Goal: Task Accomplishment & Management: Manage account settings

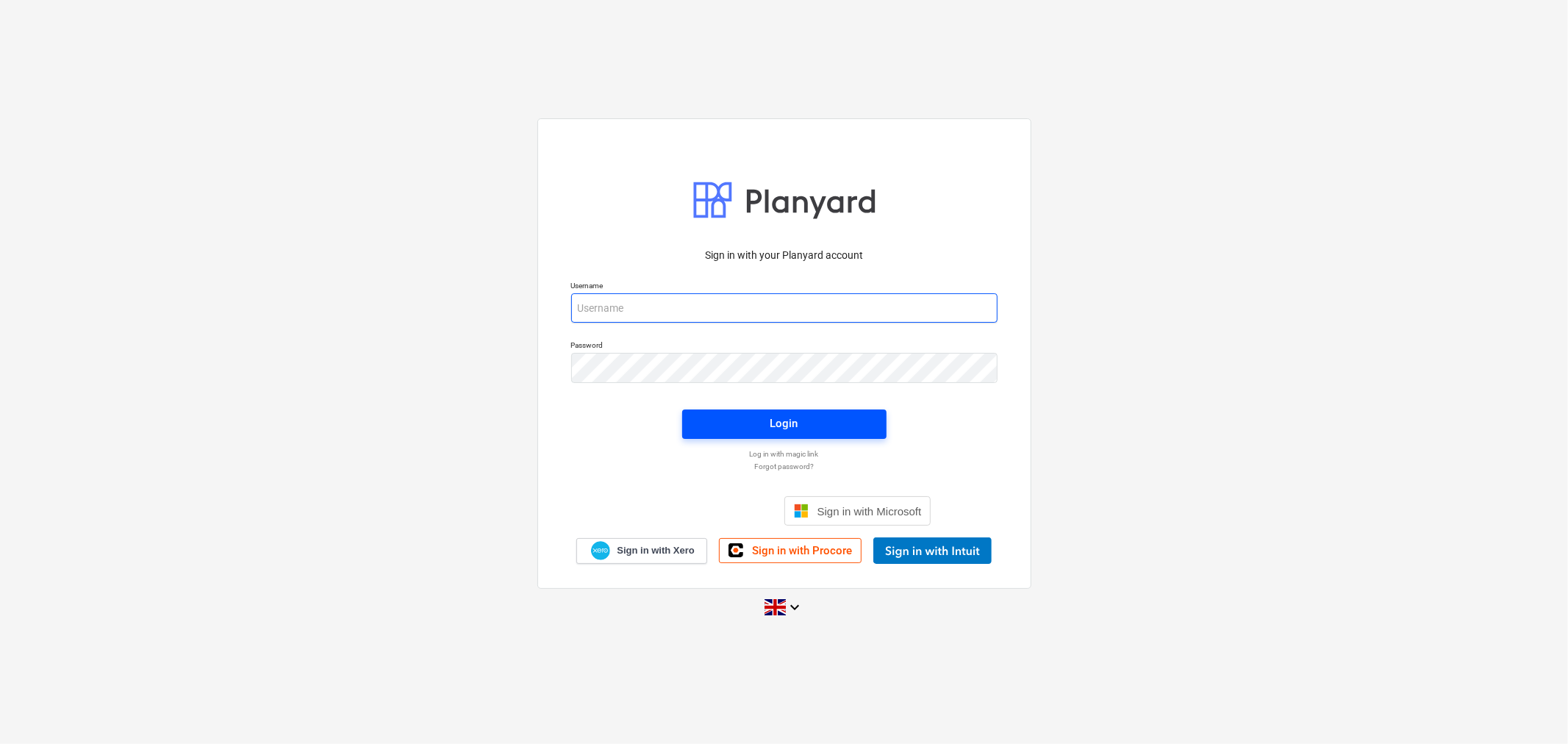
type input "[EMAIL_ADDRESS][DOMAIN_NAME]"
click at [755, 428] on span "Login" at bounding box center [784, 423] width 169 height 19
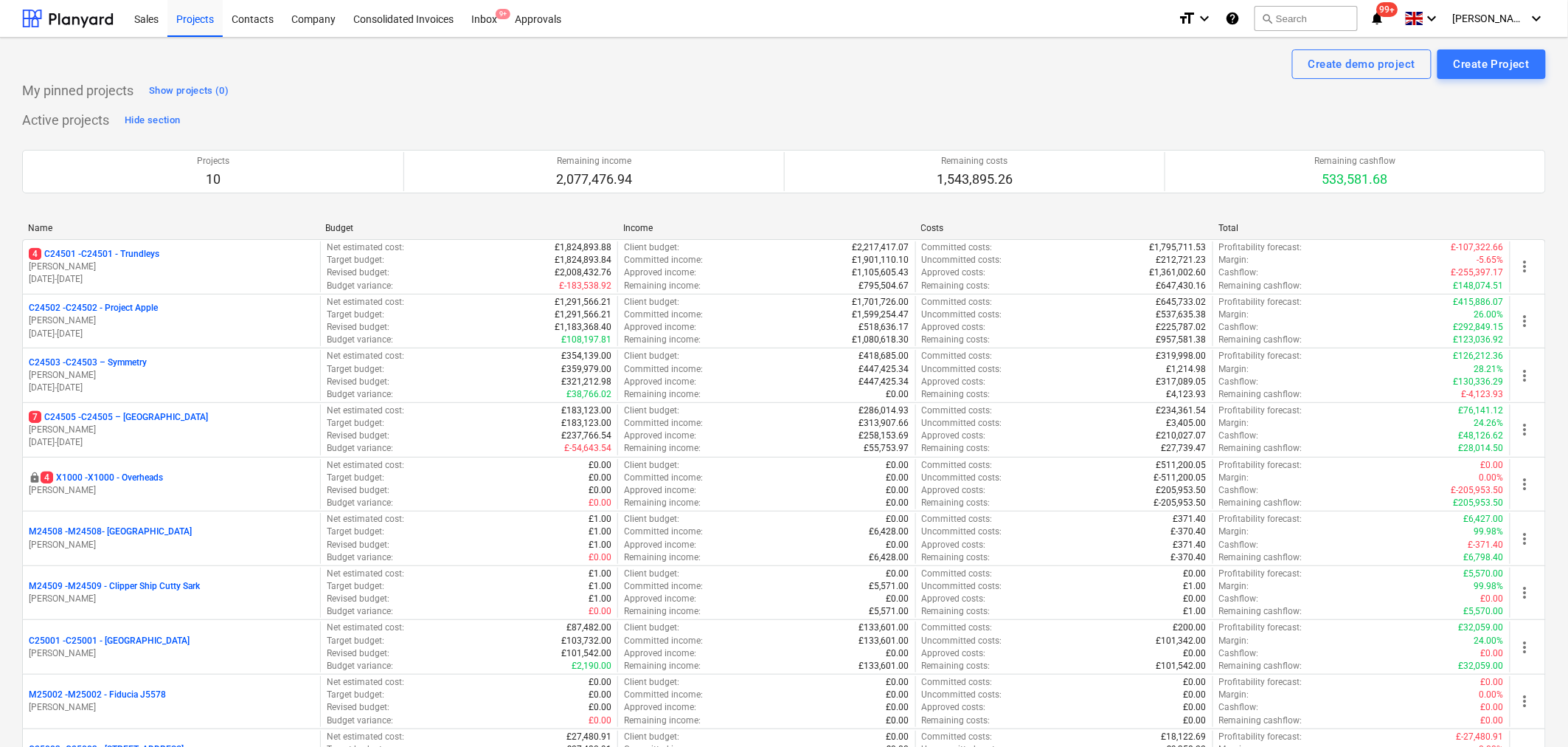
click at [192, 255] on div "4 C24501 - C24501 - Trundleys" at bounding box center [171, 255] width 285 height 13
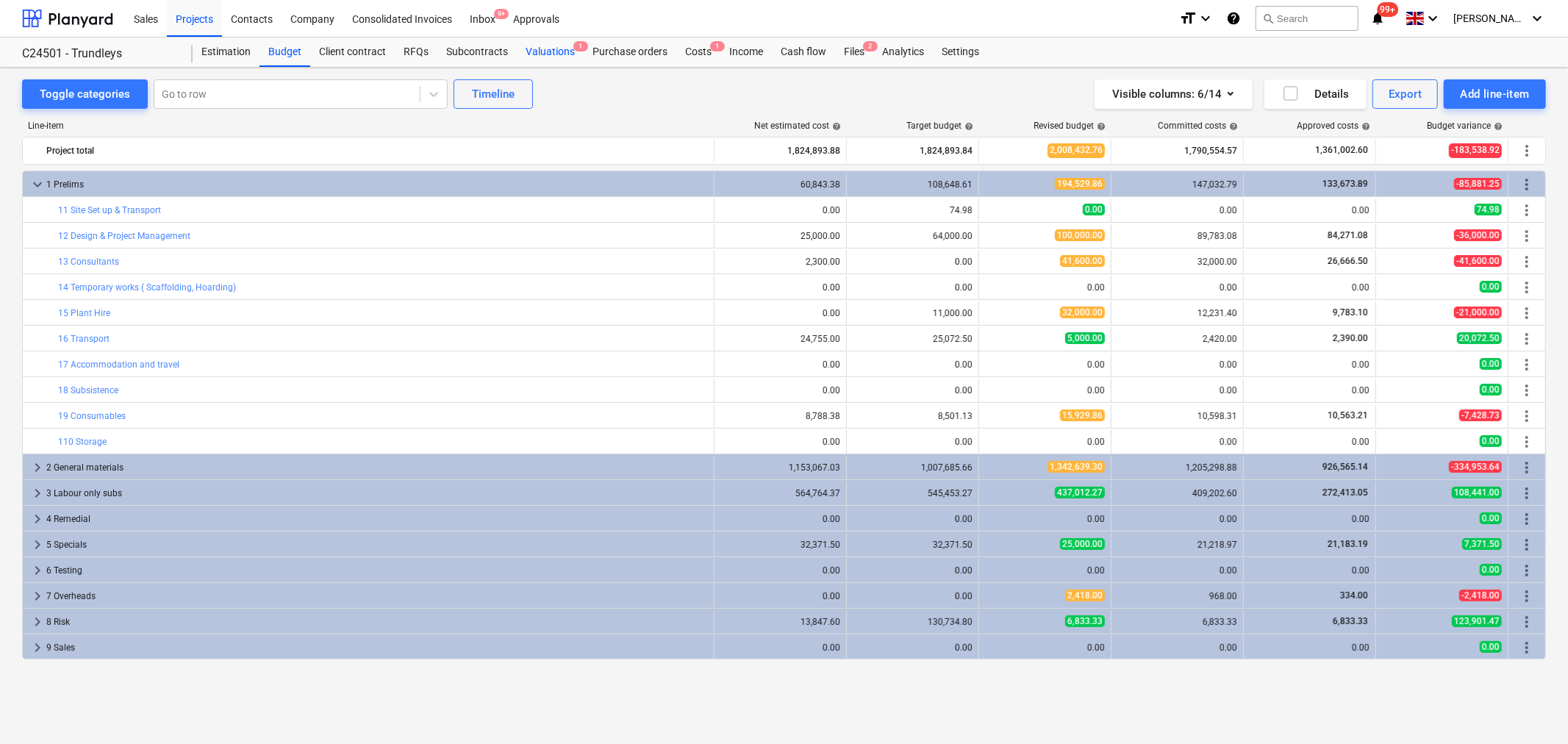
click at [552, 52] on div "Valuations 1" at bounding box center [550, 52] width 67 height 29
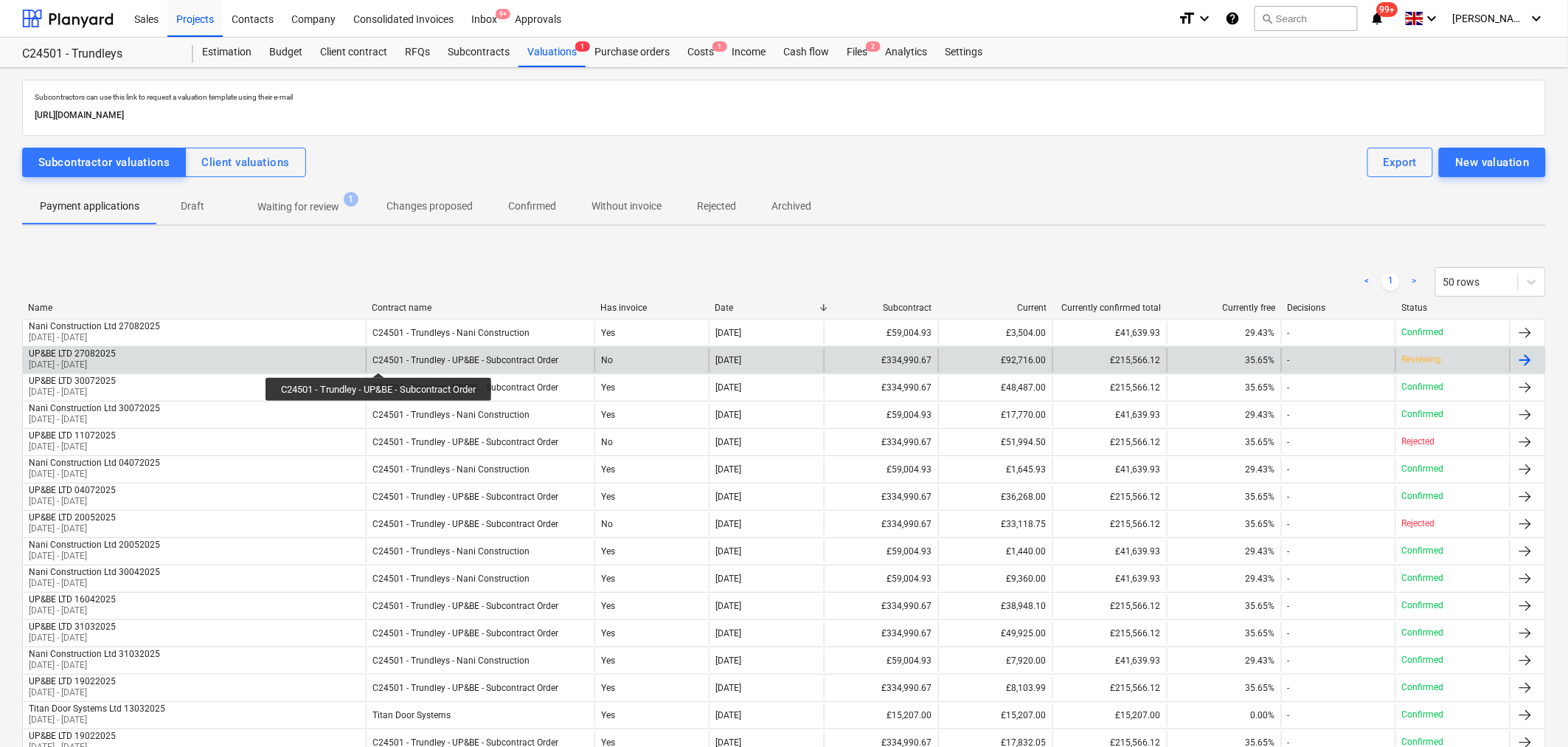
click at [381, 360] on div "C24501 - Trundley - UP&BE - Subcontract Order" at bounding box center [465, 360] width 186 height 10
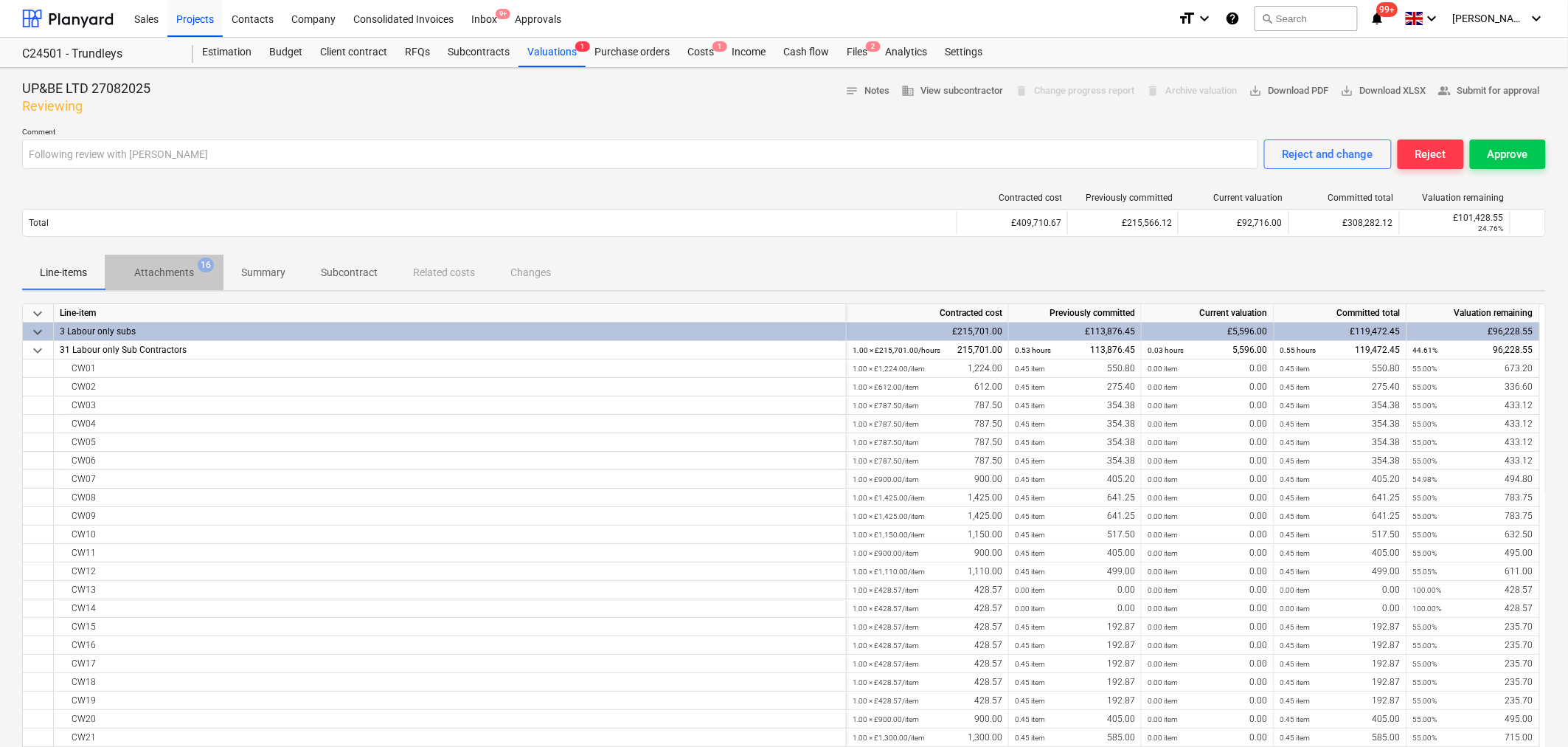
click at [190, 268] on p "Attachments" at bounding box center [164, 273] width 60 height 16
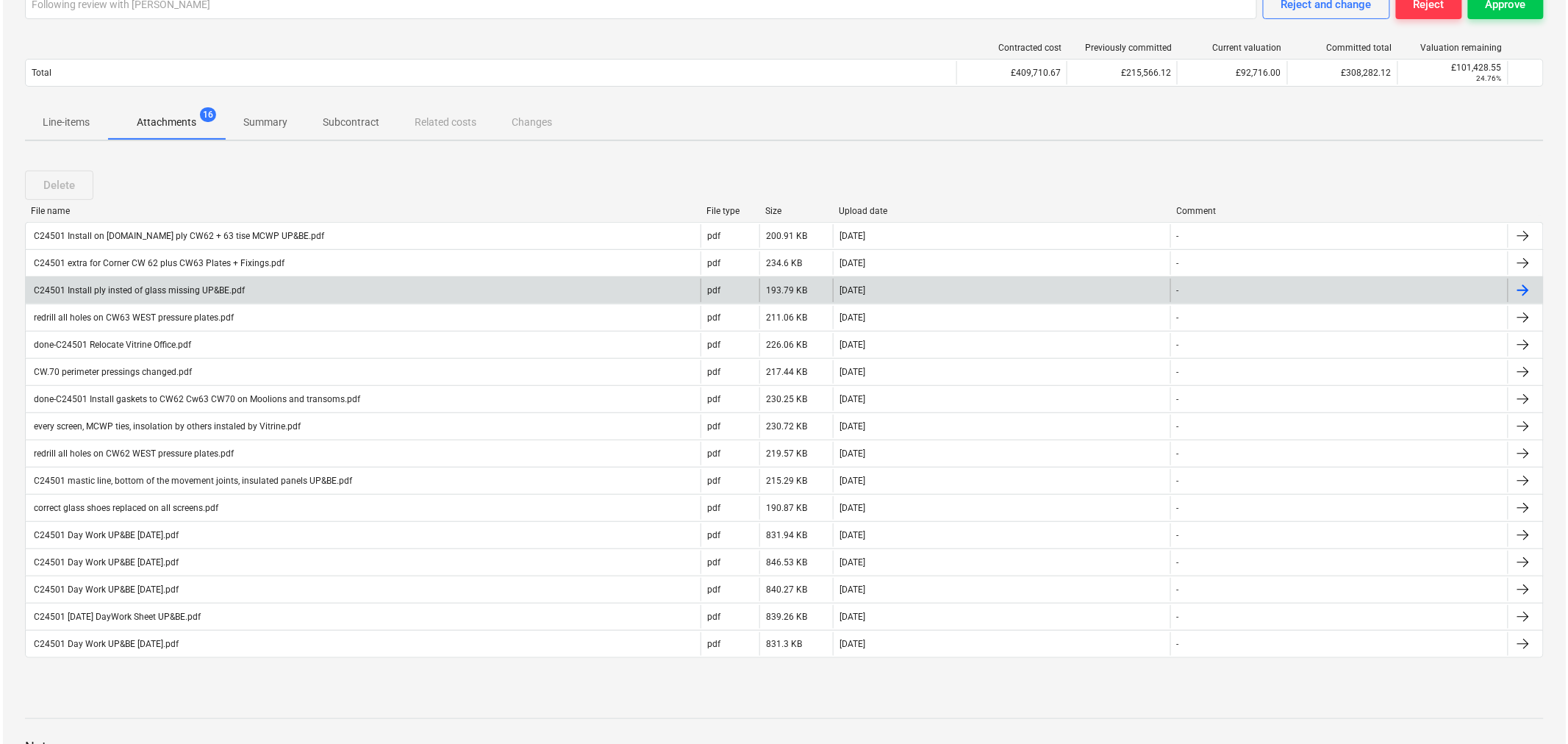
scroll to position [149, 0]
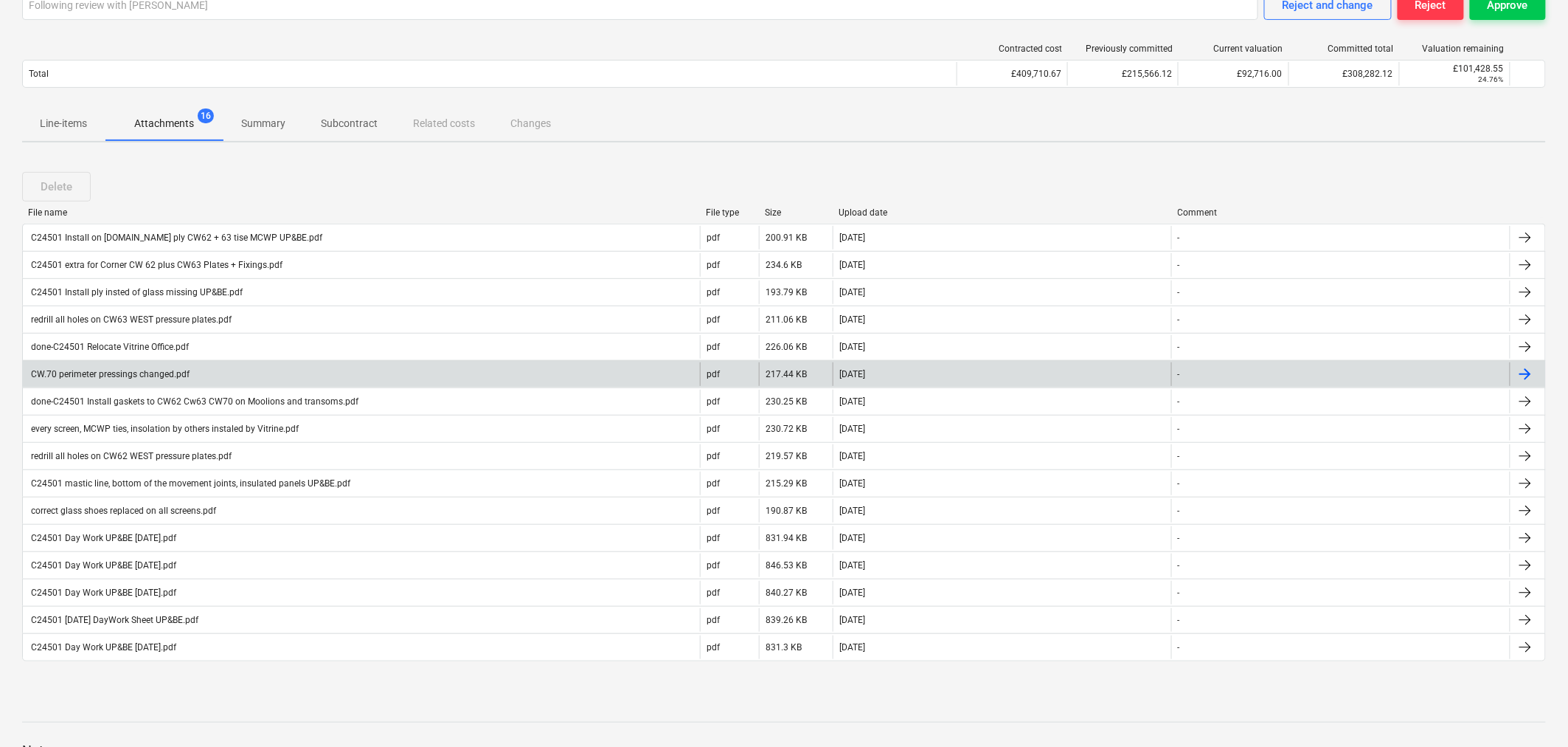
click at [136, 374] on div "CW.70 perimeter pressings changed.pdf" at bounding box center [108, 374] width 160 height 10
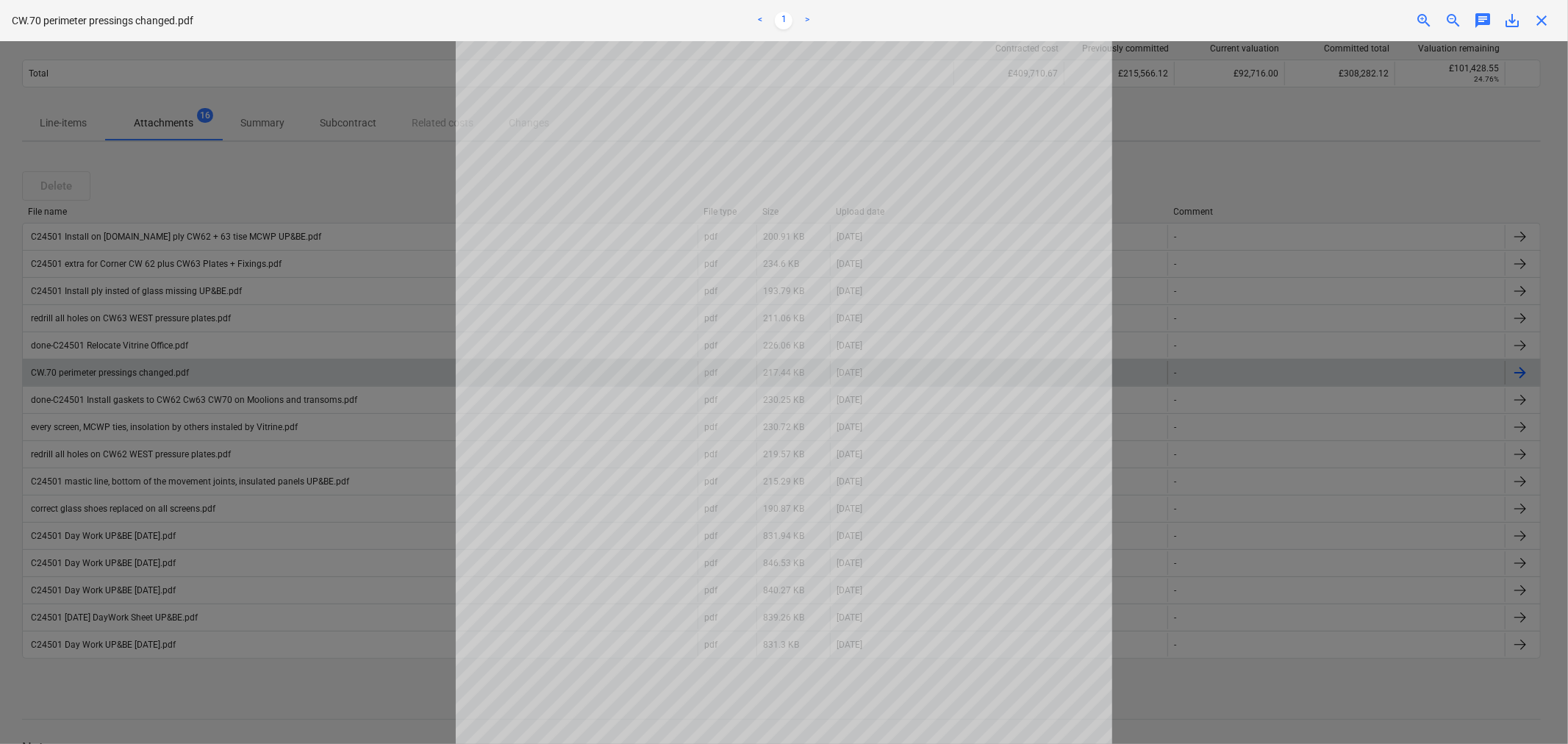
scroll to position [0, 0]
click at [1544, 13] on span "close" at bounding box center [1541, 20] width 17 height 17
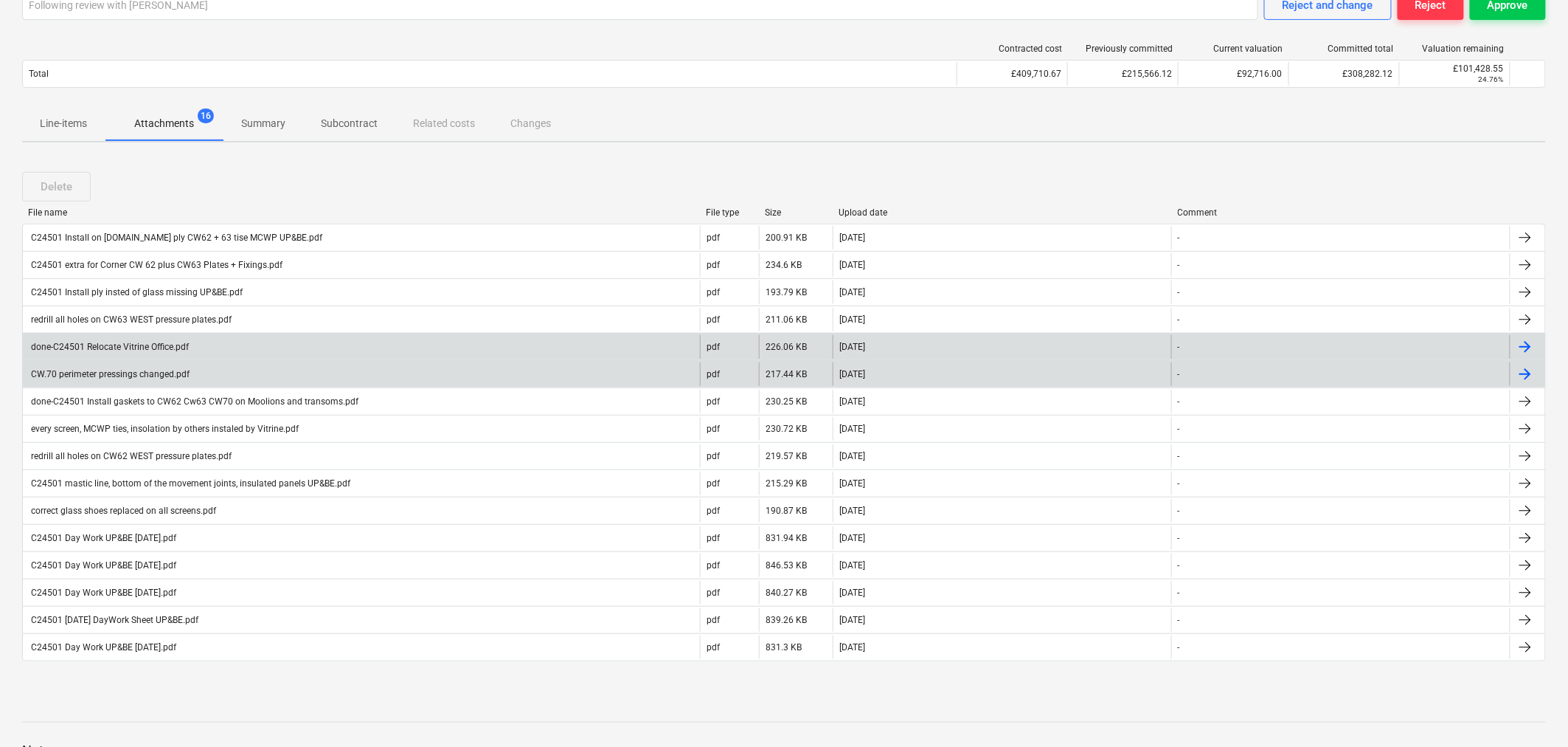
click at [111, 341] on div "done-C24501 Relocate Vitrine Office.pdf" at bounding box center [108, 346] width 160 height 10
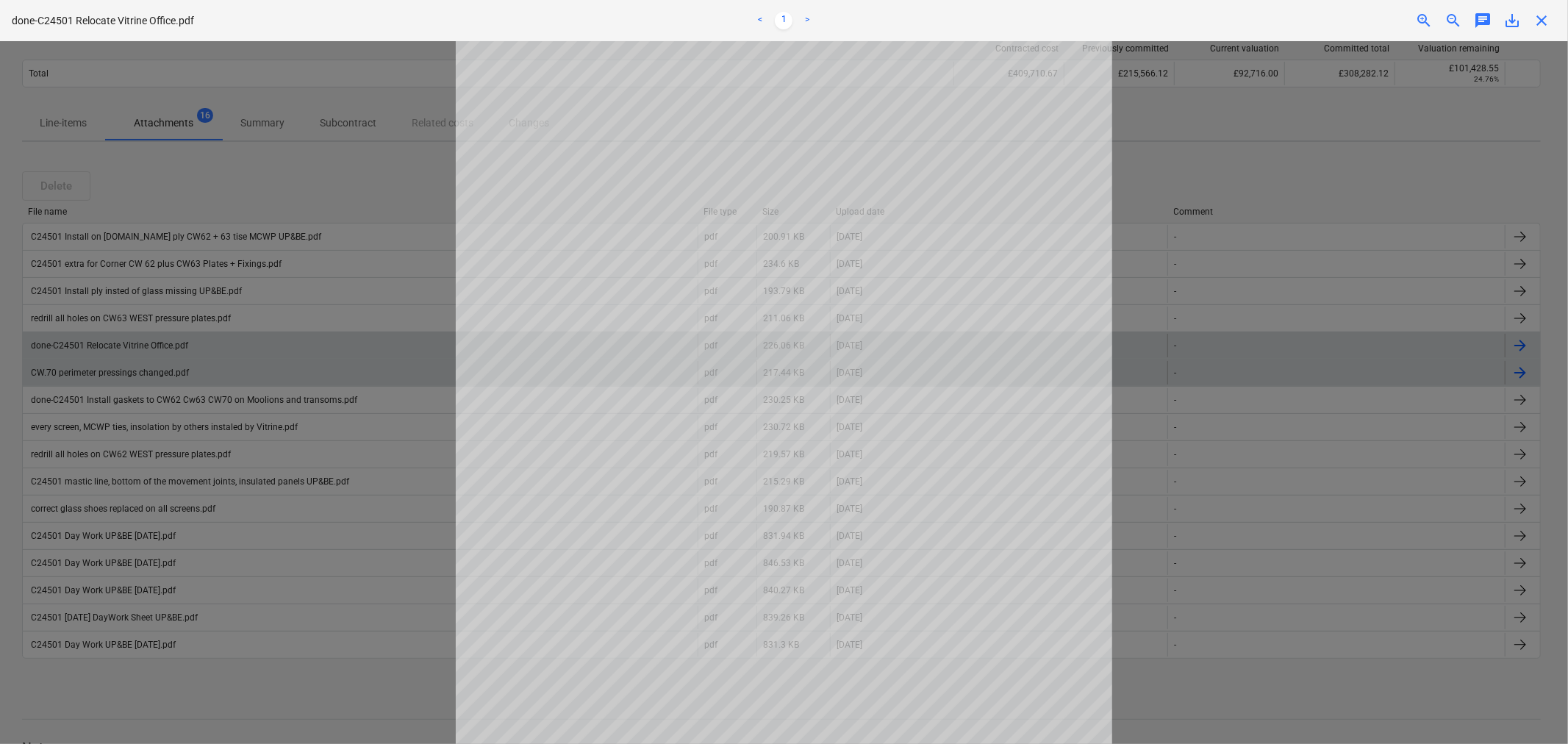
click at [1538, 17] on span "close" at bounding box center [1541, 20] width 17 height 17
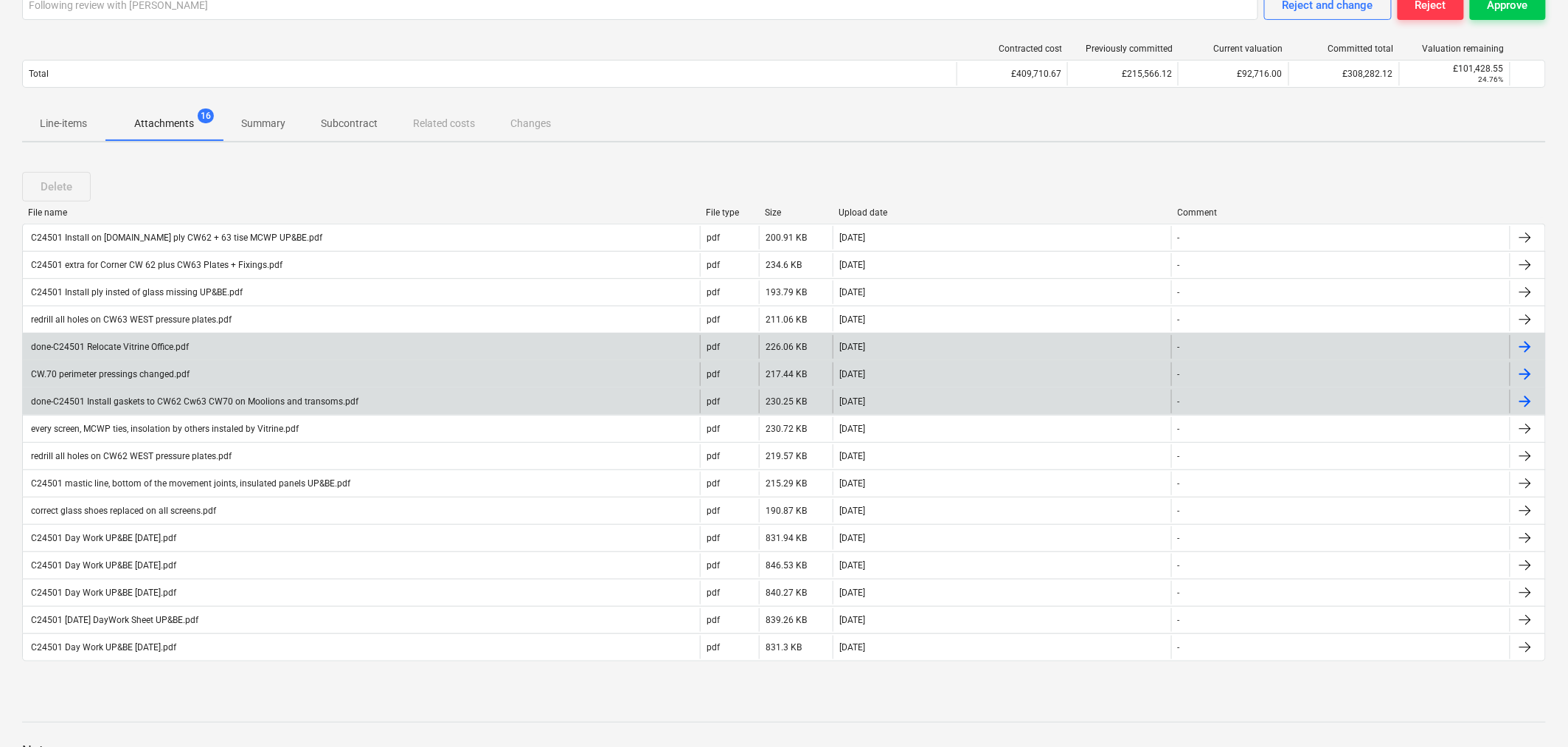
click at [210, 398] on div "done-C24501 Install gaskets to CW62 Cw63 CW70 on Moolions and transoms.pdf" at bounding box center [193, 401] width 330 height 10
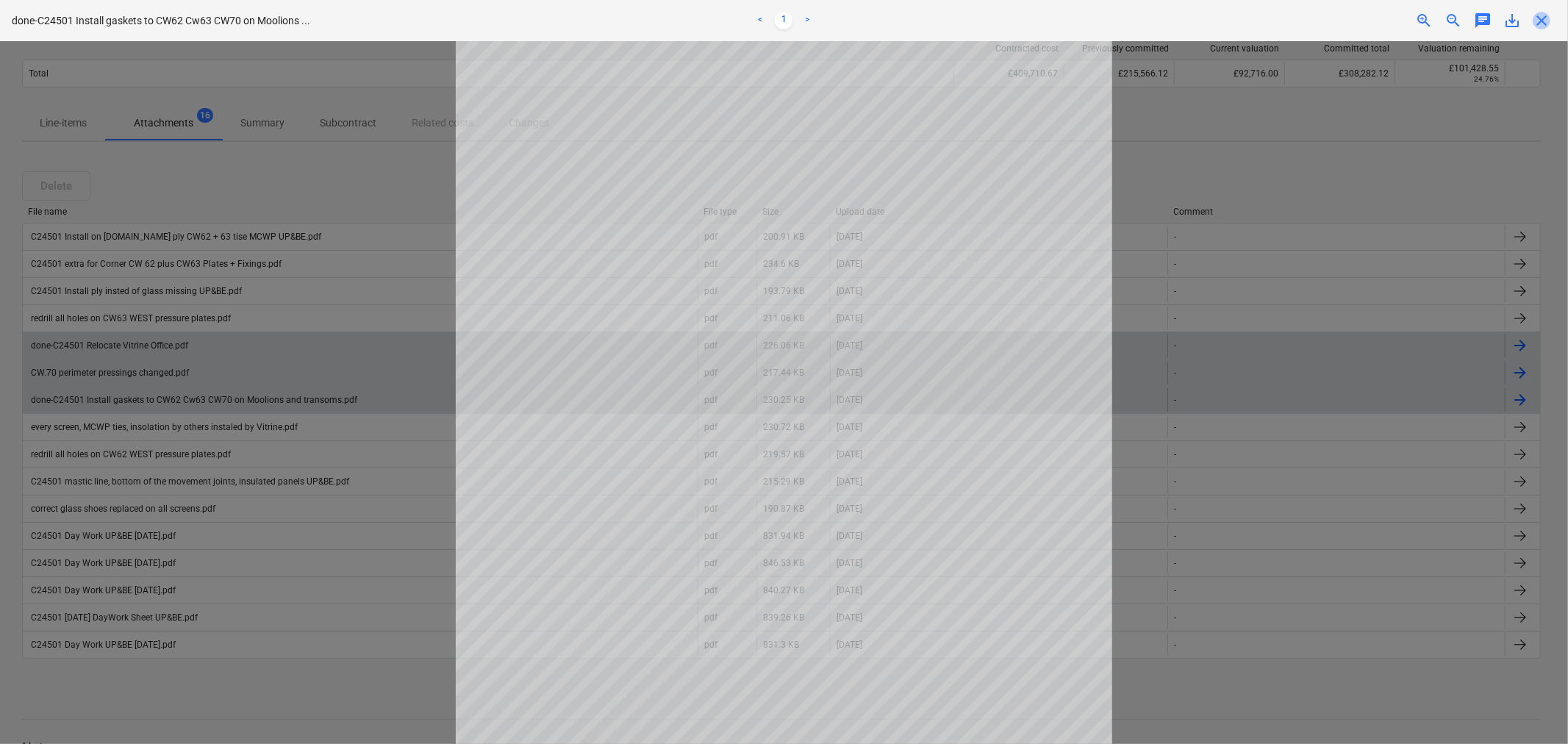
click at [1540, 20] on span "close" at bounding box center [1541, 20] width 17 height 17
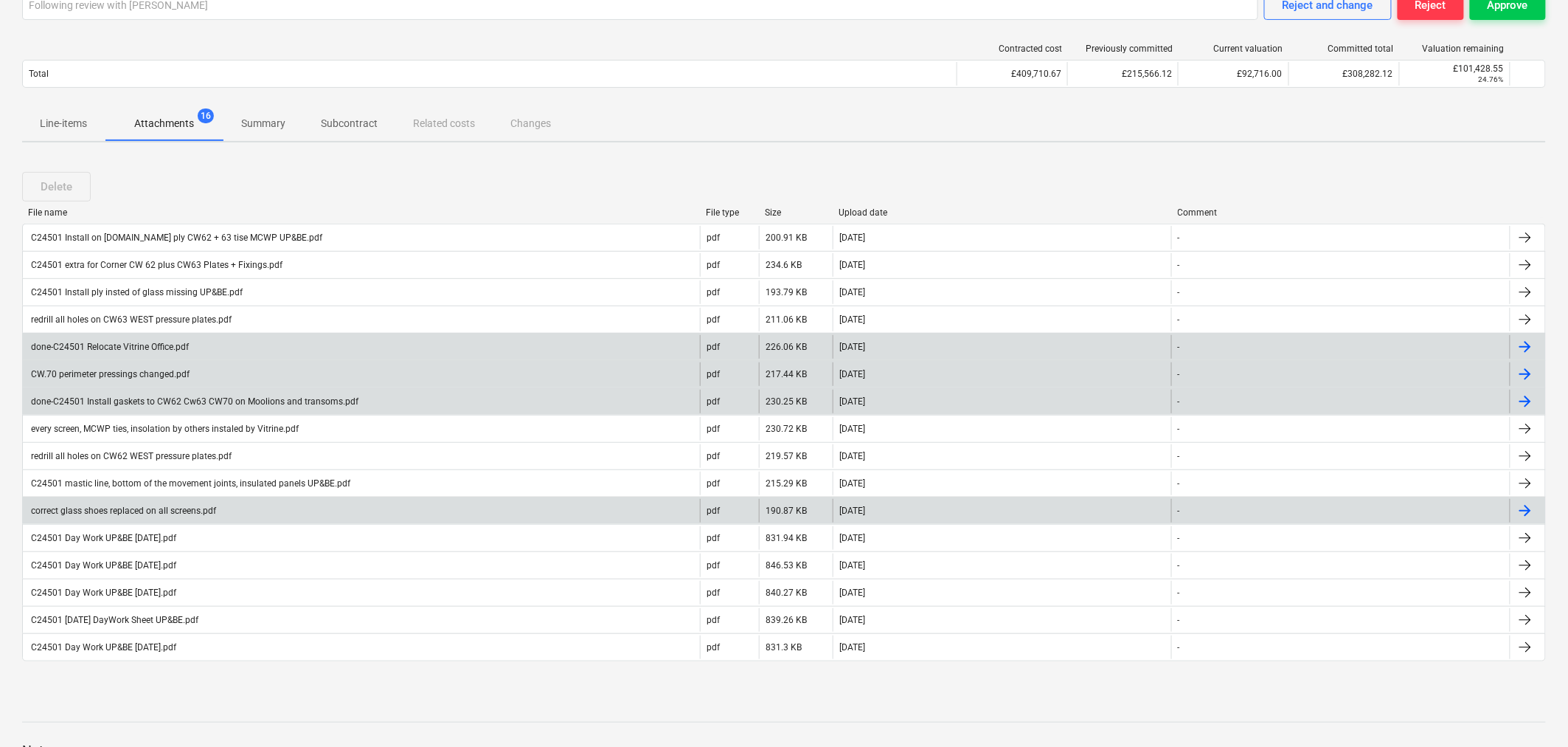
click at [150, 513] on div "correct glass shoes replaced on all screens.pdf" at bounding box center [122, 510] width 187 height 10
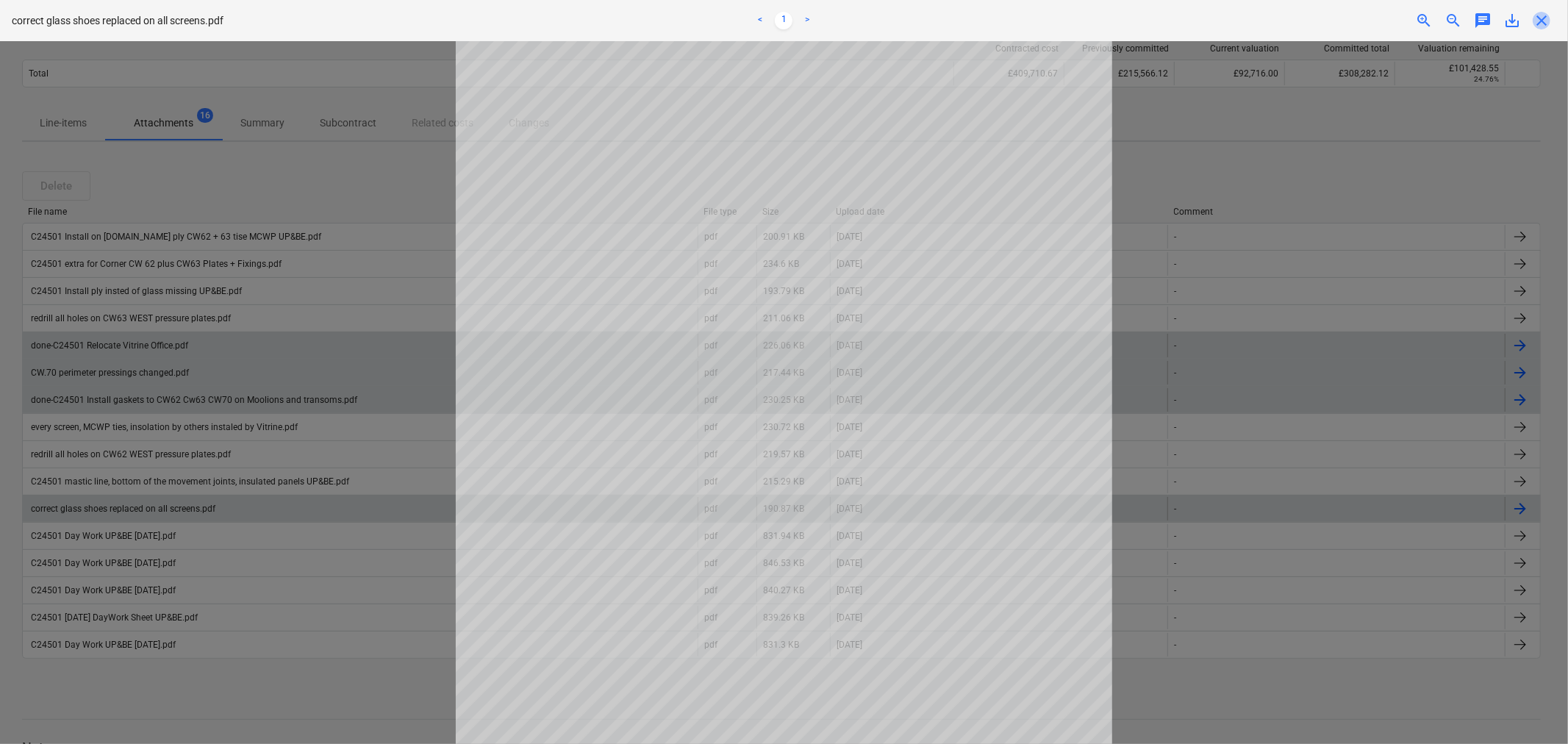
click at [1542, 17] on span "close" at bounding box center [1541, 20] width 17 height 17
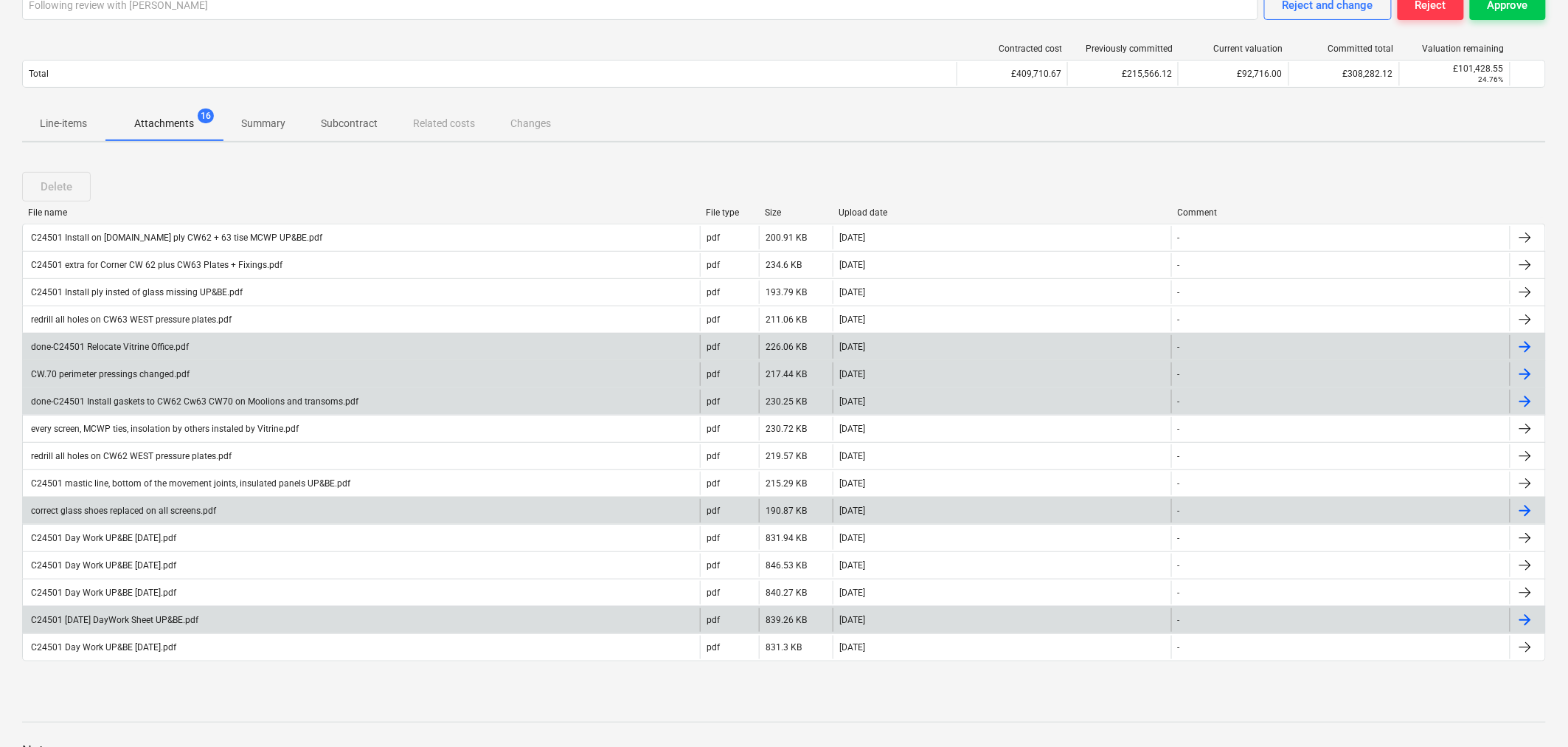
click at [84, 624] on div "C24501 WE 06.07.2025 DayWork Sheet UP&BE.pdf" at bounding box center [113, 619] width 170 height 10
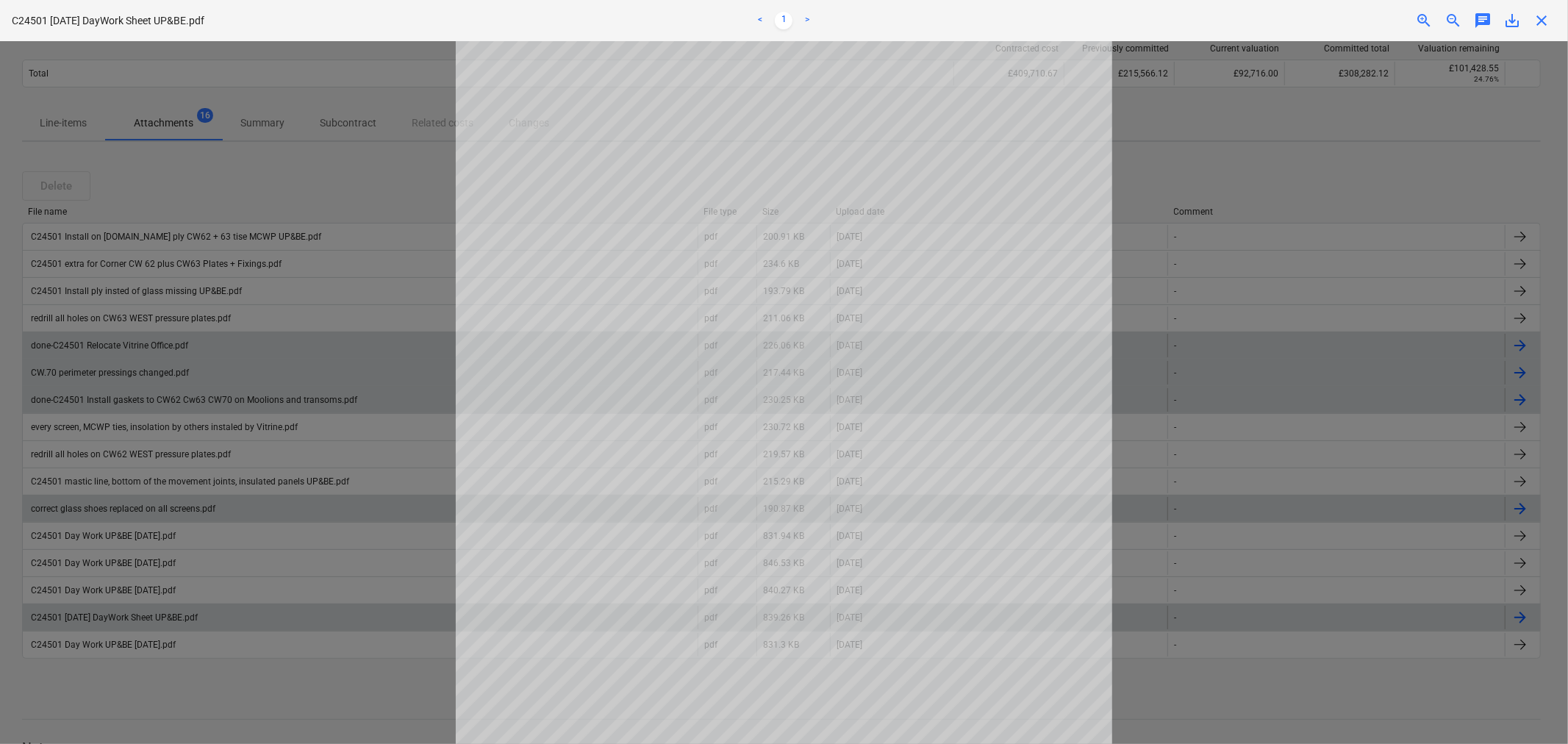
click at [1540, 17] on span "close" at bounding box center [1541, 20] width 17 height 17
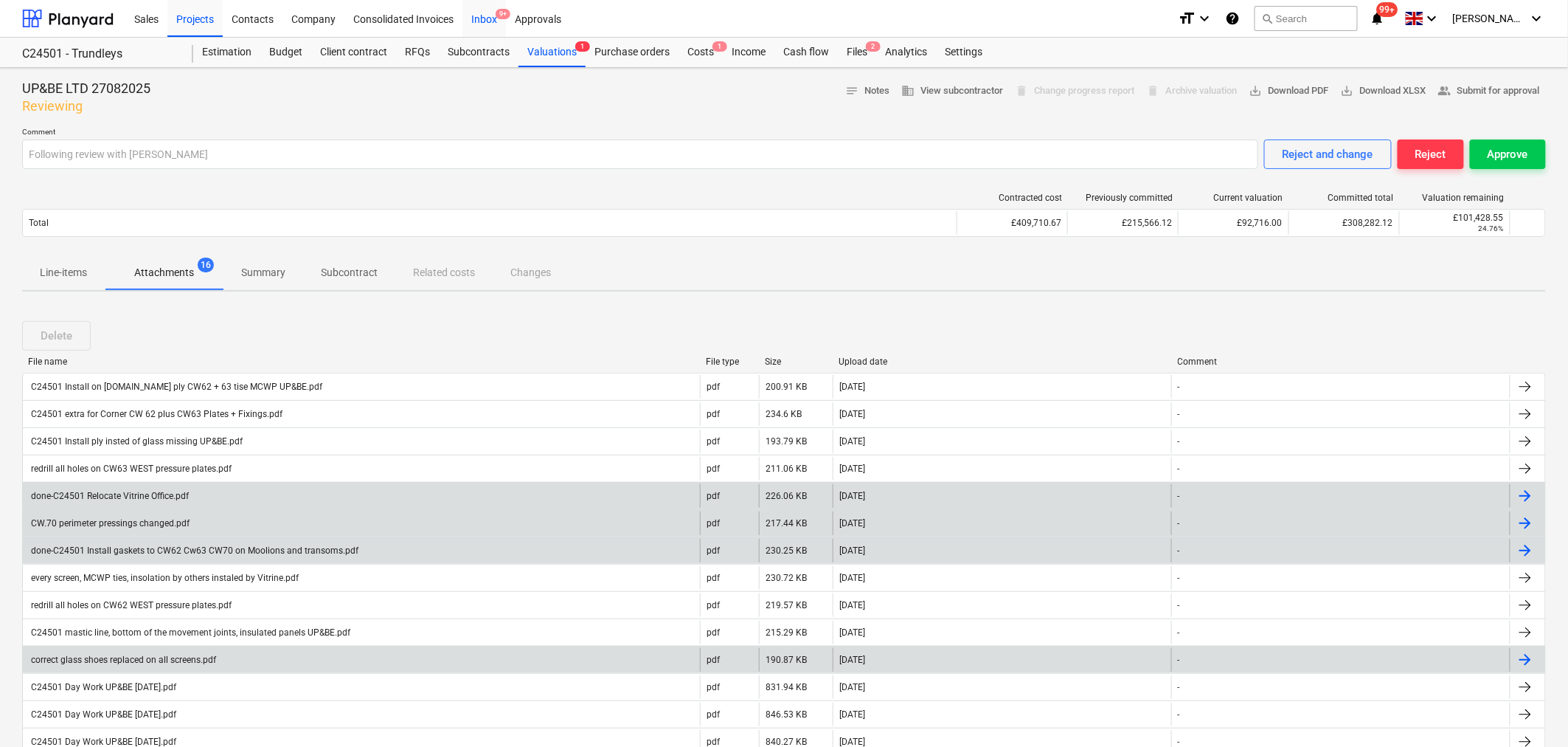
click at [490, 18] on div "Inbox 9+" at bounding box center [484, 18] width 43 height 38
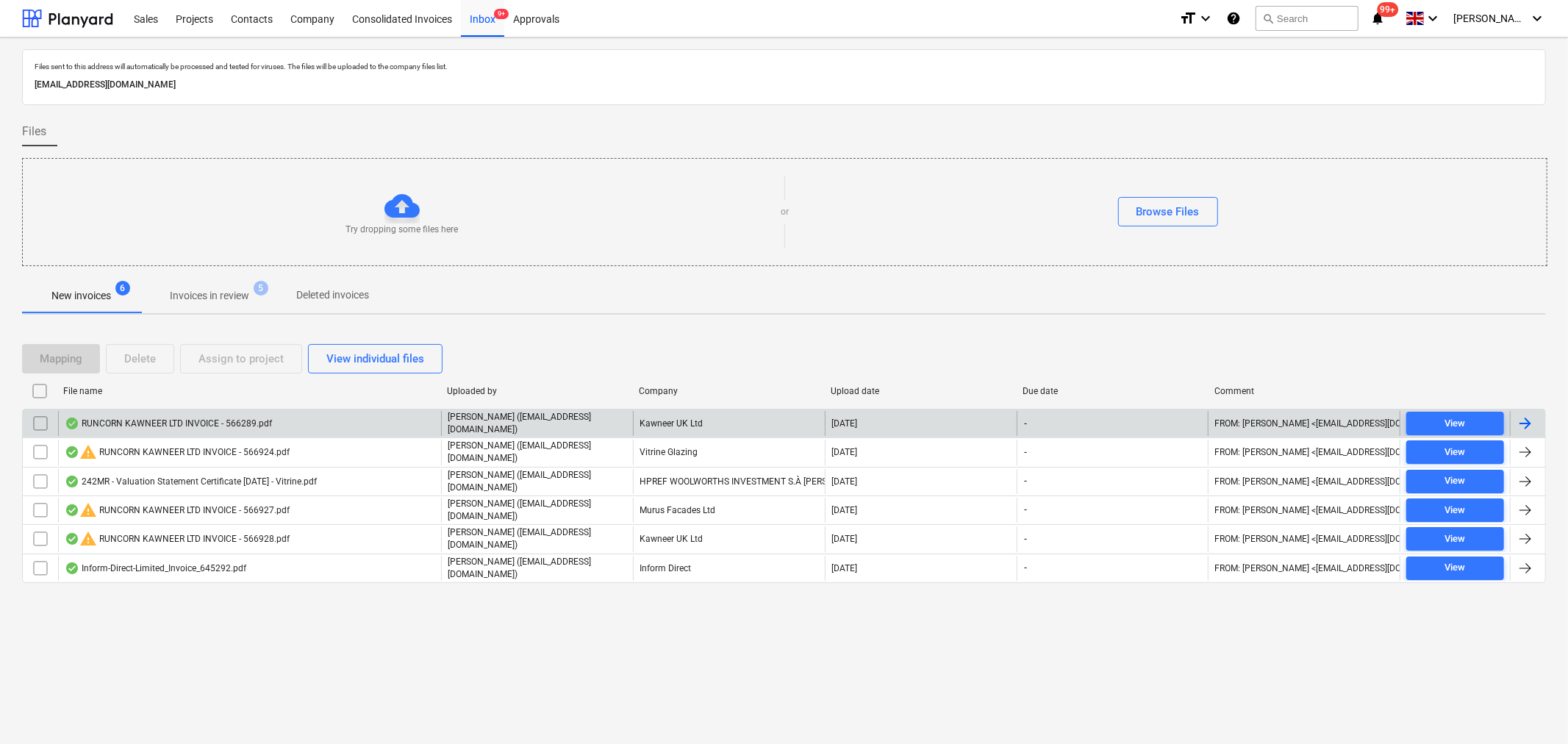
click at [251, 421] on div "RUNCORN KAWNEER LTD INVOICE - 566289.pdf" at bounding box center [168, 423] width 207 height 12
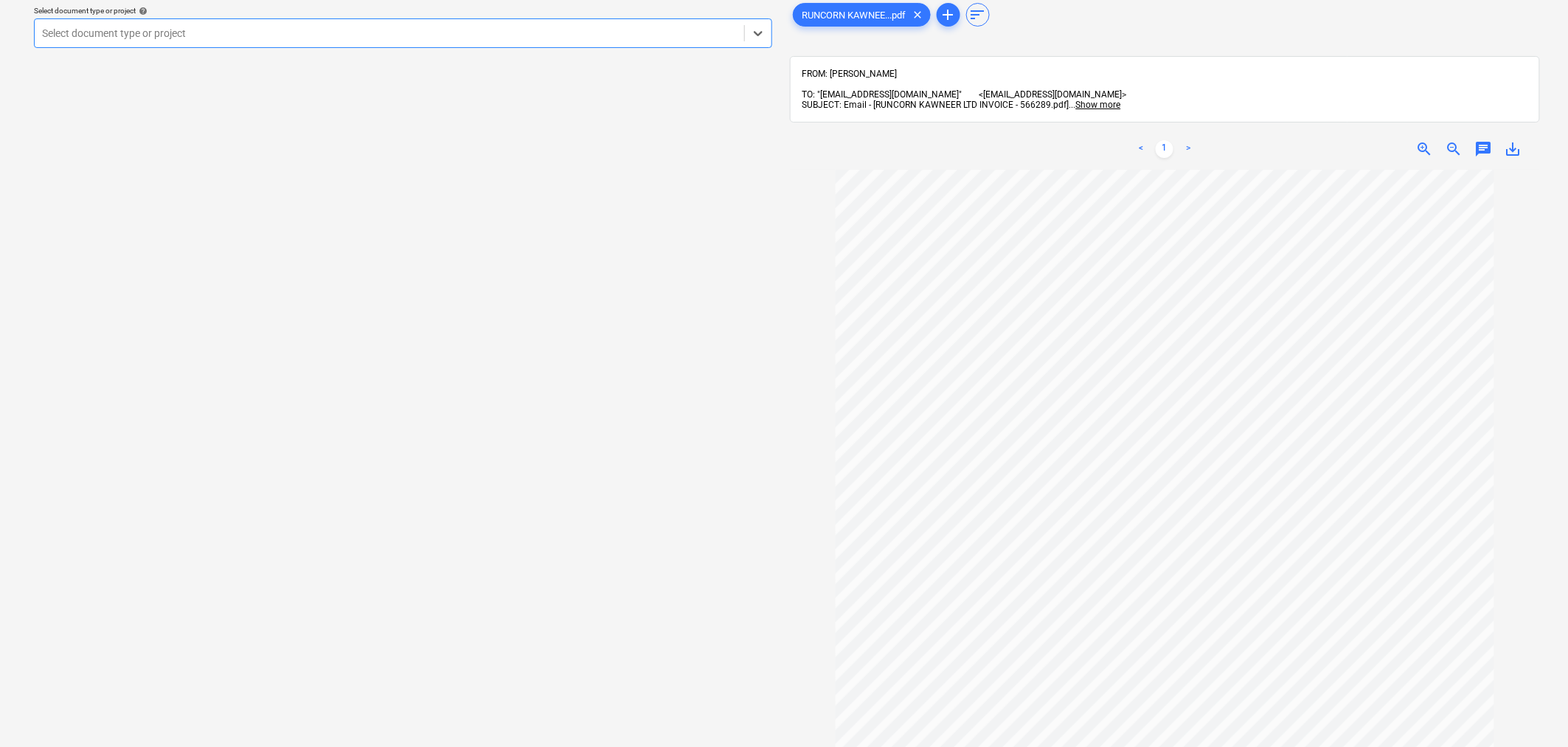
scroll to position [82, 0]
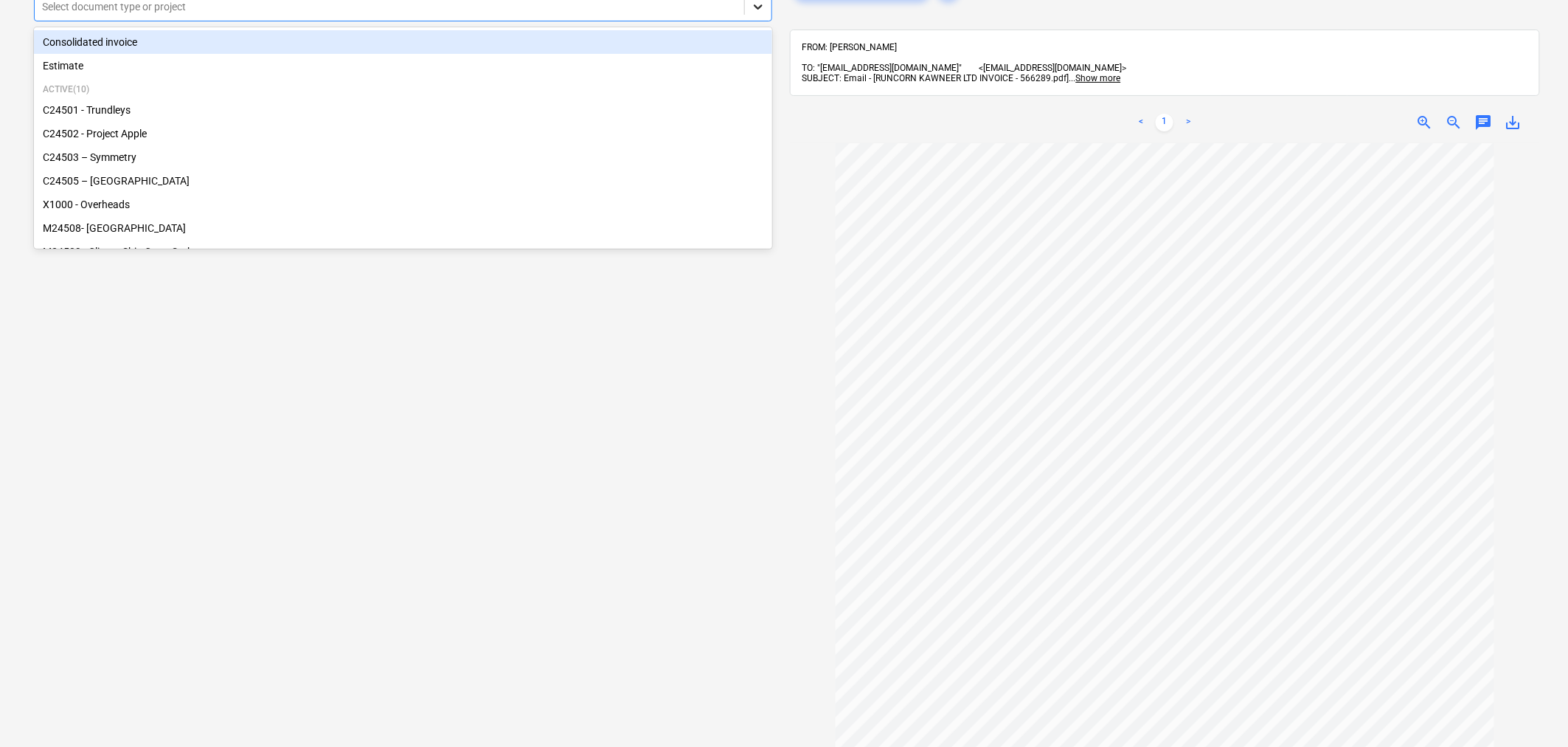
click at [753, 11] on icon at bounding box center [758, 6] width 15 height 15
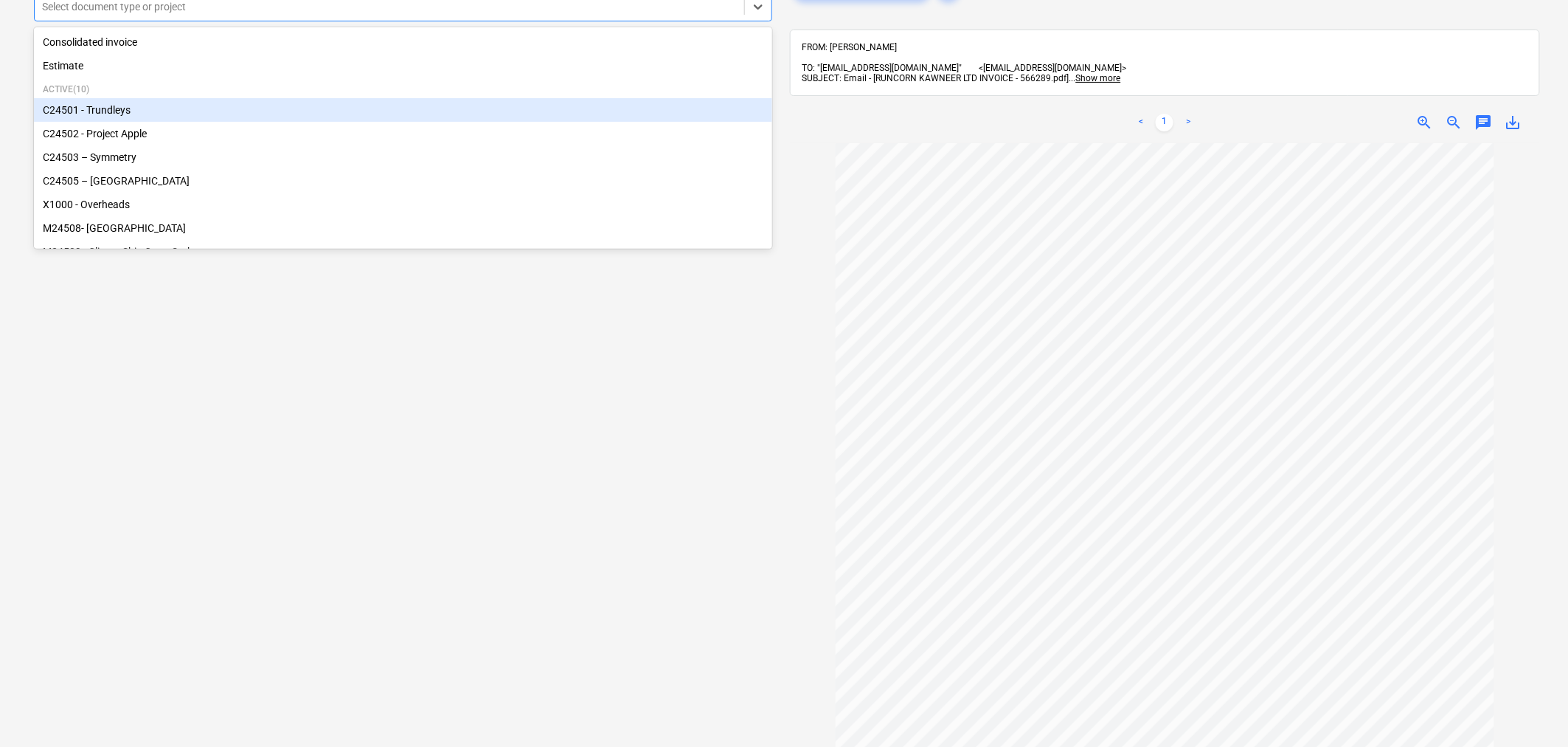
click at [115, 112] on div "C24501 - Trundleys" at bounding box center [403, 110] width 738 height 24
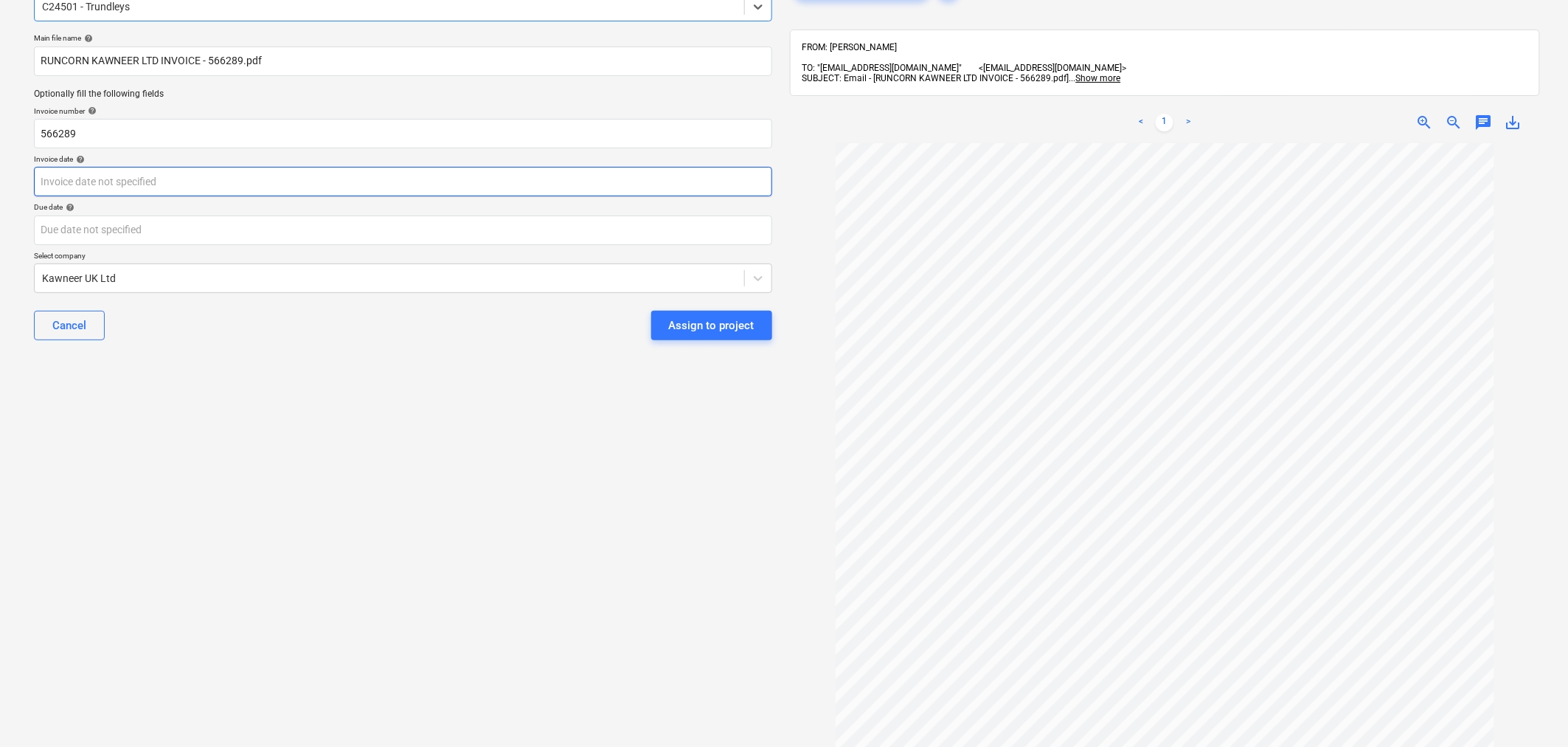
click at [536, 180] on body "Sales Projects Contacts Company Consolidated Invoices Inbox 9+ Approvals format…" at bounding box center [784, 291] width 1568 height 747
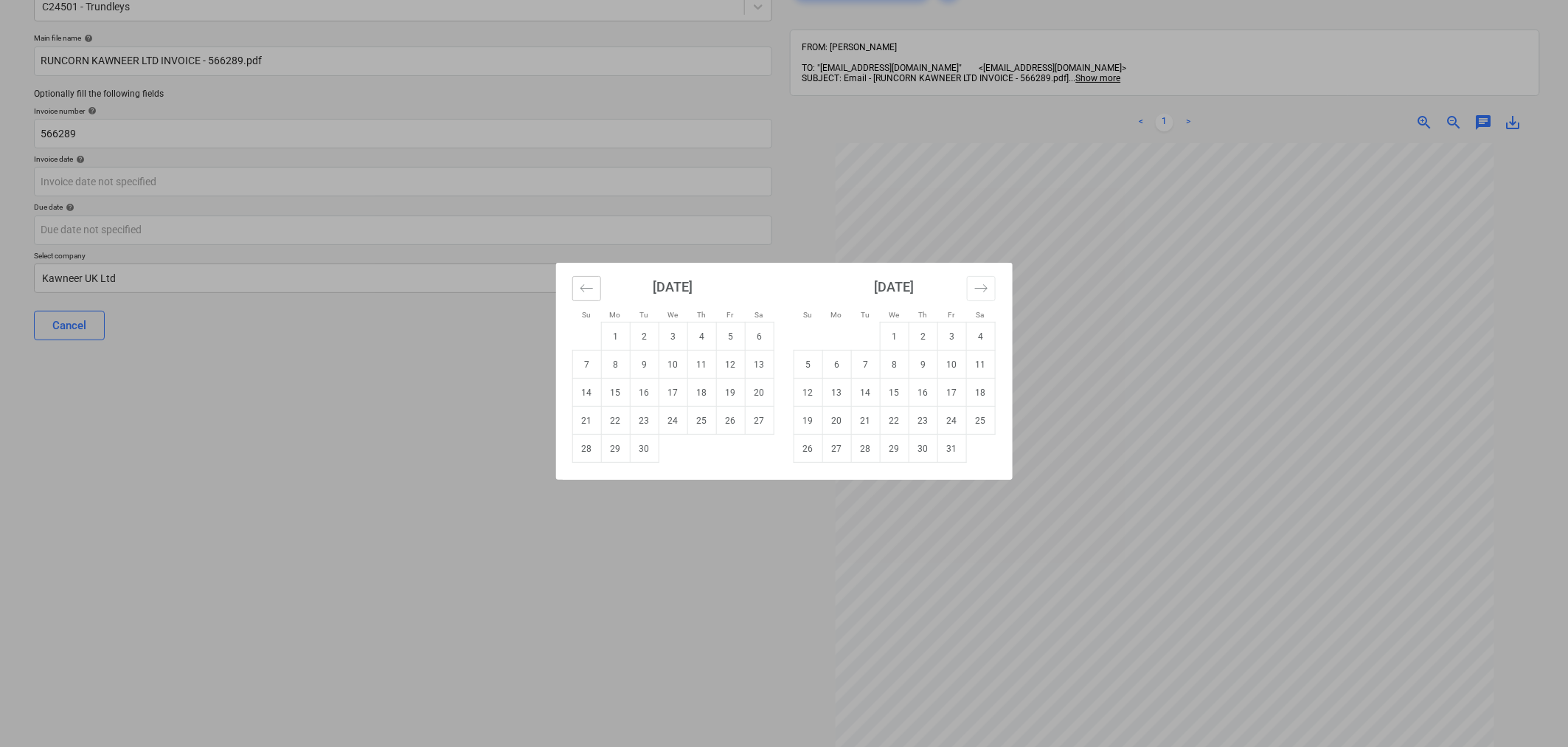
click at [580, 293] on icon "Move backward to switch to the previous month." at bounding box center [587, 289] width 14 height 14
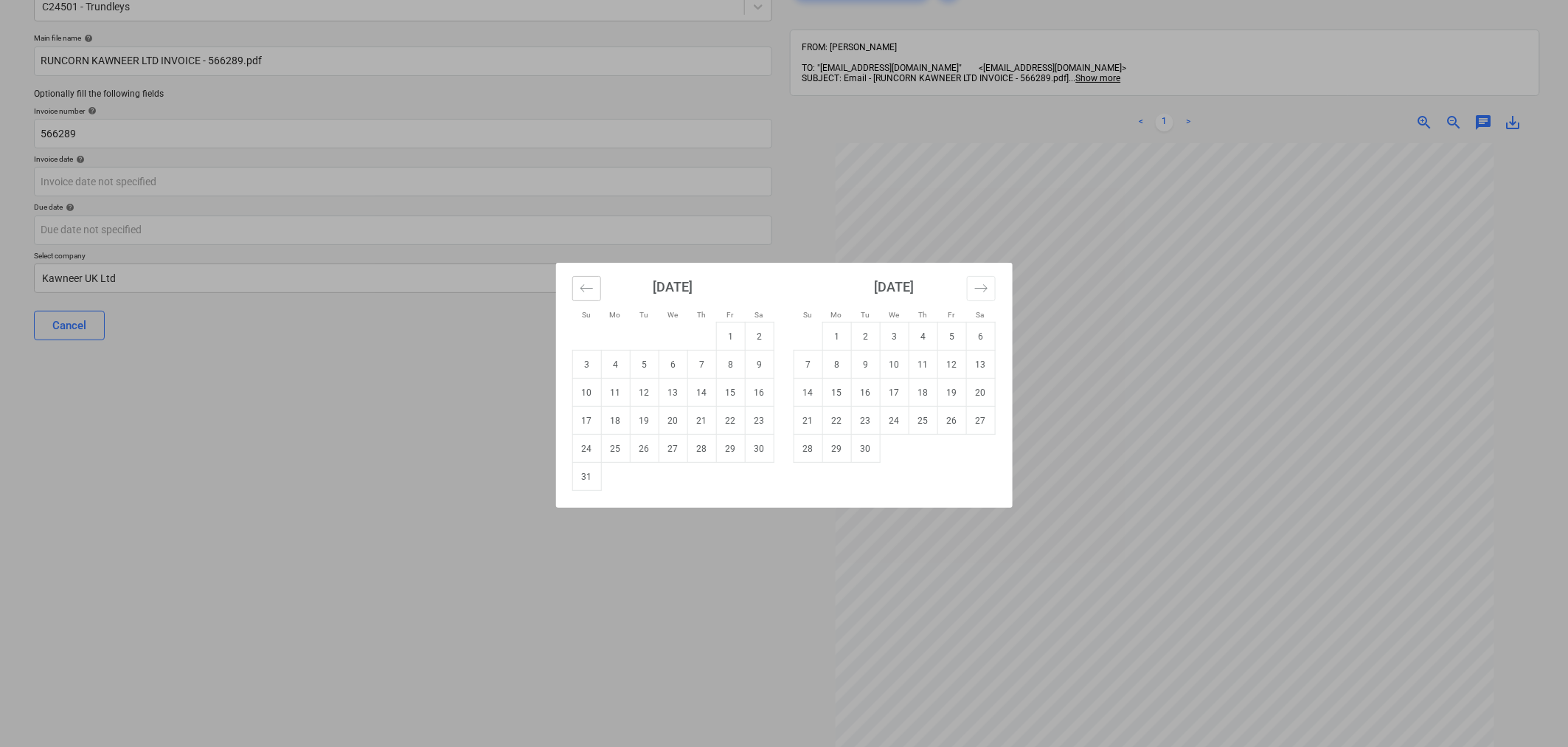
click at [580, 293] on icon "Move backward to switch to the previous month." at bounding box center [587, 289] width 14 height 14
click at [699, 448] on td "31" at bounding box center [702, 448] width 28 height 28
type input "31 Jul 2025"
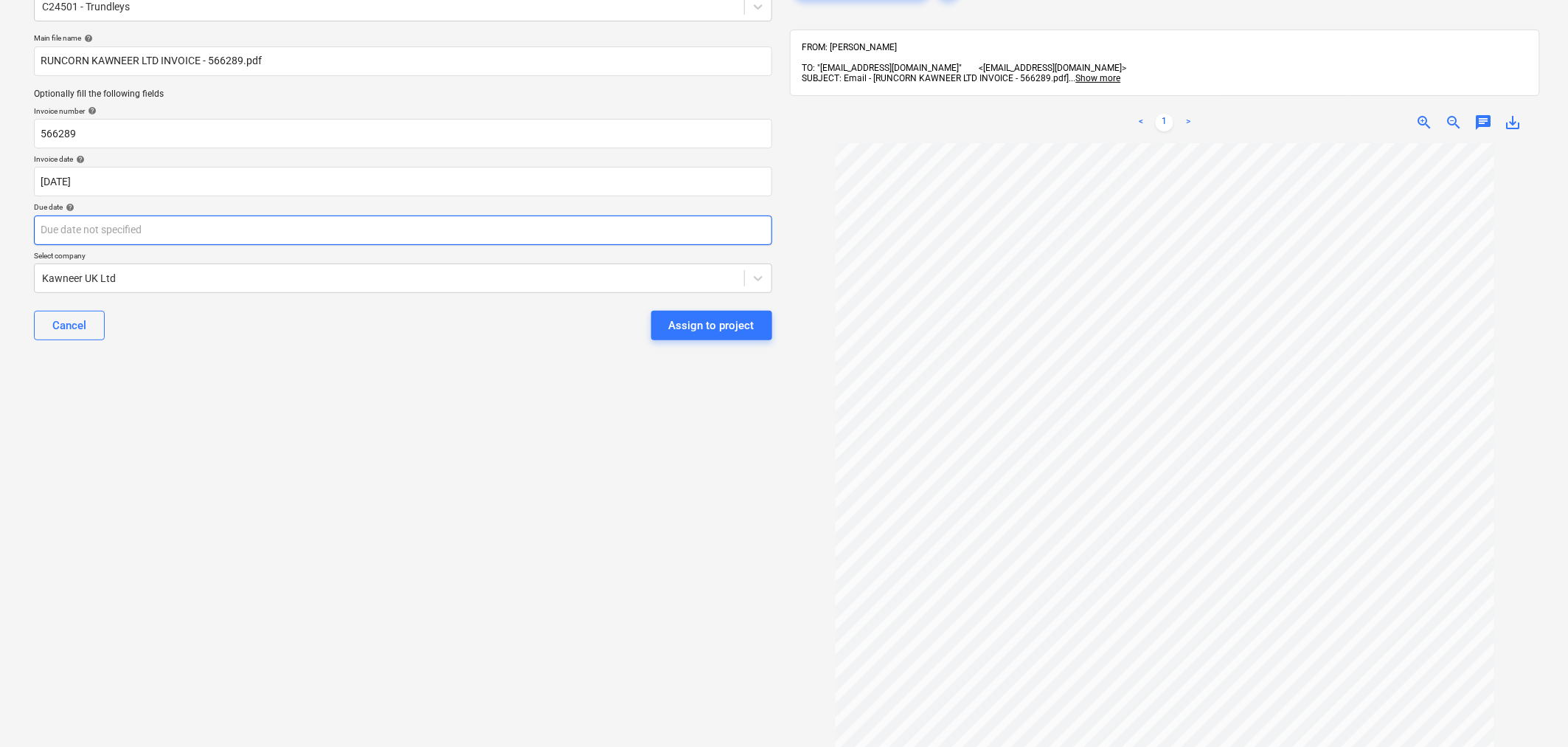
click at [359, 234] on body "Sales Projects Contacts Company Consolidated Invoices Inbox 9+ Approvals format…" at bounding box center [784, 291] width 1568 height 747
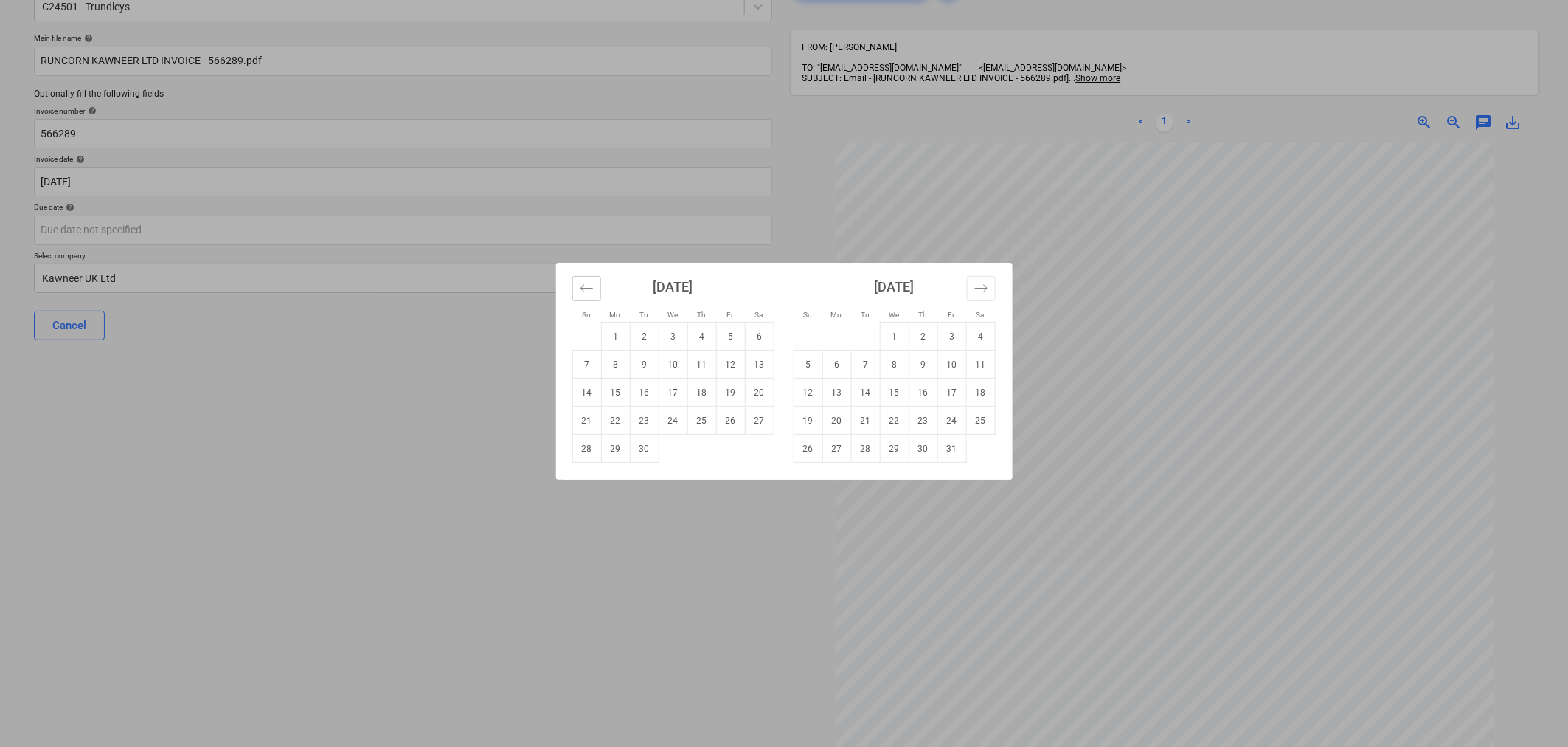
click at [584, 288] on icon "Move backward to switch to the previous month." at bounding box center [587, 289] width 14 height 14
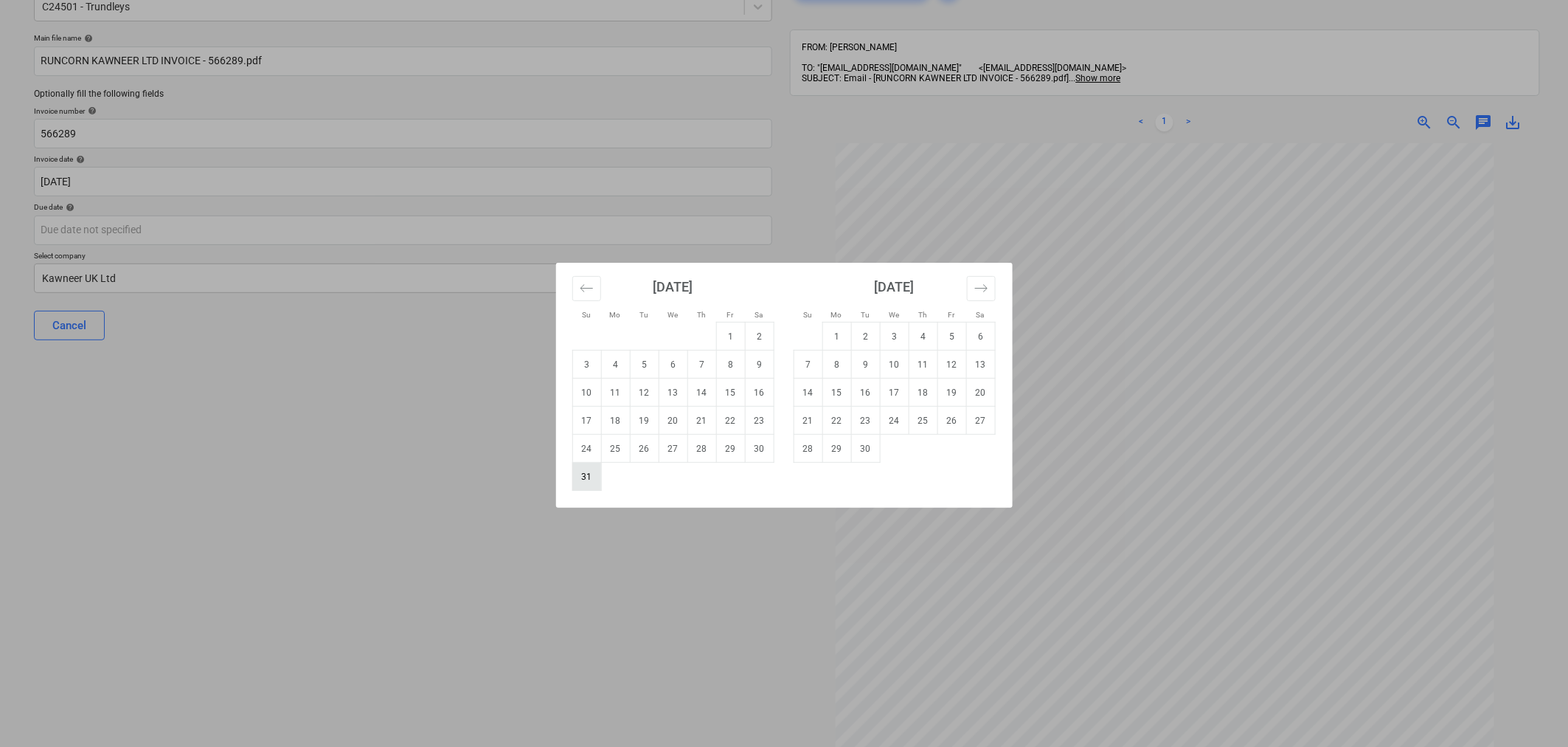
click at [586, 475] on td "31" at bounding box center [586, 476] width 28 height 28
type input "31 Aug 2025"
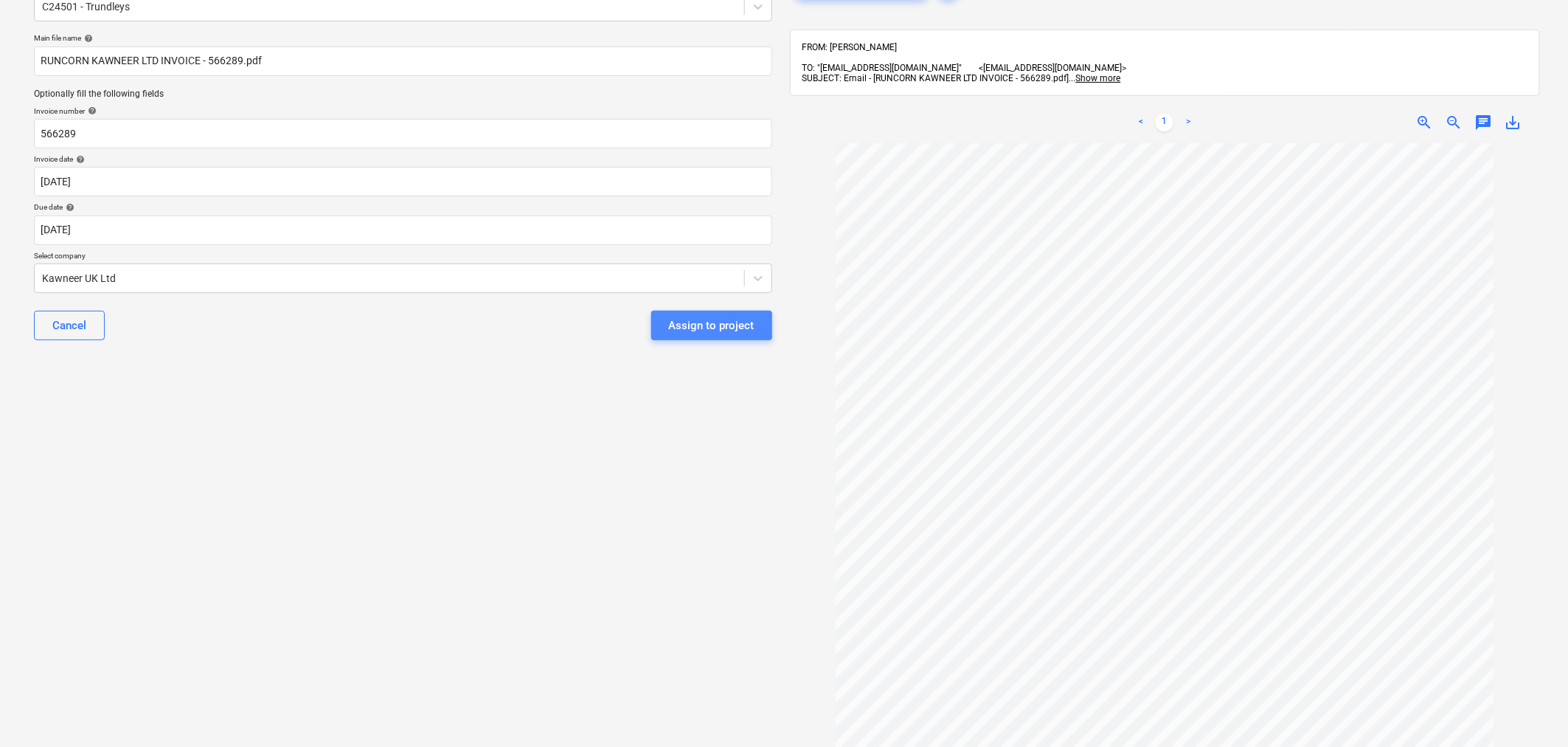
click at [691, 326] on div "Assign to project" at bounding box center [712, 325] width 85 height 19
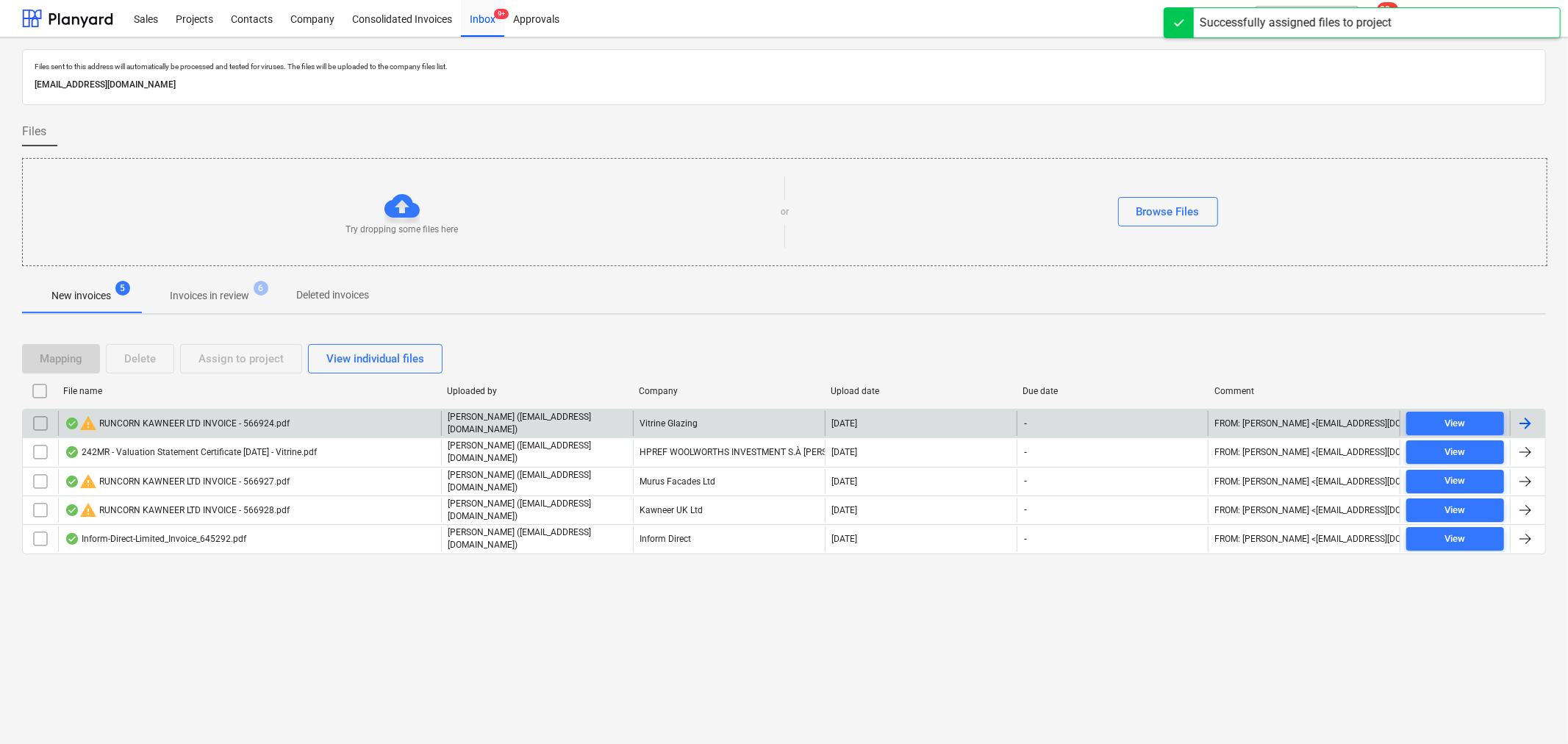
click at [254, 419] on div "warning RUNCORN KAWNEER LTD INVOICE - 566924.pdf" at bounding box center [177, 423] width 225 height 17
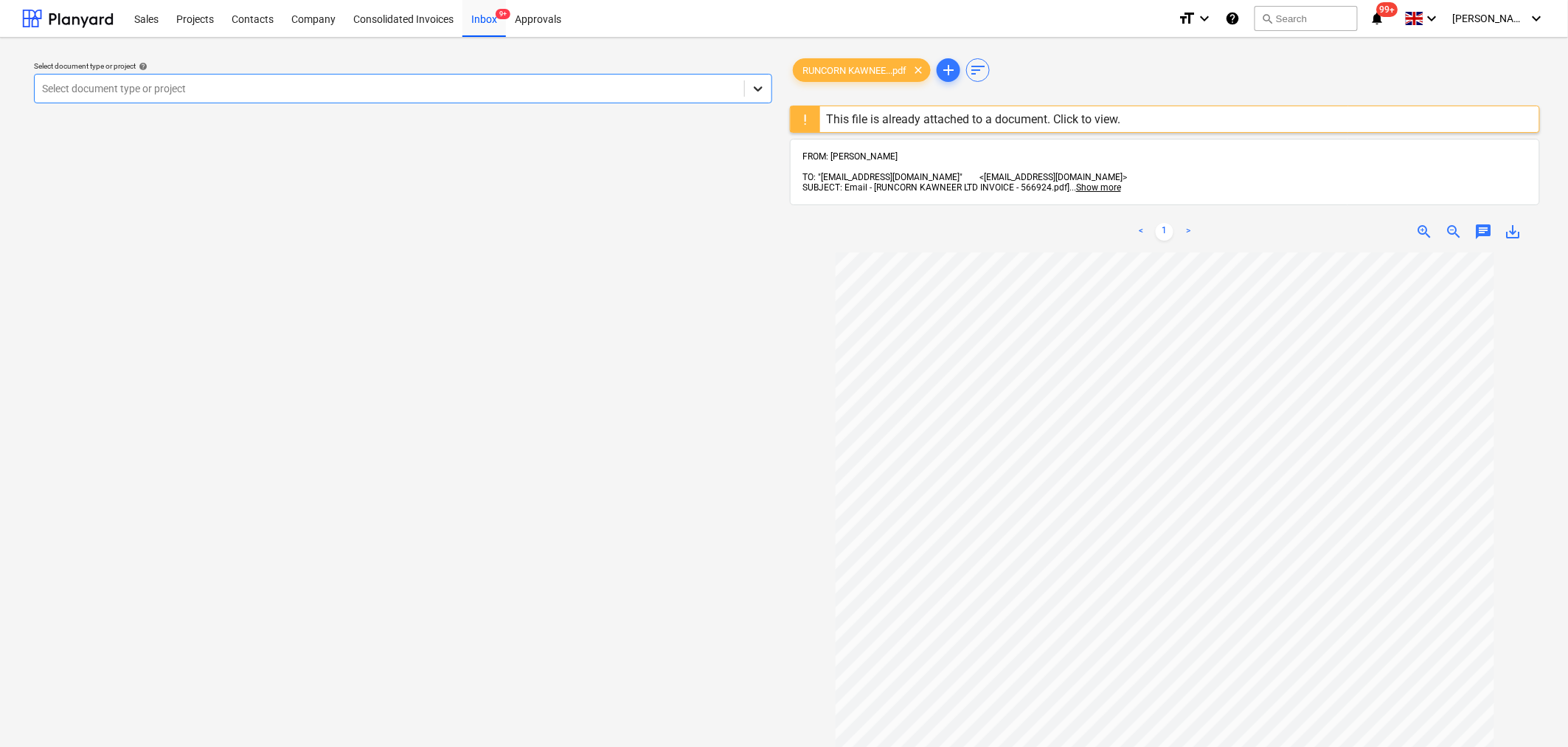
click at [764, 92] on icon at bounding box center [758, 89] width 15 height 15
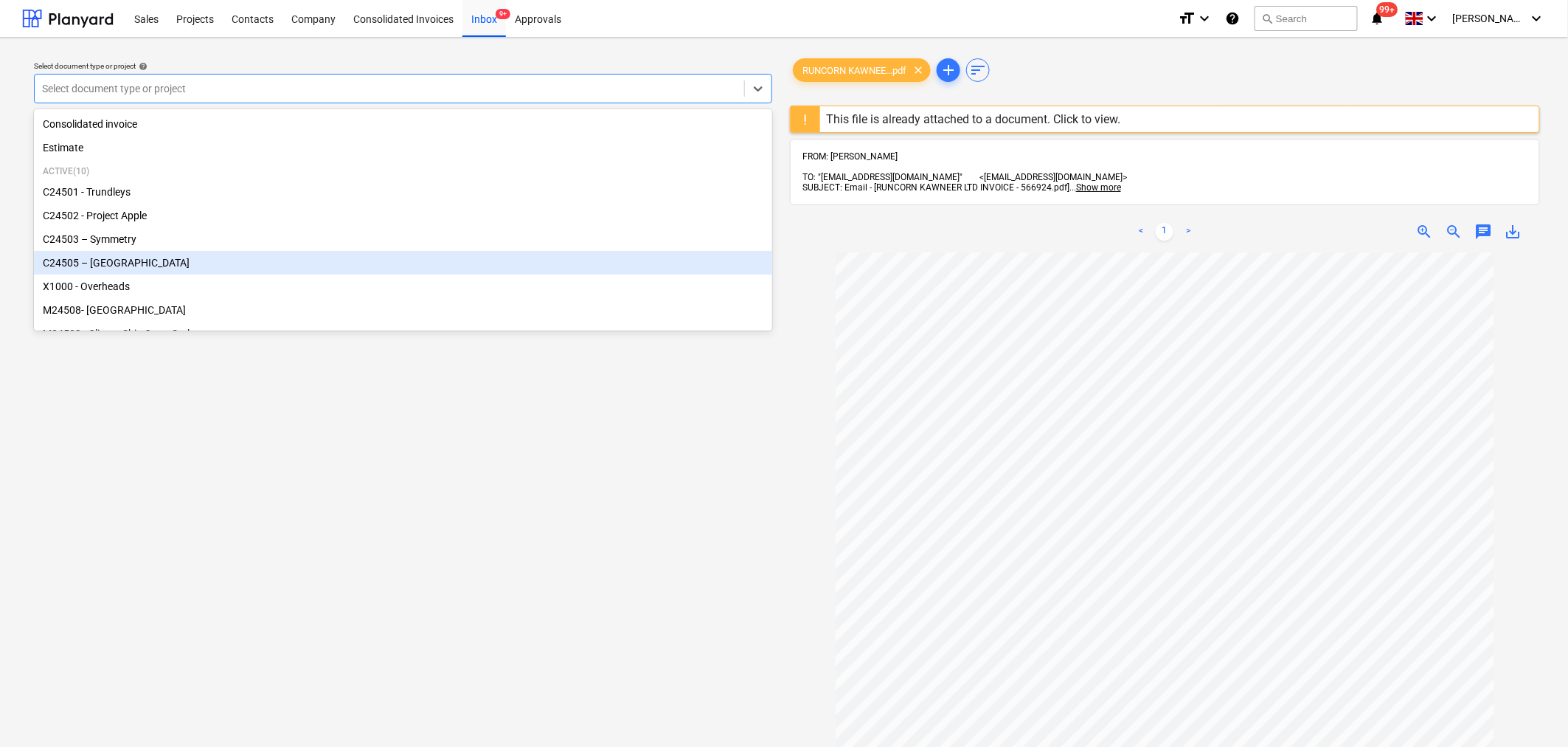
click at [112, 266] on div "C24505 – Surrey Quays" at bounding box center [403, 262] width 738 height 24
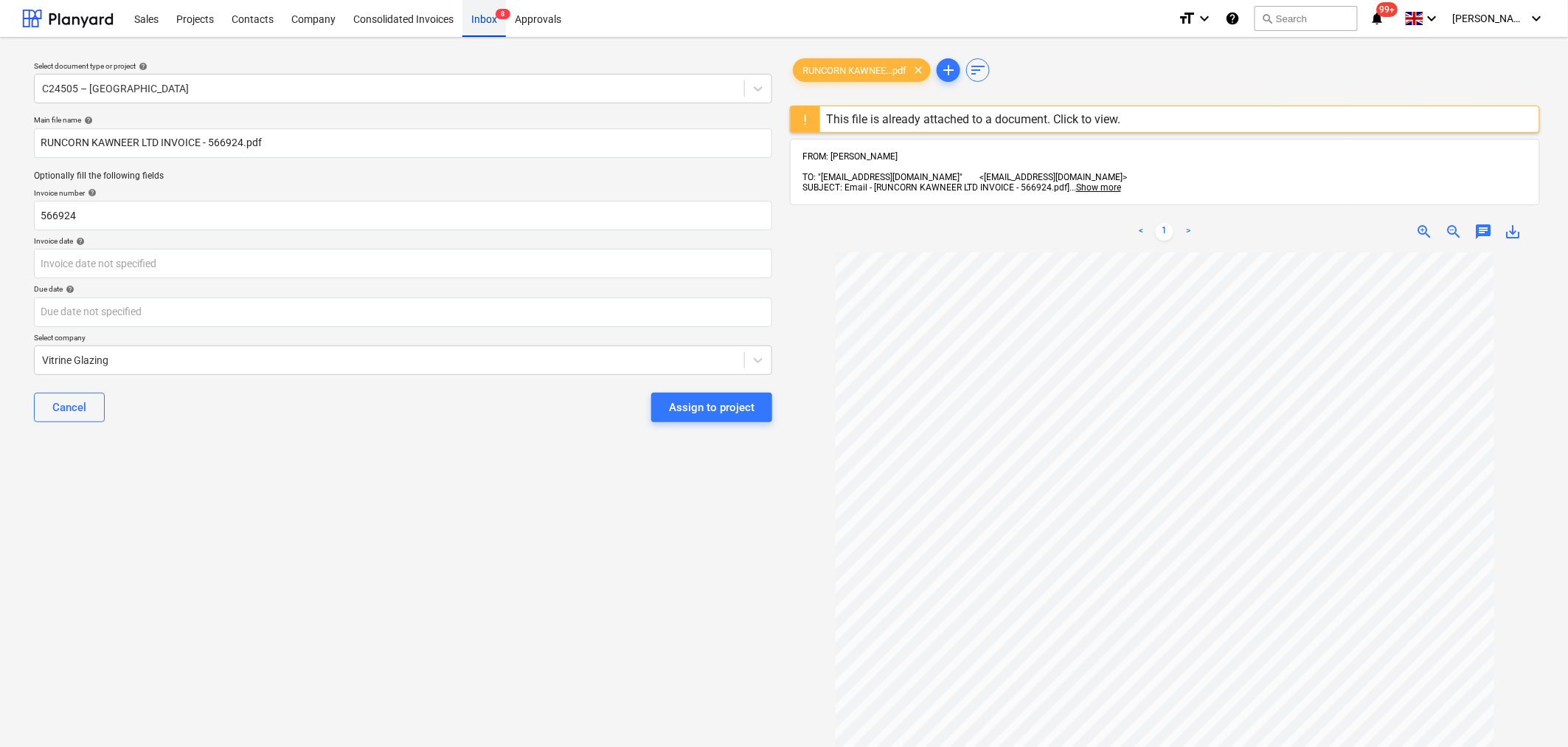
click at [488, 25] on div "Inbox 8" at bounding box center [484, 18] width 43 height 38
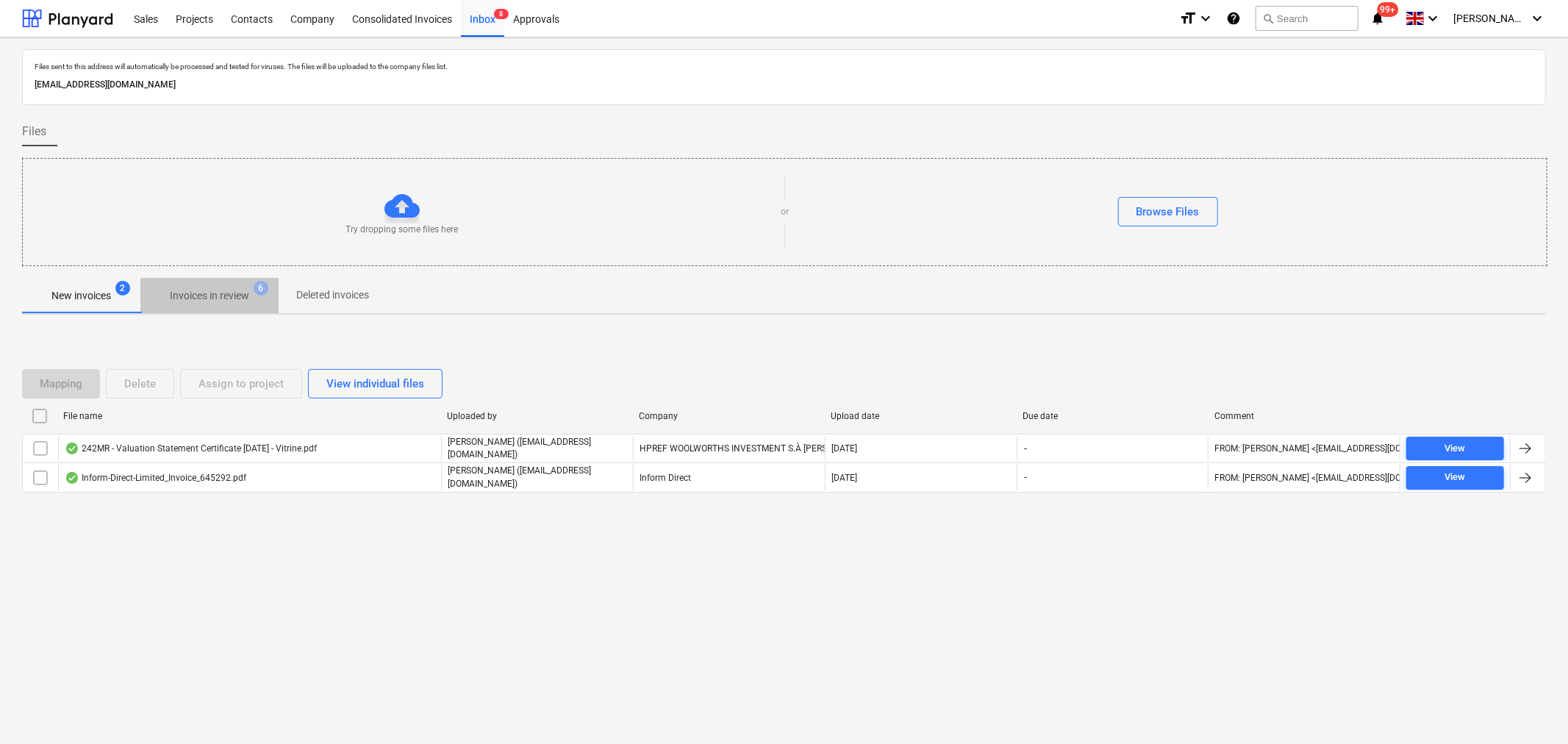
click at [215, 296] on p "Invoices in review" at bounding box center [209, 296] width 80 height 16
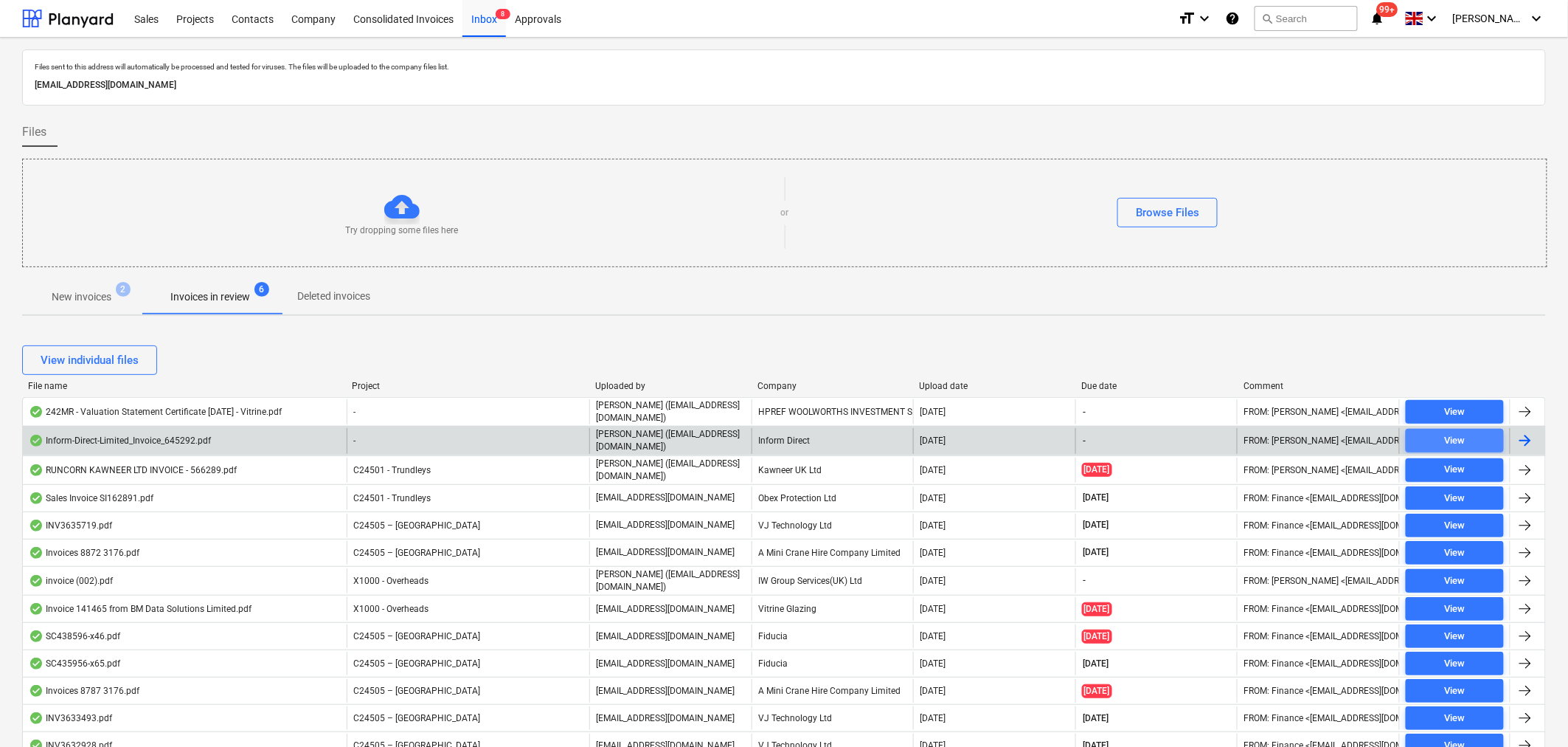
click at [1461, 432] on div "View" at bounding box center [1455, 440] width 21 height 17
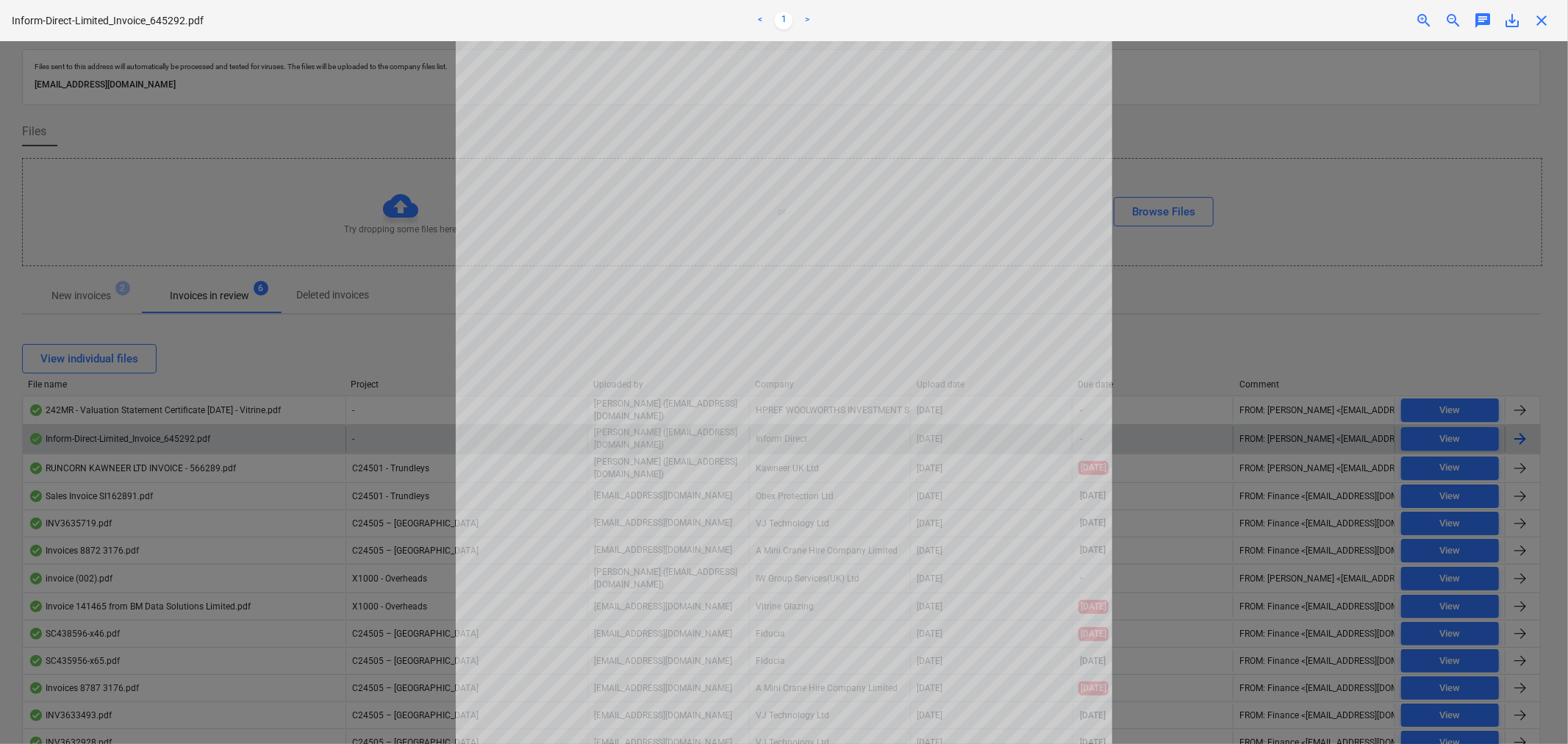
click at [1544, 26] on span "close" at bounding box center [1541, 20] width 17 height 17
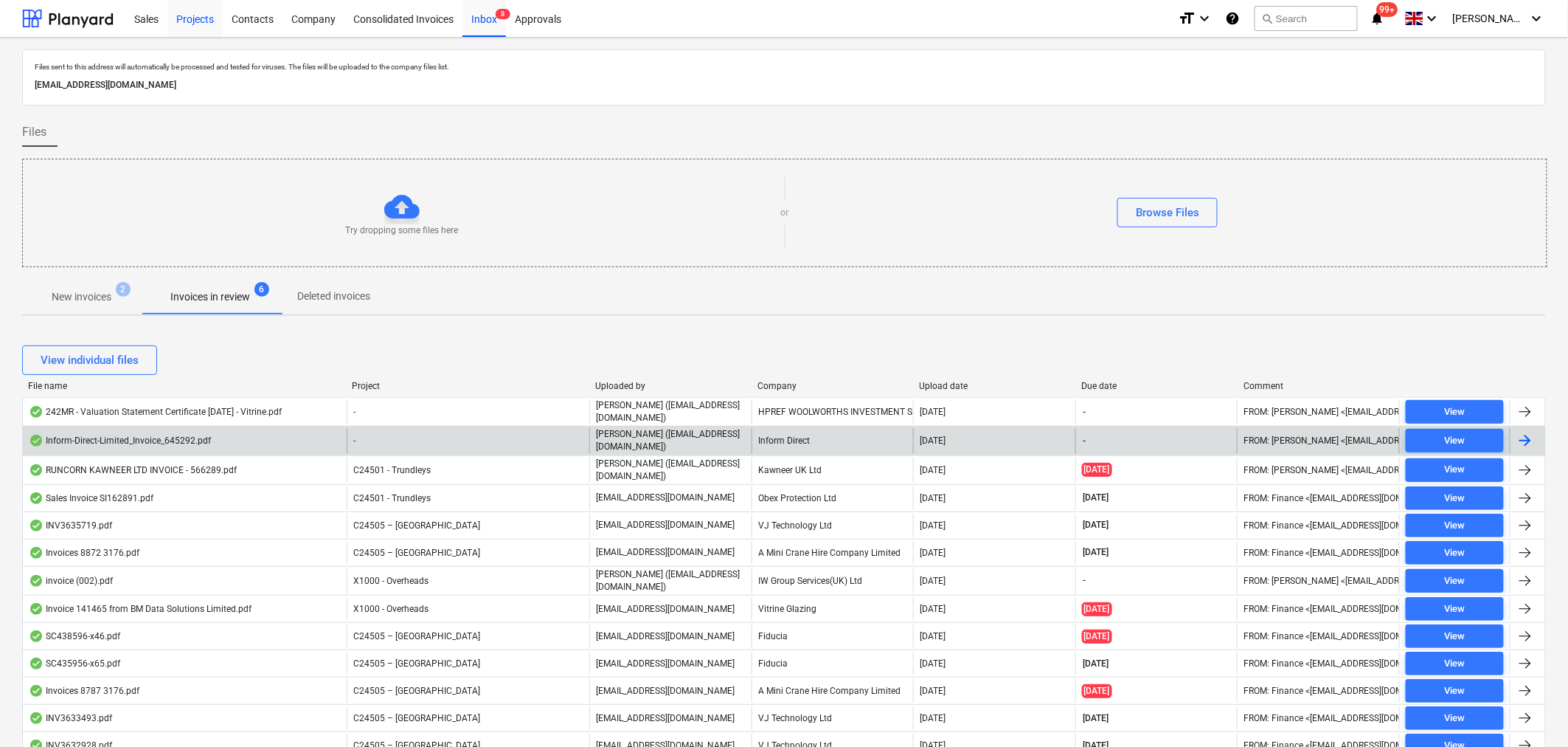
click at [203, 20] on div "Projects" at bounding box center [195, 18] width 55 height 38
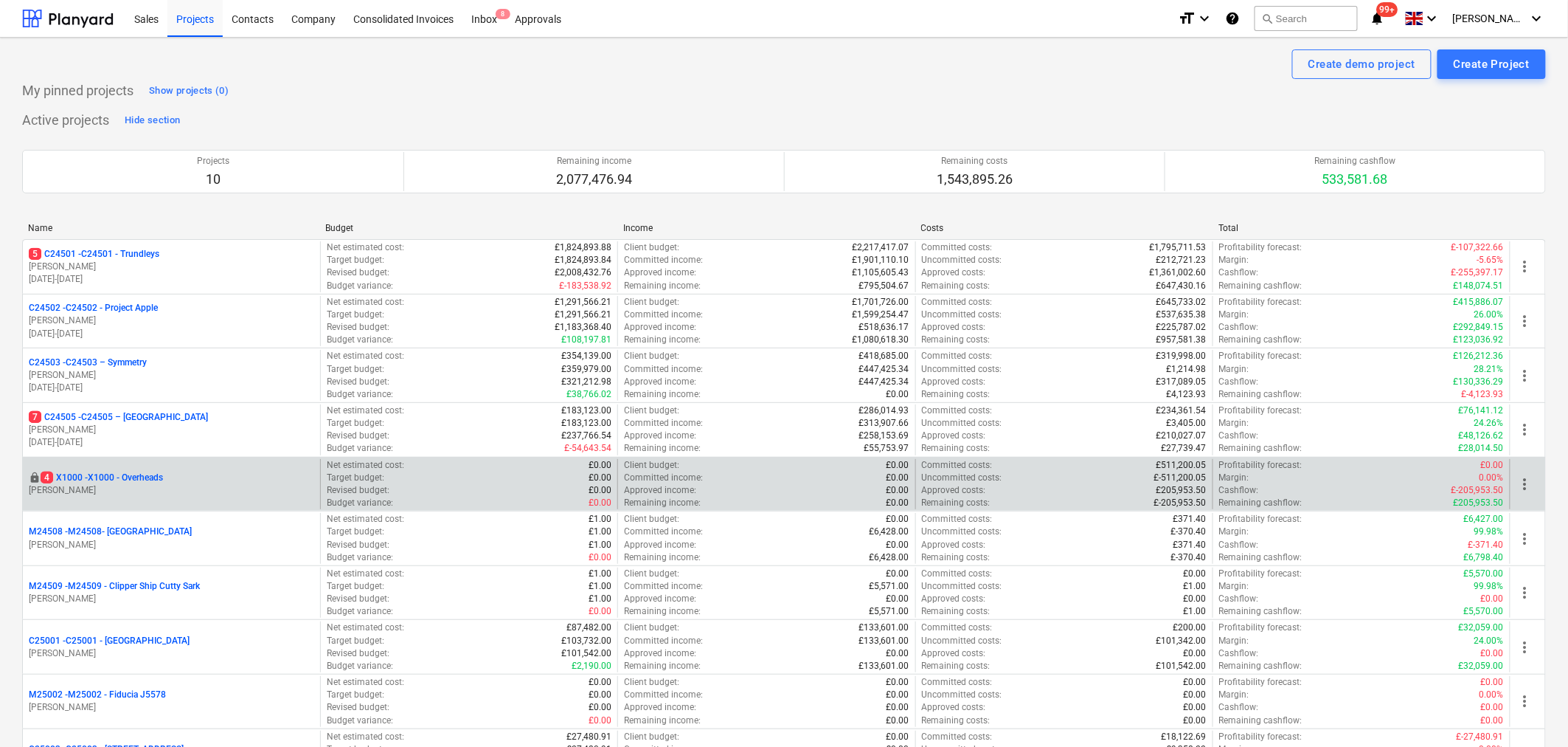
click at [141, 473] on p "4 X1000 - X1000 - Overheads" at bounding box center [101, 477] width 122 height 13
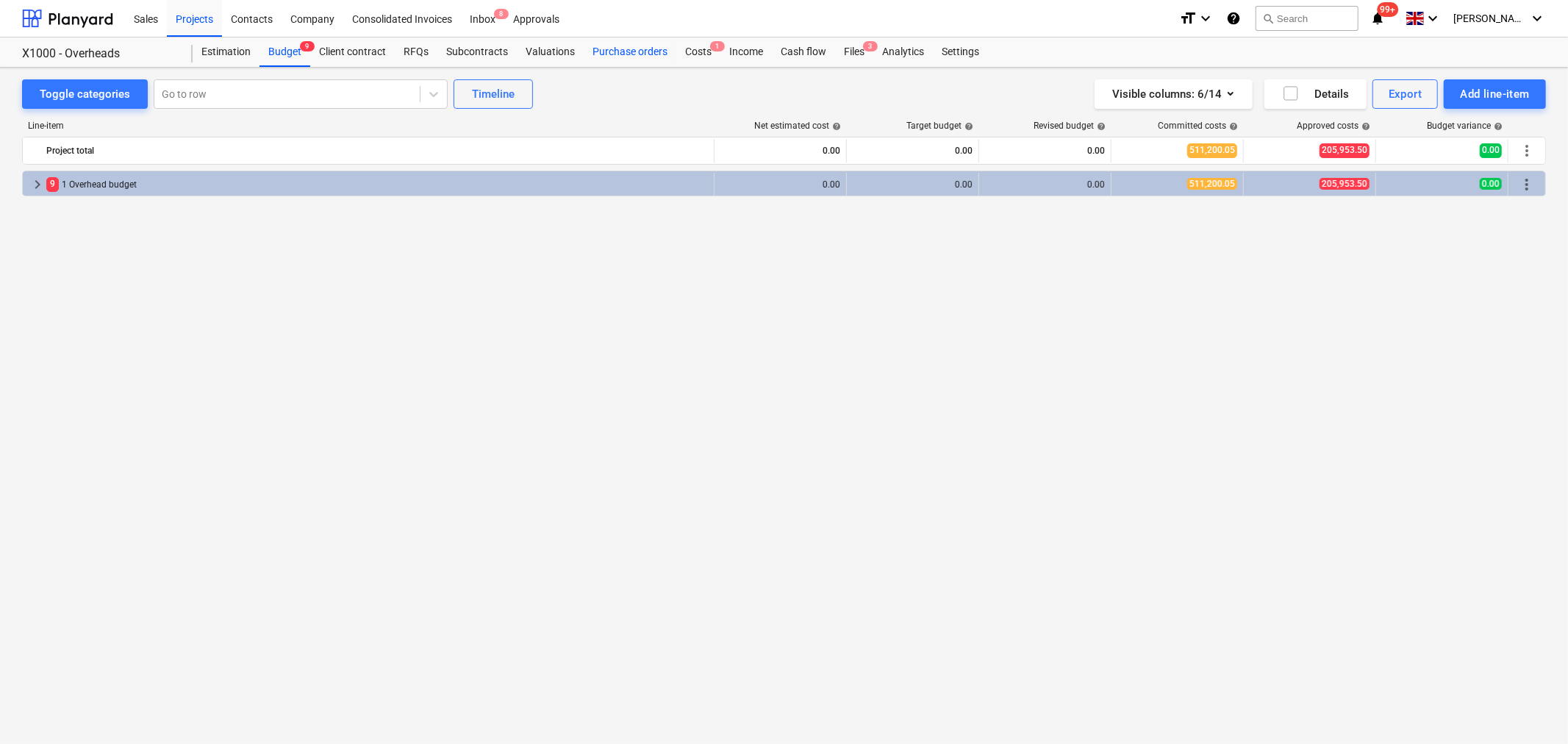
click at [625, 47] on div "Purchase orders" at bounding box center [630, 52] width 93 height 29
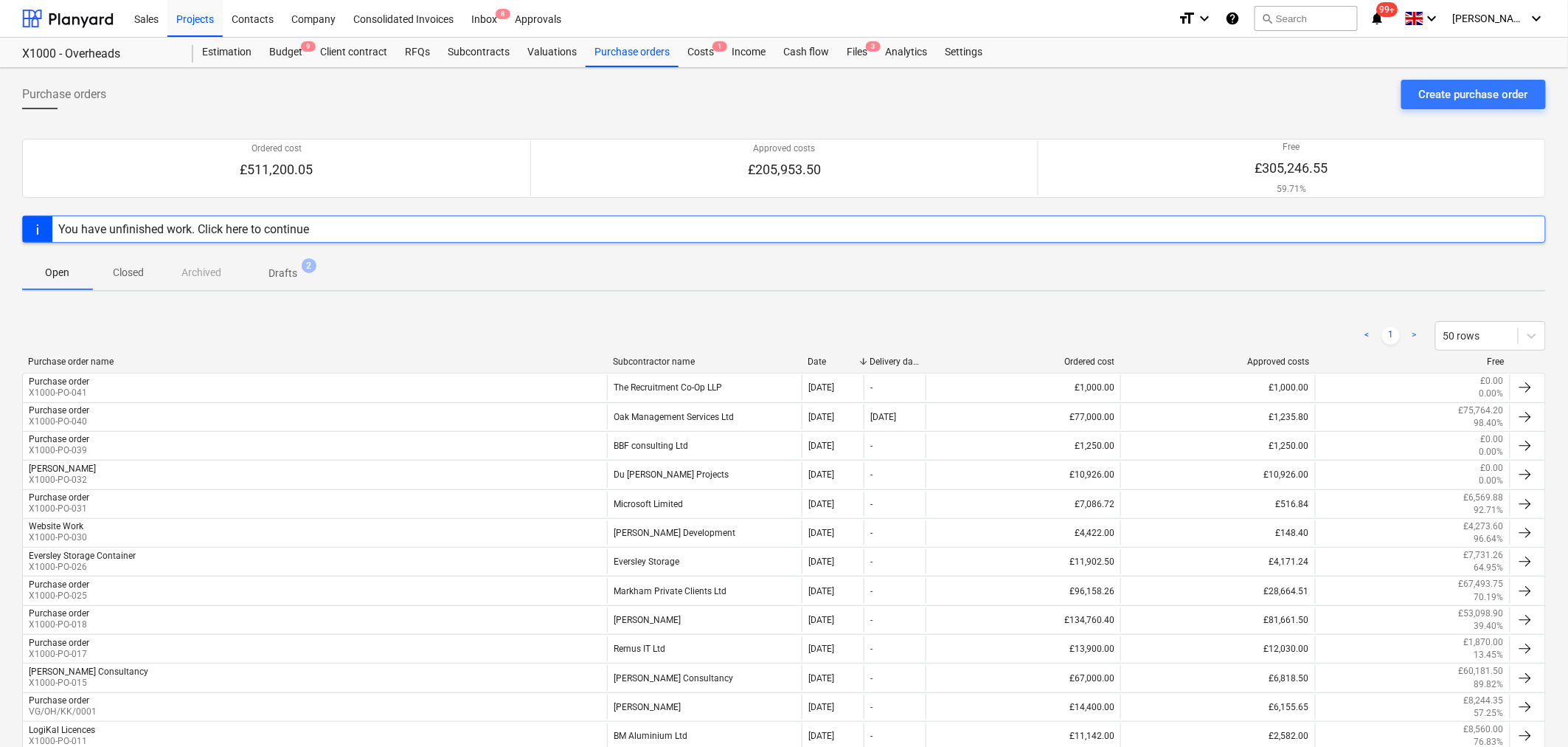
click at [657, 357] on div "Subcontractor name" at bounding box center [704, 361] width 183 height 10
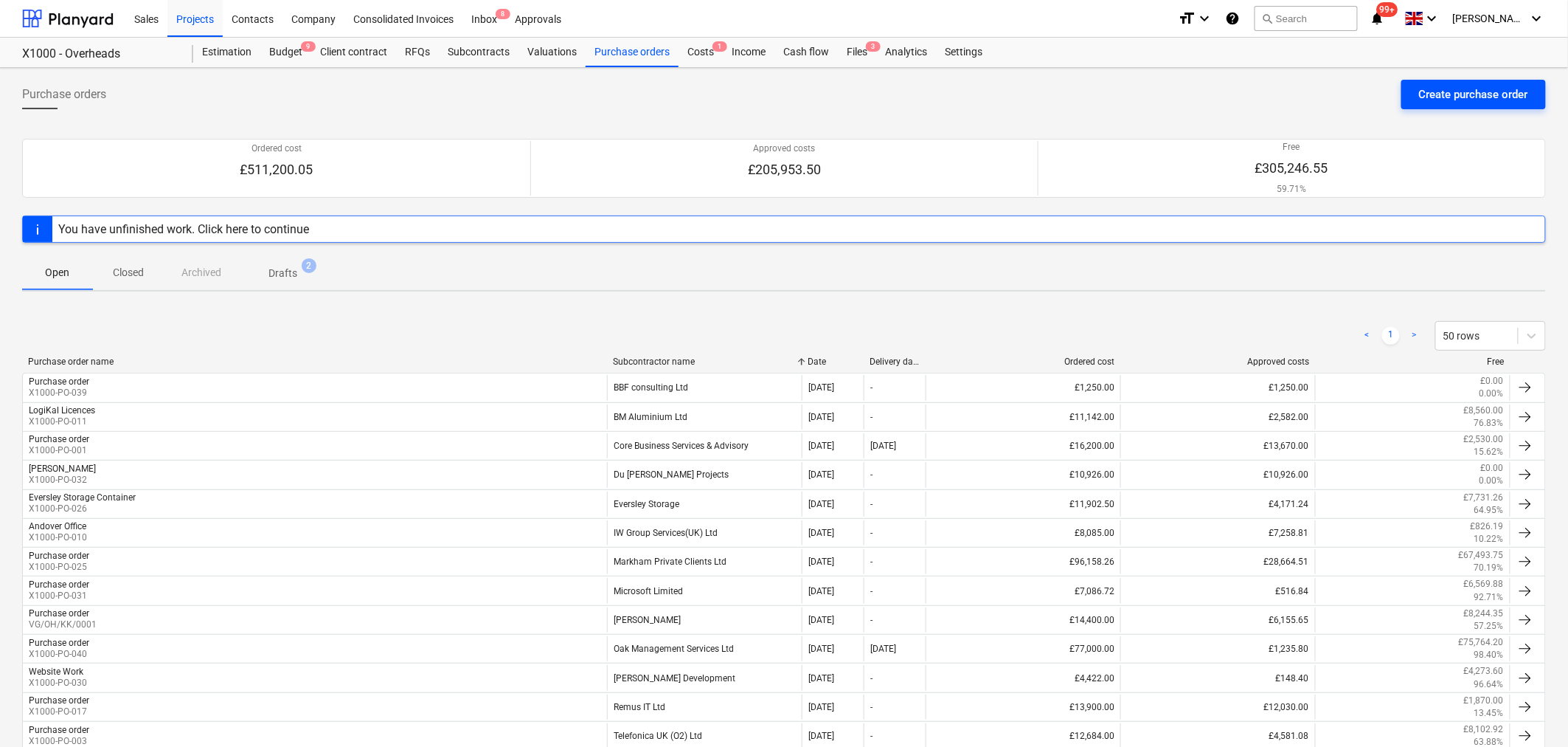
click at [1449, 89] on div "Create purchase order" at bounding box center [1474, 94] width 109 height 19
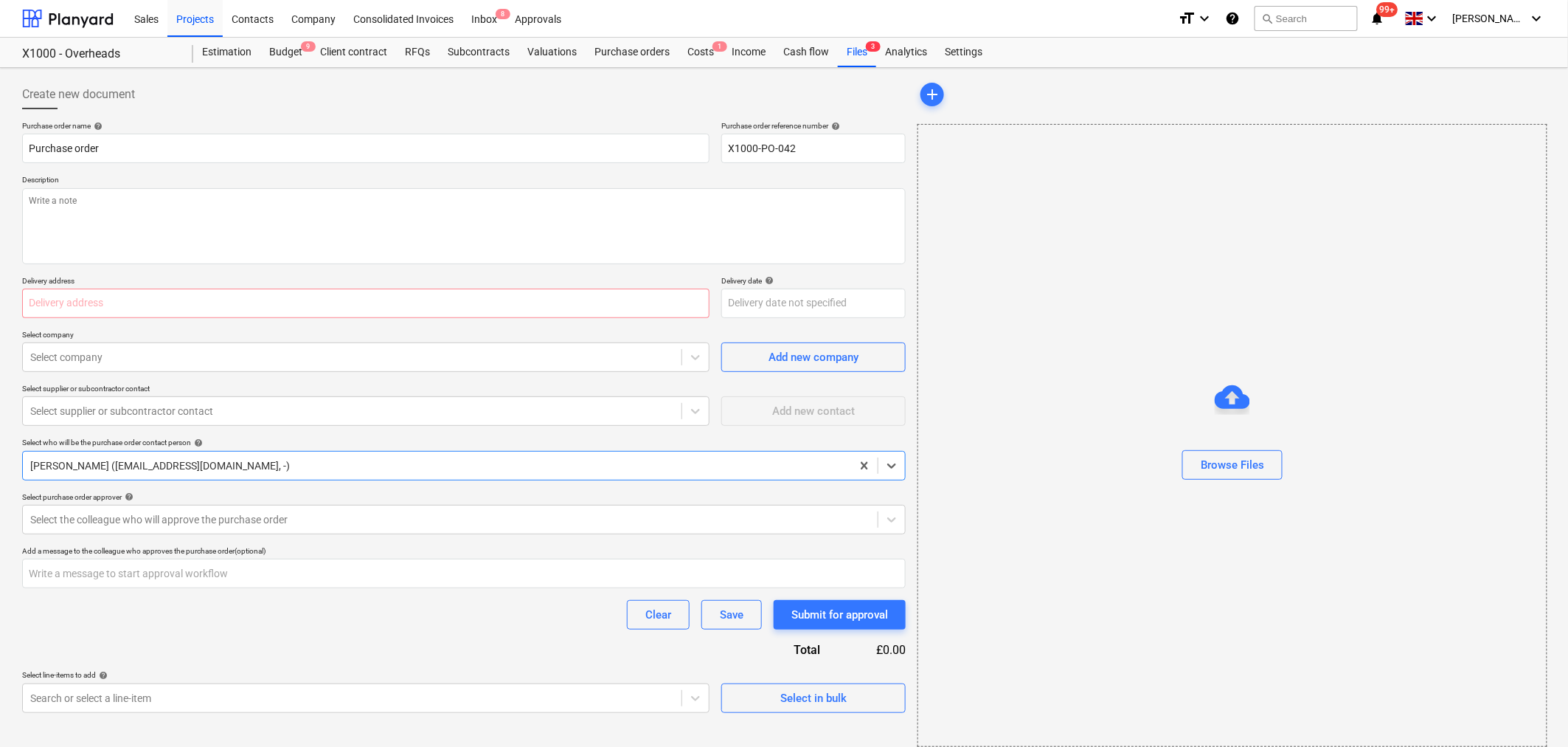
type textarea "x"
type input "X1000-PO-042"
click at [722, 197] on textarea at bounding box center [464, 226] width 884 height 76
type textarea "x"
type textarea "P"
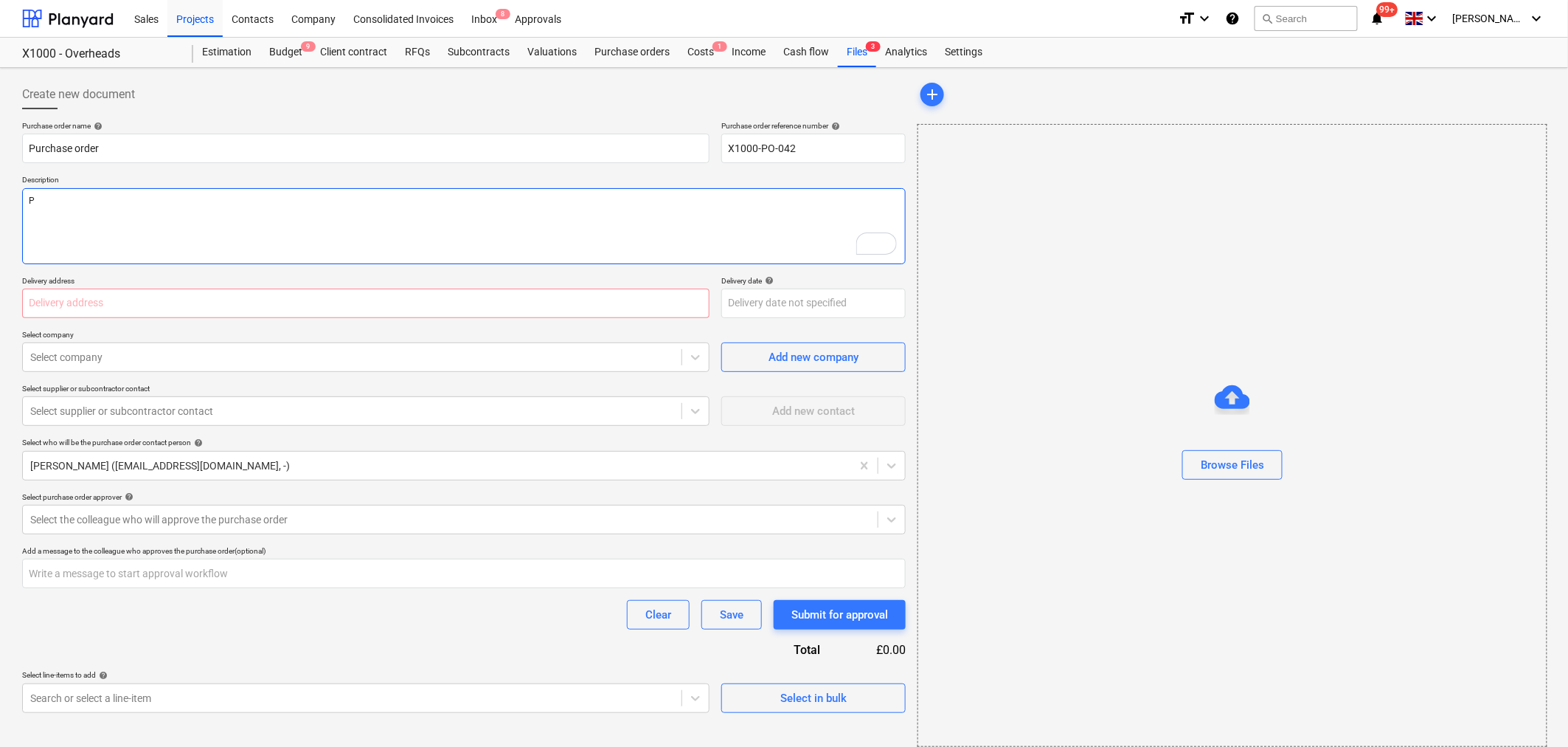
type textarea "x"
type textarea "Pl"
type textarea "x"
type textarea "Plu"
type textarea "x"
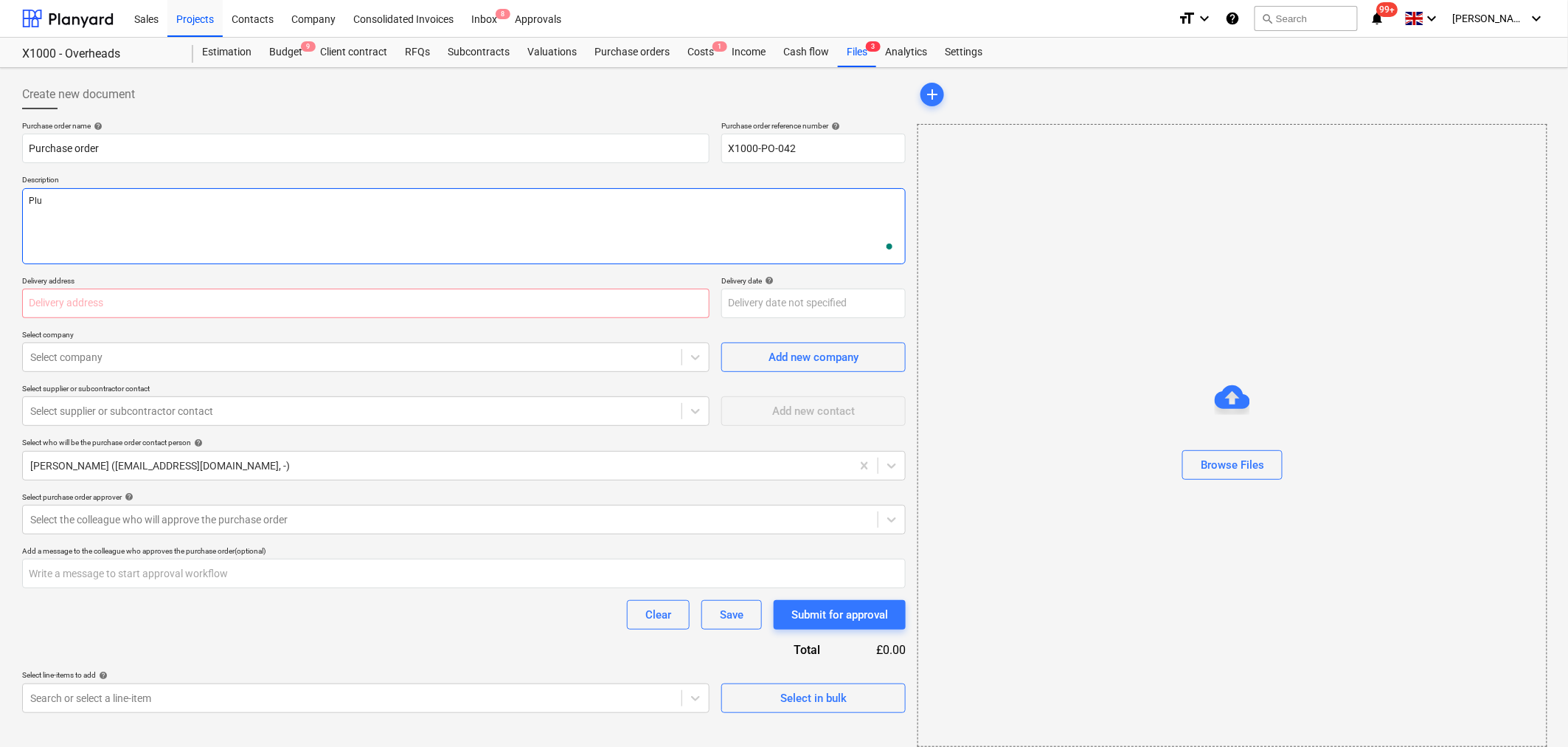
type textarea "Plut"
type textarea "x"
type textarea "Plutu"
type textarea "x"
type textarea "Plutus"
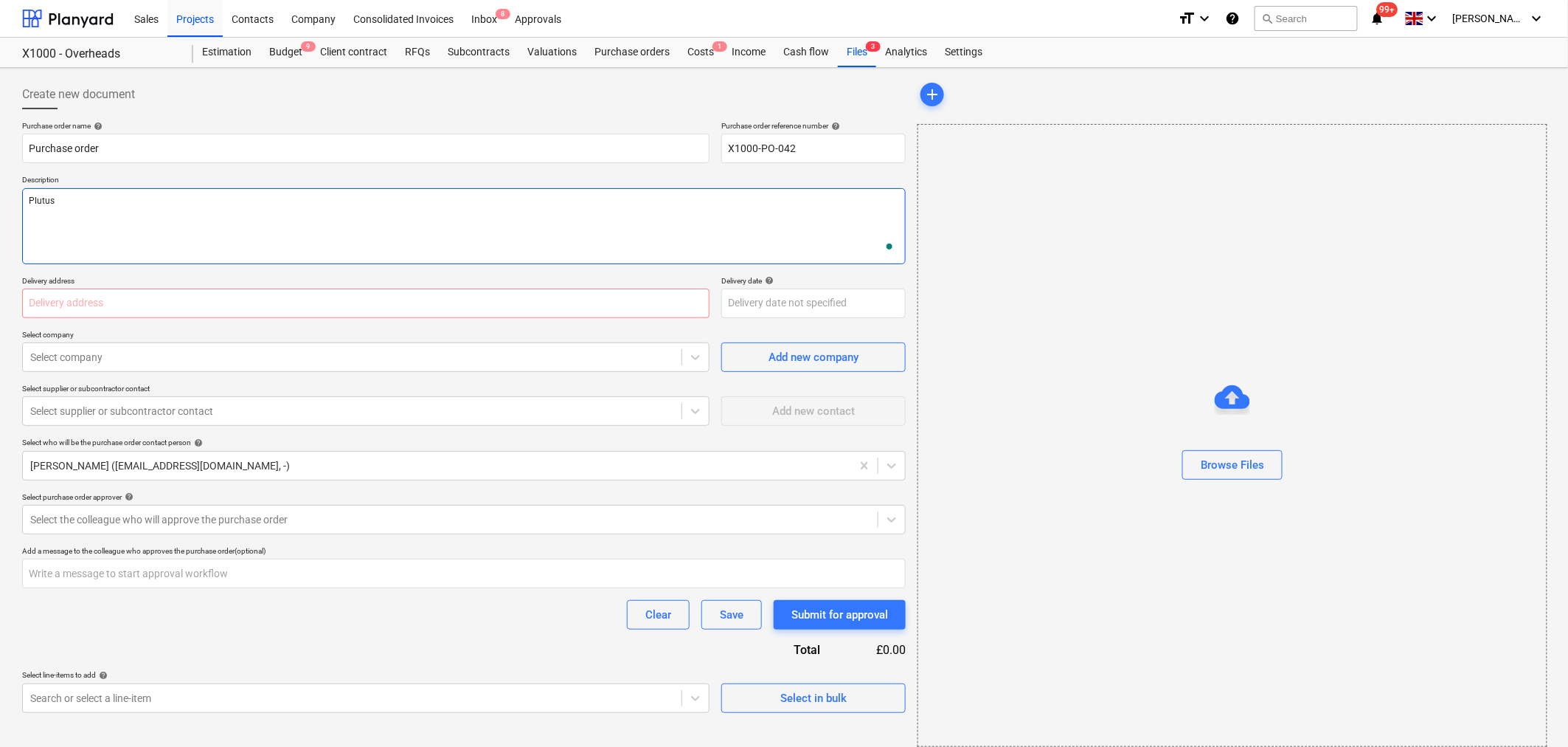
type textarea "x"
type textarea "Plutus"
type textarea "x"
type textarea "Plutus c"
type textarea "x"
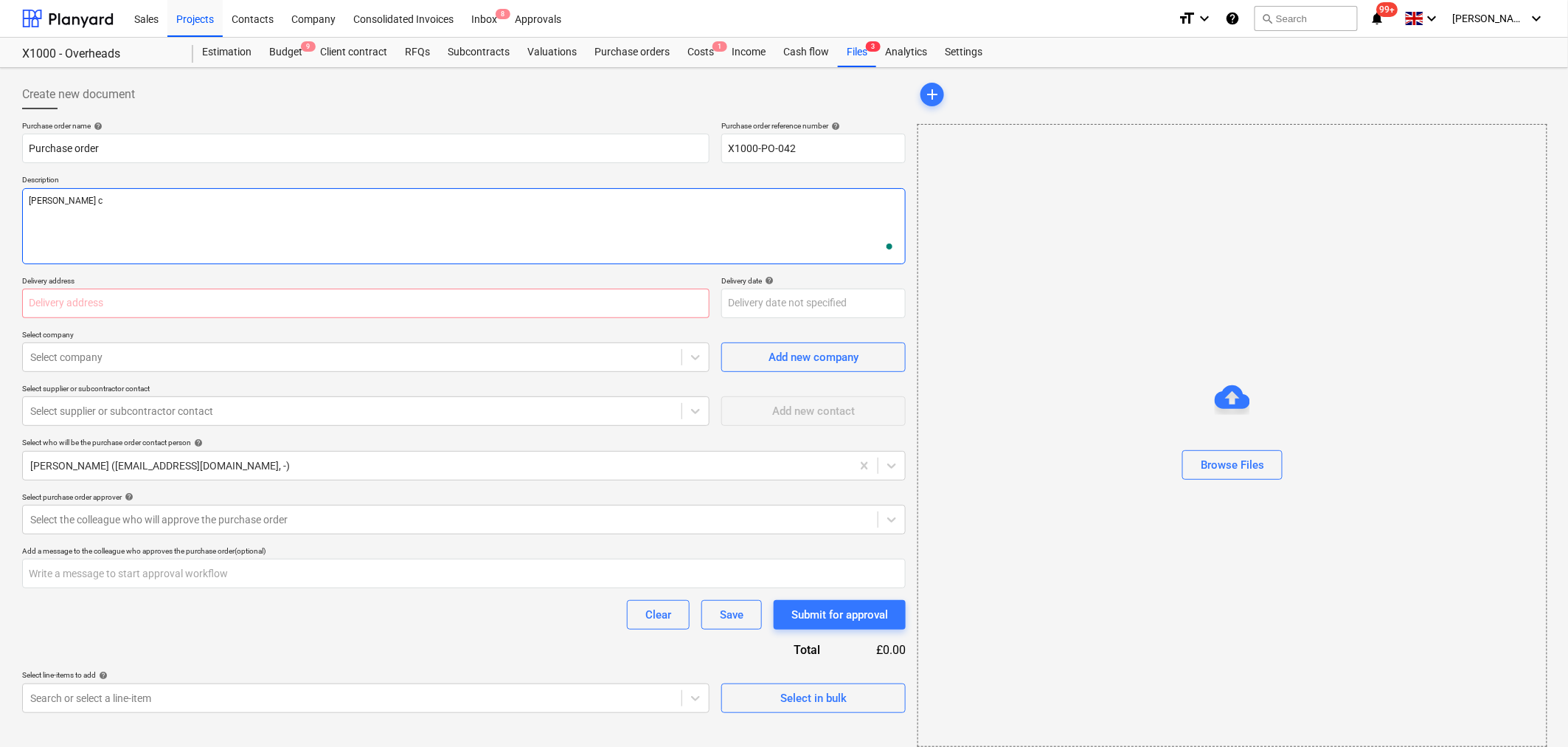
type textarea "Plutus co"
type textarea "x"
type textarea "Plutus cos"
type textarea "x"
type textarea "Plutus cost"
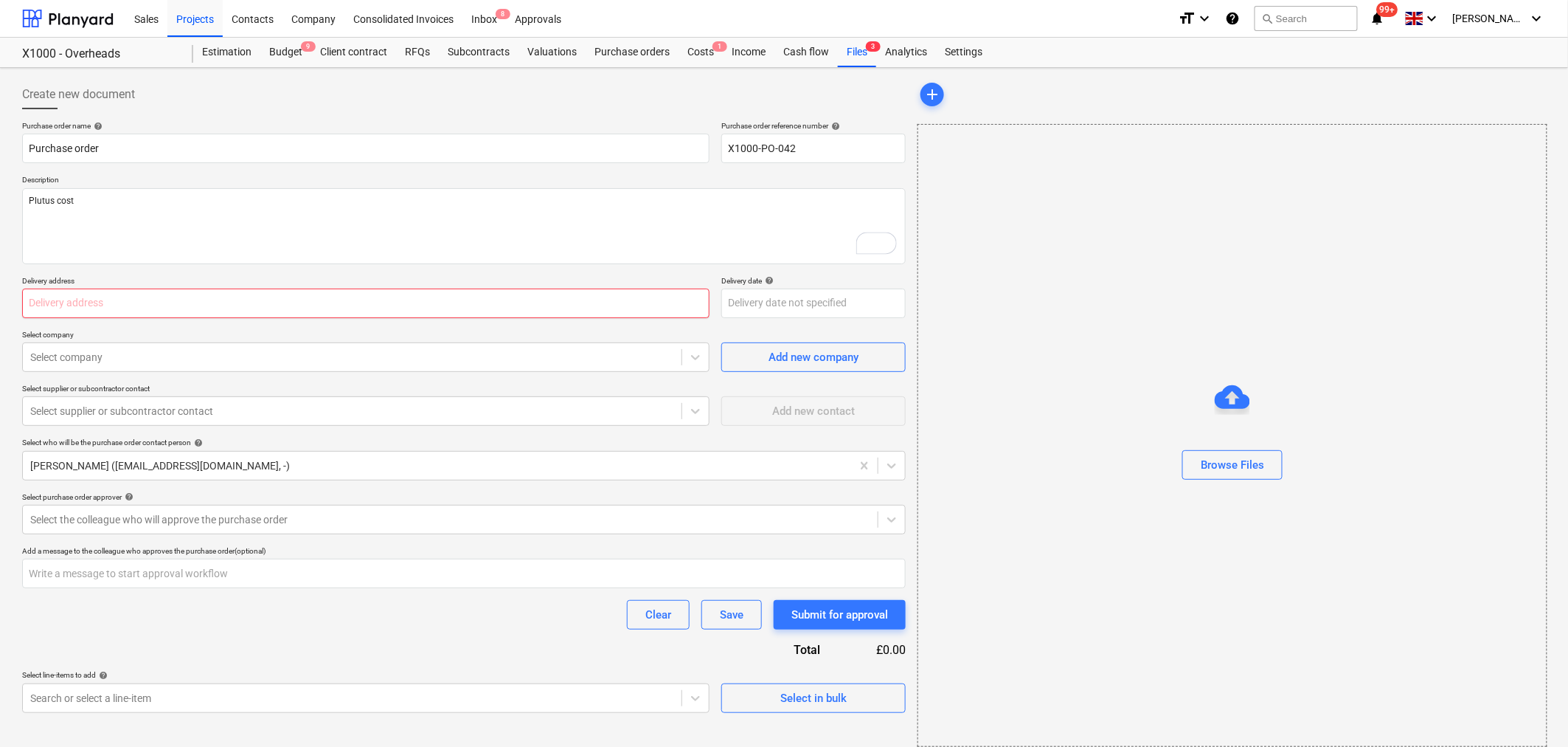
type textarea "x"
click at [623, 303] on input "text" at bounding box center [366, 303] width 688 height 29
type input "10 Golden Square"
type input "Vitrine Glazing"
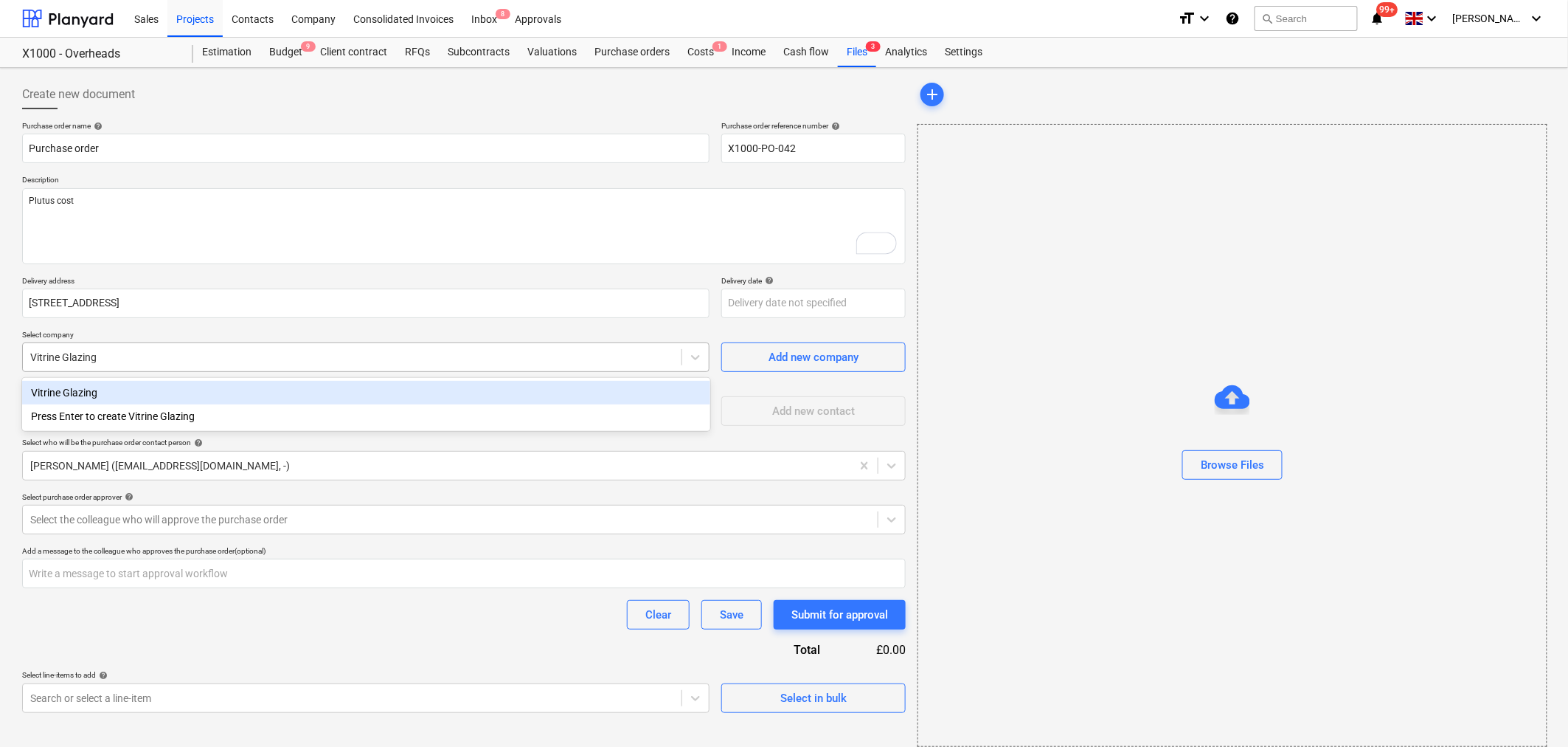
type textarea "x"
click at [199, 364] on div "Vitrine Glazing" at bounding box center [352, 357] width 644 height 15
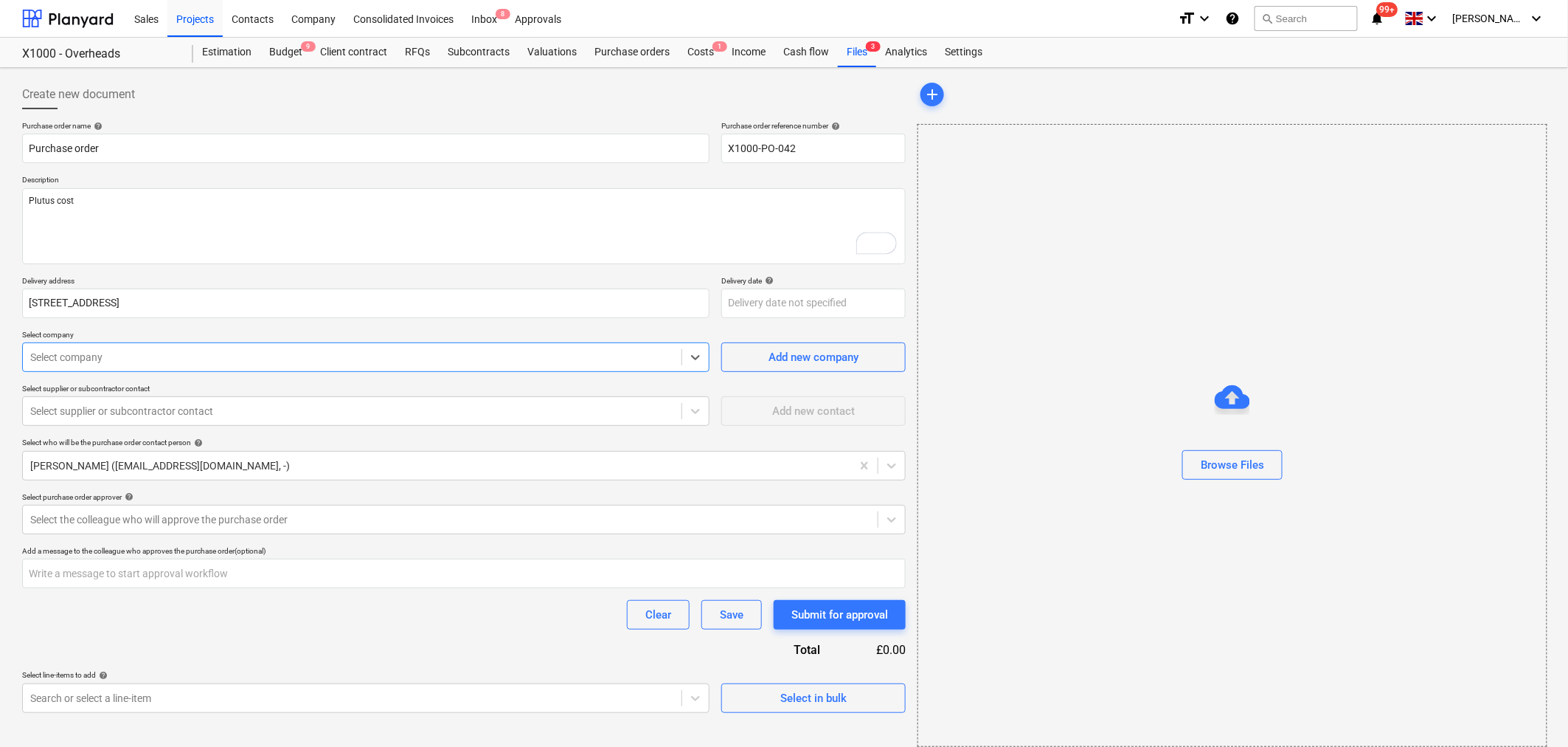
drag, startPoint x: 199, startPoint y: 364, endPoint x: -275, endPoint y: 406, distance: 475.9
click at [0, 406] on html "Sales Projects Contacts Company Consolidated Invoices Inbox 8 Approvals format_…" at bounding box center [784, 373] width 1568 height 747
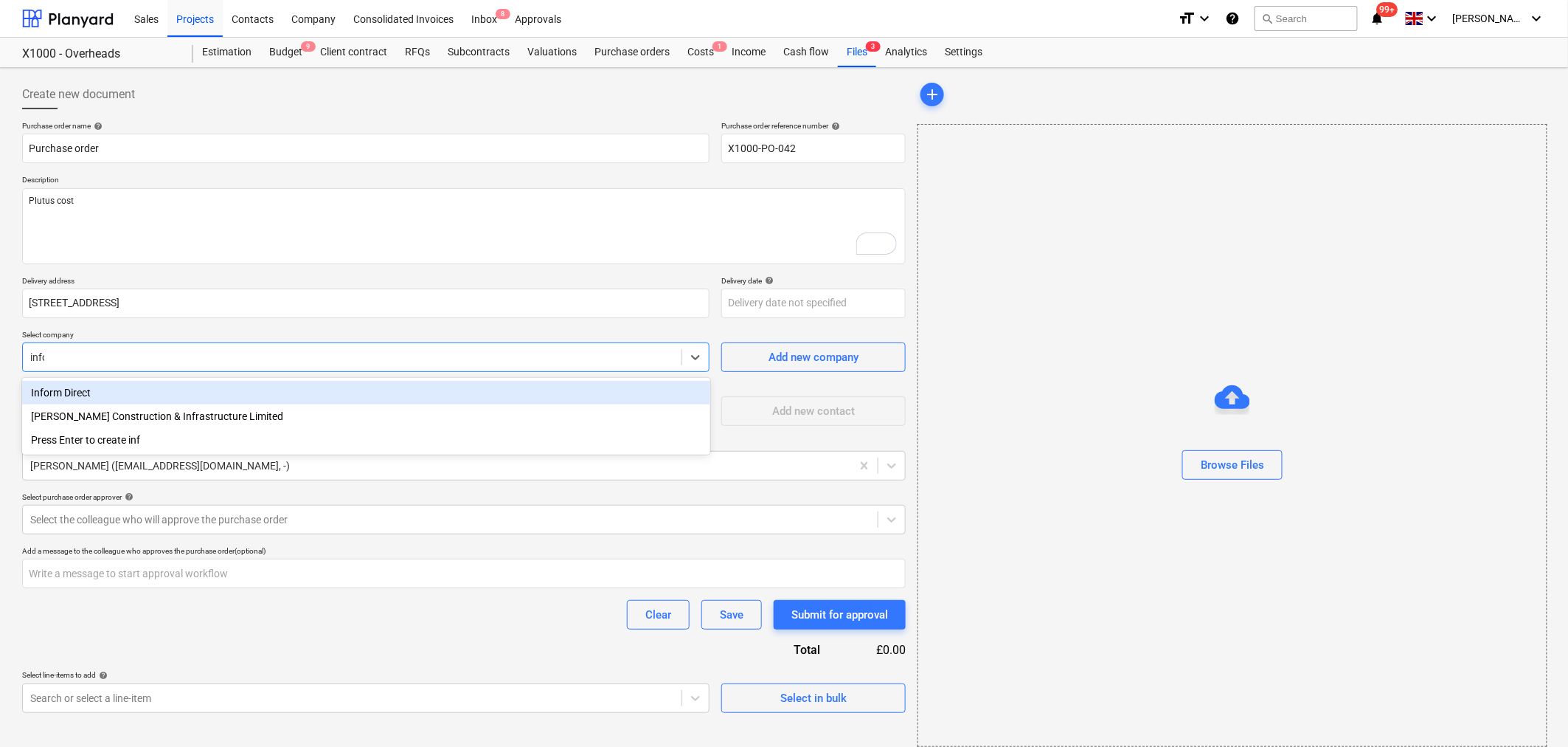
type input "infor"
click at [72, 396] on div "Inform Direct" at bounding box center [366, 393] width 688 height 24
type textarea "x"
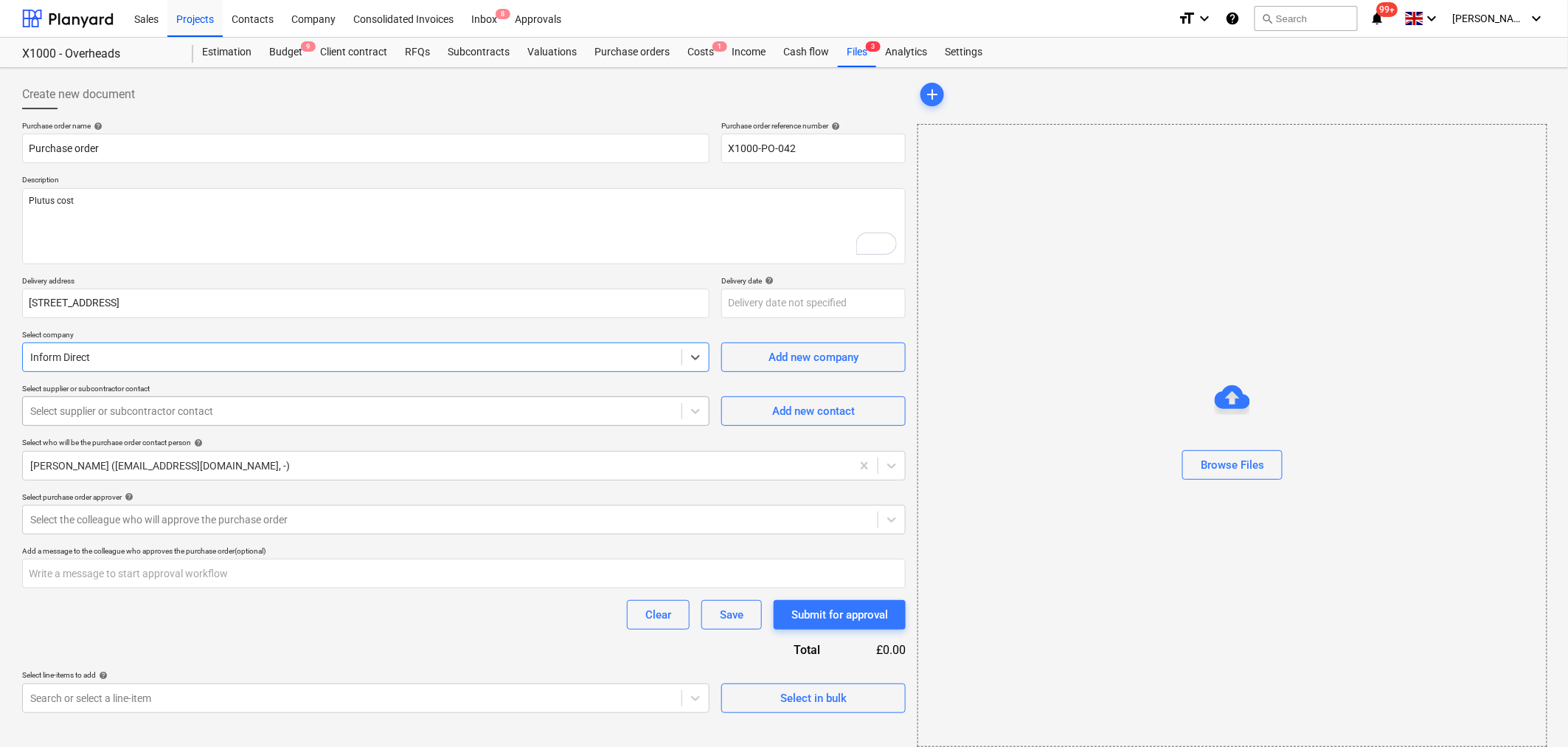
type textarea "x"
click at [141, 412] on div at bounding box center [352, 411] width 644 height 15
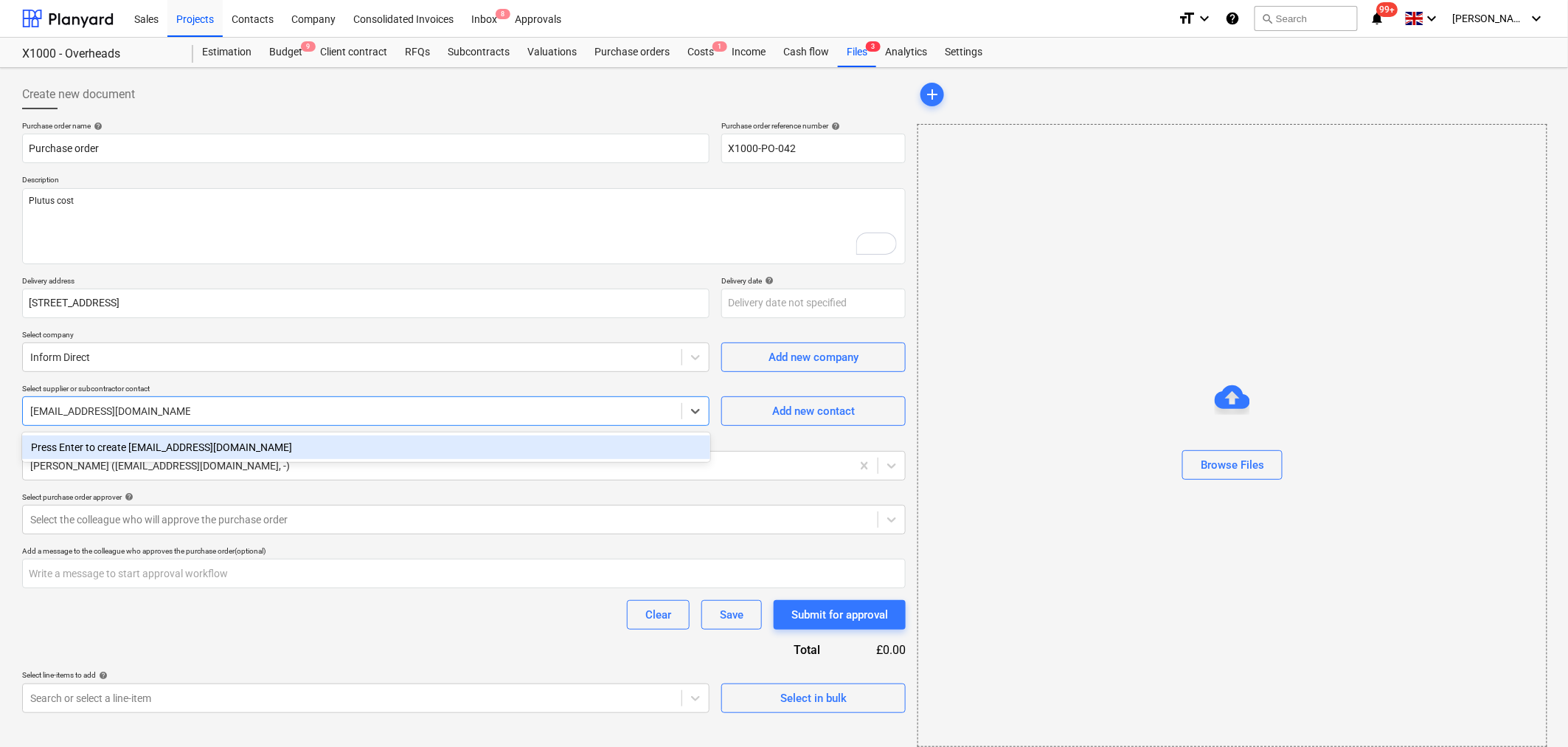
type input "maritz.naude+9@vitrineglazing.com"
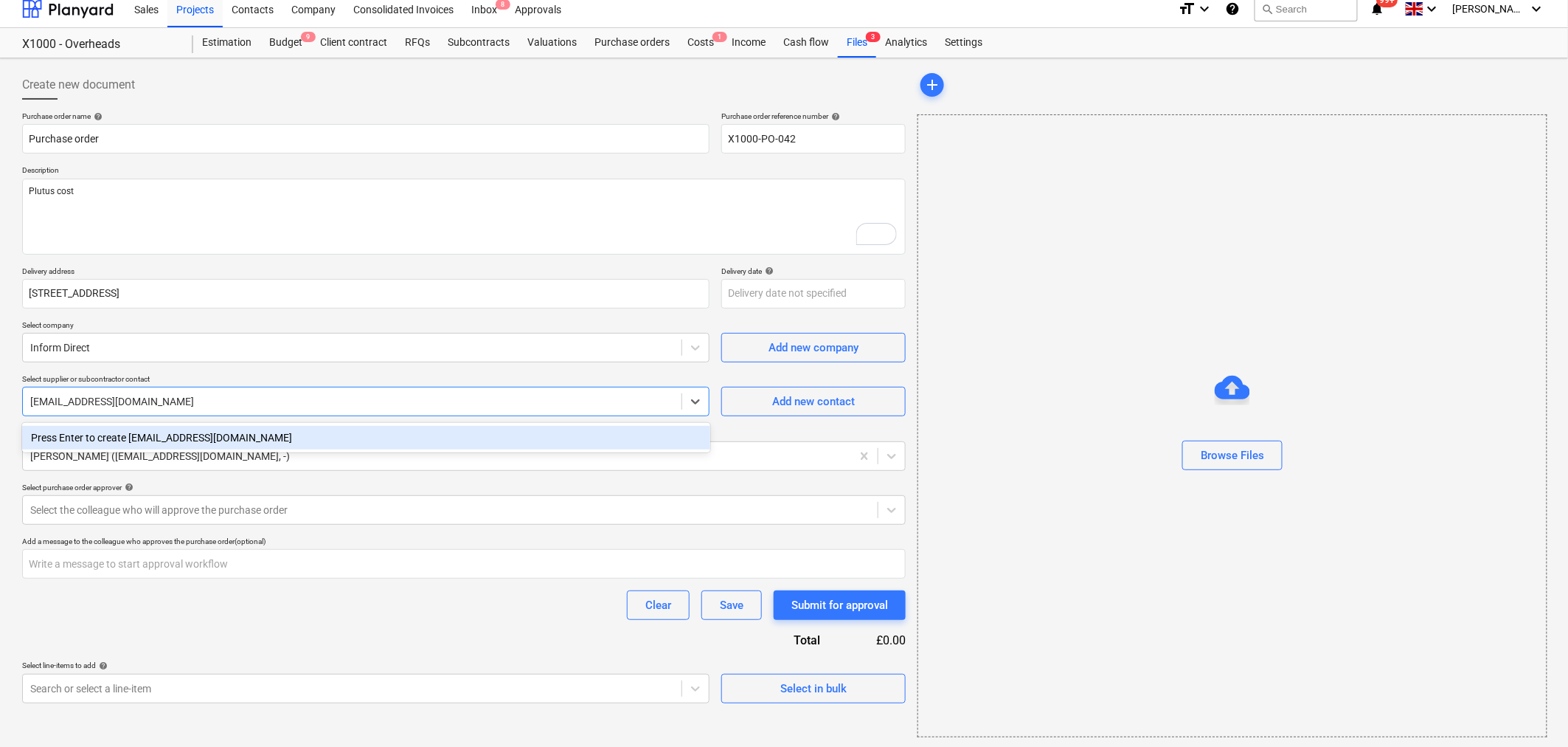
scroll to position [11, 0]
type textarea "x"
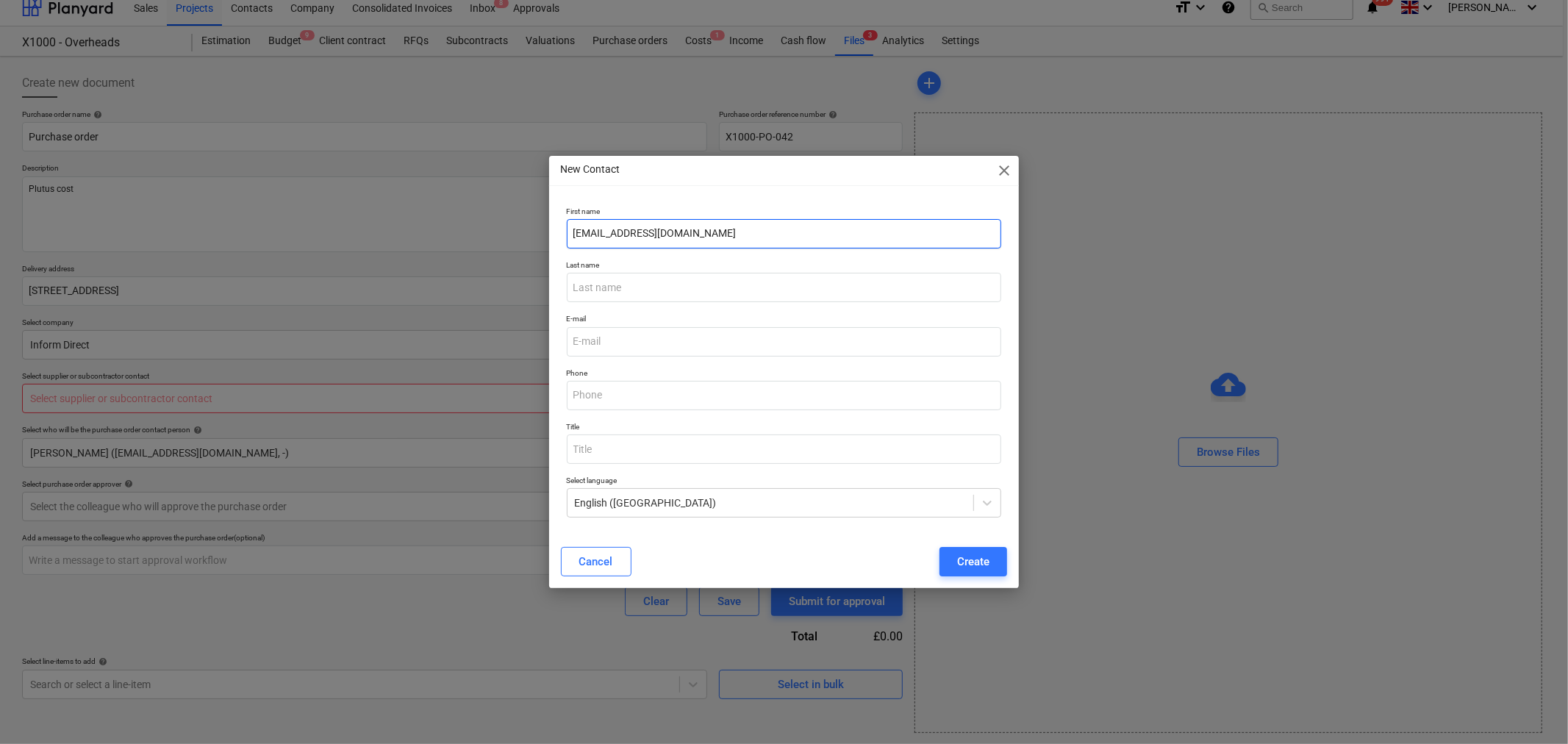
drag, startPoint x: 767, startPoint y: 226, endPoint x: 553, endPoint y: 233, distance: 214.1
click at [553, 233] on div "First name maritz.naude+9@vitrineglazing.com Last name E-mail Phone Title Selec…" at bounding box center [784, 368] width 470 height 335
click at [635, 342] on input "email" at bounding box center [784, 341] width 436 height 29
paste input "maritz.naude+9@vitrineglazing.com"
type input "maritz.naude+9@vitrineglazing.com"
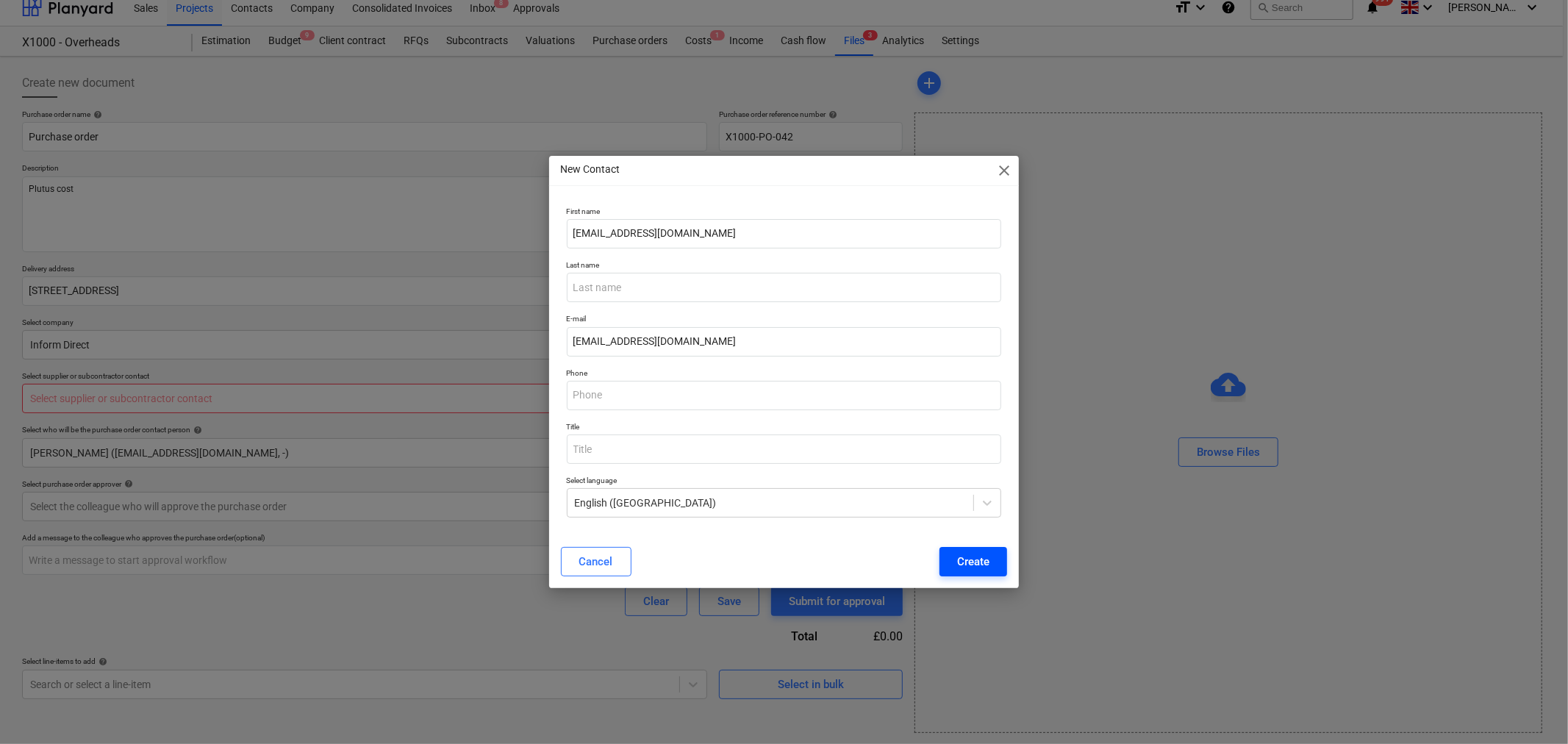
click at [983, 560] on div "Create" at bounding box center [973, 561] width 32 height 19
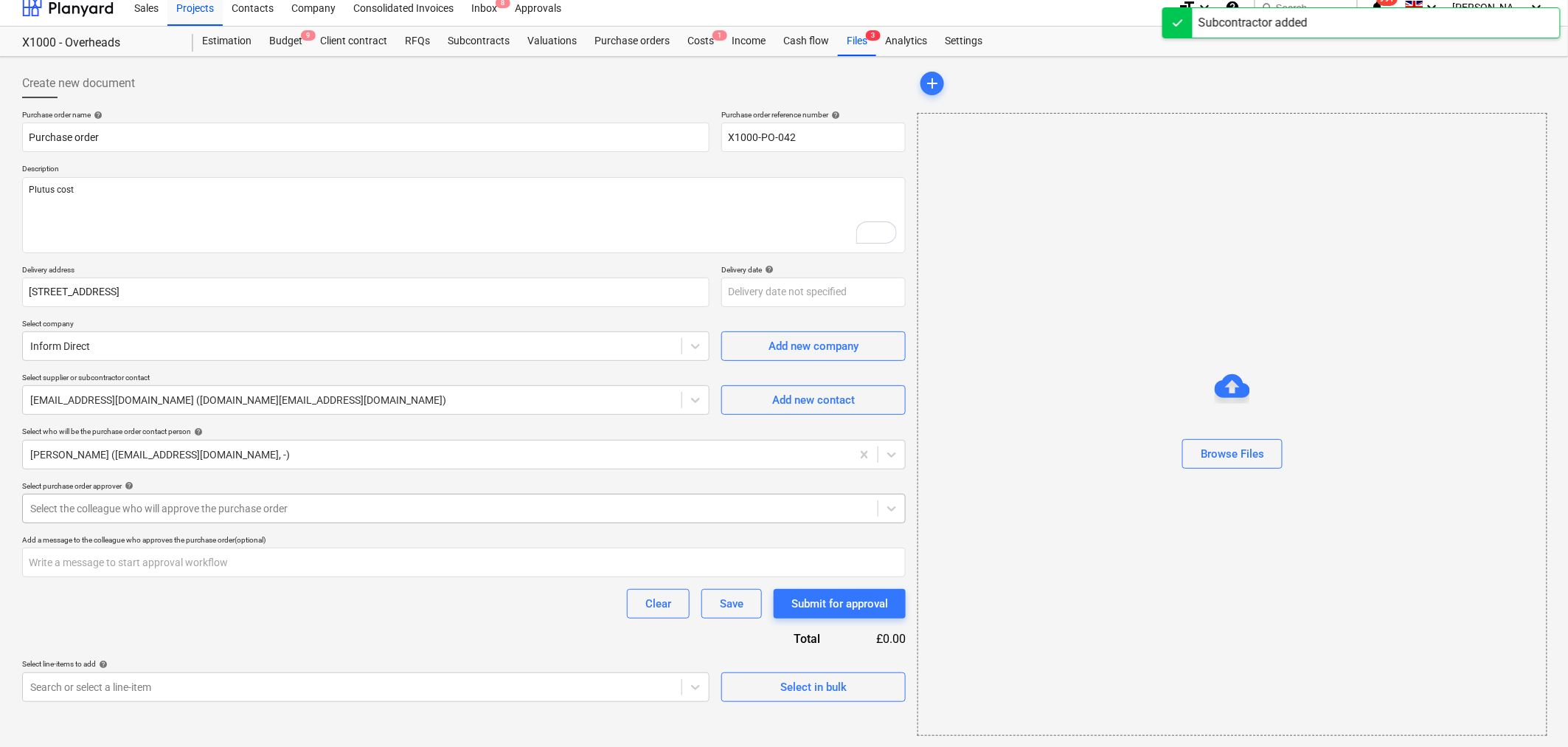
click at [200, 507] on div at bounding box center [450, 508] width 840 height 15
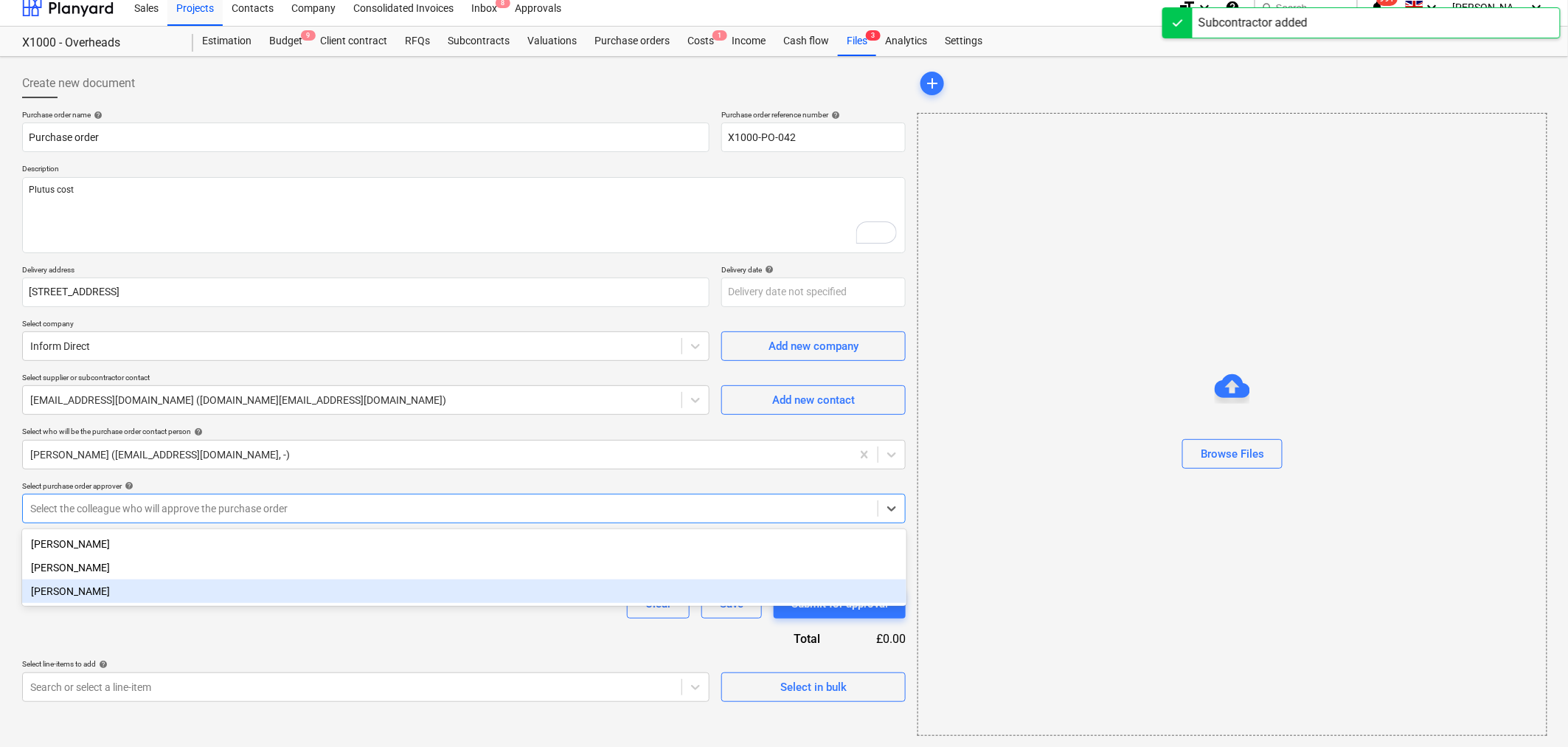
click at [104, 592] on div "[PERSON_NAME]" at bounding box center [464, 591] width 884 height 24
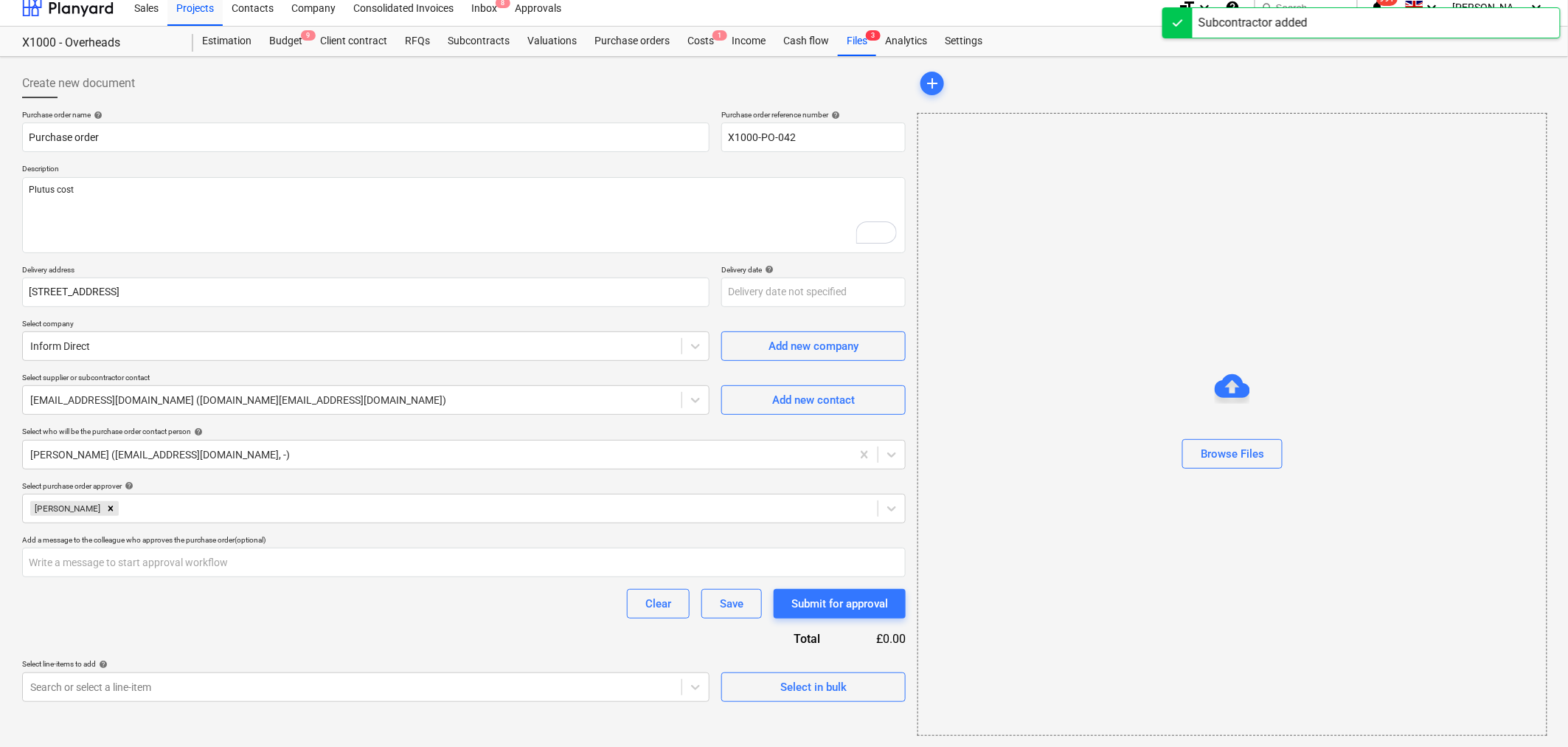
click at [394, 603] on div "Clear Save Submit for approval" at bounding box center [464, 603] width 884 height 29
click at [627, 689] on body "Sales Projects Contacts Company Consolidated Invoices Inbox 8 Approvals format_…" at bounding box center [784, 362] width 1568 height 747
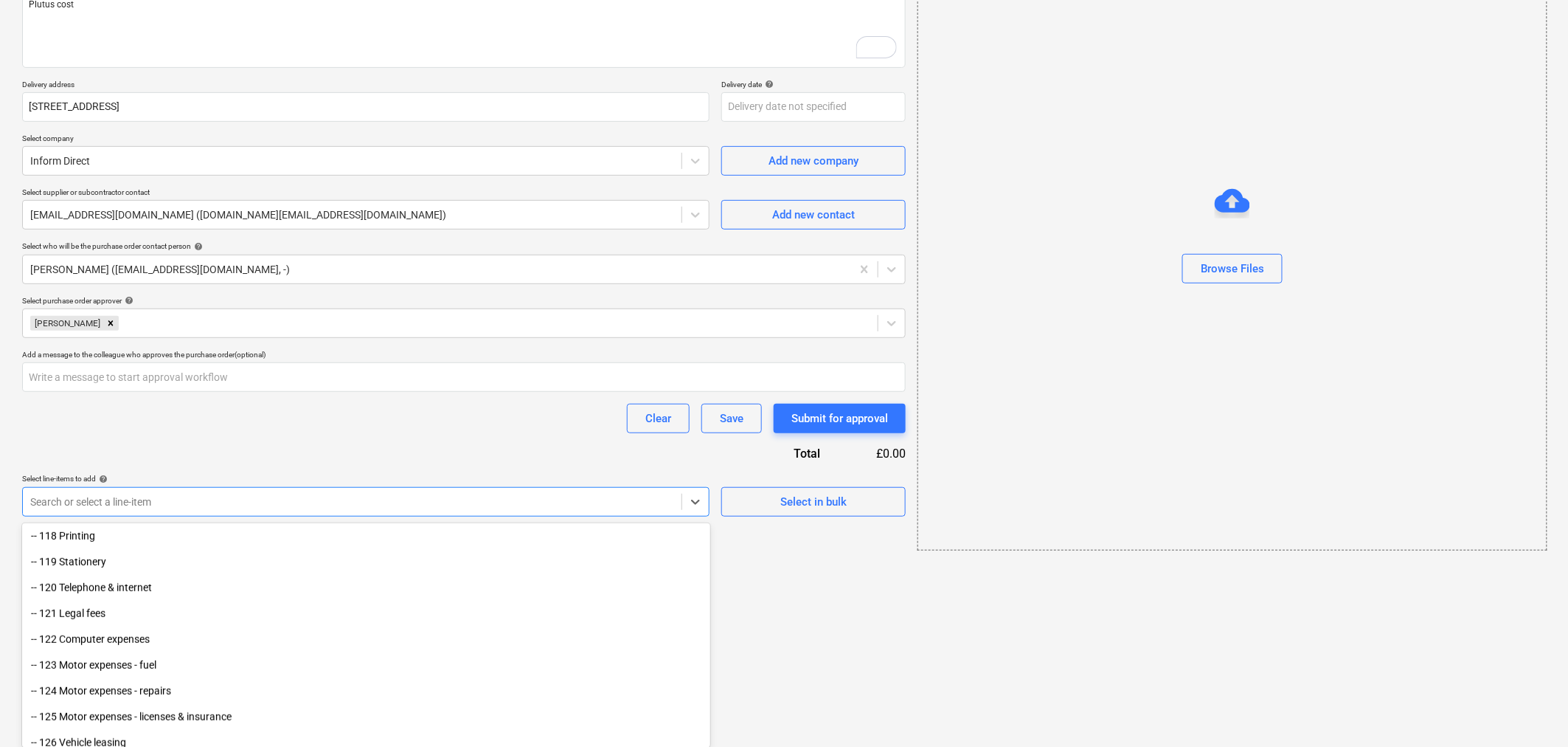
scroll to position [573, 0]
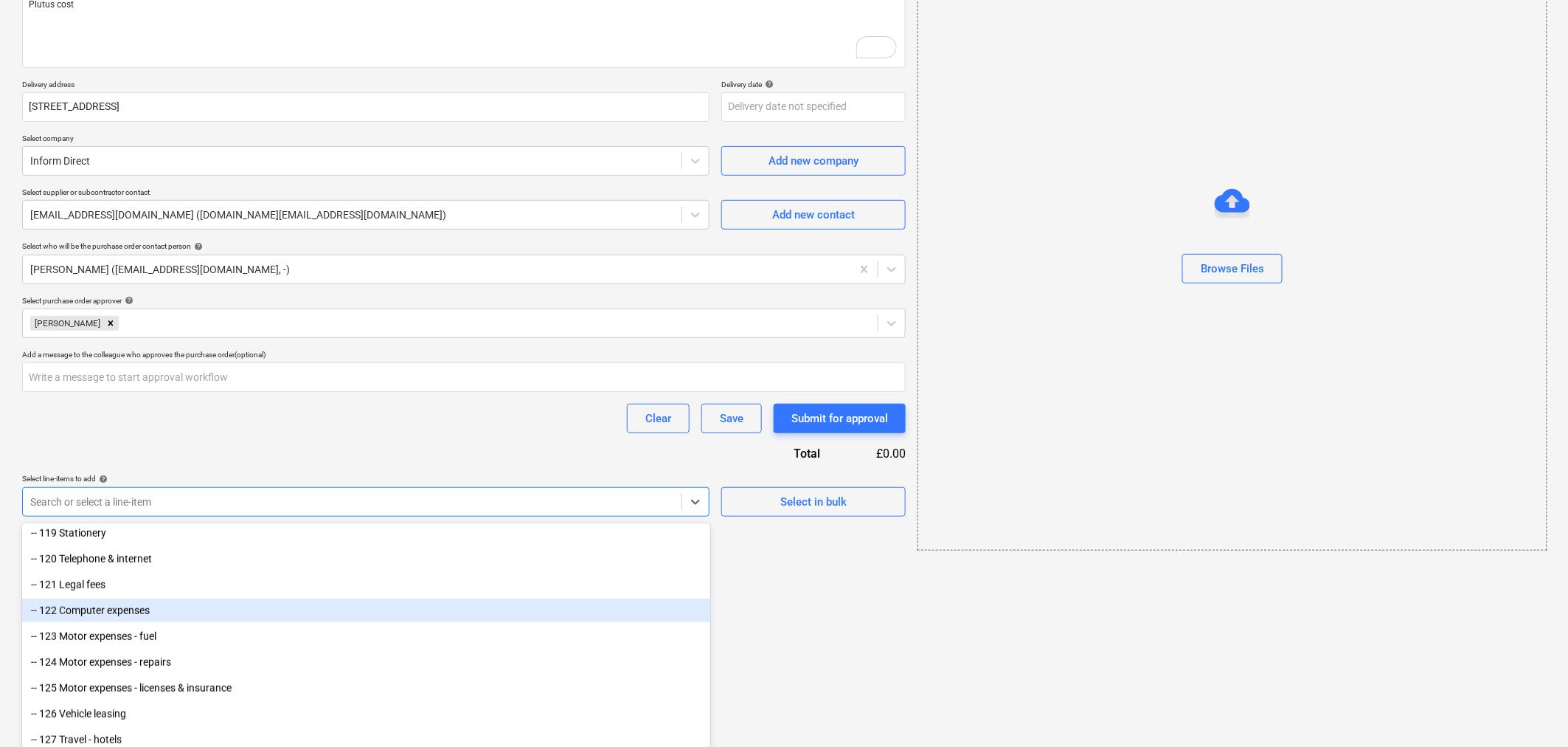
click at [87, 610] on div "-- 122 Computer expenses" at bounding box center [366, 610] width 688 height 24
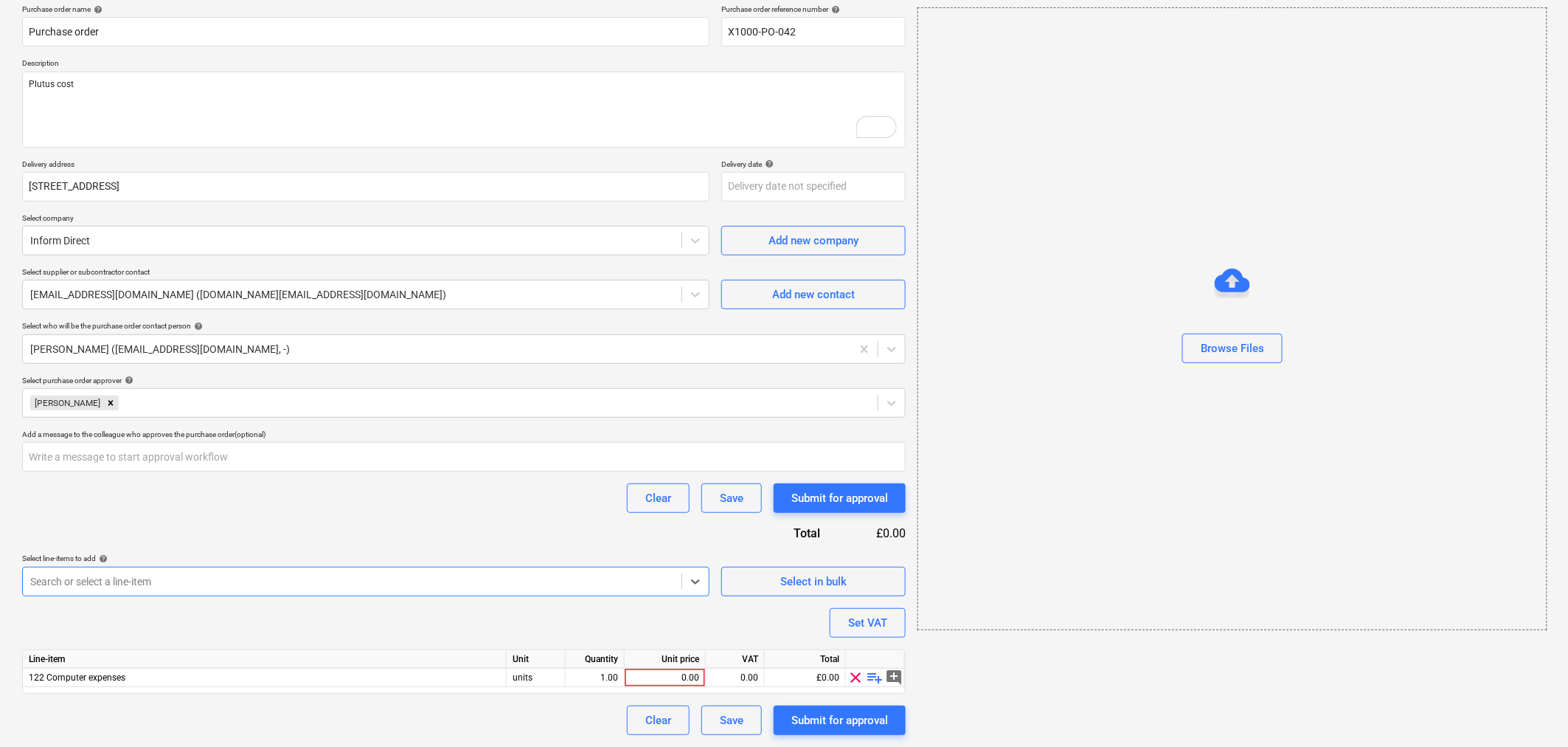
scroll to position [116, 0]
click at [878, 677] on span "playlist_add" at bounding box center [876, 677] width 17 height 17
type textarea "x"
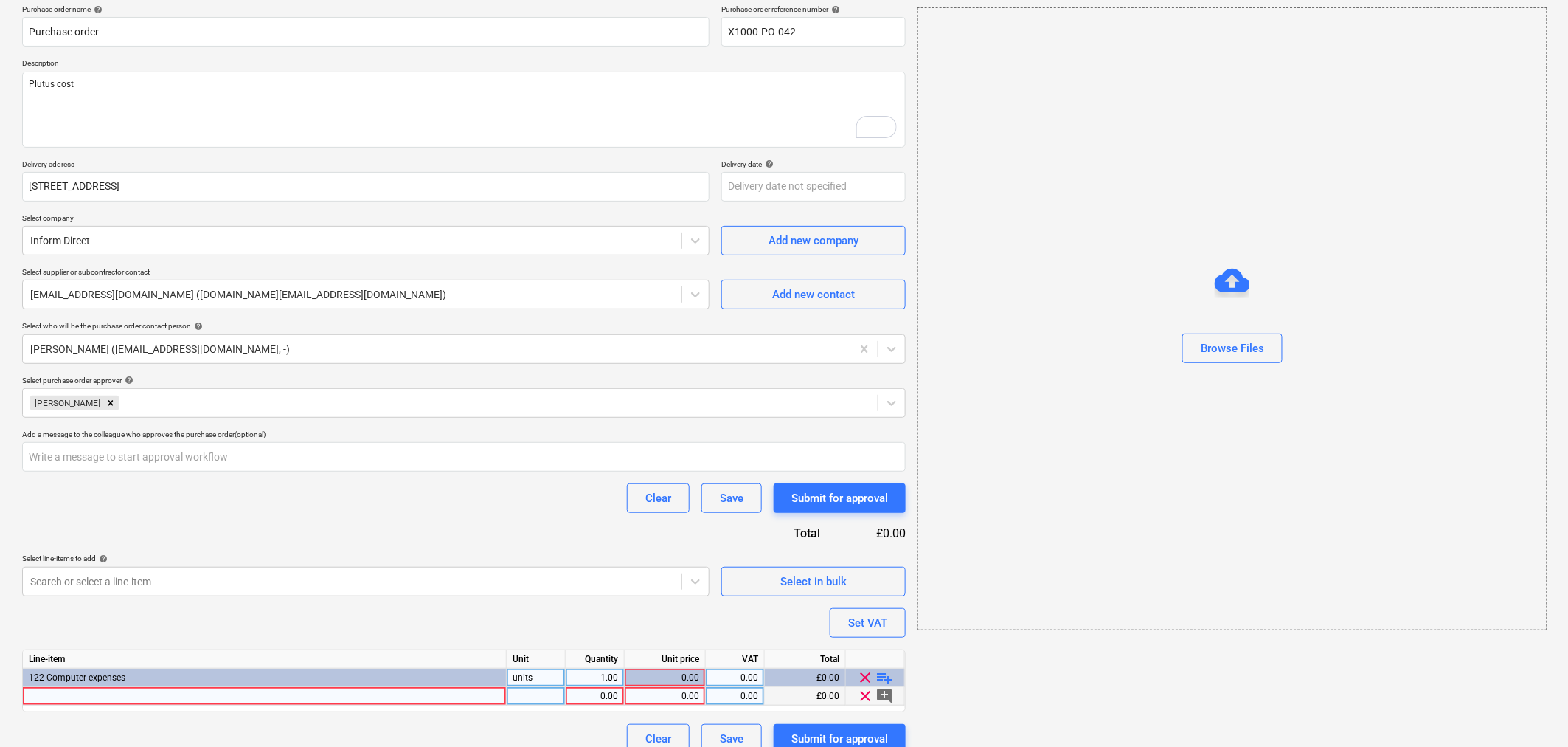
click at [251, 693] on div at bounding box center [265, 696] width 484 height 18
type input "Company secretarial software"
type textarea "x"
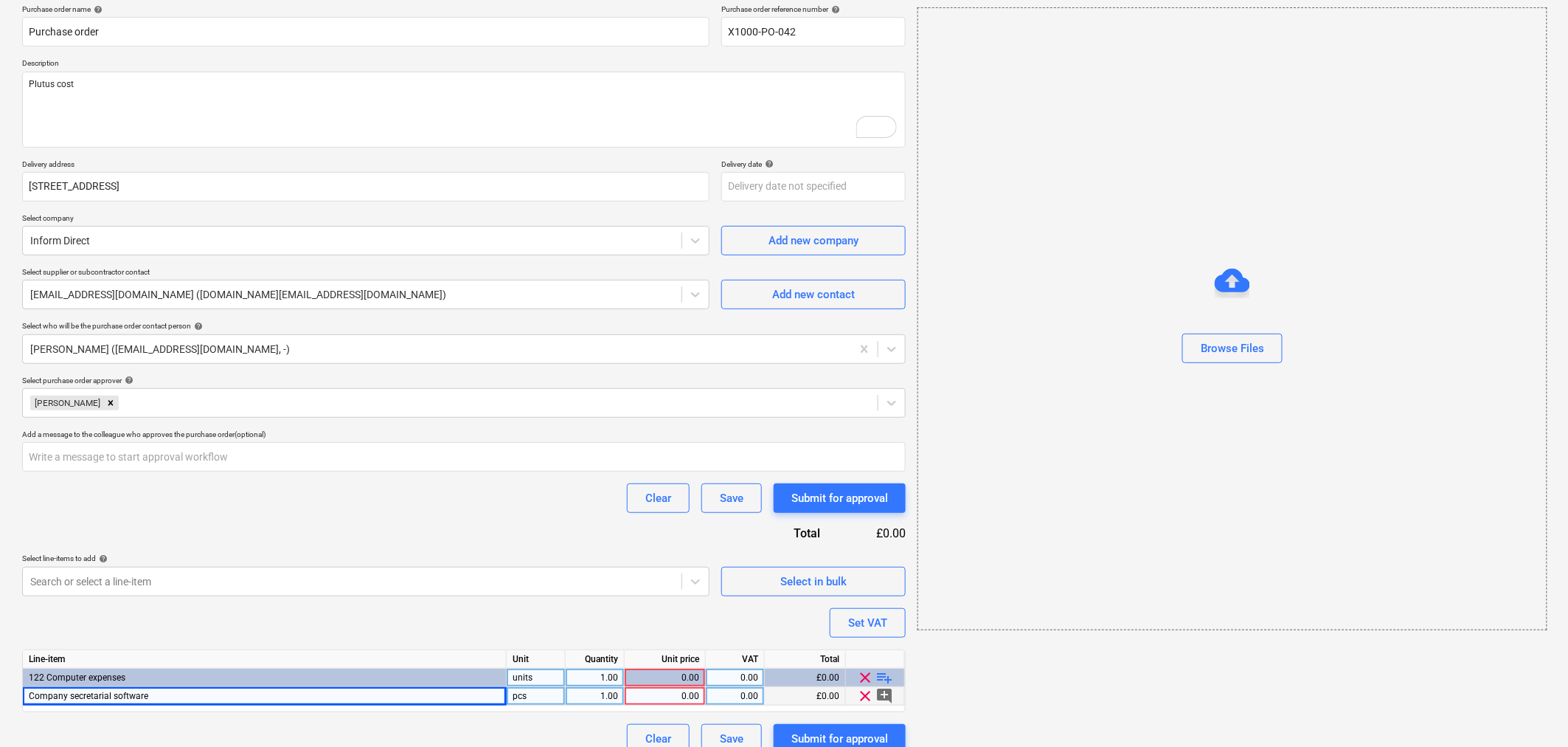
click at [606, 692] on div "1.00" at bounding box center [594, 696] width 47 height 18
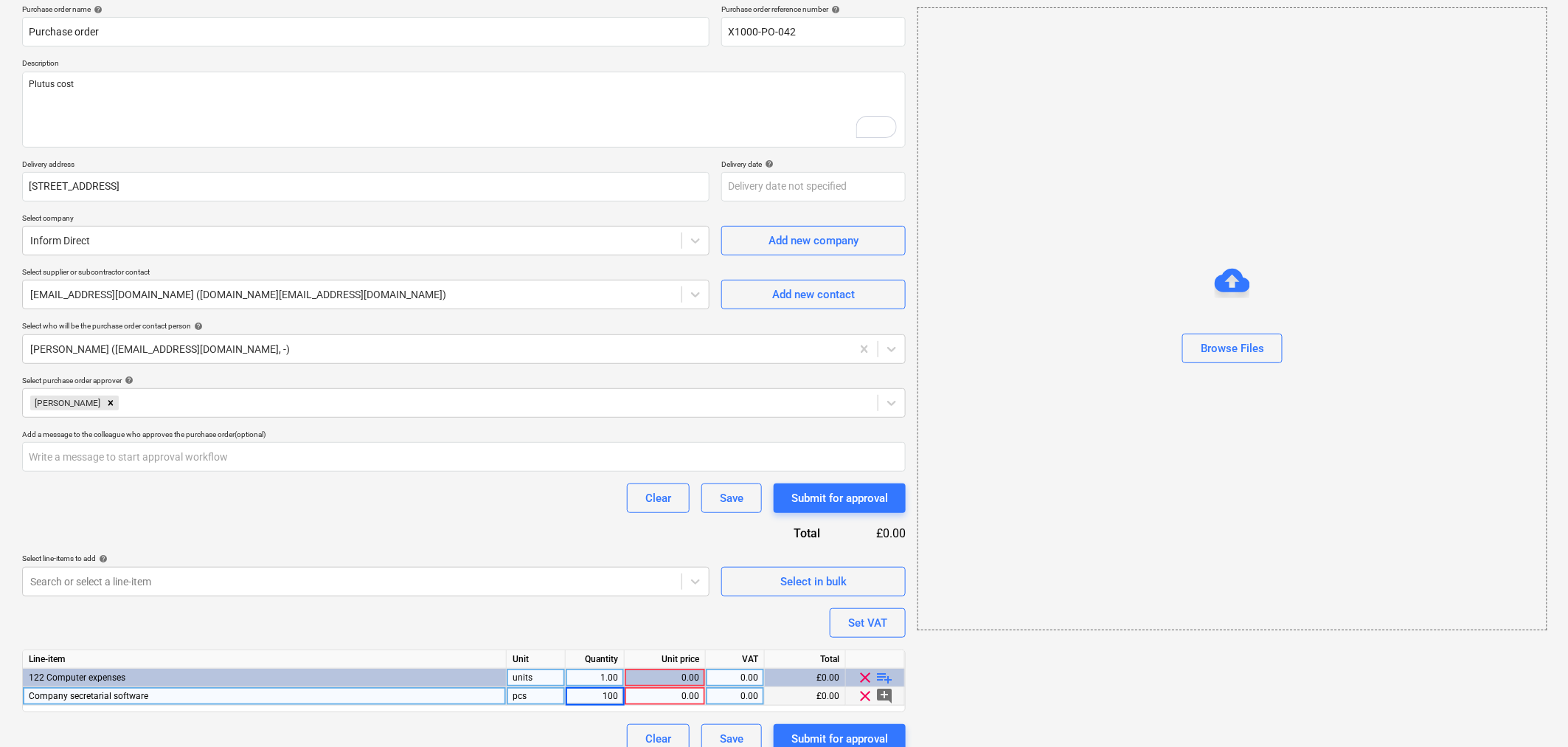
type input "1000"
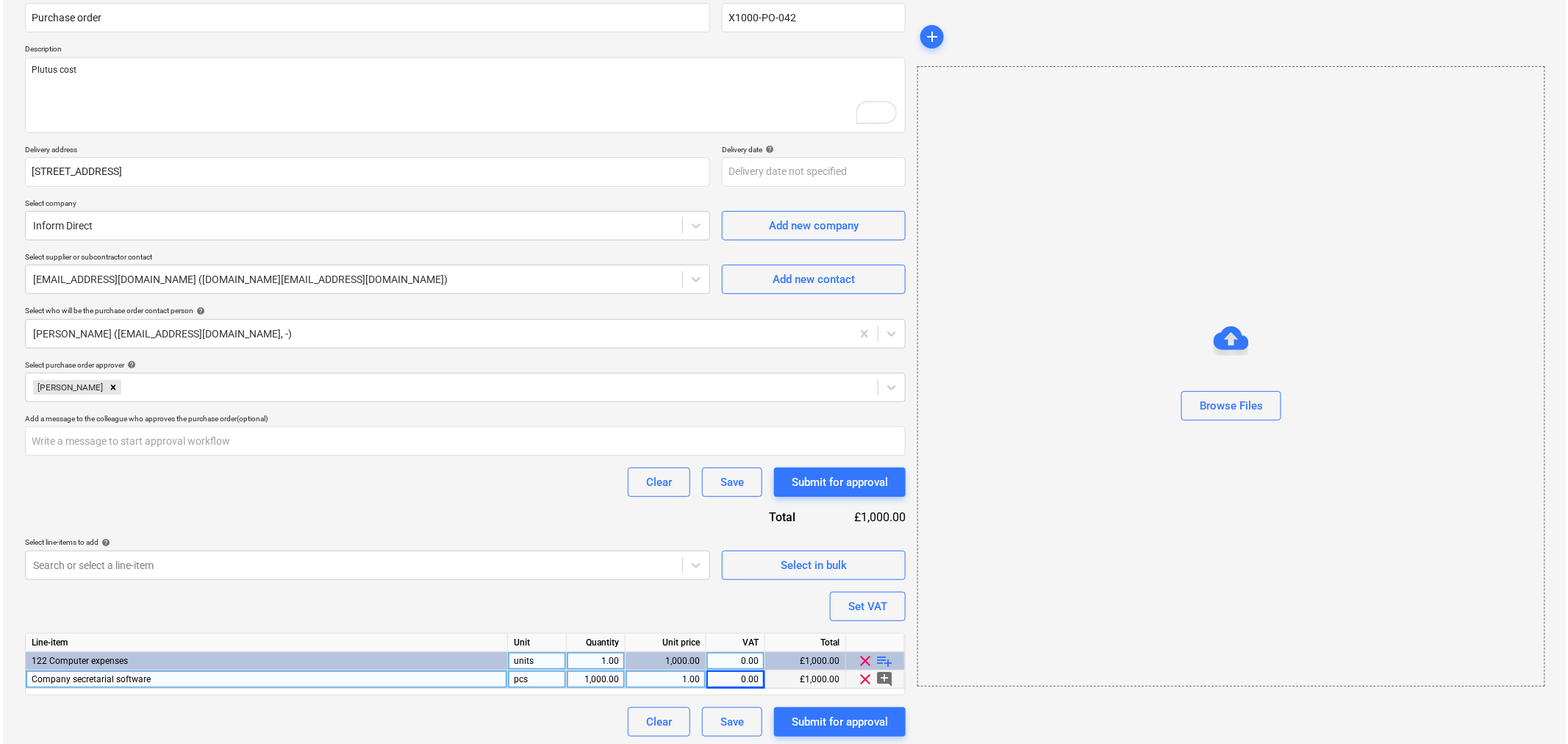
scroll to position [135, 0]
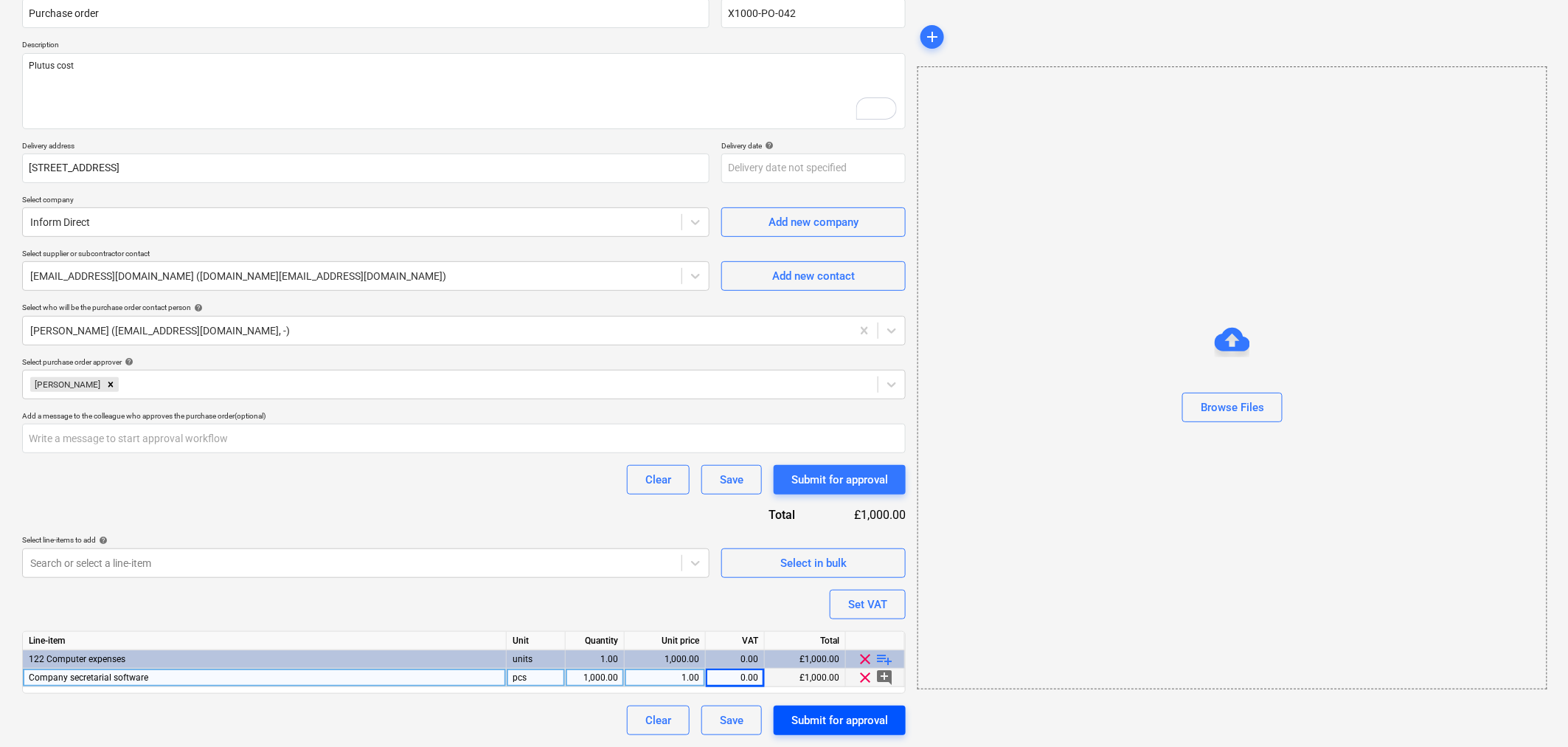
click at [853, 721] on div "Submit for approval" at bounding box center [839, 720] width 96 height 19
type textarea "x"
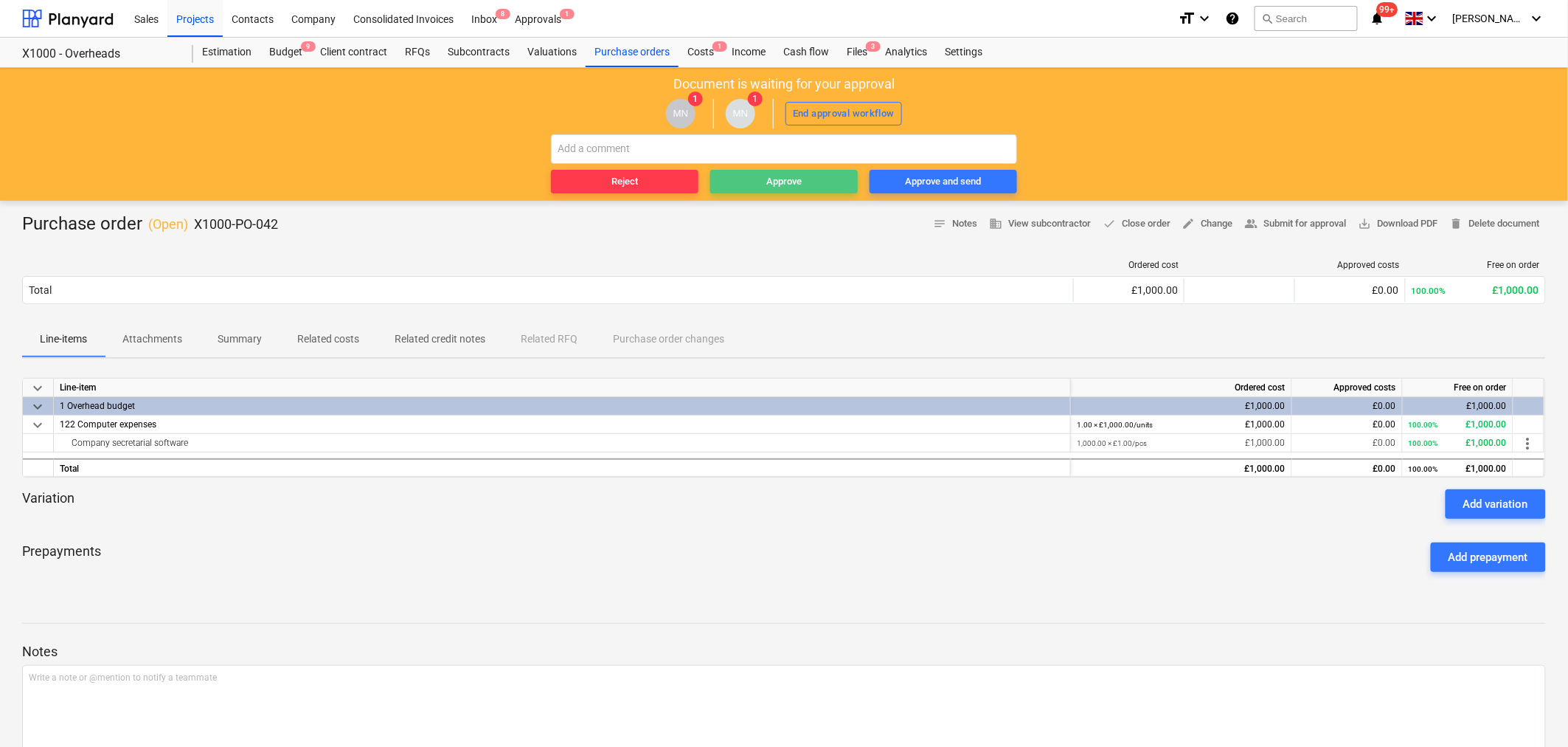
click at [790, 182] on div "Approve" at bounding box center [784, 181] width 36 height 17
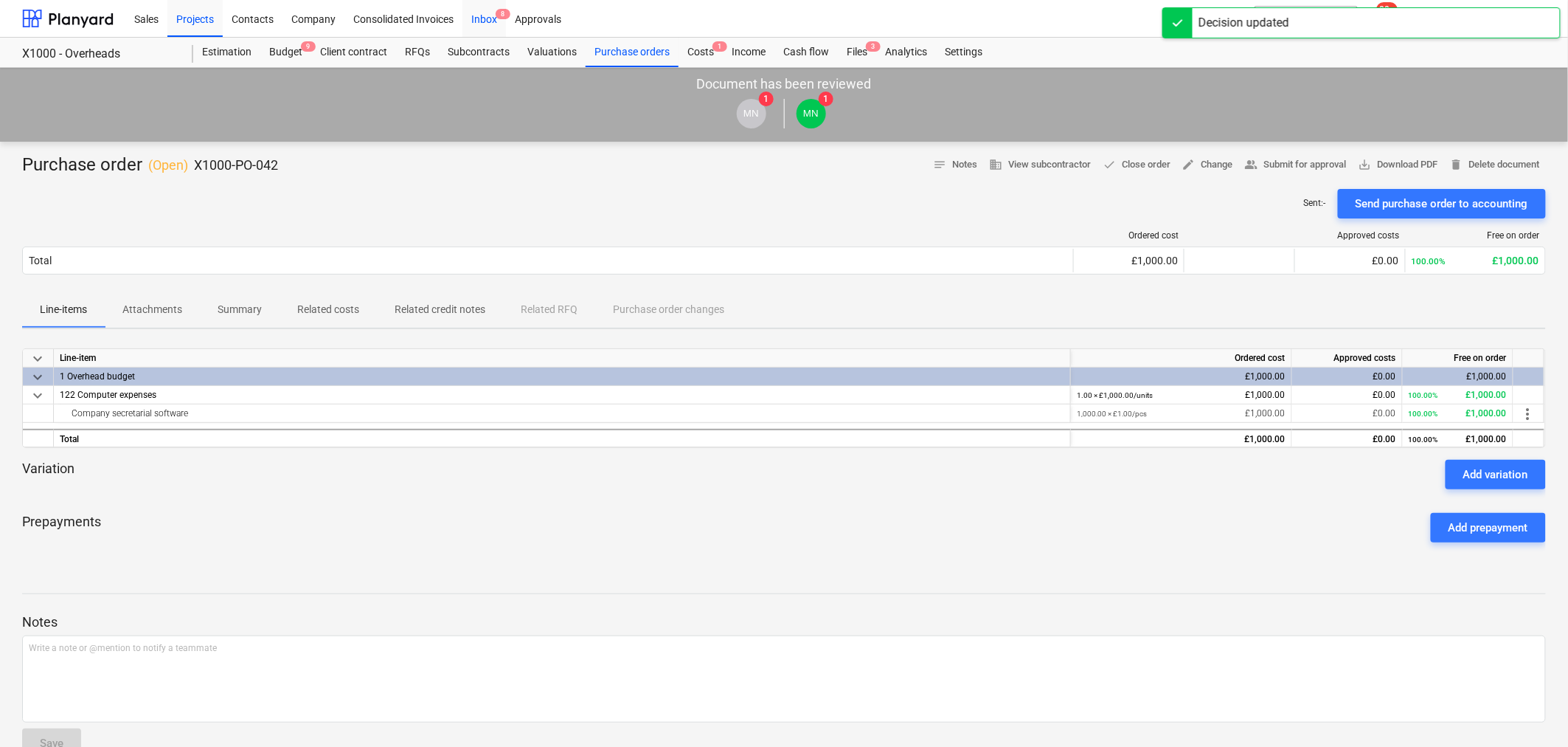
click at [484, 17] on div "Inbox 8" at bounding box center [484, 18] width 43 height 38
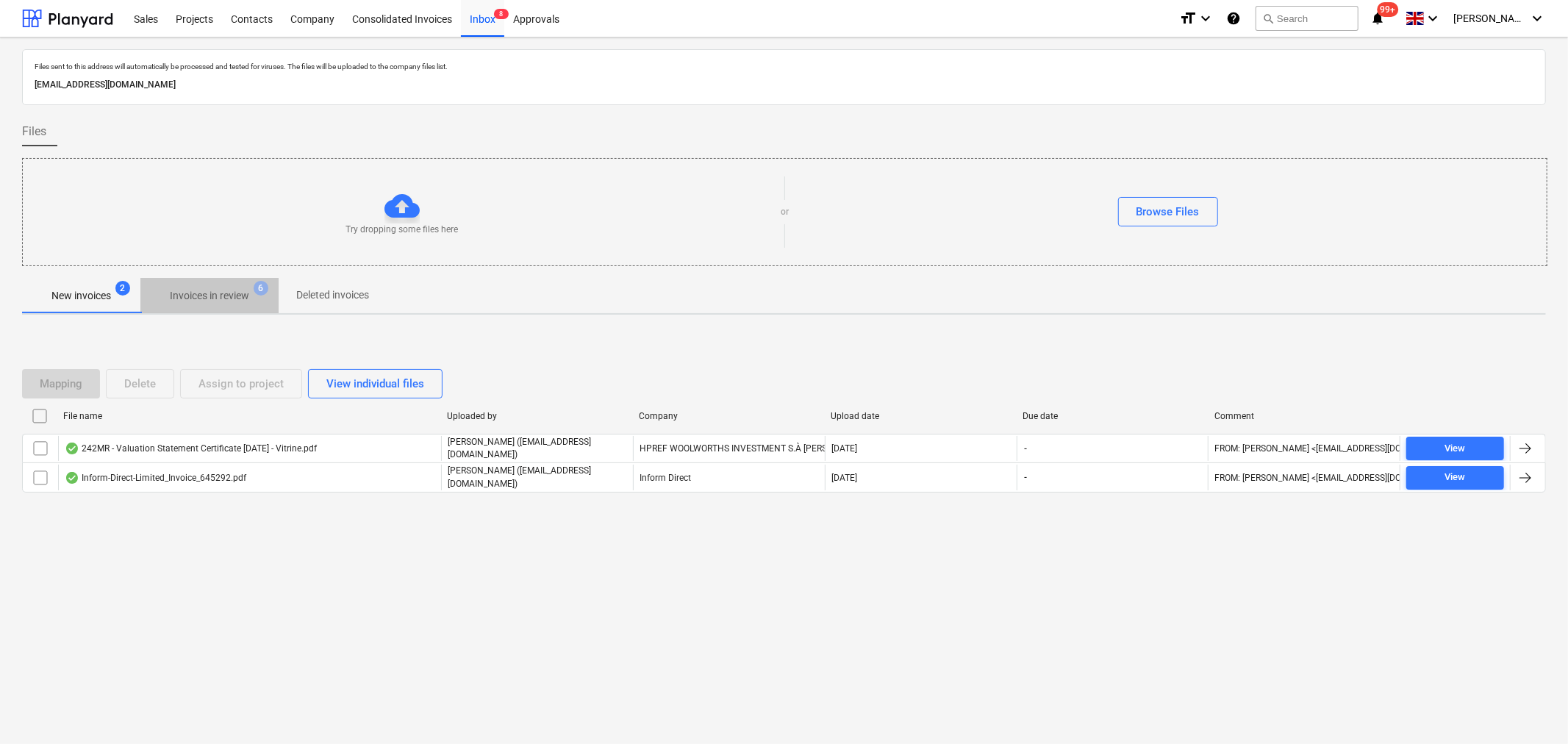
click at [237, 298] on p "Invoices in review" at bounding box center [209, 296] width 80 height 16
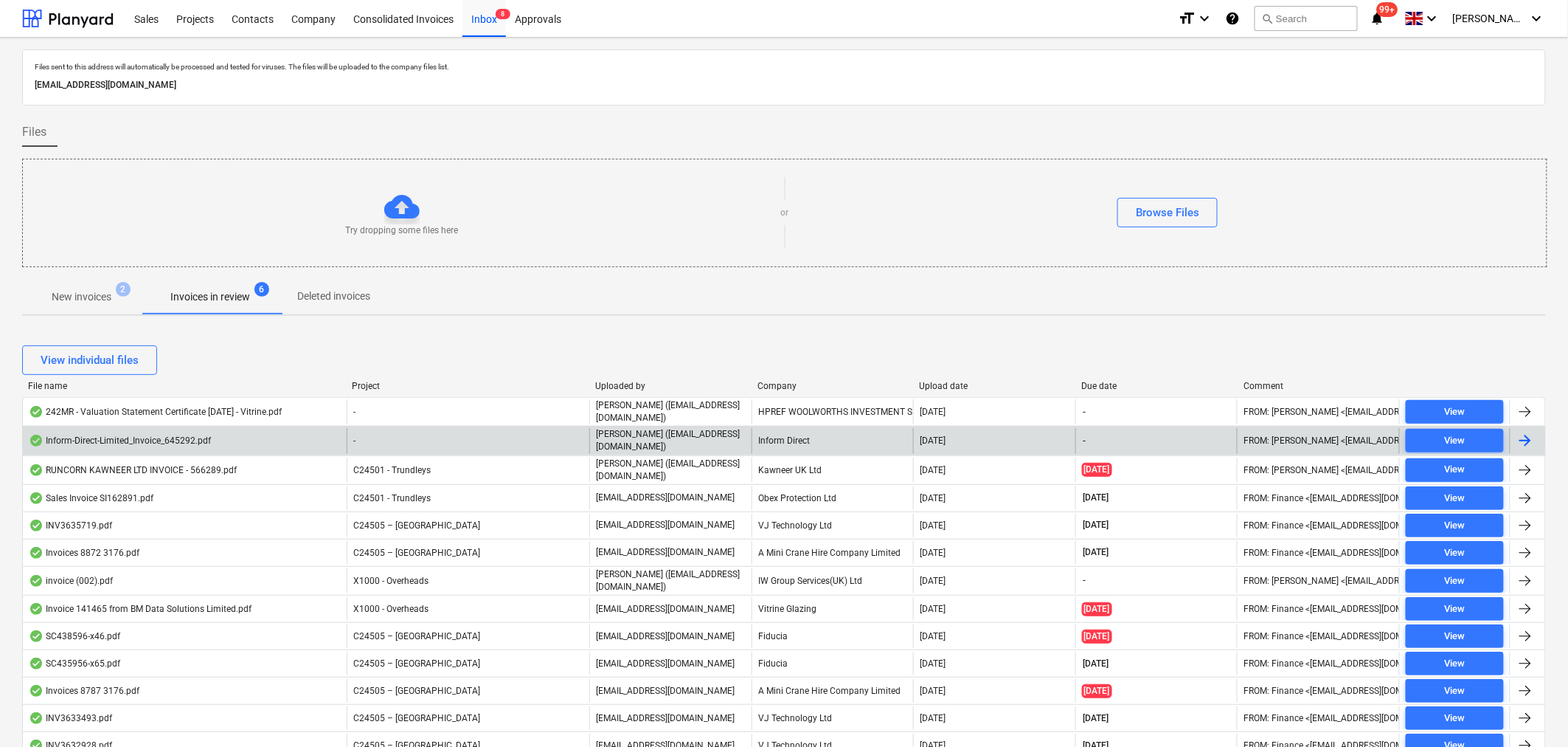
click at [286, 429] on div "Inform-Direct-Limited_Invoice_645292.pdf" at bounding box center [185, 440] width 324 height 25
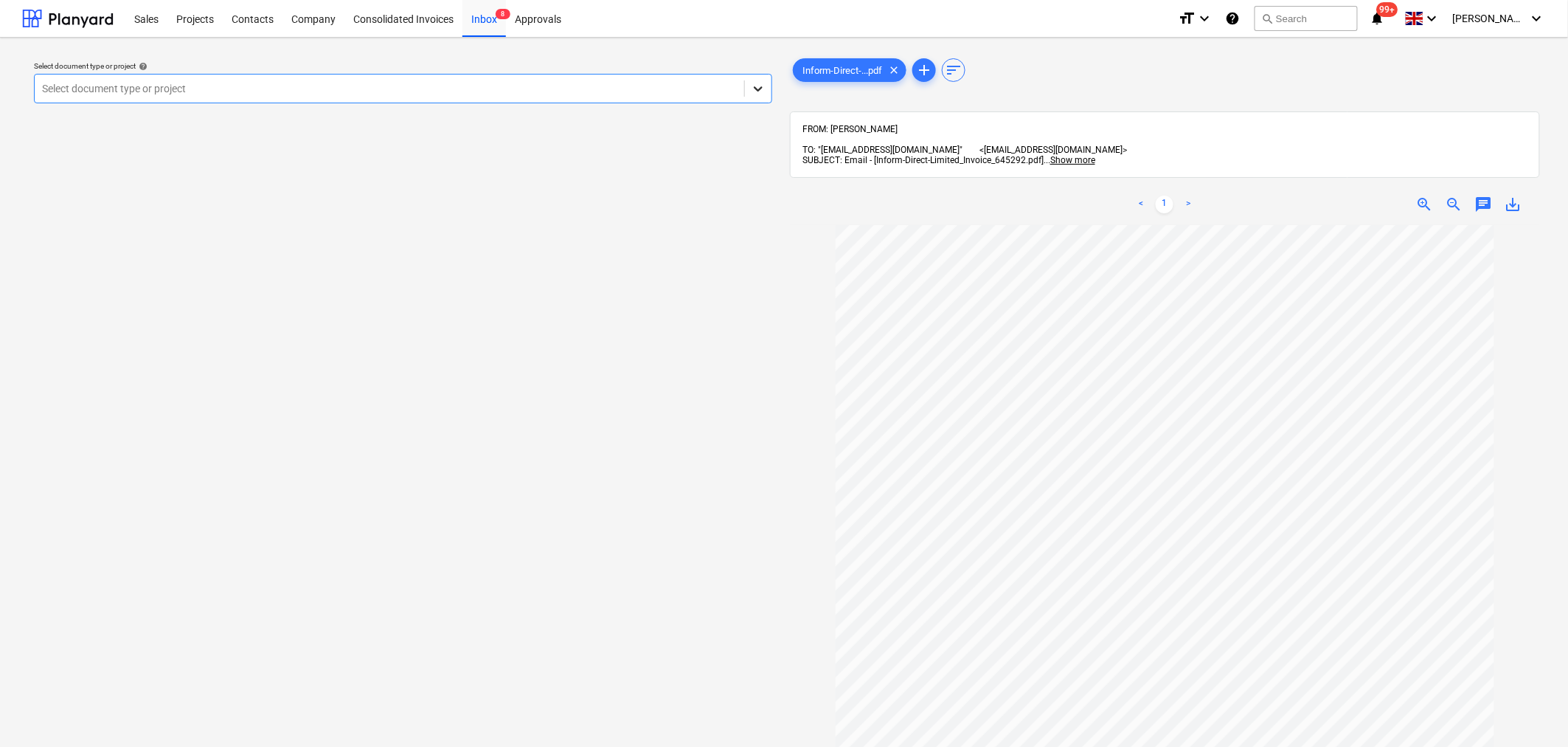
click at [754, 97] on div at bounding box center [759, 89] width 27 height 27
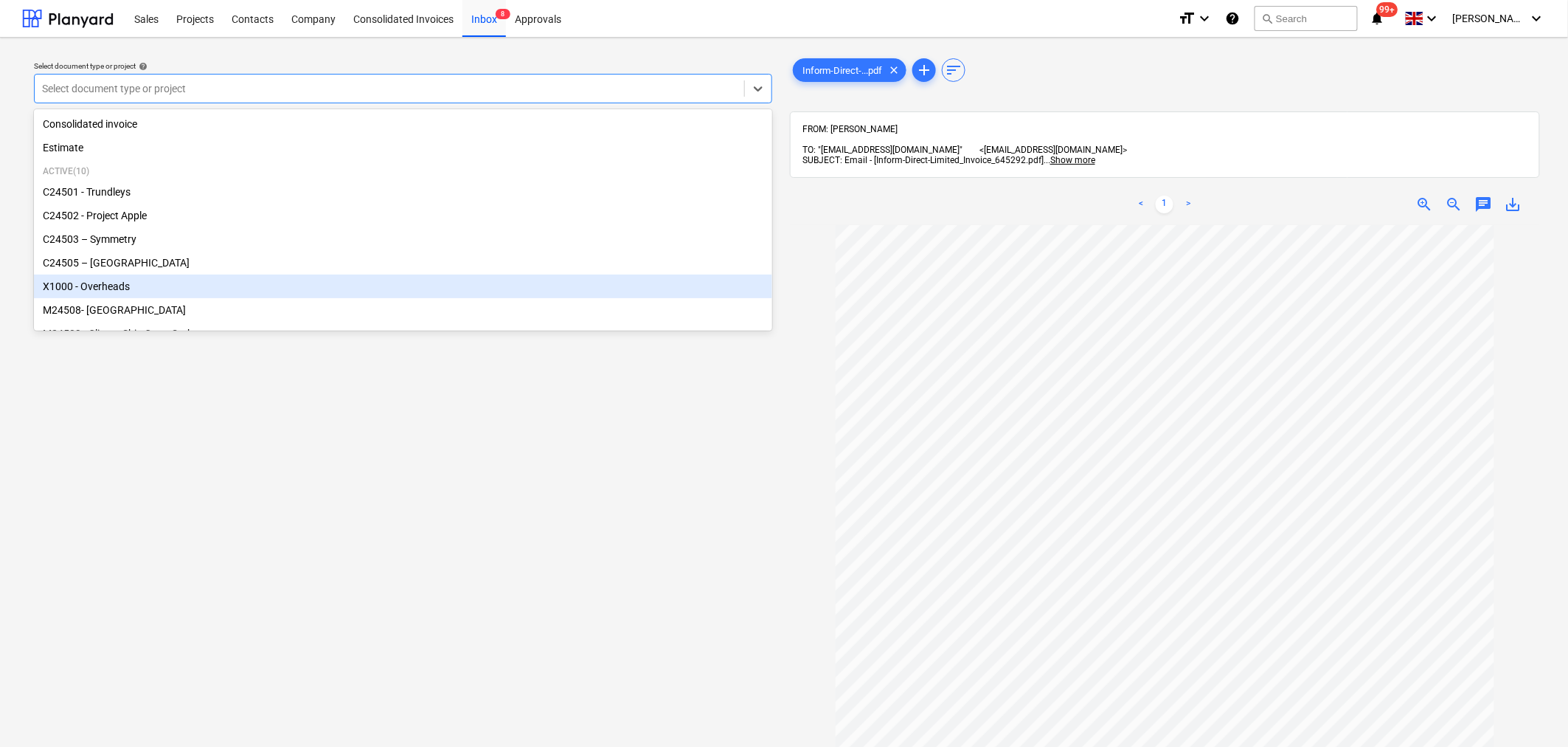
click at [137, 288] on div "X1000 - Overheads" at bounding box center [403, 286] width 738 height 24
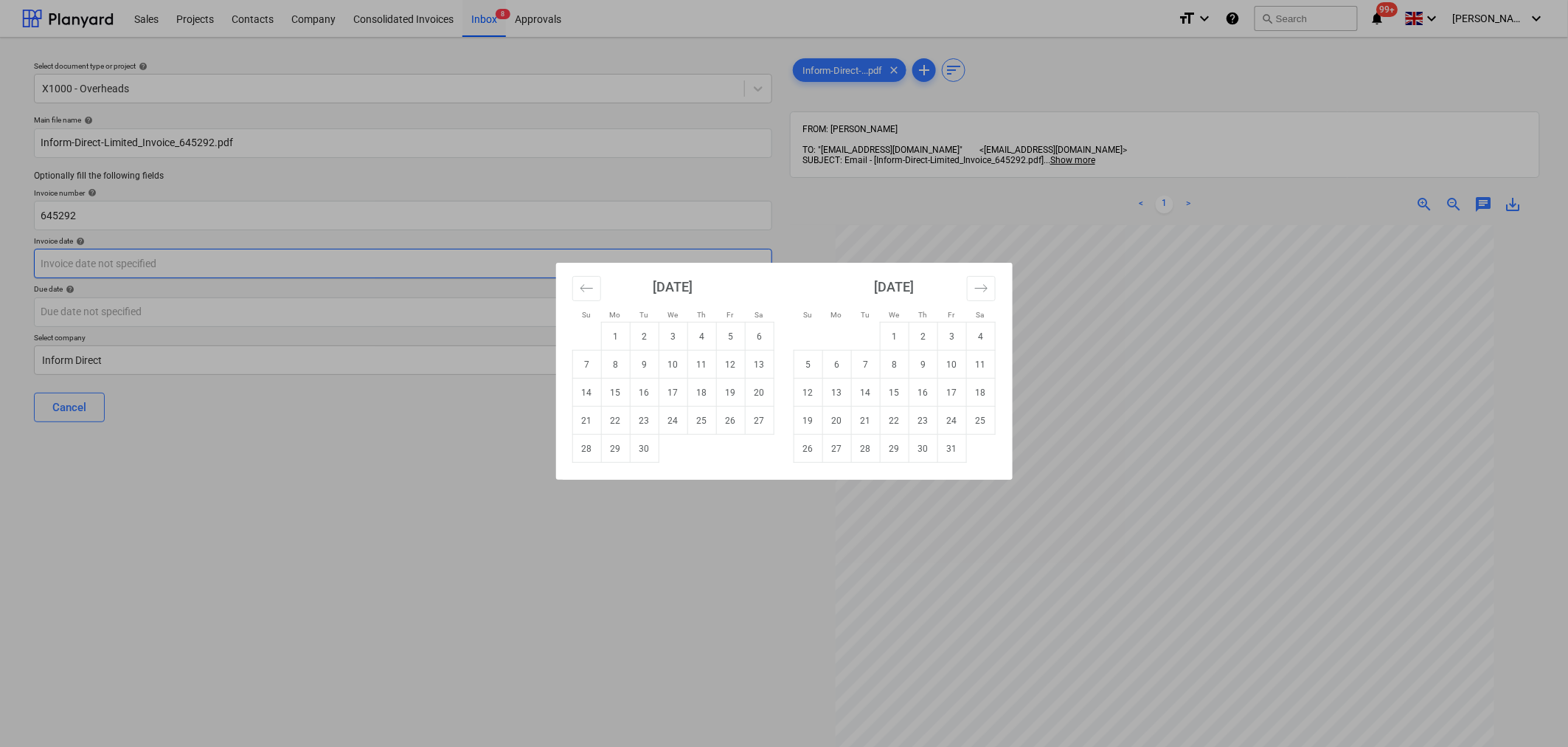
click at [614, 261] on body "Sales Projects Contacts Company Consolidated Invoices Inbox 8 Approvals format_…" at bounding box center [784, 373] width 1568 height 747
click at [618, 393] on td "15" at bounding box center [616, 392] width 28 height 28
type input "15 Sep 2025"
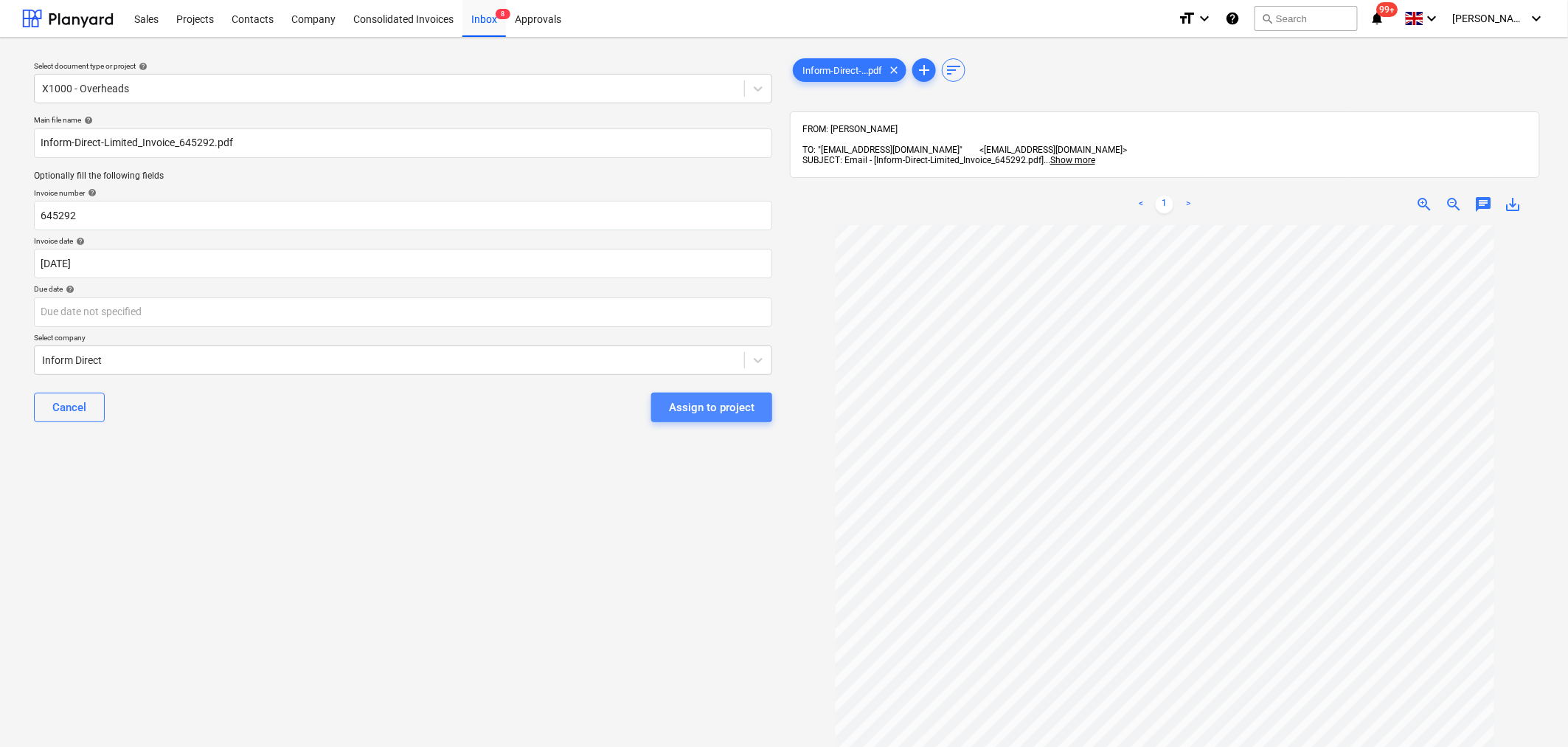
click at [724, 418] on button "Assign to project" at bounding box center [711, 407] width 121 height 29
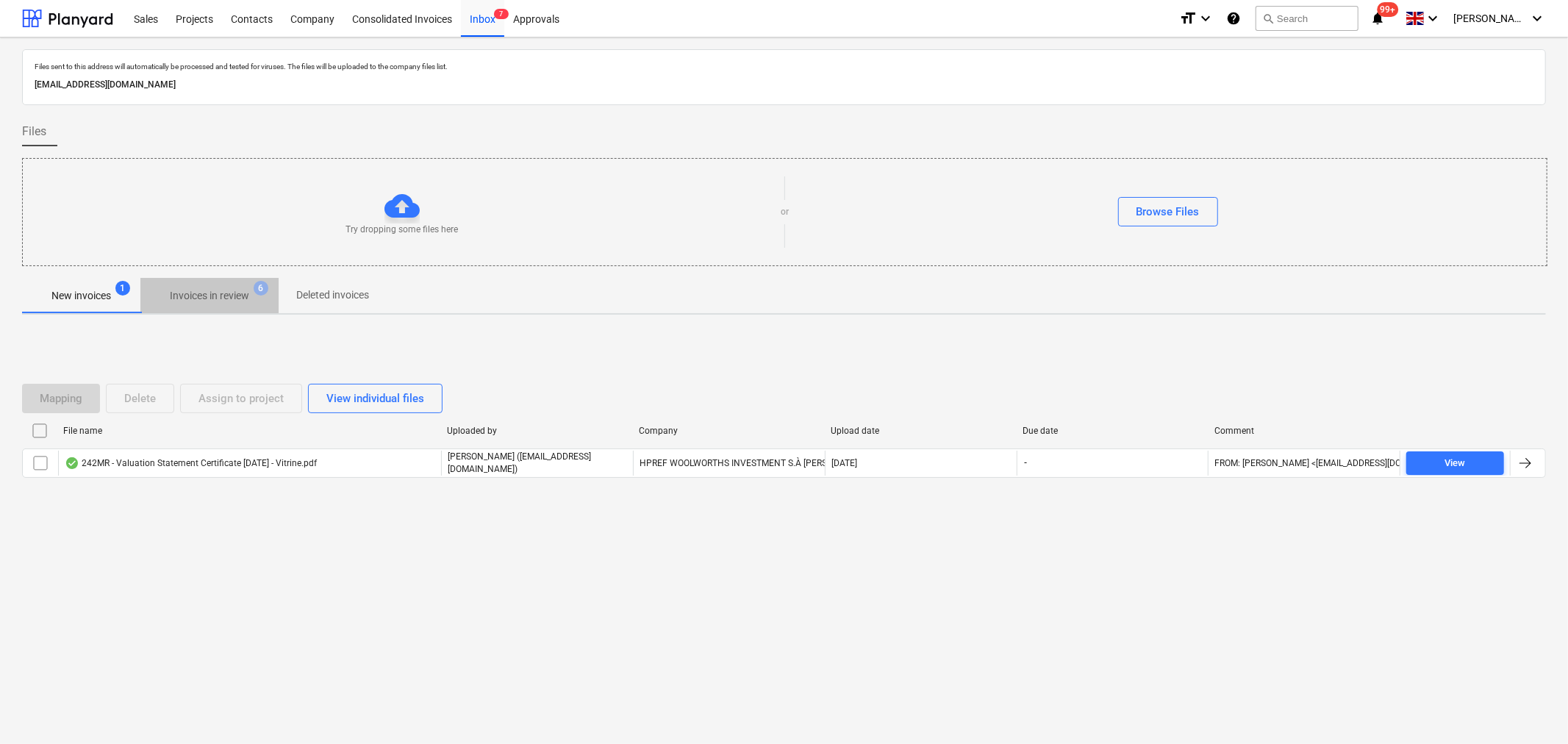
click at [232, 291] on p "Invoices in review" at bounding box center [209, 296] width 80 height 16
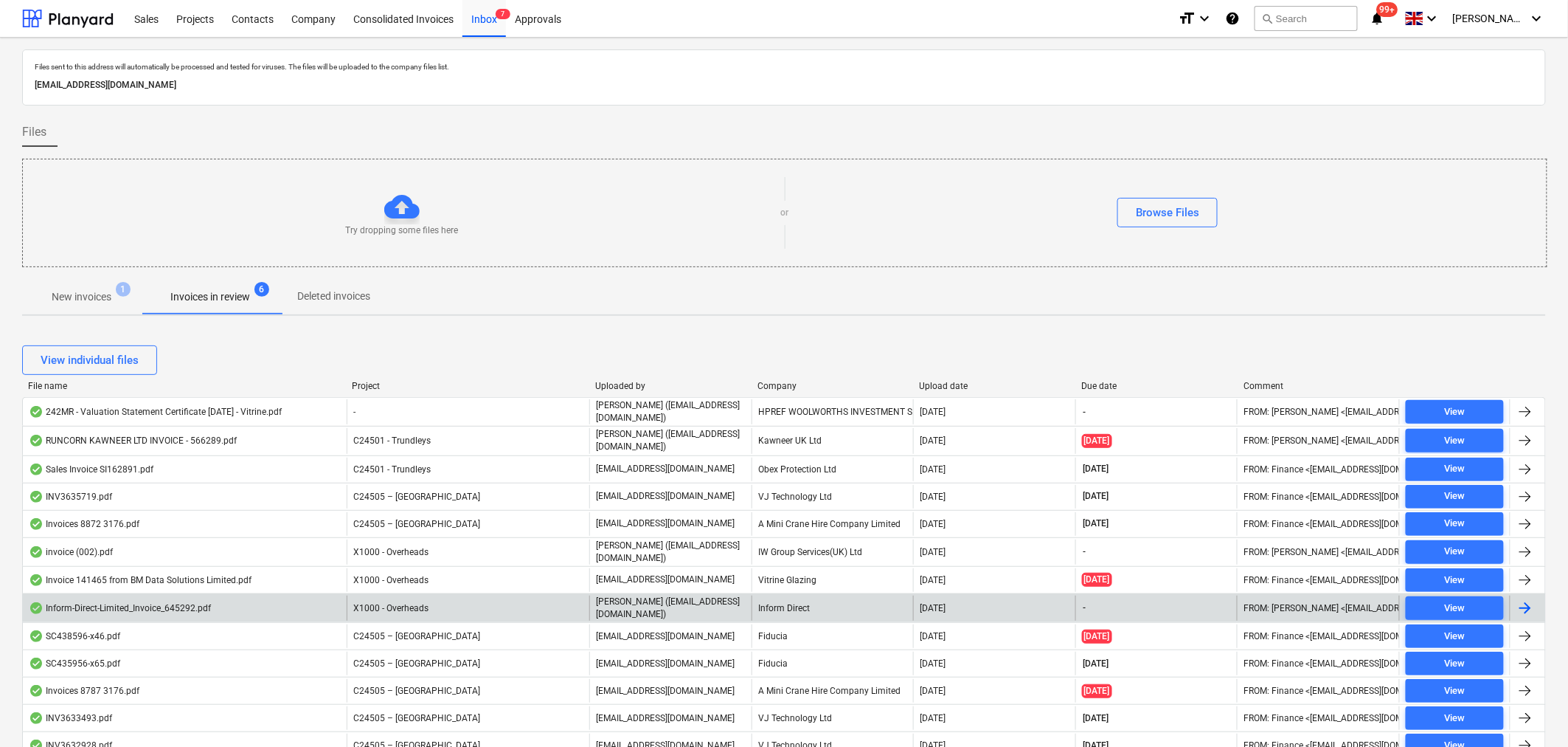
click at [799, 606] on div "Inform Direct" at bounding box center [832, 608] width 162 height 25
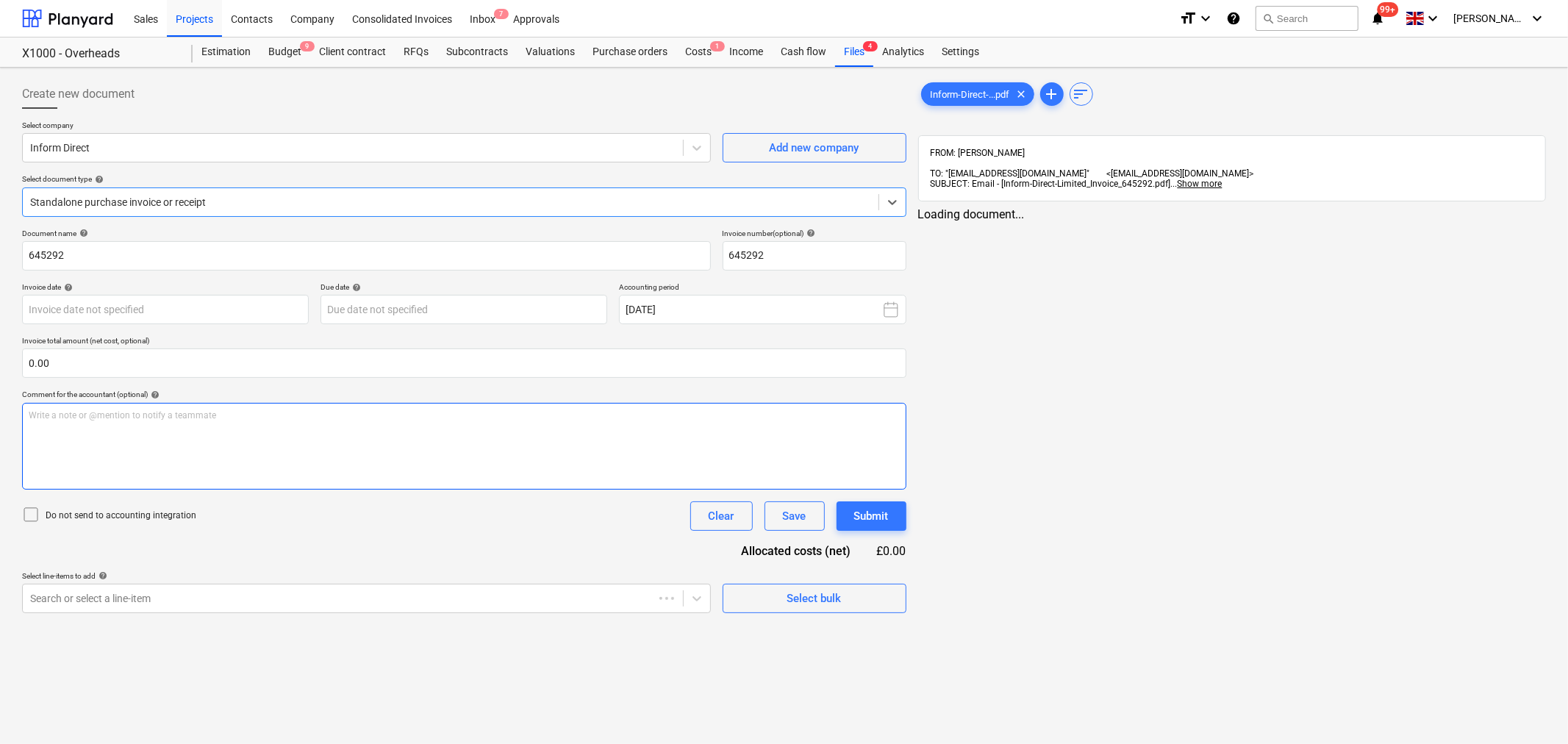
type input "15 Sep 2025"
click at [891, 203] on icon at bounding box center [891, 202] width 9 height 6
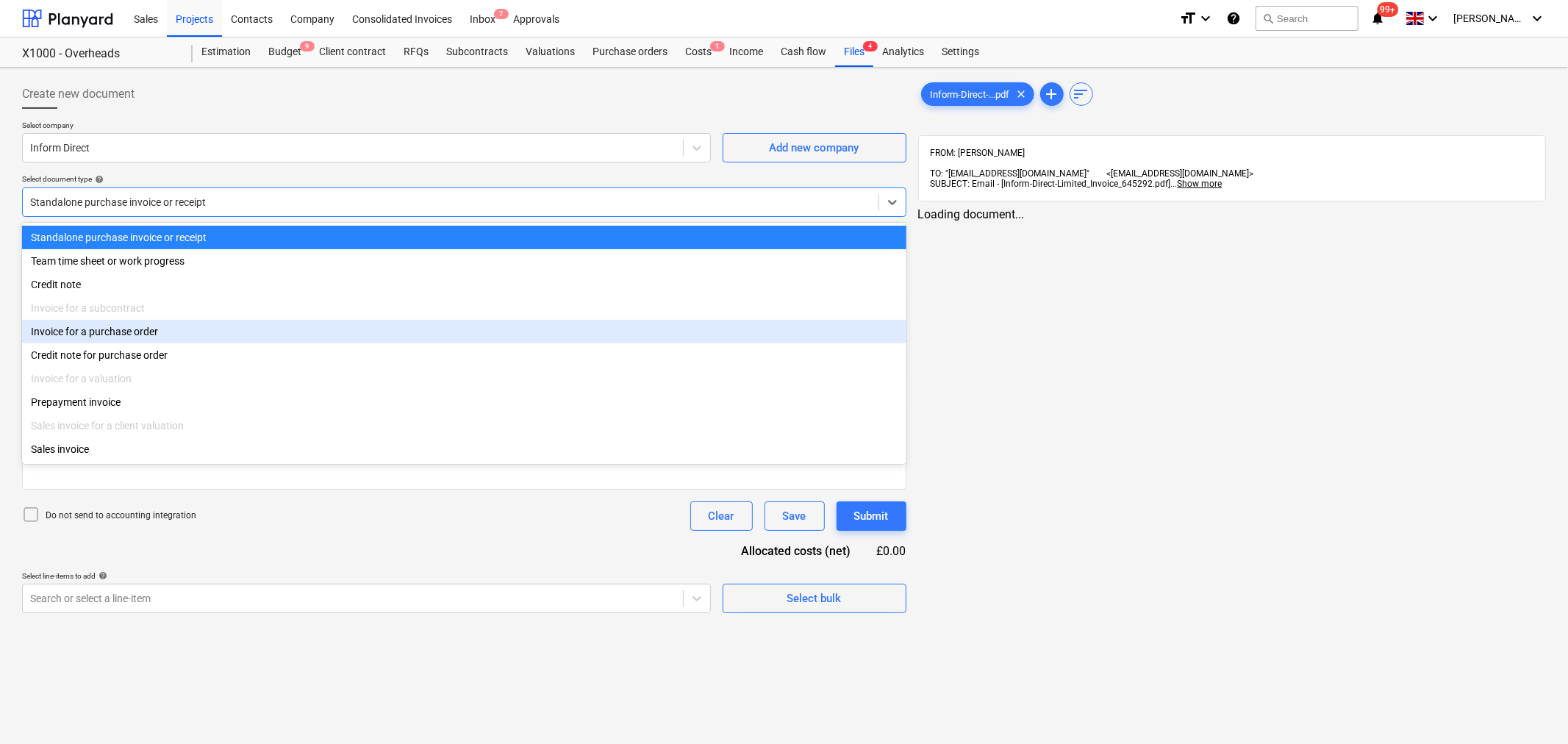
click at [172, 333] on div "Invoice for a purchase order" at bounding box center [464, 331] width 884 height 24
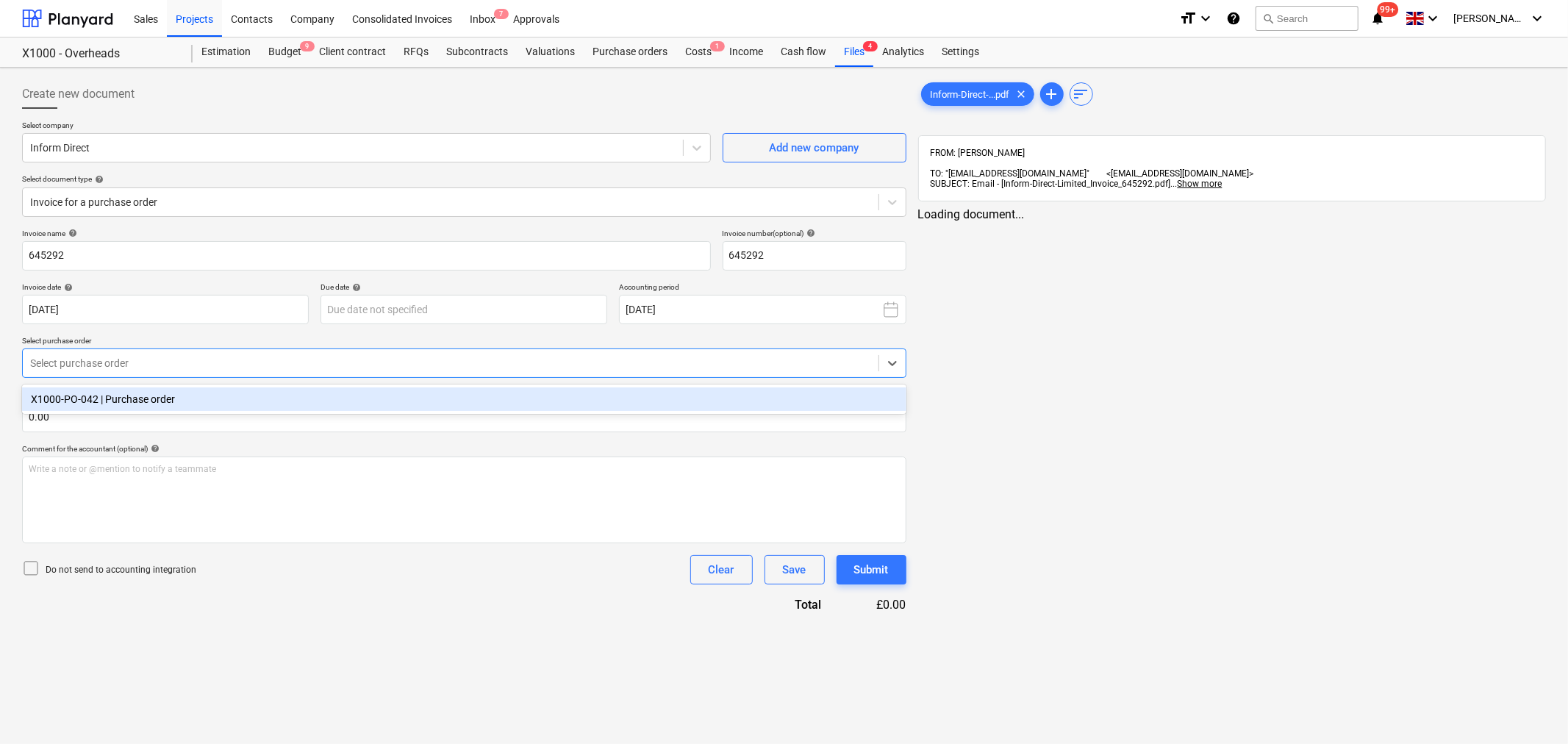
click at [192, 369] on div at bounding box center [450, 363] width 841 height 15
click at [172, 400] on div "X1000-PO-042 | Purchase order" at bounding box center [464, 399] width 884 height 24
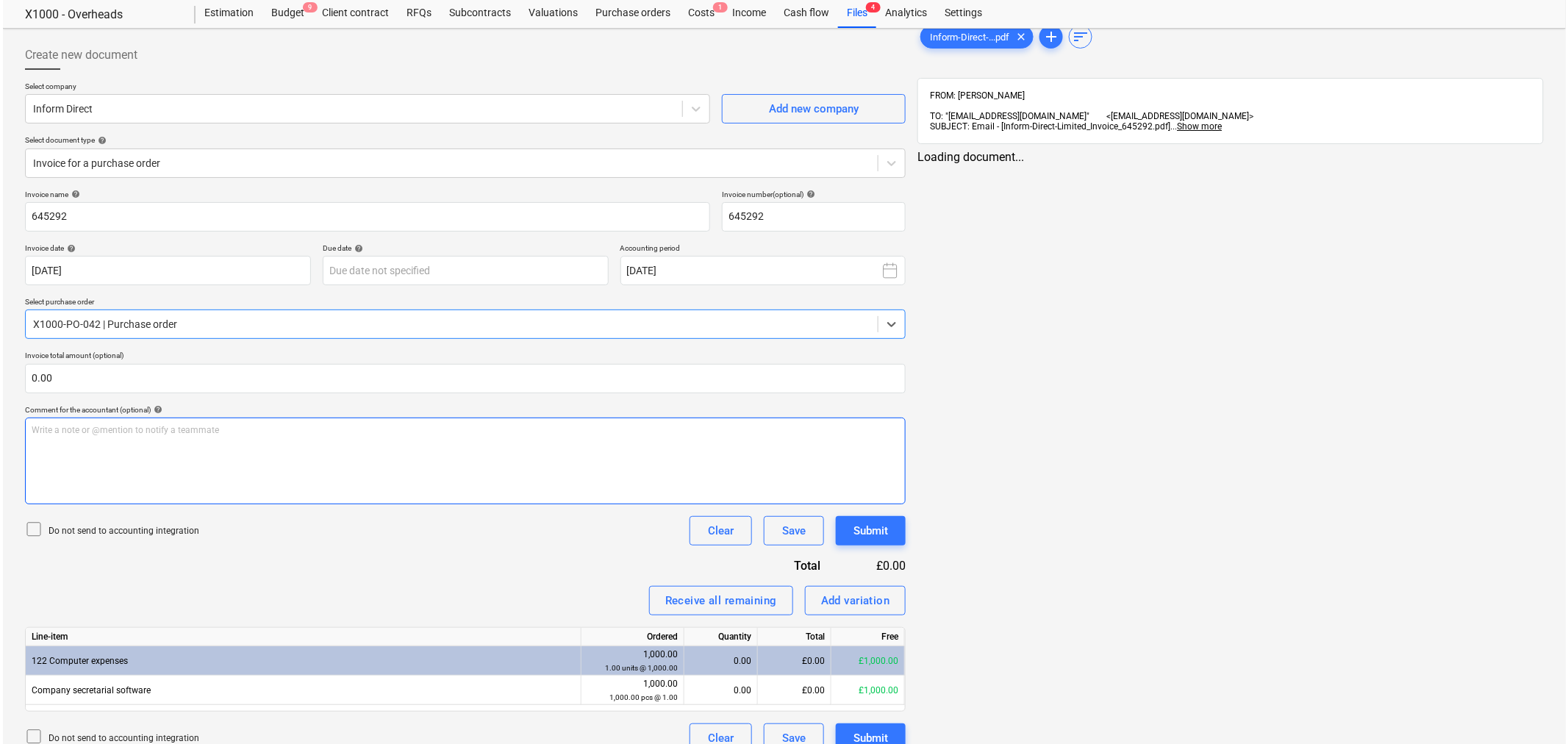
scroll to position [61, 0]
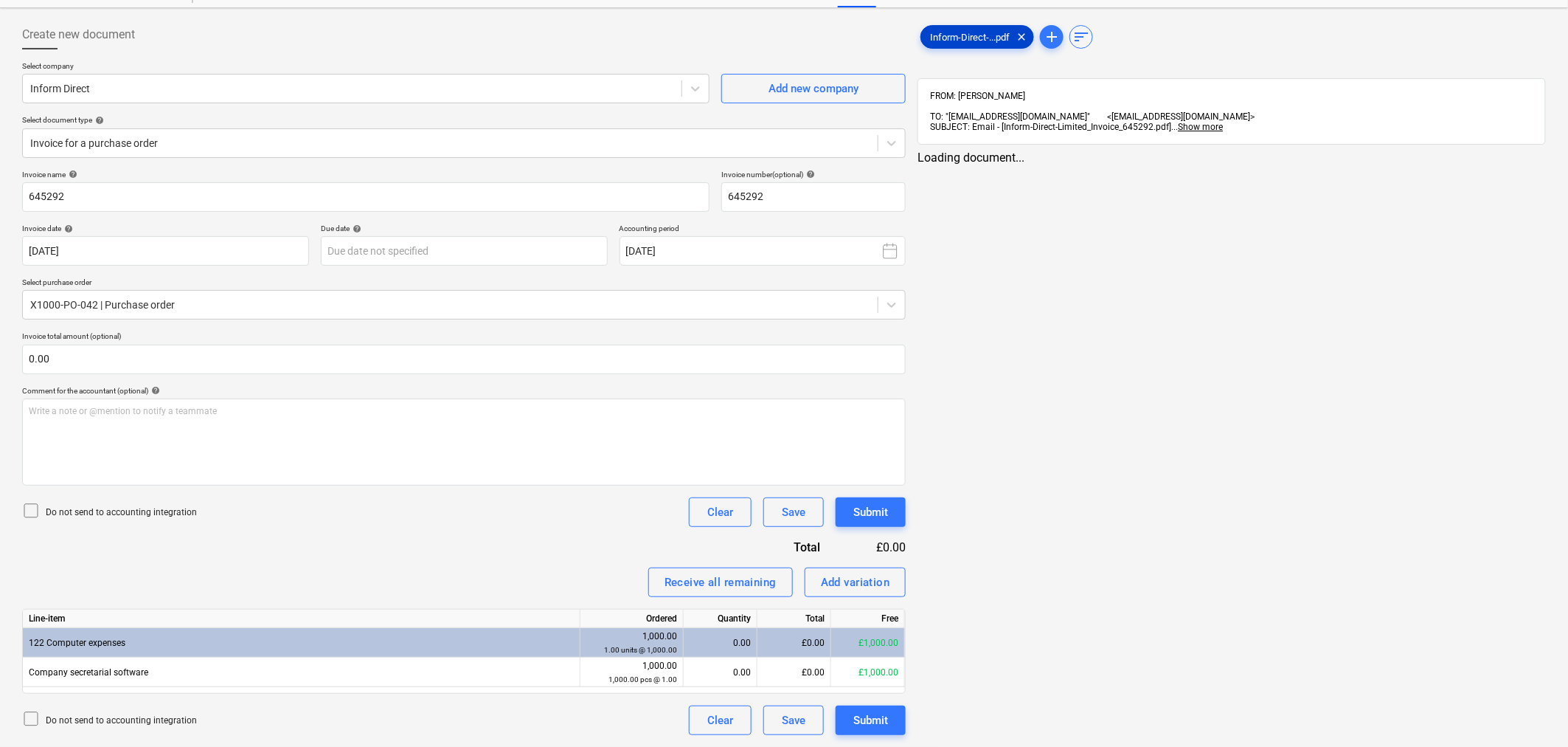
click at [963, 40] on span "Inform-Direct-...pdf" at bounding box center [970, 37] width 97 height 11
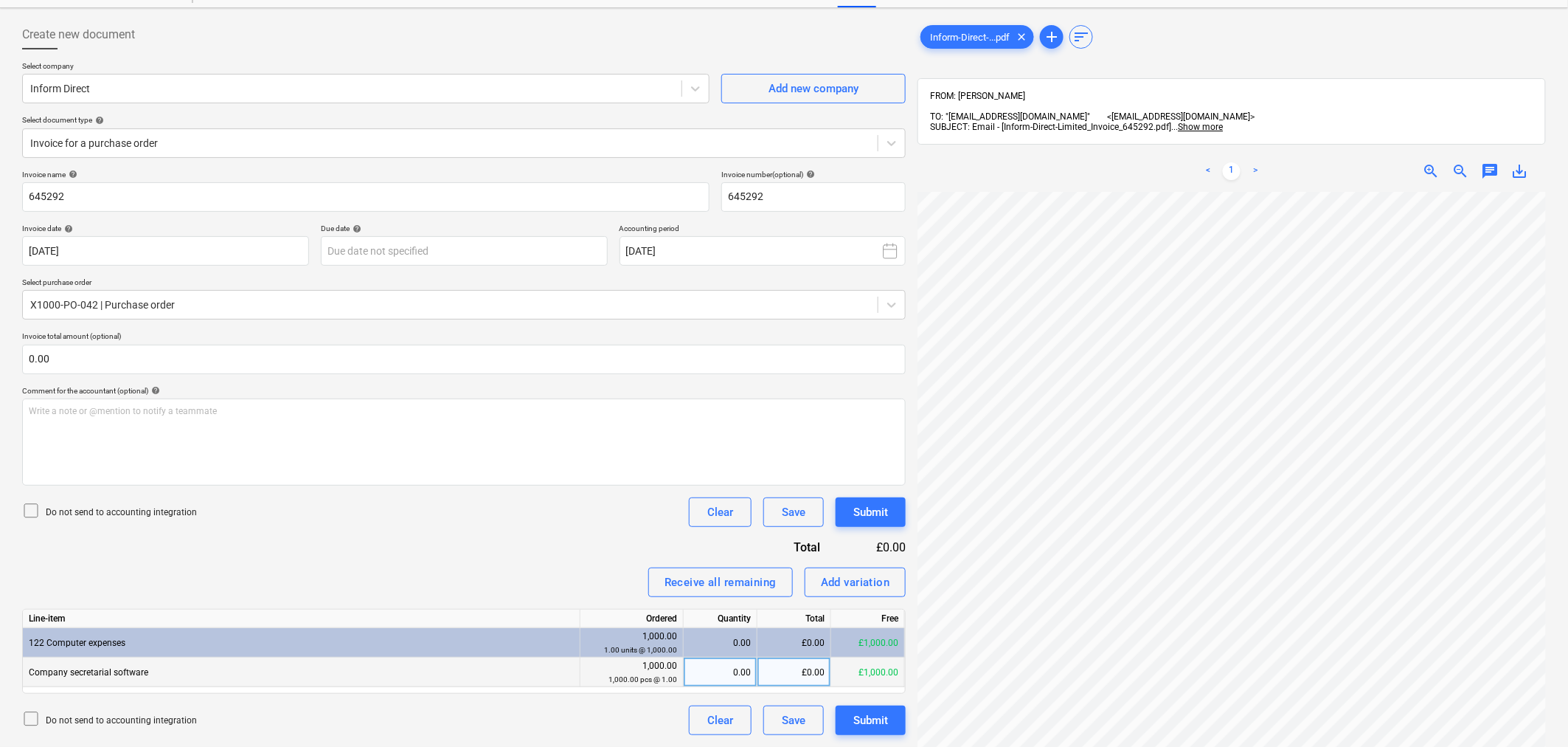
click at [788, 666] on div "£0.00" at bounding box center [794, 672] width 74 height 29
type input "14.69"
click at [873, 719] on div "Submit" at bounding box center [871, 720] width 35 height 19
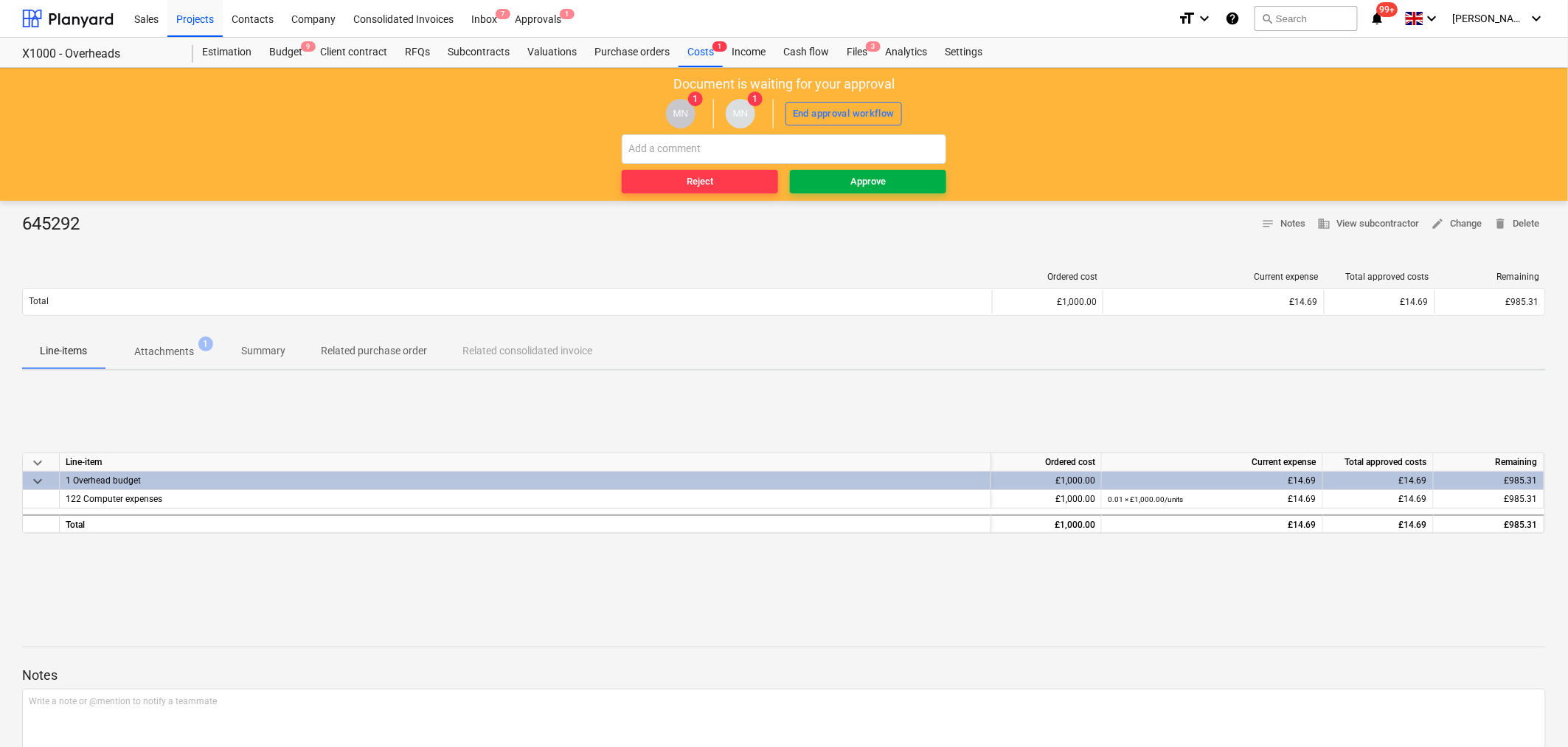
click at [853, 180] on div "Approve" at bounding box center [868, 181] width 36 height 17
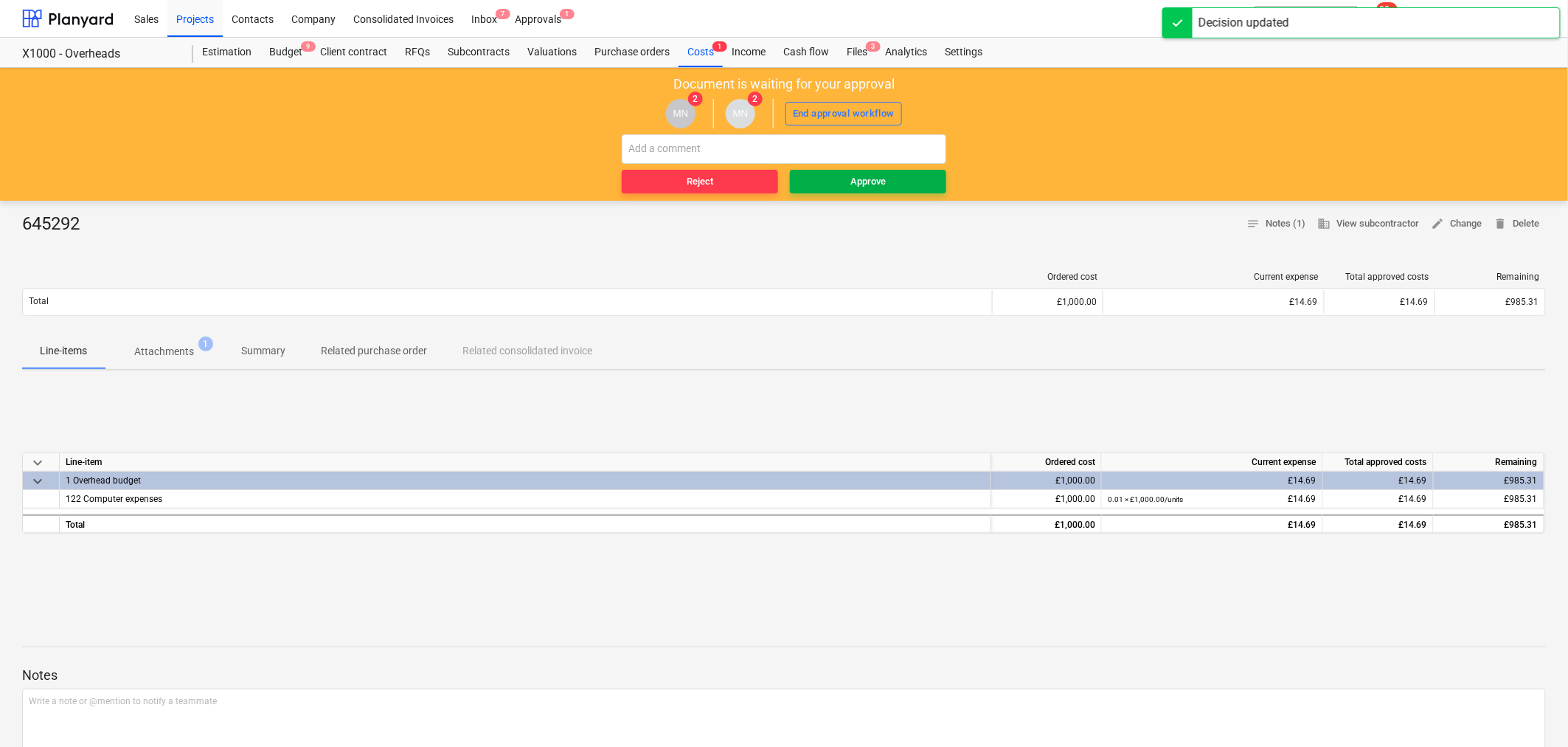
click at [861, 185] on div "Approve" at bounding box center [868, 181] width 36 height 17
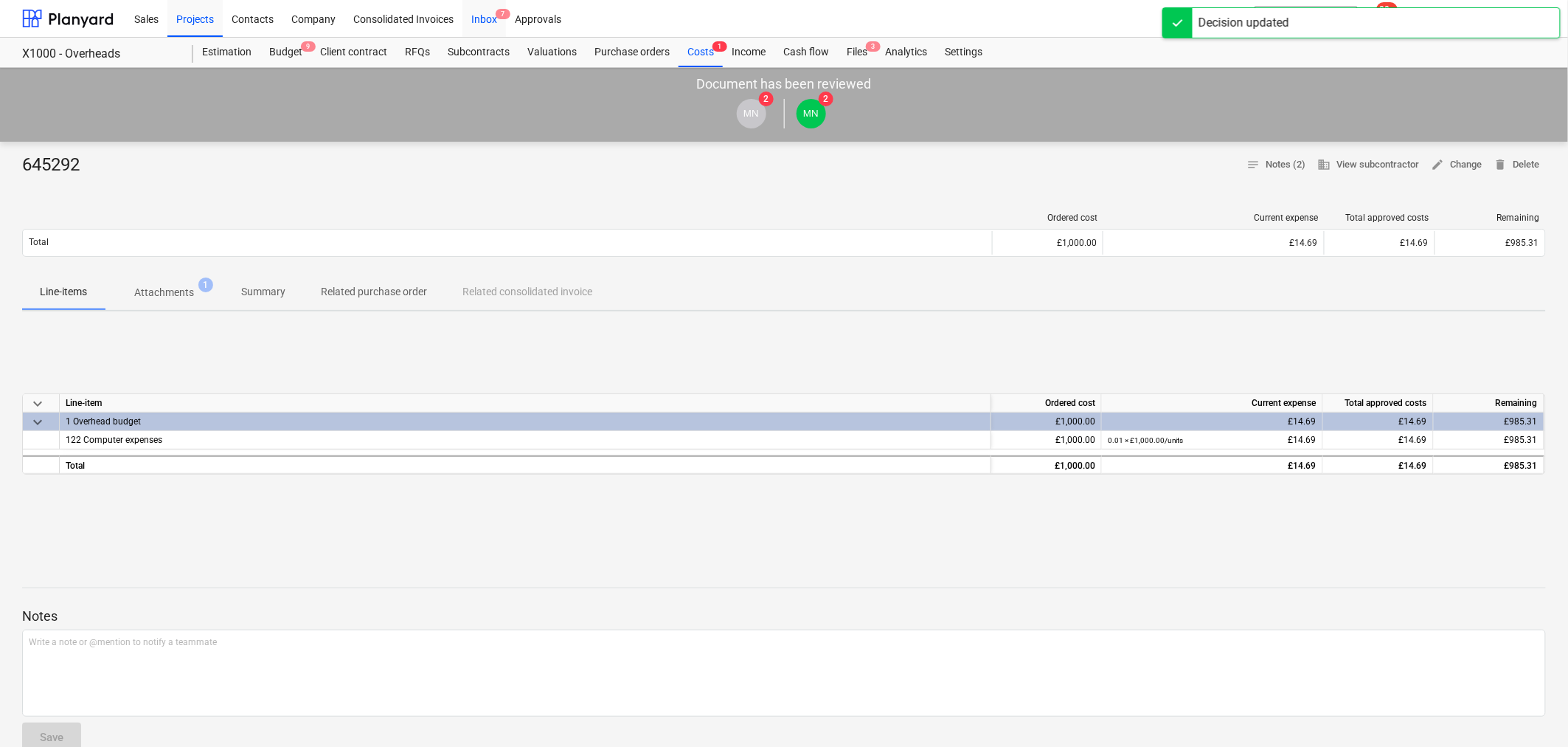
click at [484, 20] on div "Inbox 7" at bounding box center [484, 18] width 43 height 38
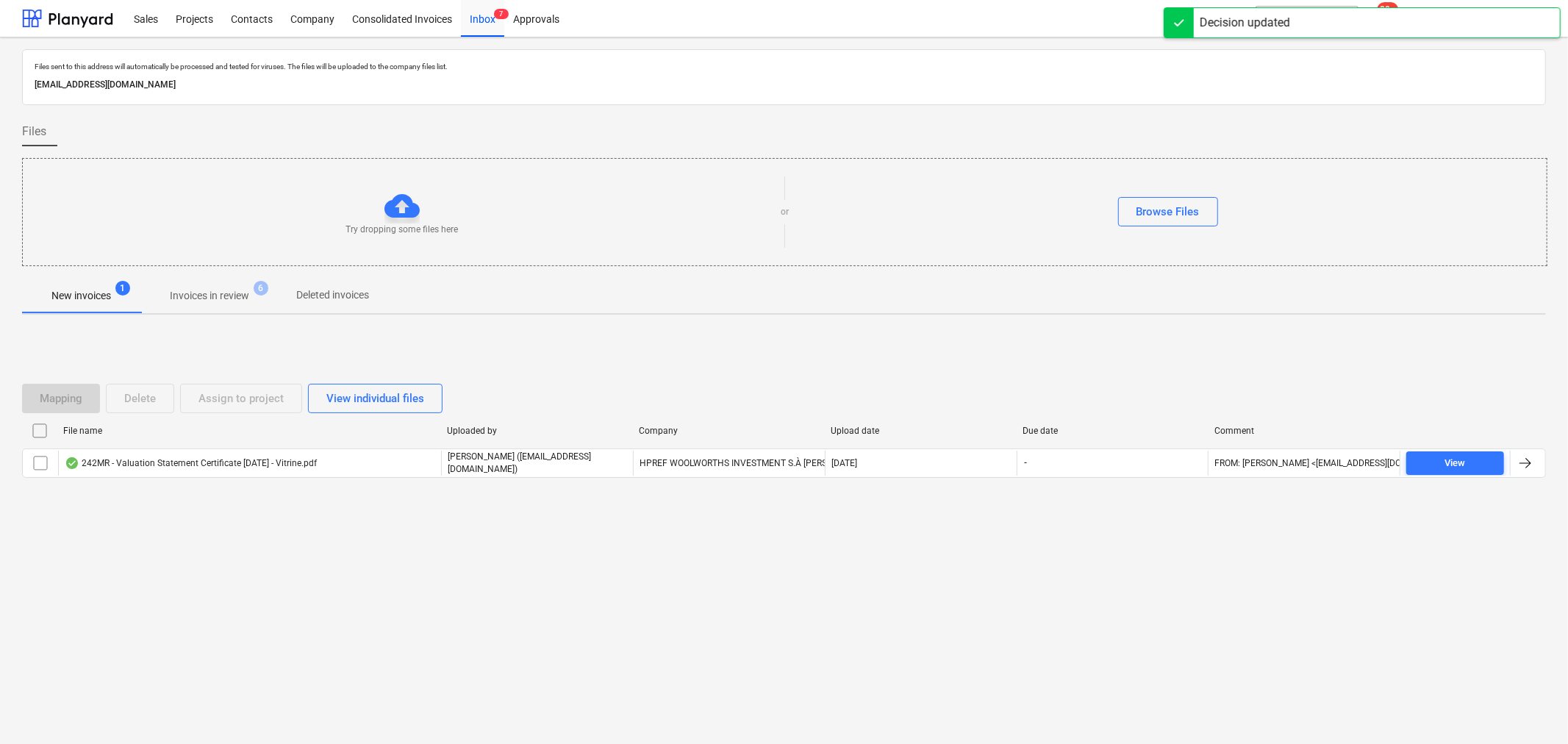
click at [224, 297] on p "Invoices in review" at bounding box center [209, 296] width 80 height 16
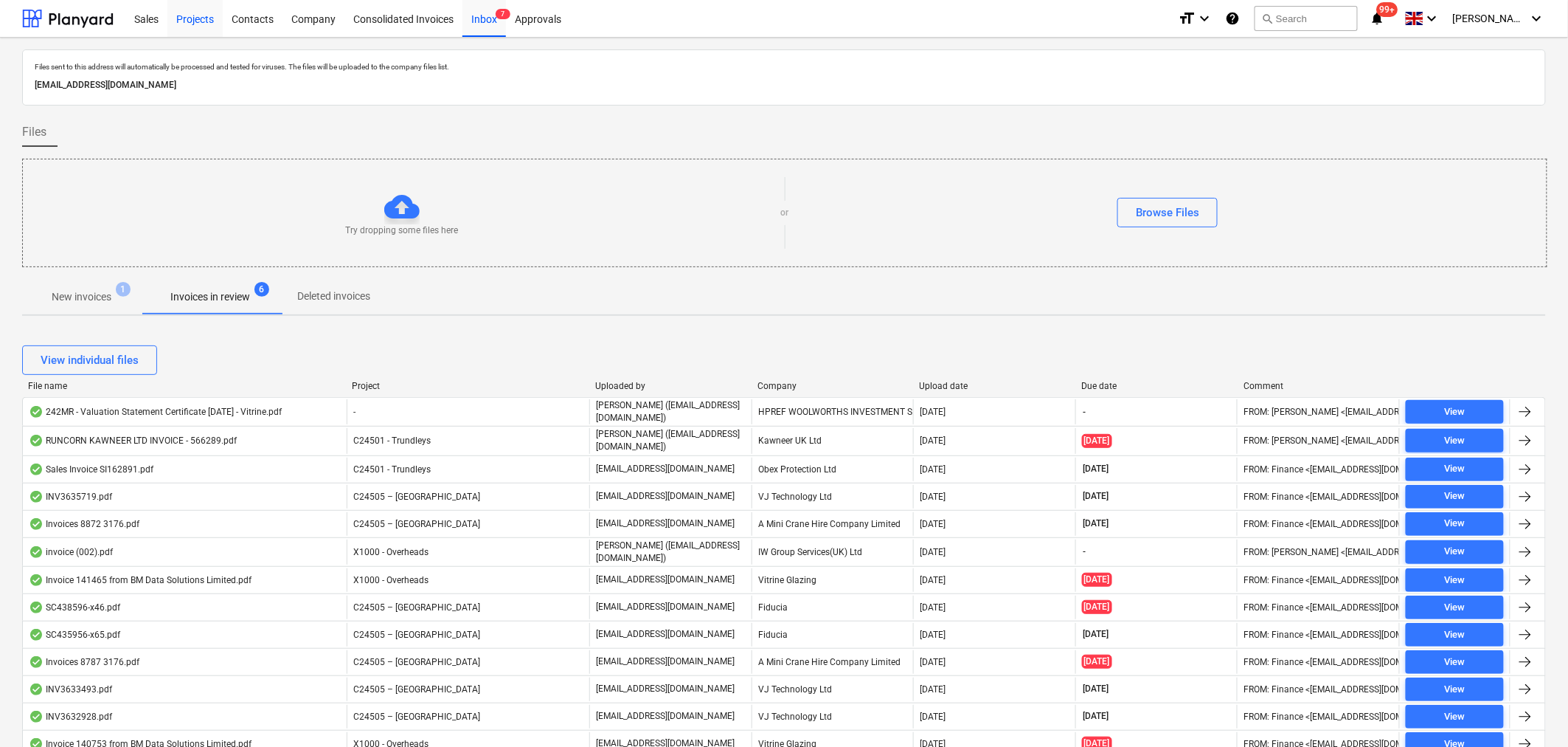
click at [190, 23] on div "Projects" at bounding box center [195, 18] width 55 height 38
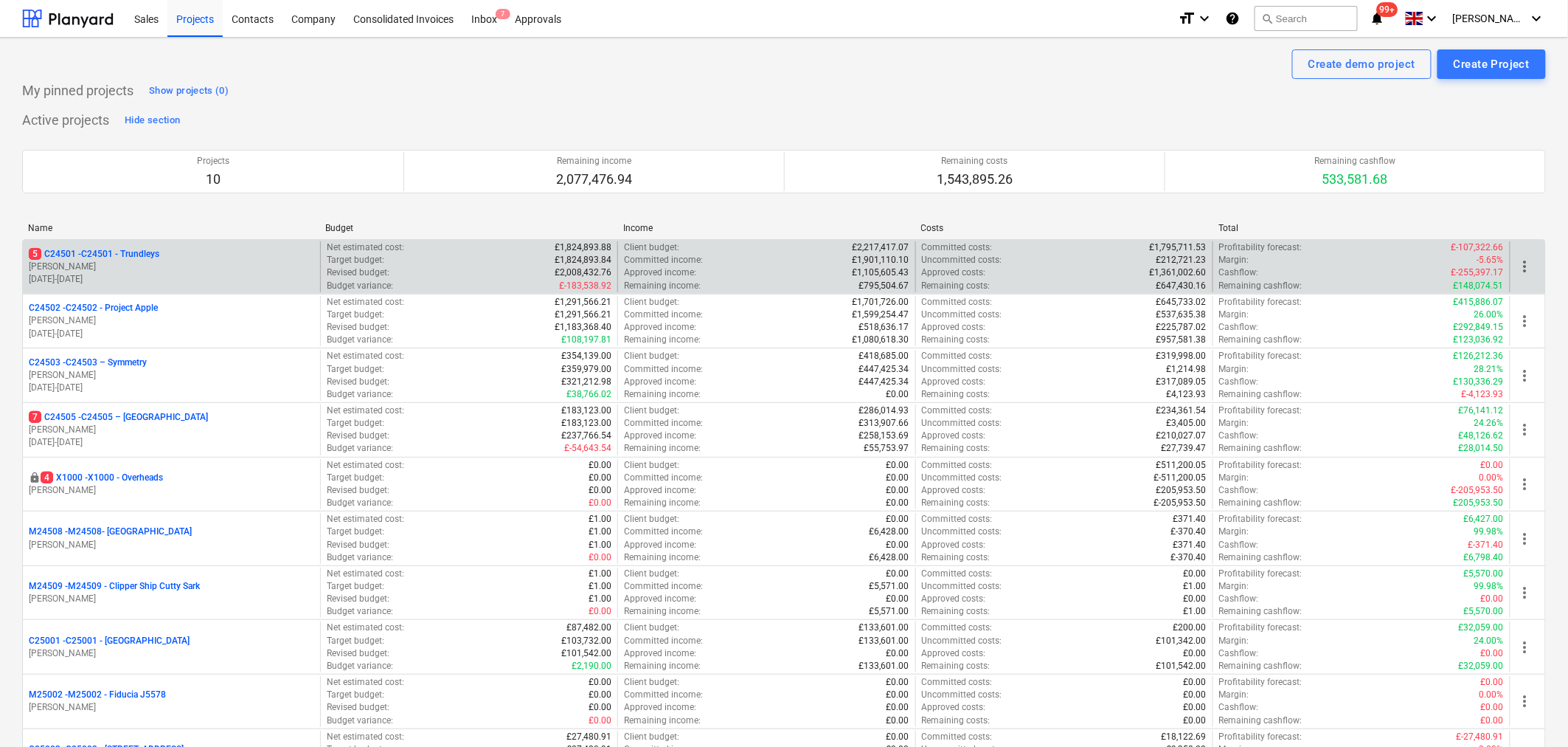
click at [124, 255] on p "5 C24501 - C24501 - Trundleys" at bounding box center [93, 255] width 130 height 13
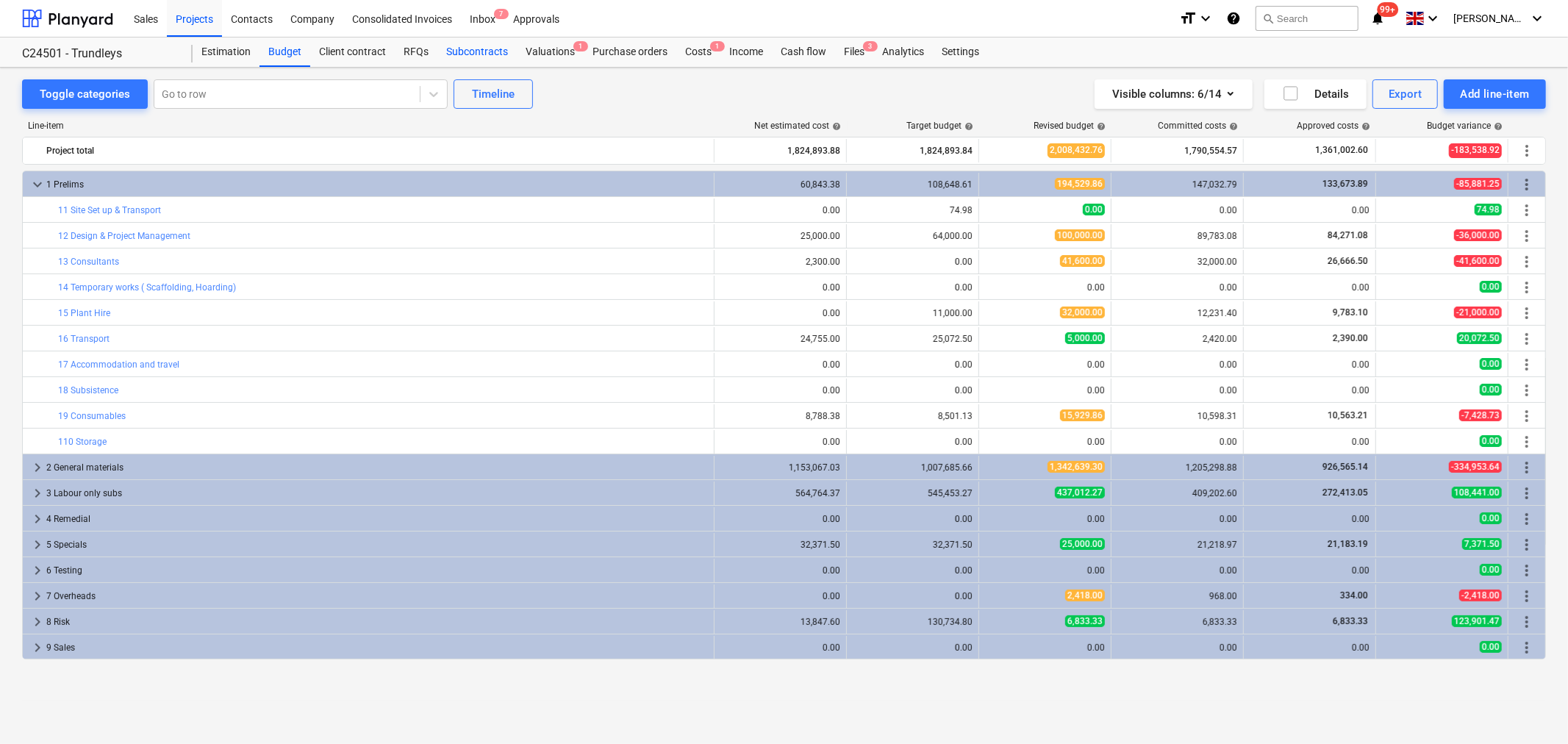
click at [474, 54] on div "Subcontracts" at bounding box center [476, 52] width 80 height 29
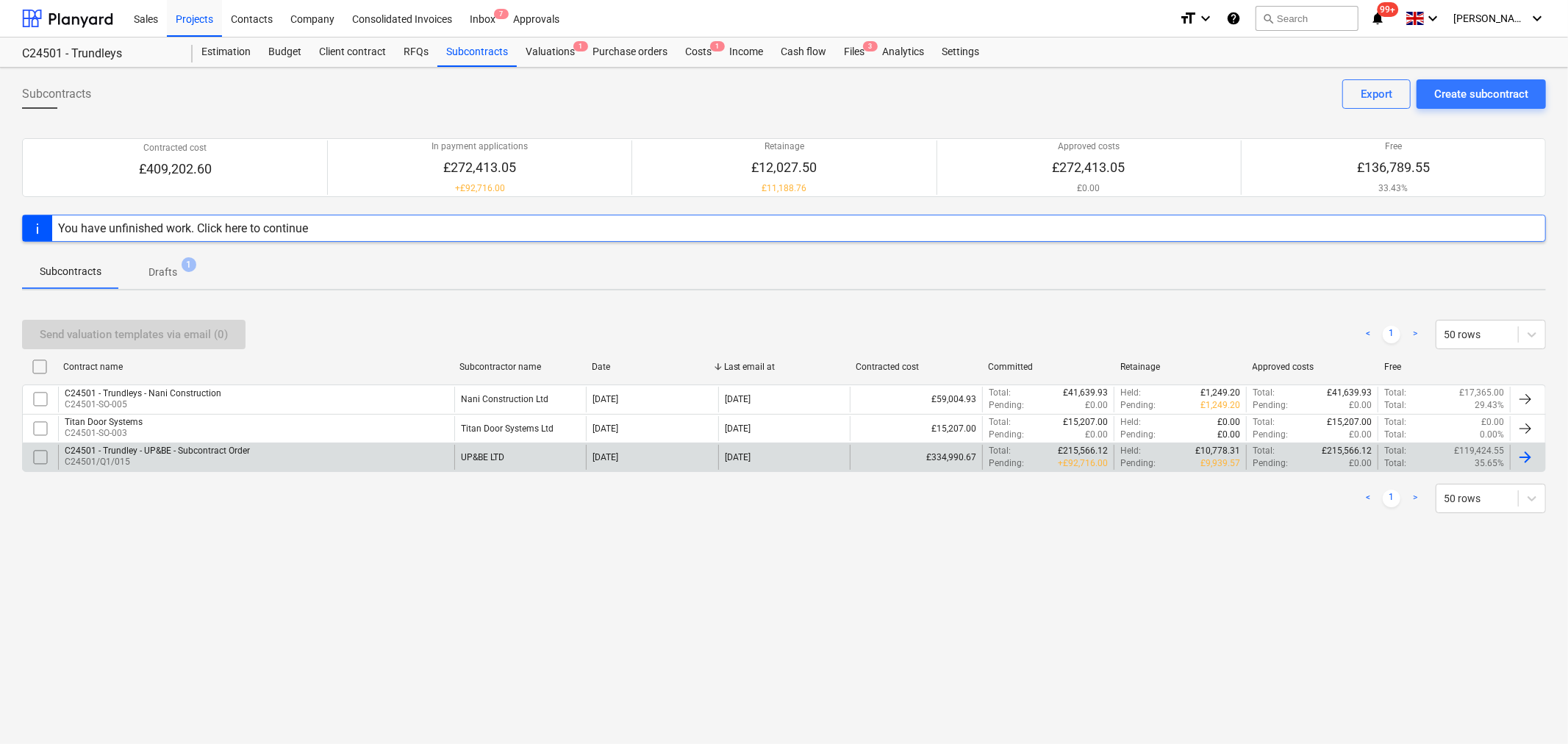
click at [134, 457] on p "C24501/Q1/015" at bounding box center [157, 462] width 185 height 13
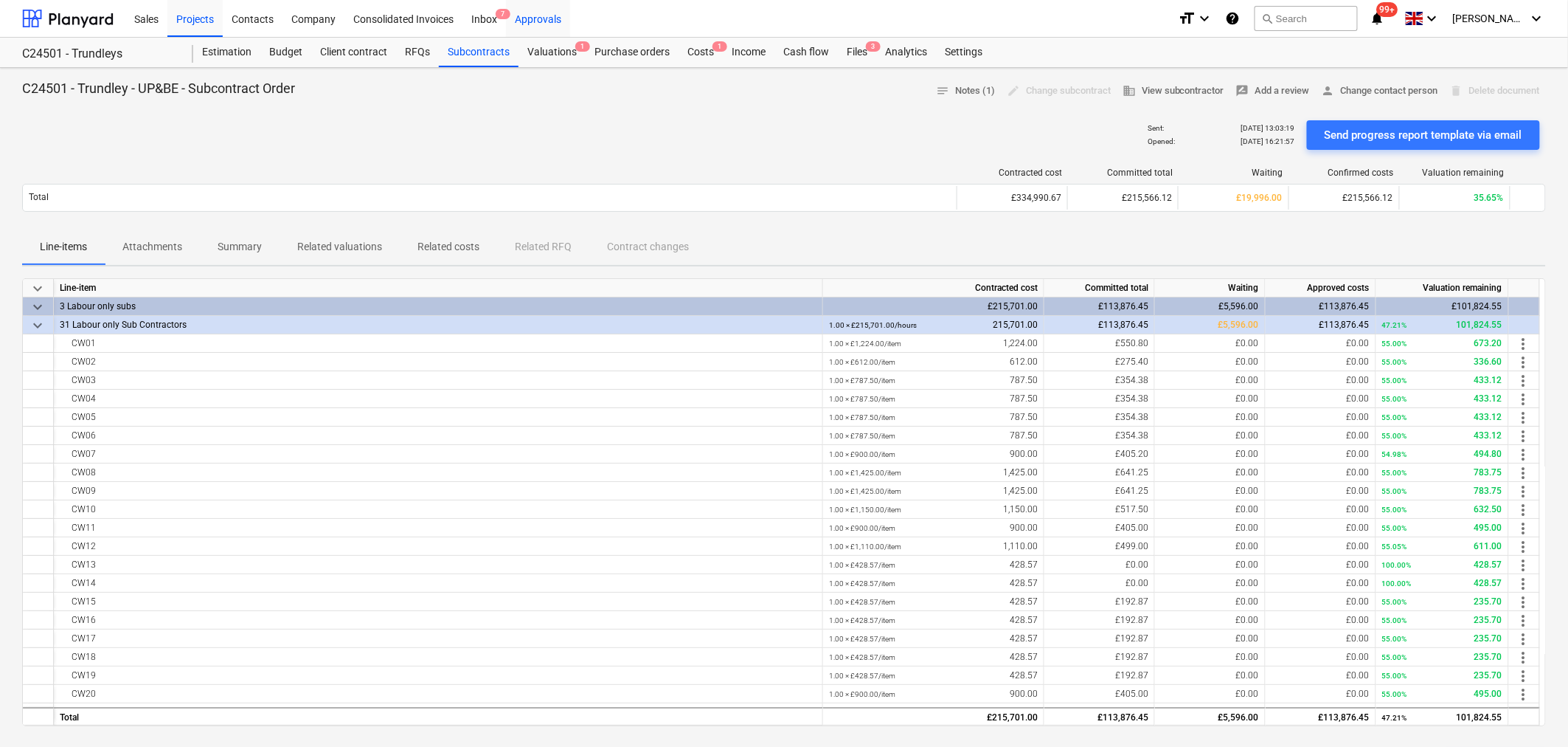
click at [539, 25] on div "Approvals" at bounding box center [537, 18] width 64 height 38
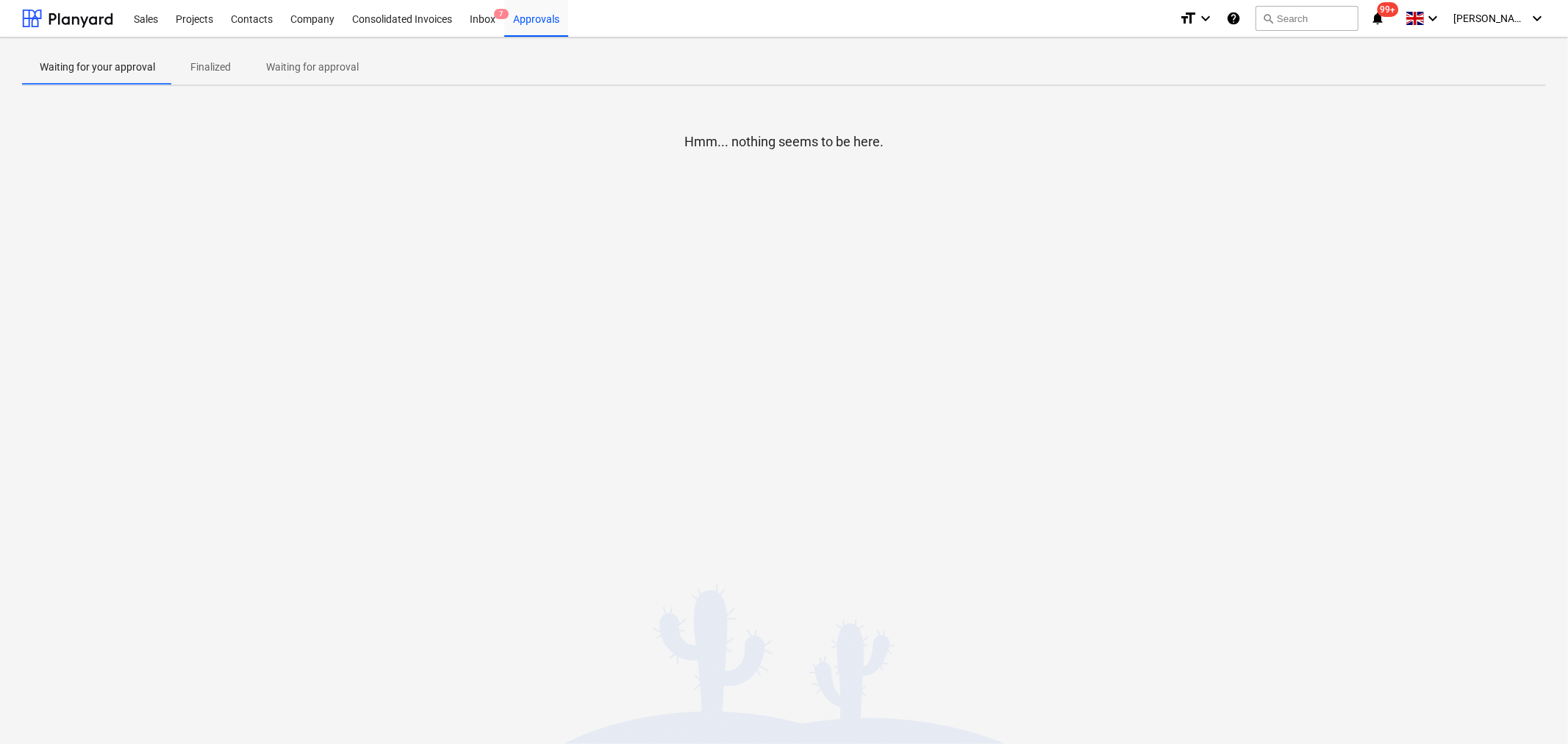
click at [306, 67] on p "Waiting for approval" at bounding box center [313, 68] width 93 height 16
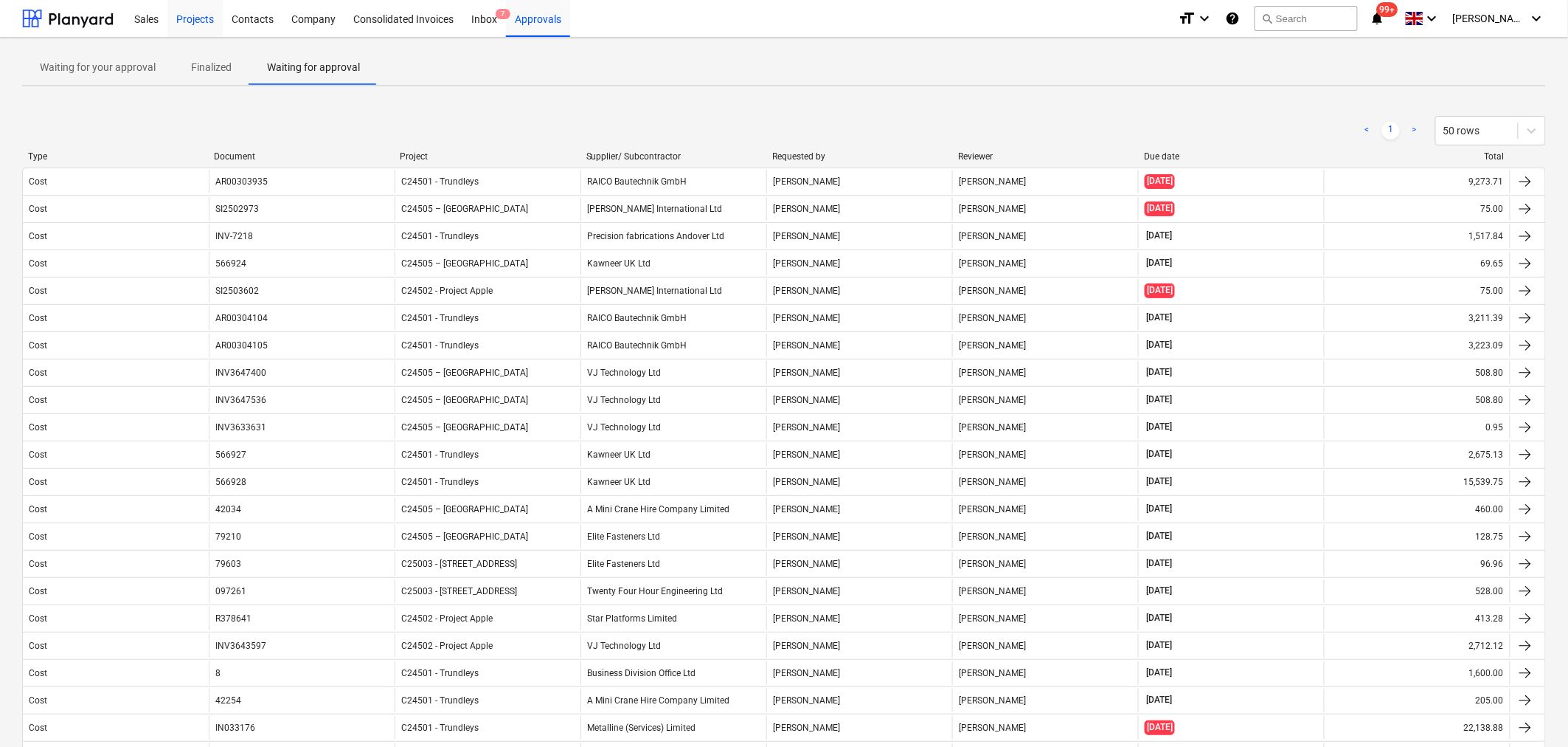
click at [208, 15] on div "Projects" at bounding box center [195, 18] width 55 height 38
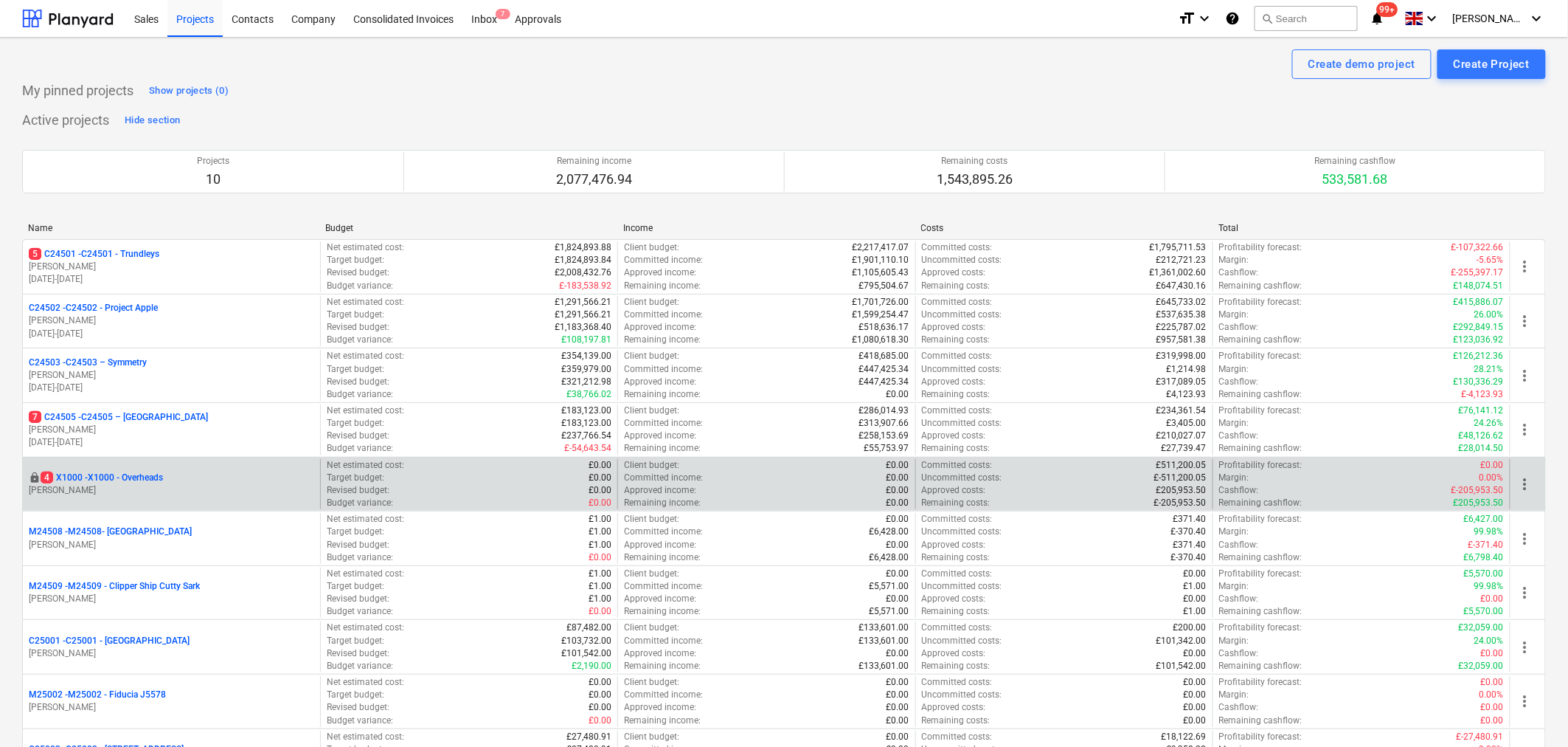
click at [100, 474] on p "4 X1000 - X1000 - Overheads" at bounding box center [101, 477] width 122 height 13
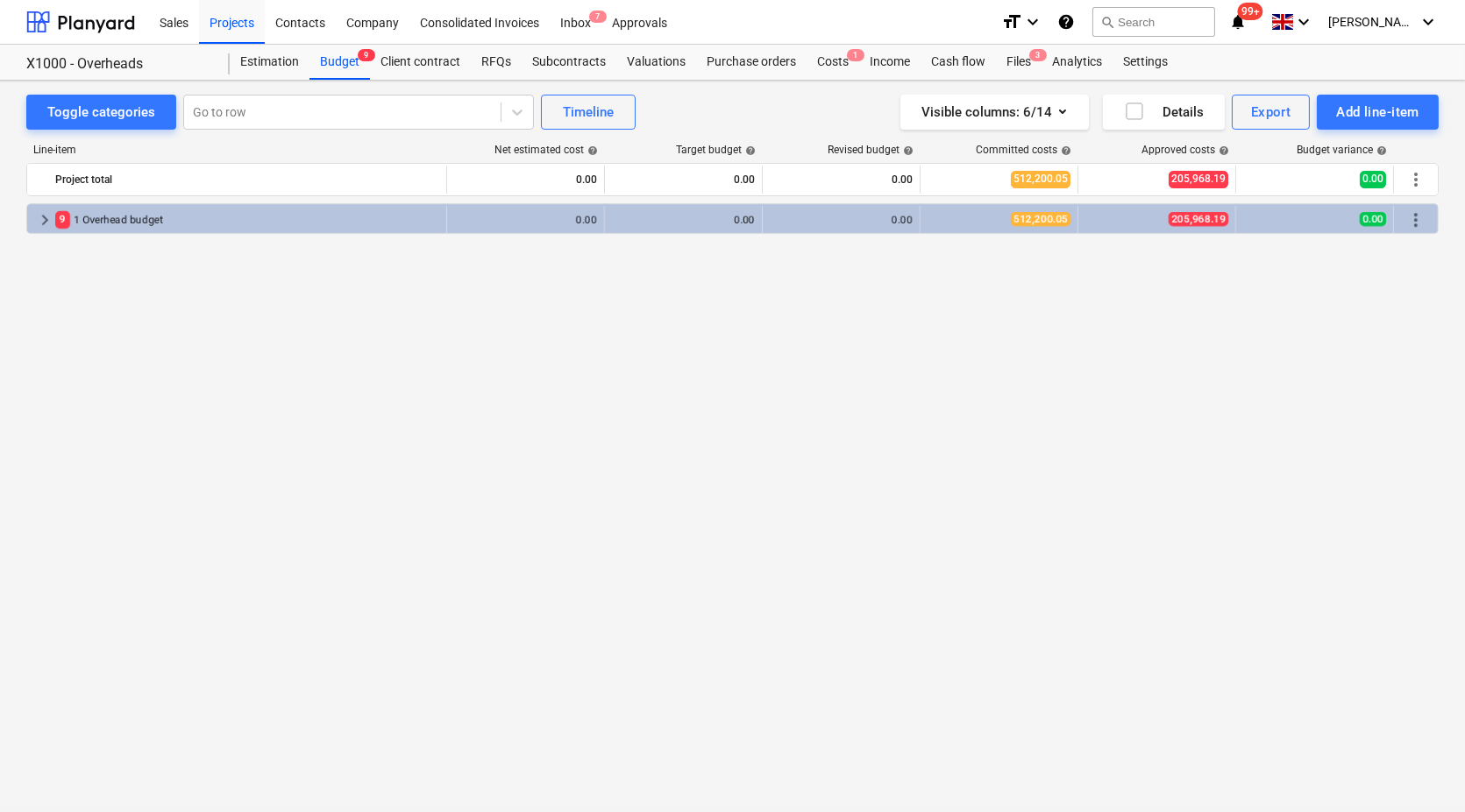
click at [0, 699] on div "Toggle categories Go to row Timeline Visible columns : 6/14 Details Export Add …" at bounding box center [732, 427] width 1465 height 694
click at [640, 18] on div "Approvals 2" at bounding box center [639, 22] width 76 height 45
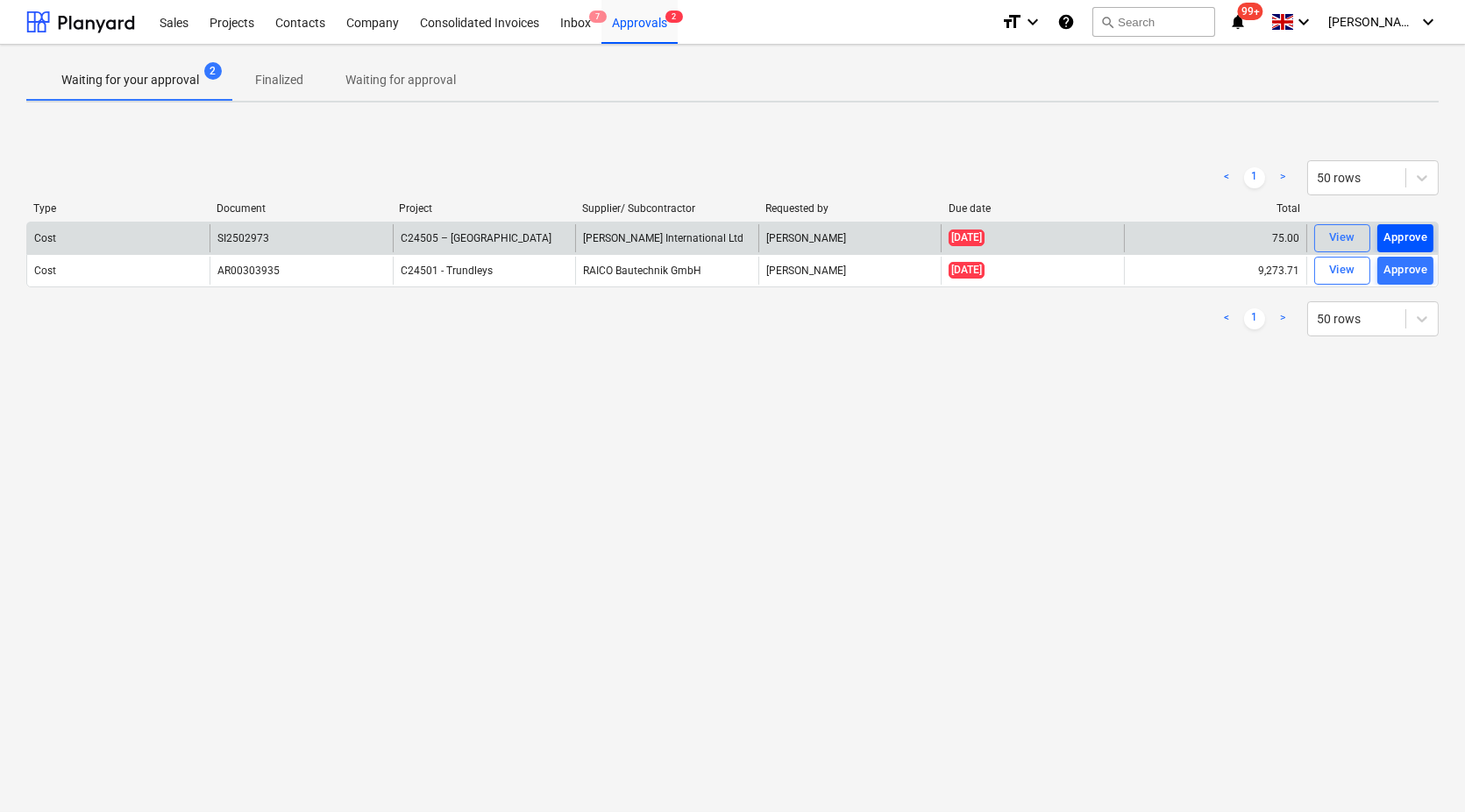
click at [1393, 237] on div "Approve" at bounding box center [1406, 237] width 45 height 20
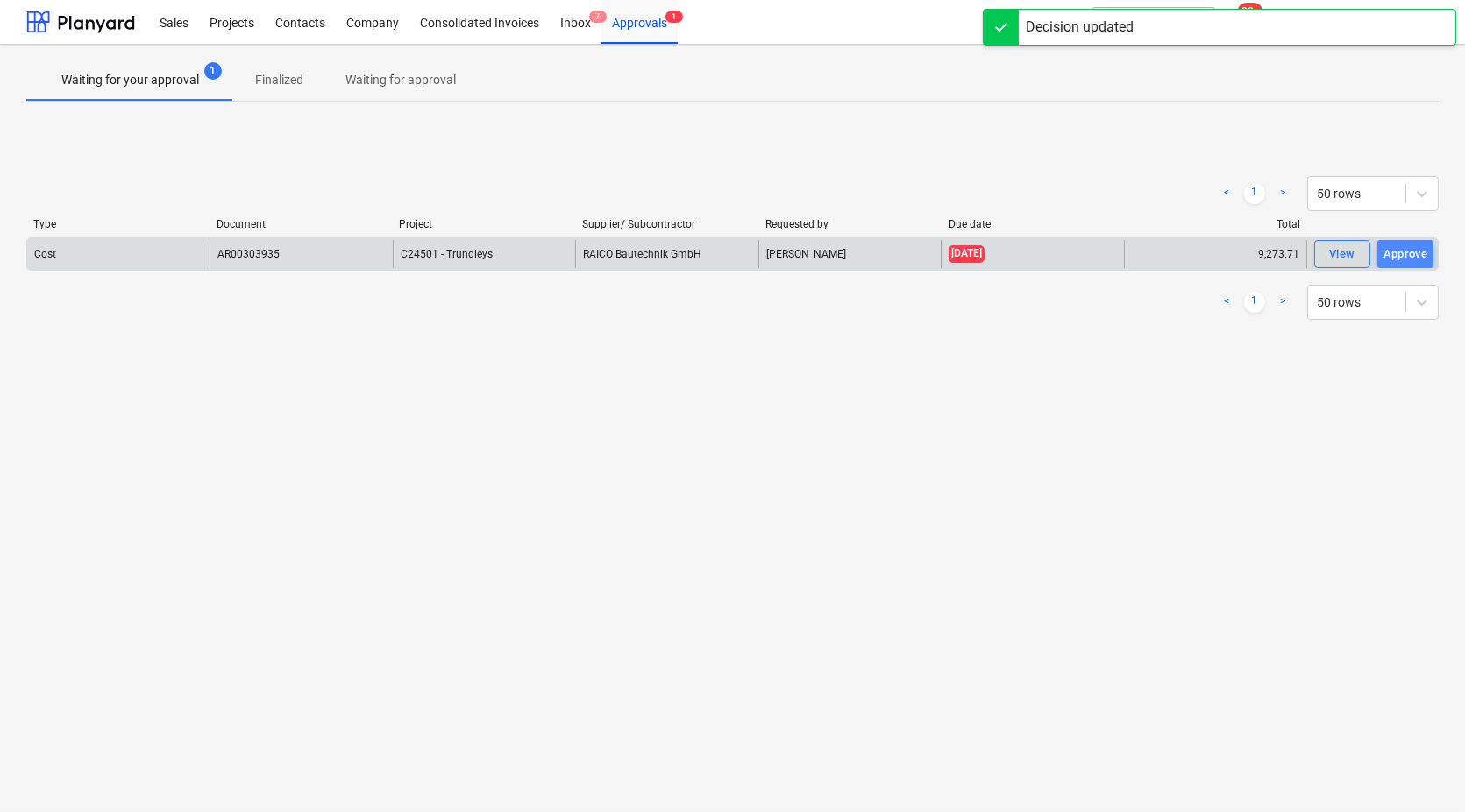
click at [1410, 256] on div "Approve" at bounding box center [1406, 253] width 45 height 20
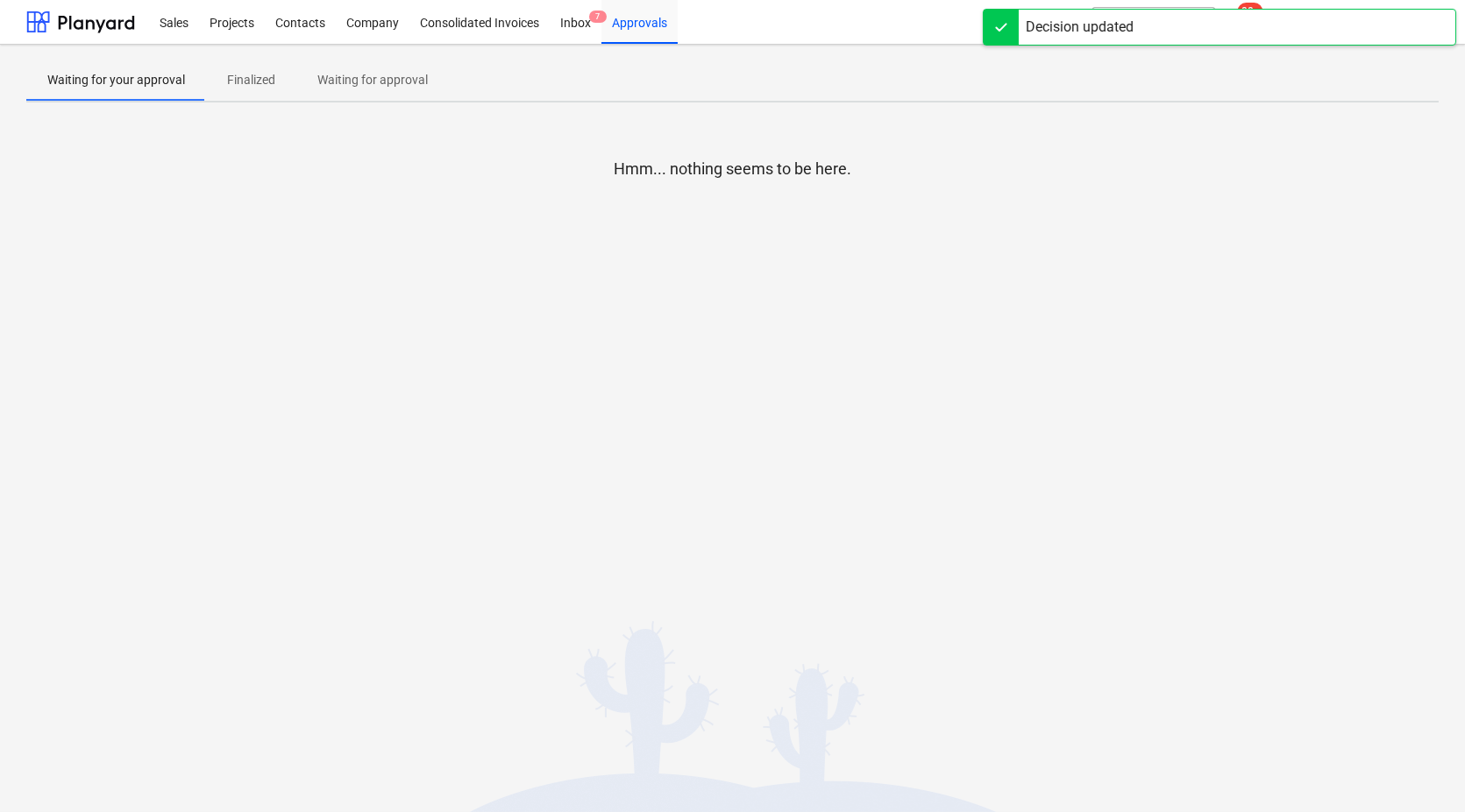
click at [369, 85] on p "Waiting for approval" at bounding box center [373, 81] width 111 height 19
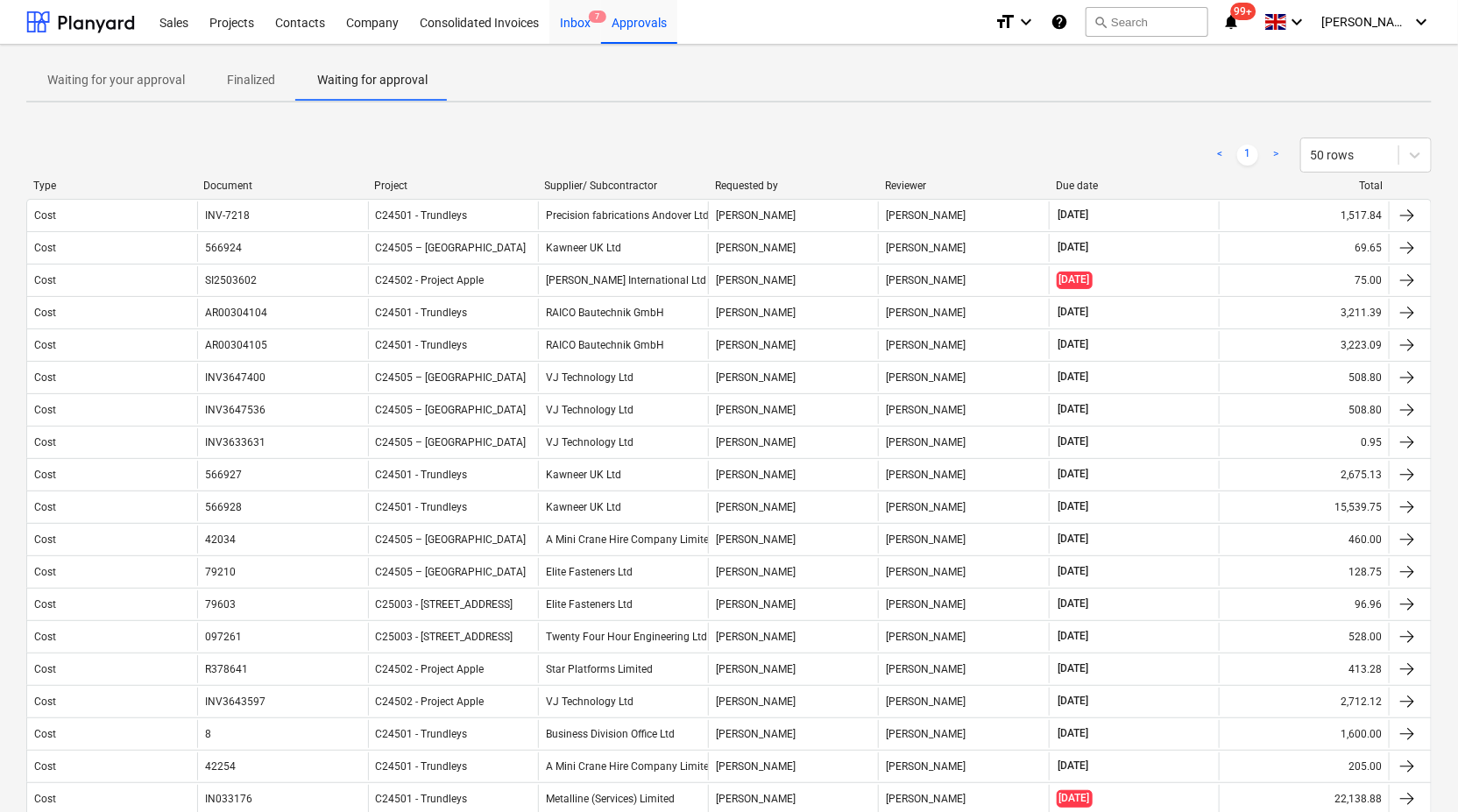
click at [578, 24] on div "Inbox 7" at bounding box center [575, 22] width 52 height 45
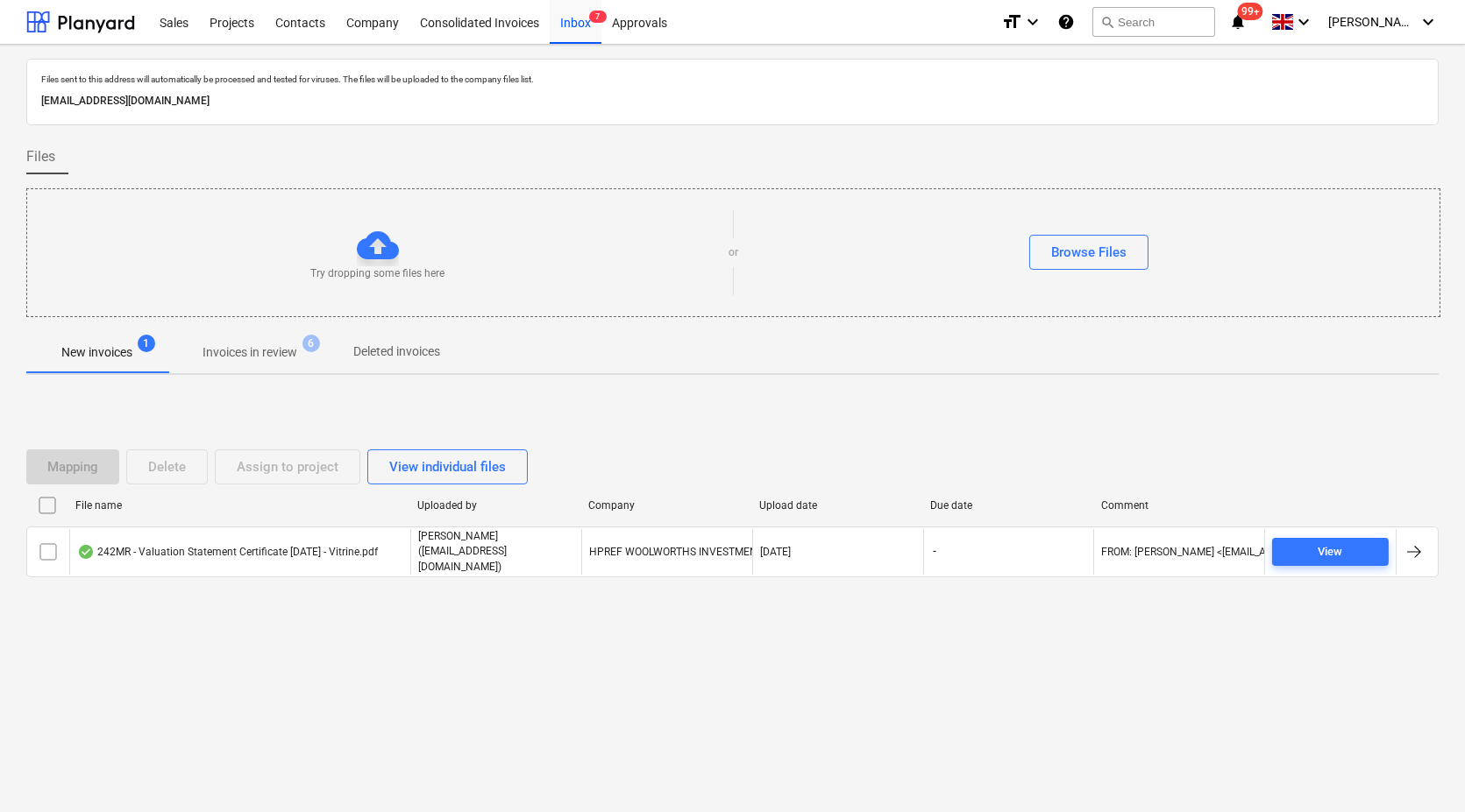
click at [270, 351] on p "Invoices in review" at bounding box center [250, 353] width 95 height 19
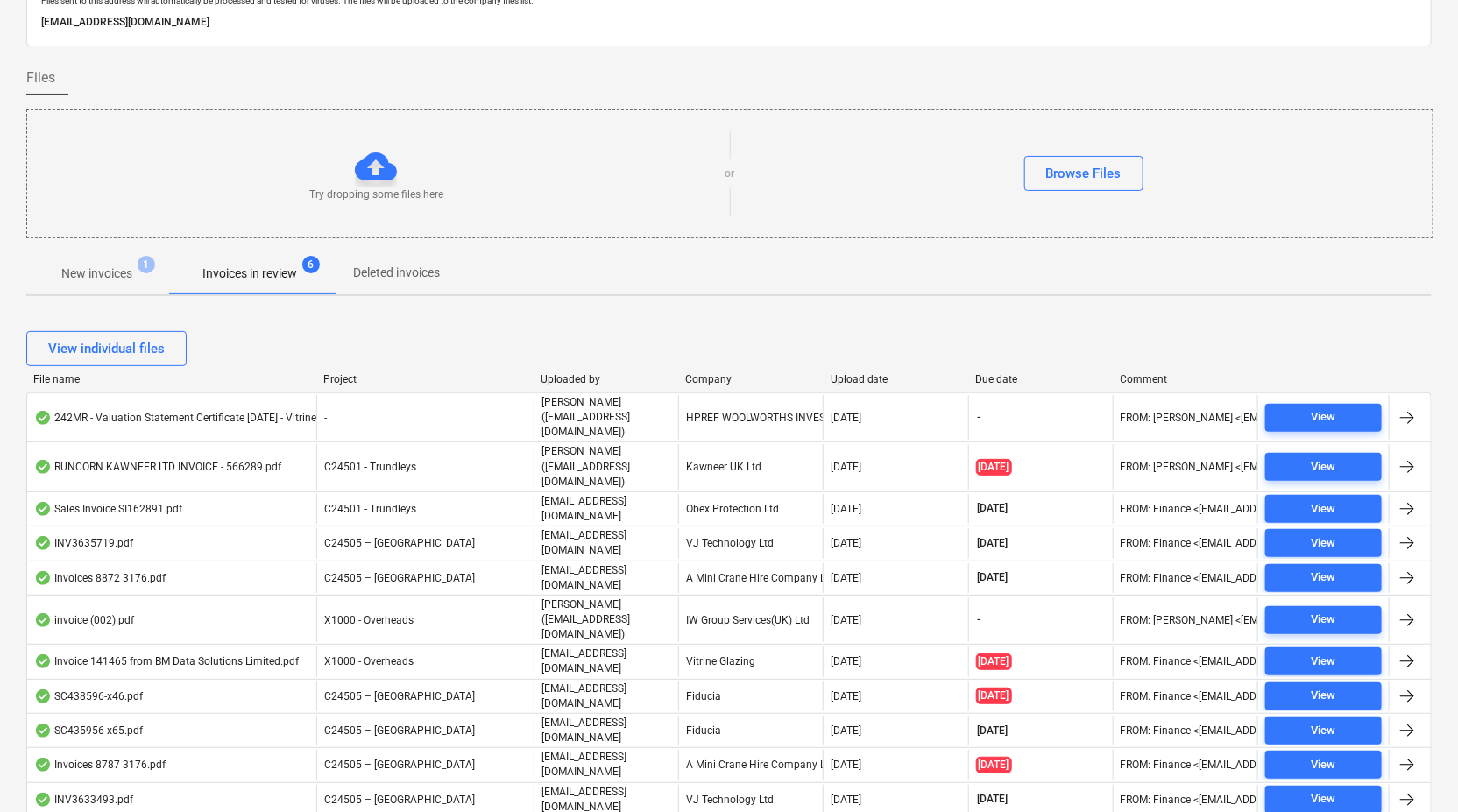
scroll to position [177, 0]
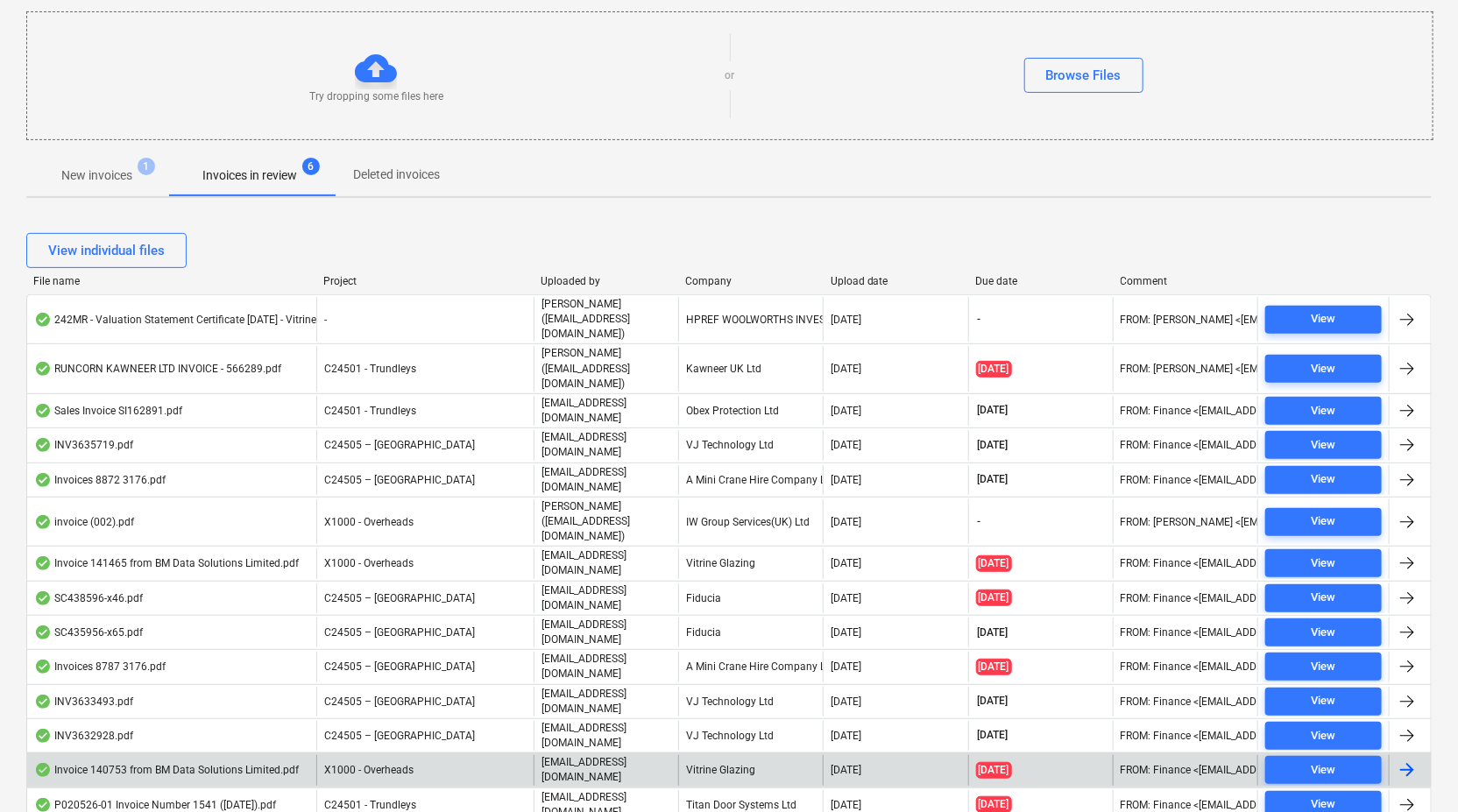
click at [631, 756] on p "finance@vitrineglazing.com" at bounding box center [606, 771] width 130 height 30
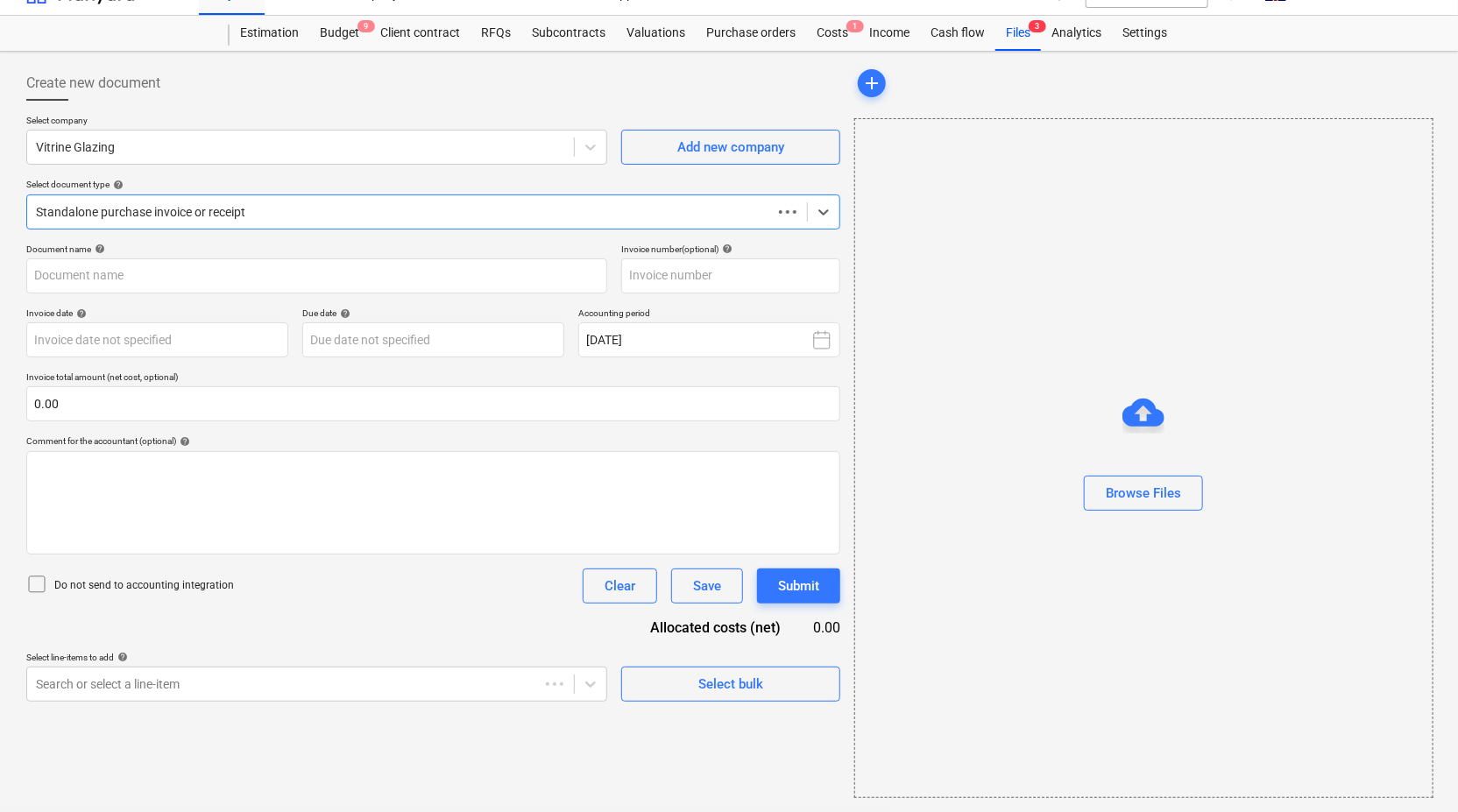
scroll to position [27, 0]
type input "00140753"
type input "01 Aug 2025"
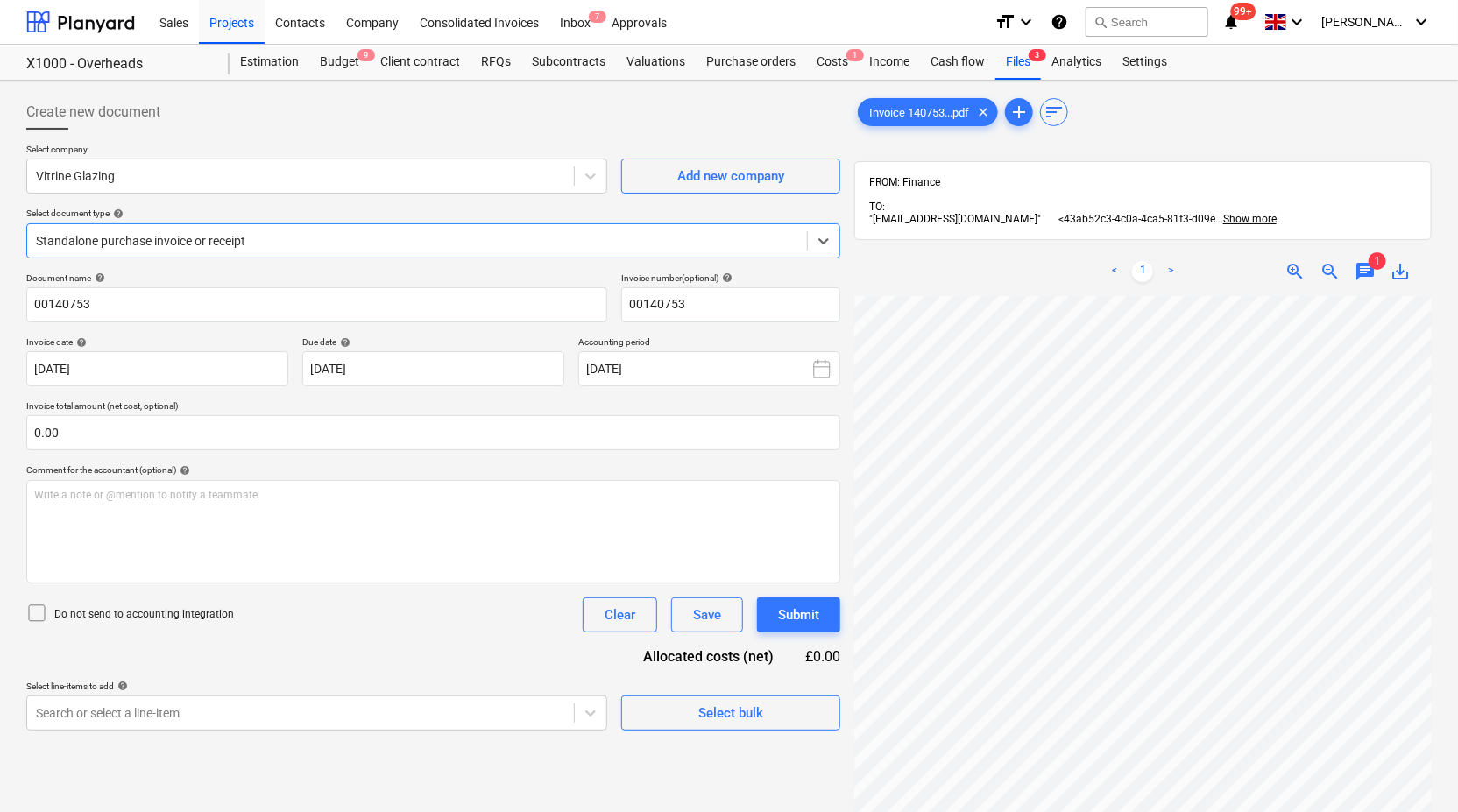
scroll to position [161, 0]
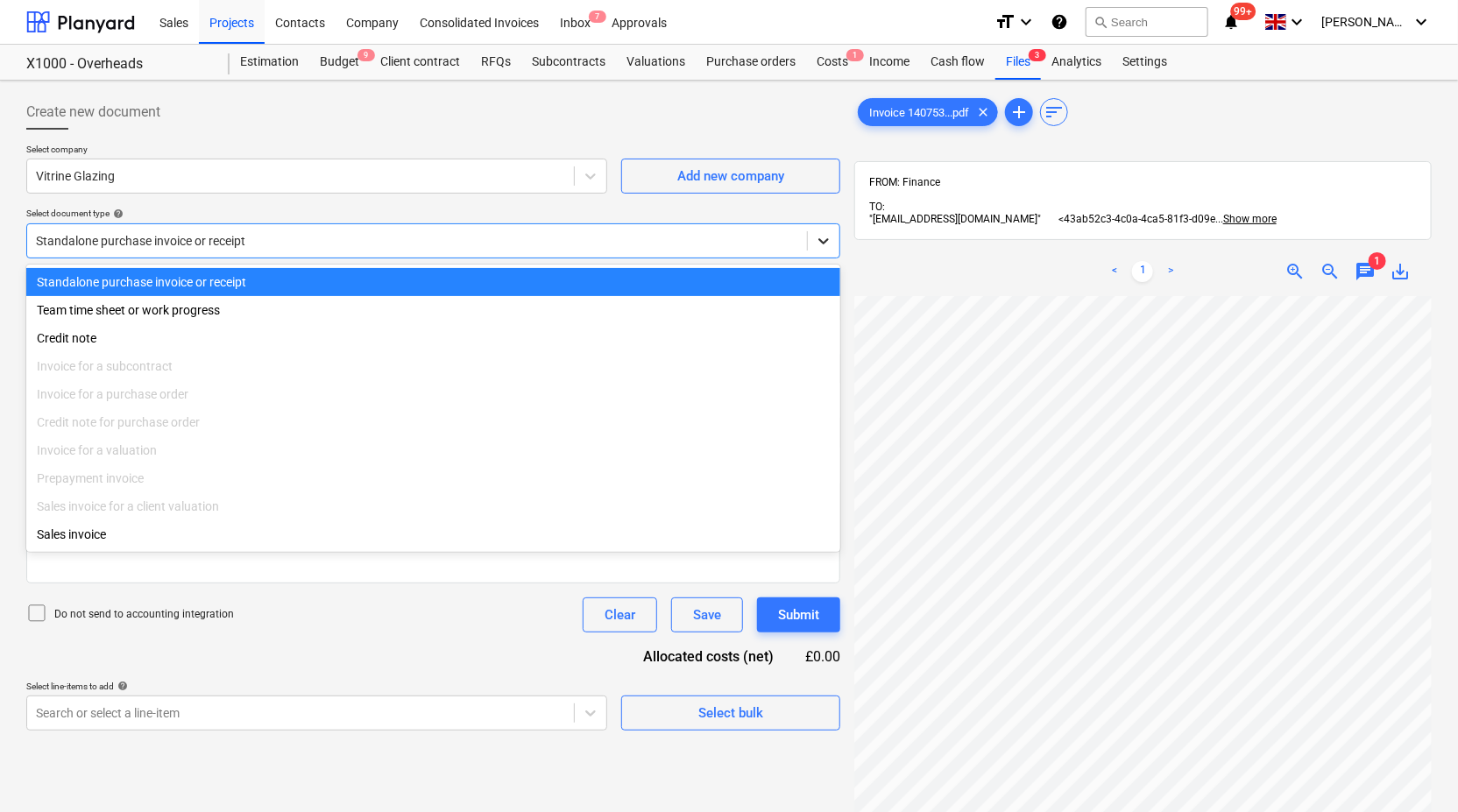
click at [821, 246] on icon at bounding box center [823, 240] width 18 height 18
click at [822, 241] on icon at bounding box center [823, 241] width 10 height 7
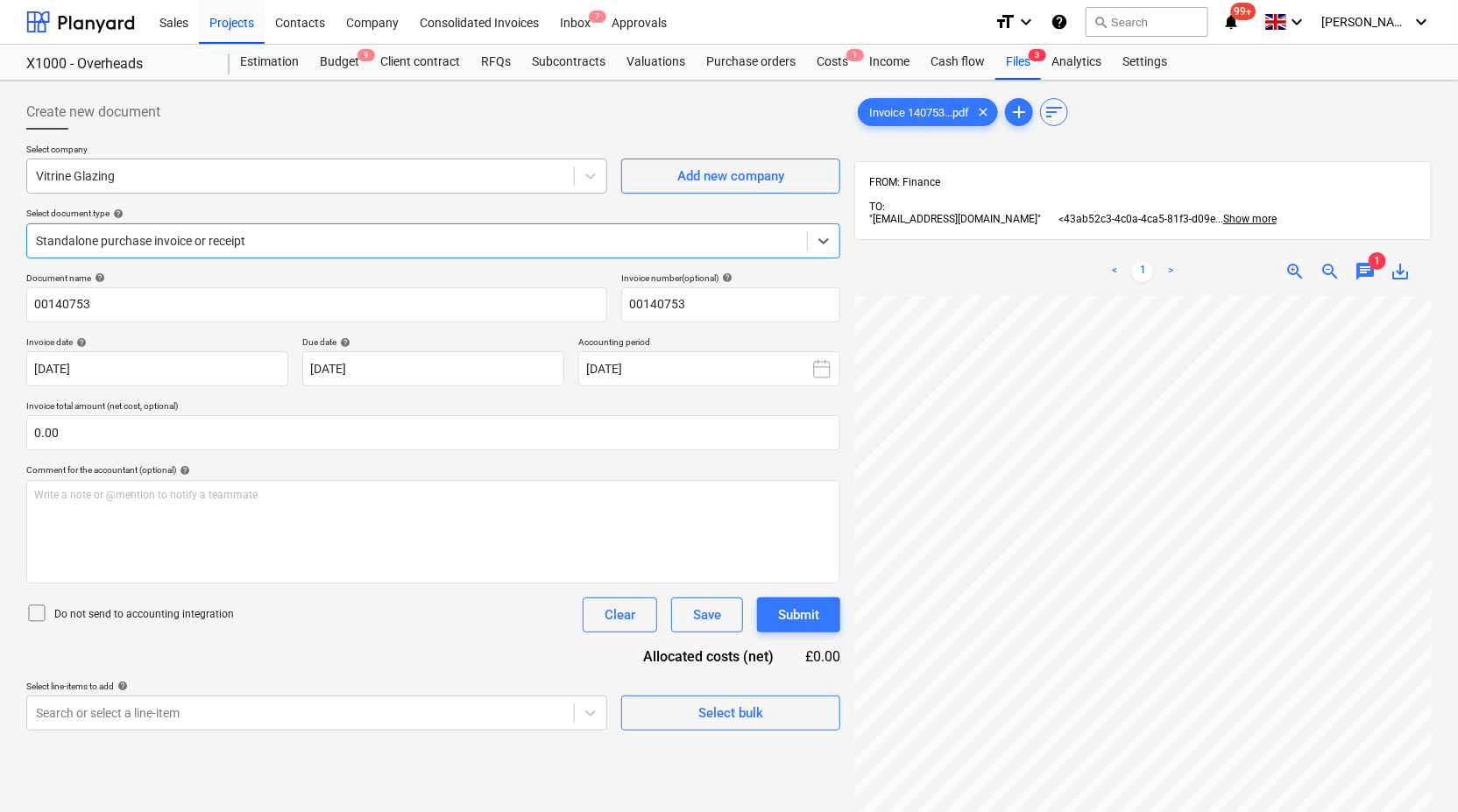
click at [488, 174] on div at bounding box center [300, 176] width 529 height 18
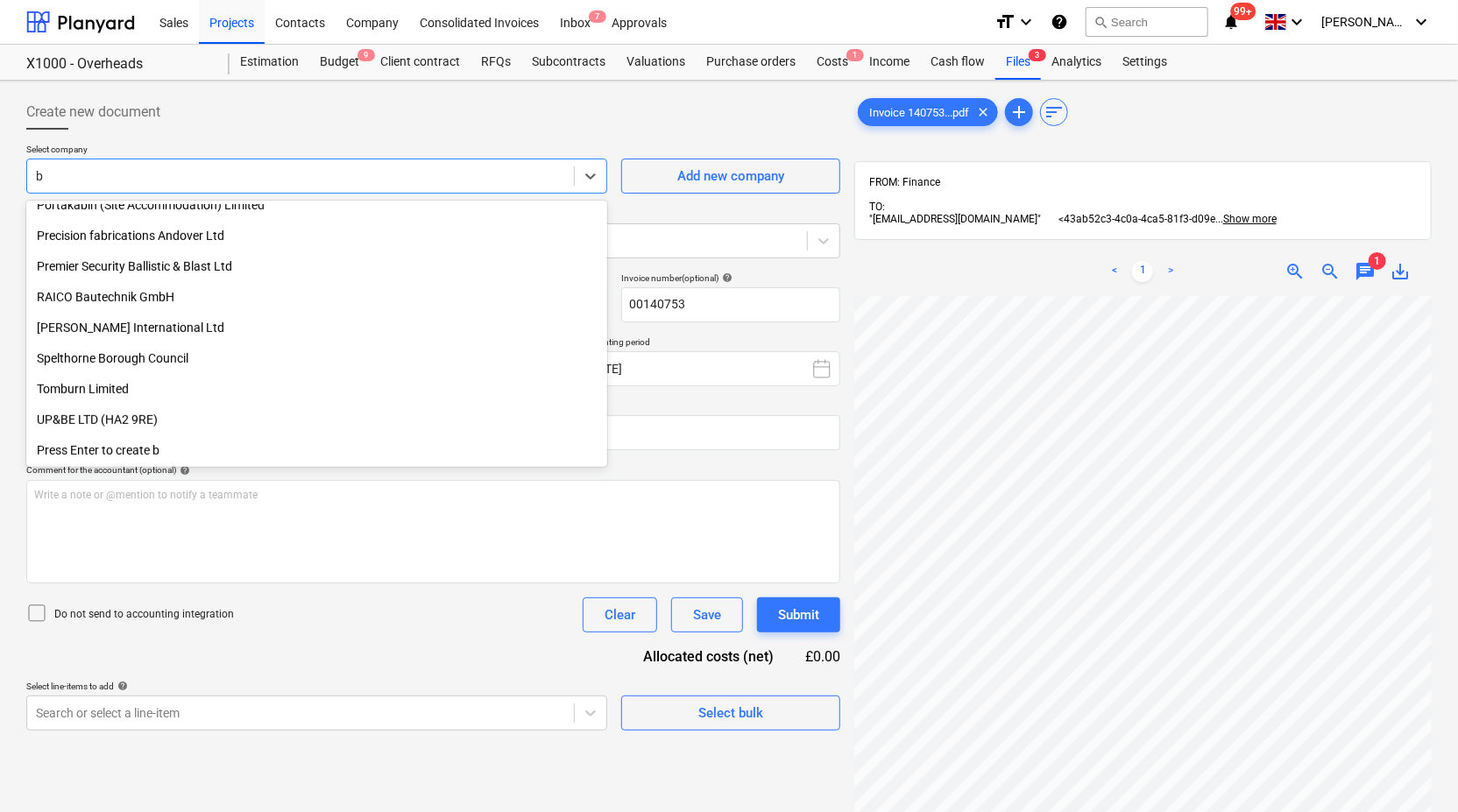
scroll to position [442, 0]
type input "bm"
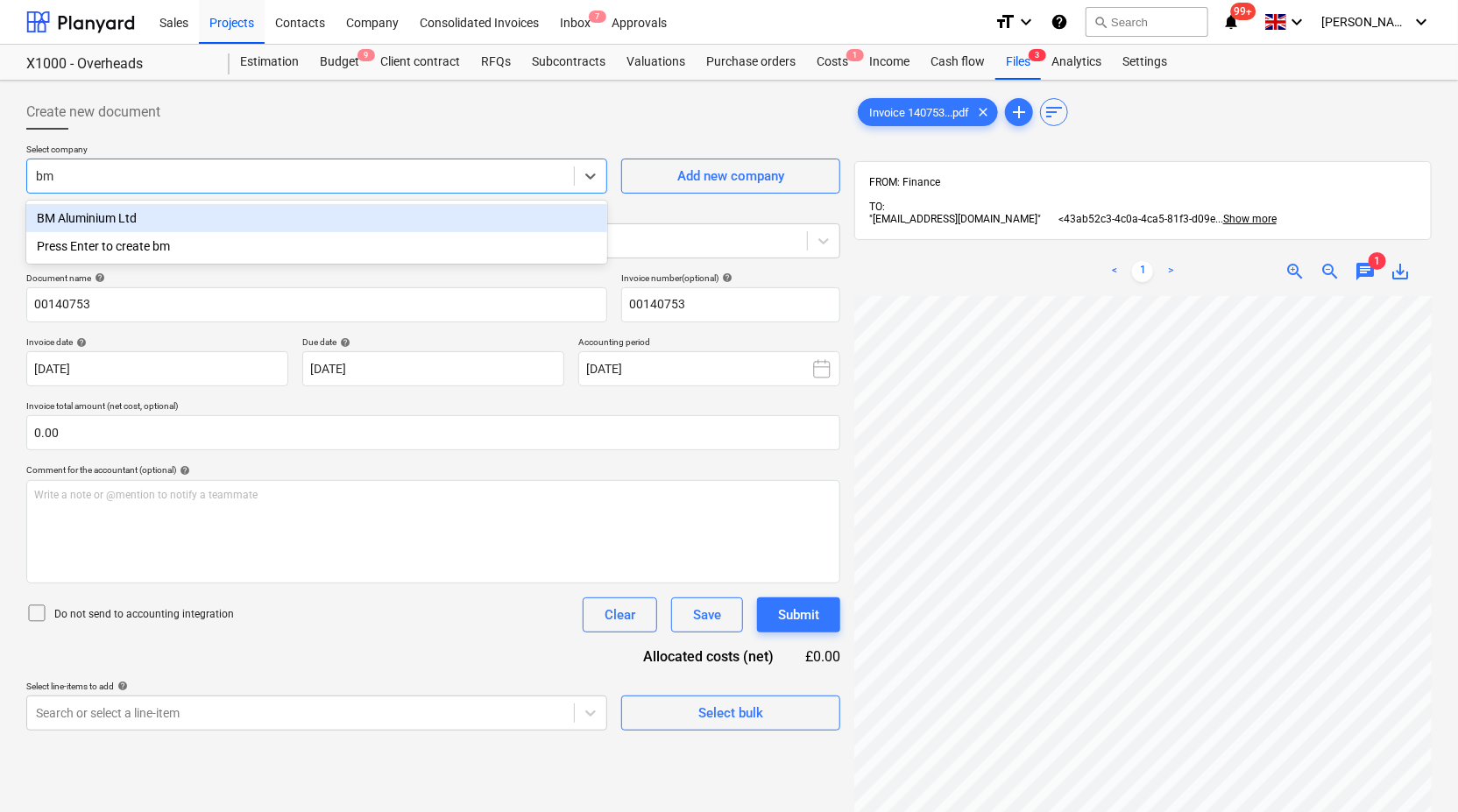
click at [177, 213] on div "BM Aluminium Ltd" at bounding box center [316, 218] width 581 height 28
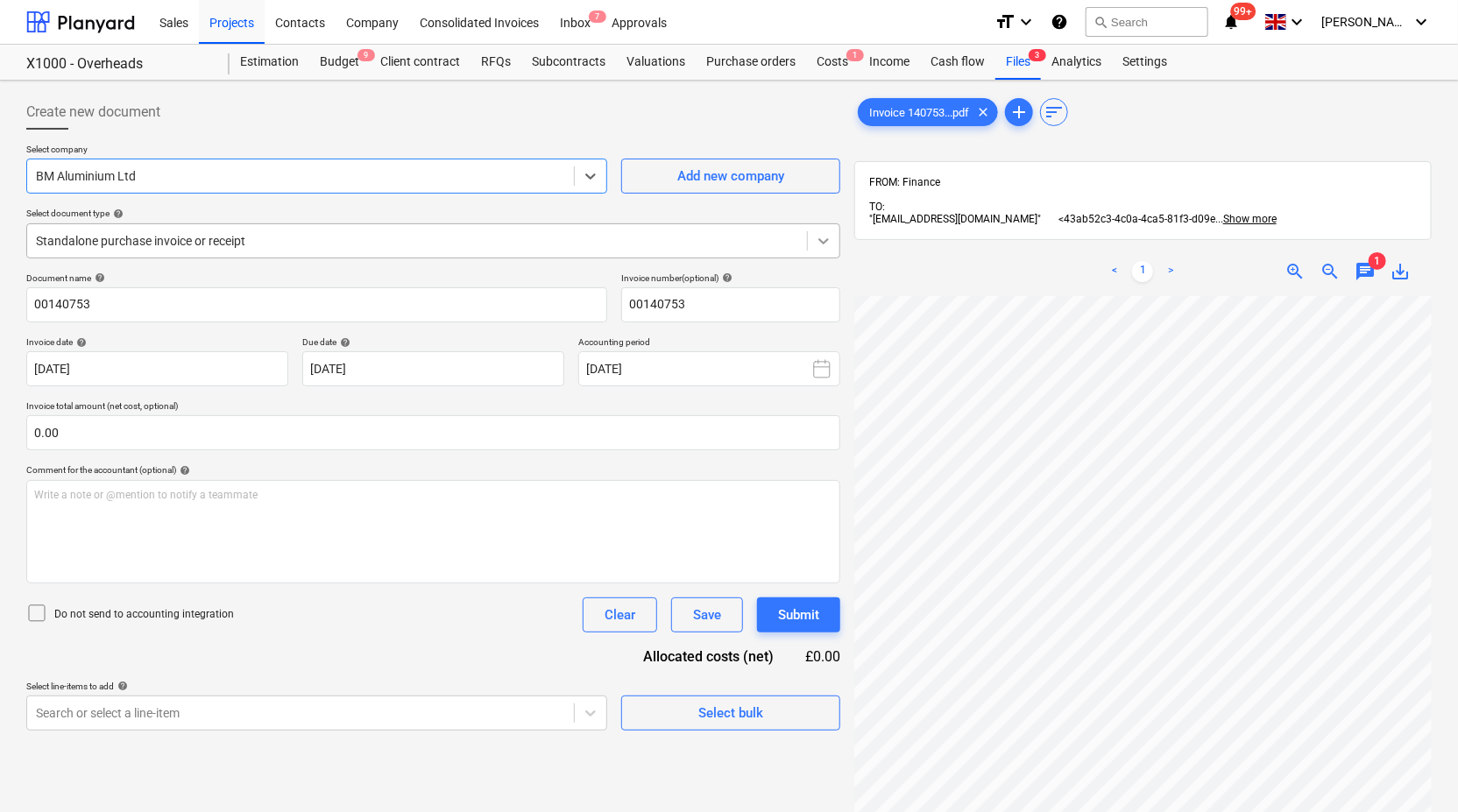
click at [823, 251] on div at bounding box center [824, 241] width 32 height 32
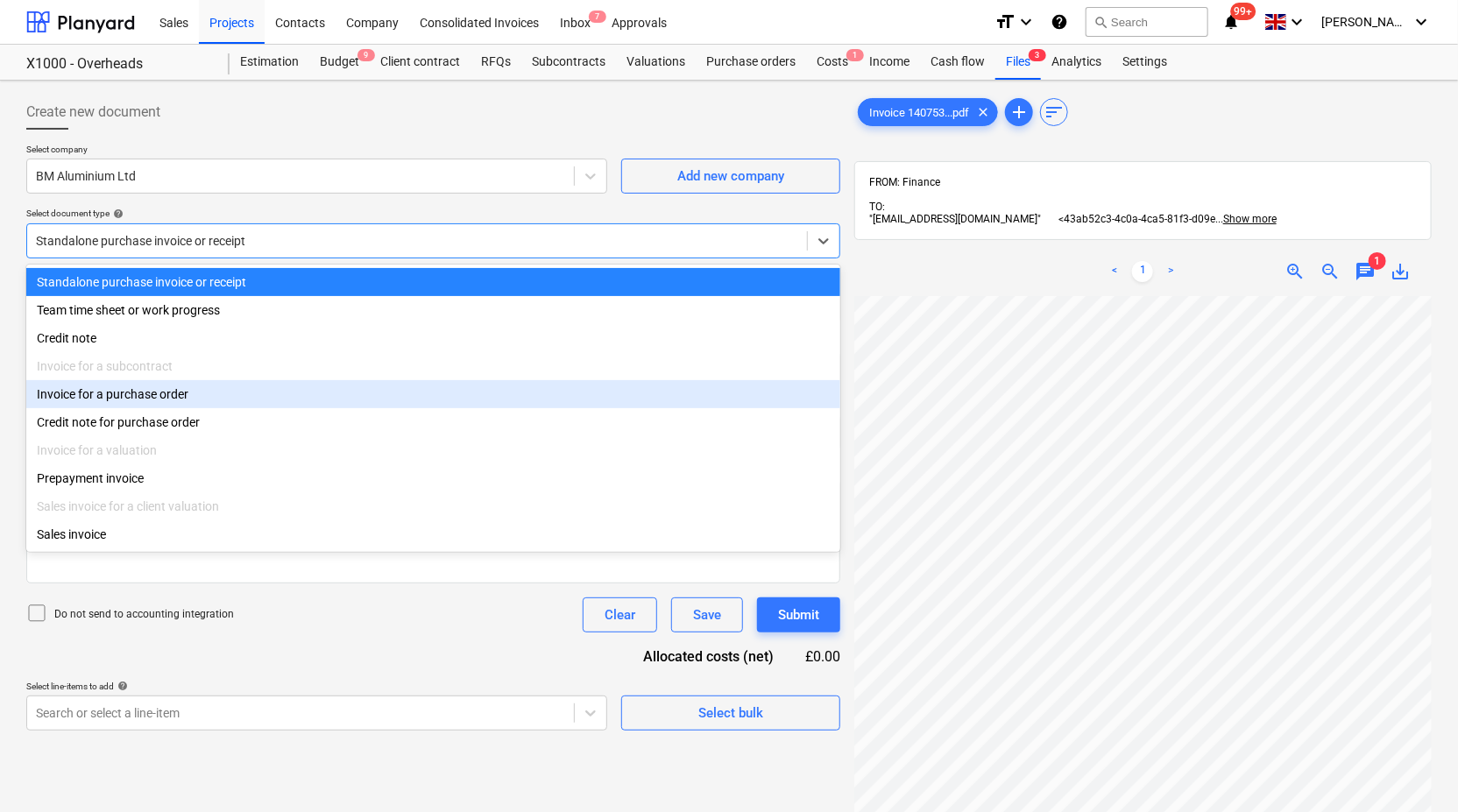
click at [678, 394] on div "Invoice for a purchase order" at bounding box center [433, 394] width 814 height 28
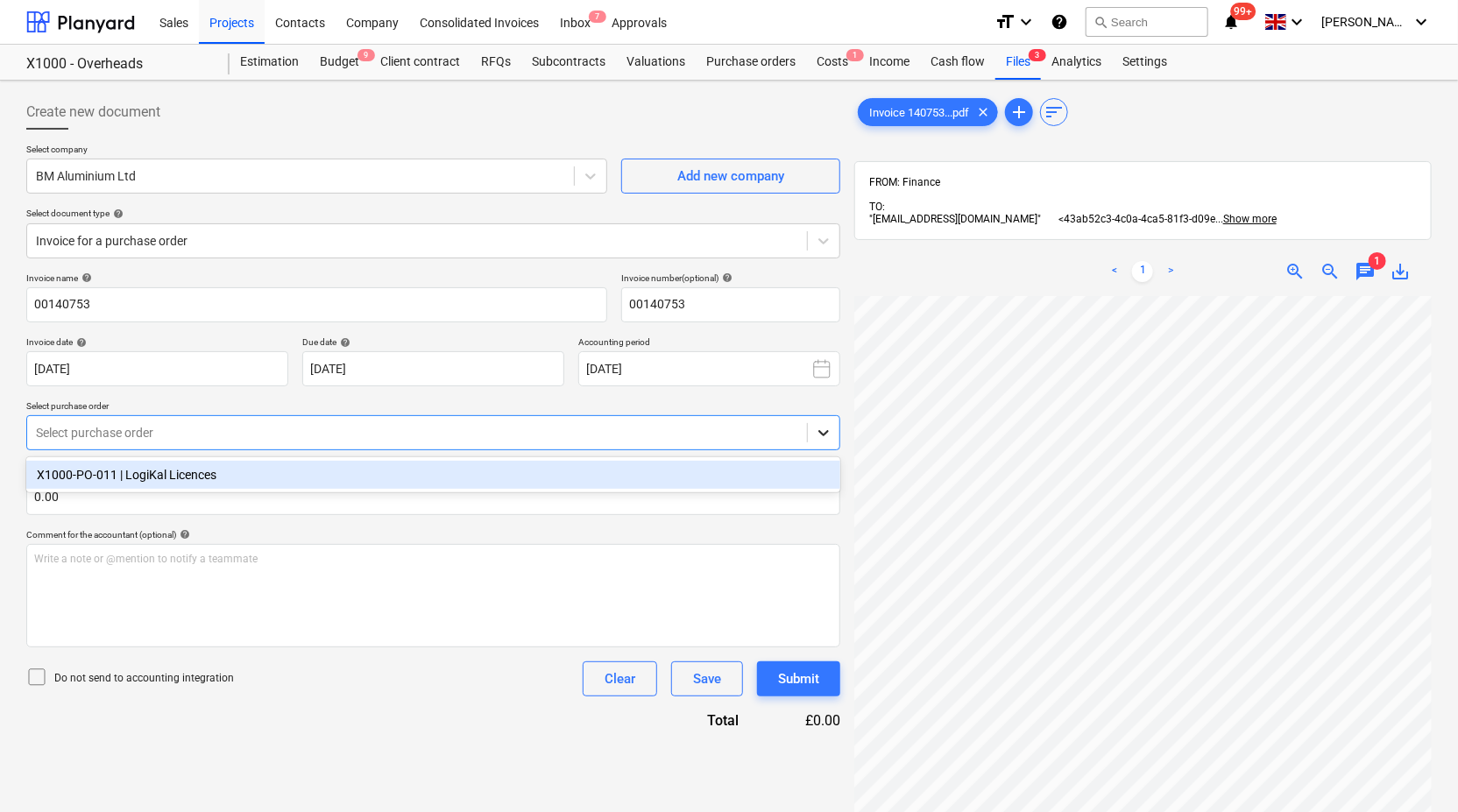
click at [821, 429] on icon at bounding box center [823, 433] width 18 height 18
click at [652, 476] on div "X1000-PO-011 | LogiKal Licences" at bounding box center [433, 475] width 814 height 28
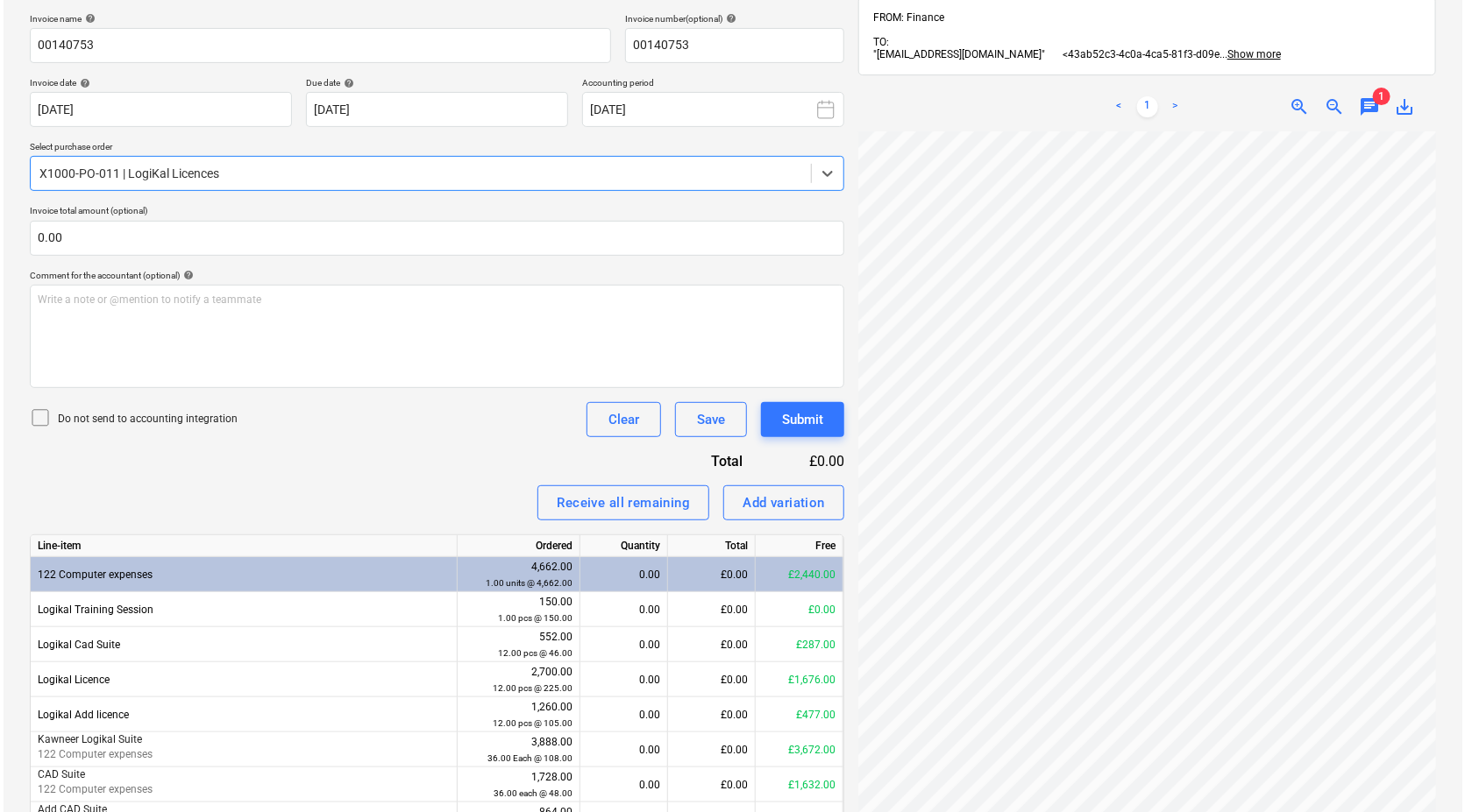
scroll to position [355, 0]
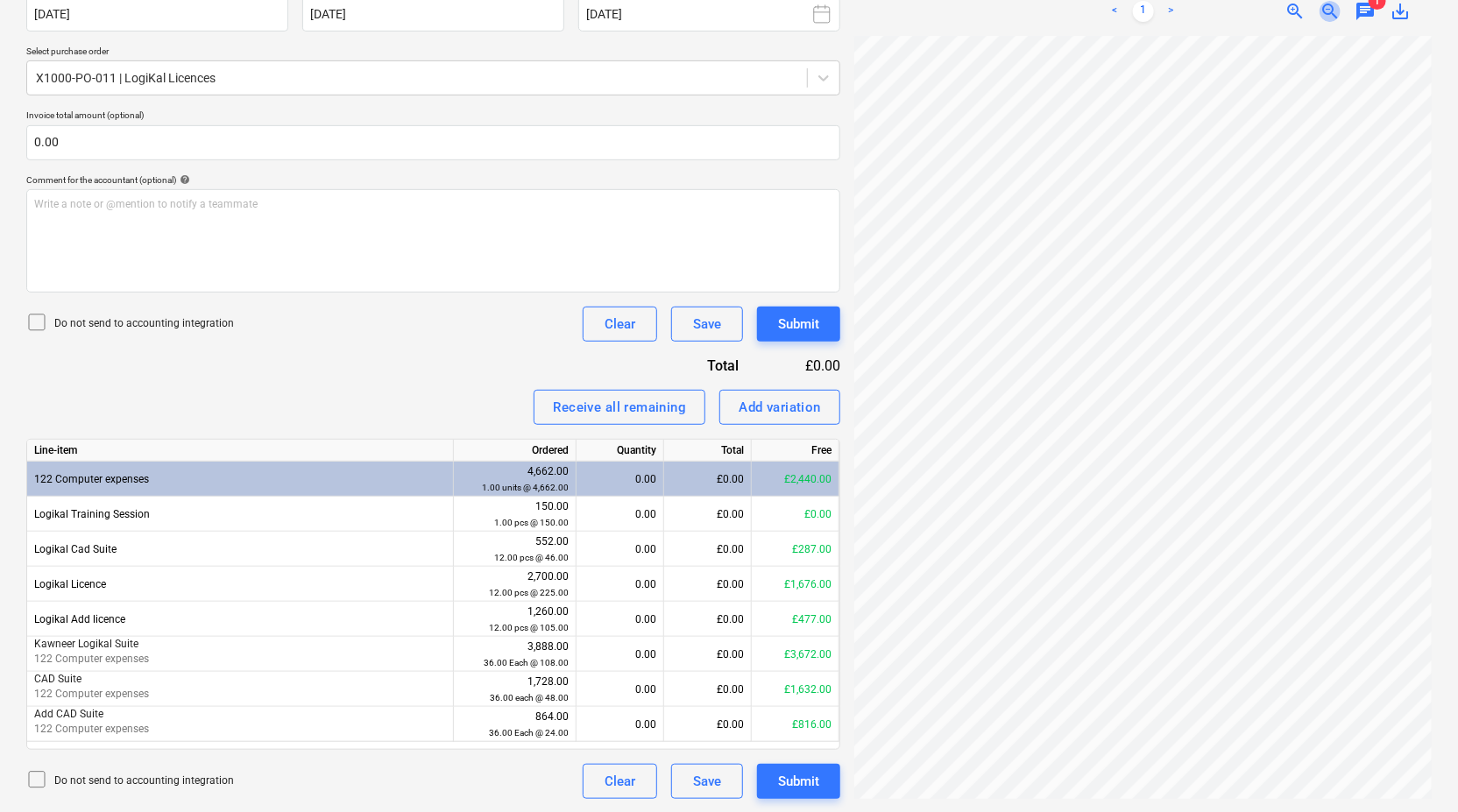
click at [1329, 12] on span "zoom_out" at bounding box center [1330, 11] width 21 height 21
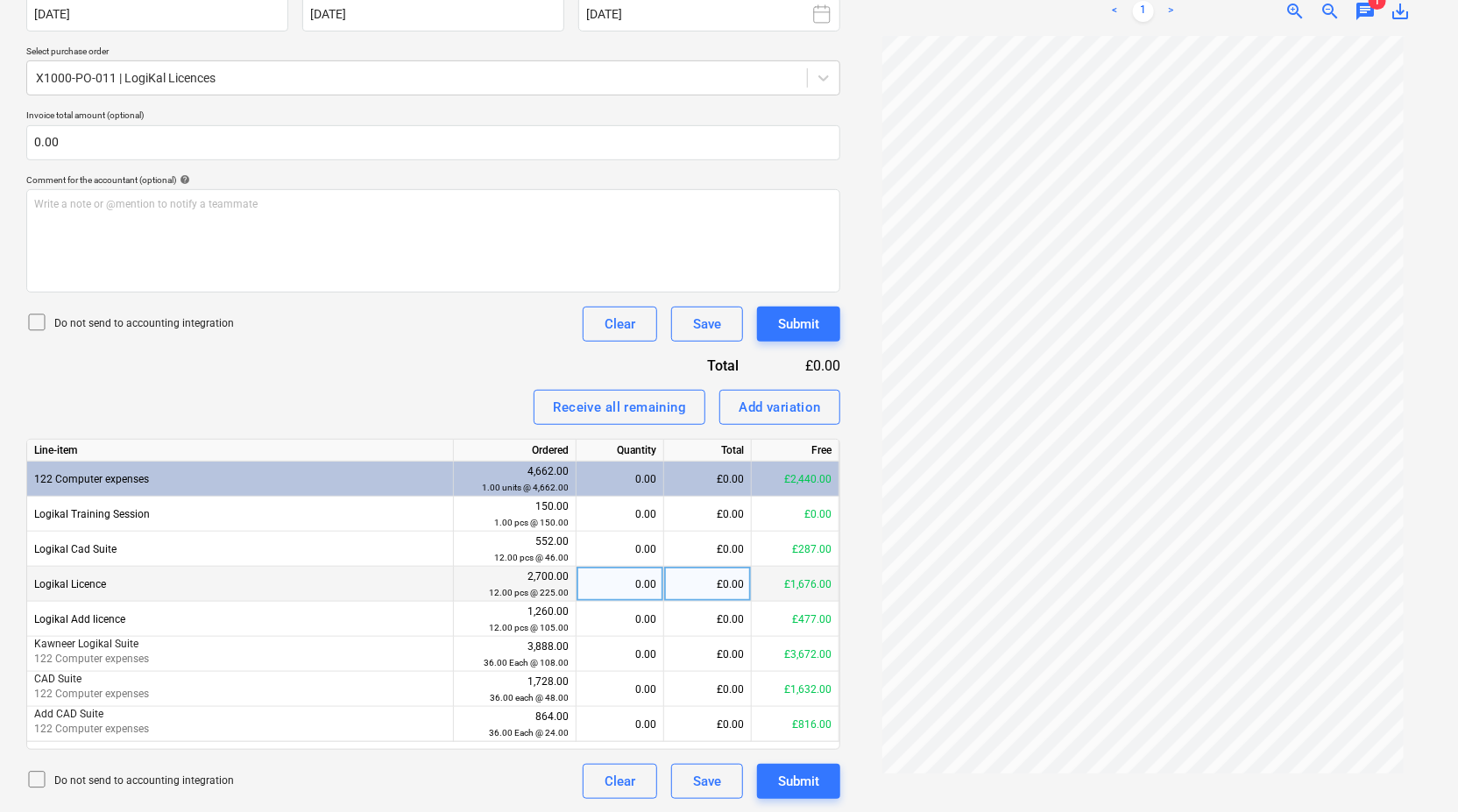
click at [684, 584] on div "£0.00" at bounding box center [707, 584] width 87 height 35
type input "235"
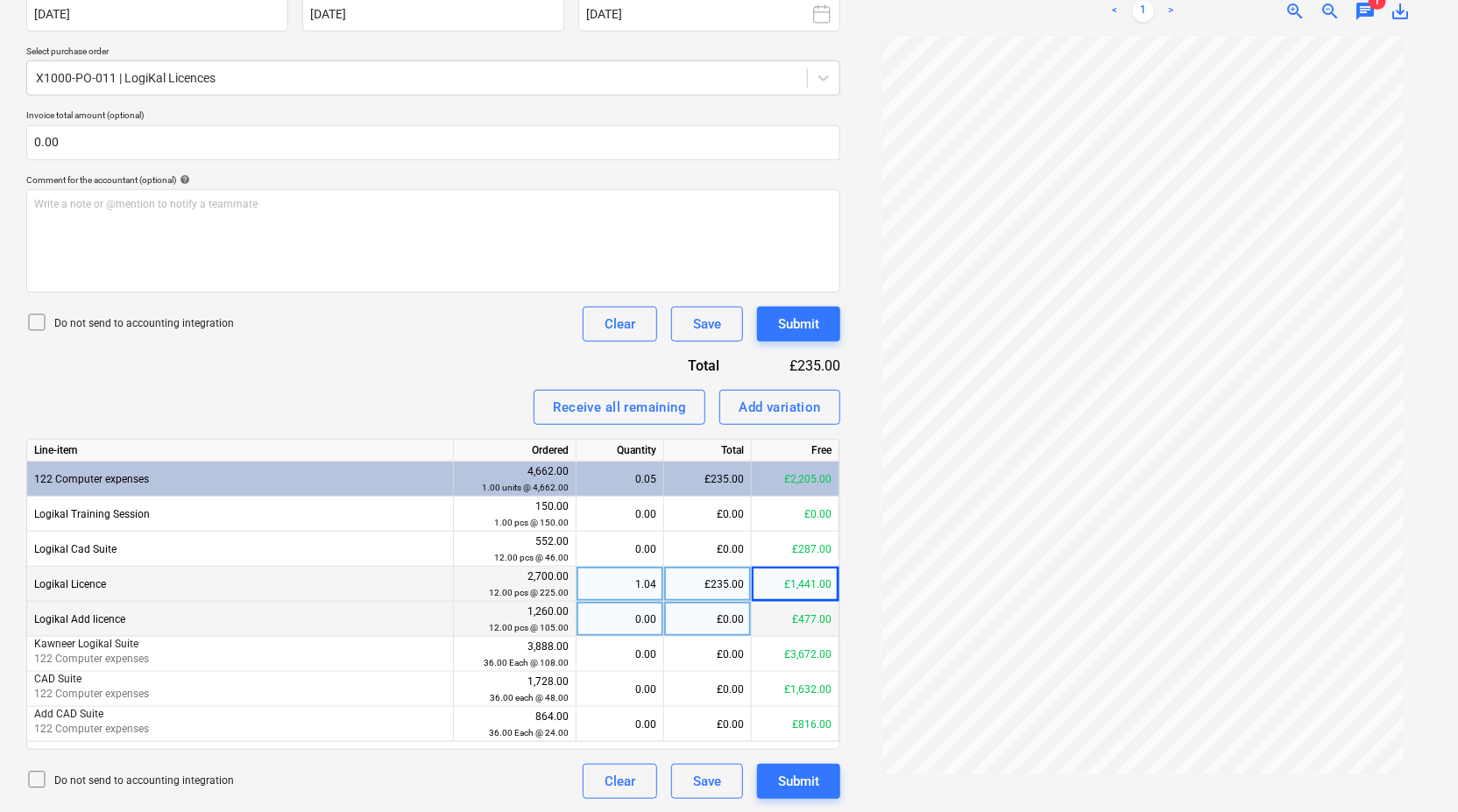
click at [682, 612] on div "£0.00" at bounding box center [707, 619] width 87 height 35
type input "110"
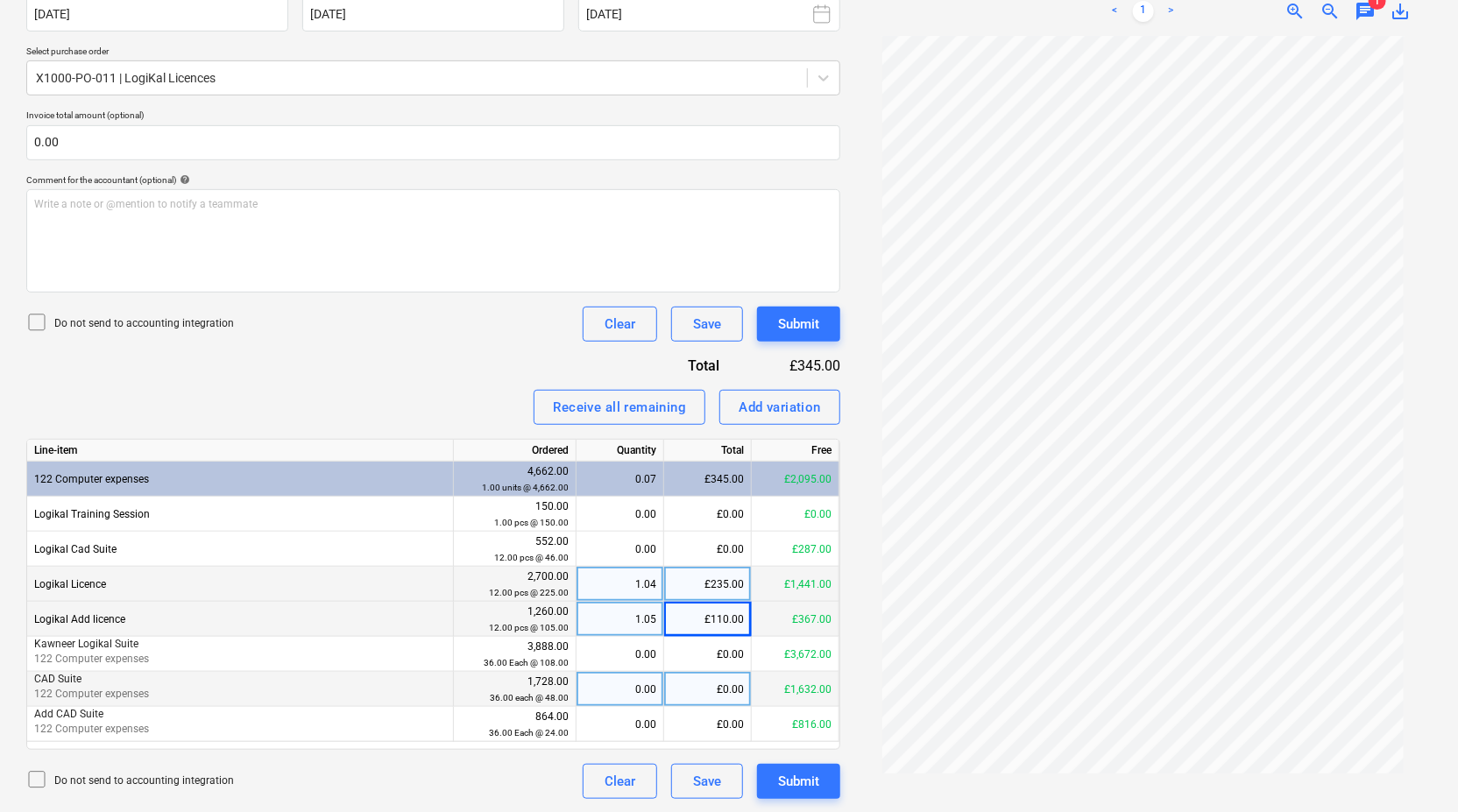
click at [718, 677] on div "£0.00" at bounding box center [707, 689] width 87 height 35
type input "48"
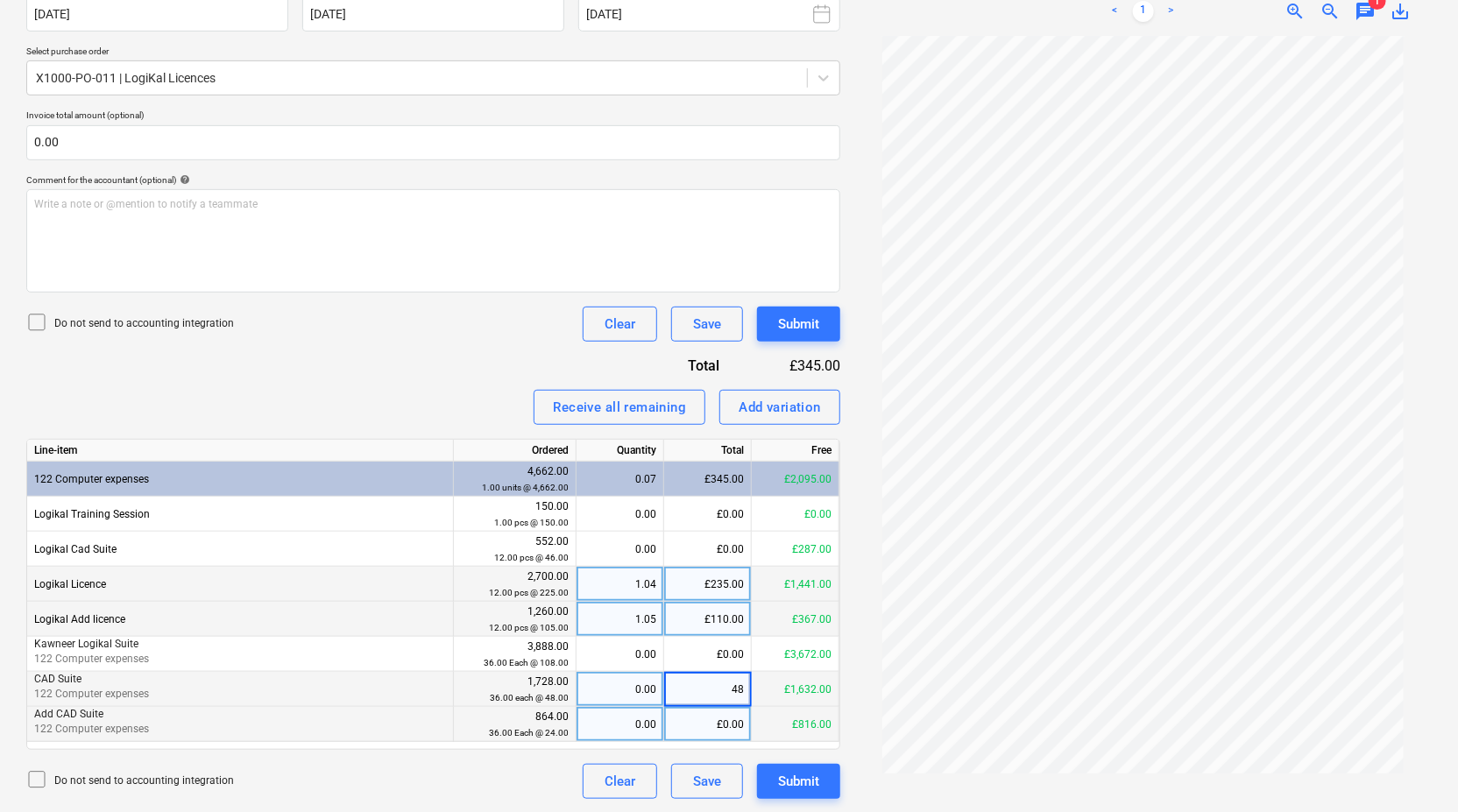
click at [720, 716] on div "£0.00" at bounding box center [707, 724] width 87 height 35
type input "24"
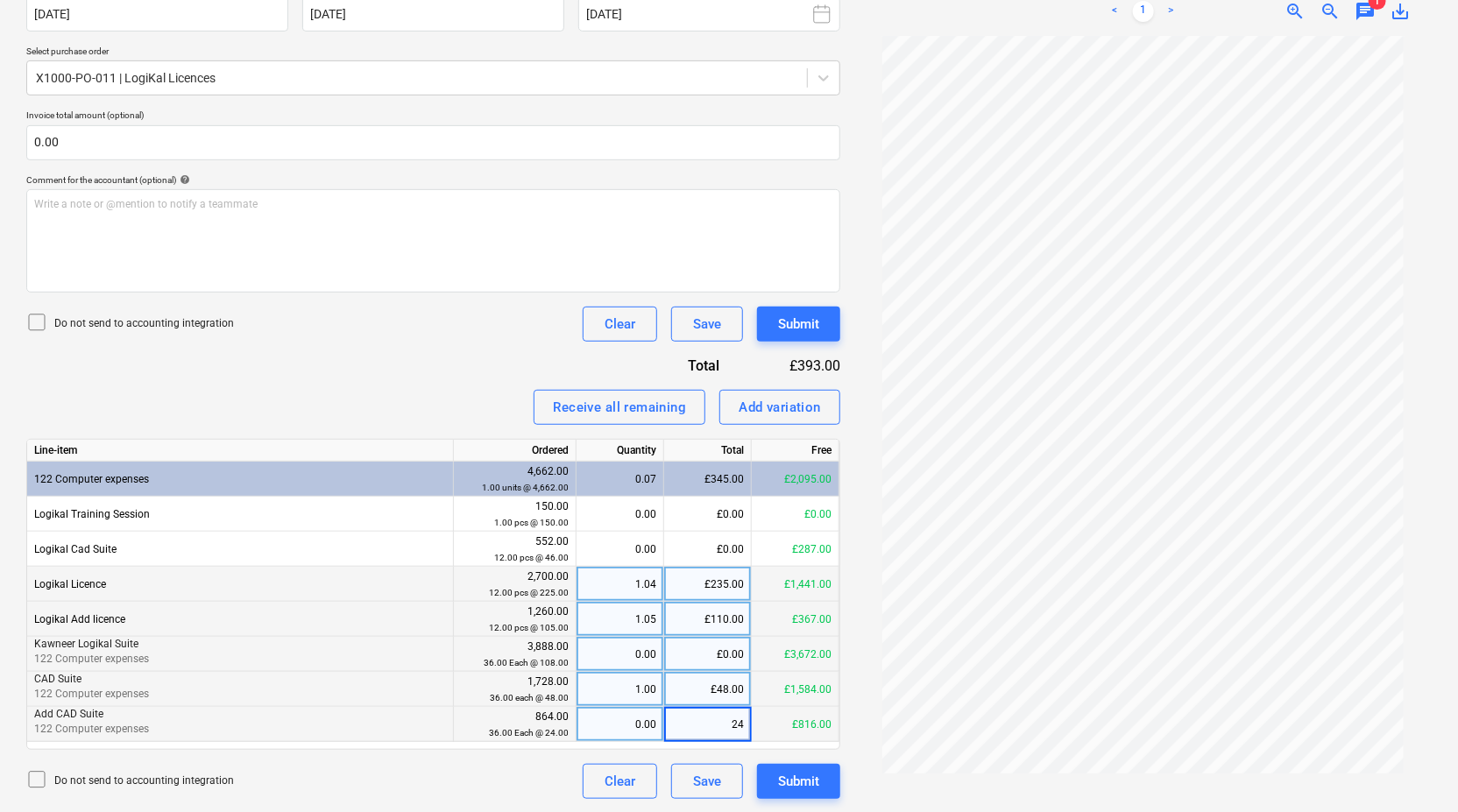
click at [723, 651] on div "£0.00" at bounding box center [707, 654] width 87 height 35
type input "108"
click at [818, 790] on div "Submit" at bounding box center [799, 781] width 41 height 23
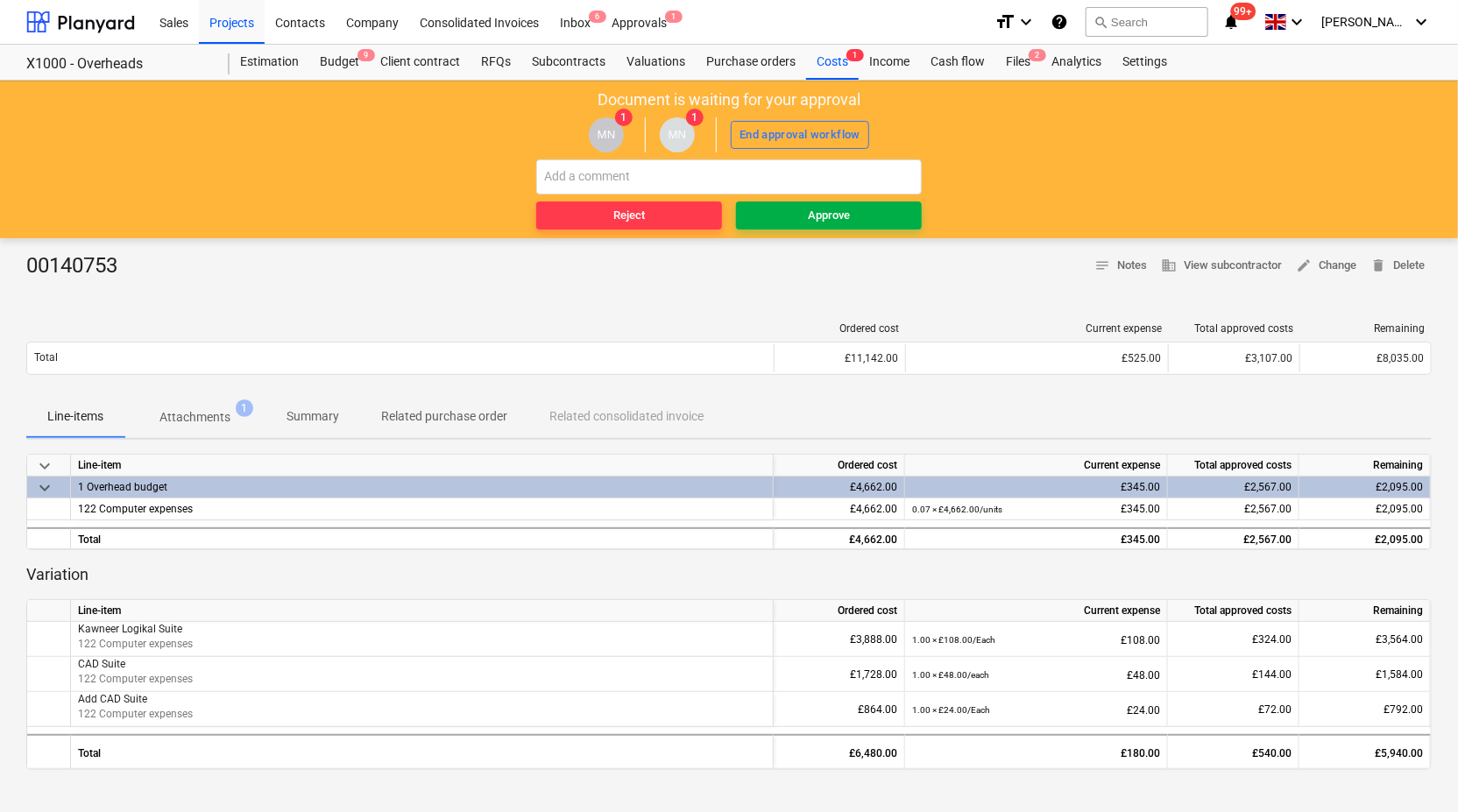
click at [867, 217] on span "Approve" at bounding box center [828, 215] width 172 height 20
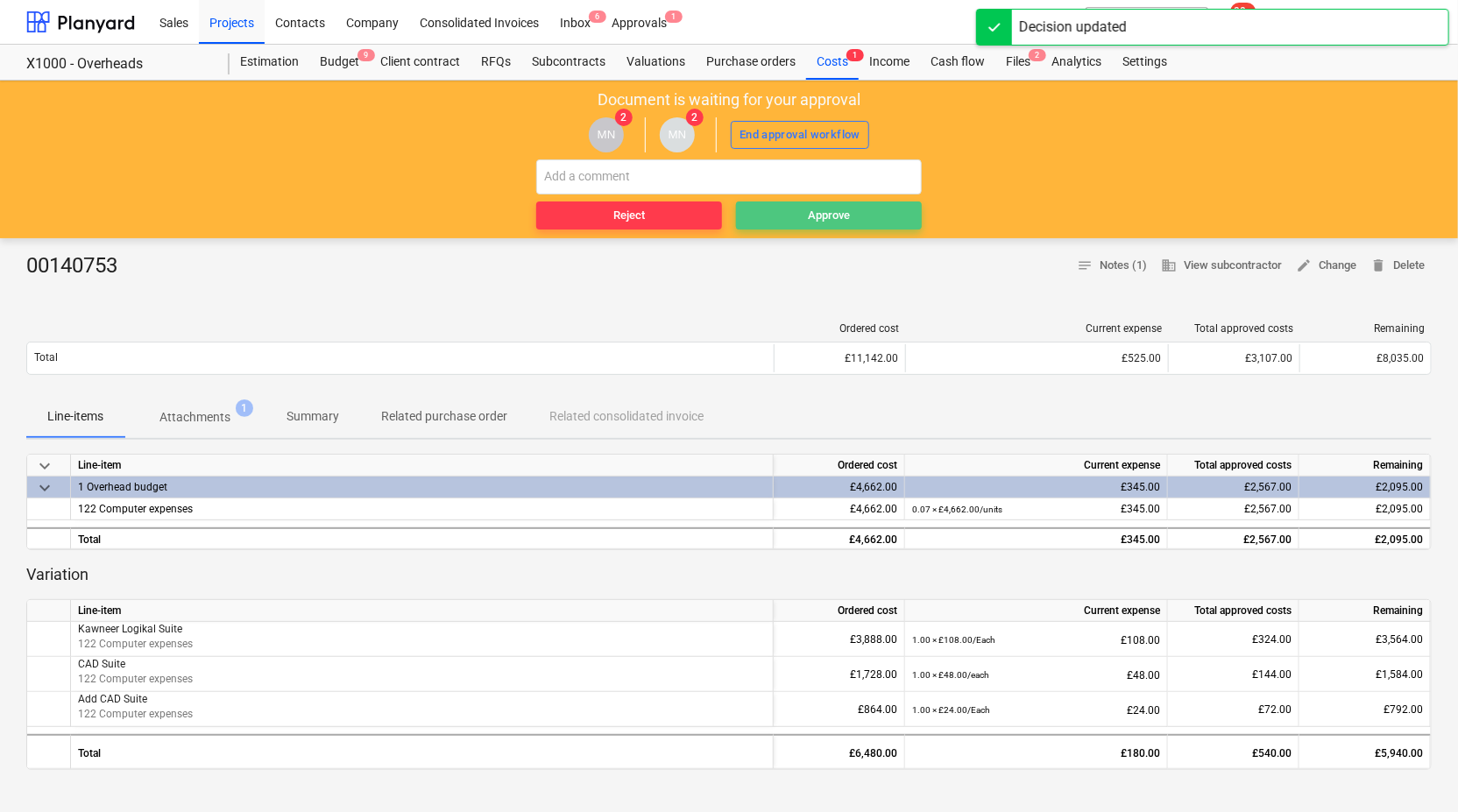
click at [853, 216] on span "Approve" at bounding box center [828, 215] width 172 height 20
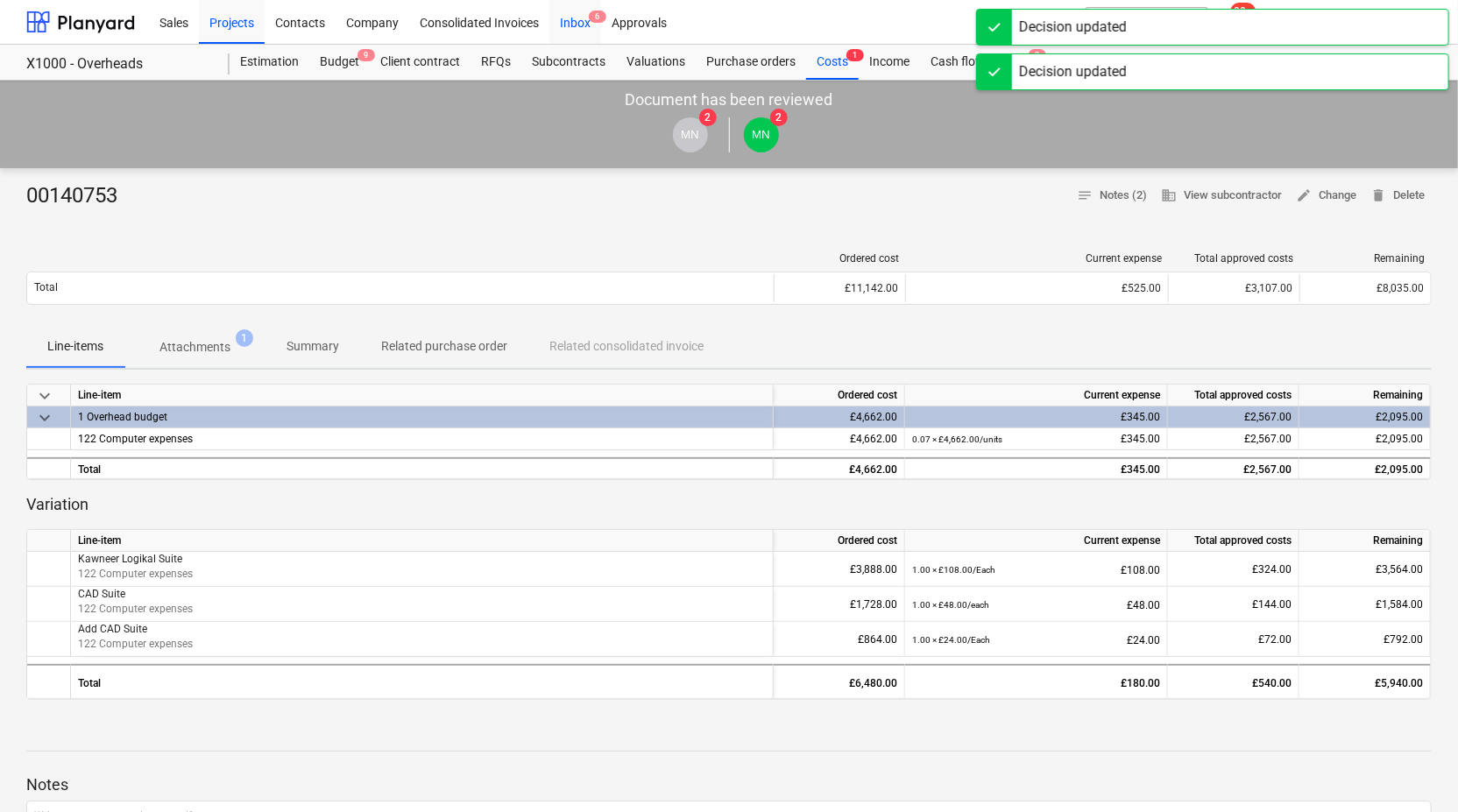
click at [565, 22] on div "Inbox 6" at bounding box center [575, 22] width 52 height 45
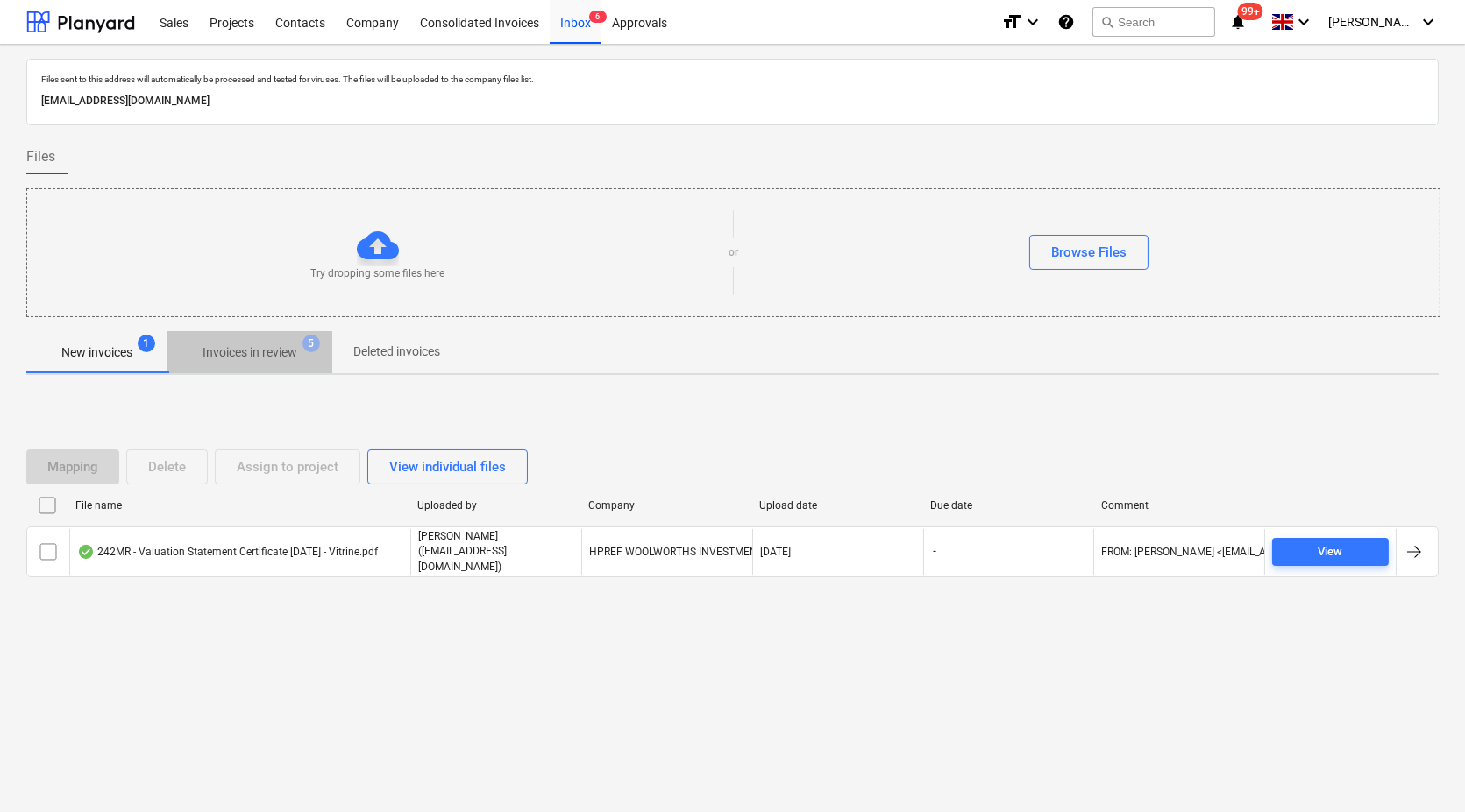
click at [269, 349] on p "Invoices in review" at bounding box center [250, 353] width 95 height 19
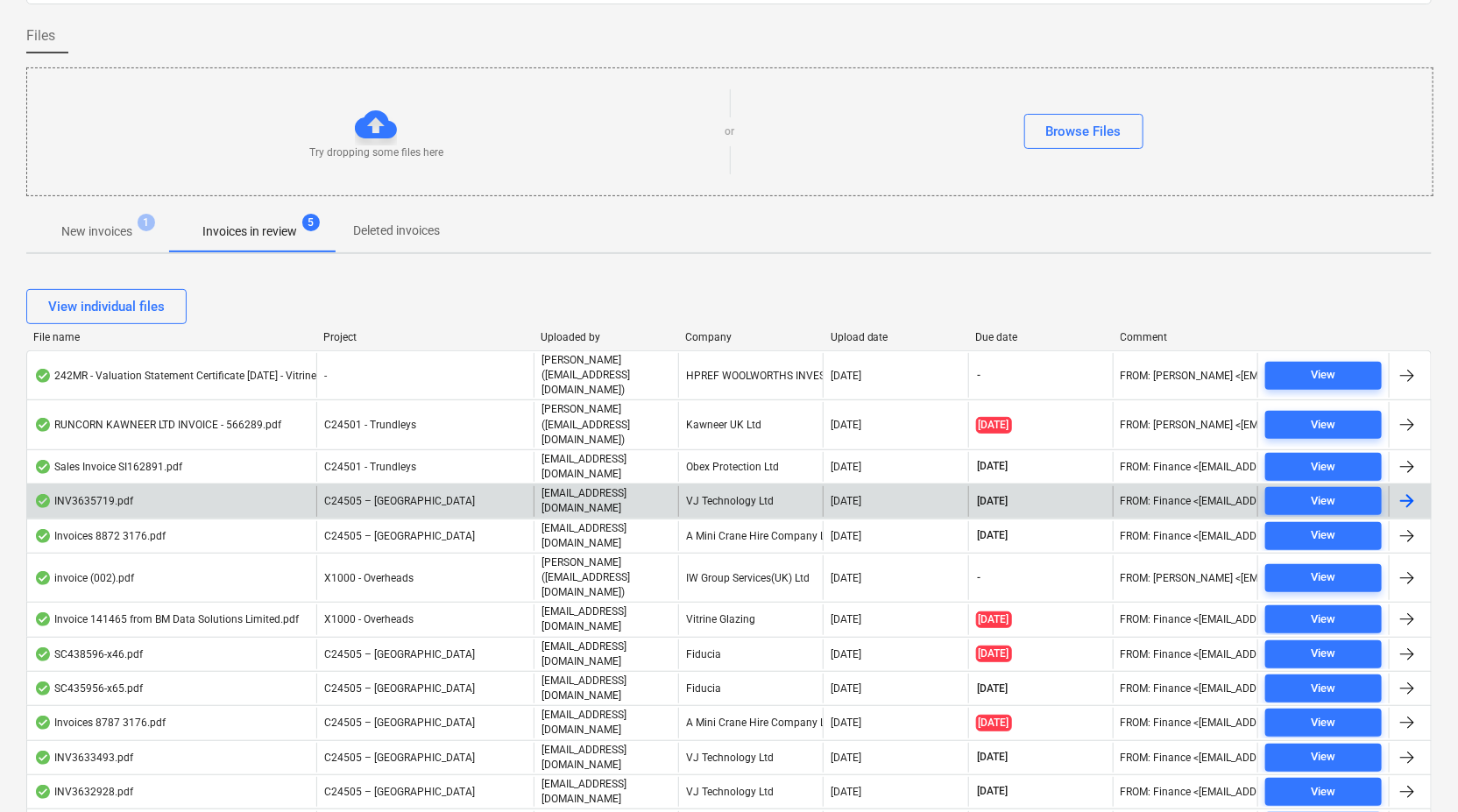
scroll to position [146, 0]
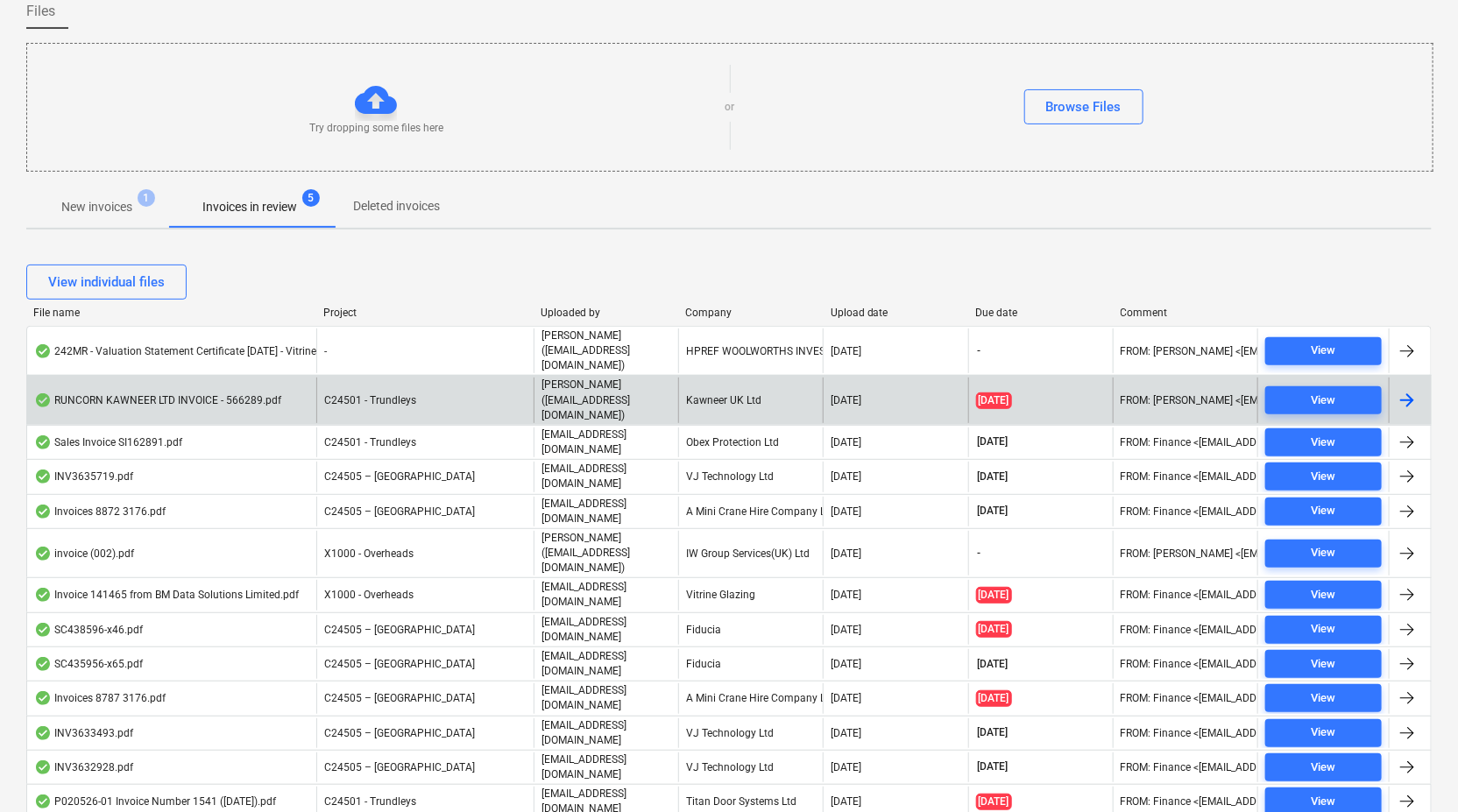
click at [762, 377] on div "Kawneer UK Ltd" at bounding box center [750, 400] width 145 height 45
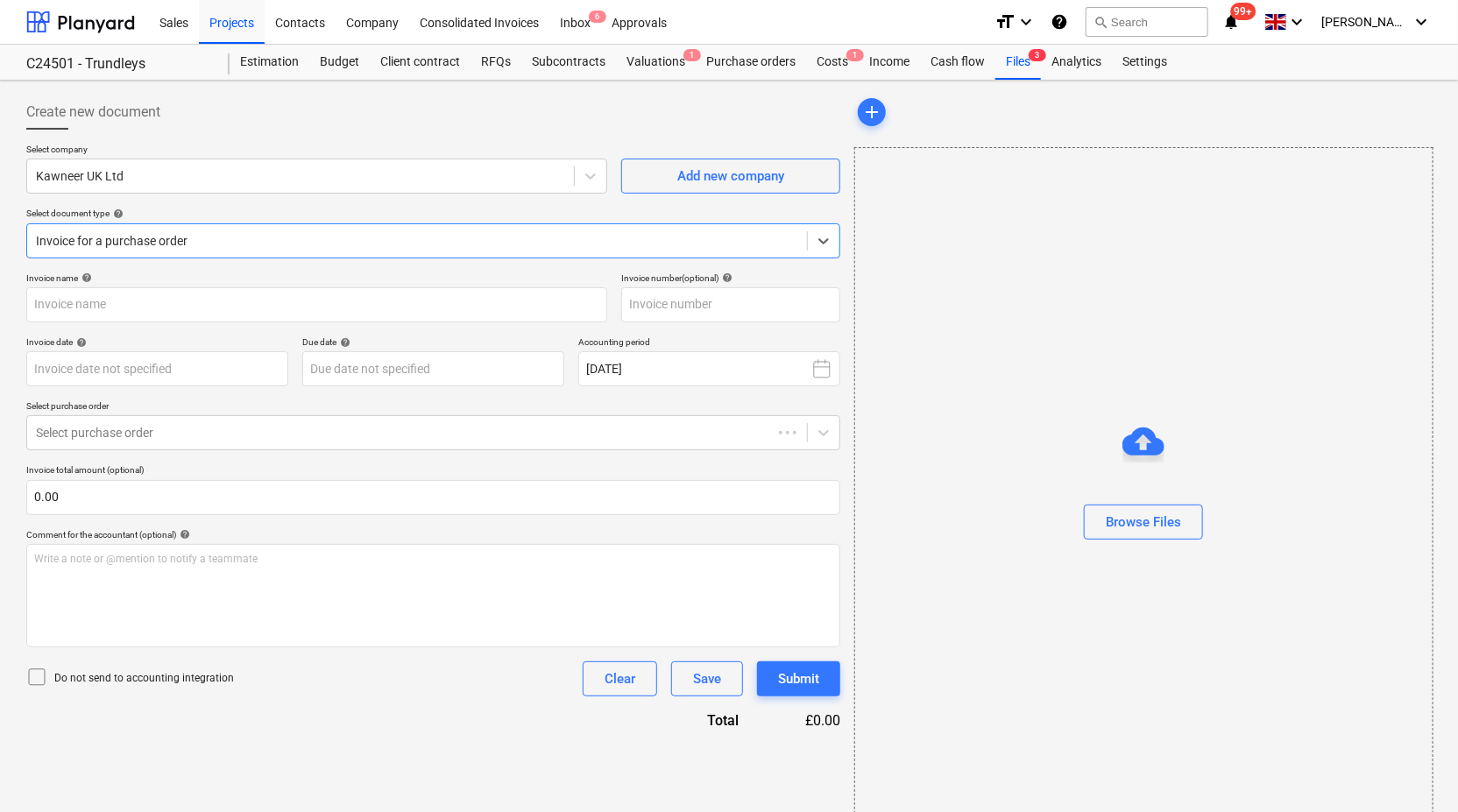
type input "566289"
type input "31 Jul 2025"
type input "31 Aug 2025"
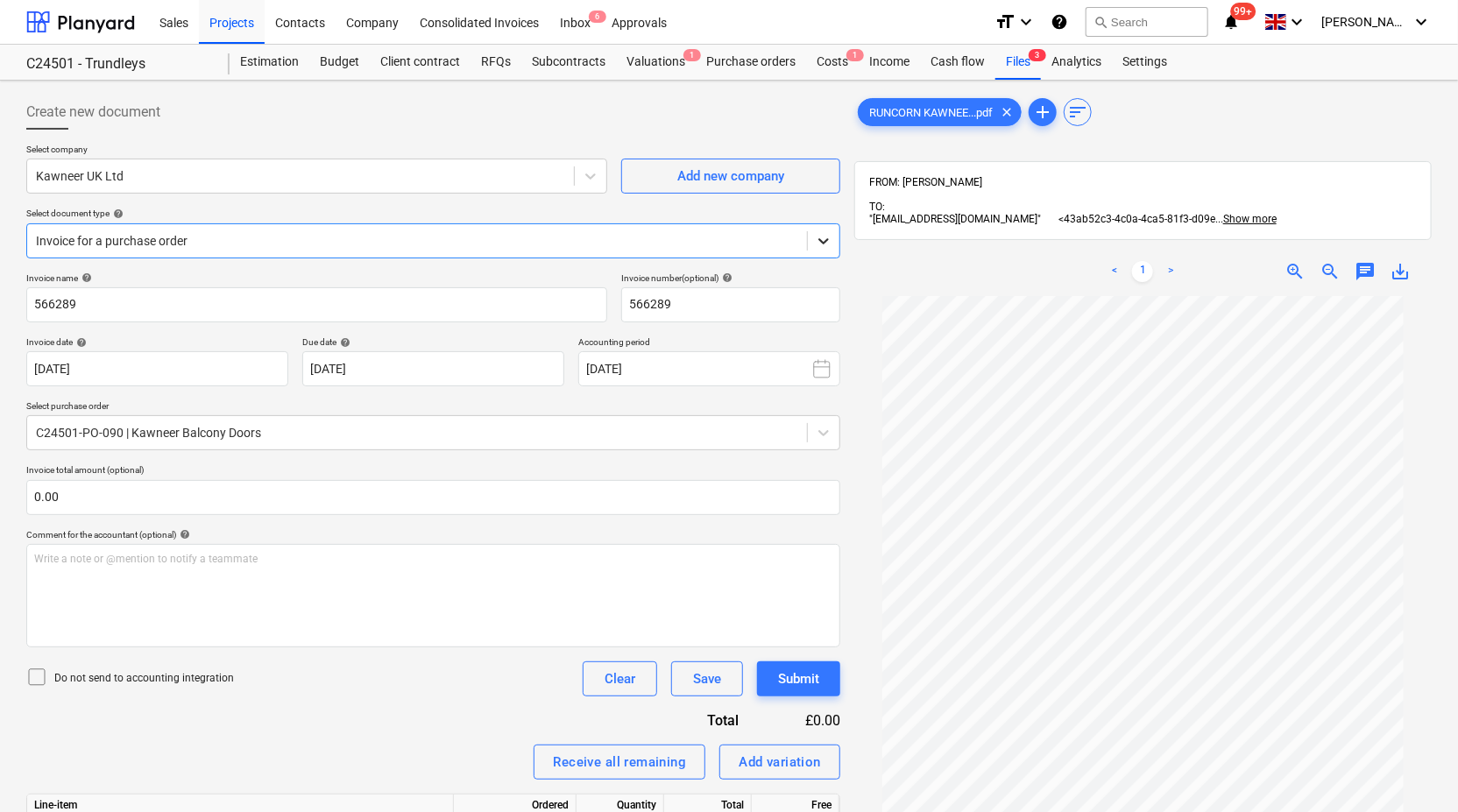
click at [823, 240] on icon at bounding box center [823, 240] width 18 height 18
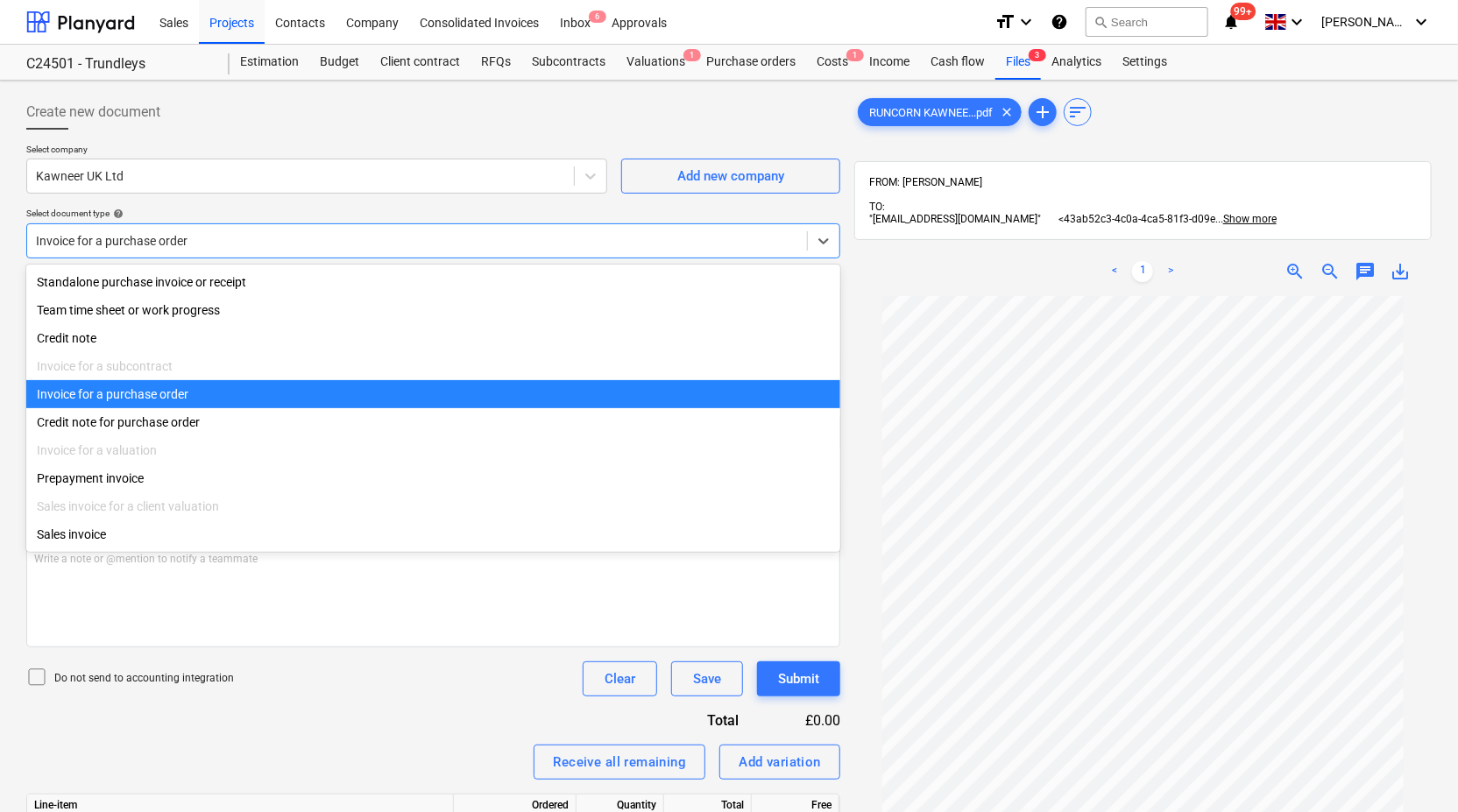
click at [701, 394] on div "Invoice for a purchase order" at bounding box center [433, 394] width 814 height 28
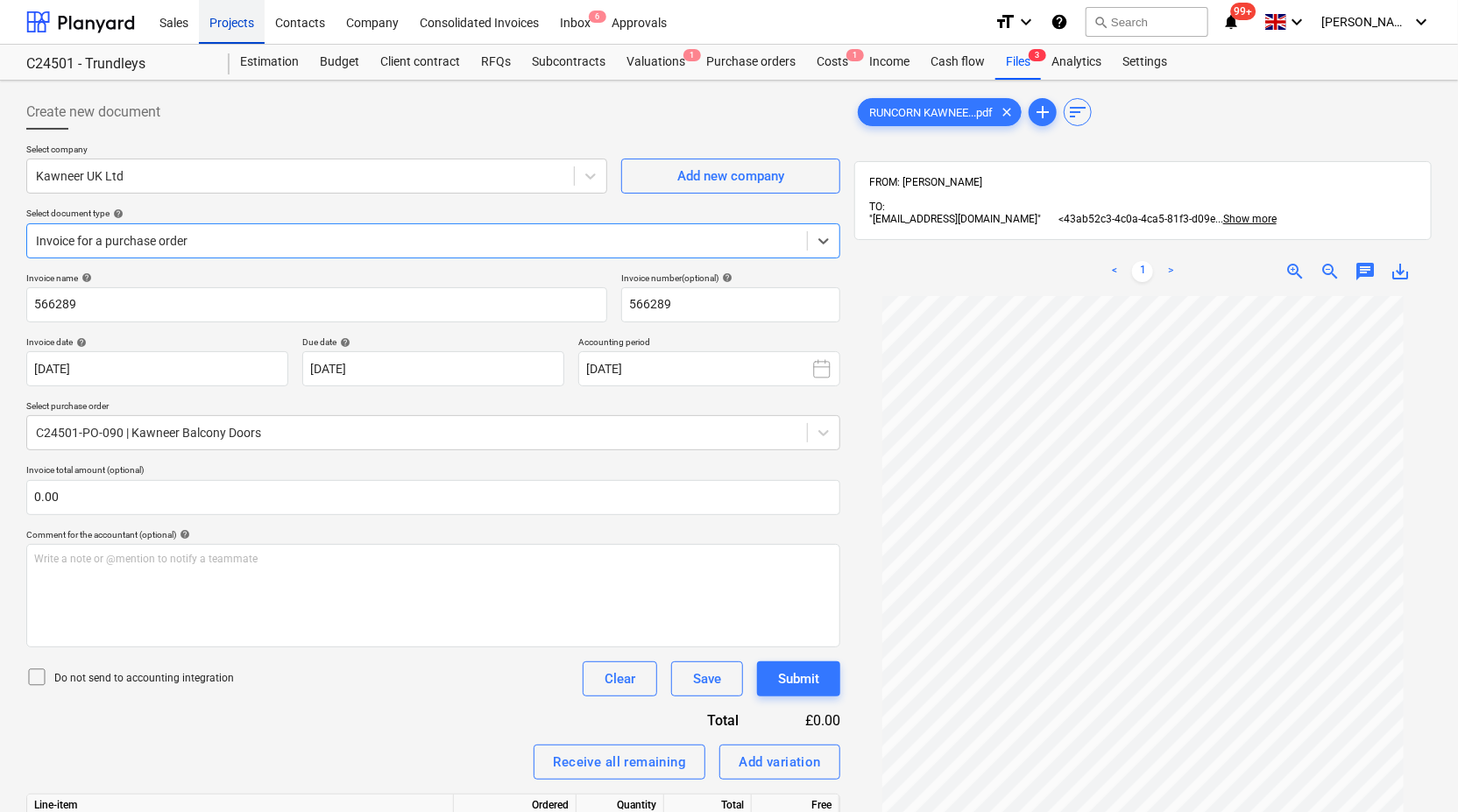
click at [234, 19] on div "Projects" at bounding box center [232, 22] width 66 height 45
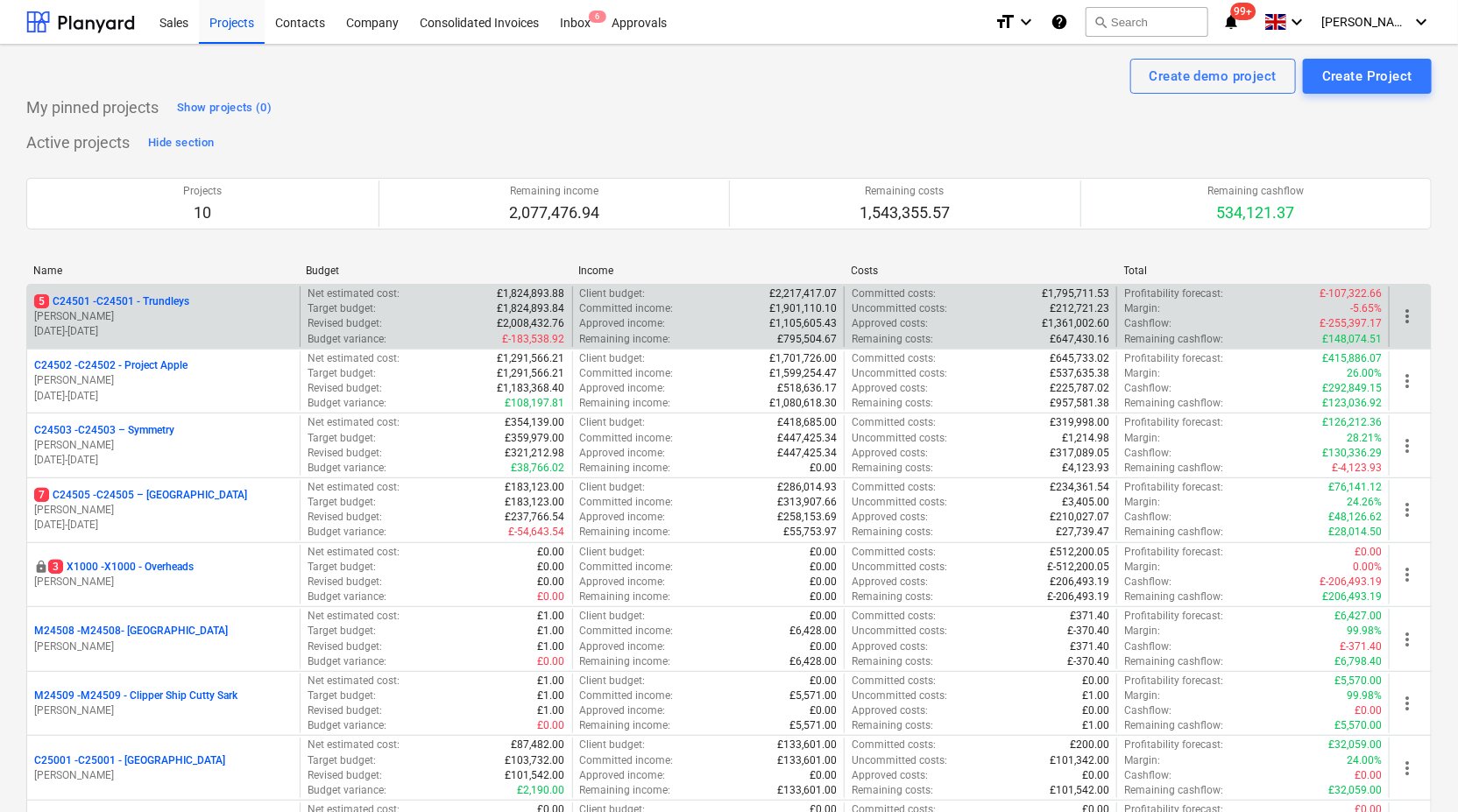
click at [159, 303] on p "5 C24501 - C24501 - Trundleys" at bounding box center [111, 302] width 155 height 15
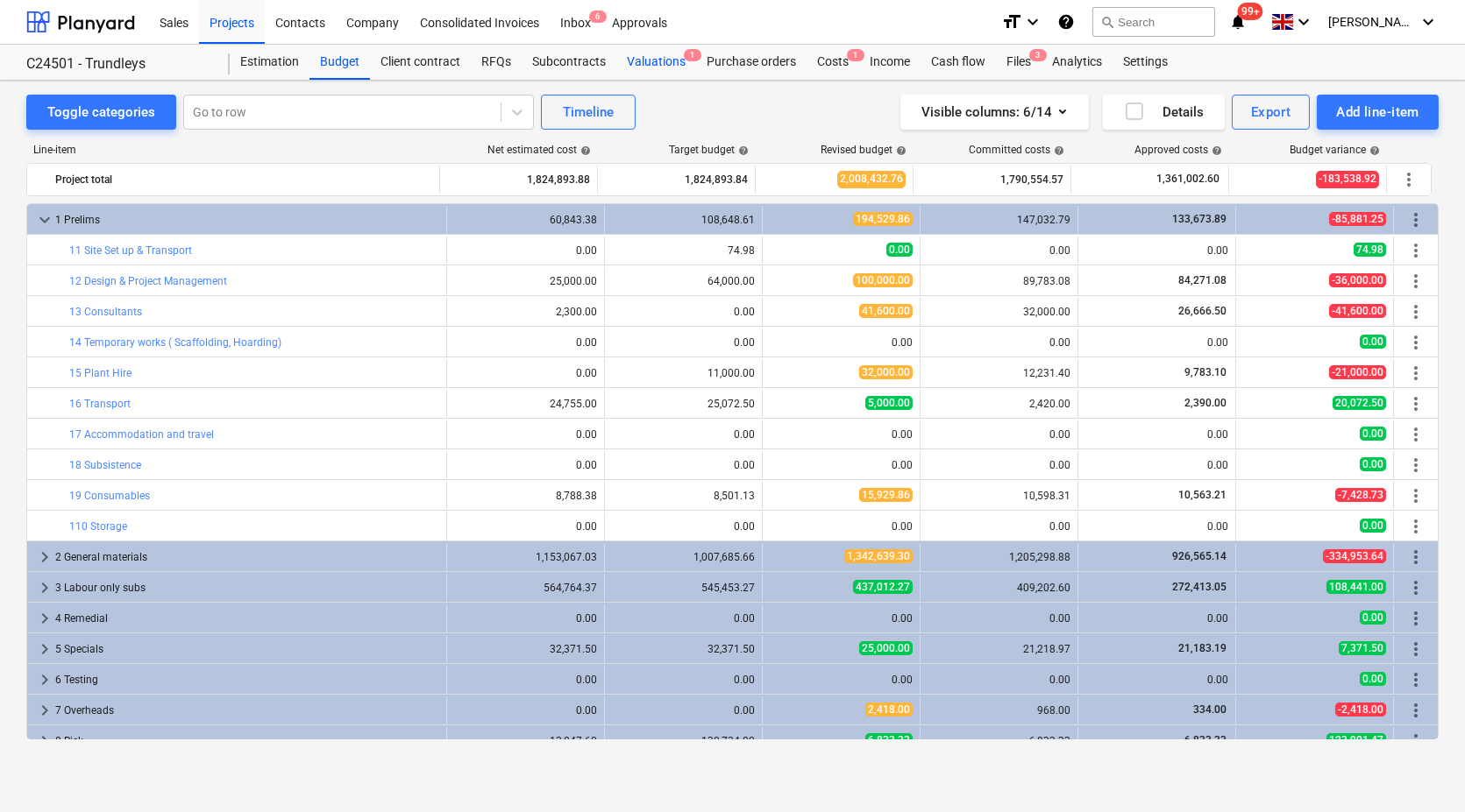
click at [661, 65] on div "Valuations 1" at bounding box center [655, 62] width 80 height 35
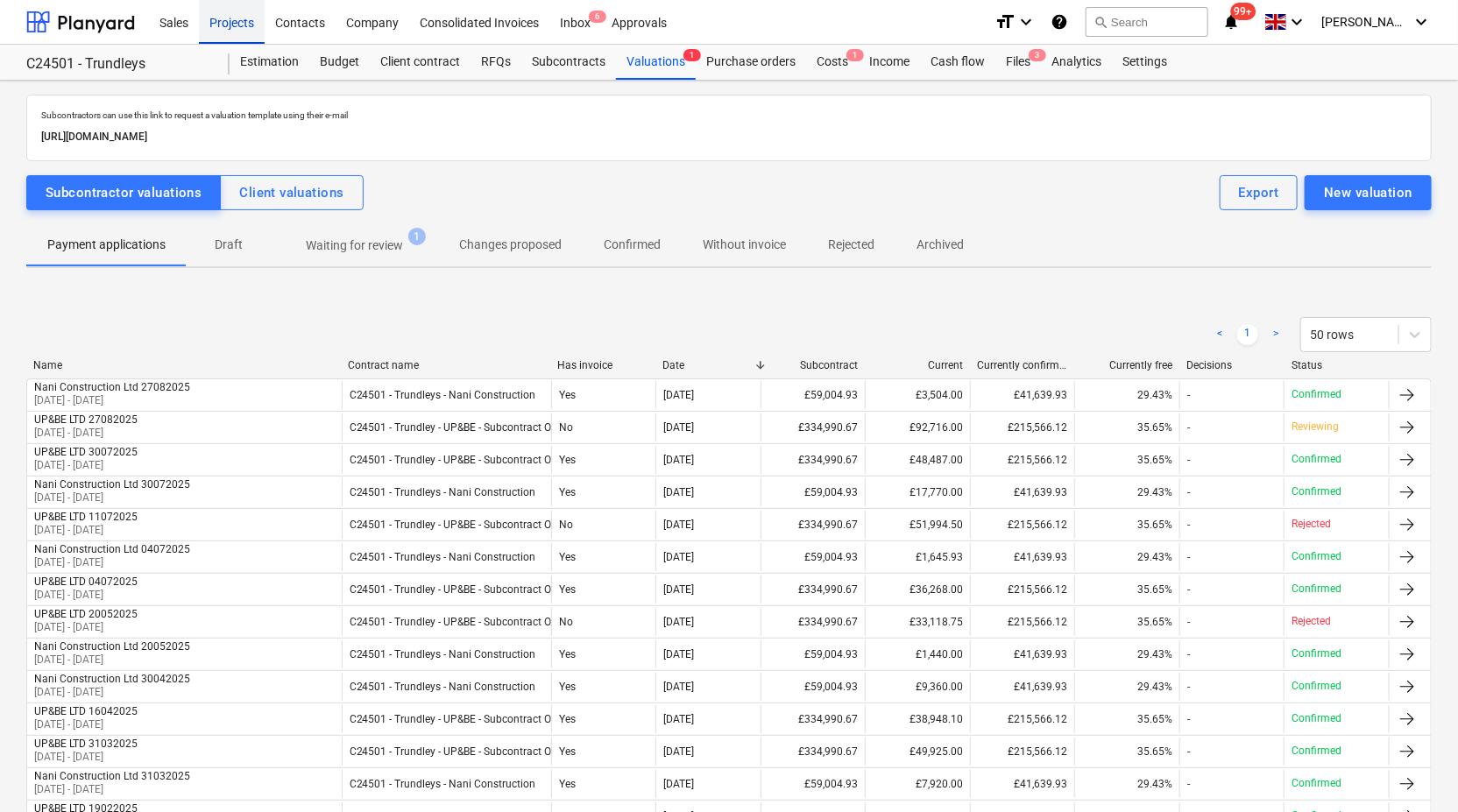
click at [228, 26] on div "Projects" at bounding box center [232, 22] width 66 height 45
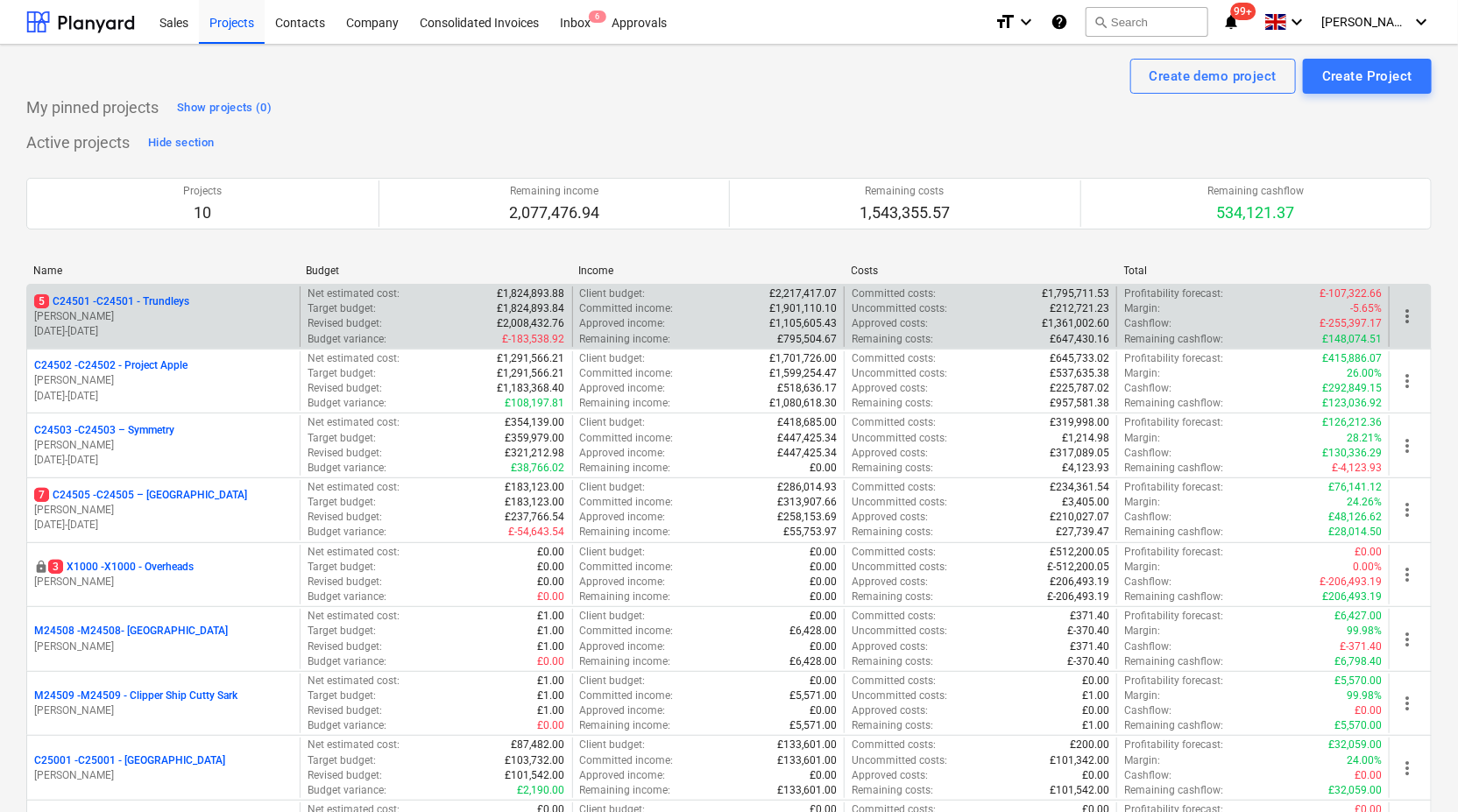
click at [143, 311] on p "G. Taylor" at bounding box center [162, 316] width 258 height 15
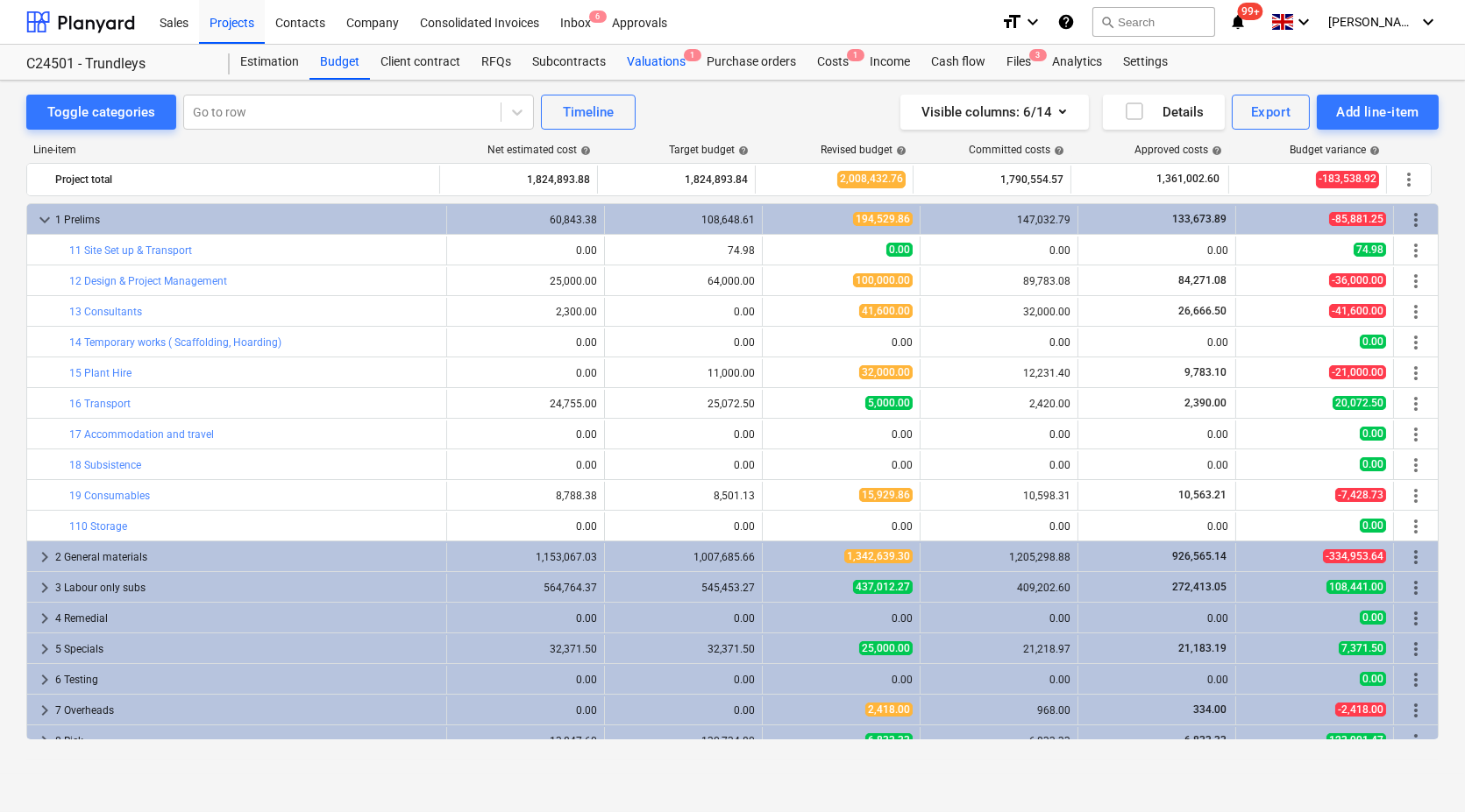
click at [627, 62] on div "Valuations 1" at bounding box center [655, 62] width 80 height 35
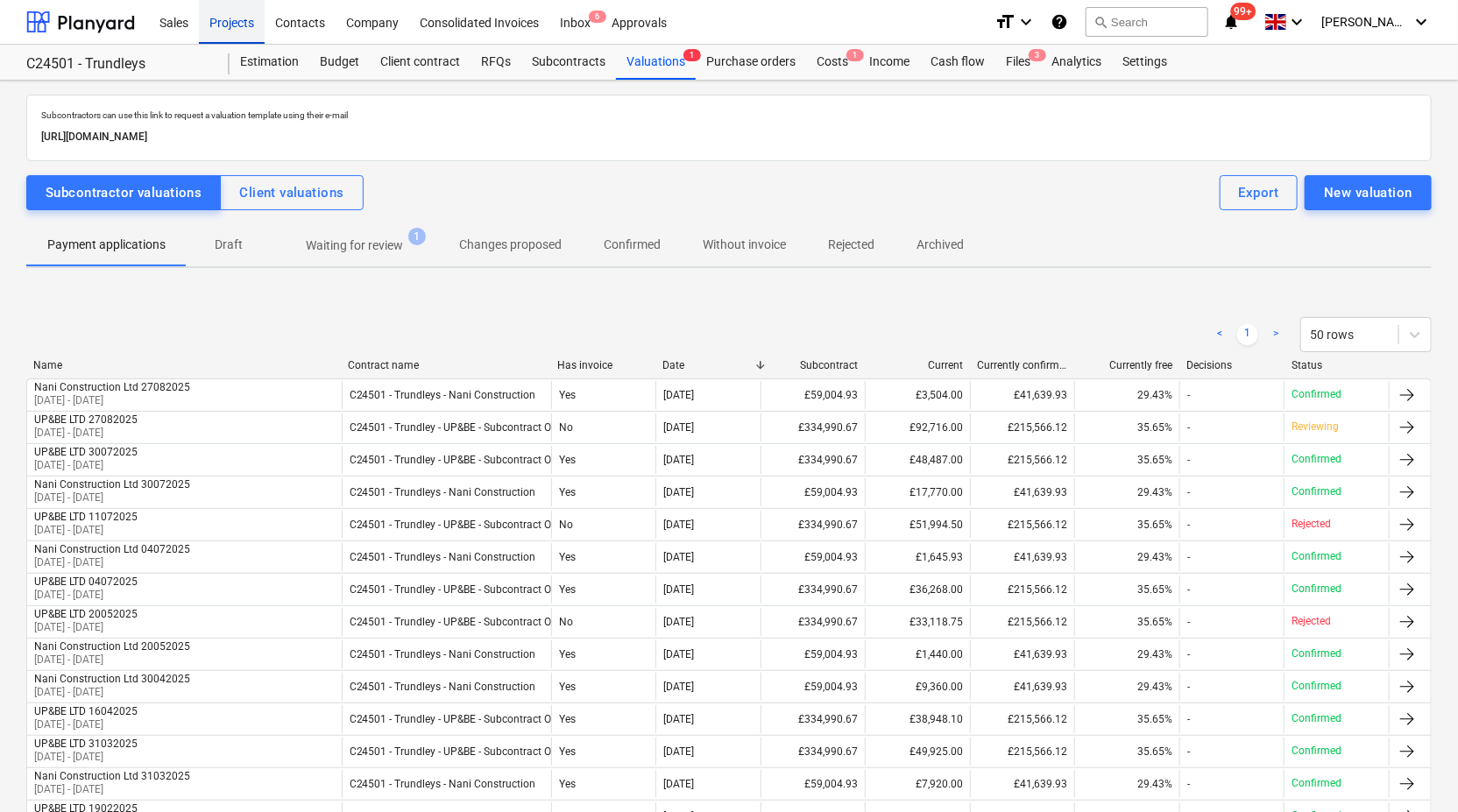
click at [243, 21] on div "Projects" at bounding box center [232, 22] width 66 height 45
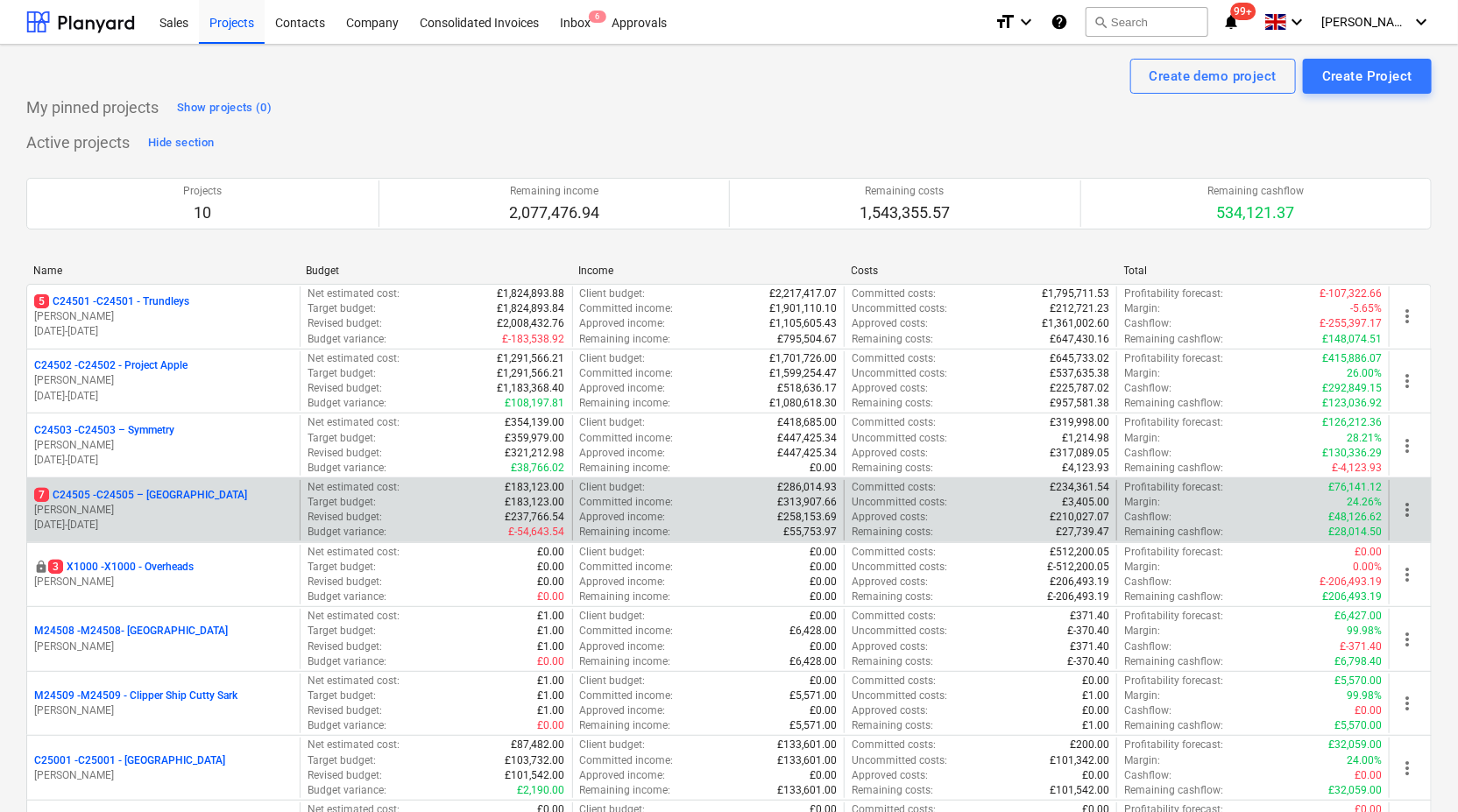
click at [142, 499] on p "7 C24505 - C24505 – Surrey Quays" at bounding box center [140, 496] width 213 height 15
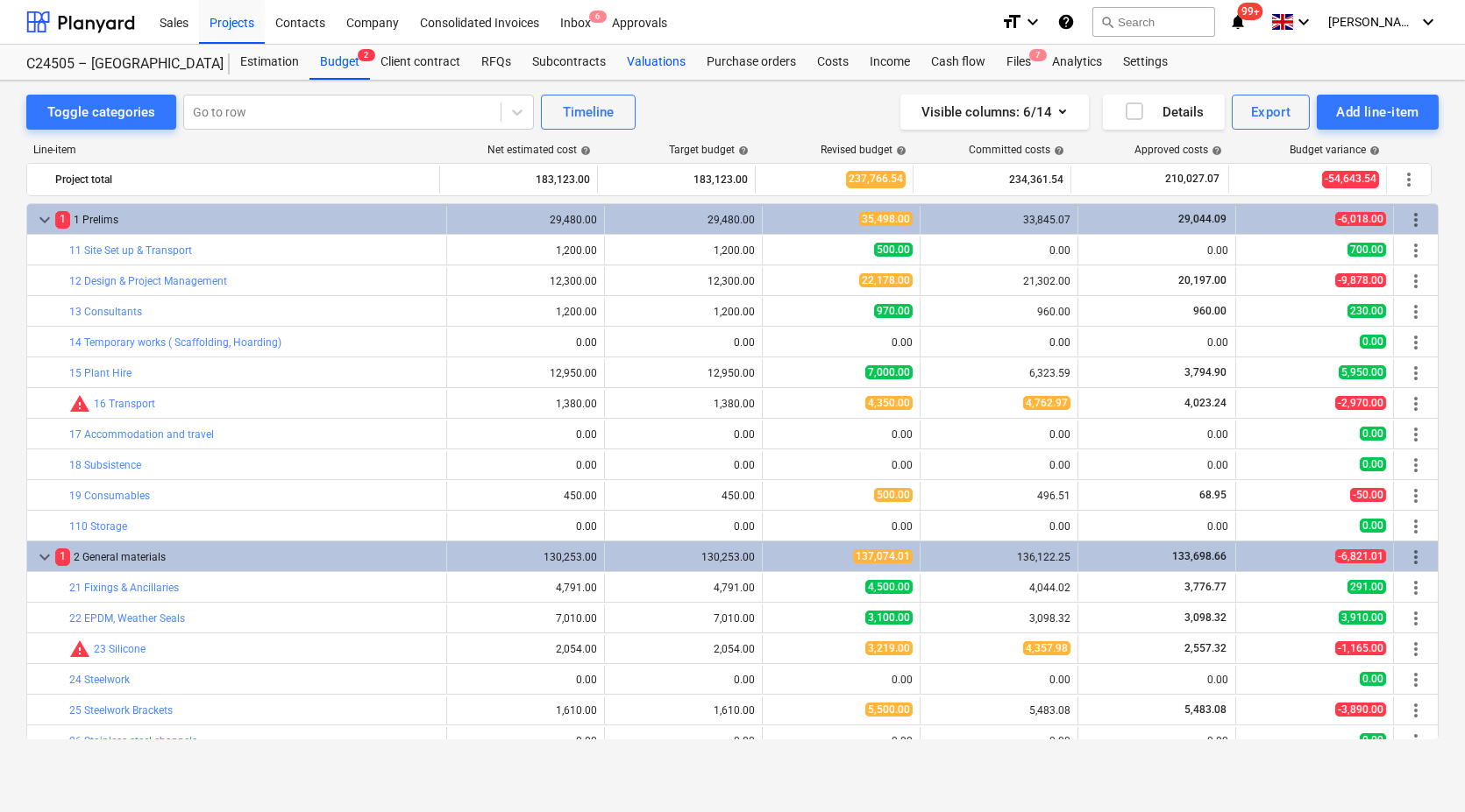
click at [664, 51] on div "Valuations" at bounding box center [655, 62] width 80 height 35
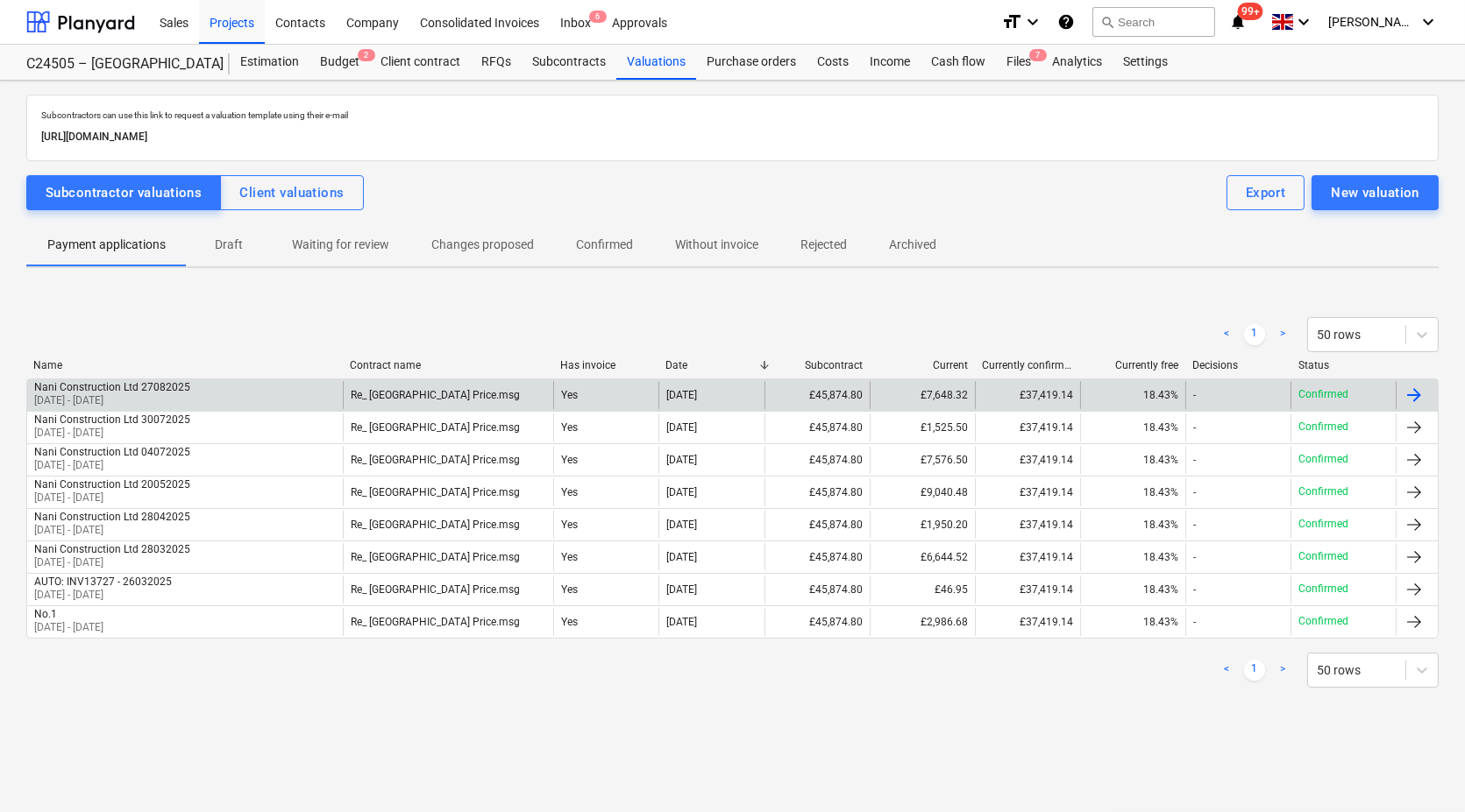
click at [195, 392] on div "Nani Construction Ltd 27082025 01 Aug 2025 - 31 Aug 2025" at bounding box center [185, 395] width 316 height 28
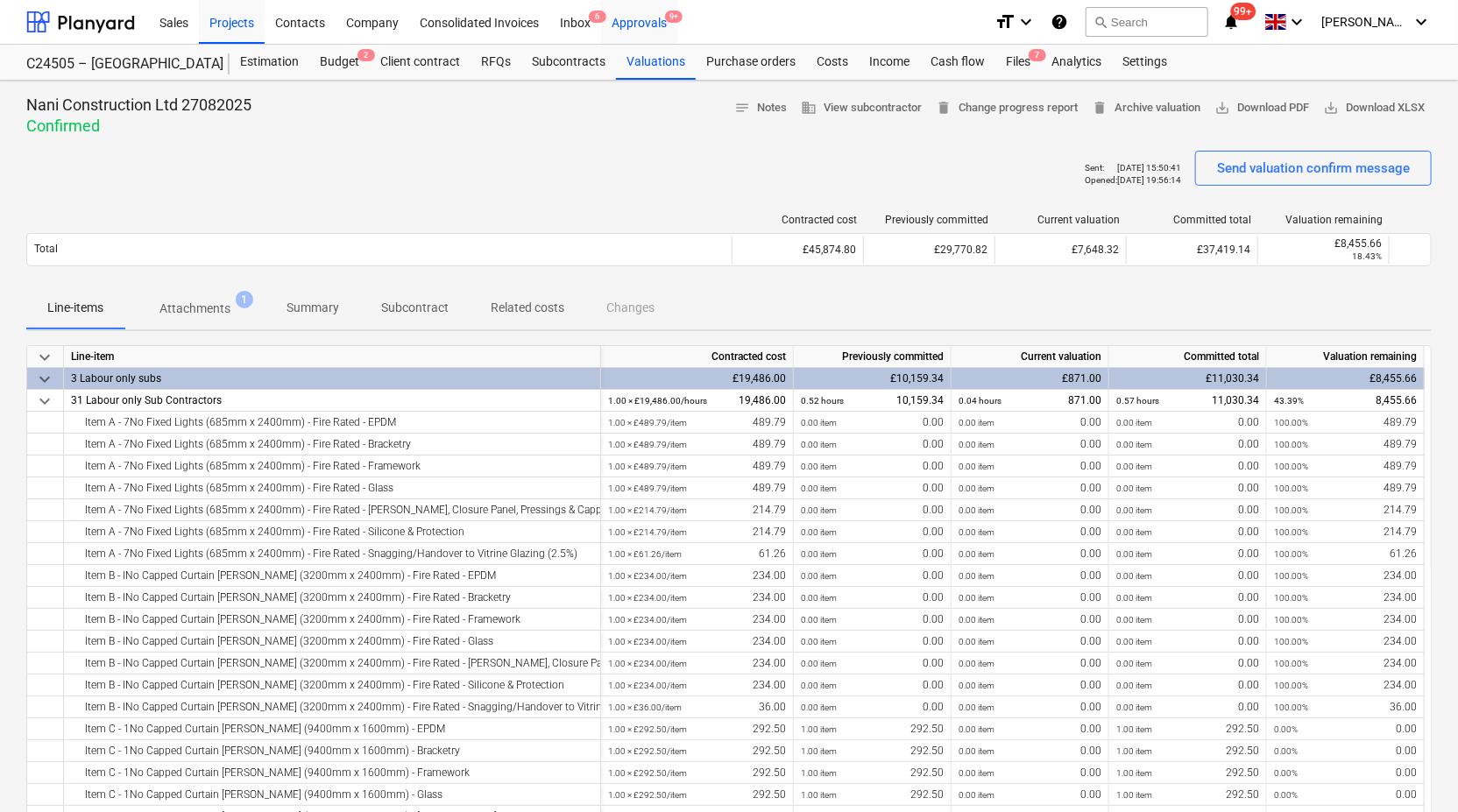
click at [643, 21] on div "Approvals 9+" at bounding box center [638, 22] width 76 height 45
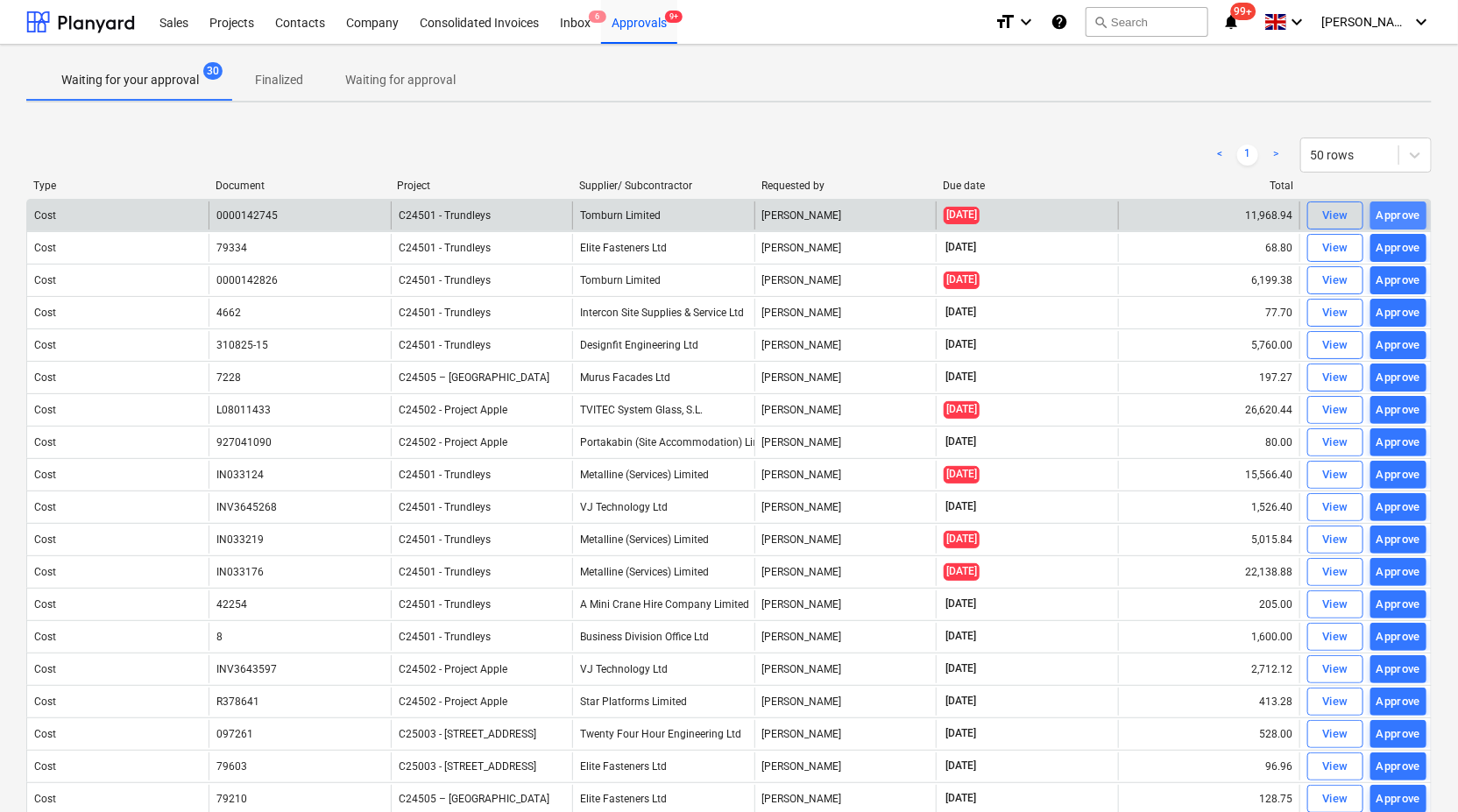
click at [1412, 221] on div "Approve" at bounding box center [1399, 215] width 45 height 20
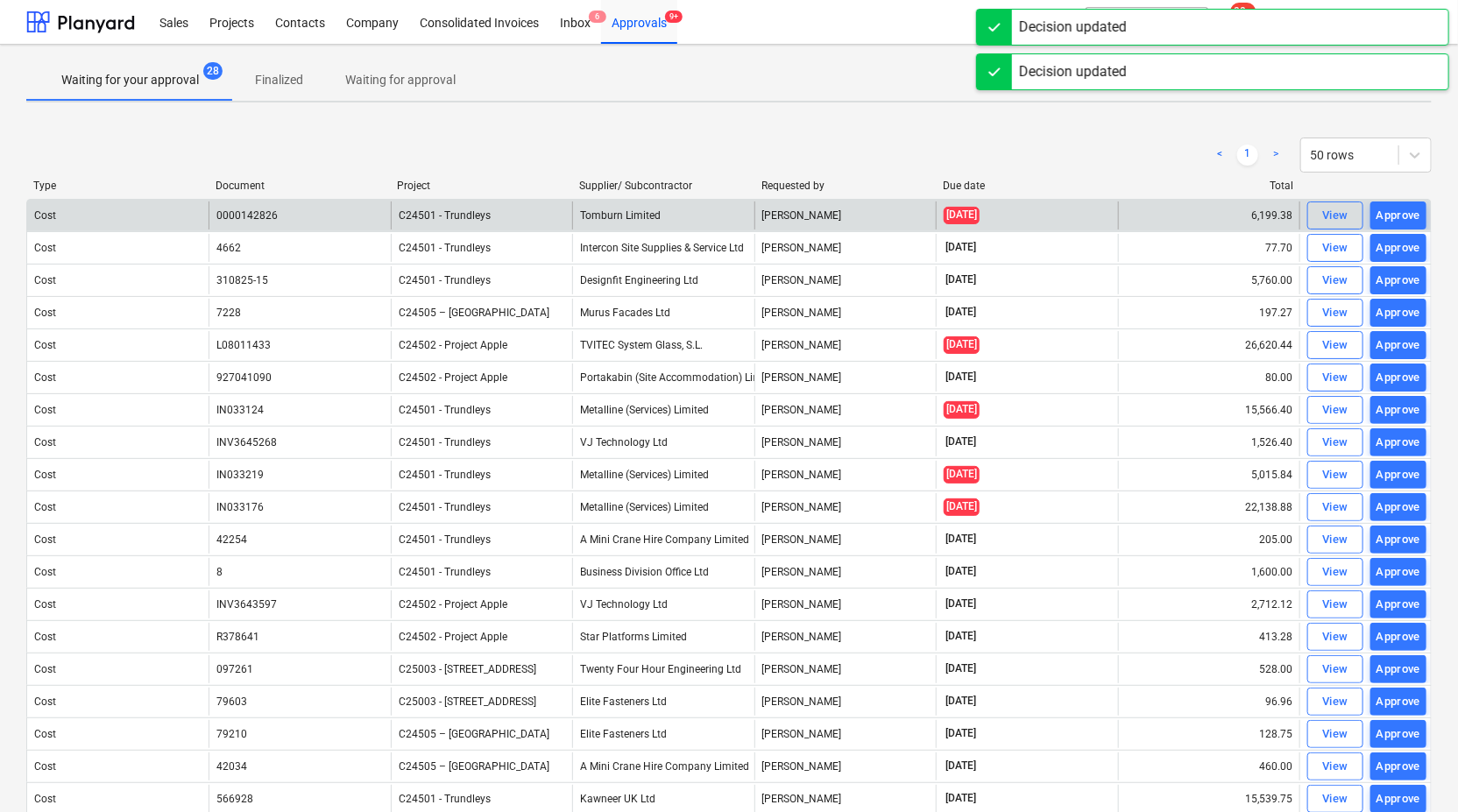
click at [1406, 219] on div "Approve" at bounding box center [1399, 215] width 45 height 20
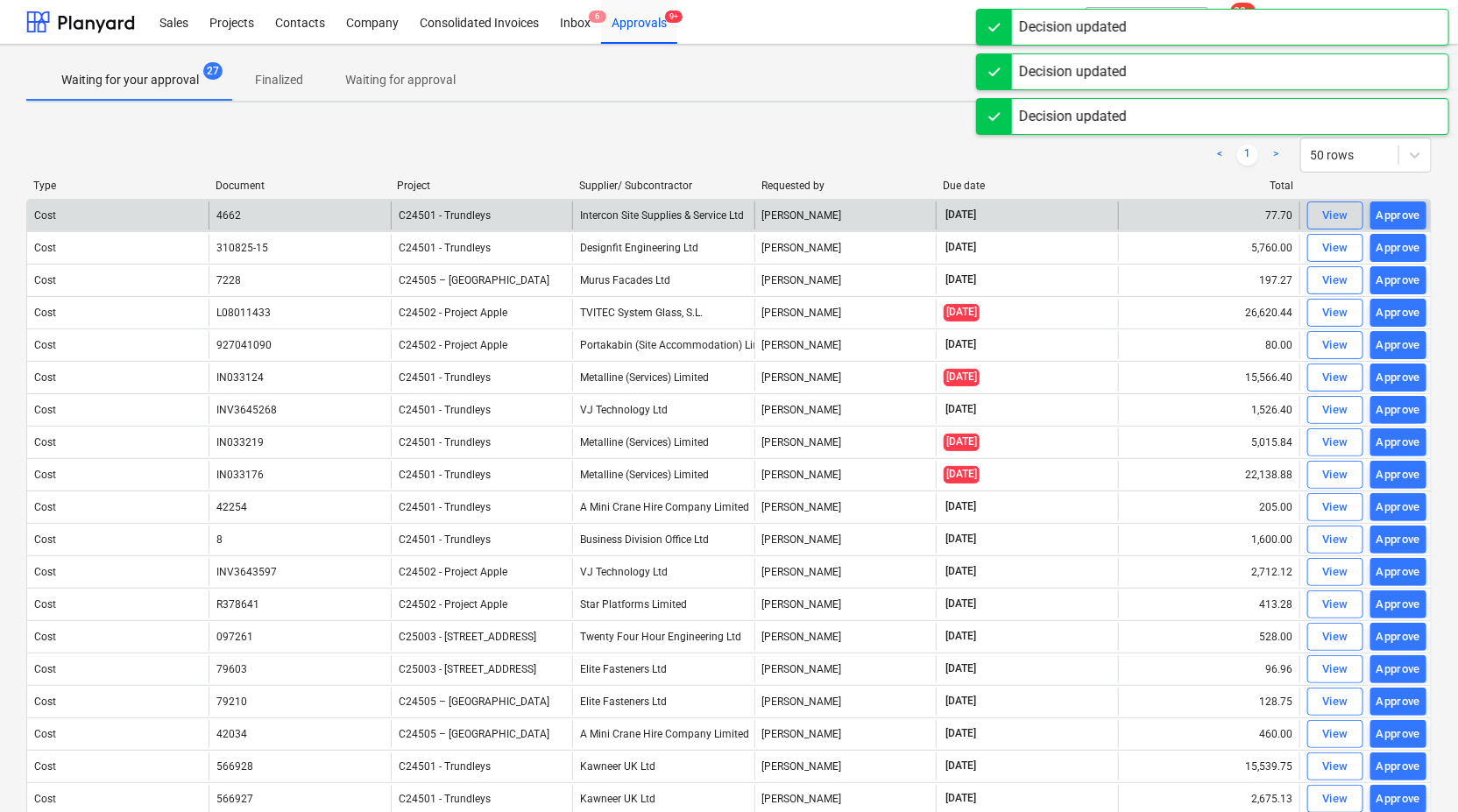
click at [1406, 219] on div "Approve" at bounding box center [1399, 215] width 45 height 20
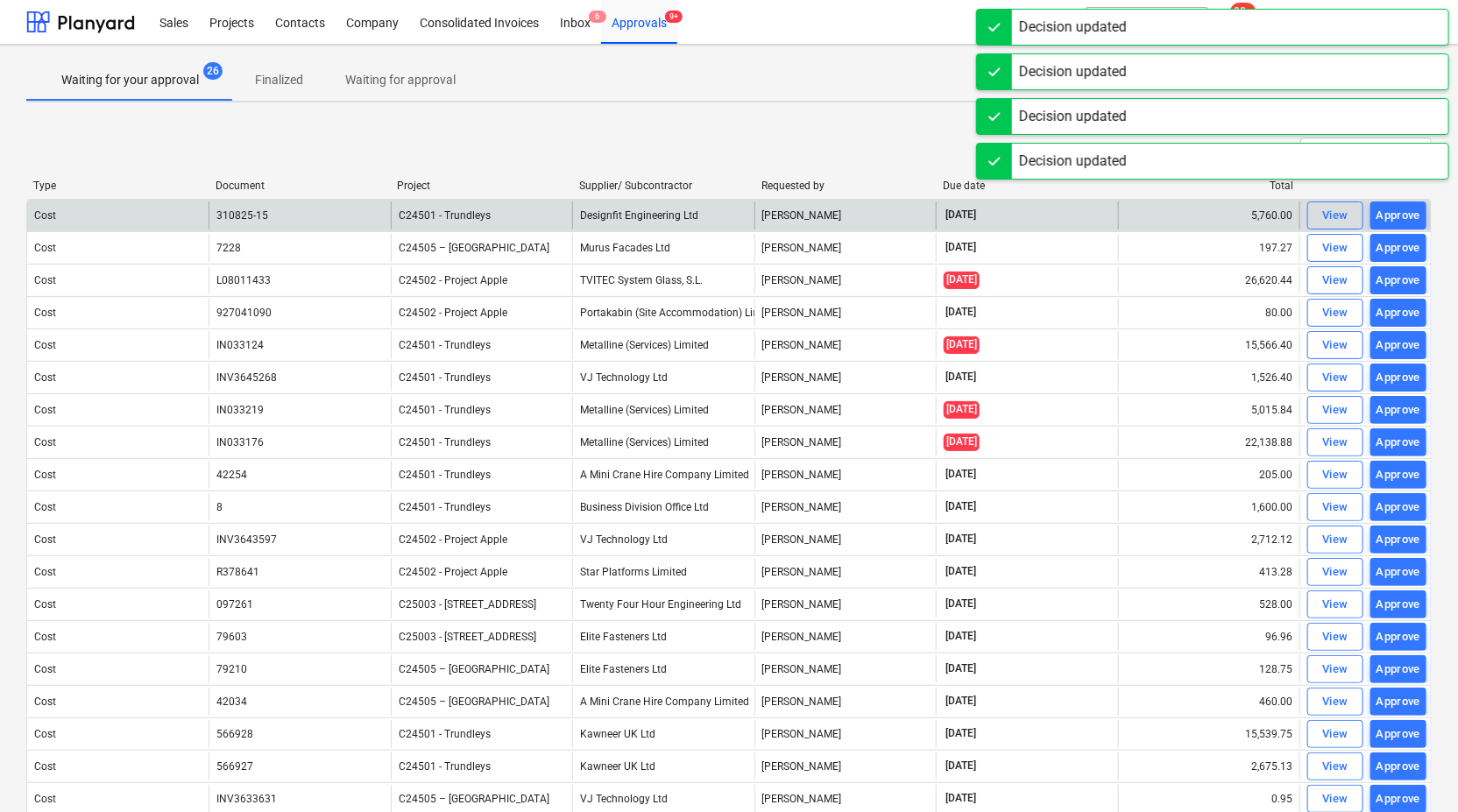
click at [1406, 219] on div "Approve" at bounding box center [1399, 215] width 45 height 20
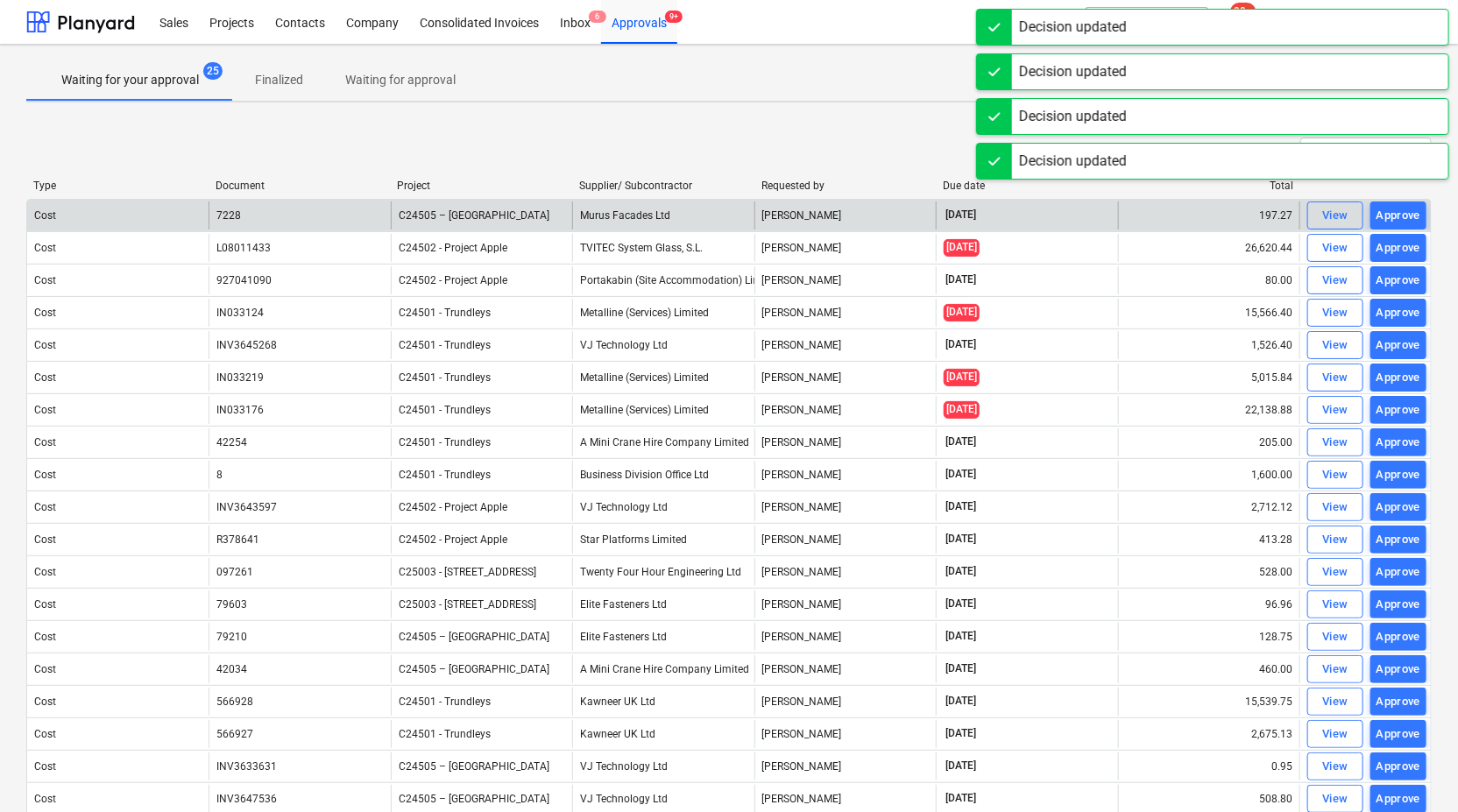
click at [1405, 215] on div "Approve" at bounding box center [1399, 215] width 45 height 20
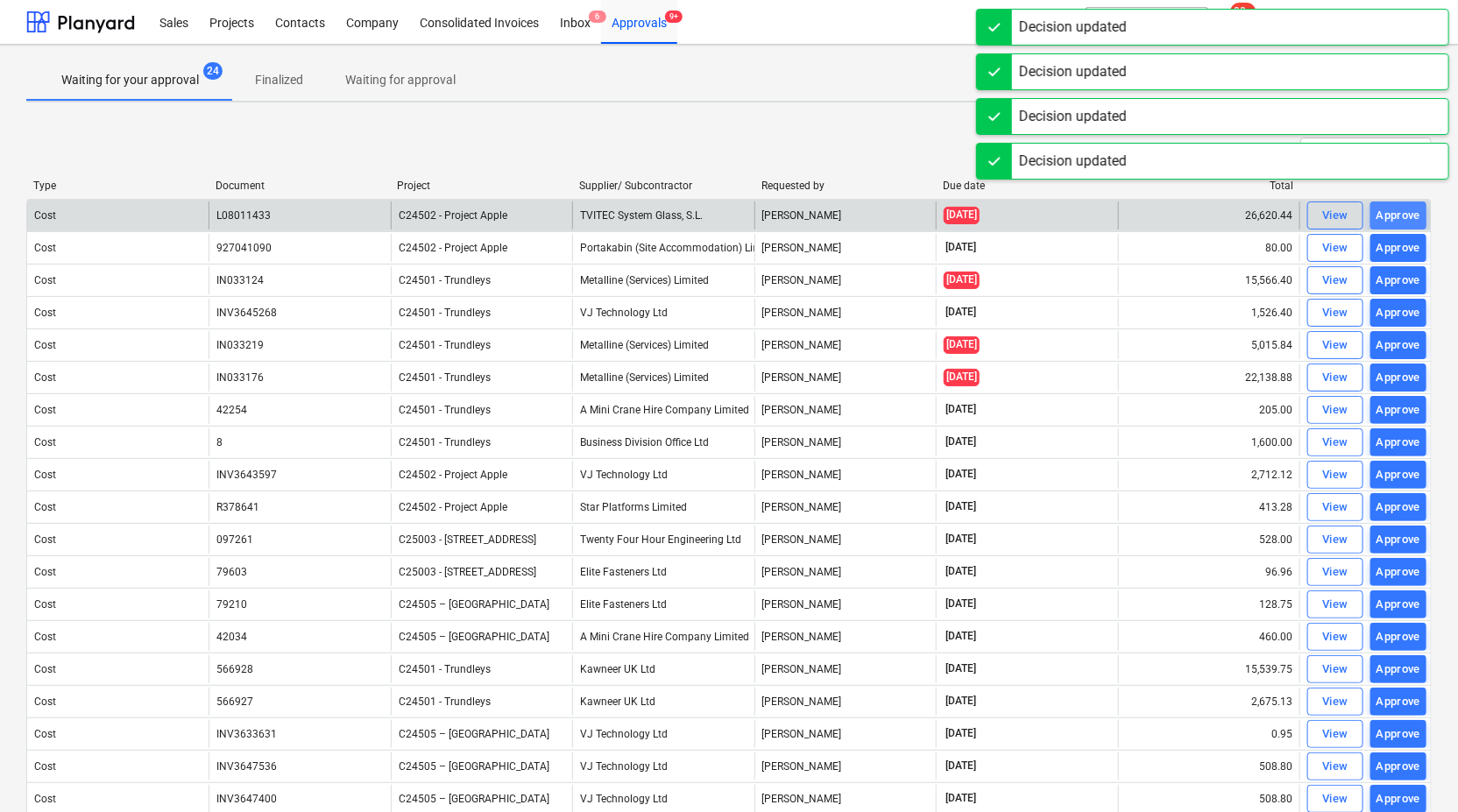
click at [1405, 217] on div "Approve" at bounding box center [1399, 215] width 45 height 20
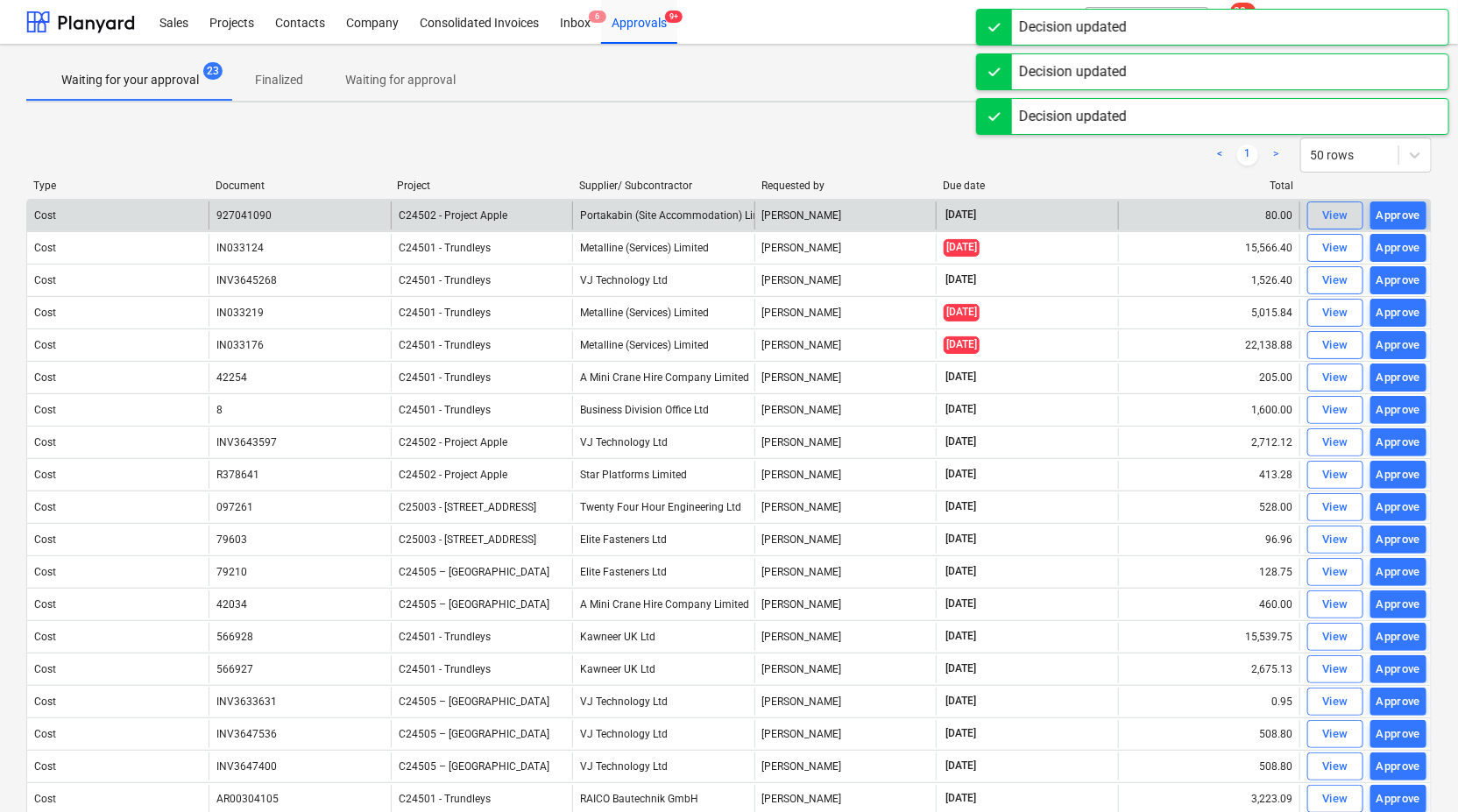
click at [1405, 217] on div "Approve" at bounding box center [1399, 215] width 45 height 20
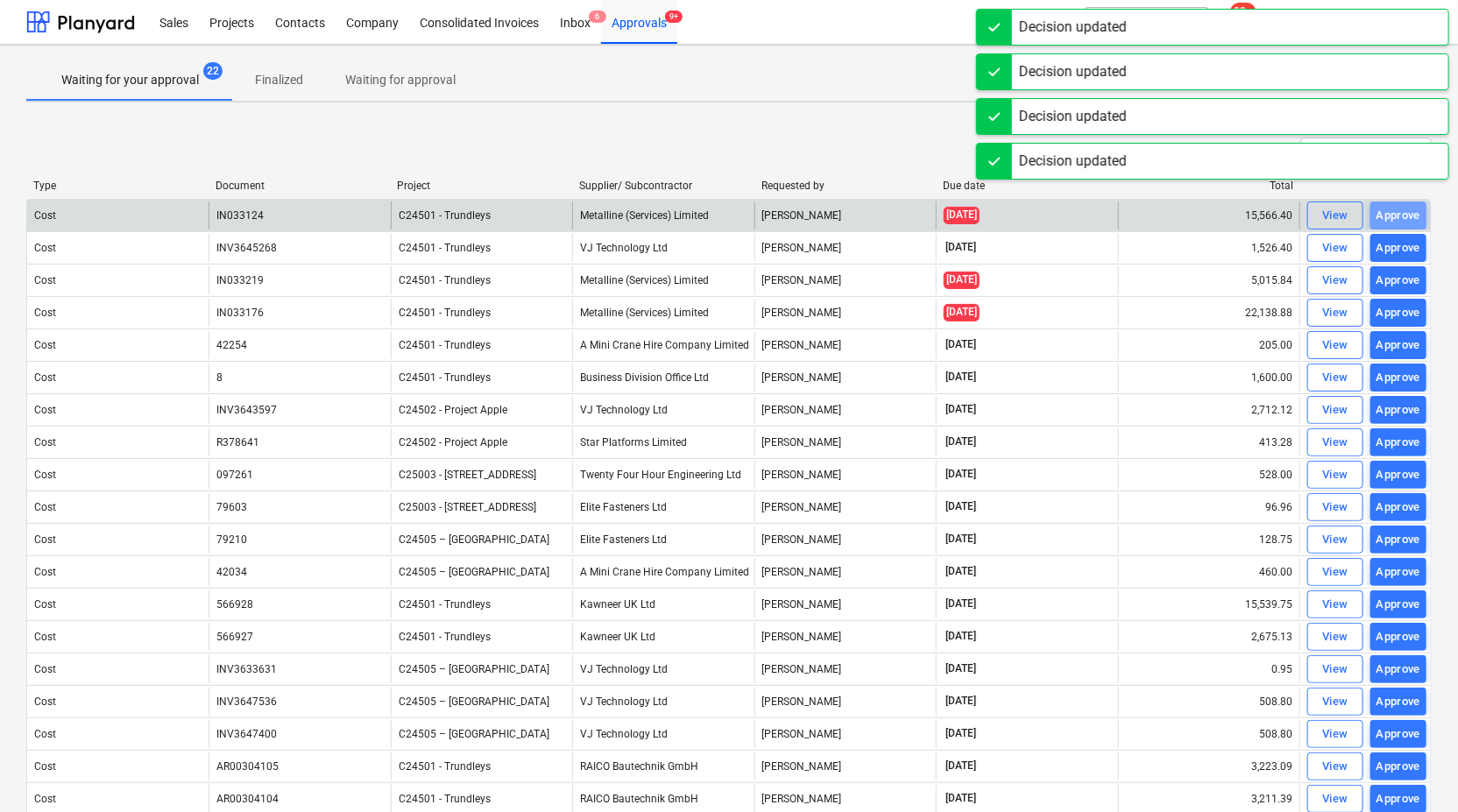
click at [1405, 217] on div "Approve" at bounding box center [1399, 215] width 45 height 20
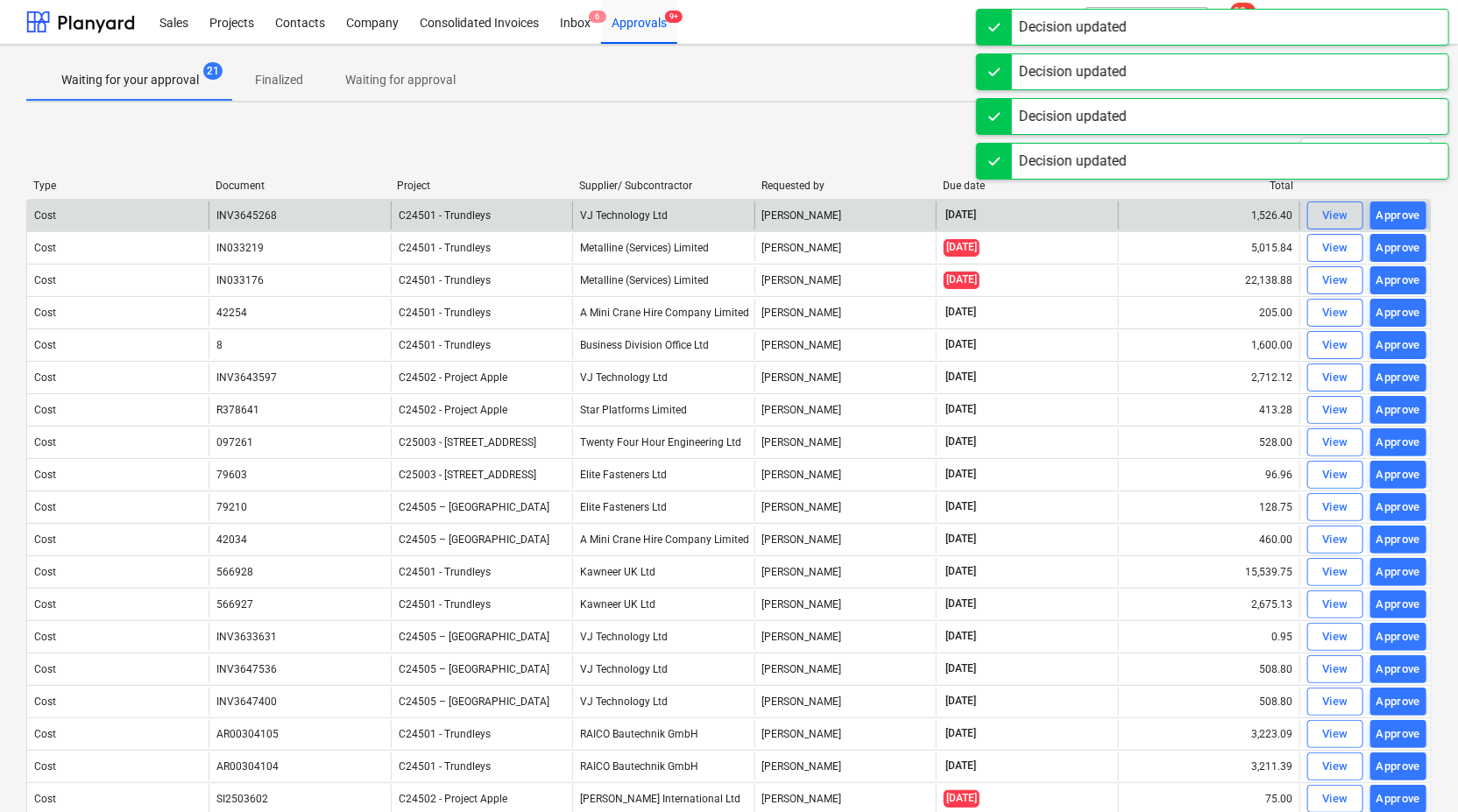
click at [1405, 217] on div "Approve" at bounding box center [1399, 215] width 45 height 20
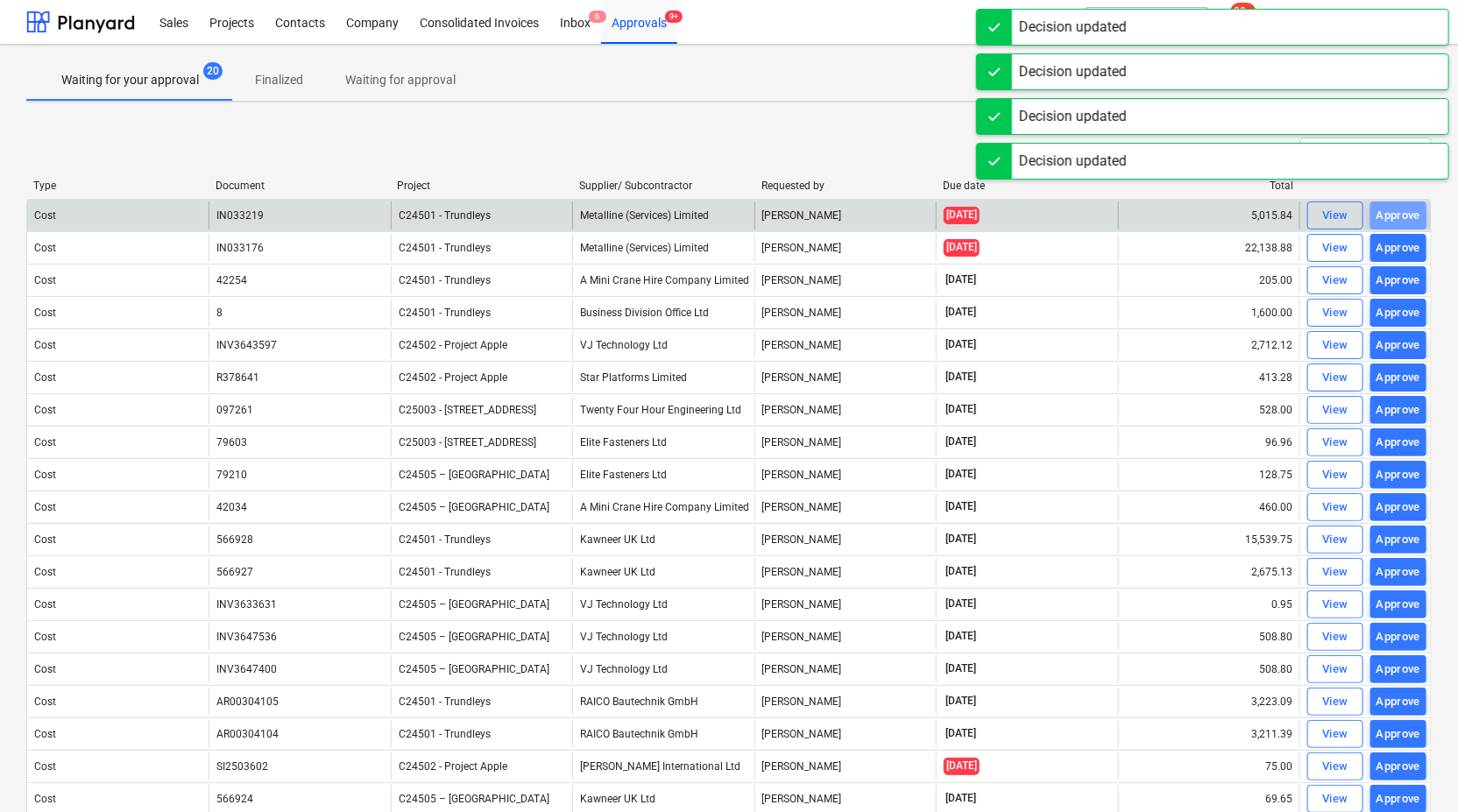
click at [1405, 217] on div "Approve" at bounding box center [1399, 215] width 45 height 20
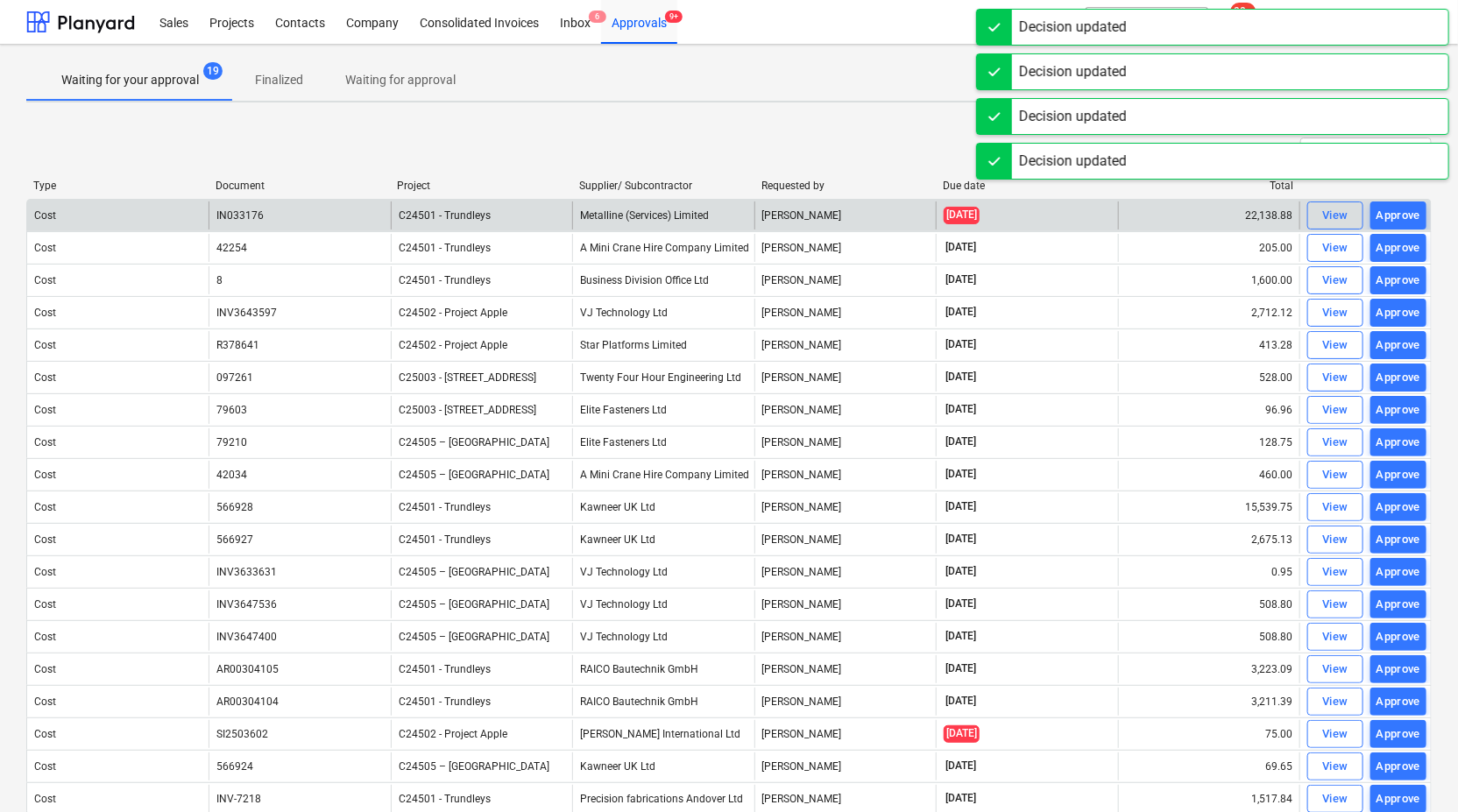
click at [1405, 217] on div "Approve" at bounding box center [1399, 215] width 45 height 20
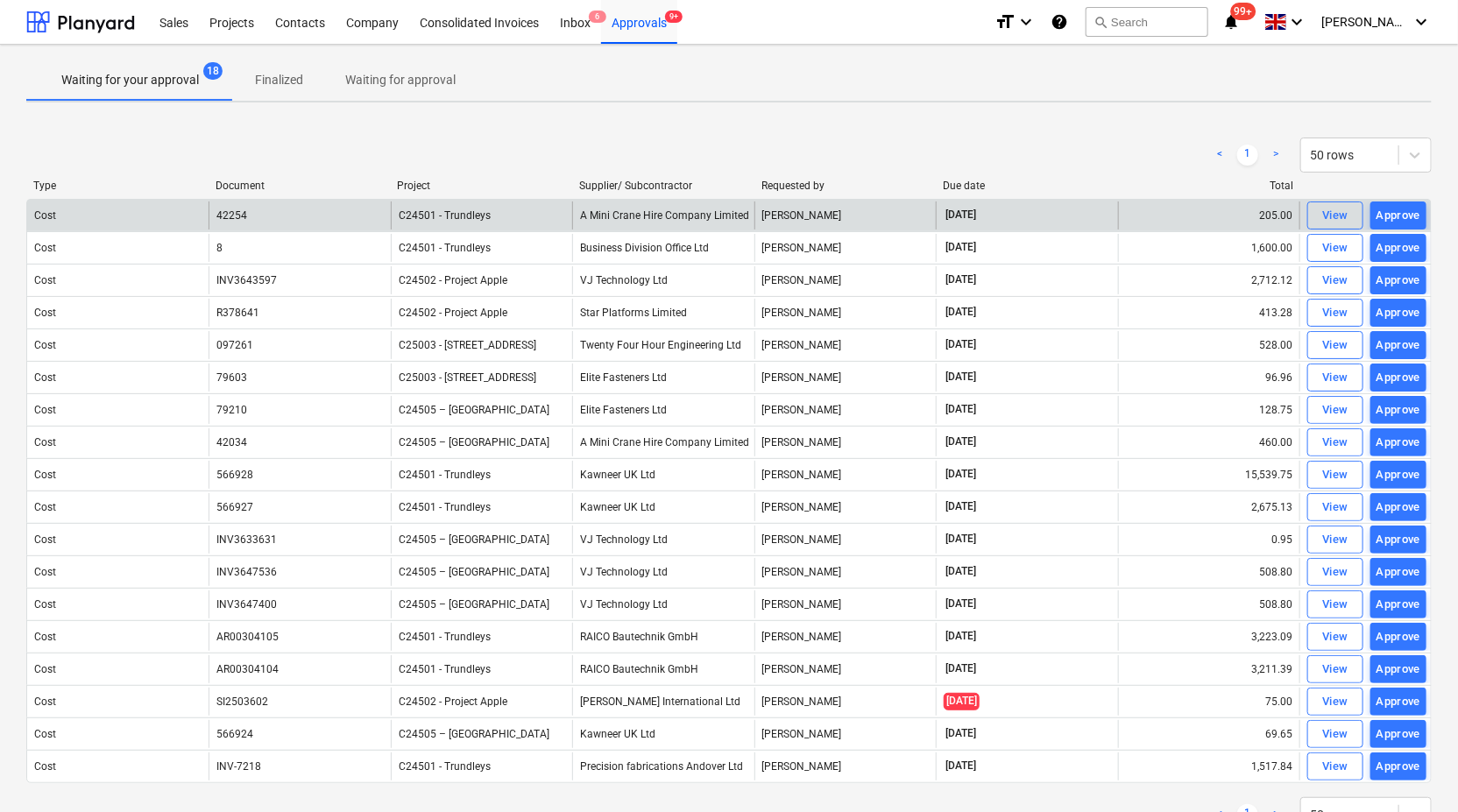
click at [1405, 217] on div "Approve" at bounding box center [1399, 215] width 45 height 20
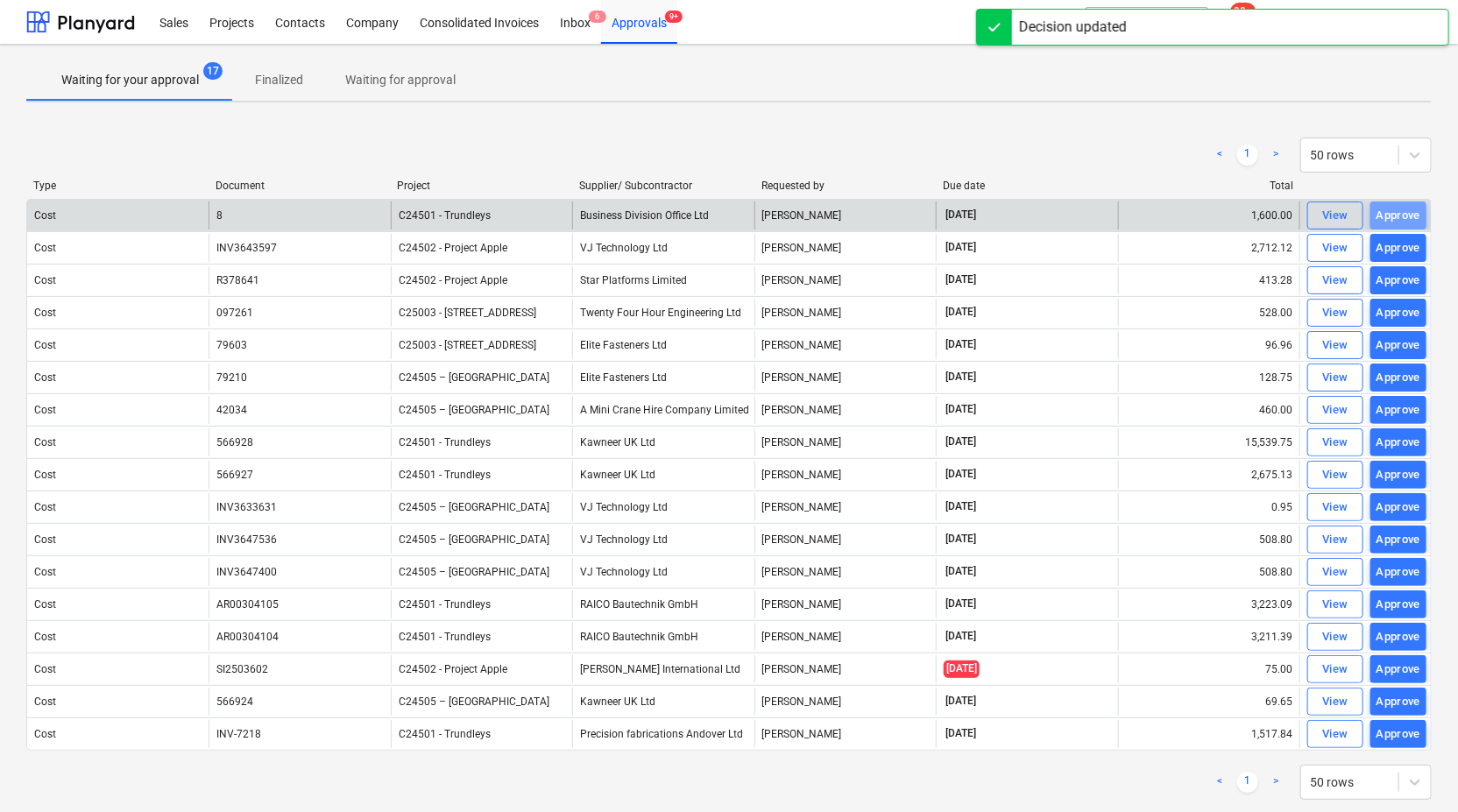
click at [1405, 217] on div "Approve" at bounding box center [1399, 215] width 45 height 20
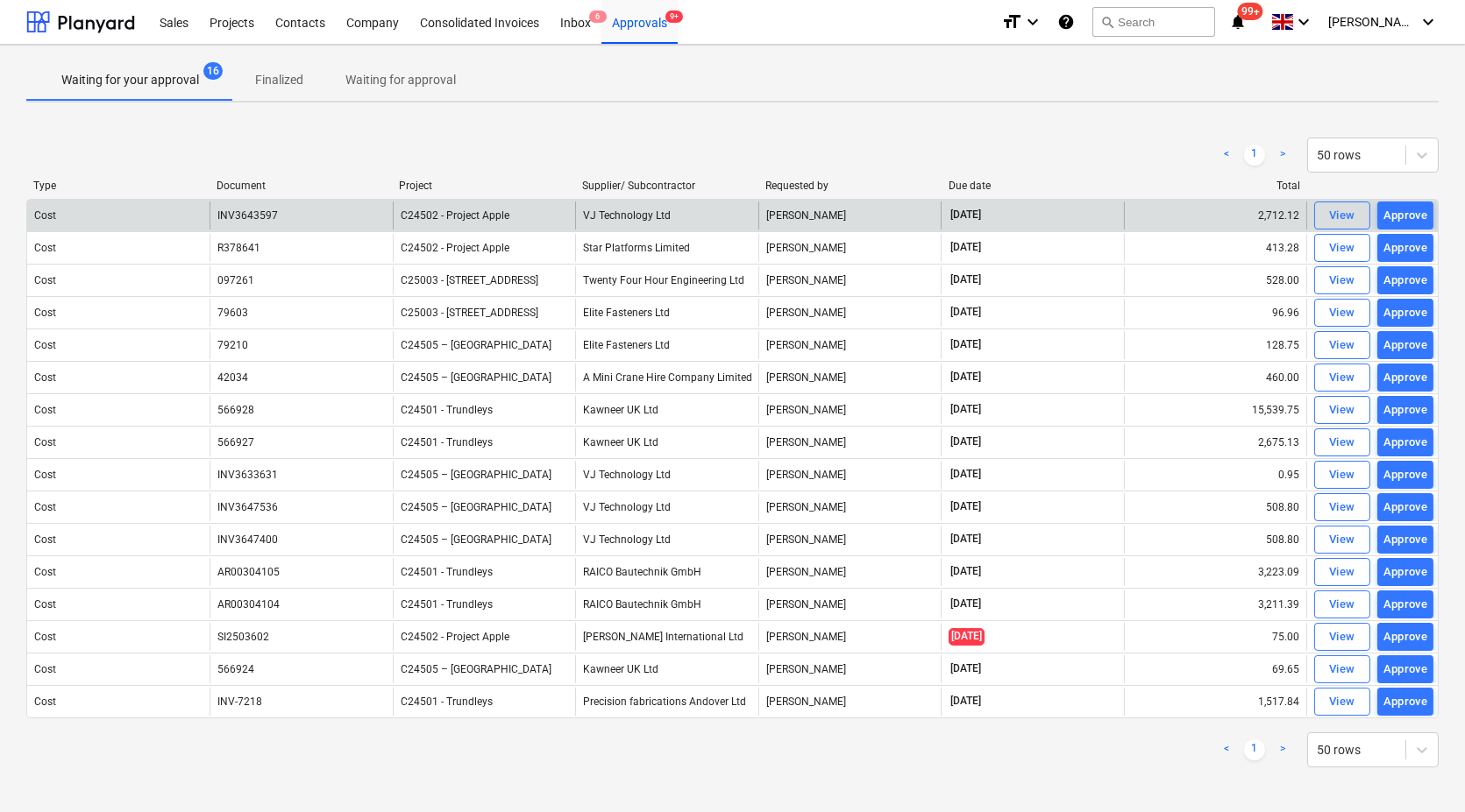
click at [1406, 217] on div "Approve" at bounding box center [1406, 215] width 45 height 20
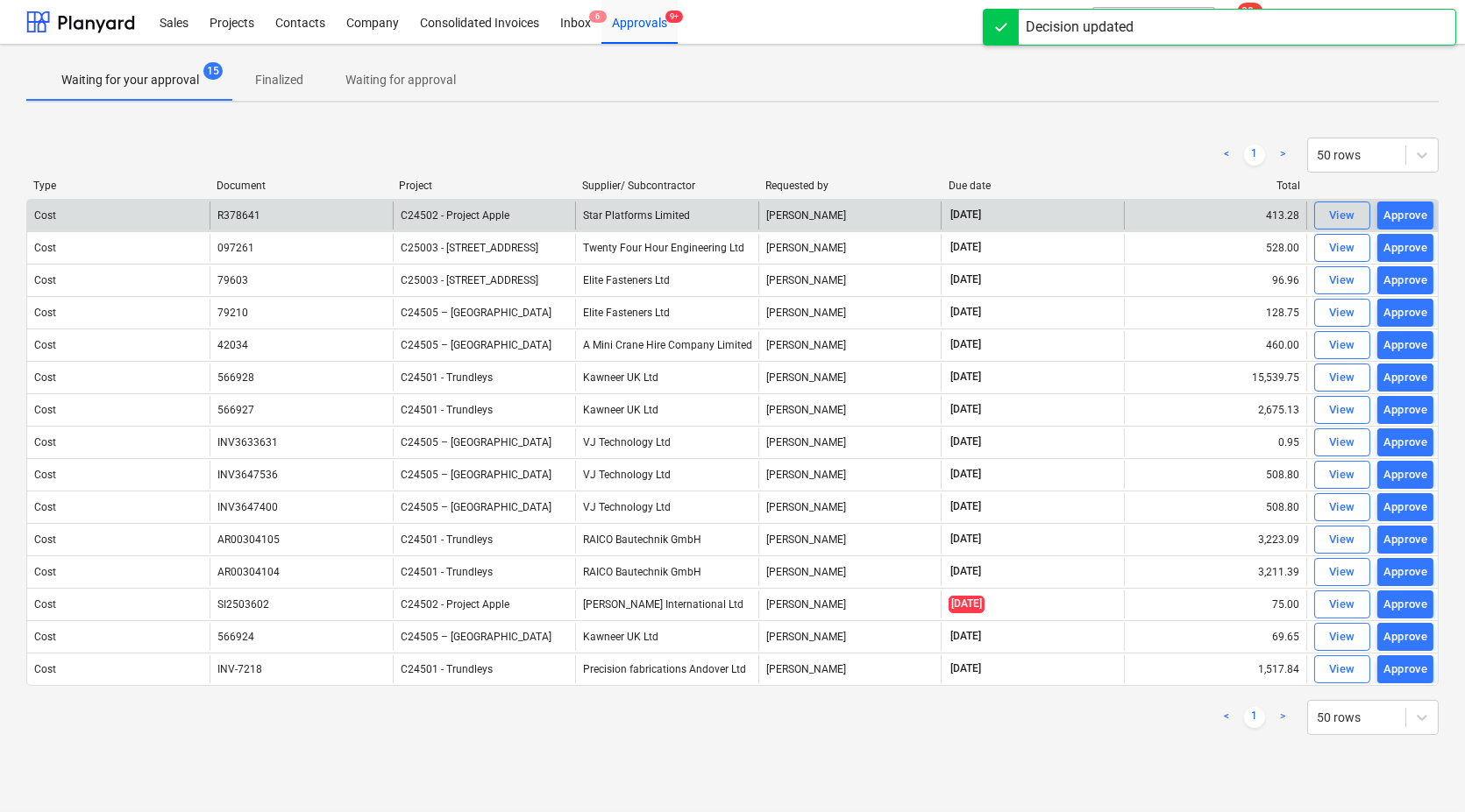
click at [1406, 217] on div "Approve" at bounding box center [1406, 215] width 45 height 20
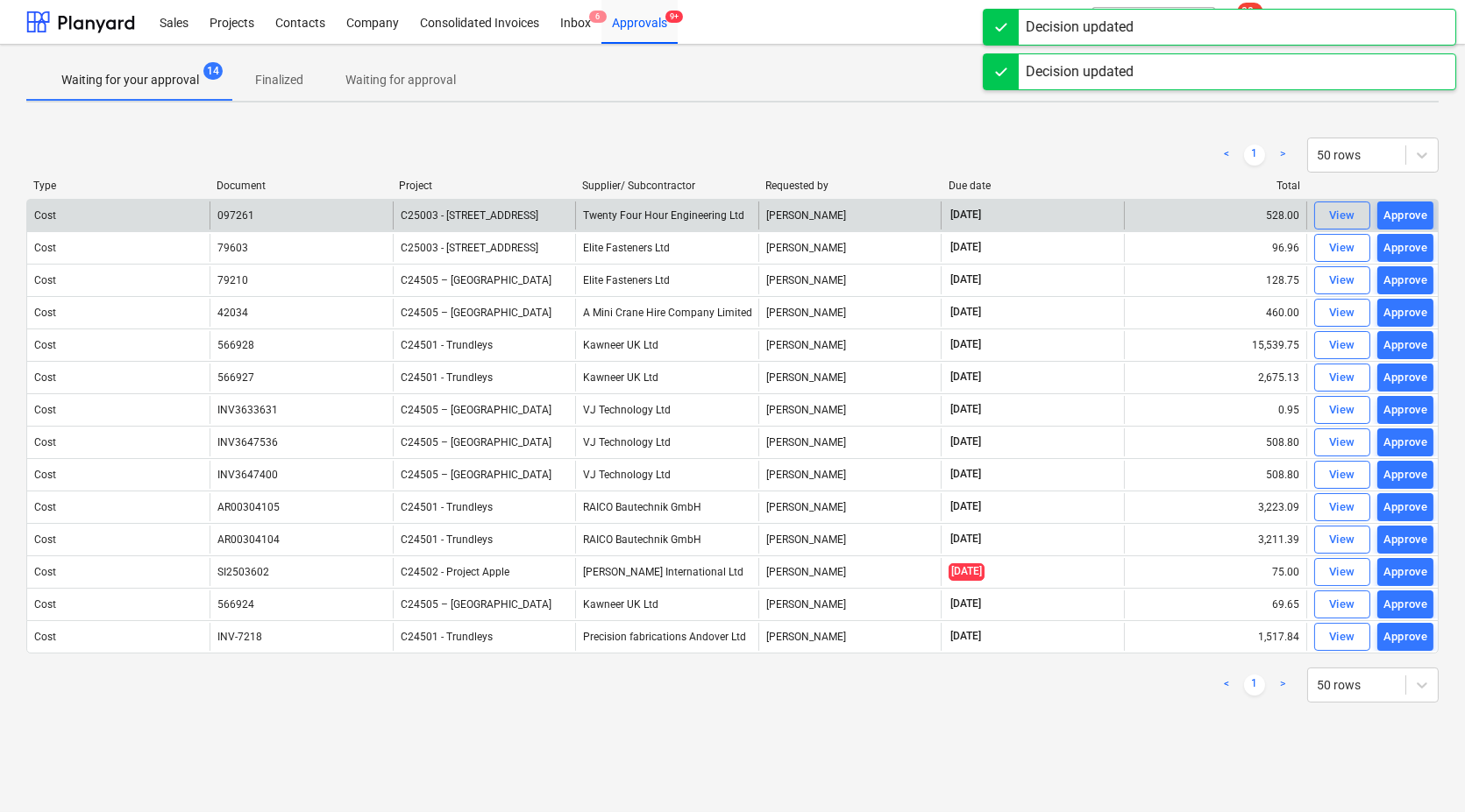
click at [1406, 217] on div "Approve" at bounding box center [1406, 215] width 45 height 20
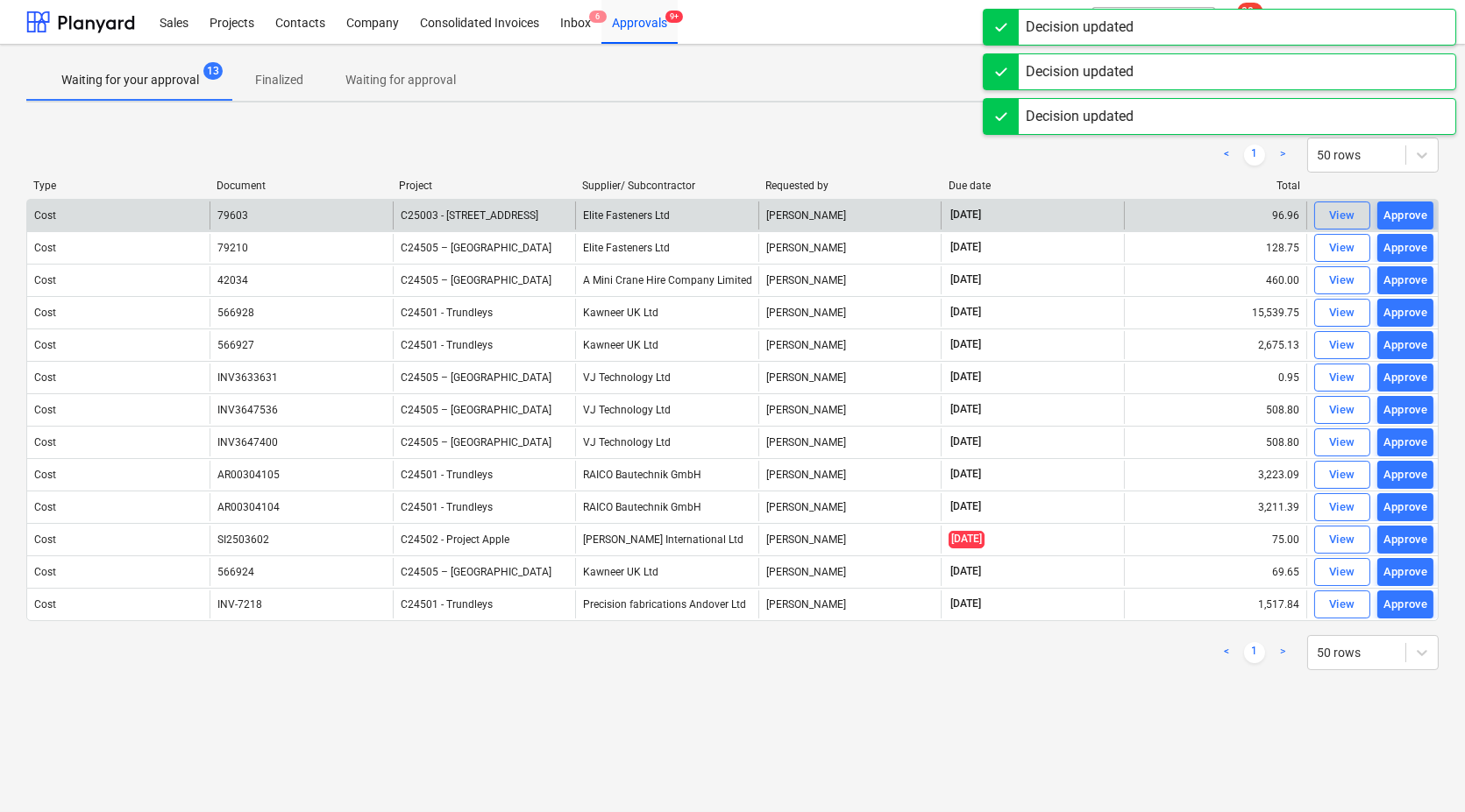
click at [1406, 217] on div "Approve" at bounding box center [1406, 215] width 45 height 20
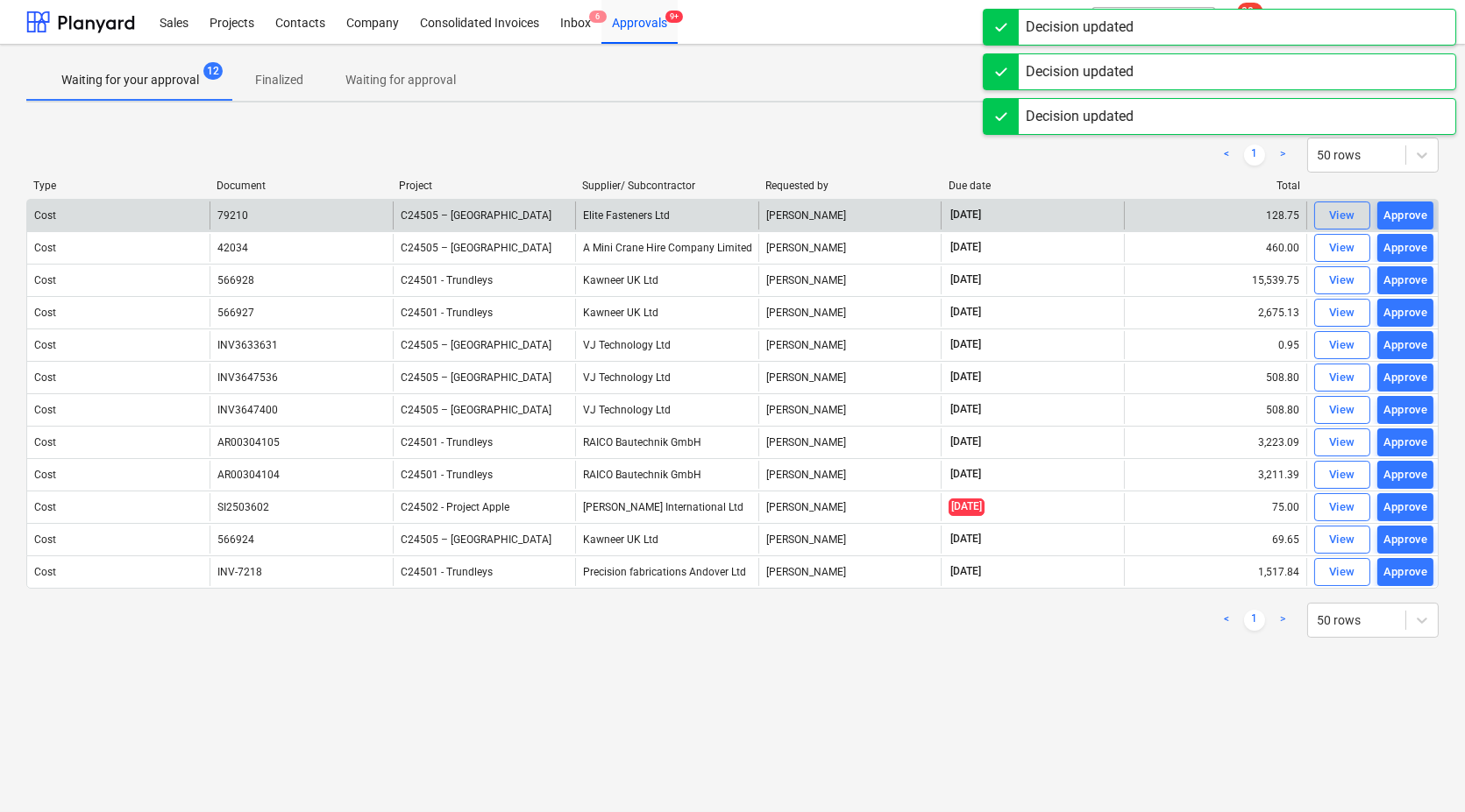
click at [1406, 217] on div "Approve" at bounding box center [1406, 215] width 45 height 20
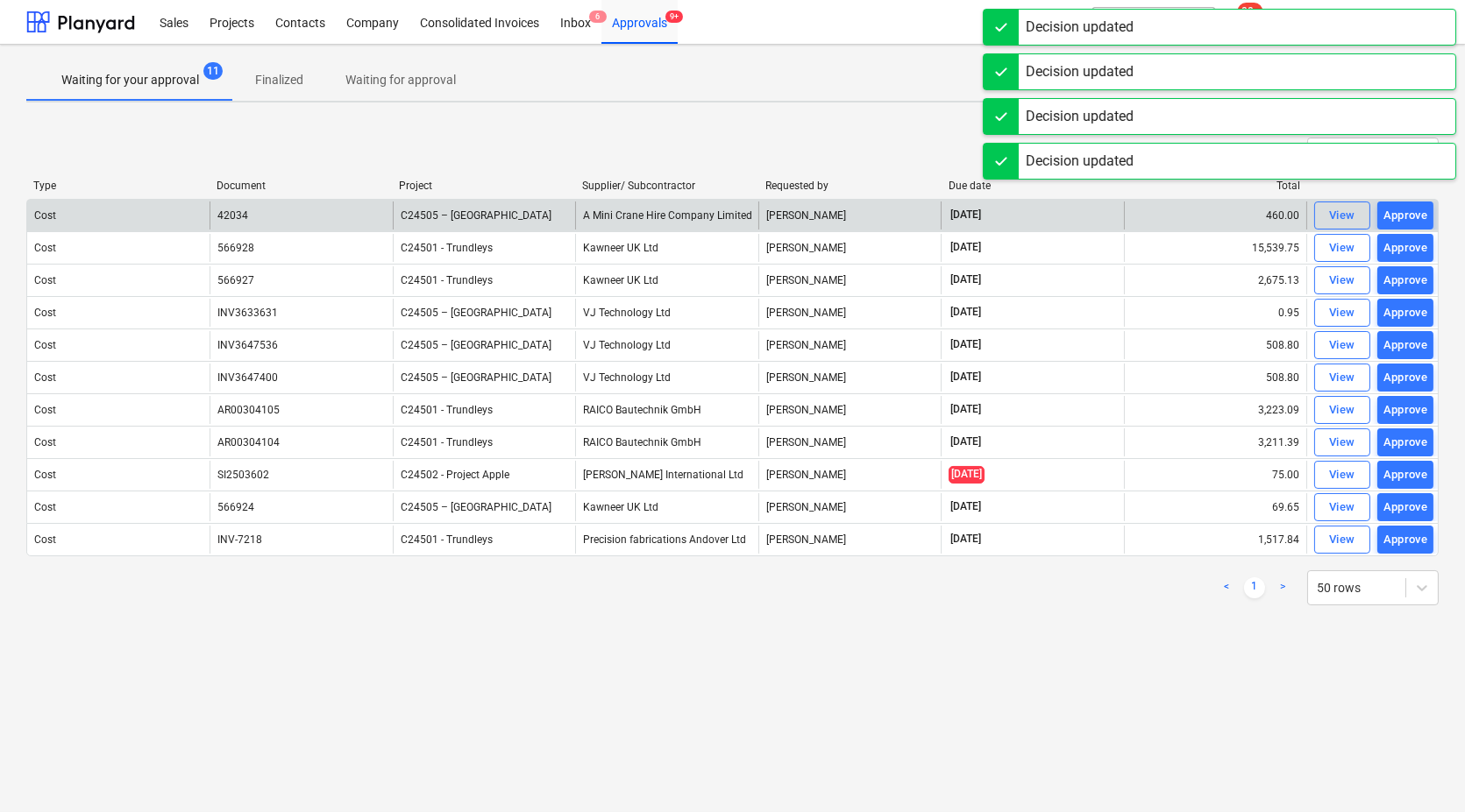
click at [1406, 217] on div "Approve" at bounding box center [1406, 215] width 45 height 20
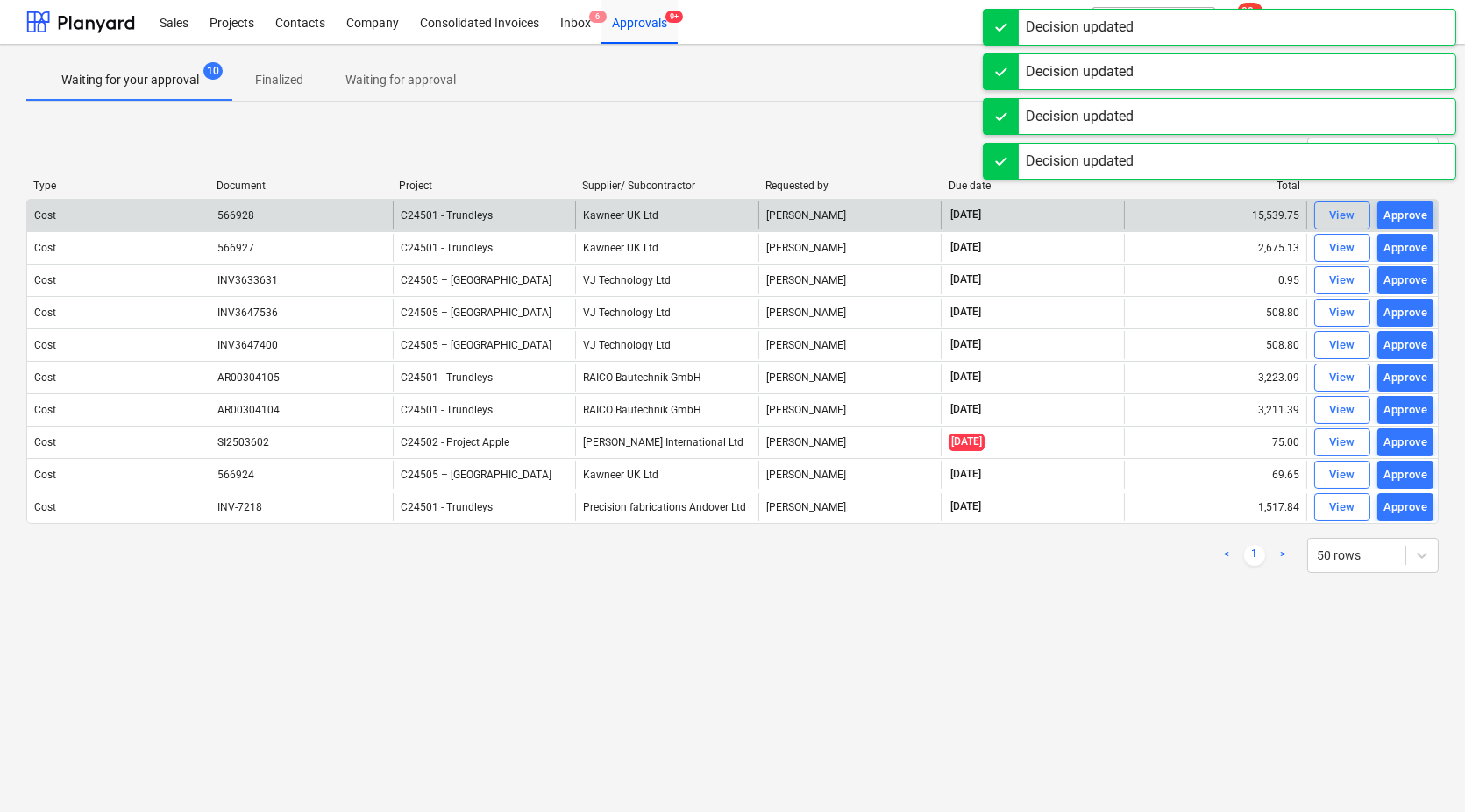
click at [1406, 217] on div "Approve" at bounding box center [1406, 215] width 45 height 20
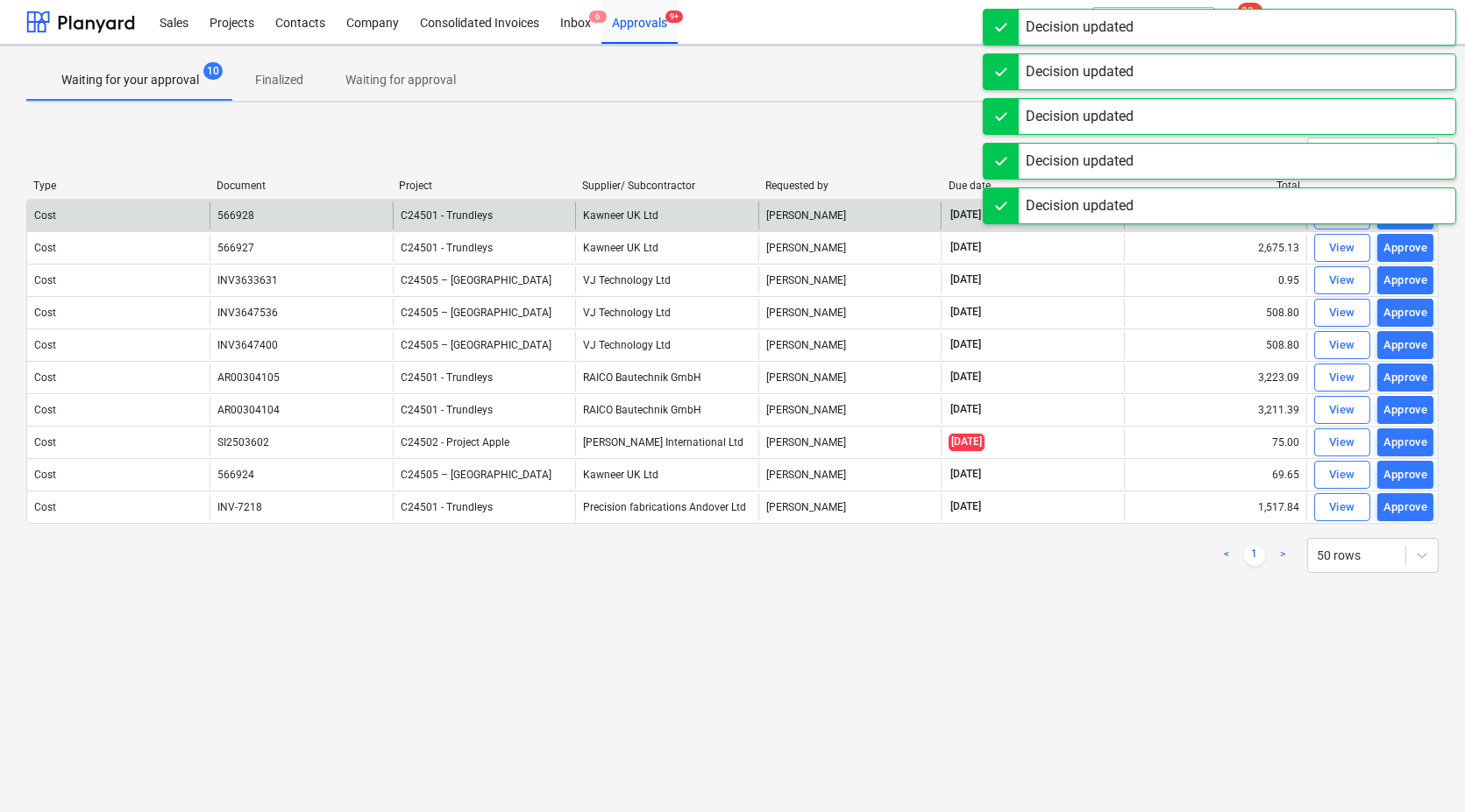
click at [1406, 217] on div "Decision updated" at bounding box center [1219, 206] width 473 height 37
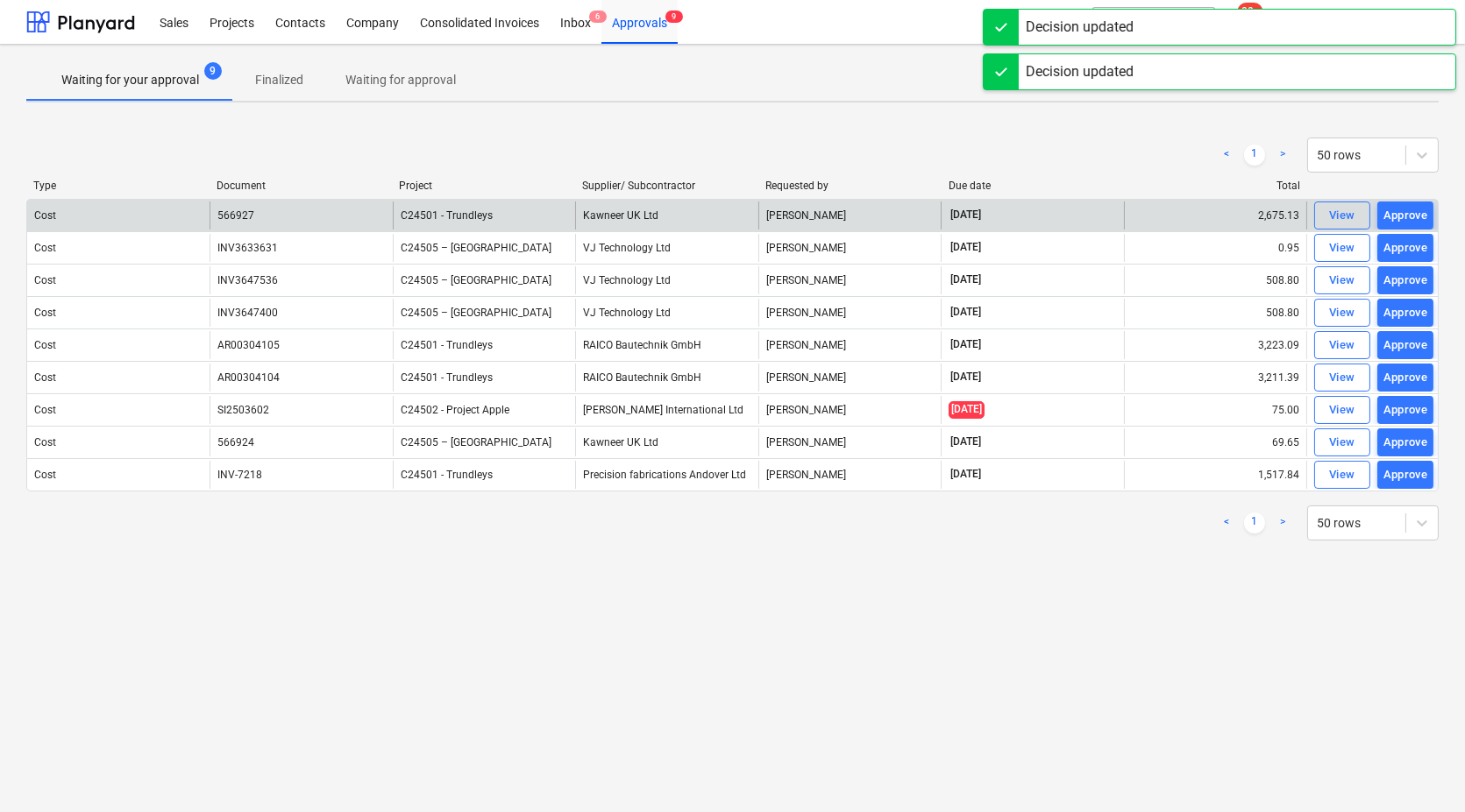
click at [1406, 217] on div "Approve" at bounding box center [1406, 215] width 45 height 20
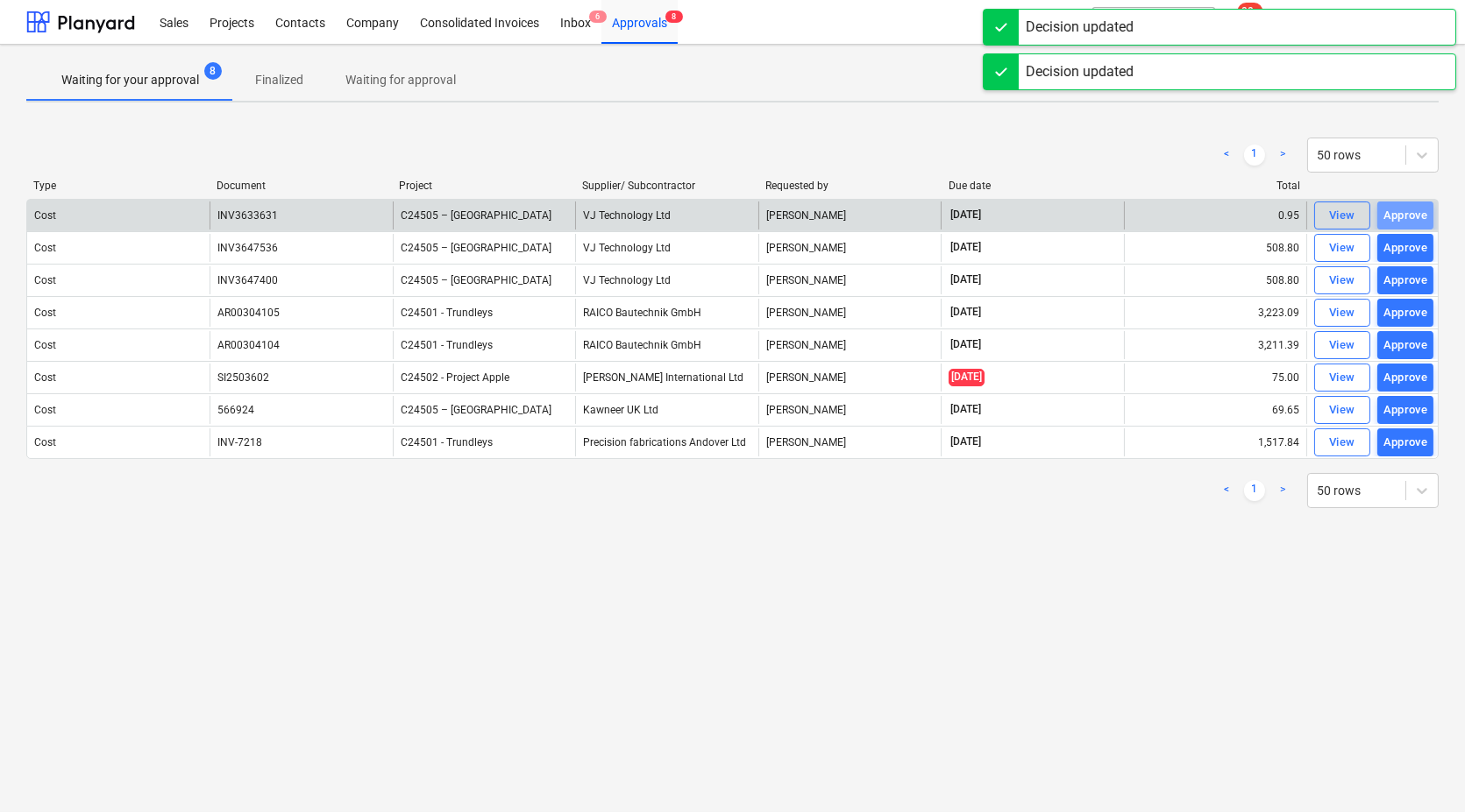
click at [1406, 217] on div "Approve" at bounding box center [1406, 215] width 45 height 20
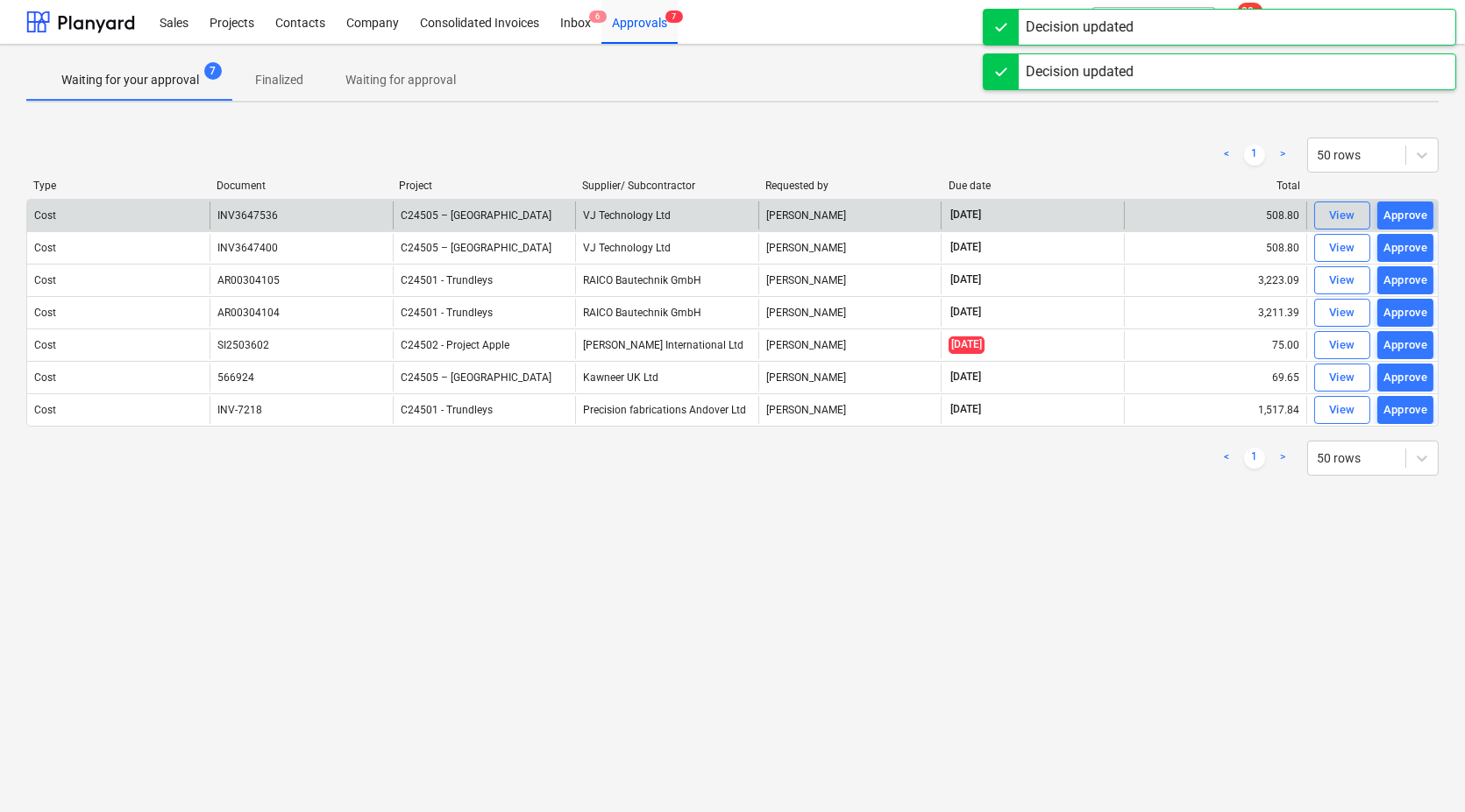
click at [1406, 217] on div "Approve" at bounding box center [1406, 215] width 45 height 20
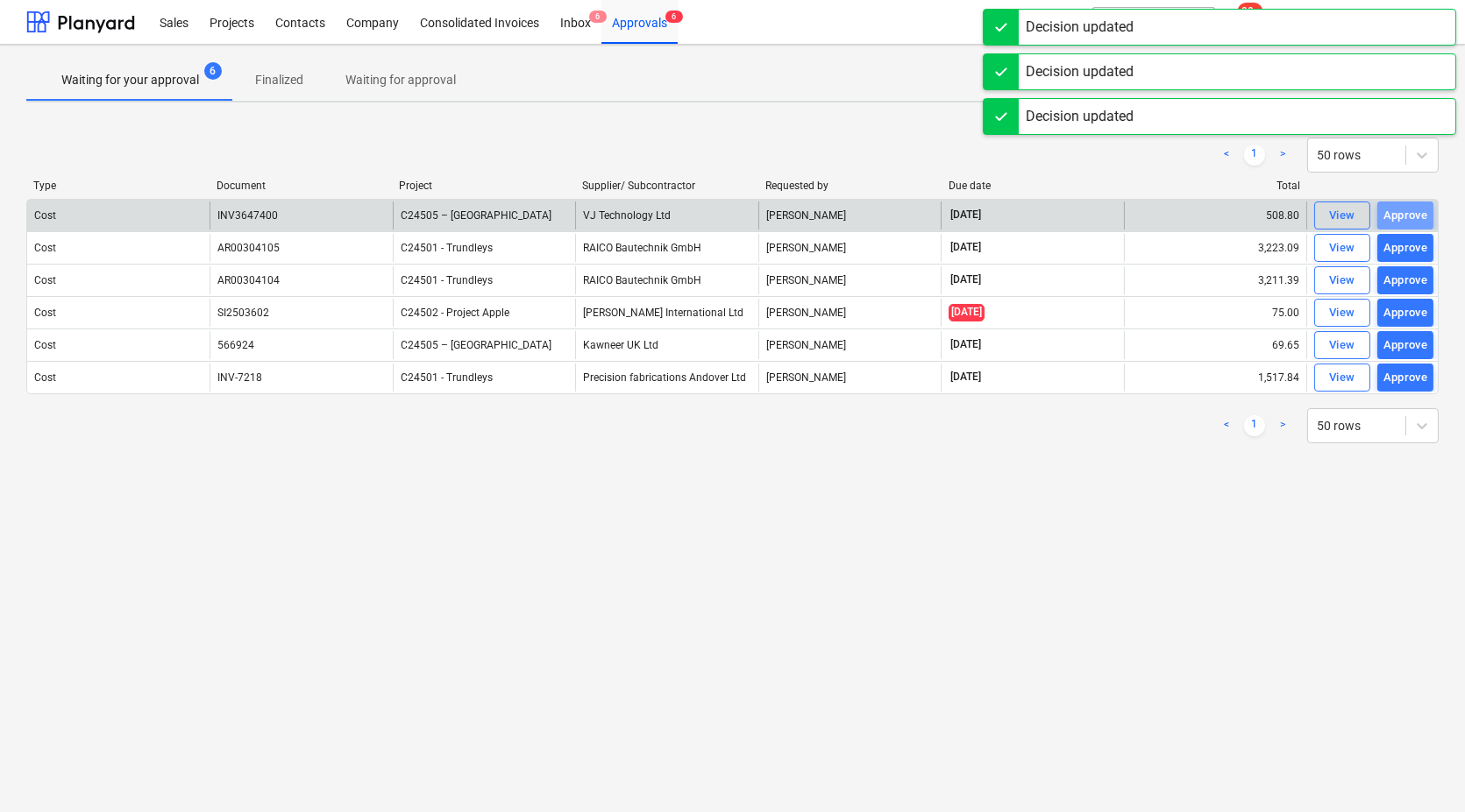
click at [1406, 217] on div "Approve" at bounding box center [1406, 215] width 45 height 20
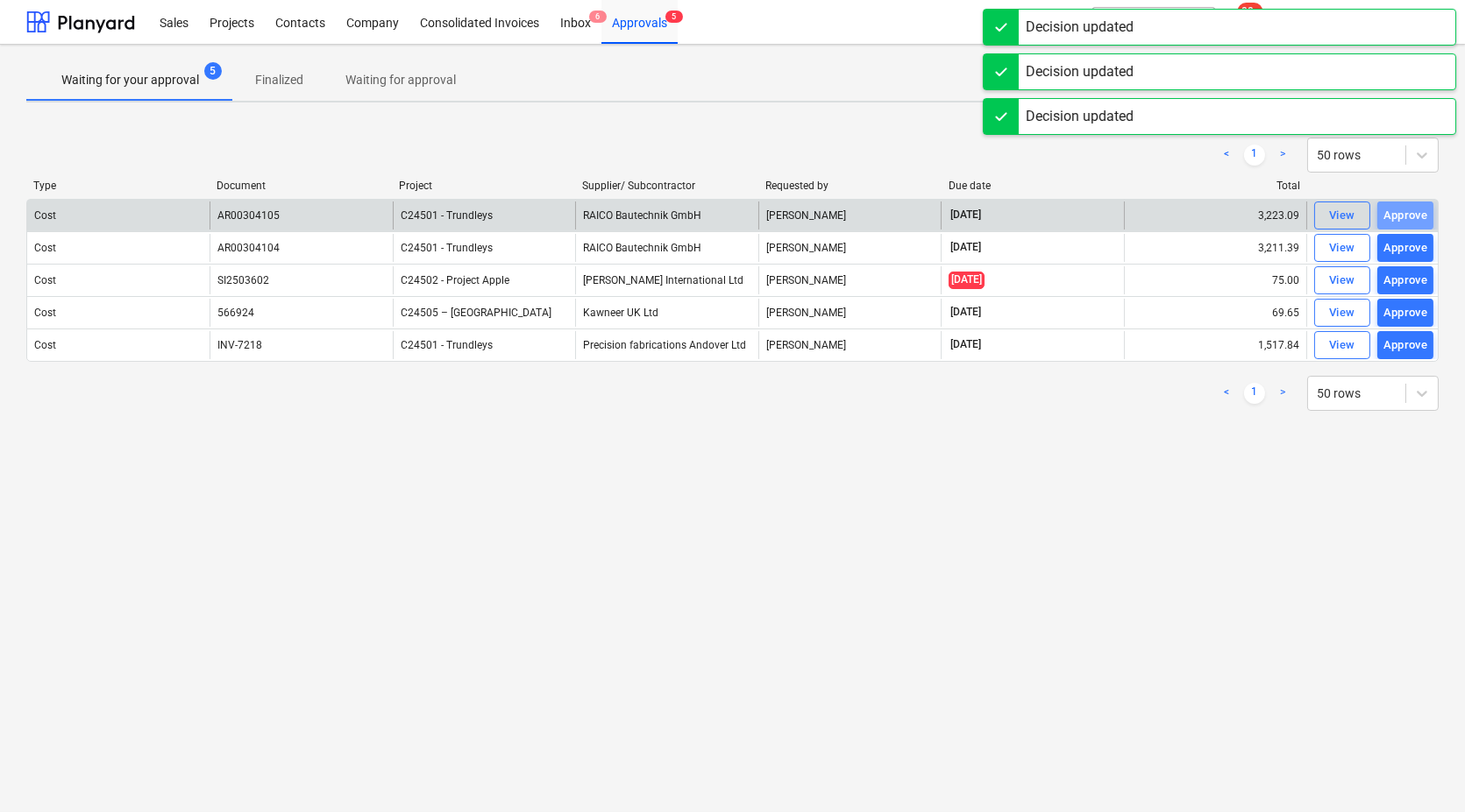
click at [1406, 217] on div "Approve" at bounding box center [1406, 215] width 45 height 20
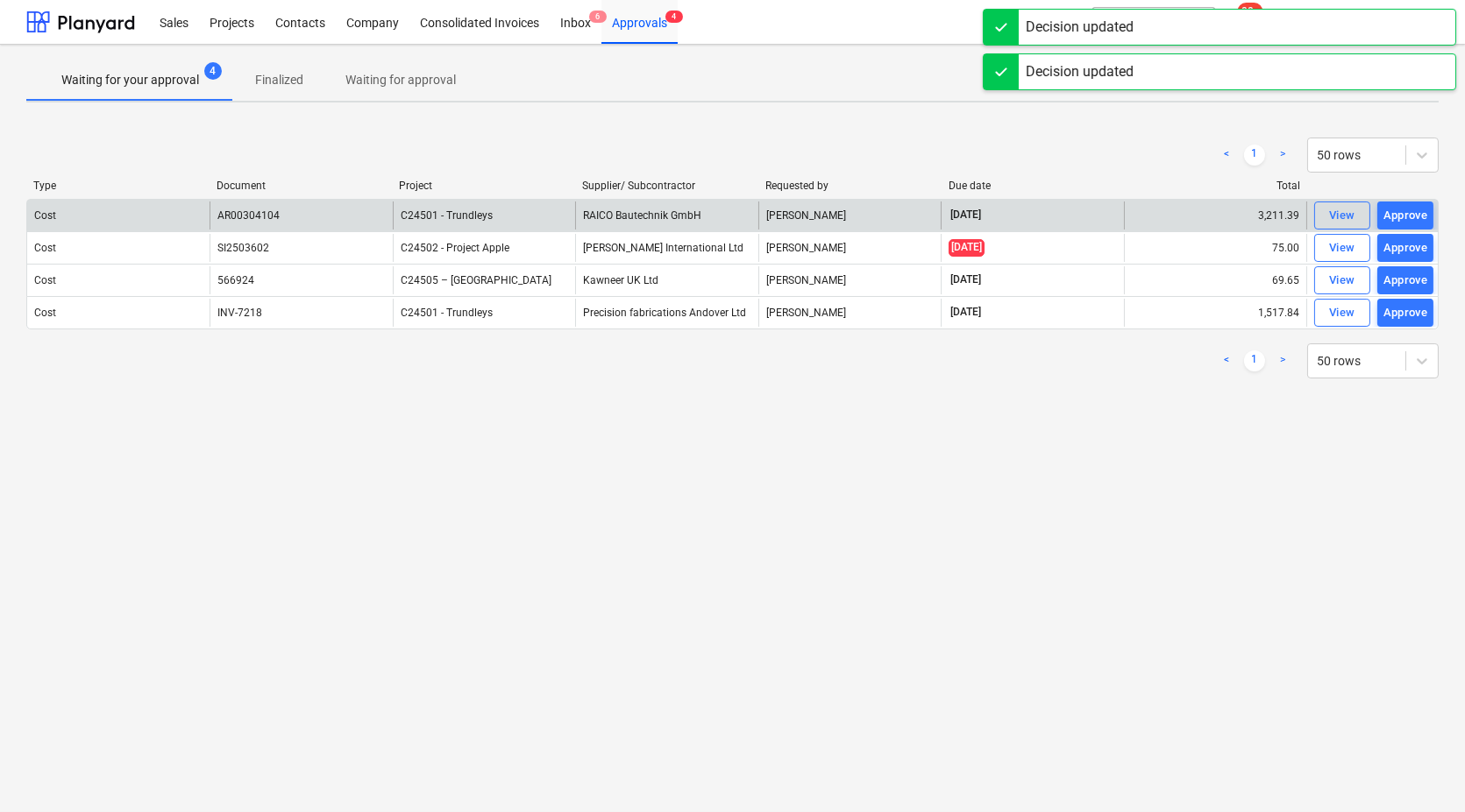
click at [1406, 217] on div "Approve" at bounding box center [1406, 215] width 45 height 20
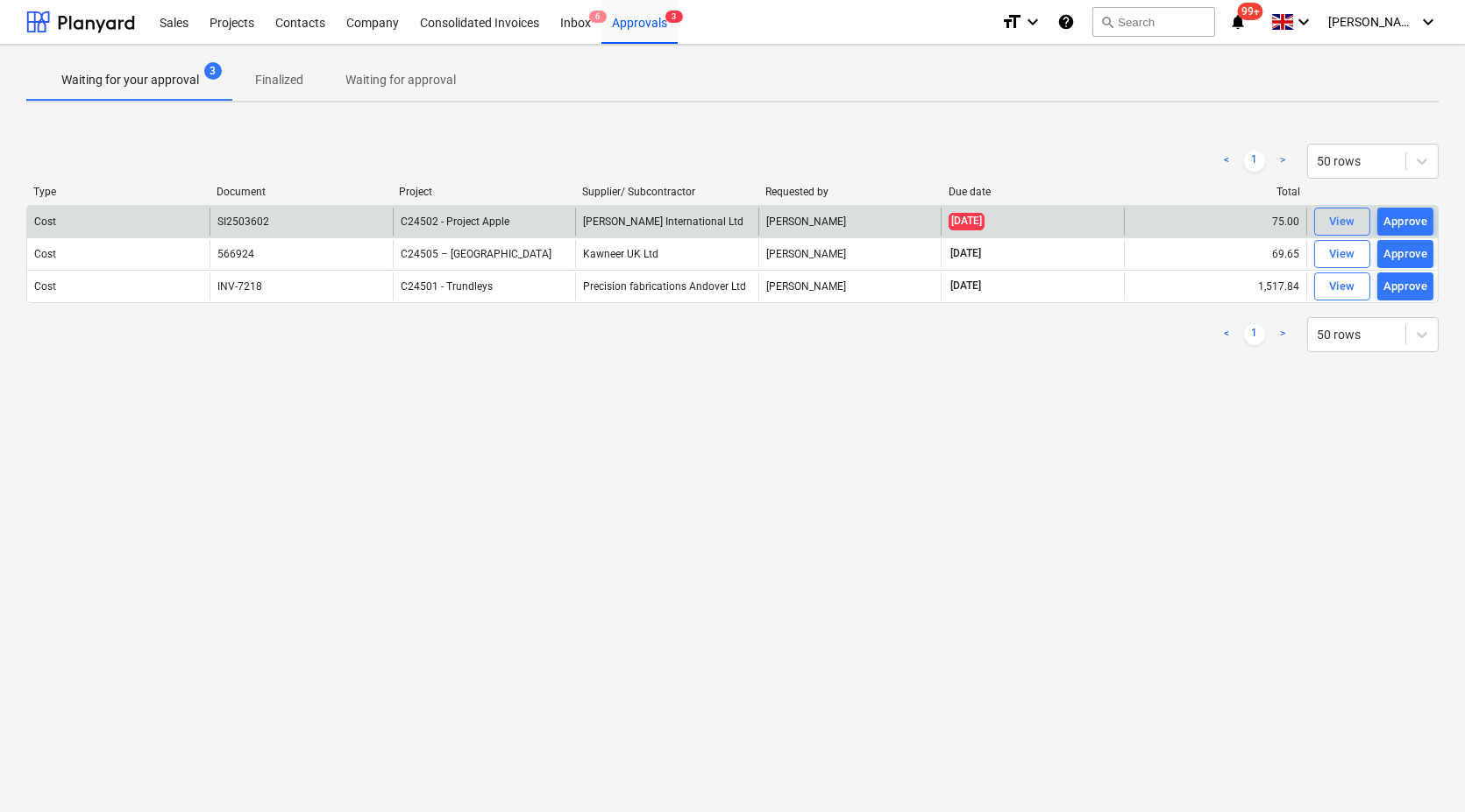
click at [1406, 217] on div "Approve" at bounding box center [1406, 222] width 45 height 20
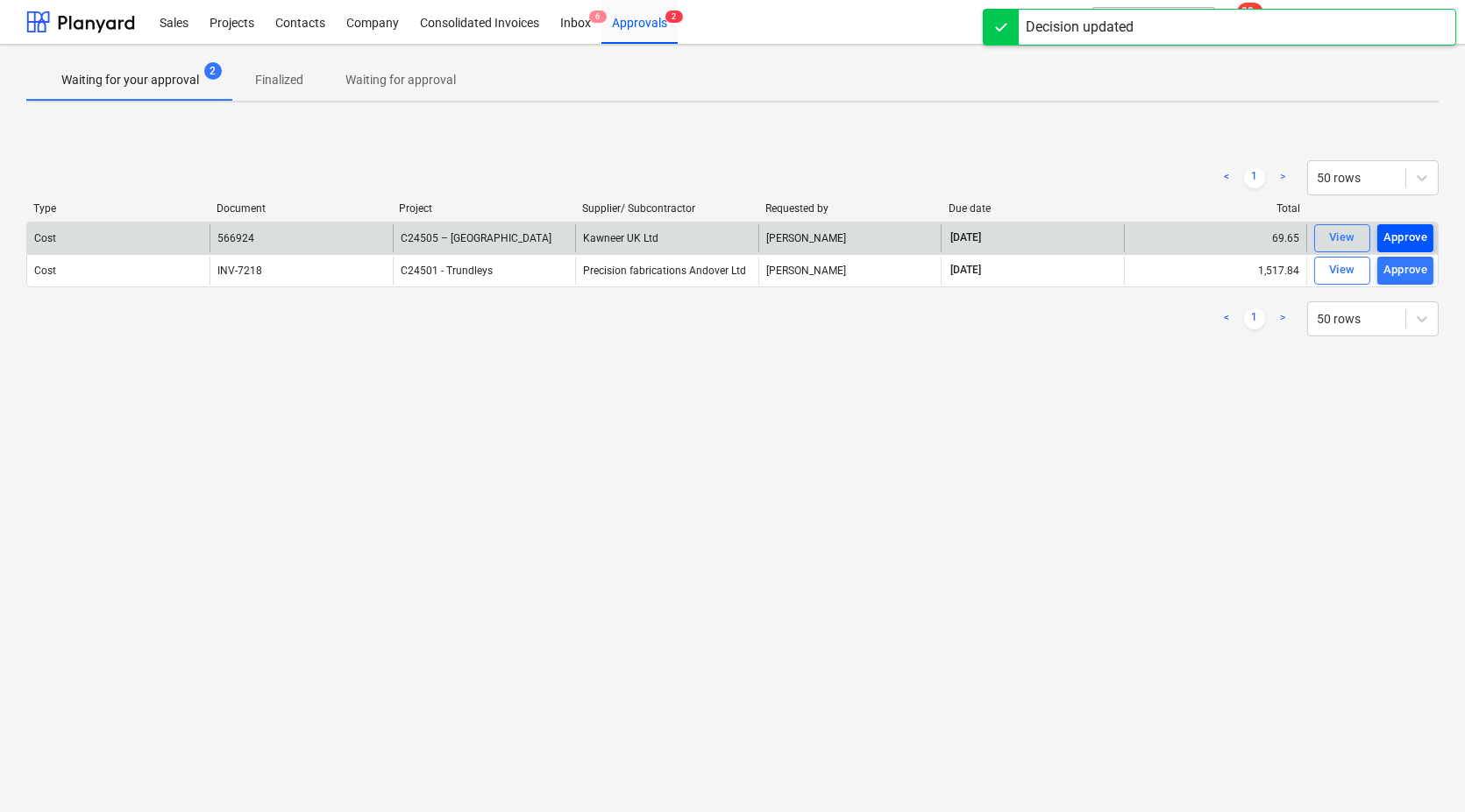
click at [1404, 225] on button "Approve" at bounding box center [1405, 238] width 56 height 28
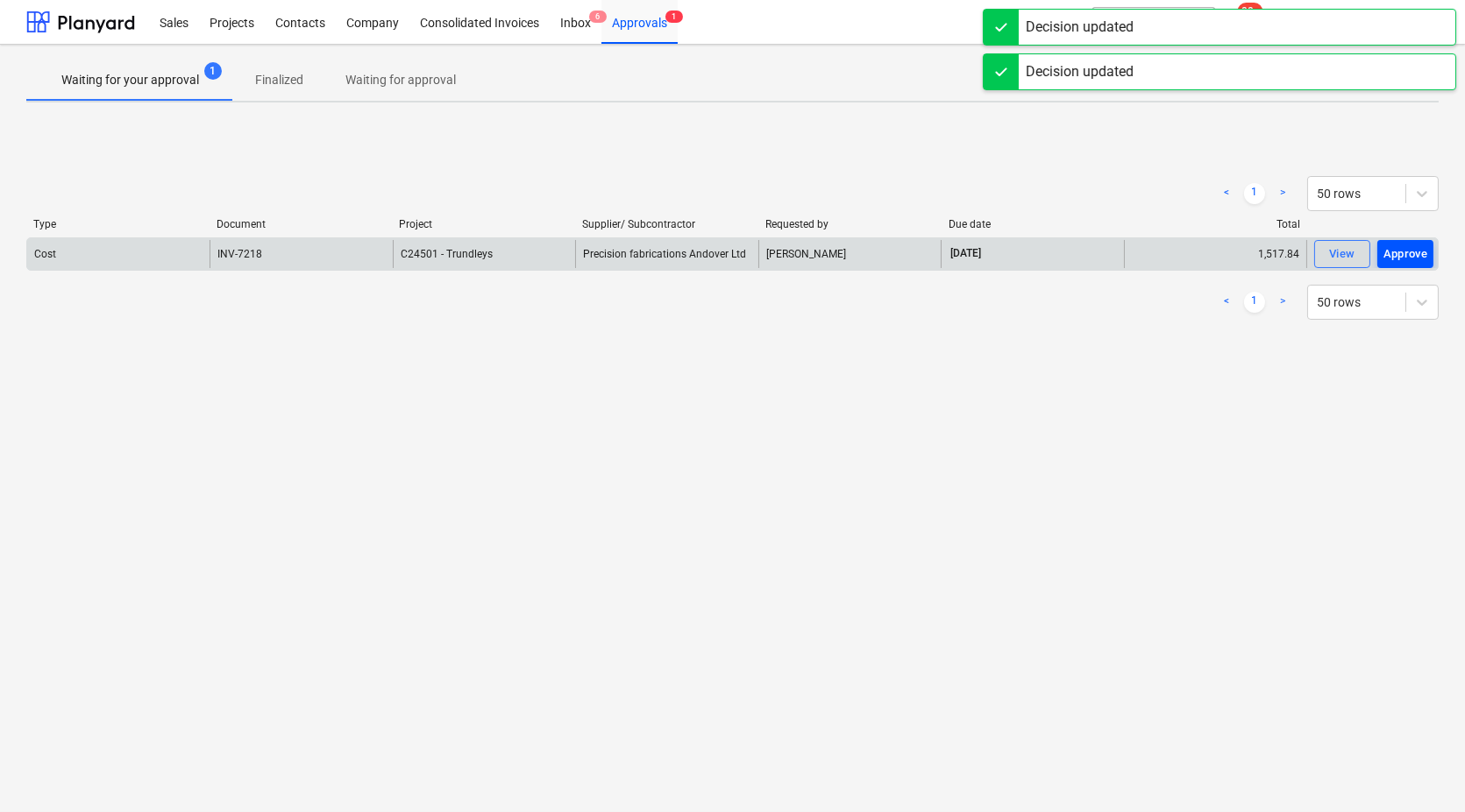
click at [1406, 252] on div "Approve" at bounding box center [1406, 253] width 45 height 20
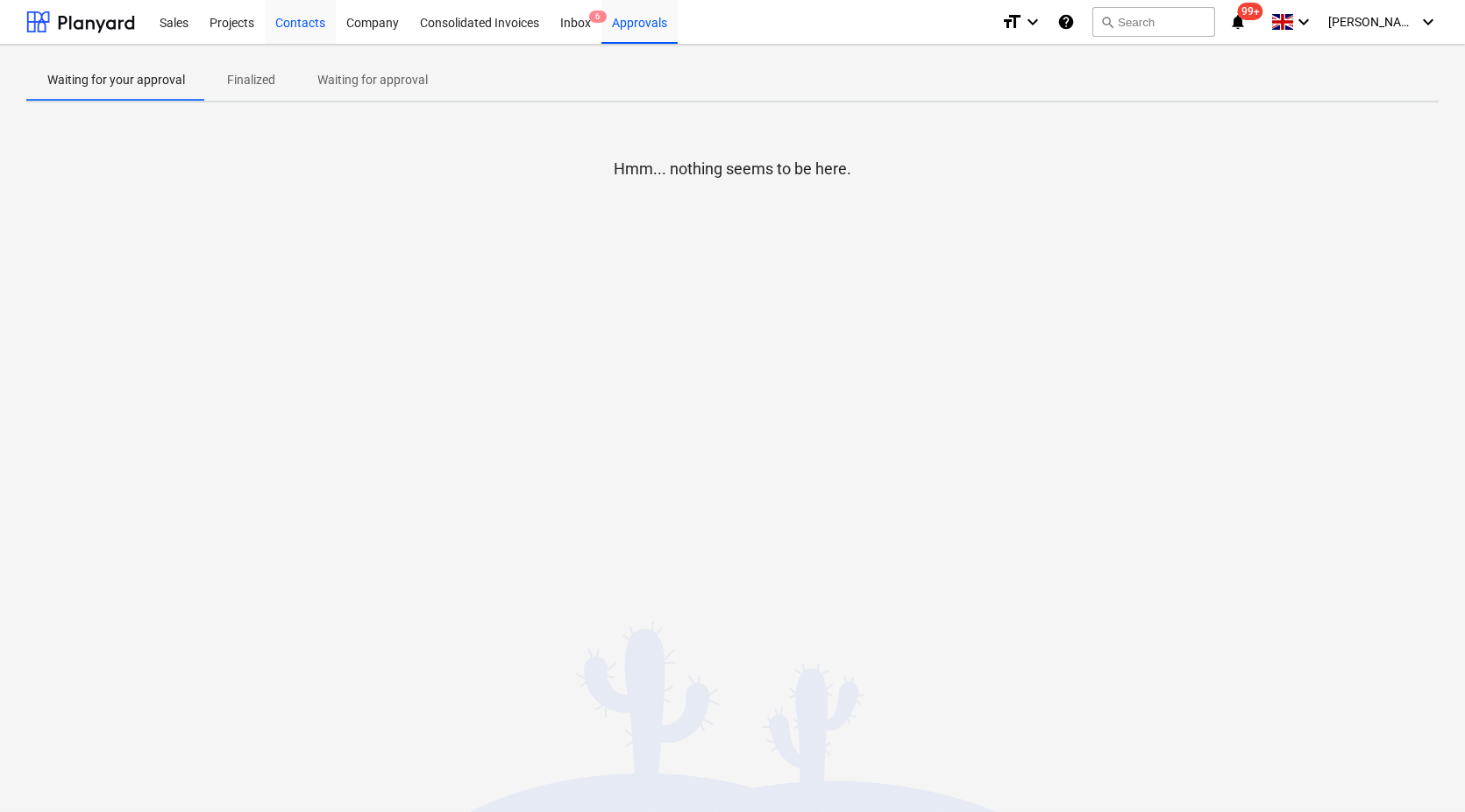
click at [310, 23] on div "Contacts" at bounding box center [301, 22] width 71 height 45
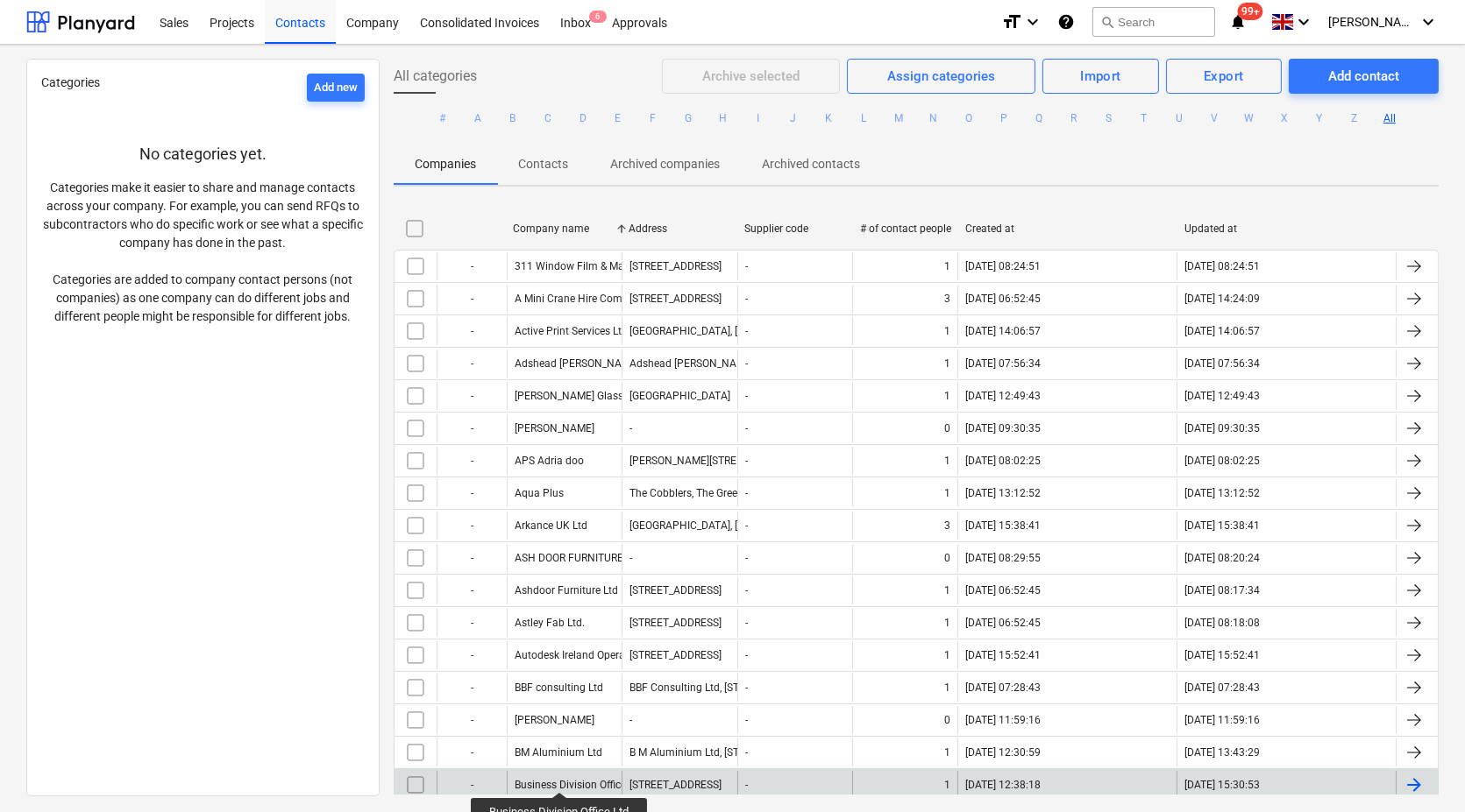
click at [559, 779] on div "Business Division Office Ltd" at bounding box center [578, 785] width 129 height 12
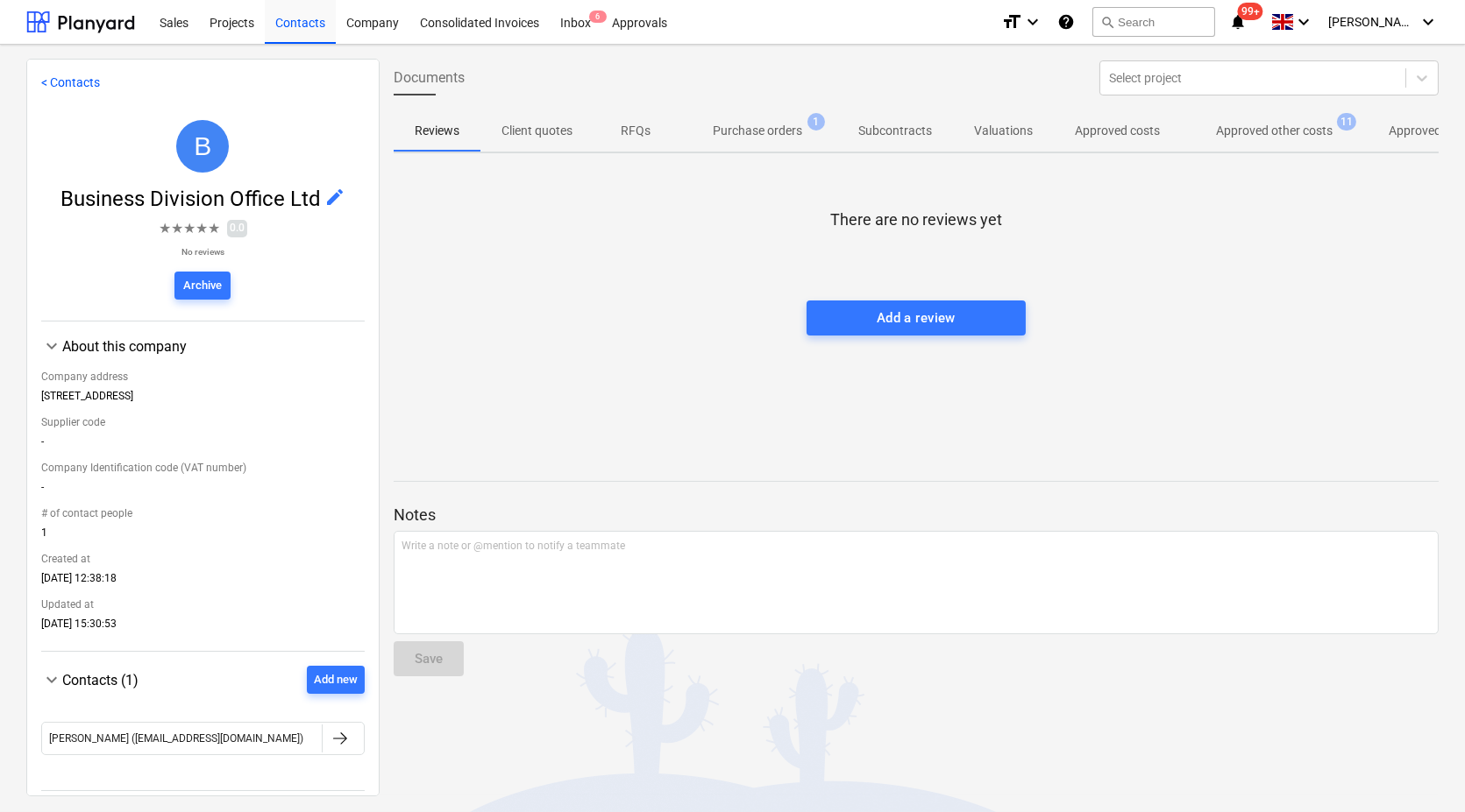
click at [1289, 126] on p "Approved other costs" at bounding box center [1274, 131] width 116 height 19
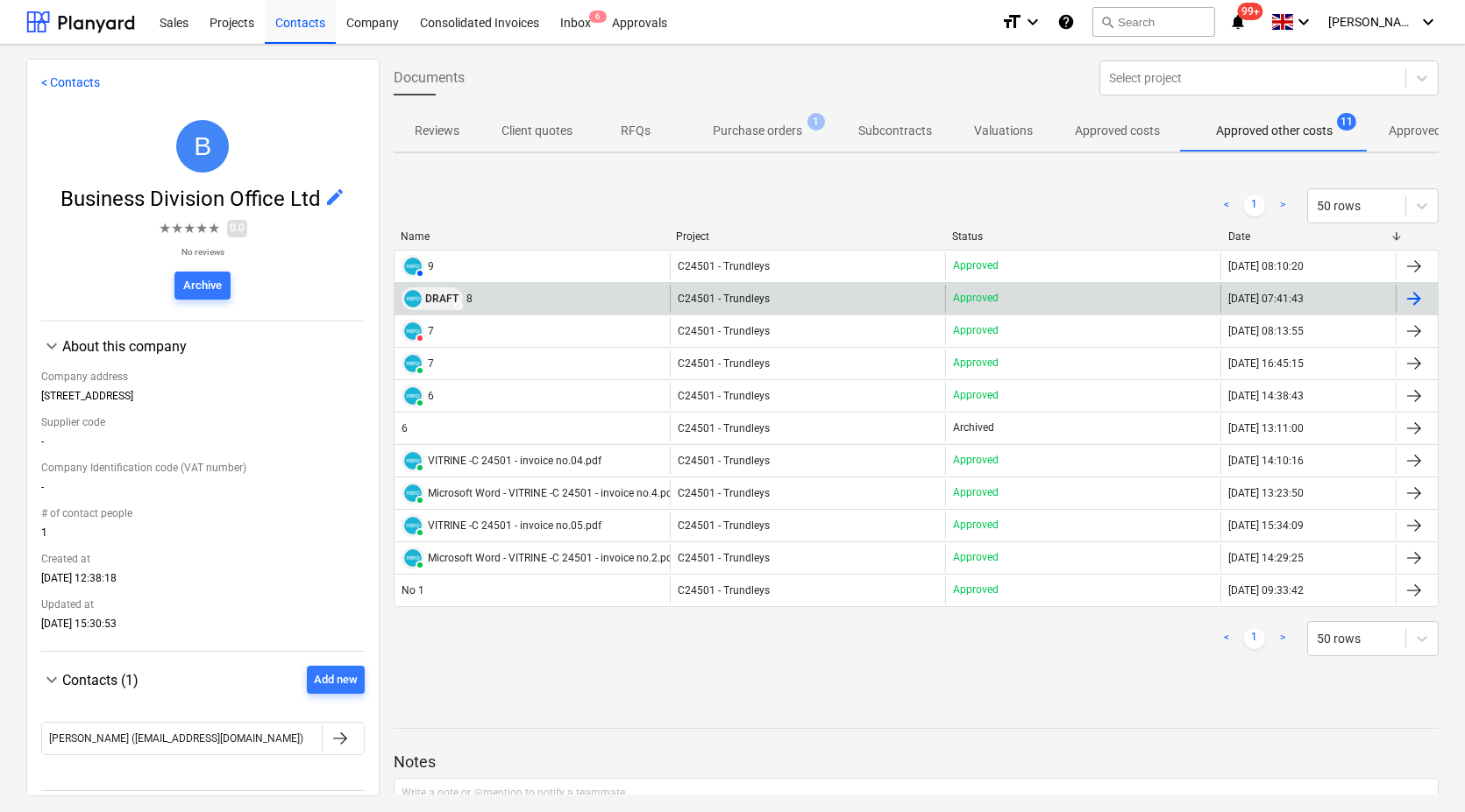
click at [410, 290] on img at bounding box center [412, 299] width 18 height 18
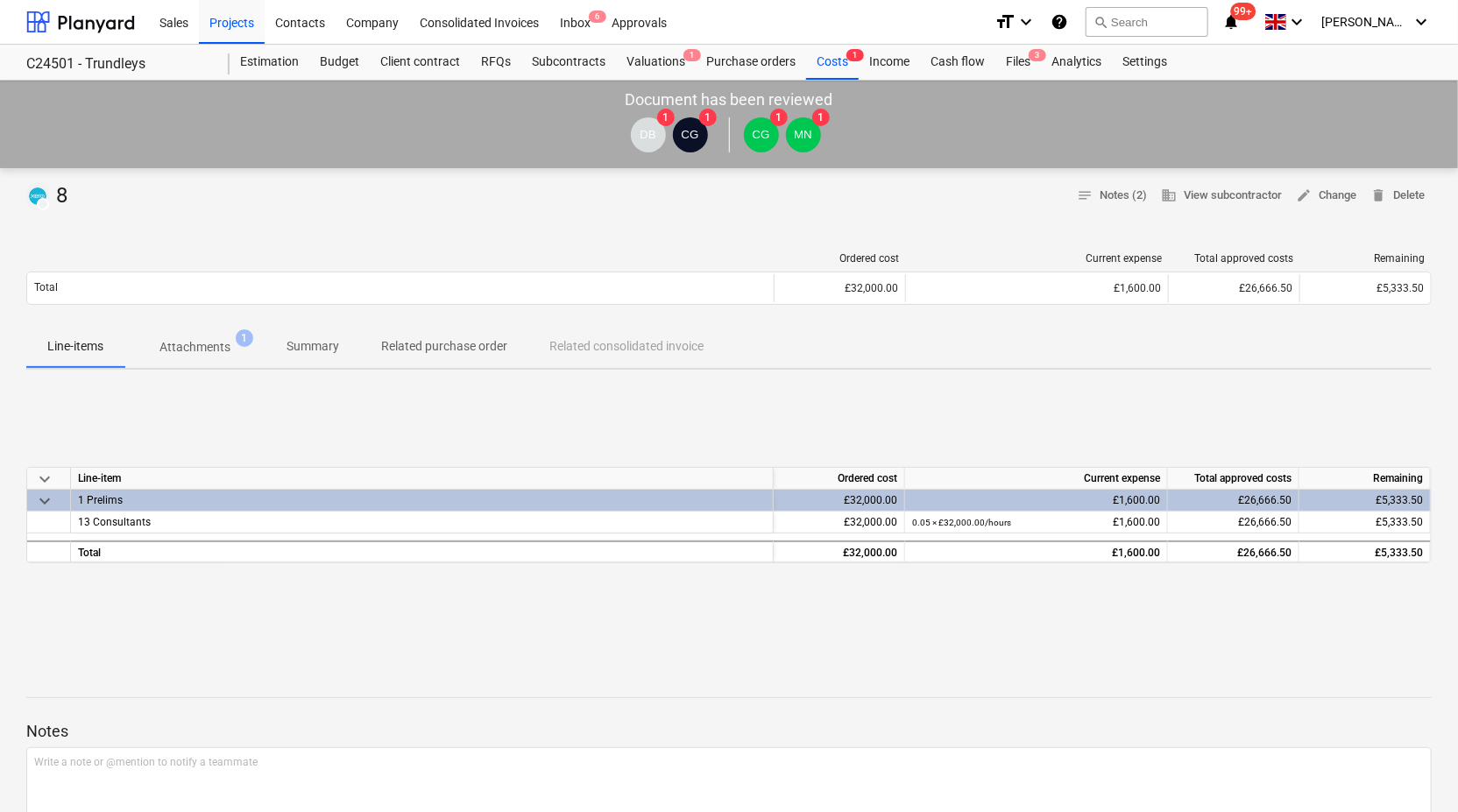
click at [215, 350] on p "Attachments" at bounding box center [195, 347] width 71 height 19
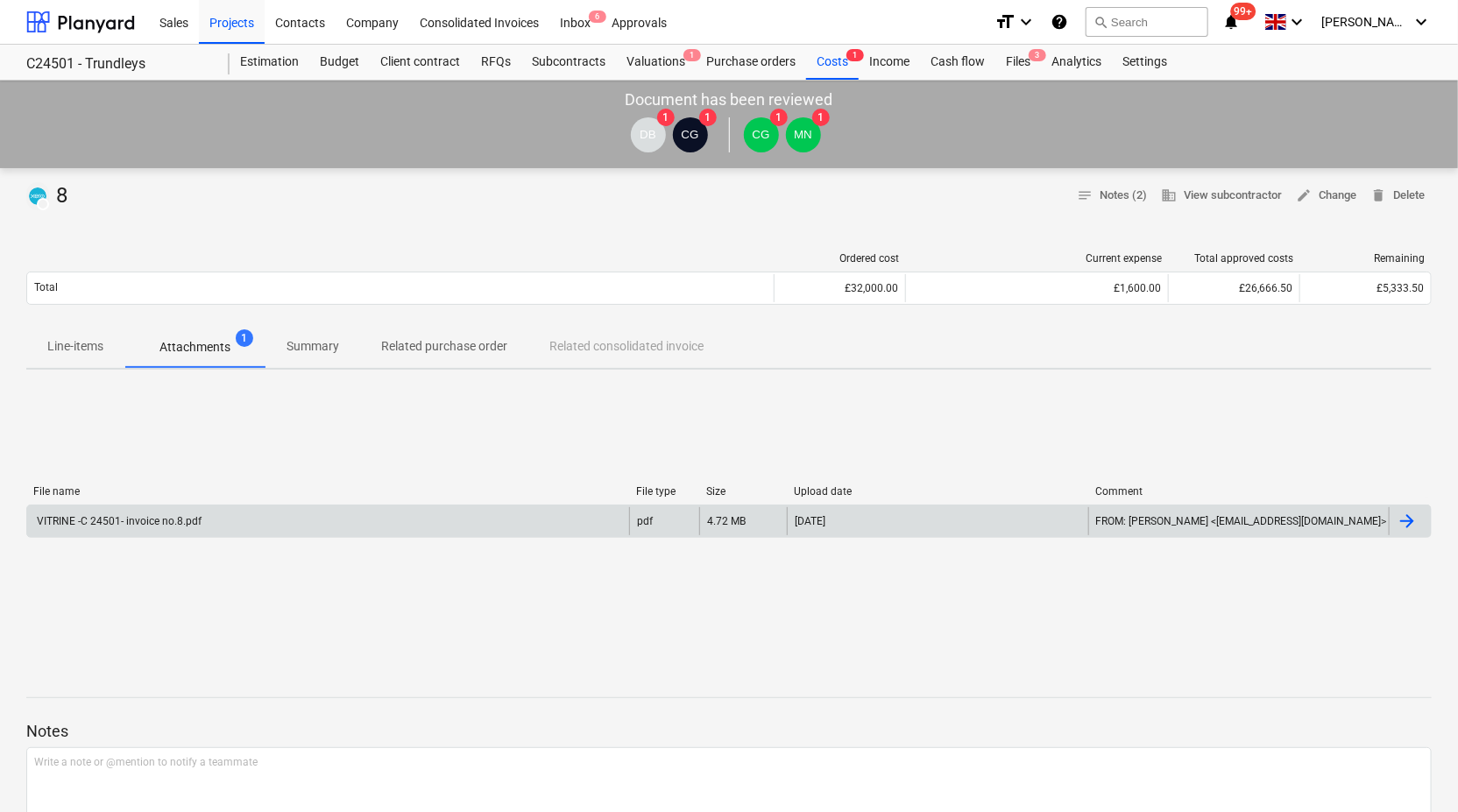
click at [145, 524] on div "VITRINE -C 24501- invoice no.8.pdf" at bounding box center [117, 521] width 167 height 12
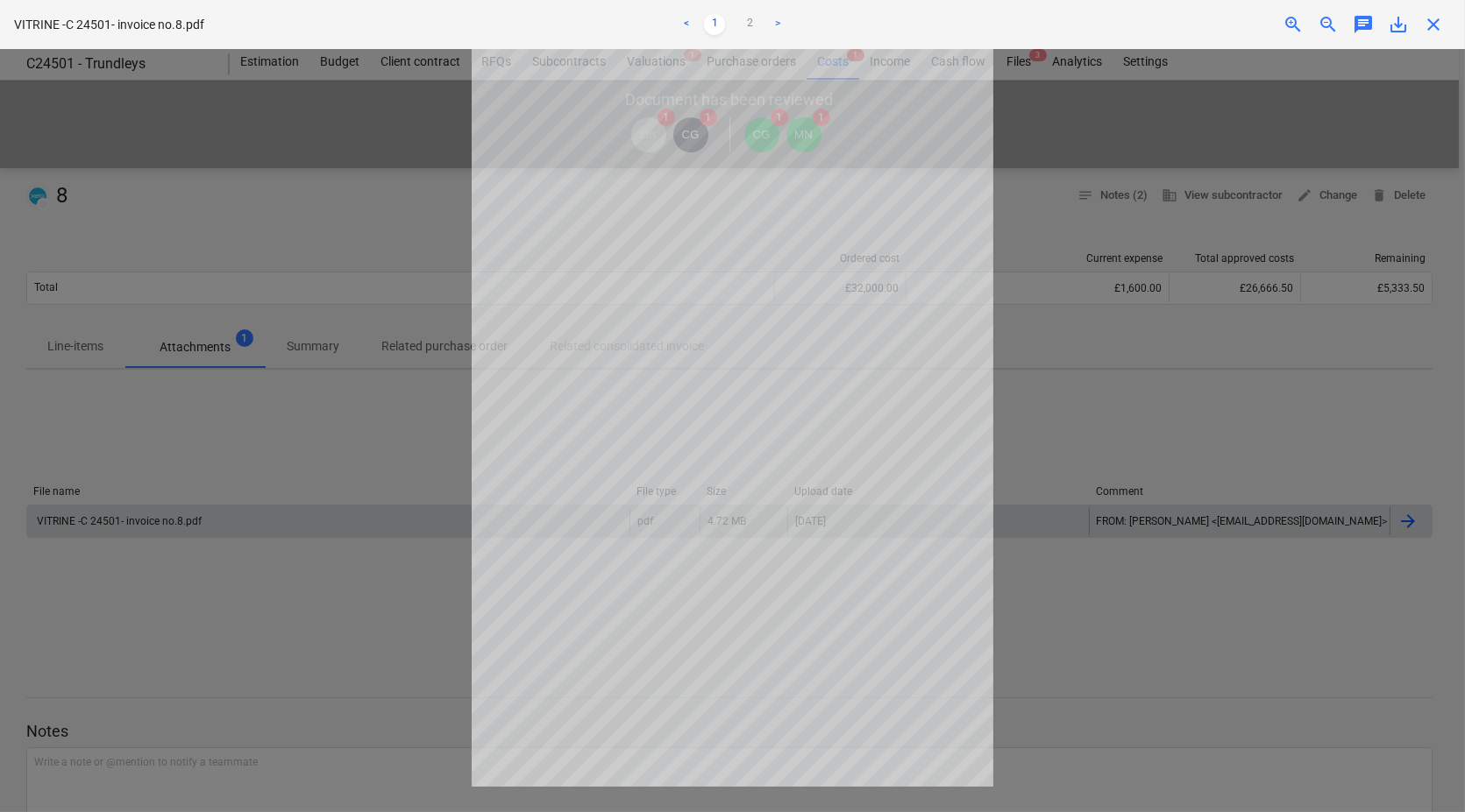
click at [779, 23] on link ">" at bounding box center [778, 24] width 21 height 21
click at [711, 24] on link "1" at bounding box center [714, 24] width 21 height 21
click at [779, 30] on link ">" at bounding box center [778, 24] width 21 height 21
click at [1390, 23] on span "save_alt" at bounding box center [1397, 24] width 21 height 21
click at [1431, 26] on span "close" at bounding box center [1433, 24] width 21 height 21
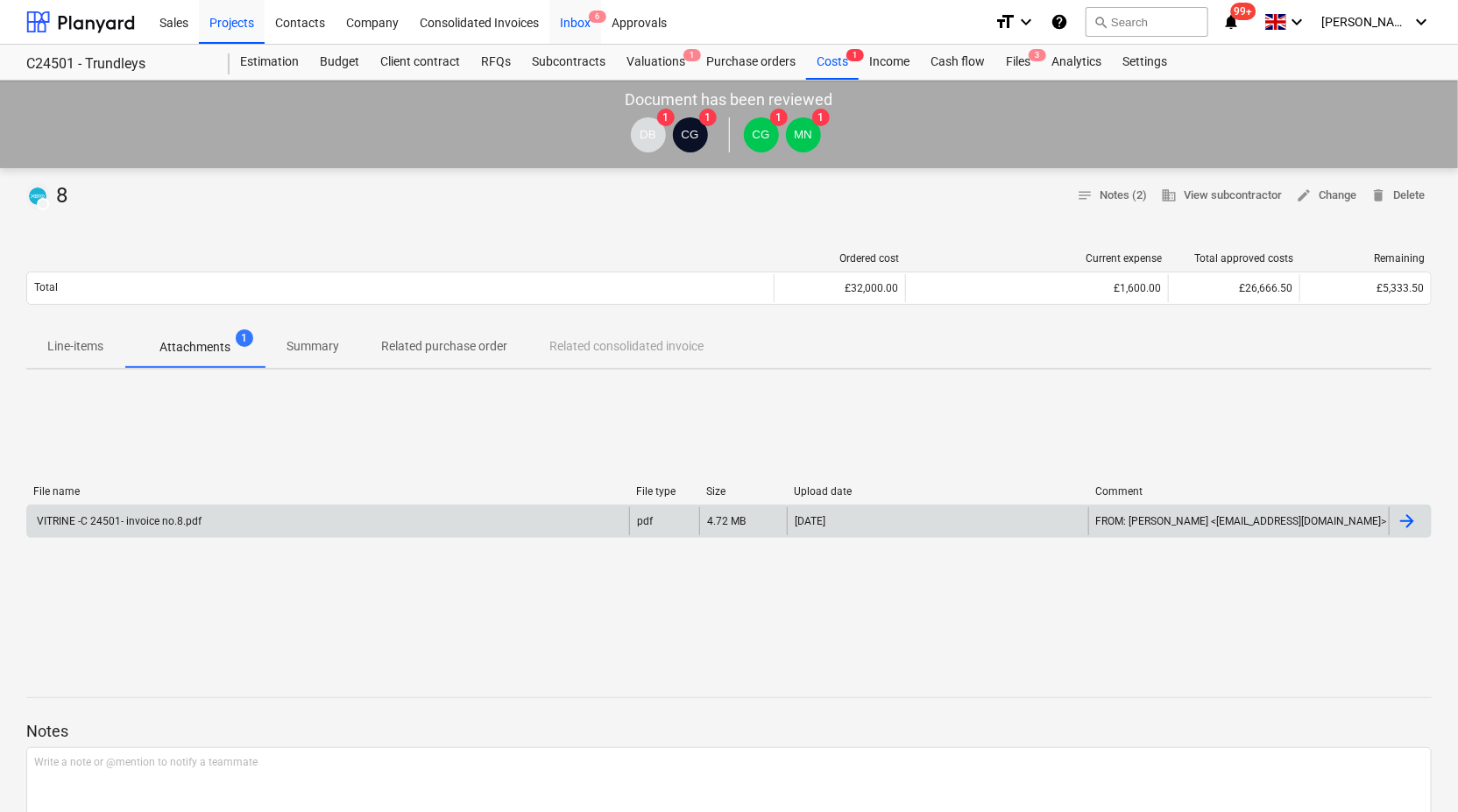
click at [585, 19] on div "Inbox 6" at bounding box center [575, 22] width 52 height 45
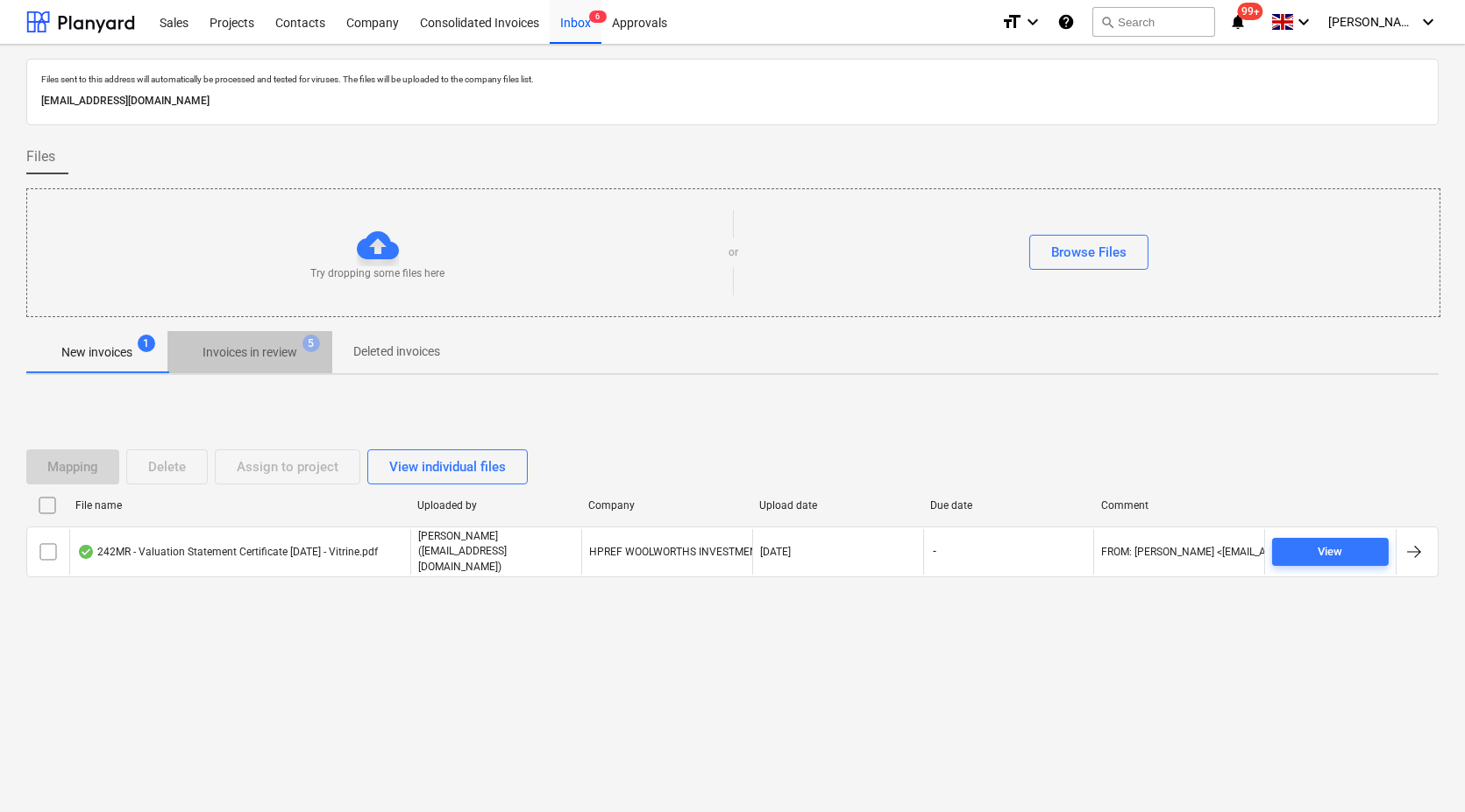
click at [234, 352] on p "Invoices in review" at bounding box center [250, 353] width 95 height 19
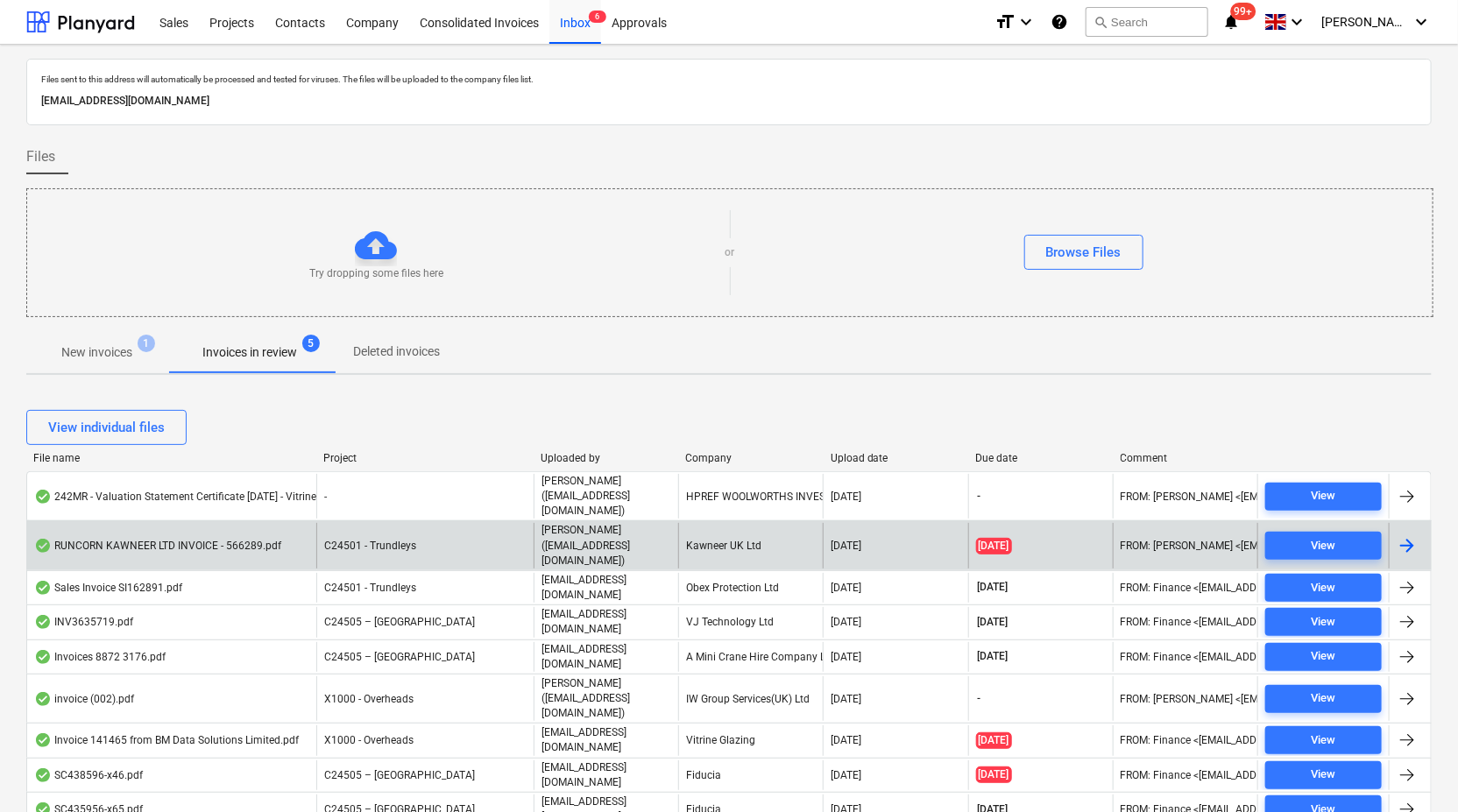
click at [235, 539] on div "RUNCORN KAWNEER LTD INVOICE - 566289.pdf" at bounding box center [157, 545] width 247 height 14
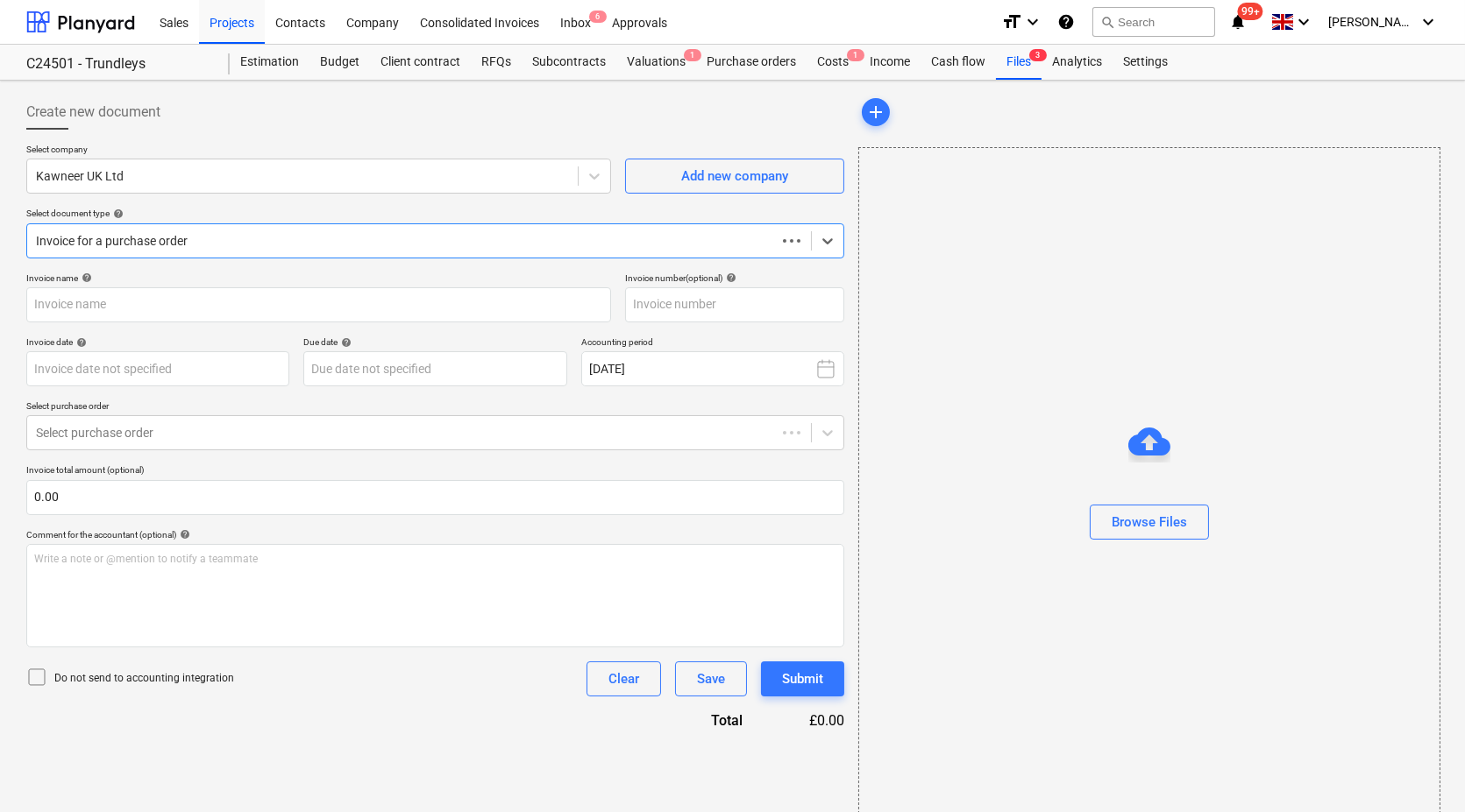
type input "566289"
type input "31 Jul 2025"
type input "31 Aug 2025"
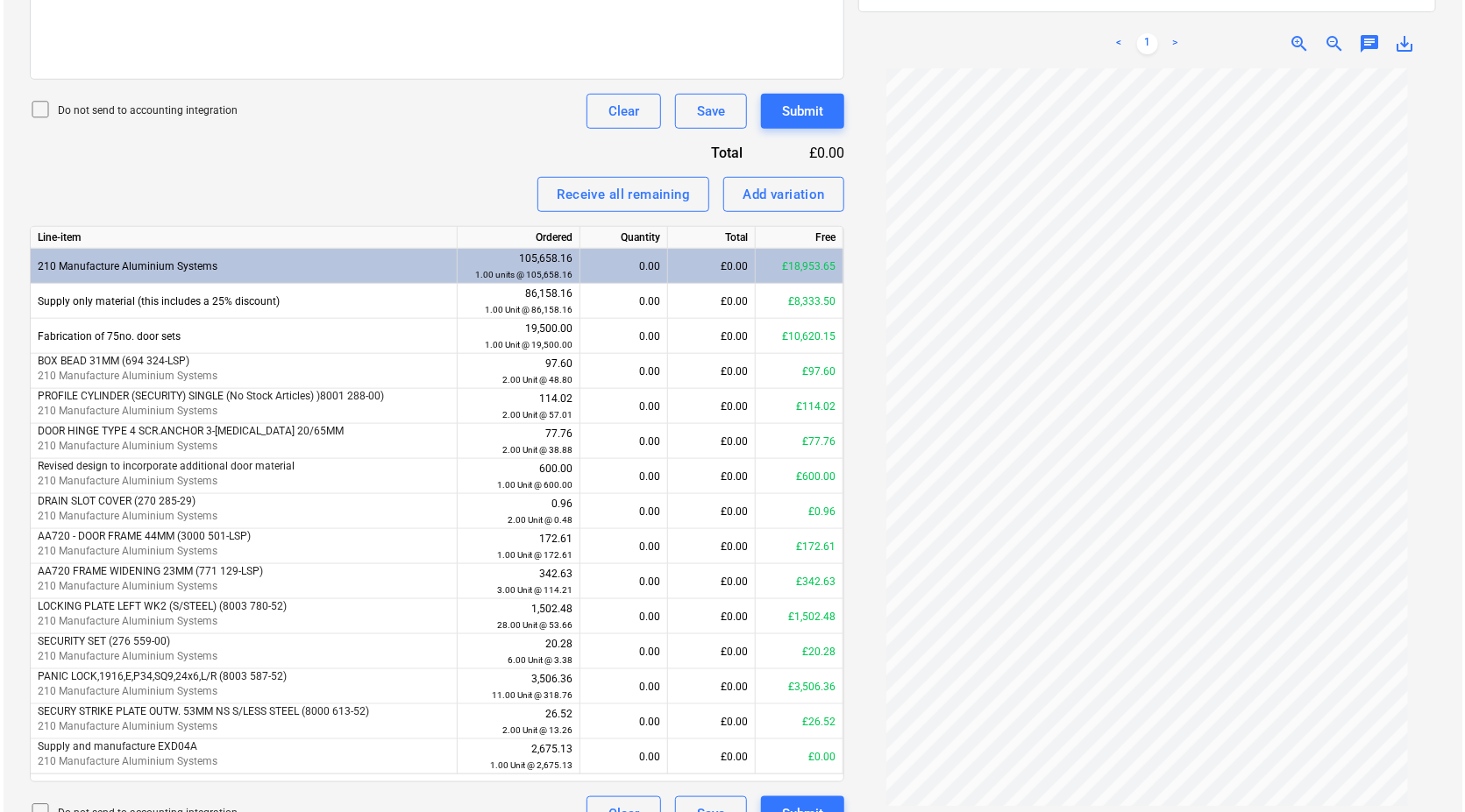
scroll to position [600, 0]
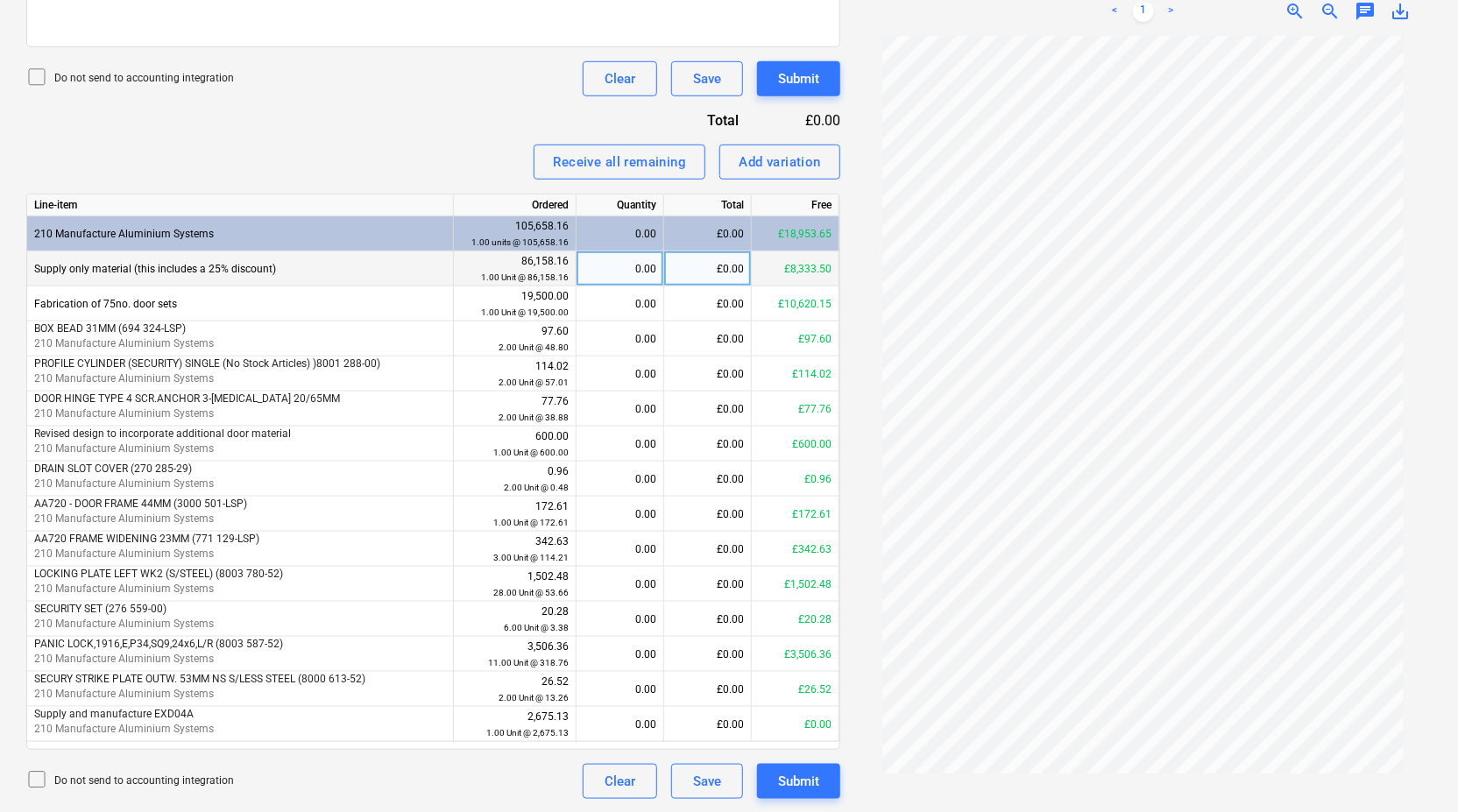
click at [714, 269] on div "£0.00" at bounding box center [707, 268] width 87 height 35
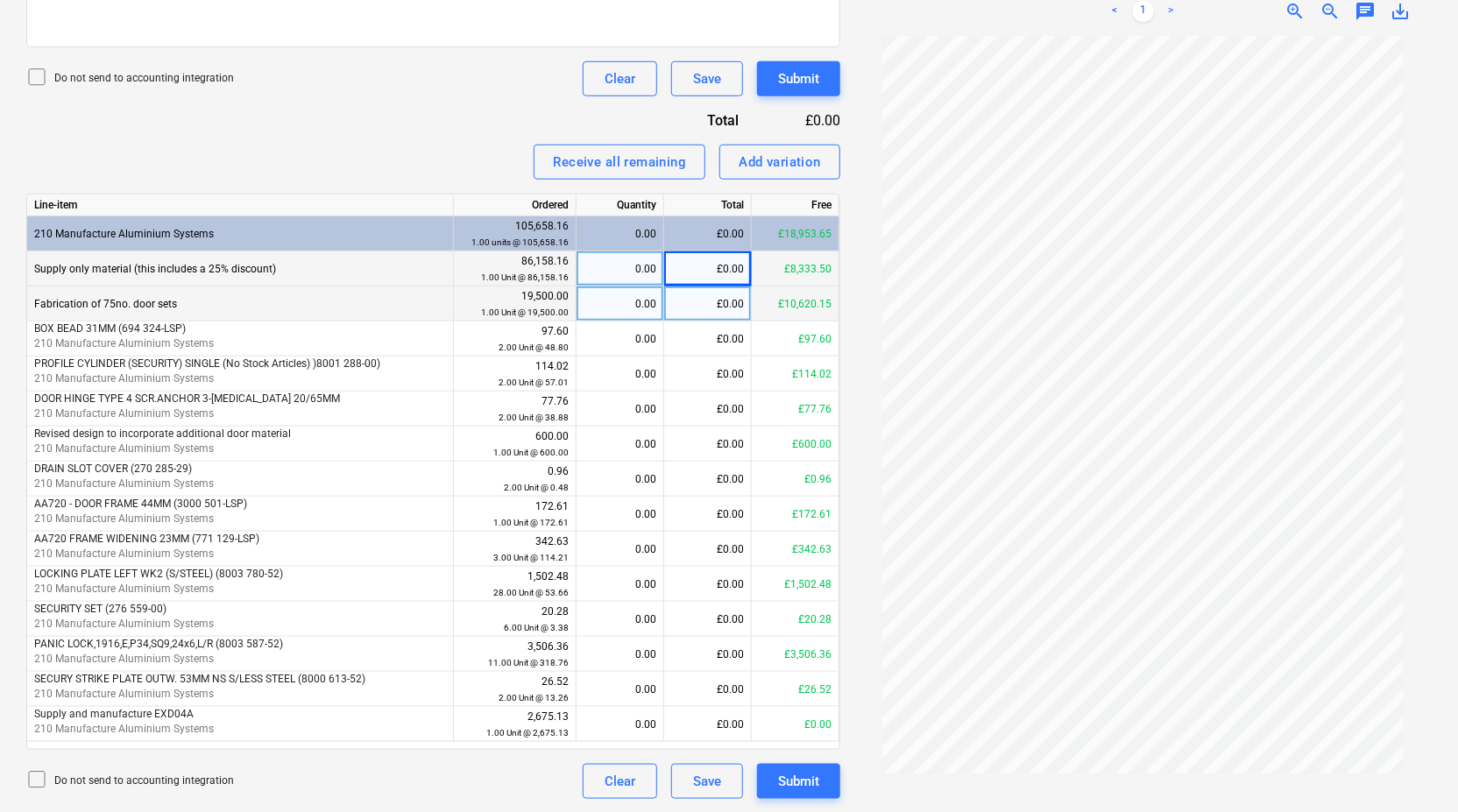
click at [717, 296] on div "£0.00" at bounding box center [707, 303] width 87 height 35
click at [692, 267] on div "£0.00" at bounding box center [707, 268] width 87 height 35
click at [703, 304] on div "£0.00" at bounding box center [707, 303] width 87 height 35
click at [700, 269] on div "£0.00" at bounding box center [707, 268] width 87 height 35
click at [703, 300] on div "£0.00" at bounding box center [707, 303] width 87 height 35
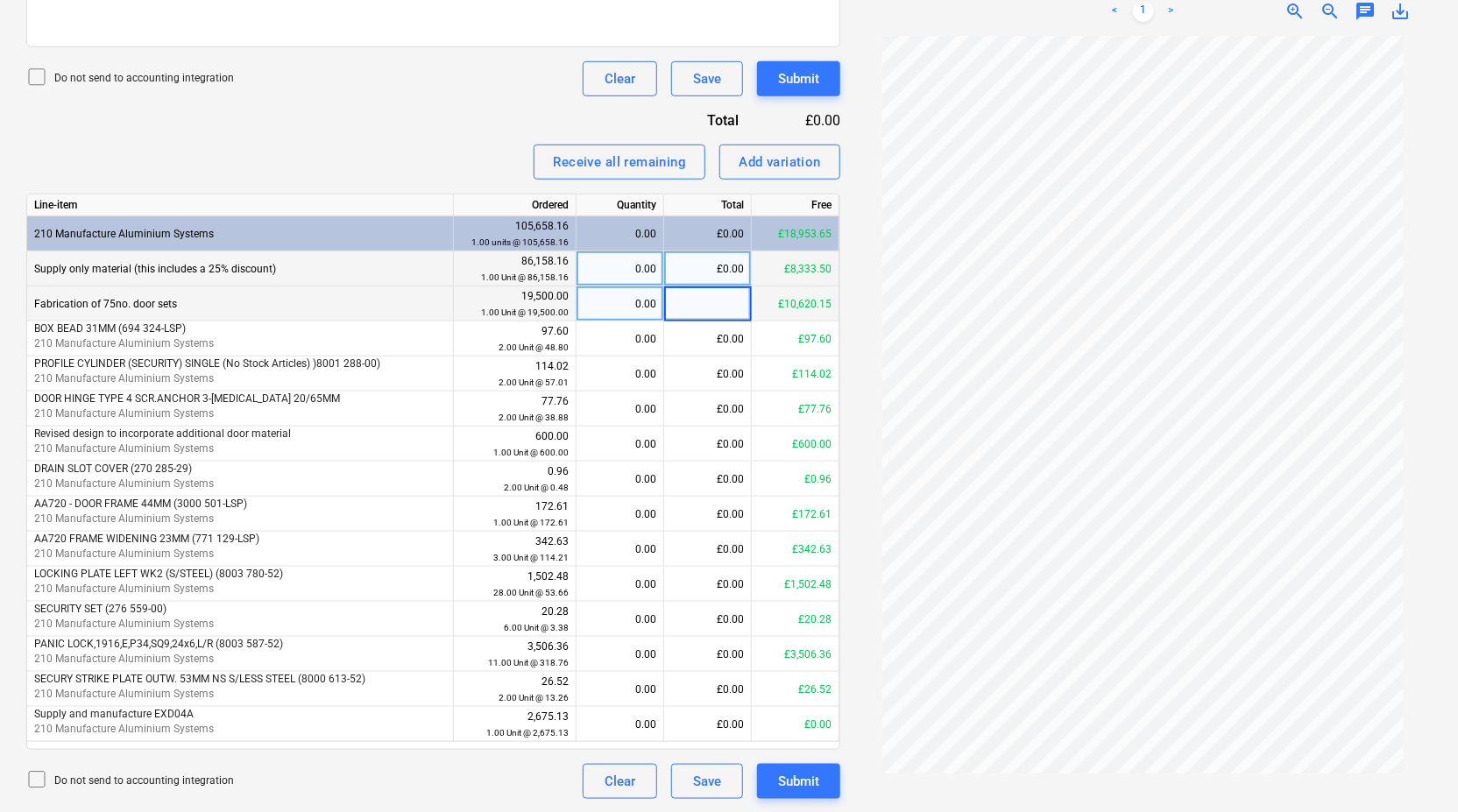
click at [695, 264] on div "£0.00" at bounding box center [707, 268] width 87 height 35
click at [702, 296] on div "£0.00" at bounding box center [707, 303] width 87 height 35
click at [701, 279] on div "£0.00" at bounding box center [707, 268] width 87 height 35
click at [709, 301] on div "£0.00" at bounding box center [707, 303] width 87 height 35
click at [703, 269] on div "£0.00" at bounding box center [707, 268] width 87 height 35
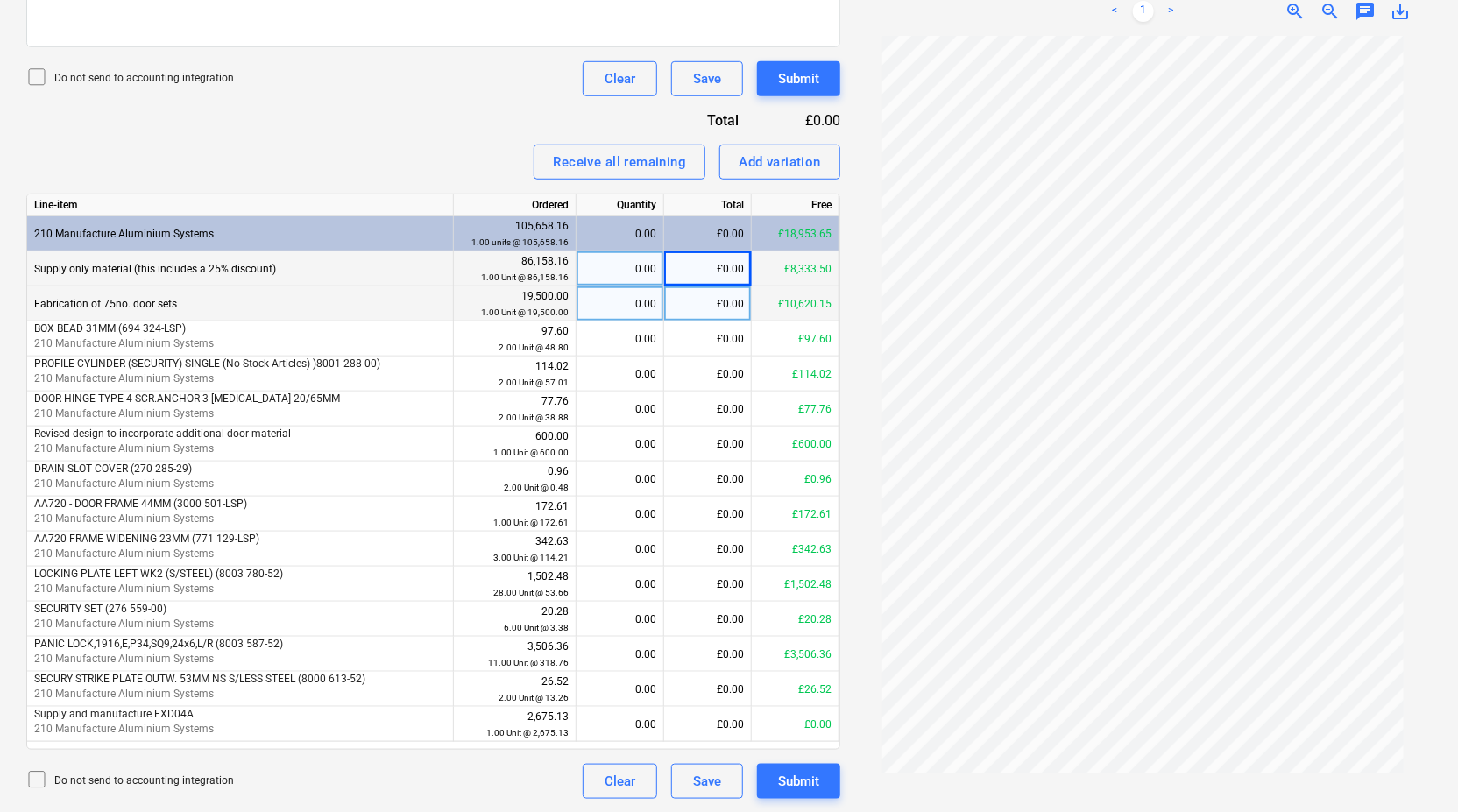
click at [697, 297] on div "£0.00" at bounding box center [707, 303] width 87 height 35
click at [698, 267] on div "£0.00" at bounding box center [707, 268] width 87 height 35
click at [698, 296] on div "£0.00" at bounding box center [707, 303] width 87 height 35
click at [692, 273] on div "£0.00" at bounding box center [707, 268] width 87 height 35
click at [707, 302] on div "£0.00" at bounding box center [707, 303] width 87 height 35
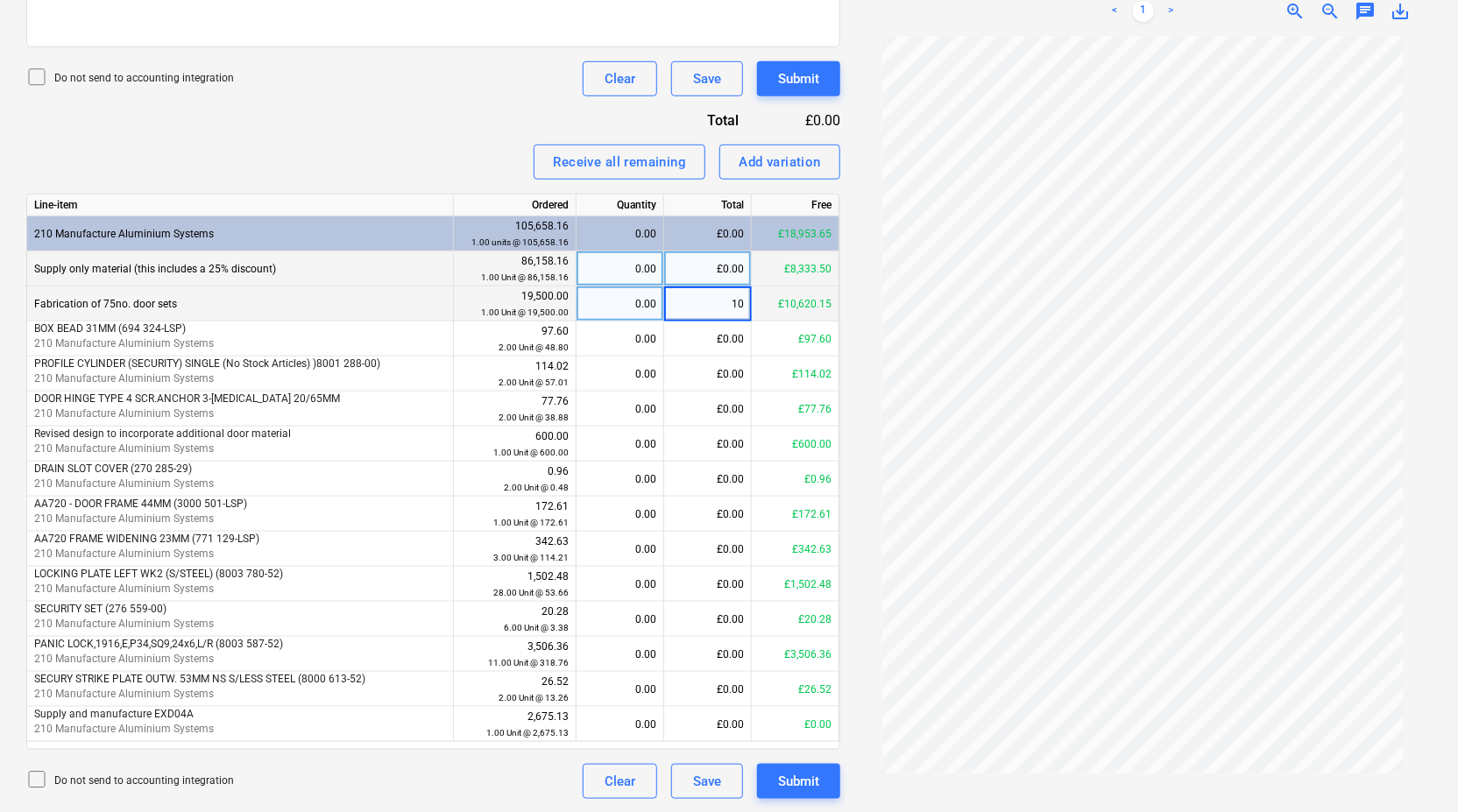
type input "1"
click at [723, 269] on div "£0.00" at bounding box center [707, 268] width 87 height 35
type input "8333.50"
click at [716, 300] on div "£0.00" at bounding box center [707, 303] width 87 height 35
type input "4986.28"
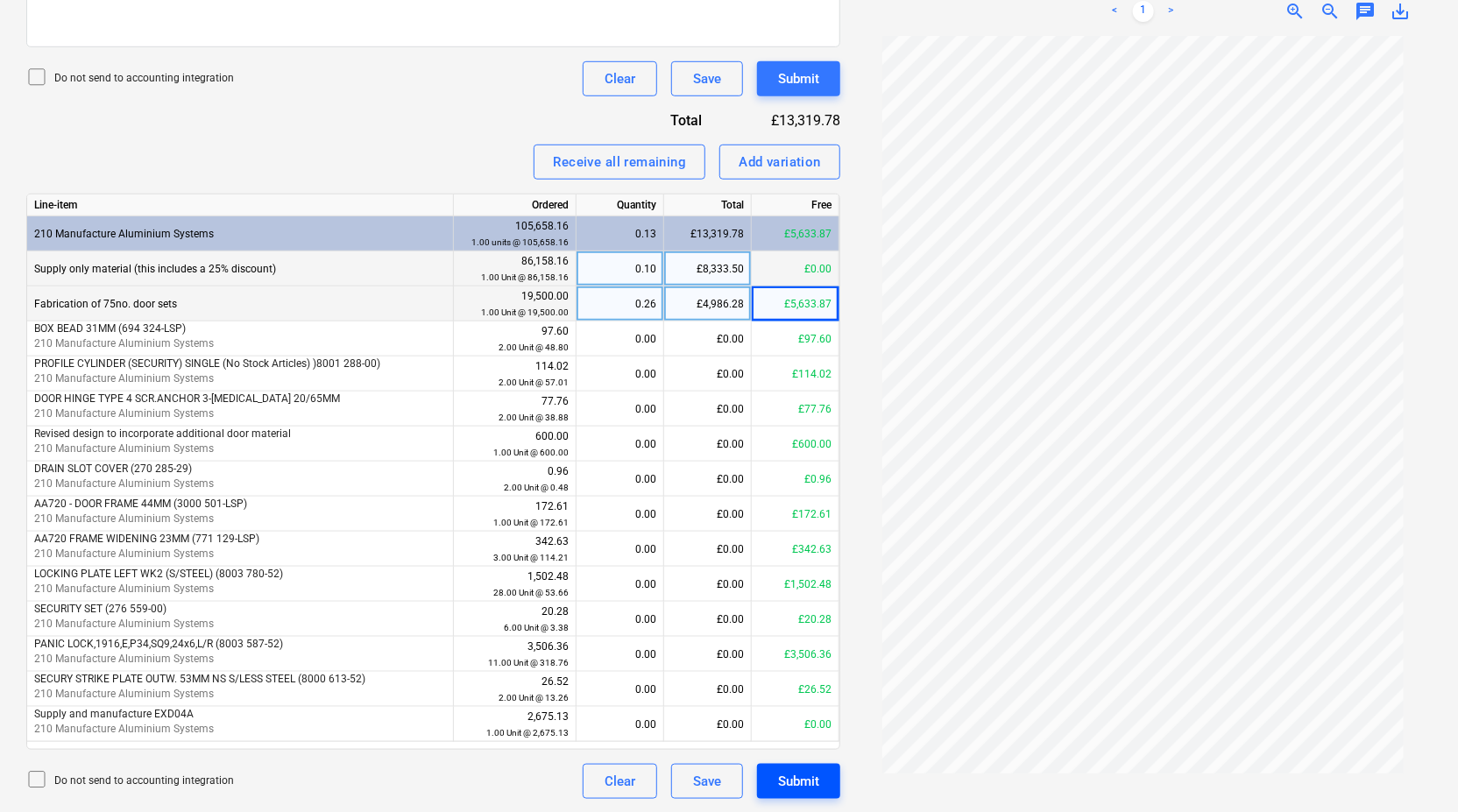
click at [819, 774] on div "Submit" at bounding box center [799, 781] width 41 height 23
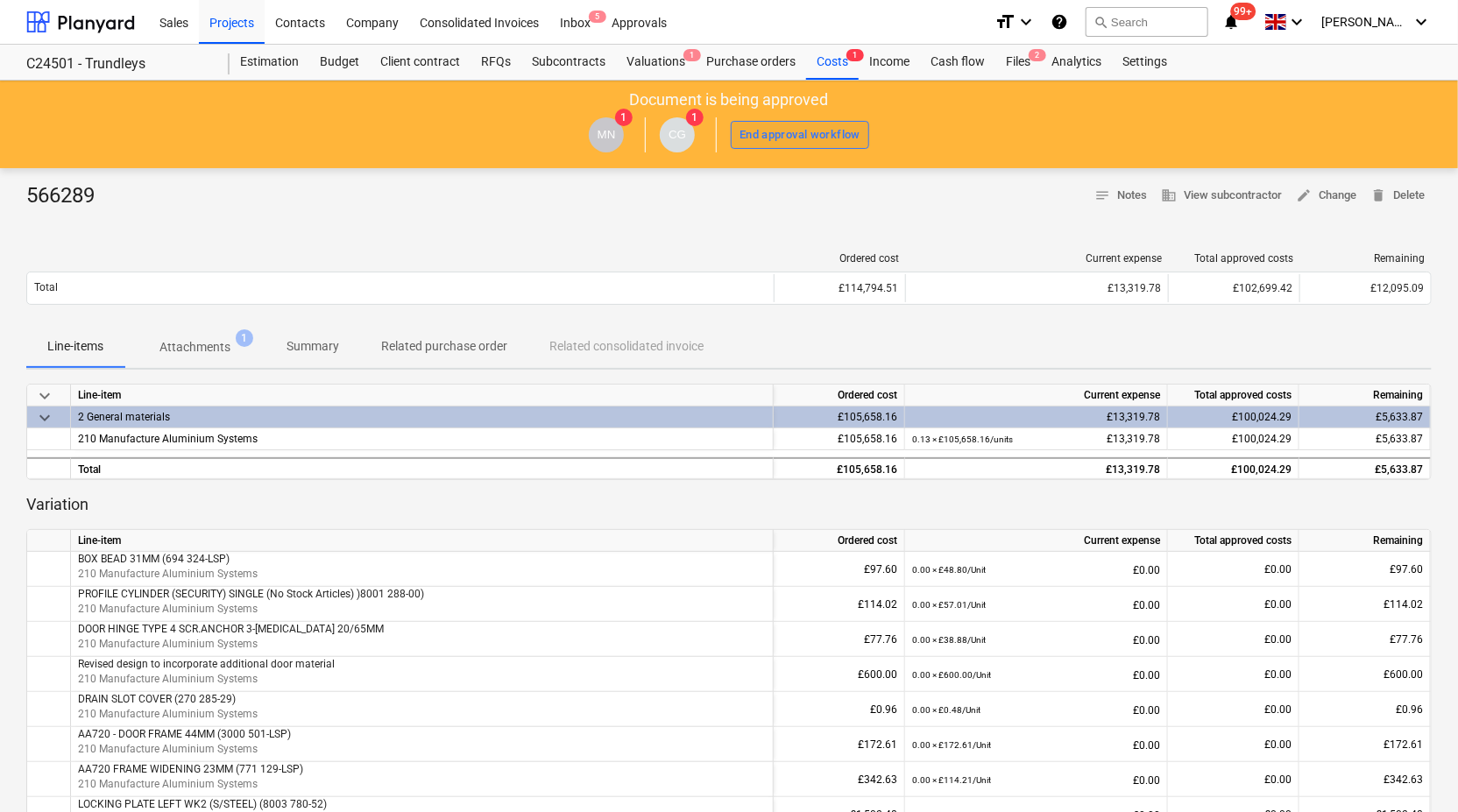
click at [780, 131] on div "End approval workflow" at bounding box center [800, 134] width 121 height 20
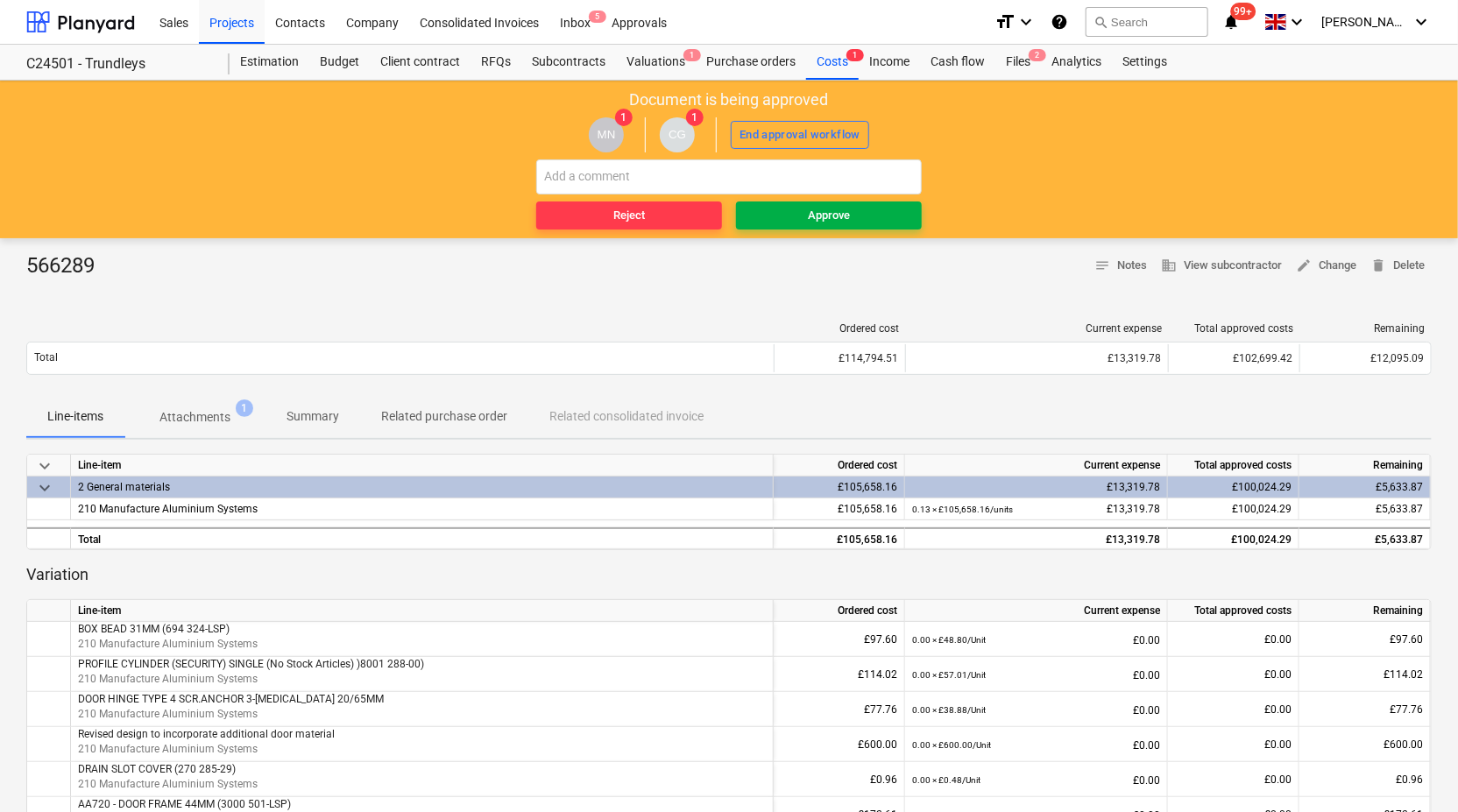
click at [796, 212] on span "Approve" at bounding box center [828, 215] width 172 height 20
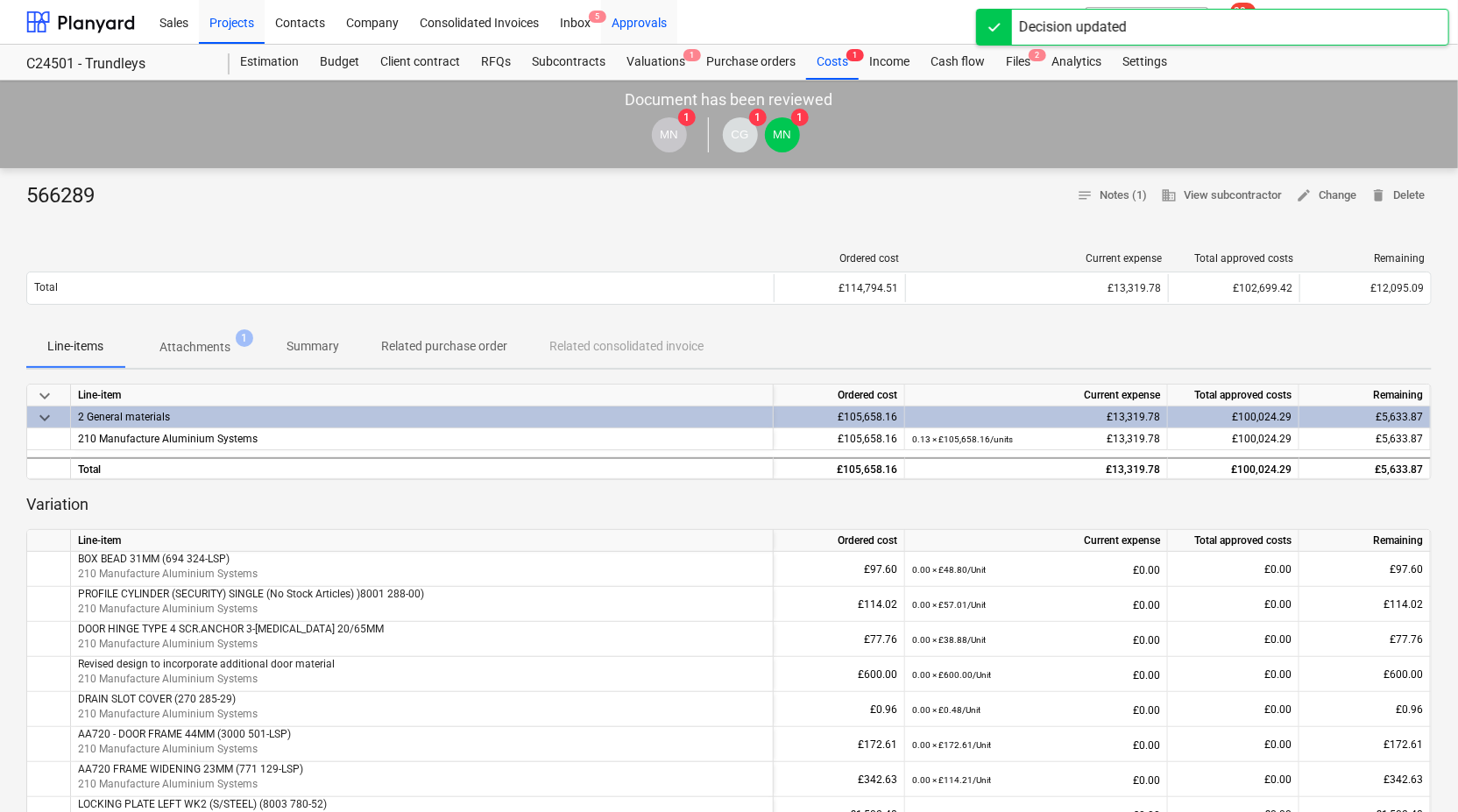
click at [625, 19] on div "Approvals" at bounding box center [638, 22] width 76 height 45
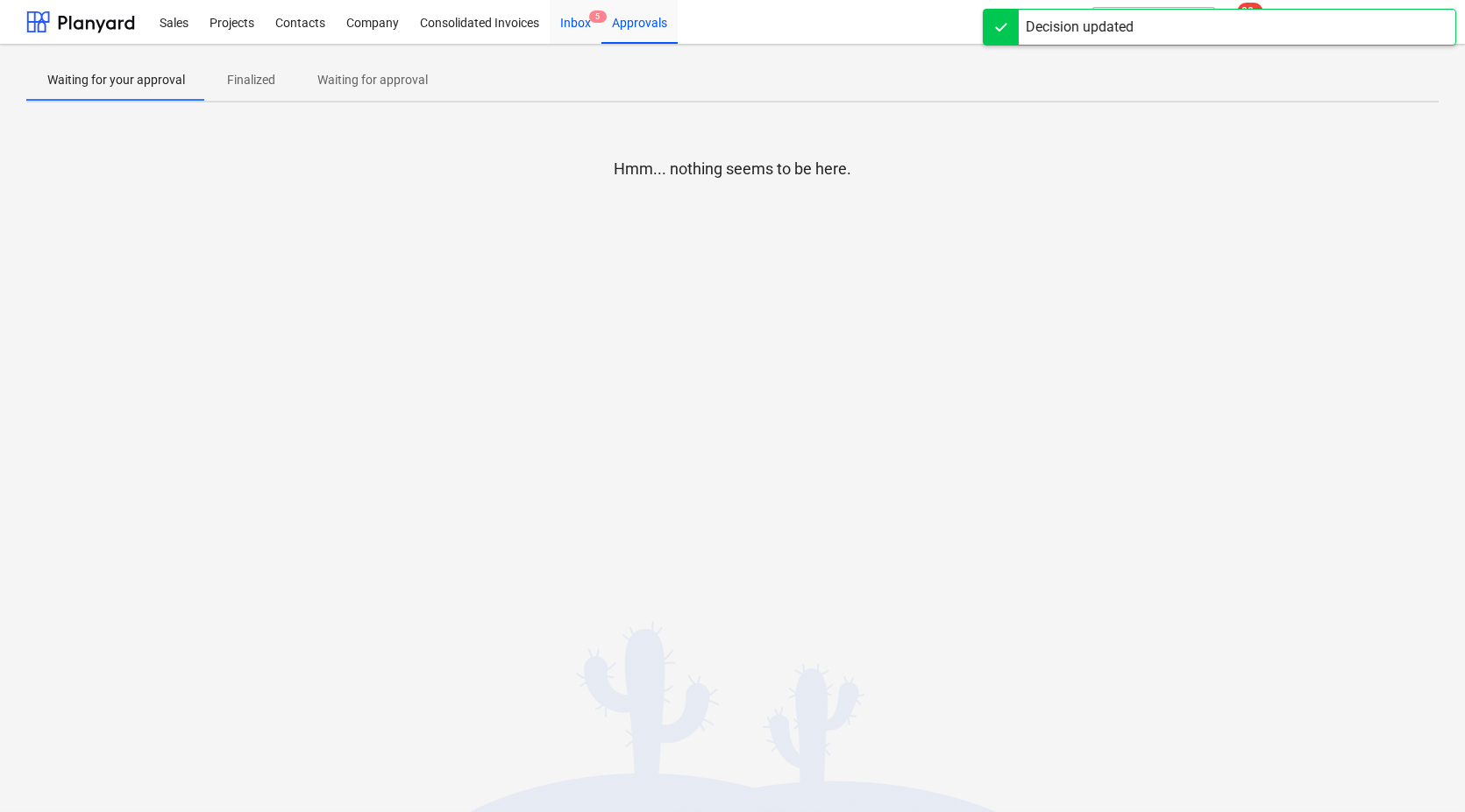
click at [564, 22] on div "Inbox 5" at bounding box center [575, 22] width 52 height 45
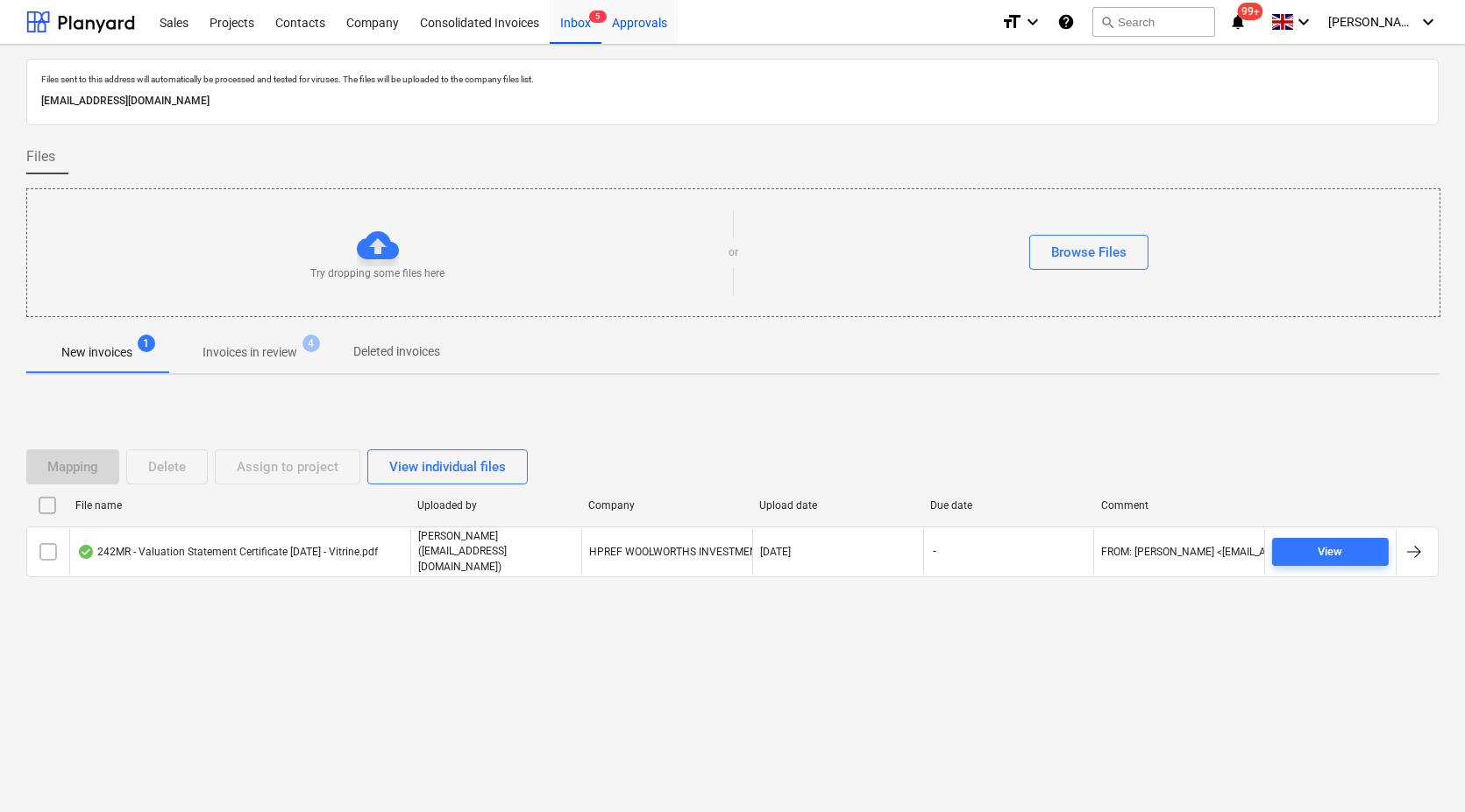
click at [634, 28] on div "Approvals" at bounding box center [639, 22] width 76 height 45
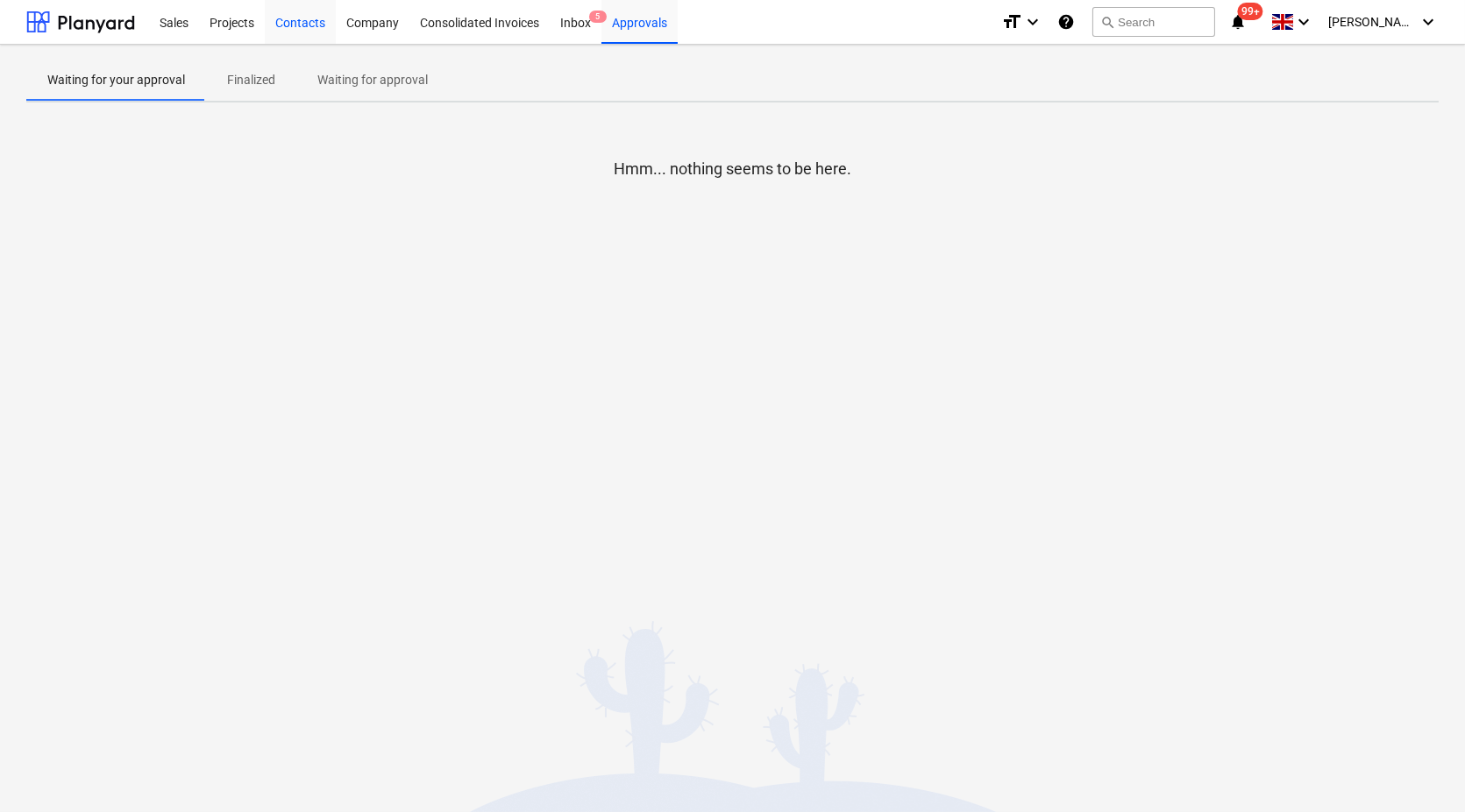
click at [290, 19] on div "Contacts" at bounding box center [301, 22] width 71 height 45
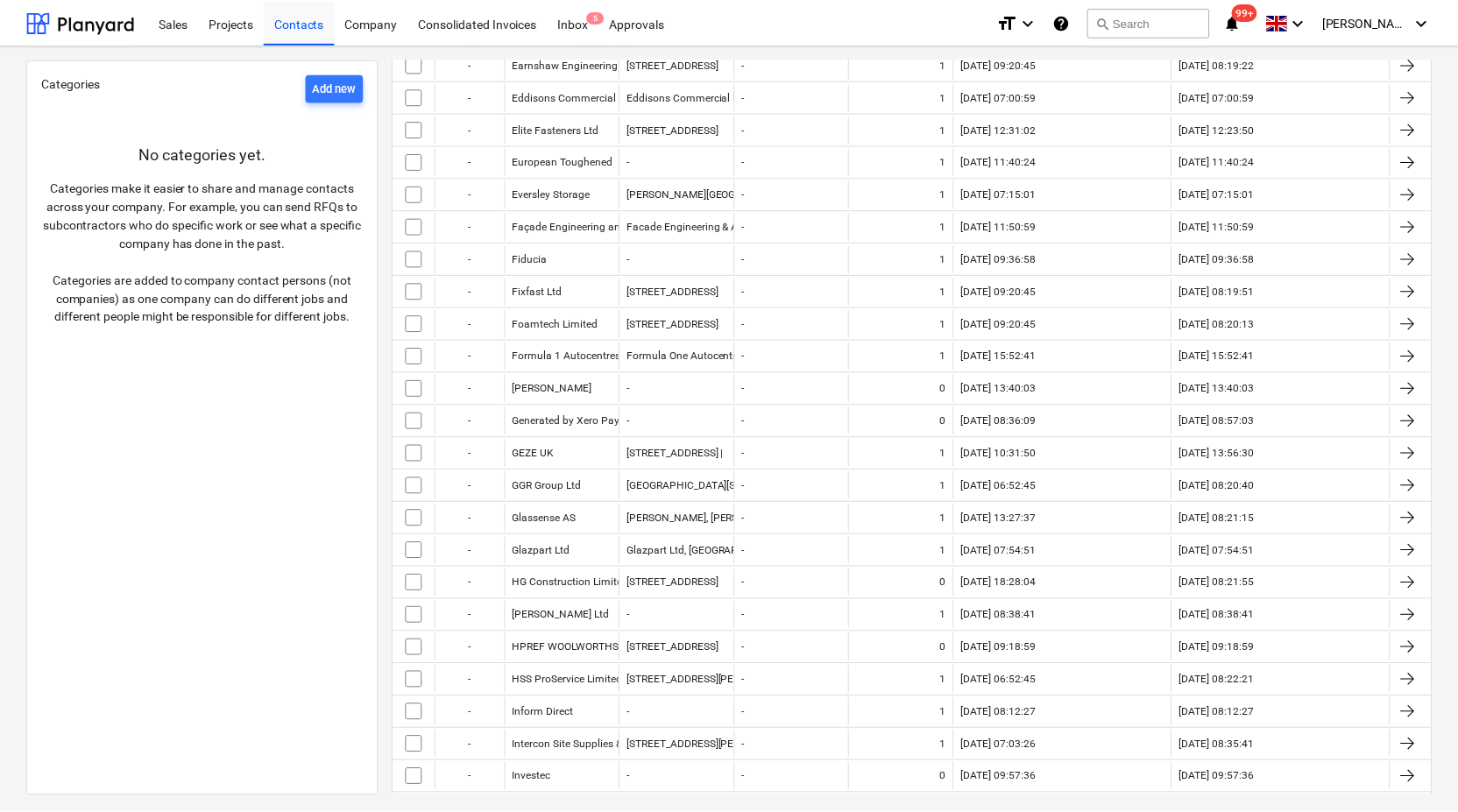
scroll to position [1265, 0]
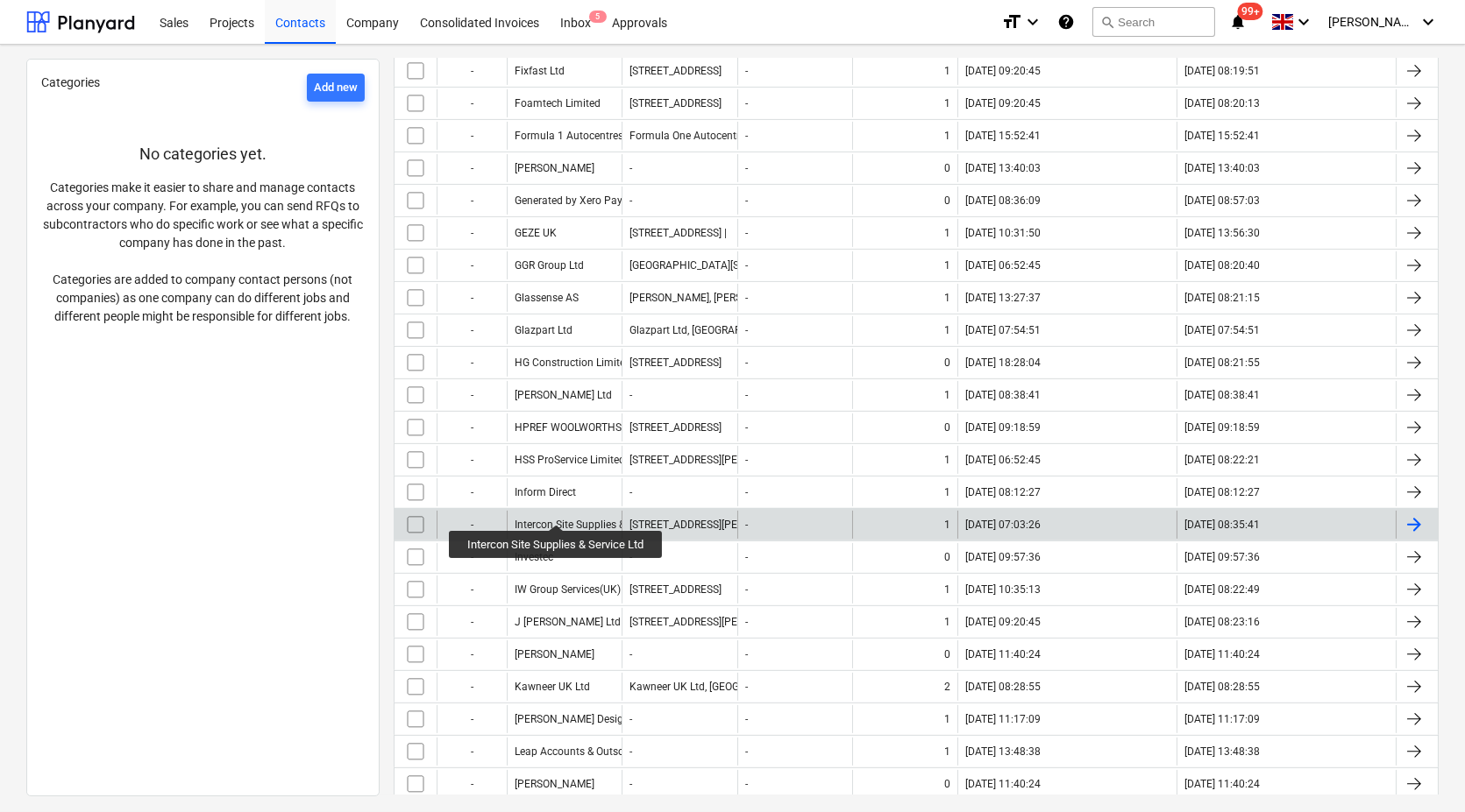
click at [557, 519] on div "Intercon Site Supplies & Service Ltd" at bounding box center [596, 525] width 164 height 12
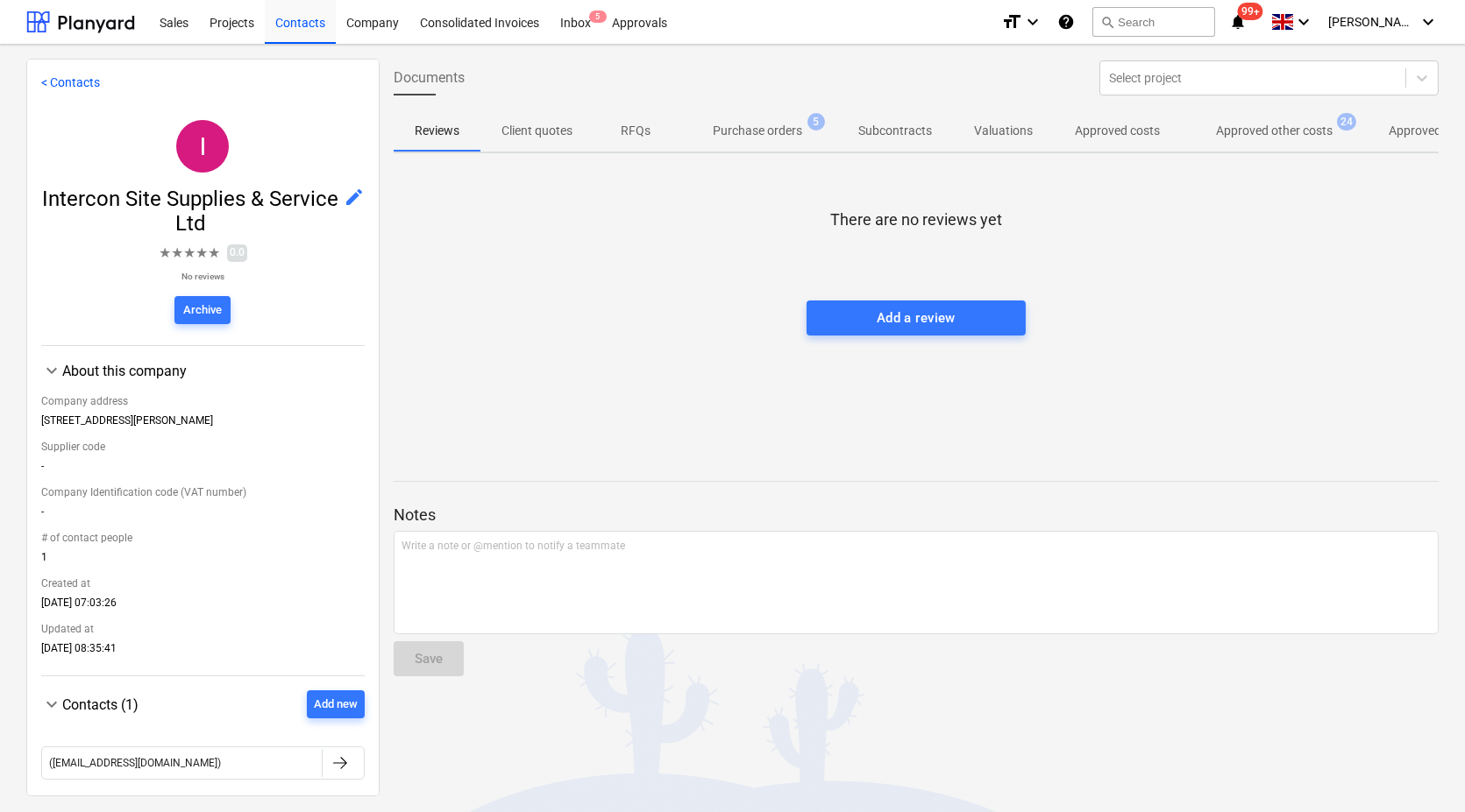
click at [1275, 131] on p "Approved other costs" at bounding box center [1274, 131] width 116 height 19
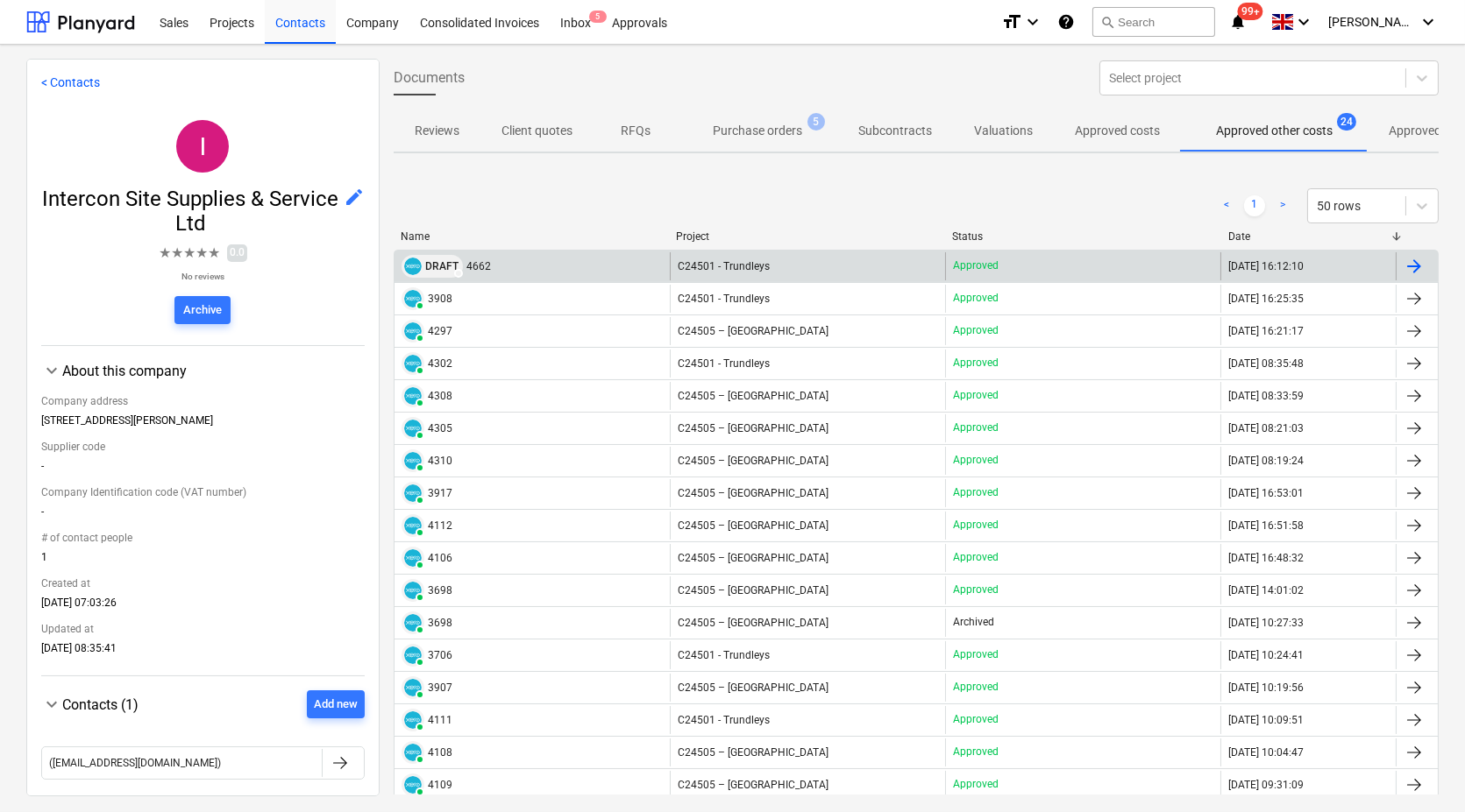
click at [421, 259] on div "DRAFT" at bounding box center [431, 267] width 61 height 23
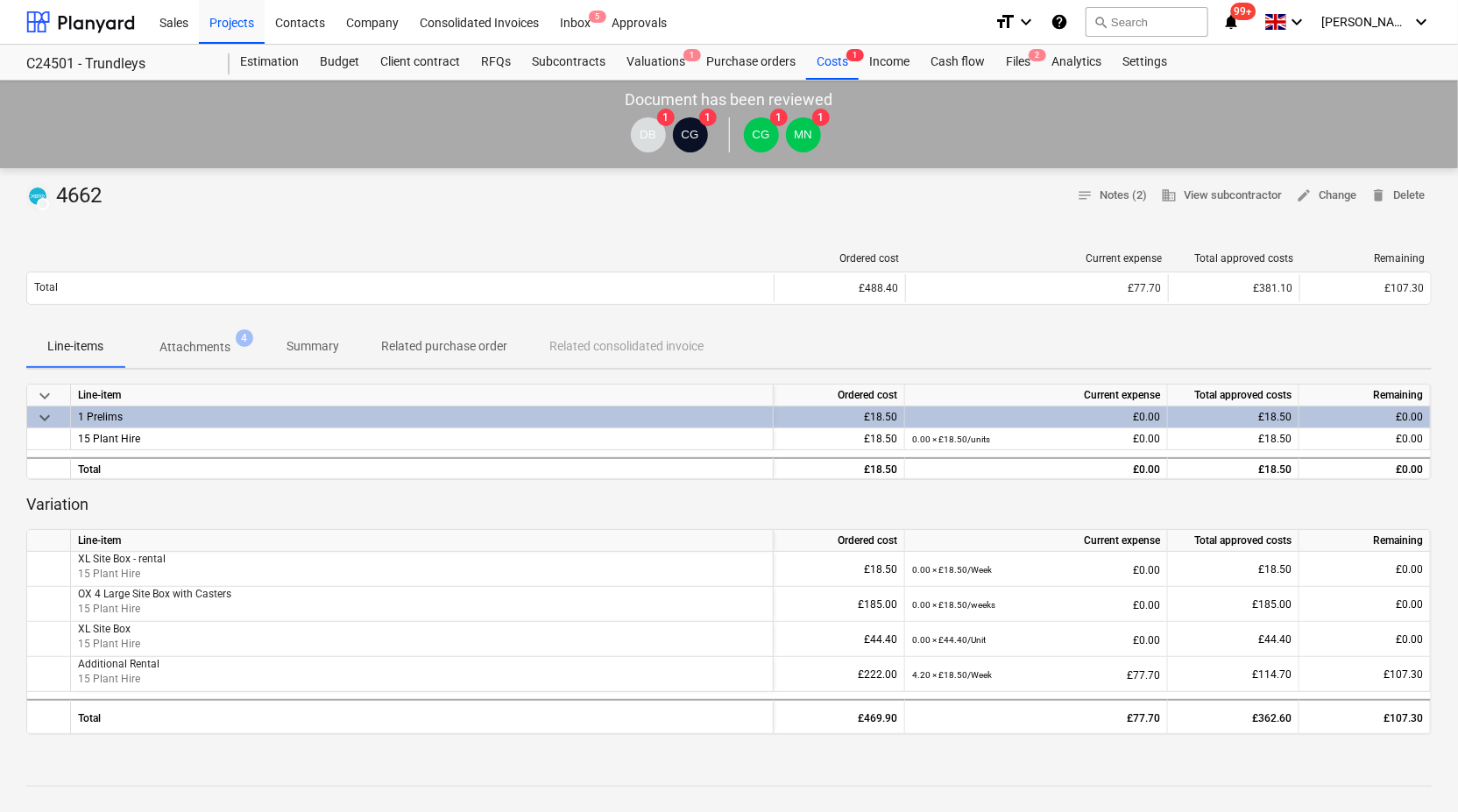
click at [210, 342] on p "Attachments" at bounding box center [195, 347] width 71 height 19
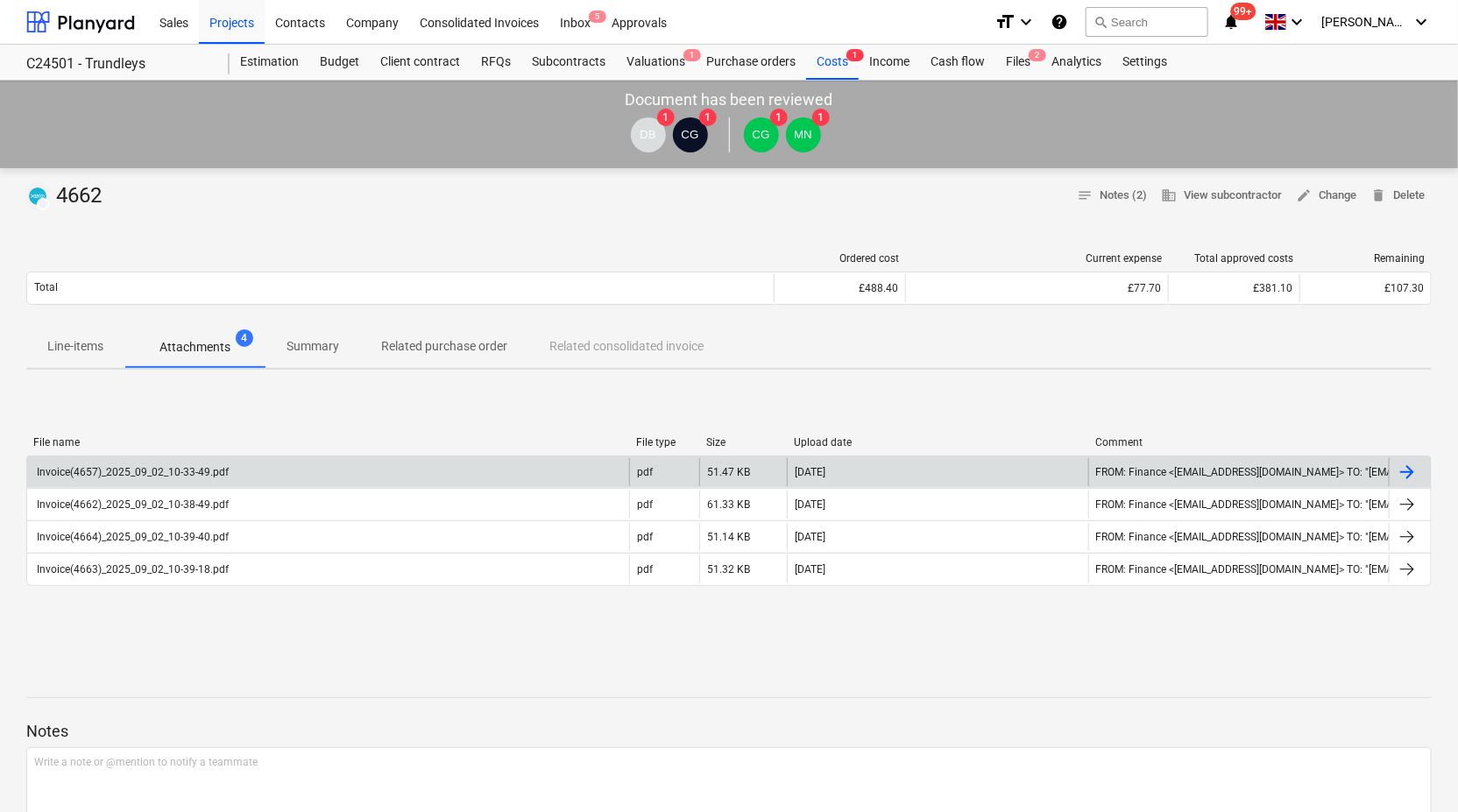
click at [232, 464] on div "Invoice(4657)_2025_09_02_10-33-49.pdf" at bounding box center [328, 472] width 602 height 28
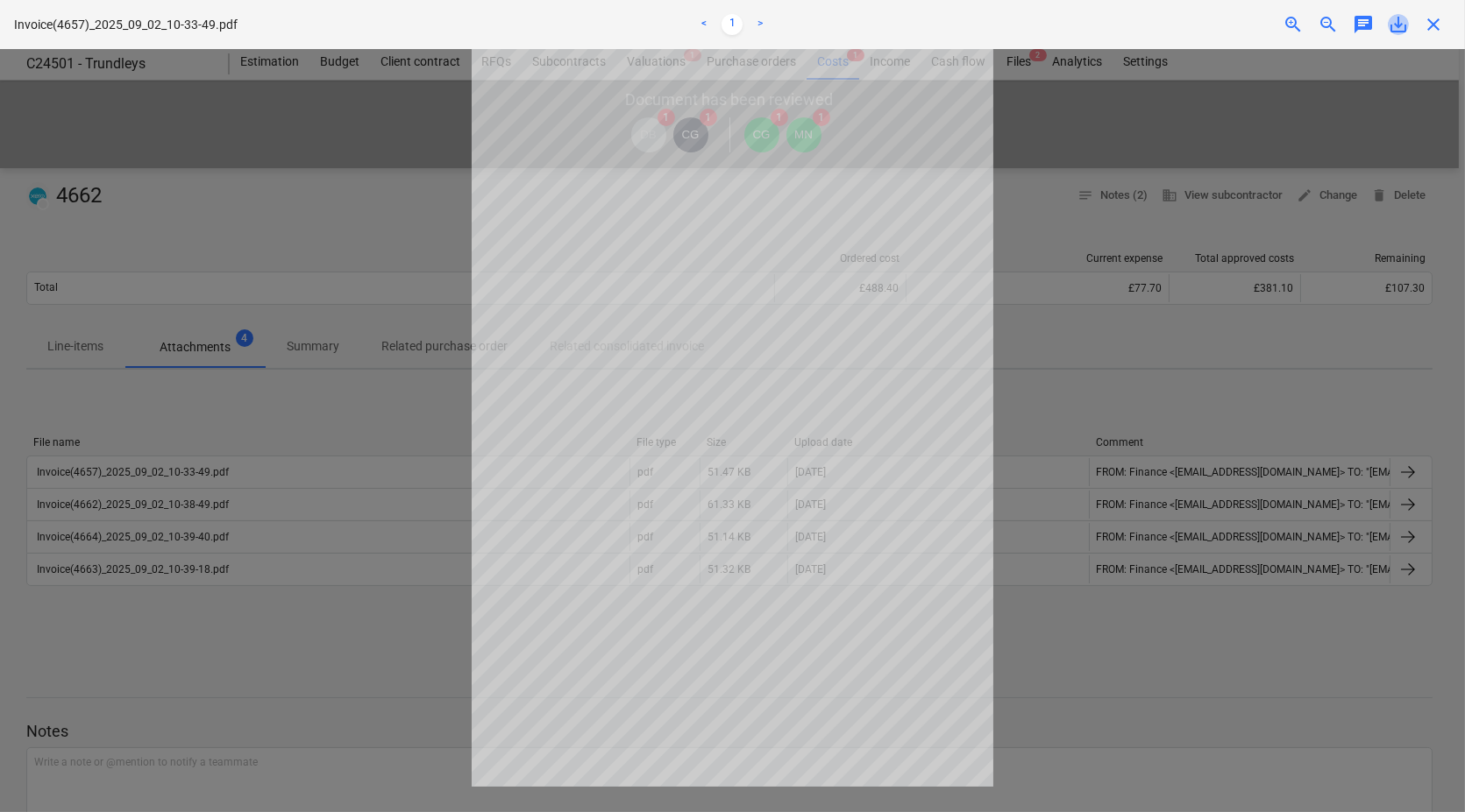
click at [1399, 20] on span "save_alt" at bounding box center [1397, 24] width 21 height 21
click at [1429, 26] on span "close" at bounding box center [1433, 24] width 21 height 21
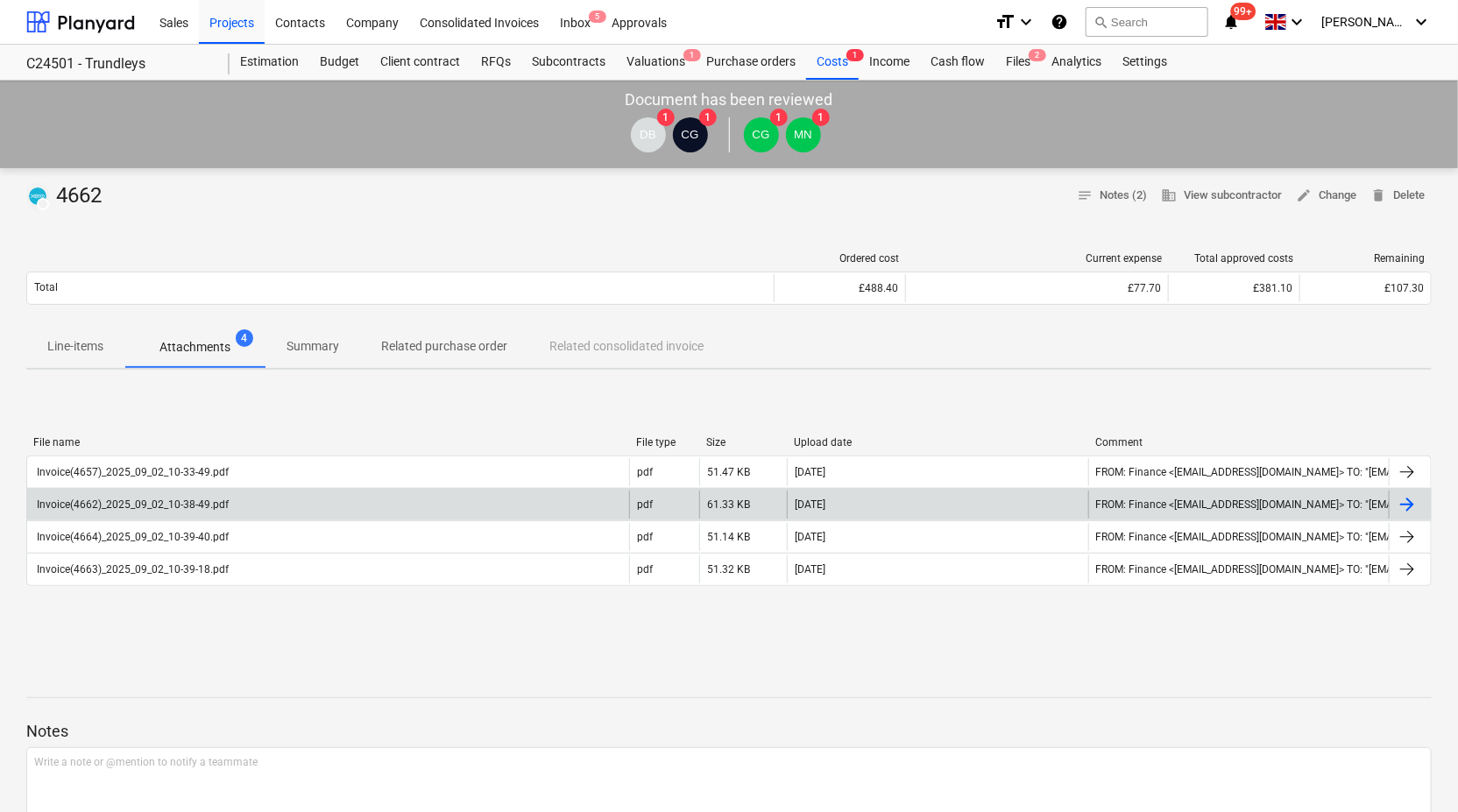
click at [192, 506] on div "Invoice(4662)_2025_09_02_10-38-49.pdf" at bounding box center [130, 504] width 194 height 12
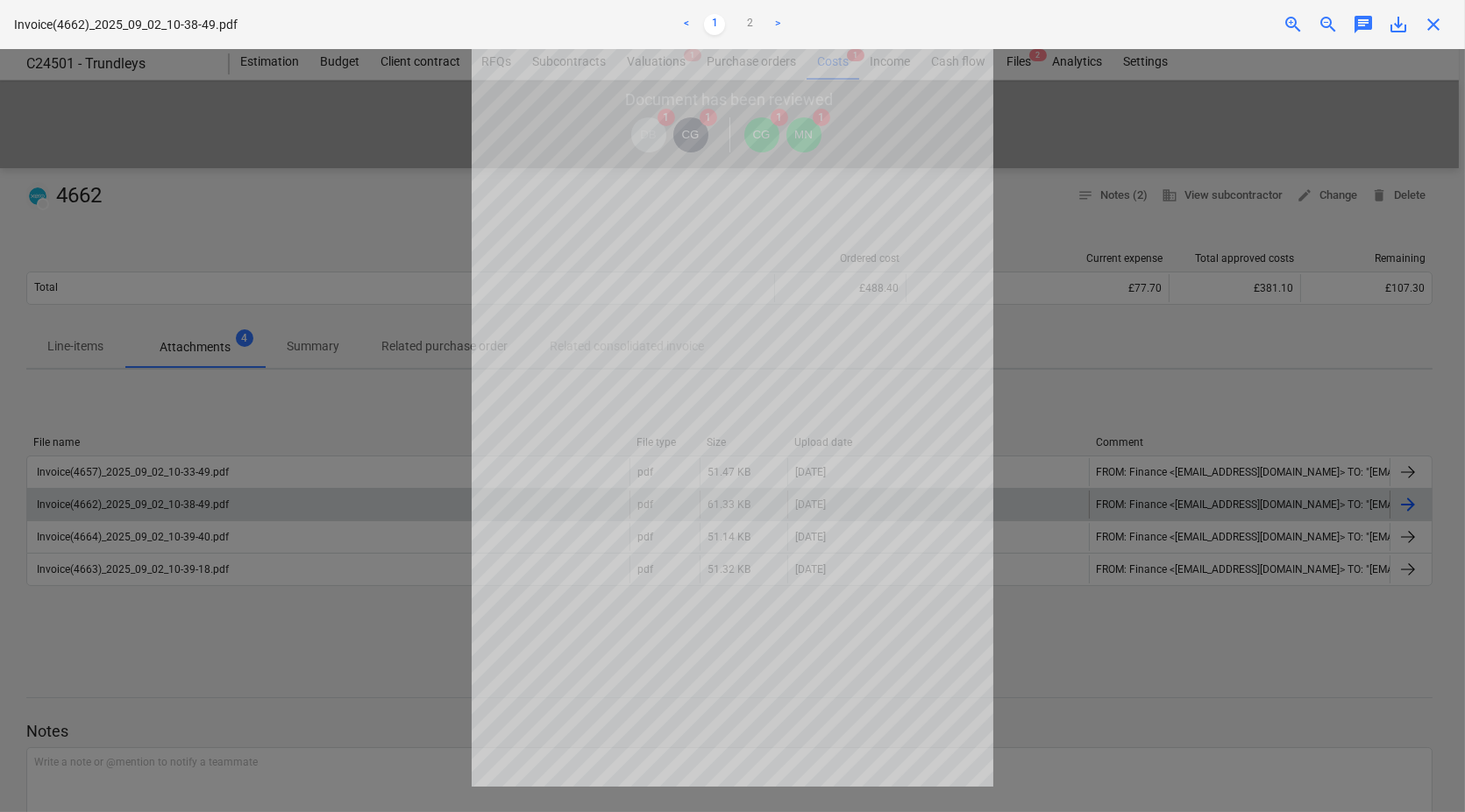
click at [1404, 20] on span "save_alt" at bounding box center [1397, 24] width 21 height 21
click at [1432, 30] on span "close" at bounding box center [1433, 24] width 21 height 21
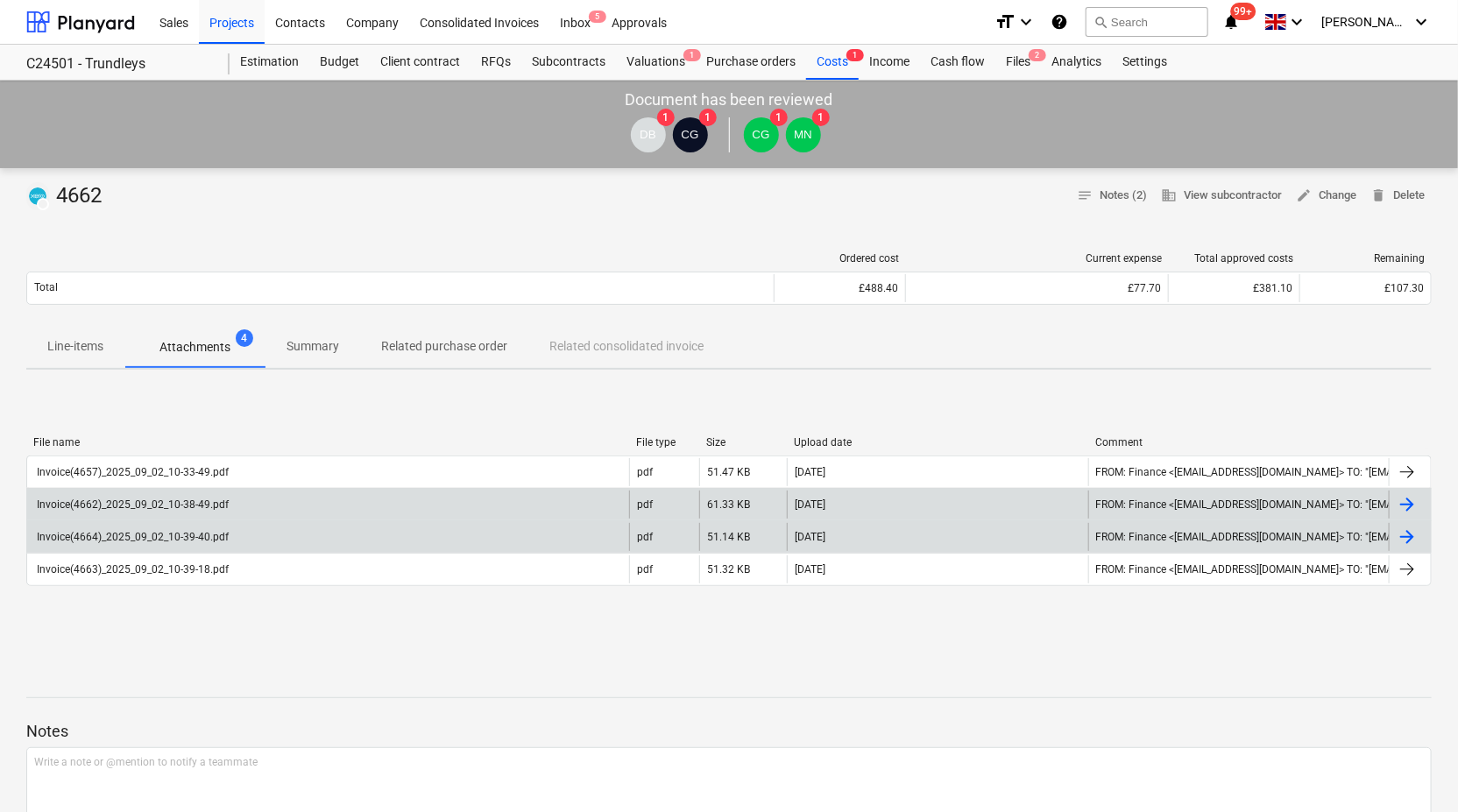
click at [160, 531] on div "Invoice(4664)_2025_09_02_10-39-40.pdf" at bounding box center [130, 537] width 194 height 12
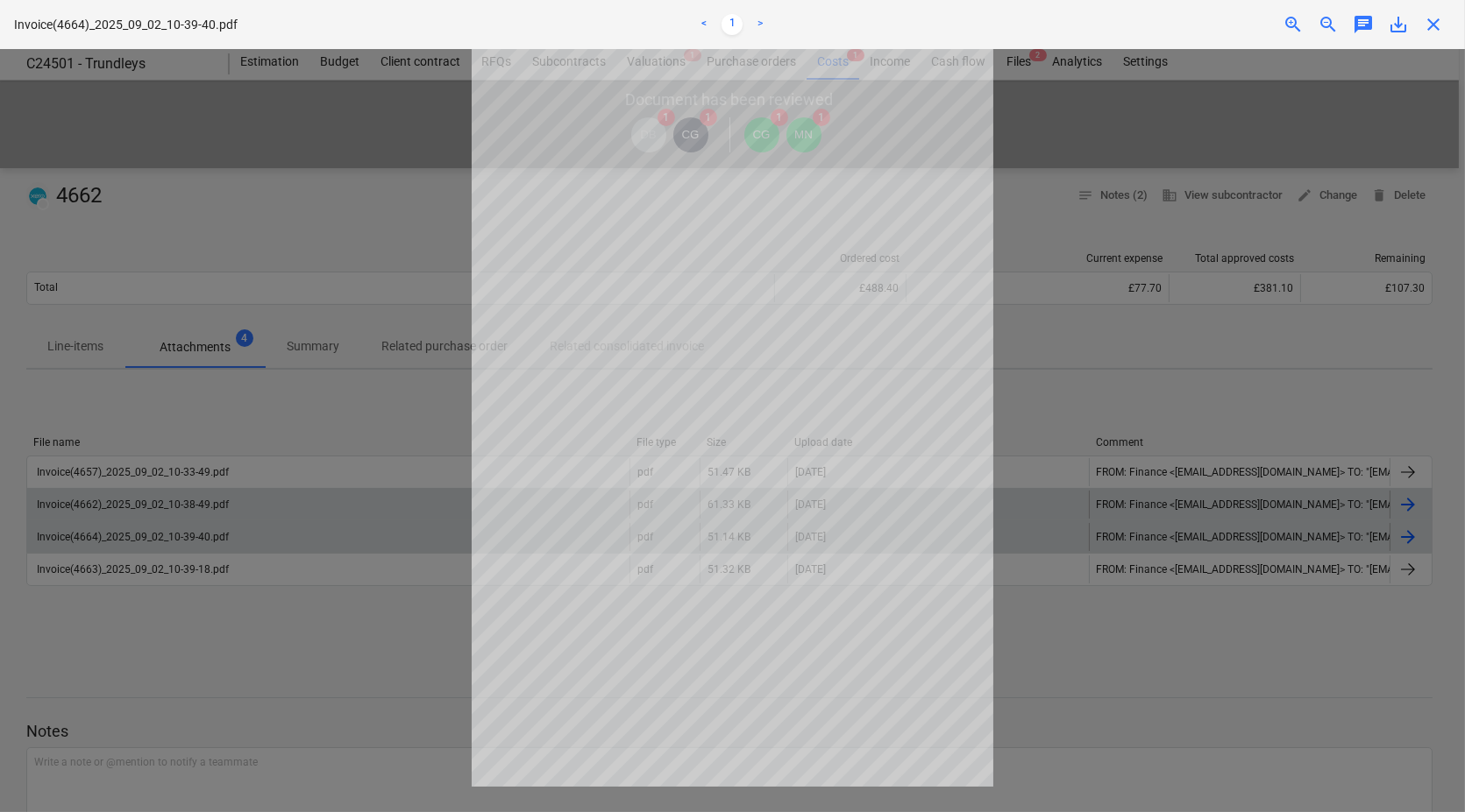
click at [1400, 26] on span "save_alt" at bounding box center [1397, 24] width 21 height 21
click at [1434, 31] on span "close" at bounding box center [1433, 24] width 21 height 21
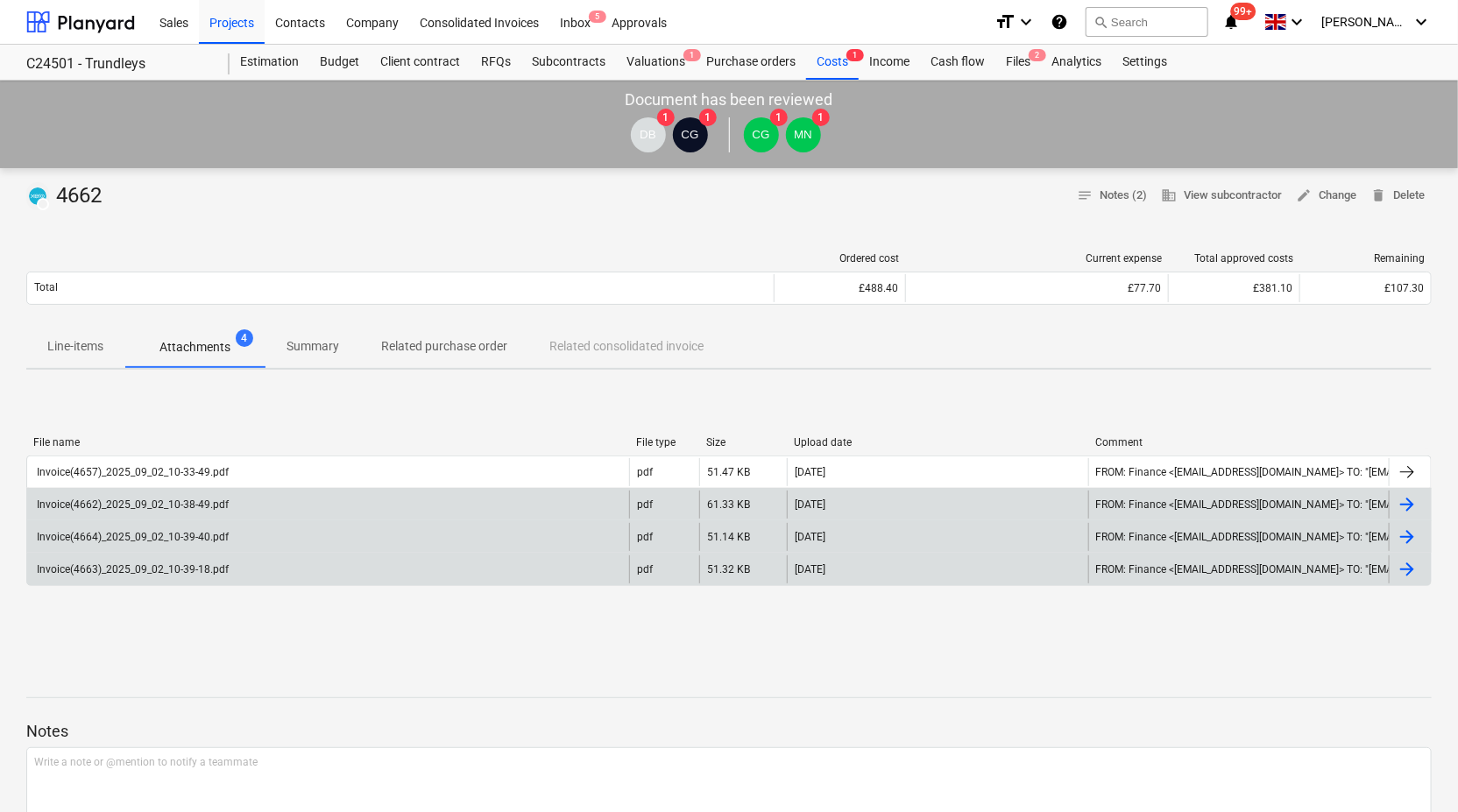
click at [204, 563] on div "Invoice(4663)_2025_09_02_10-39-18.pdf" at bounding box center [130, 569] width 194 height 12
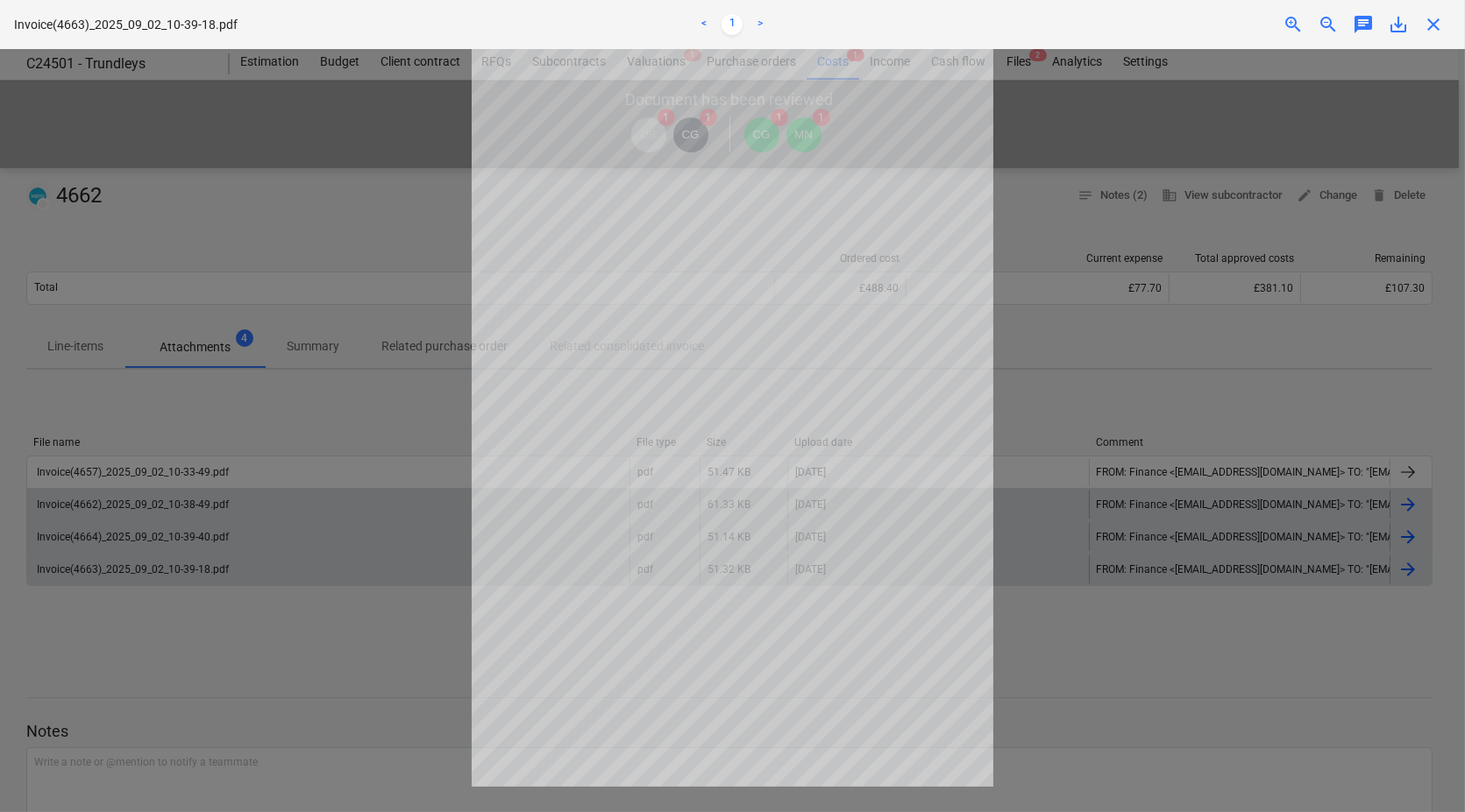
click at [1400, 23] on span "save_alt" at bounding box center [1397, 24] width 21 height 21
click at [1436, 31] on span "close" at bounding box center [1433, 24] width 21 height 21
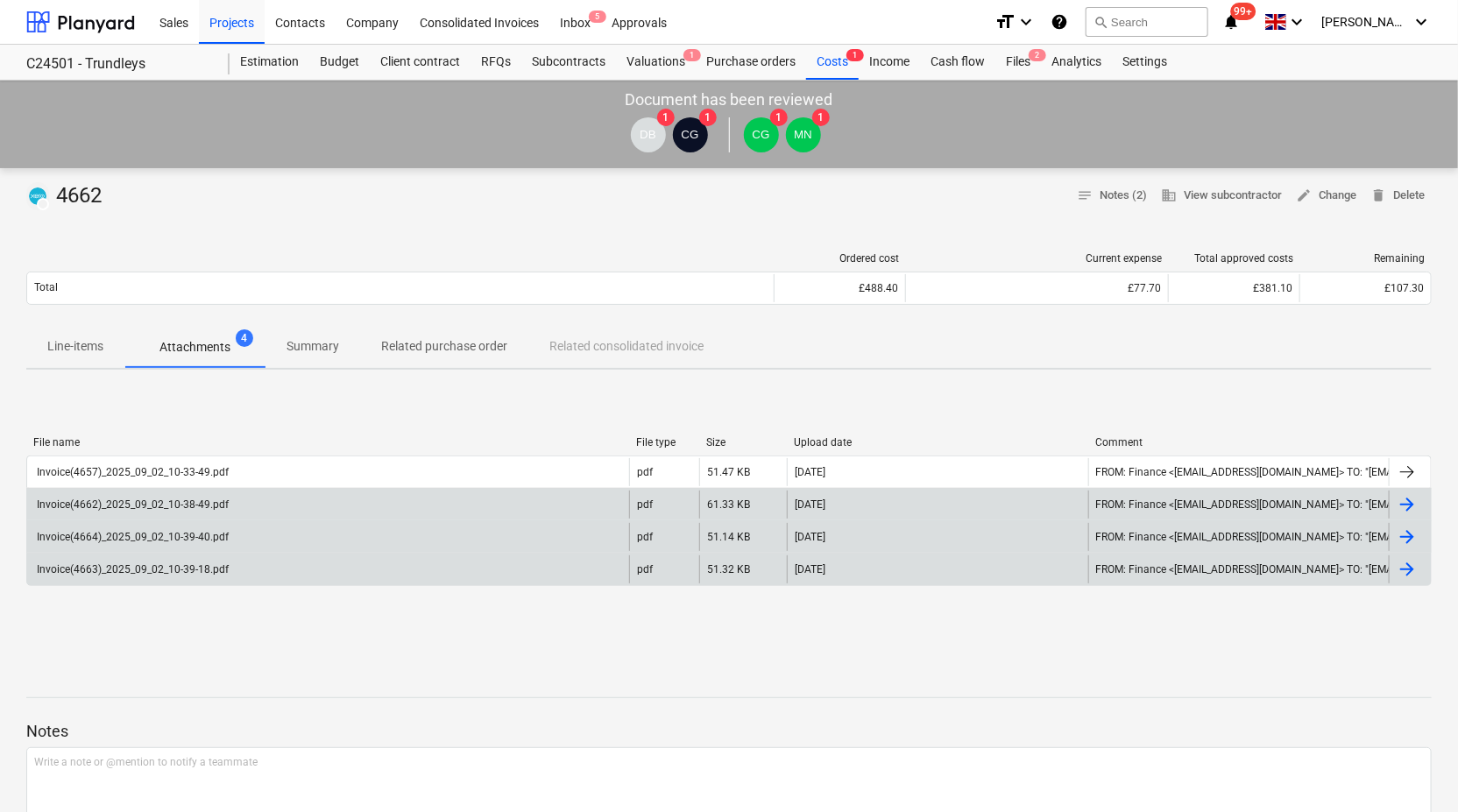
click at [77, 344] on p "Line-items" at bounding box center [75, 346] width 56 height 19
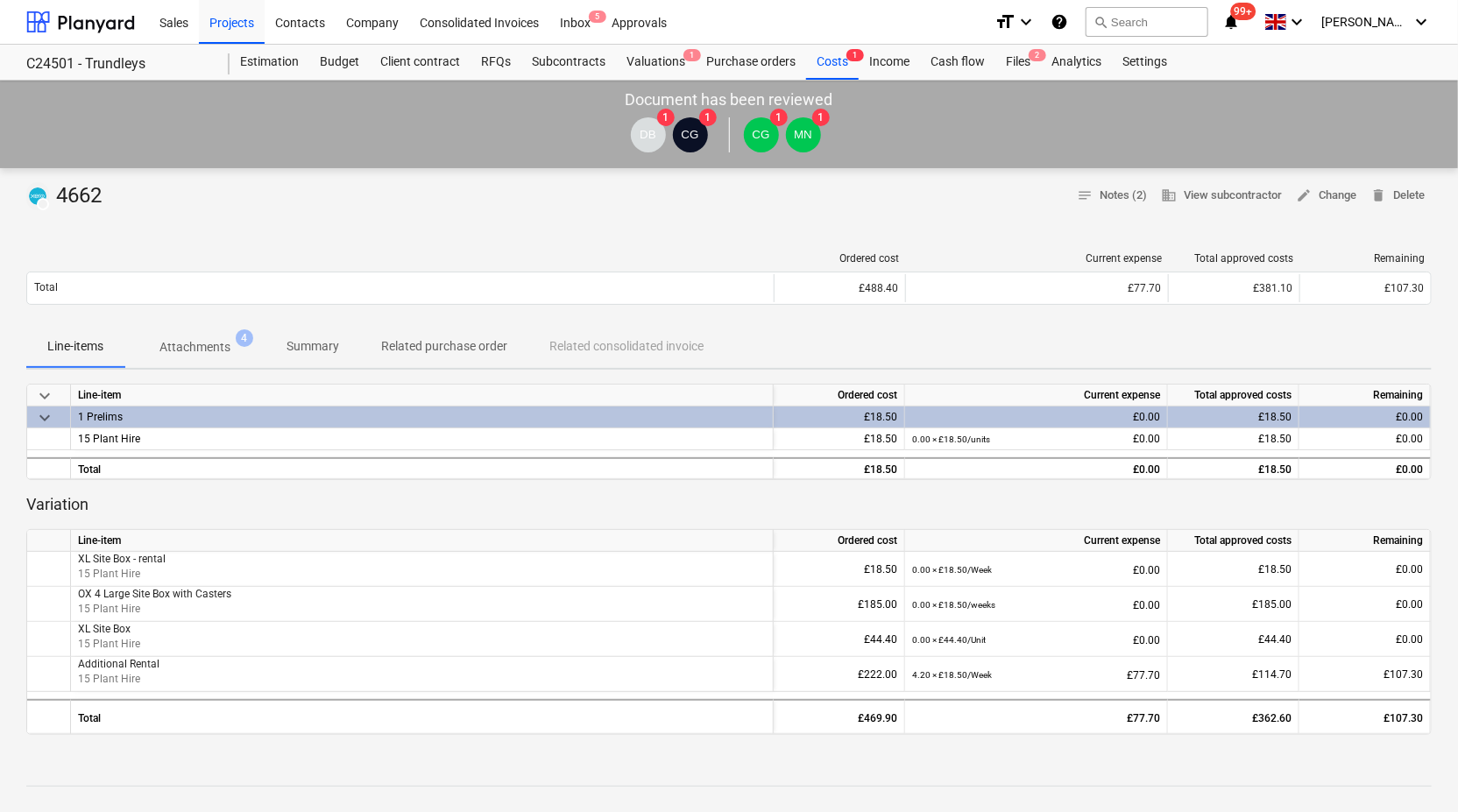
click at [207, 346] on p "Attachments" at bounding box center [195, 347] width 71 height 19
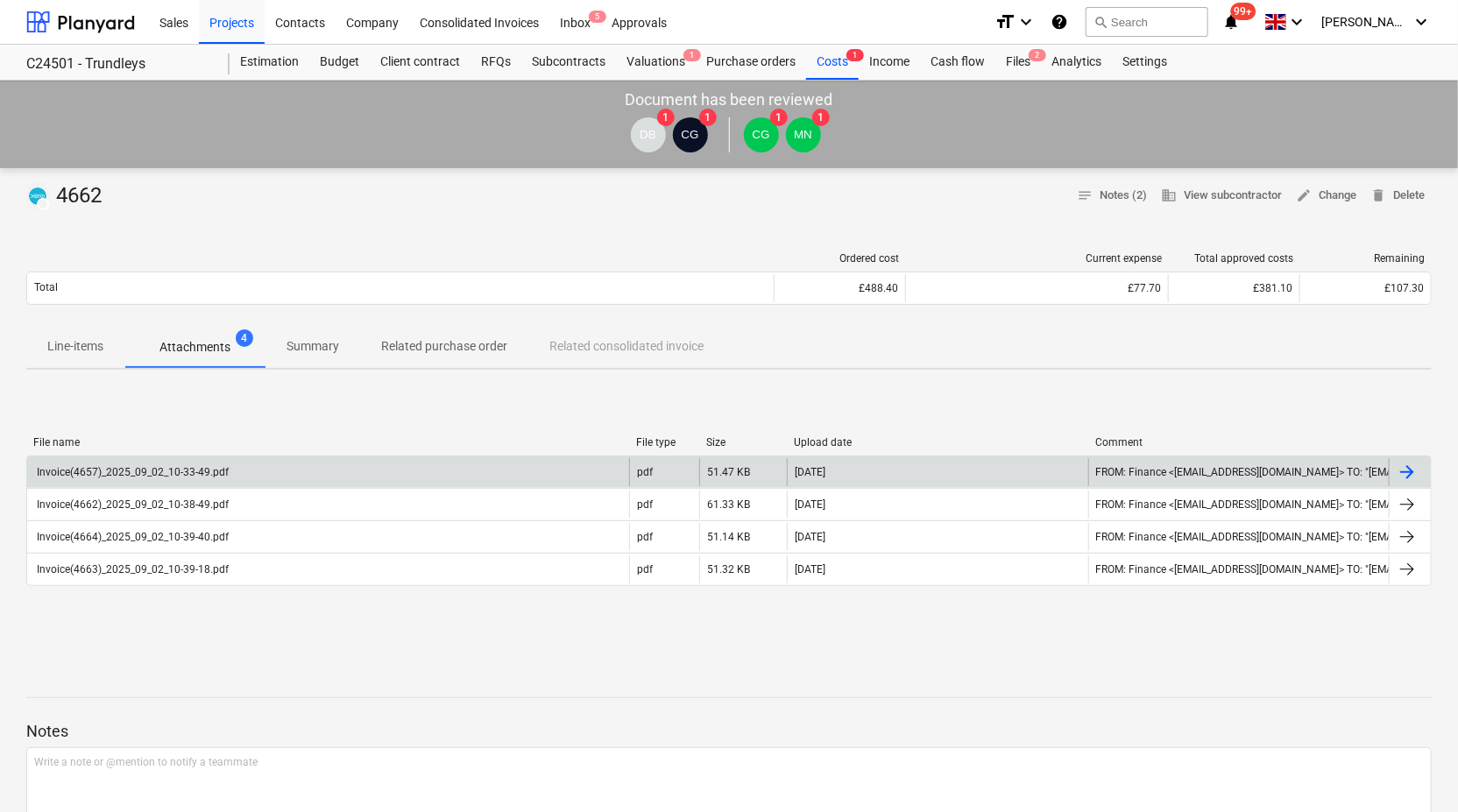
click at [220, 467] on div "Invoice(4657)_2025_09_02_10-33-49.pdf" at bounding box center [130, 472] width 194 height 12
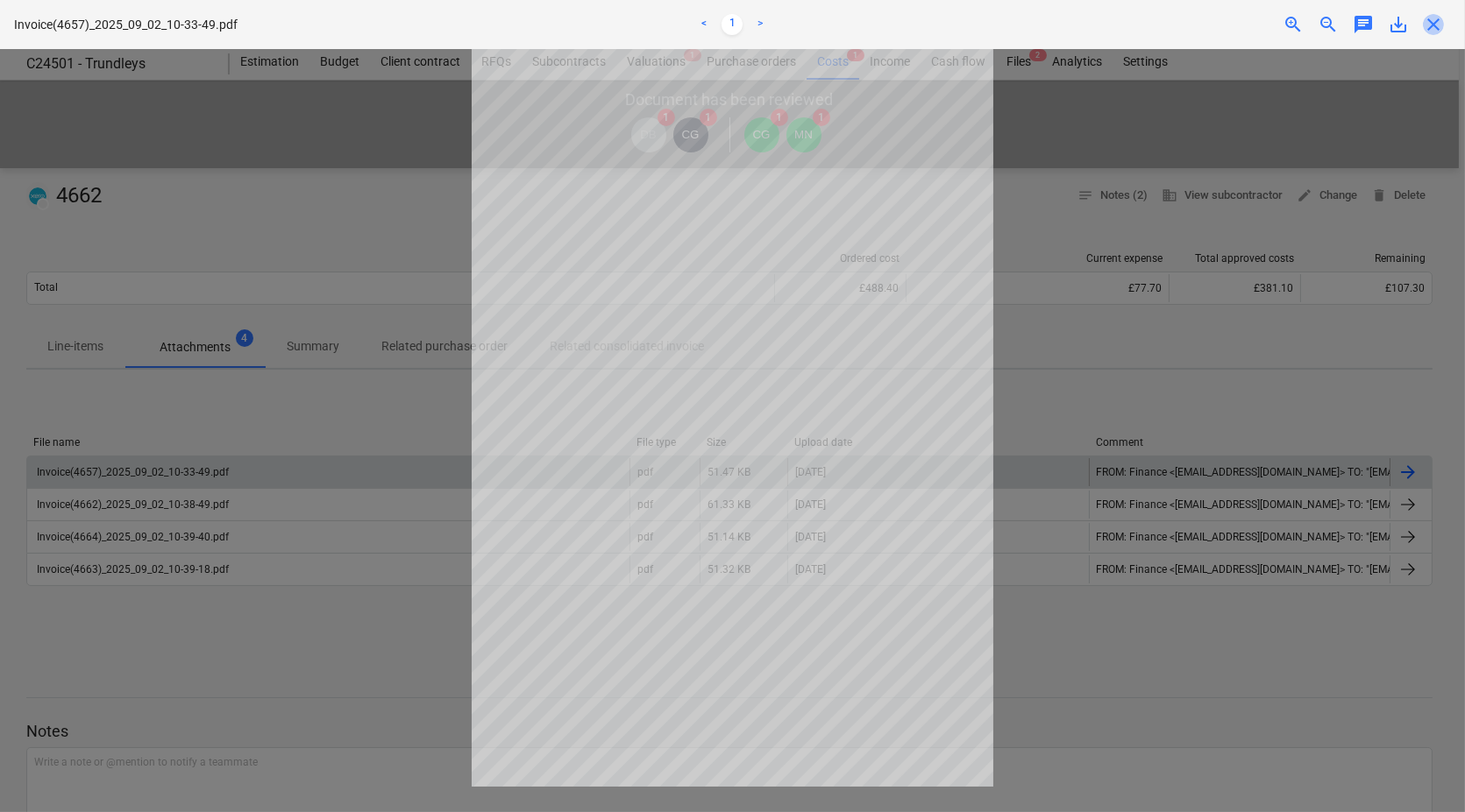
click at [1438, 21] on span "close" at bounding box center [1433, 24] width 21 height 21
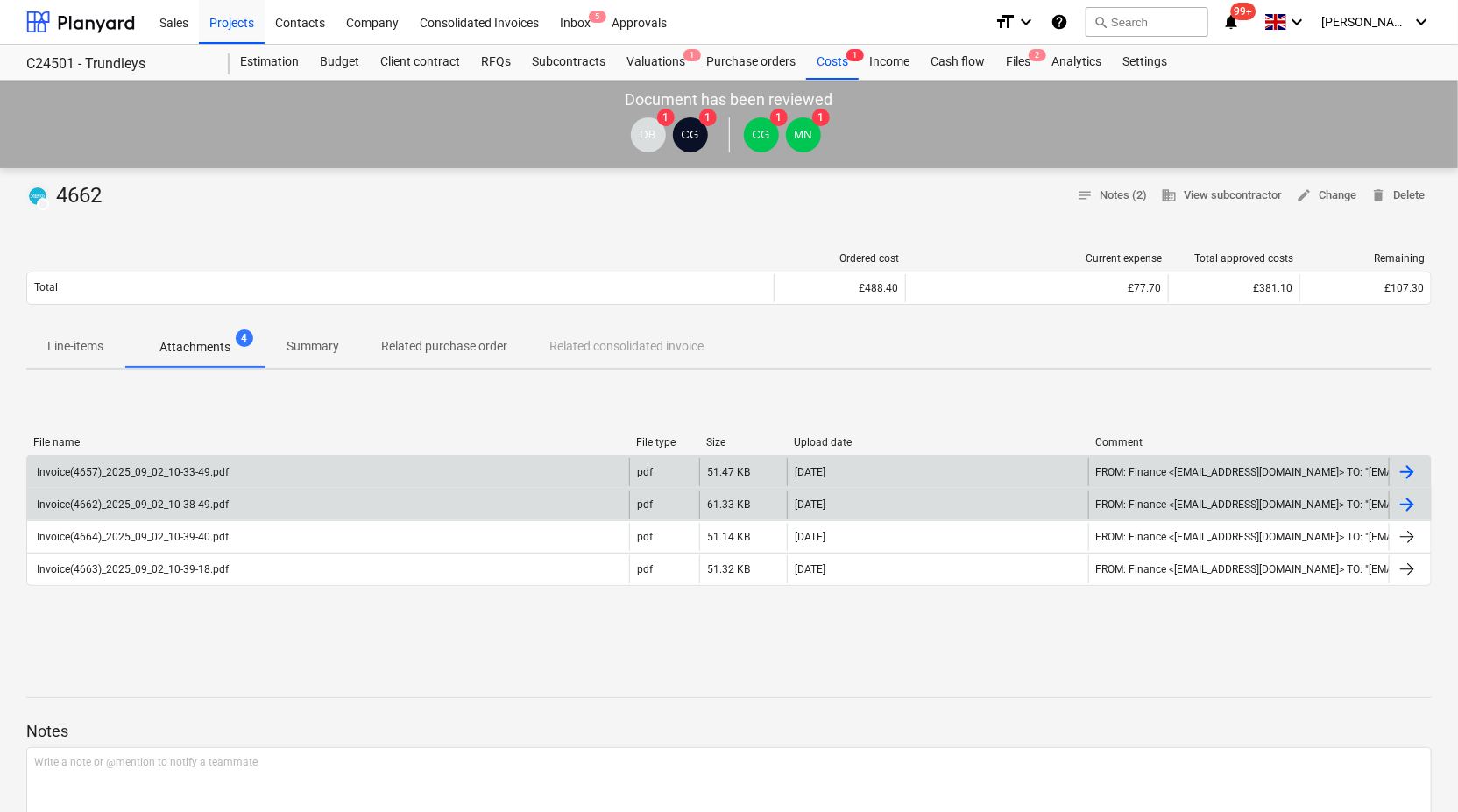
click at [189, 499] on div "Invoice(4662)_2025_09_02_10-38-49.pdf" at bounding box center [130, 504] width 194 height 12
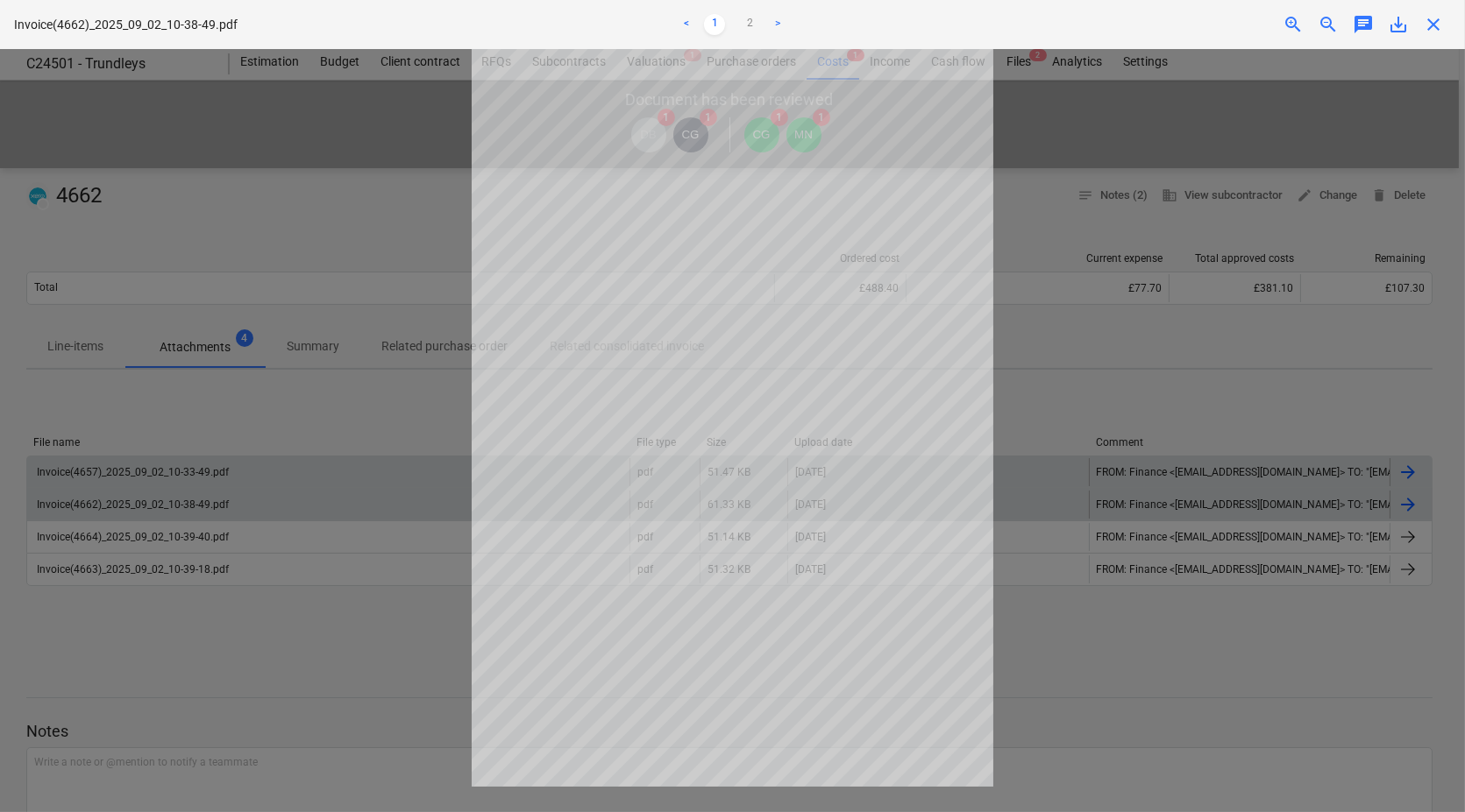
click at [1440, 26] on span "close" at bounding box center [1433, 24] width 21 height 21
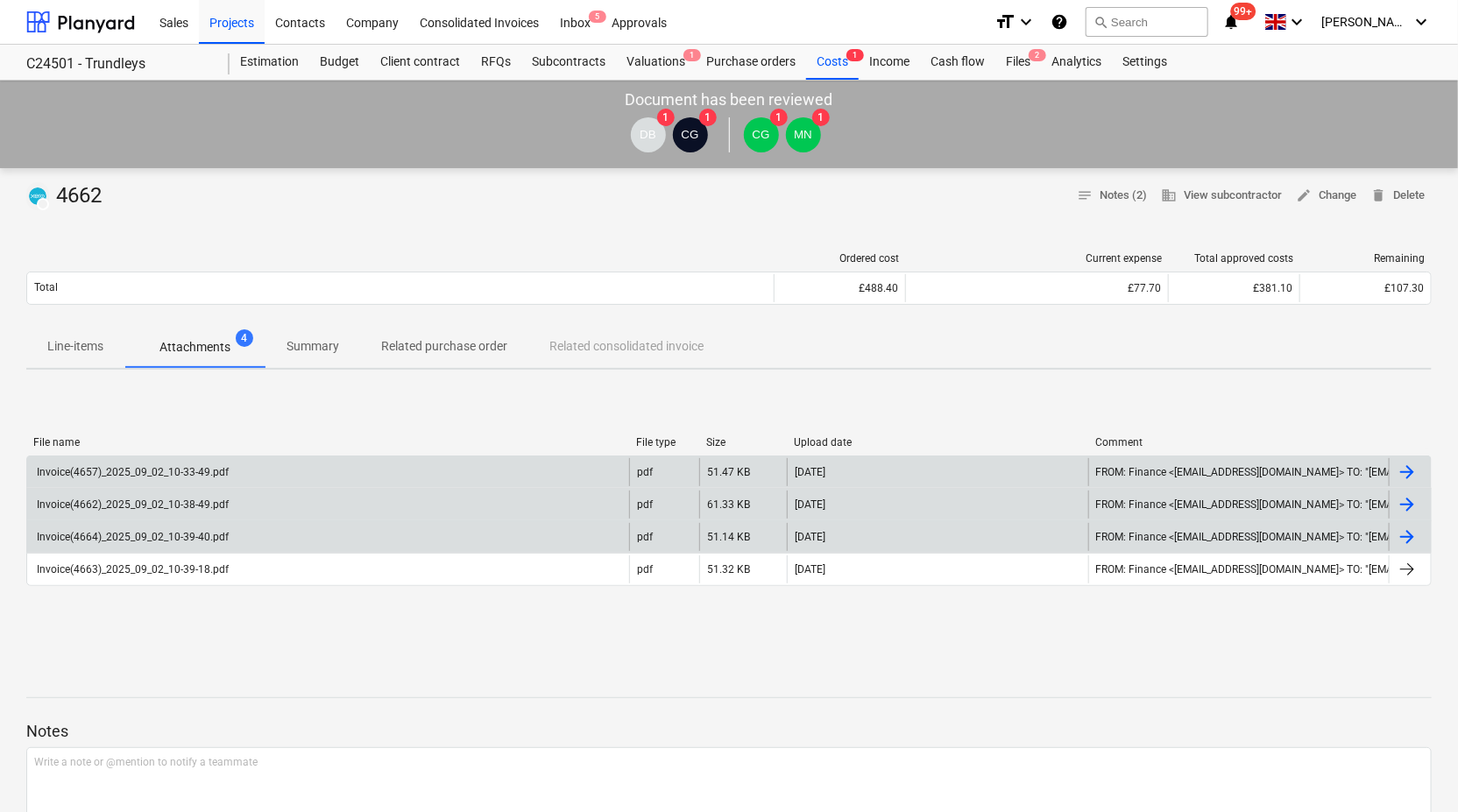
click at [224, 541] on div "Invoice(4664)_2025_09_02_10-39-40.pdf" at bounding box center [130, 537] width 194 height 12
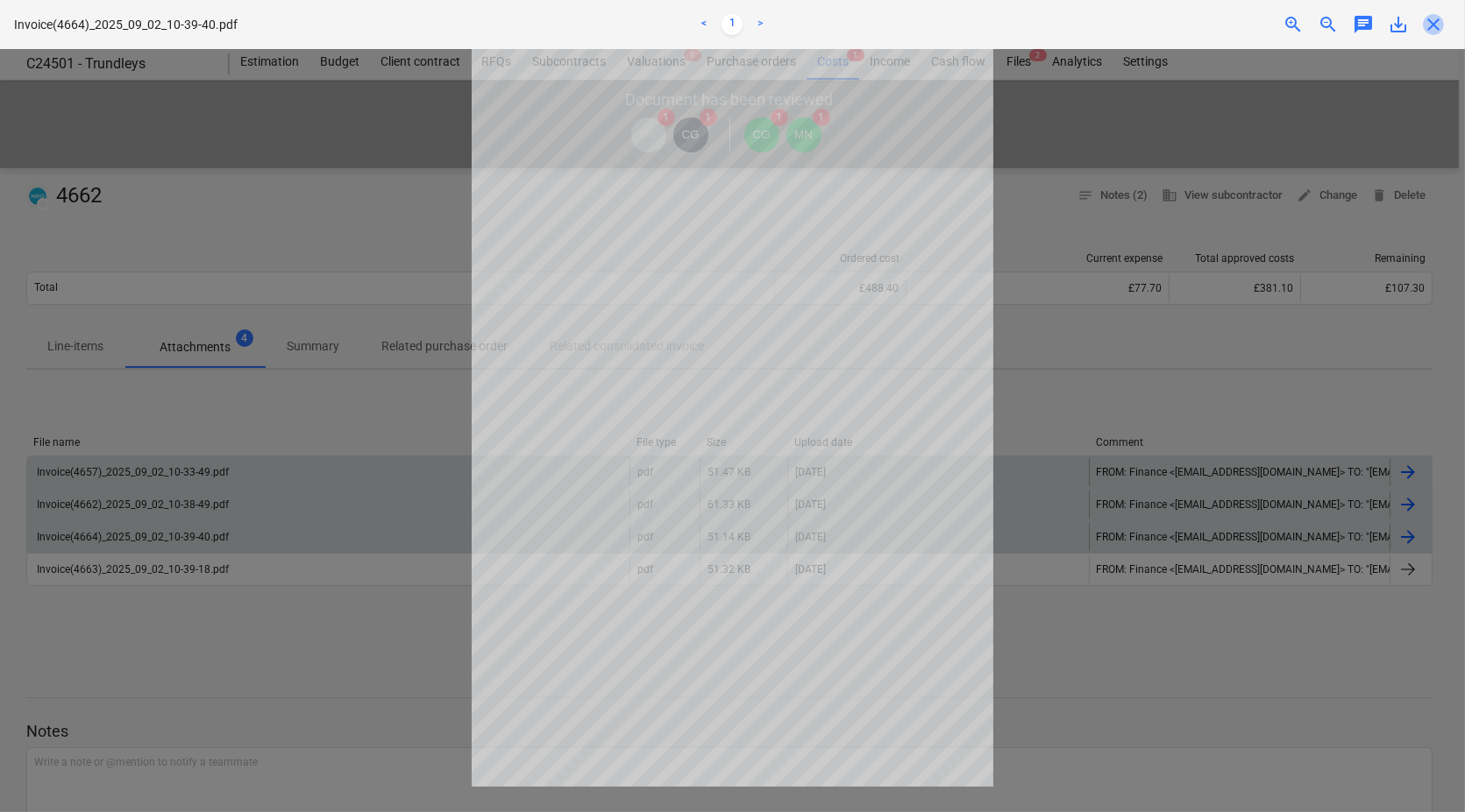
click at [1437, 18] on span "close" at bounding box center [1433, 24] width 21 height 21
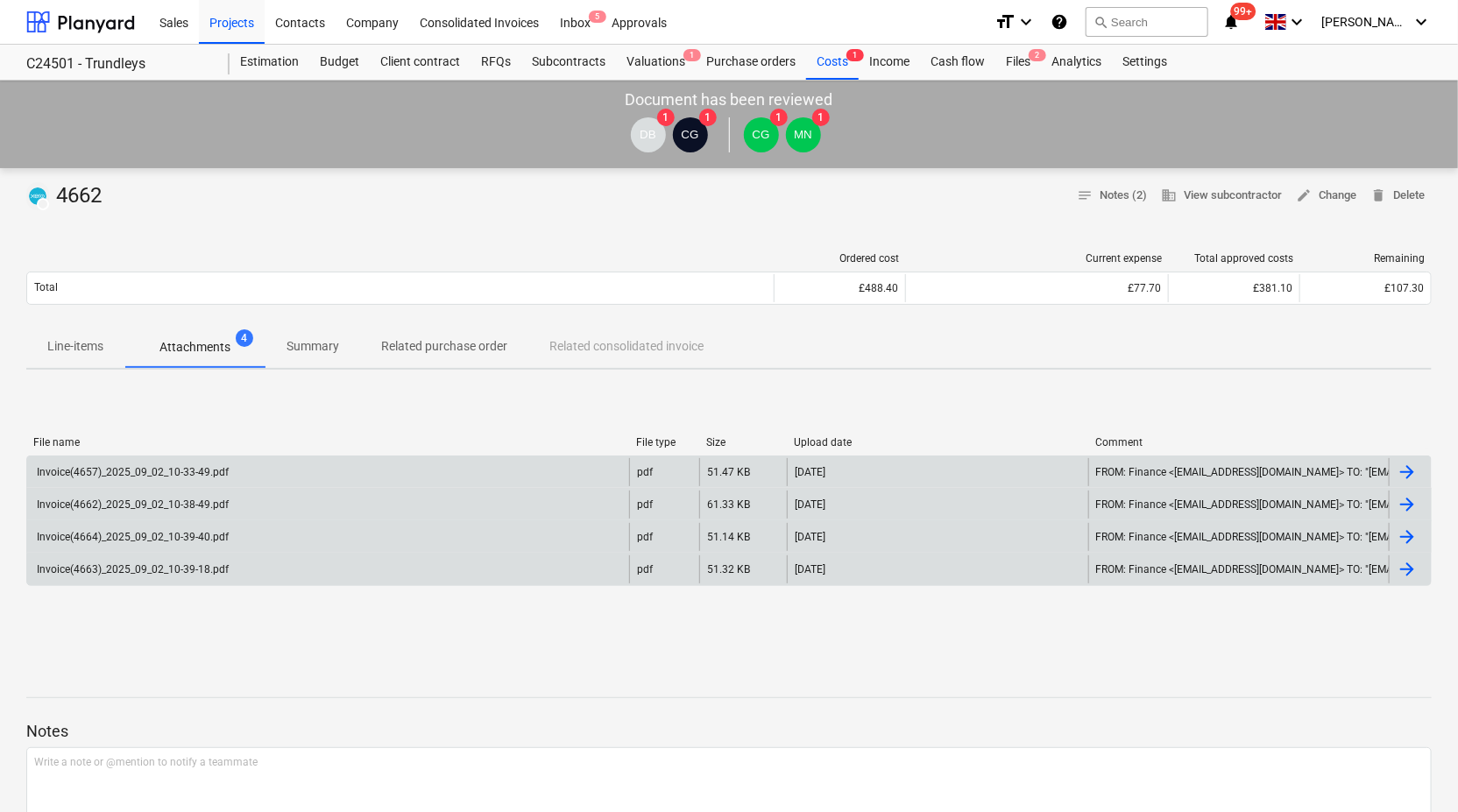
click at [191, 565] on div "Invoice(4663)_2025_09_02_10-39-18.pdf" at bounding box center [130, 569] width 194 height 12
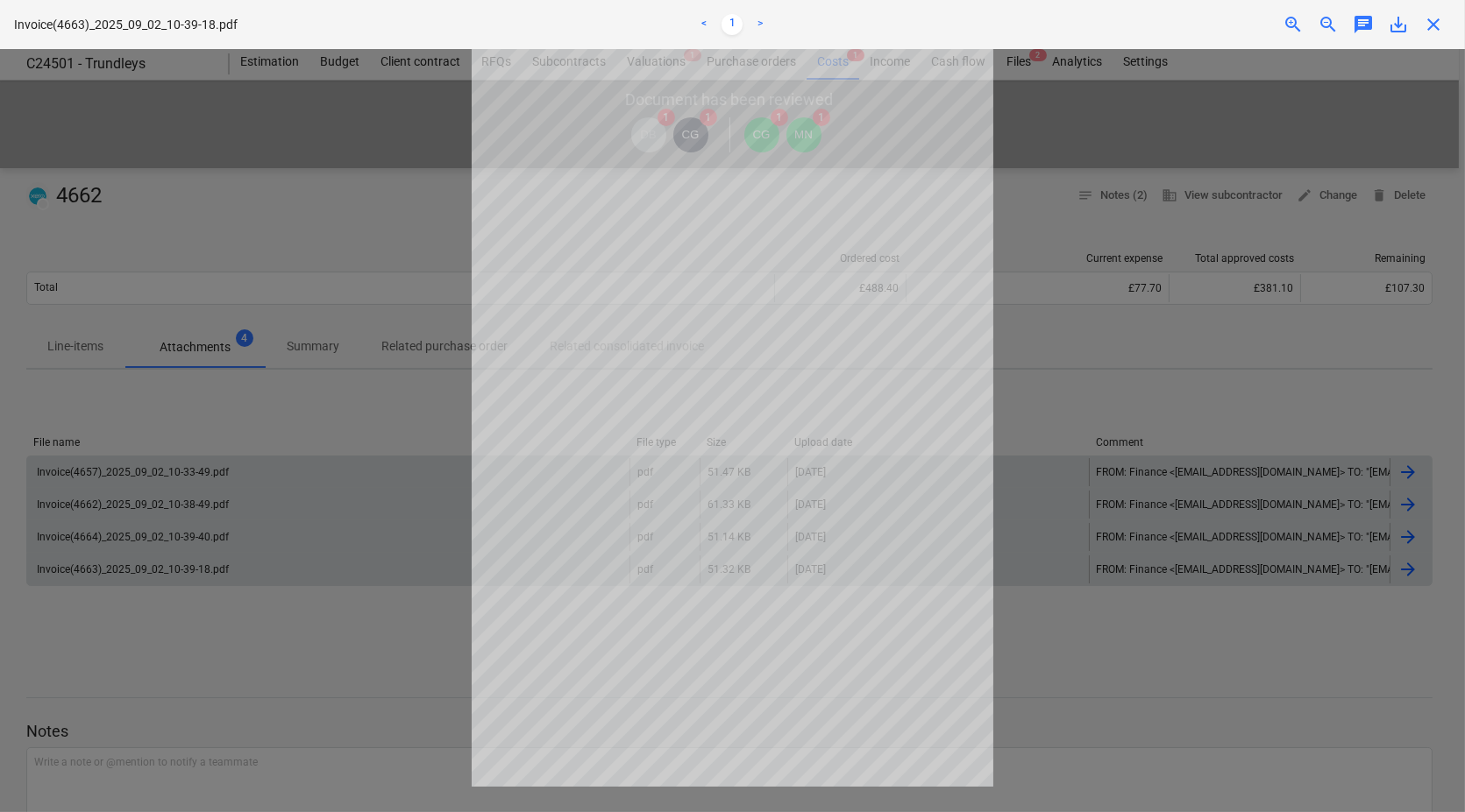
click at [1433, 23] on span "close" at bounding box center [1433, 24] width 21 height 21
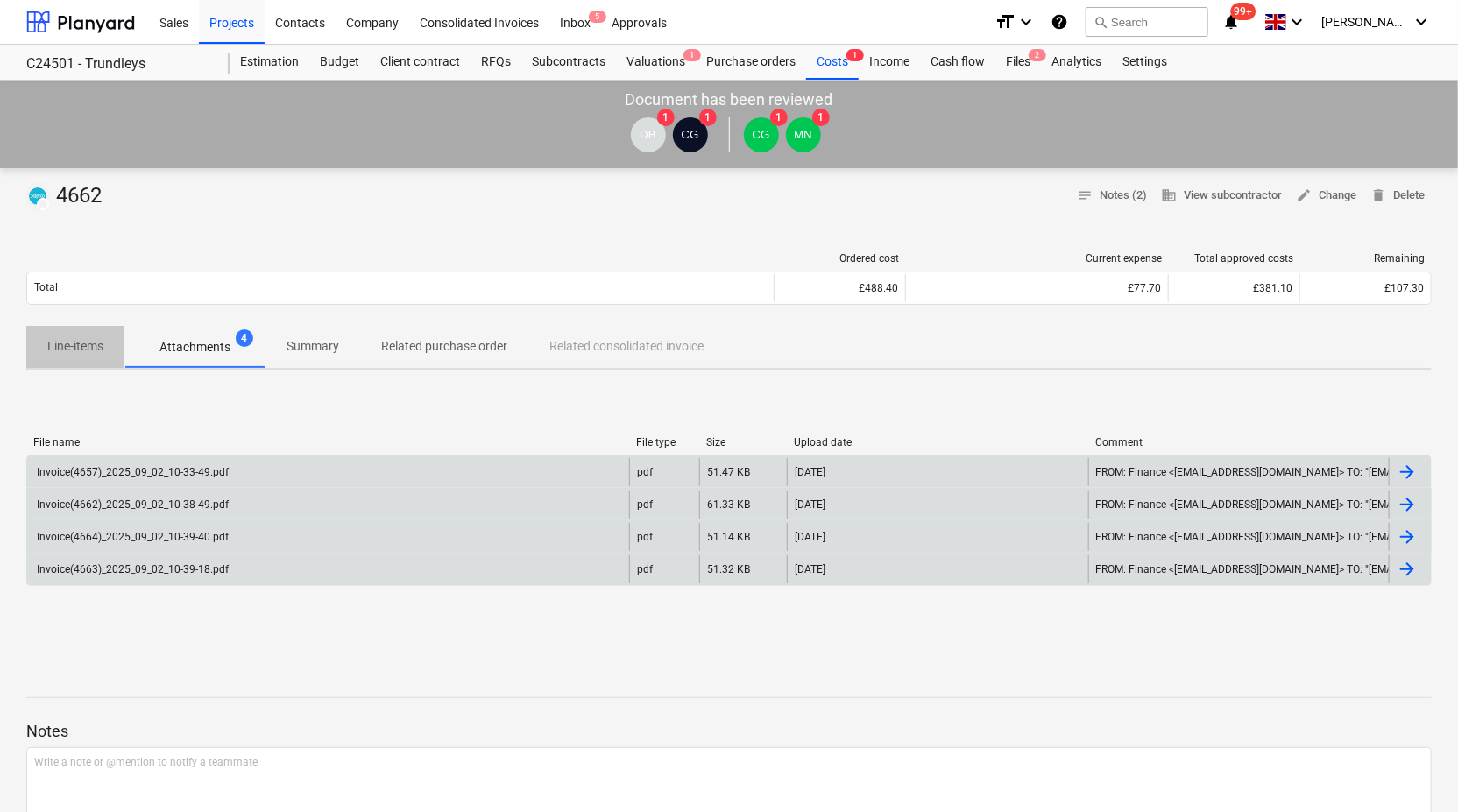
click at [83, 341] on p "Line-items" at bounding box center [75, 346] width 56 height 19
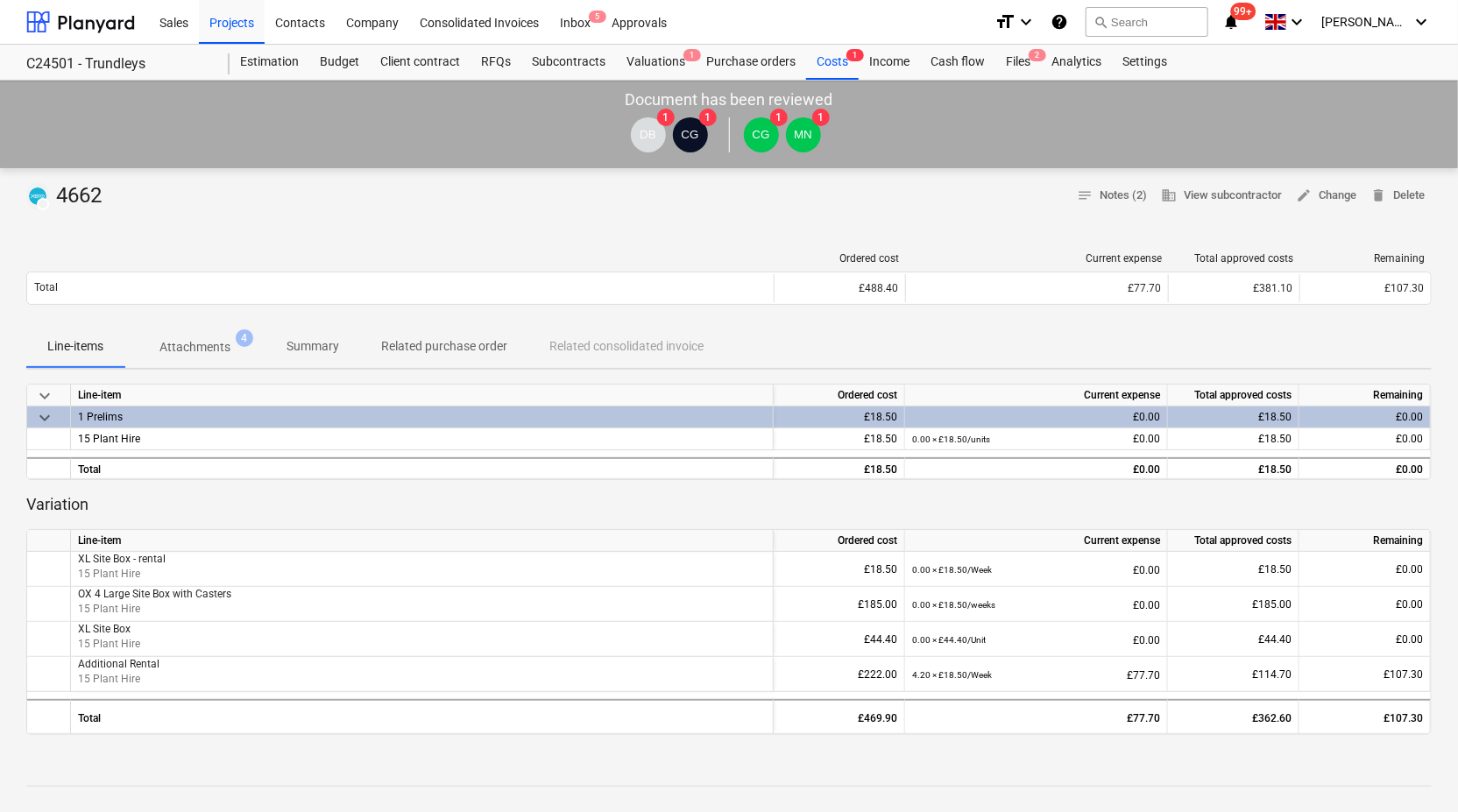
click at [205, 351] on p "Attachments" at bounding box center [195, 347] width 71 height 19
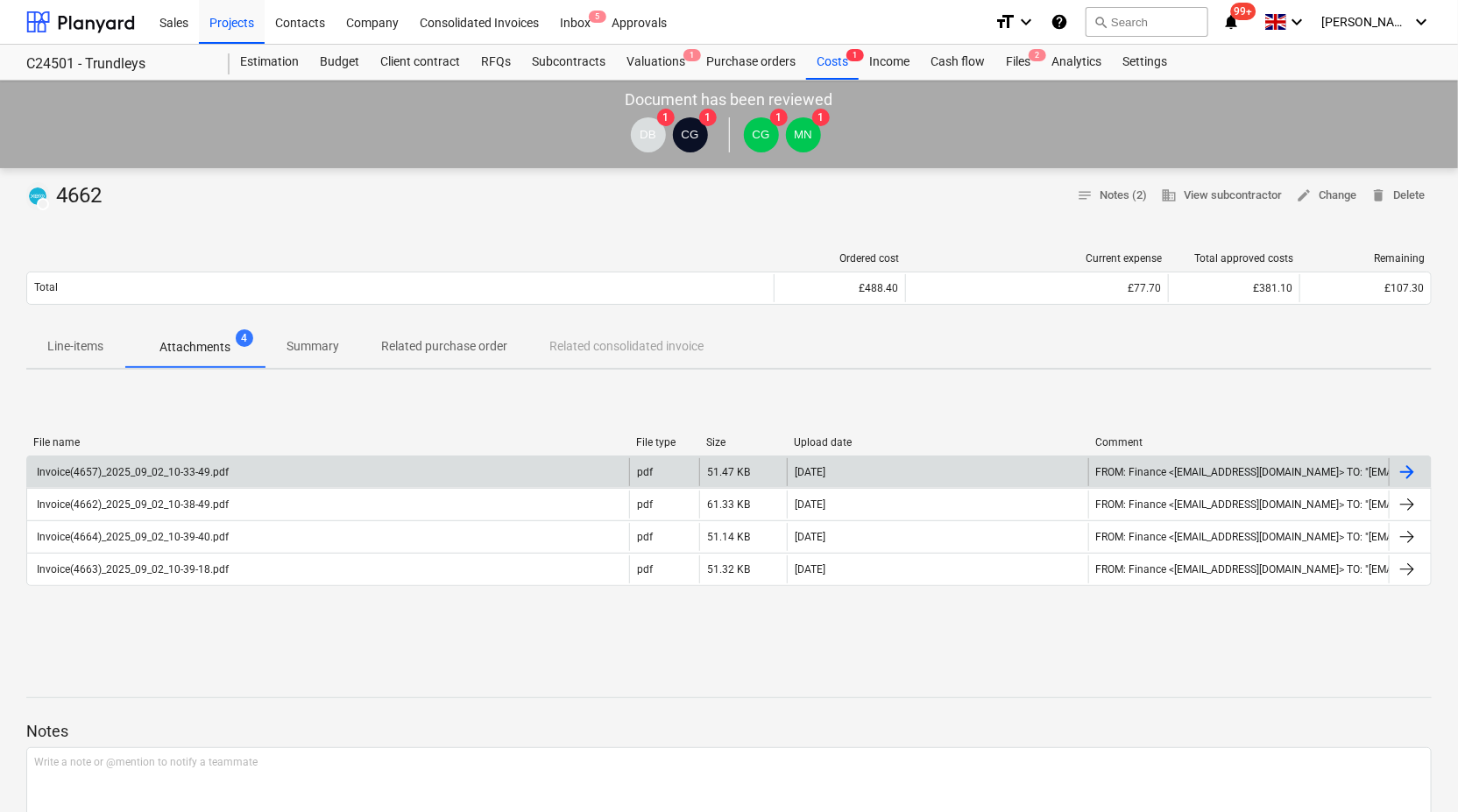
click at [162, 472] on div "Invoice(4657)_2025_09_02_10-33-49.pdf" at bounding box center [130, 472] width 194 height 12
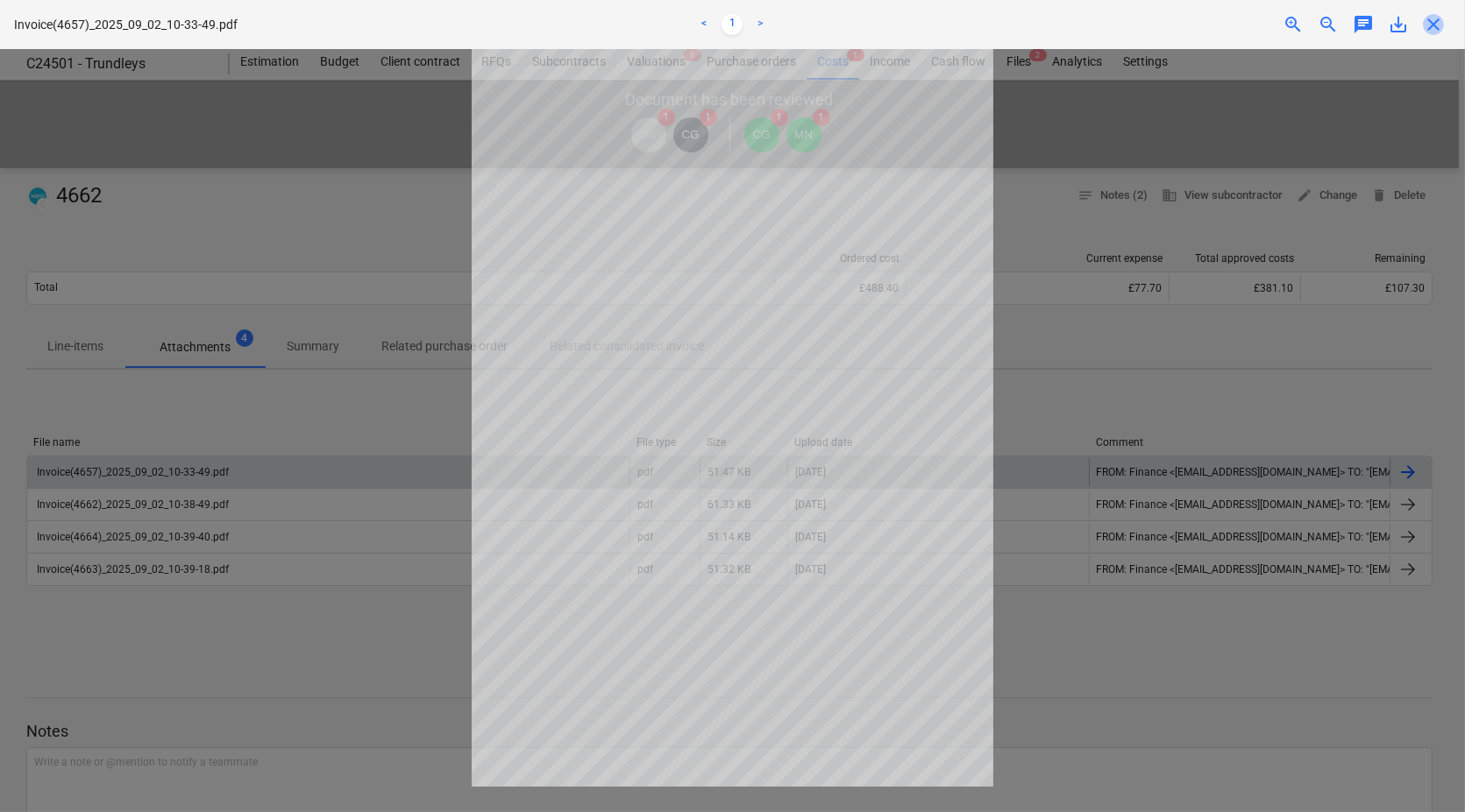
click at [1439, 20] on span "close" at bounding box center [1433, 24] width 21 height 21
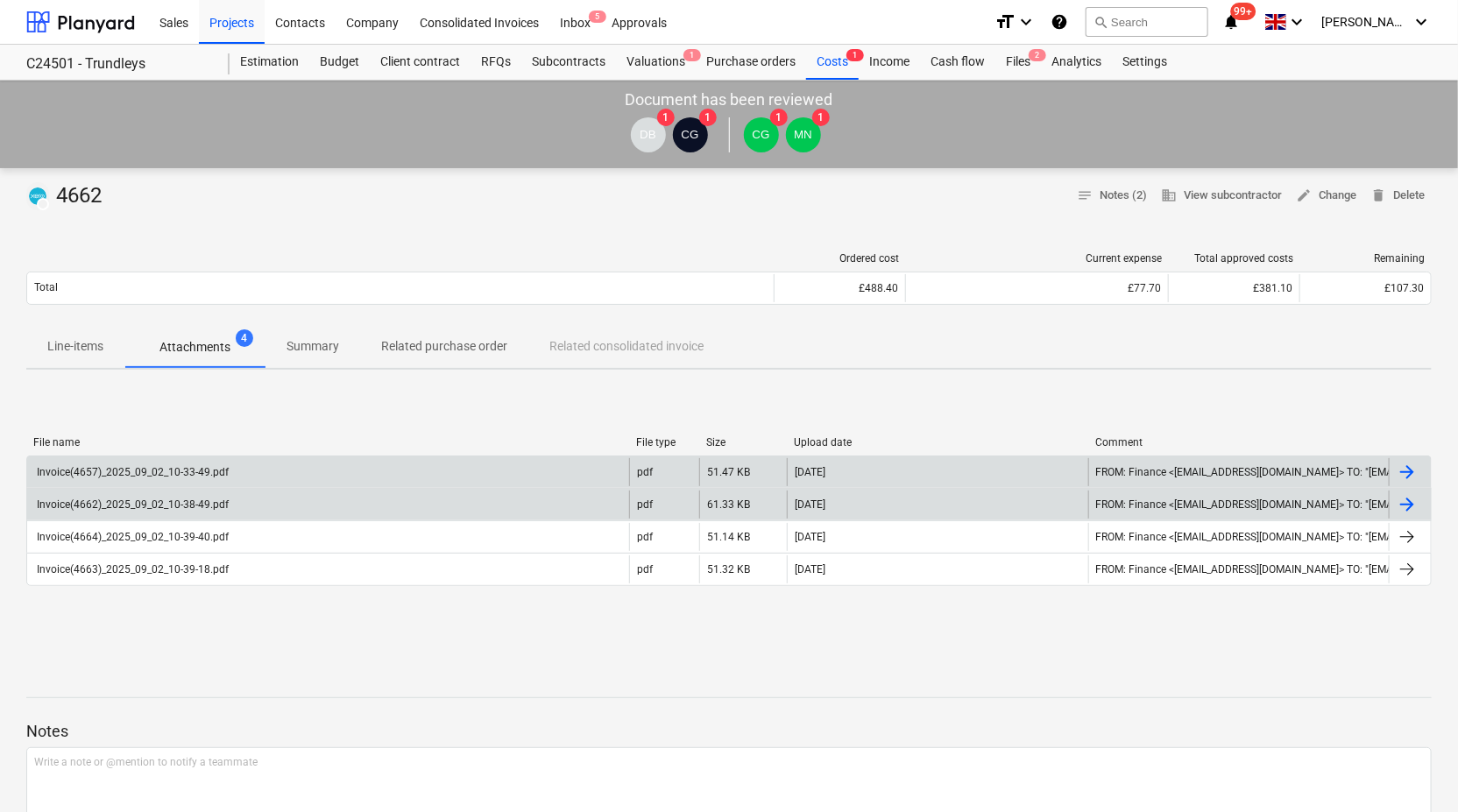
click at [222, 517] on div "Invoice(4662)_2025_09_02_10-38-49.pdf" at bounding box center [328, 505] width 602 height 28
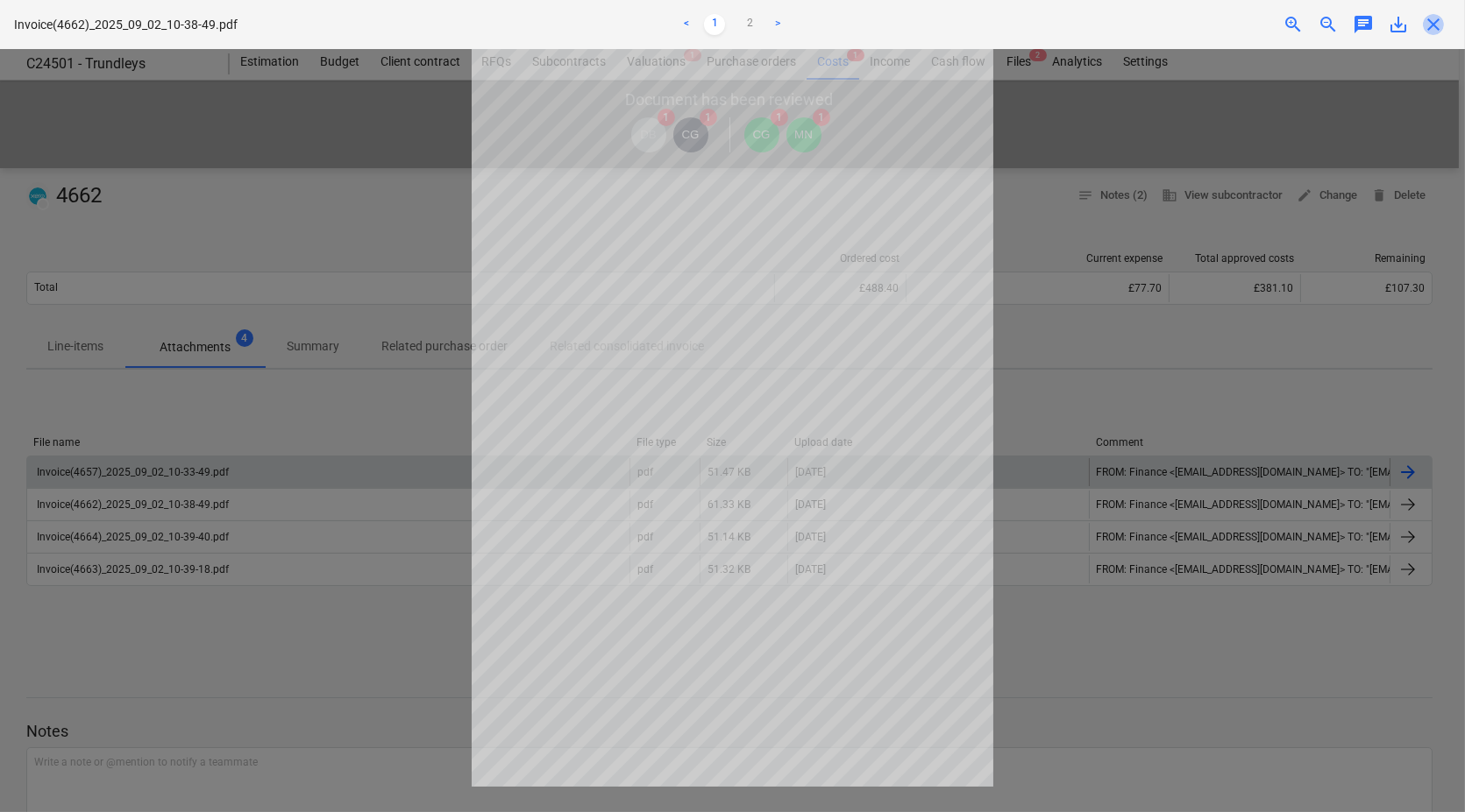
click at [1434, 31] on span "close" at bounding box center [1433, 24] width 21 height 21
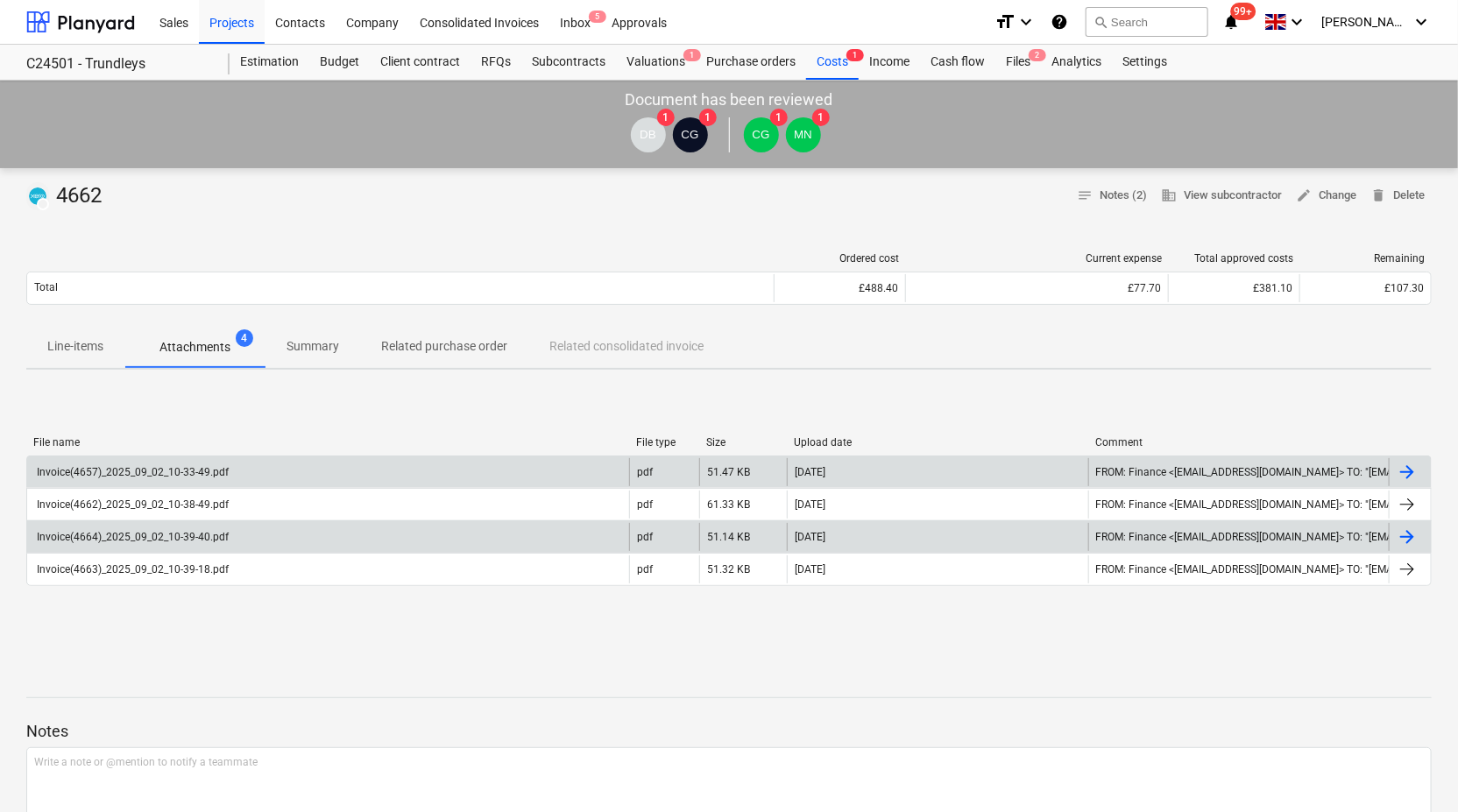
click at [248, 534] on div "Invoice(4664)_2025_09_02_10-39-40.pdf" at bounding box center [328, 537] width 602 height 28
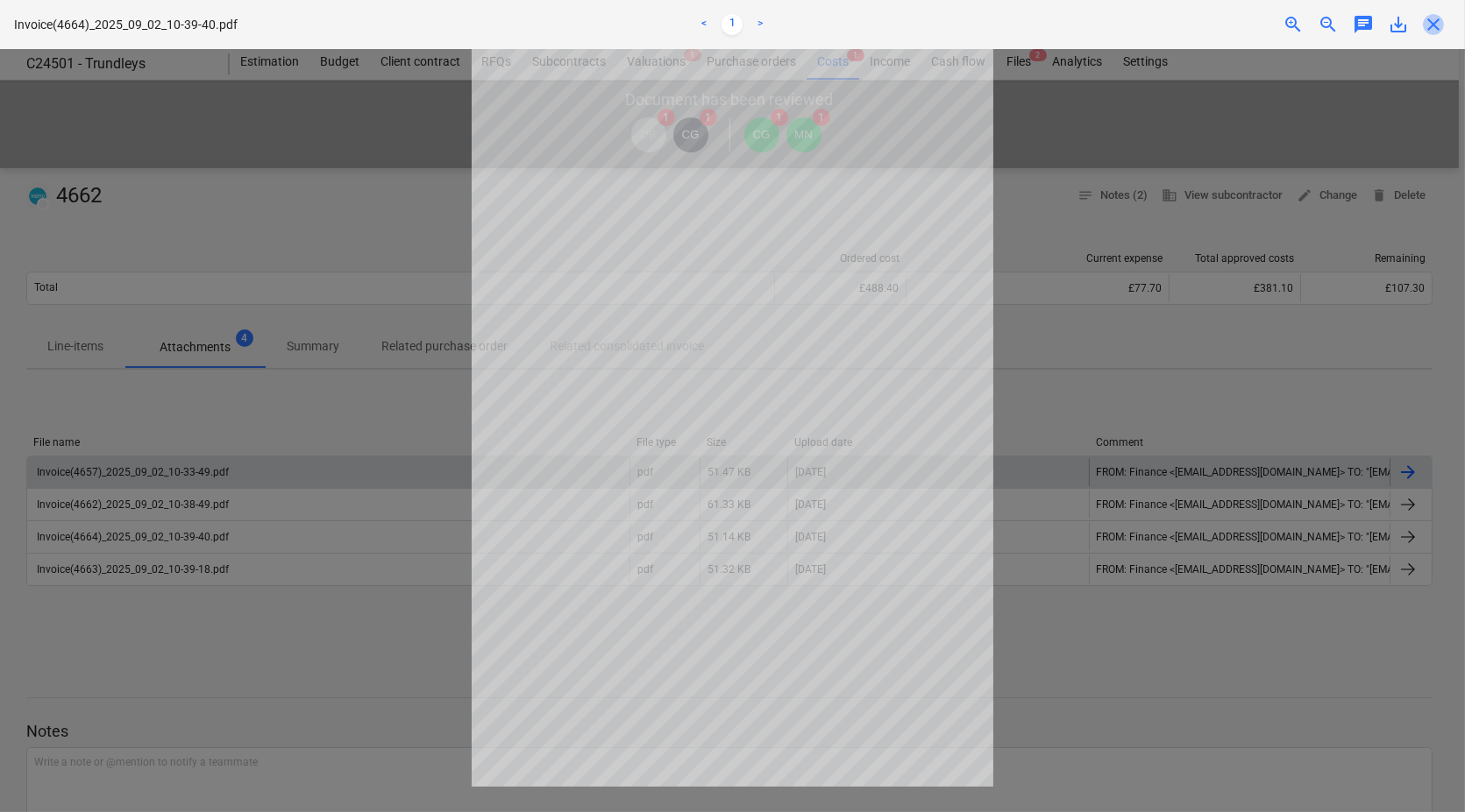
click at [1436, 23] on span "close" at bounding box center [1433, 24] width 21 height 21
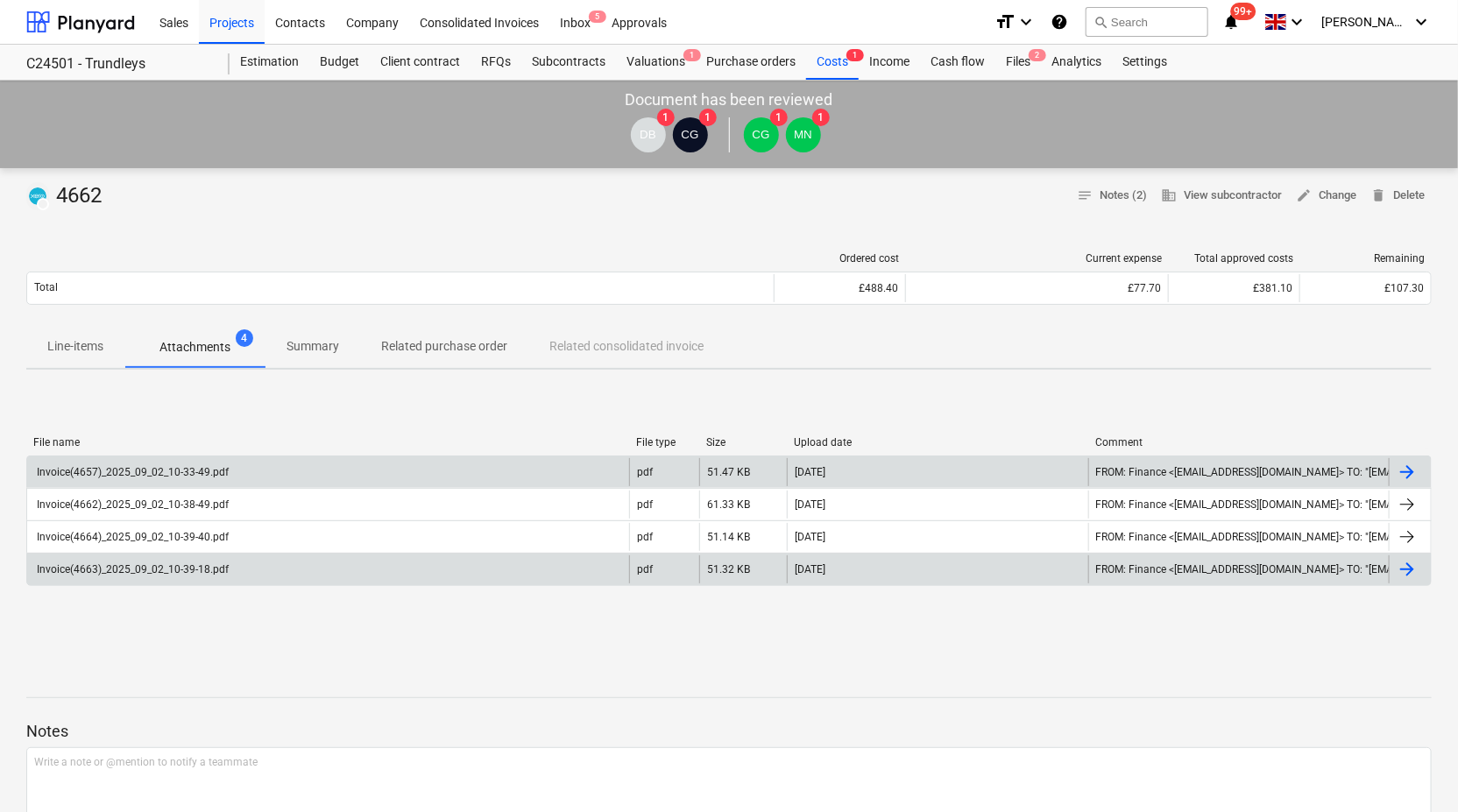
click at [250, 567] on div "Invoice(4663)_2025_09_02_10-39-18.pdf" at bounding box center [328, 570] width 602 height 28
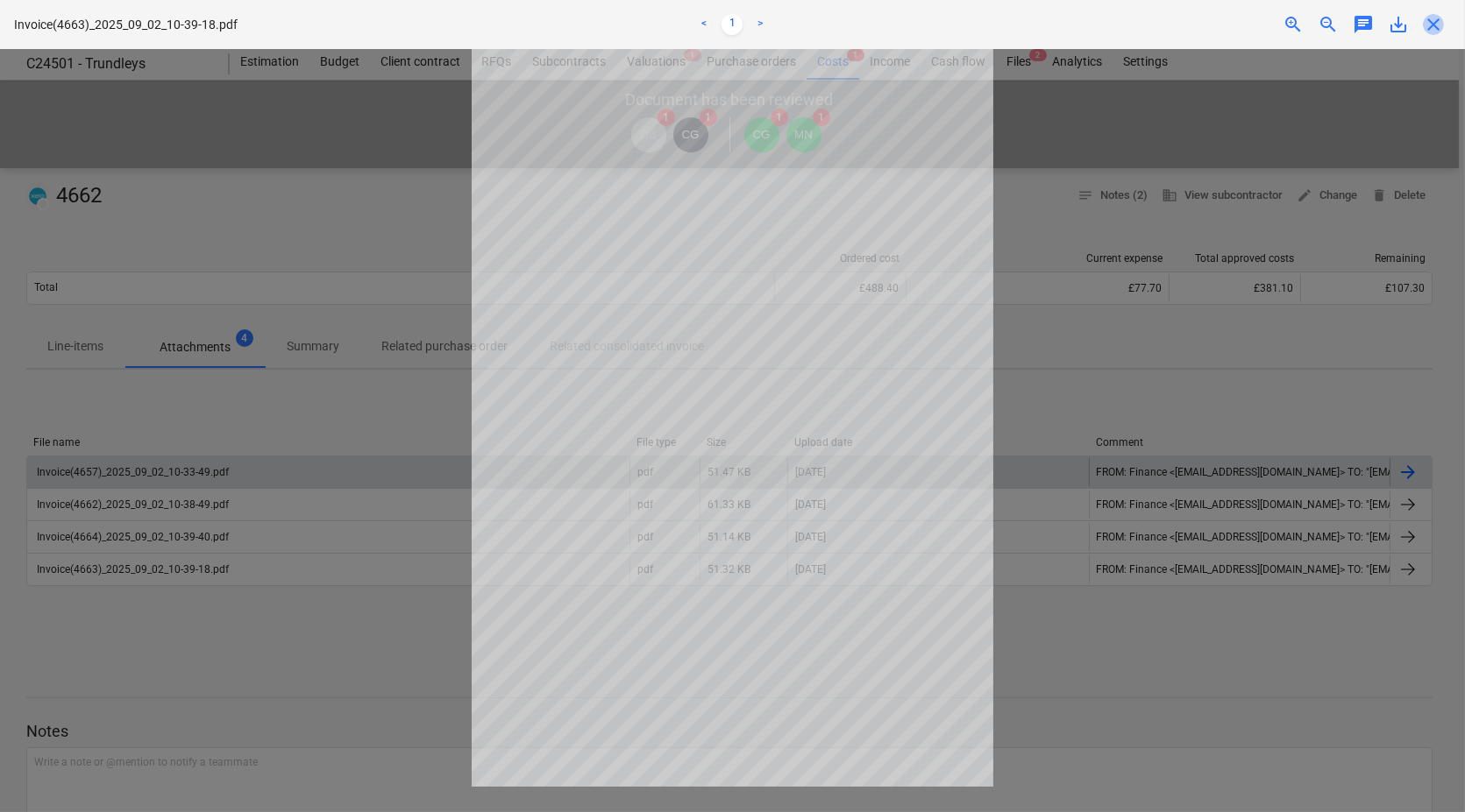
click at [1433, 23] on span "close" at bounding box center [1433, 24] width 21 height 21
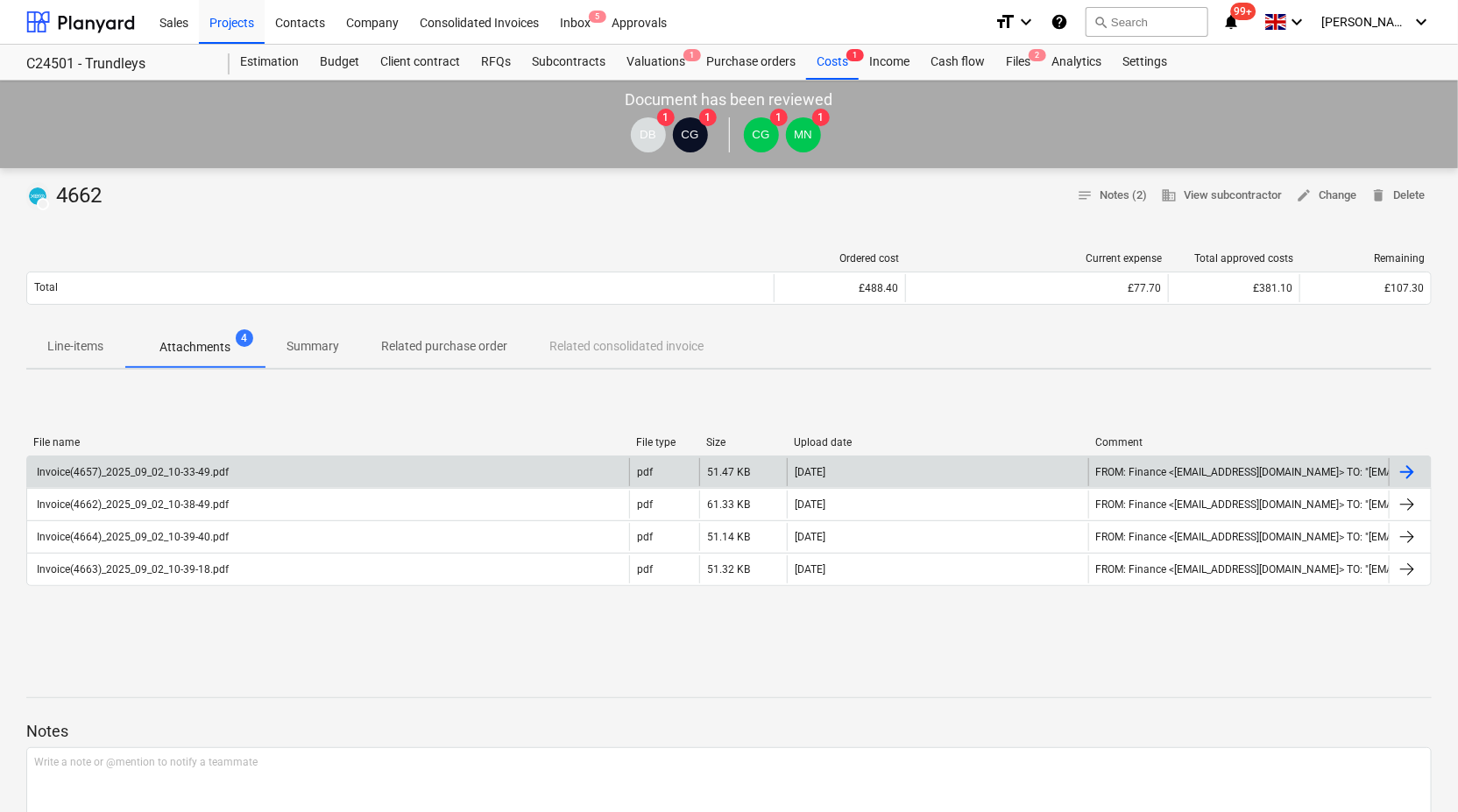
click at [98, 467] on div "Invoice(4657)_2025_09_02_10-33-49.pdf" at bounding box center [130, 472] width 194 height 12
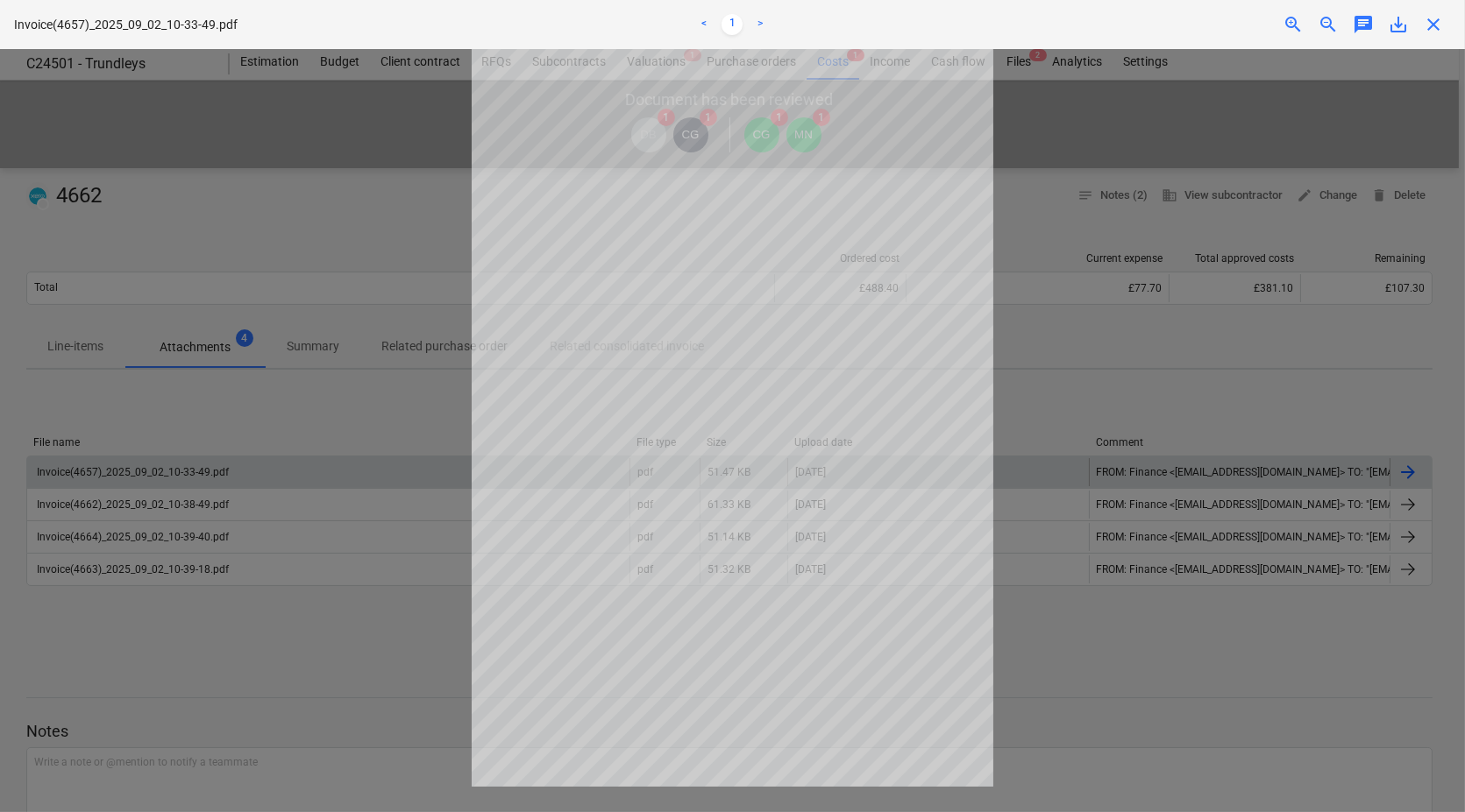
click at [1440, 16] on span "close" at bounding box center [1433, 24] width 21 height 21
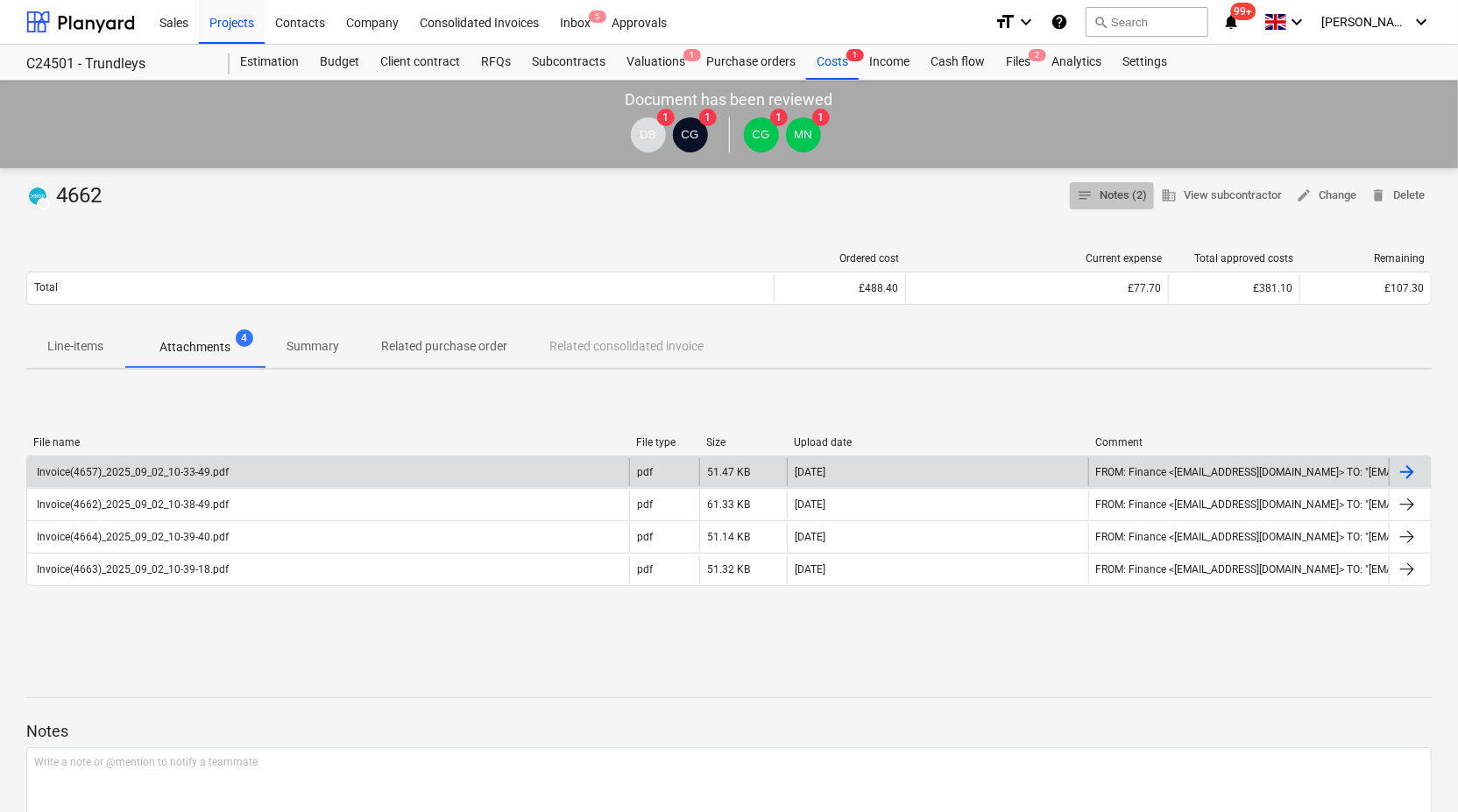
click at [1107, 193] on span "notes Notes (2)" at bounding box center [1112, 195] width 70 height 20
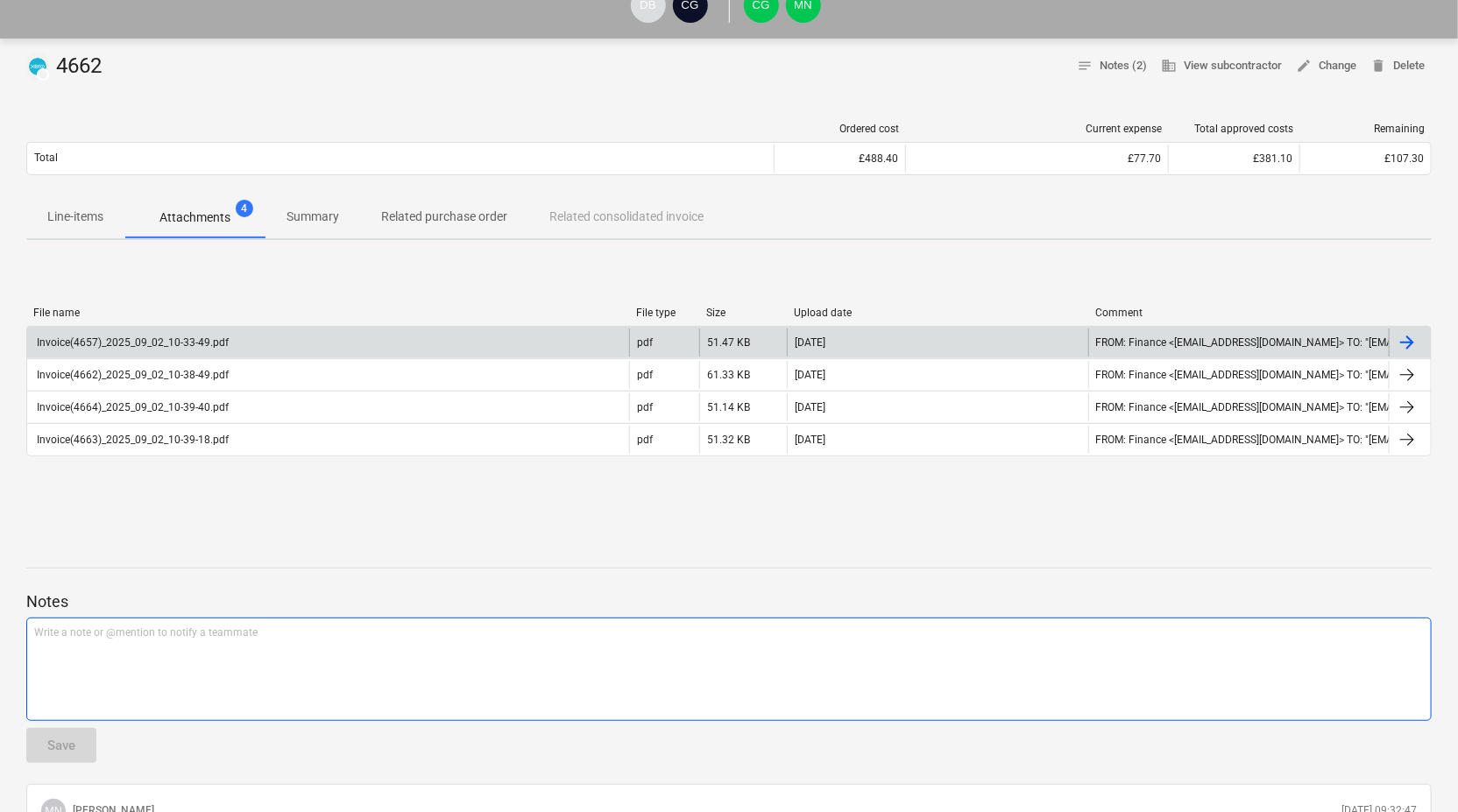
scroll to position [106, 0]
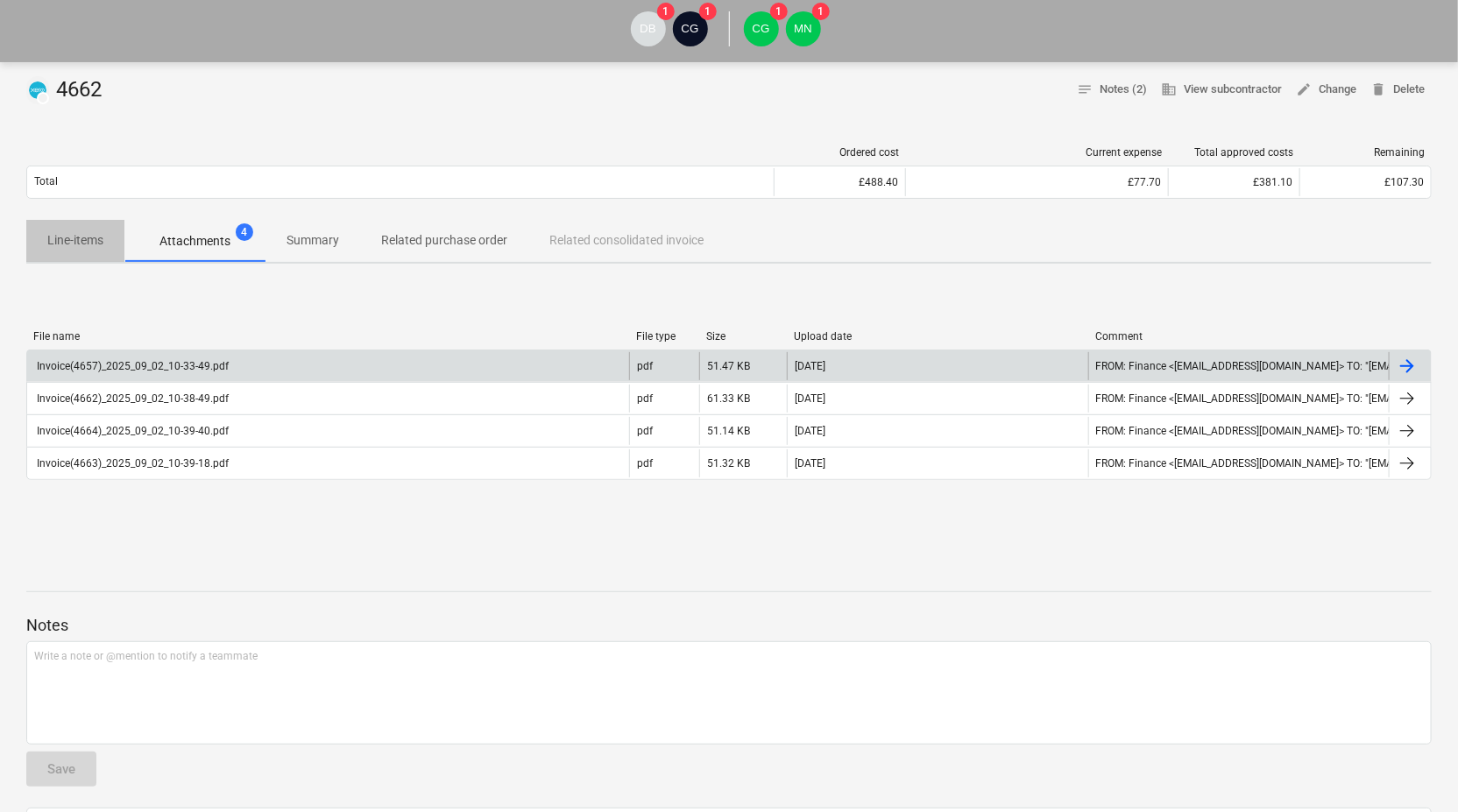
click at [84, 242] on p "Line-items" at bounding box center [75, 240] width 56 height 19
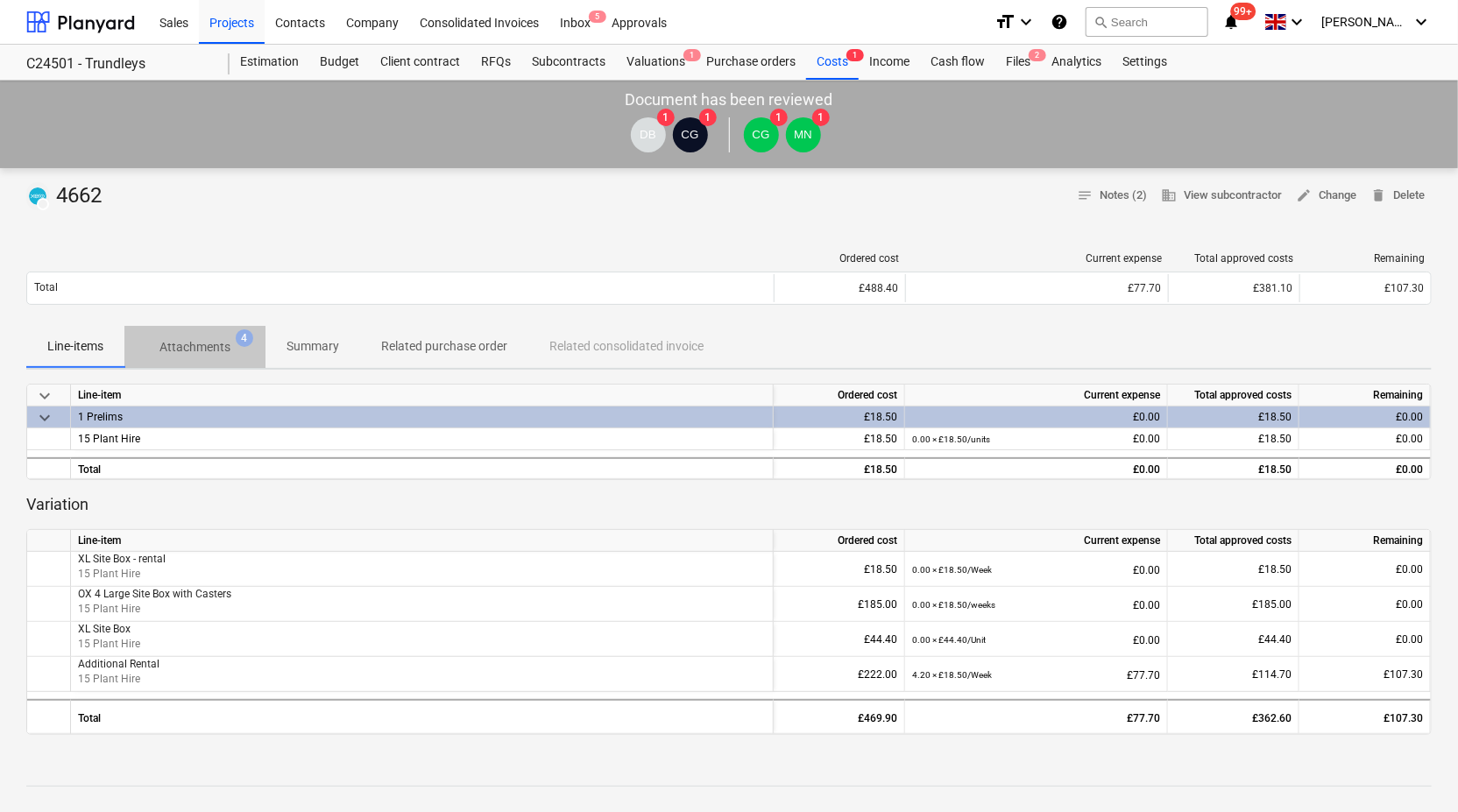
click at [219, 344] on p "Attachments" at bounding box center [195, 347] width 71 height 19
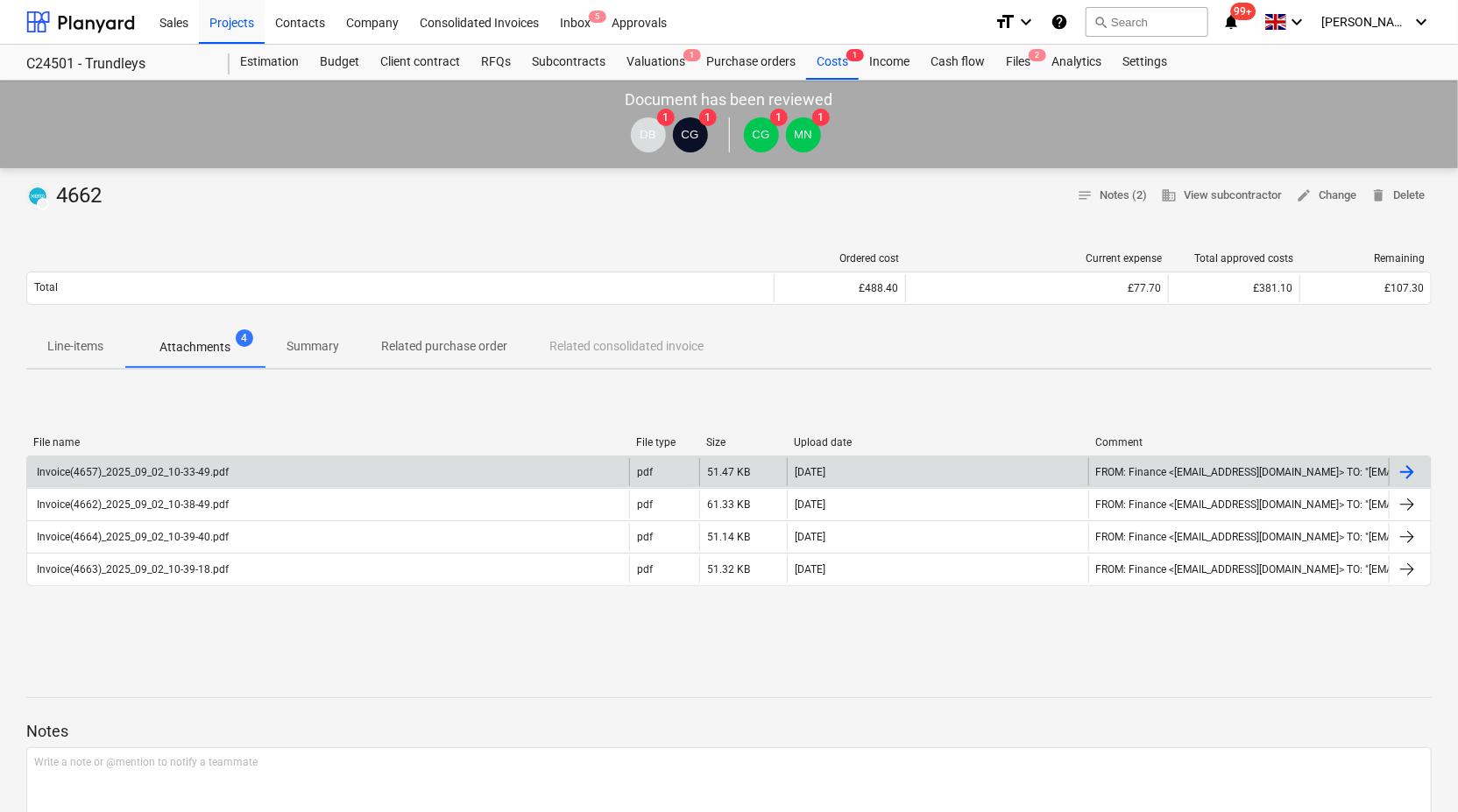
click at [265, 473] on div "Invoice(4657)_2025_09_02_10-33-49.pdf" at bounding box center [328, 472] width 602 height 28
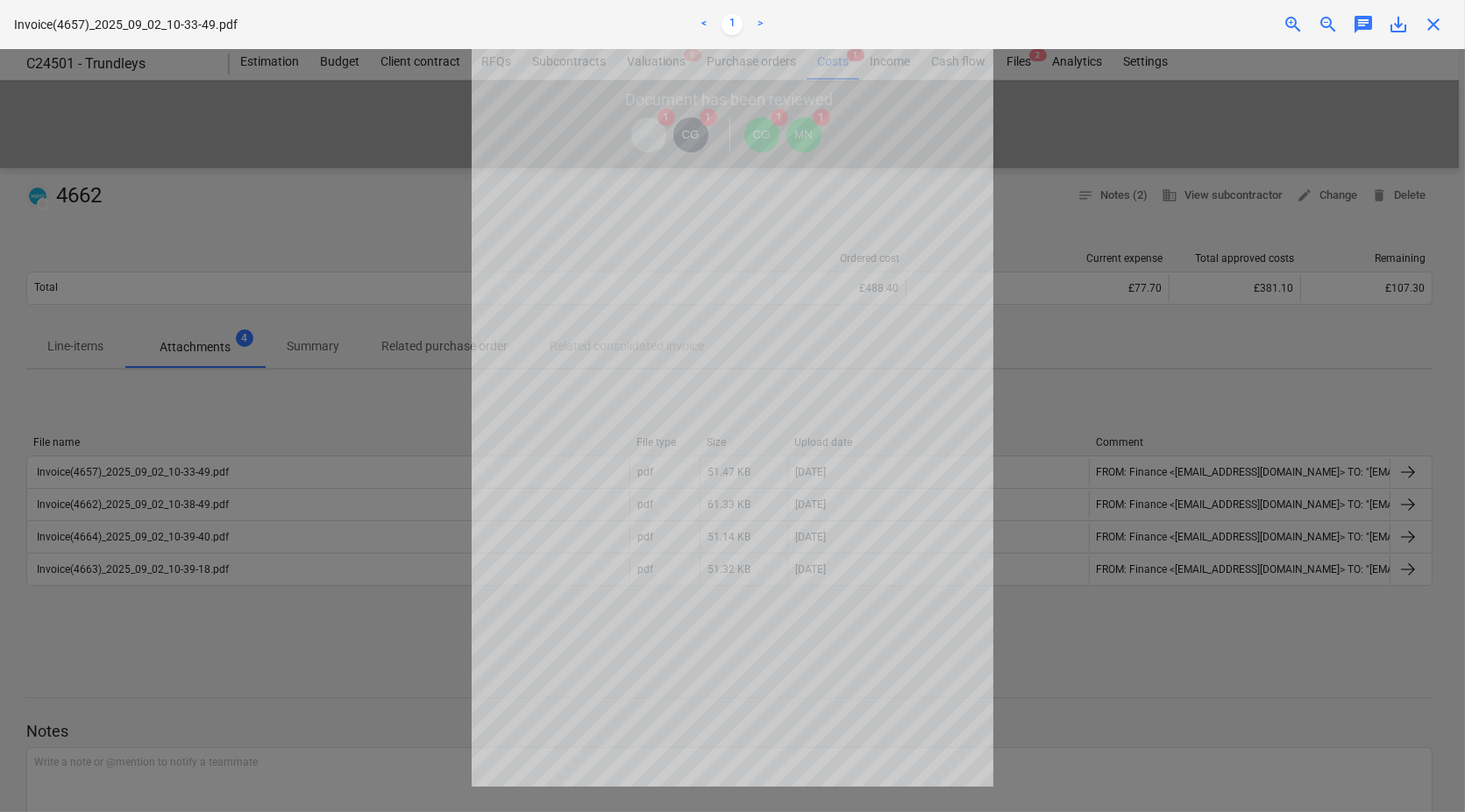
click at [1128, 379] on div at bounding box center [732, 430] width 1465 height 763
click at [1428, 29] on span "close" at bounding box center [1433, 24] width 21 height 21
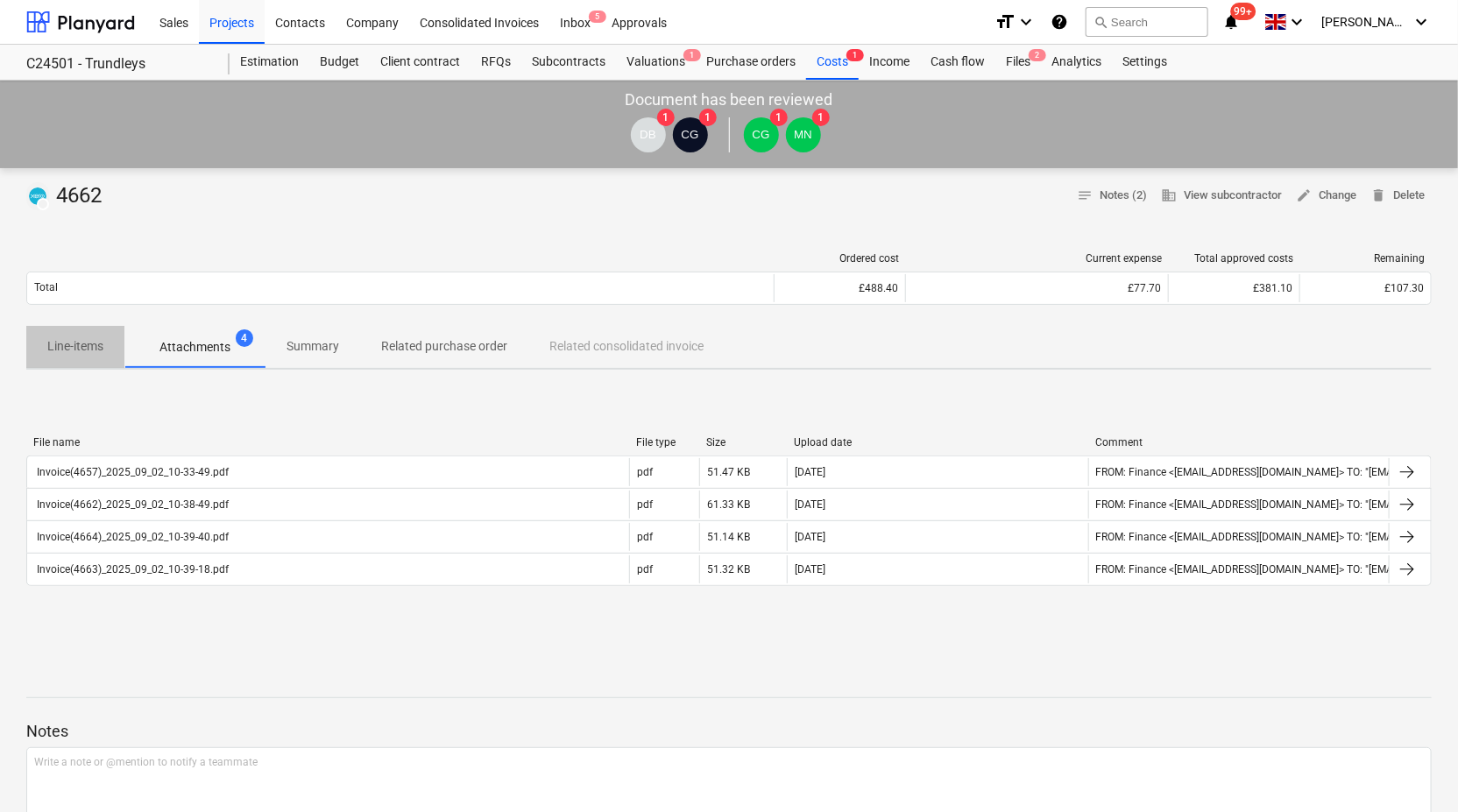
click at [89, 348] on p "Line-items" at bounding box center [75, 346] width 56 height 19
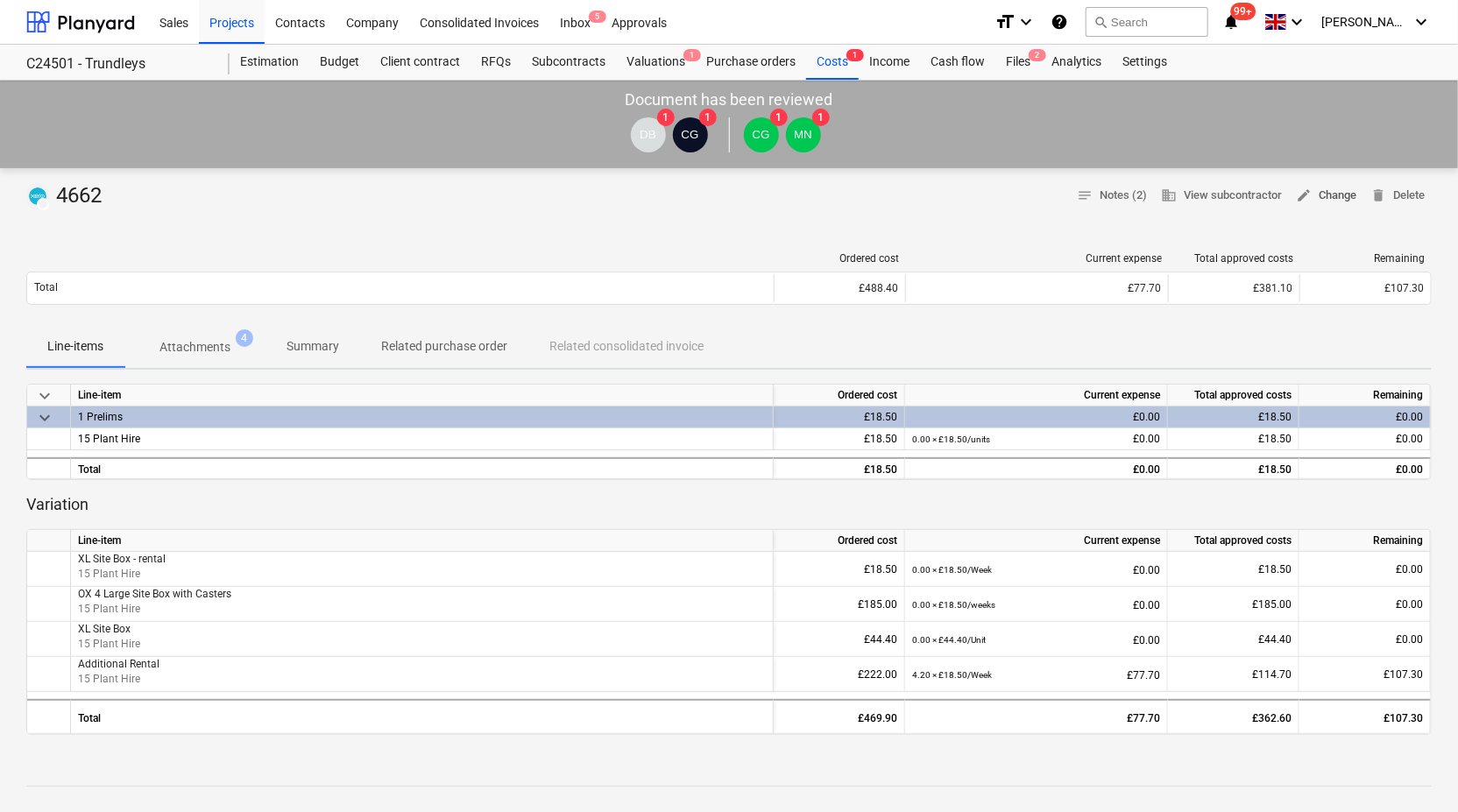
click at [1317, 192] on span "edit Change" at bounding box center [1326, 195] width 60 height 20
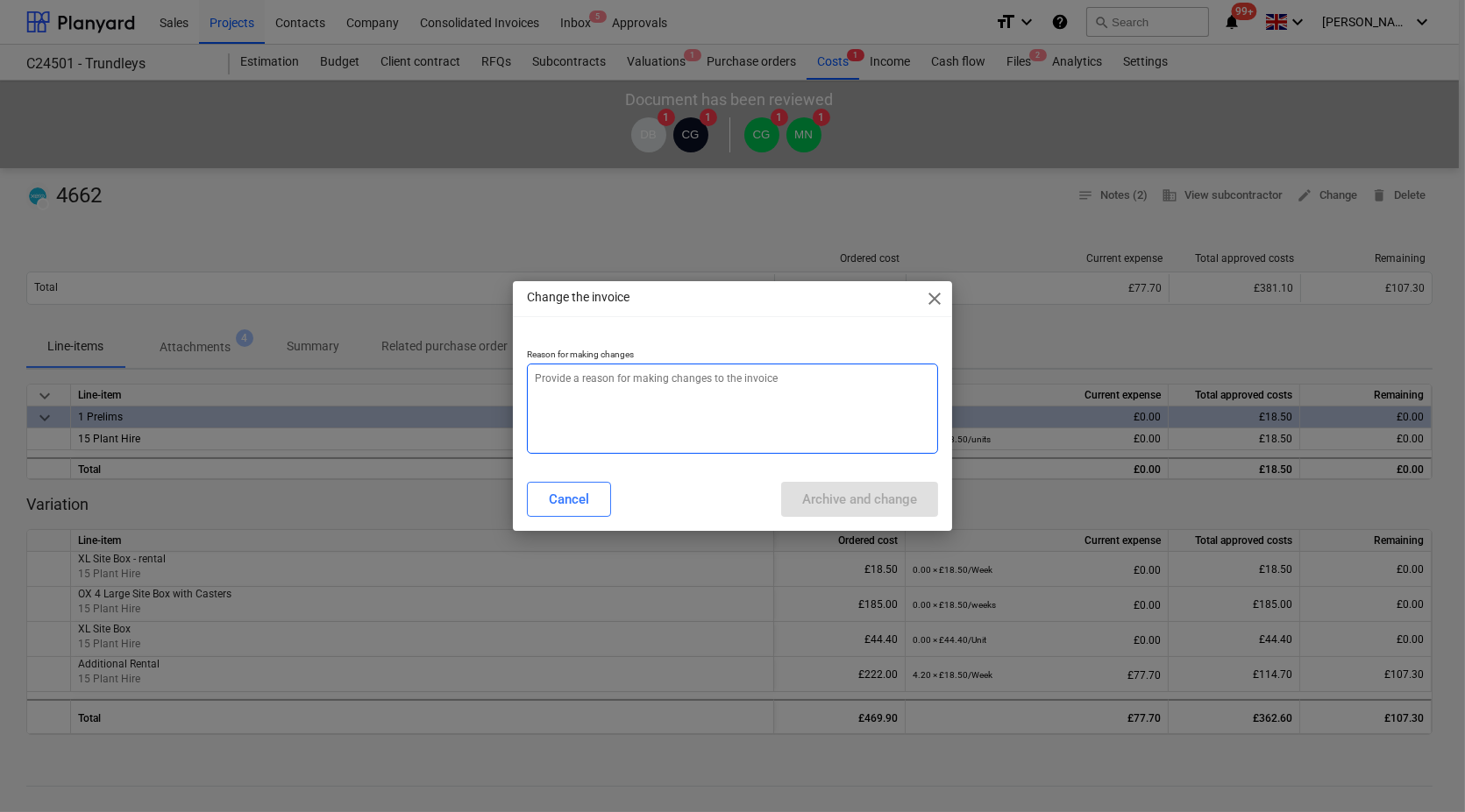
click at [611, 398] on textarea at bounding box center [732, 408] width 411 height 90
type textarea "x"
type textarea "M"
type textarea "x"
type textarea "Mu"
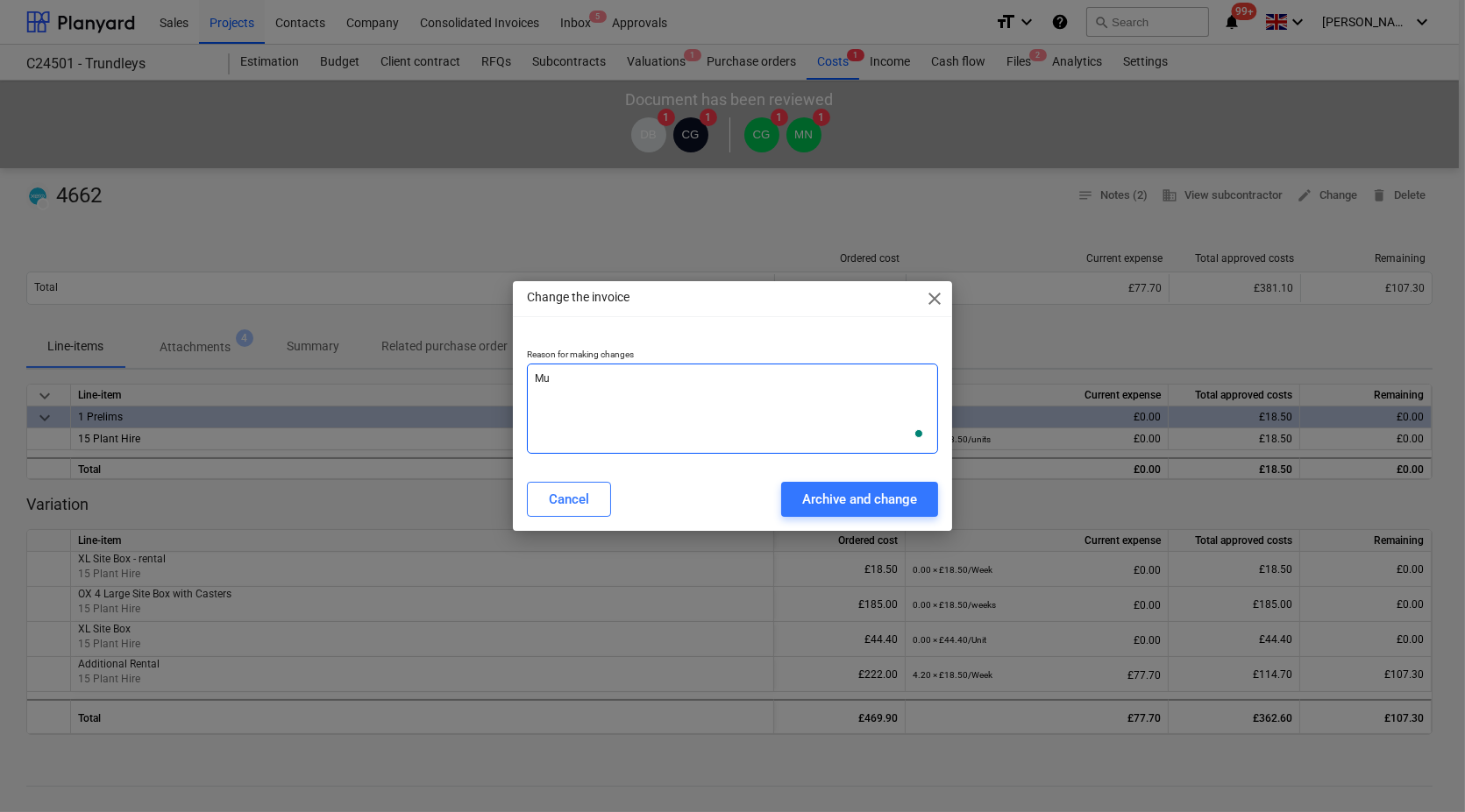
type textarea "x"
type textarea "Mul"
type textarea "x"
type textarea "Mult"
type textarea "x"
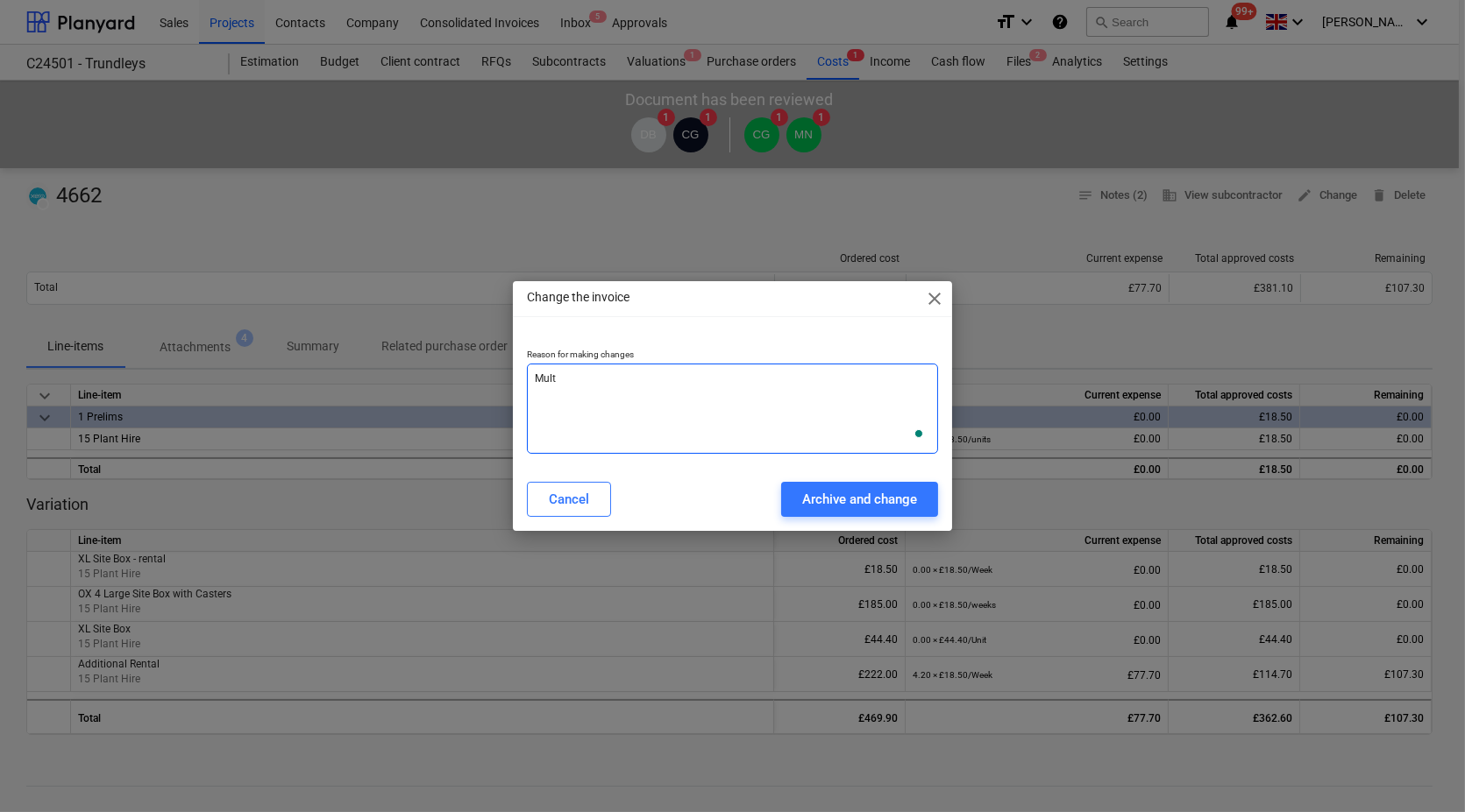
type textarea "Multi"
type textarea "x"
type textarea "Multip"
type textarea "x"
type textarea "Multipl"
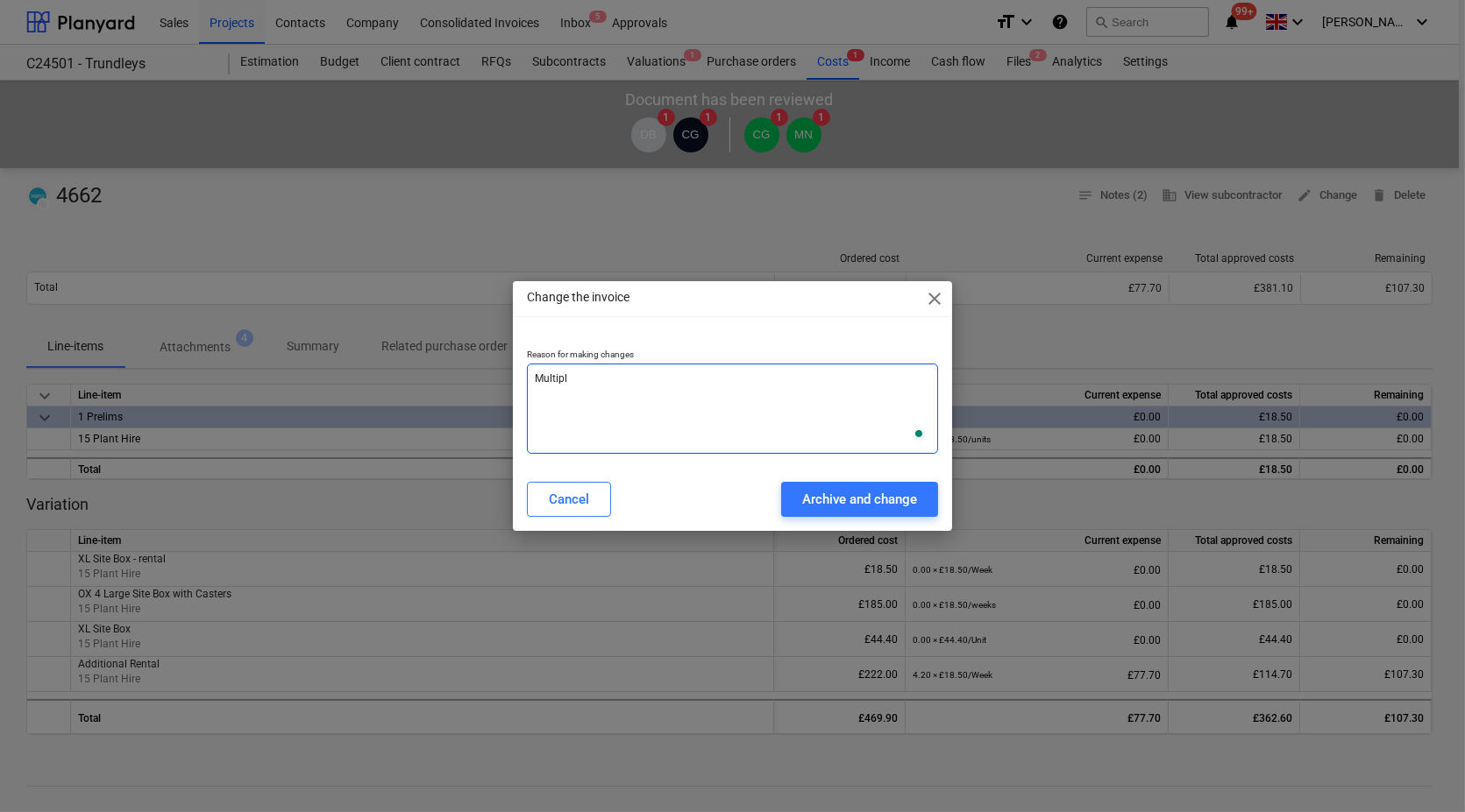
type textarea "x"
type textarea "Multiple"
type textarea "x"
type textarea "Multiple"
type textarea "x"
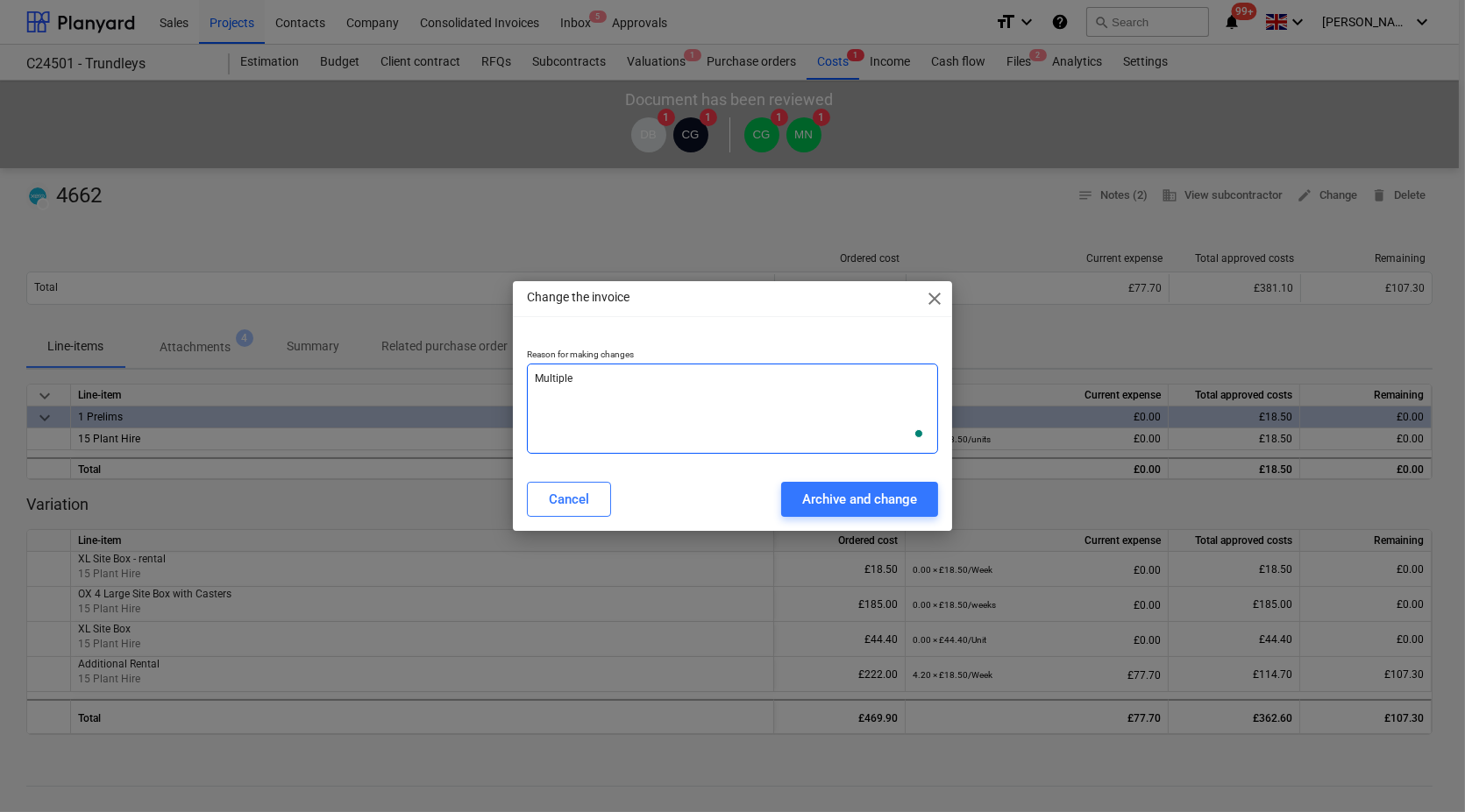
type textarea "Multiple i"
type textarea "x"
type textarea "Multiple in"
type textarea "x"
type textarea "Multiple inv"
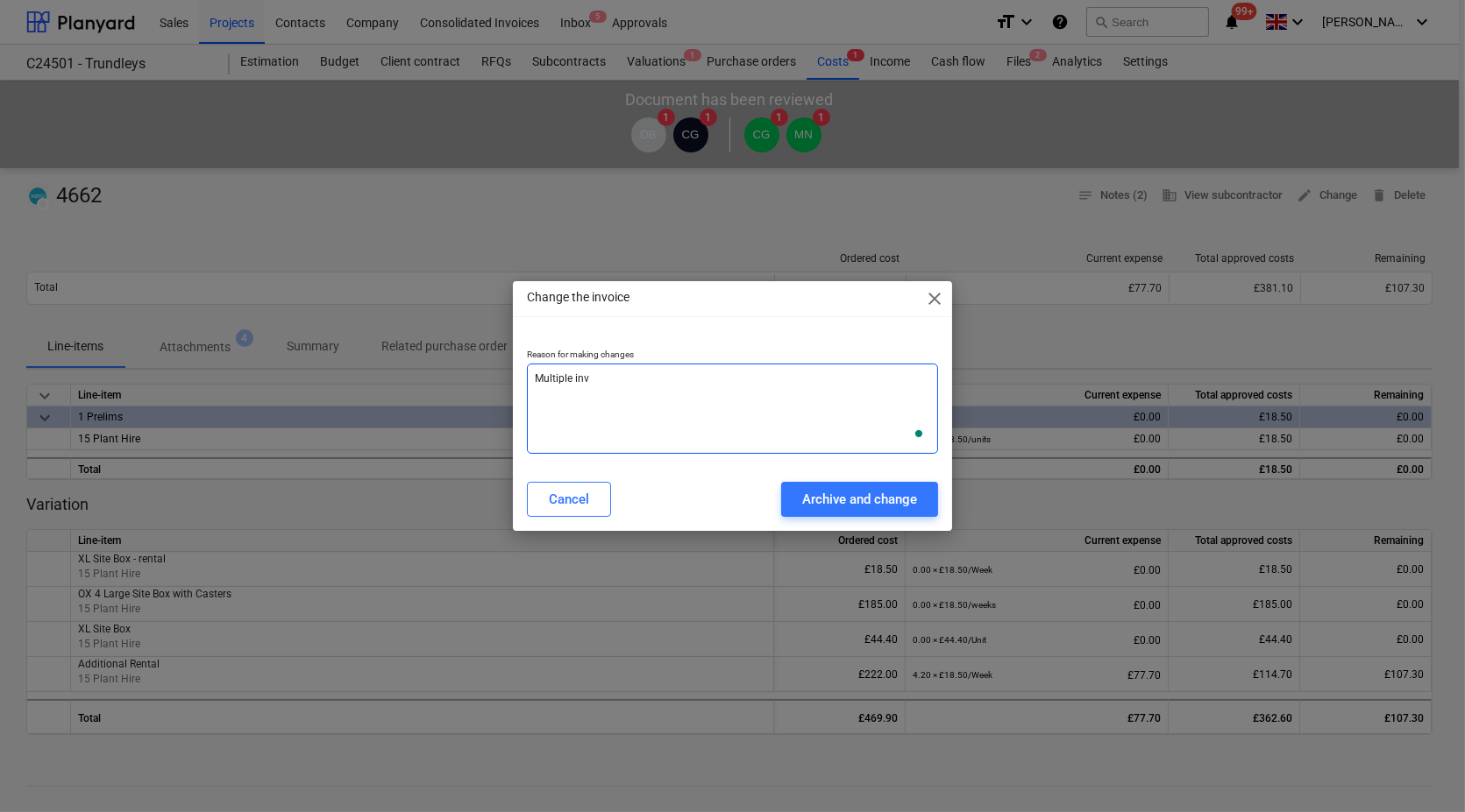
type textarea "x"
type textarea "Multiple invo"
type textarea "x"
type textarea "Multiple invoi"
type textarea "x"
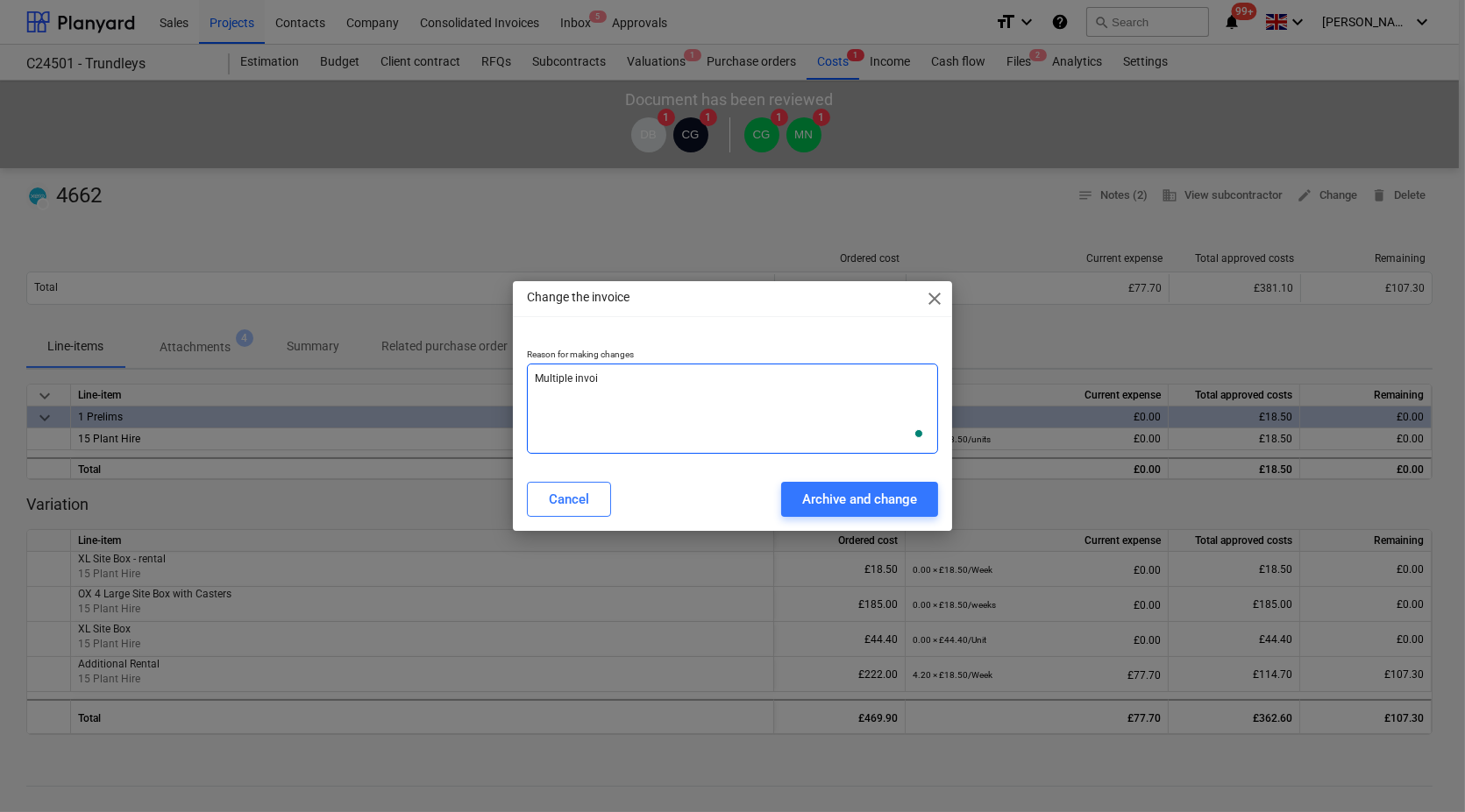
type textarea "Multiple invoic"
type textarea "x"
type textarea "Multiple invoice"
type textarea "x"
type textarea "Multiple invoice"
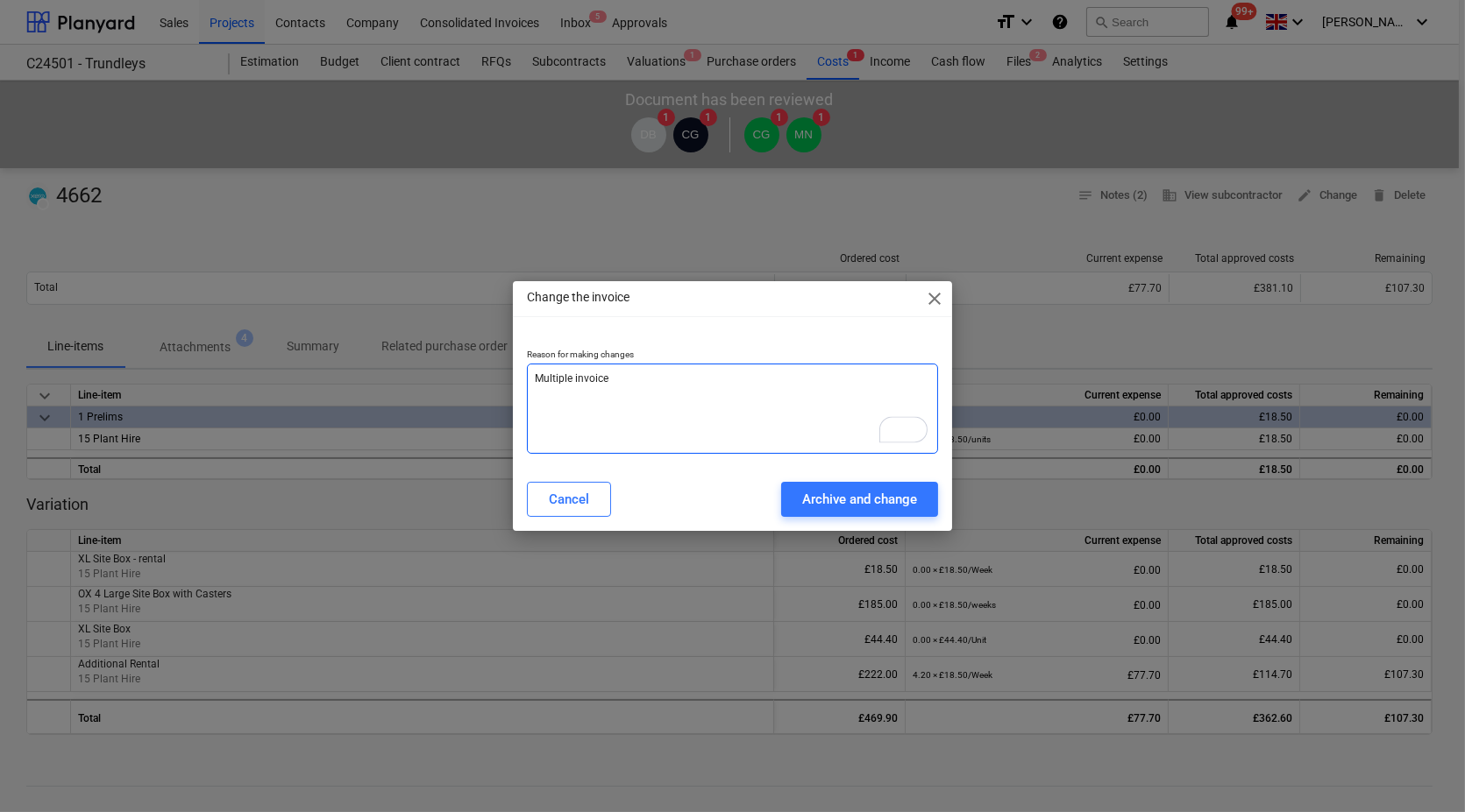
type textarea "x"
type textarea "Multiple invoice -"
type textarea "x"
type textarea "Multiple invoice -"
type textarea "x"
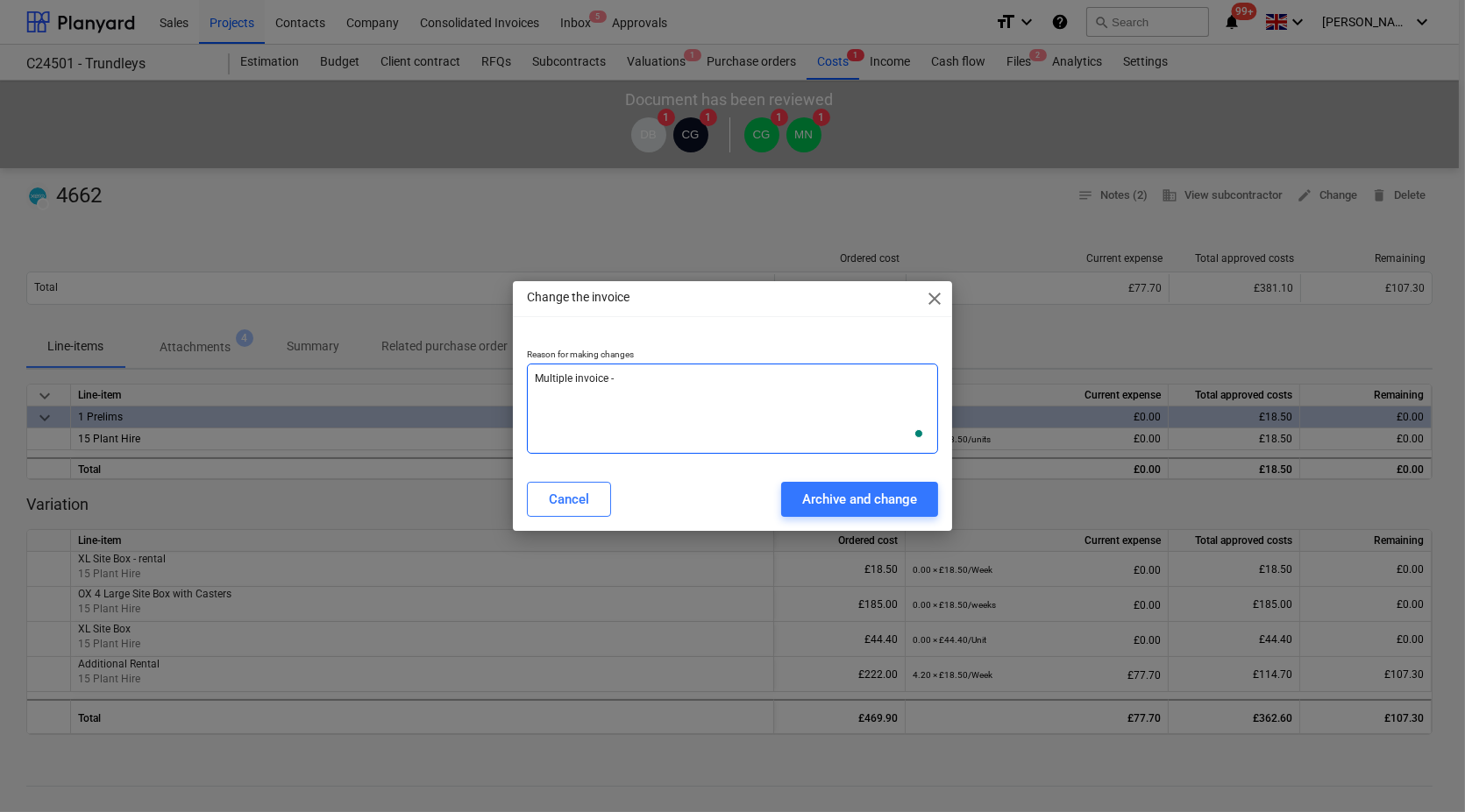
type textarea "Multiple invoice - b"
type textarea "x"
type textarea "Multiple invoice - br"
type textarea "x"
type textarea "Multiple invoice - bre"
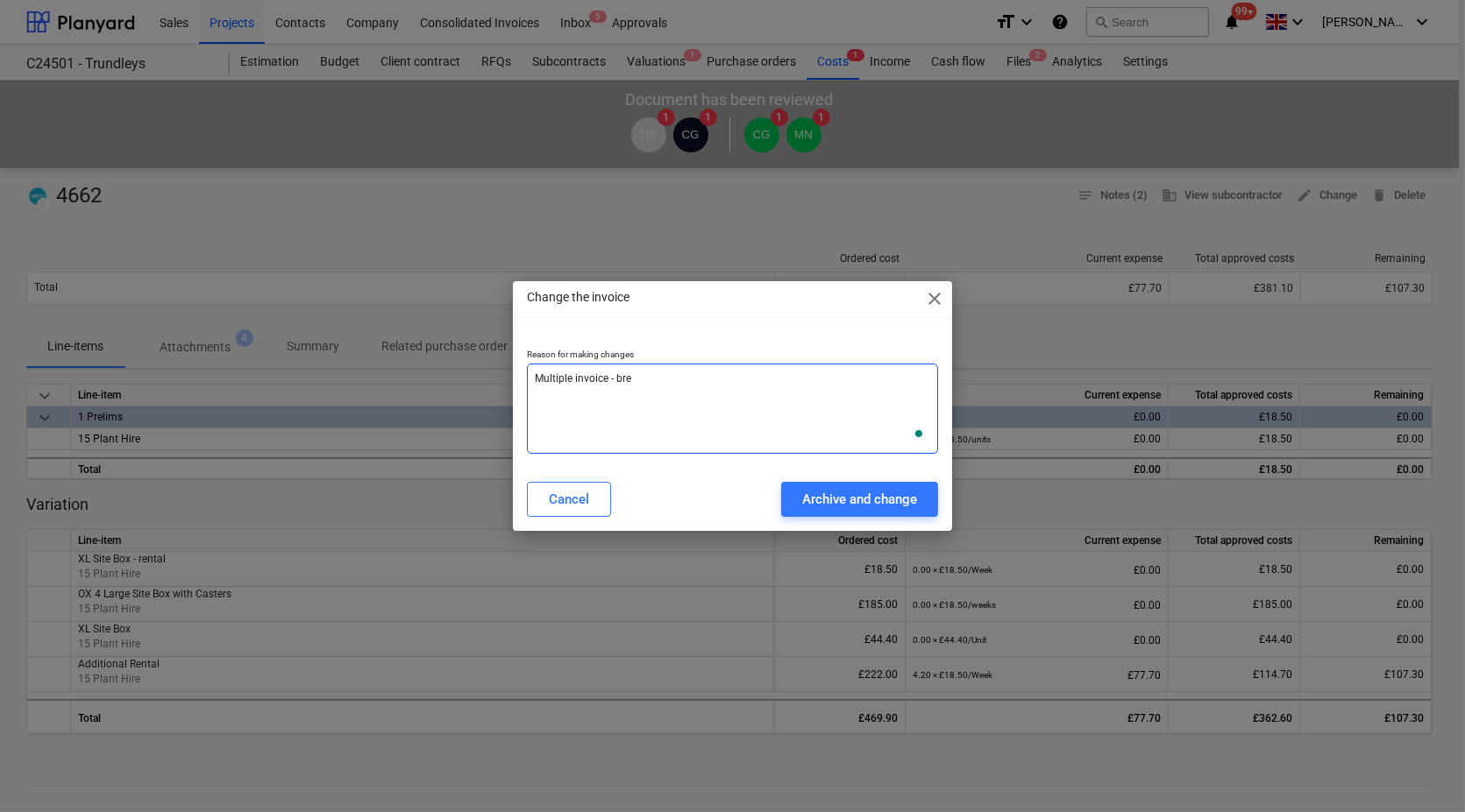
type textarea "x"
type textarea "Multiple invoice - brea"
type textarea "x"
type textarea "Multiple invoice - break"
type textarea "x"
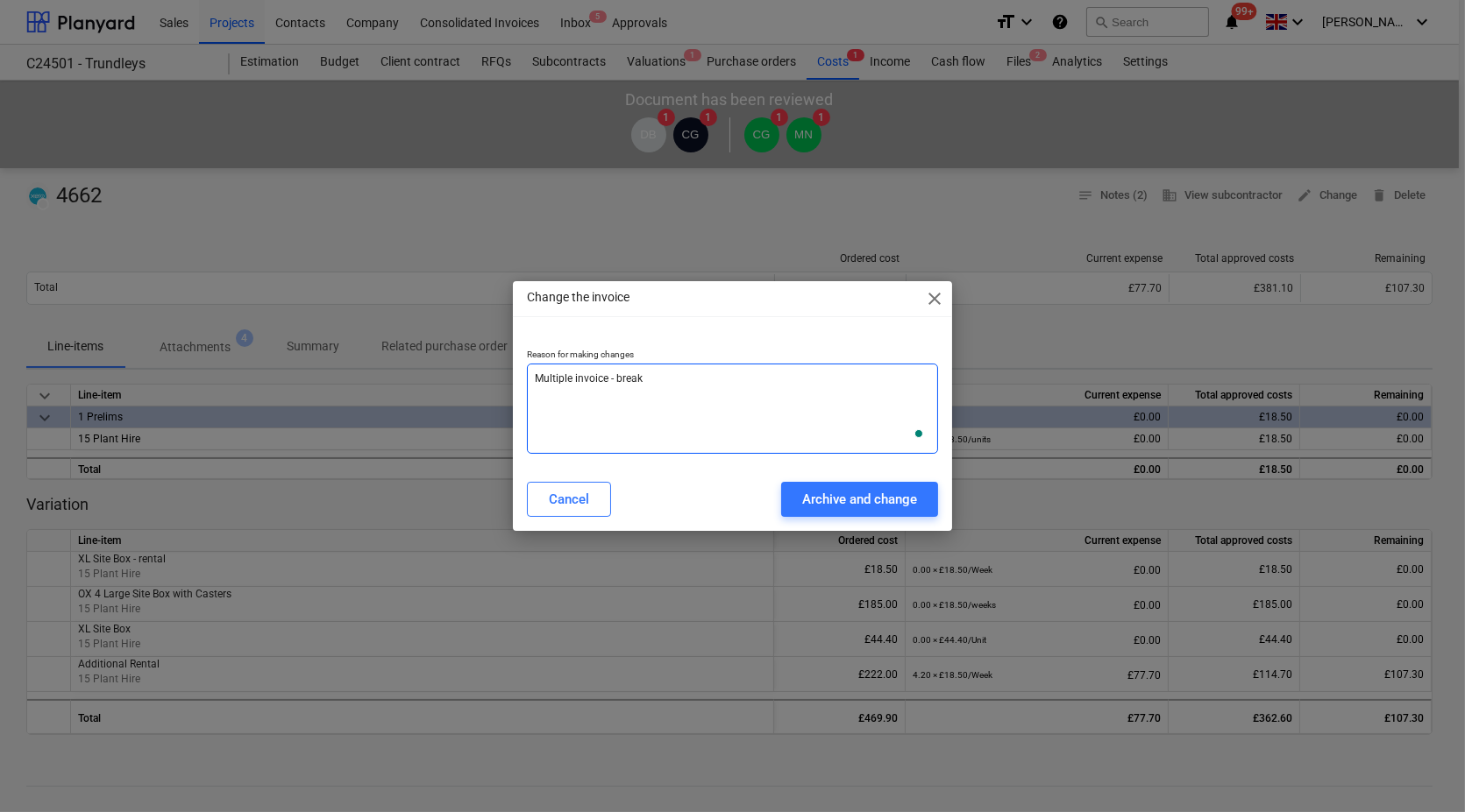
type textarea "Multiple invoice - break"
type textarea "x"
type textarea "Multiple invoice - break d"
type textarea "x"
type textarea "Multiple invoice - break do"
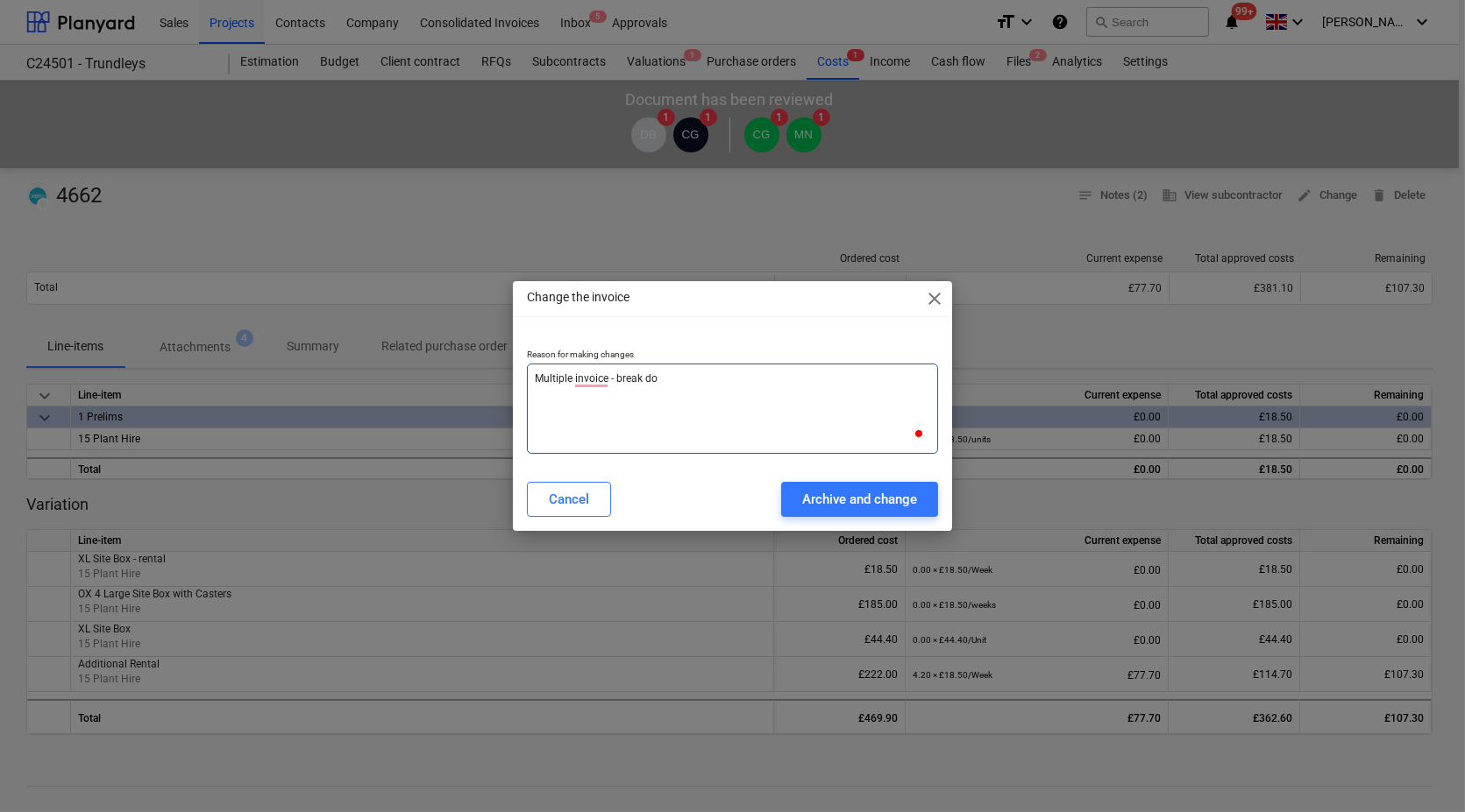
type textarea "x"
type textarea "Multiple invoice - break dow"
type textarea "x"
type textarea "Multiple invoice - break down"
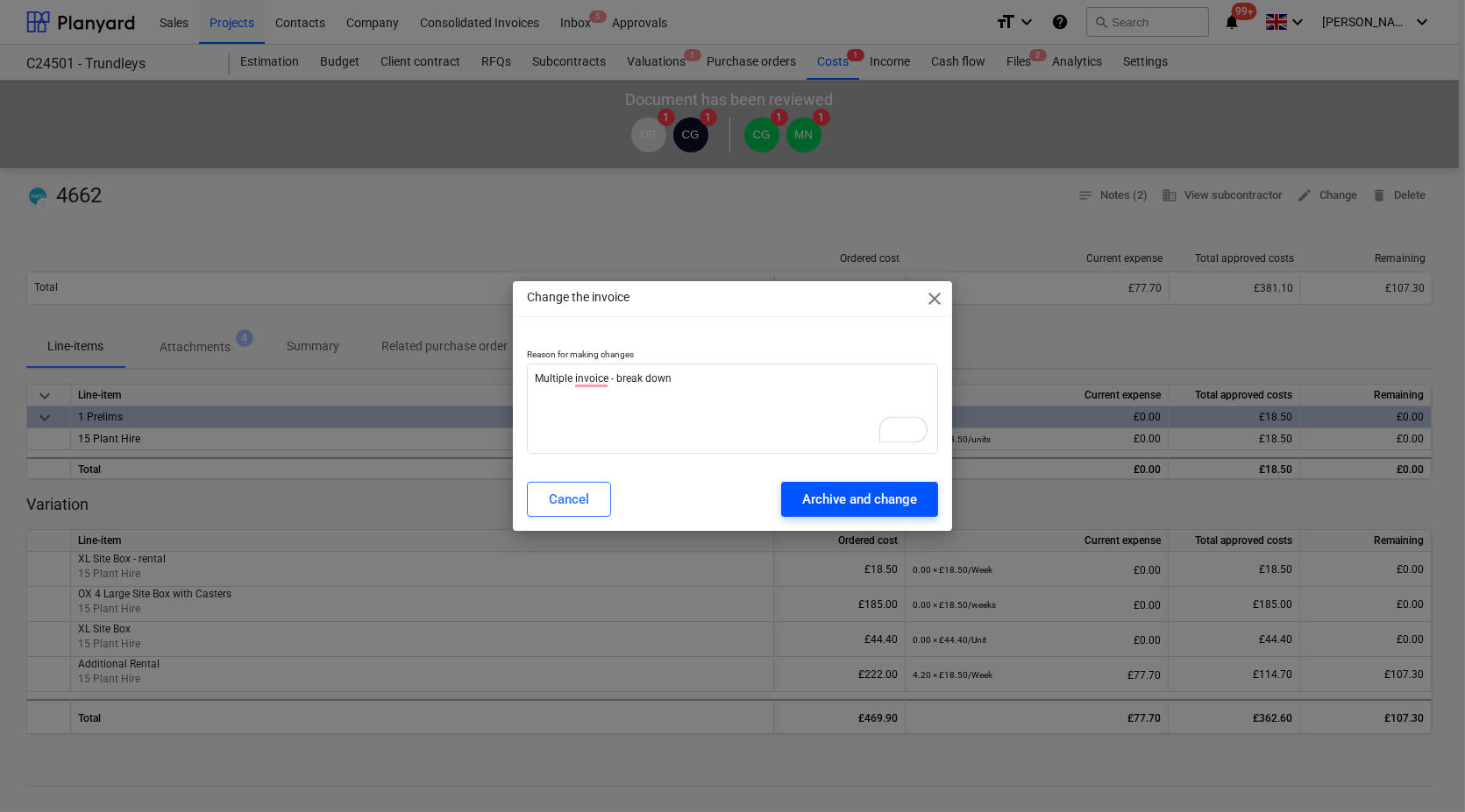
click at [874, 506] on div "Archive and change" at bounding box center [859, 499] width 115 height 23
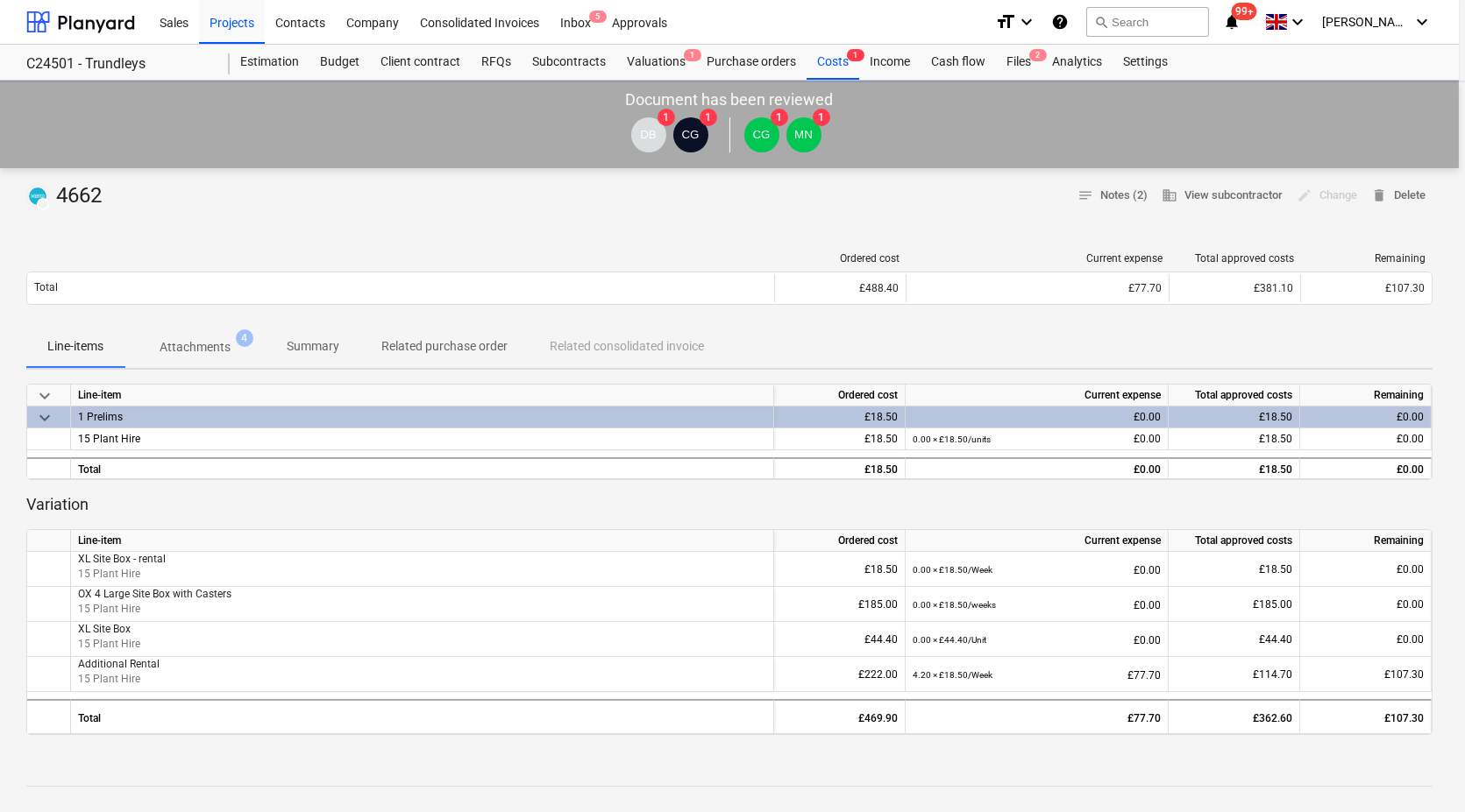
type textarea "x"
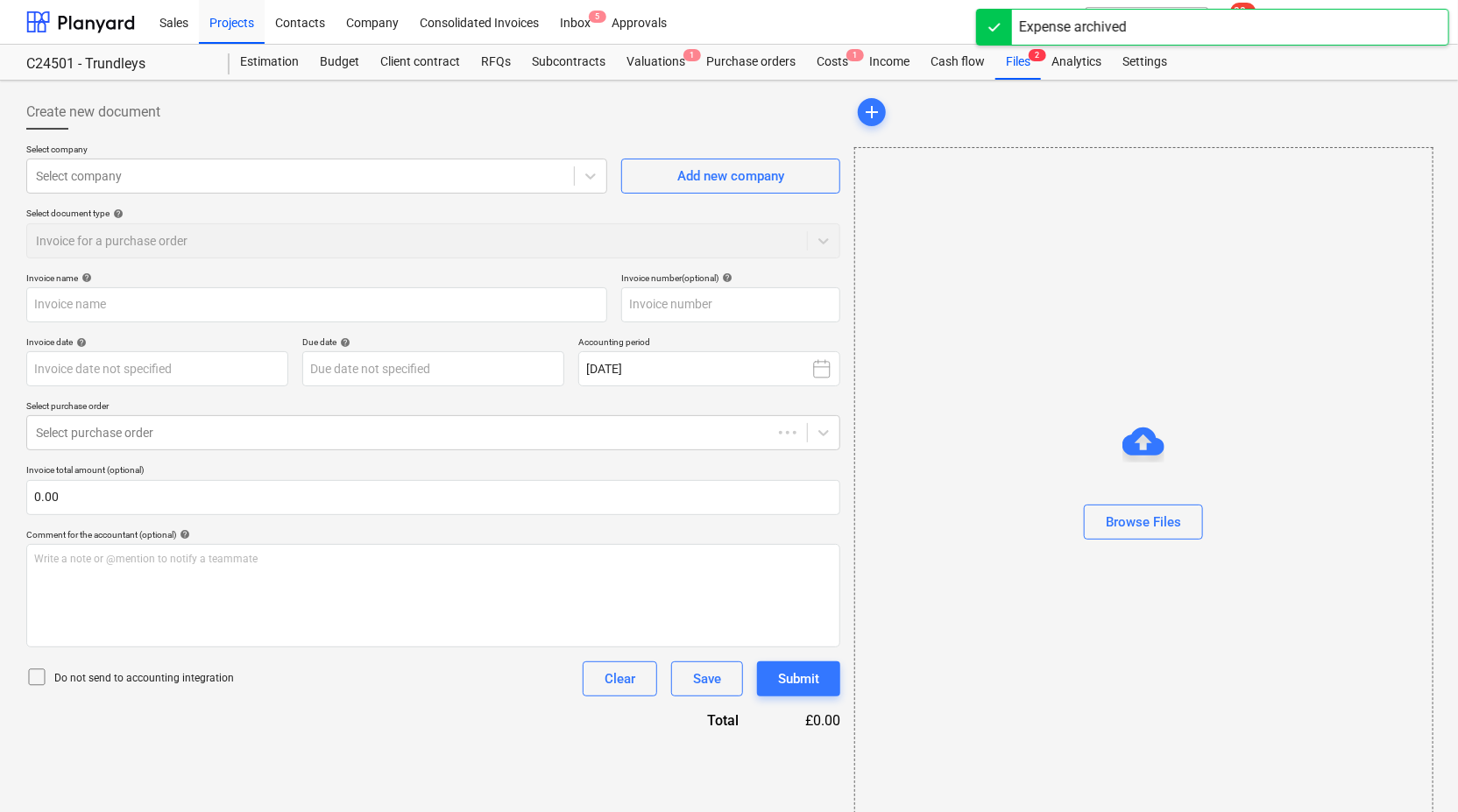
type input "4662"
type input "31 Aug 2025"
type input "30 Sep 2025"
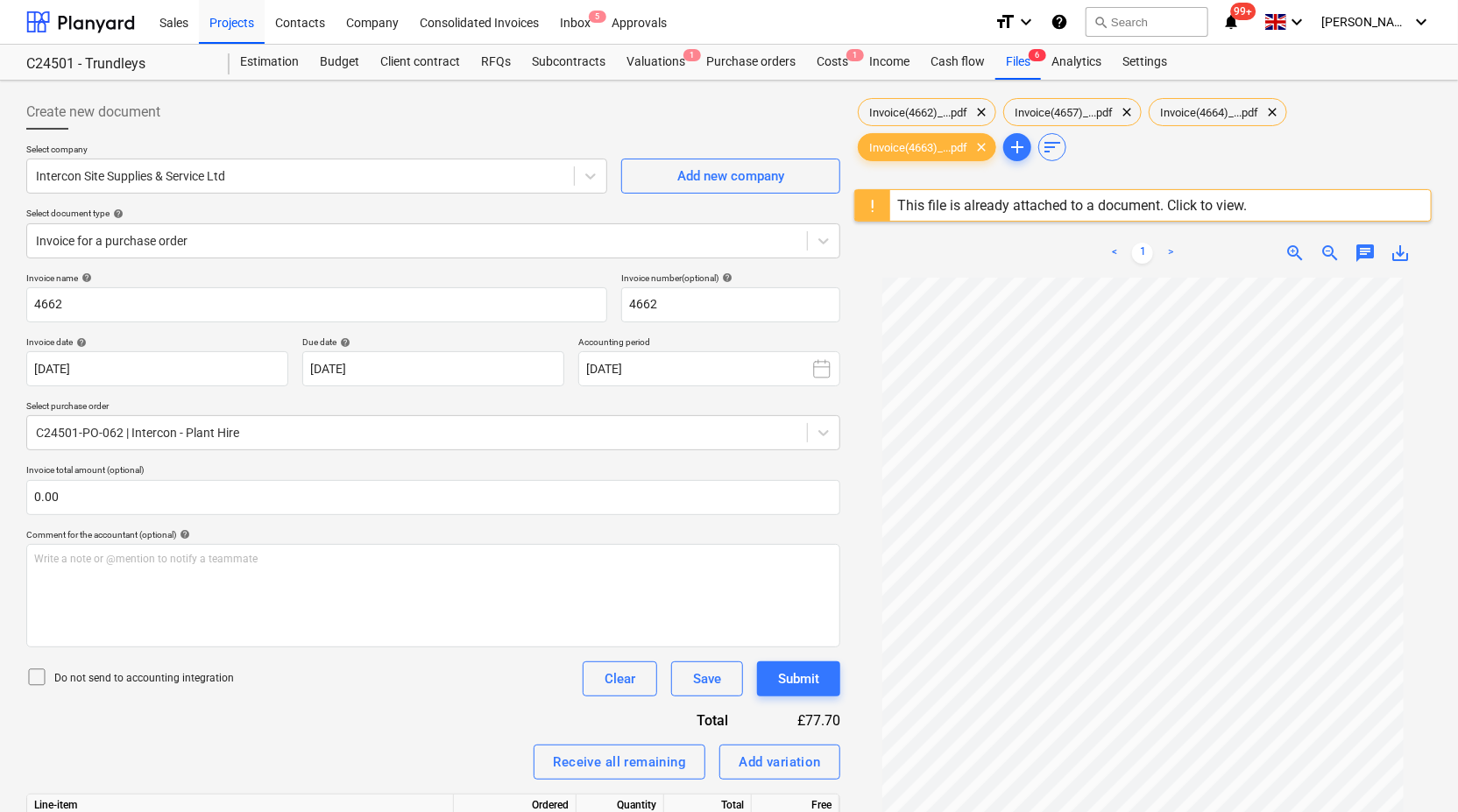
click at [1169, 252] on link ">" at bounding box center [1171, 253] width 21 height 21
click at [1116, 249] on link "<" at bounding box center [1114, 253] width 21 height 21
click at [1172, 246] on link ">" at bounding box center [1171, 253] width 21 height 21
click at [921, 117] on span "Invoice(4662)_...pdf" at bounding box center [918, 113] width 119 height 13
click at [939, 135] on div "Invoice(4663)_...pdf clear" at bounding box center [927, 147] width 138 height 28
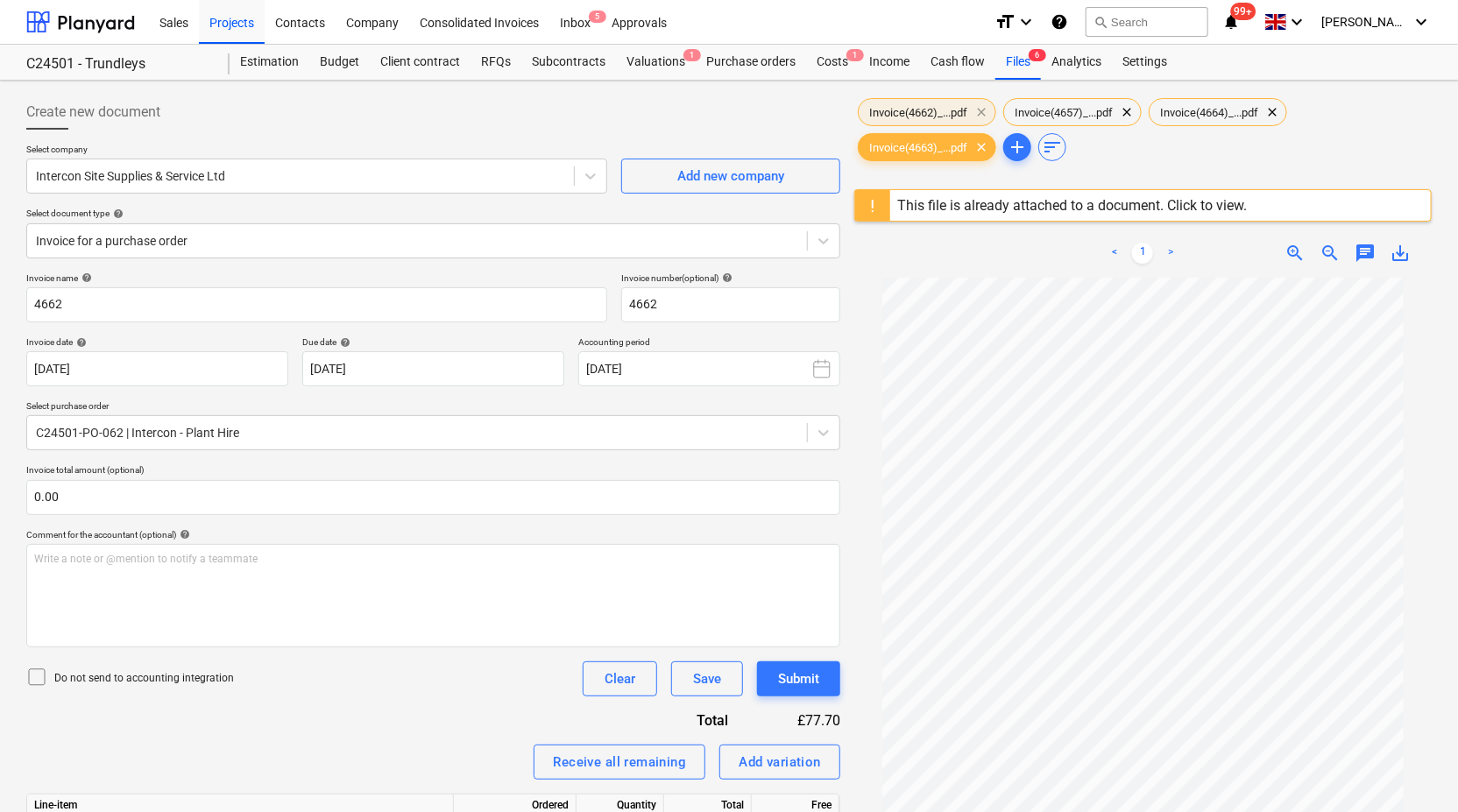
click at [988, 106] on span "clear" at bounding box center [981, 112] width 21 height 21
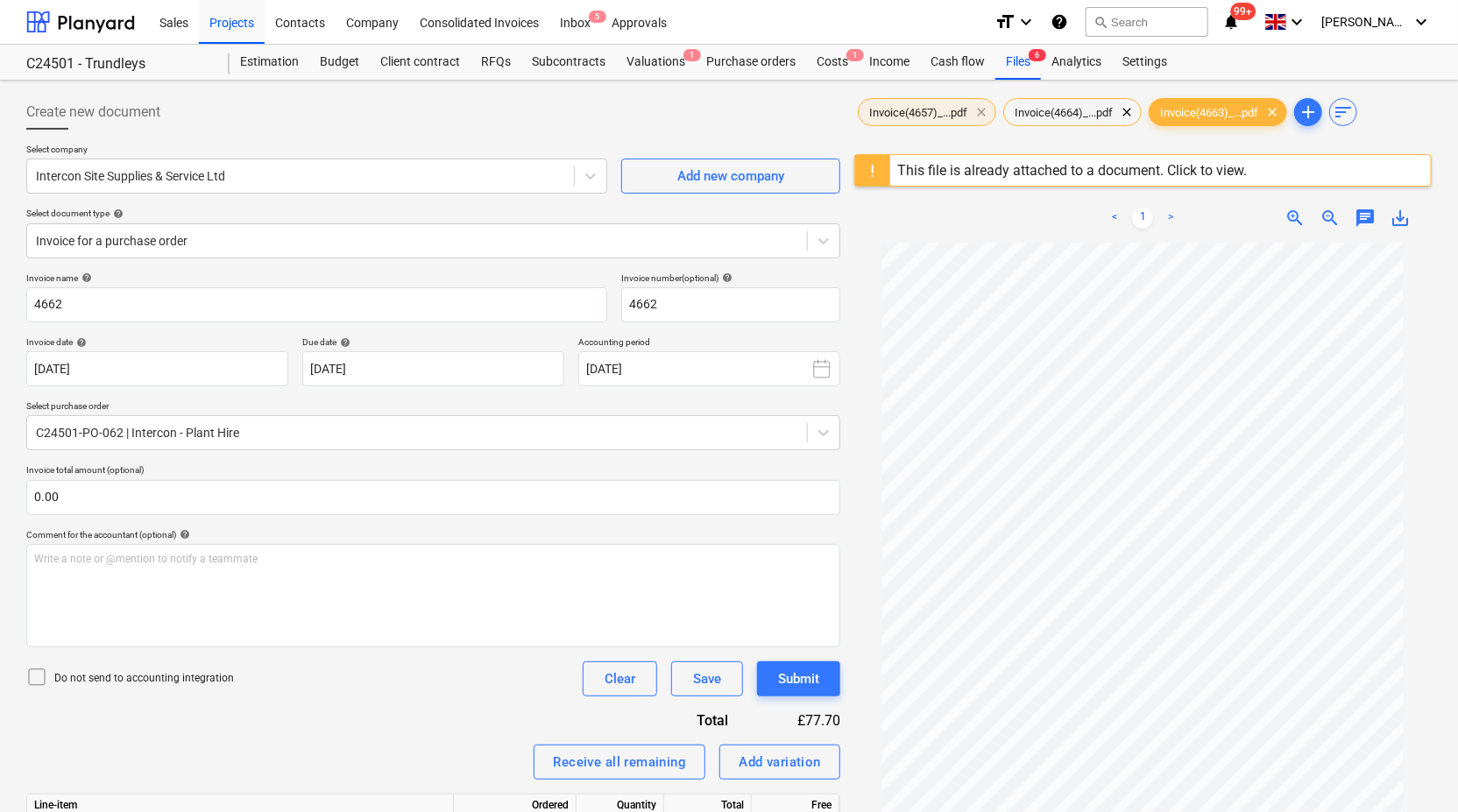
click at [987, 109] on span "clear" at bounding box center [981, 112] width 21 height 21
click at [1116, 110] on span "clear" at bounding box center [1127, 112] width 21 height 21
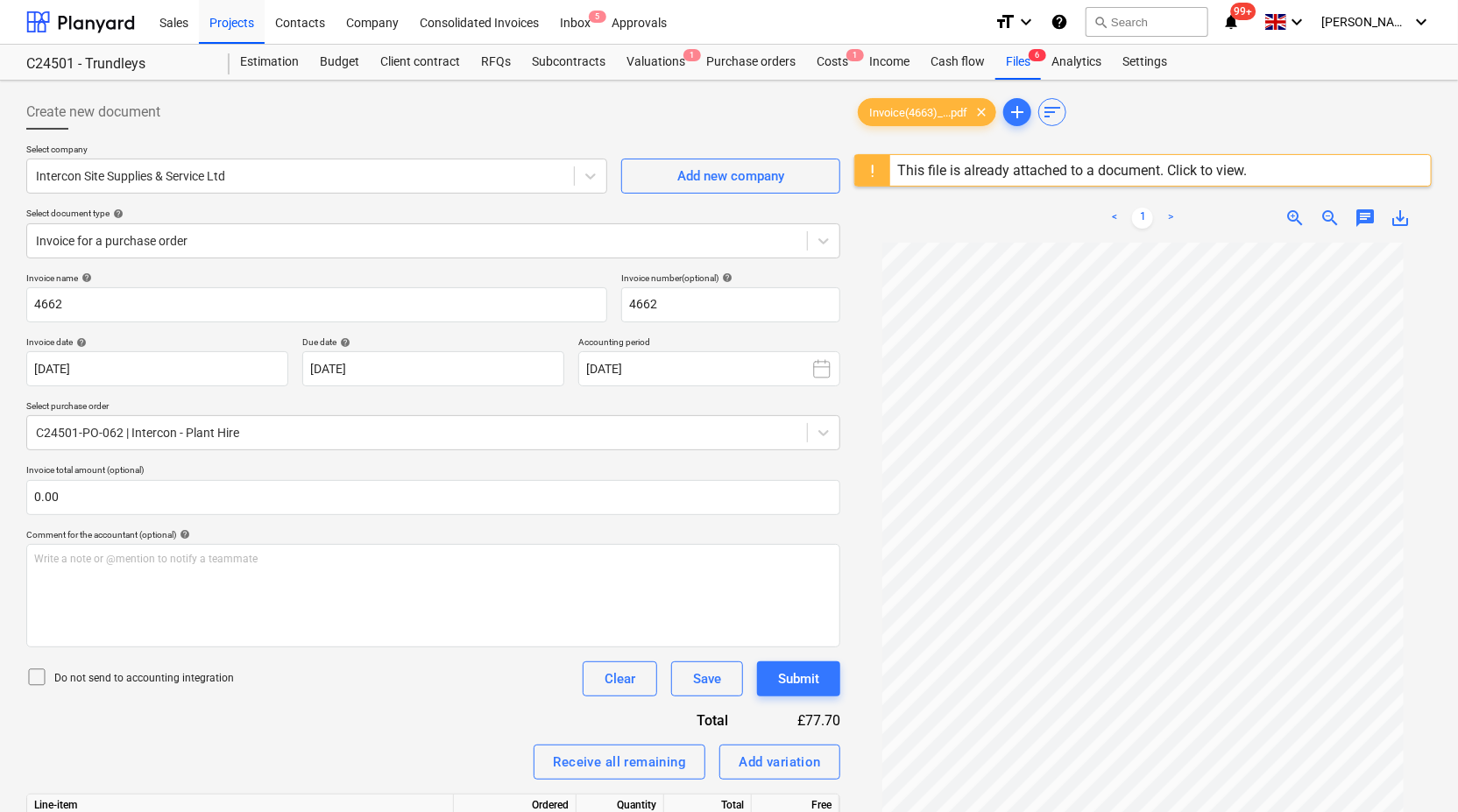
click at [1187, 107] on div "Invoice(4663)_...pdf clear add sort" at bounding box center [1143, 112] width 577 height 35
click at [262, 308] on input "4662" at bounding box center [316, 304] width 581 height 35
type input "4663"
click at [719, 301] on input "4662" at bounding box center [730, 304] width 219 height 35
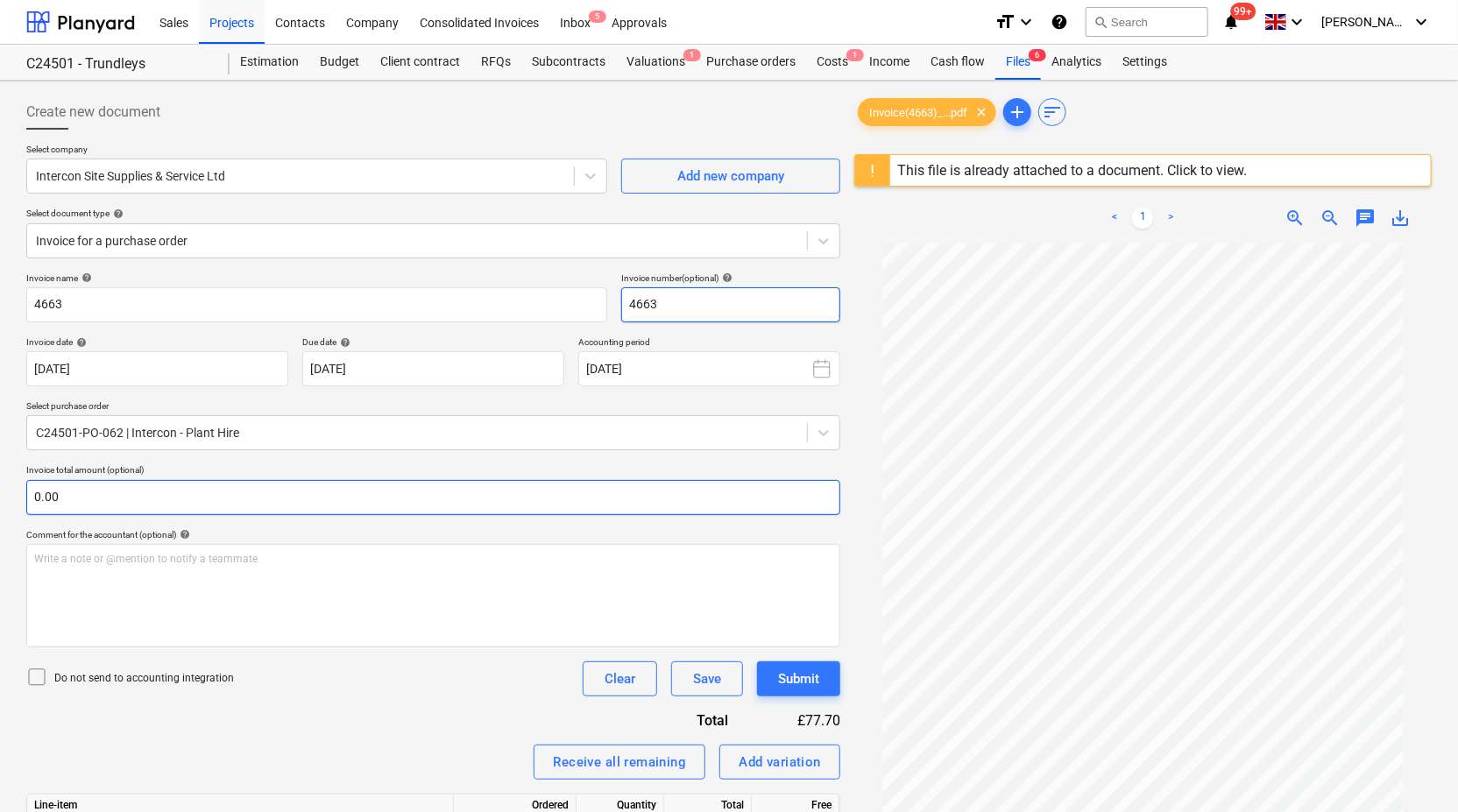
type input "4663"
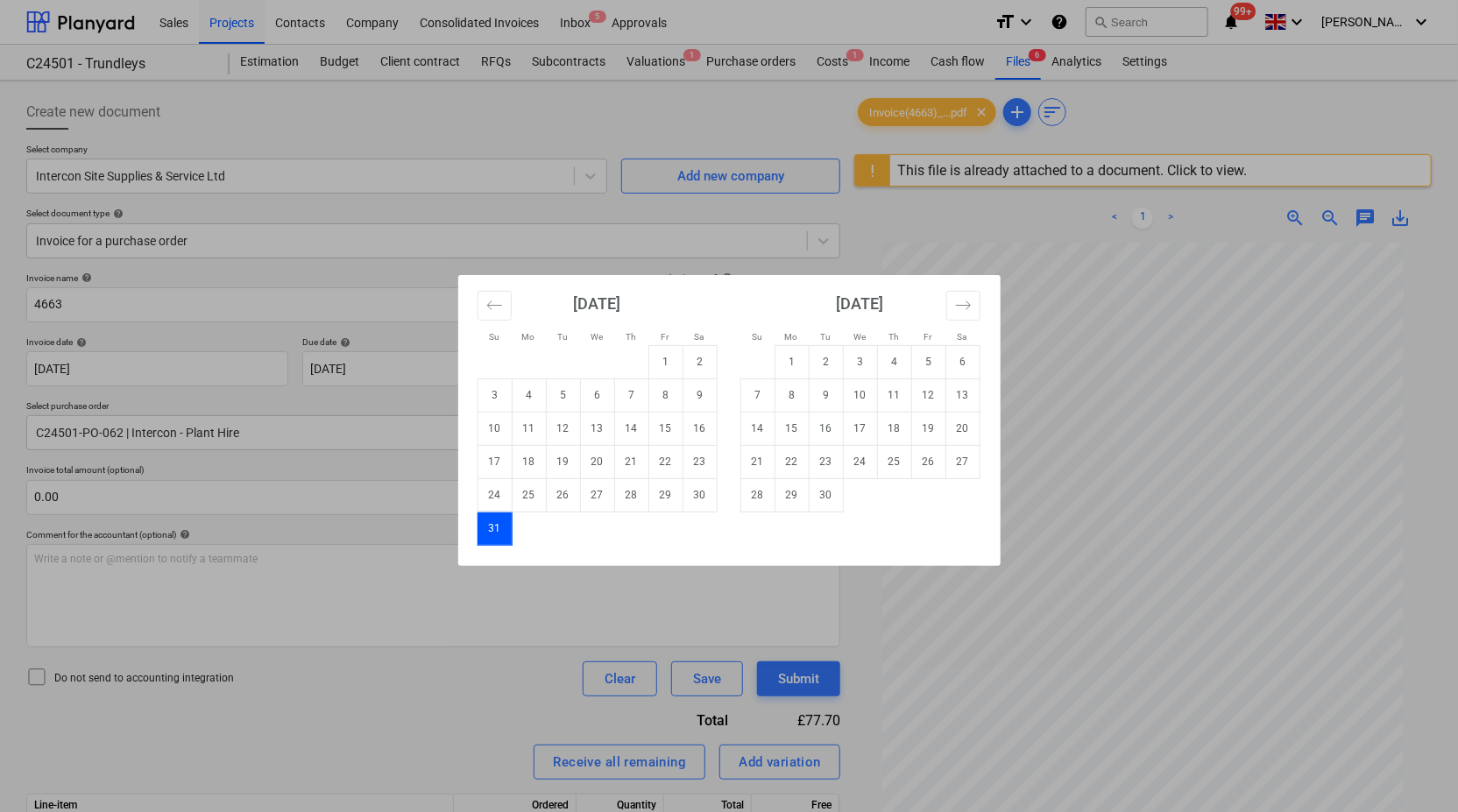
click at [494, 524] on td "31" at bounding box center [495, 528] width 34 height 33
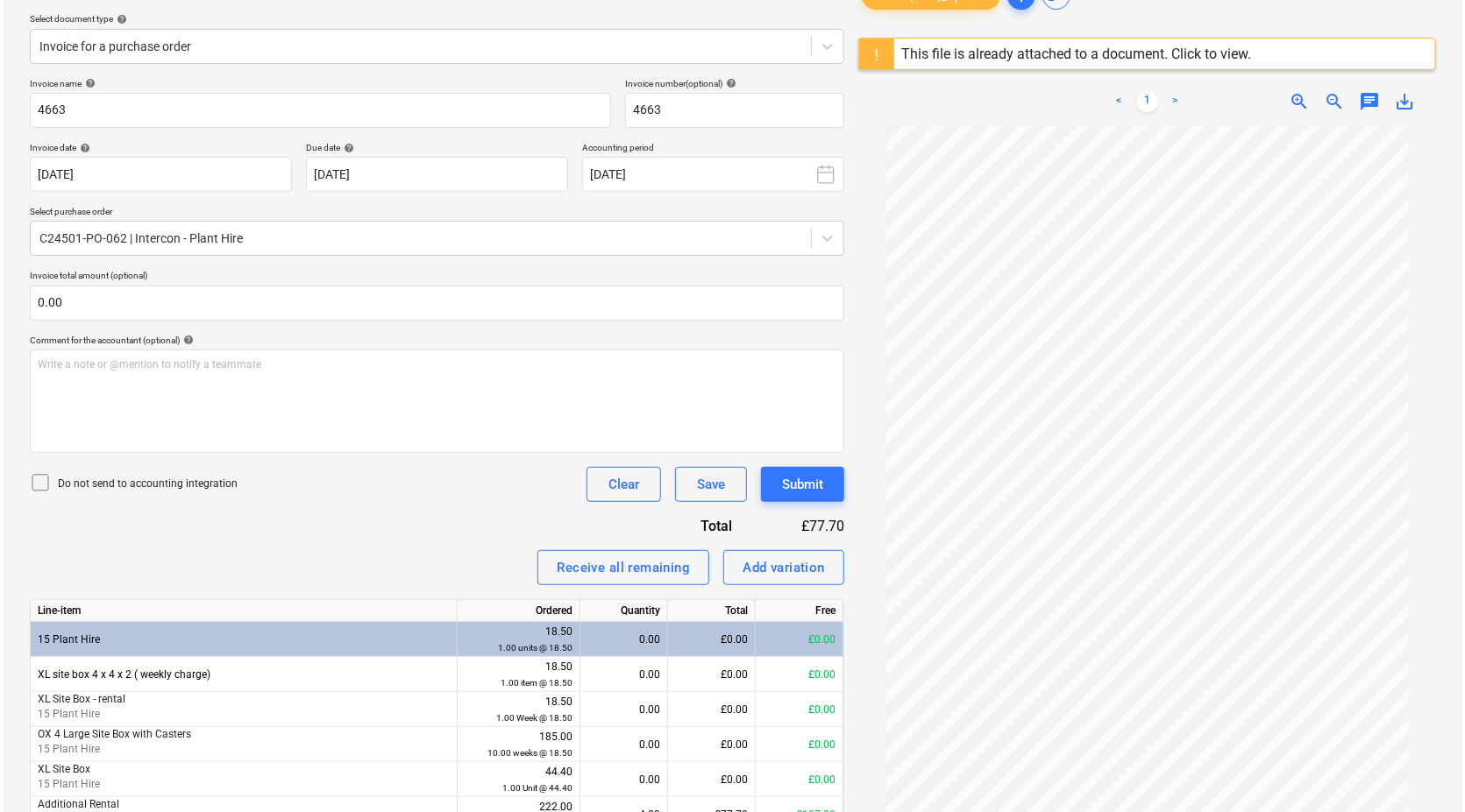
scroll to position [284, 0]
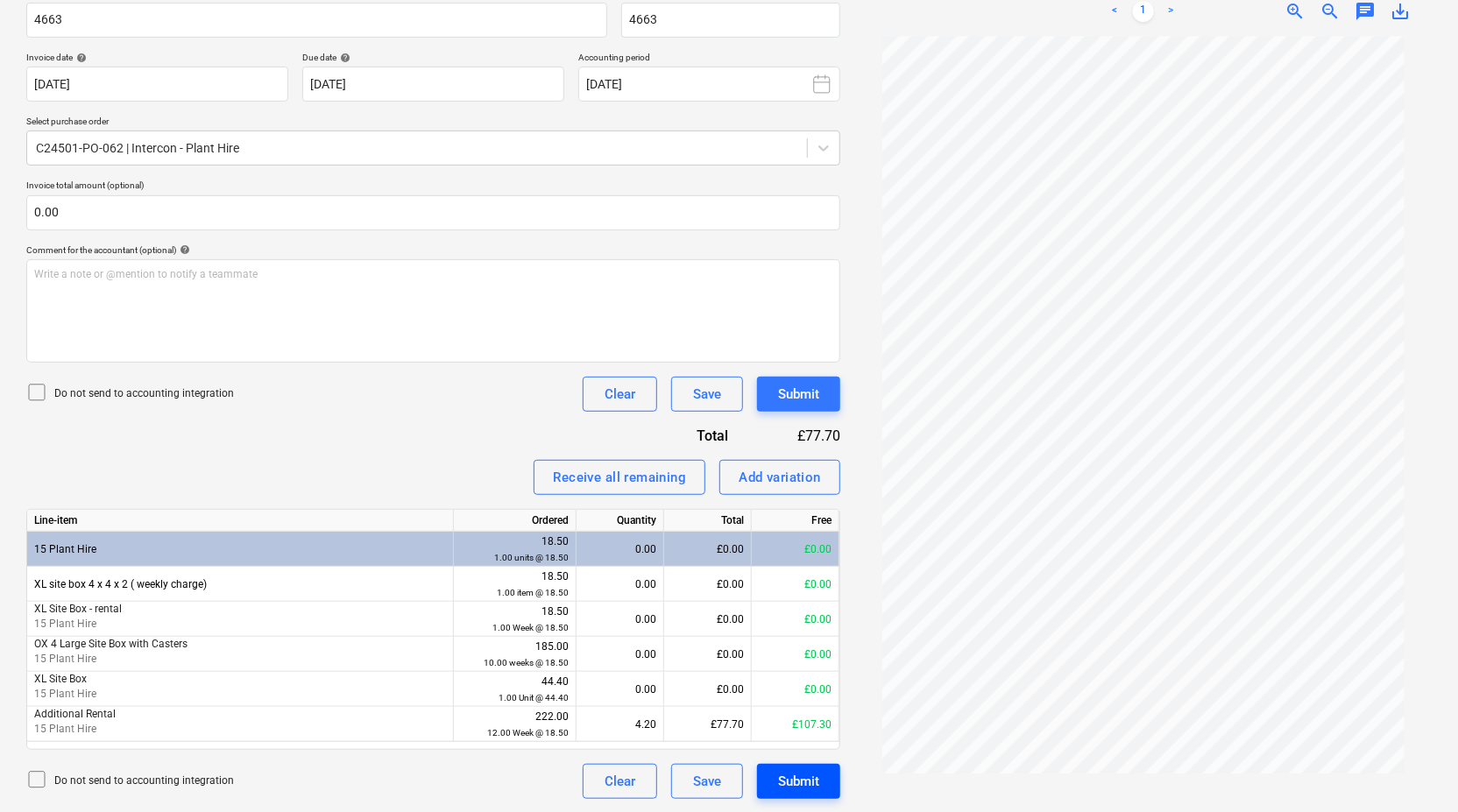
click at [791, 783] on div "Submit" at bounding box center [799, 781] width 41 height 23
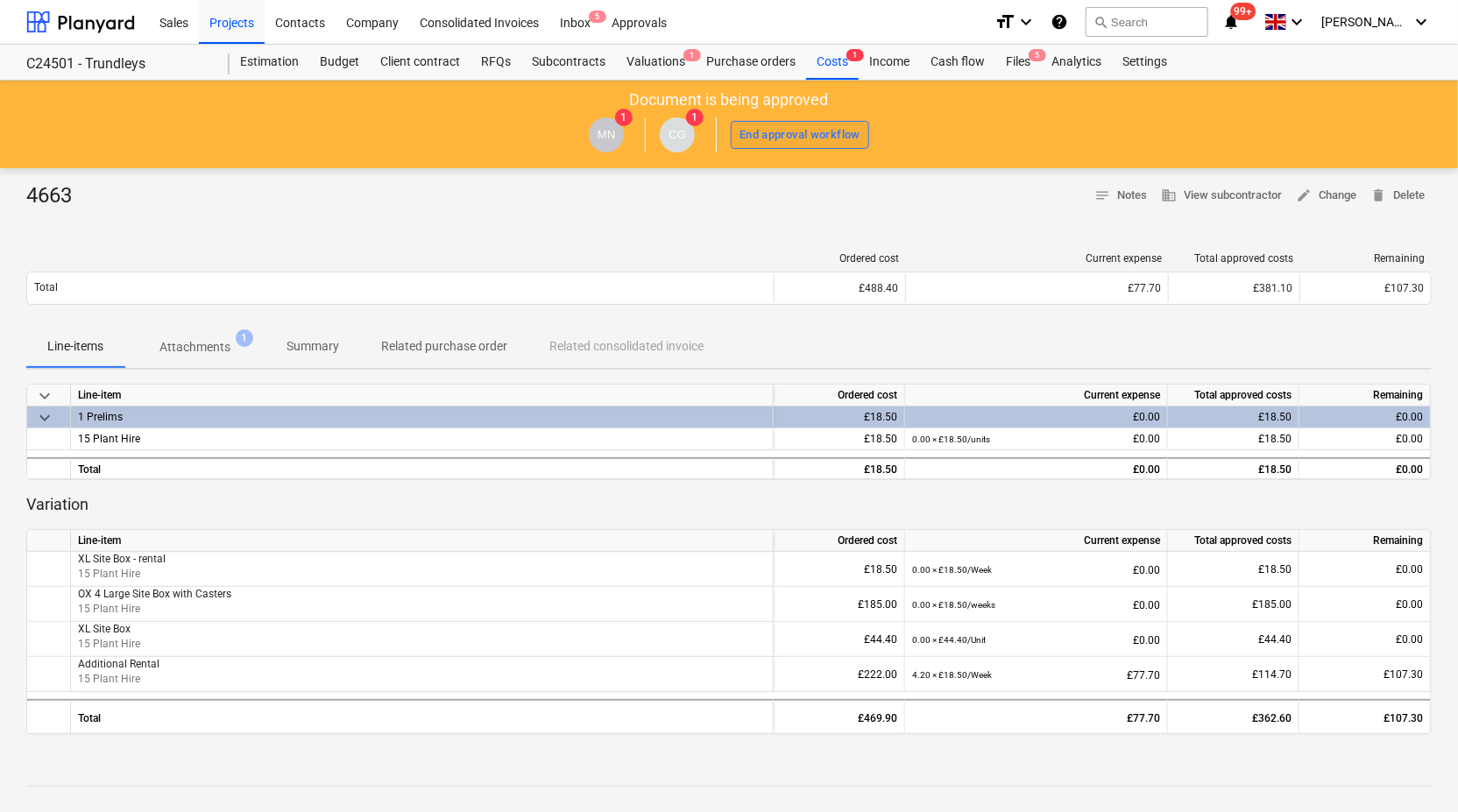
click at [810, 128] on div "End approval workflow" at bounding box center [800, 134] width 121 height 20
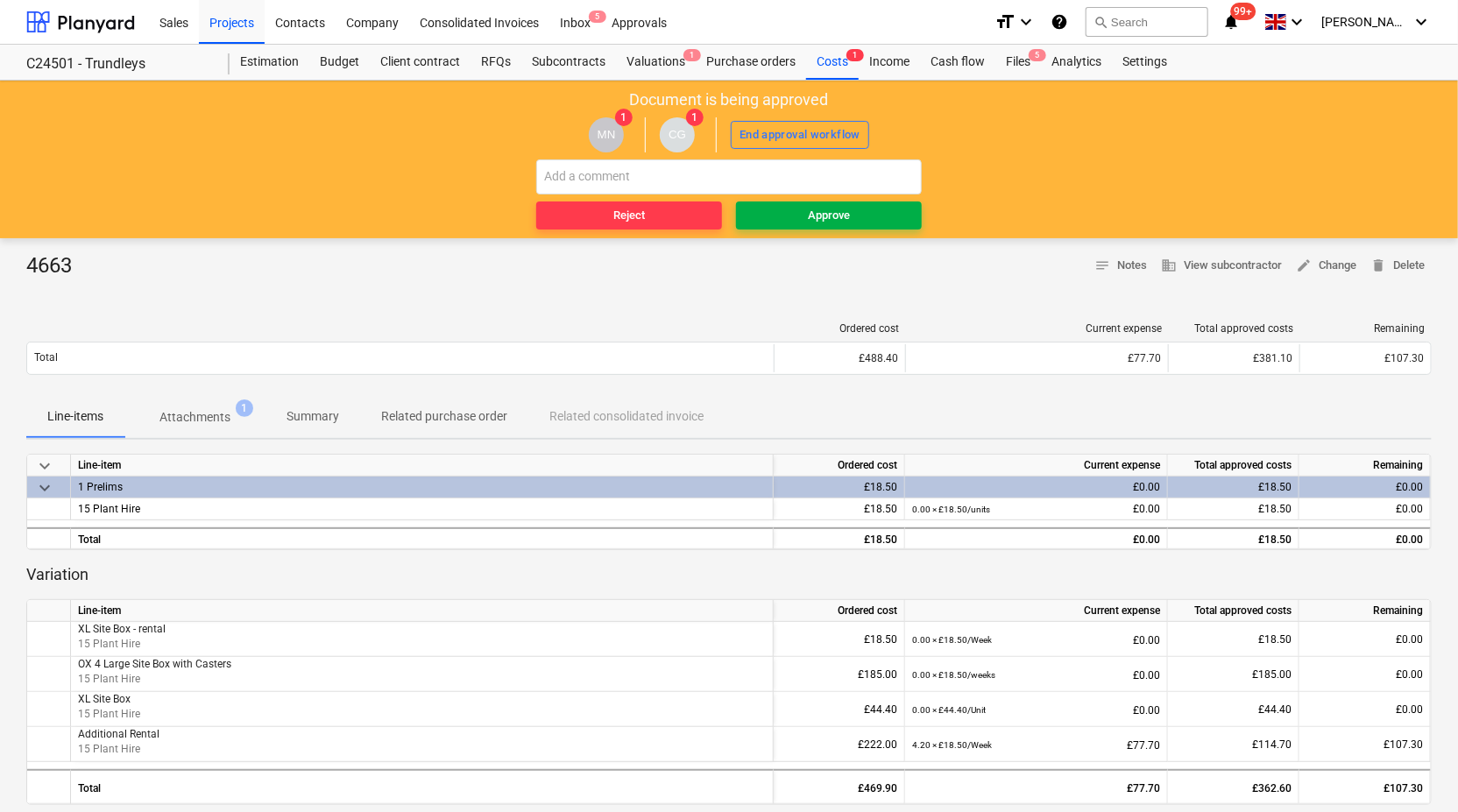
click at [838, 209] on div "Approve" at bounding box center [829, 215] width 42 height 20
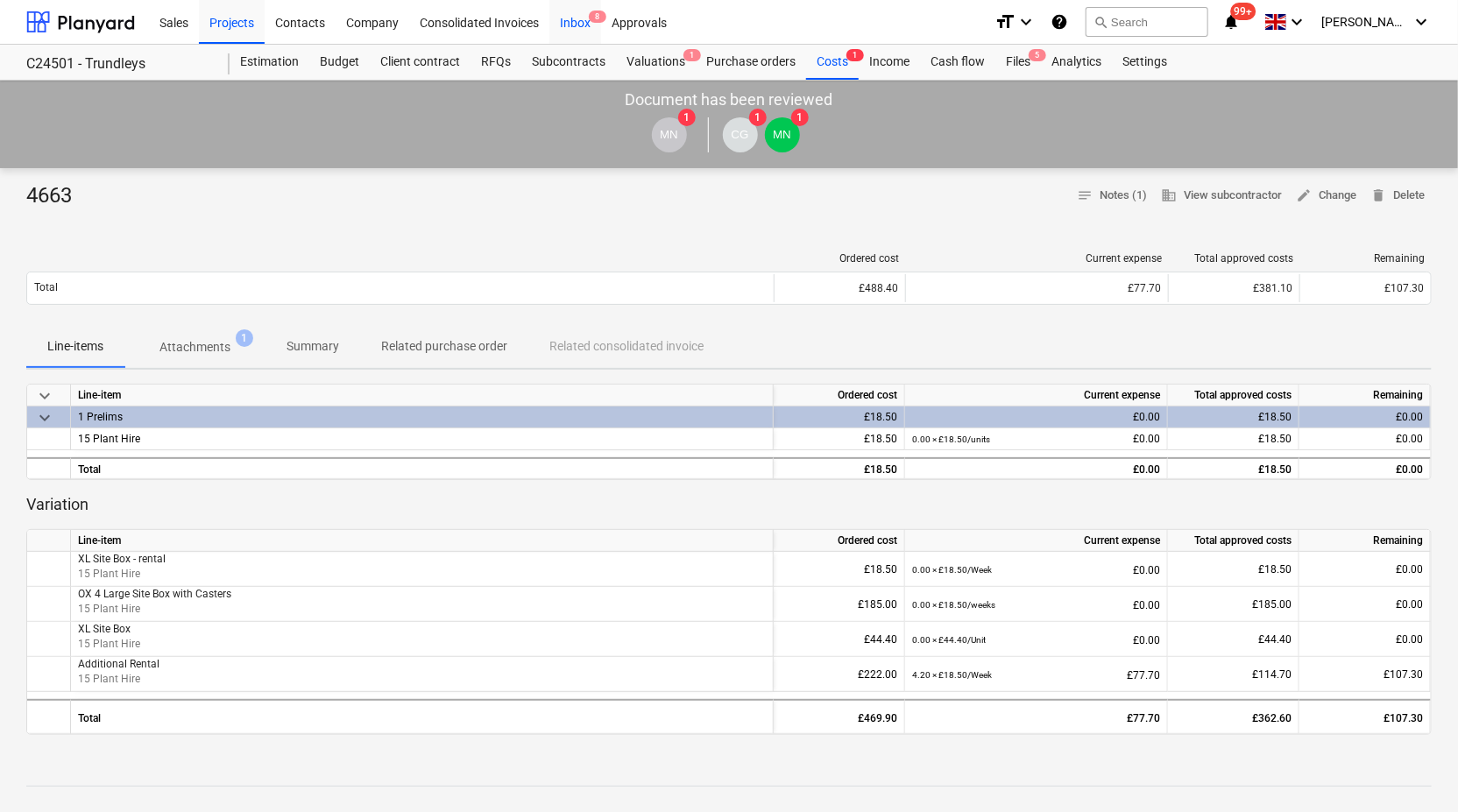
click at [583, 15] on div "Inbox 8" at bounding box center [575, 22] width 52 height 45
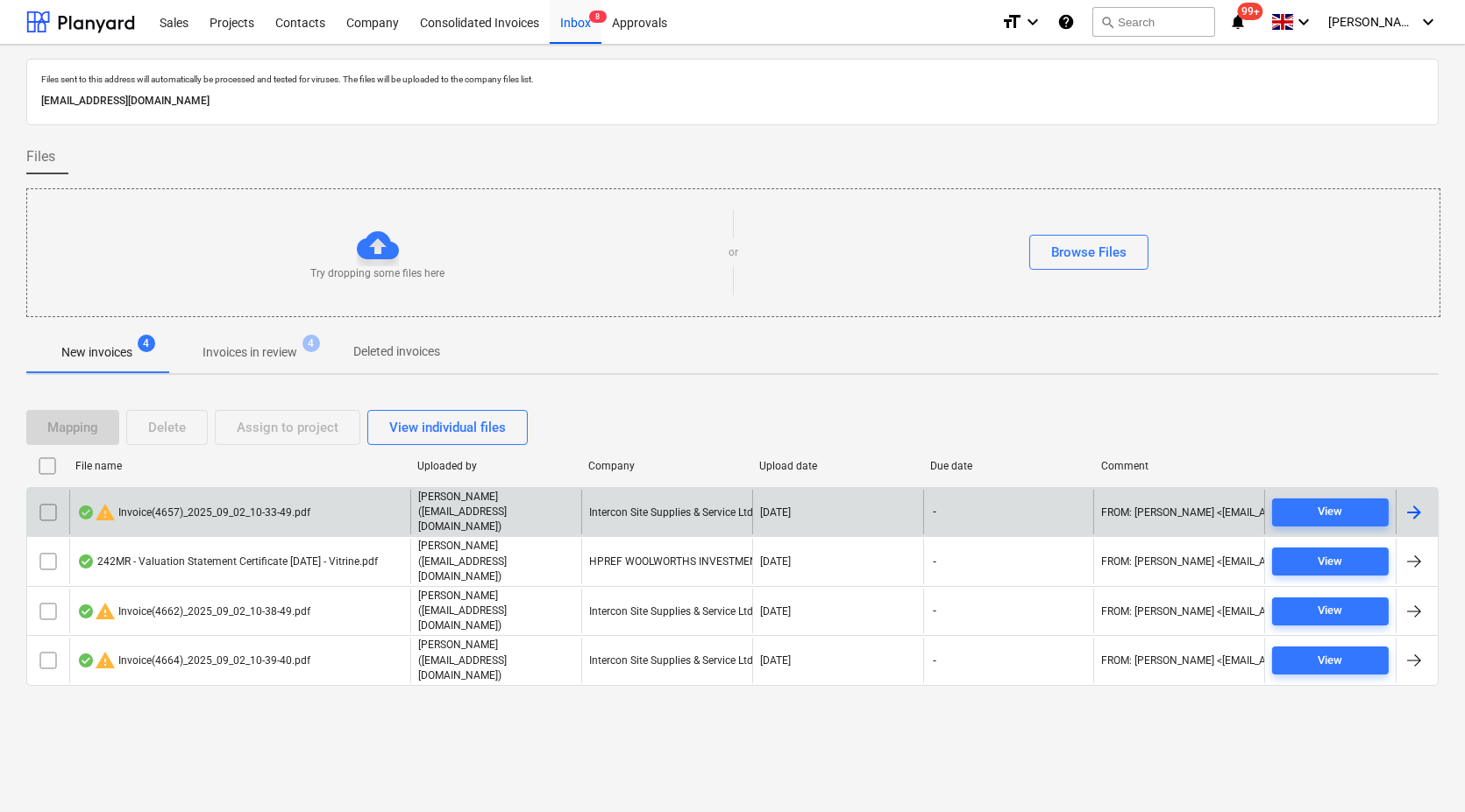
click at [233, 504] on div "warning Invoice(4657)_2025_09_02_10-33-49.pdf" at bounding box center [193, 513] width 233 height 21
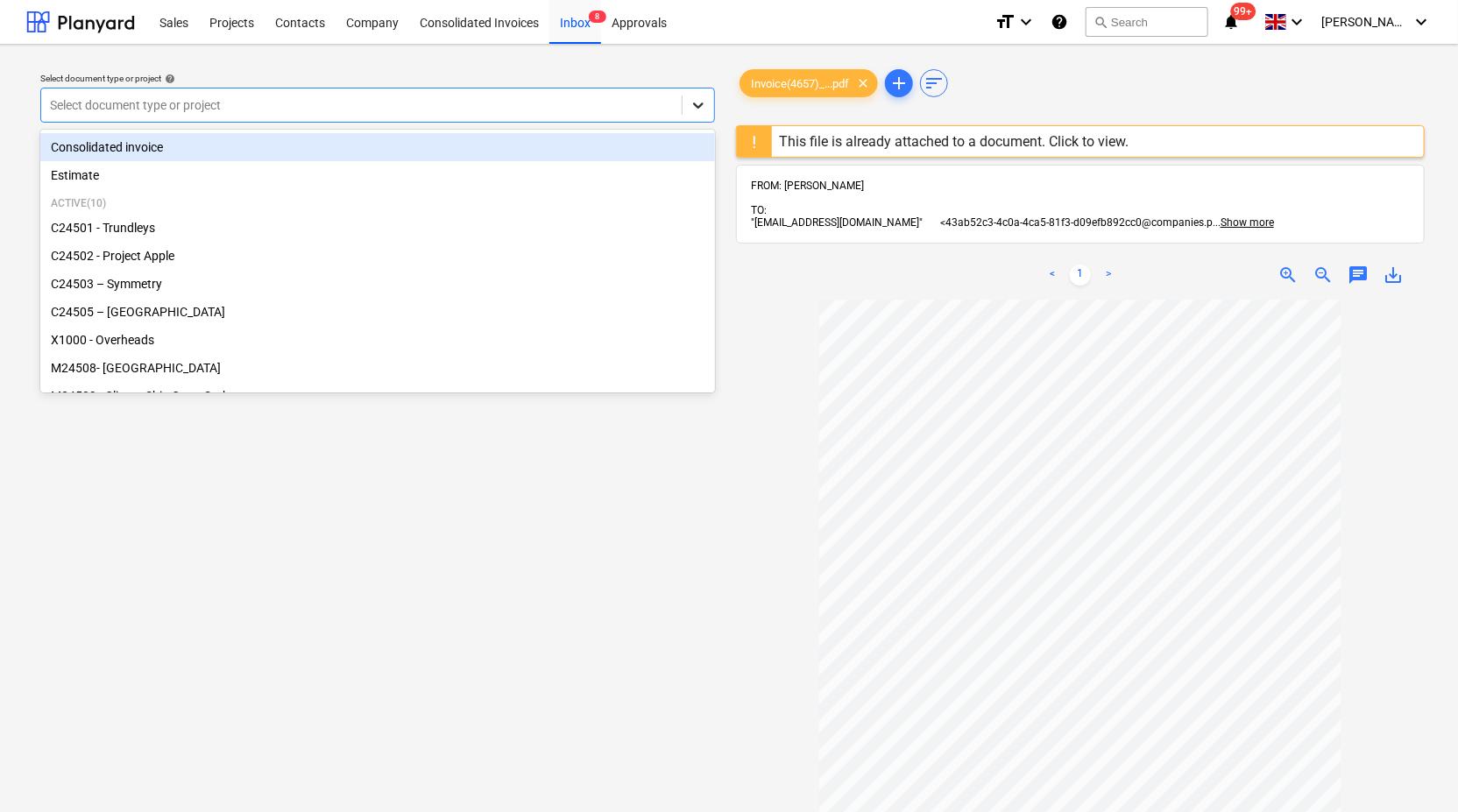
click at [698, 100] on icon at bounding box center [698, 105] width 18 height 18
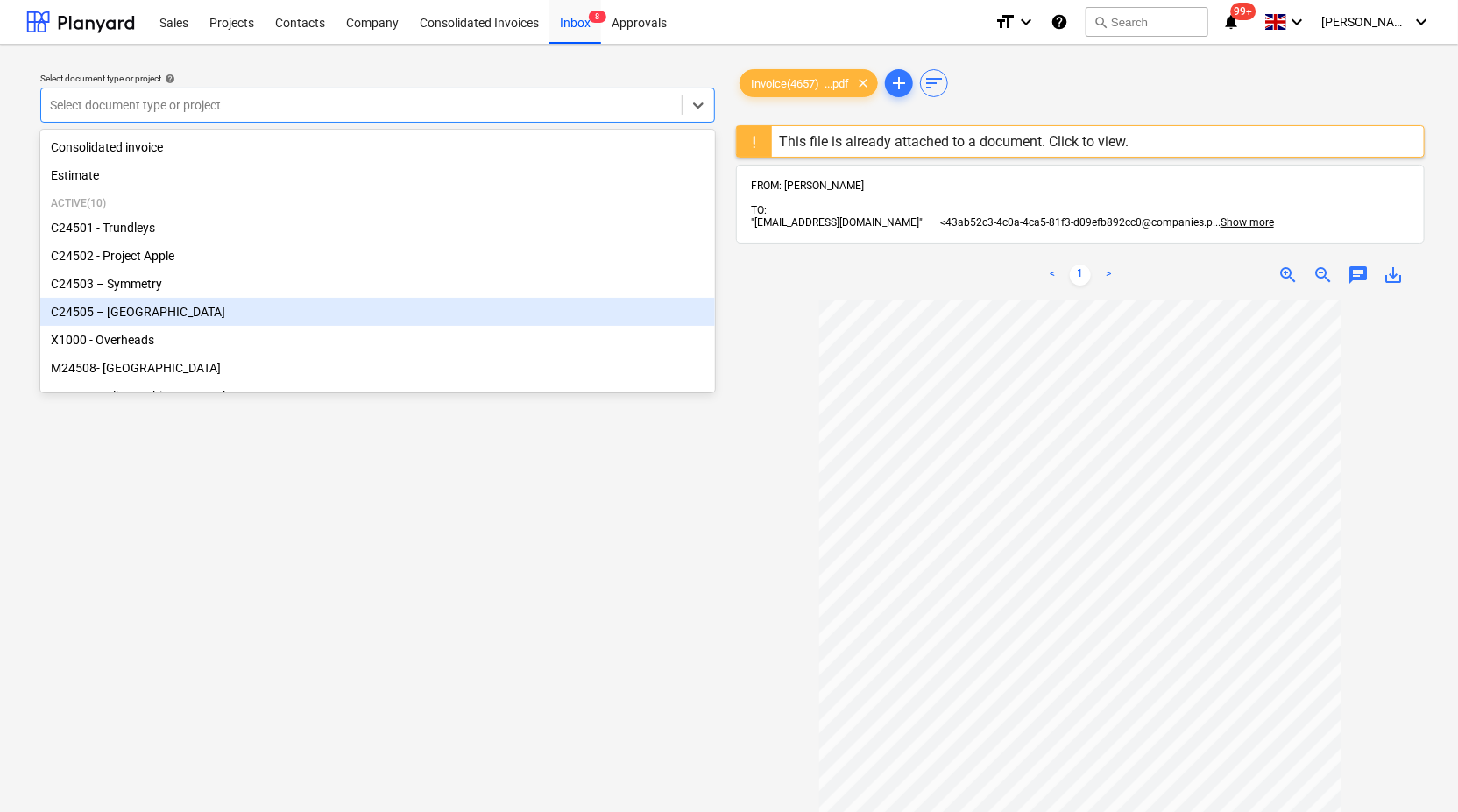
click at [456, 317] on div "C24505 – Surrey Quays" at bounding box center [377, 312] width 675 height 28
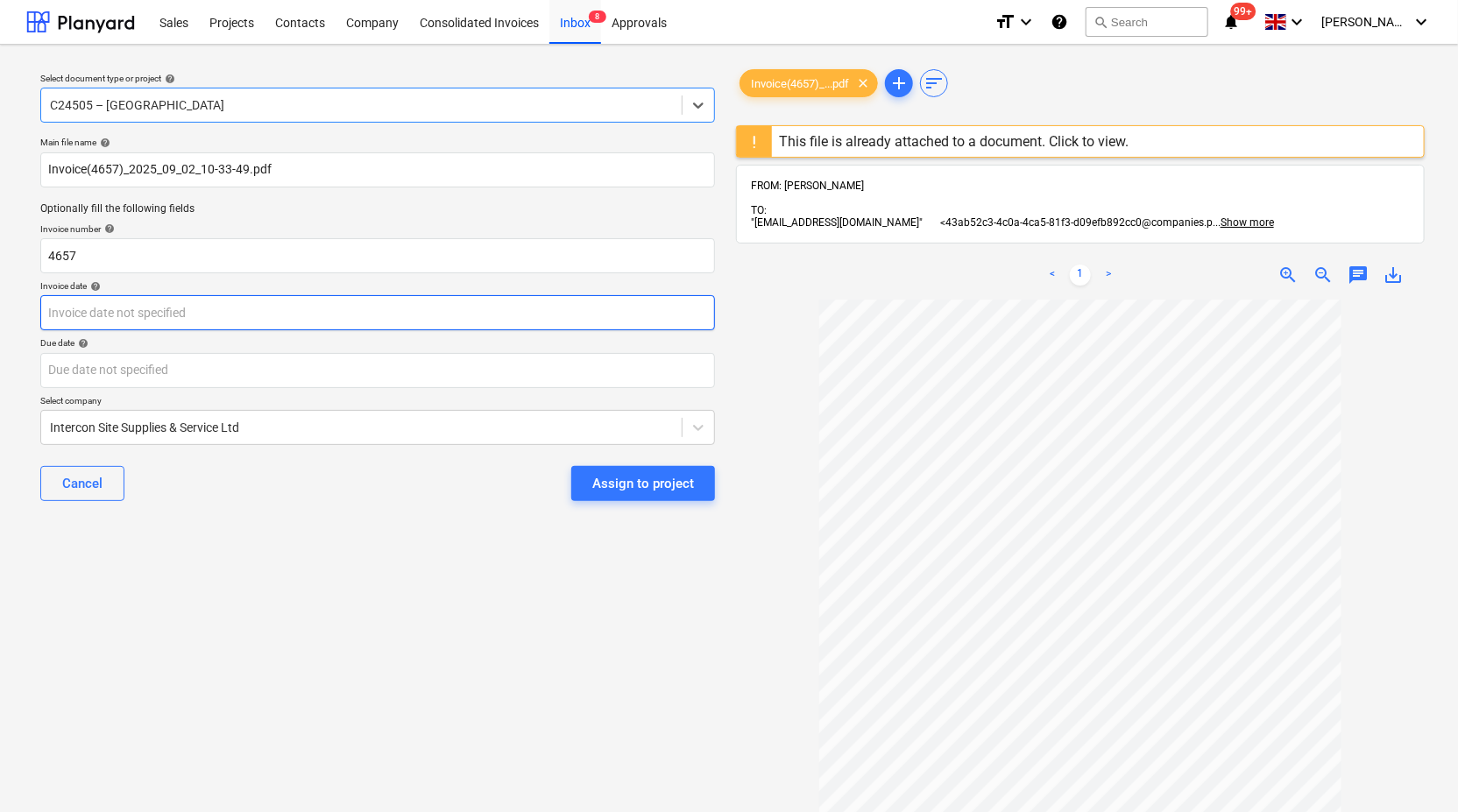
click at [560, 314] on body "Sales Projects Contacts Company Consolidated Invoices Inbox 8 Approvals format_…" at bounding box center [729, 406] width 1458 height 812
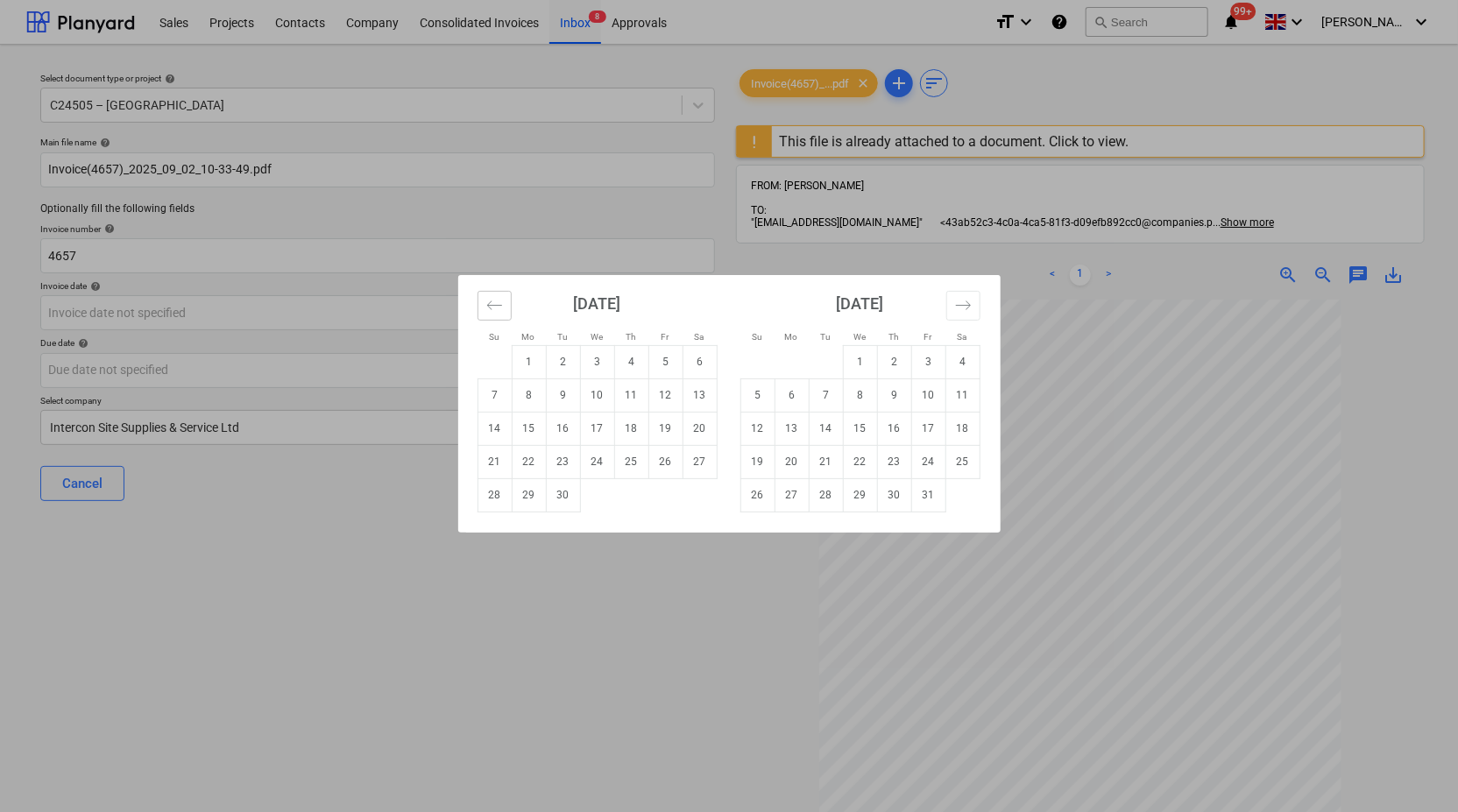
click at [488, 312] on icon "Move backward to switch to the previous month." at bounding box center [495, 305] width 17 height 17
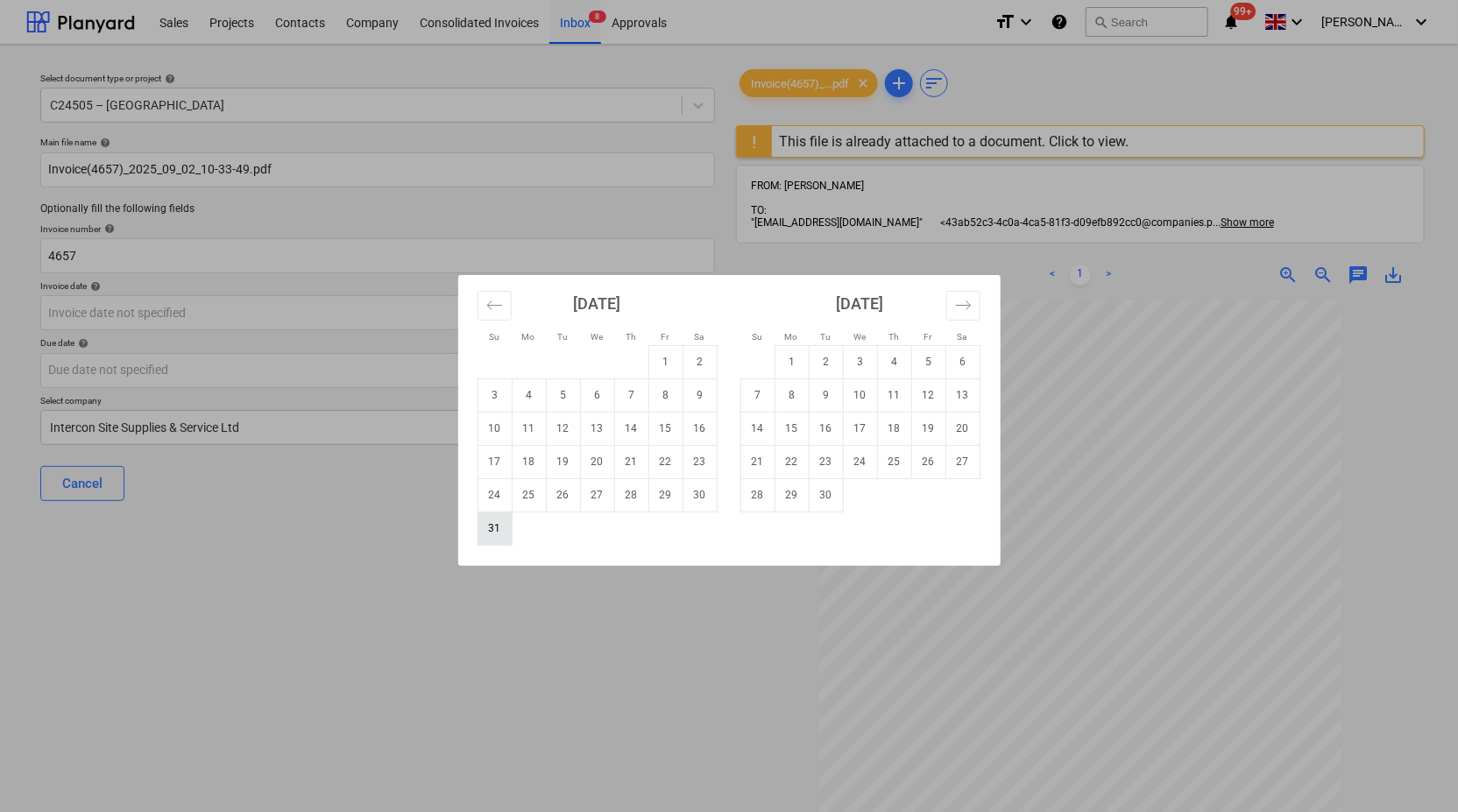
click at [500, 532] on td "31" at bounding box center [495, 528] width 34 height 33
type input "31 Aug 2025"
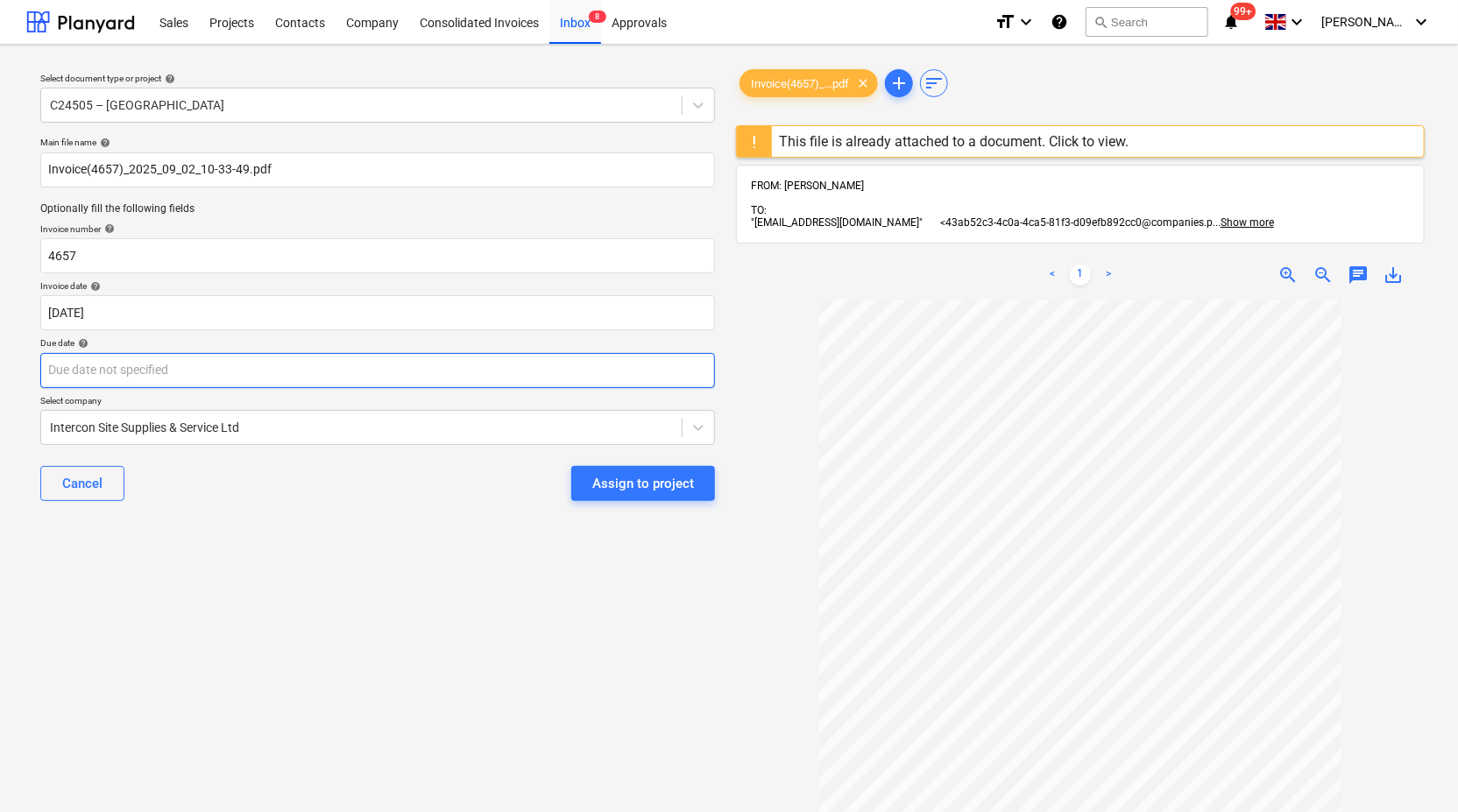
click at [475, 375] on body "Sales Projects Contacts Company Consolidated Invoices Inbox 8 Approvals format_…" at bounding box center [729, 406] width 1458 height 812
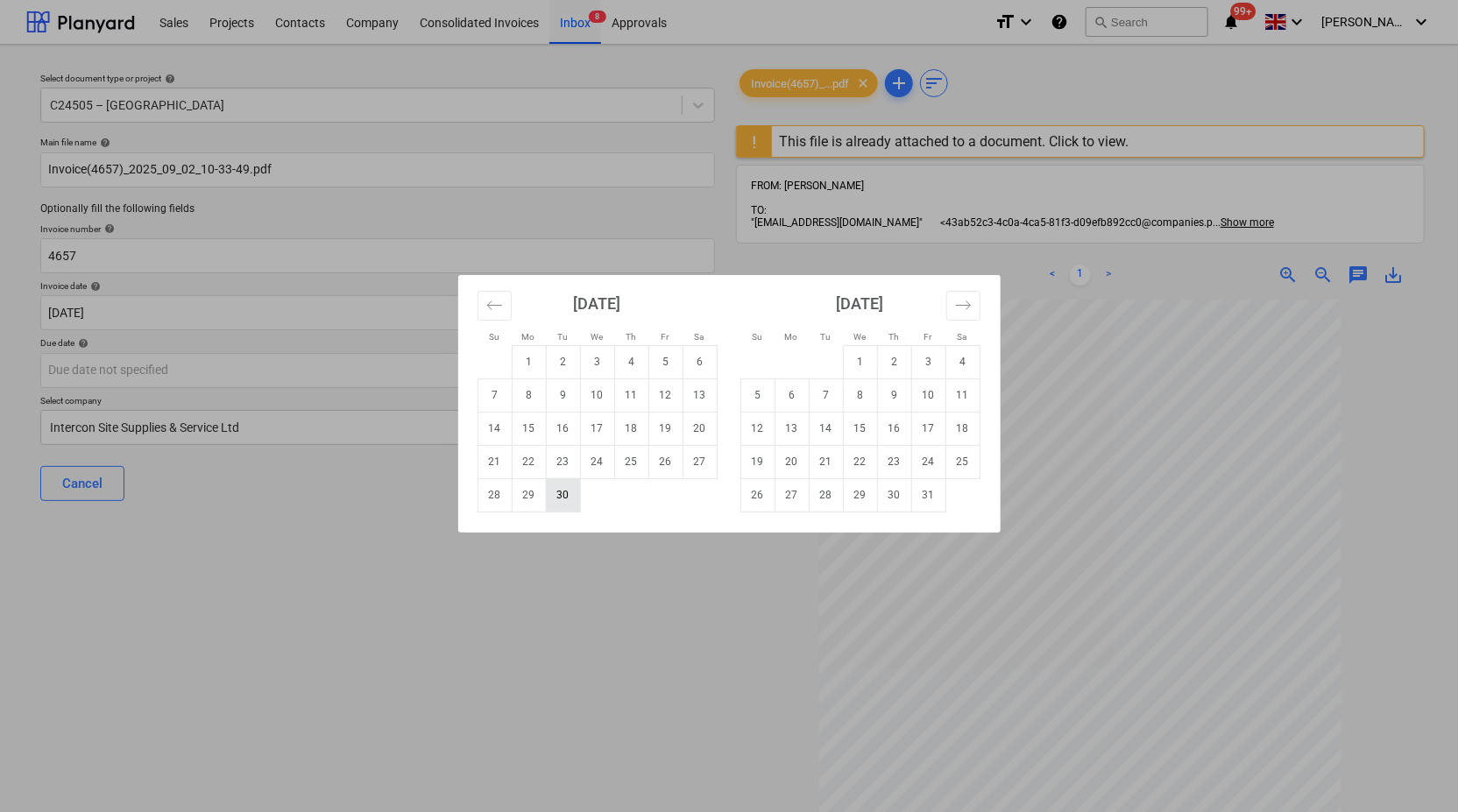
click at [556, 498] on td "30" at bounding box center [562, 495] width 34 height 33
type input "30 Sep 2025"
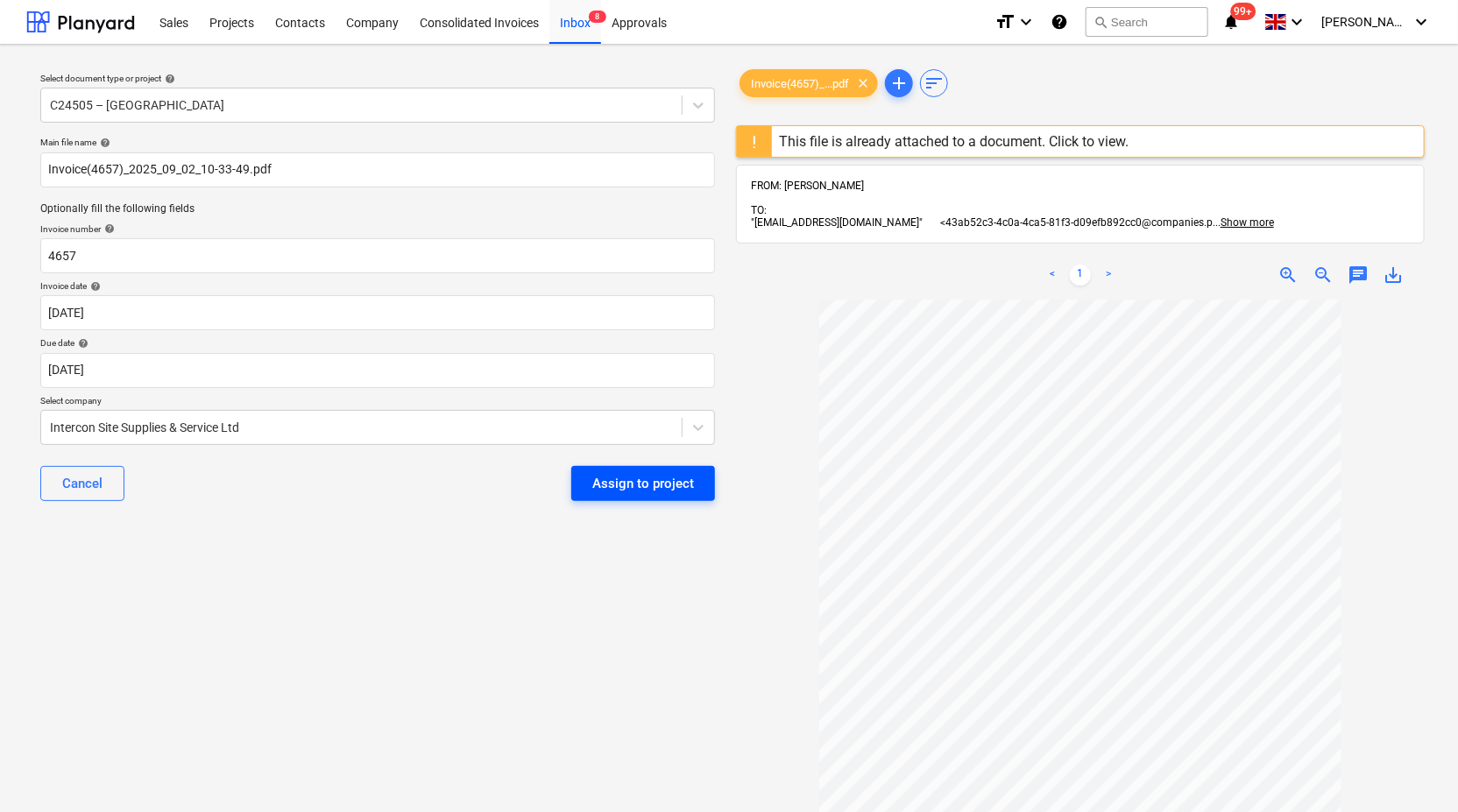
click at [622, 481] on div "Assign to project" at bounding box center [643, 483] width 101 height 23
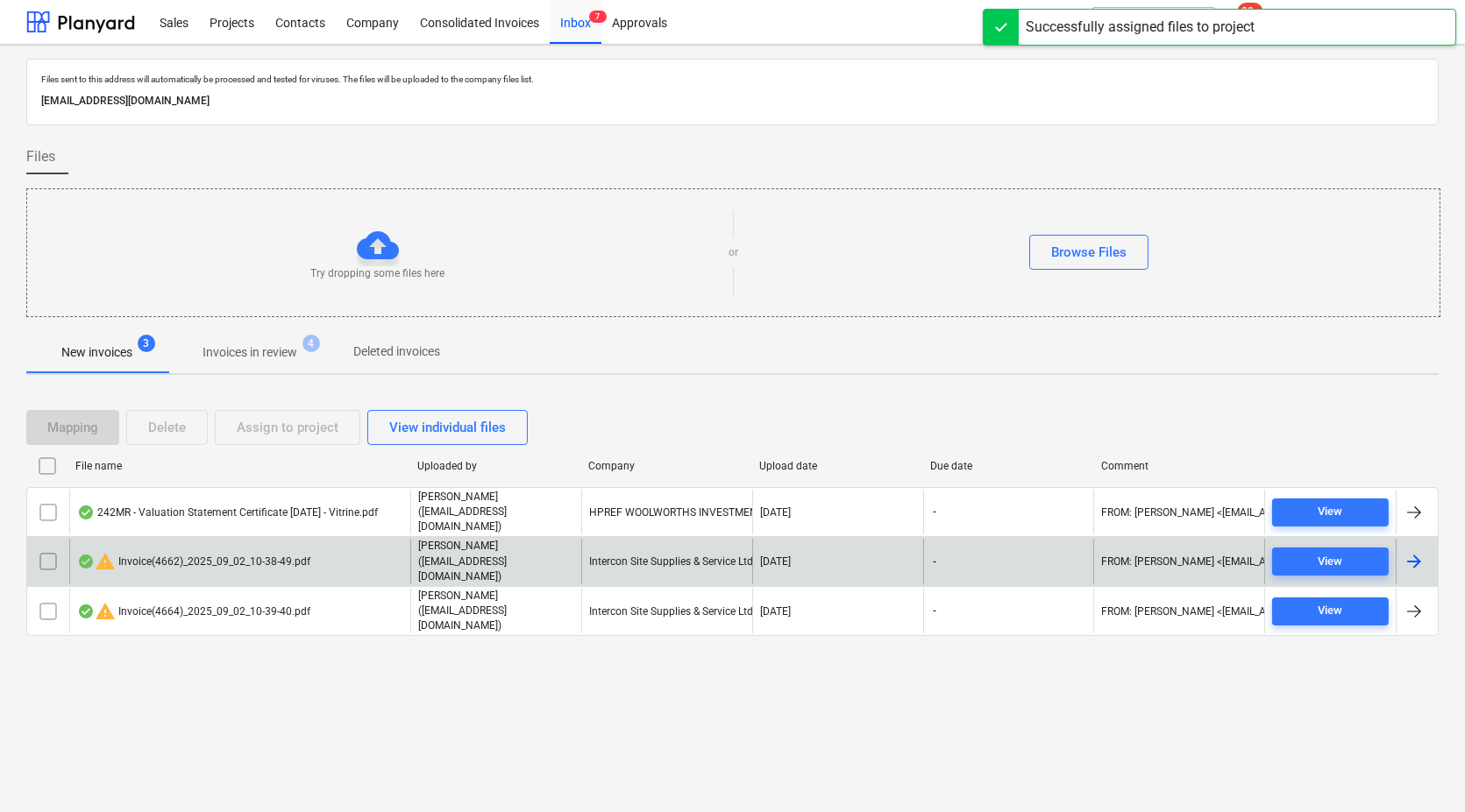
click at [220, 551] on div "warning Invoice(4662)_2025_09_02_10-38-49.pdf" at bounding box center [193, 561] width 233 height 21
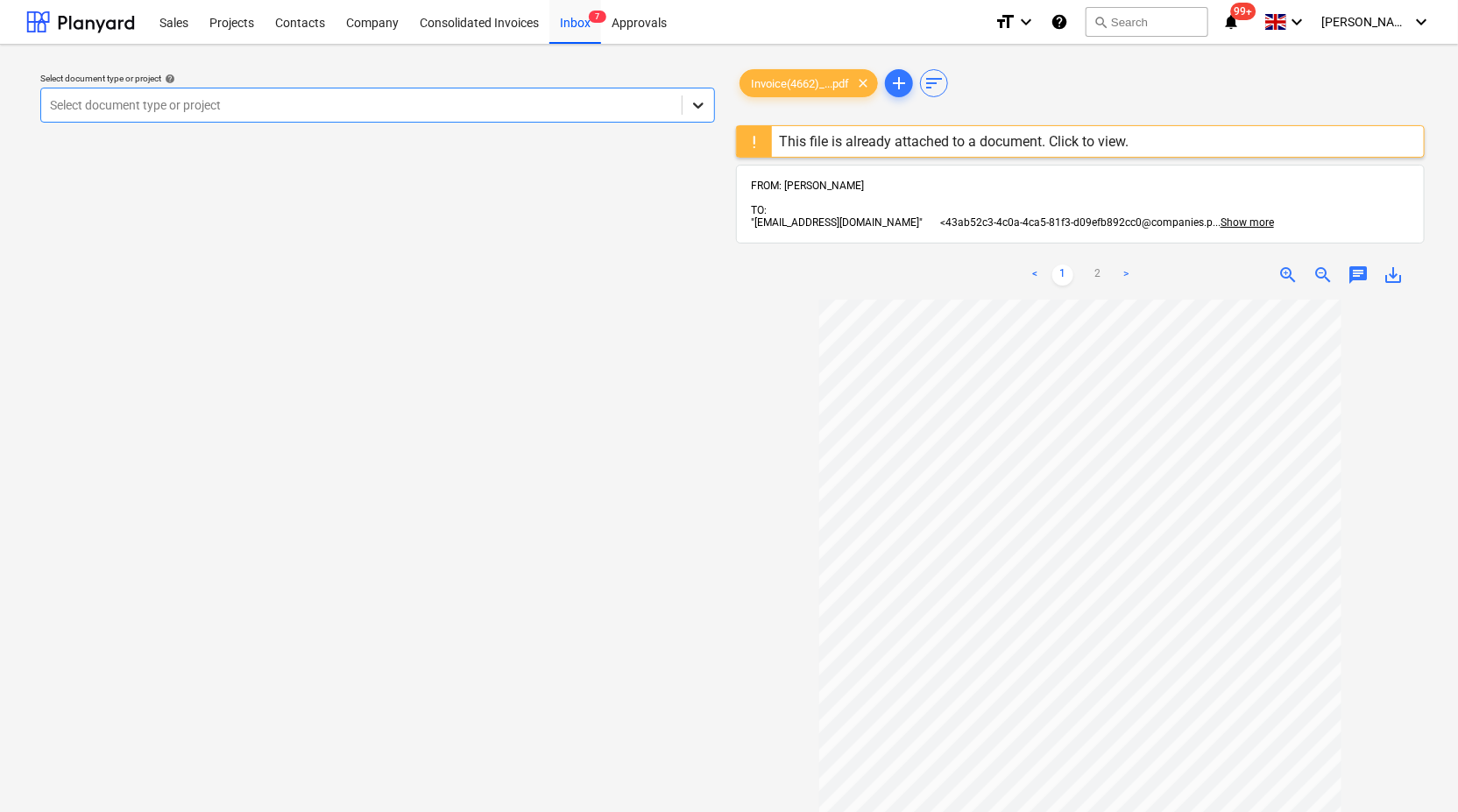
click at [702, 101] on icon at bounding box center [698, 105] width 18 height 18
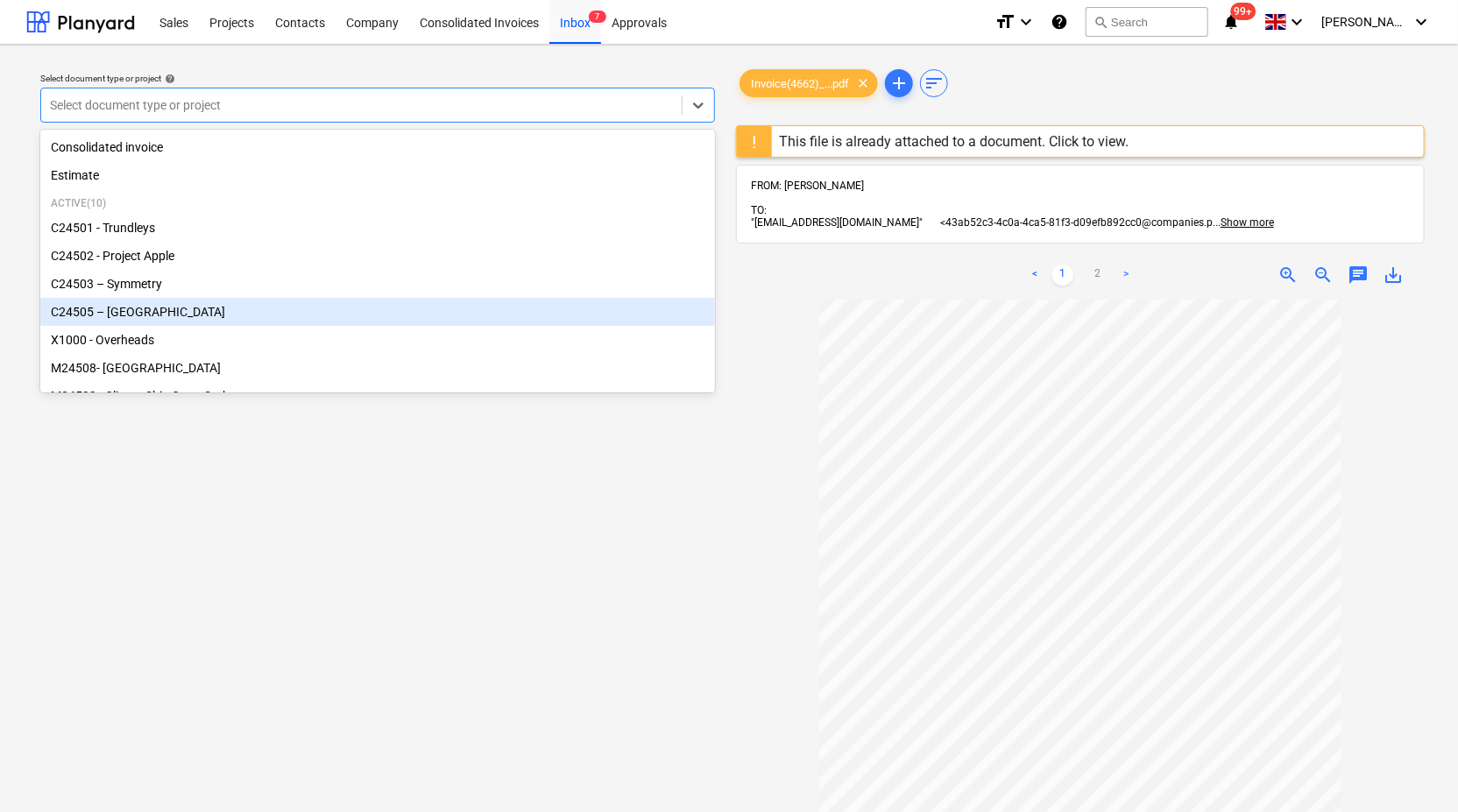
click at [576, 303] on div "C24505 – Surrey Quays" at bounding box center [377, 312] width 675 height 28
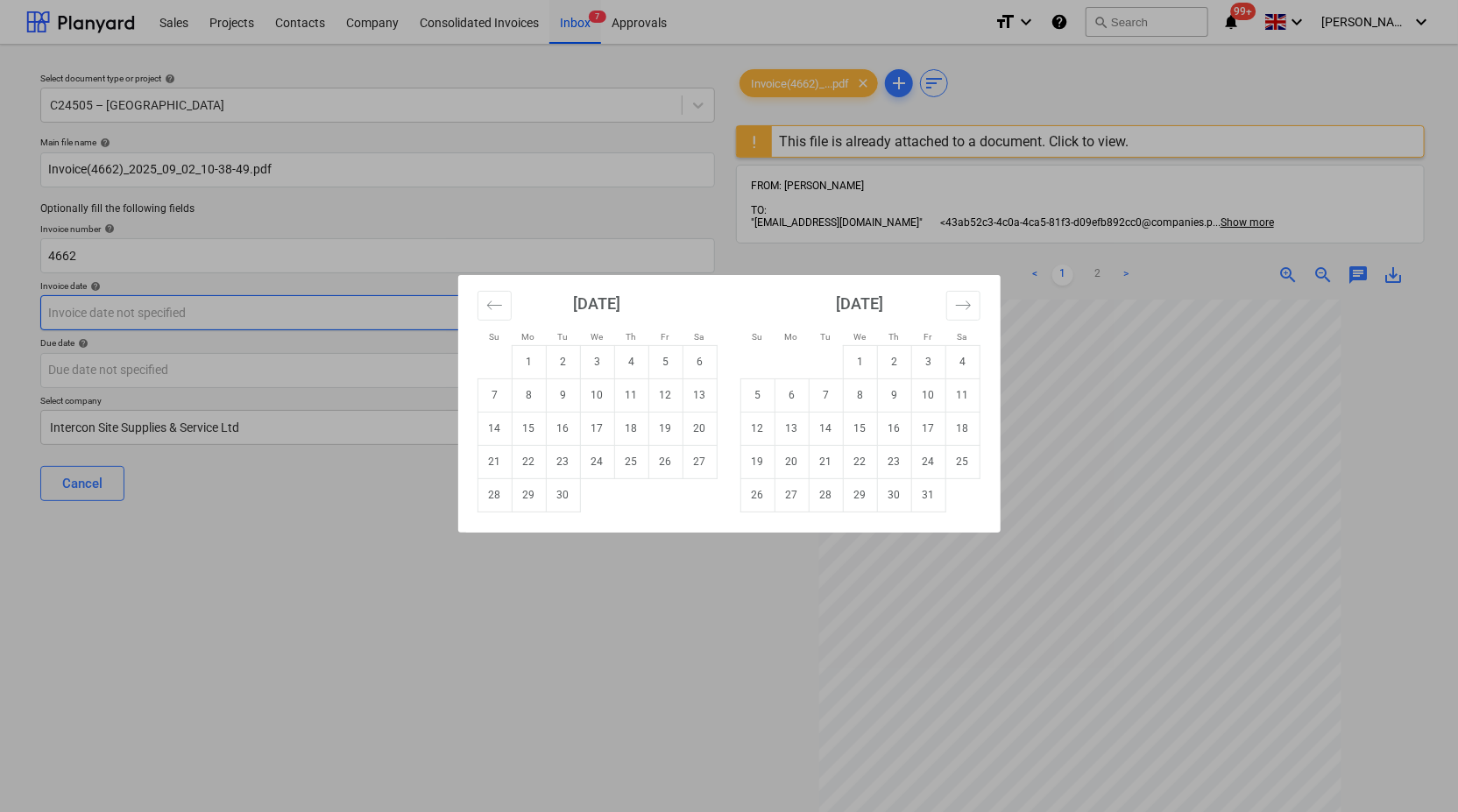
click at [530, 324] on body "Sales Projects Contacts Company Consolidated Invoices Inbox 7 Approvals format_…" at bounding box center [729, 406] width 1458 height 812
click at [491, 309] on icon "Move backward to switch to the previous month." at bounding box center [494, 304] width 15 height 8
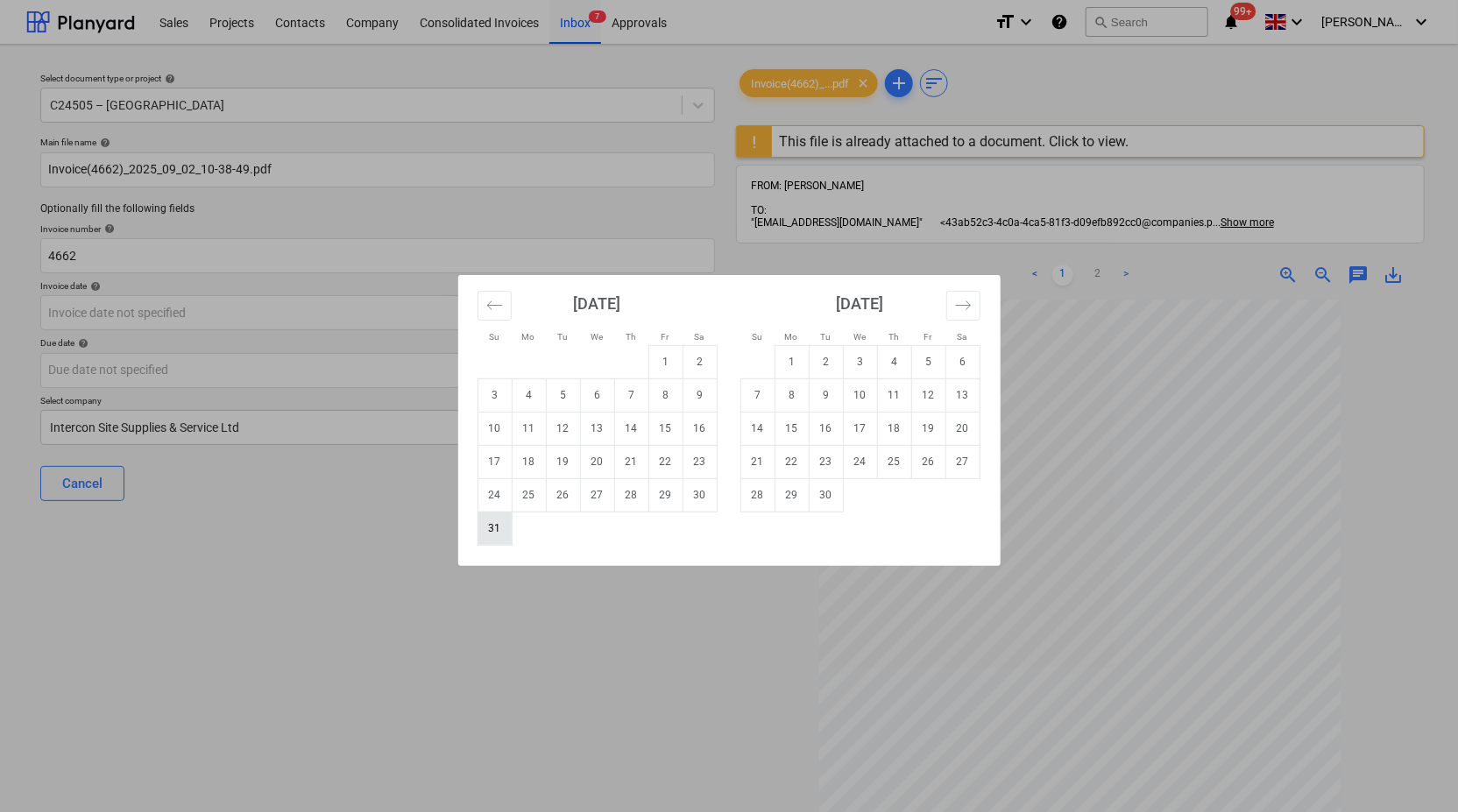
click at [499, 533] on td "31" at bounding box center [495, 528] width 34 height 33
type input "31 Aug 2025"
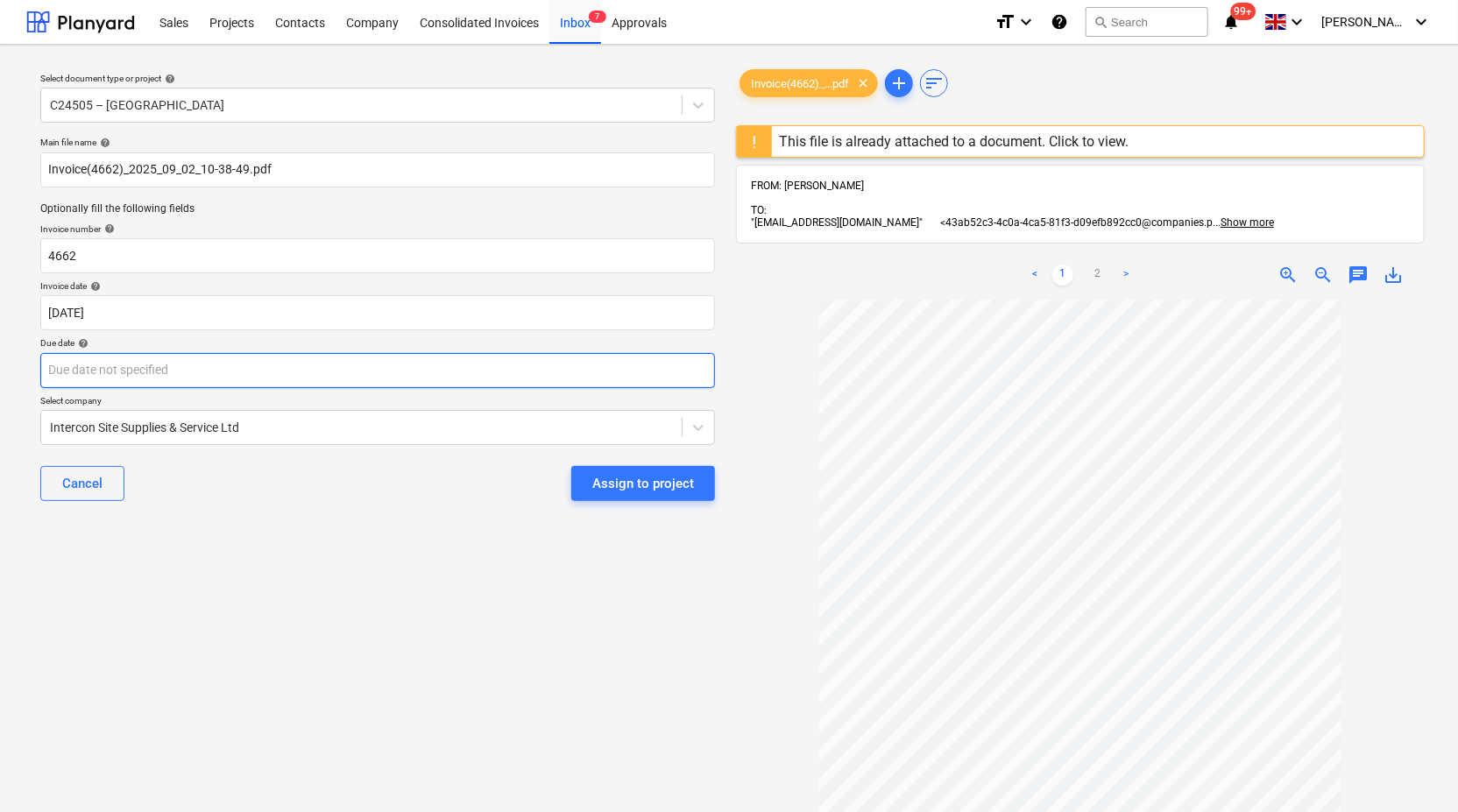
click at [552, 363] on body "Sales Projects Contacts Company Consolidated Invoices Inbox 7 Approvals format_…" at bounding box center [729, 406] width 1458 height 812
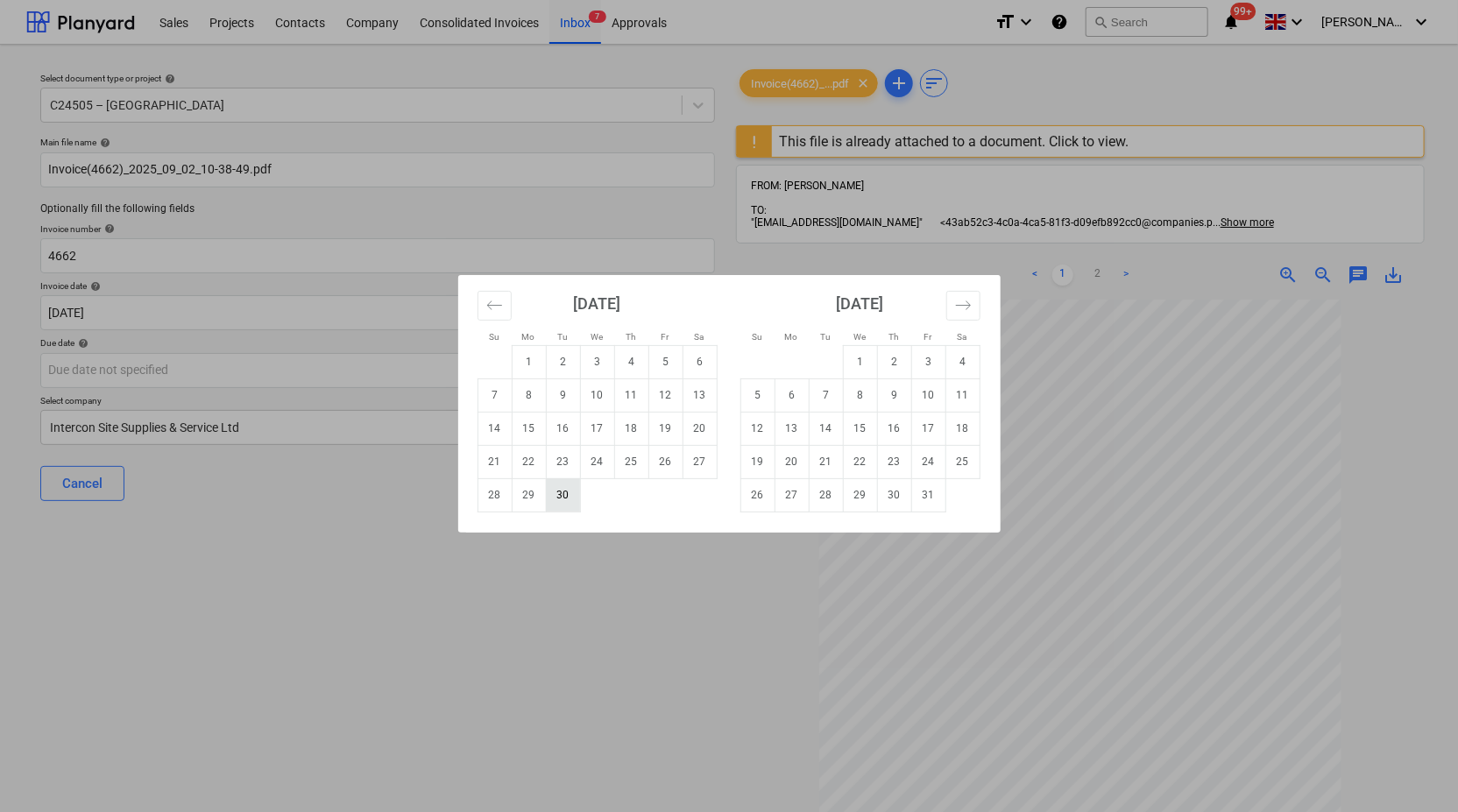
click at [568, 486] on td "30" at bounding box center [562, 495] width 34 height 33
type input "30 Sep 2025"
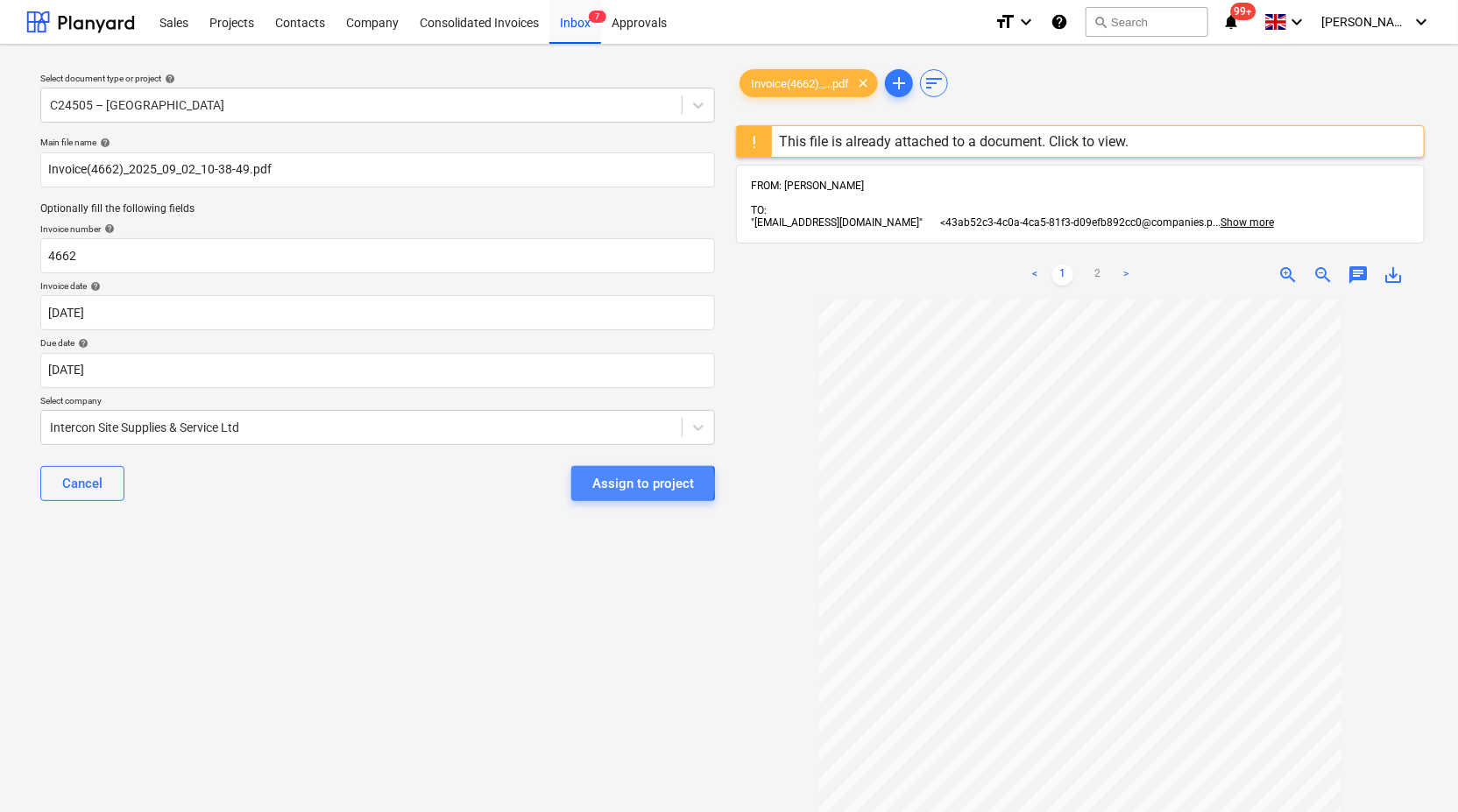
click at [625, 483] on div "Assign to project" at bounding box center [643, 483] width 101 height 23
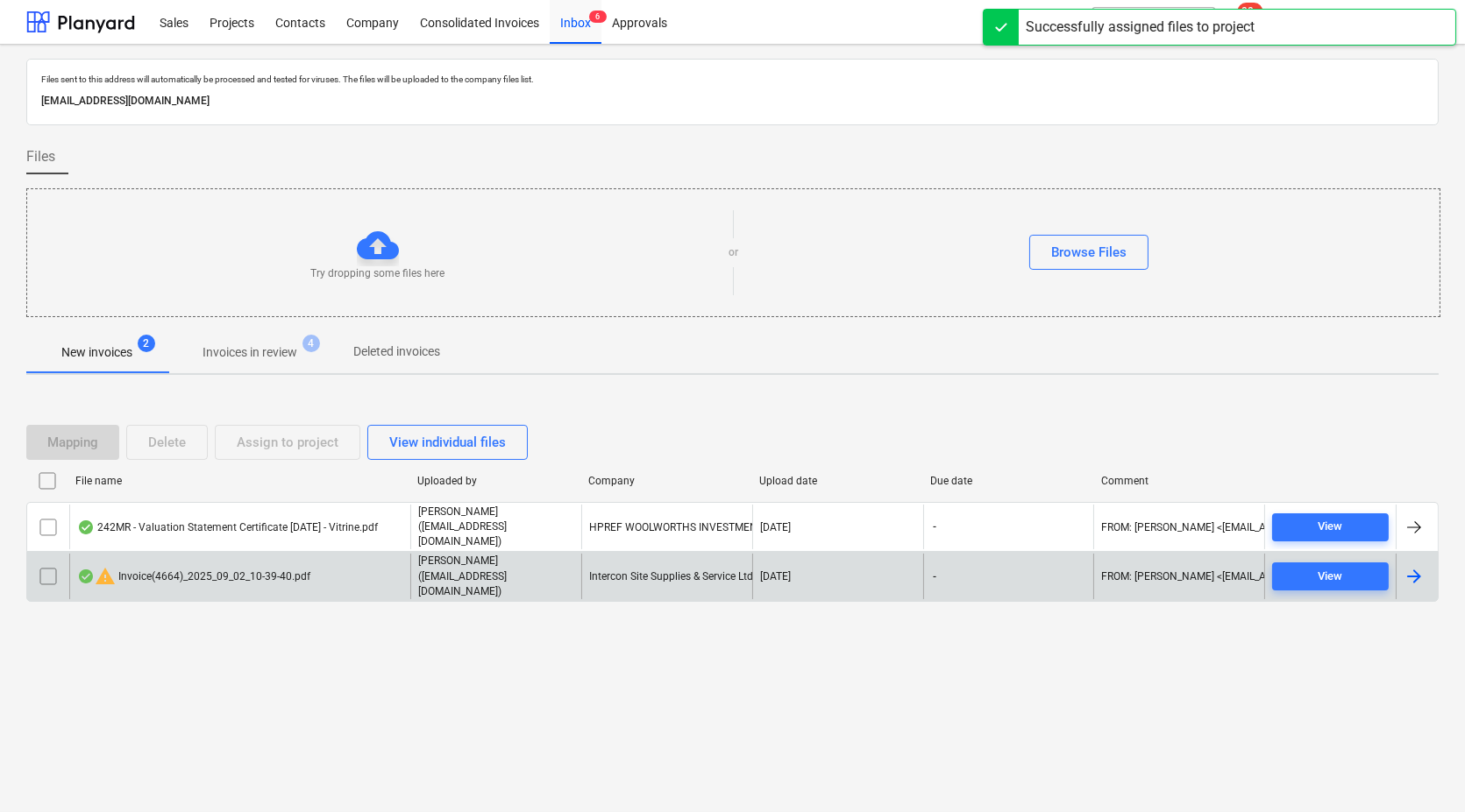
click at [201, 566] on div "warning Invoice(4664)_2025_09_02_10-39-40.pdf" at bounding box center [193, 576] width 233 height 21
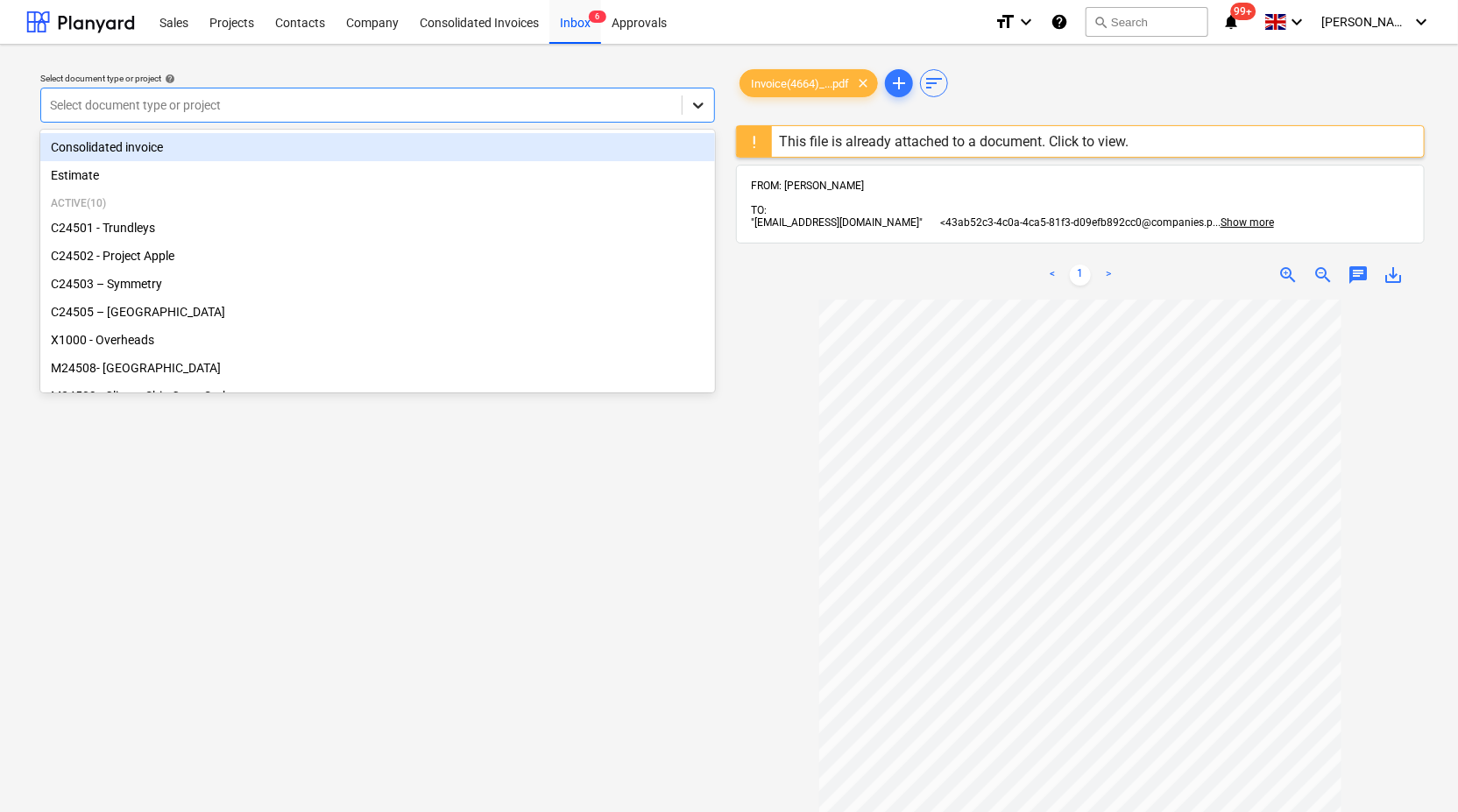
click at [703, 104] on icon at bounding box center [698, 105] width 18 height 18
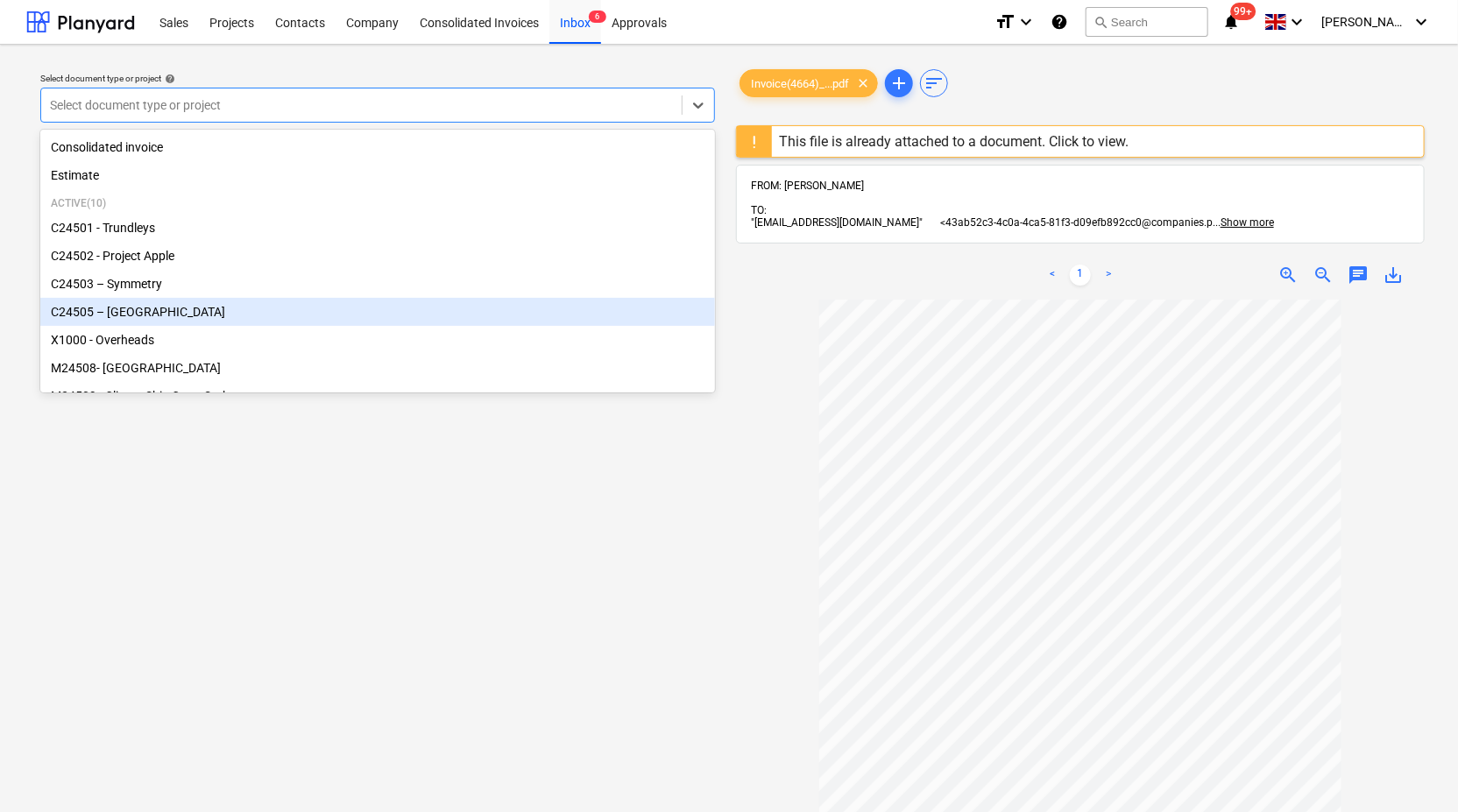
click at [471, 330] on div "X1000 - Overheads" at bounding box center [377, 340] width 675 height 28
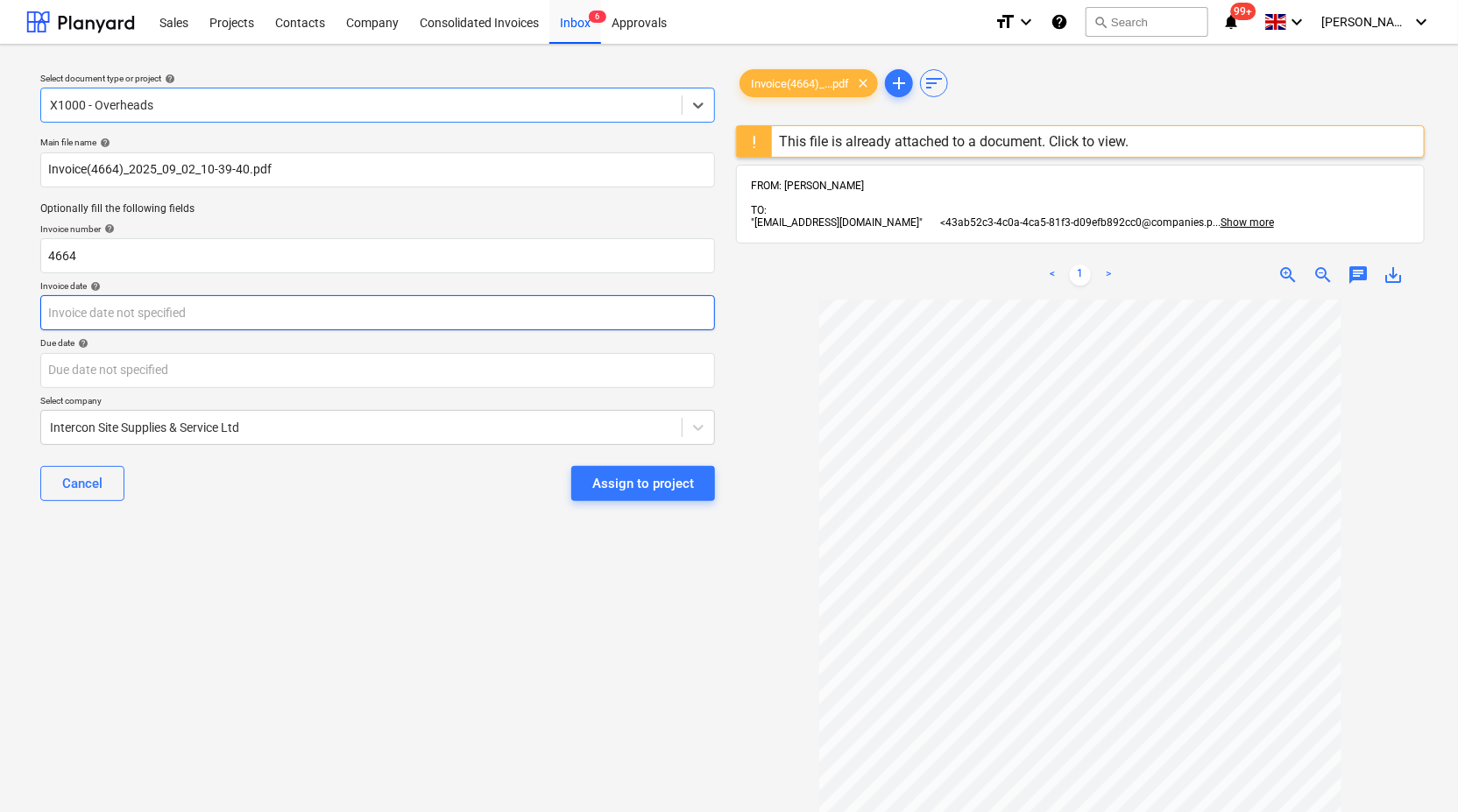
click at [435, 313] on body "Sales Projects Contacts Company Consolidated Invoices Inbox 6 Approvals format_…" at bounding box center [729, 406] width 1458 height 812
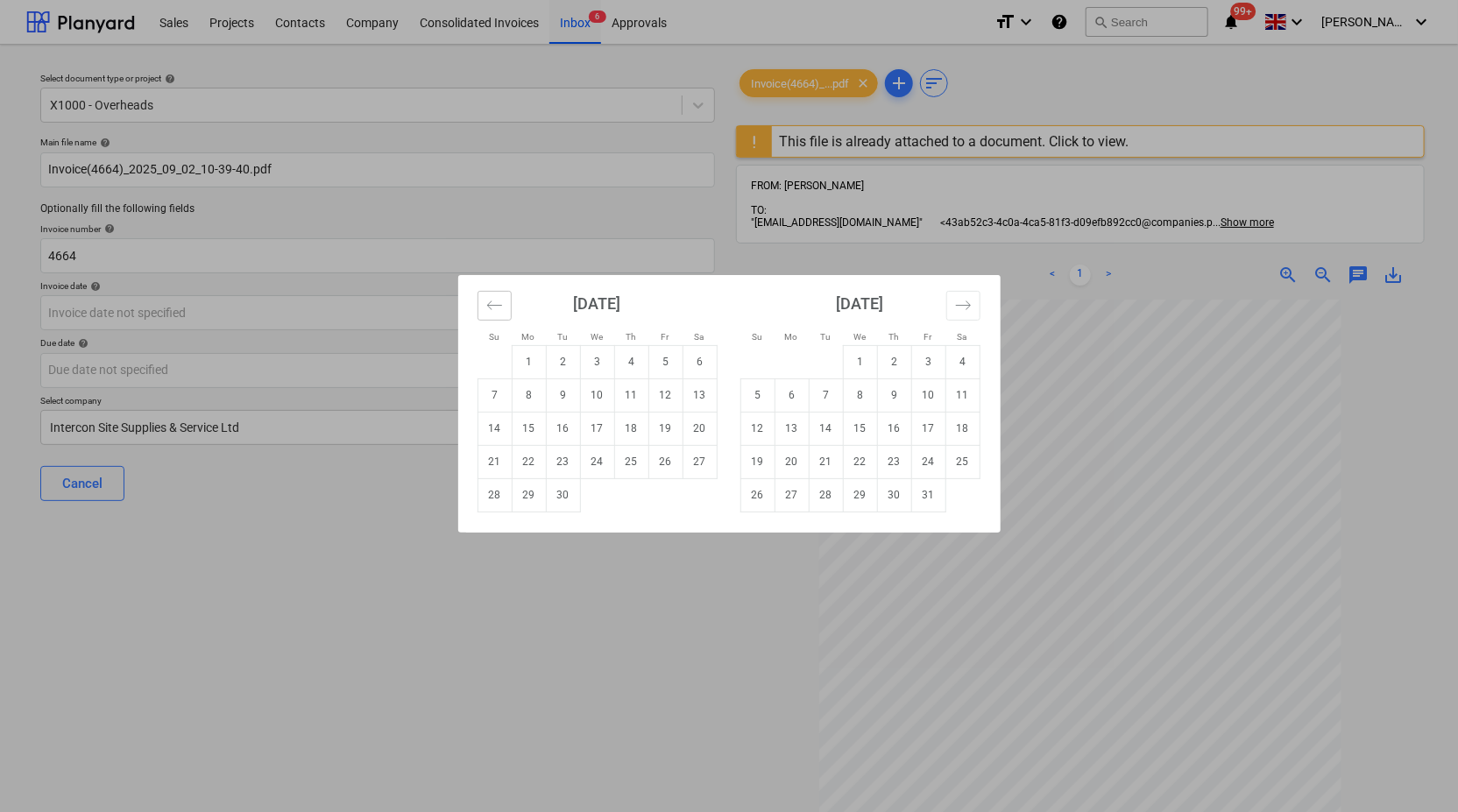
click at [496, 311] on icon "Move backward to switch to the previous month." at bounding box center [495, 305] width 17 height 17
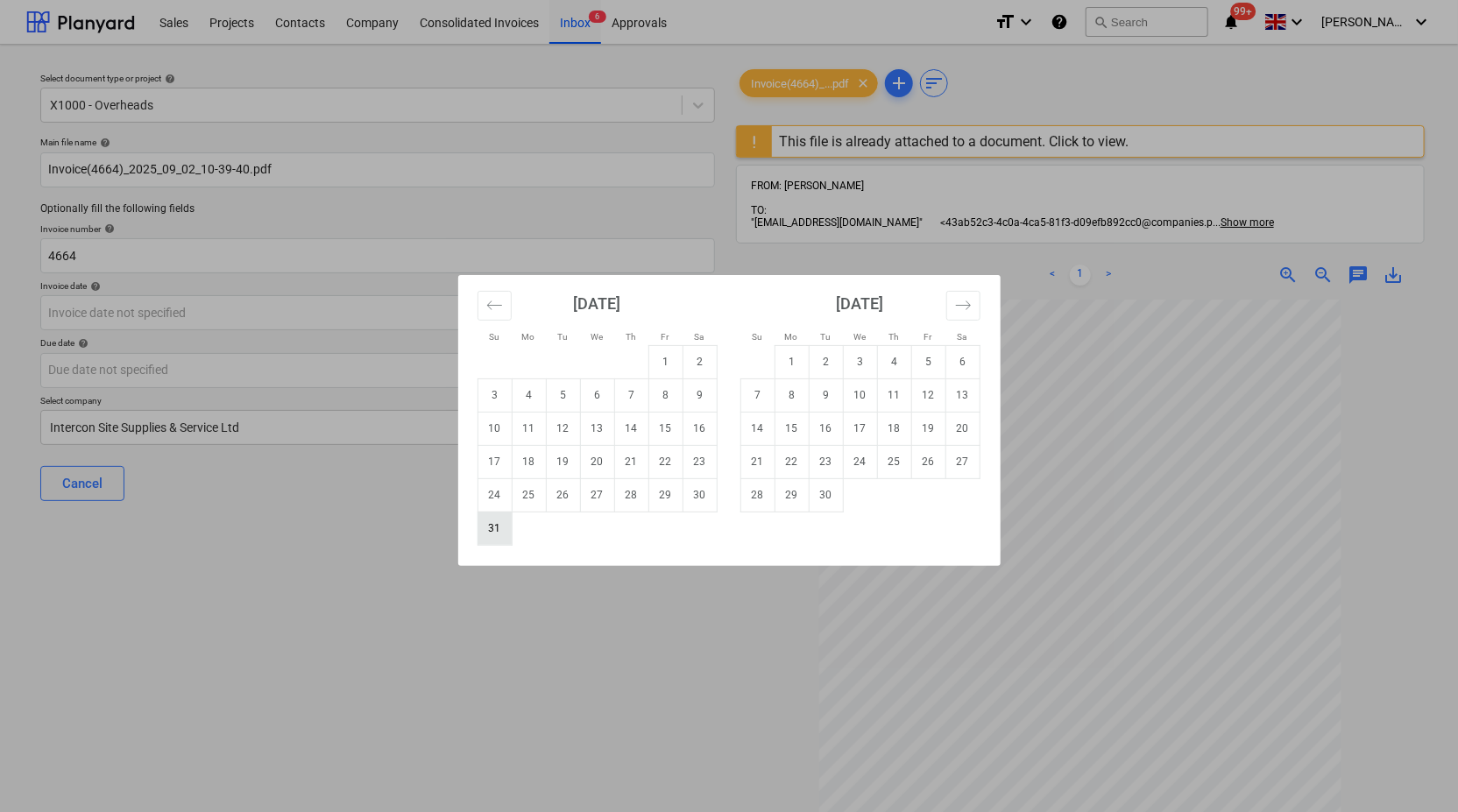
click at [510, 529] on td "31" at bounding box center [495, 528] width 34 height 33
type input "31 Aug 2025"
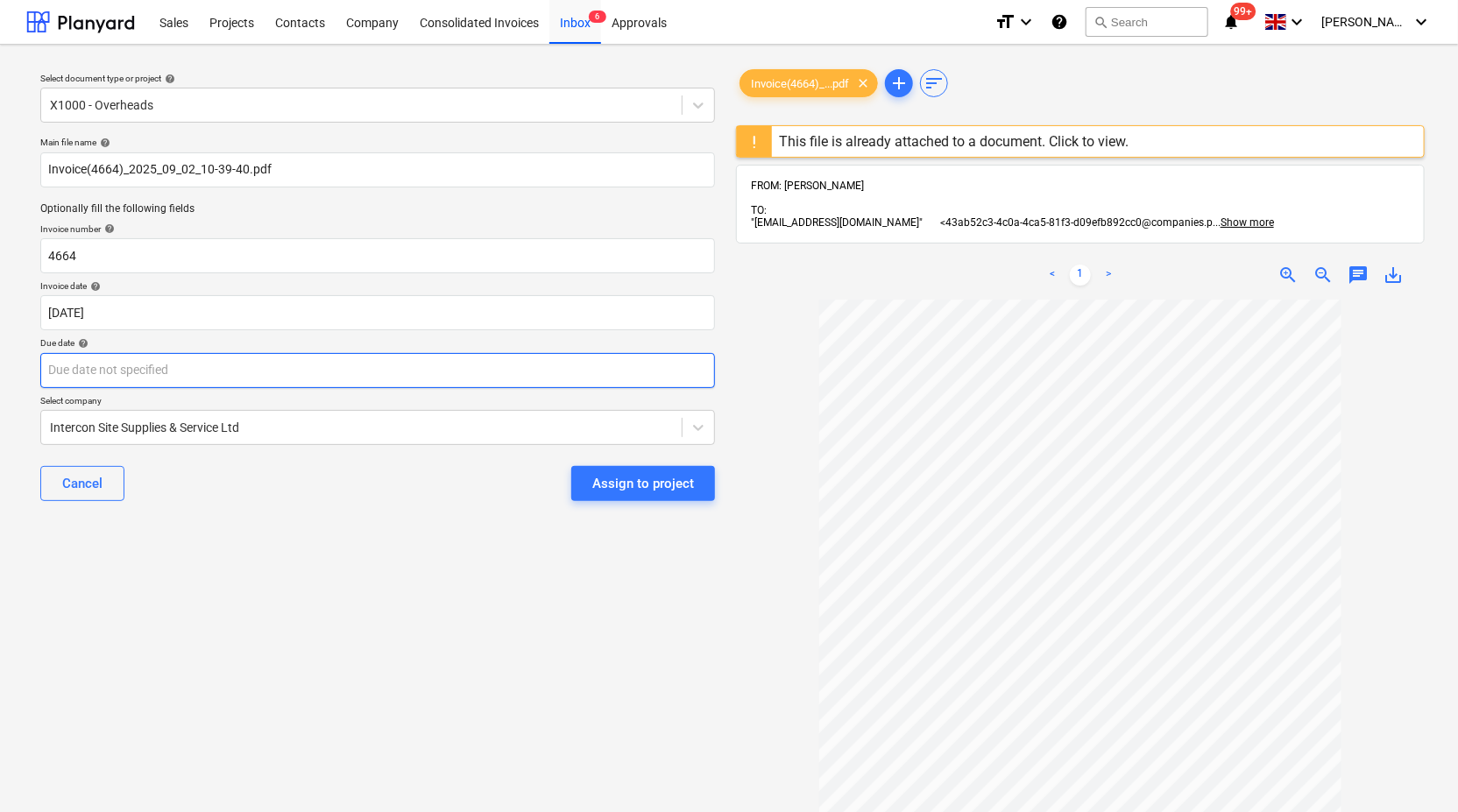
click at [526, 373] on body "Sales Projects Contacts Company Consolidated Invoices Inbox 6 Approvals format_…" at bounding box center [729, 406] width 1458 height 812
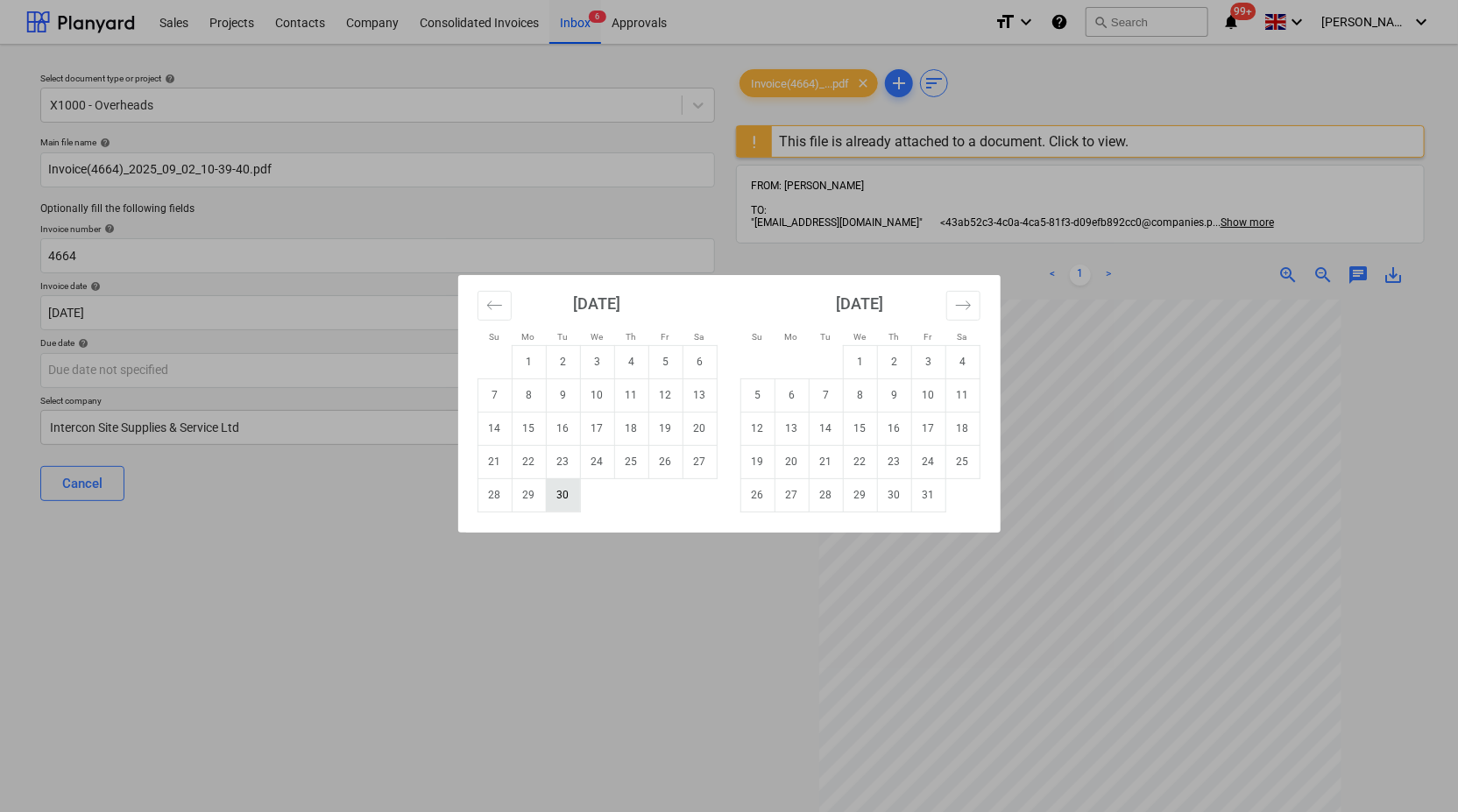
click at [565, 496] on td "30" at bounding box center [562, 495] width 34 height 33
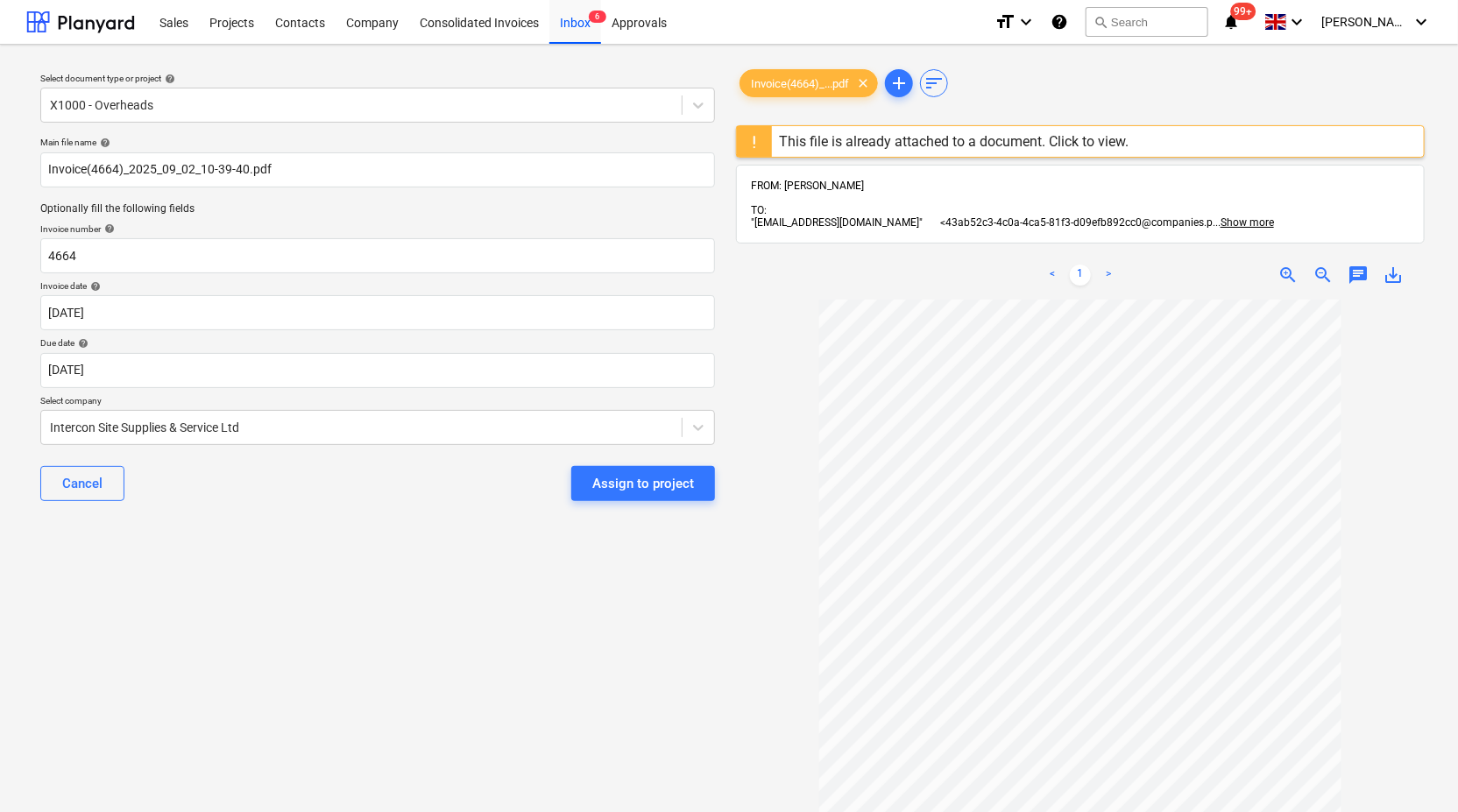
type input "30 Sep 2025"
click at [644, 494] on div "Assign to project" at bounding box center [643, 483] width 101 height 23
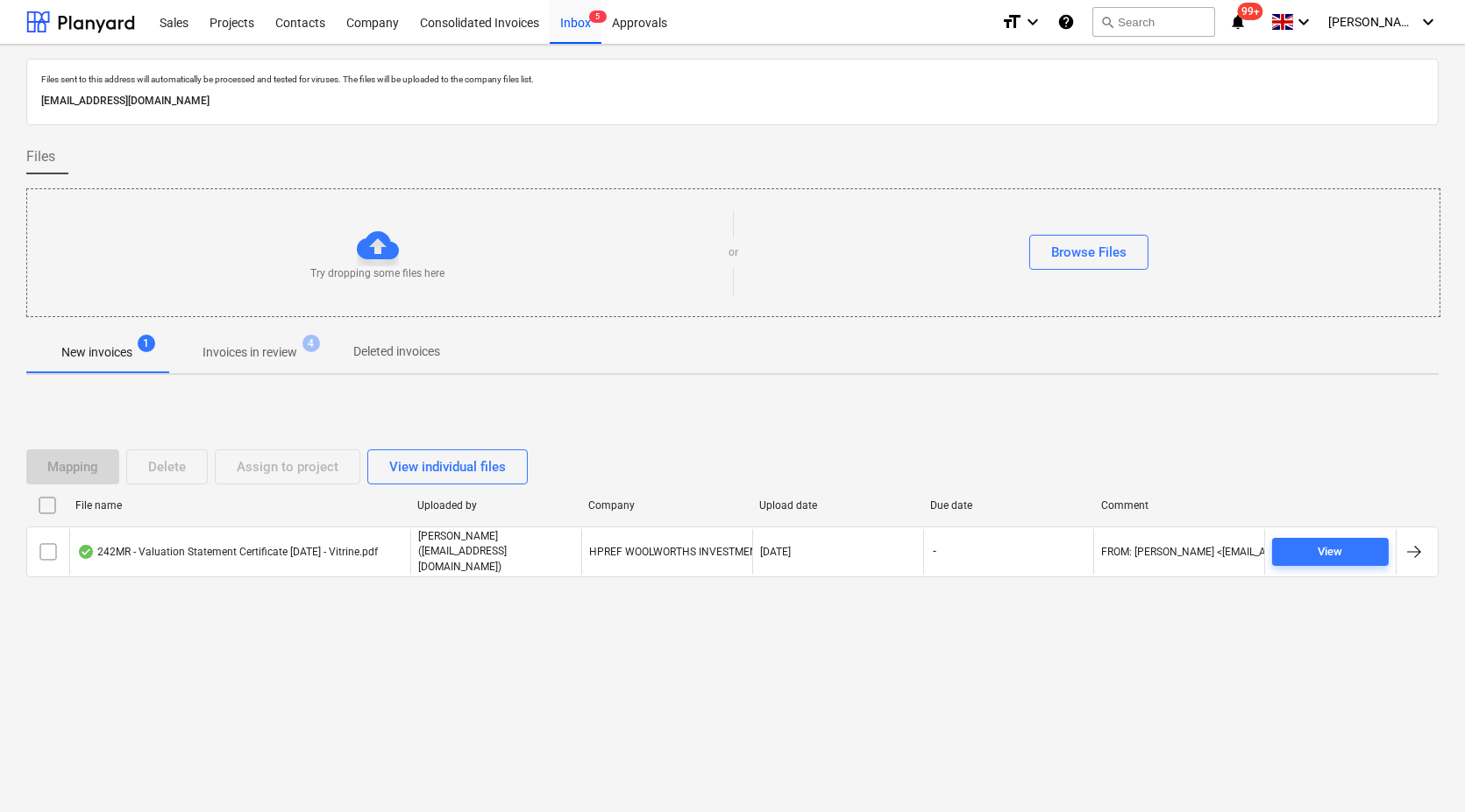
click at [255, 354] on p "Invoices in review" at bounding box center [250, 353] width 95 height 19
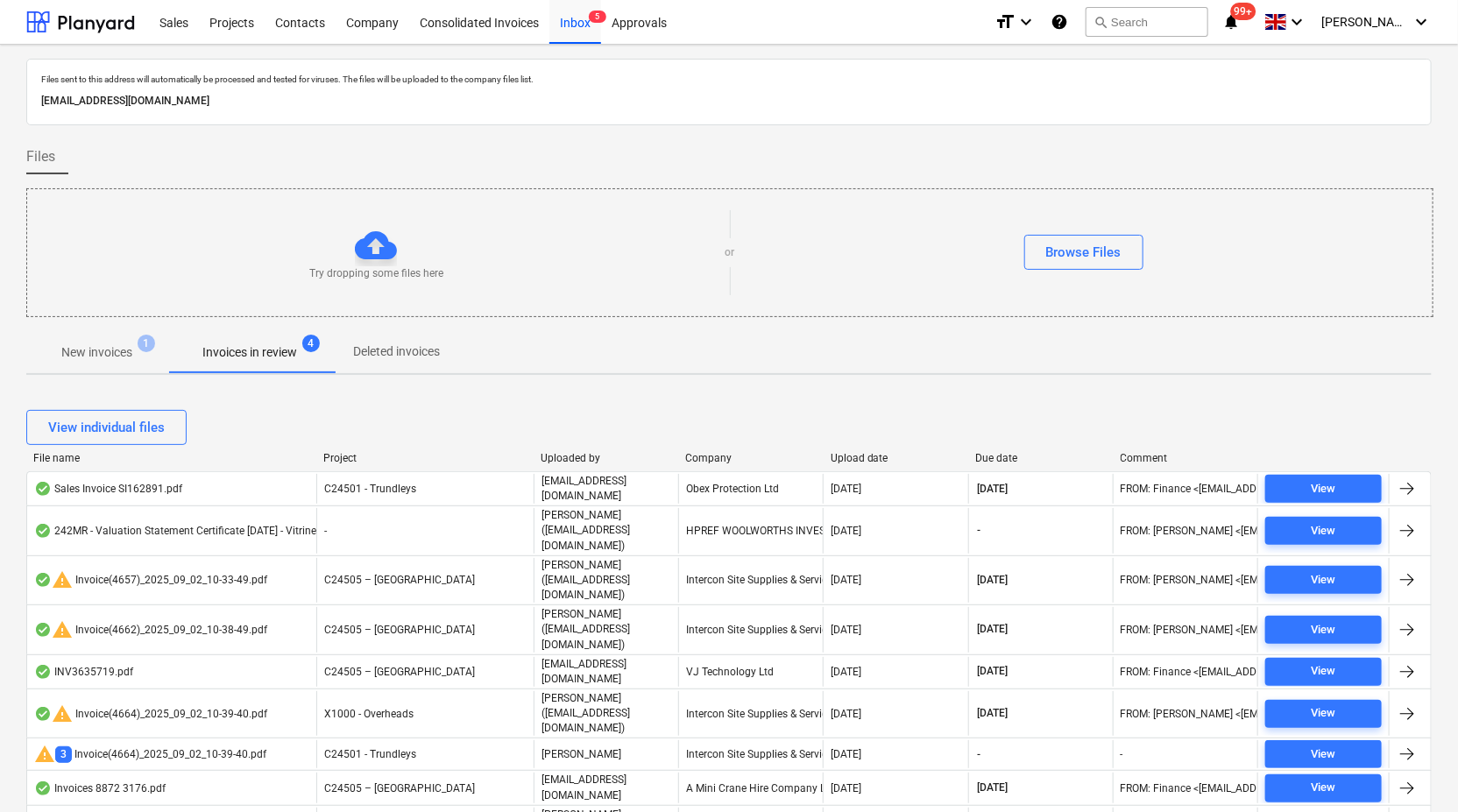
click at [698, 460] on div "Company" at bounding box center [750, 458] width 130 height 12
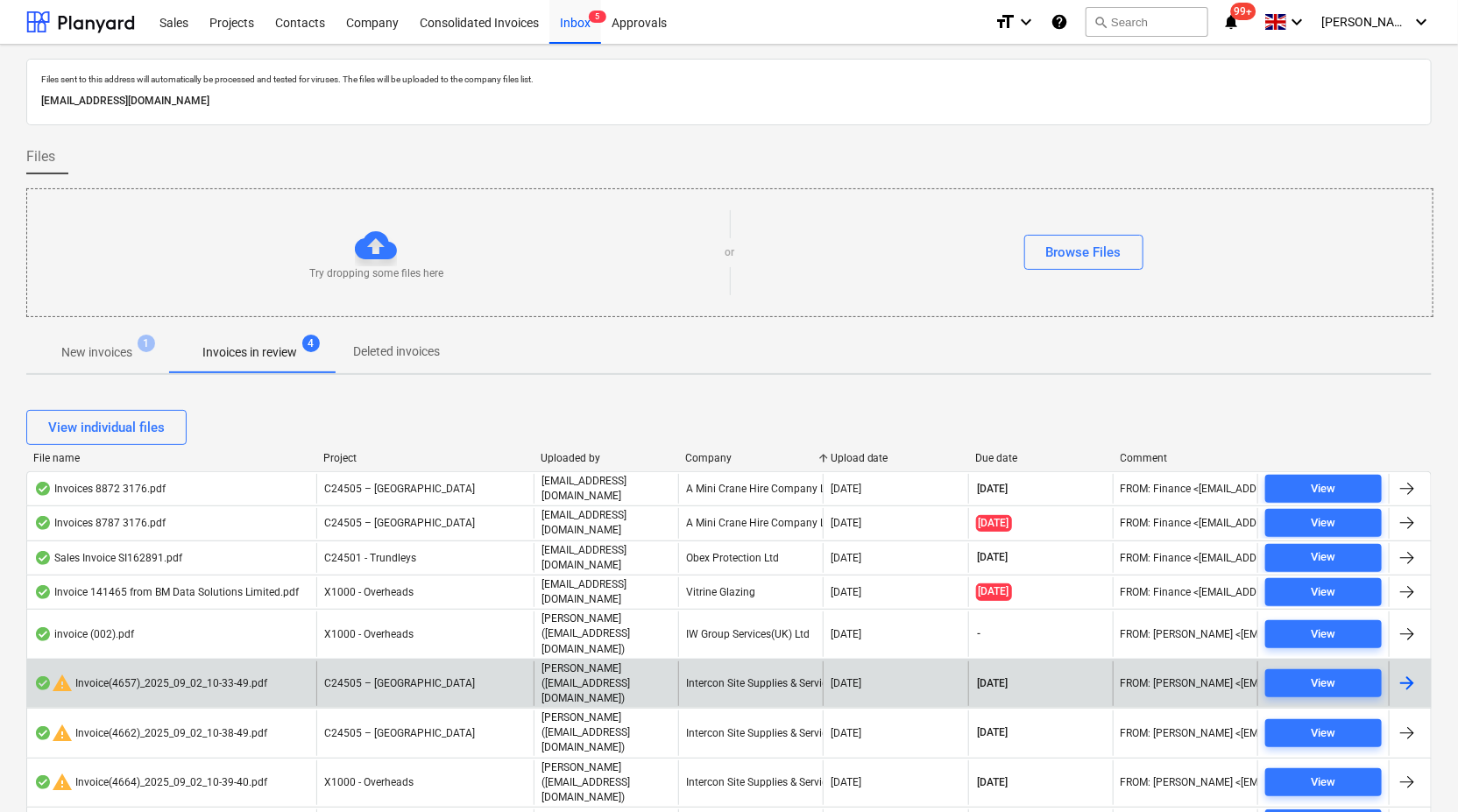
click at [736, 662] on div "Intercon Site Supplies & Service Ltd" at bounding box center [750, 684] width 145 height 45
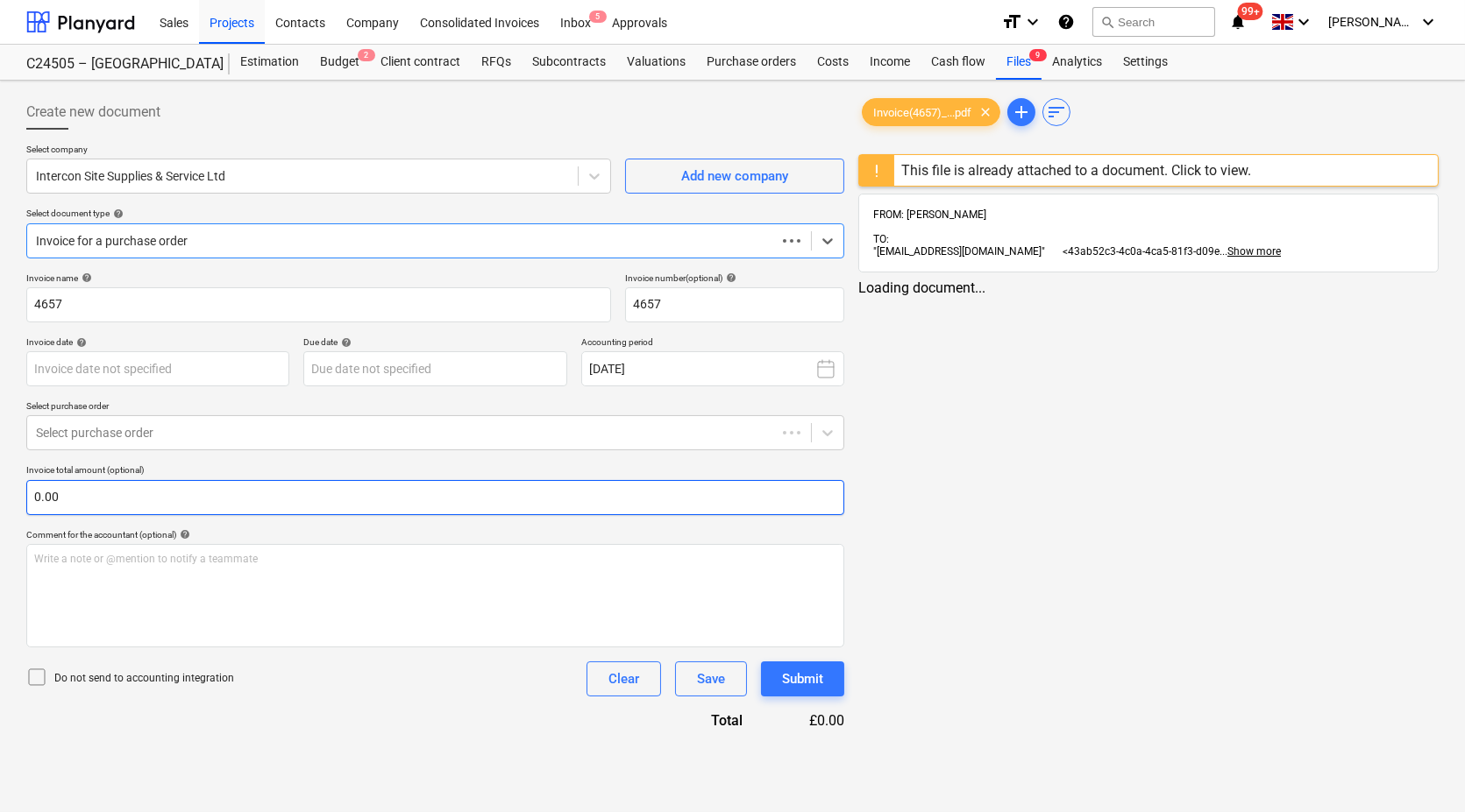
type input "31 Aug 2025"
type input "30 Sep 2025"
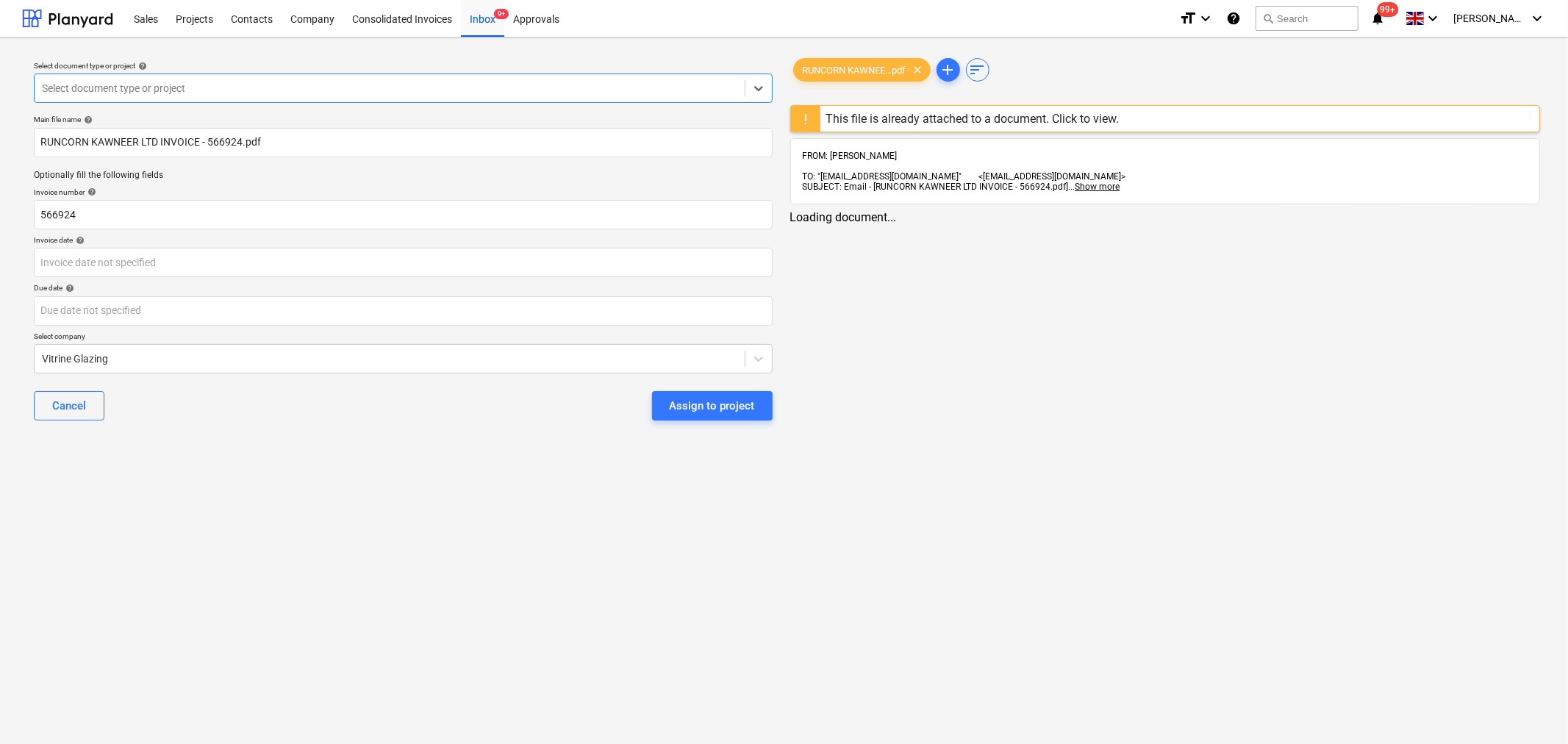
type input "RUNCORN KAWNEER LTD INVOICE - 566924.pdf"
type input "566924"
click at [247, 13] on div "Contacts" at bounding box center [252, 18] width 60 height 38
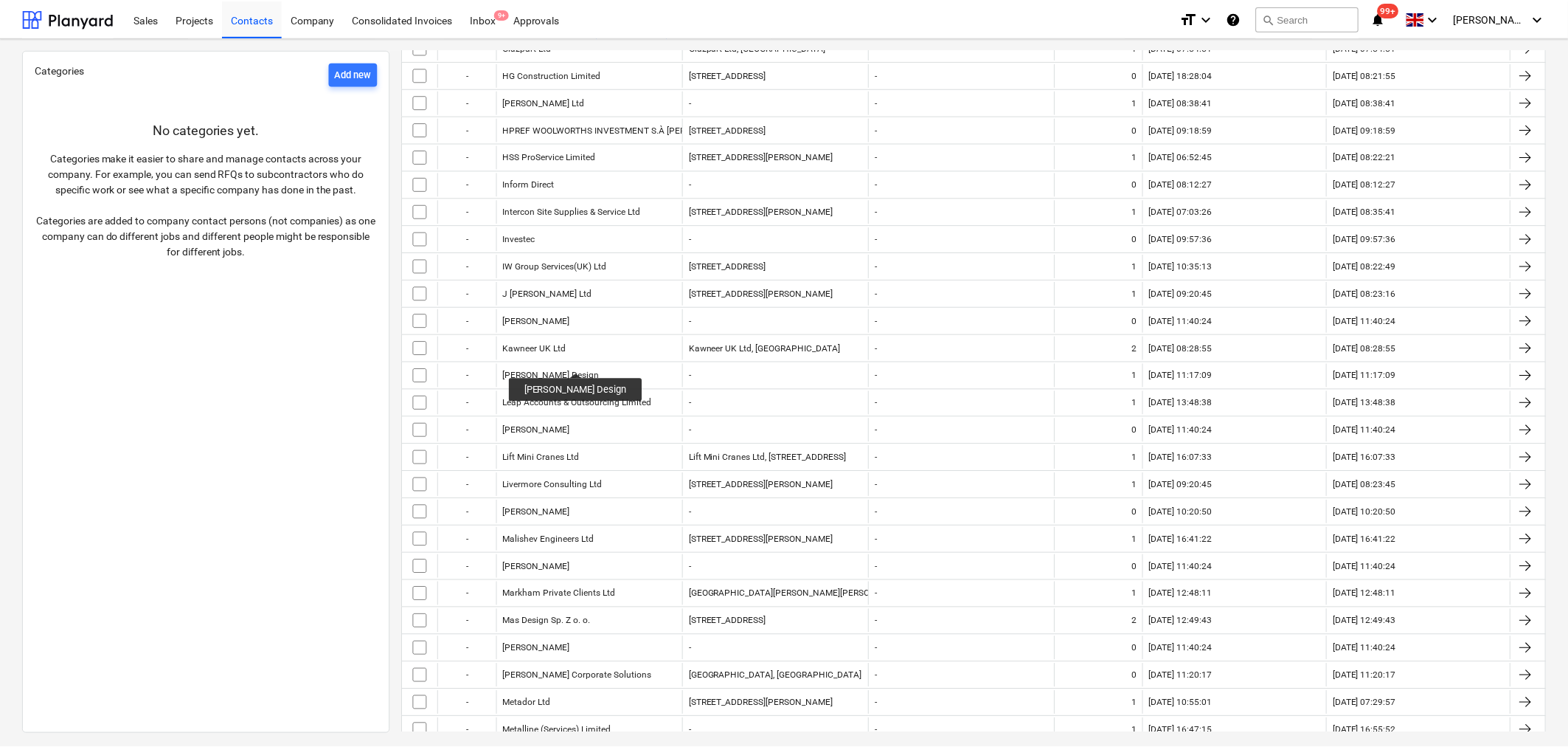
scroll to position [1311, 0]
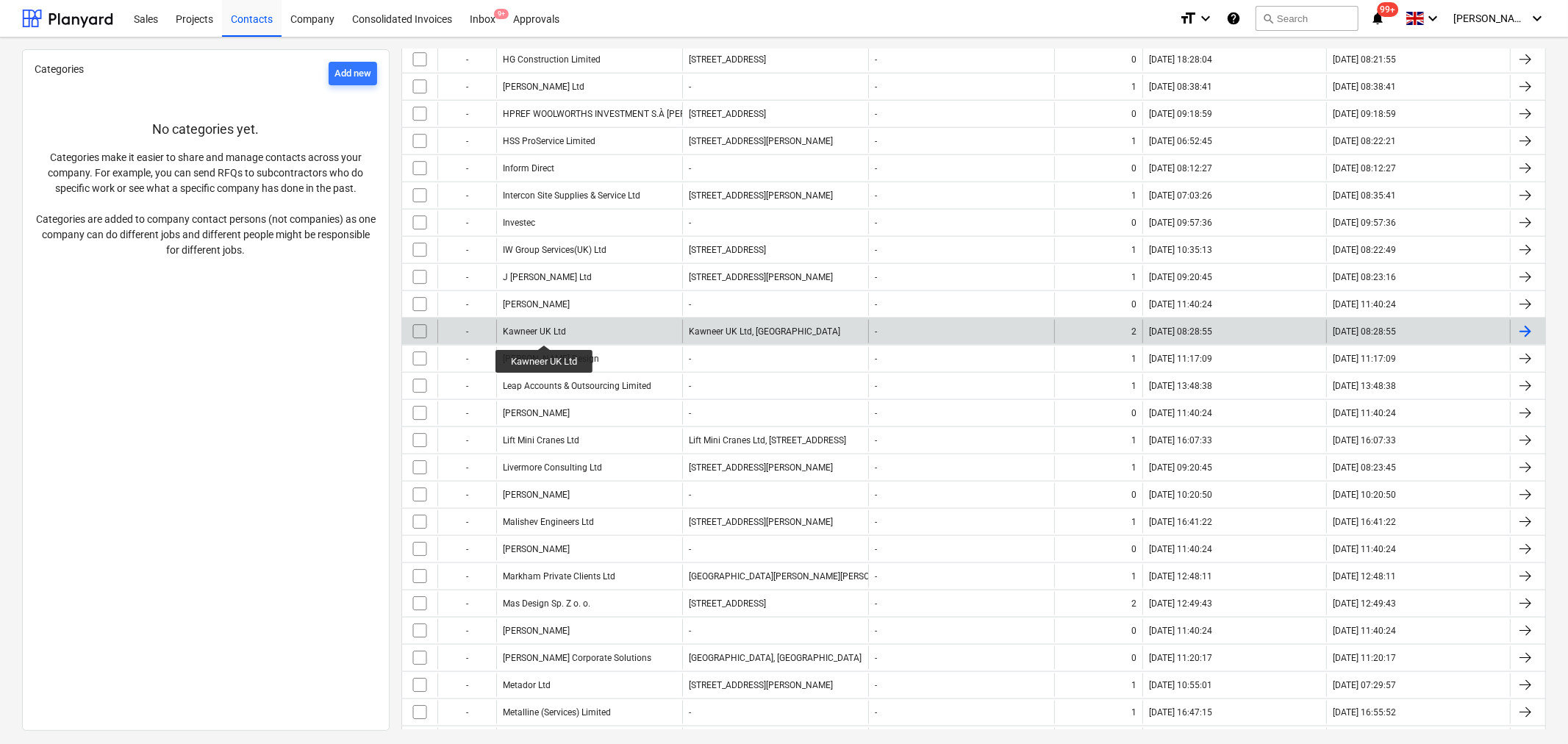
click at [545, 331] on div "Kawneer UK Ltd" at bounding box center [534, 331] width 63 height 10
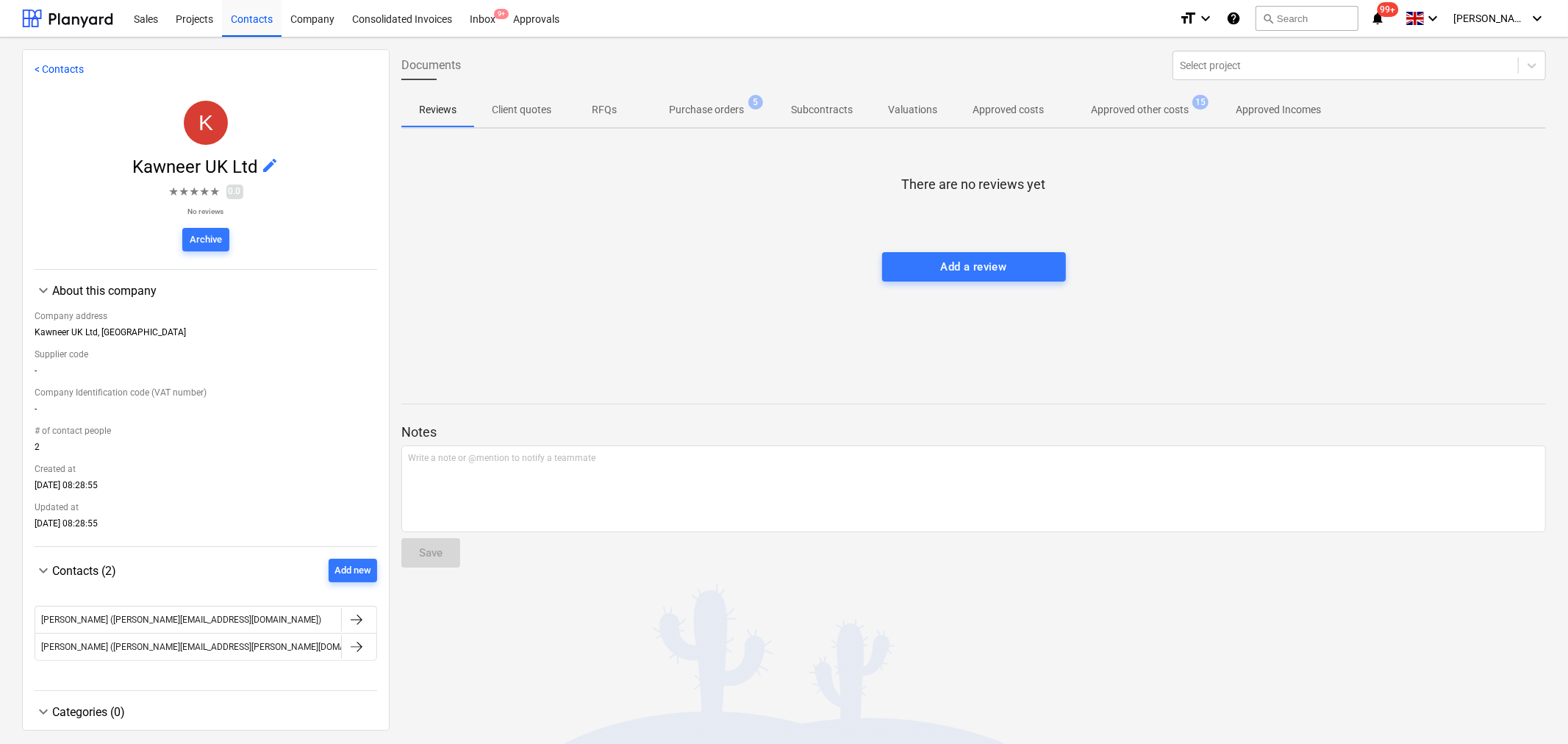
click at [1118, 105] on p "Approved other costs" at bounding box center [1140, 110] width 98 height 16
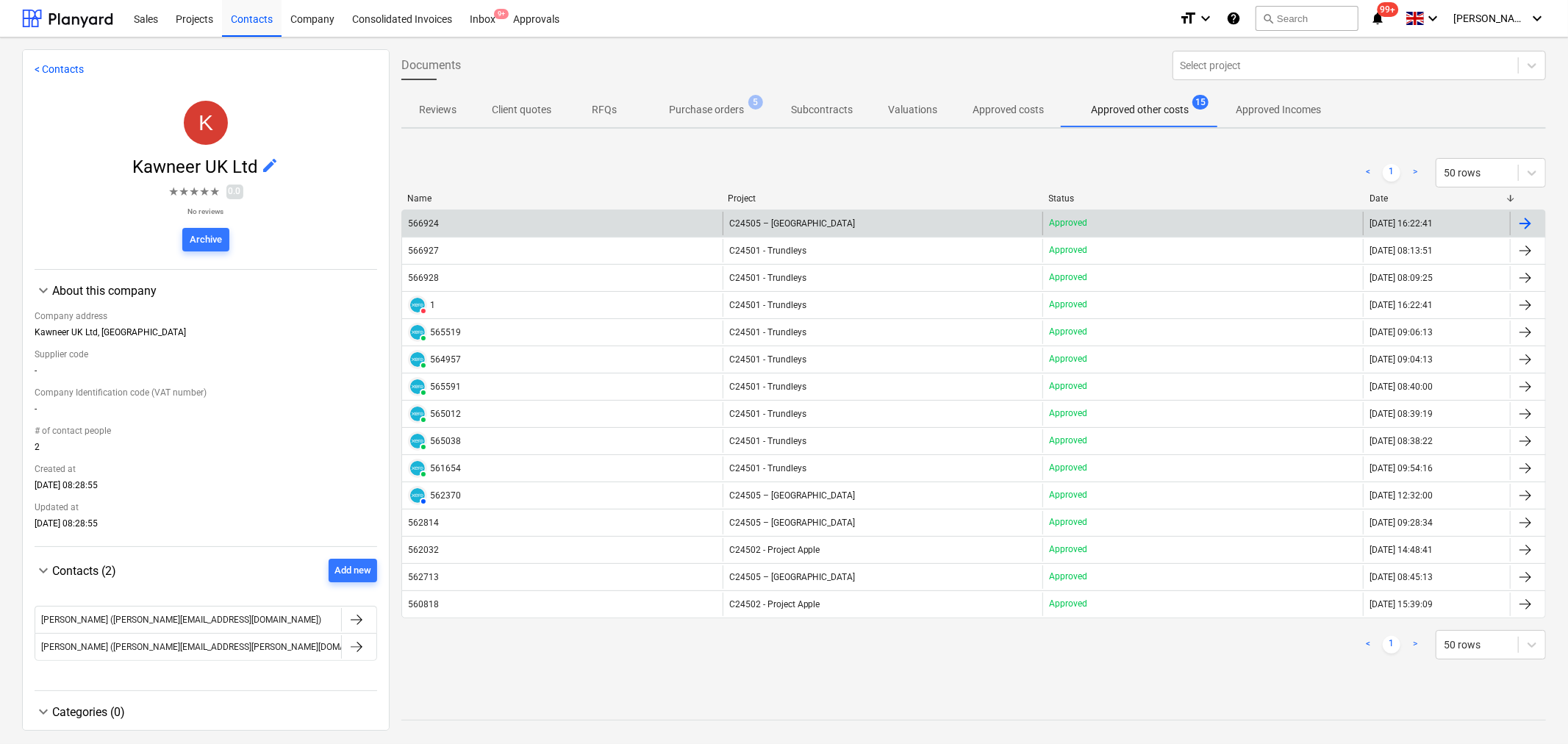
click at [424, 219] on div "566924" at bounding box center [423, 223] width 31 height 10
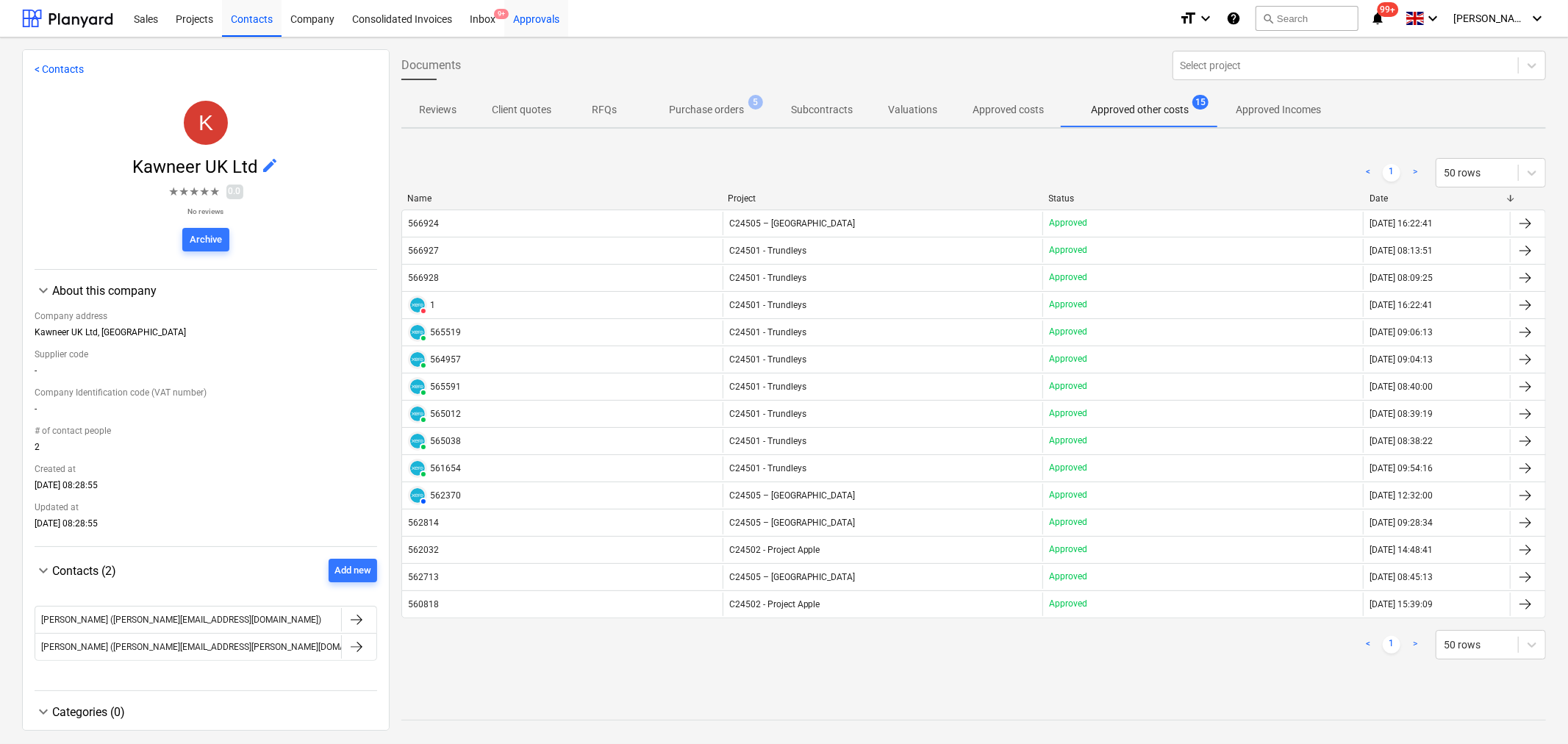
click at [537, 20] on div "Approvals" at bounding box center [536, 18] width 64 height 38
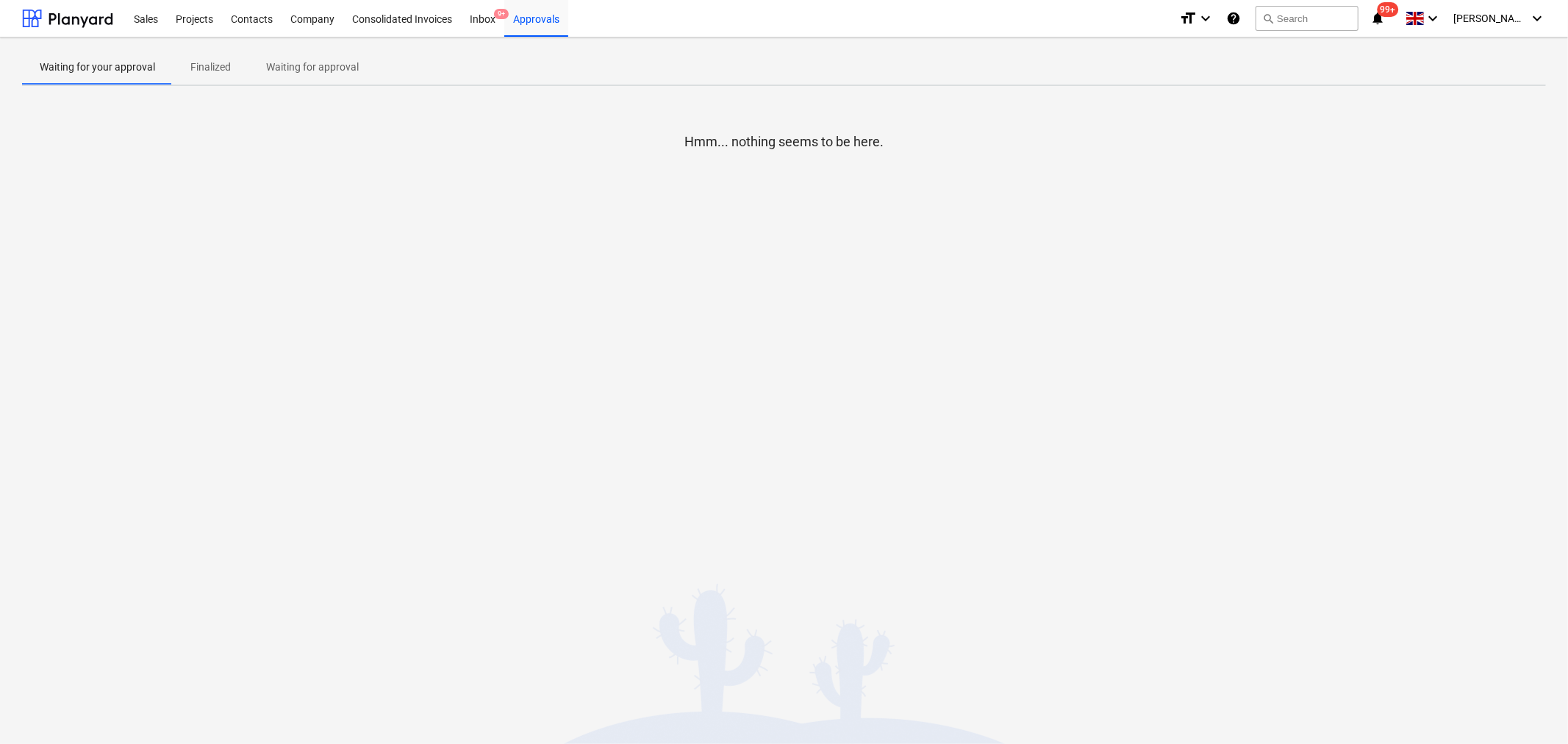
click at [294, 63] on p "Waiting for approval" at bounding box center [313, 68] width 93 height 16
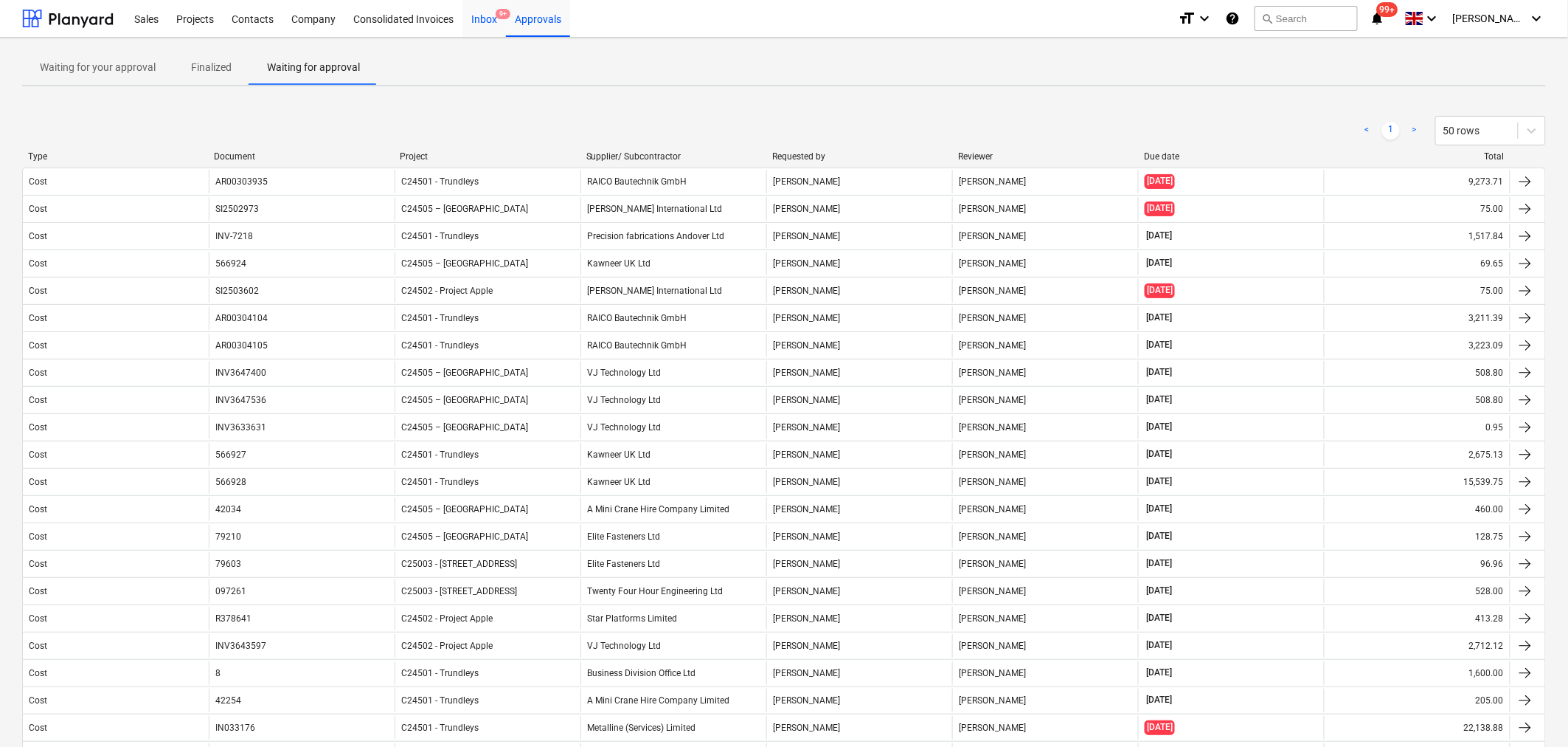
click at [481, 17] on div "Inbox 9+" at bounding box center [484, 18] width 43 height 38
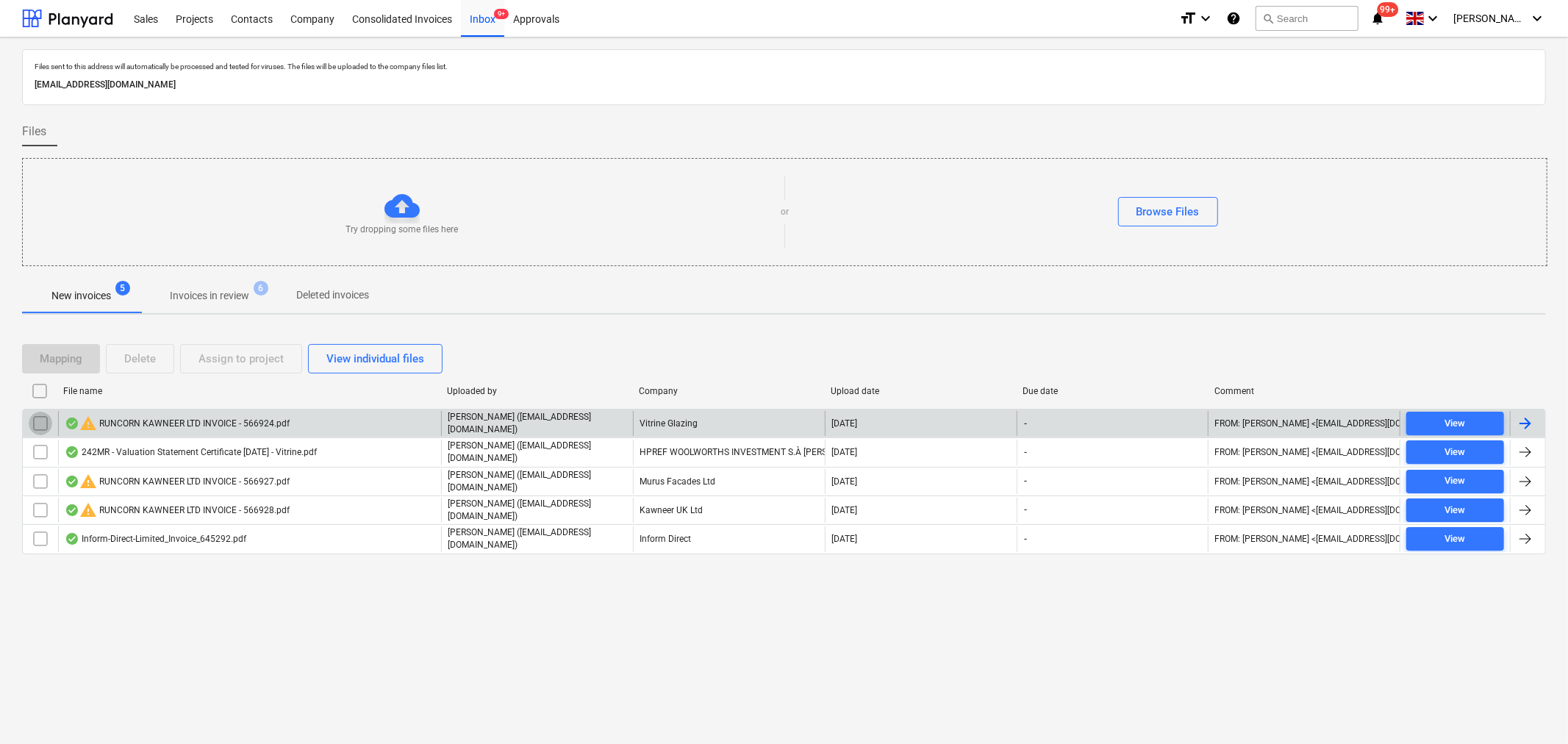
click at [39, 420] on input "checkbox" at bounding box center [40, 424] width 24 height 24
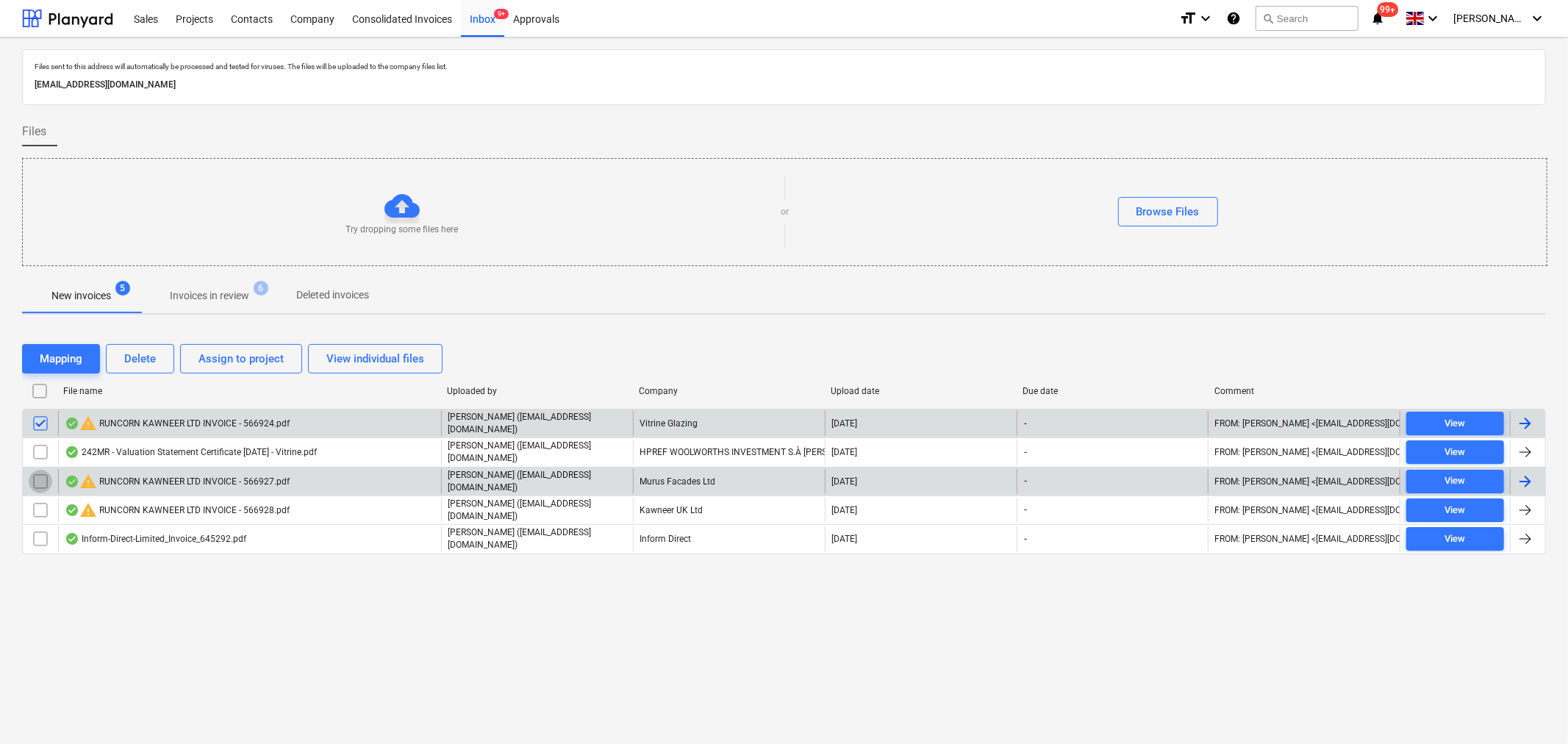
click at [41, 472] on input "checkbox" at bounding box center [40, 481] width 24 height 24
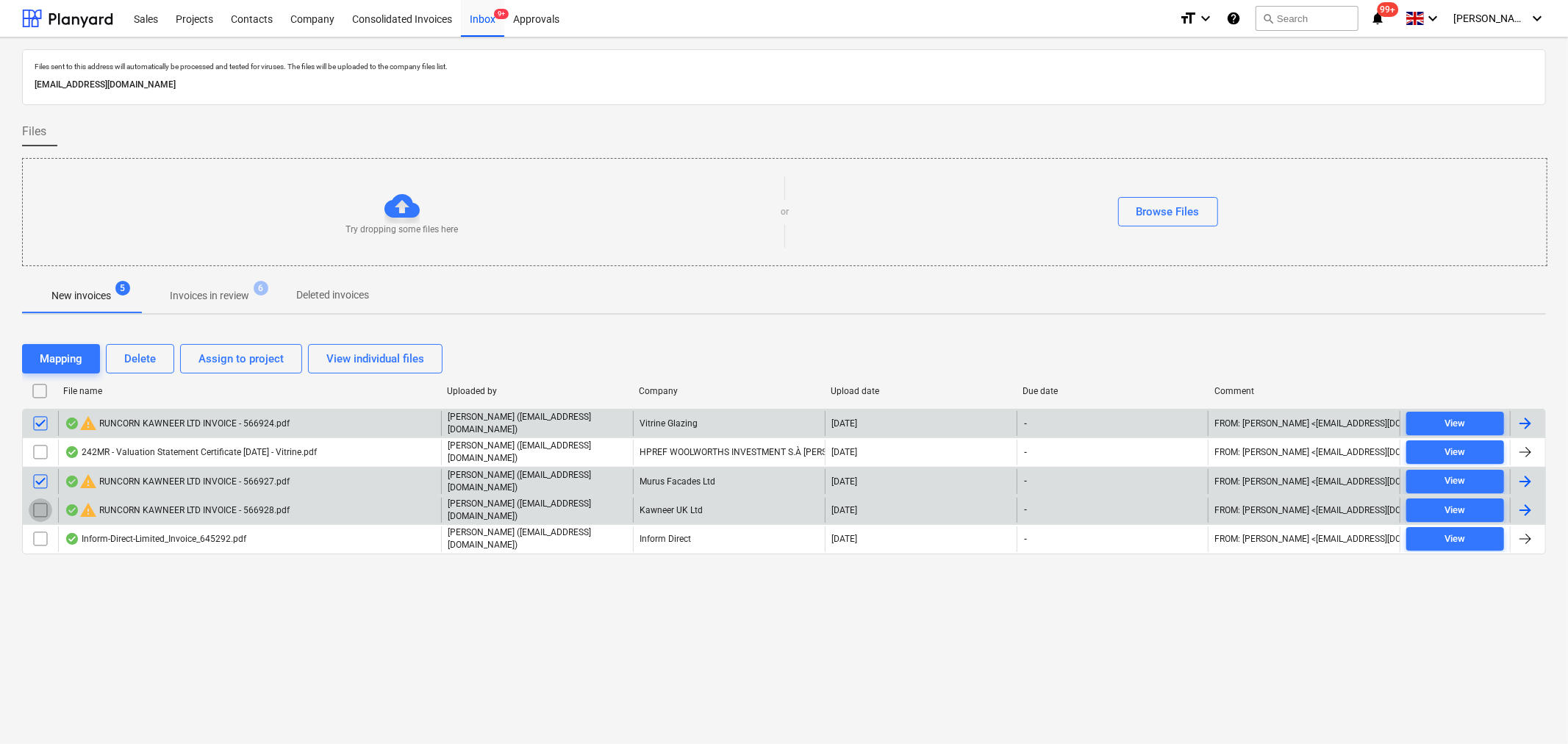
click at [41, 502] on input "checkbox" at bounding box center [40, 510] width 24 height 24
click at [133, 357] on div "Delete" at bounding box center [140, 358] width 32 height 19
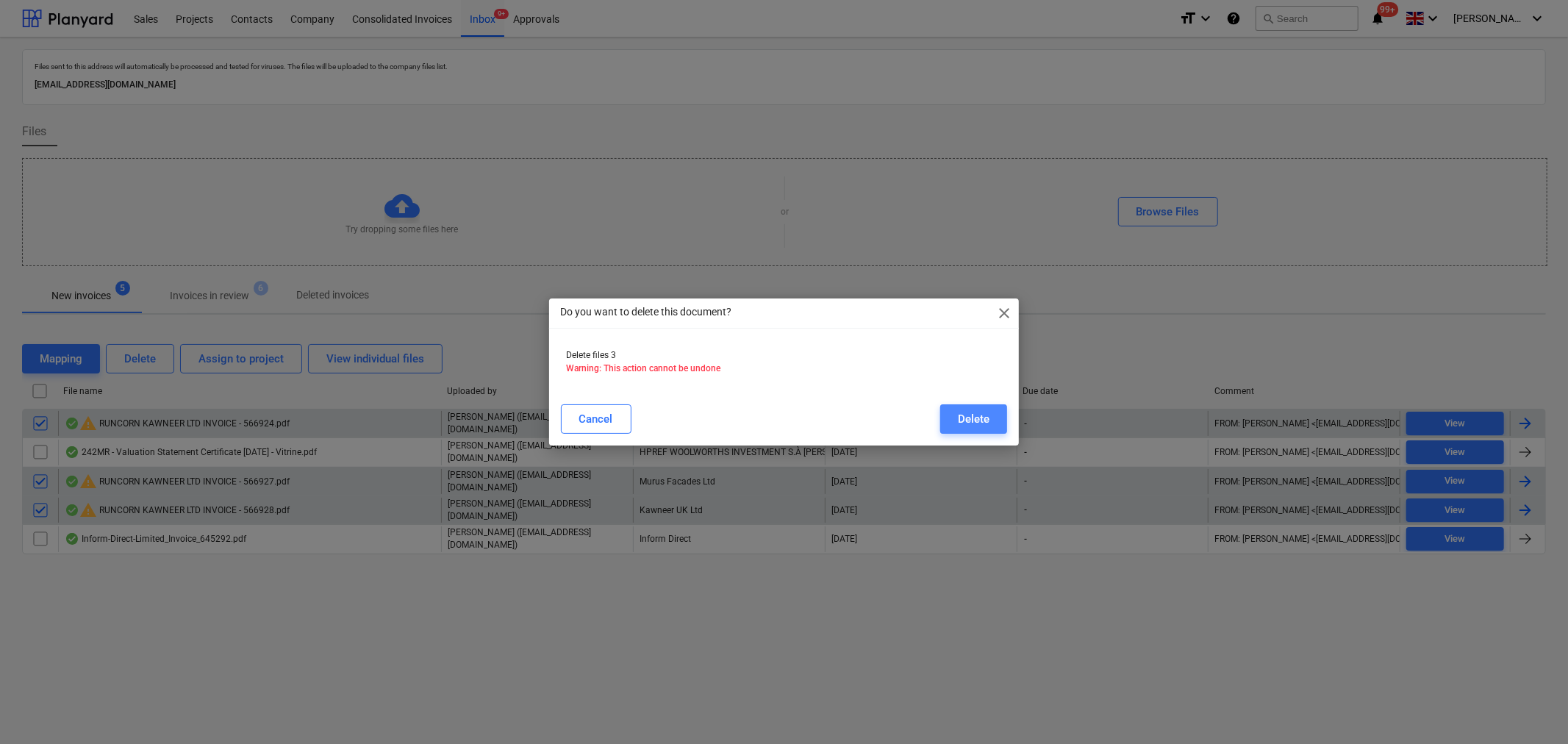
click at [979, 407] on button "Delete" at bounding box center [973, 418] width 67 height 29
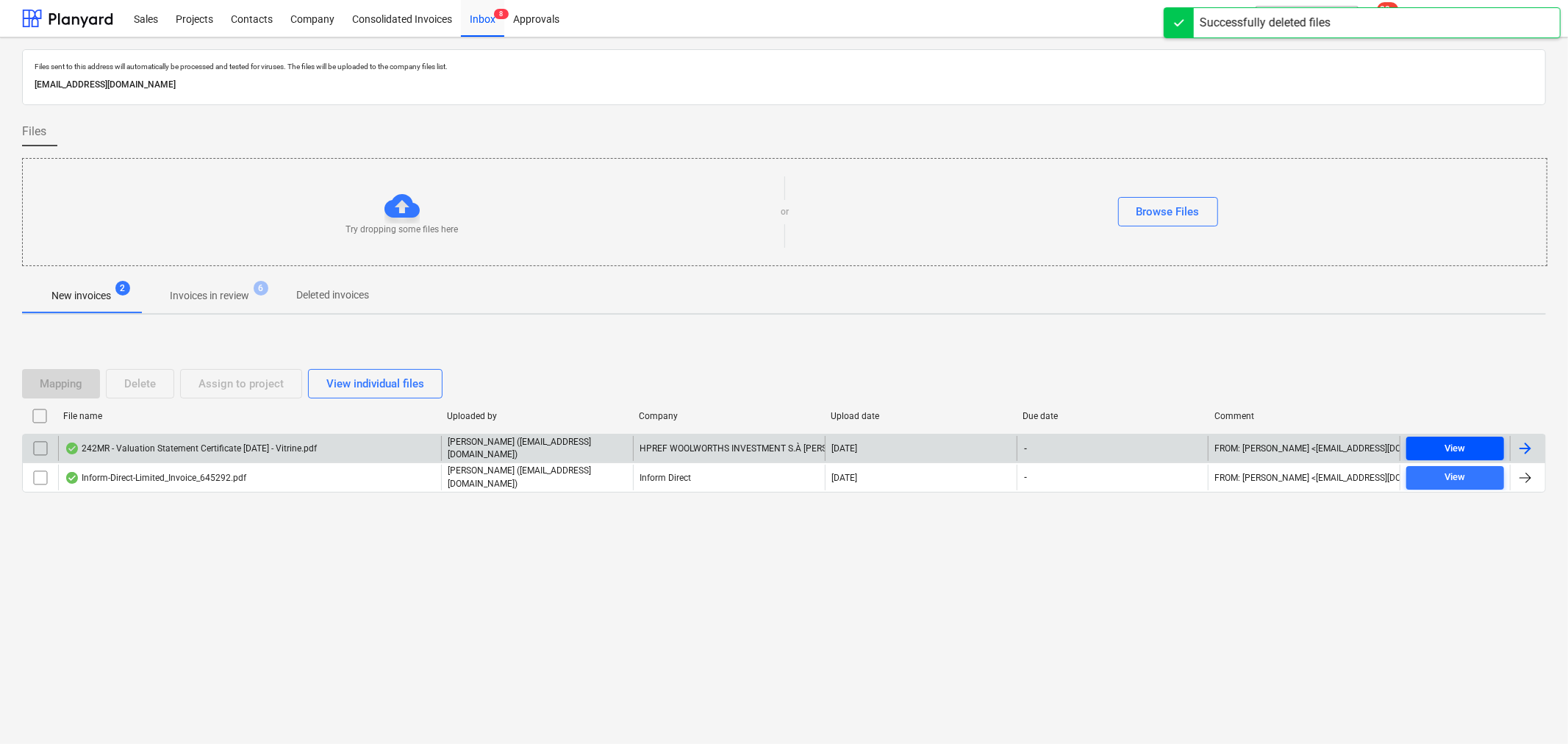
click at [1463, 443] on div "View" at bounding box center [1455, 448] width 20 height 17
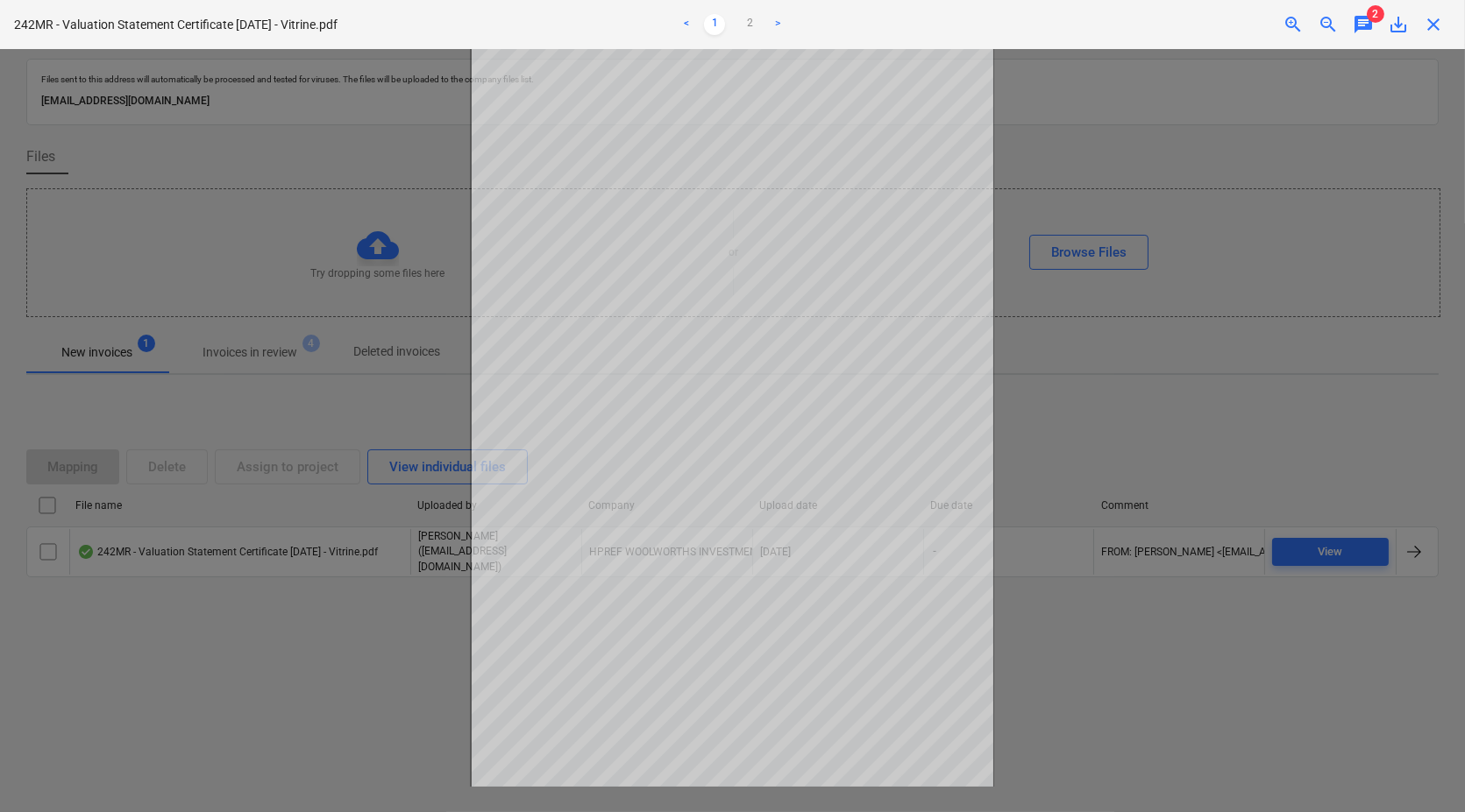
click at [1433, 24] on span "close" at bounding box center [1433, 24] width 21 height 21
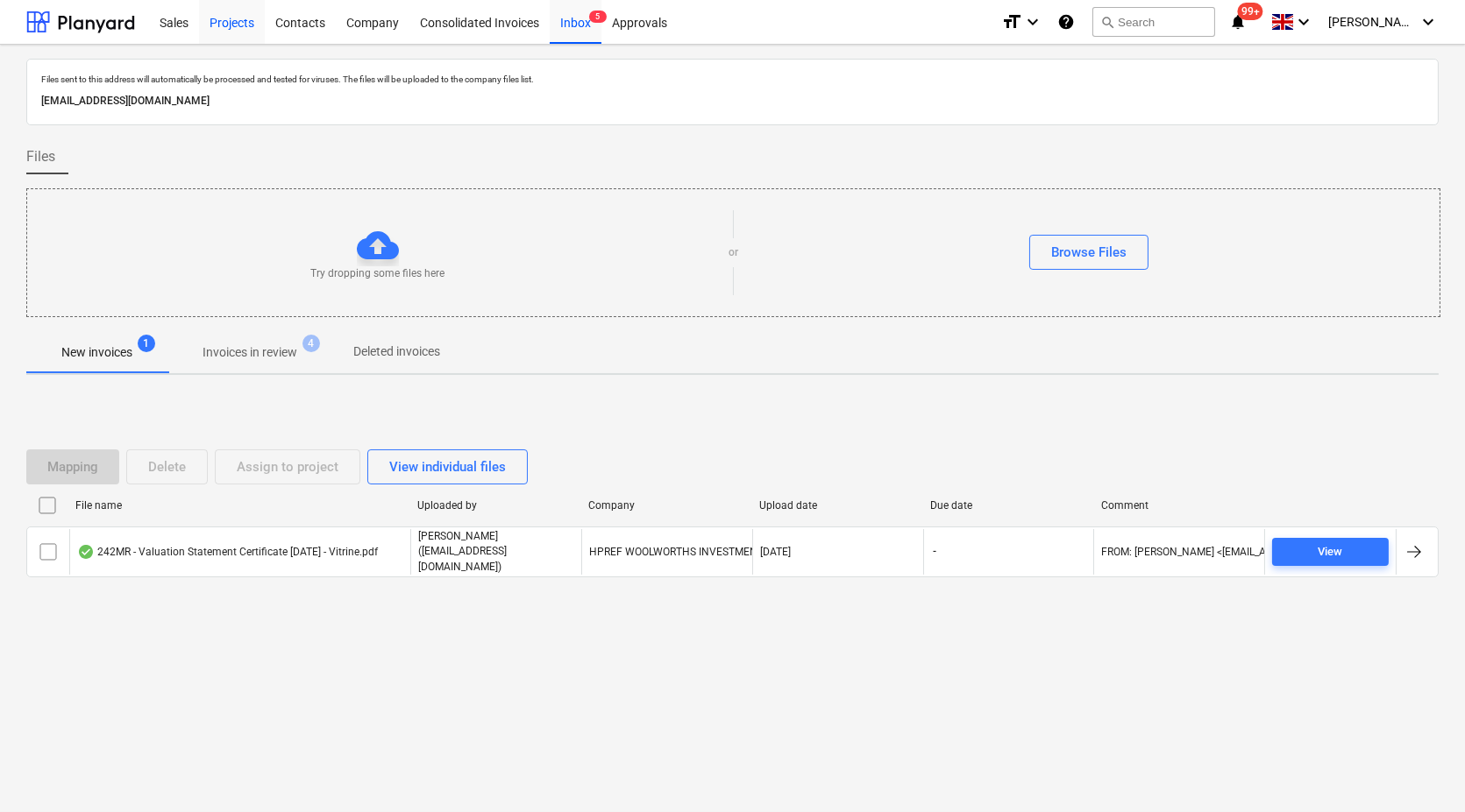
click at [230, 22] on div "Projects" at bounding box center [232, 22] width 66 height 45
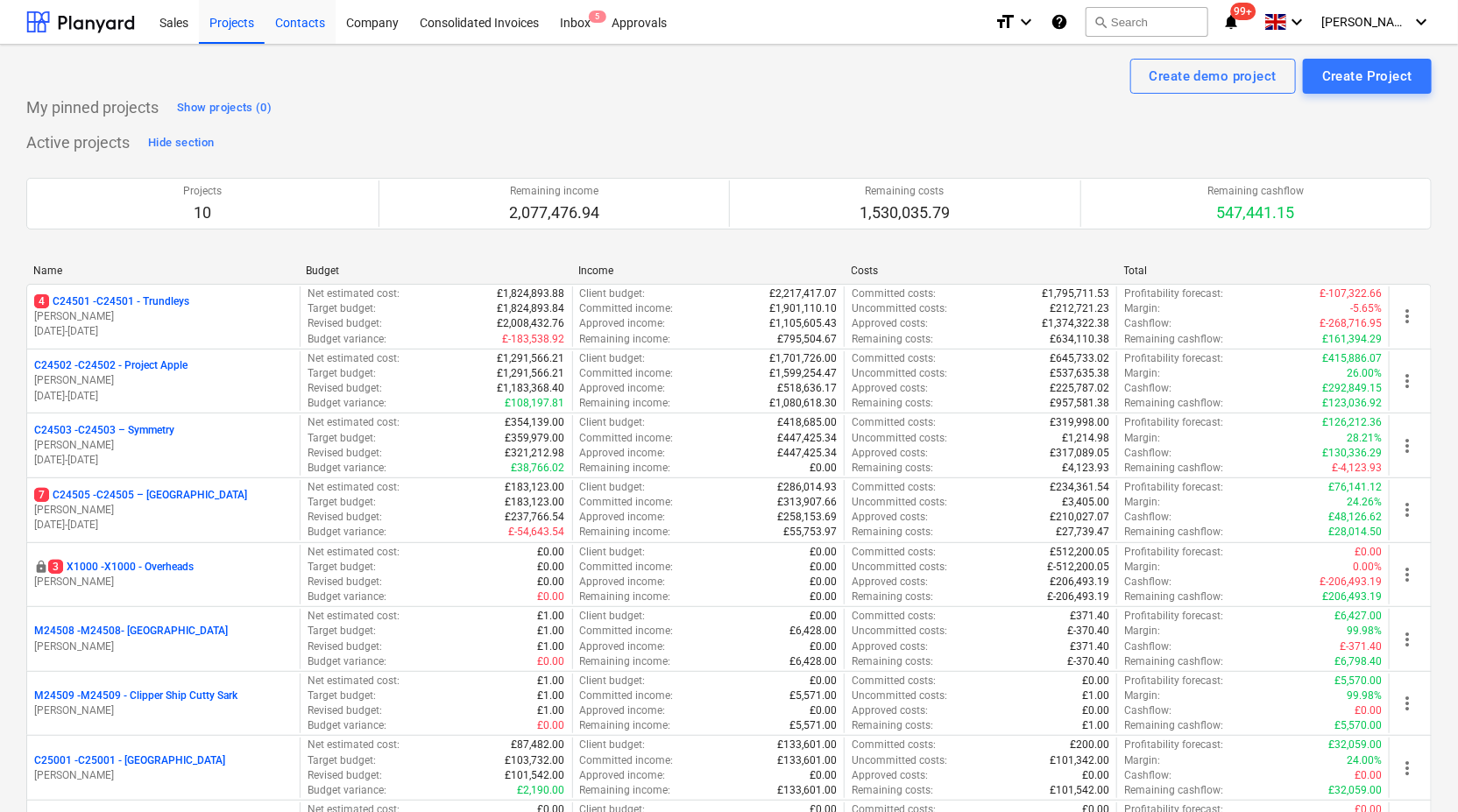
click at [298, 19] on div "Contacts" at bounding box center [300, 22] width 71 height 45
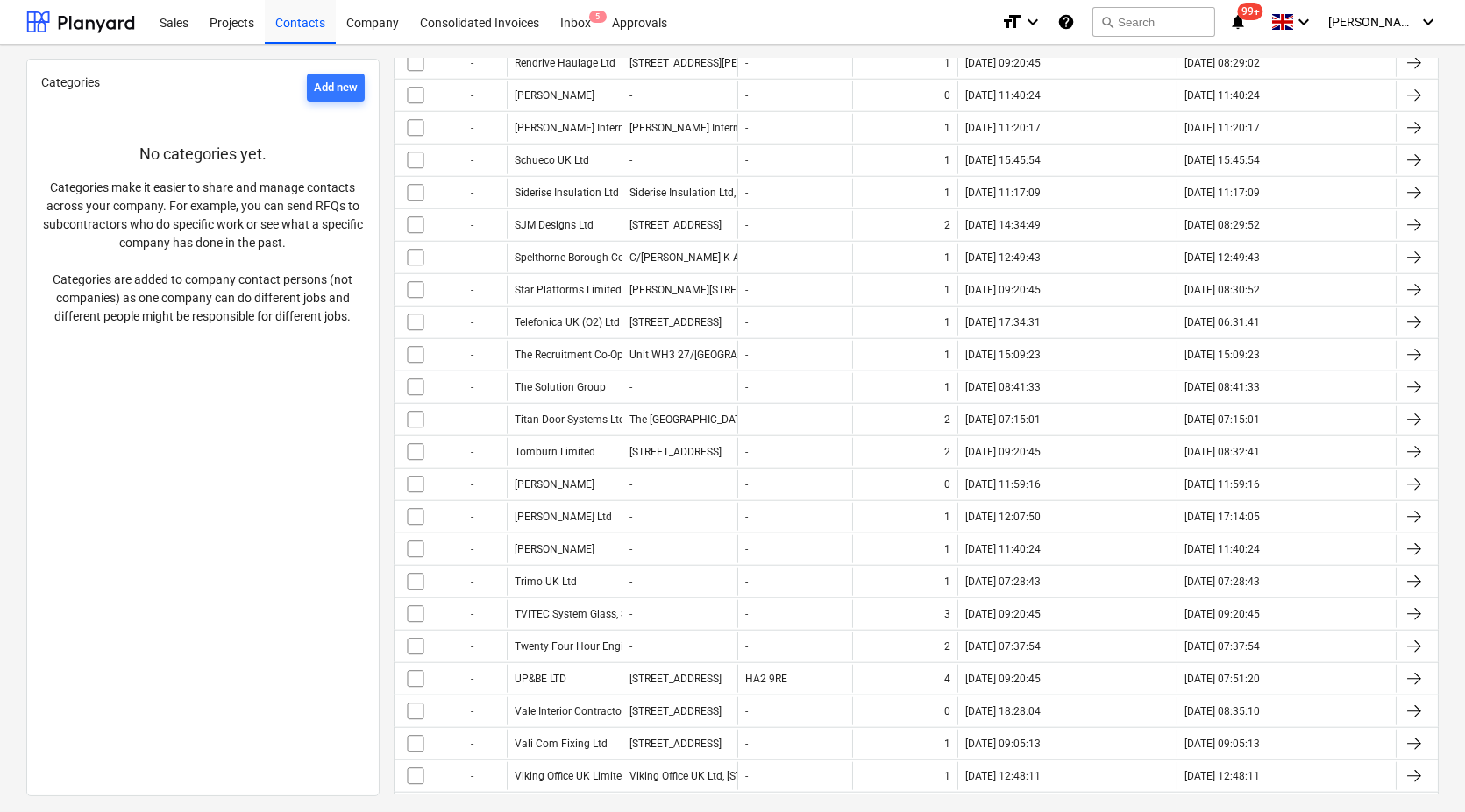
scroll to position [3212, 0]
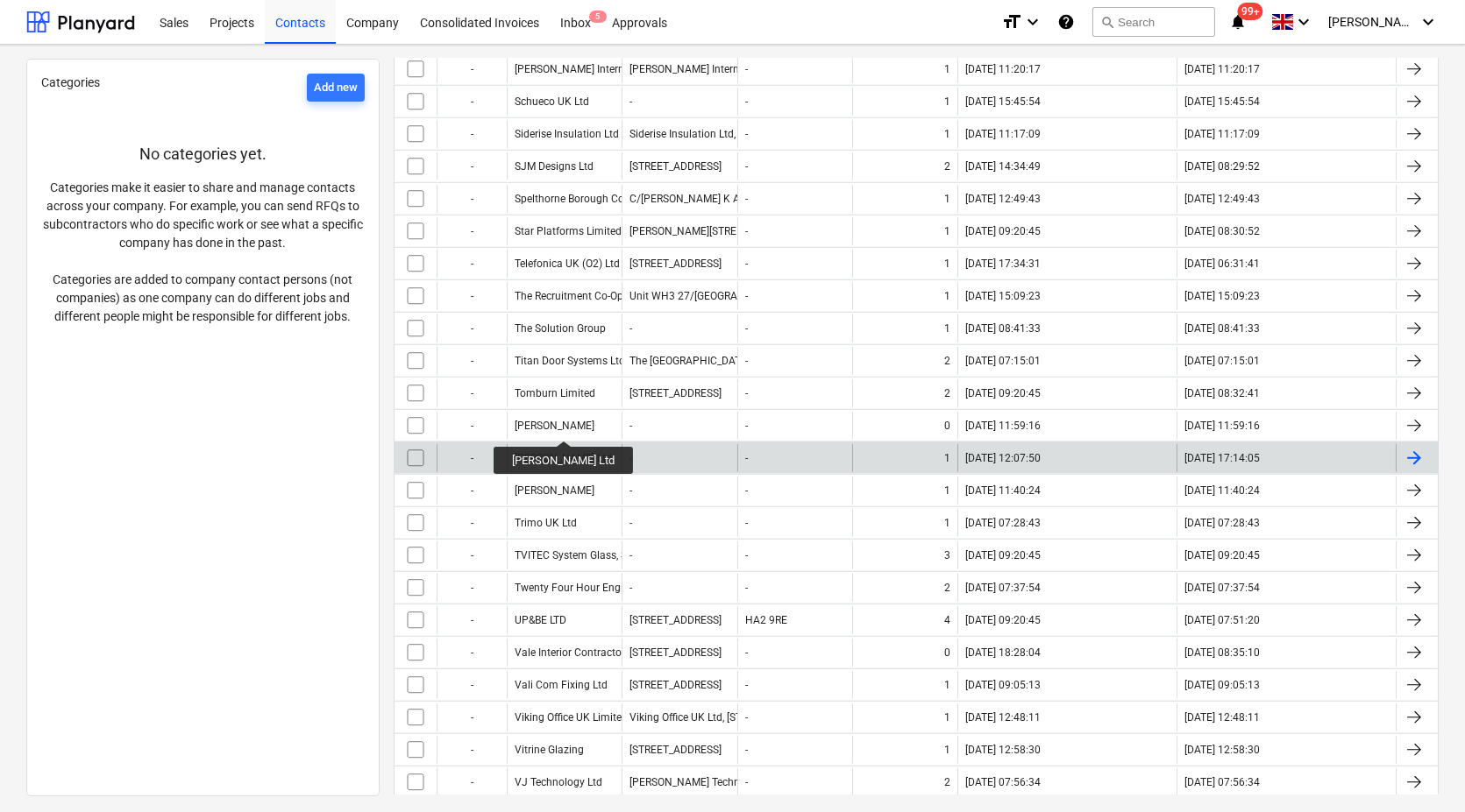
click at [557, 452] on div "[PERSON_NAME] Ltd" at bounding box center [563, 458] width 98 height 12
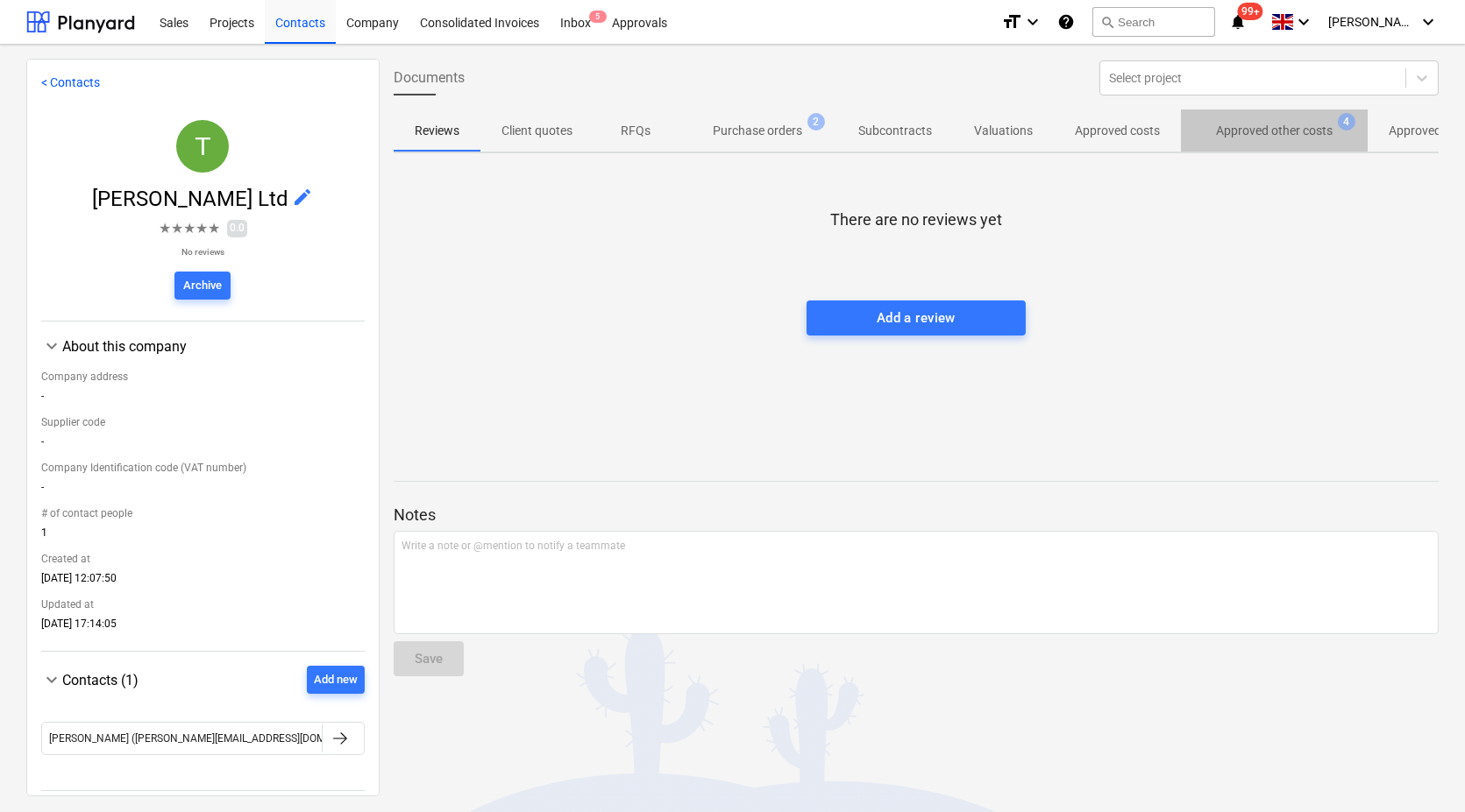
click at [1299, 125] on p "Approved other costs" at bounding box center [1274, 131] width 116 height 19
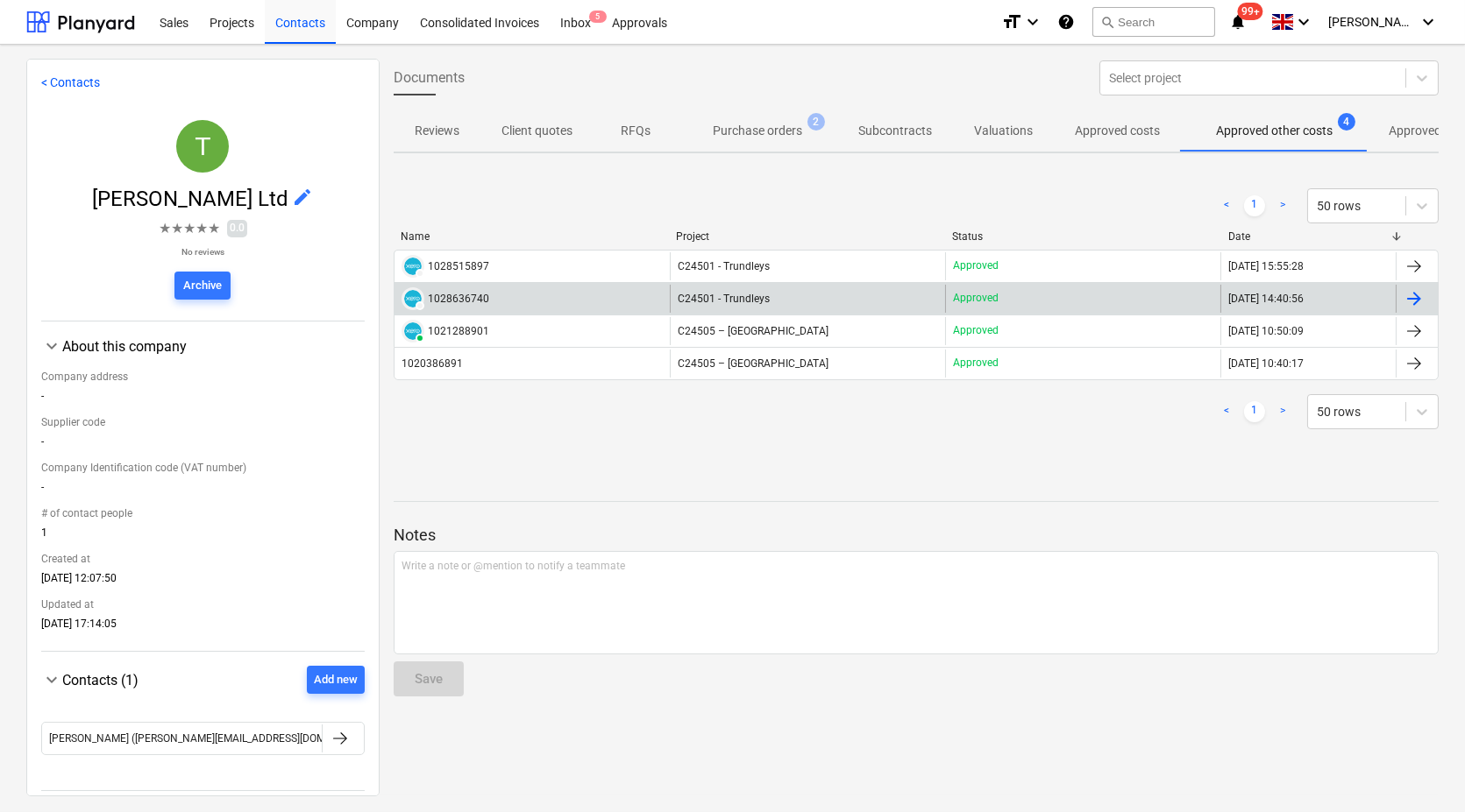
click at [428, 293] on div "1028636740" at bounding box center [457, 299] width 61 height 12
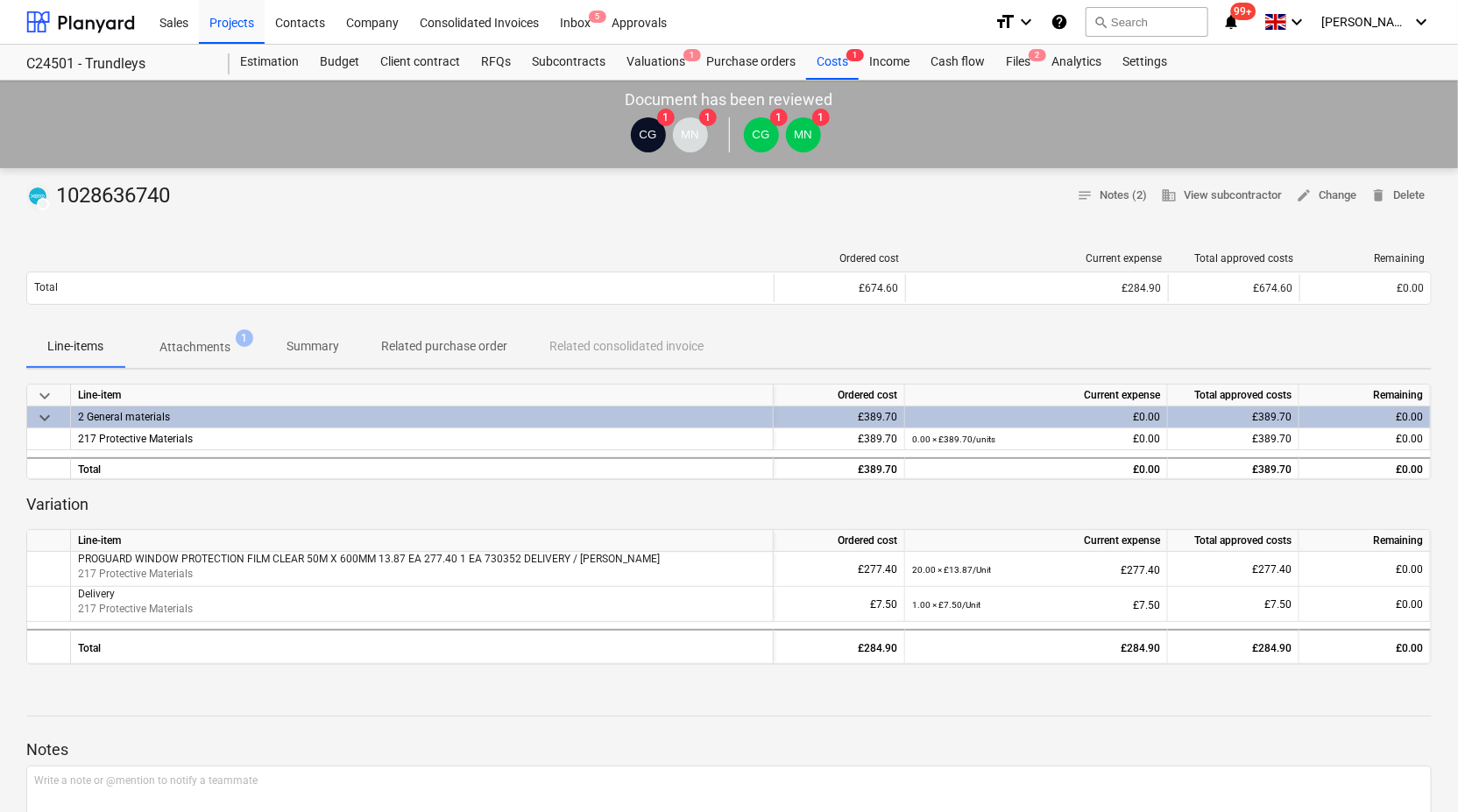
click at [201, 343] on p "Attachments" at bounding box center [195, 347] width 71 height 19
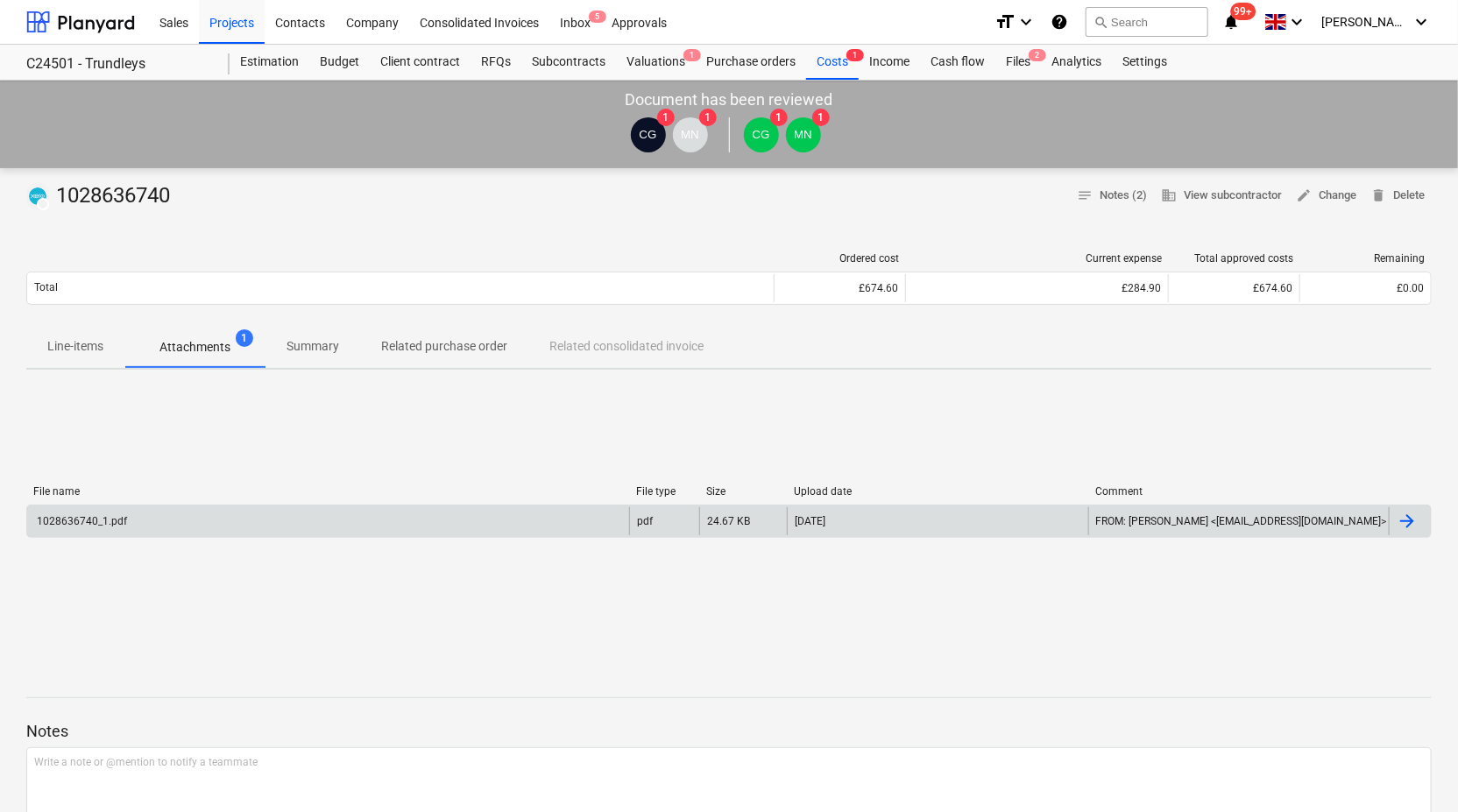
click at [151, 513] on div "1028636740_1.pdf" at bounding box center [328, 521] width 602 height 28
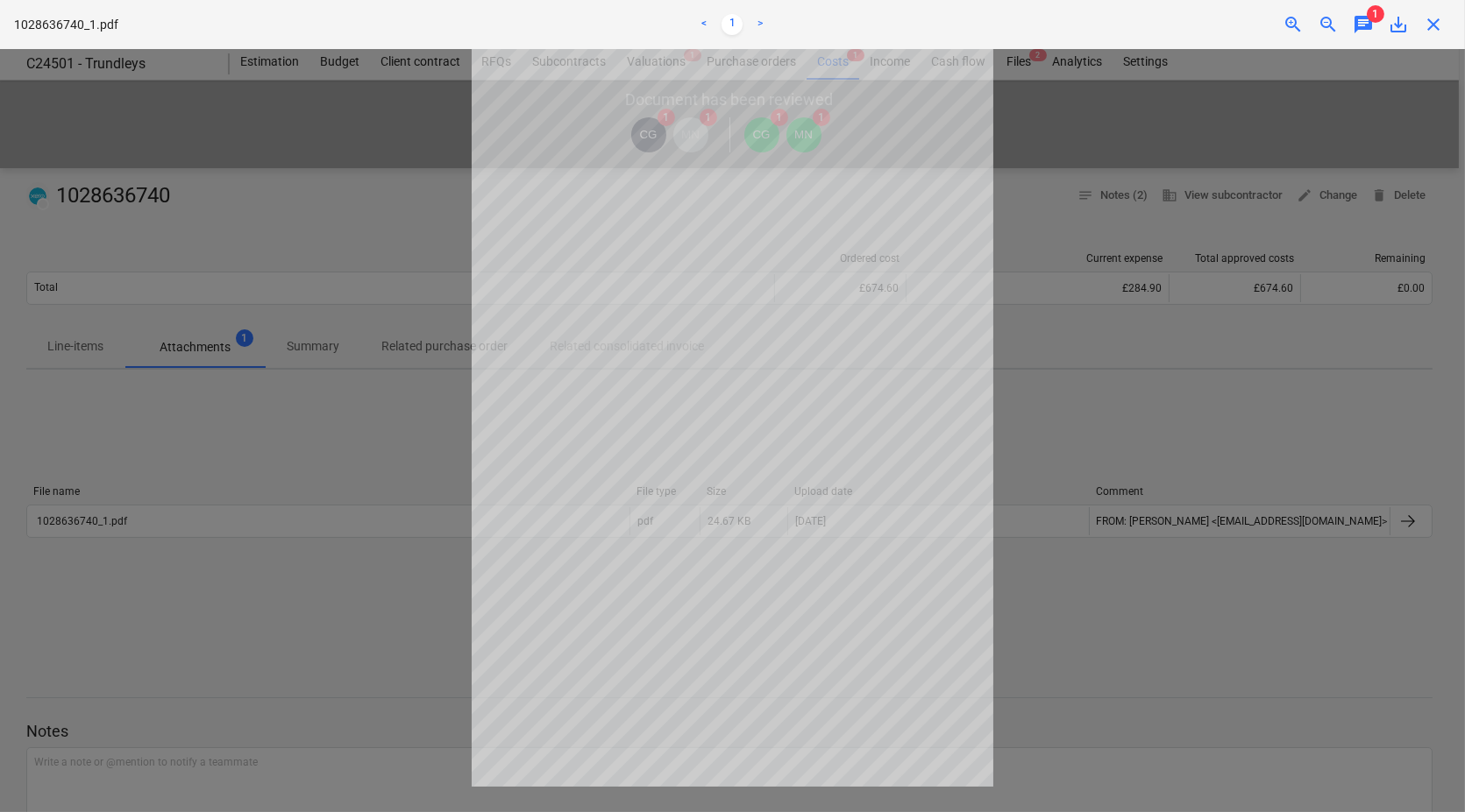
click at [1400, 19] on span "save_alt" at bounding box center [1397, 24] width 21 height 21
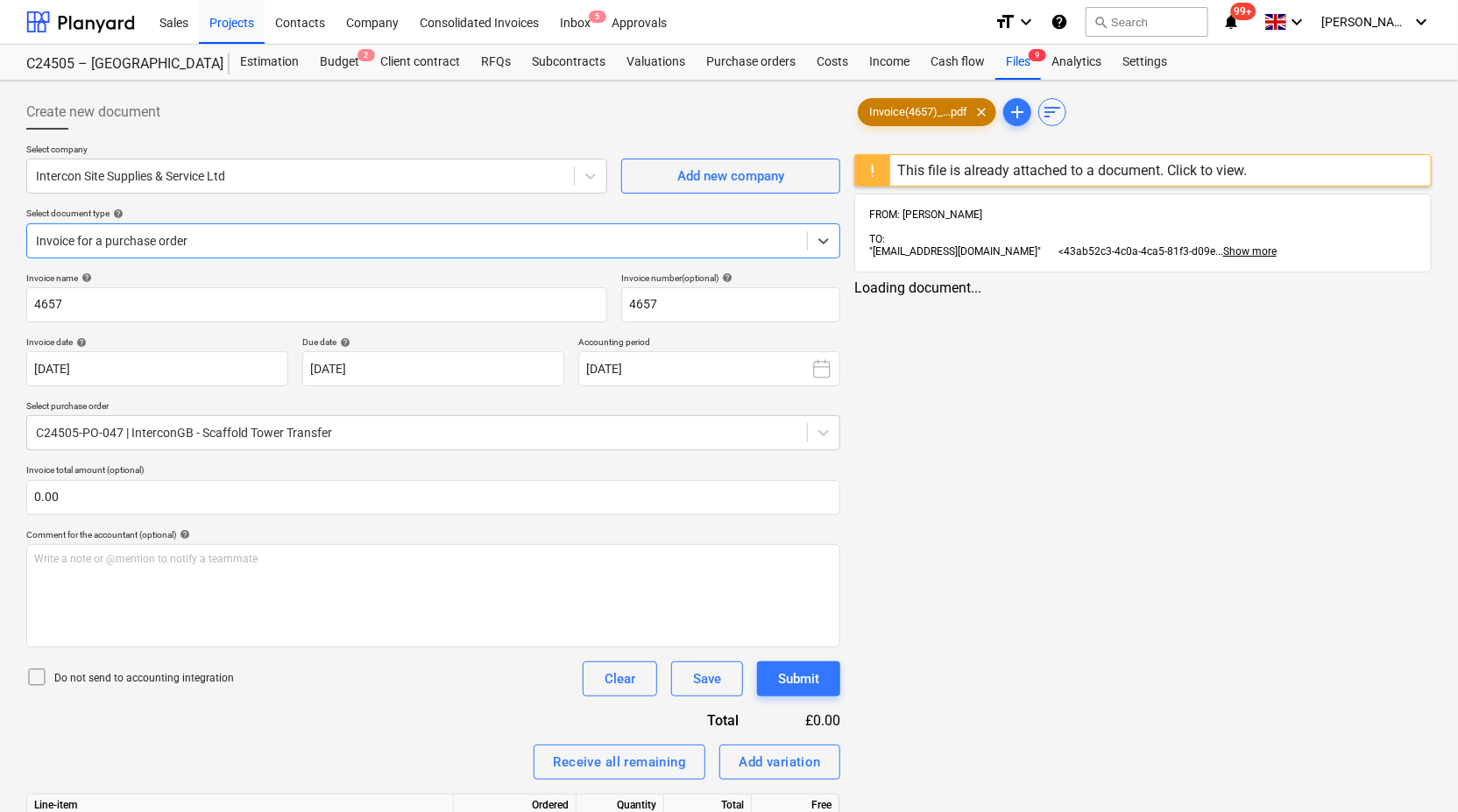
click at [942, 111] on span "Invoice(4657)_...pdf" at bounding box center [918, 113] width 119 height 13
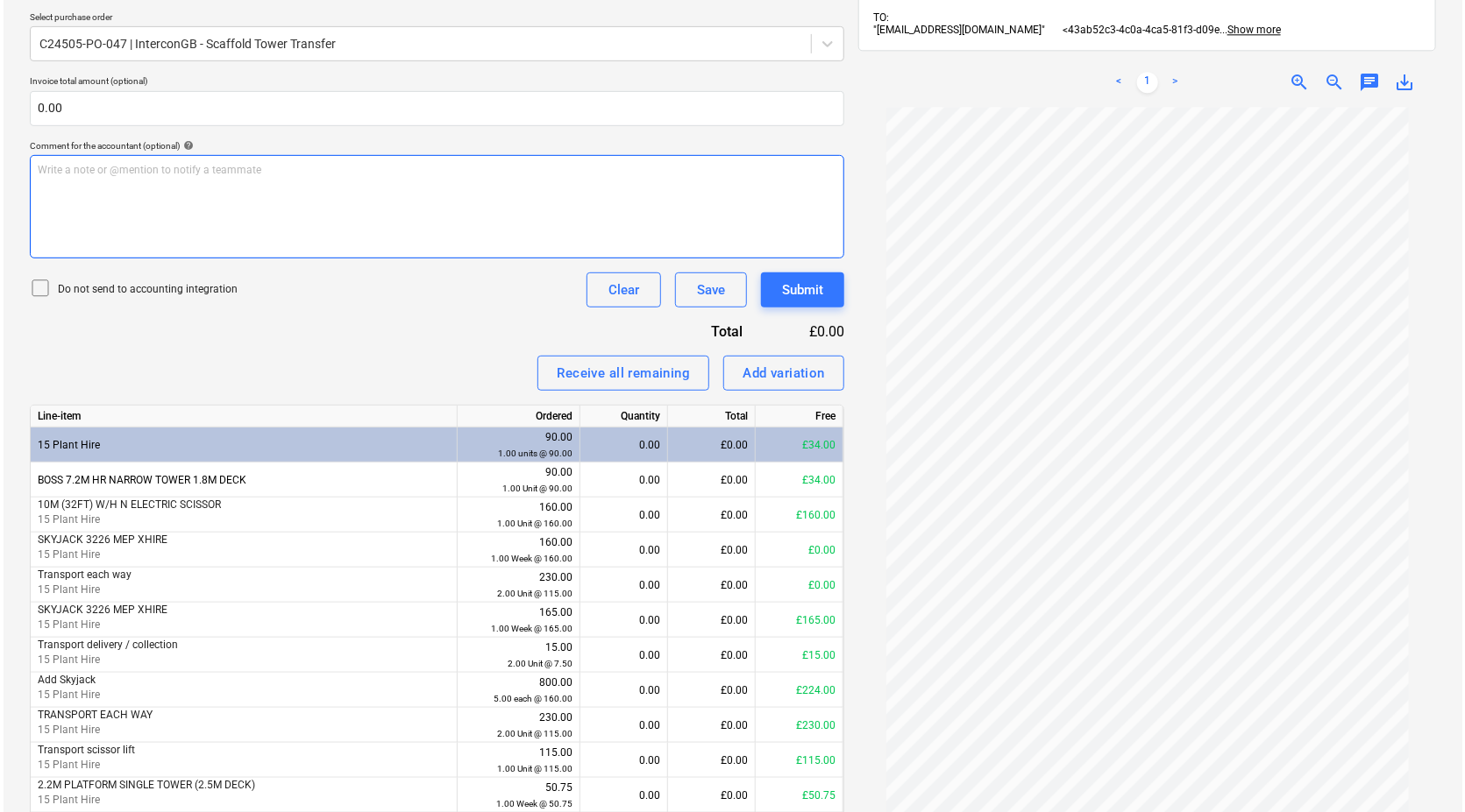
scroll to position [460, 0]
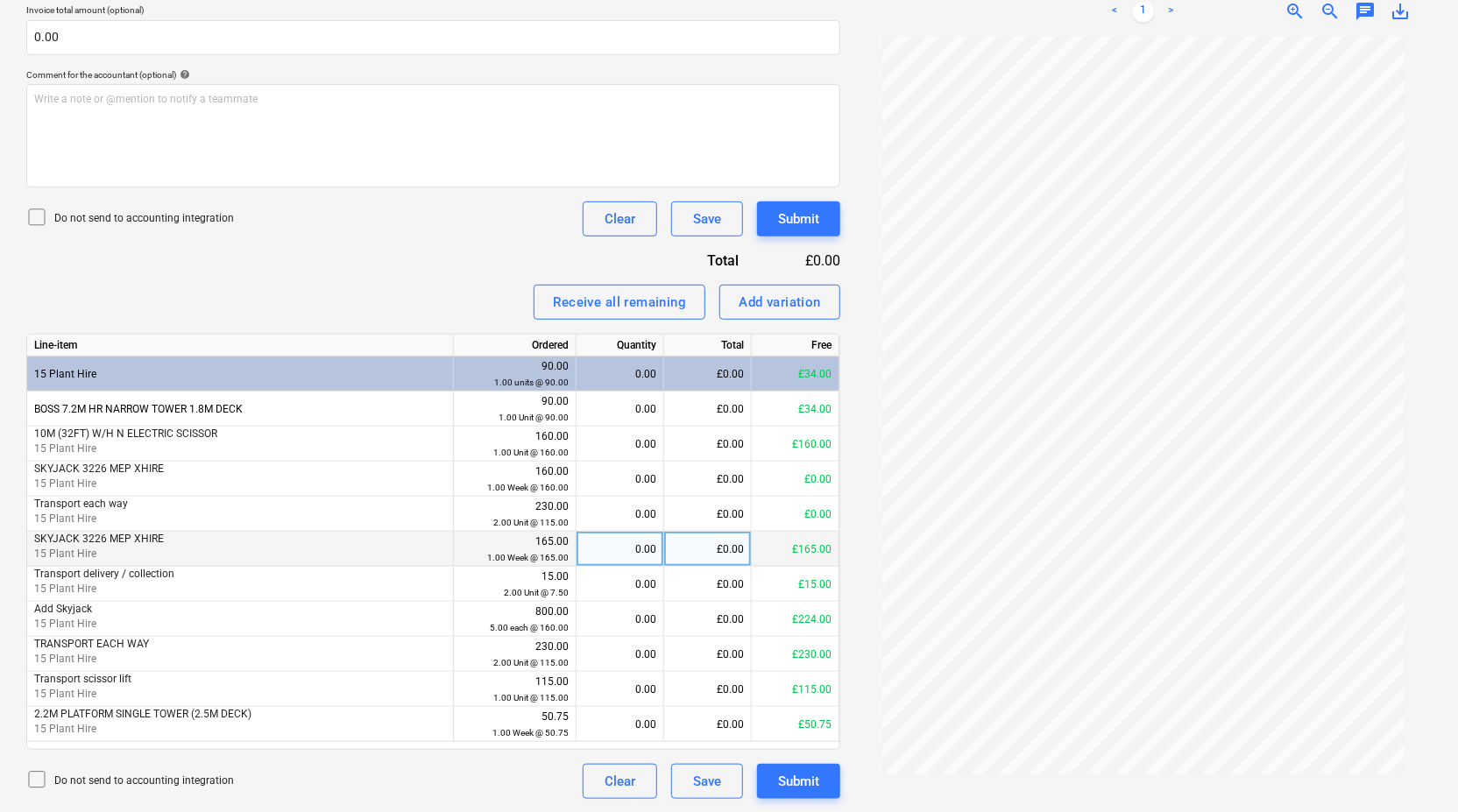
click at [721, 544] on div "£0.00" at bounding box center [707, 549] width 87 height 35
type input "165"
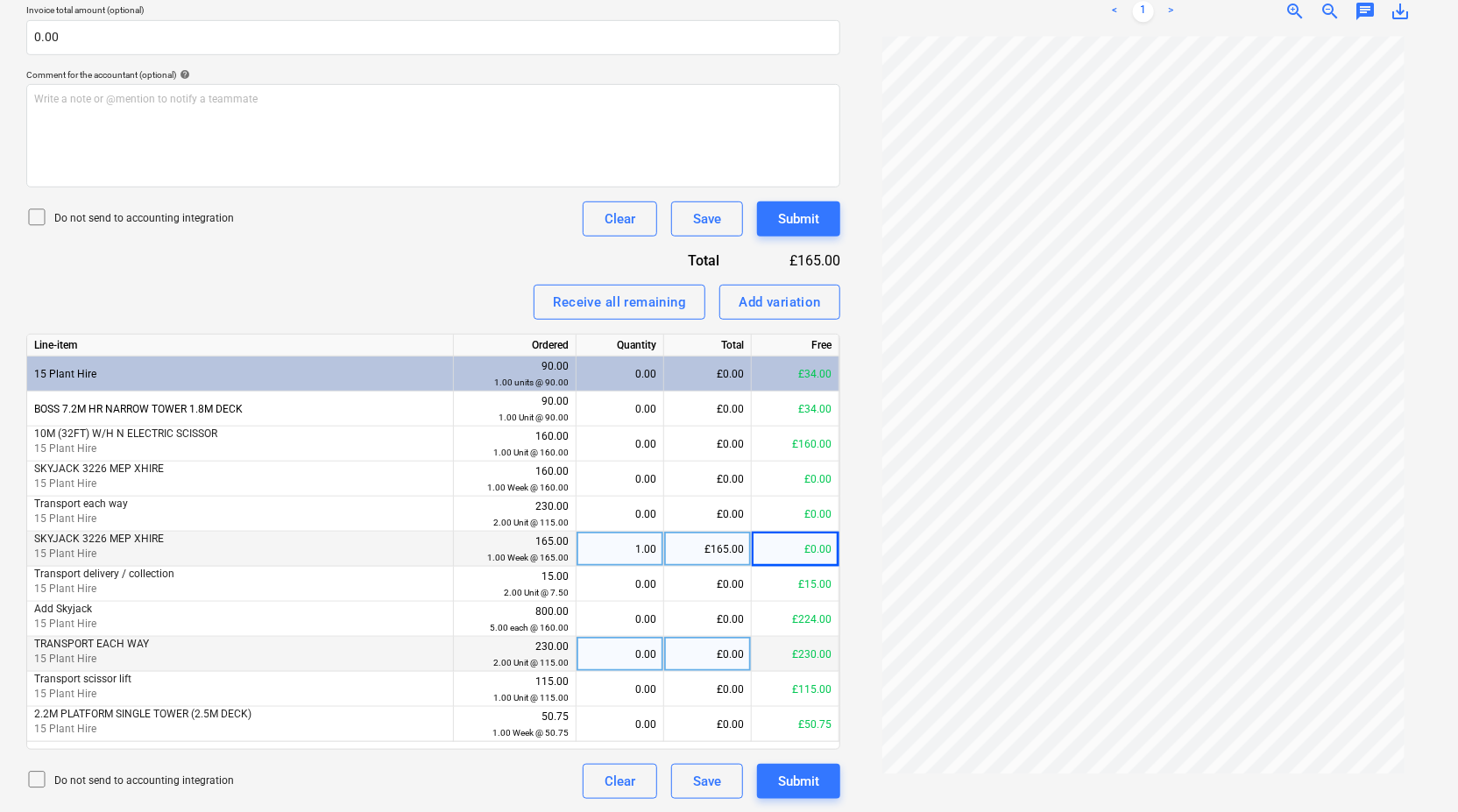
click at [725, 654] on div "£0.00" at bounding box center [707, 654] width 87 height 35
type input "230"
click at [795, 775] on div "Submit" at bounding box center [799, 781] width 41 height 23
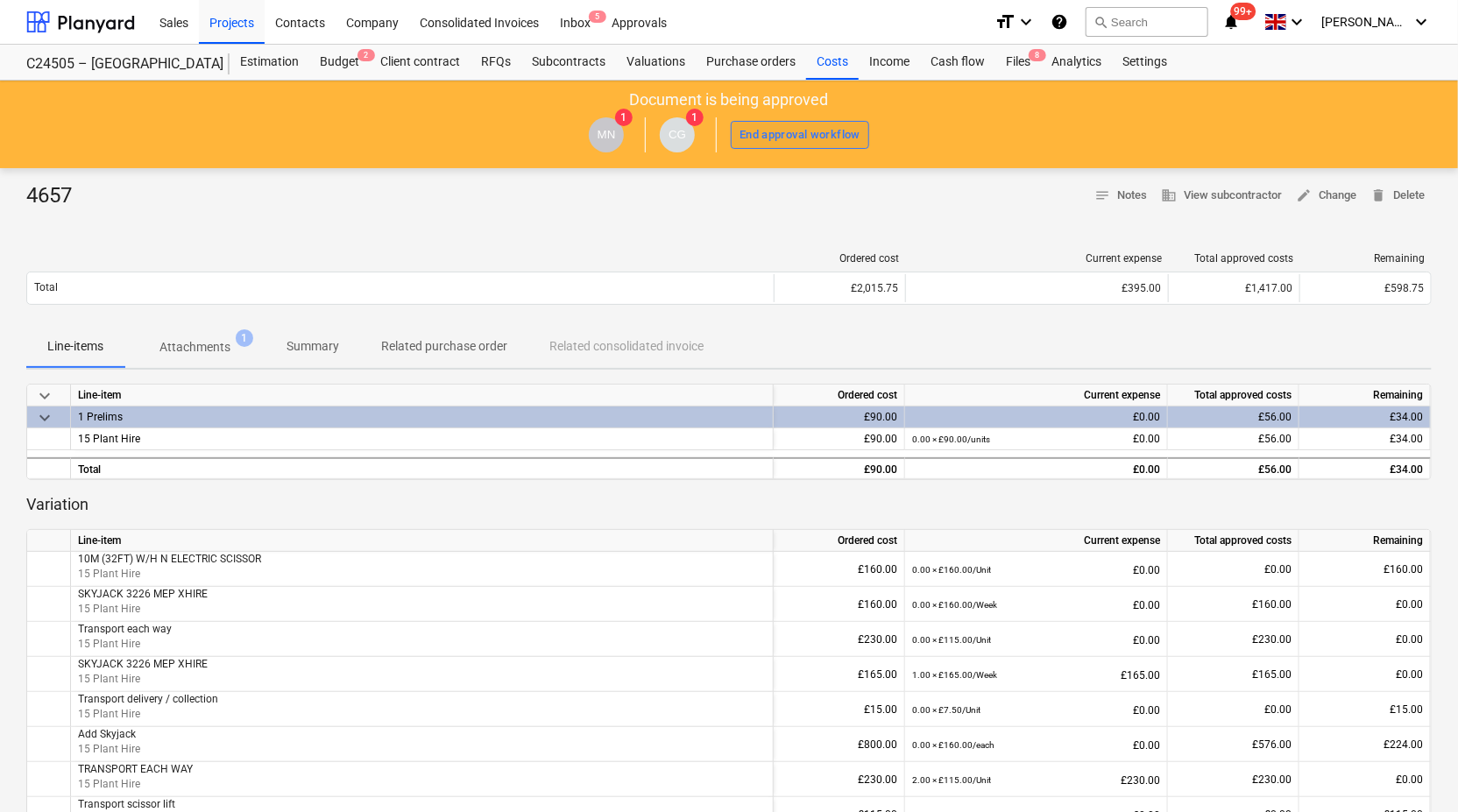
click at [795, 138] on div "End approval workflow" at bounding box center [800, 134] width 121 height 20
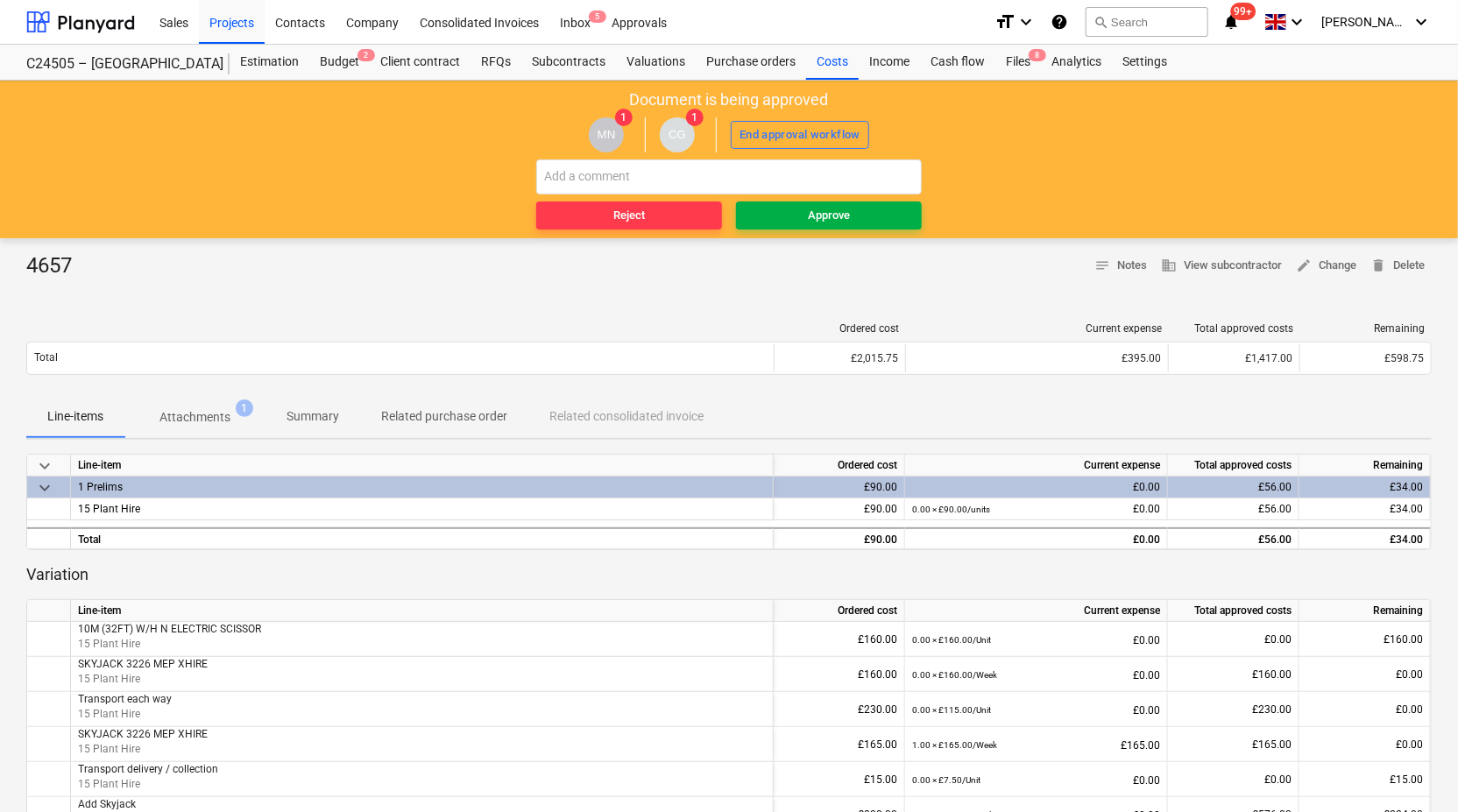
click at [832, 217] on div "Approve" at bounding box center [829, 215] width 42 height 20
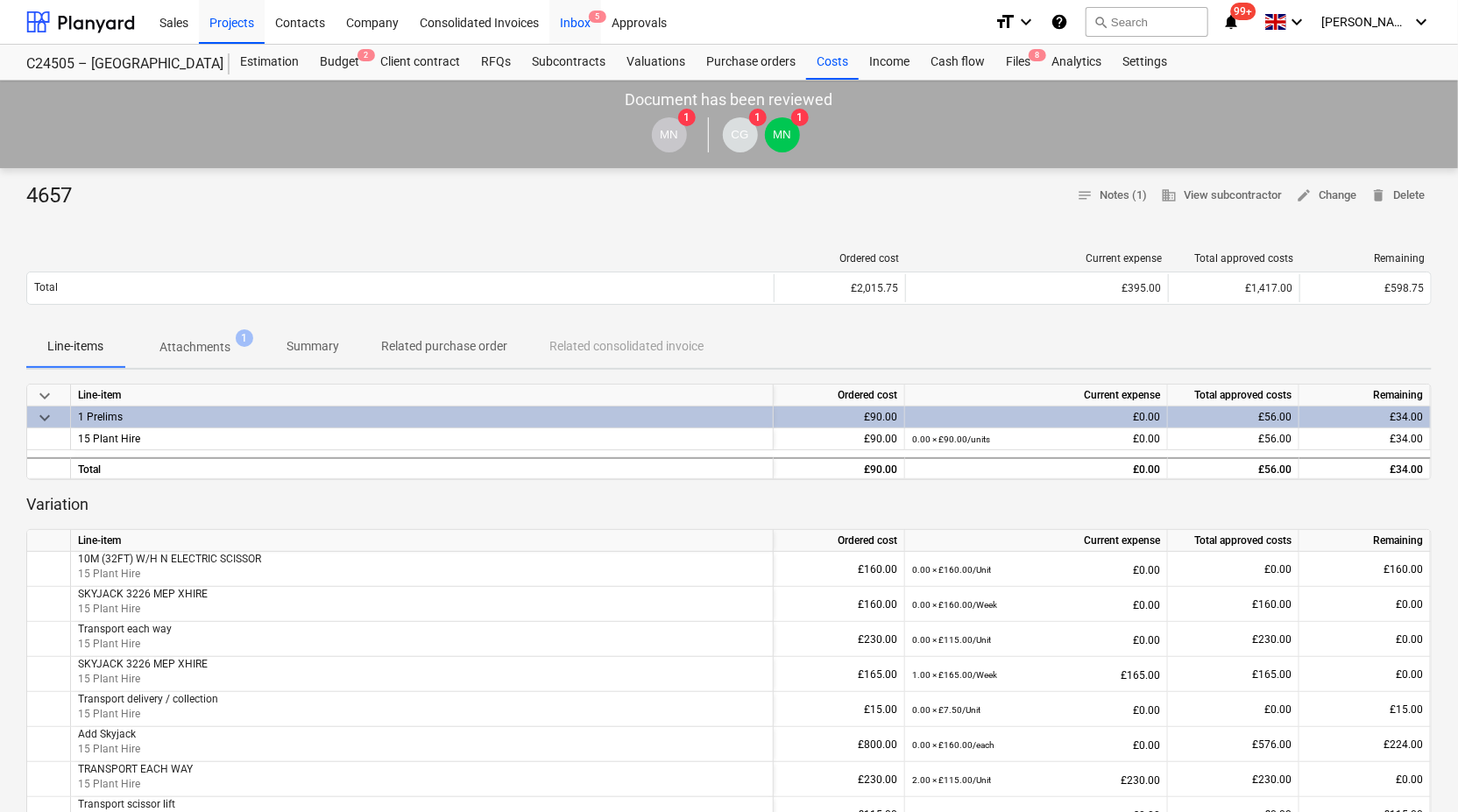
click at [576, 19] on div "Inbox 5" at bounding box center [575, 22] width 52 height 45
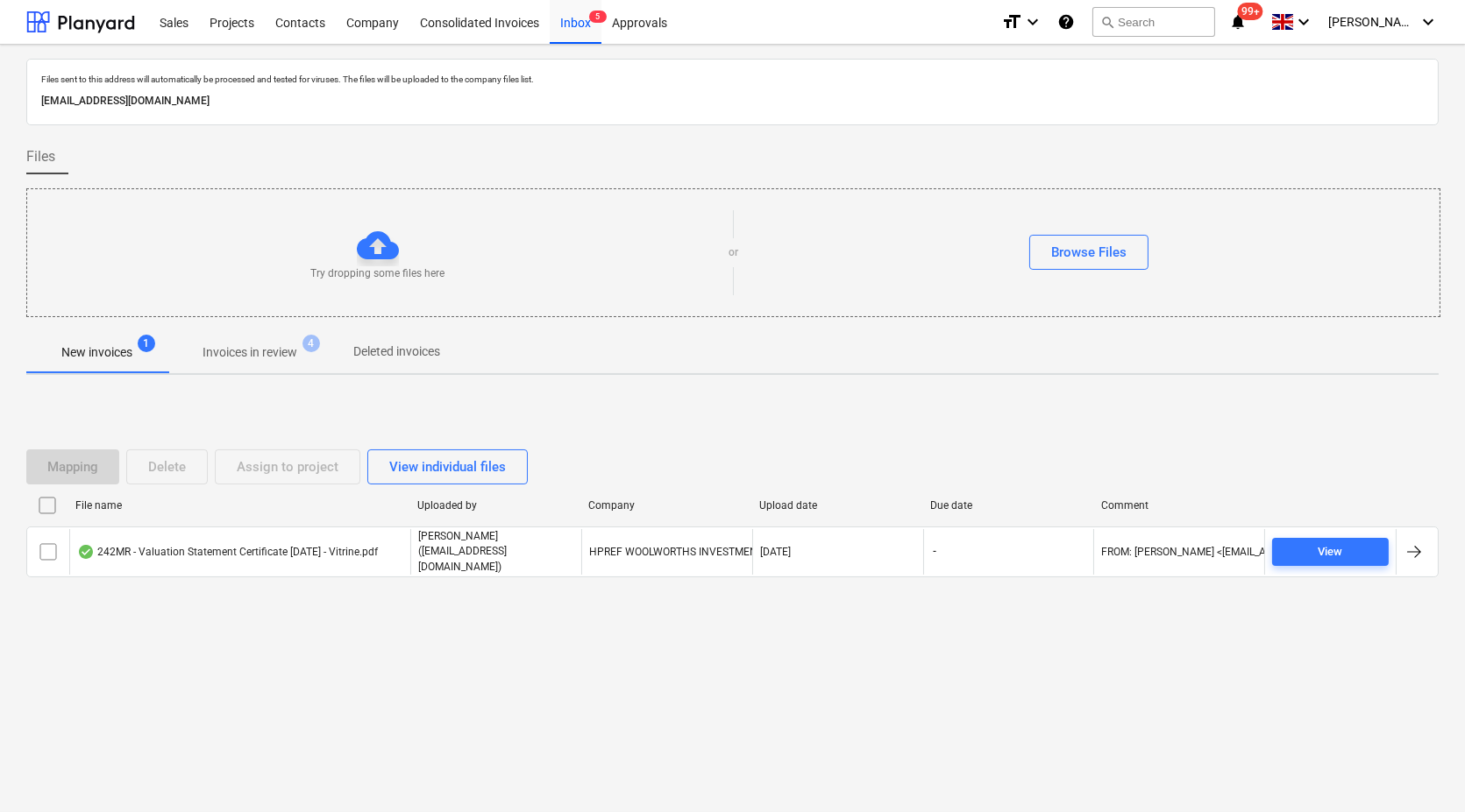
click at [245, 352] on p "Invoices in review" at bounding box center [250, 353] width 95 height 19
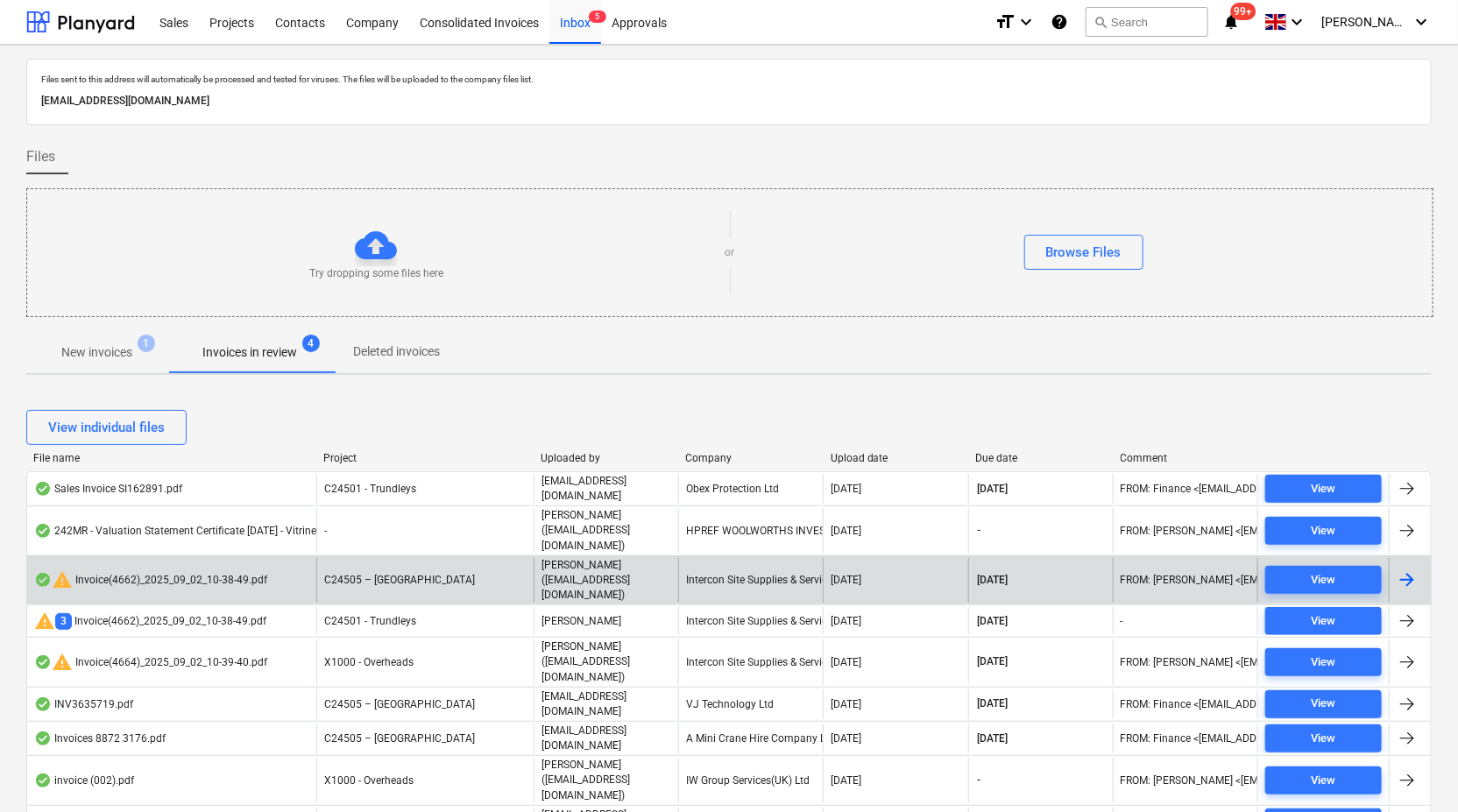
click at [757, 559] on div "Intercon Site Supplies & Service Ltd" at bounding box center [750, 581] width 145 height 45
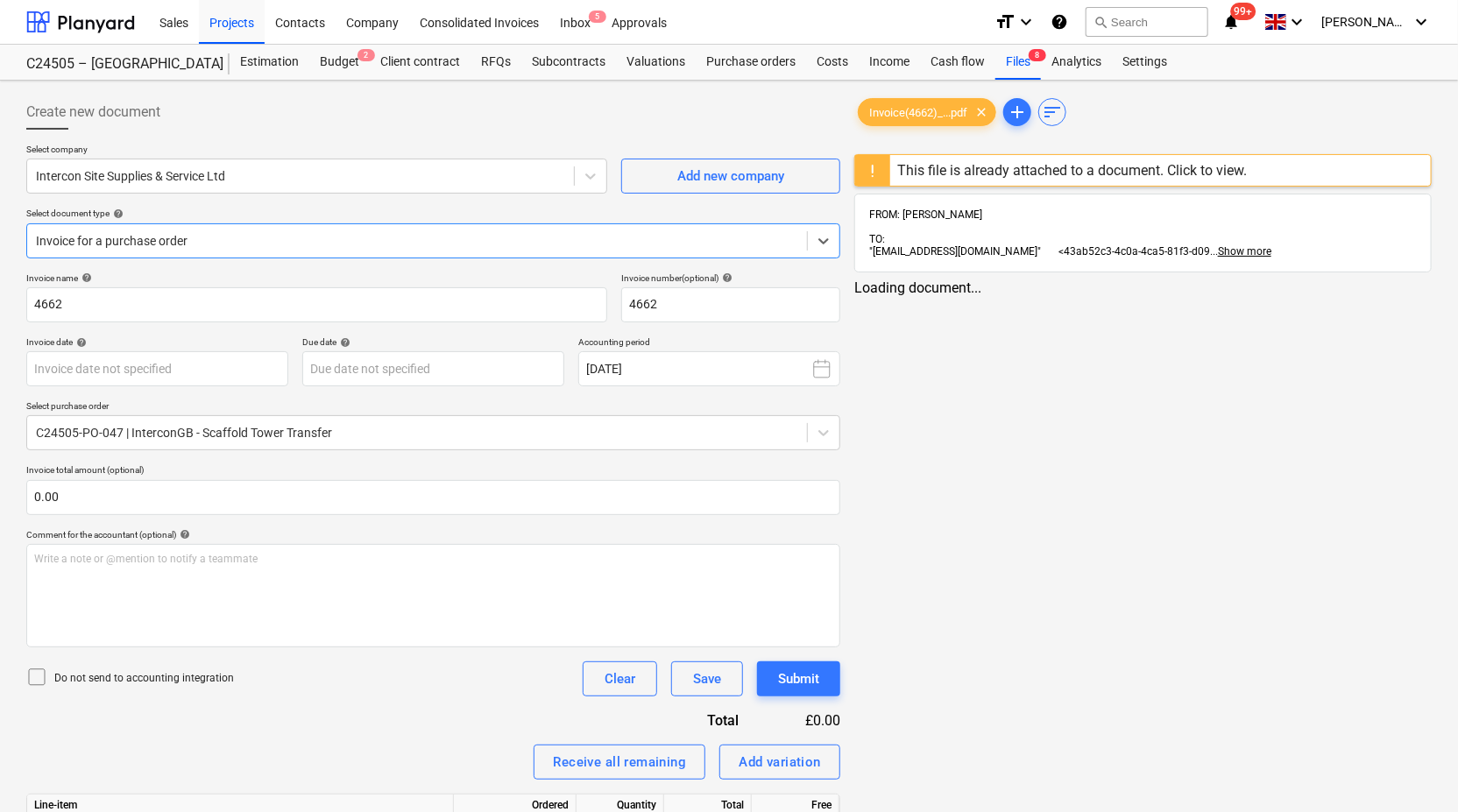
type input "[DATE]"
click at [941, 112] on span "Invoice(4662)_...pdf" at bounding box center [918, 113] width 119 height 13
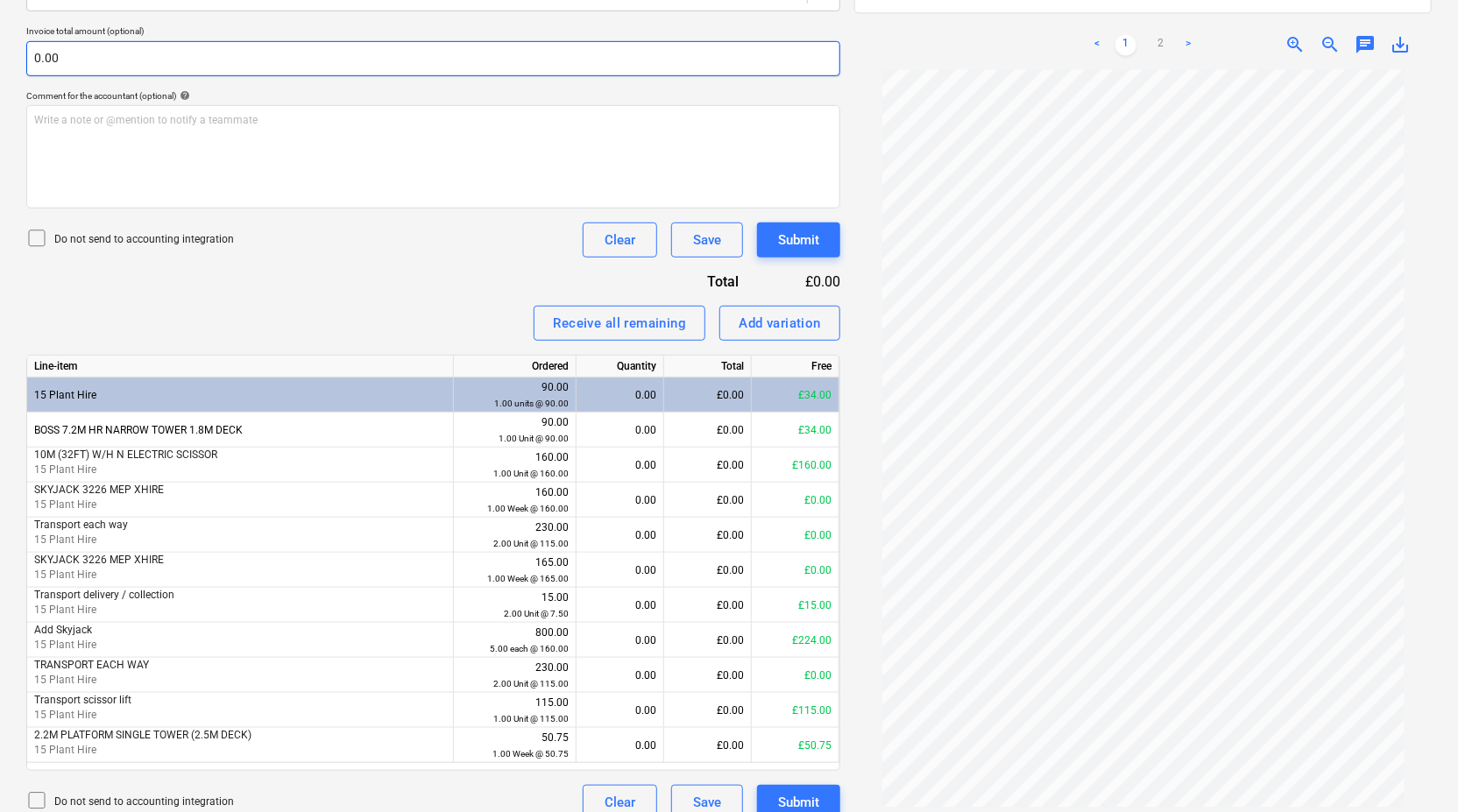
scroll to position [460, 0]
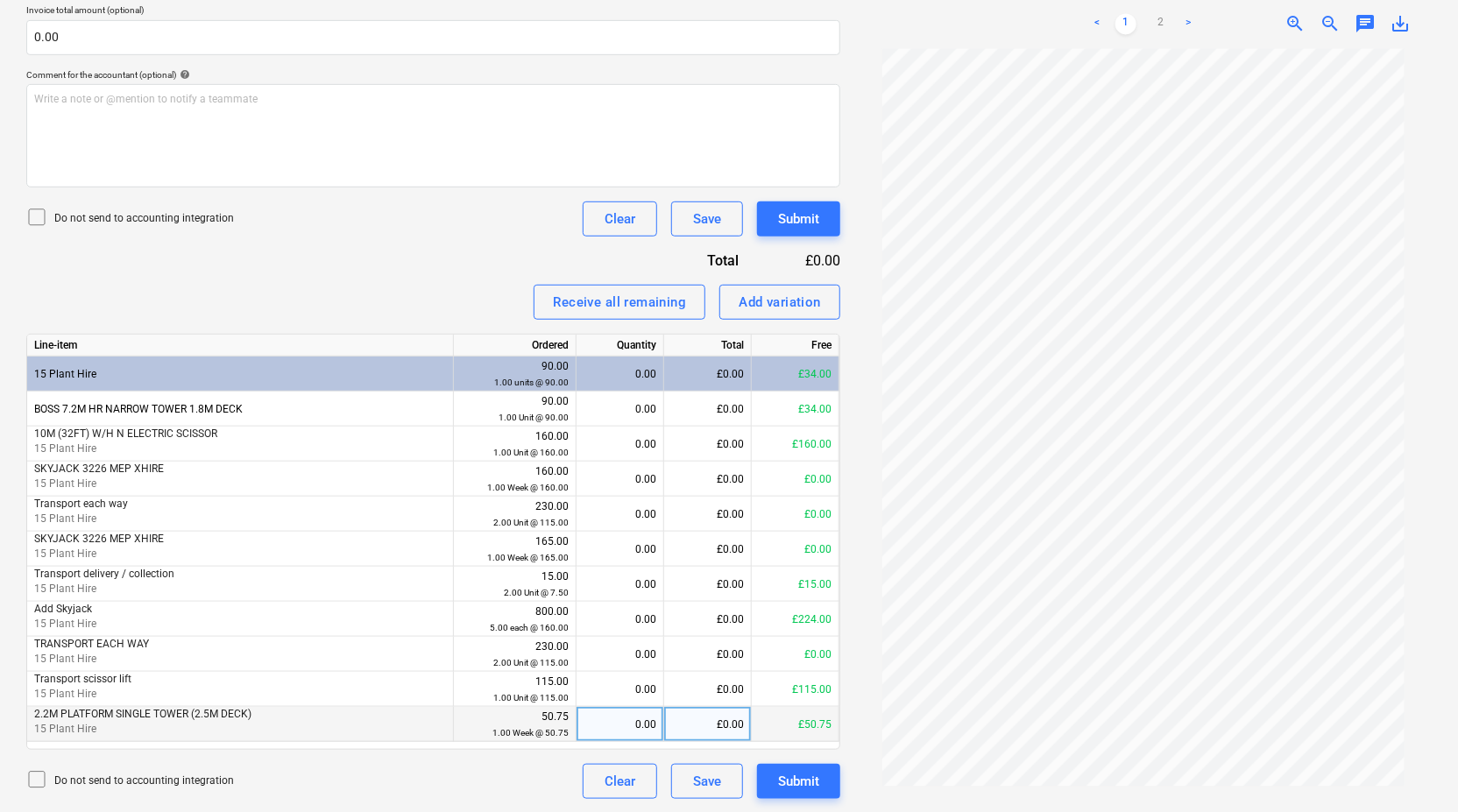
click at [716, 718] on div "£0.00" at bounding box center [707, 724] width 87 height 35
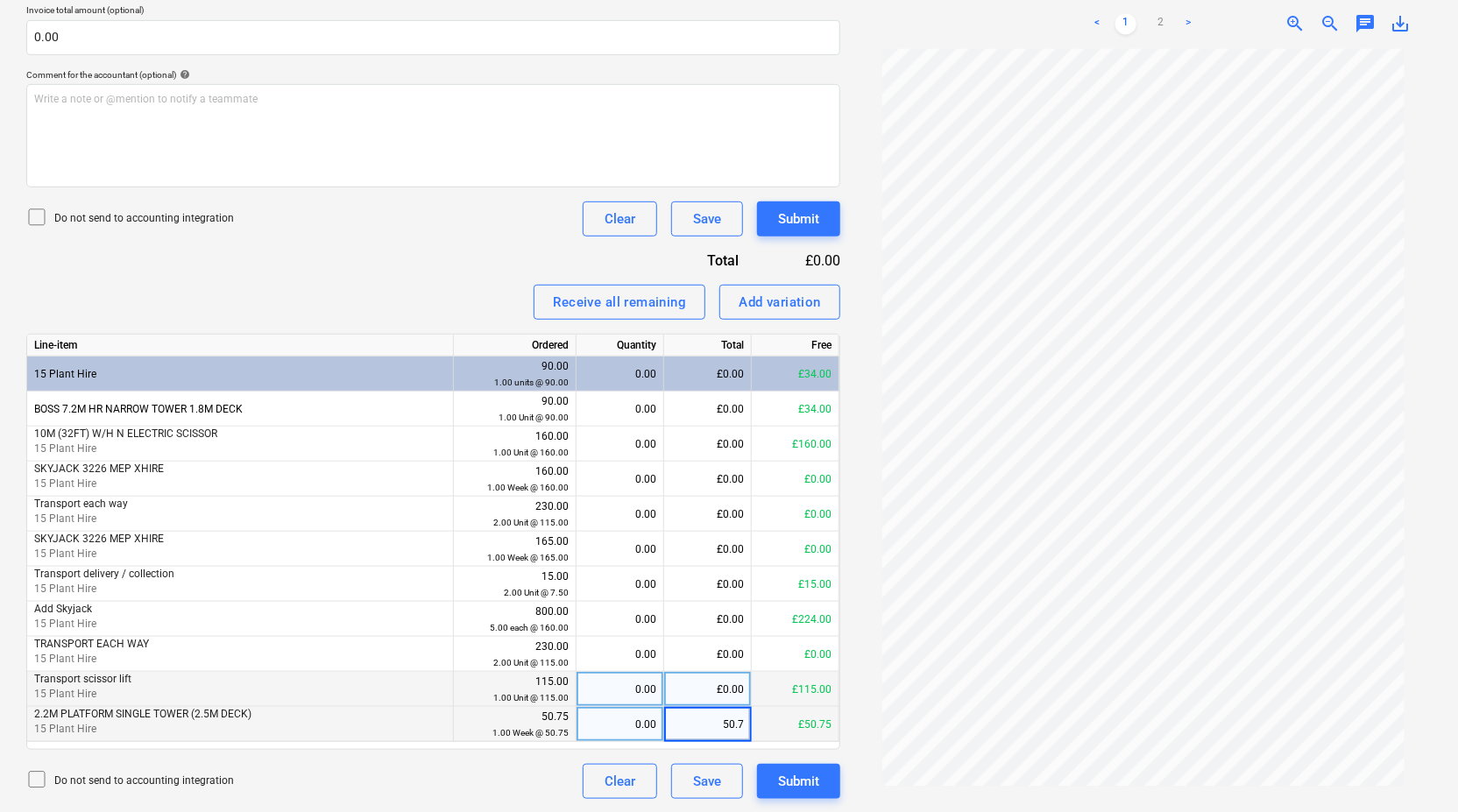
type input "50.75"
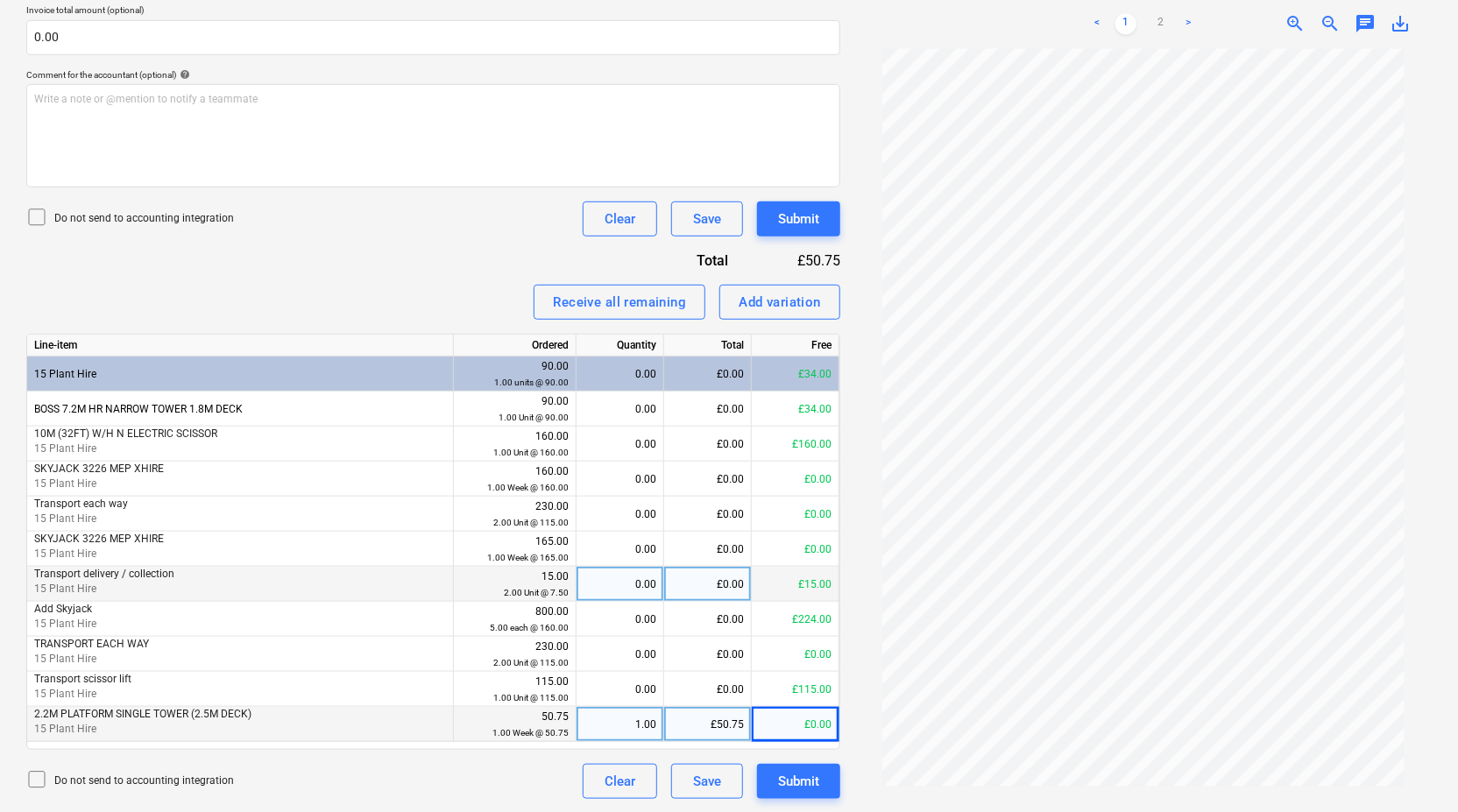
click at [732, 582] on div "£0.00" at bounding box center [707, 584] width 87 height 35
type input "15"
click at [799, 309] on div "Add variation" at bounding box center [780, 302] width 83 height 23
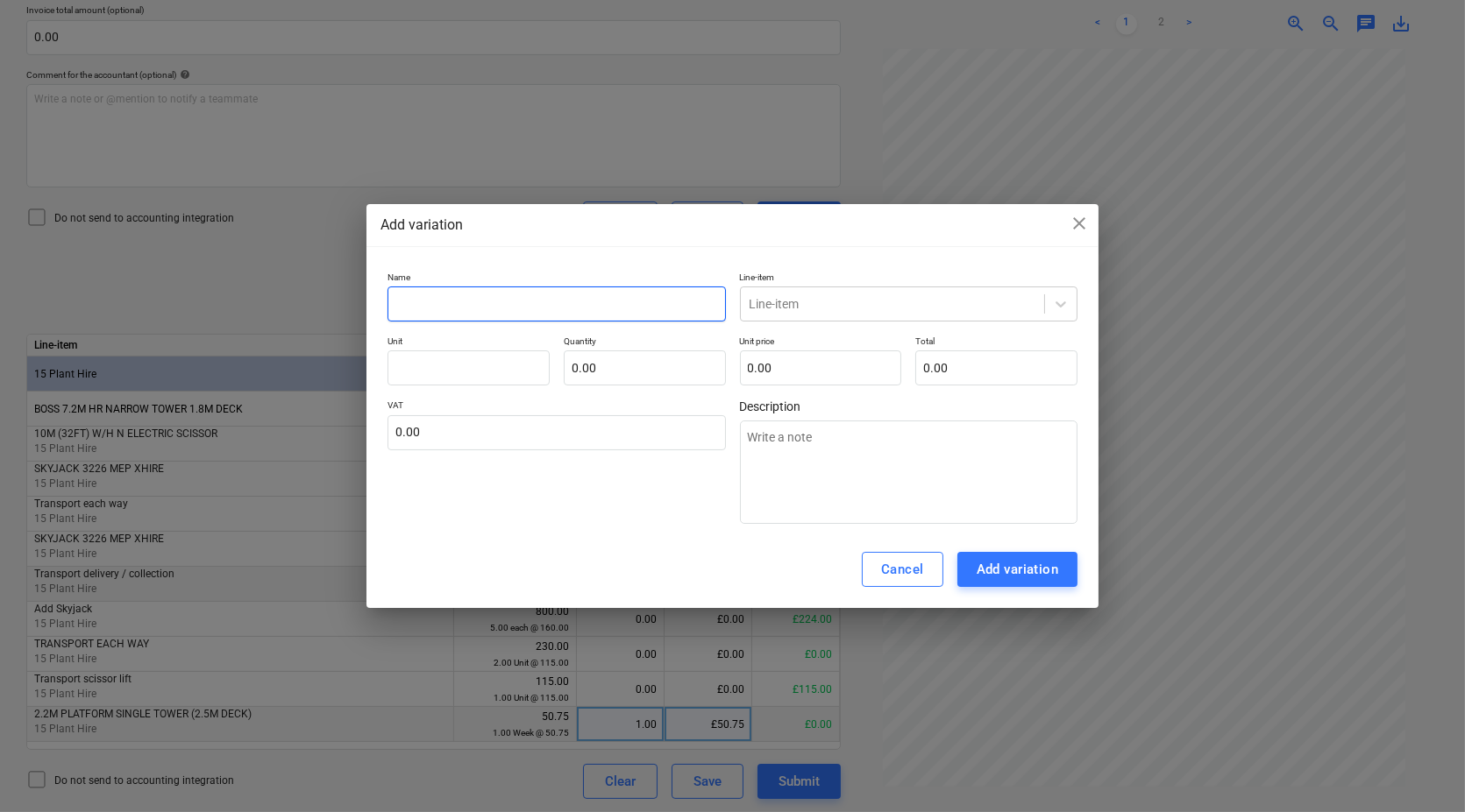
click at [708, 307] on input "text" at bounding box center [557, 303] width 338 height 35
type textarea "x"
type input "2"
type textarea "x"
type input "2,"
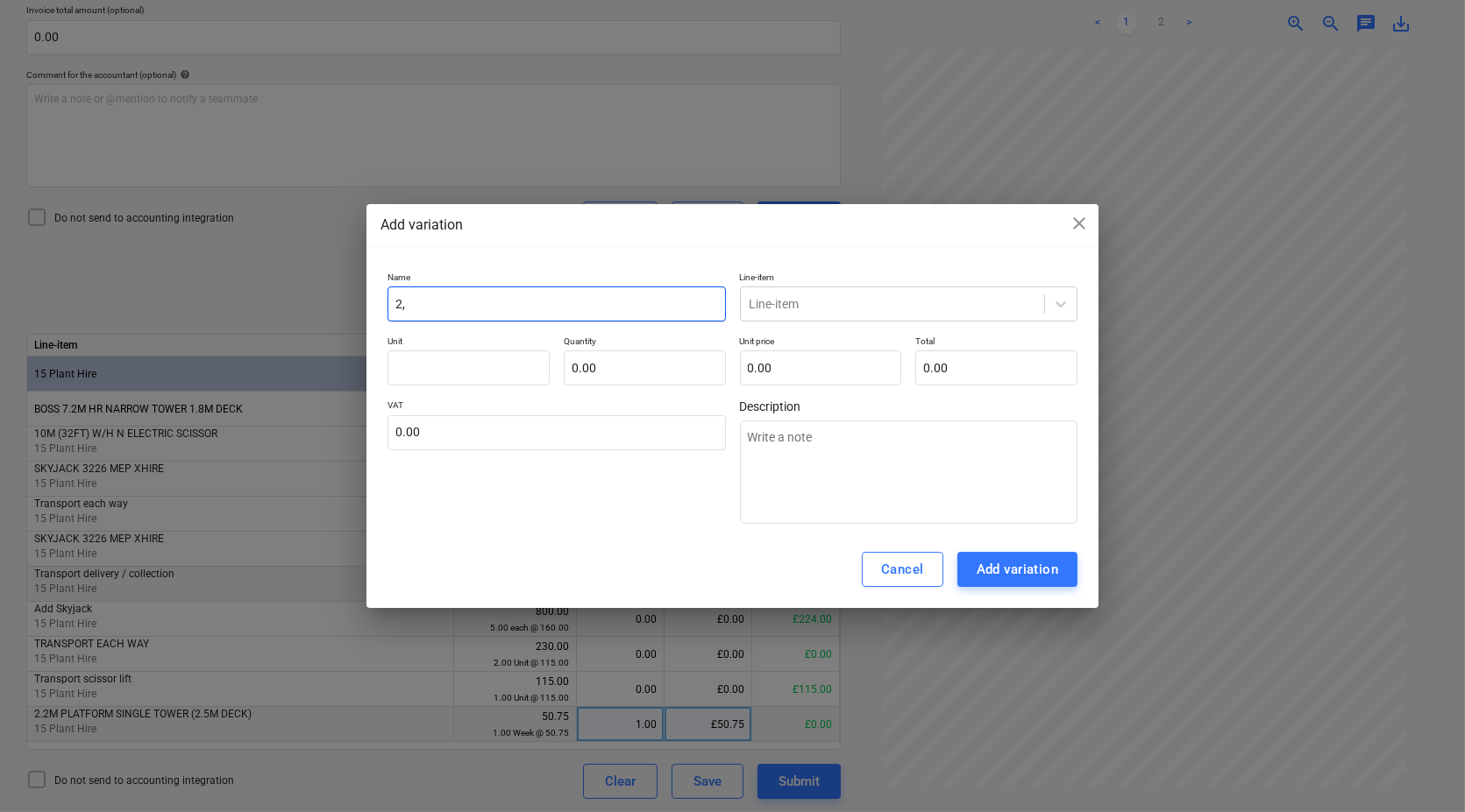
type textarea "x"
type input "2,2"
type textarea "x"
type input "2,2m"
type textarea "x"
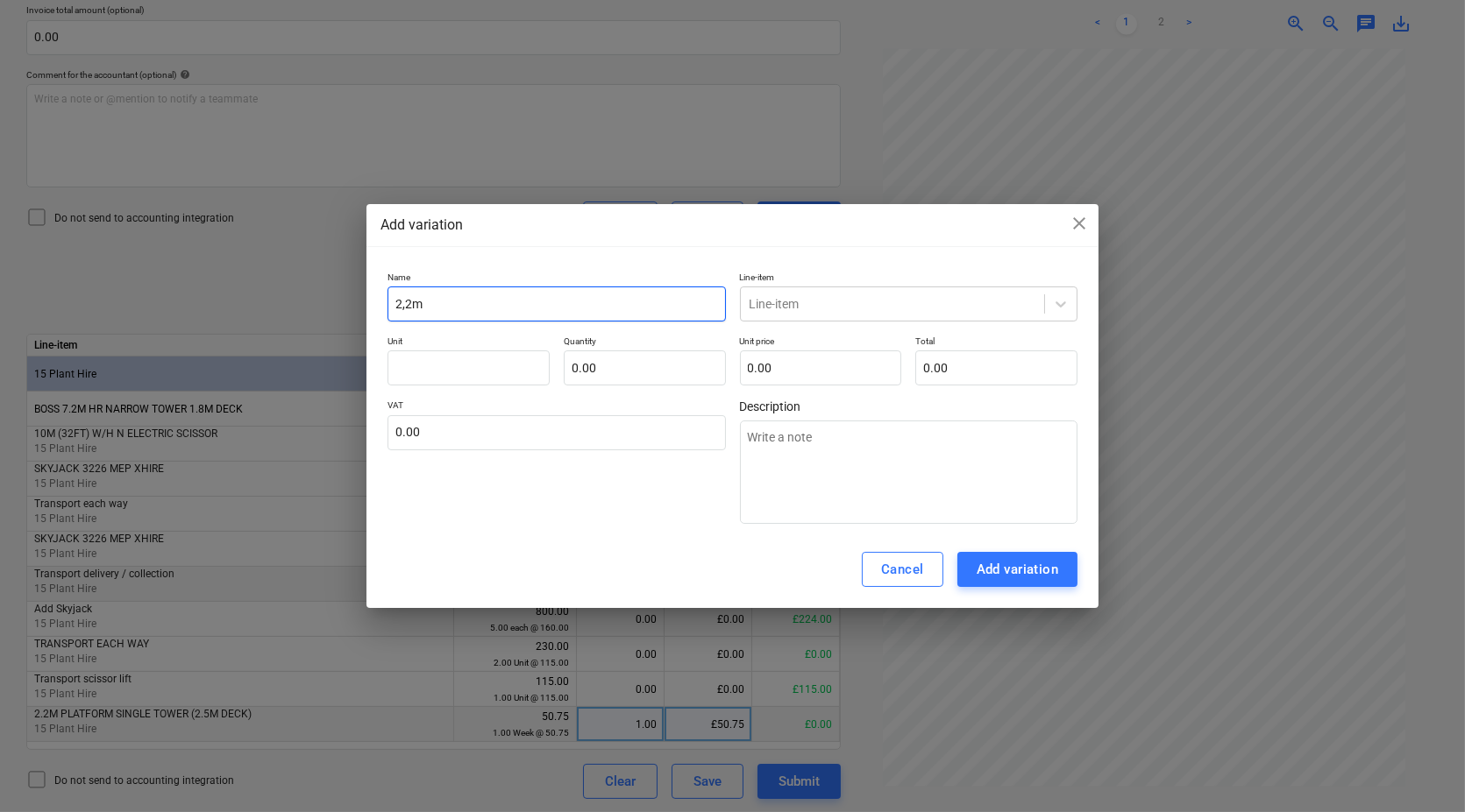
type input "2,2m"
type textarea "x"
type input "2,2m P"
type textarea "x"
type input "2,2m Pl"
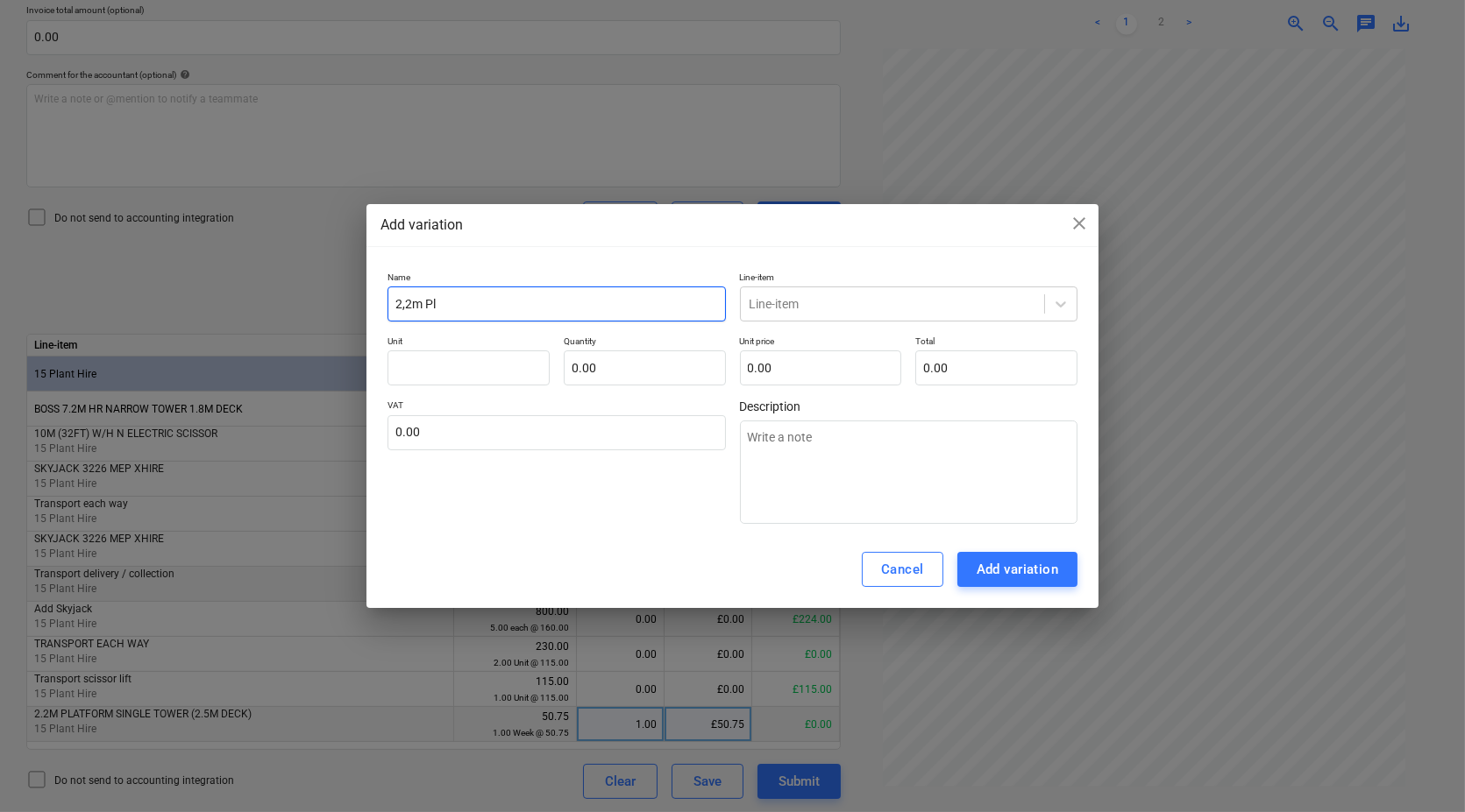
type textarea "x"
type input "2,2m Pla"
type textarea "x"
type input "2,2m Plat"
type textarea "x"
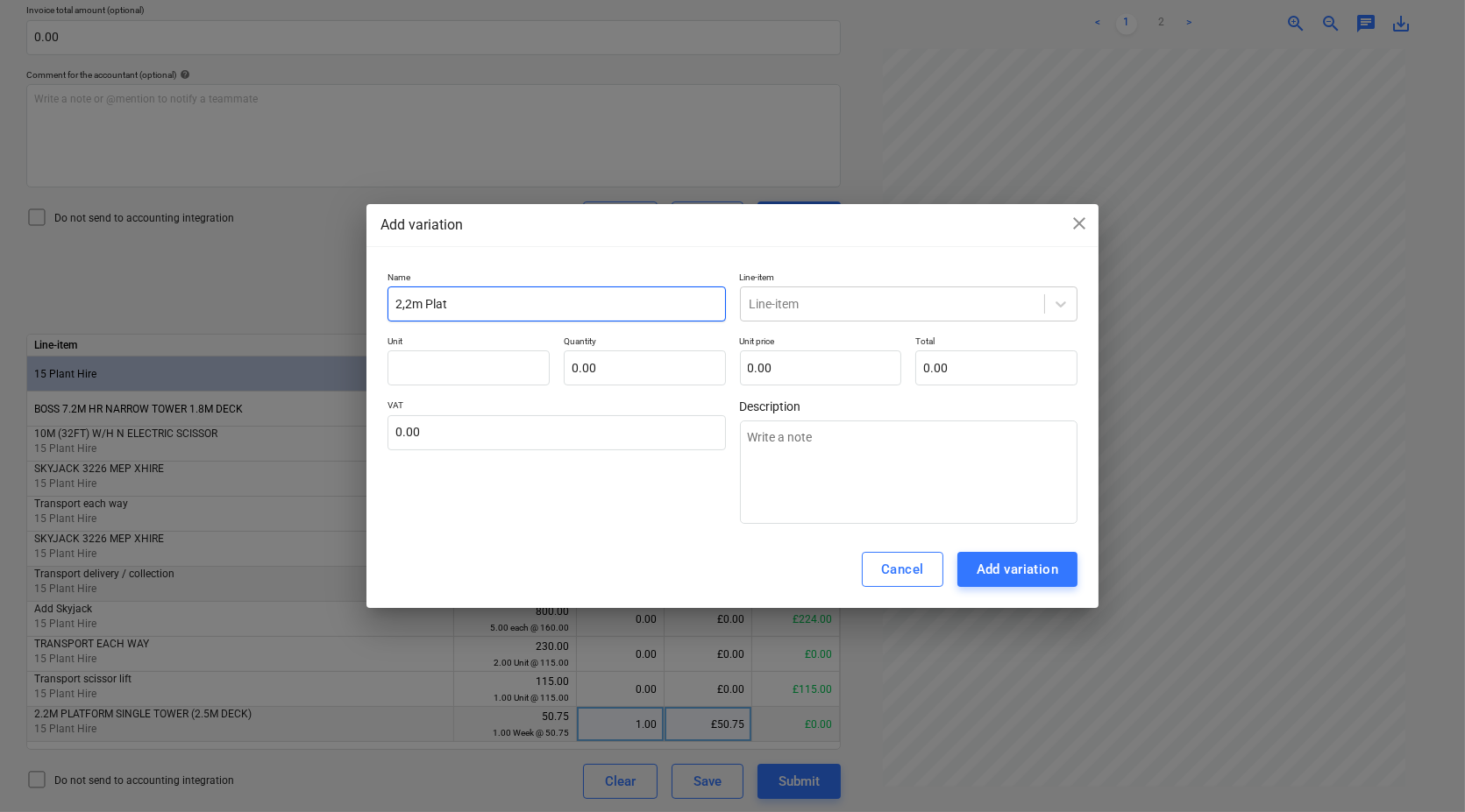
type input "2,2m Platf"
type textarea "x"
type input "2,2m Platfo"
type textarea "x"
type input "2,2m Platfor"
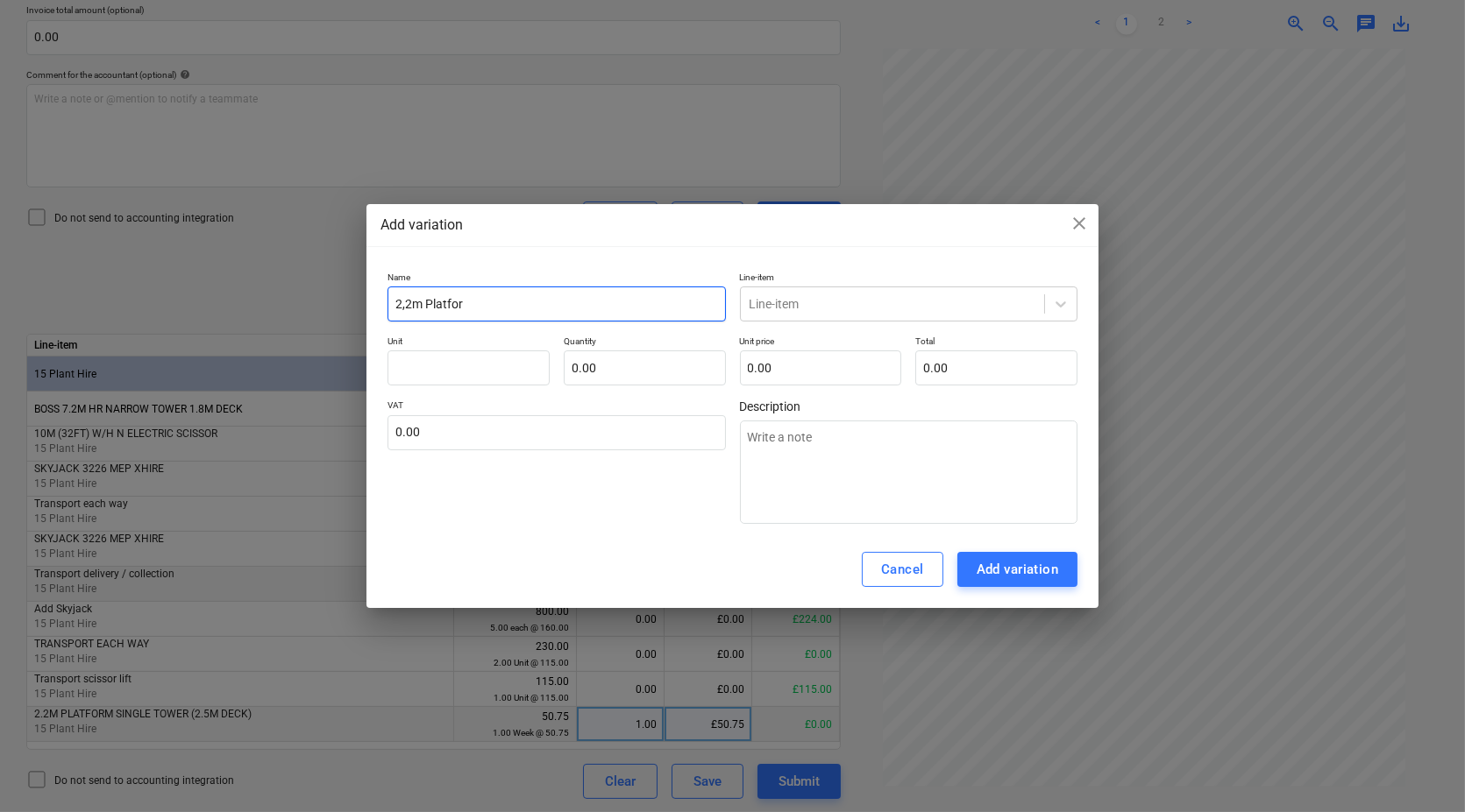
type textarea "x"
type input "2,2m Platform"
type textarea "x"
type input "2,2m Platform"
type textarea "x"
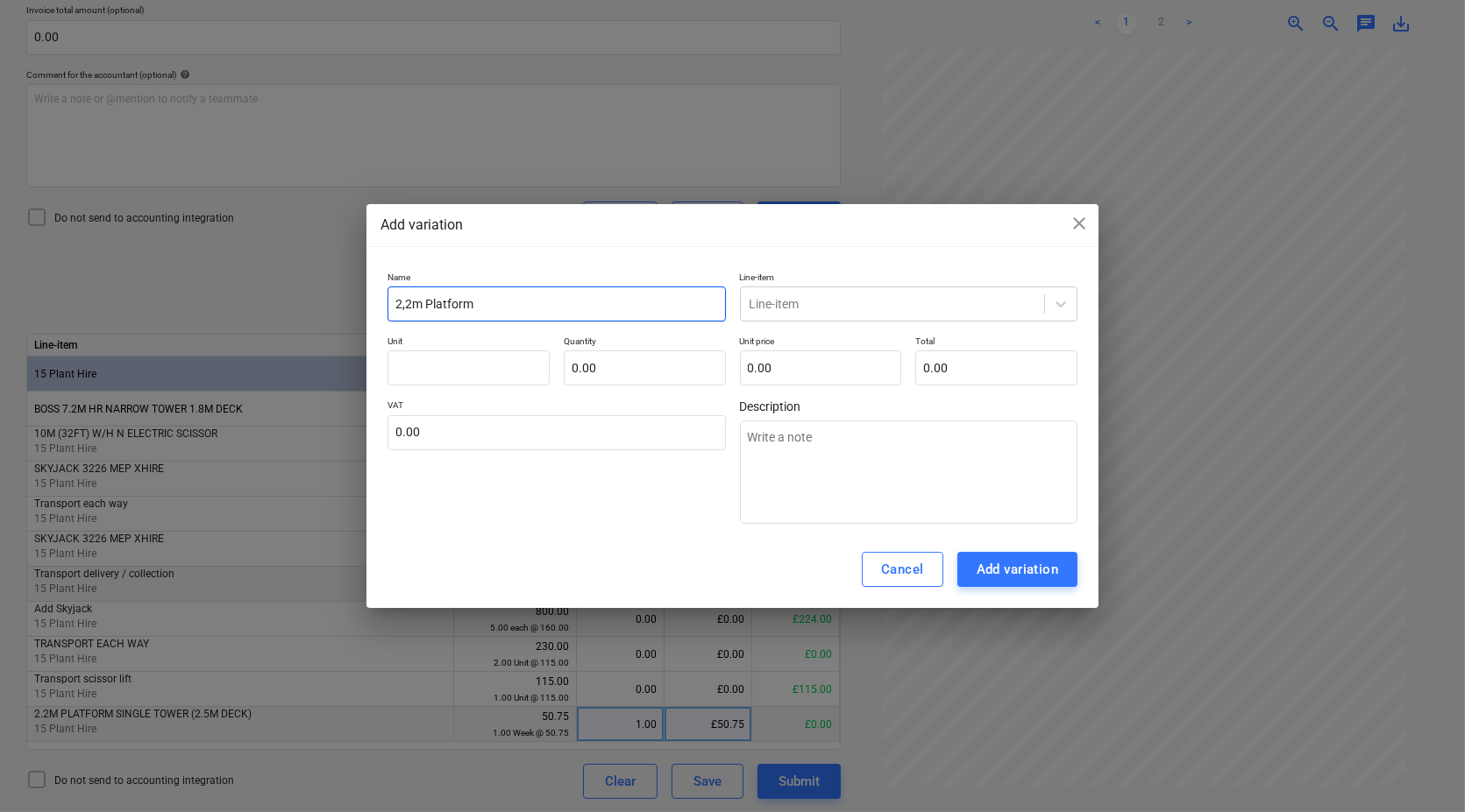
type input "2,2m Platform S"
type textarea "x"
type input "2,2m Platform Si"
type textarea "x"
type input "2,2m Platform Sig"
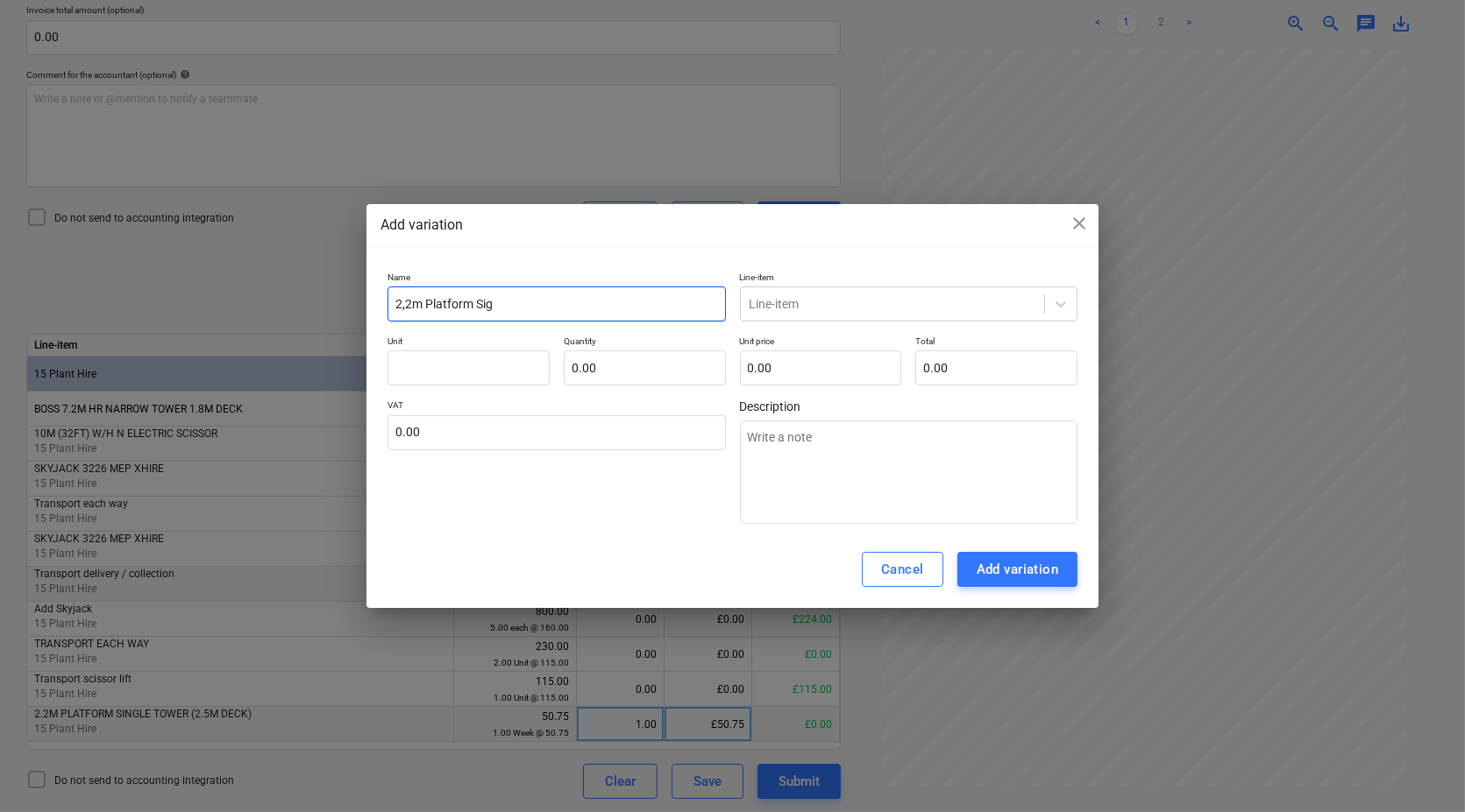
type textarea "x"
type input "2,2m Platform Sigl"
type textarea "x"
type input "2,2m Platform Sigle"
type textarea "x"
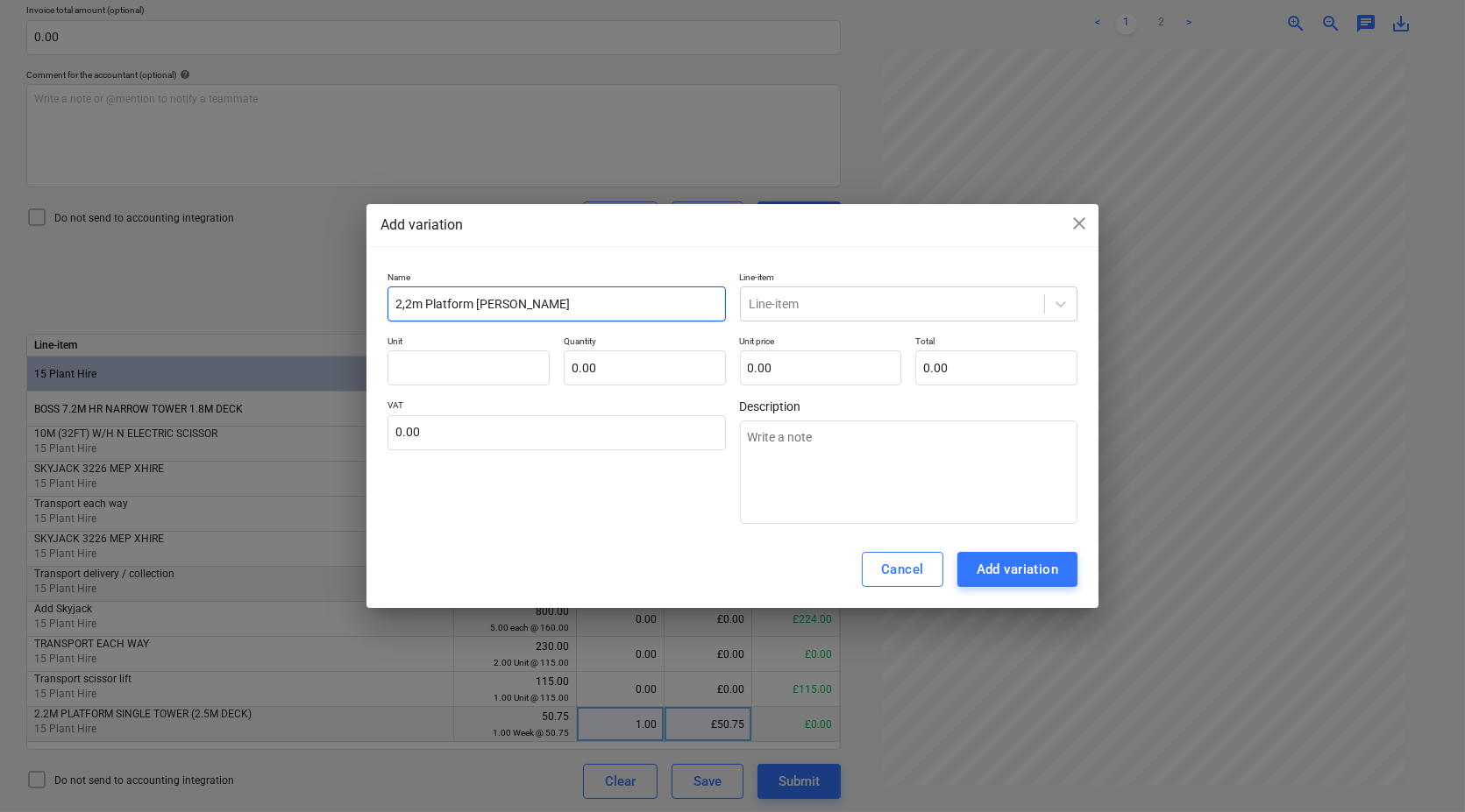
type input "2,2m Platform Sigle"
type textarea "x"
type input "2,2m Platform Sigle T"
type textarea "x"
type input "2,2m Platform Sigle To"
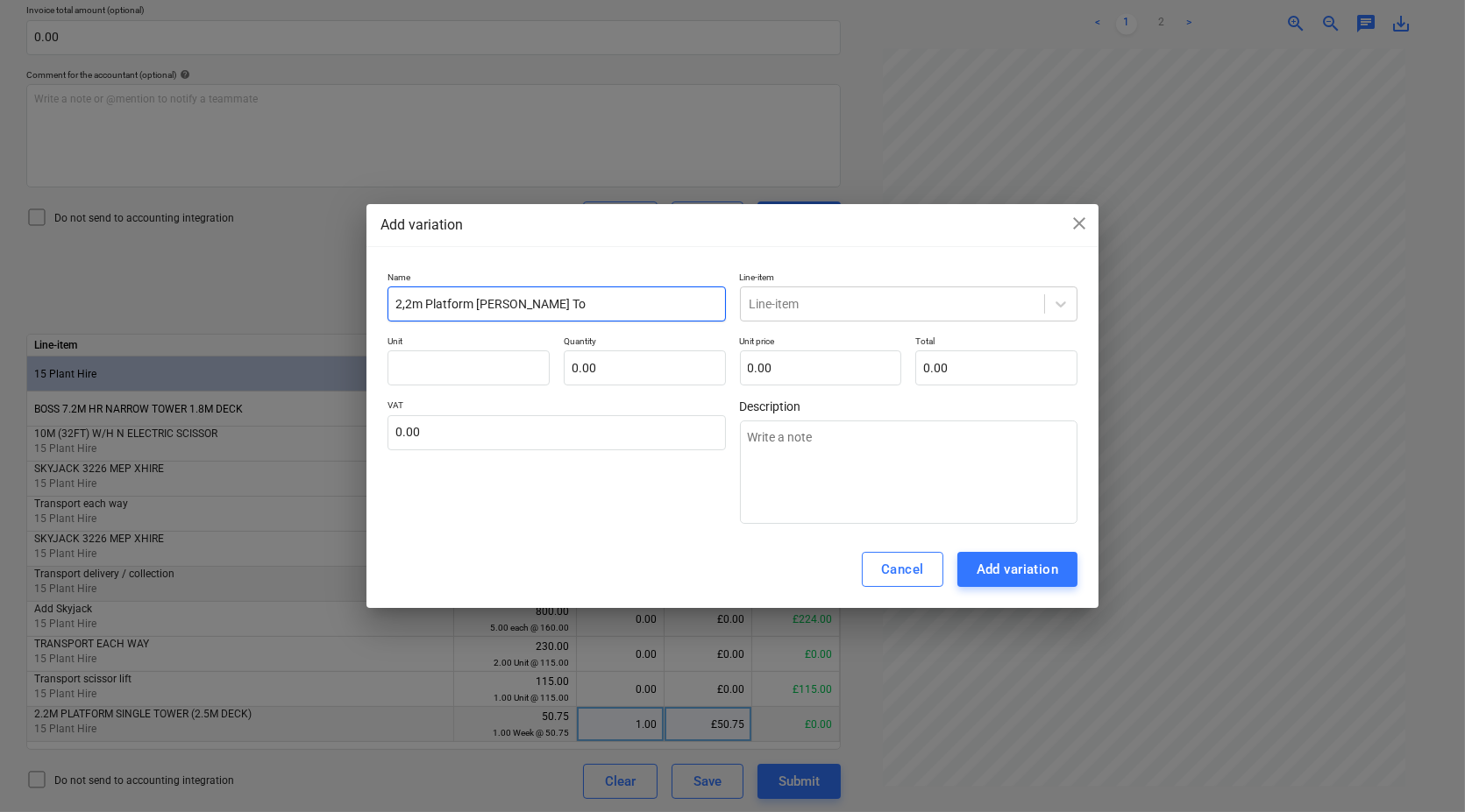
type textarea "x"
type input "2,2m Platform Sigle Tow"
type textarea "x"
type input "2,2m Platform Sigle Towe"
type textarea "x"
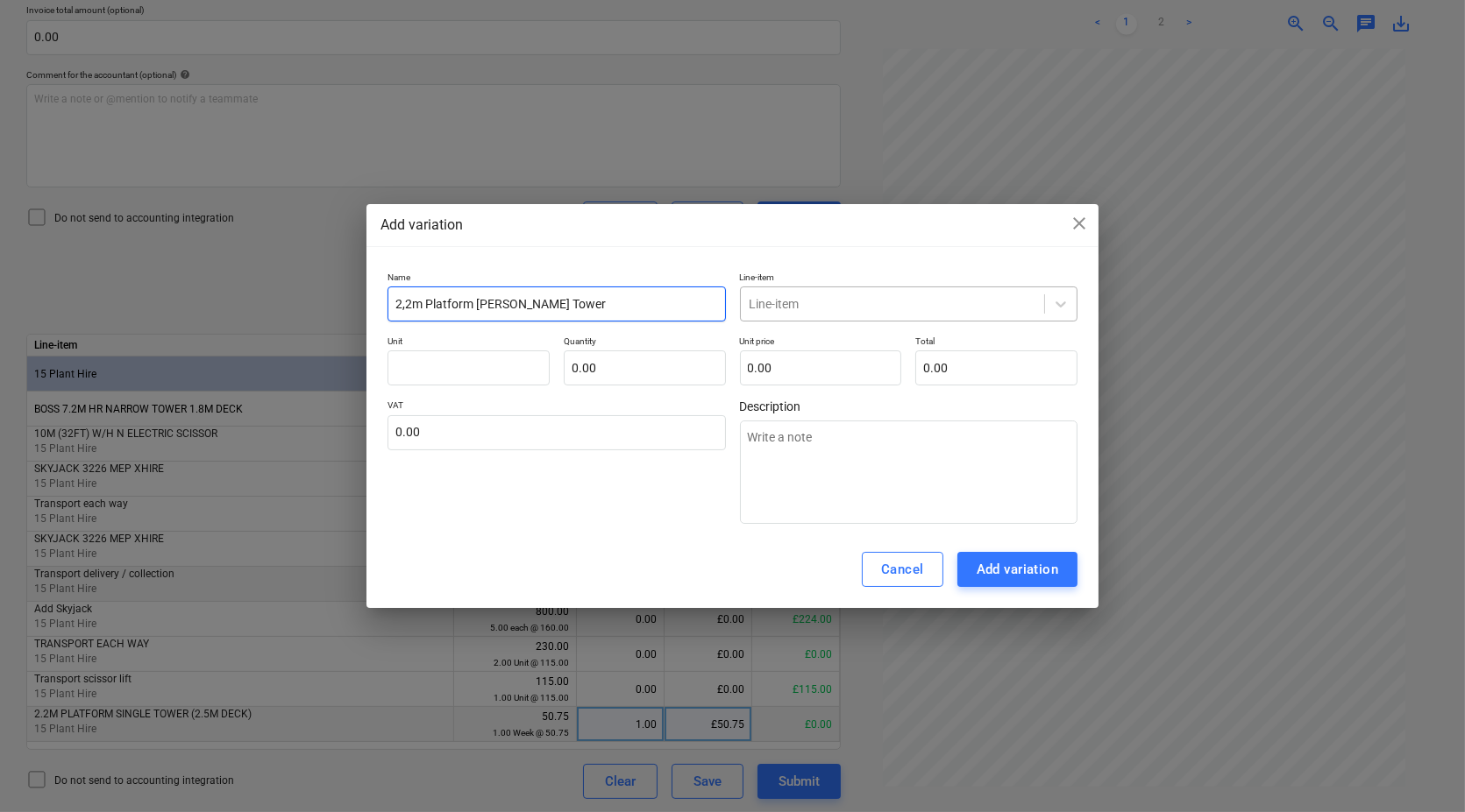
type input "2,2m Platform Sigle Tower"
click at [906, 306] on div at bounding box center [892, 304] width 286 height 18
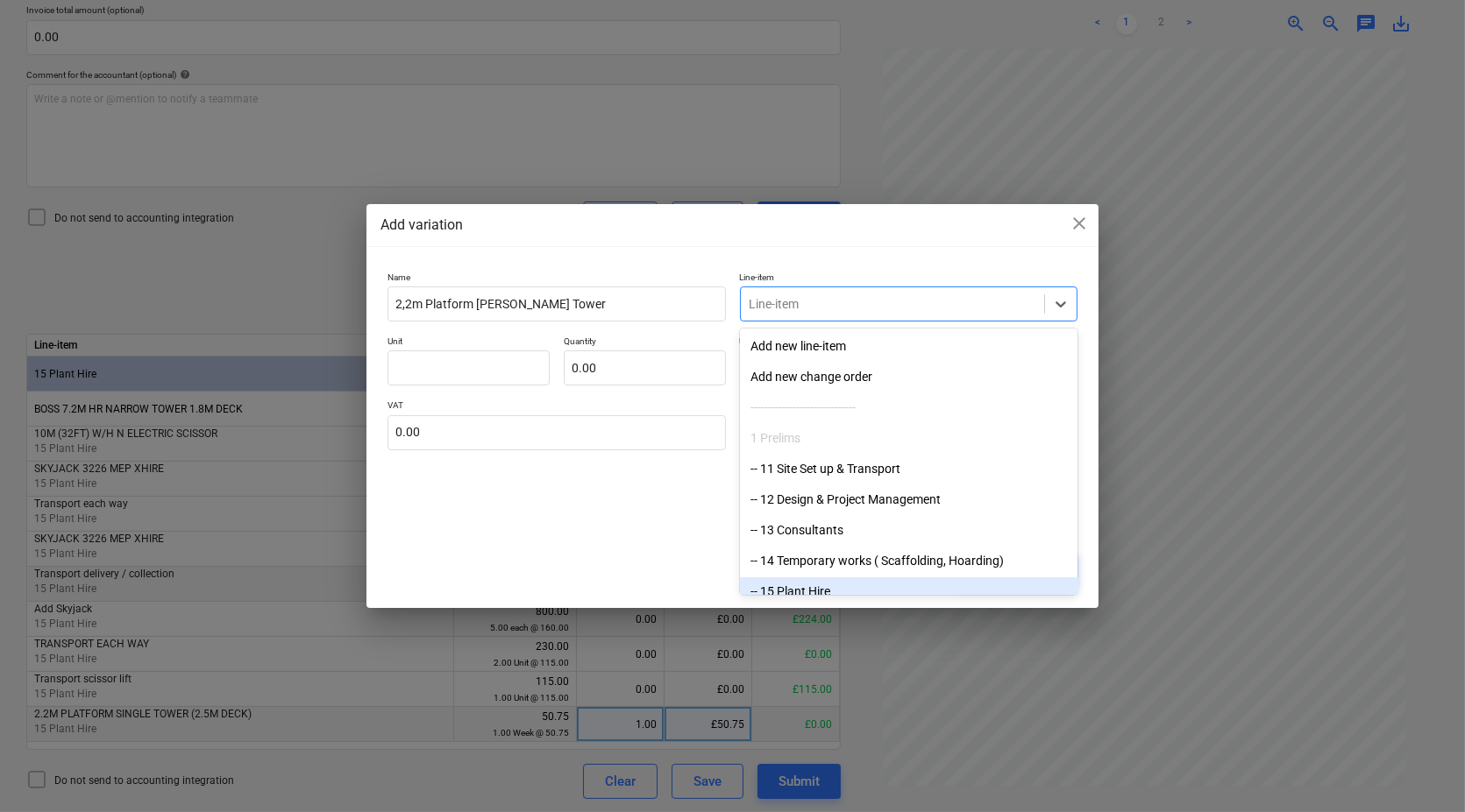
click at [829, 582] on div "-- 15 Plant Hire" at bounding box center [909, 591] width 338 height 28
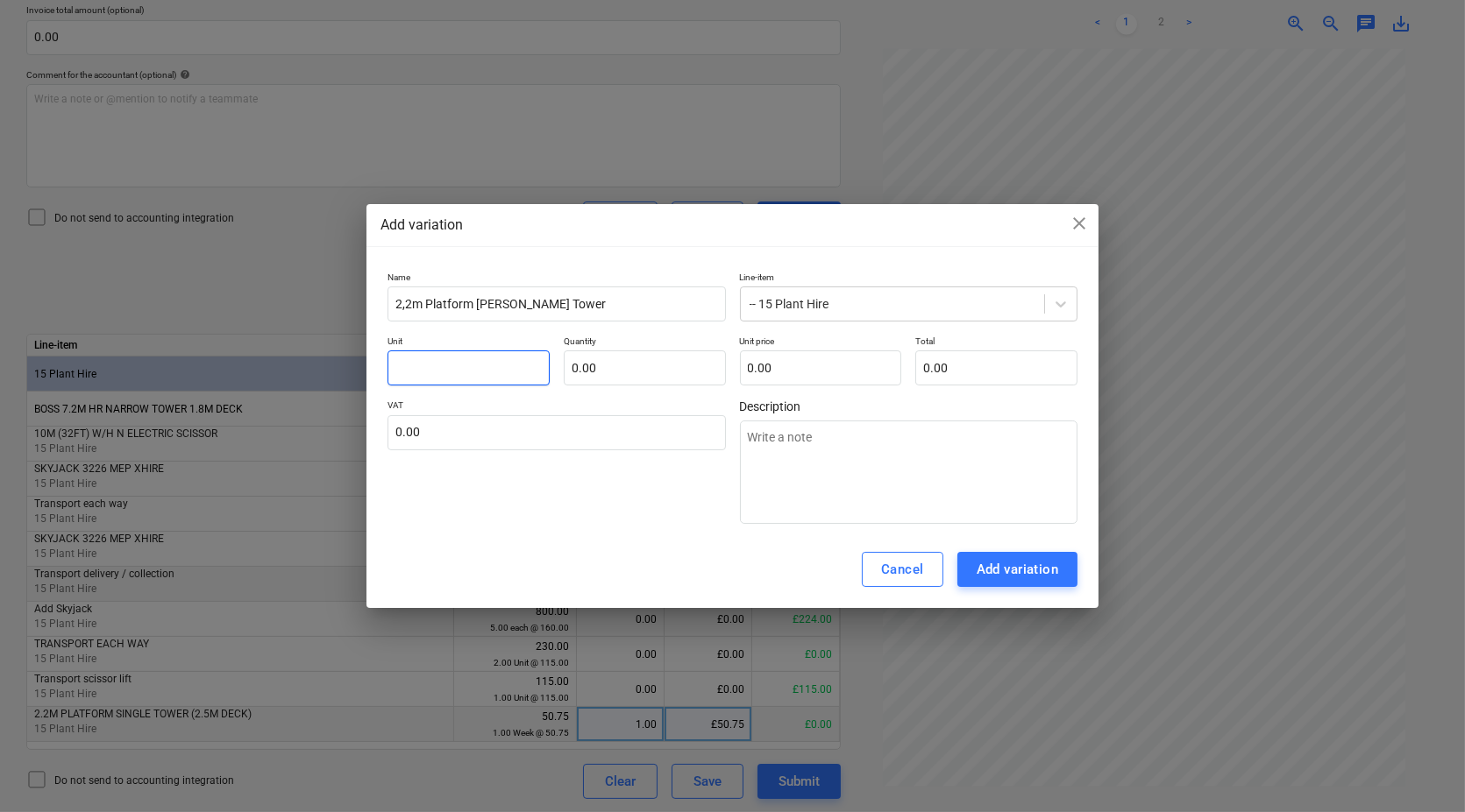
click at [510, 365] on input "text" at bounding box center [469, 367] width 162 height 35
type textarea "x"
type input "1"
type textarea "x"
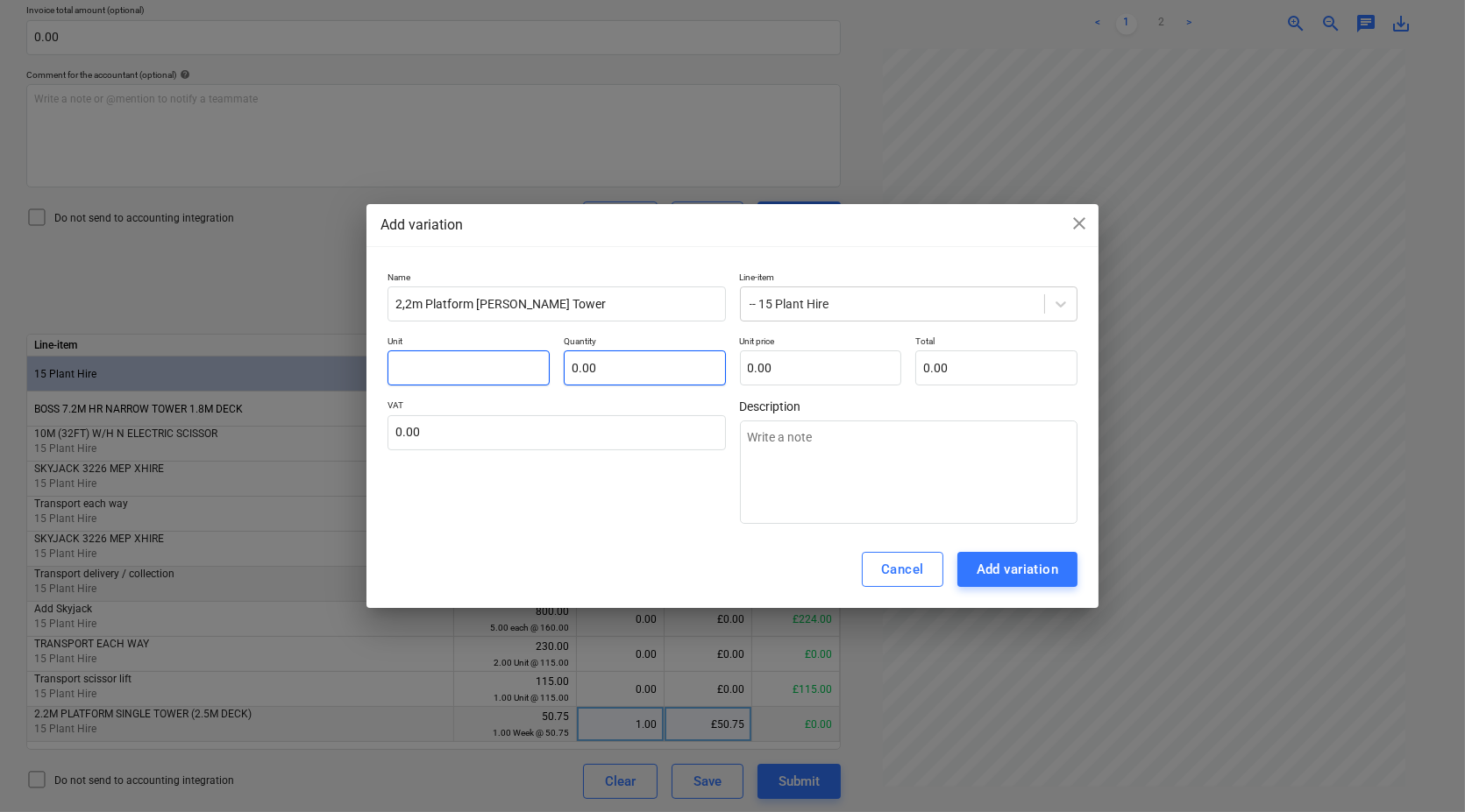
type input "W"
type textarea "x"
type input "We"
type textarea "x"
type input "Wee"
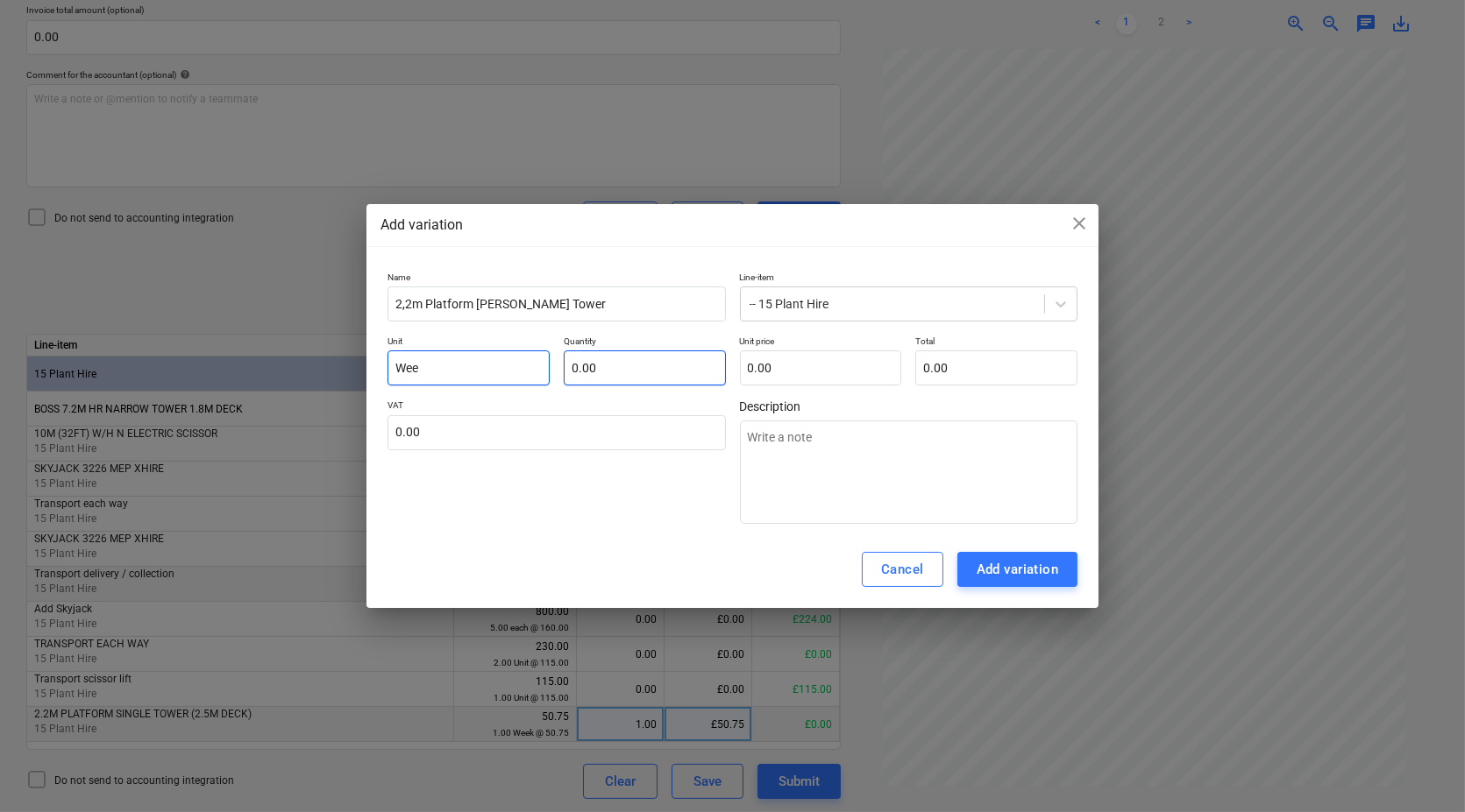
type textarea "x"
type input "Week"
click at [611, 361] on input "text" at bounding box center [644, 367] width 162 height 35
type textarea "x"
type input "4.00"
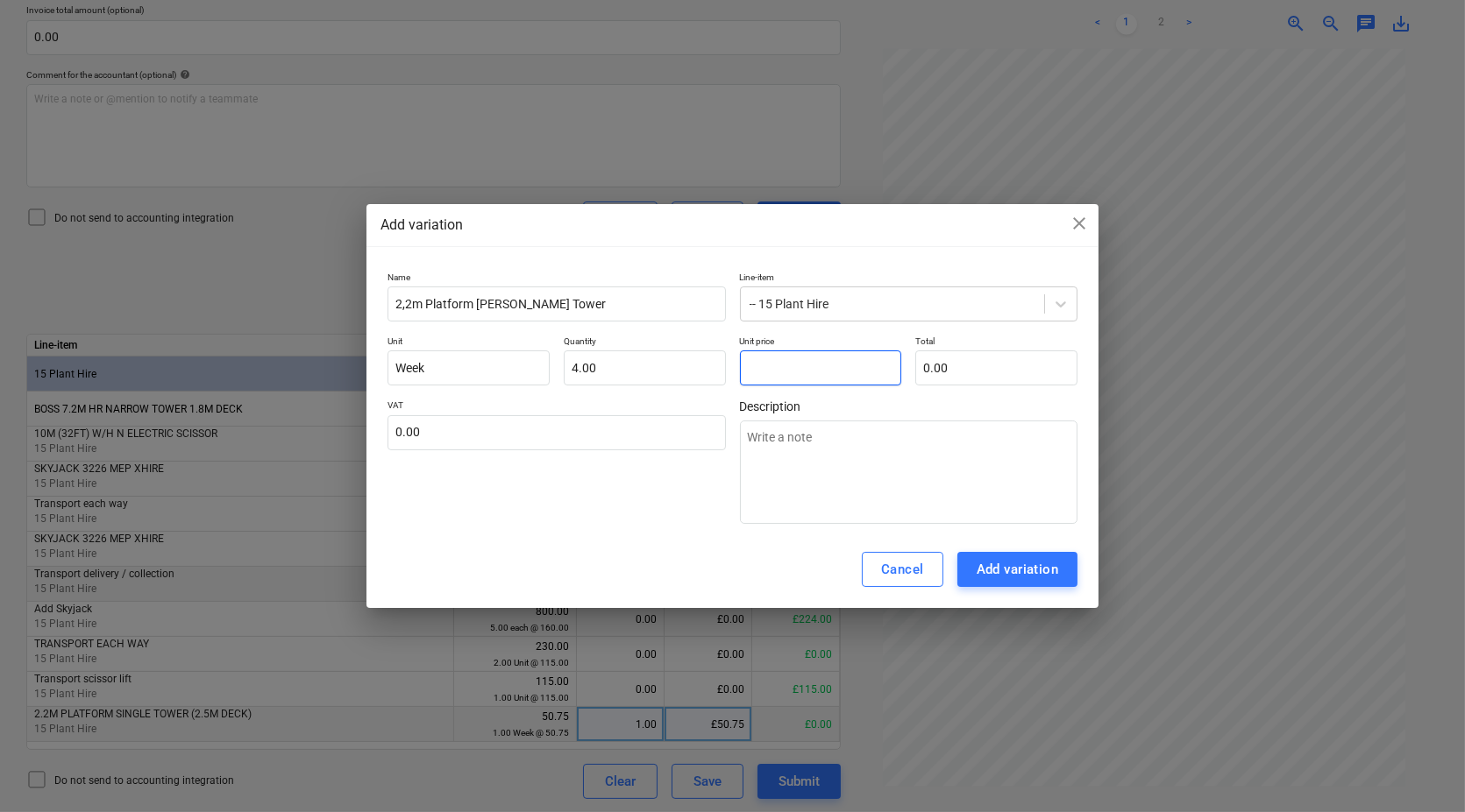
click at [776, 361] on input "text" at bounding box center [821, 367] width 162 height 35
type textarea "x"
type input "5"
type input "20.00"
type textarea "x"
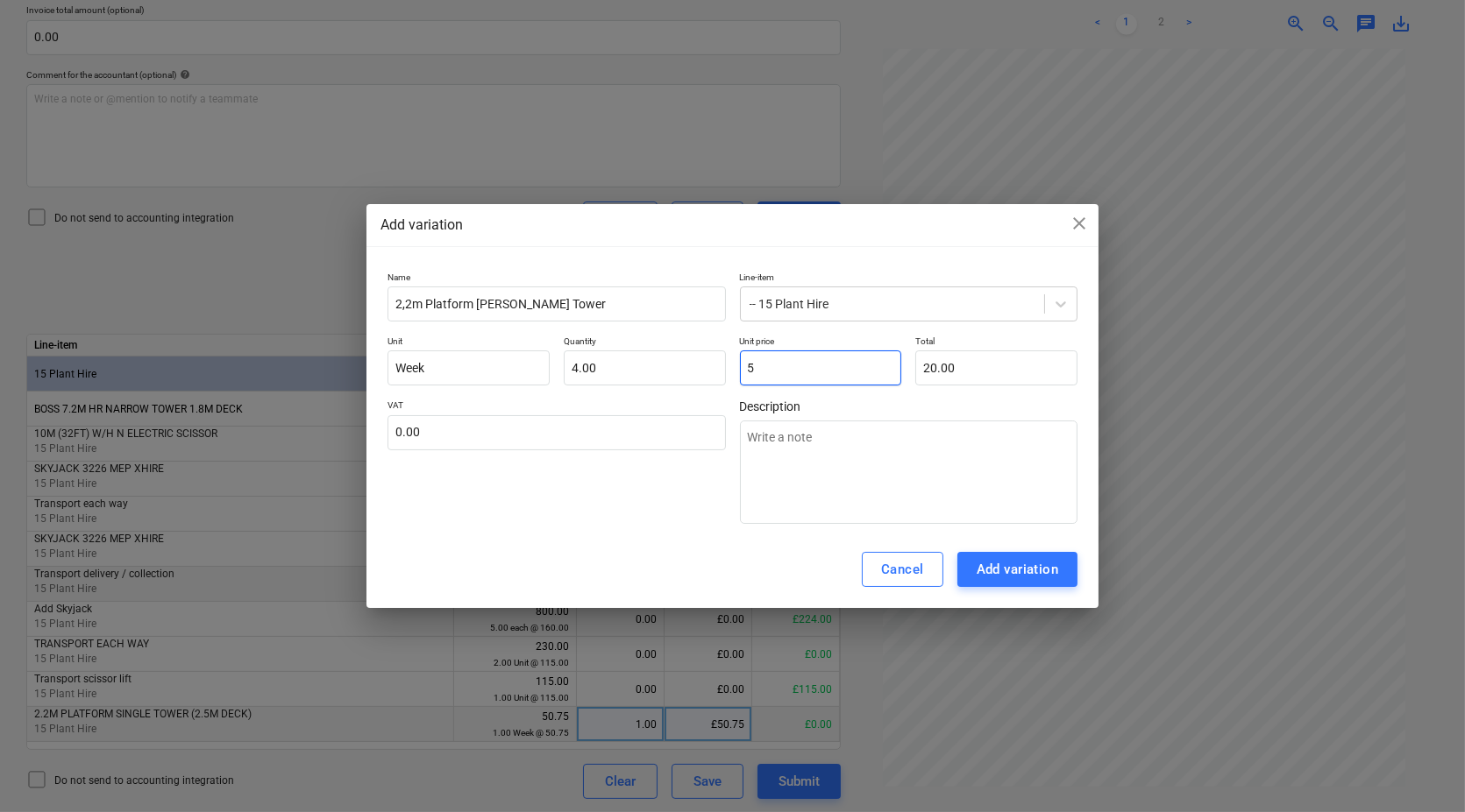
type input "50"
type input "200.00"
type textarea "x"
type input "50."
type textarea "x"
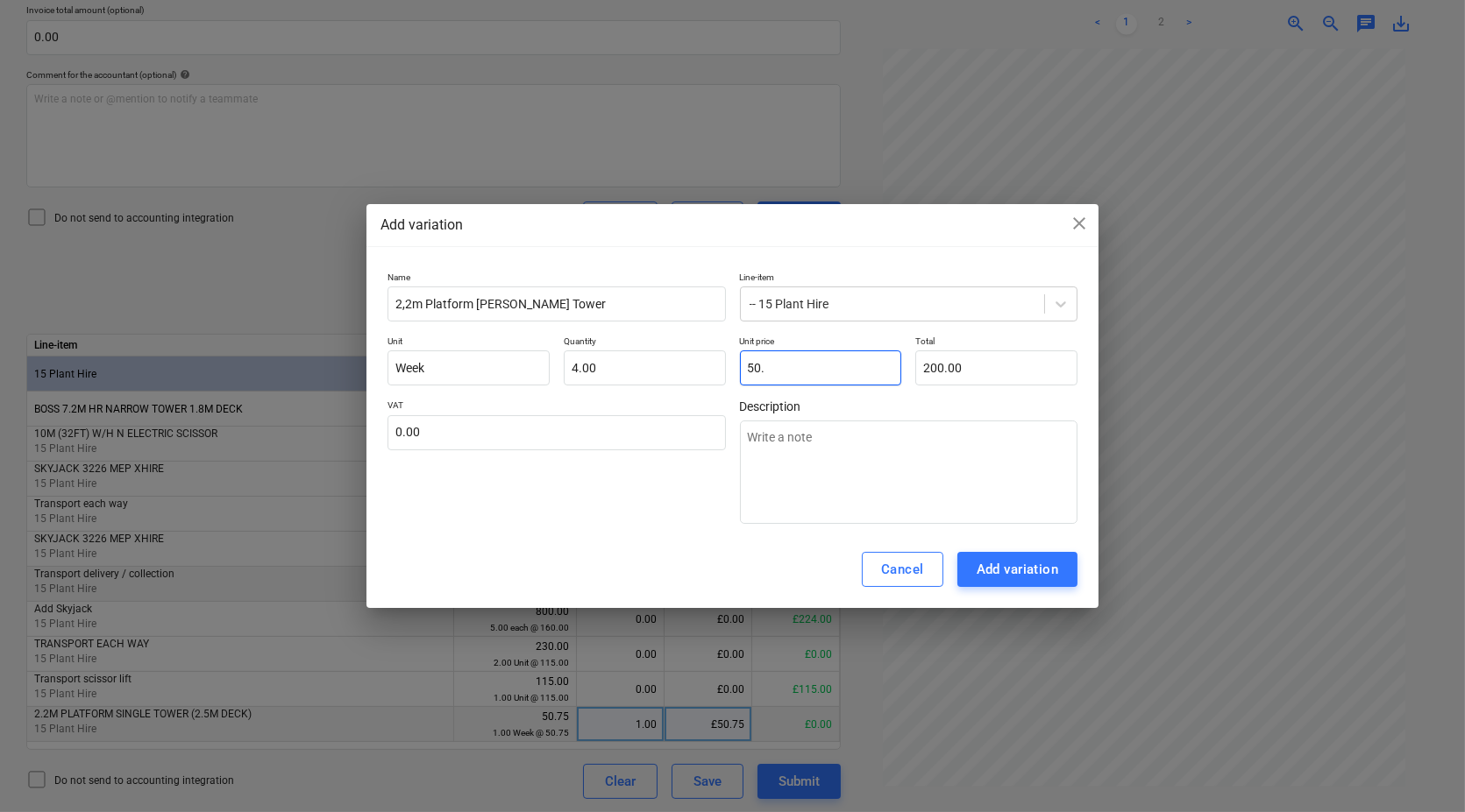
type input "50.7"
type input "202.80"
type textarea "x"
type input "50.75"
type input "203.00"
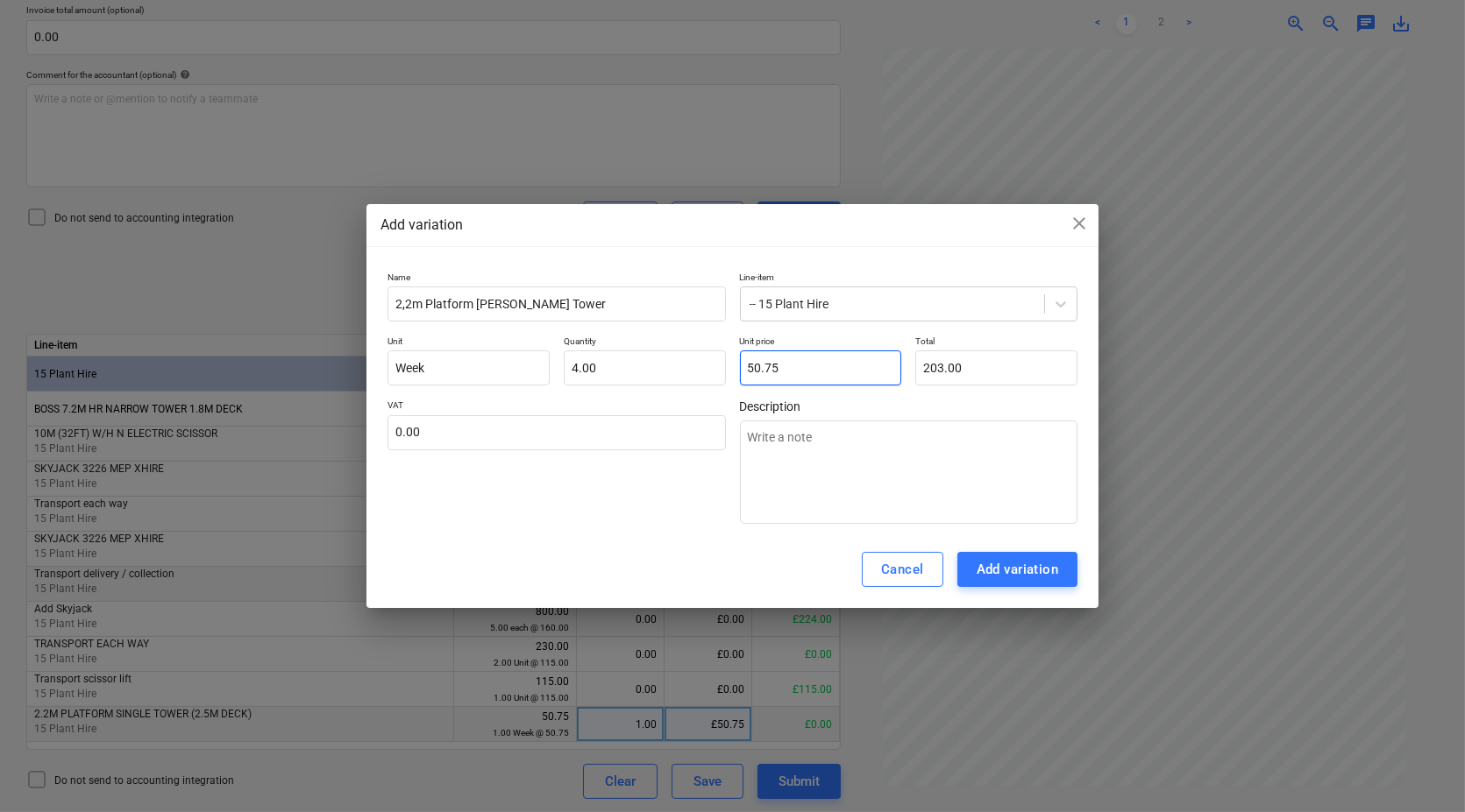
type input "50.75"
type input "203.00"
click at [1019, 570] on div "Add variation" at bounding box center [1018, 570] width 83 height 23
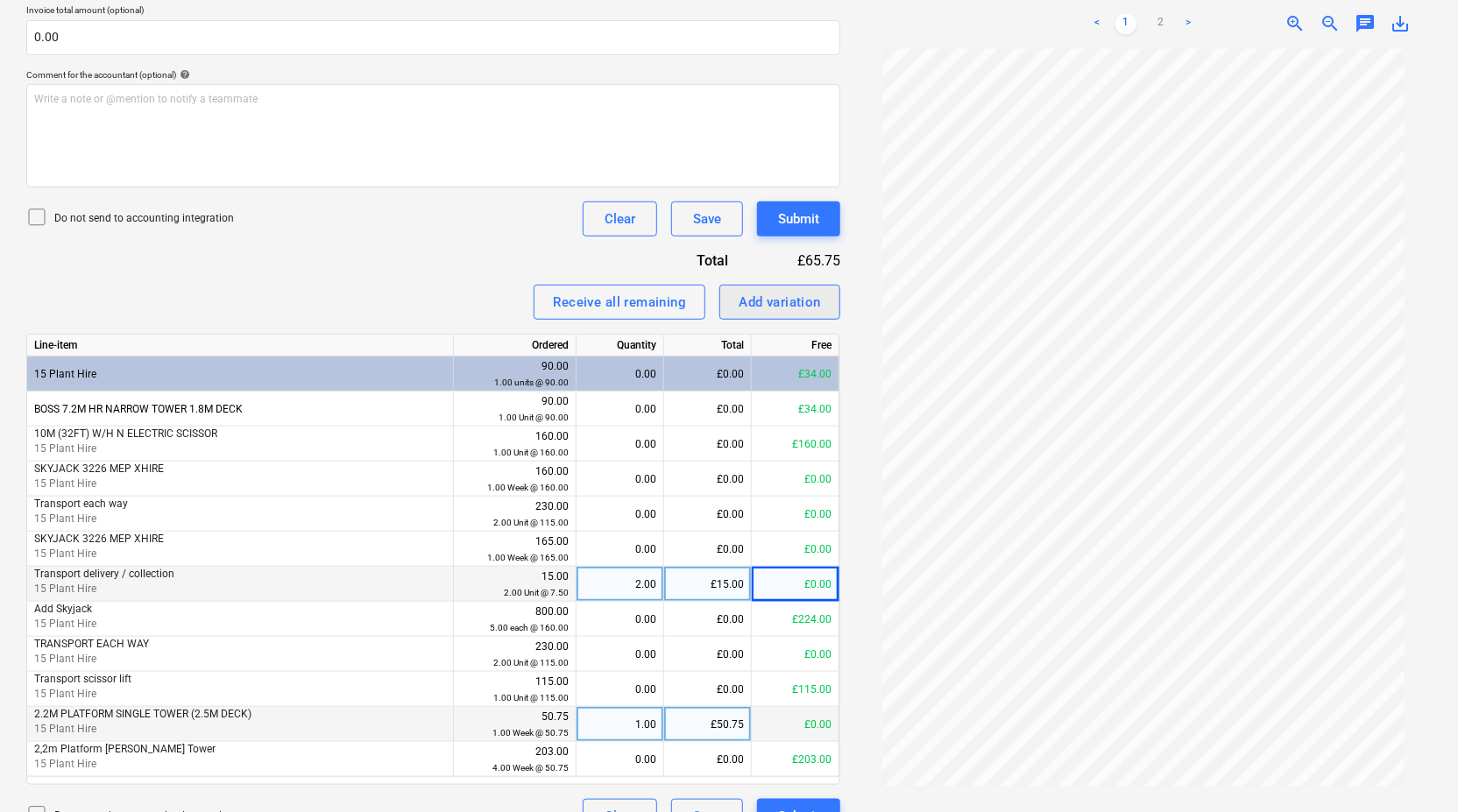
click at [806, 301] on div "Add variation" at bounding box center [780, 302] width 83 height 23
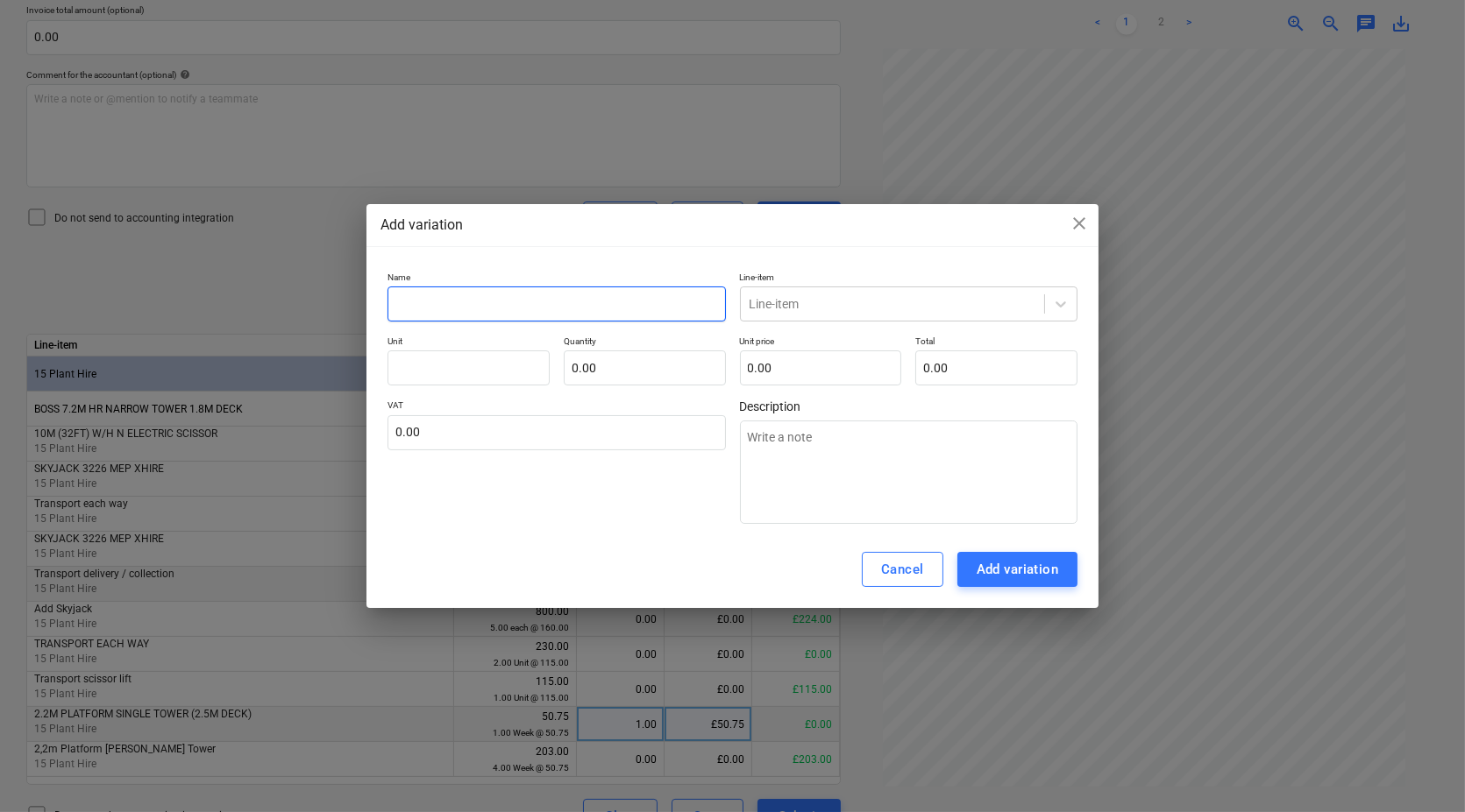
click at [623, 299] on input "text" at bounding box center [557, 303] width 338 height 35
type textarea "x"
type input "2"
type textarea "x"
type input "2."
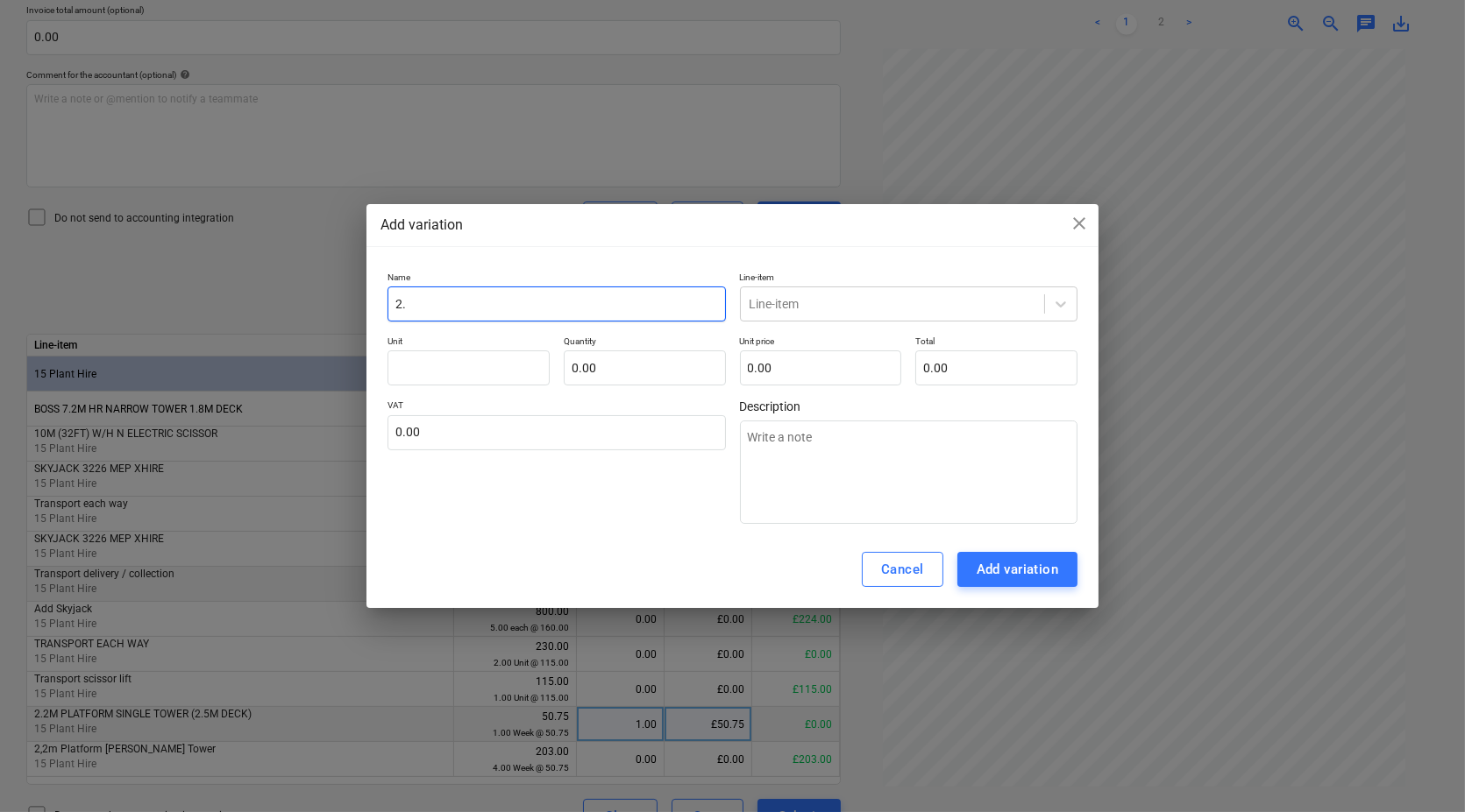
type textarea "x"
type input "2.2"
type textarea "x"
type input "2.2M"
type textarea "x"
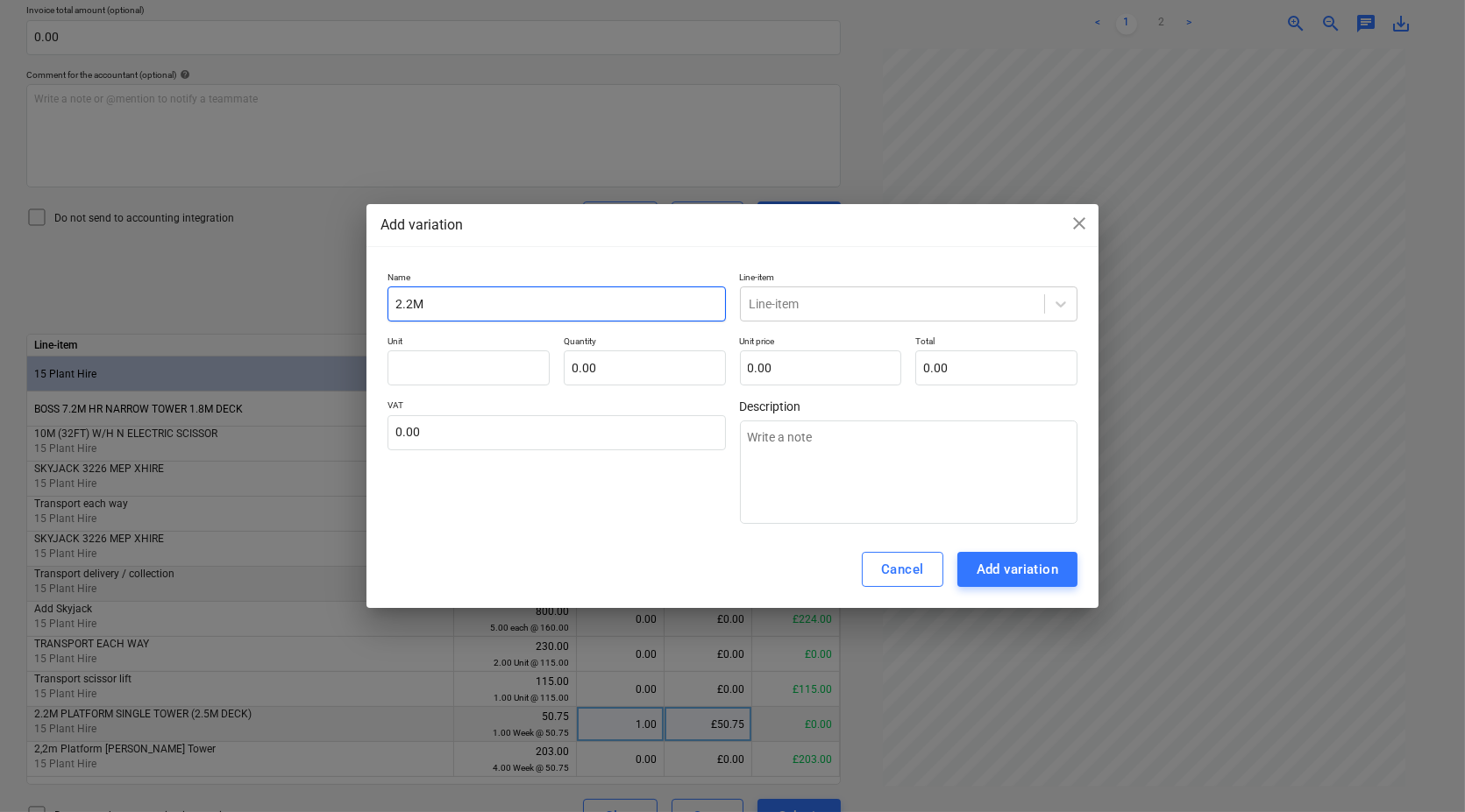
type input "2.2M"
type textarea "x"
type input "2.2M P"
type textarea "x"
type input "2.2M Pl"
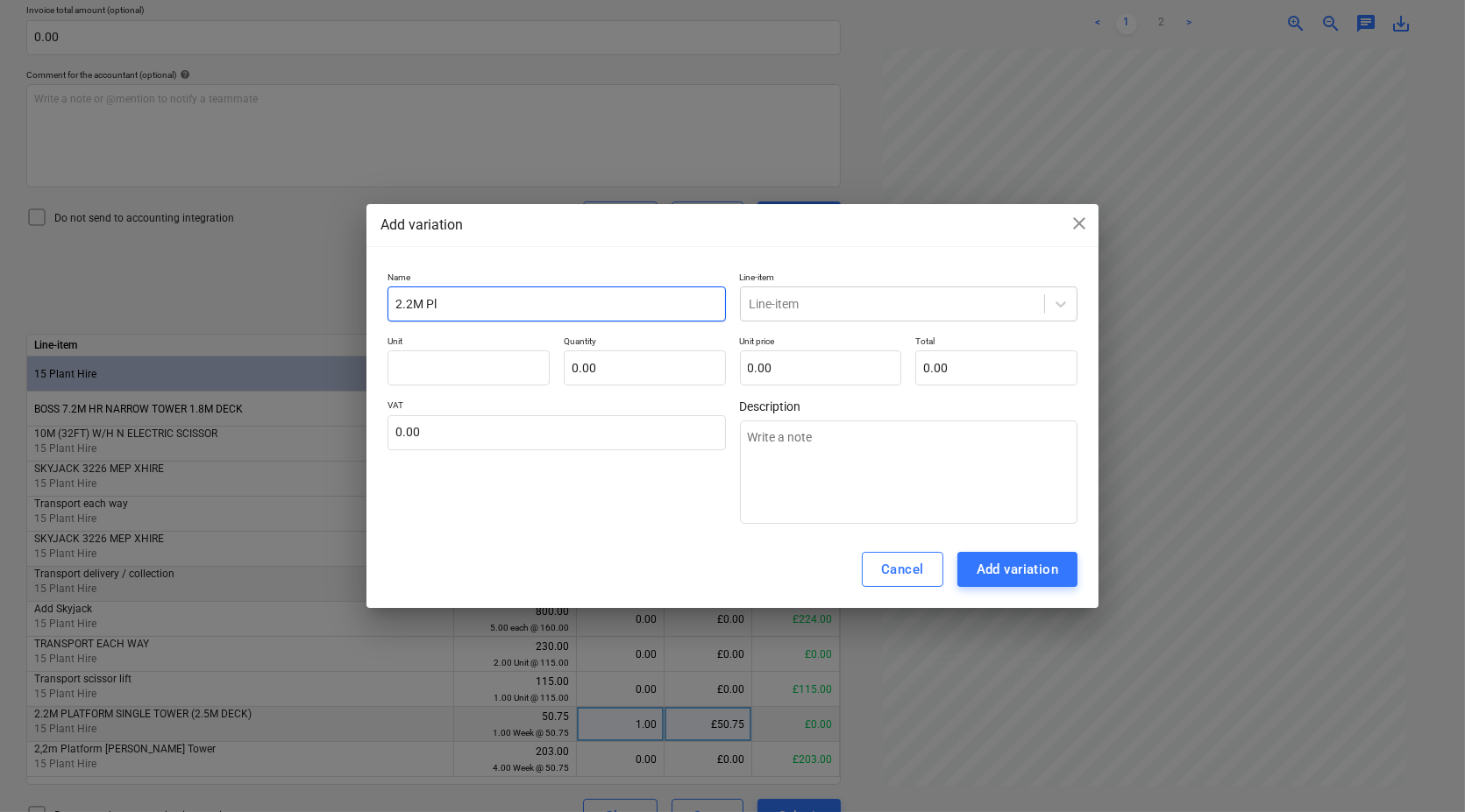
type textarea "x"
type input "2.2M Pla"
type textarea "x"
type input "2.2M Plat"
type textarea "x"
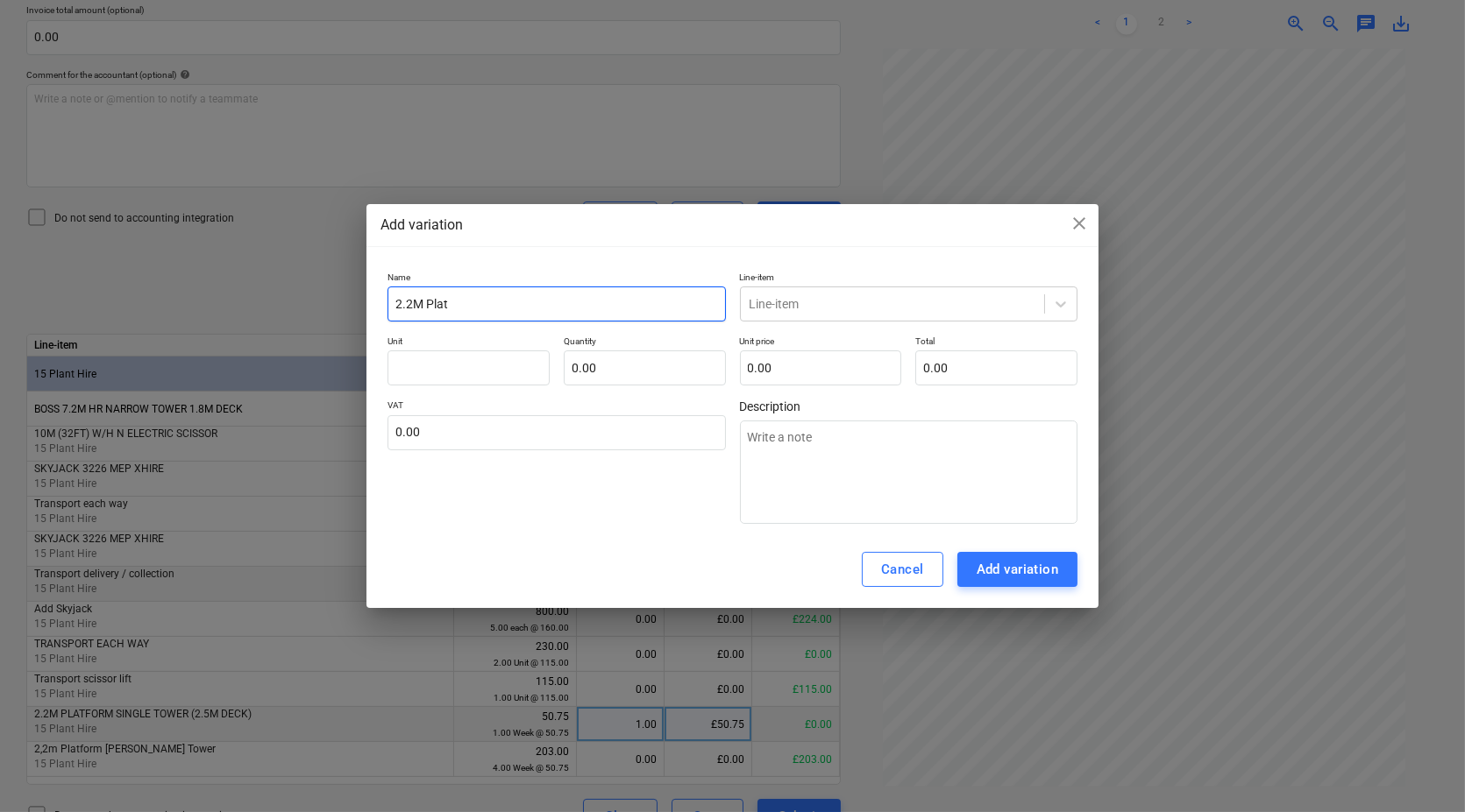
type input "2.2M Platf"
type textarea "x"
type input "2.2M Platfo"
type textarea "x"
type input "2.2M Platfor"
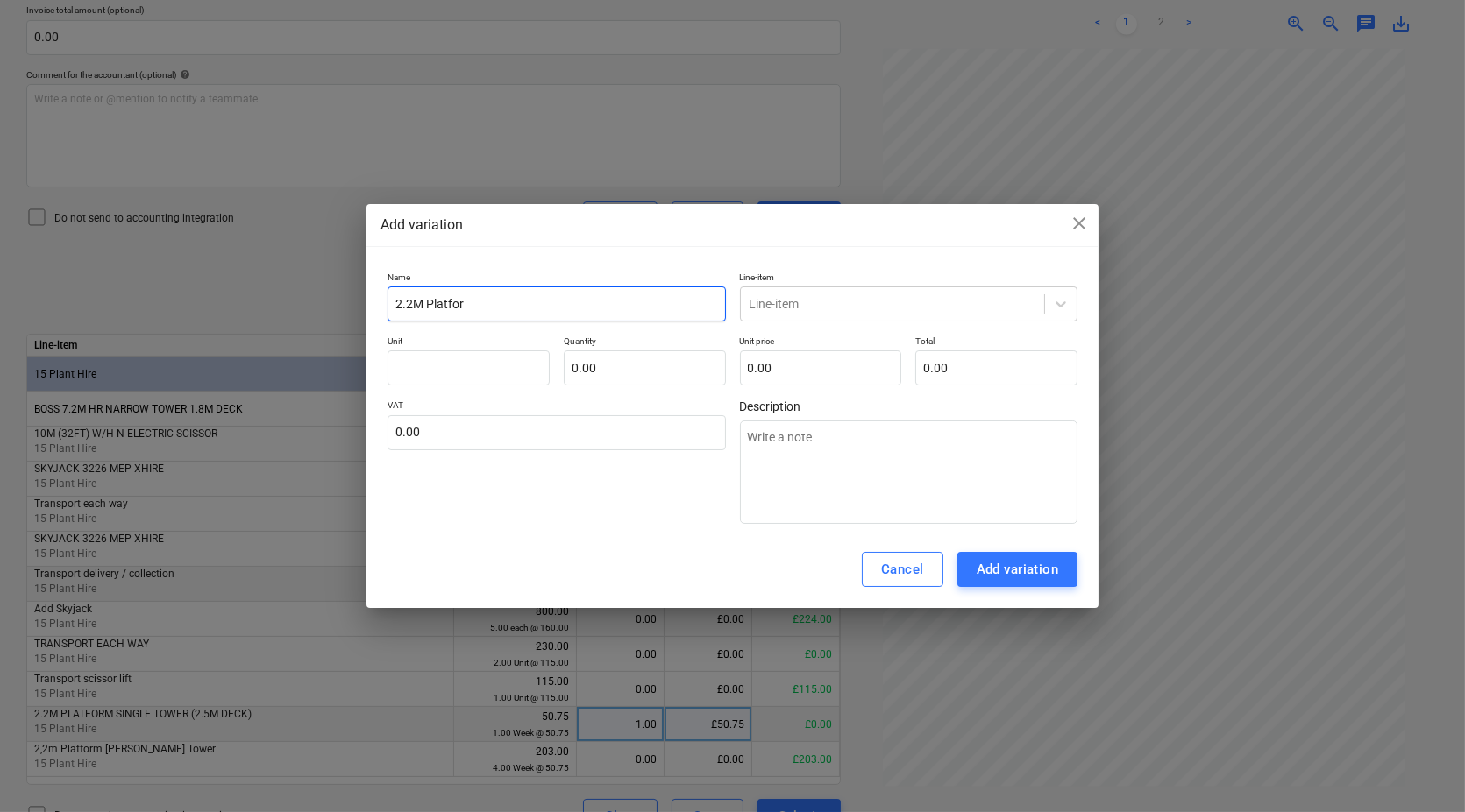
type textarea "x"
type input "2.2M Platform"
type textarea "x"
type input "2.2M Platform"
type textarea "x"
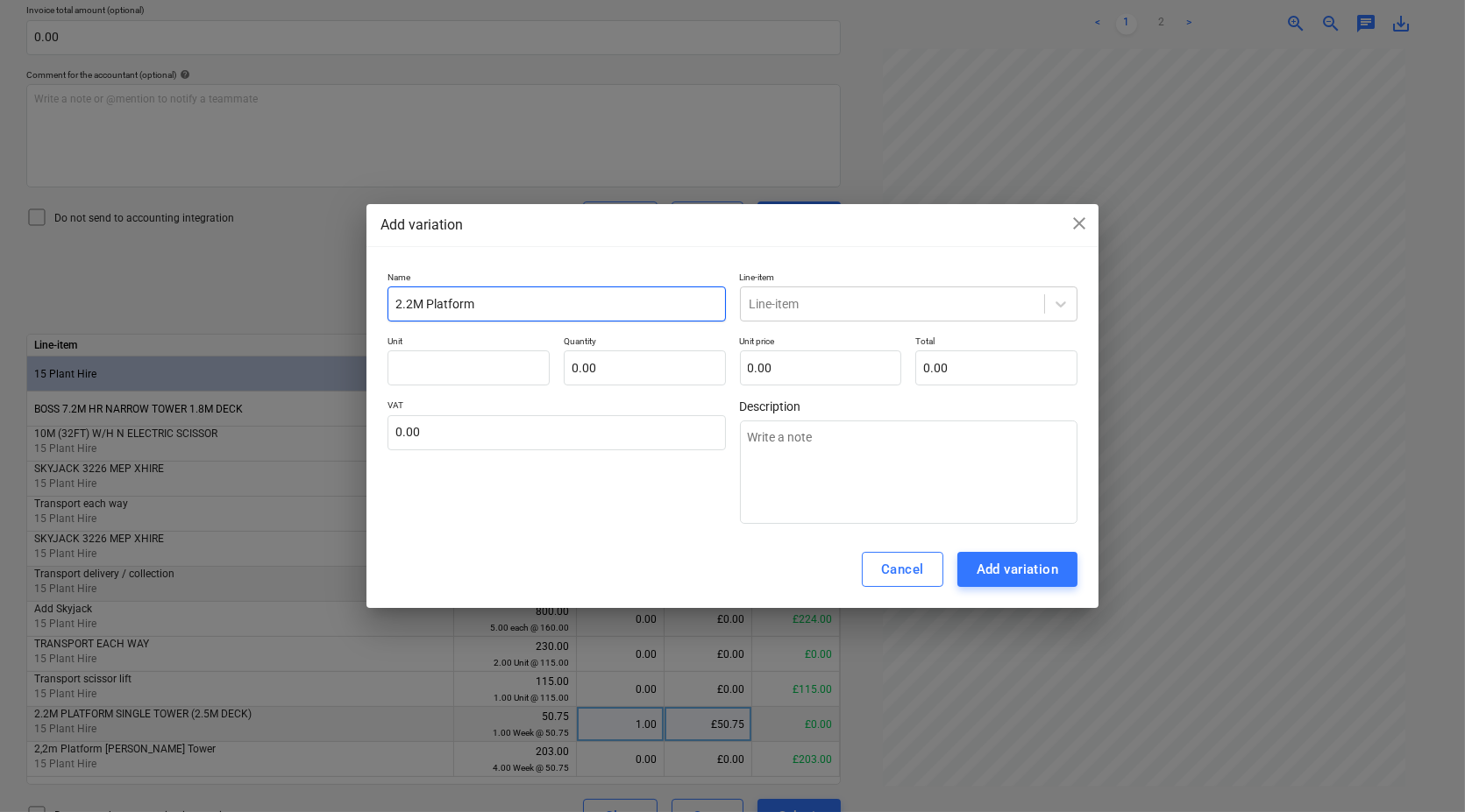
type input "2.2M Platform T"
type textarea "x"
type input "2.2M Platform Tr"
type textarea "x"
type input "2.2M Platform Tra"
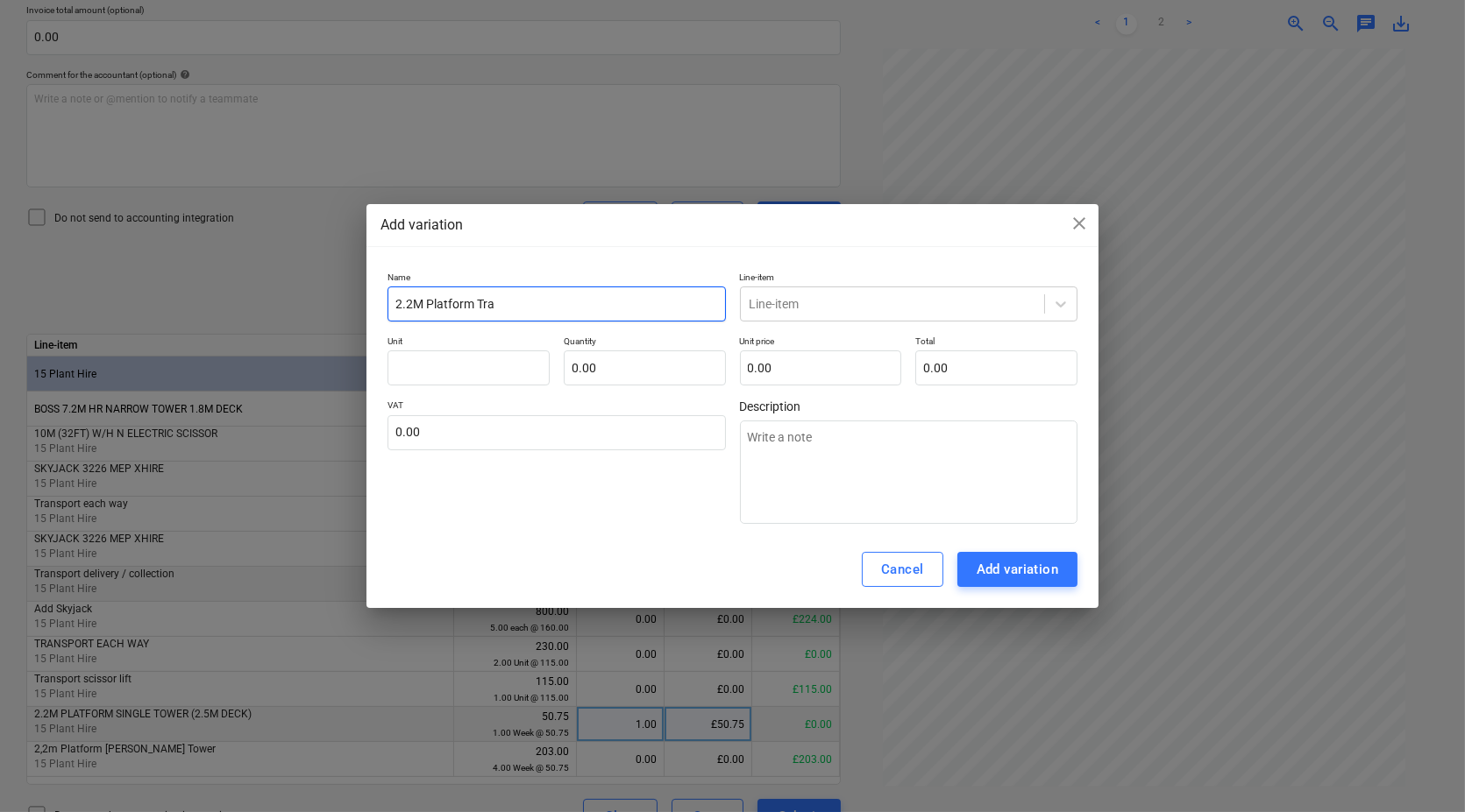
type textarea "x"
type input "2.2M Platform Tran"
type textarea "x"
type input "2.2M Platform Trans"
type textarea "x"
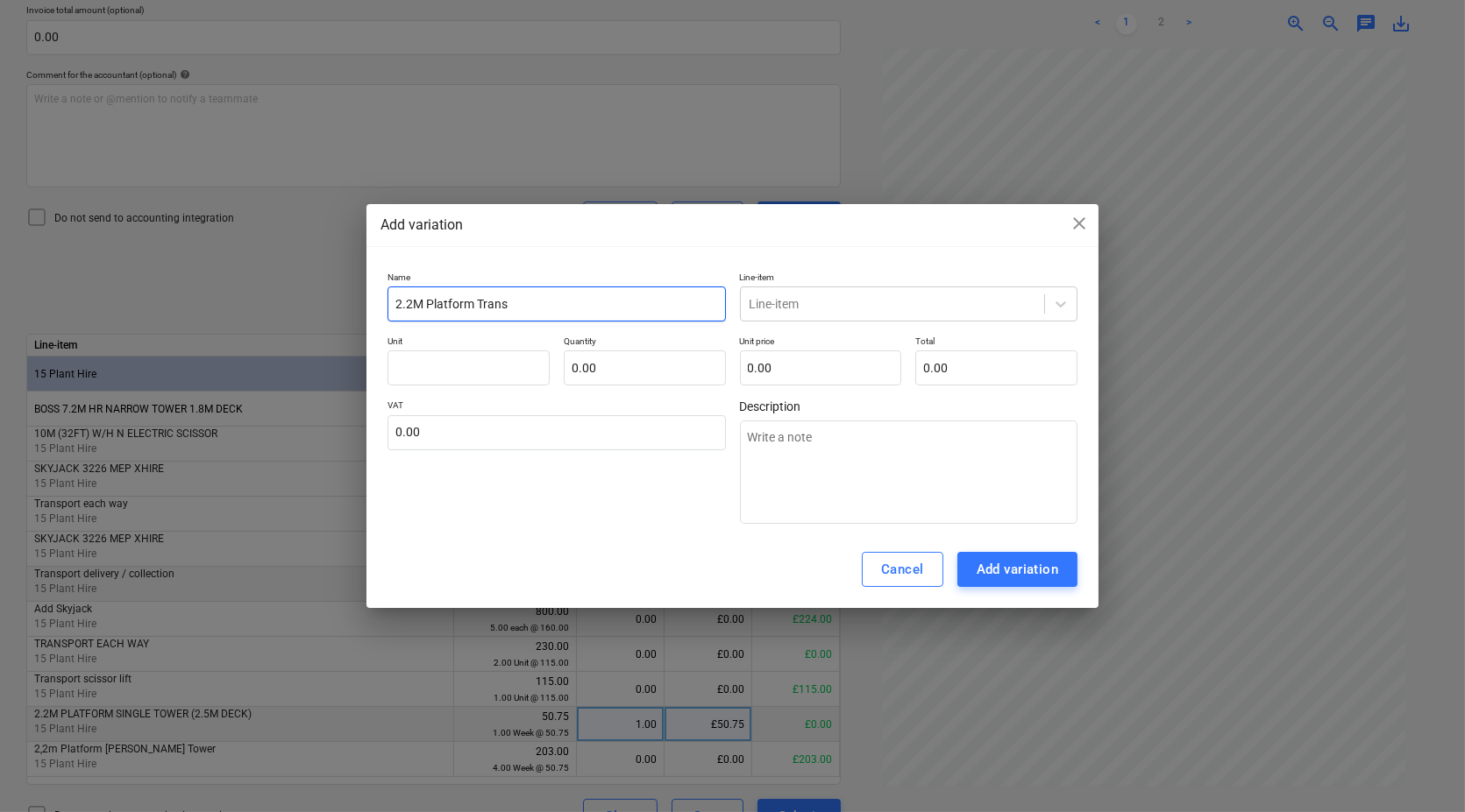
type input "2.2M Platform Transp"
type textarea "x"
type input "2.2M Platform Transpo"
type textarea "x"
type input "2.2M Platform Transpor"
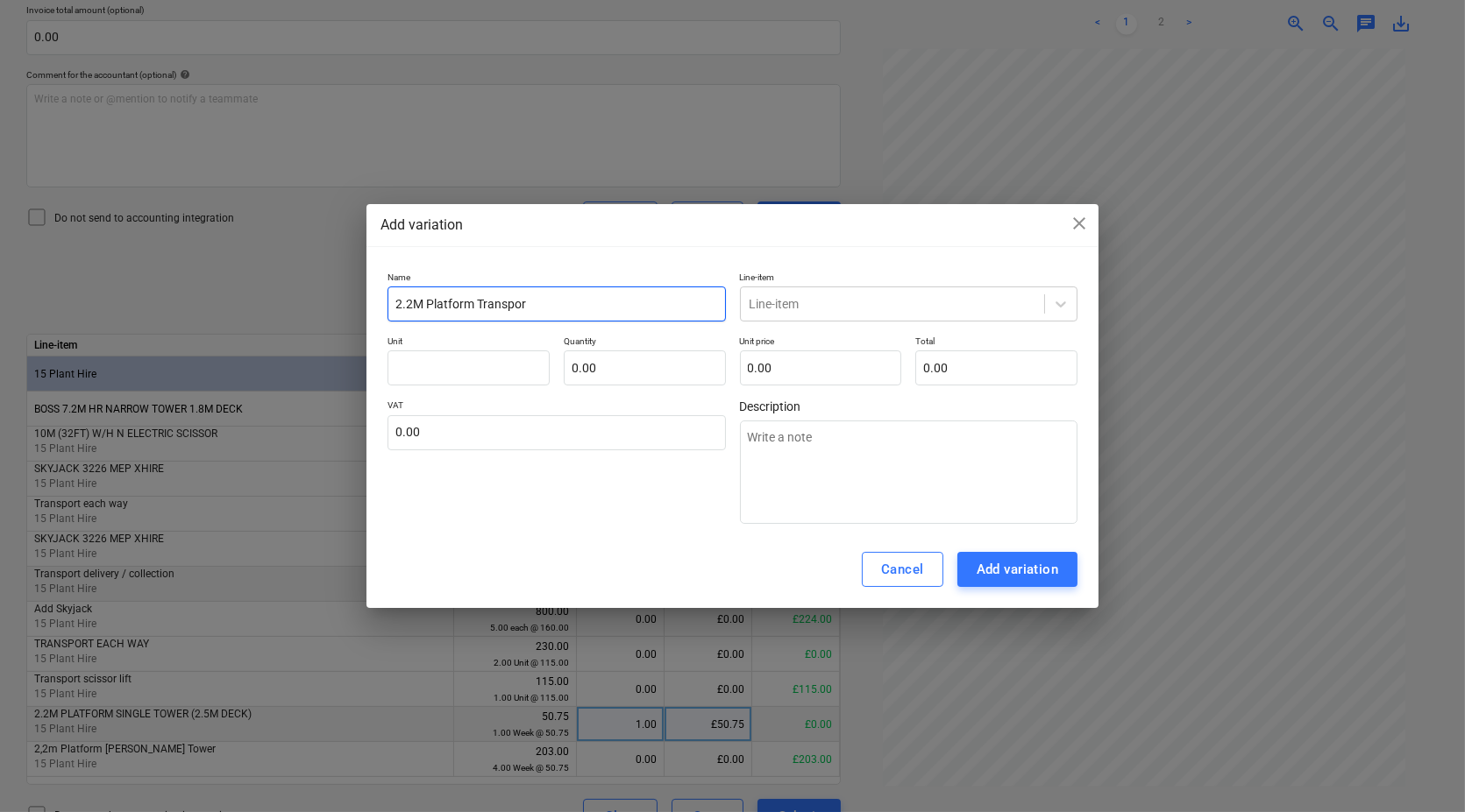
type textarea "x"
type input "2.2M Platform Transport"
click at [840, 304] on div at bounding box center [892, 304] width 286 height 18
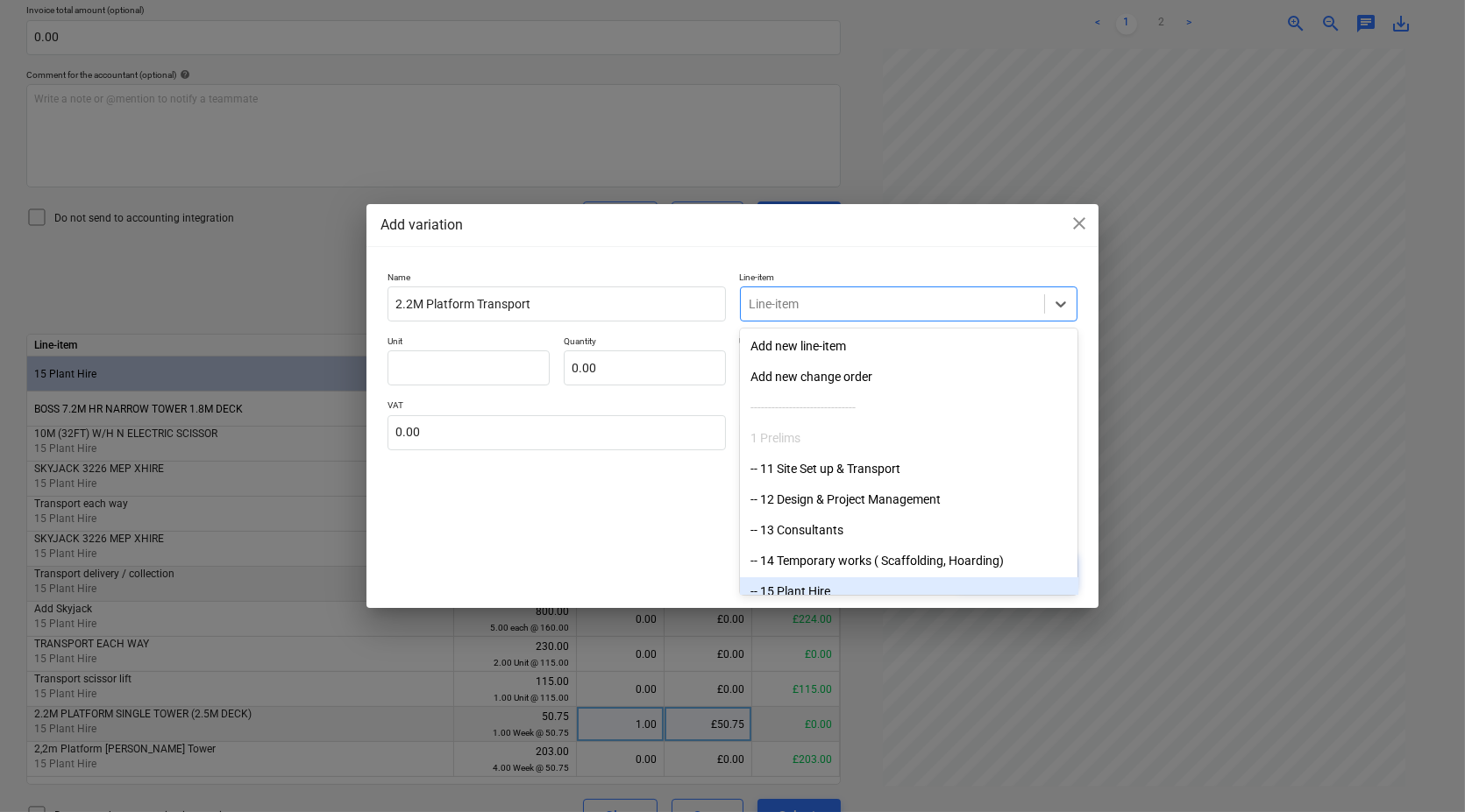
click at [790, 585] on div "-- 15 Plant Hire" at bounding box center [909, 591] width 338 height 28
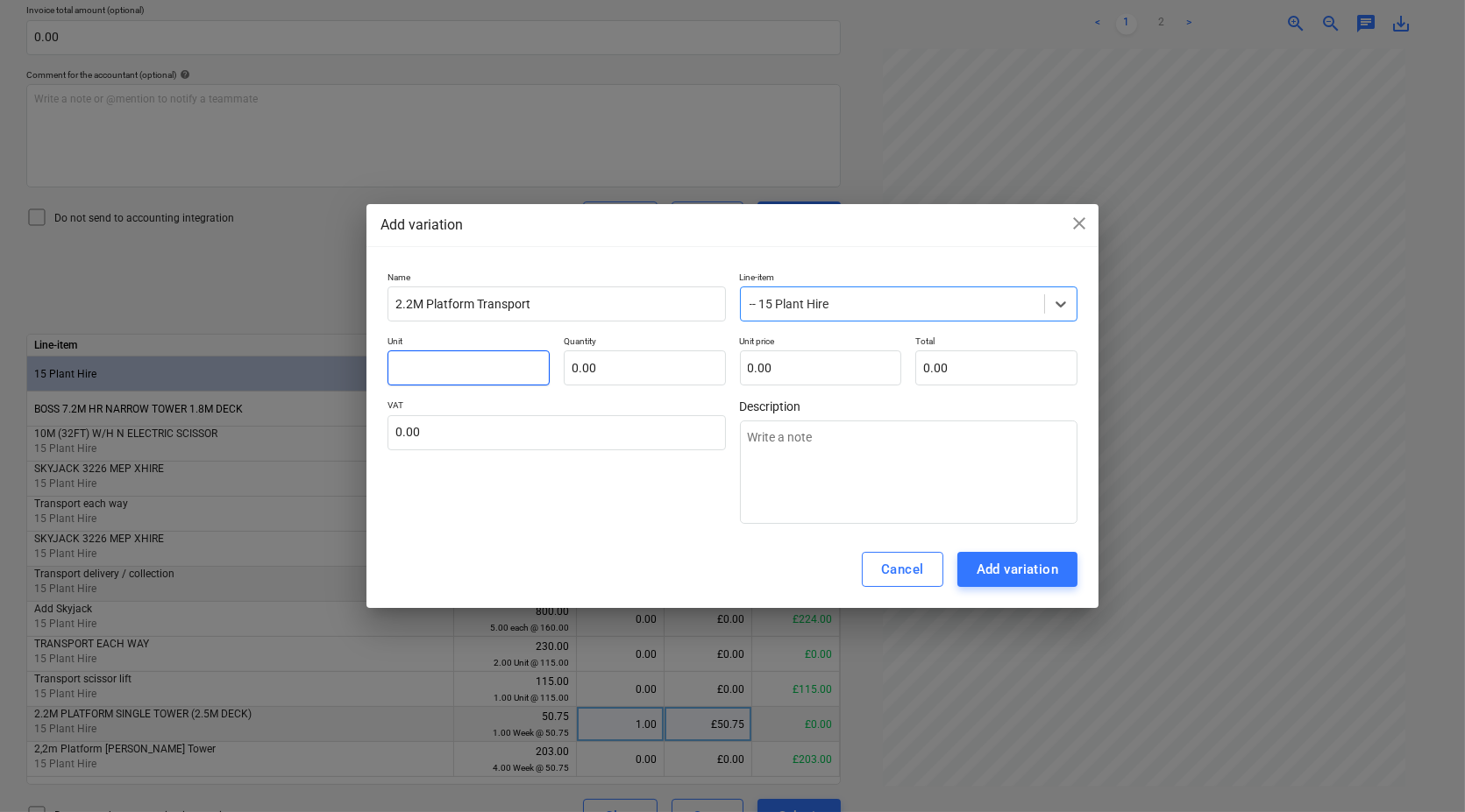
click at [468, 356] on input "text" at bounding box center [469, 367] width 162 height 35
type textarea "x"
type input "e"
type textarea "x"
type input "ea"
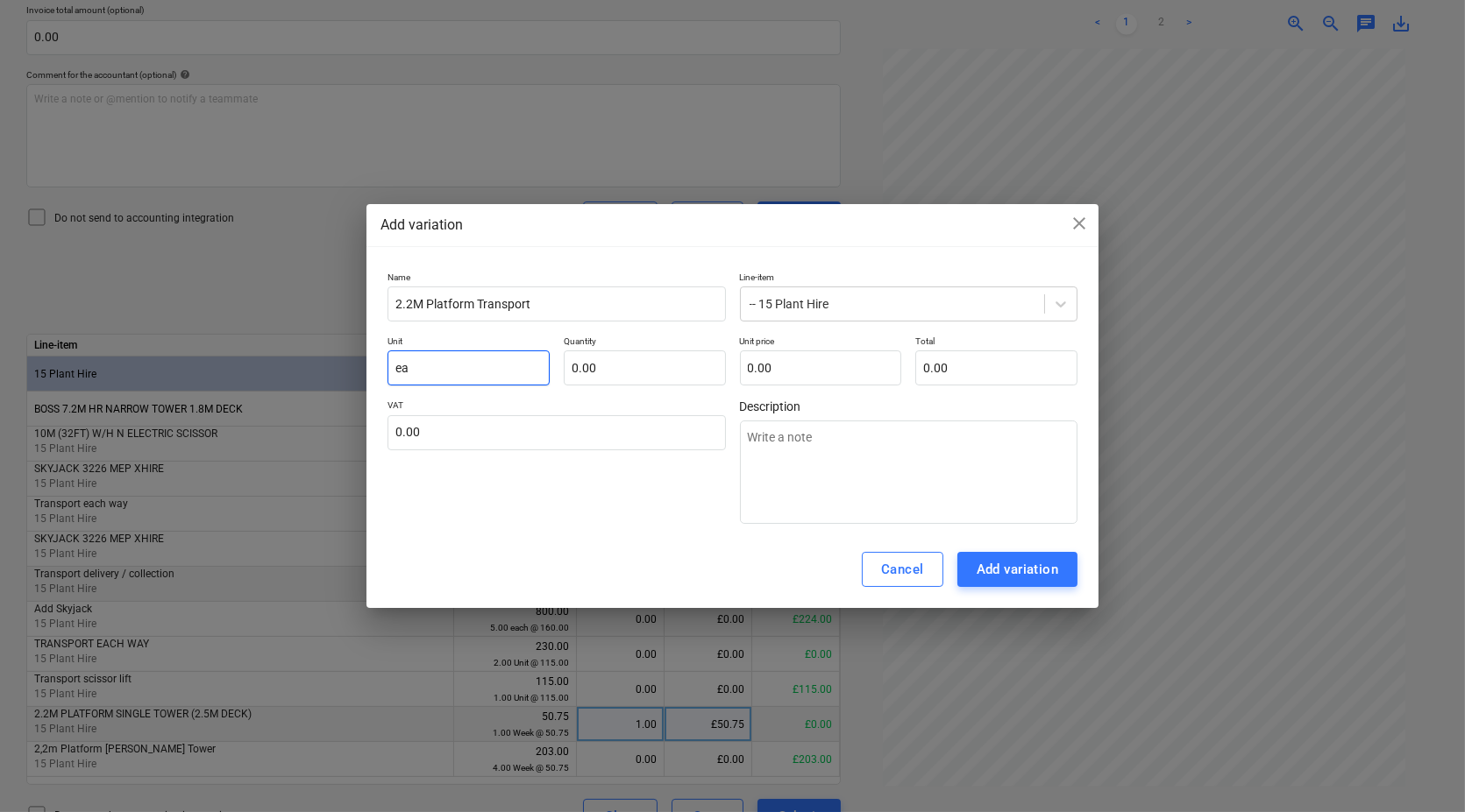
type textarea "x"
type input "eac"
type textarea "x"
type input "each"
type textarea "x"
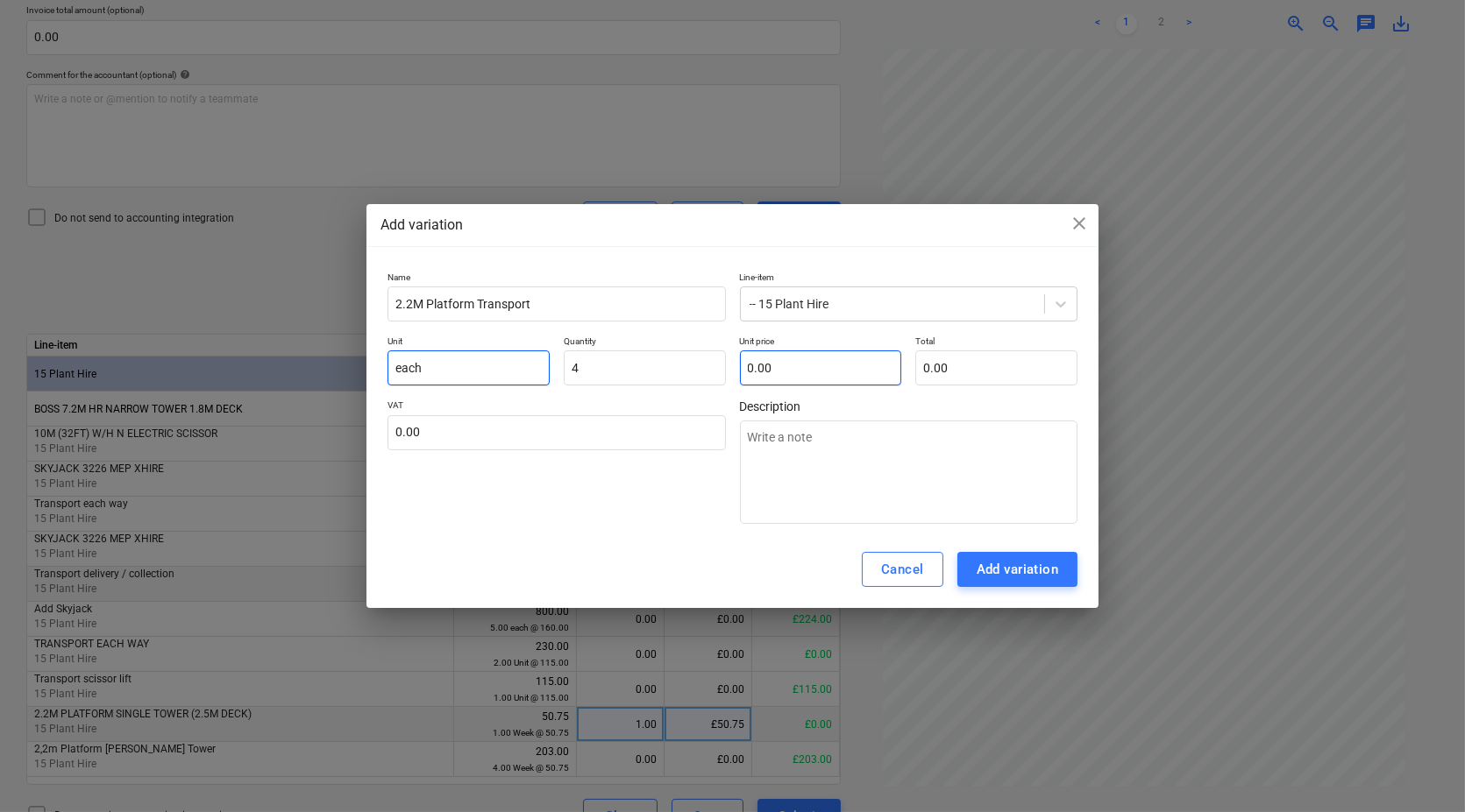
type input "4.00"
type textarea "x"
type input "7"
type input "28.00"
type textarea "x"
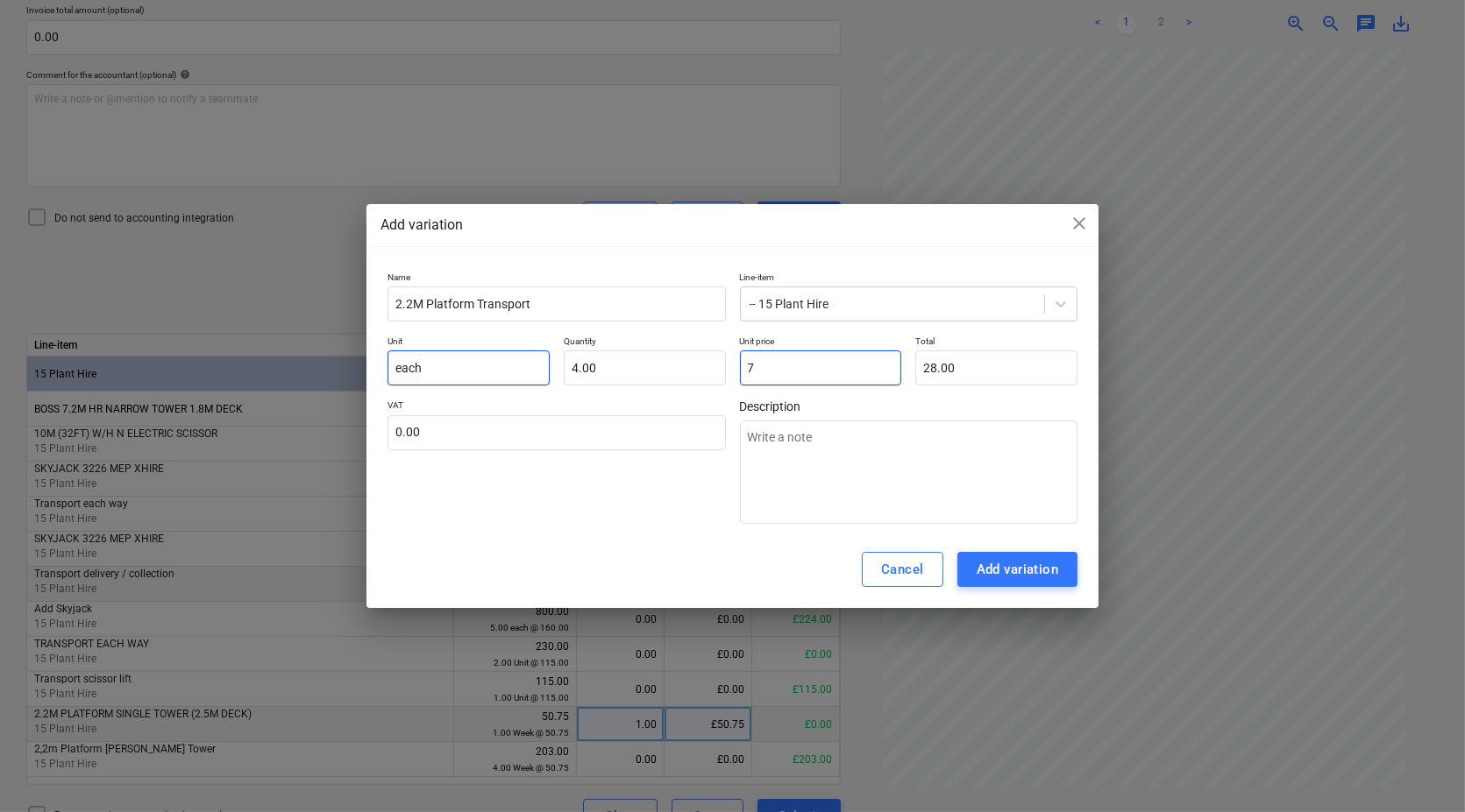
type input "7."
type textarea "x"
type input "7.5"
type input "30.00"
type textarea "x"
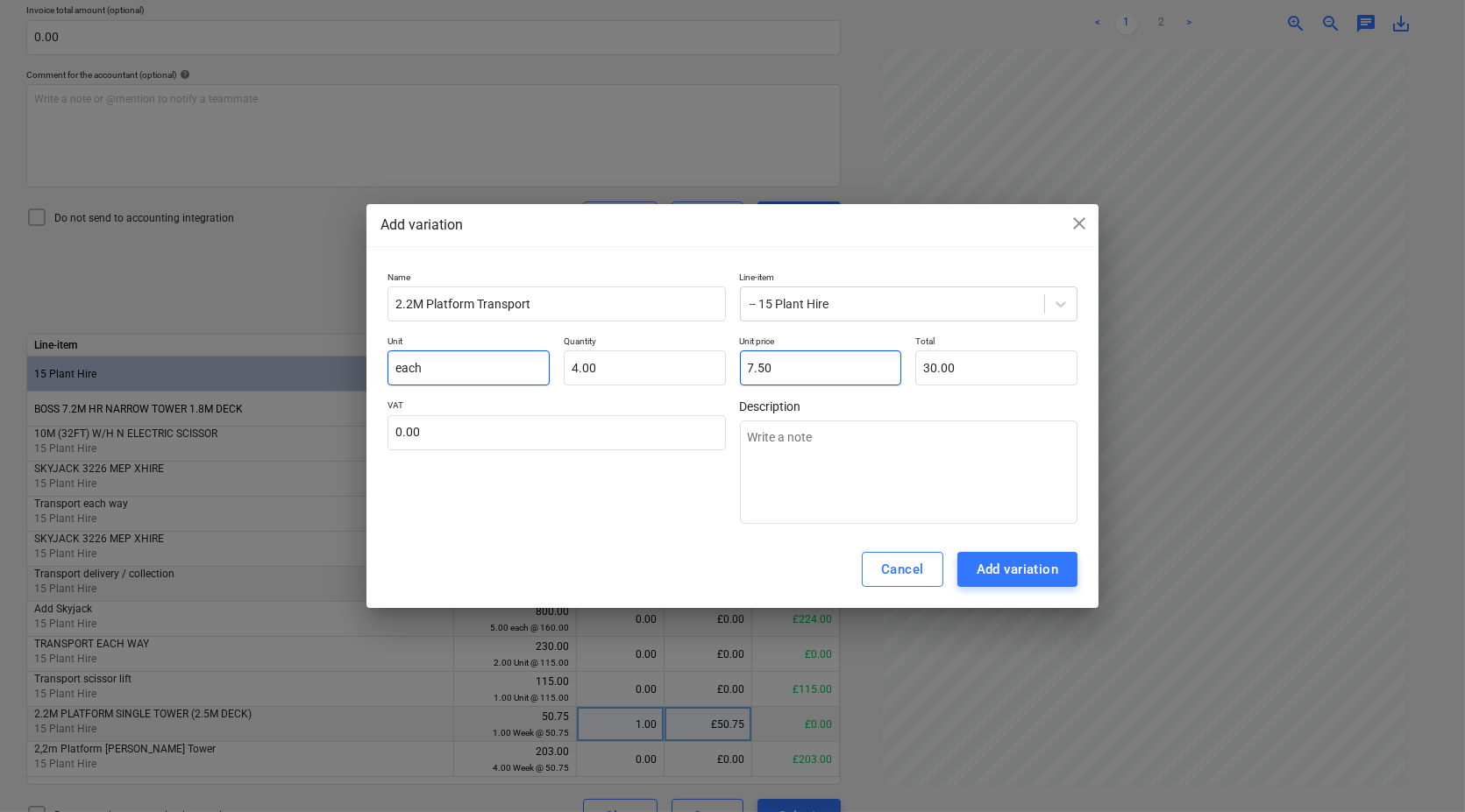
type input "7.50"
type input "30.00"
click at [1044, 566] on div "Add variation" at bounding box center [1018, 570] width 83 height 23
type textarea "x"
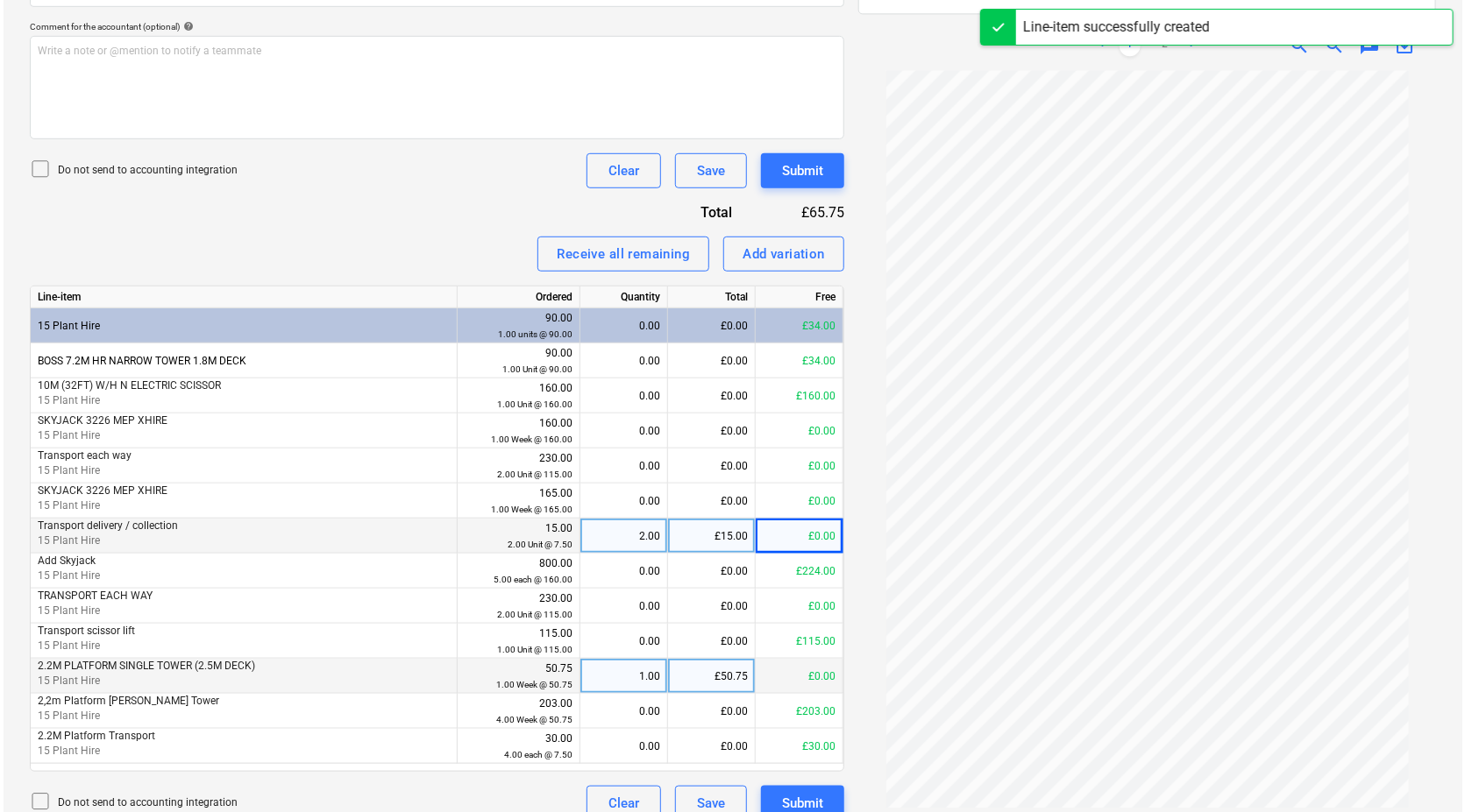
scroll to position [530, 0]
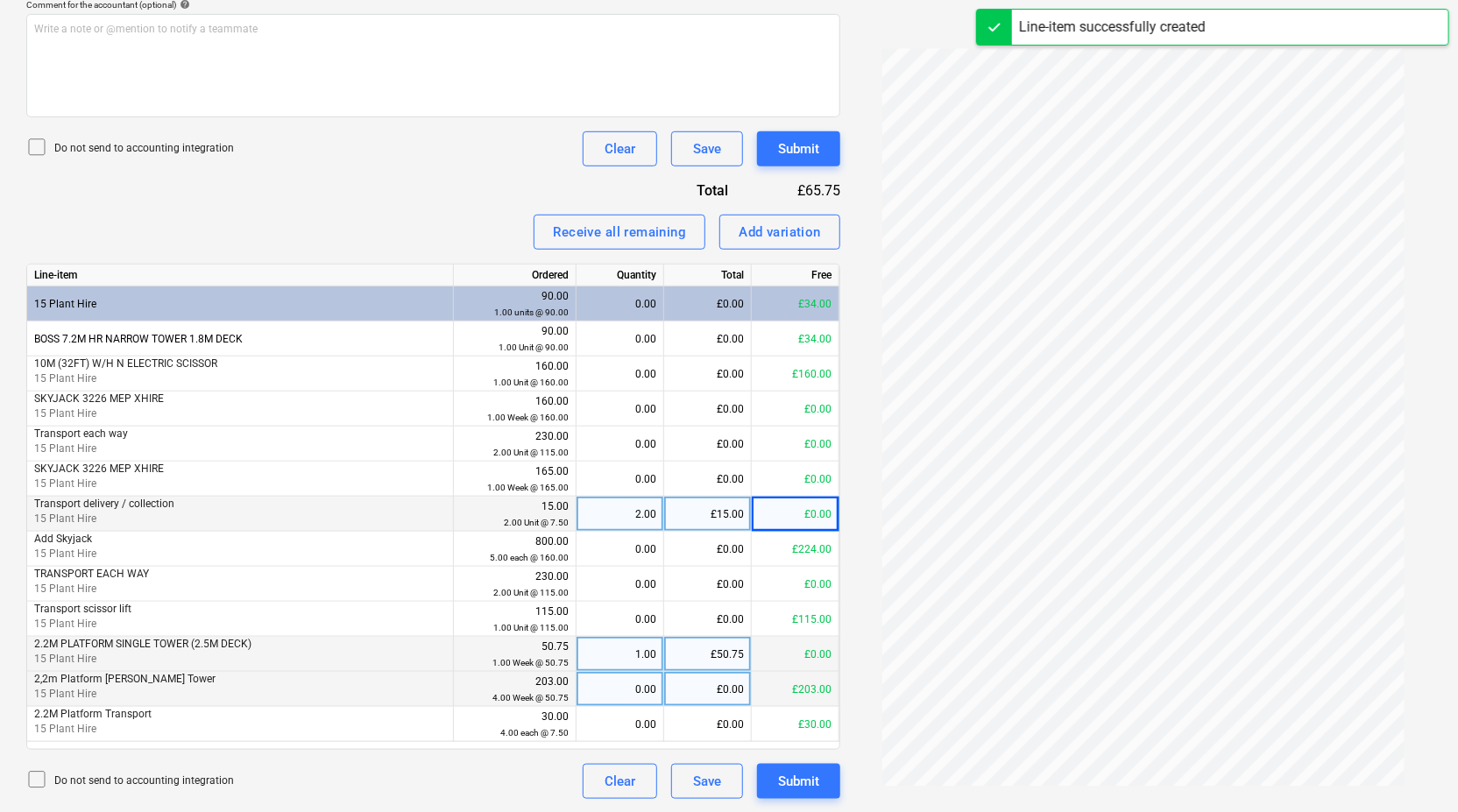
click at [635, 692] on div "0.00" at bounding box center [620, 689] width 72 height 35
type input "1"
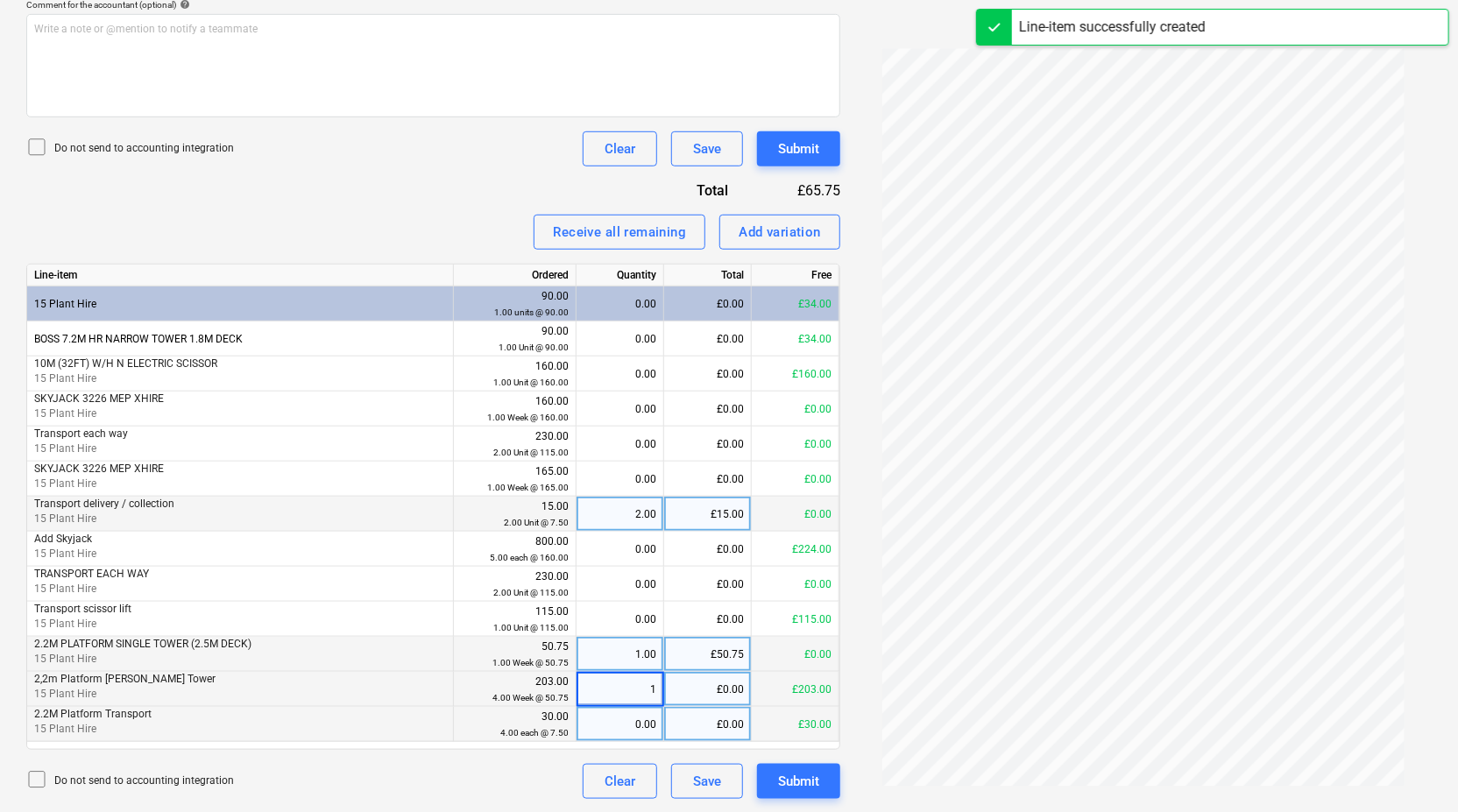
click at [644, 722] on div "0.00" at bounding box center [620, 724] width 72 height 35
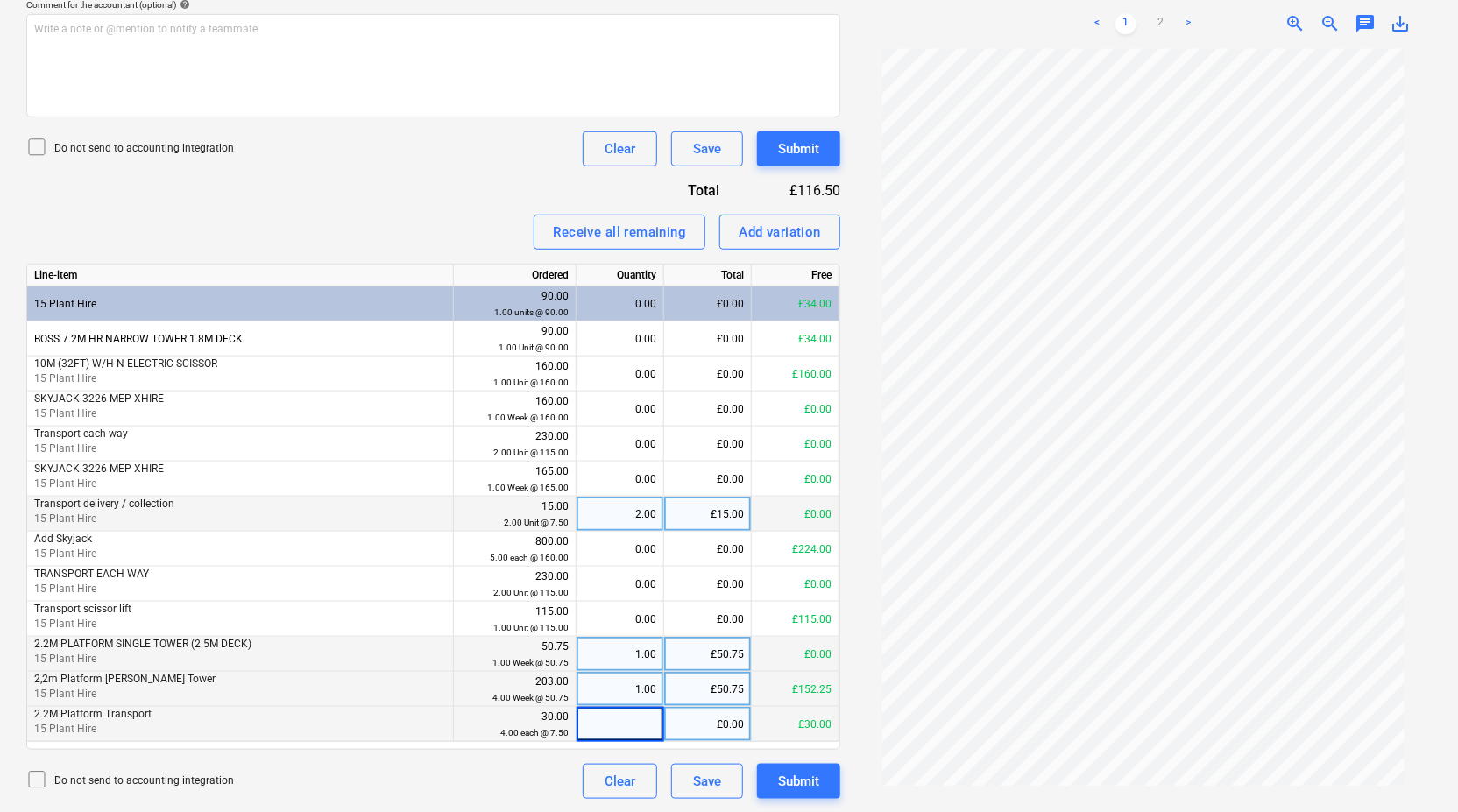
type input "1"
click at [640, 728] on div "1.00" at bounding box center [620, 724] width 72 height 35
type input "0"
click at [805, 772] on div "Submit" at bounding box center [799, 781] width 41 height 23
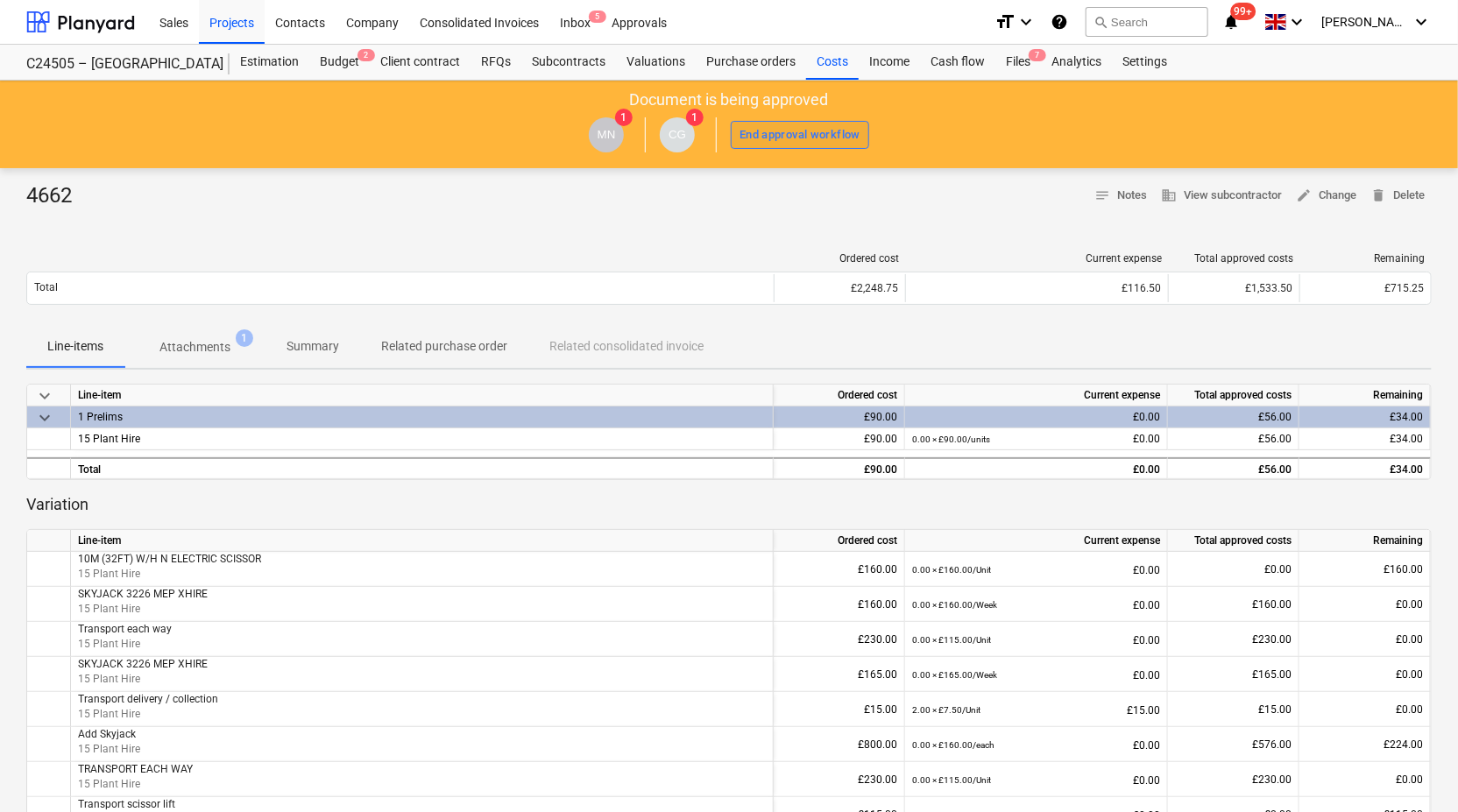
click at [795, 133] on div "End approval workflow" at bounding box center [800, 134] width 121 height 20
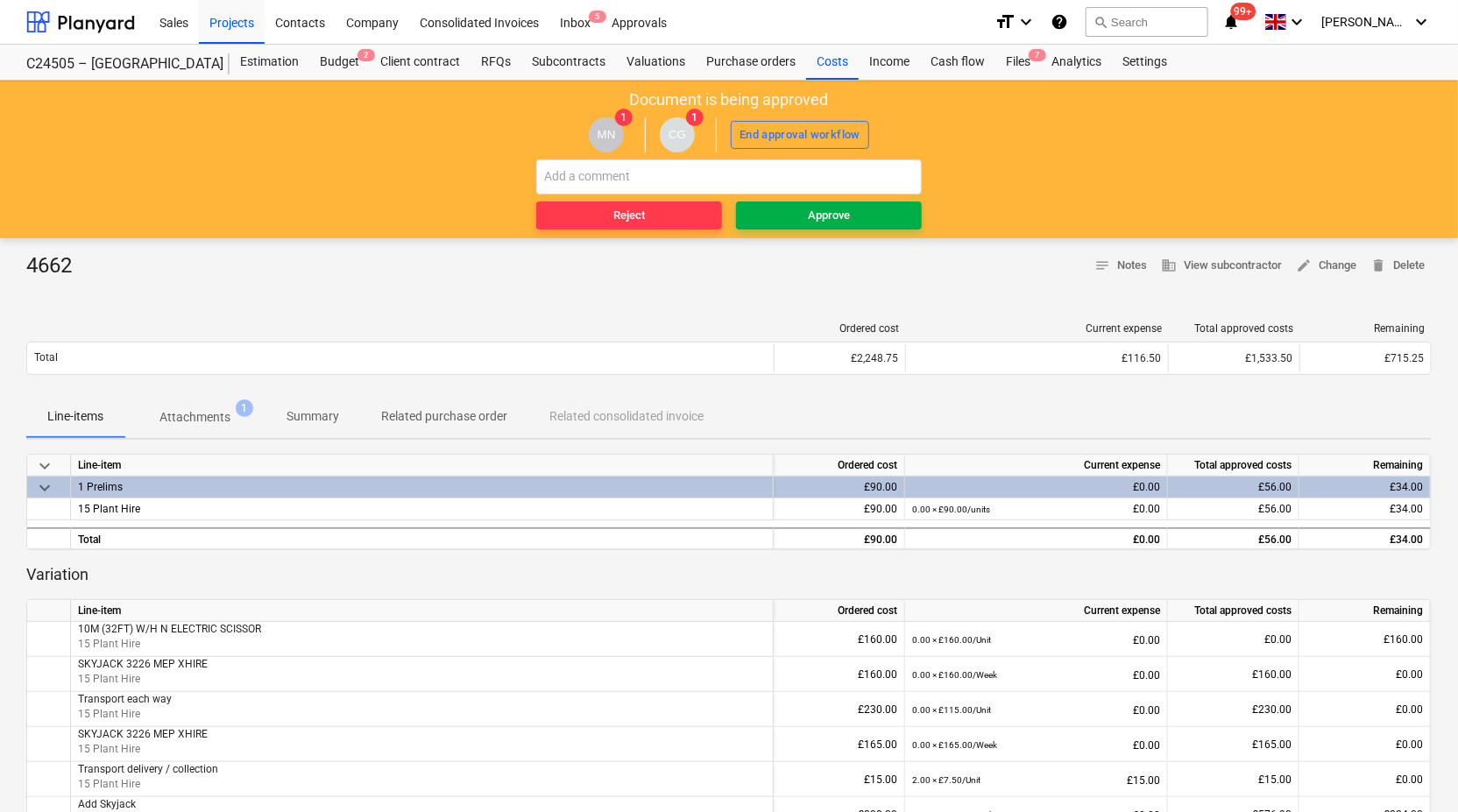
click at [801, 208] on span "Approve" at bounding box center [828, 215] width 172 height 20
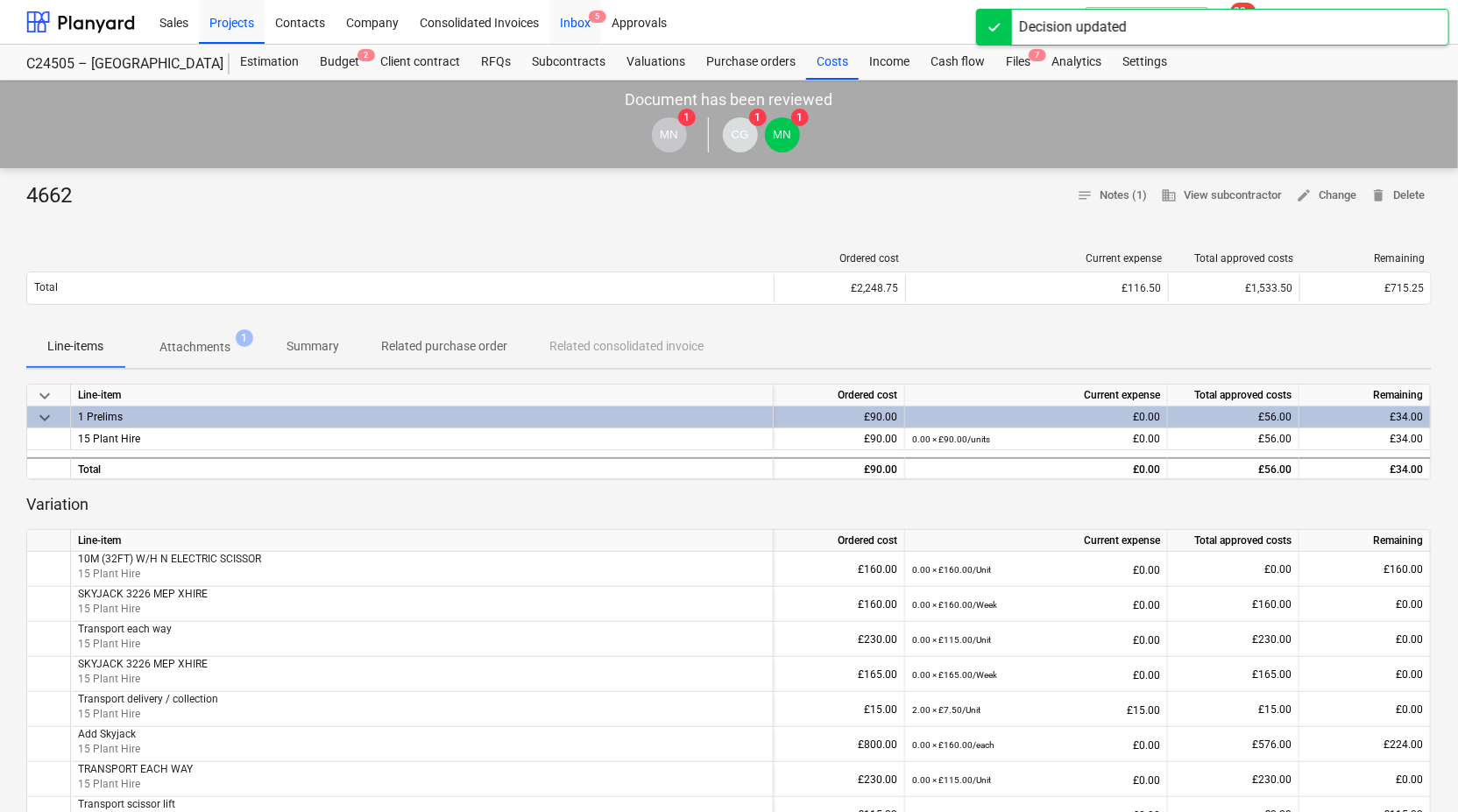
click at [590, 10] on div "Inbox 5" at bounding box center [575, 22] width 52 height 45
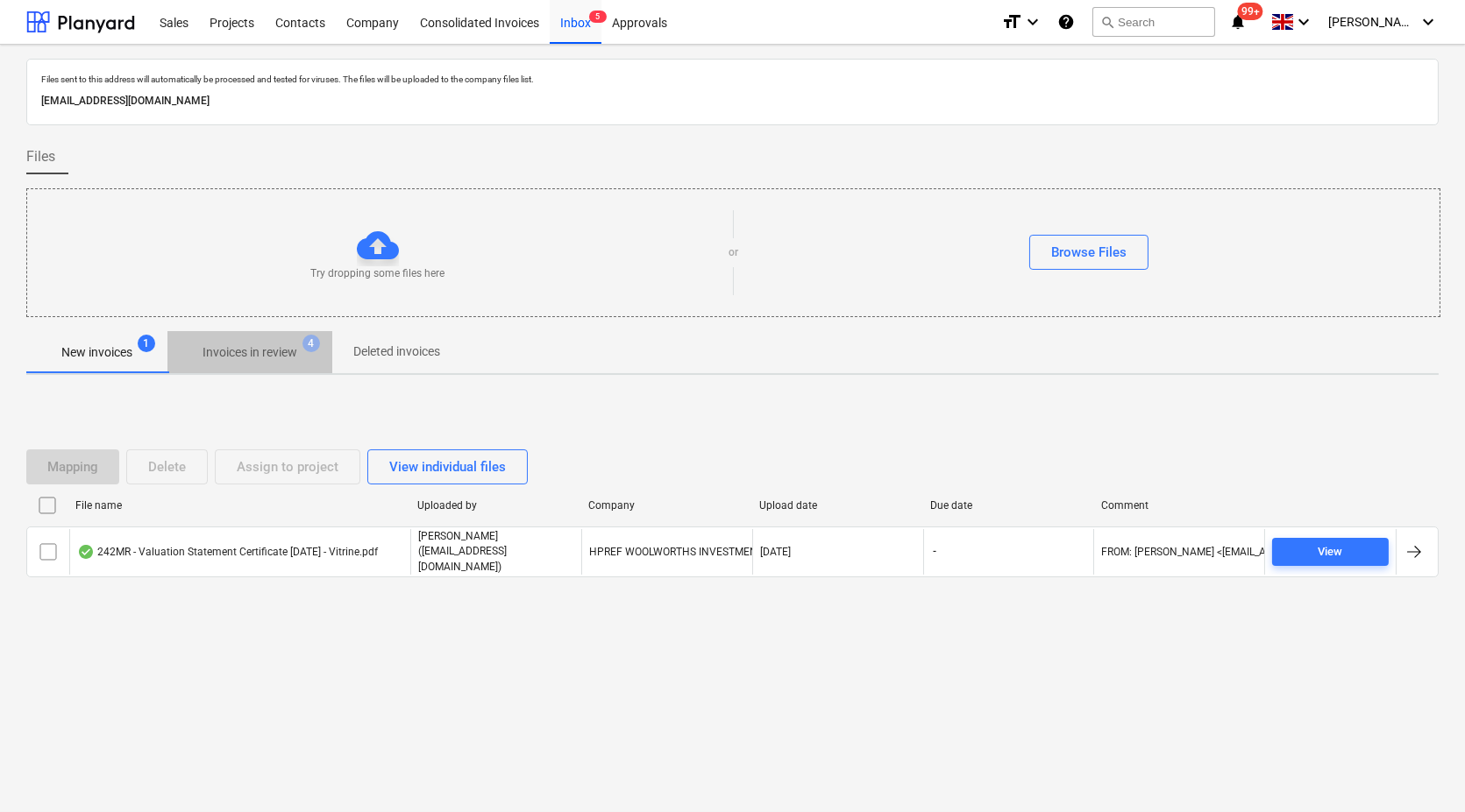
click at [278, 344] on span "Invoices in review 4" at bounding box center [250, 352] width 123 height 17
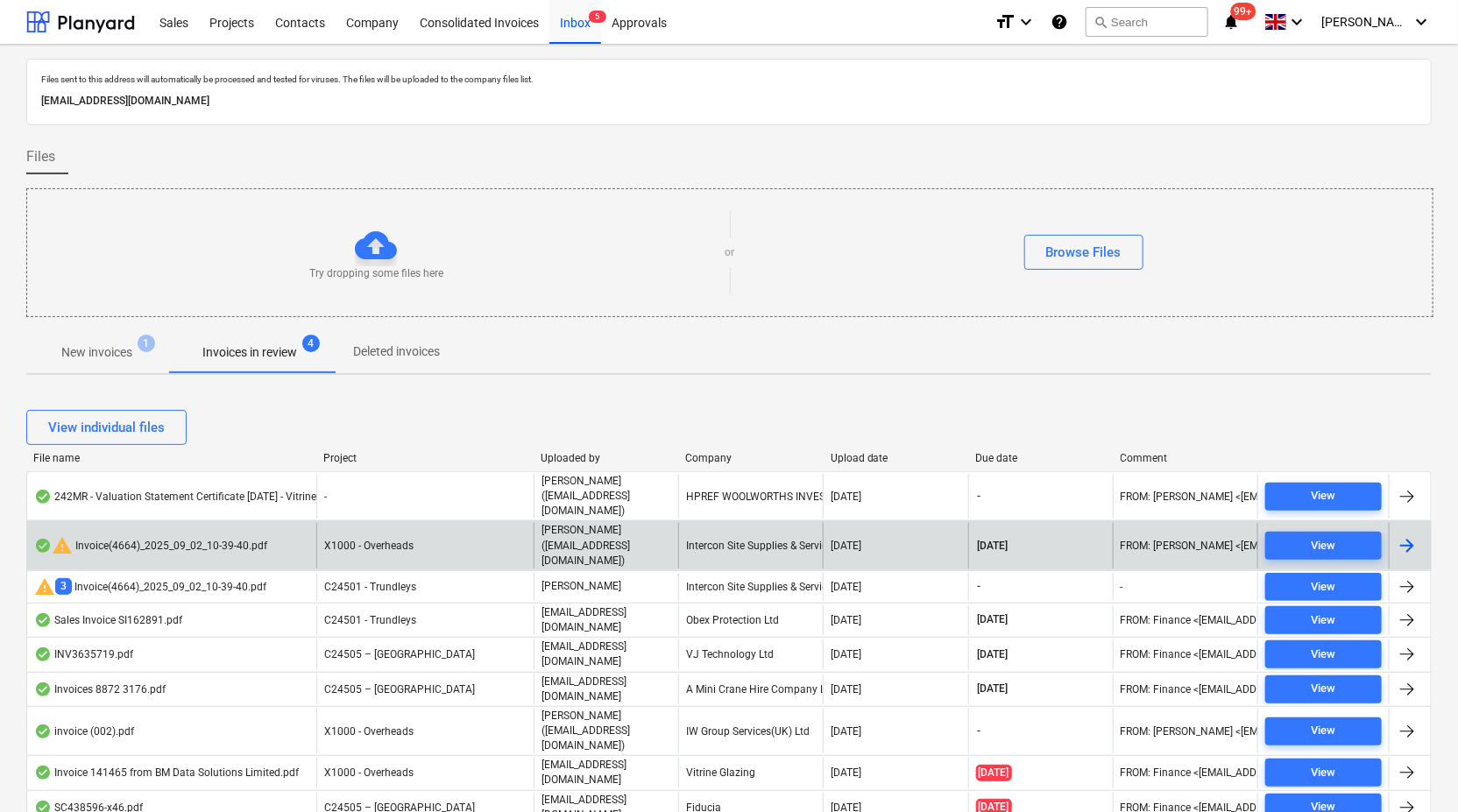
click at [729, 527] on div "Intercon Site Supplies & Service Ltd" at bounding box center [750, 545] width 145 height 45
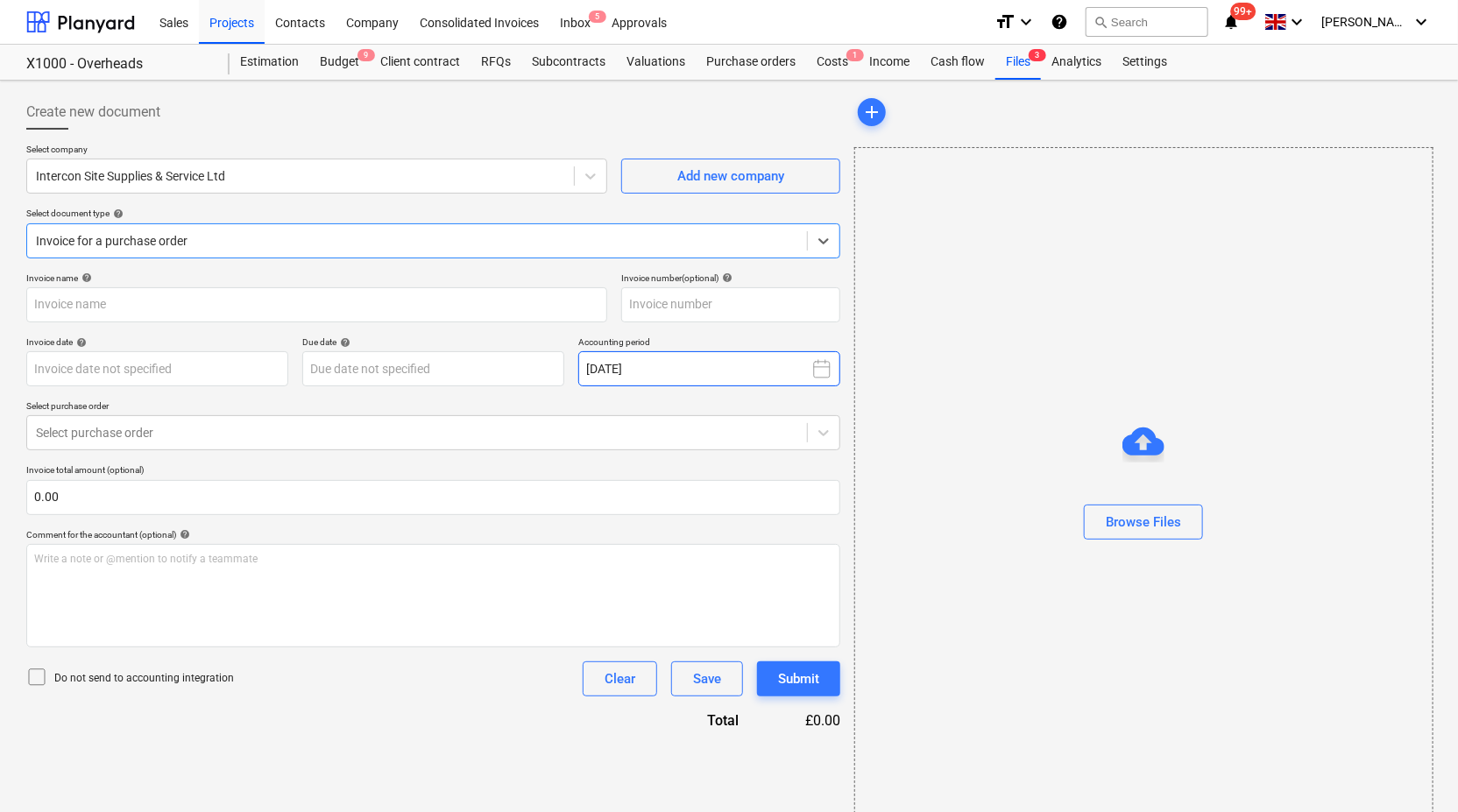
type input "4664"
type input "[DATE]"
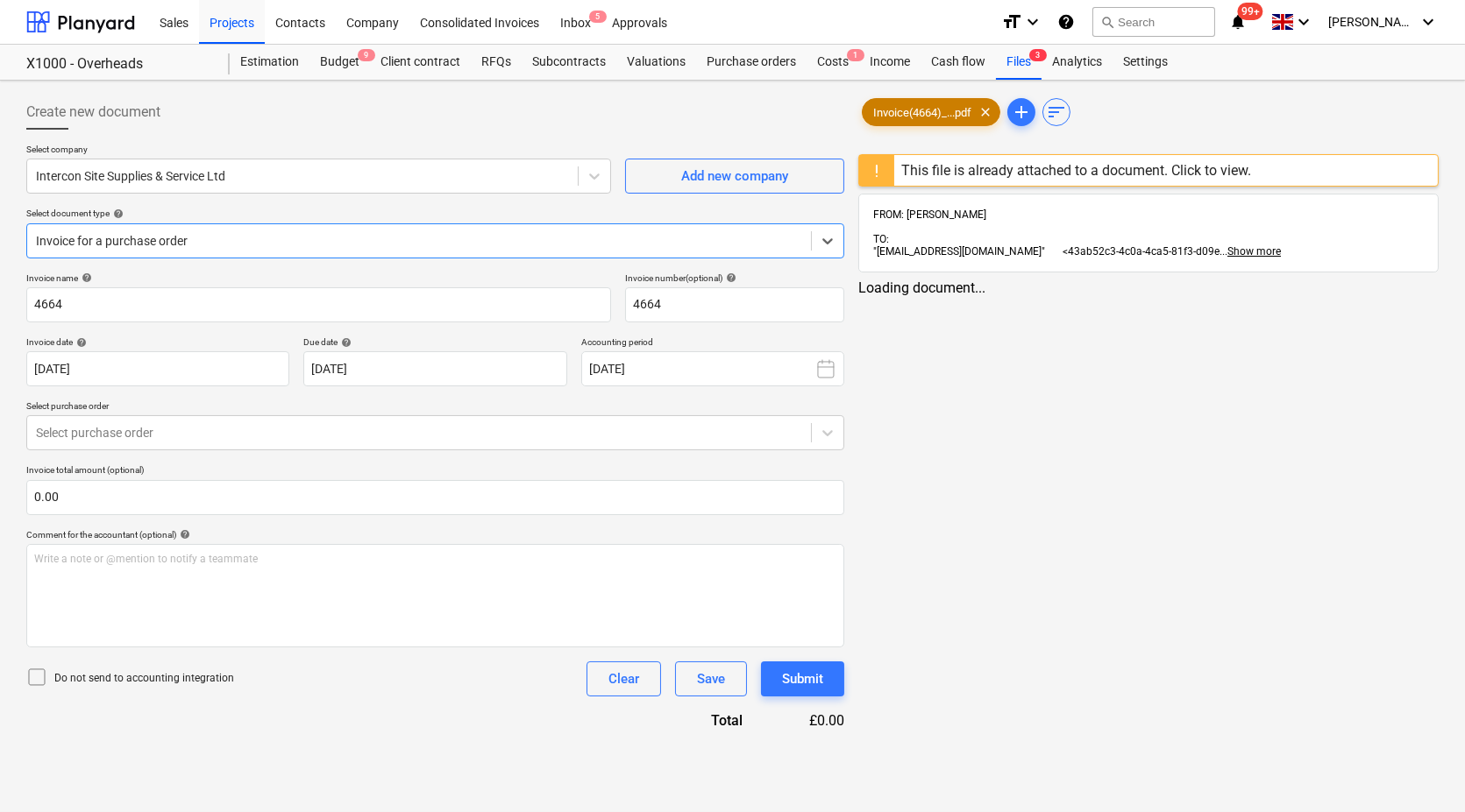
click at [930, 109] on span "Invoice(4664)_...pdf" at bounding box center [921, 113] width 119 height 13
click at [896, 114] on span "Invoice(4664)_...pdf" at bounding box center [921, 113] width 119 height 13
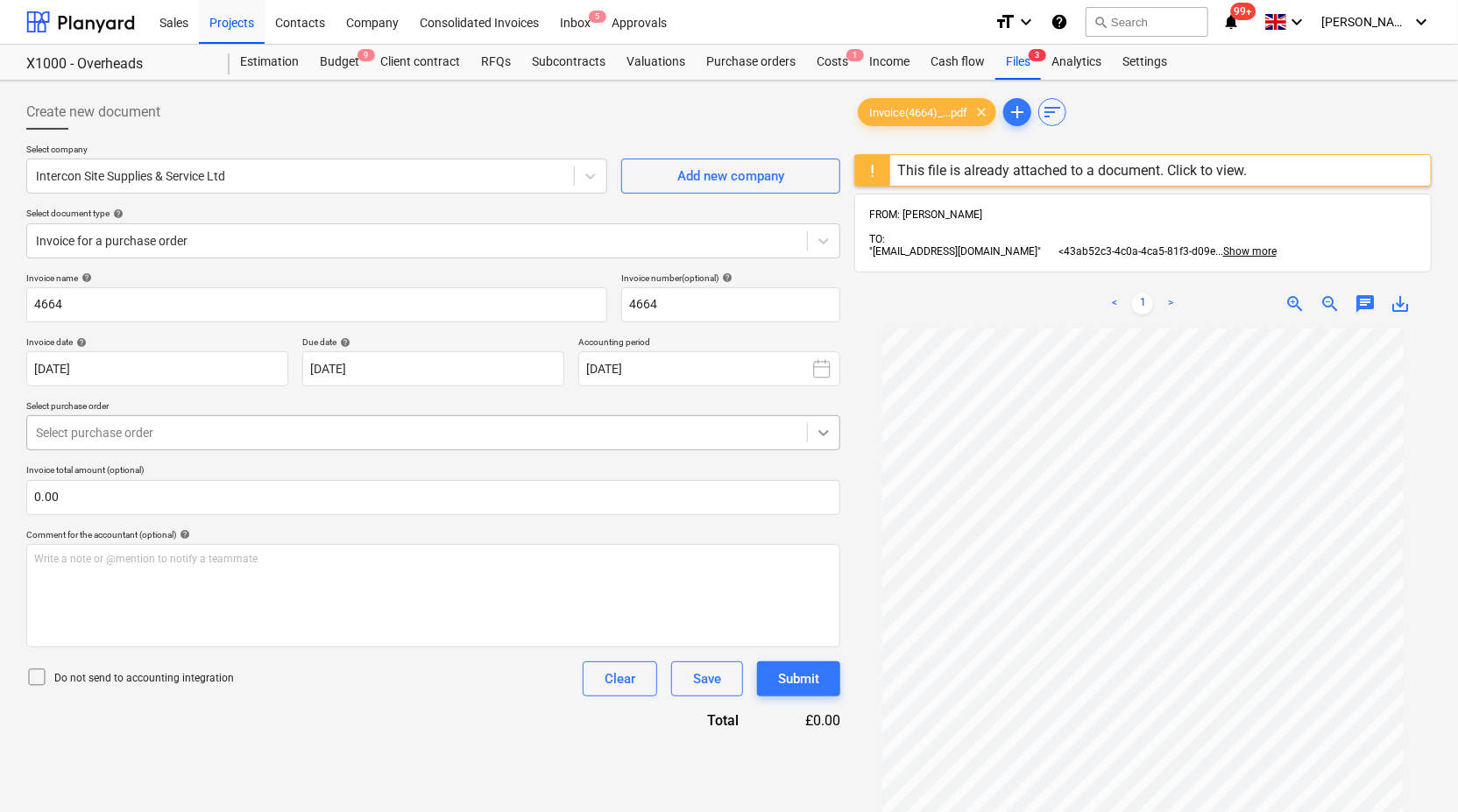
click at [840, 438] on div "Create new document Select company Intercon Site Supplies & Service Ltd Add new…" at bounding box center [434, 592] width 828 height 1011
click at [819, 440] on icon at bounding box center [823, 433] width 18 height 18
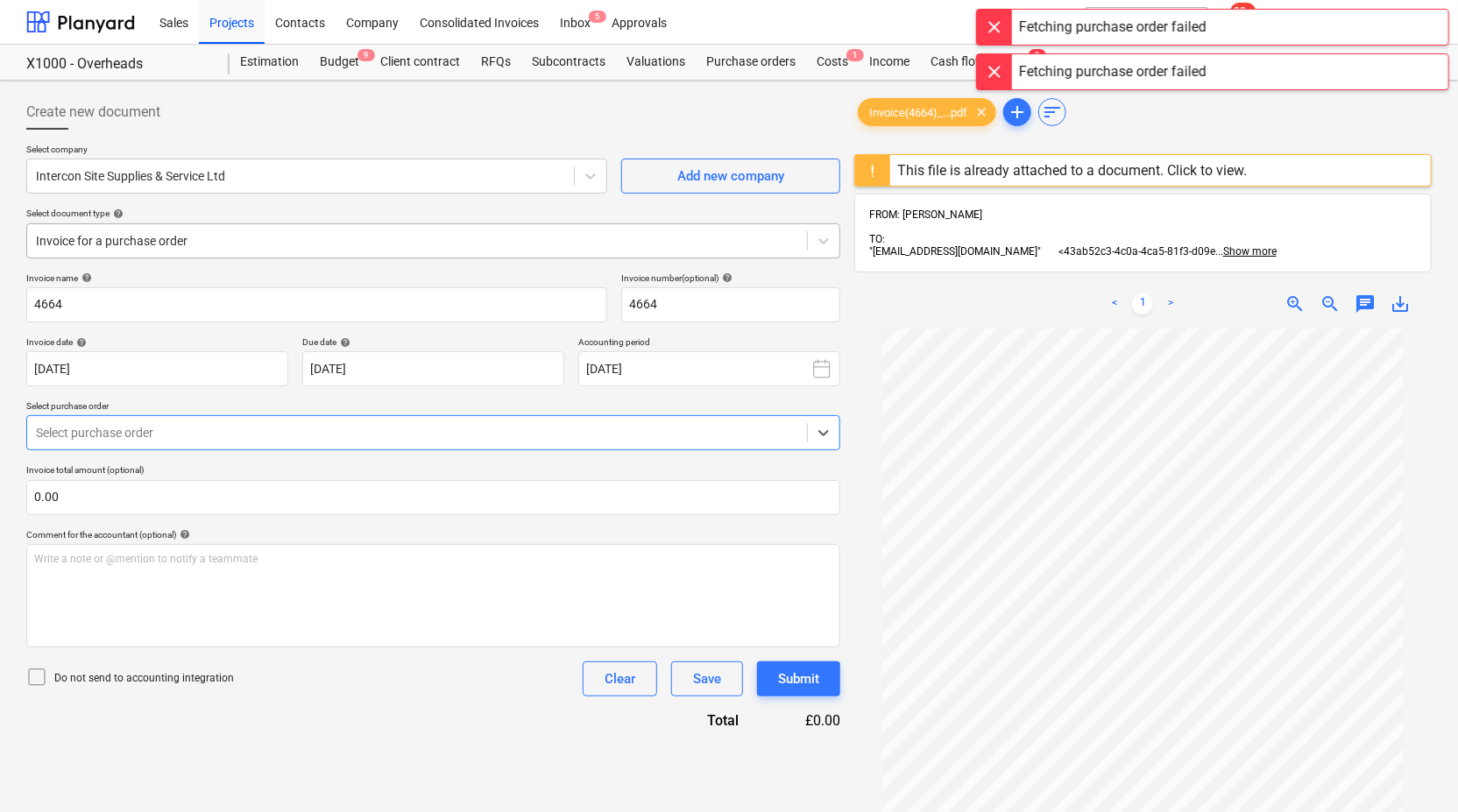
click at [493, 232] on div at bounding box center [417, 240] width 762 height 18
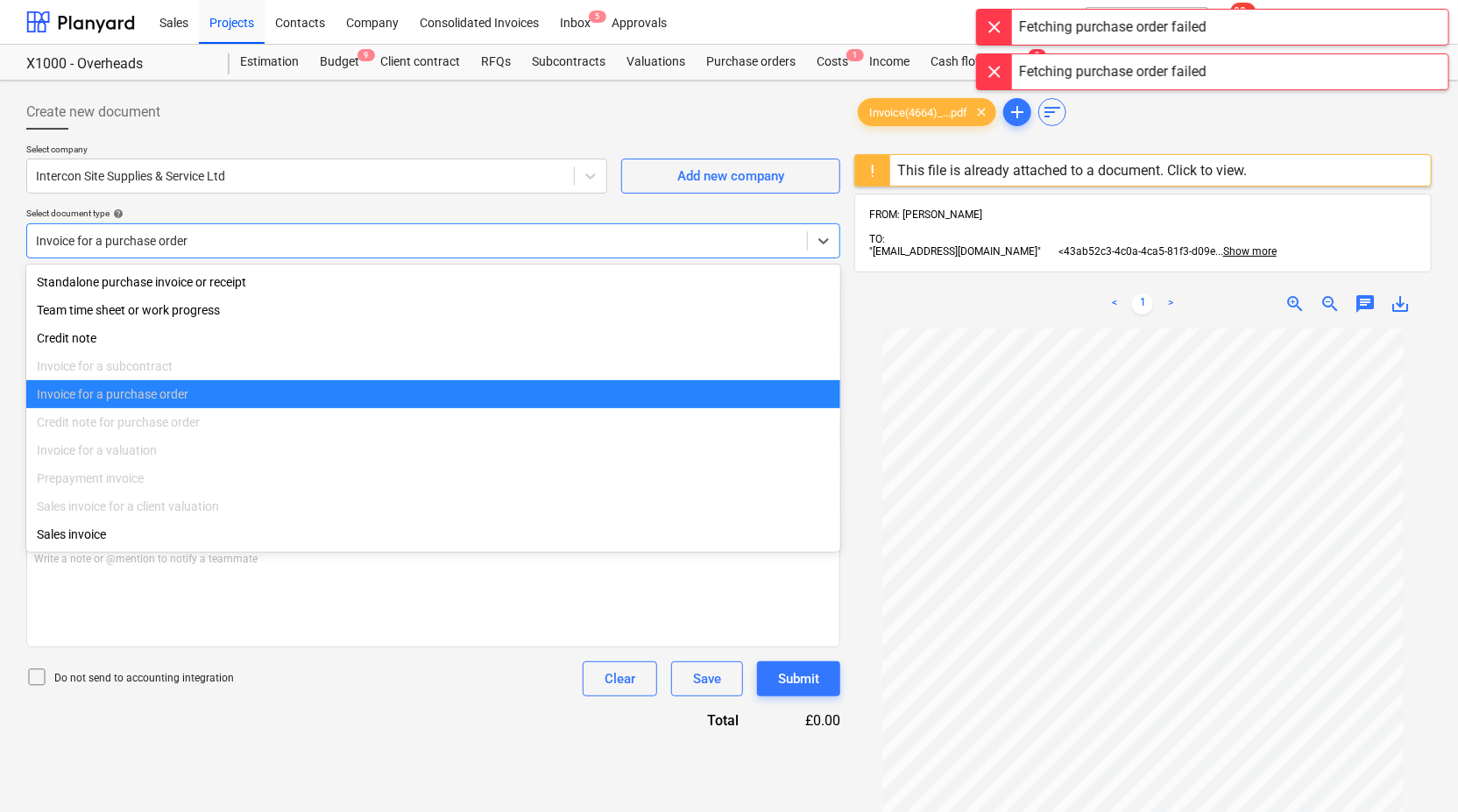
click at [493, 232] on div at bounding box center [417, 240] width 762 height 18
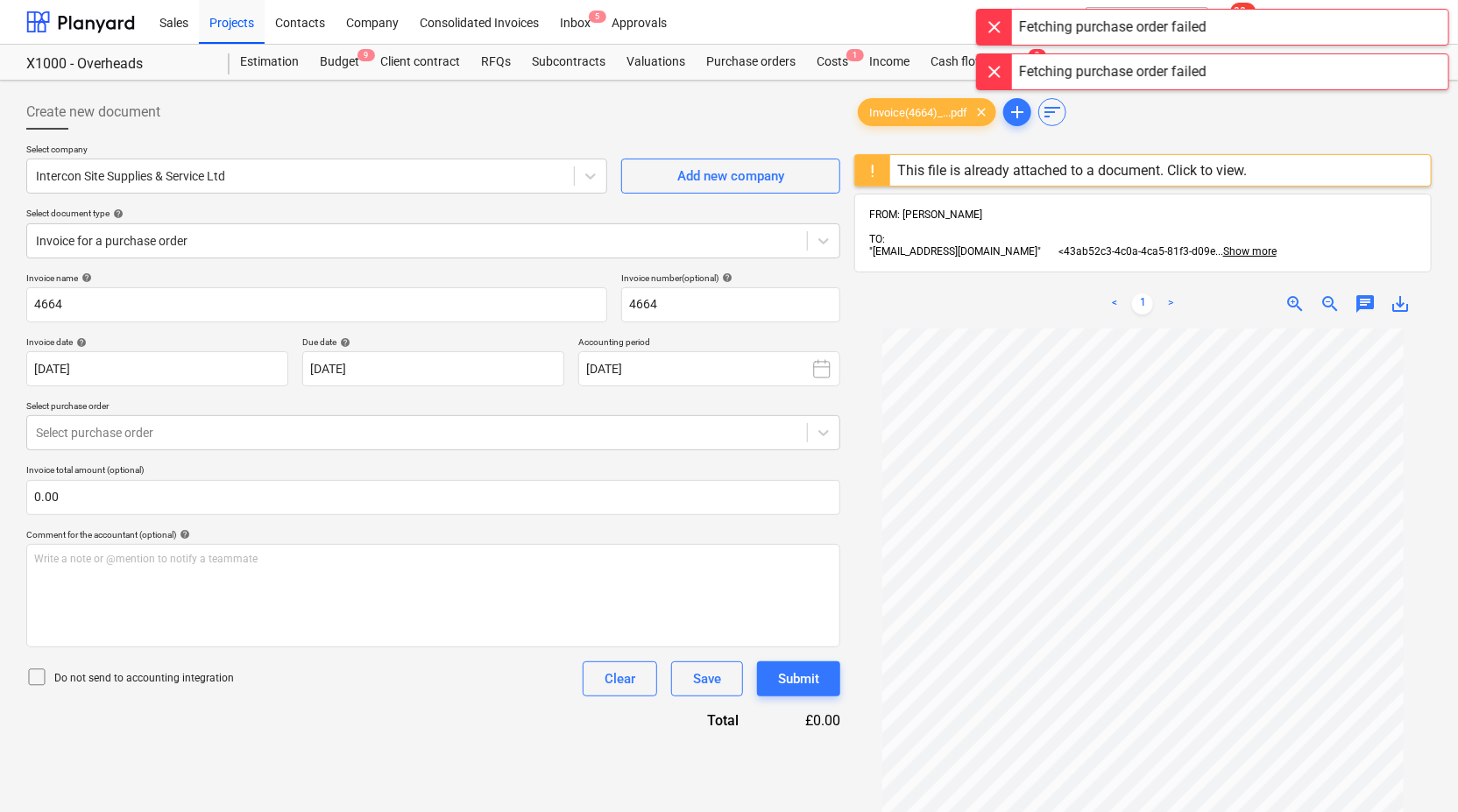
click at [987, 65] on div at bounding box center [994, 71] width 35 height 35
click at [996, 17] on div at bounding box center [994, 26] width 35 height 35
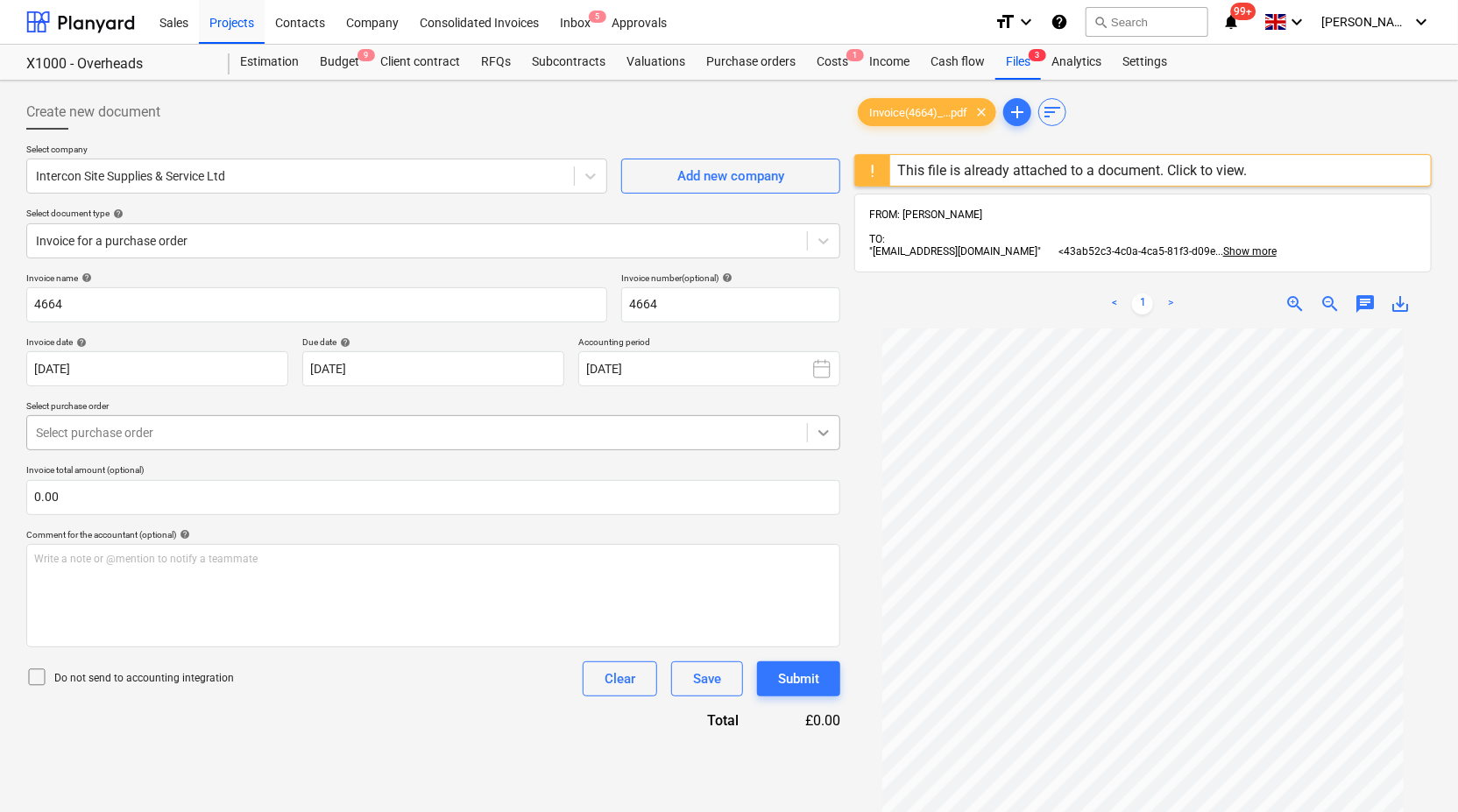
click at [823, 439] on icon at bounding box center [823, 433] width 18 height 18
click at [828, 426] on icon at bounding box center [823, 433] width 18 height 18
click at [822, 243] on icon at bounding box center [823, 240] width 18 height 18
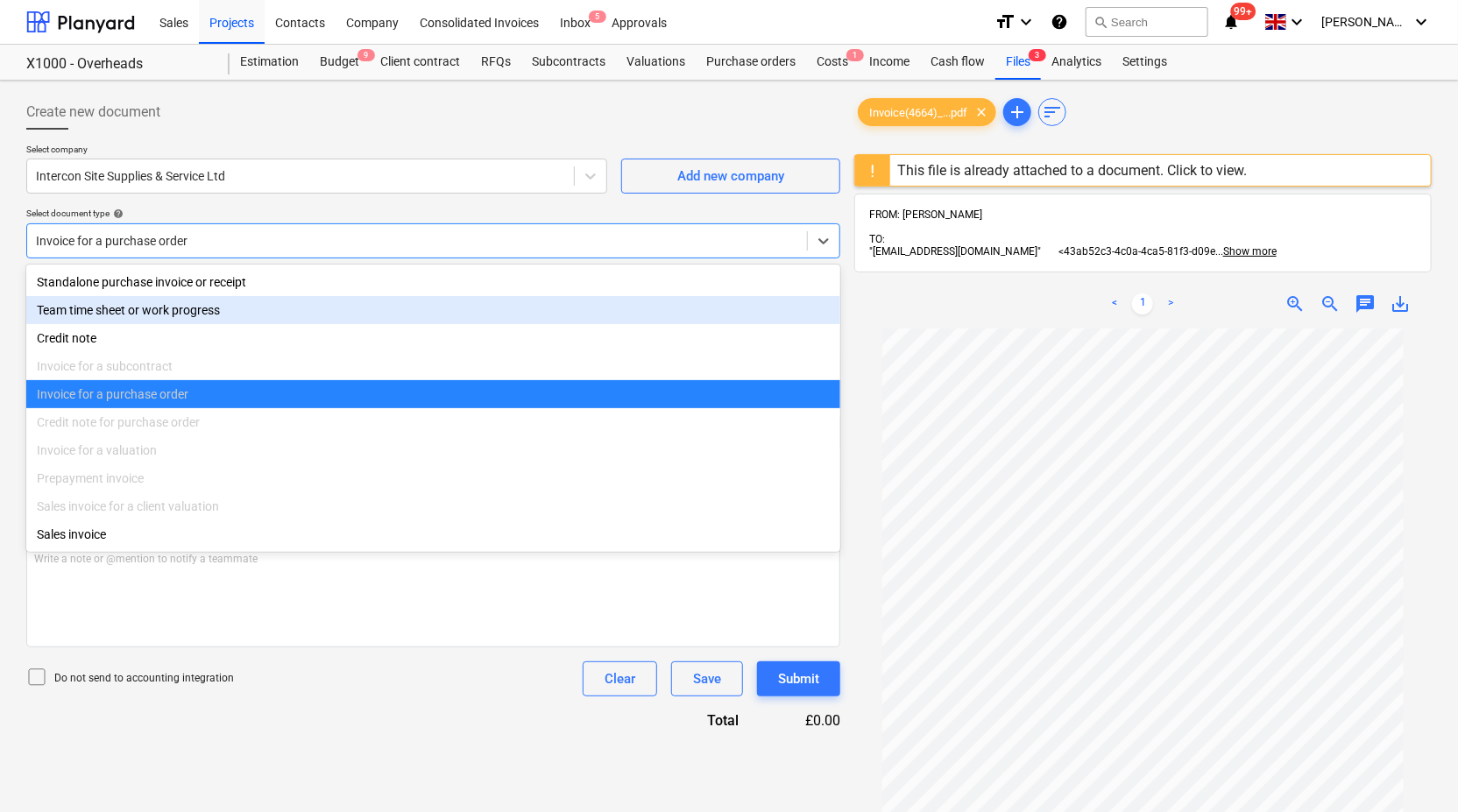
click at [716, 323] on div "Team time sheet or work progress" at bounding box center [433, 310] width 814 height 28
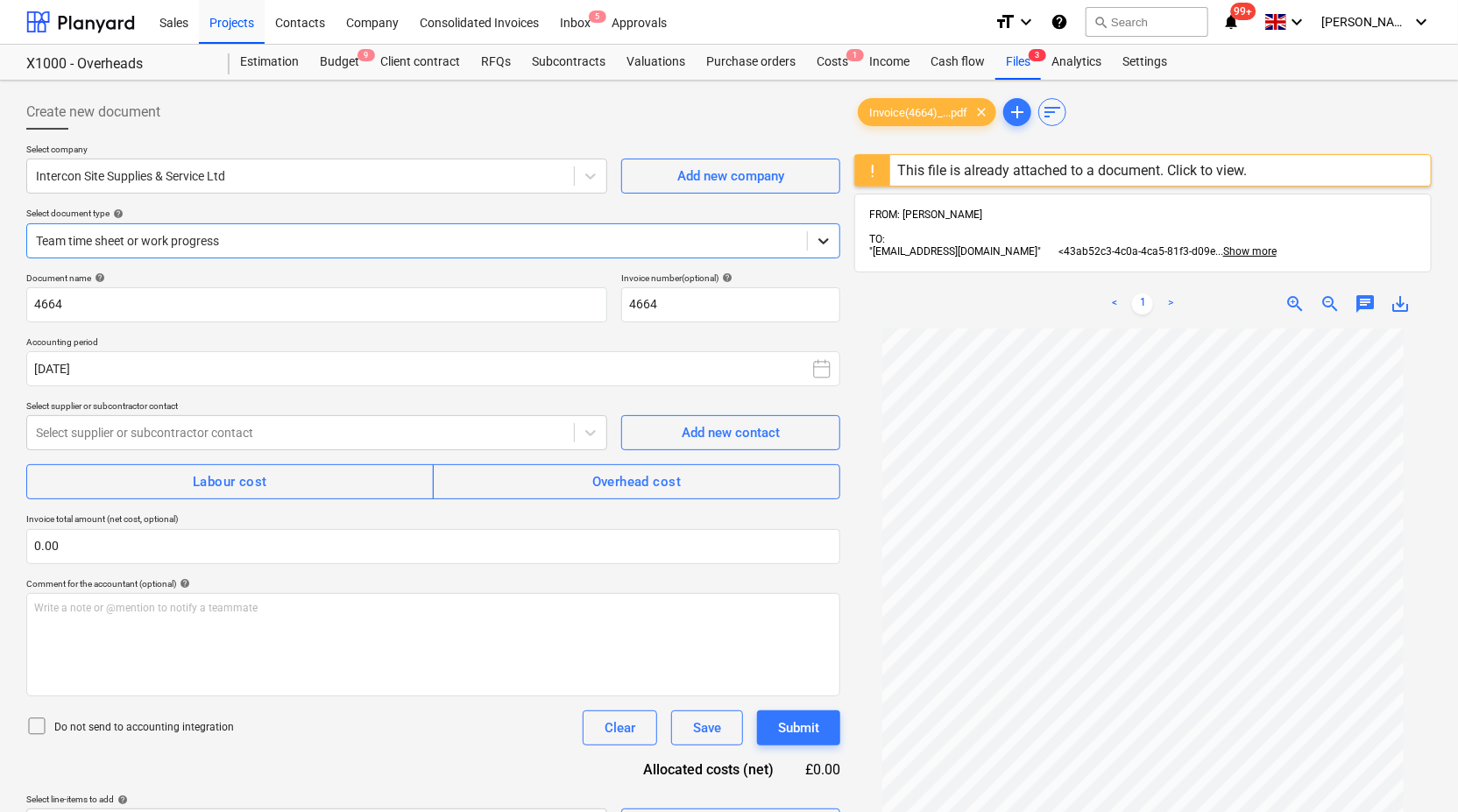
click at [825, 237] on icon at bounding box center [823, 240] width 18 height 18
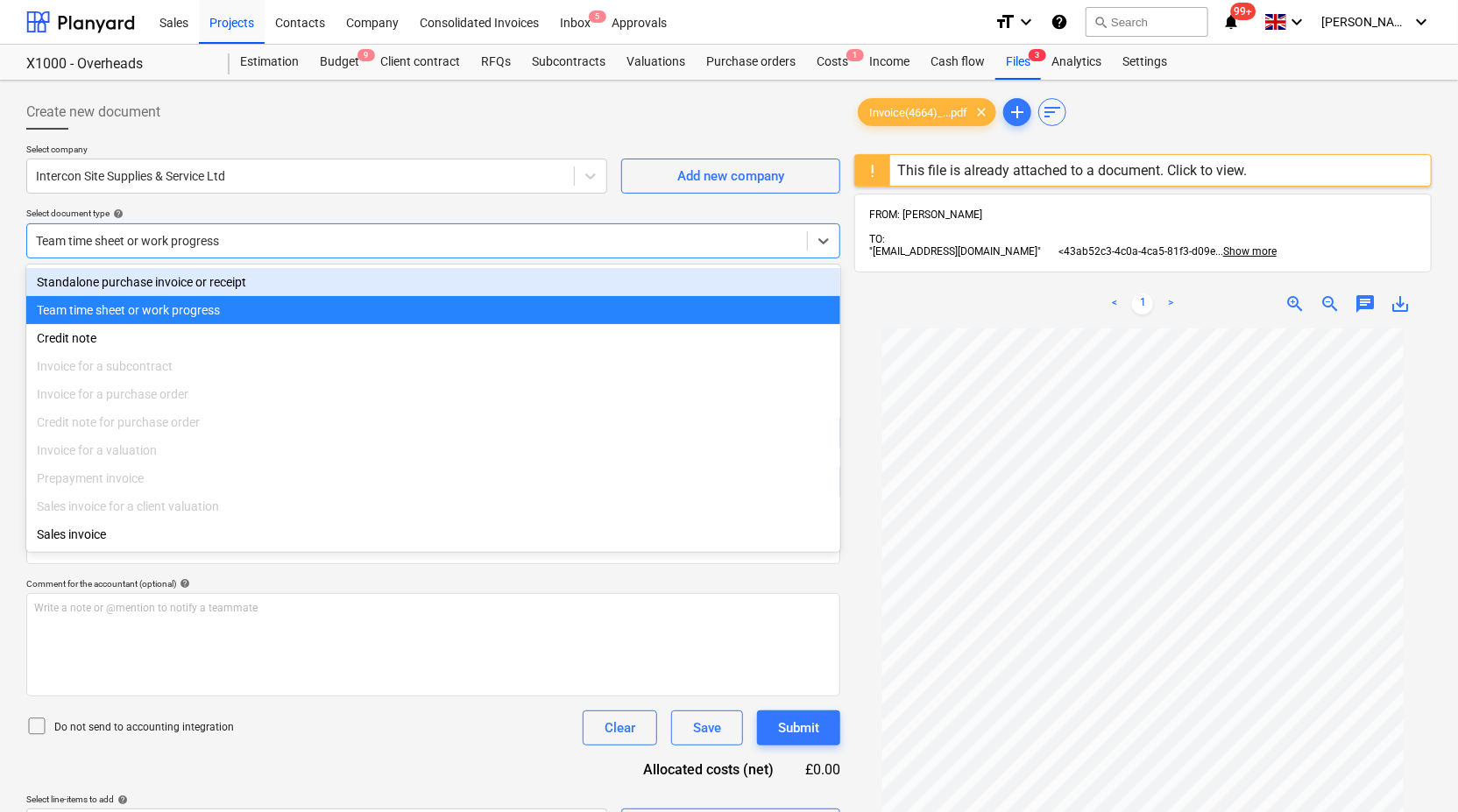
click at [845, 209] on div "Create new document Select company Intercon Site Supplies & Service Ltd Add new…" at bounding box center [434, 592] width 828 height 1011
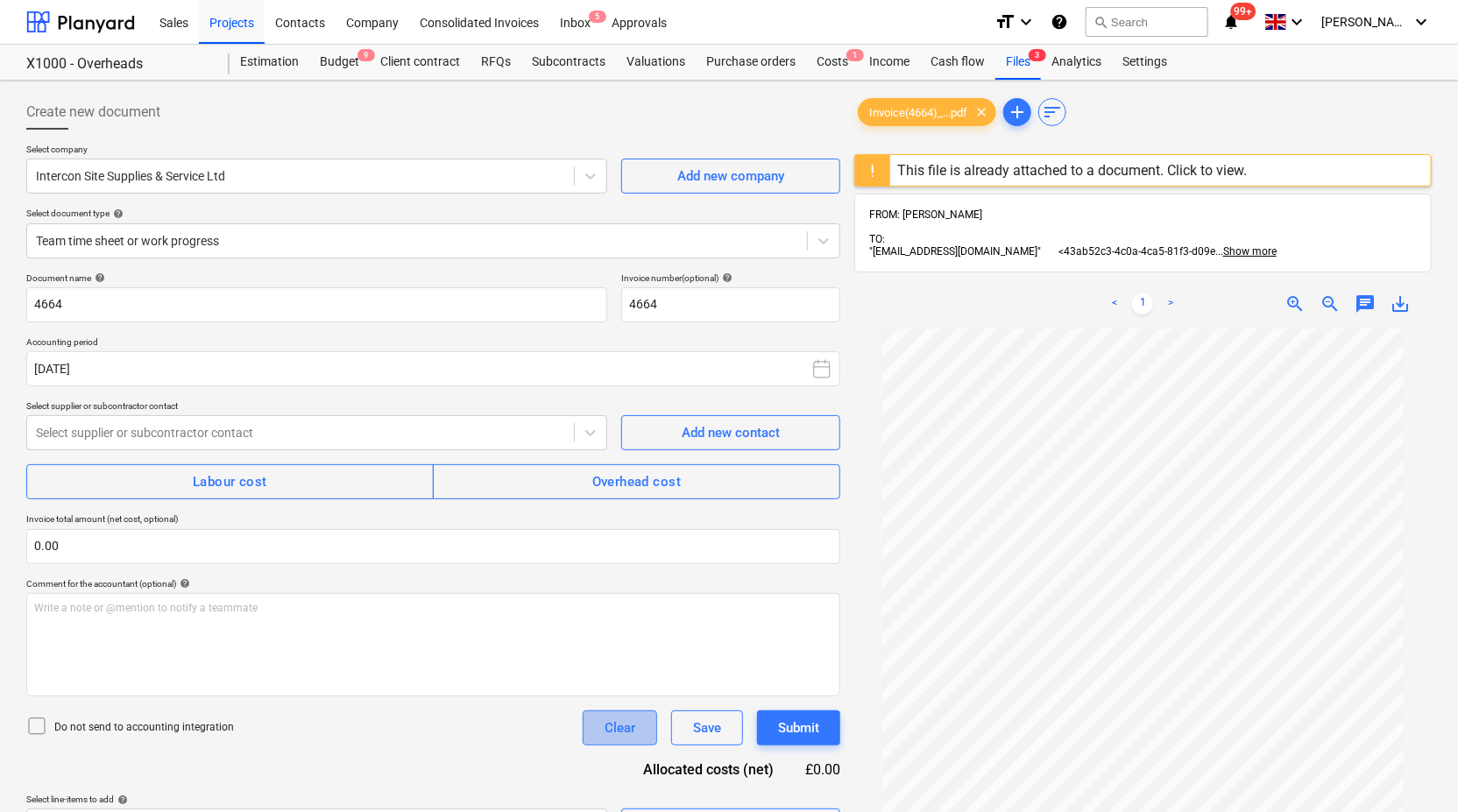
click at [621, 735] on div "Clear" at bounding box center [620, 728] width 31 height 23
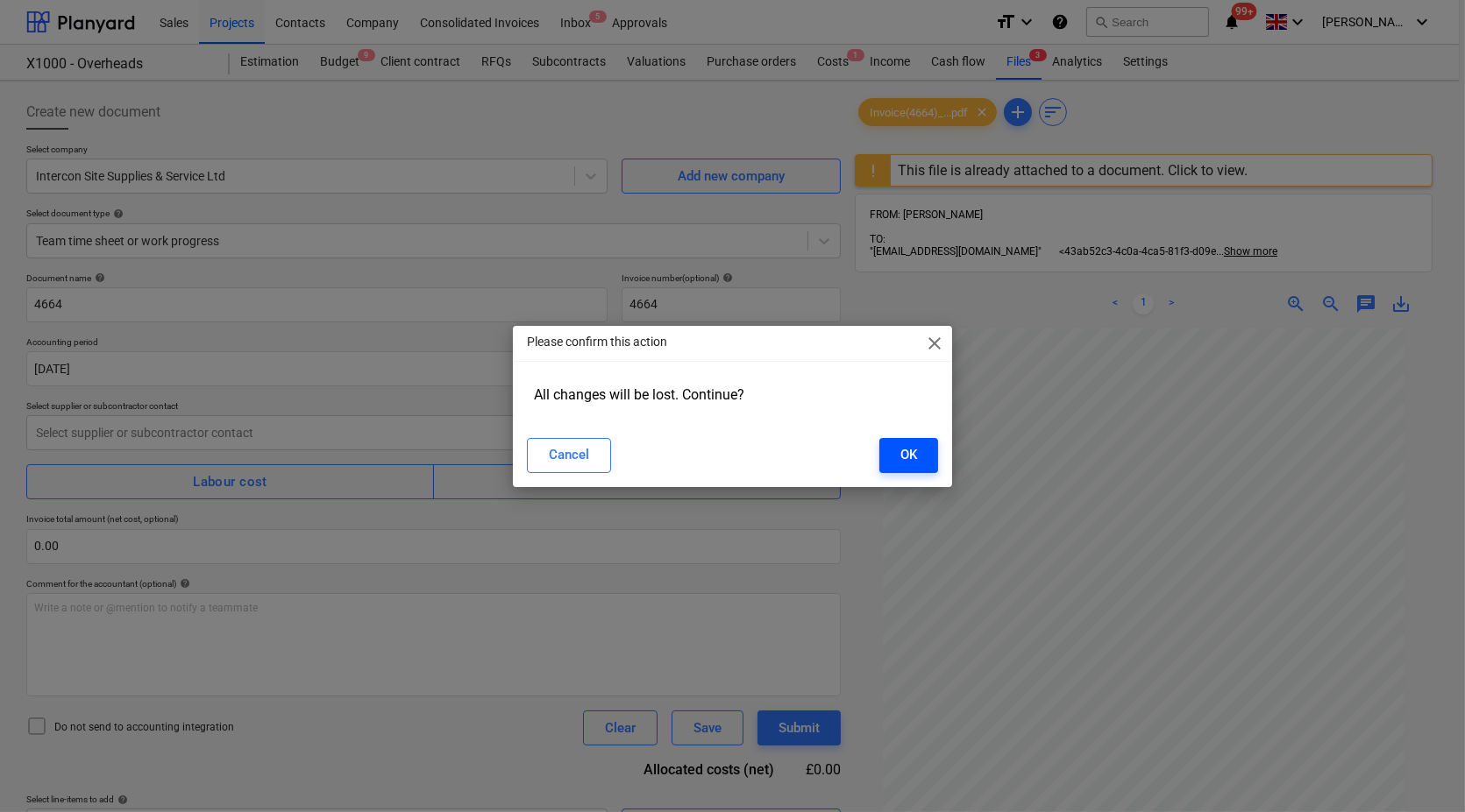
click at [916, 447] on div "OK" at bounding box center [909, 454] width 17 height 23
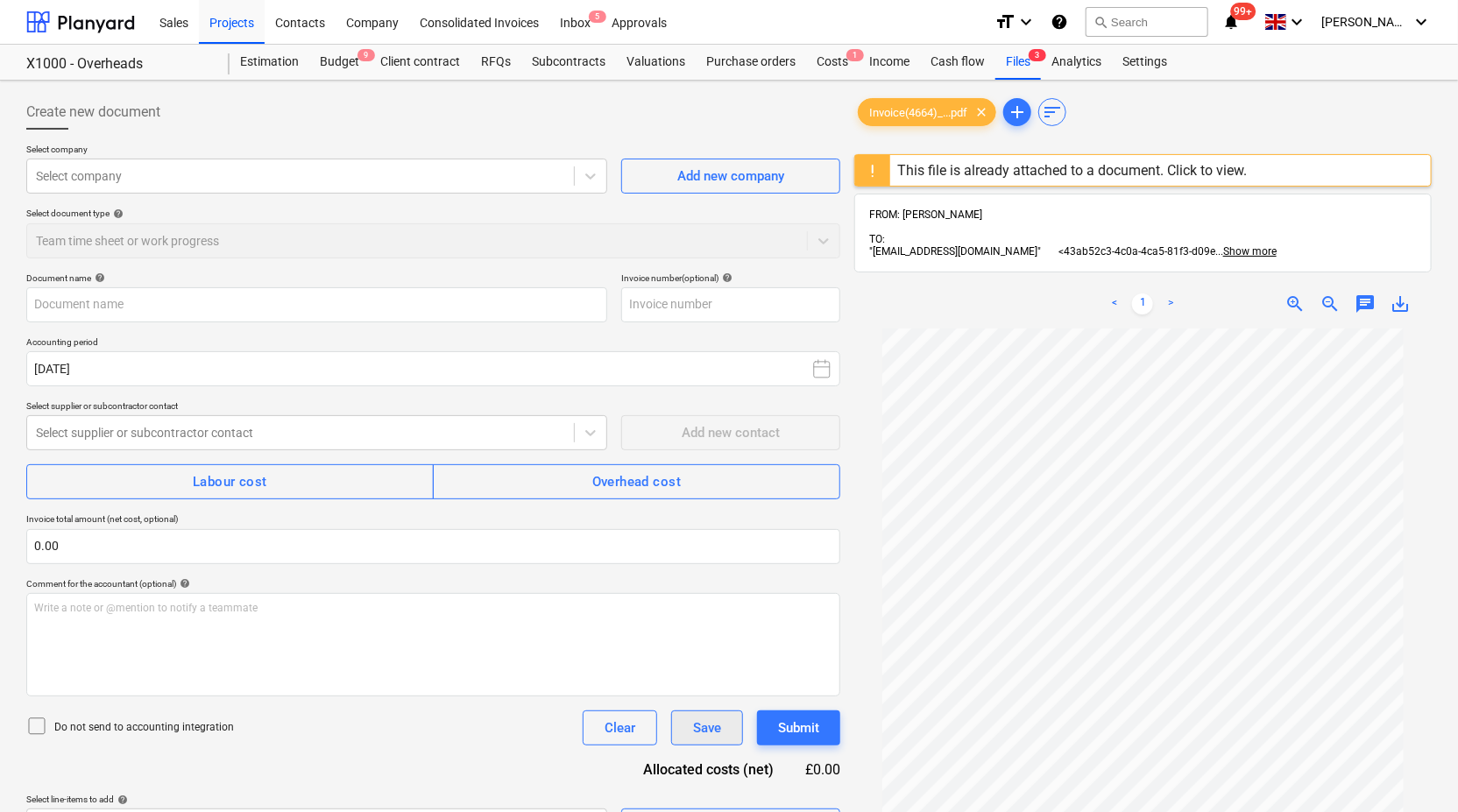
click at [704, 728] on div "Save" at bounding box center [707, 728] width 28 height 23
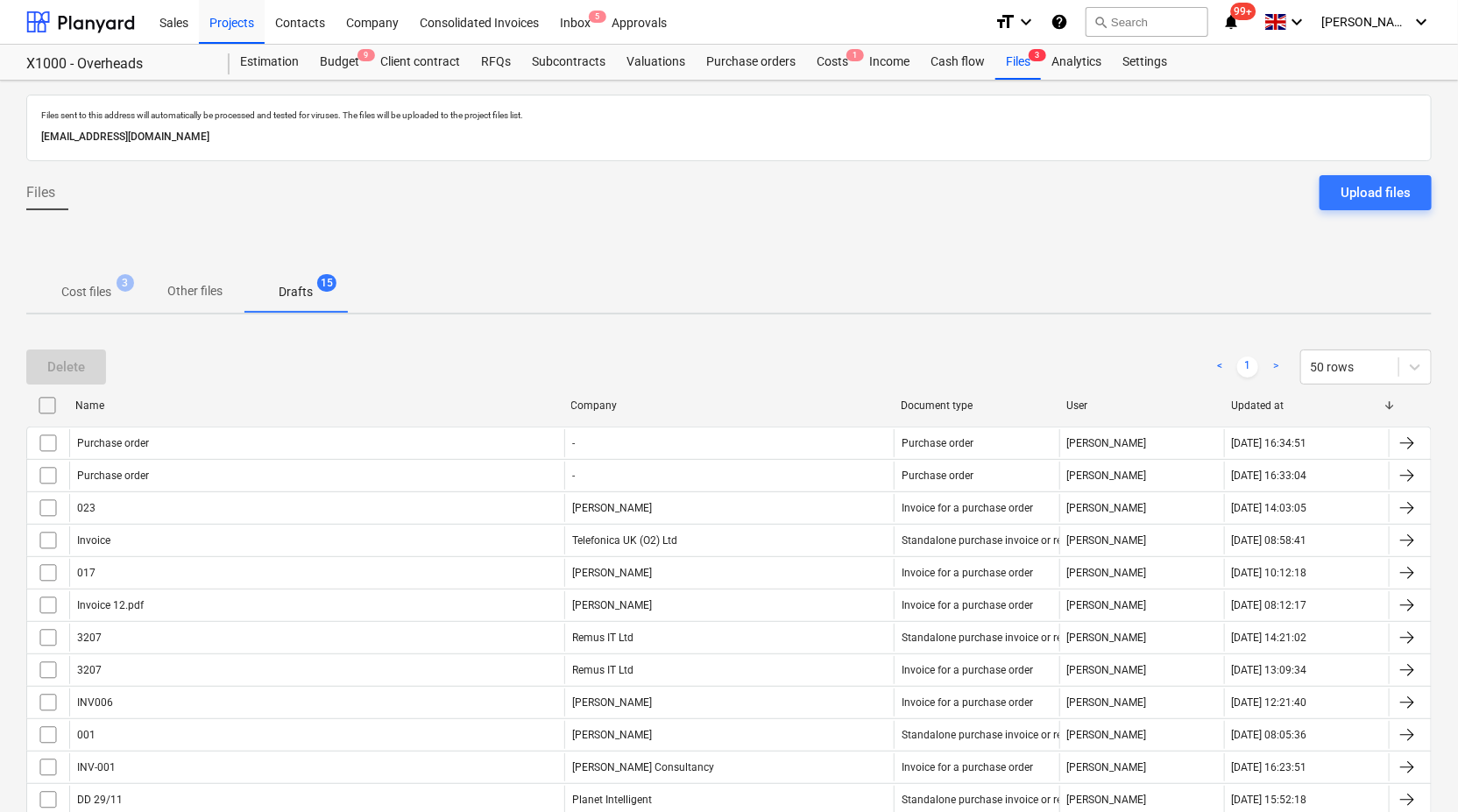
click at [101, 283] on p "Cost files" at bounding box center [85, 292] width 50 height 19
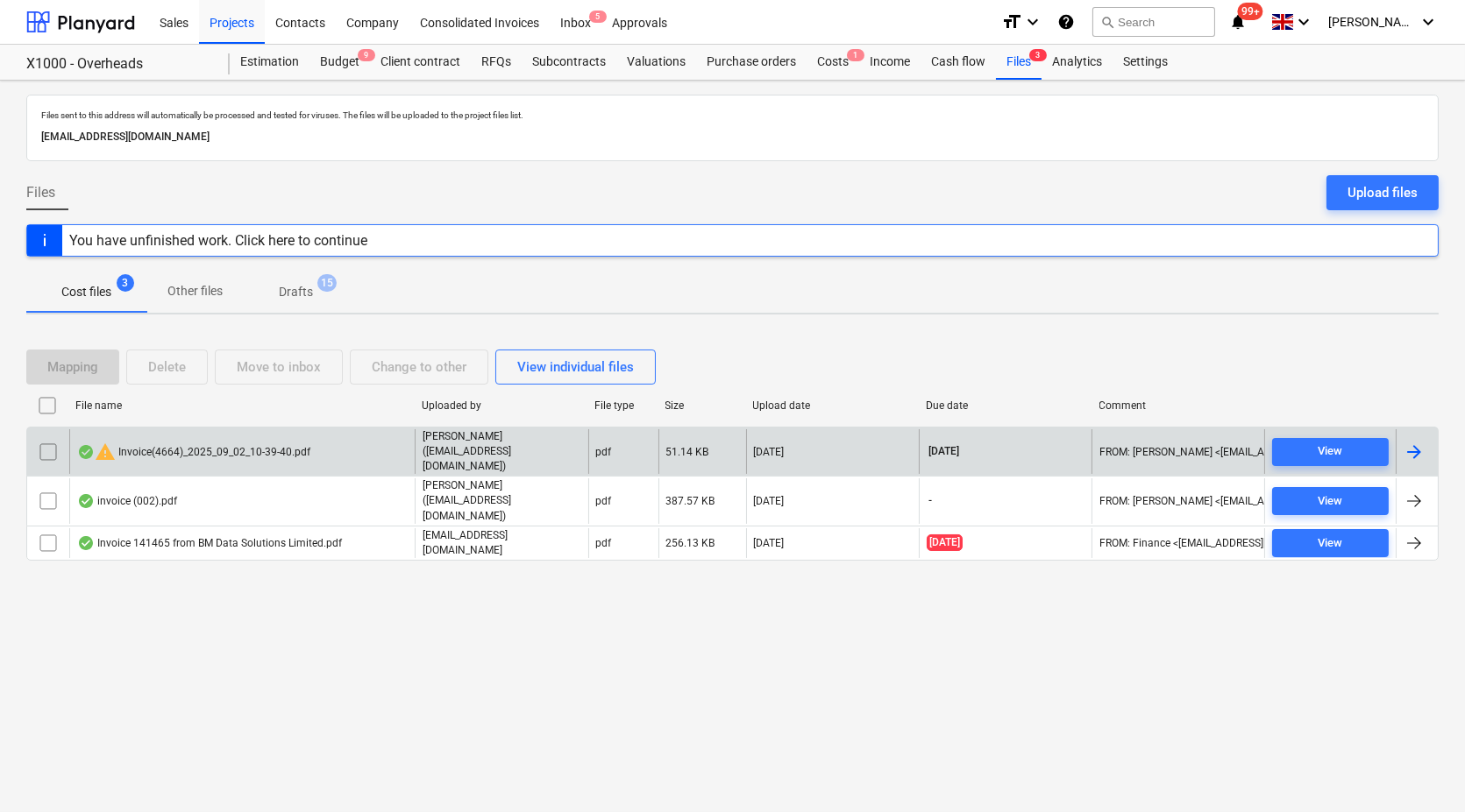
click at [145, 461] on div "warning Invoice(4664)_2025_09_02_10-39-40.pdf" at bounding box center [193, 452] width 233 height 21
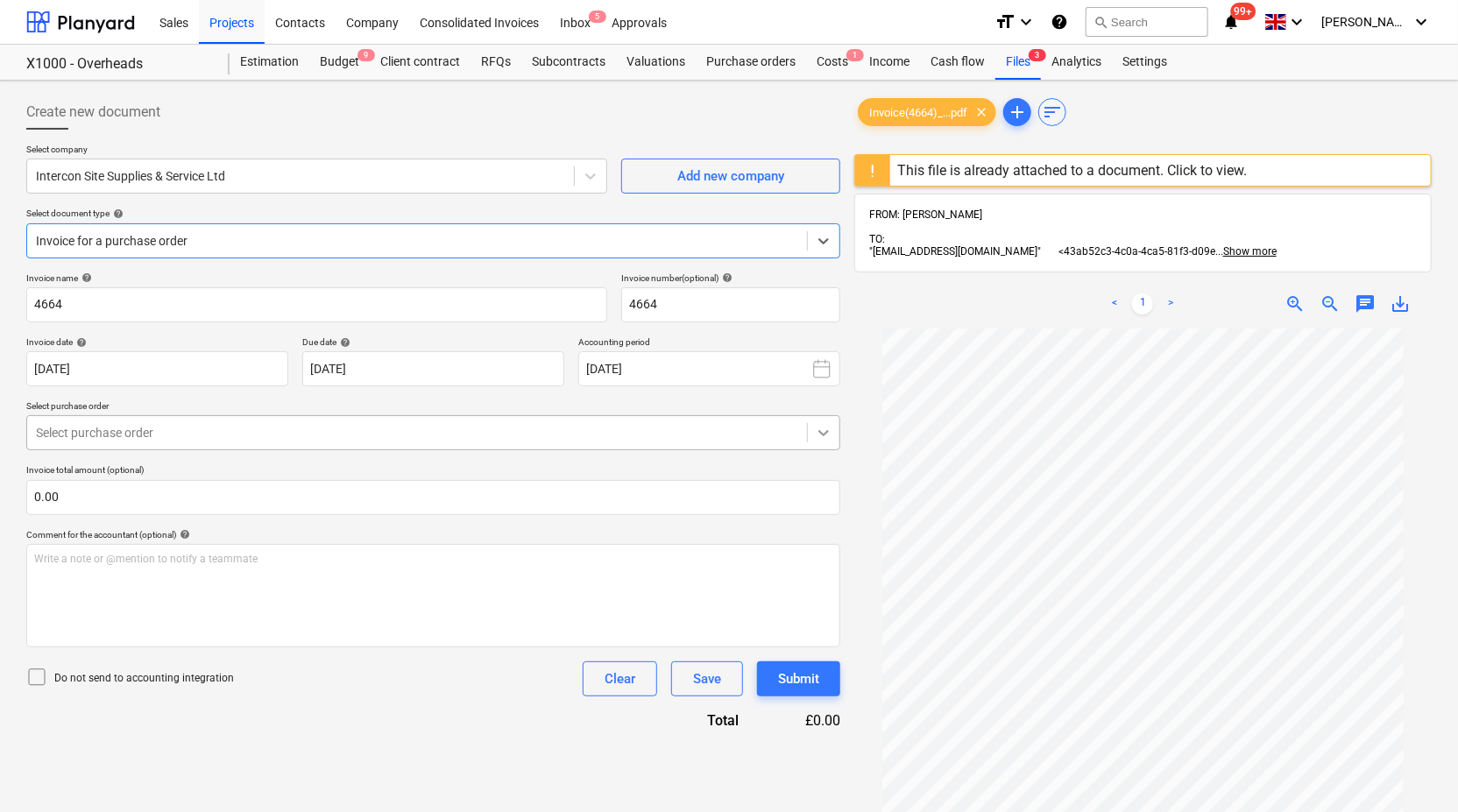
click at [825, 427] on icon at bounding box center [823, 433] width 18 height 18
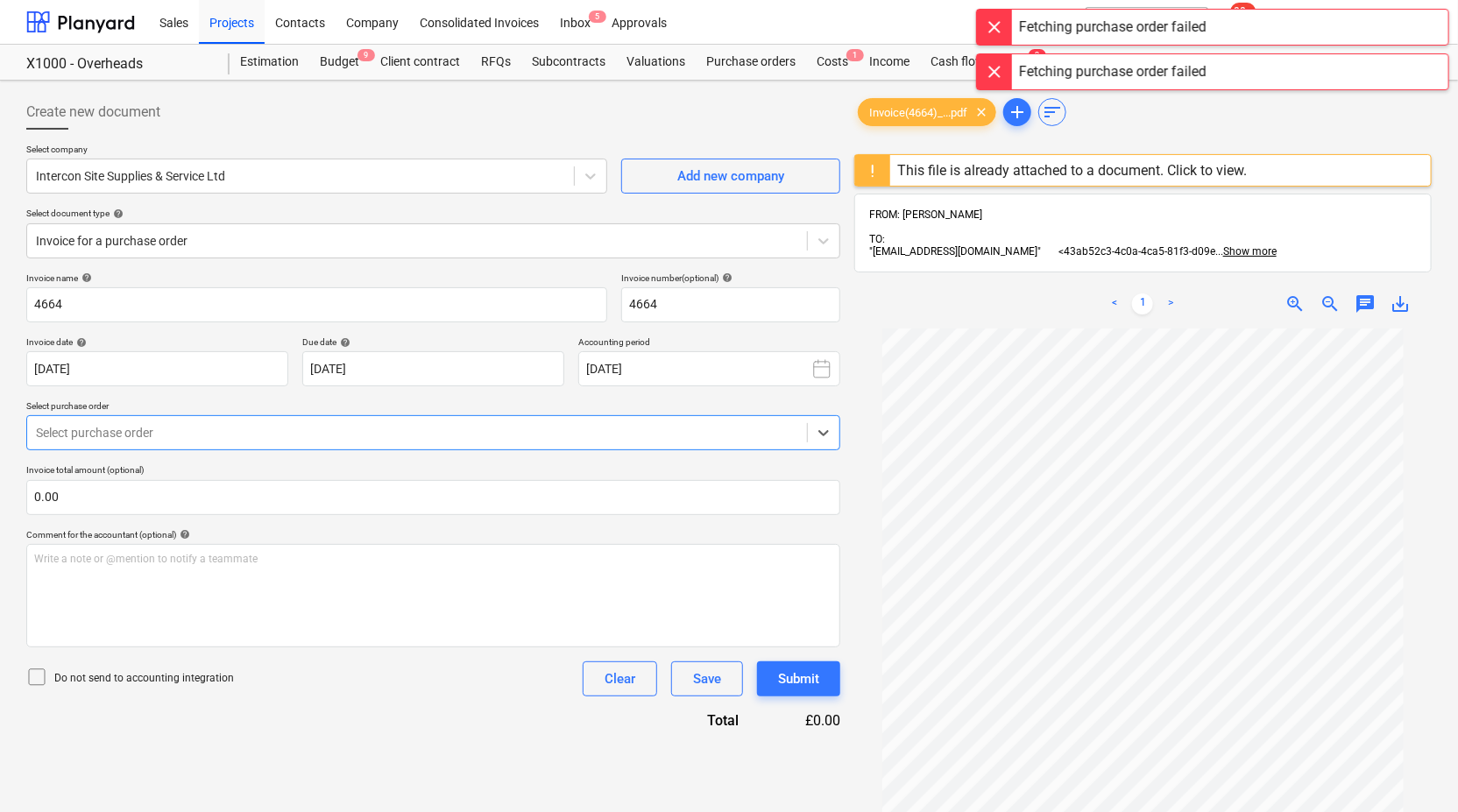
click at [990, 72] on div at bounding box center [994, 71] width 35 height 35
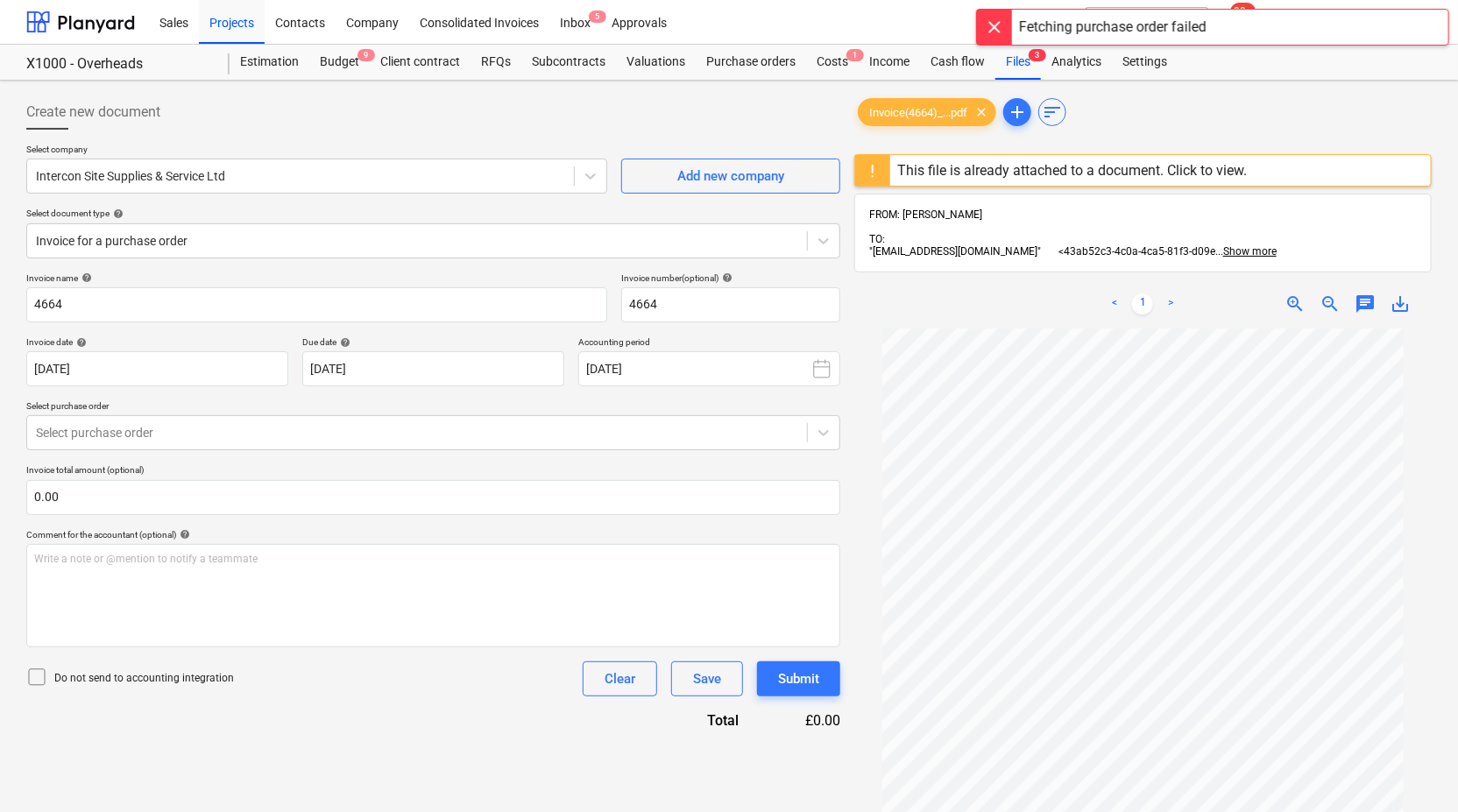
click at [991, 36] on div at bounding box center [994, 26] width 35 height 35
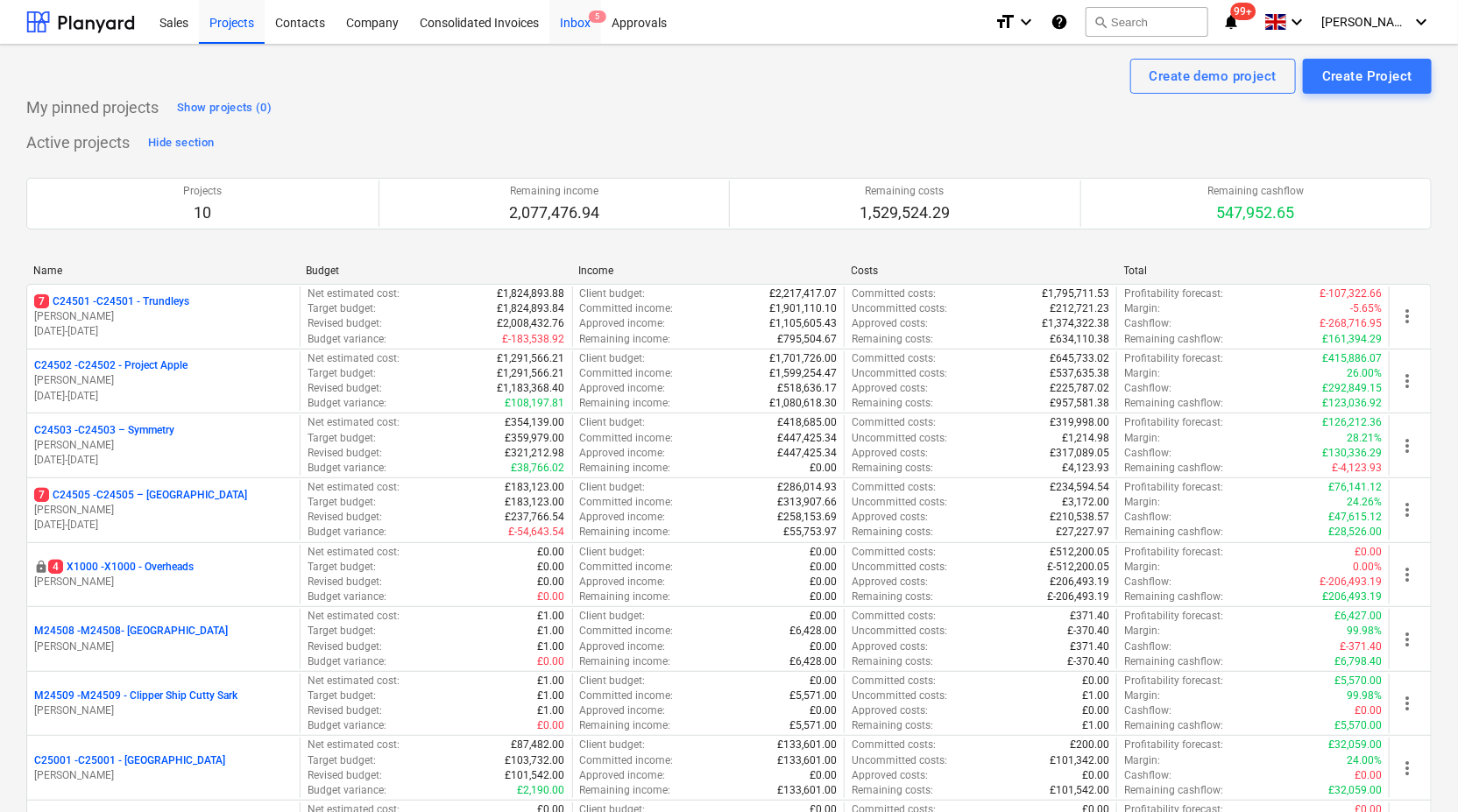
click at [559, 19] on div "Inbox 5" at bounding box center [575, 22] width 52 height 45
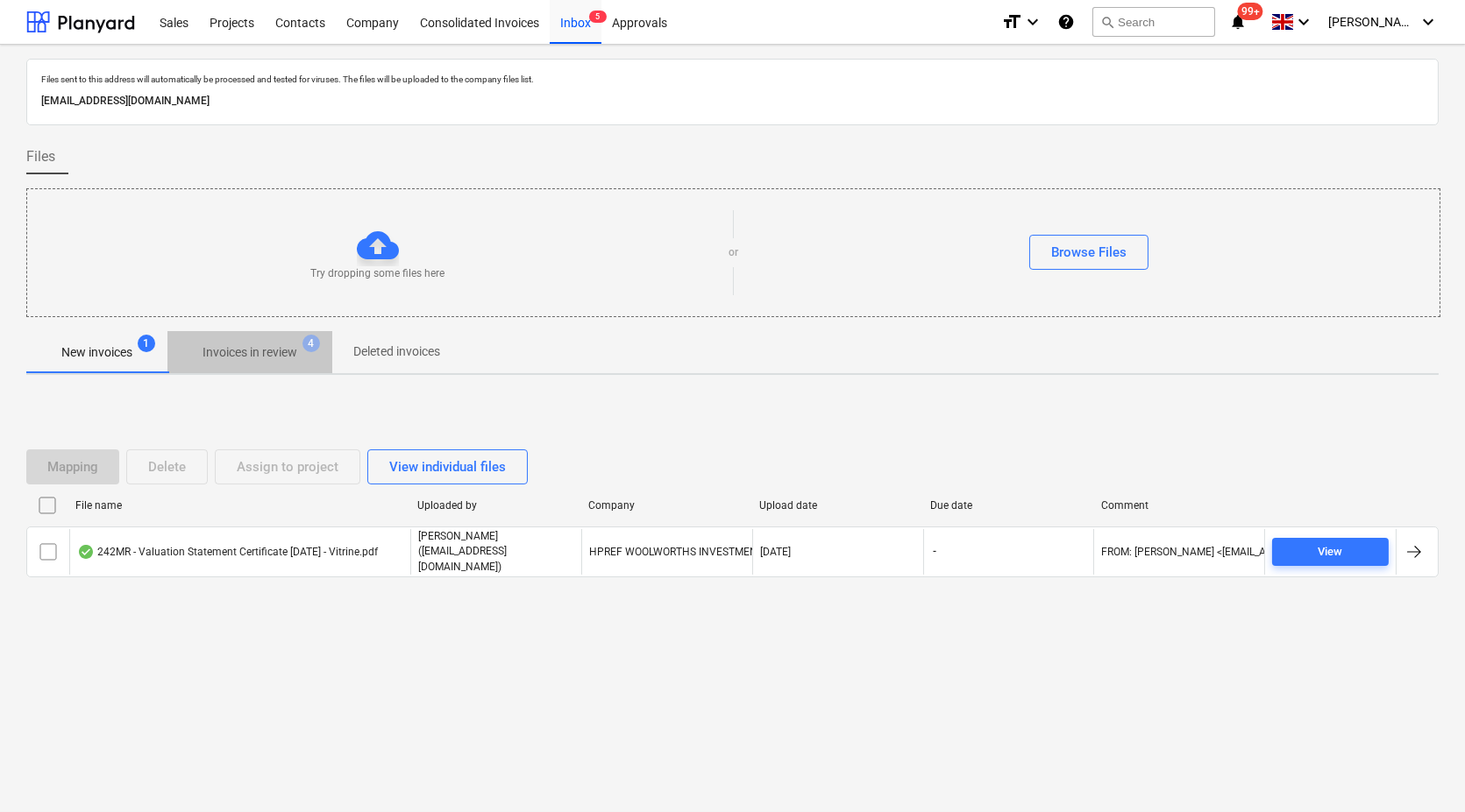
click at [264, 344] on p "Invoices in review" at bounding box center [250, 353] width 95 height 19
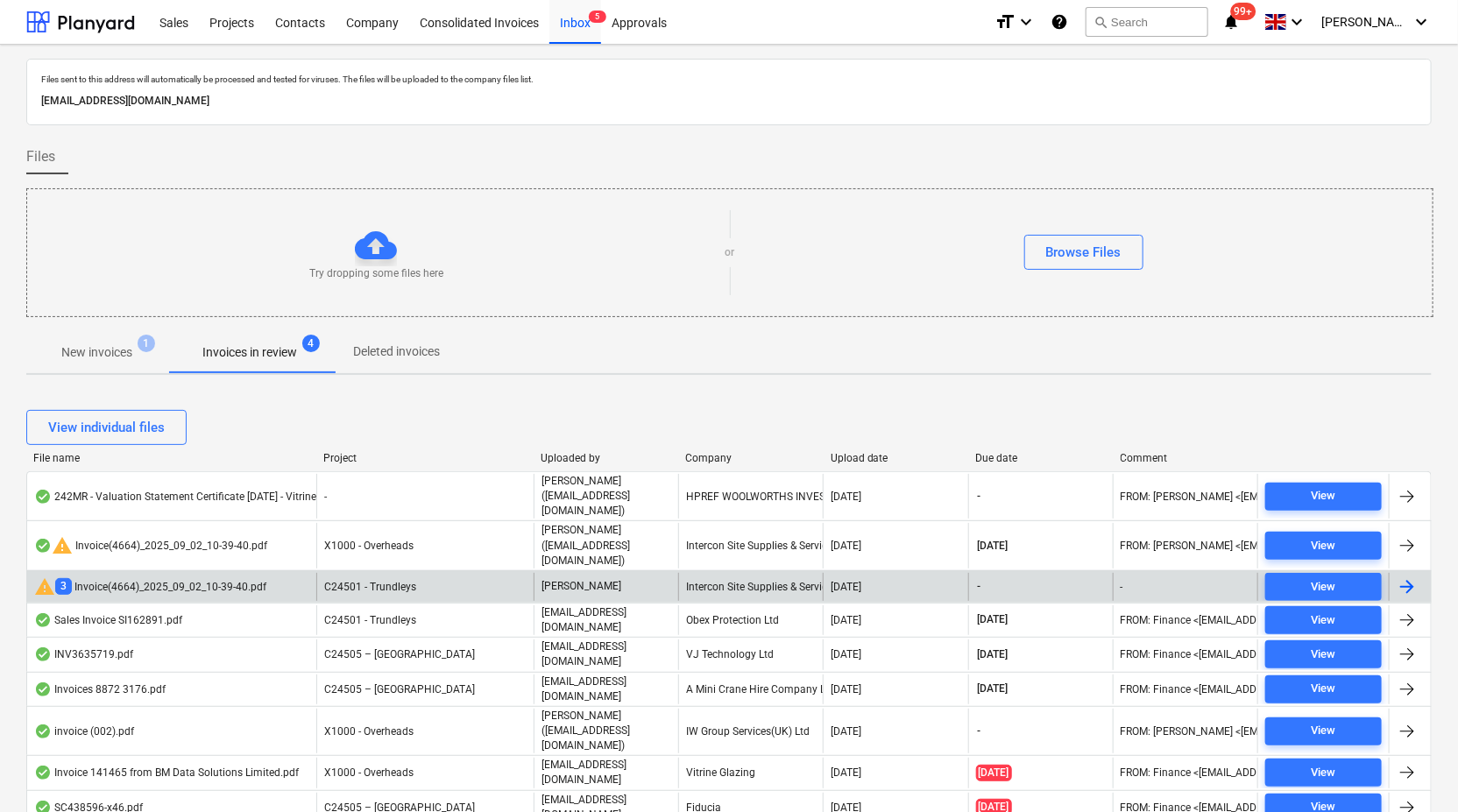
click at [168, 576] on div "warning 3 Invoice(4664)_2025_09_02_10-39-40.pdf" at bounding box center [149, 587] width 232 height 21
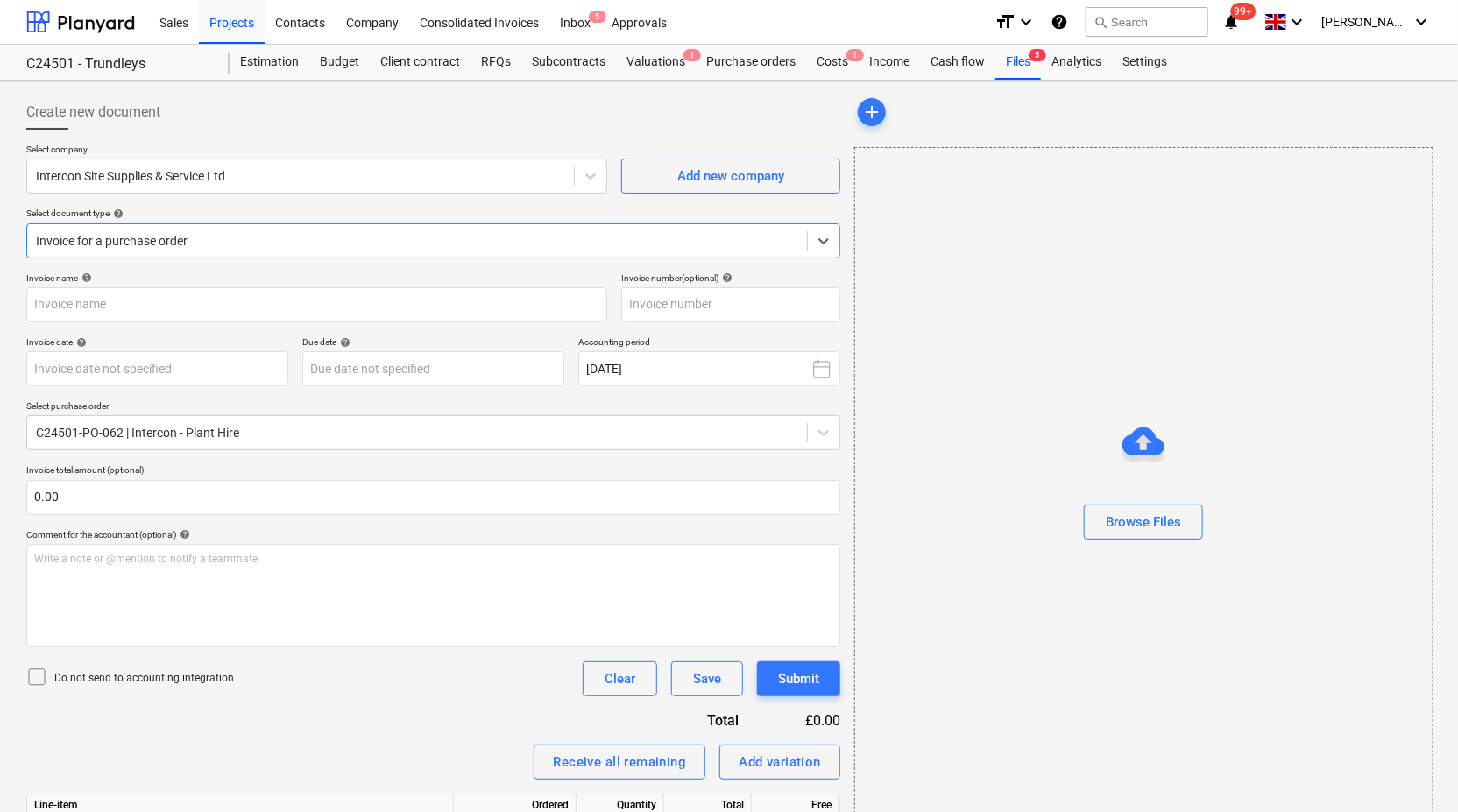
type input "4662"
type input "[DATE]"
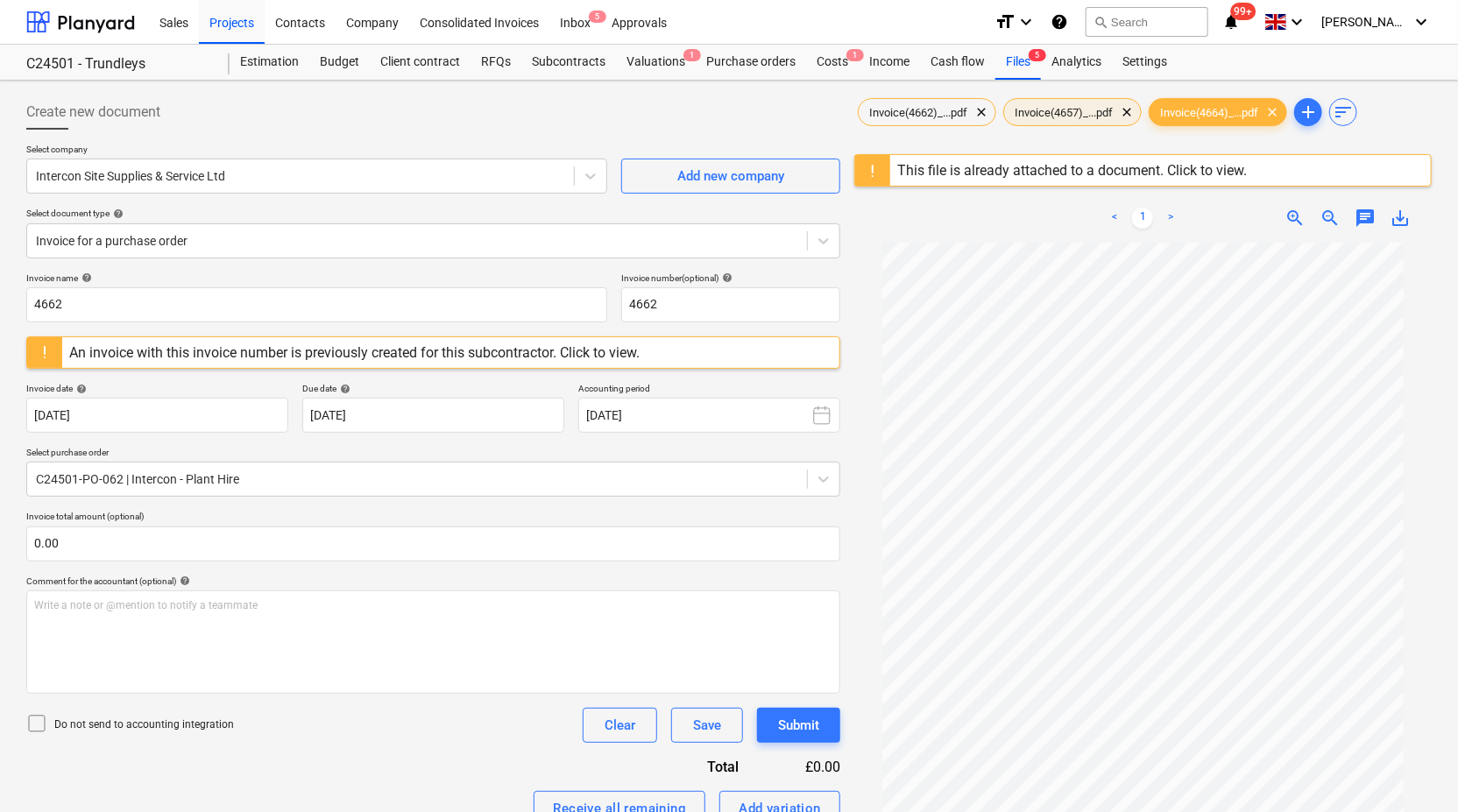
click at [1073, 100] on div "Invoice(4657)_...pdf clear" at bounding box center [1072, 113] width 138 height 28
click at [944, 110] on span "Invoice(4662)_...pdf" at bounding box center [918, 113] width 119 height 13
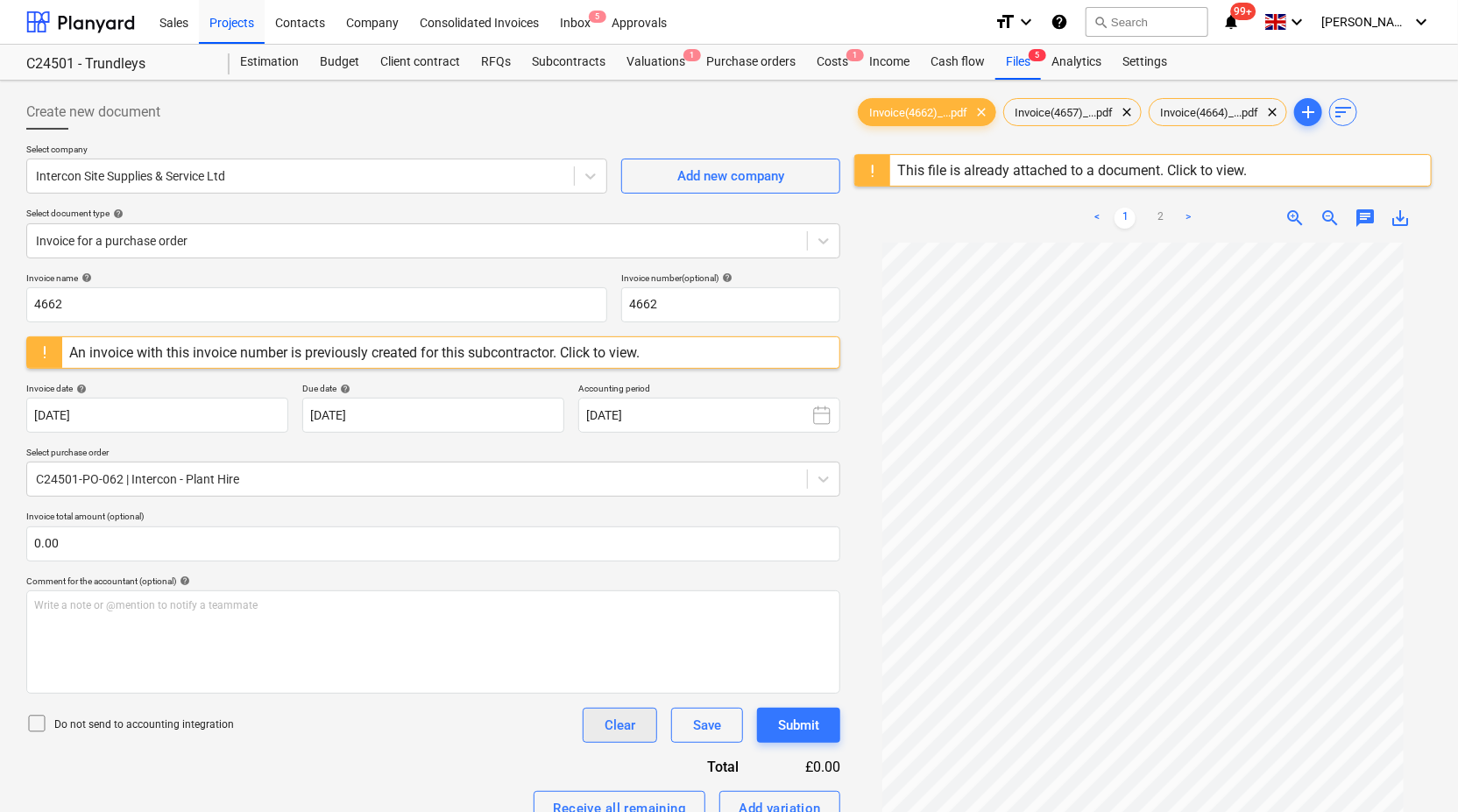
click at [623, 714] on div "Clear" at bounding box center [620, 726] width 31 height 23
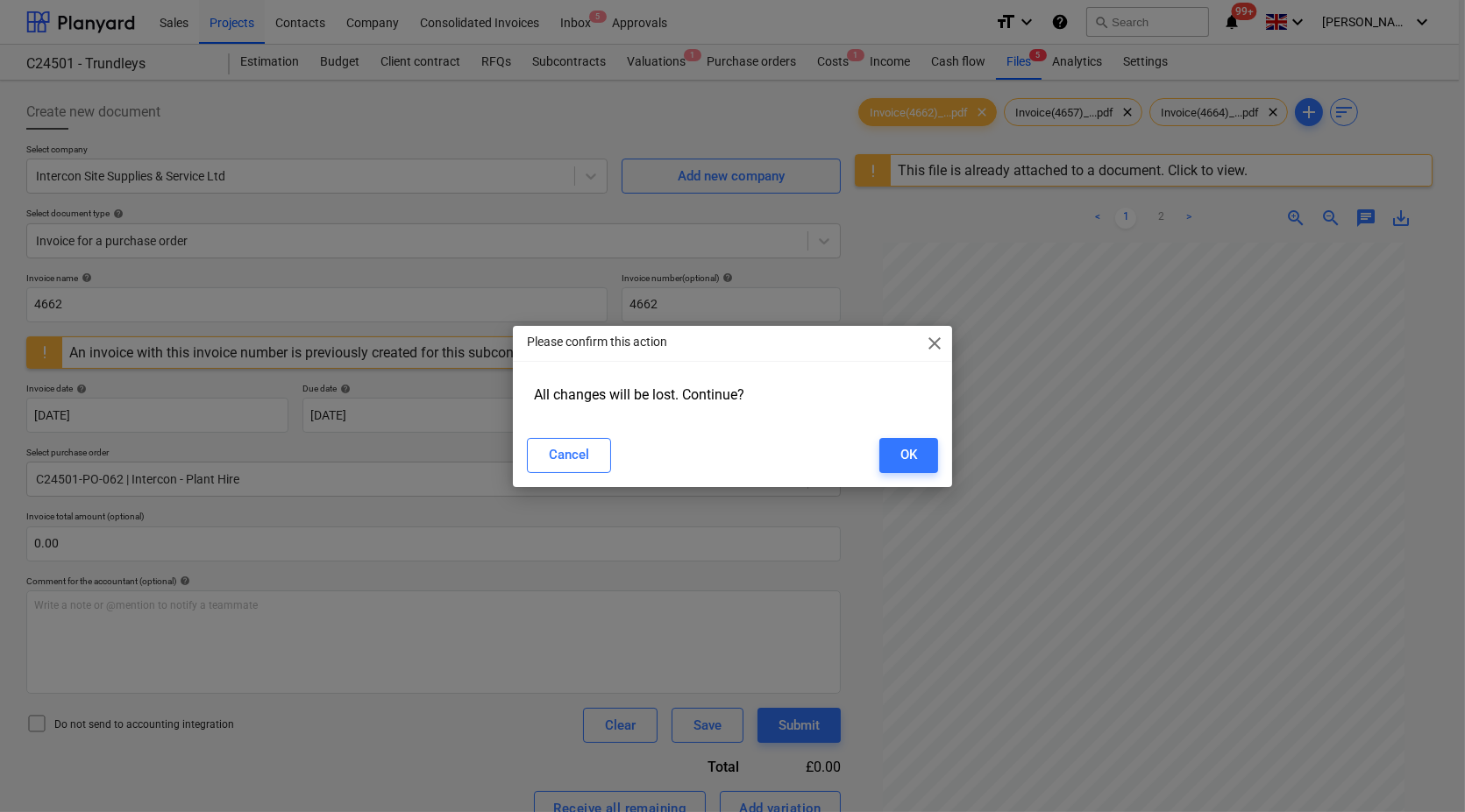
drag, startPoint x: 915, startPoint y: 453, endPoint x: 892, endPoint y: 475, distance: 31.8
click at [916, 453] on div "OK" at bounding box center [909, 454] width 17 height 23
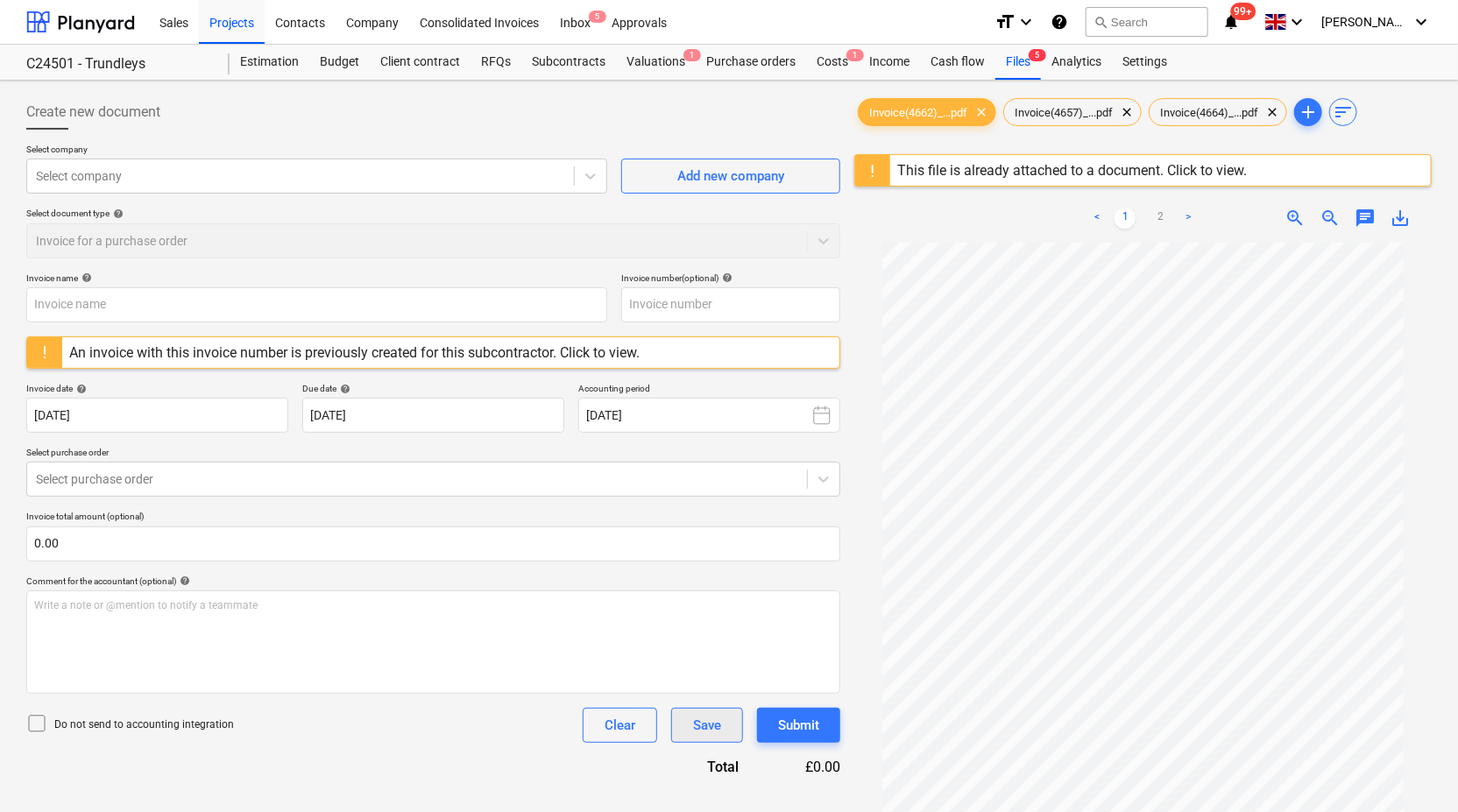
click at [737, 716] on button "Save" at bounding box center [707, 725] width 72 height 35
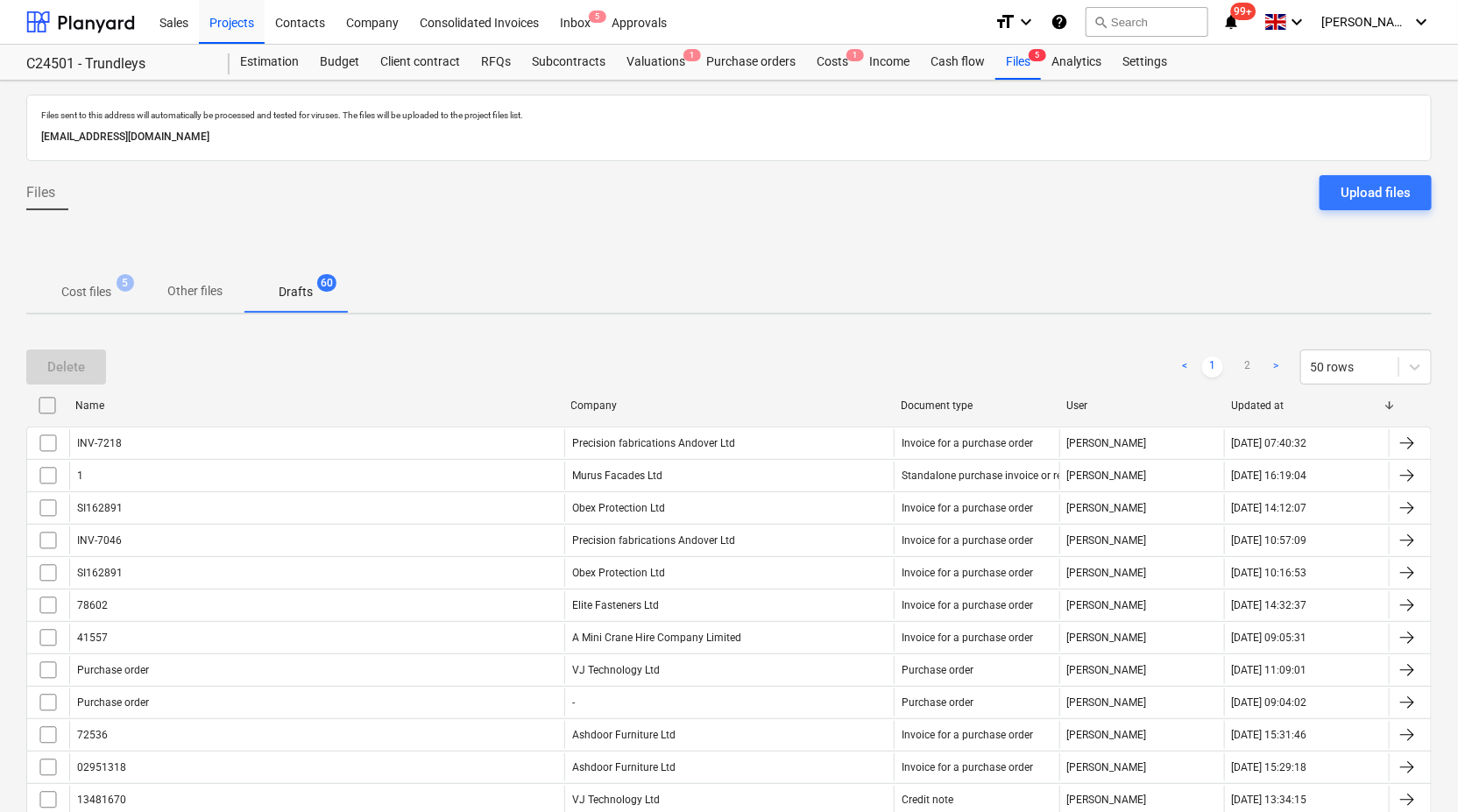
click at [92, 293] on p "Cost files" at bounding box center [85, 292] width 50 height 19
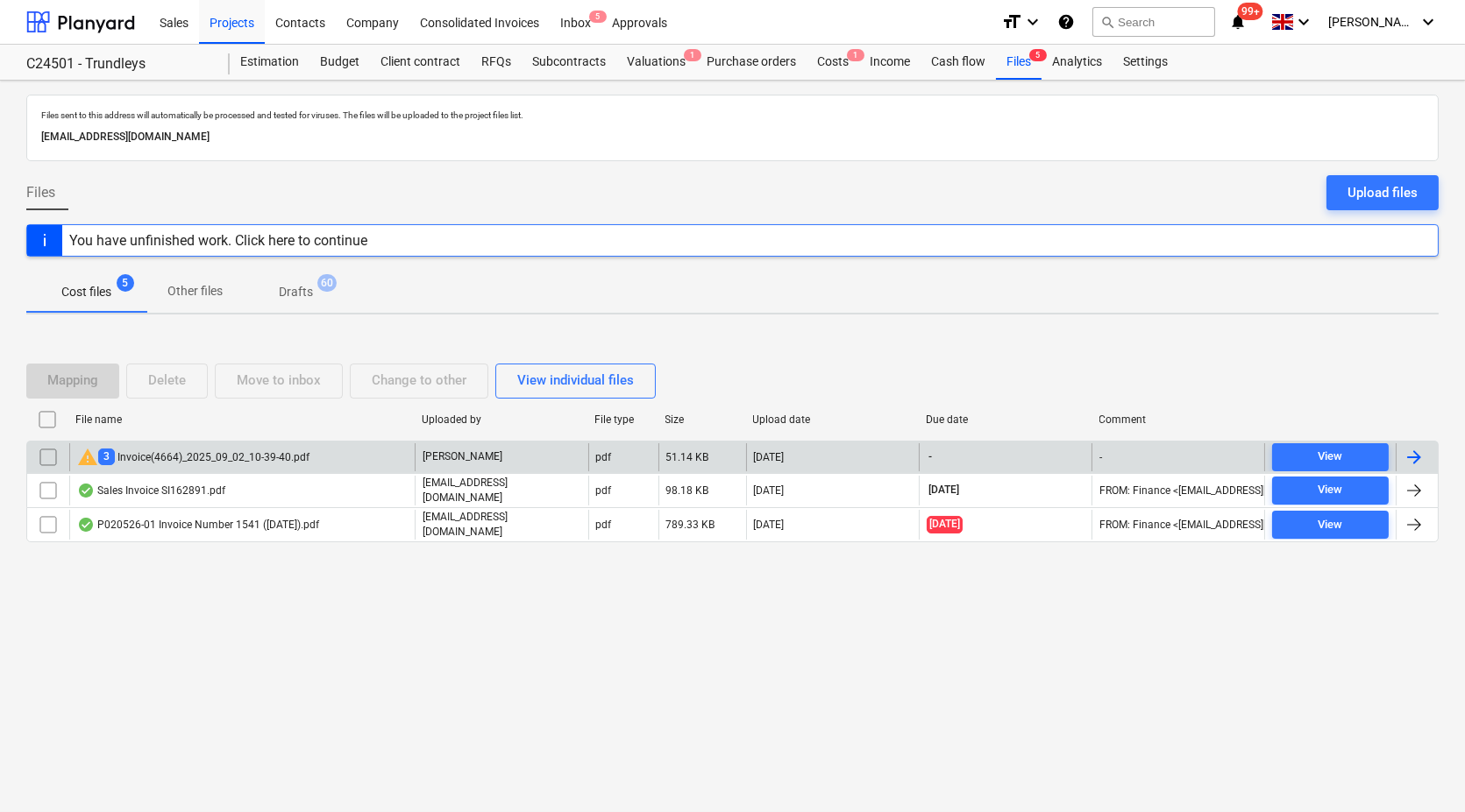
click at [44, 462] on input "checkbox" at bounding box center [48, 457] width 28 height 28
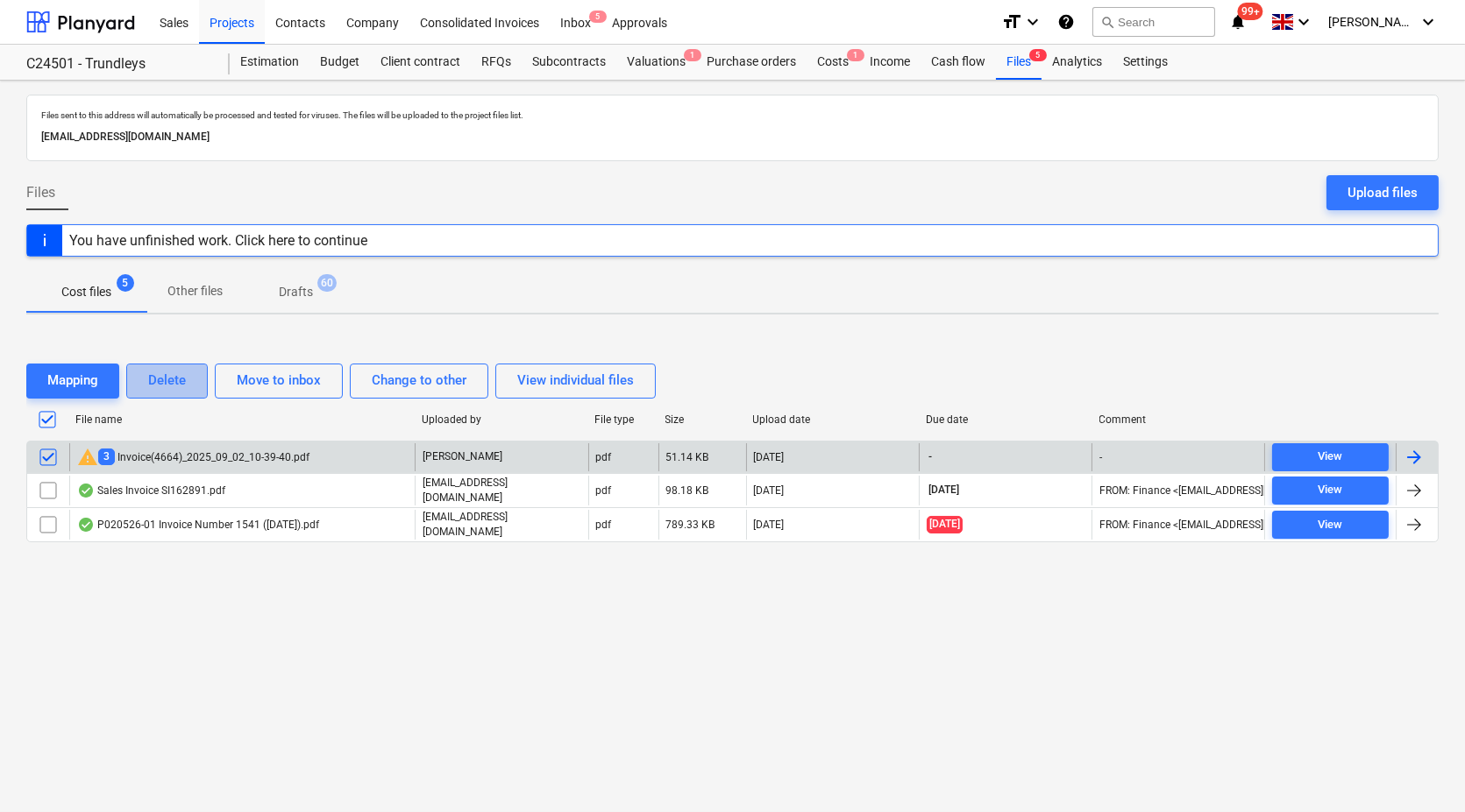
click at [187, 375] on button "Delete" at bounding box center [166, 380] width 82 height 35
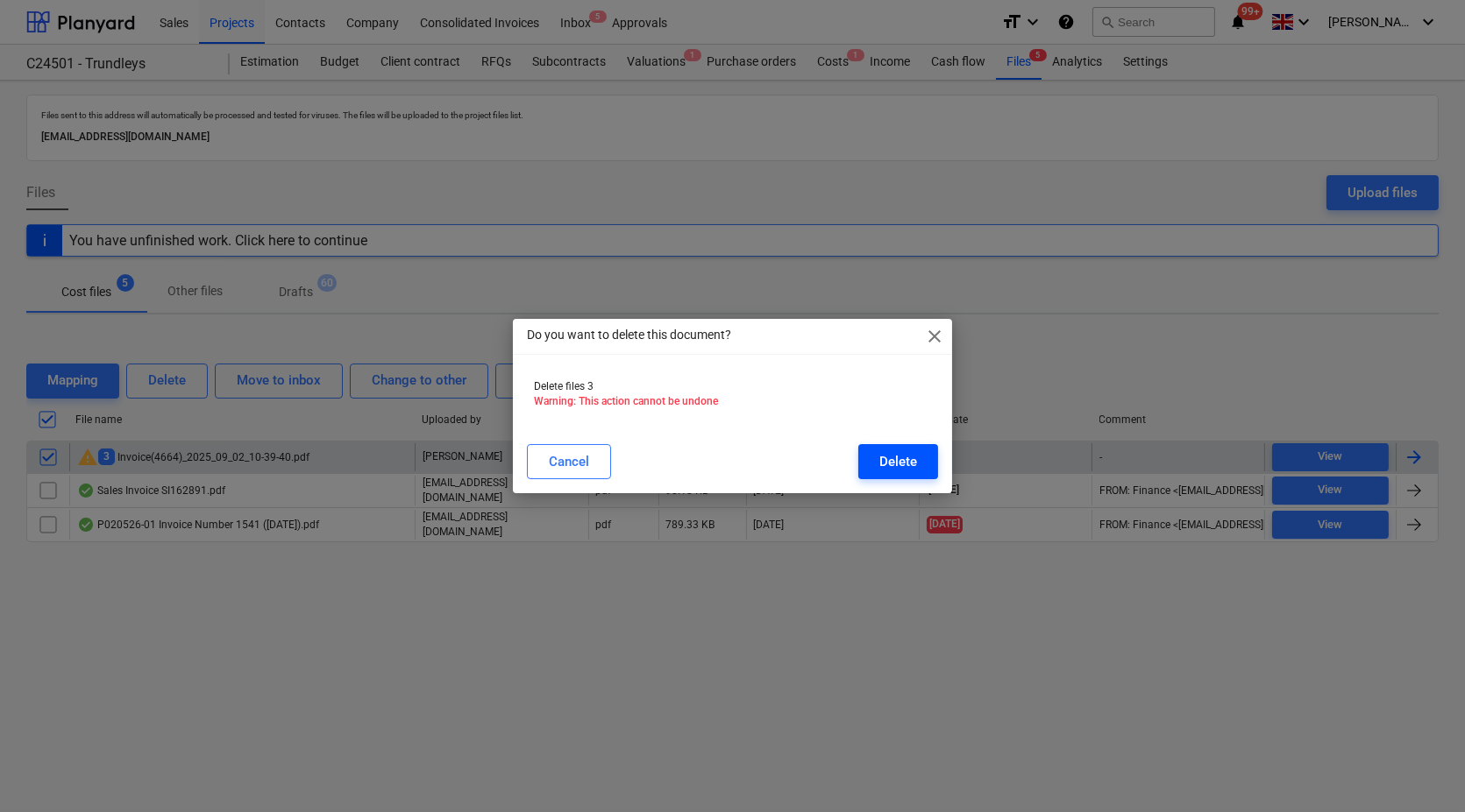
click at [896, 466] on div "Delete" at bounding box center [898, 462] width 38 height 23
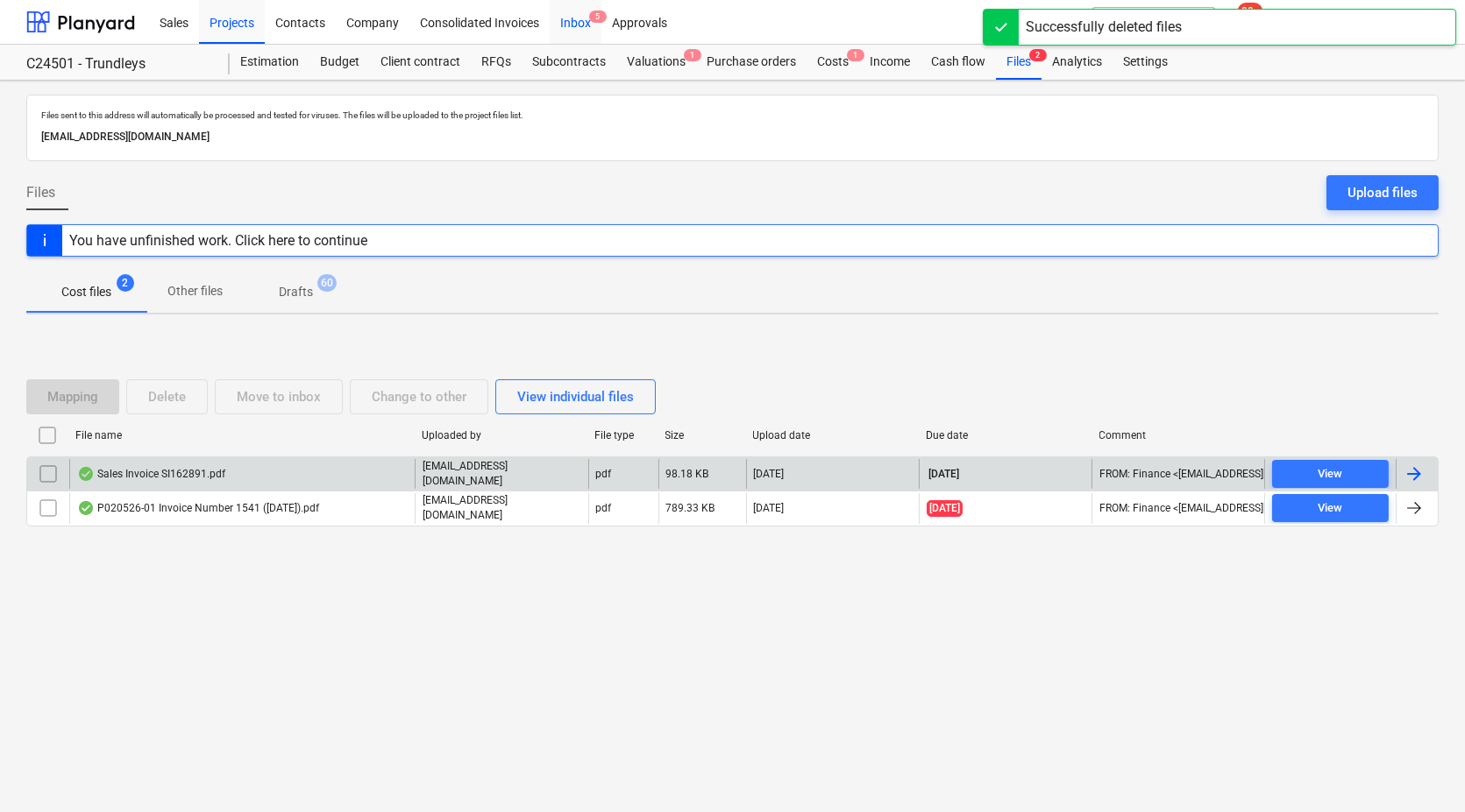
click at [576, 32] on div "Inbox 5" at bounding box center [575, 22] width 52 height 45
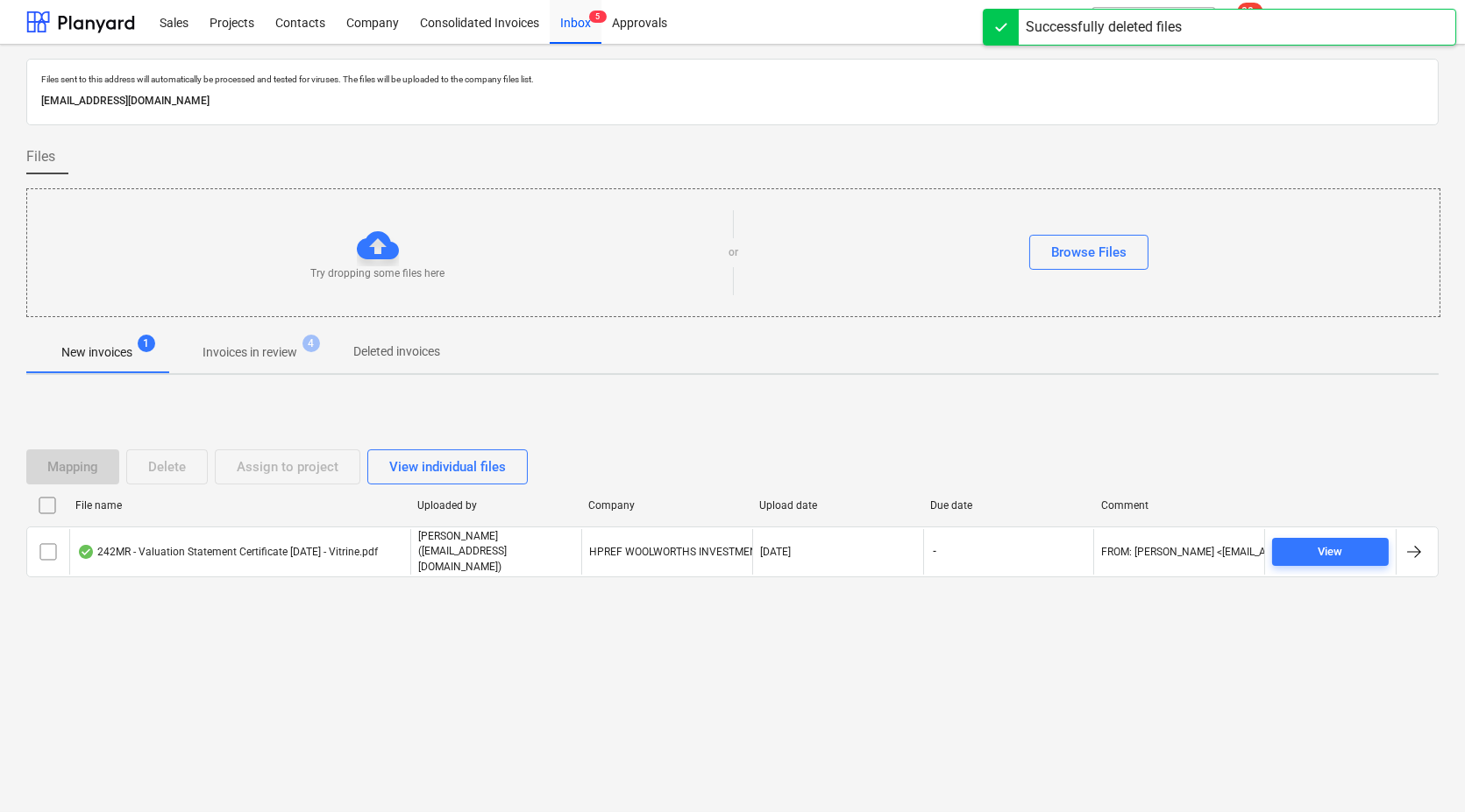
click at [254, 353] on p "Invoices in review" at bounding box center [250, 353] width 95 height 19
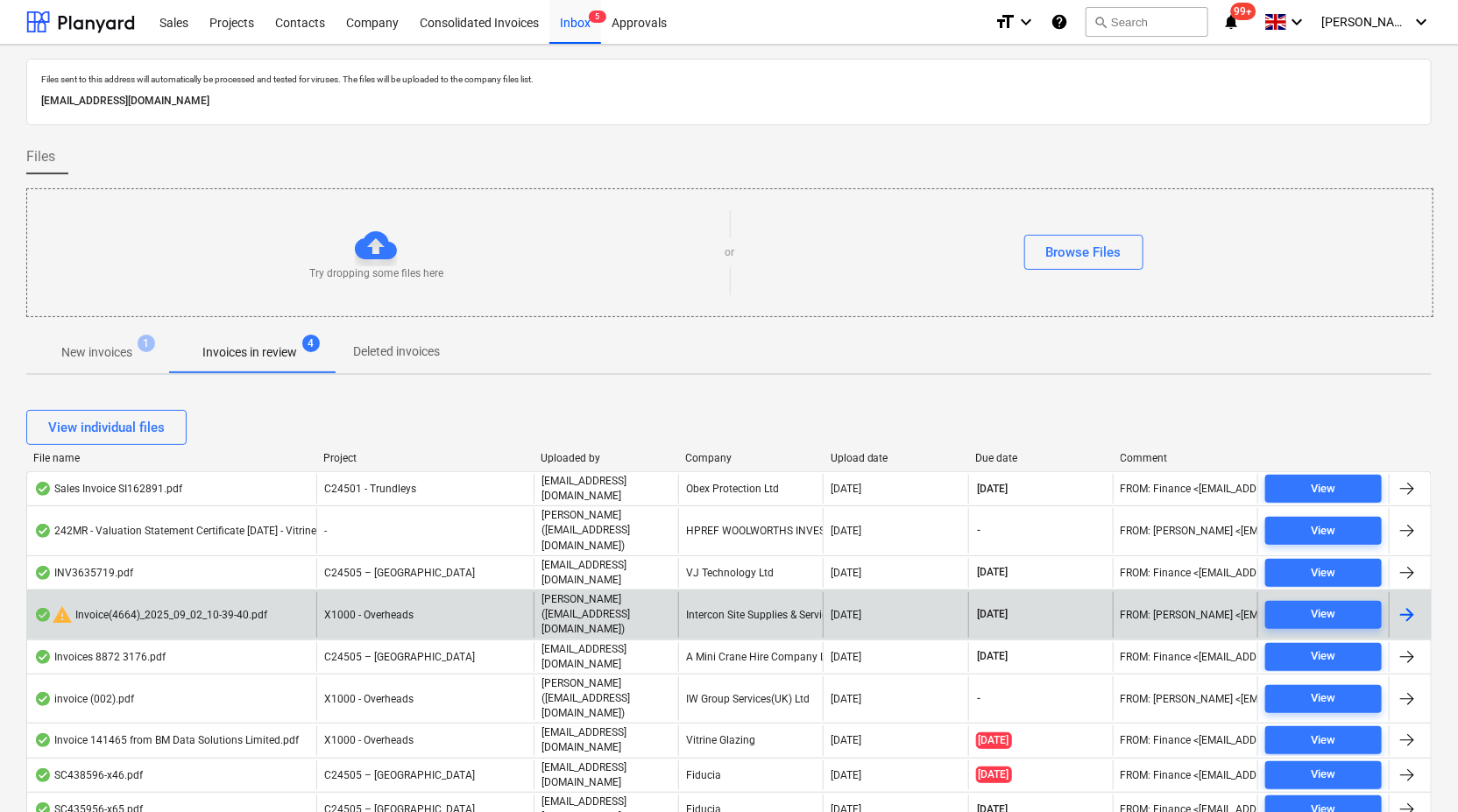
click at [743, 592] on div "Intercon Site Supplies & Service Ltd" at bounding box center [750, 615] width 145 height 45
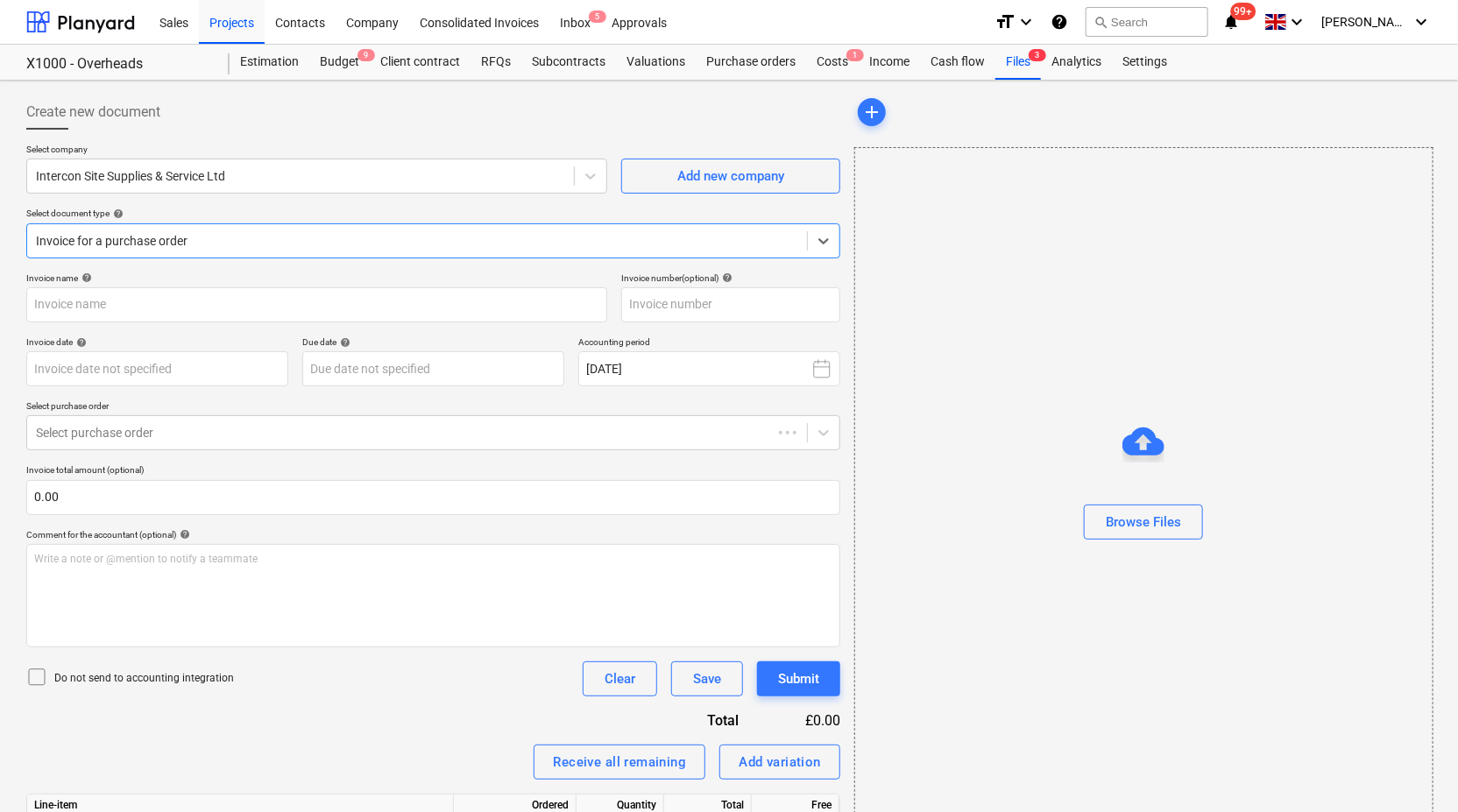
type input "4664"
type input "[DATE]"
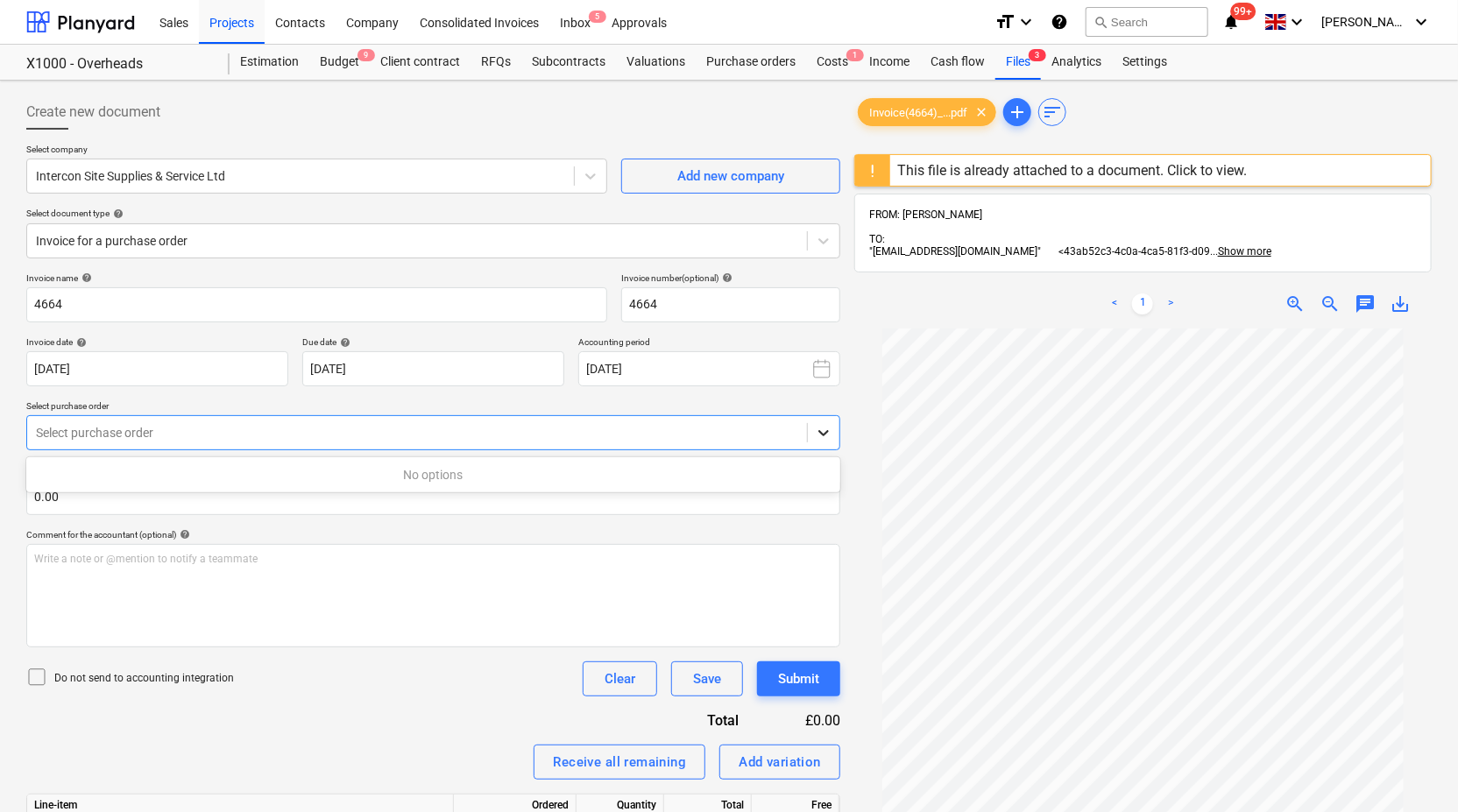
click at [830, 429] on icon at bounding box center [823, 433] width 18 height 18
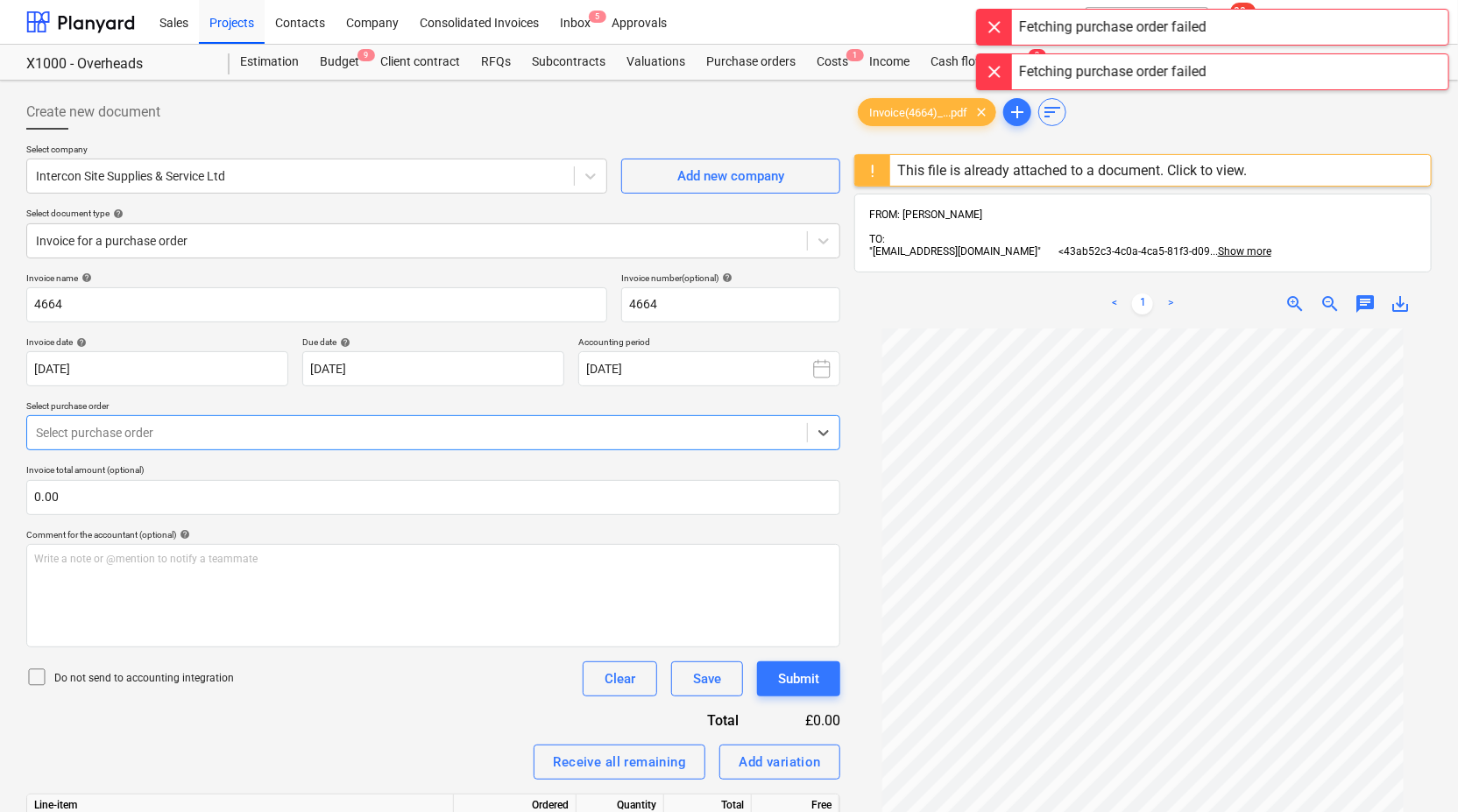
click at [999, 69] on div at bounding box center [994, 71] width 35 height 35
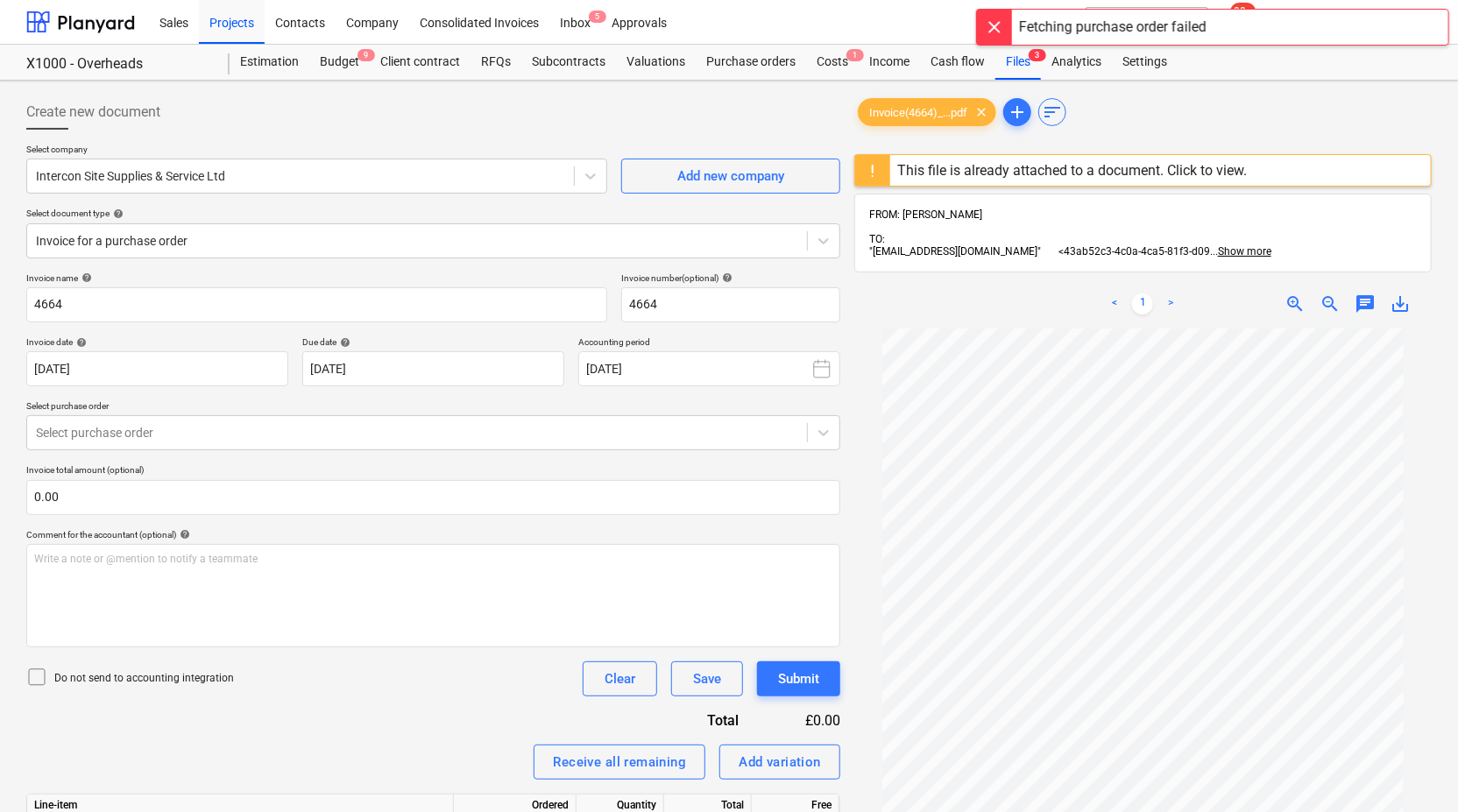
click at [996, 19] on div at bounding box center [994, 26] width 35 height 35
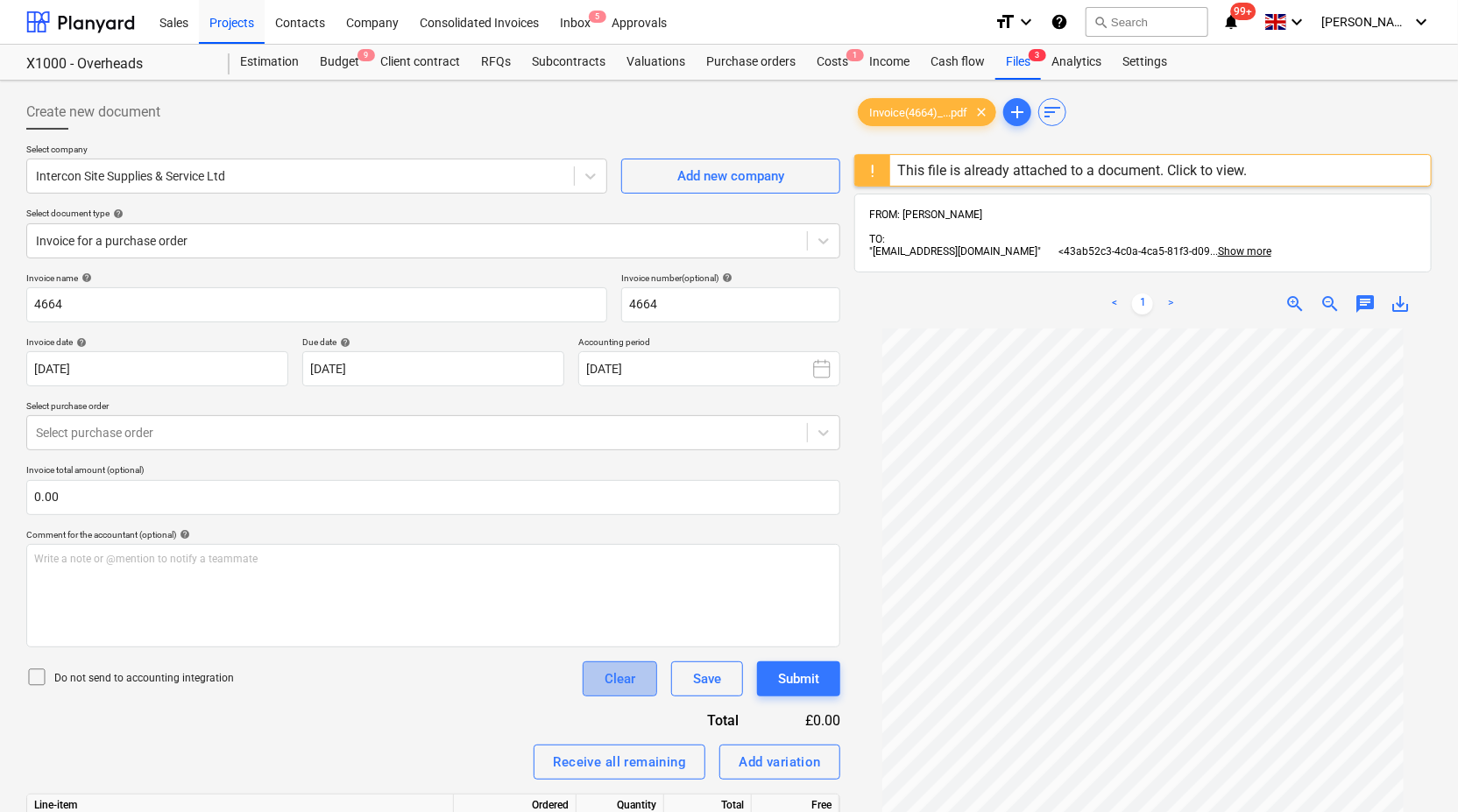
click at [629, 677] on div "Clear" at bounding box center [620, 679] width 31 height 23
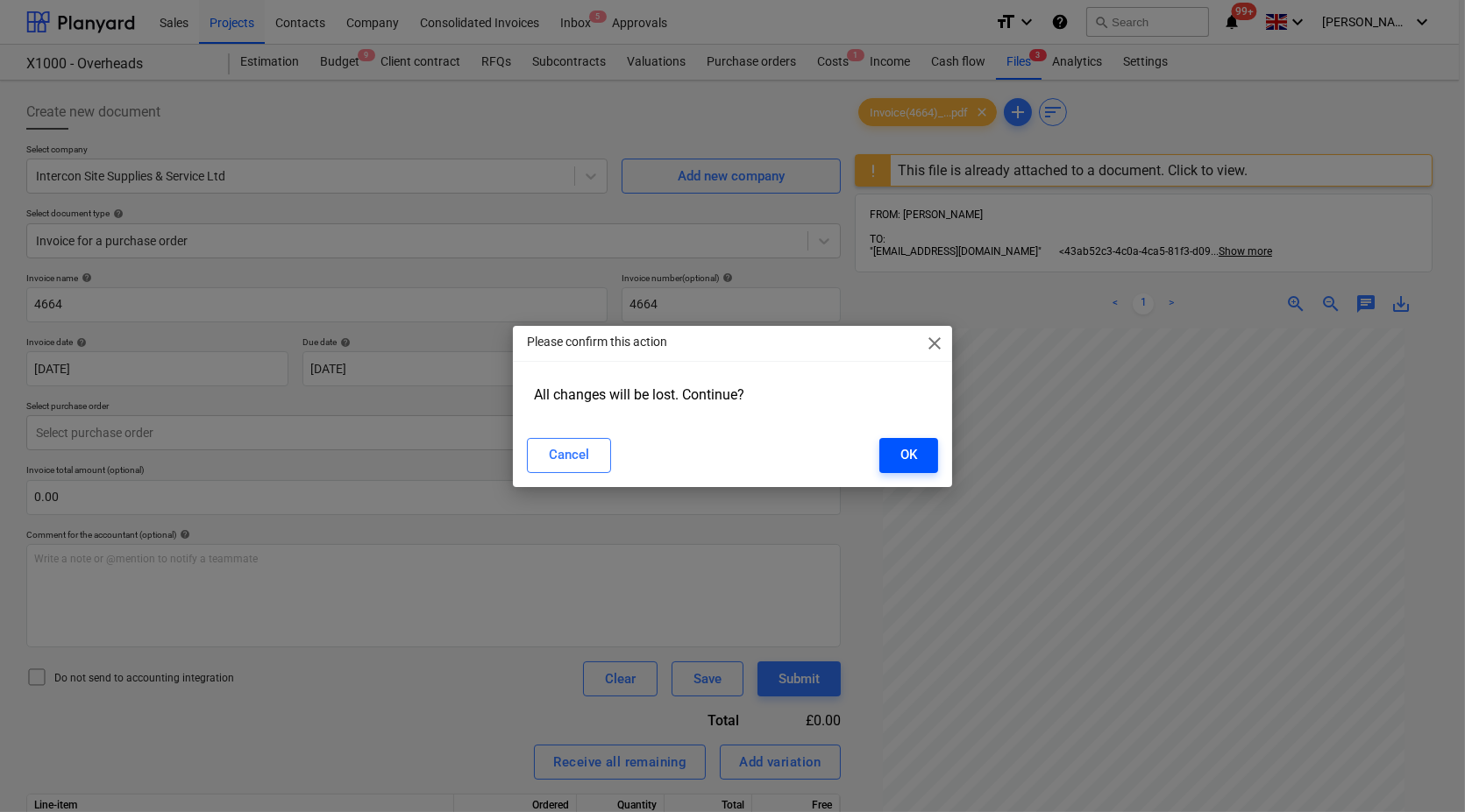
click at [908, 451] on div "OK" at bounding box center [909, 454] width 17 height 23
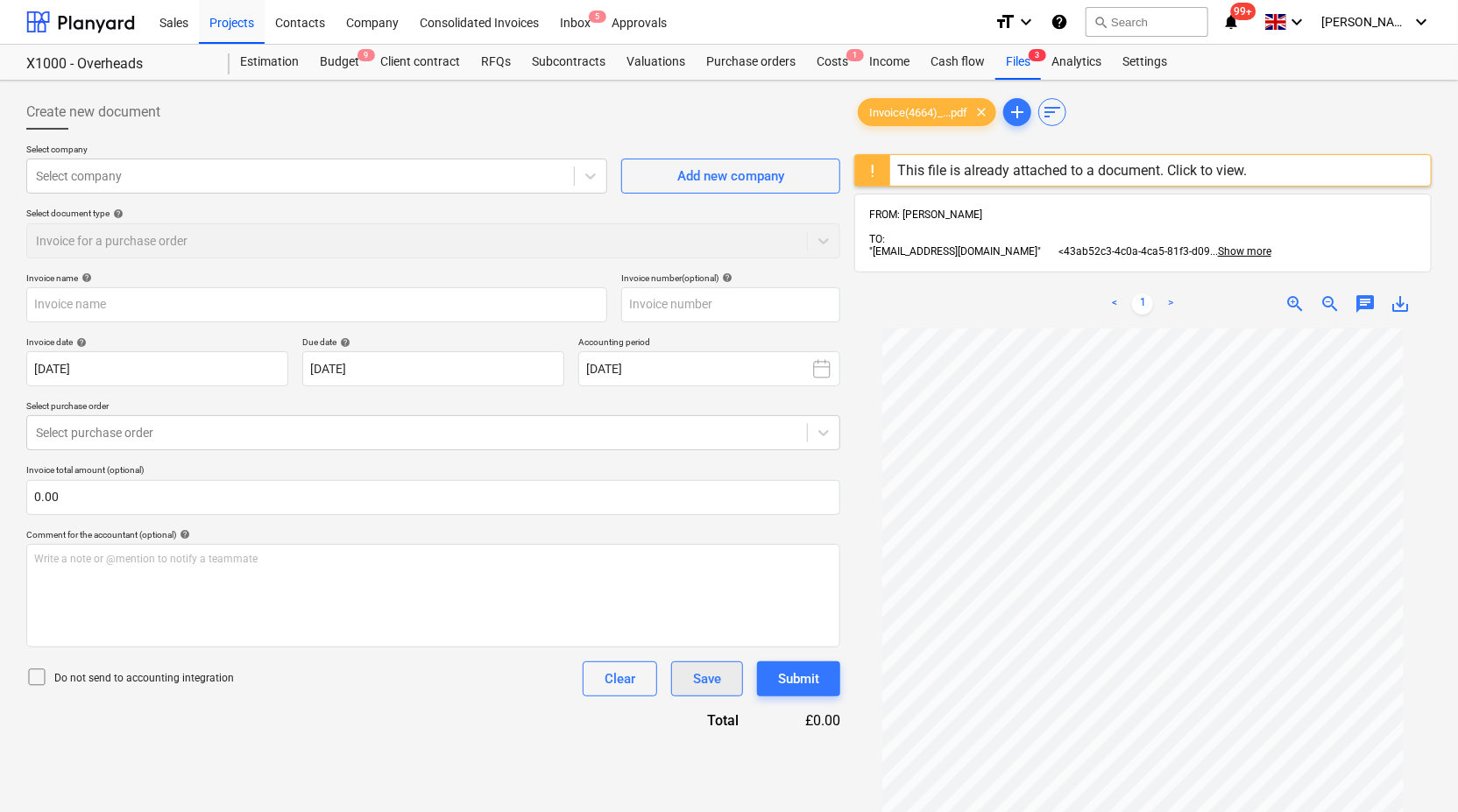
click at [705, 677] on div "Save" at bounding box center [707, 679] width 28 height 23
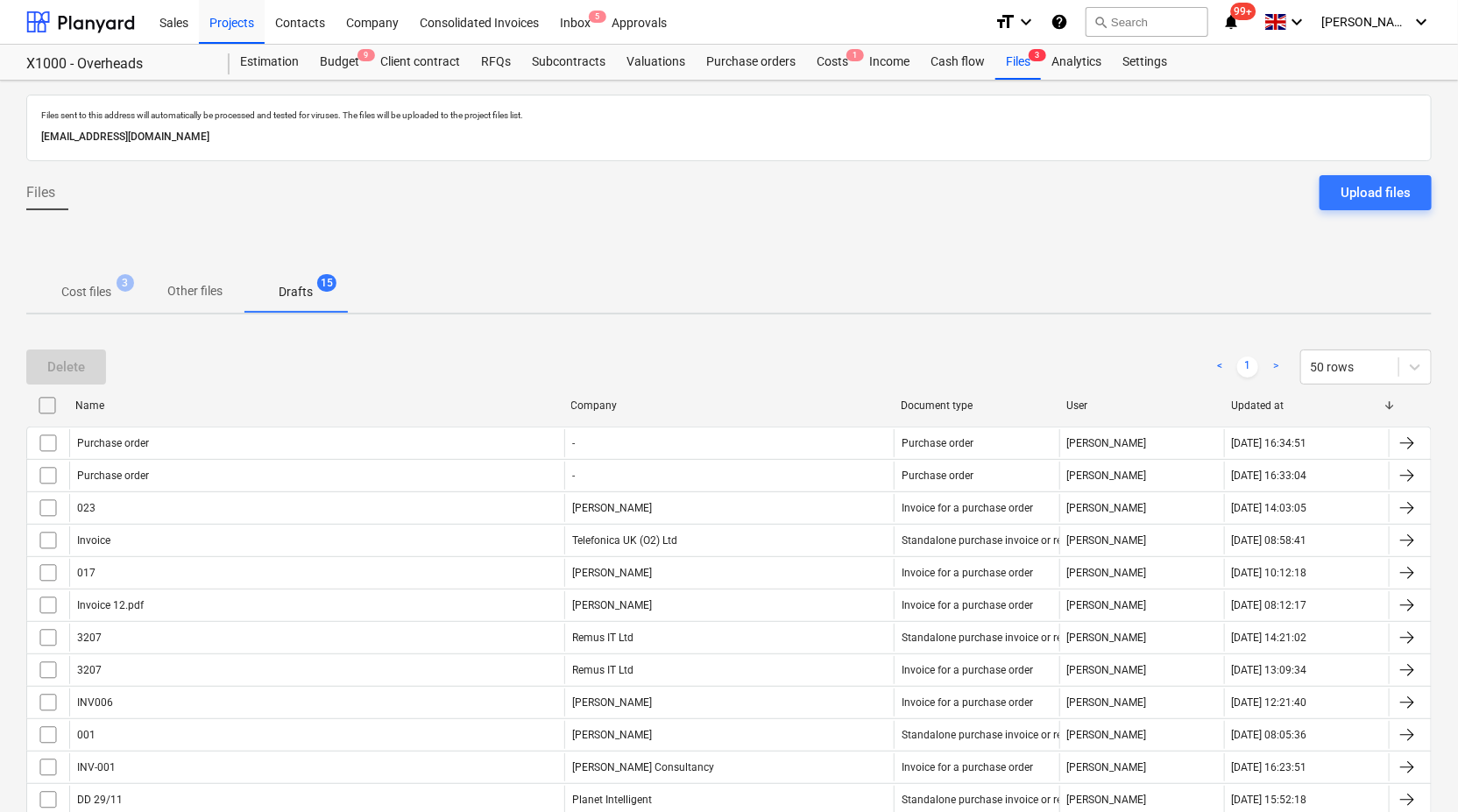
click at [105, 286] on p "Cost files" at bounding box center [85, 292] width 50 height 19
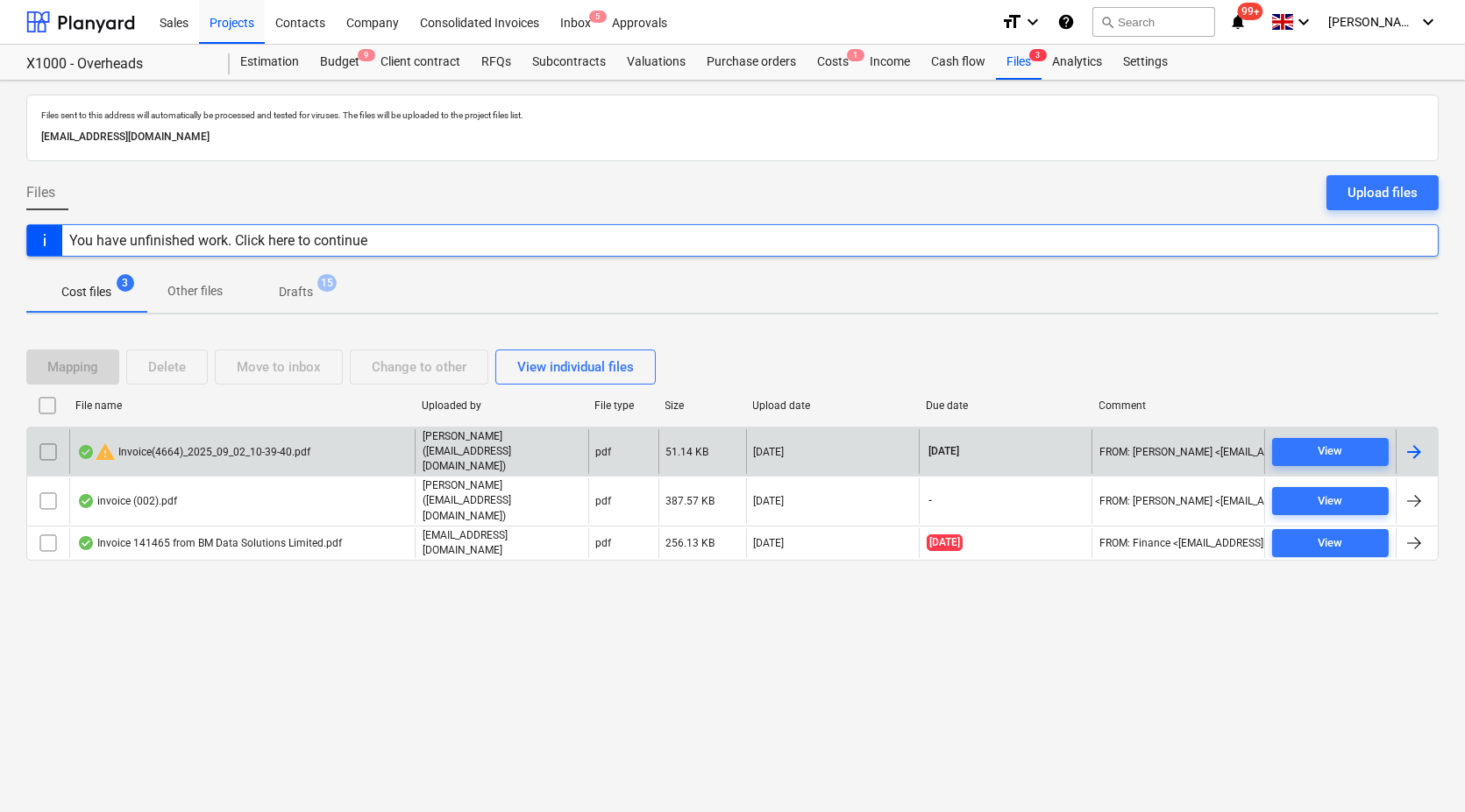
click at [146, 455] on div "warning Invoice(4664)_2025_09_02_10-39-40.pdf" at bounding box center [193, 452] width 233 height 21
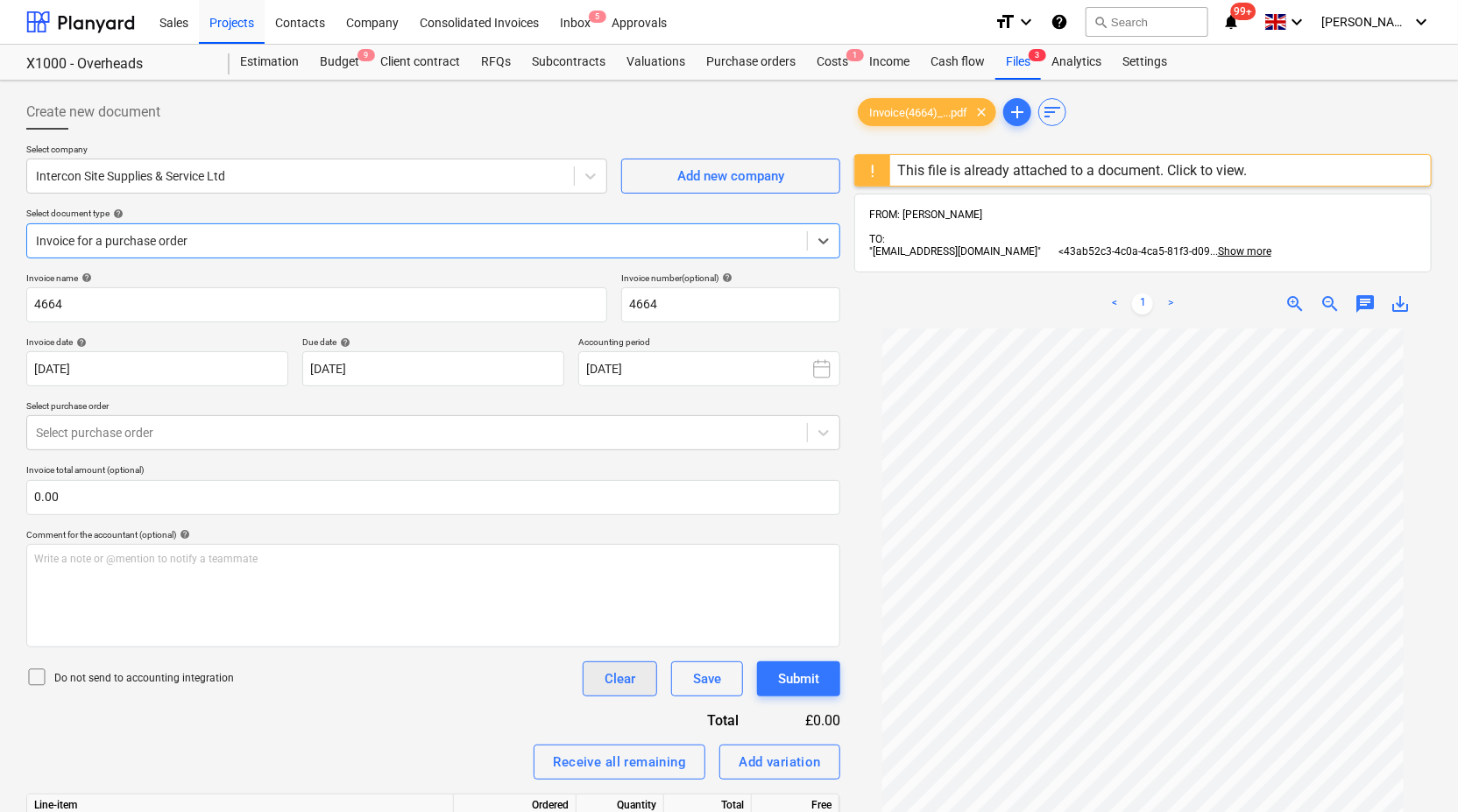
click at [651, 673] on button "Clear" at bounding box center [620, 679] width 74 height 35
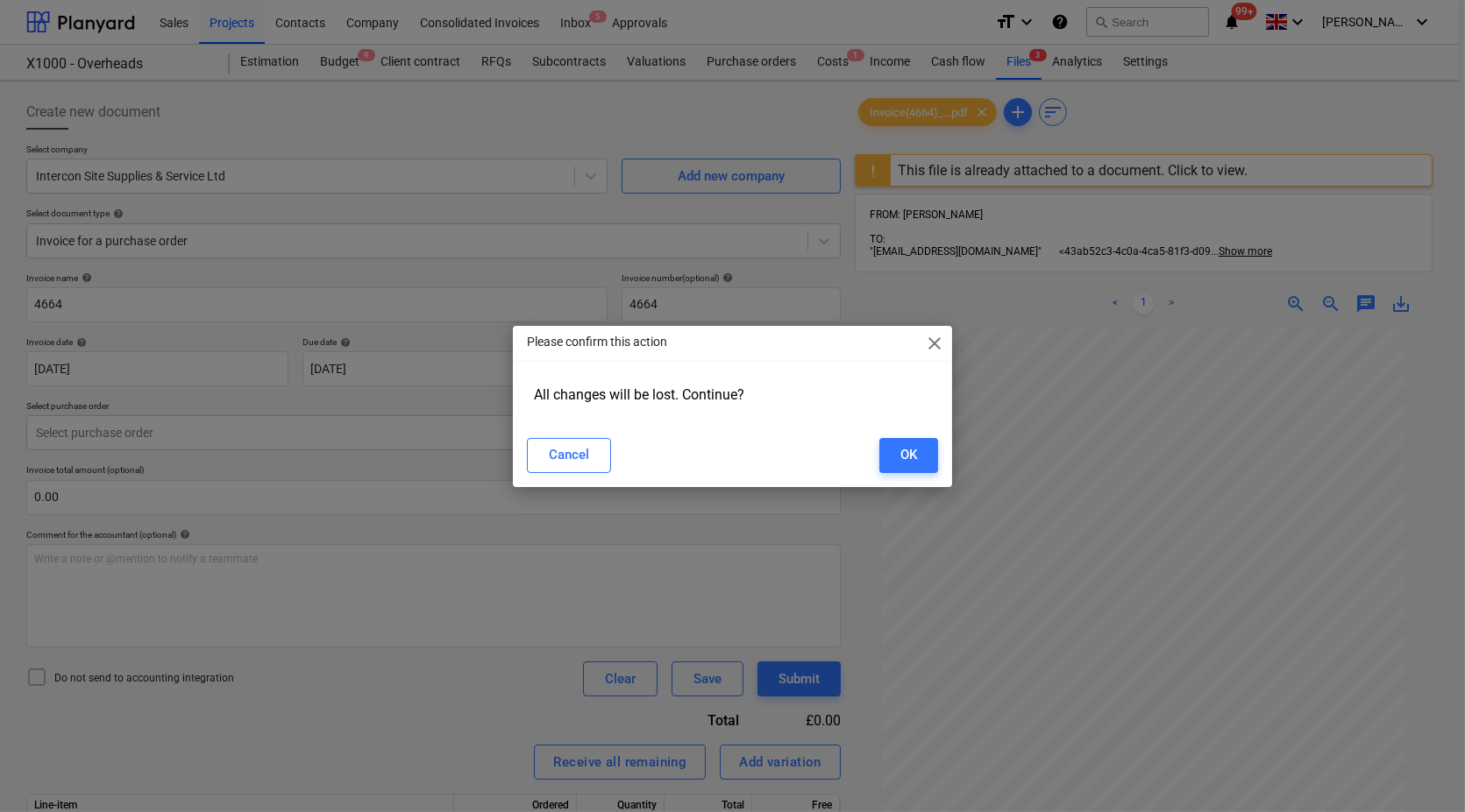
click at [890, 475] on div "Cancel OK" at bounding box center [732, 455] width 432 height 49
click at [909, 445] on div "OK" at bounding box center [909, 454] width 17 height 23
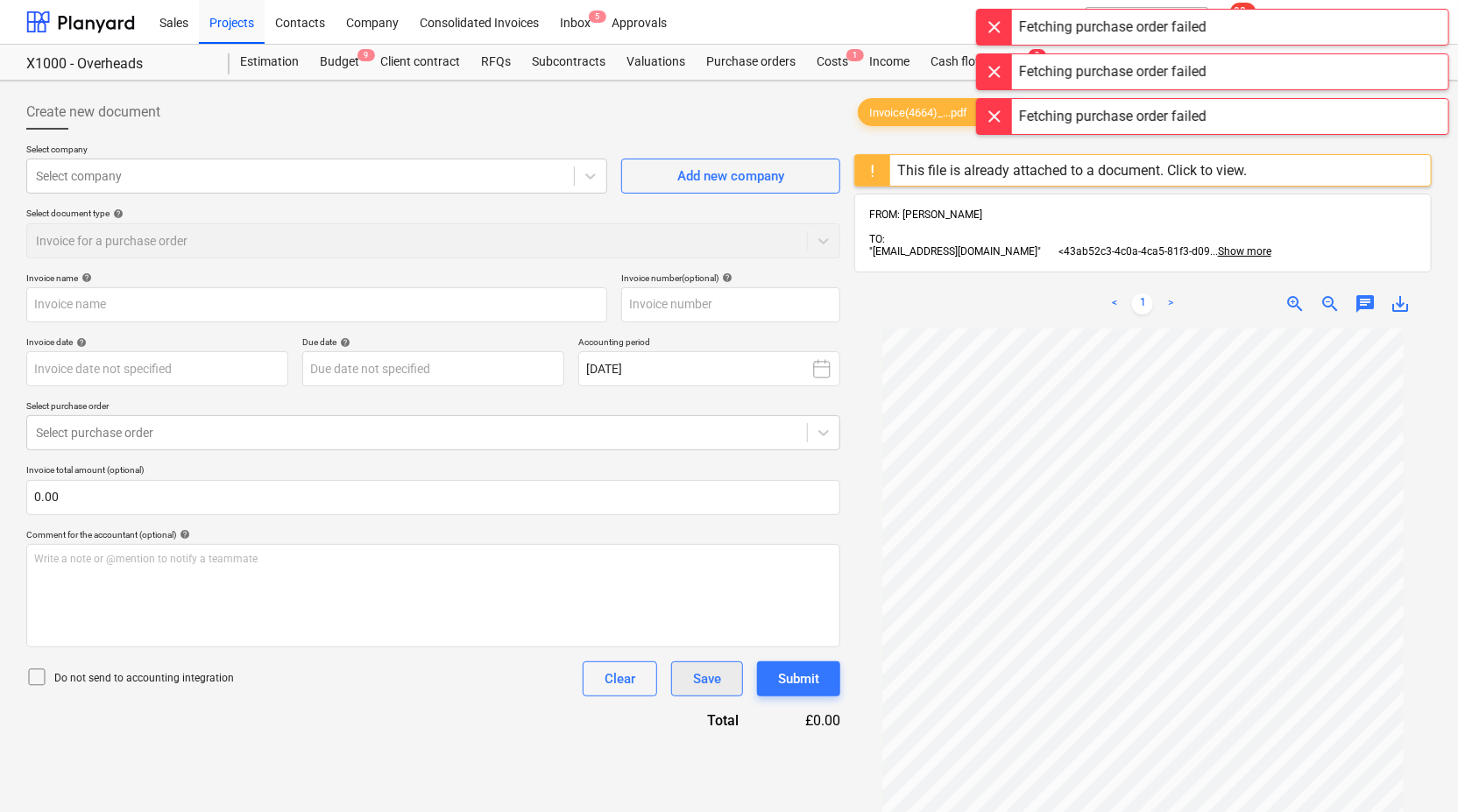
click at [715, 679] on div "Save" at bounding box center [707, 679] width 28 height 23
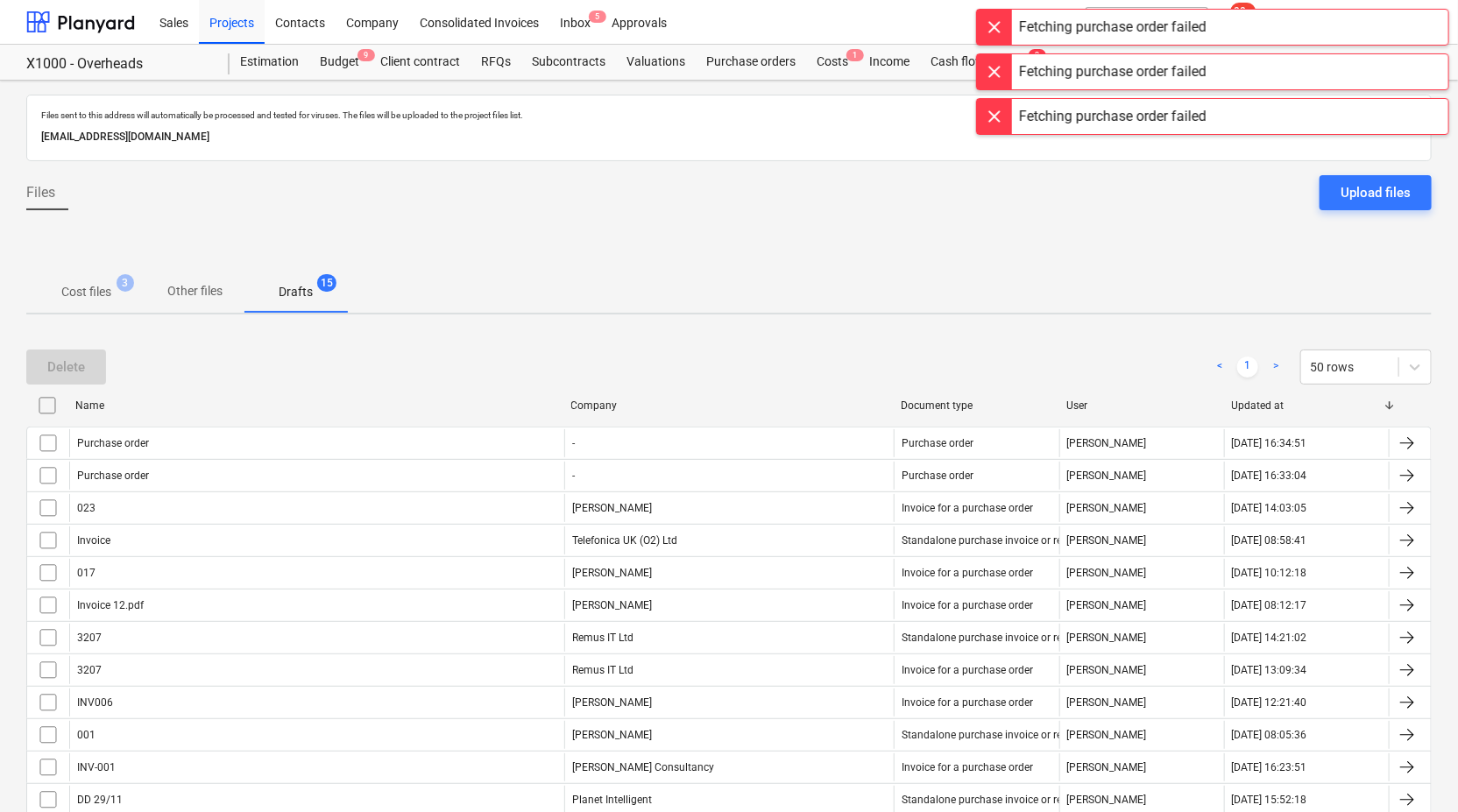
click at [89, 289] on p "Cost files" at bounding box center [85, 292] width 50 height 19
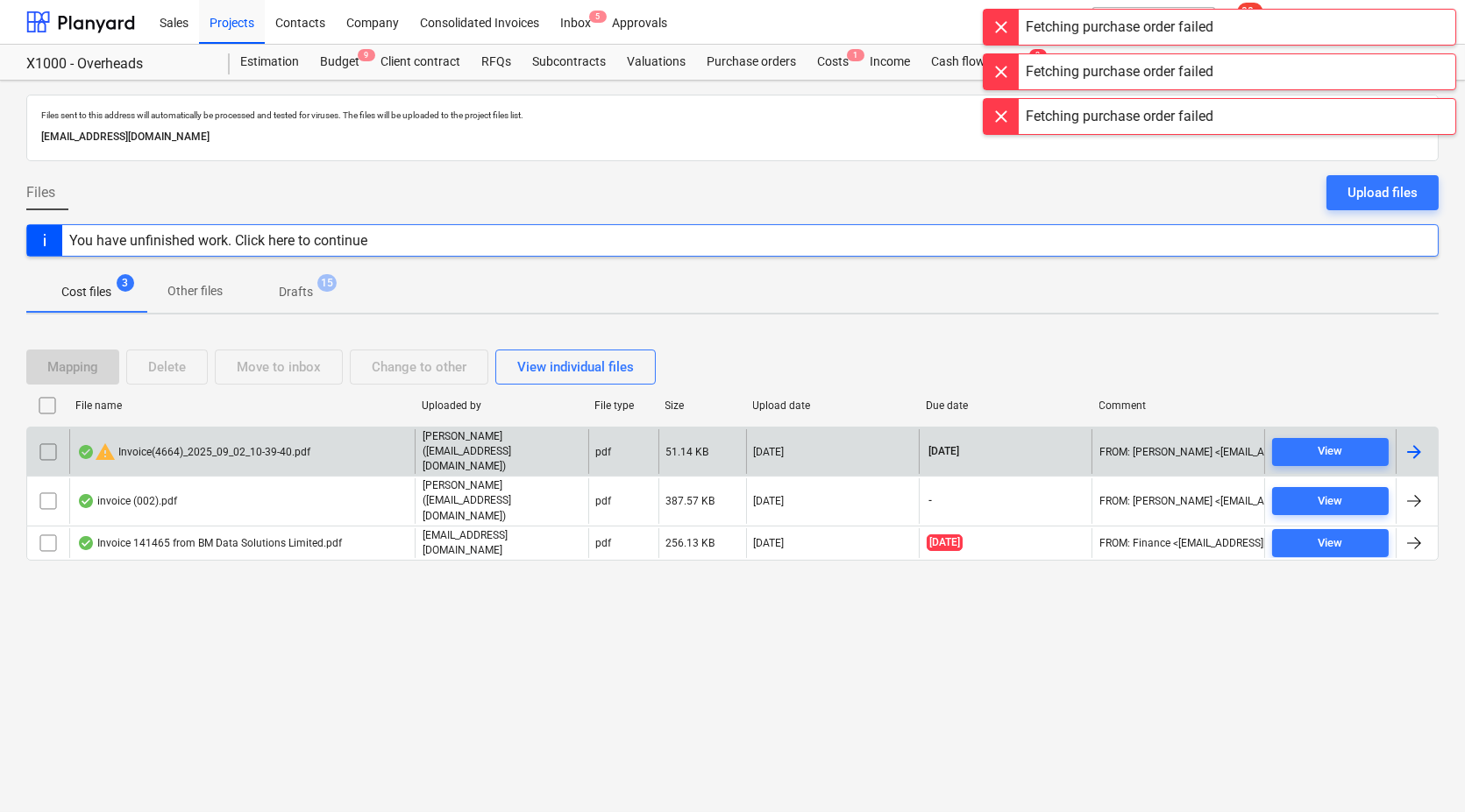
click at [53, 454] on input "checkbox" at bounding box center [48, 452] width 28 height 28
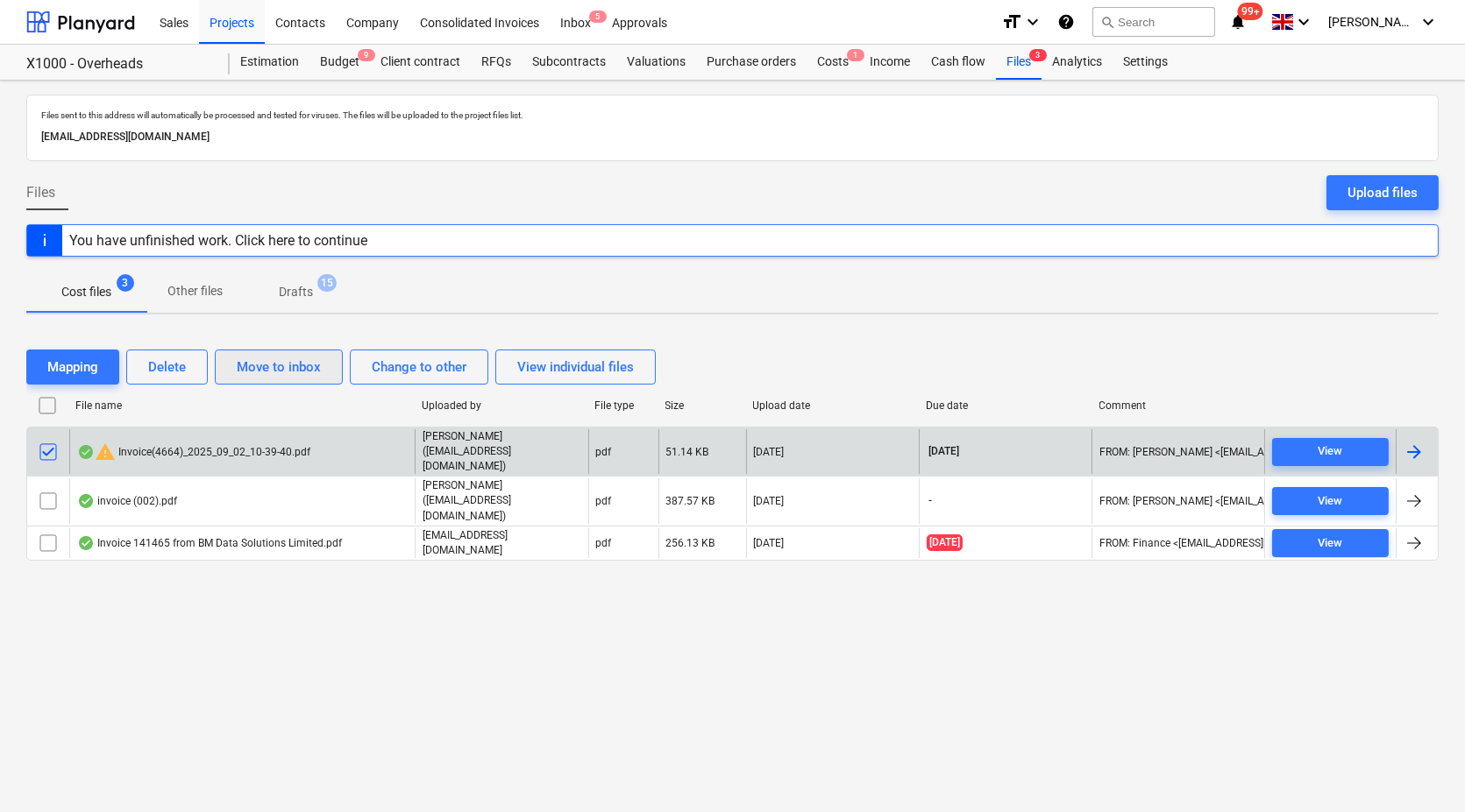
click at [298, 375] on div "Move to inbox" at bounding box center [279, 367] width 85 height 23
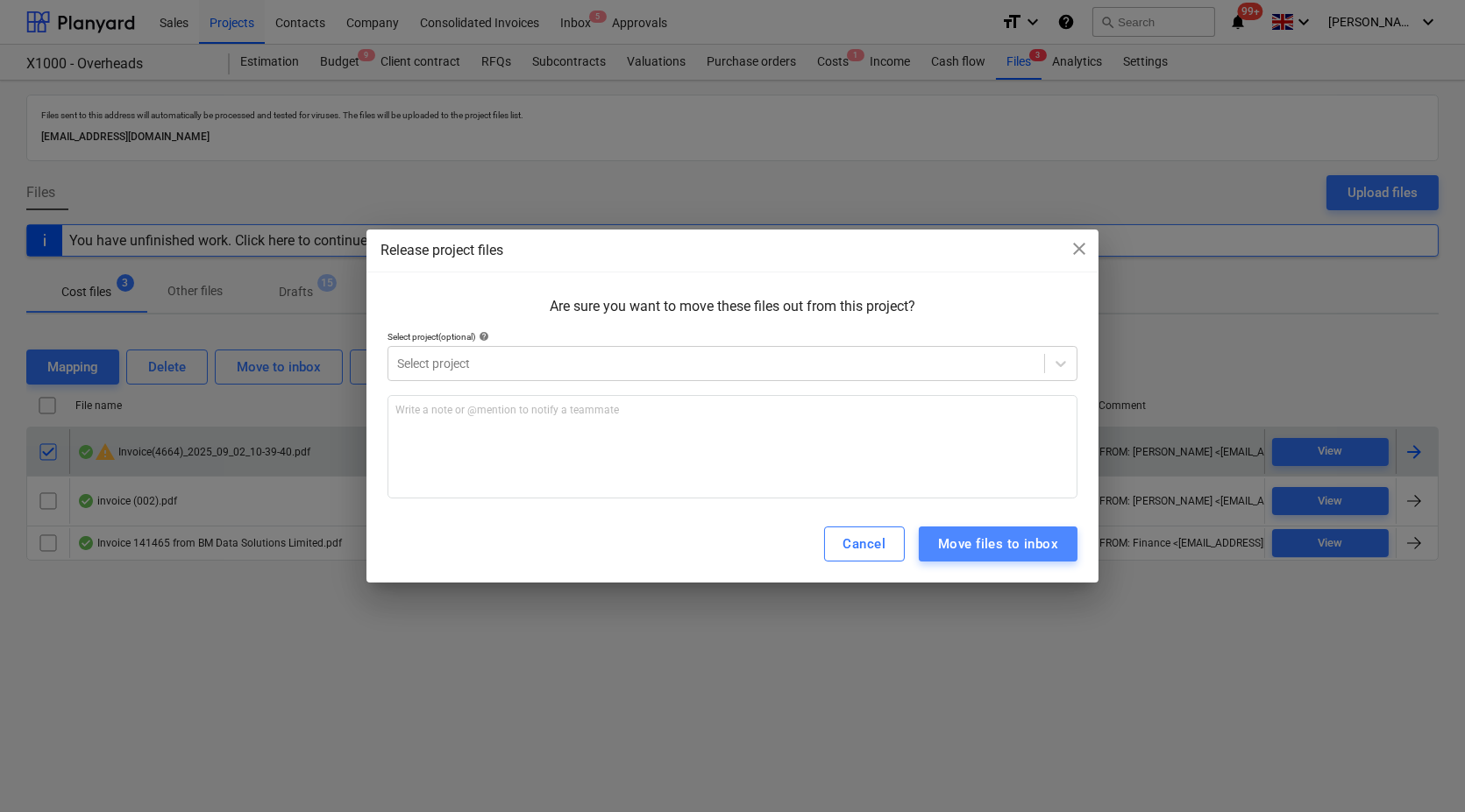
click at [1019, 546] on div "Move files to inbox" at bounding box center [998, 544] width 120 height 23
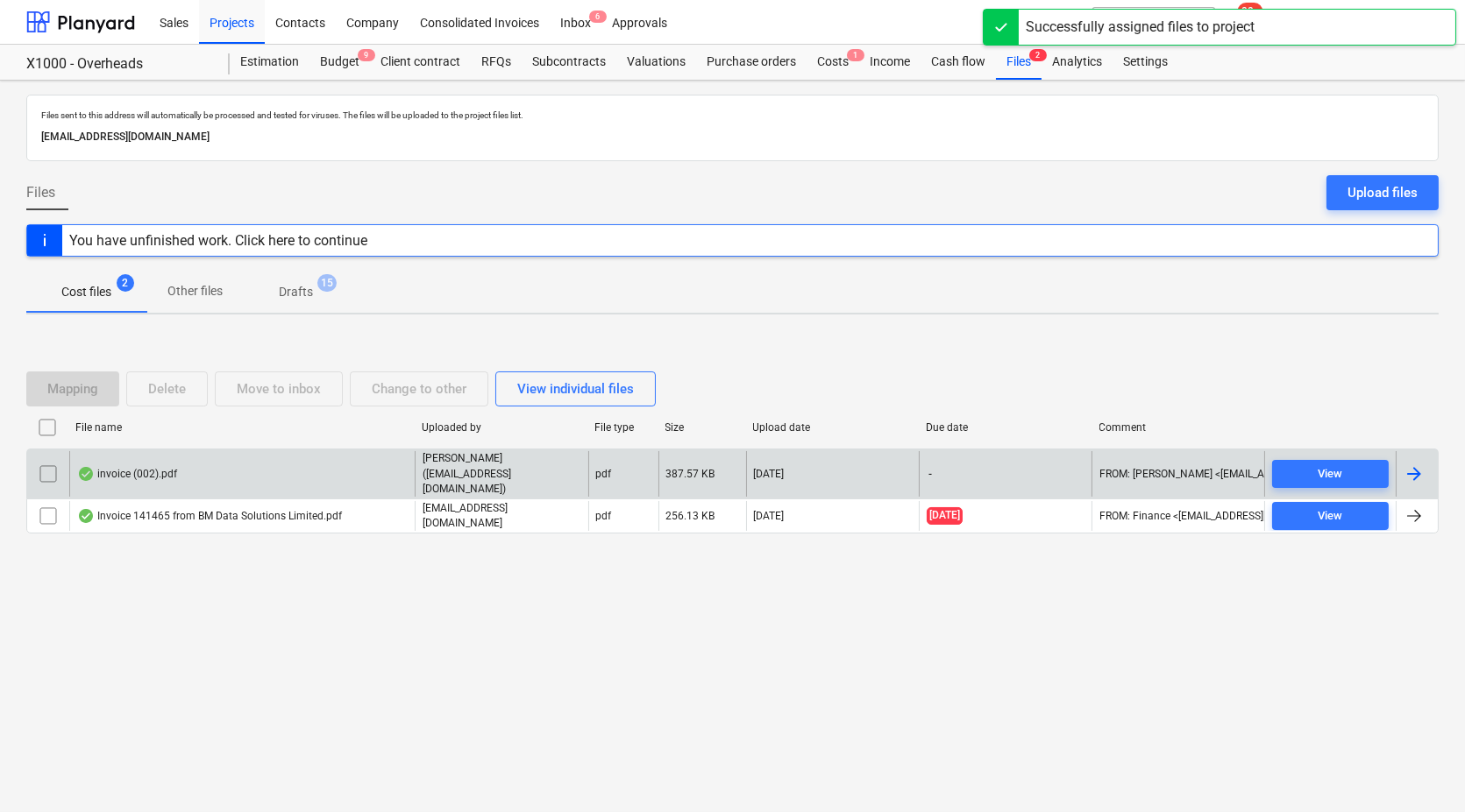
click at [95, 296] on p "Cost files" at bounding box center [85, 292] width 50 height 19
click at [572, 21] on div "Inbox 6" at bounding box center [575, 22] width 52 height 45
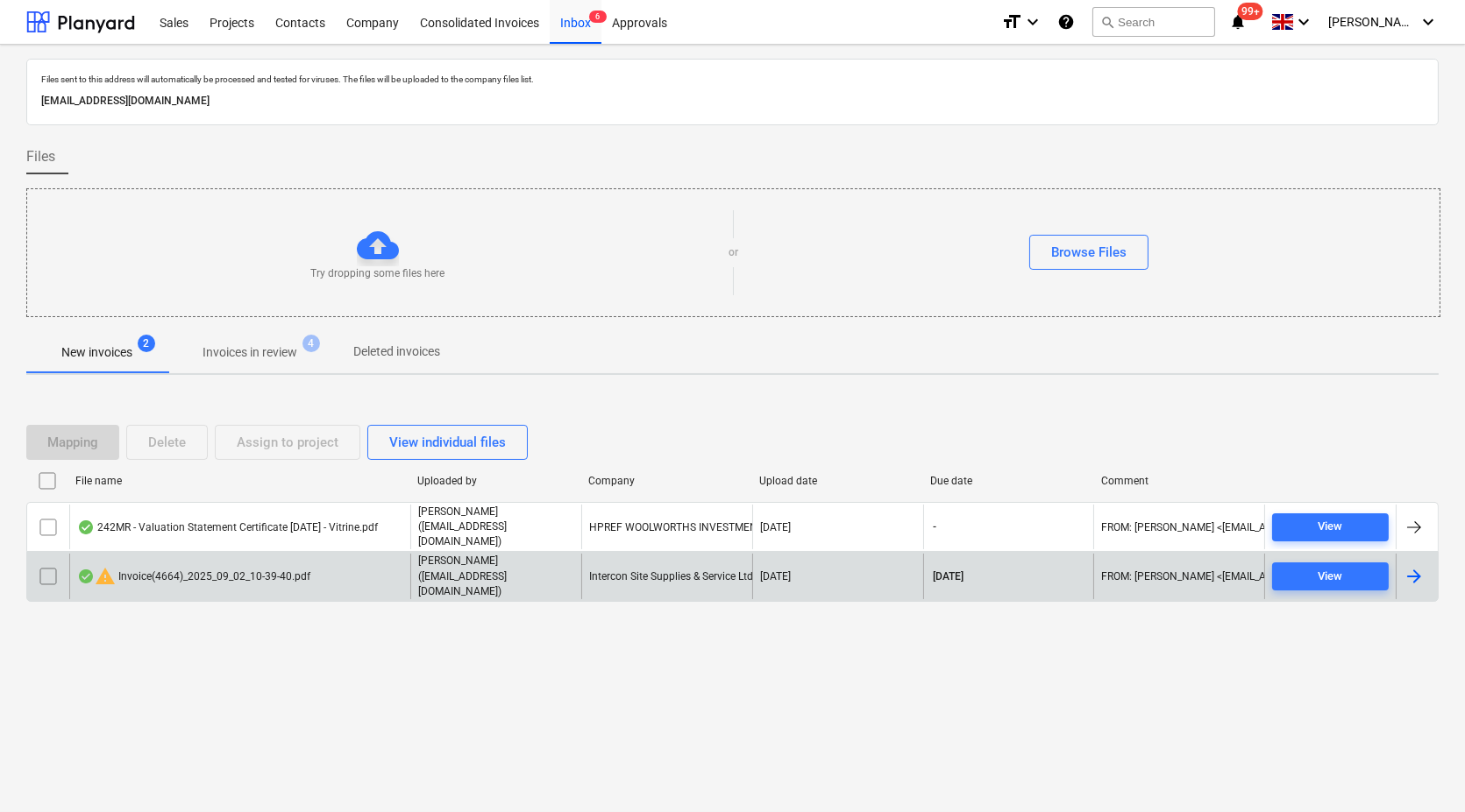
click at [190, 573] on div "warning Invoice(4664)_2025_09_02_10-39-40.pdf" at bounding box center [193, 576] width 233 height 21
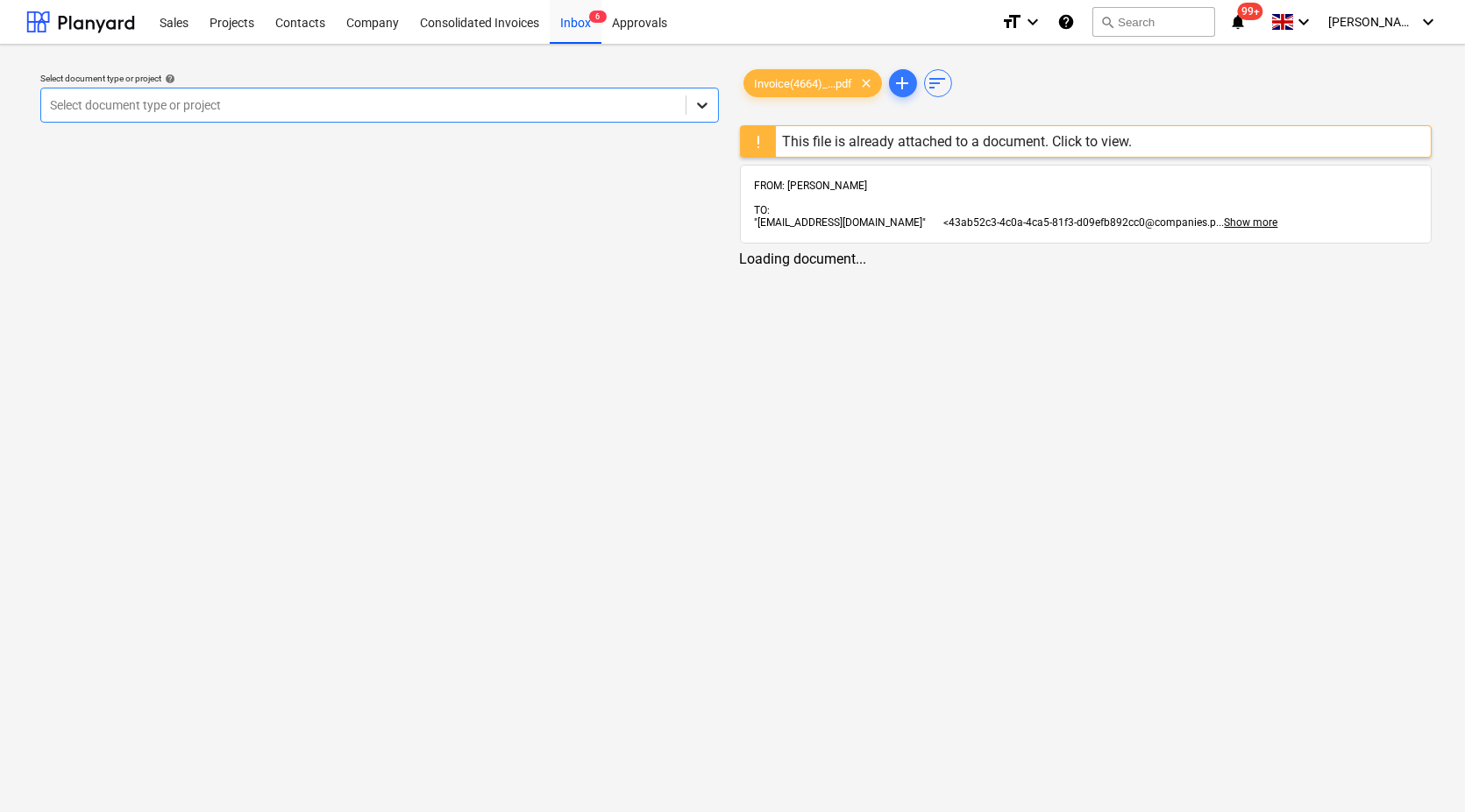
click at [709, 99] on icon at bounding box center [702, 105] width 18 height 18
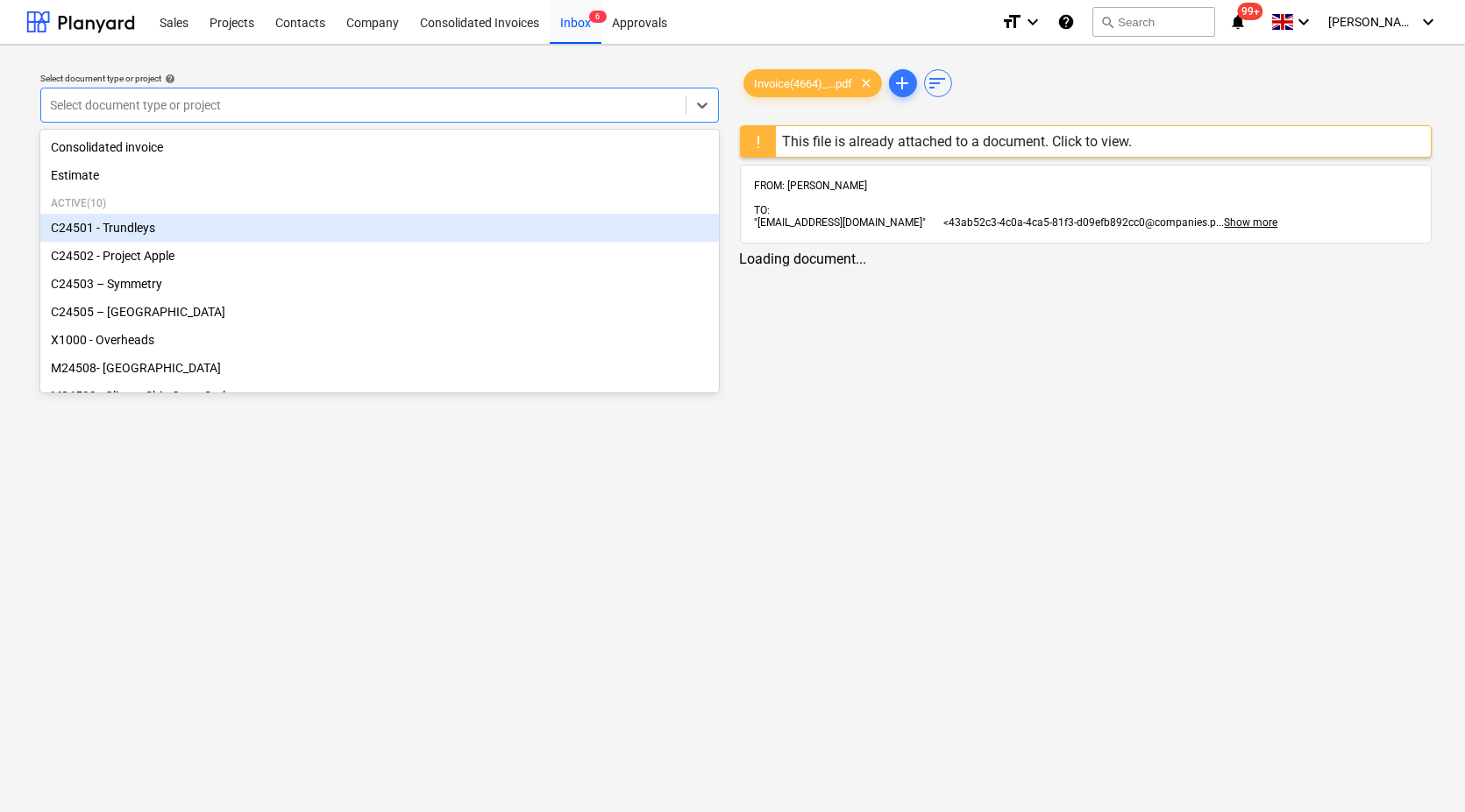
click at [590, 231] on div "C24501 - Trundleys" at bounding box center [379, 228] width 678 height 28
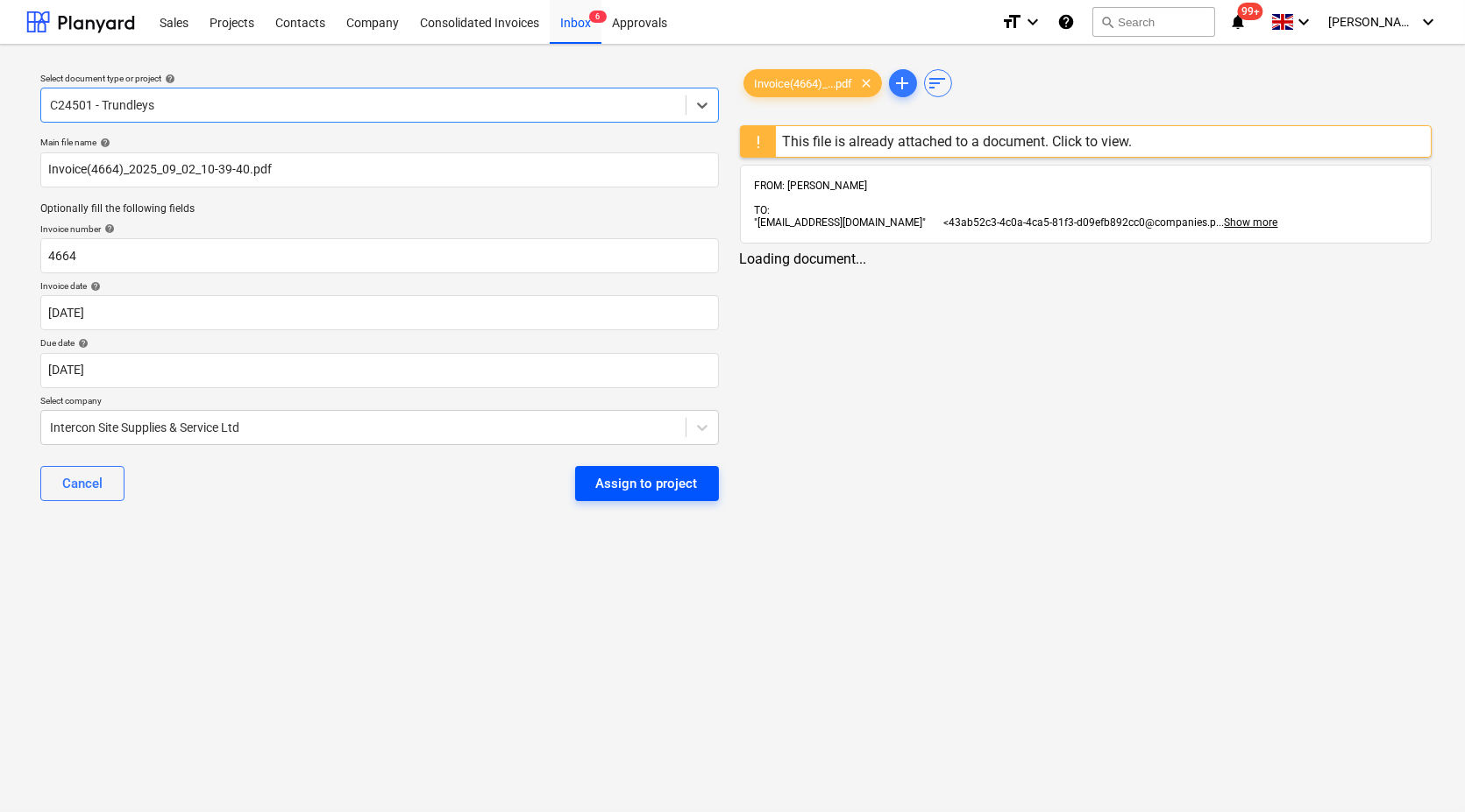
click at [631, 487] on div "Assign to project" at bounding box center [647, 483] width 101 height 23
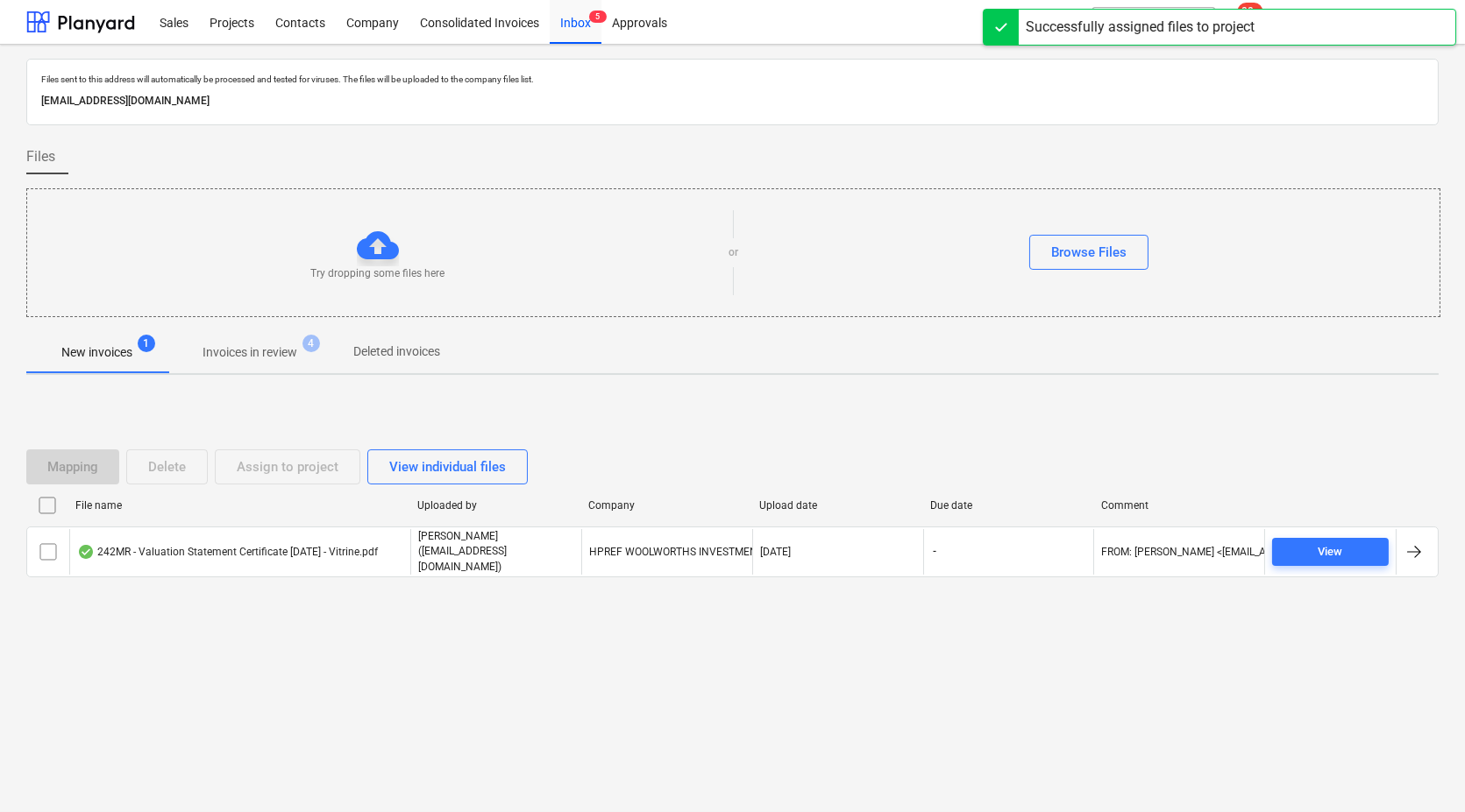
click at [277, 344] on p "Invoices in review" at bounding box center [250, 353] width 95 height 19
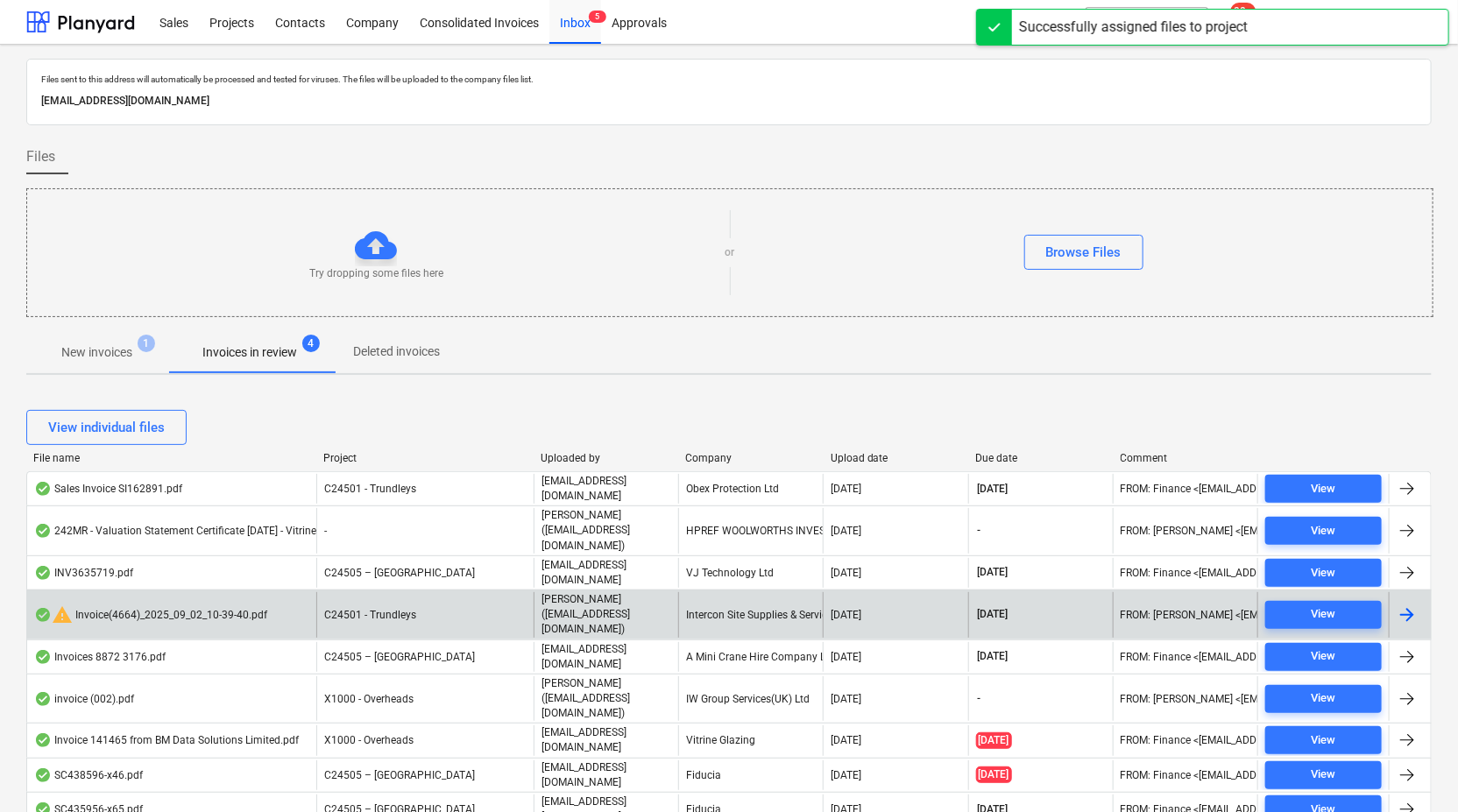
click at [720, 592] on div "Intercon Site Supplies & Service Ltd" at bounding box center [750, 615] width 145 height 45
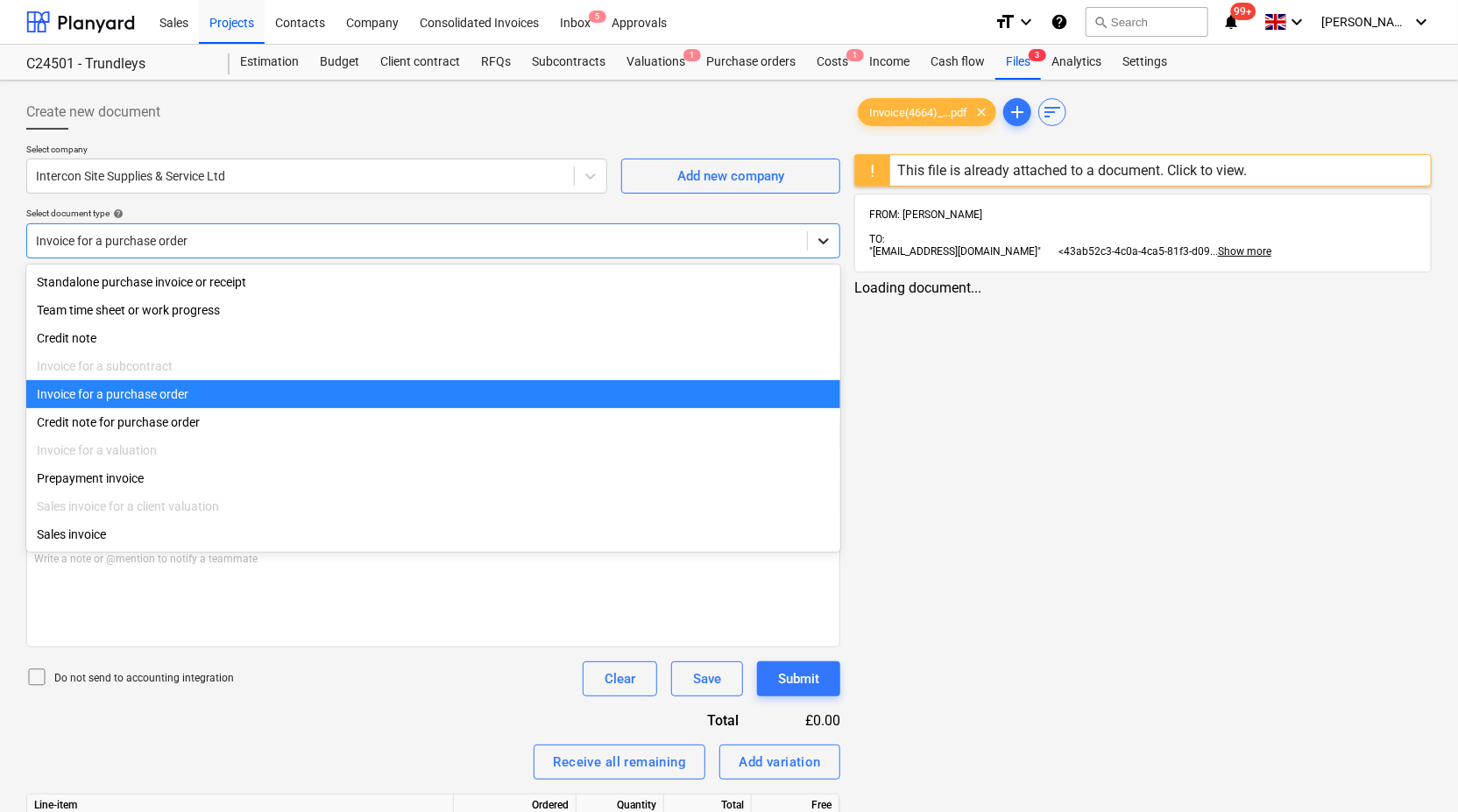
click at [827, 238] on icon at bounding box center [823, 241] width 10 height 7
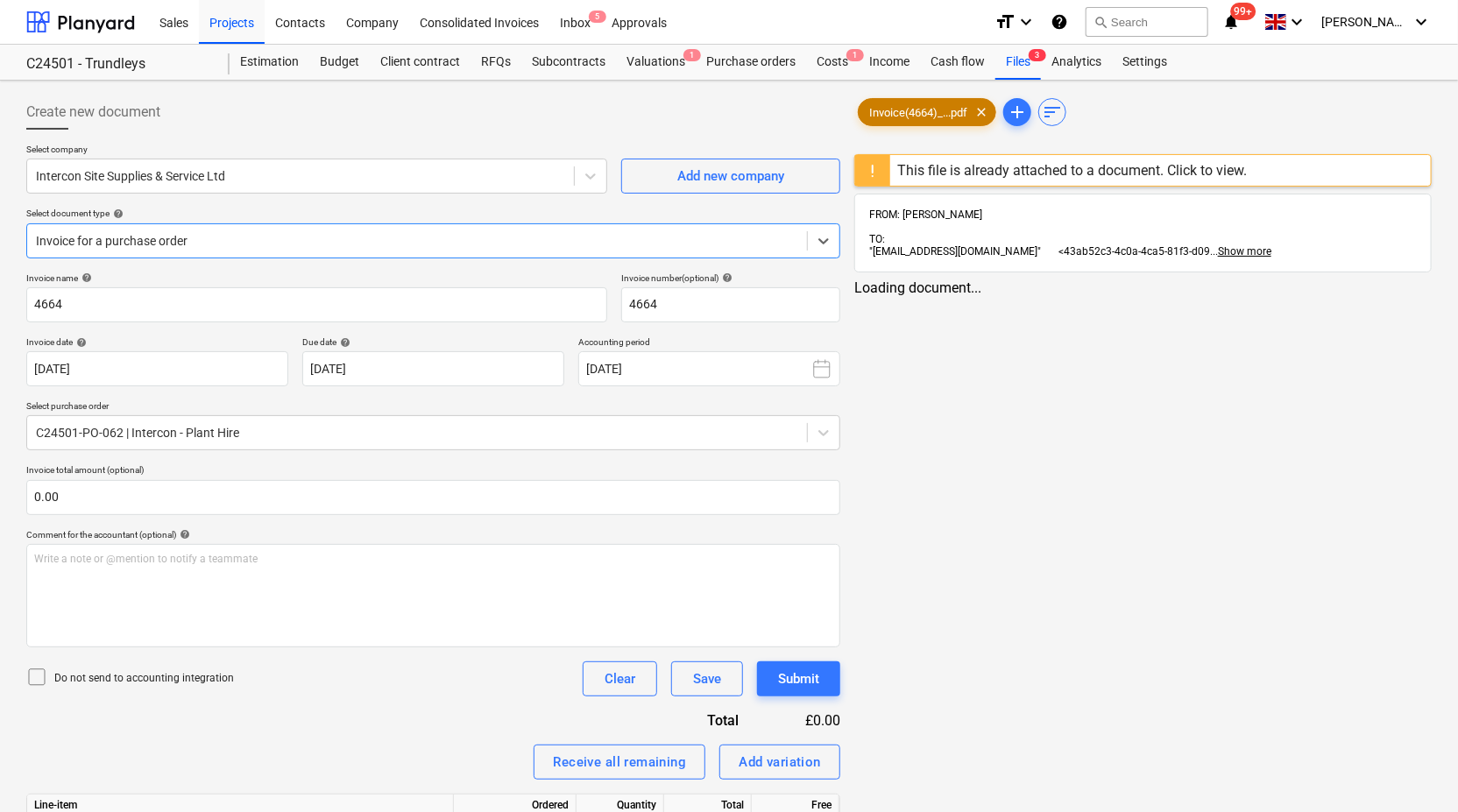
click at [924, 119] on div "Invoice(4664)_...pdf clear" at bounding box center [927, 113] width 138 height 28
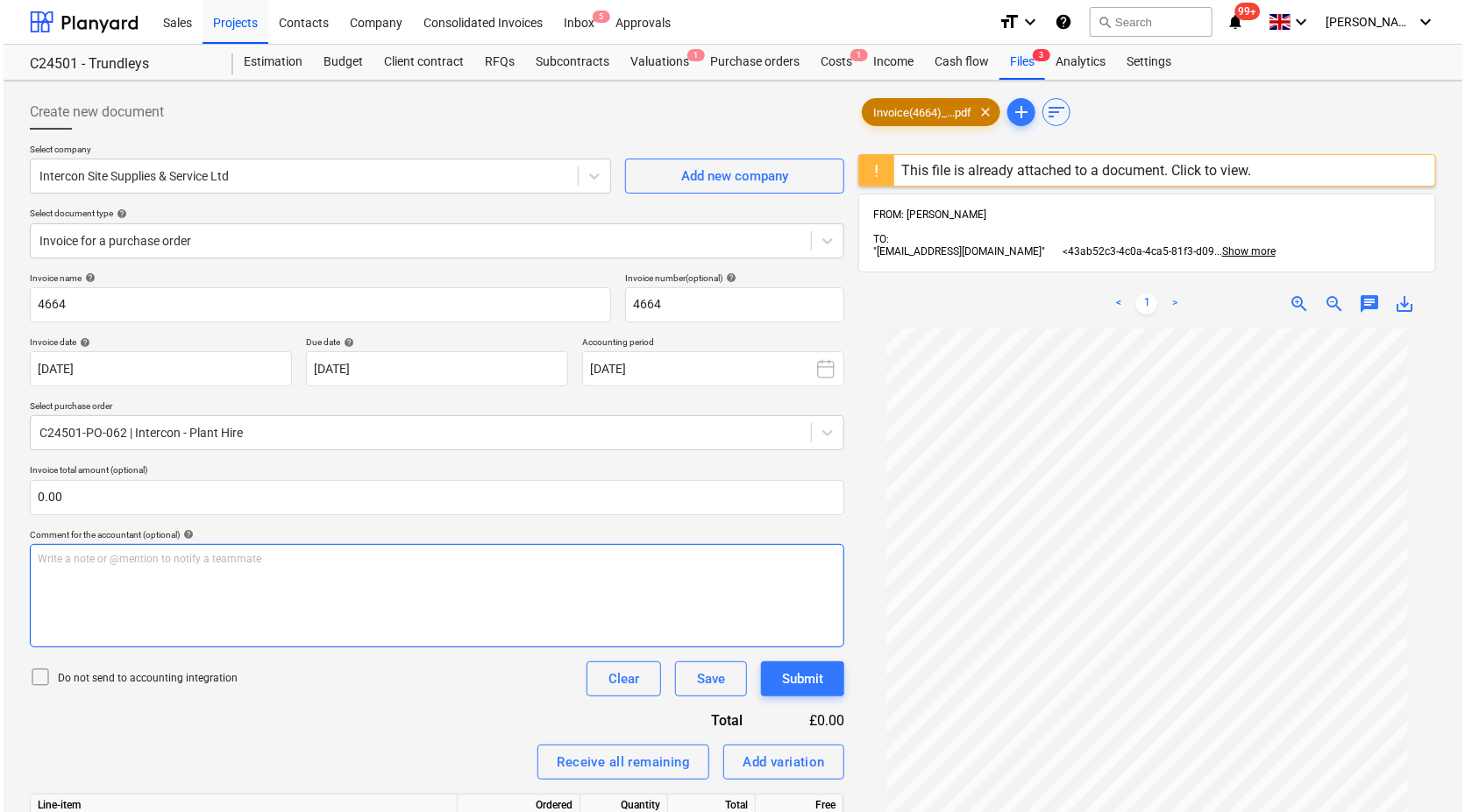
scroll to position [284, 0]
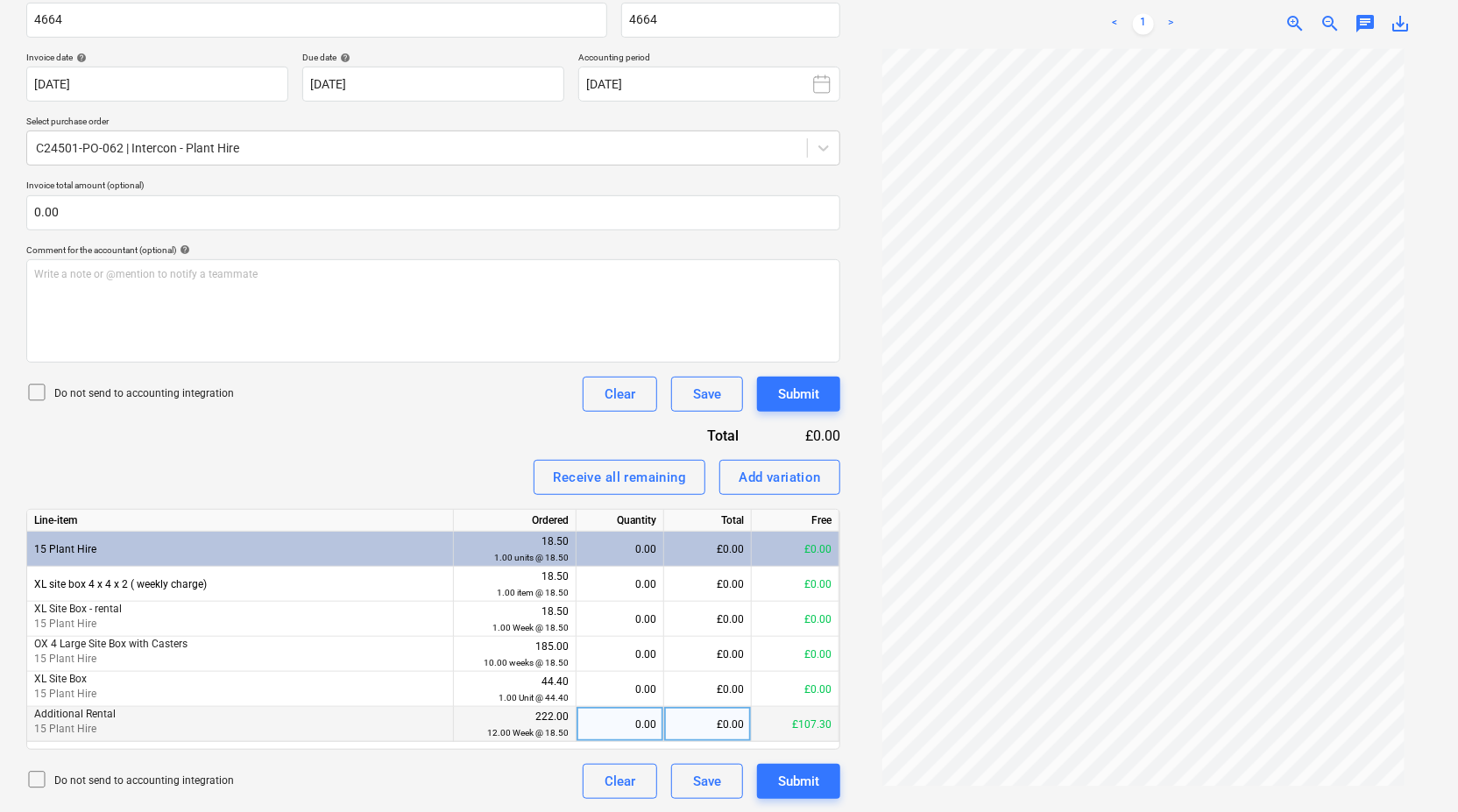
click at [712, 727] on div "£0.00" at bounding box center [707, 724] width 87 height 35
click at [732, 723] on div "£0.00" at bounding box center [707, 724] width 87 height 35
type input "77.70"
click at [806, 784] on div "Submit" at bounding box center [799, 781] width 41 height 23
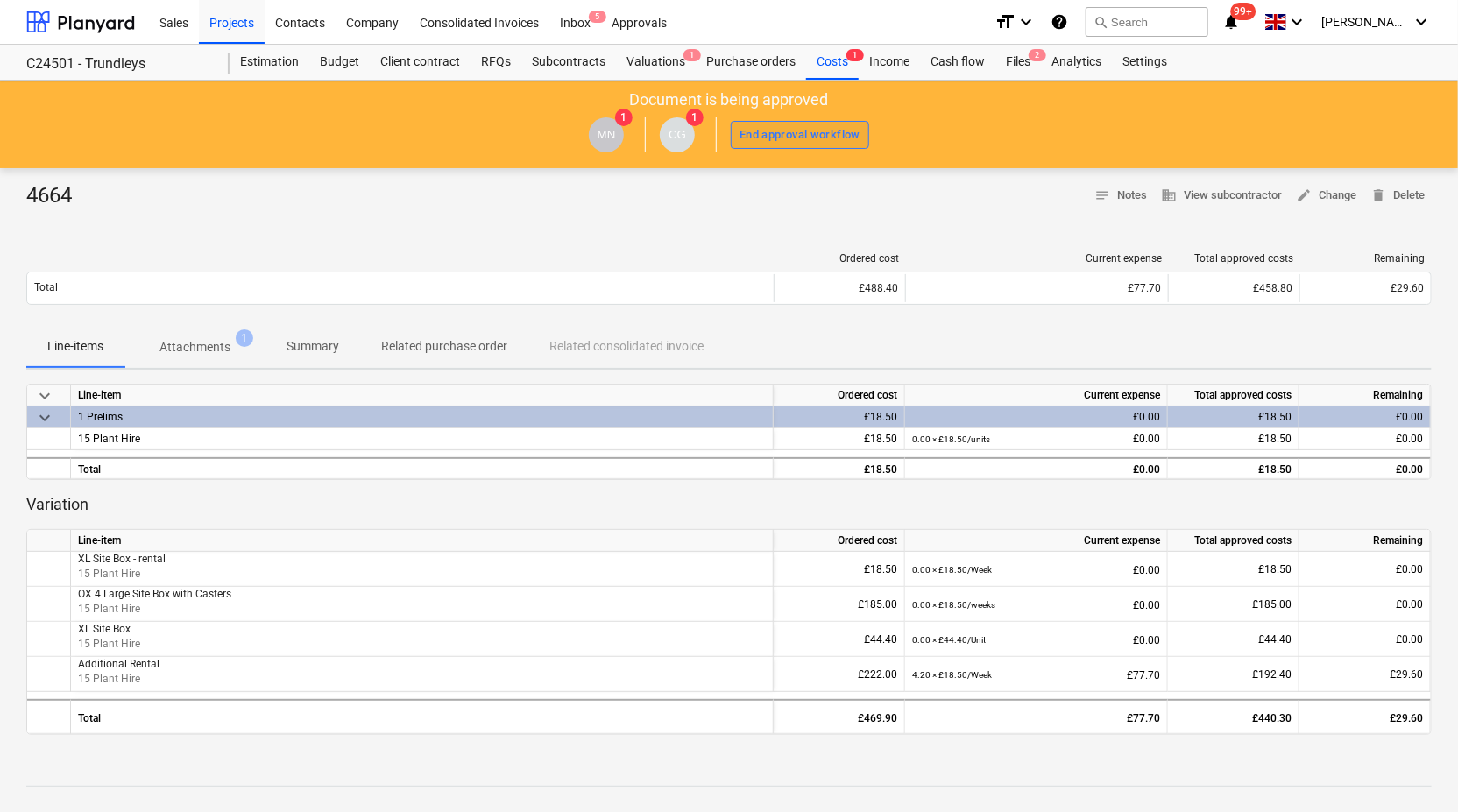
click at [799, 130] on div "End approval workflow" at bounding box center [800, 134] width 121 height 20
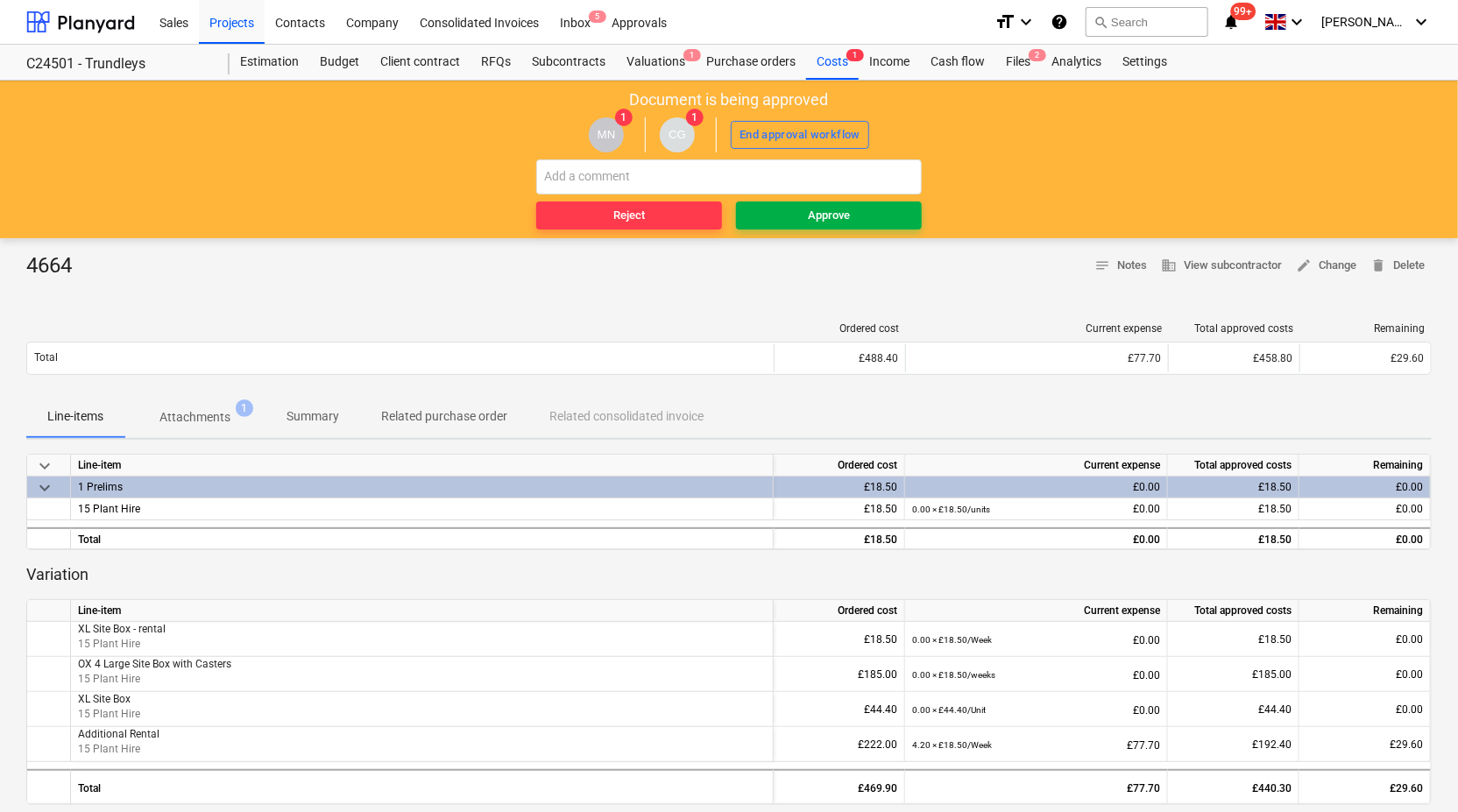
click at [793, 222] on span "Approve" at bounding box center [828, 215] width 172 height 20
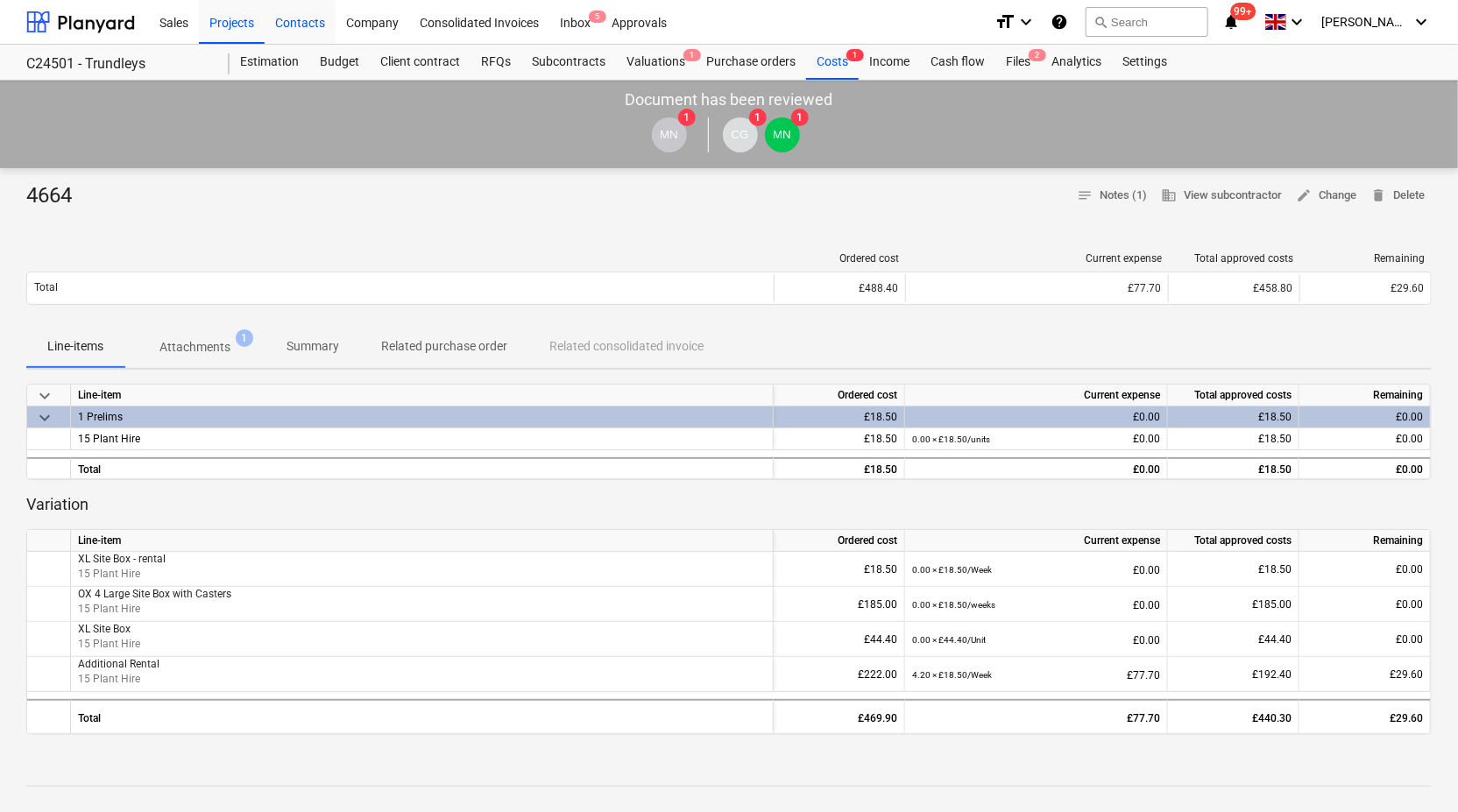
click at [311, 19] on div "Contacts" at bounding box center [300, 22] width 71 height 45
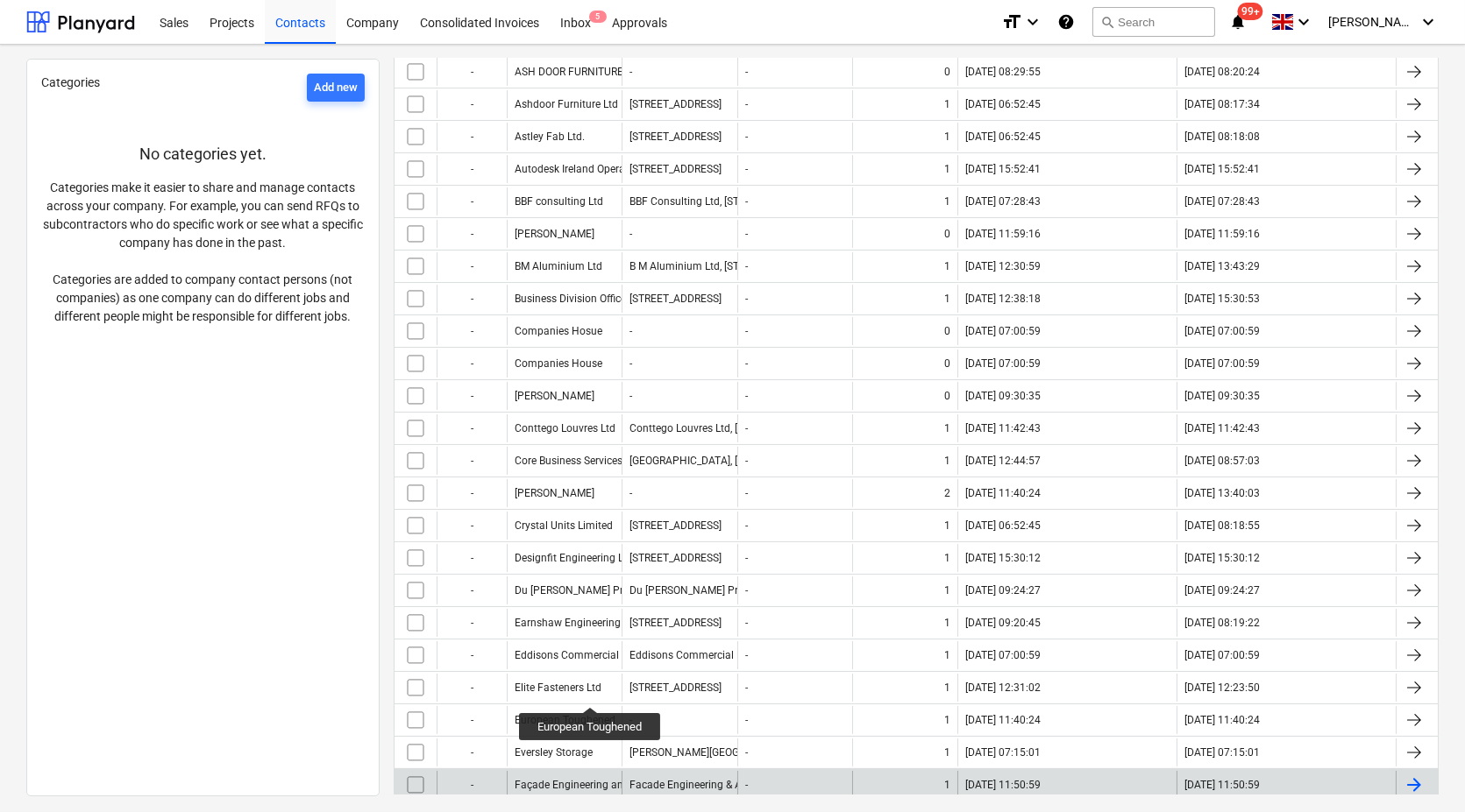
scroll to position [584, 0]
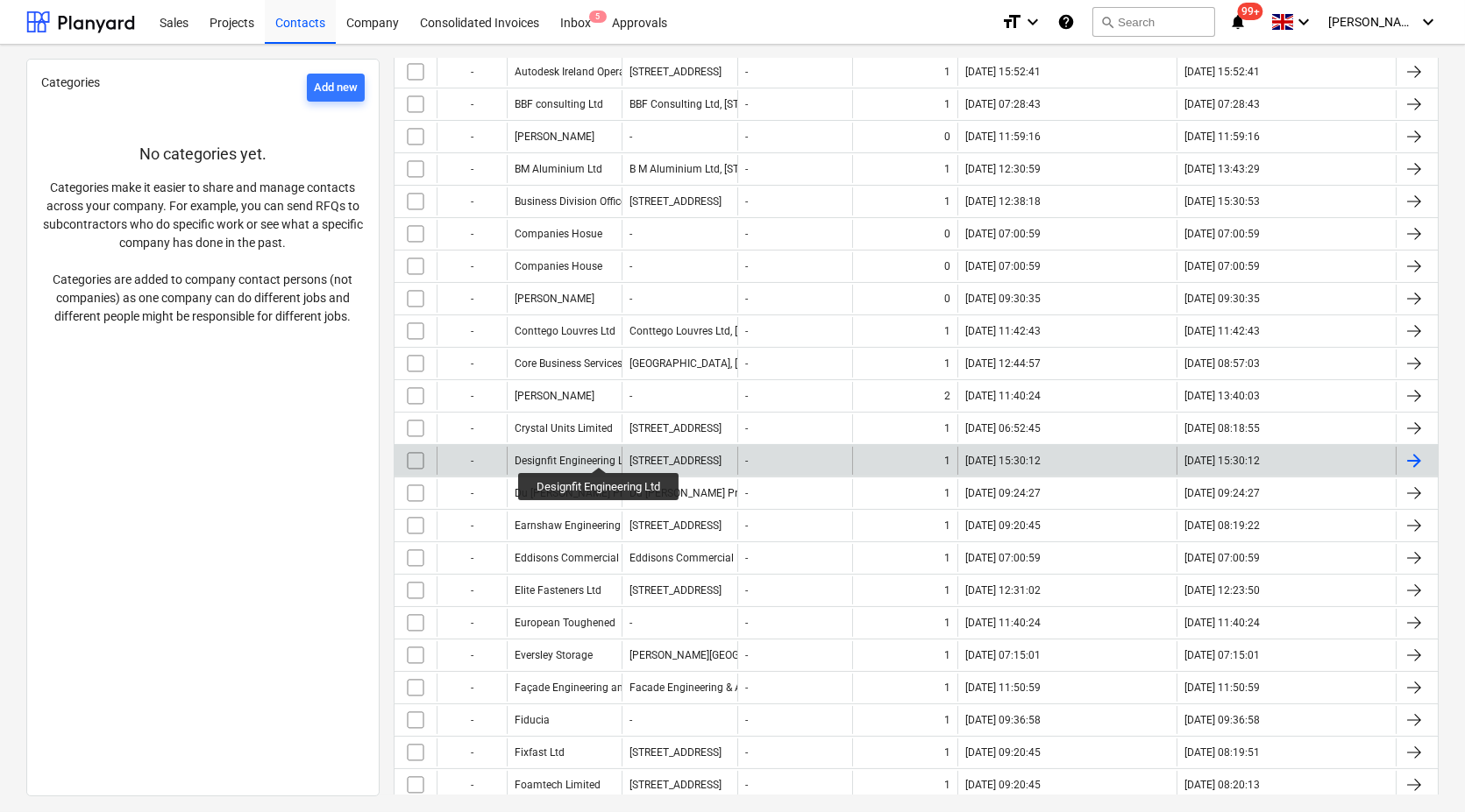
click at [599, 454] on div "Designfit Engineering Ltd" at bounding box center [574, 460] width 118 height 12
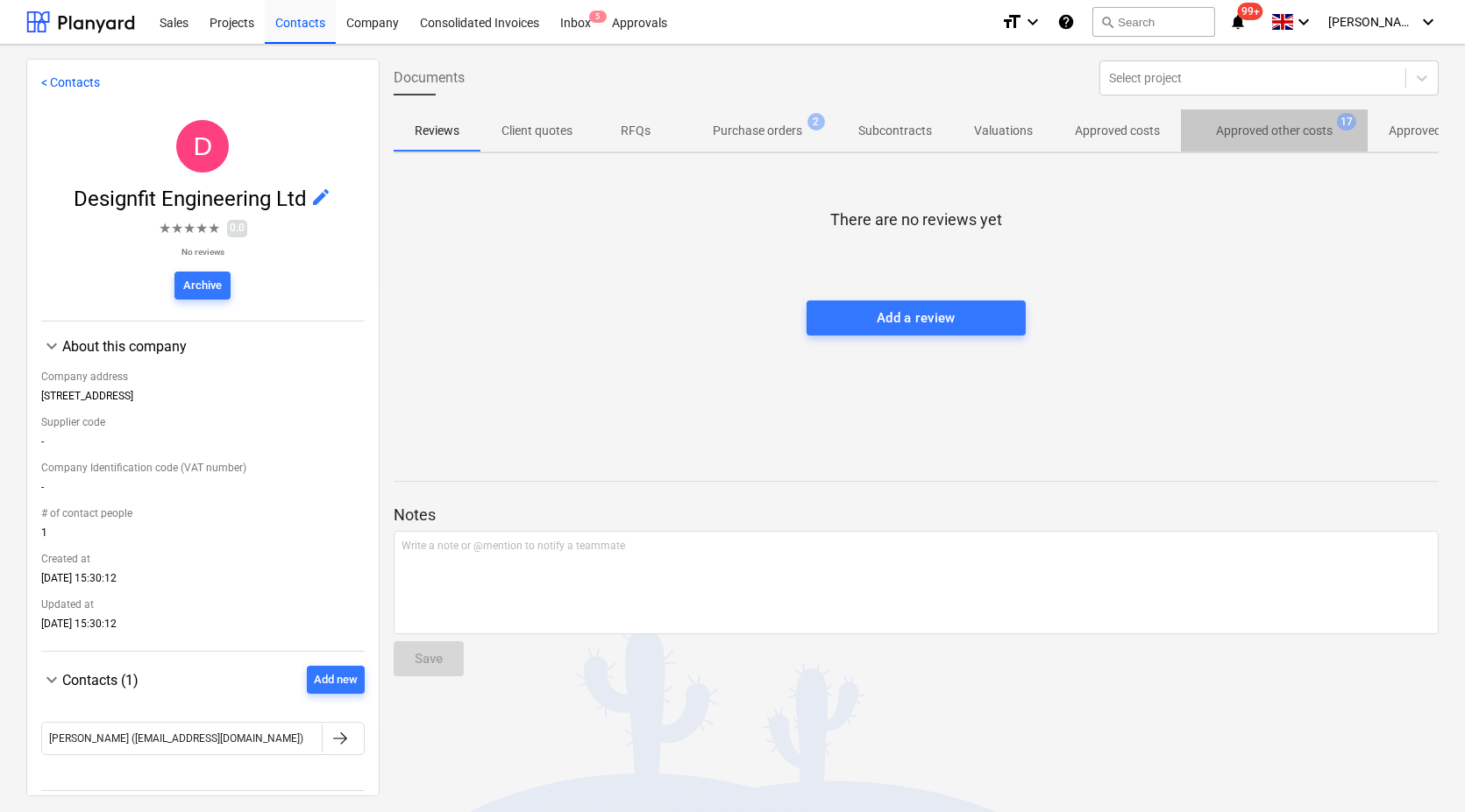
click at [1301, 128] on p "Approved other costs" at bounding box center [1274, 131] width 116 height 19
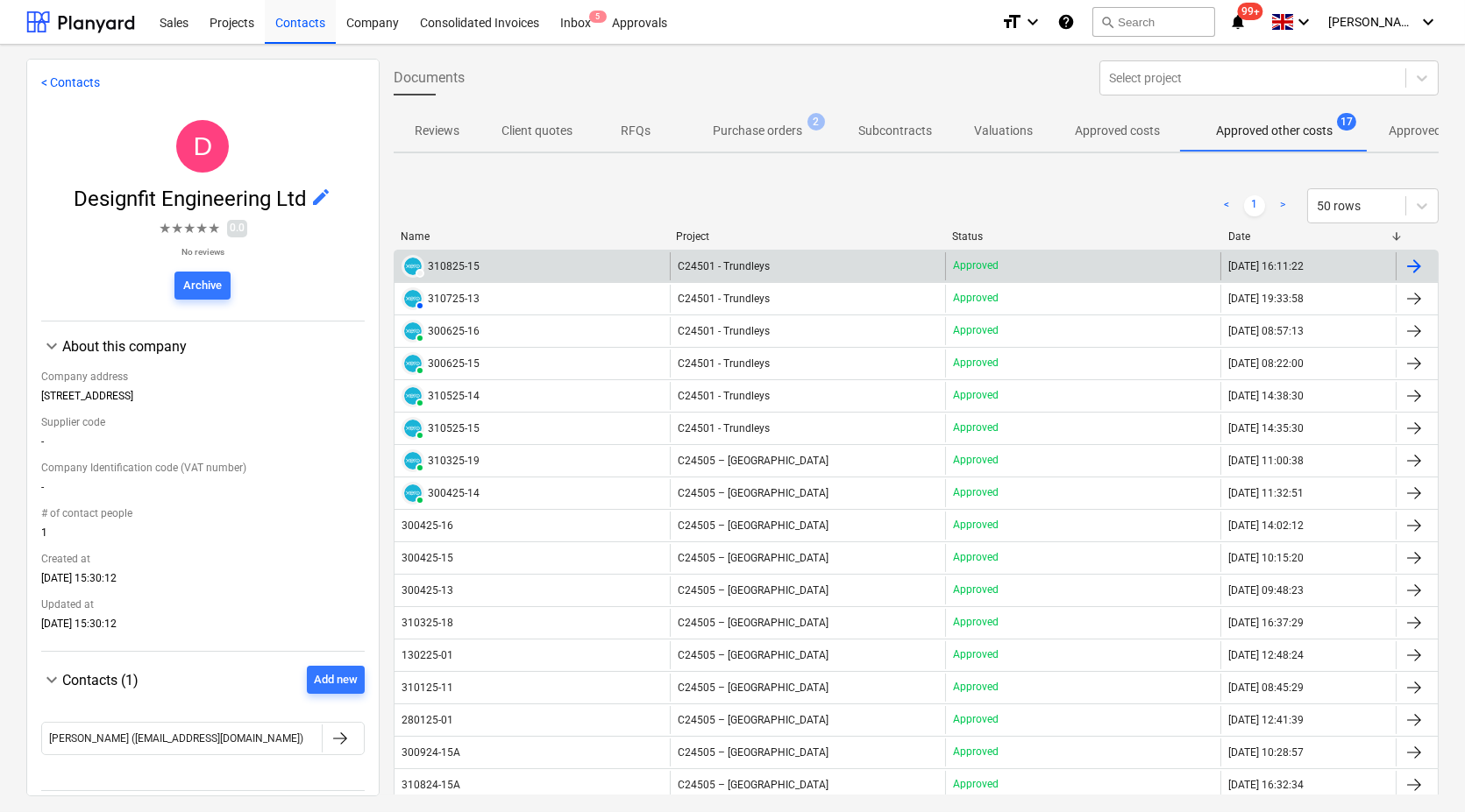
click at [455, 255] on div "DRAFT 310825-15" at bounding box center [440, 267] width 78 height 23
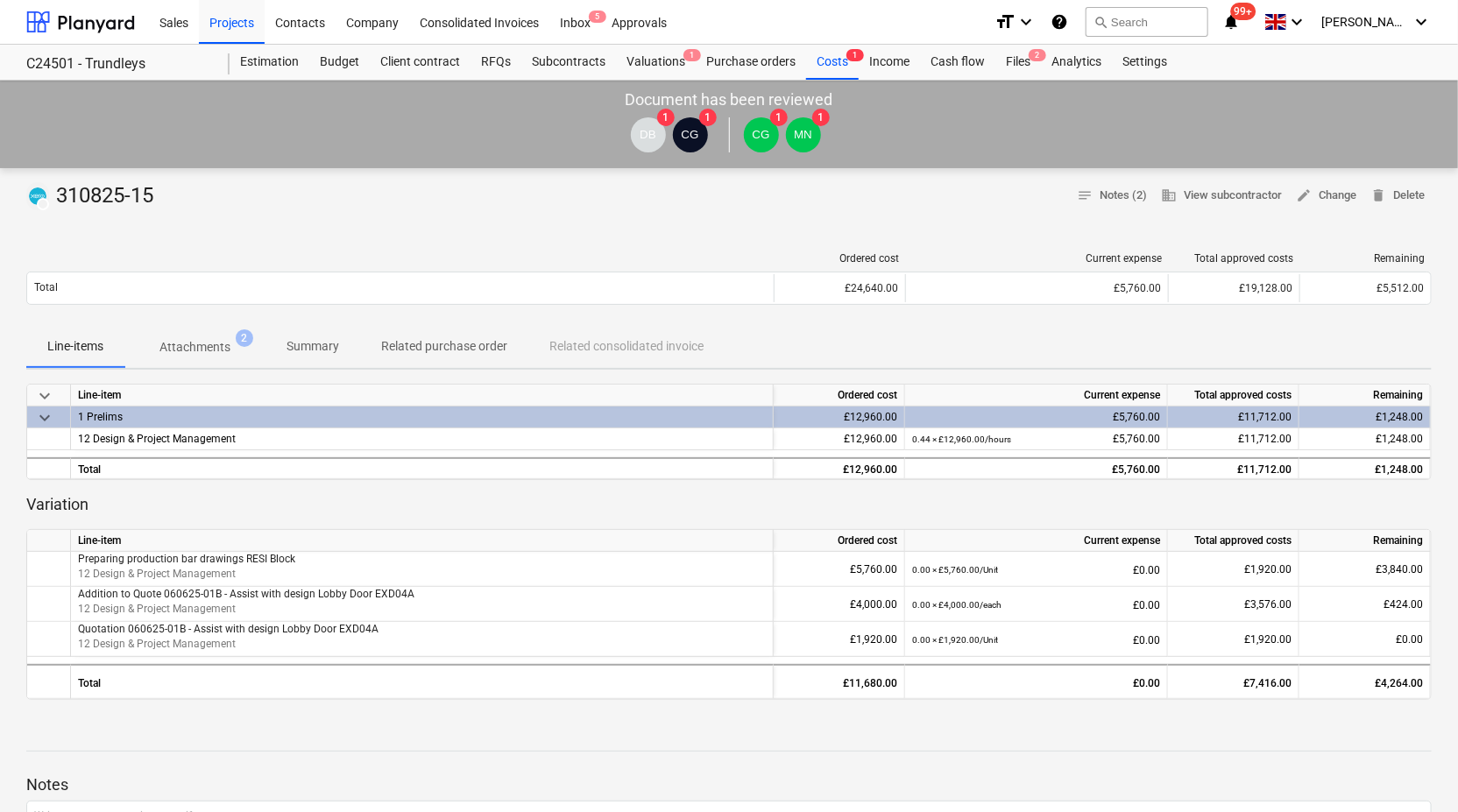
click at [212, 348] on p "Attachments" at bounding box center [195, 347] width 71 height 19
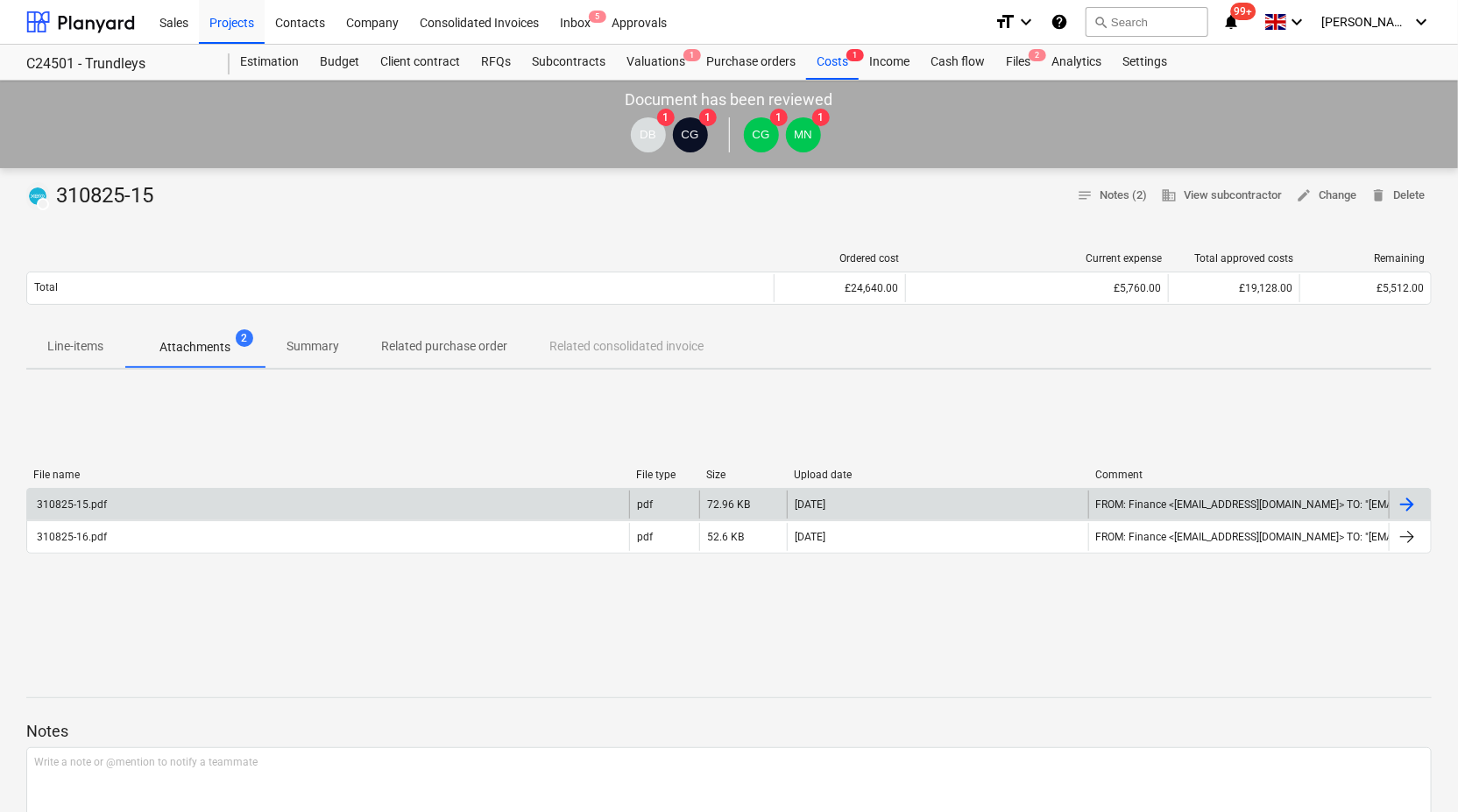
click at [114, 505] on div "310825-15.pdf" at bounding box center [328, 505] width 602 height 28
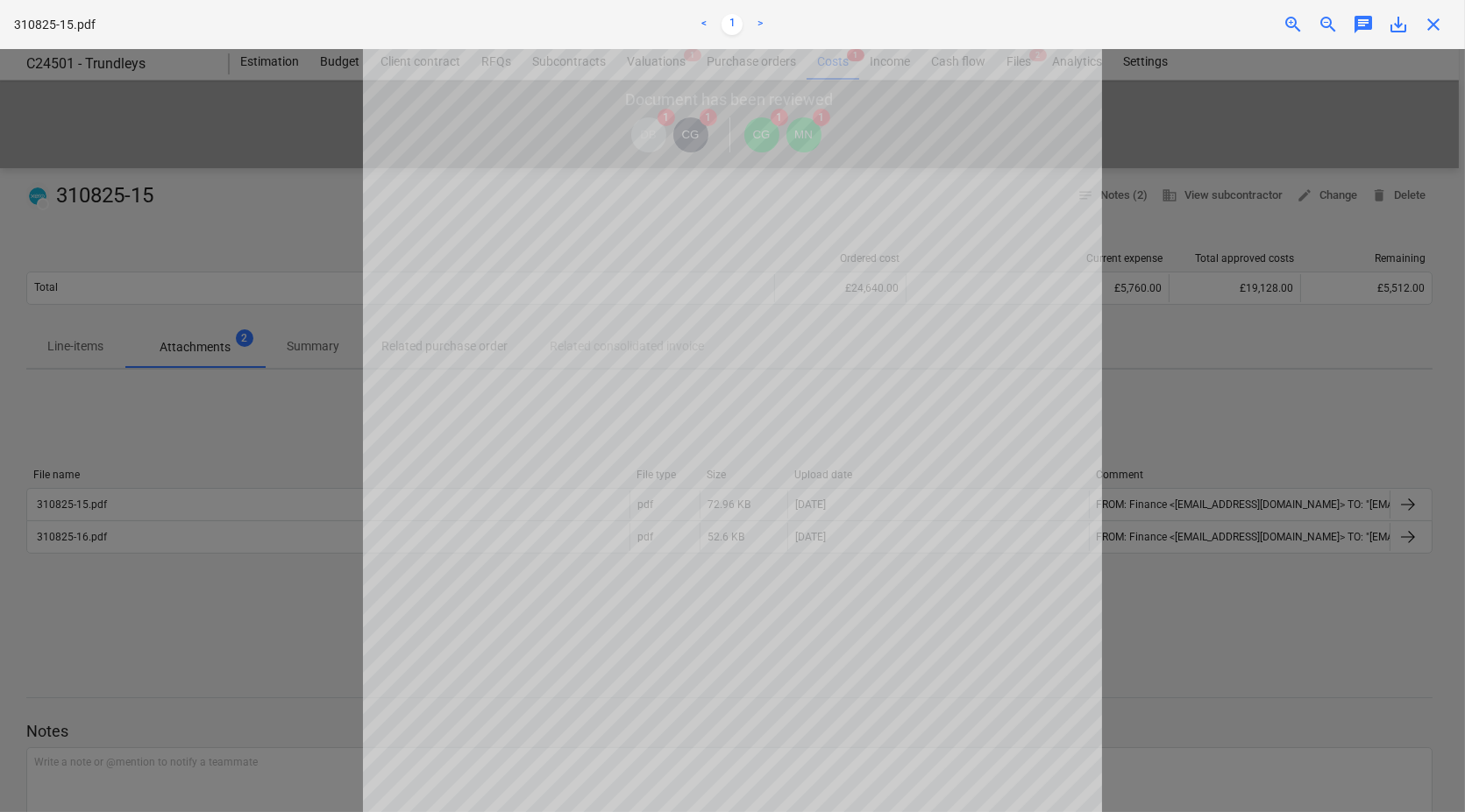
click at [1400, 21] on div "Fetching purchase order failed" at bounding box center [1219, 18] width 473 height 37
click at [1397, 23] on div "Fetching purchase order failed" at bounding box center [1219, 18] width 473 height 37
click at [1397, 28] on div "Fetching purchase order failed" at bounding box center [1219, 18] width 473 height 37
click at [1386, 25] on div "Fetching purchase order failed" at bounding box center [1219, 18] width 473 height 37
click at [1405, 22] on div "Fetching purchase order failed" at bounding box center [1219, 18] width 473 height 37
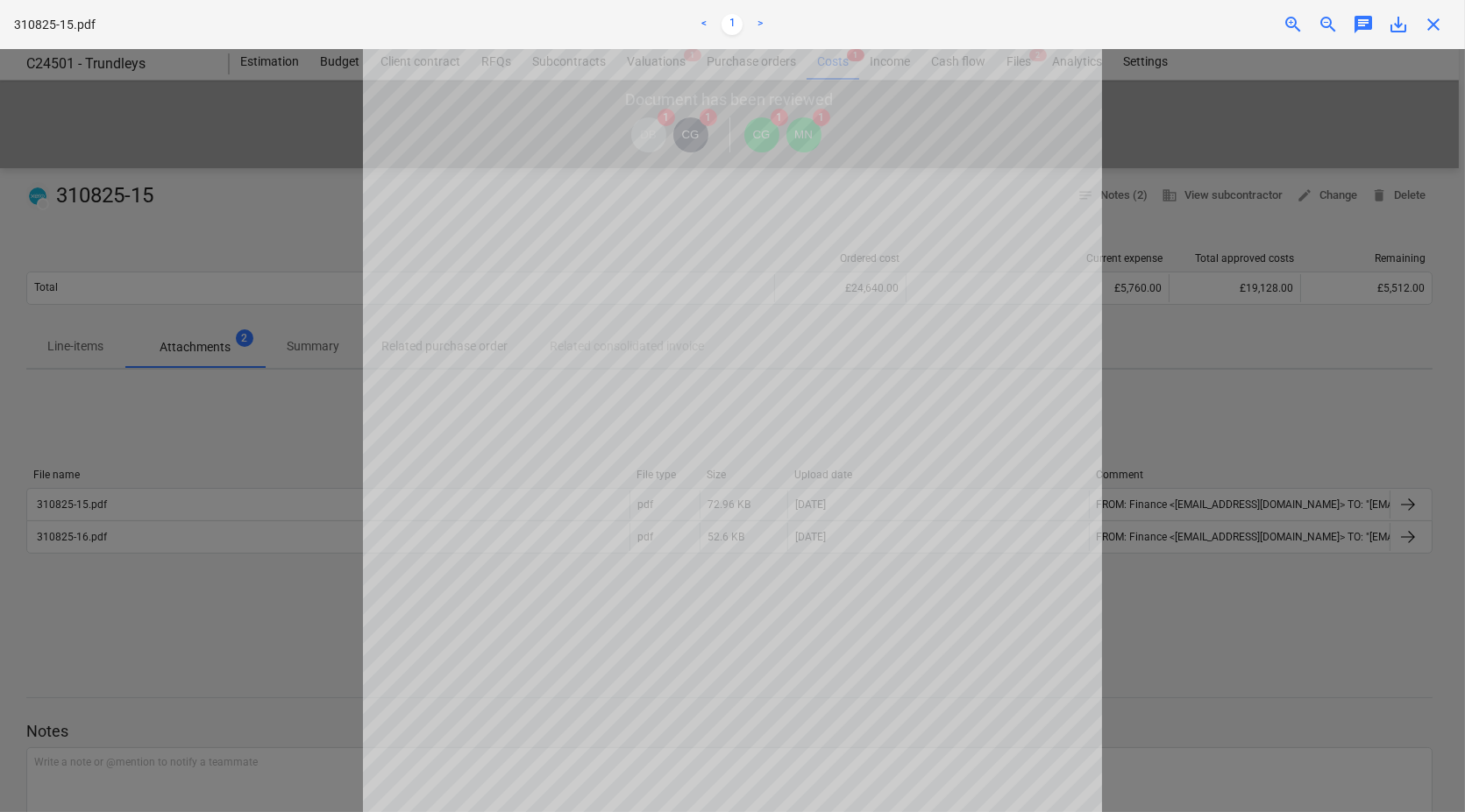
click at [1402, 22] on div "Fetching purchase order failed" at bounding box center [1219, 18] width 473 height 37
click at [1397, 28] on div "Fetching purchase order failed" at bounding box center [1219, 18] width 473 height 37
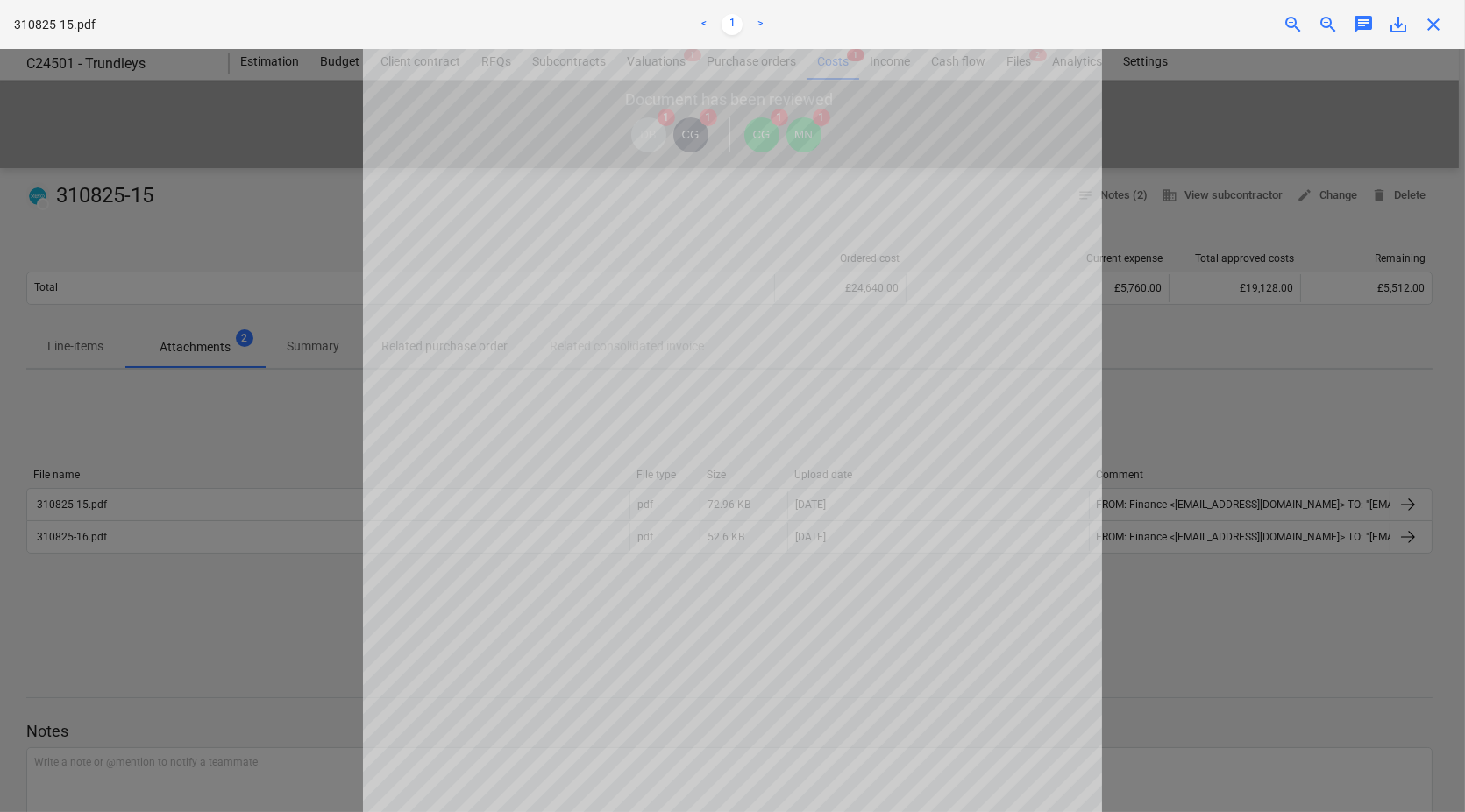
click at [1397, 28] on div "Fetching purchase order failed" at bounding box center [1219, 18] width 473 height 37
drag, startPoint x: 1441, startPoint y: 125, endPoint x: 1427, endPoint y: 93, distance: 34.9
click at [1441, 125] on div at bounding box center [732, 430] width 1465 height 763
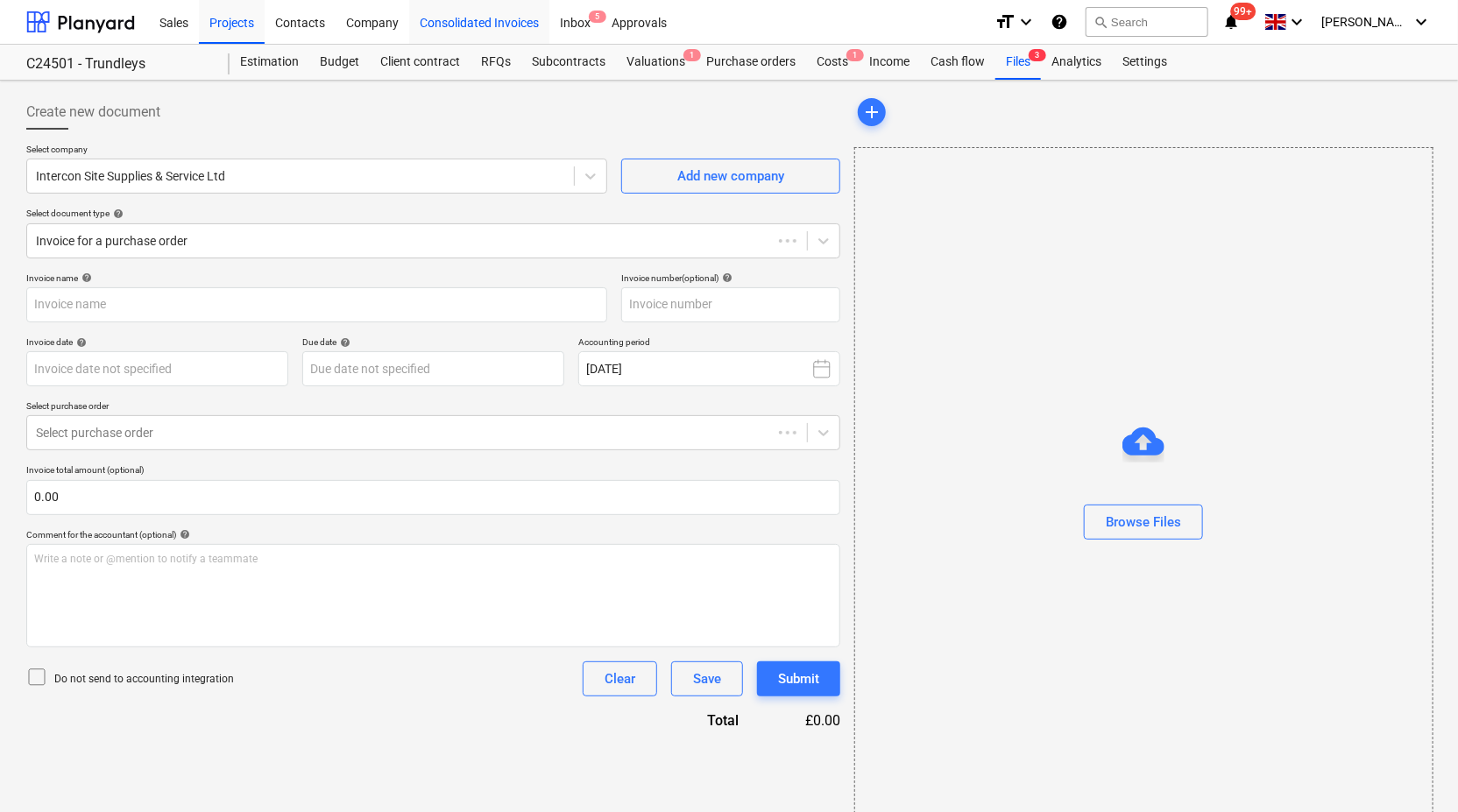
type input "4664"
type input "[DATE]"
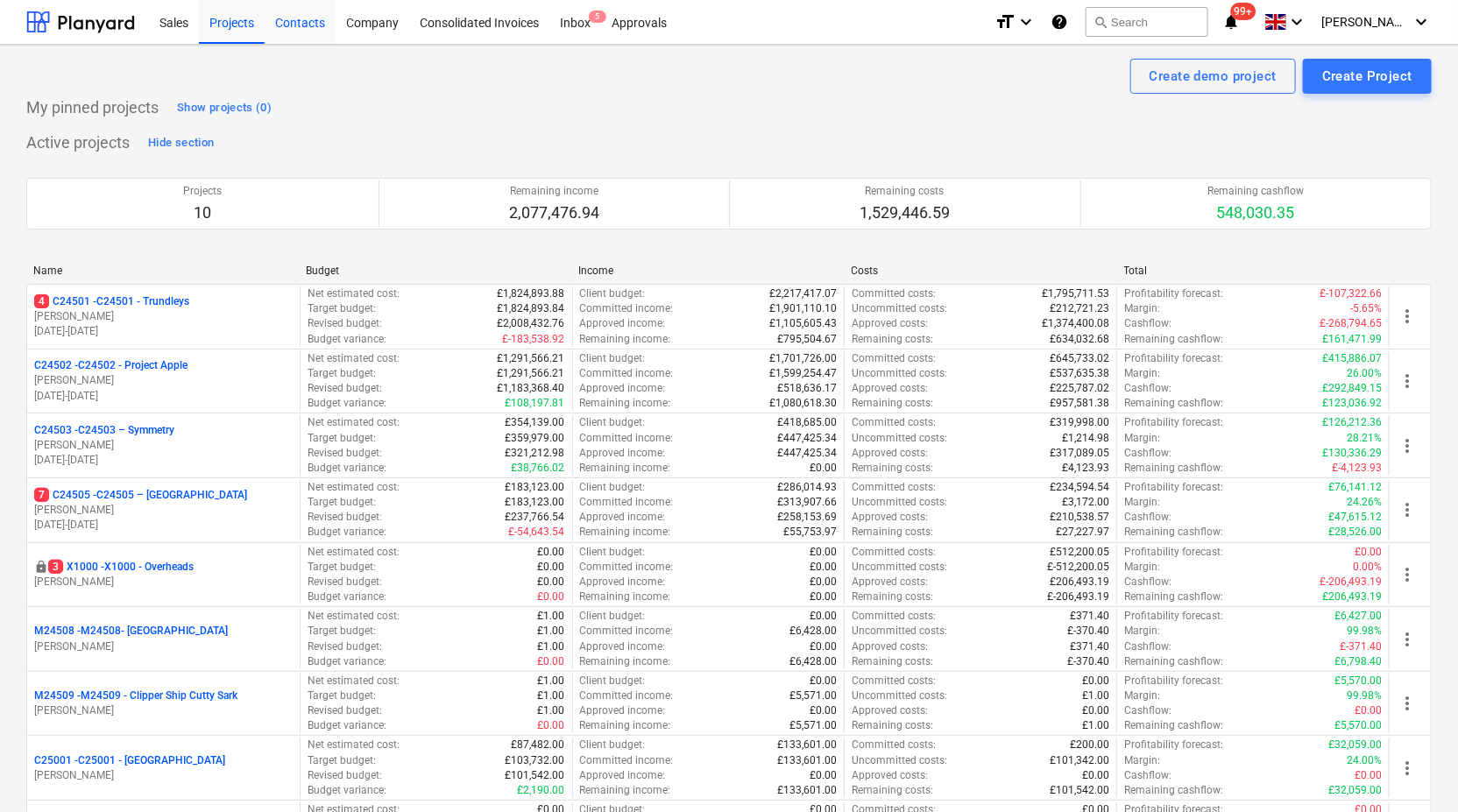
click at [302, 19] on div "Contacts" at bounding box center [300, 22] width 71 height 45
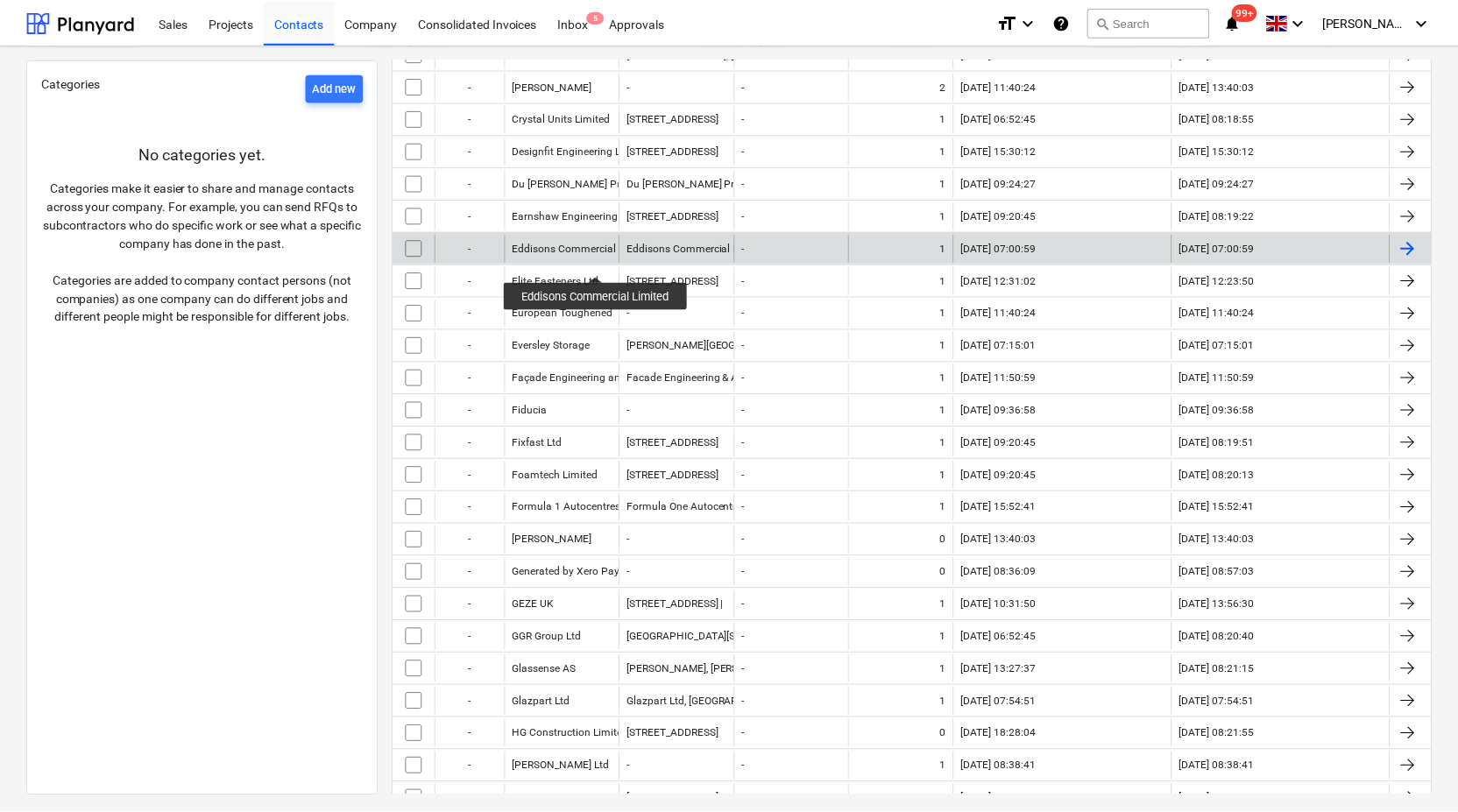
scroll to position [876, 0]
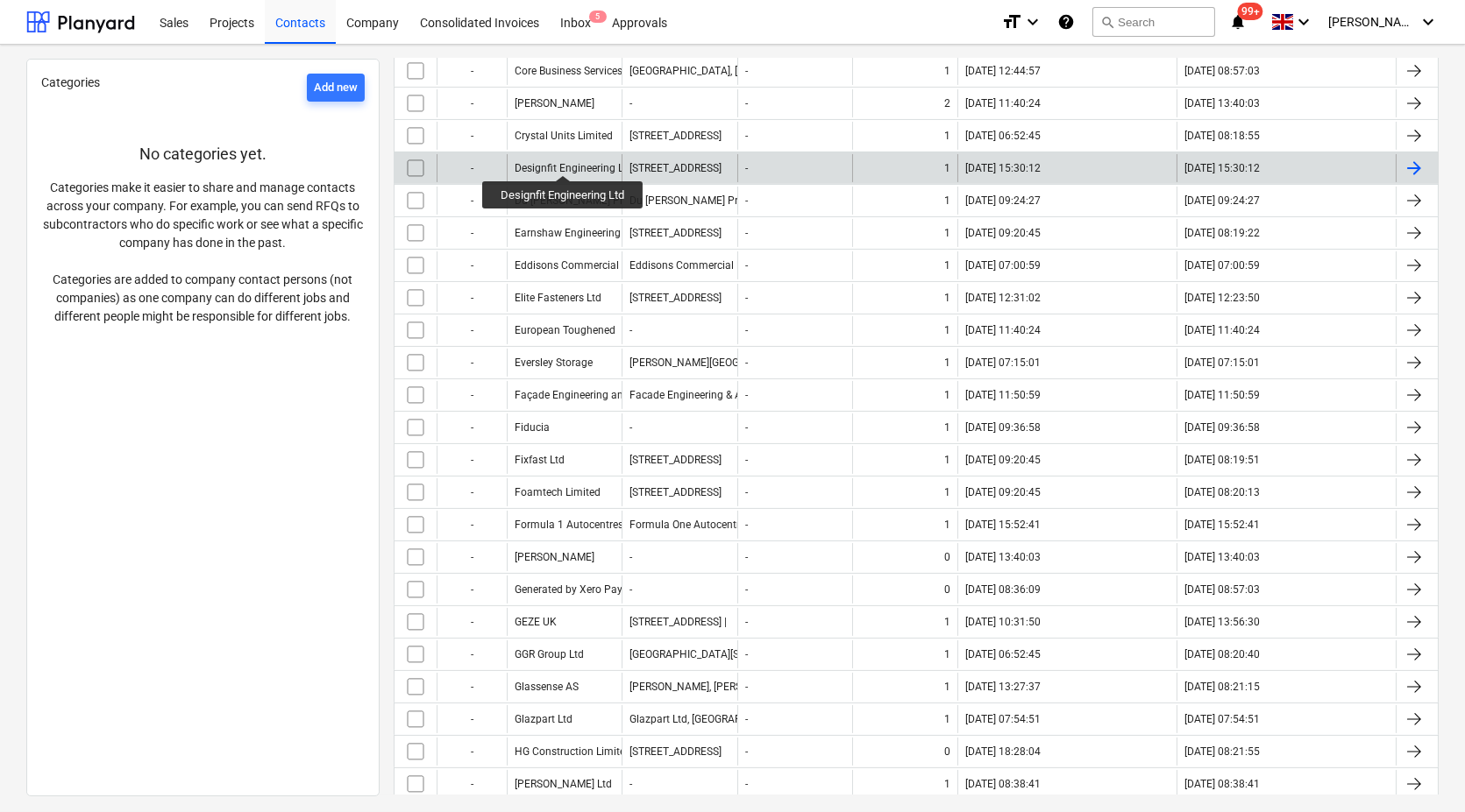
click at [563, 162] on div "Designfit Engineering Ltd" at bounding box center [574, 168] width 118 height 12
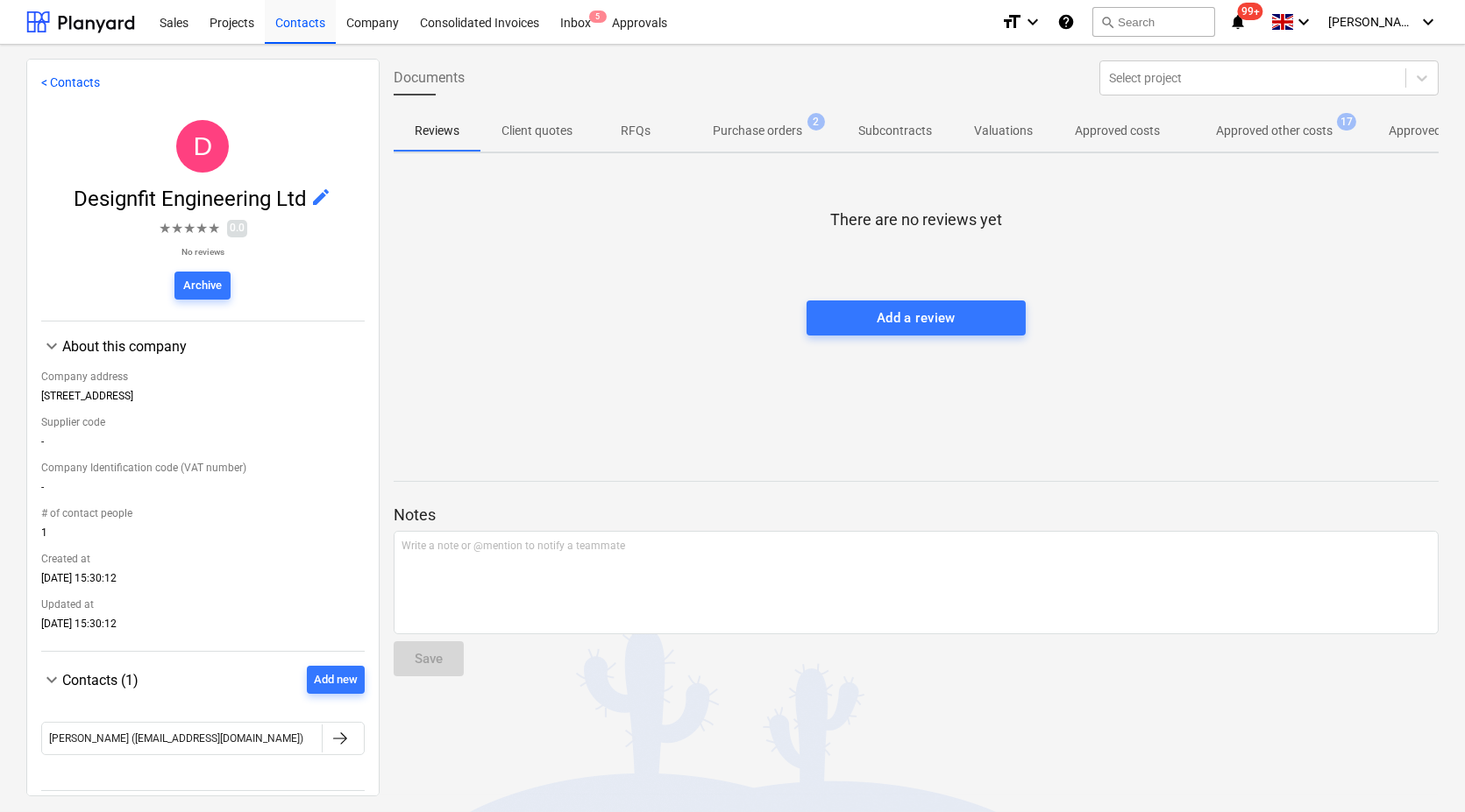
click at [1301, 126] on p "Approved other costs" at bounding box center [1274, 131] width 116 height 19
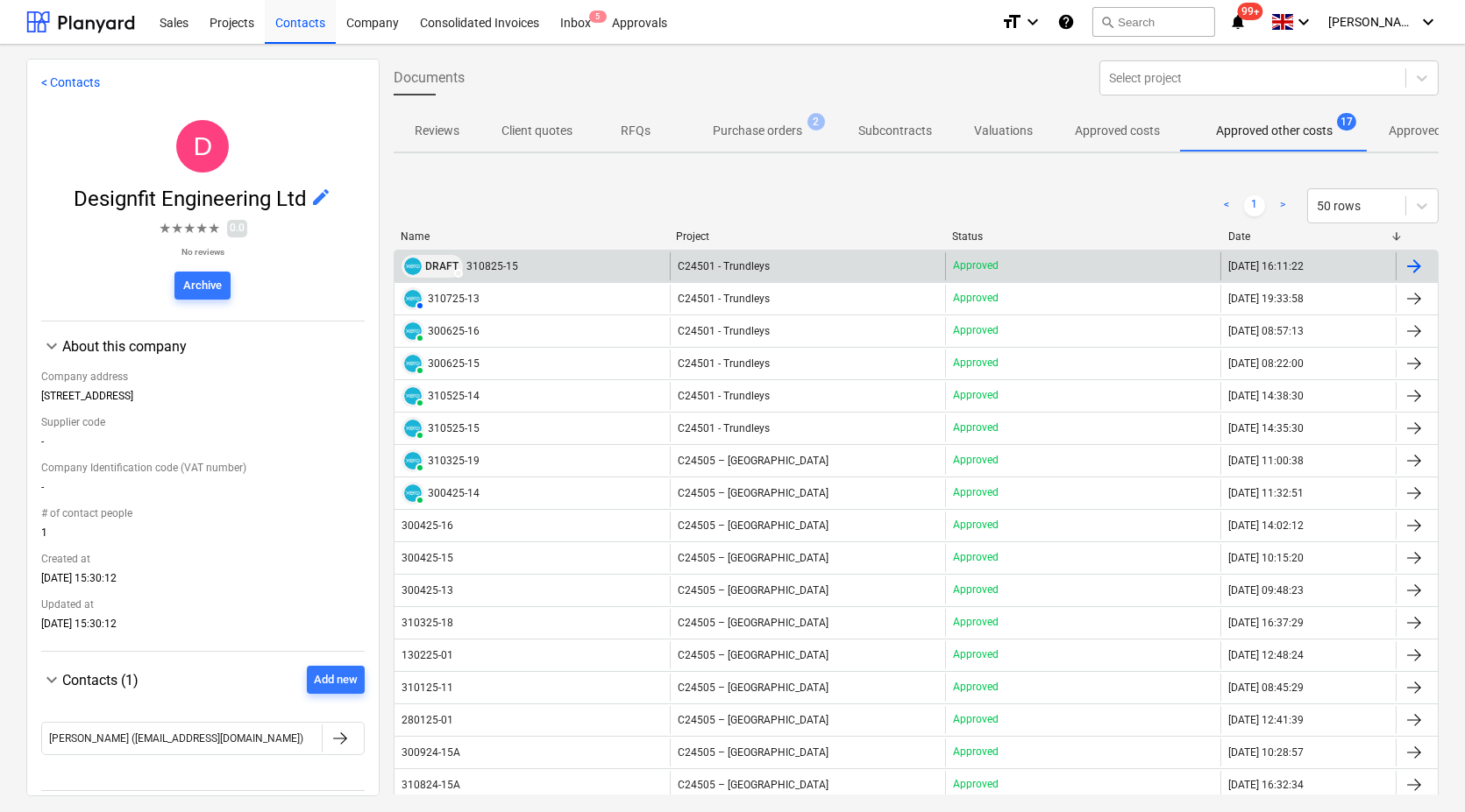
click at [441, 261] on span "DRAFT" at bounding box center [441, 266] width 33 height 10
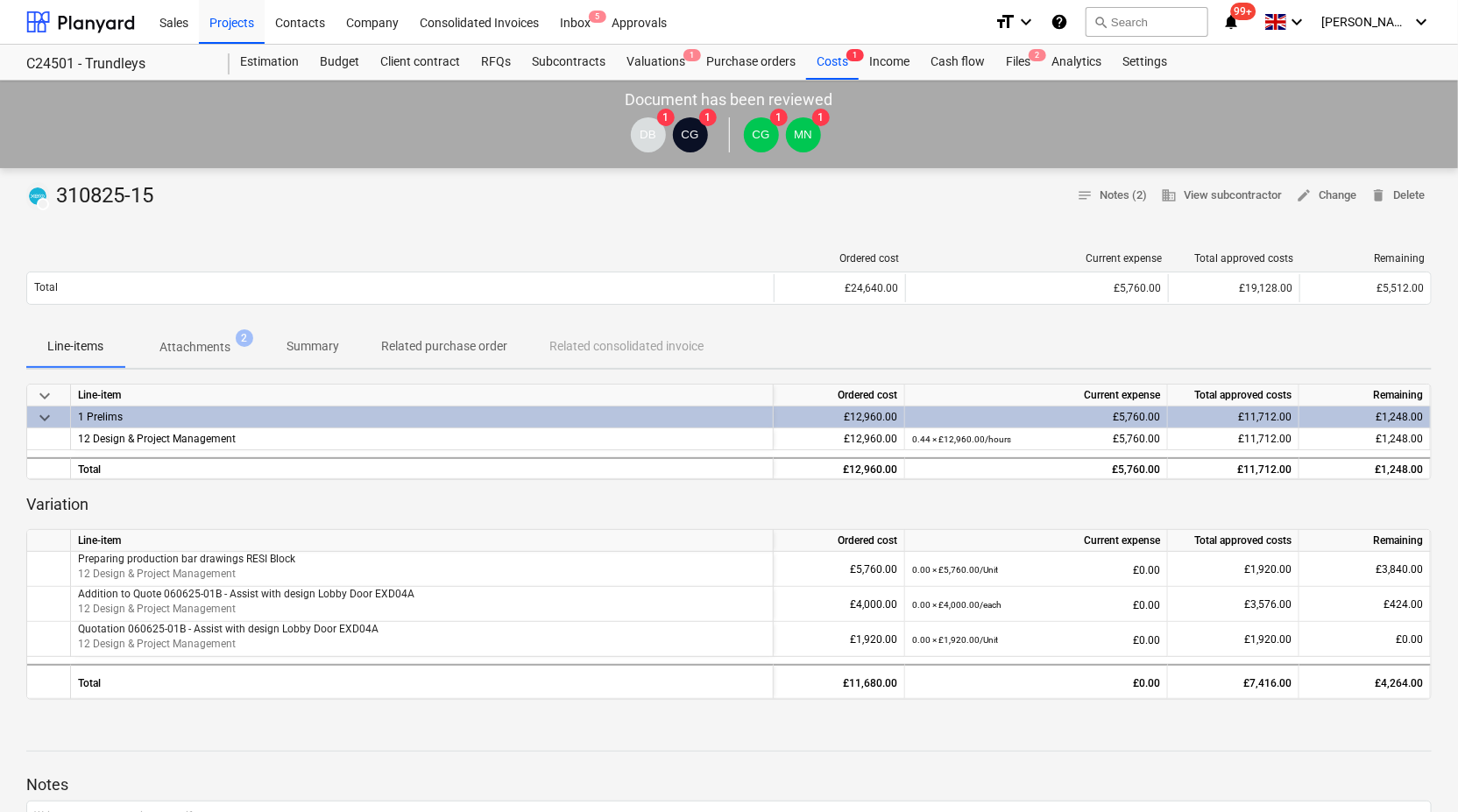
click at [220, 349] on p "Attachments" at bounding box center [195, 347] width 71 height 19
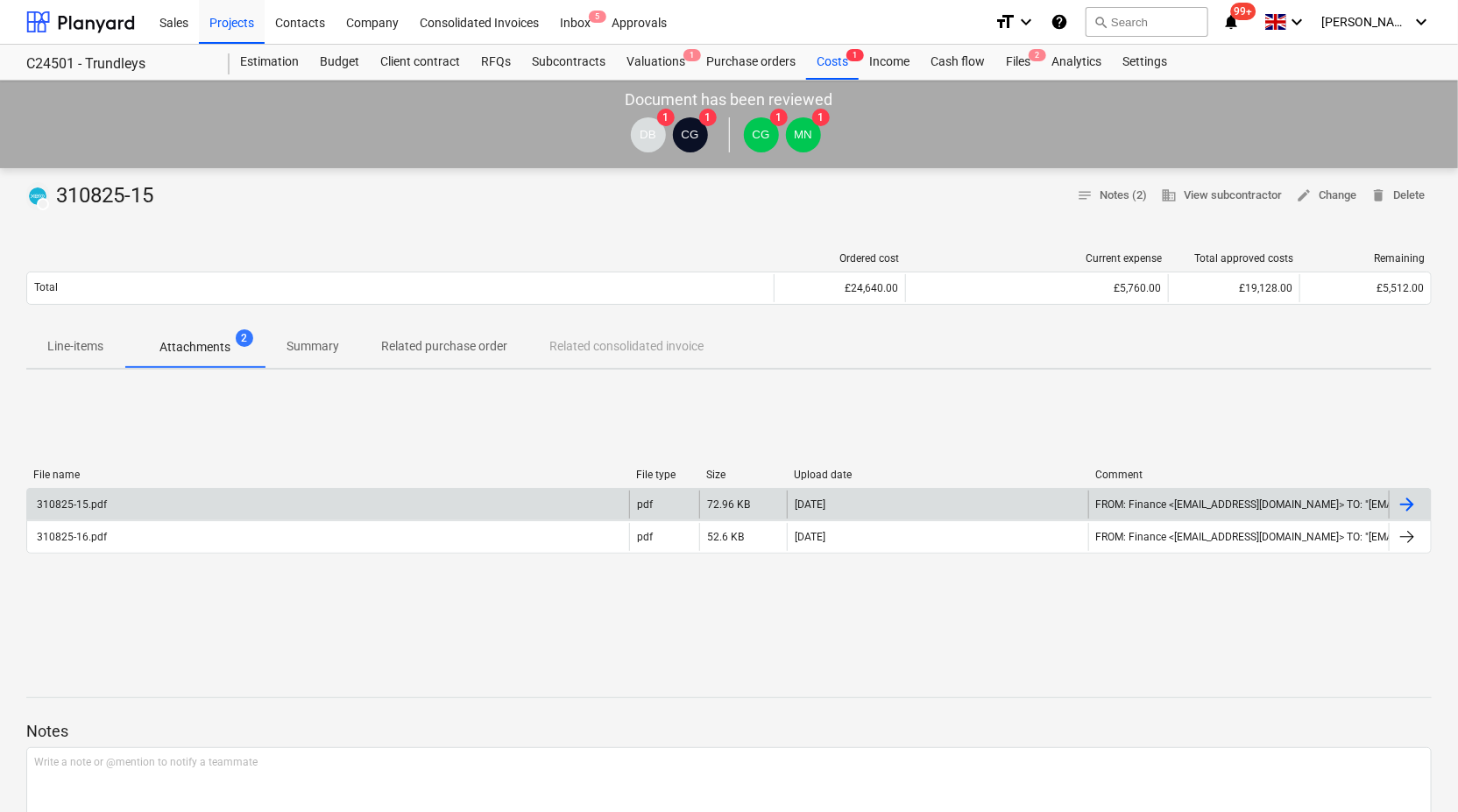
click at [238, 498] on div "310825-15.pdf" at bounding box center [328, 505] width 602 height 28
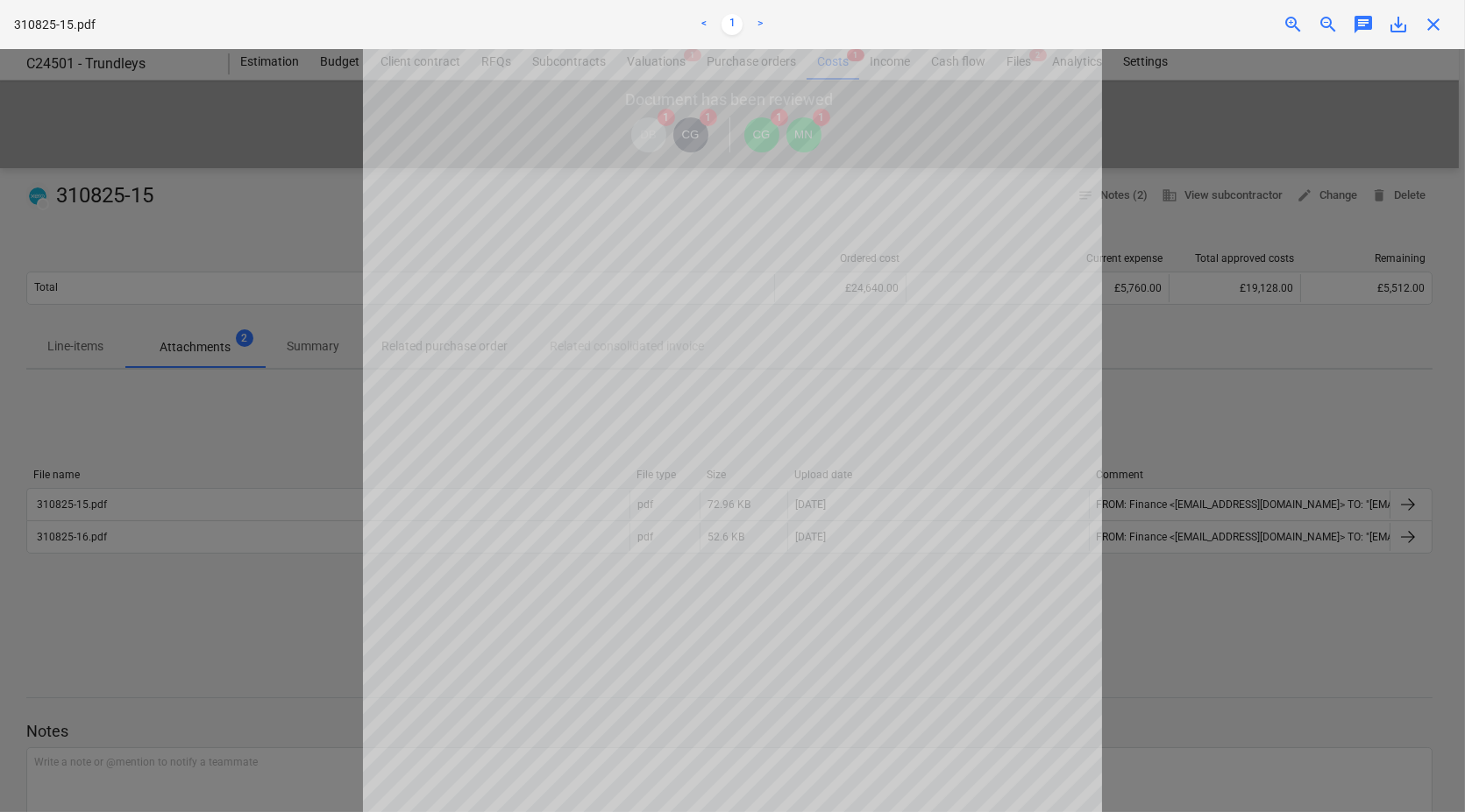
click at [1400, 18] on span "save_alt" at bounding box center [1397, 24] width 21 height 21
click at [1432, 23] on span "close" at bounding box center [1433, 24] width 21 height 21
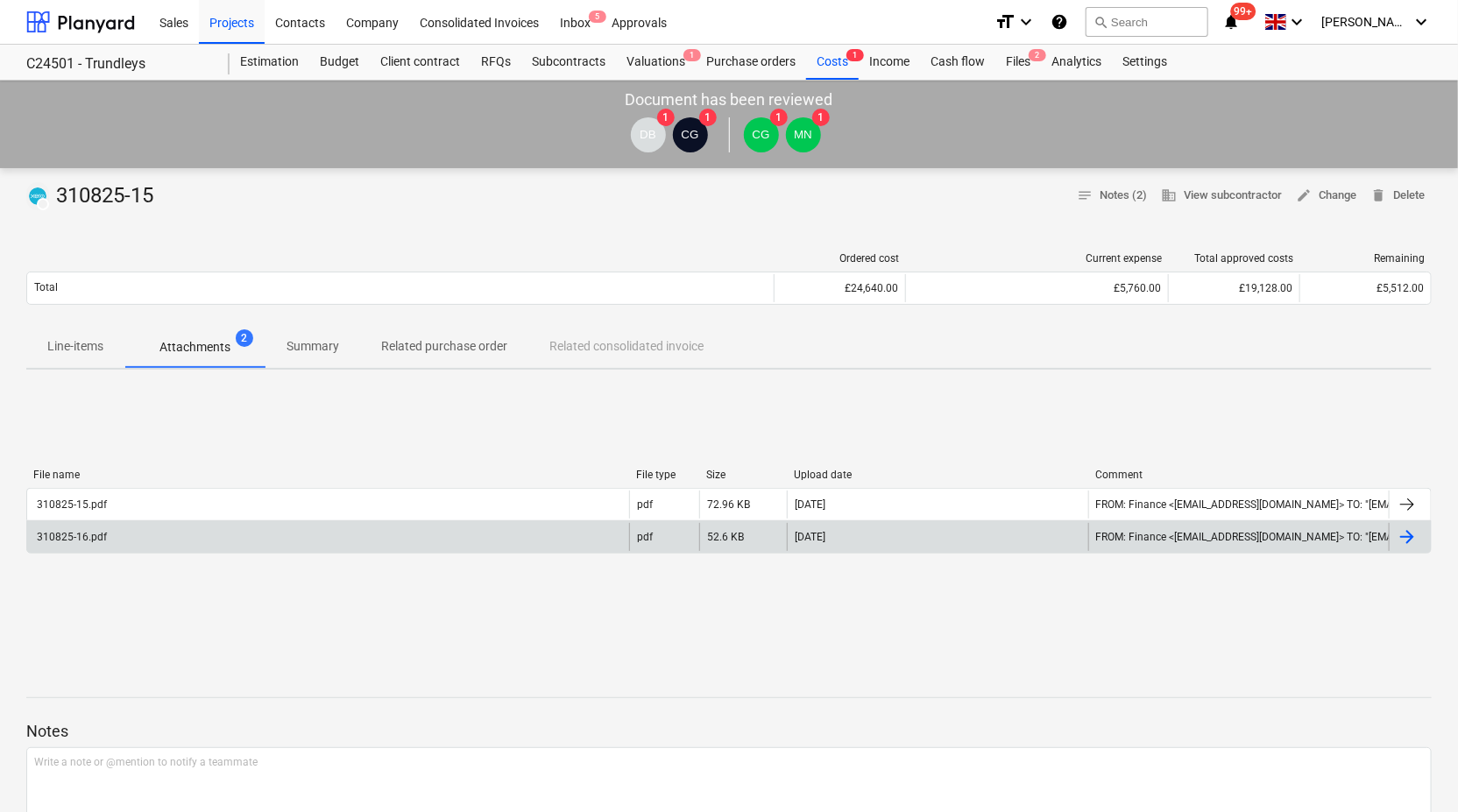
click at [96, 536] on div "310825-16.pdf" at bounding box center [69, 537] width 72 height 12
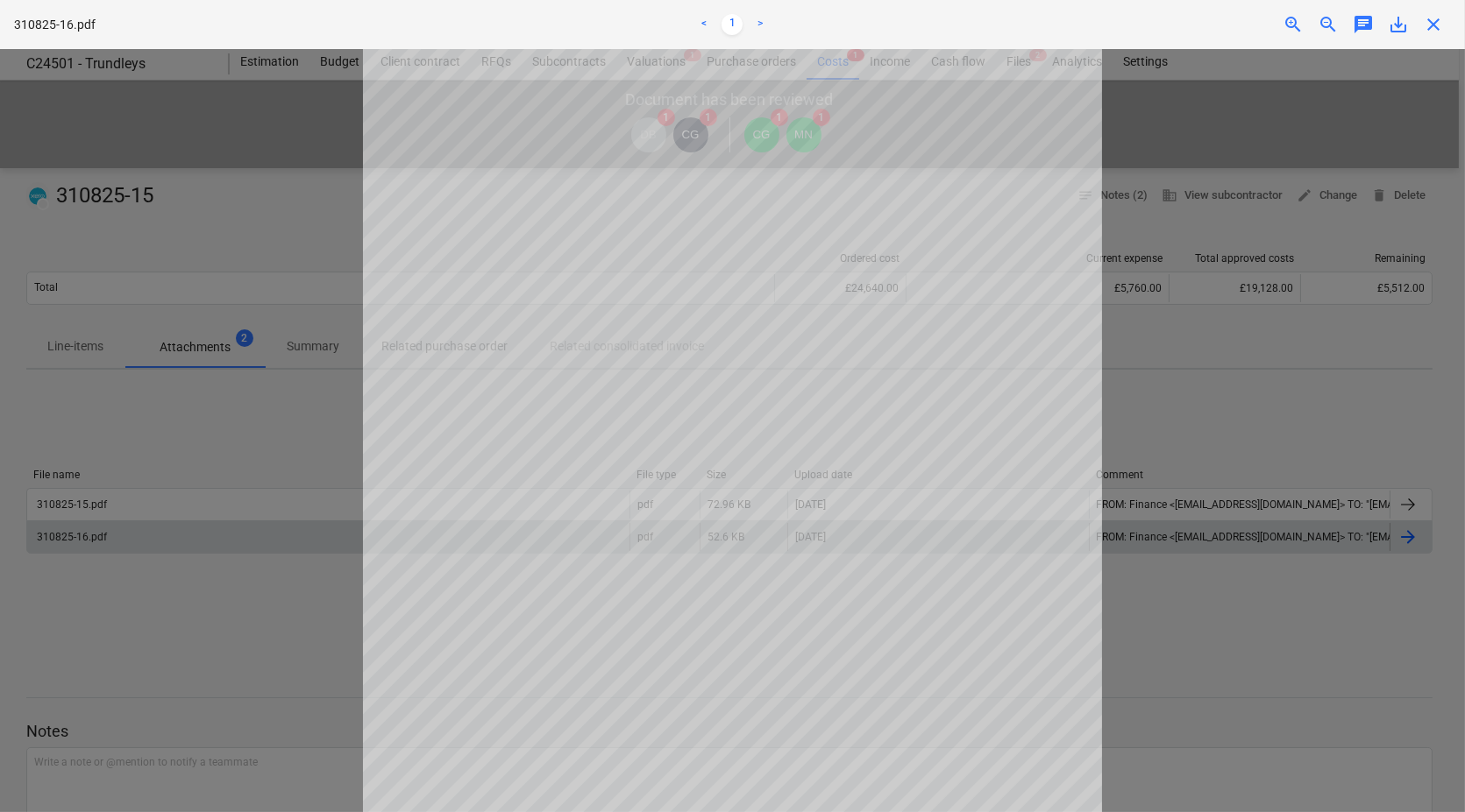
click at [1401, 21] on span "save_alt" at bounding box center [1397, 24] width 21 height 21
click at [1429, 18] on span "close" at bounding box center [1433, 24] width 21 height 21
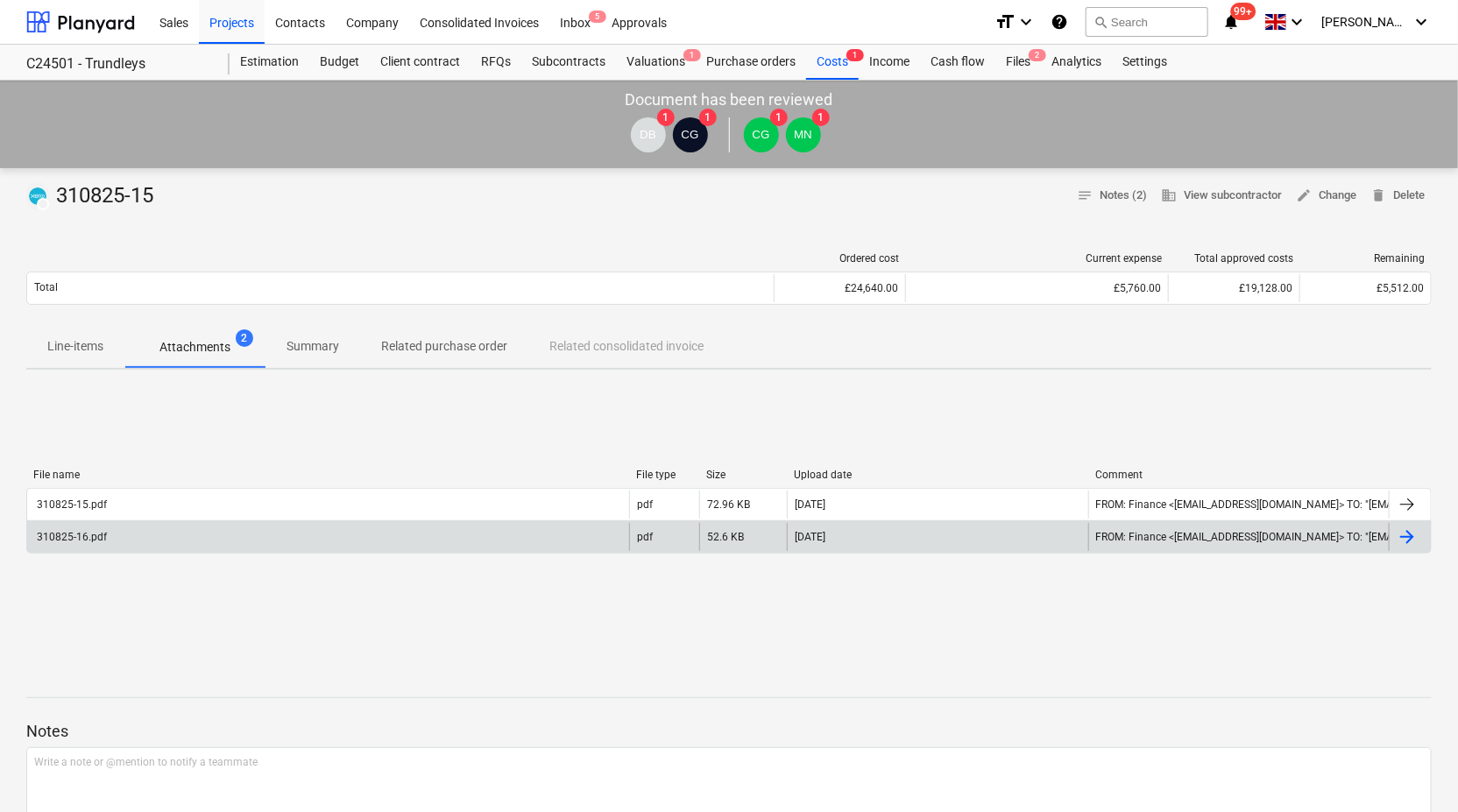
click at [72, 348] on p "Line-items" at bounding box center [75, 346] width 56 height 19
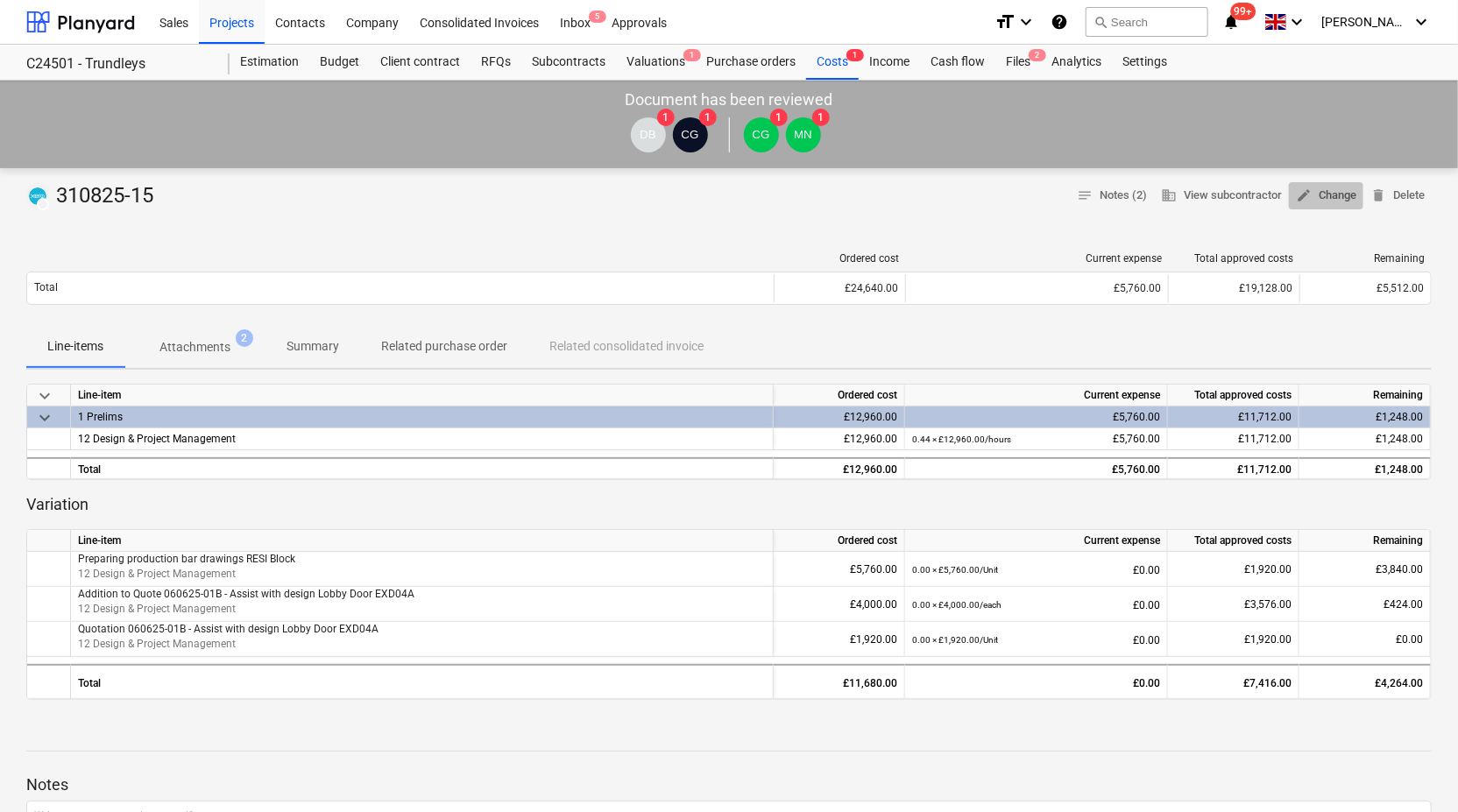
click at [1325, 191] on span "edit Change" at bounding box center [1326, 195] width 60 height 20
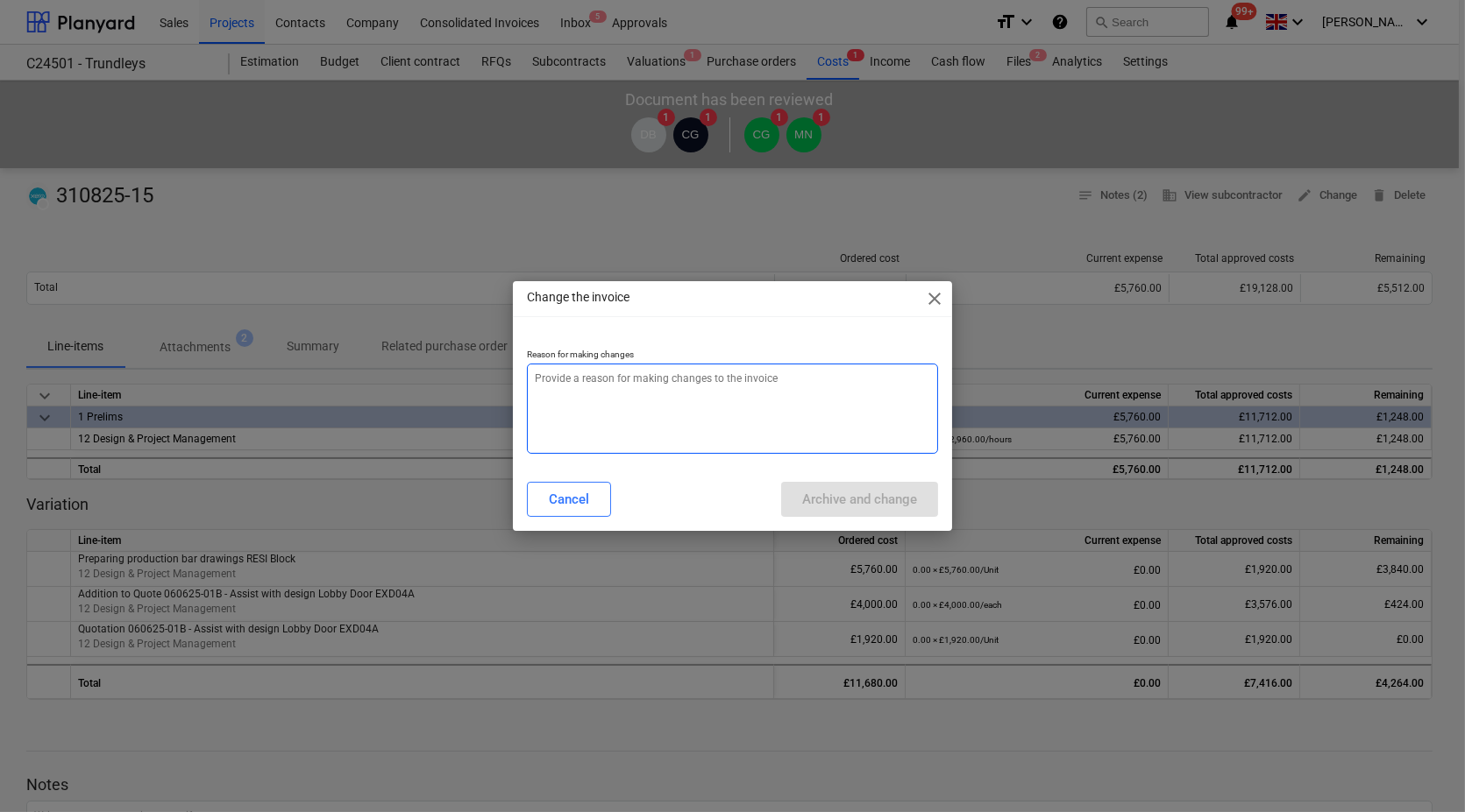
click at [753, 385] on textarea at bounding box center [732, 408] width 411 height 90
type textarea "x"
type textarea "m"
type textarea "x"
type textarea "mu"
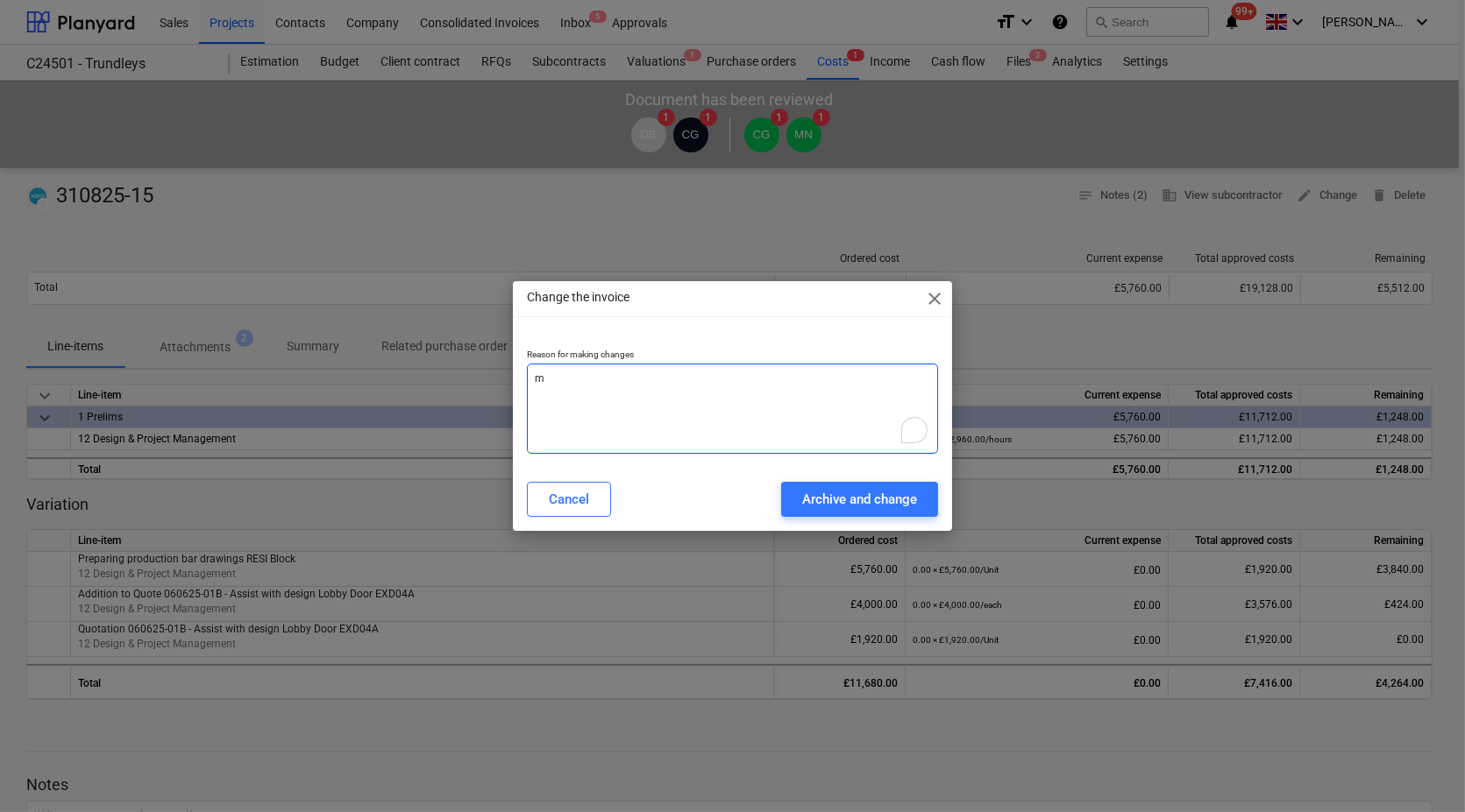
type textarea "x"
type textarea "mul"
type textarea "x"
type textarea "mult"
type textarea "x"
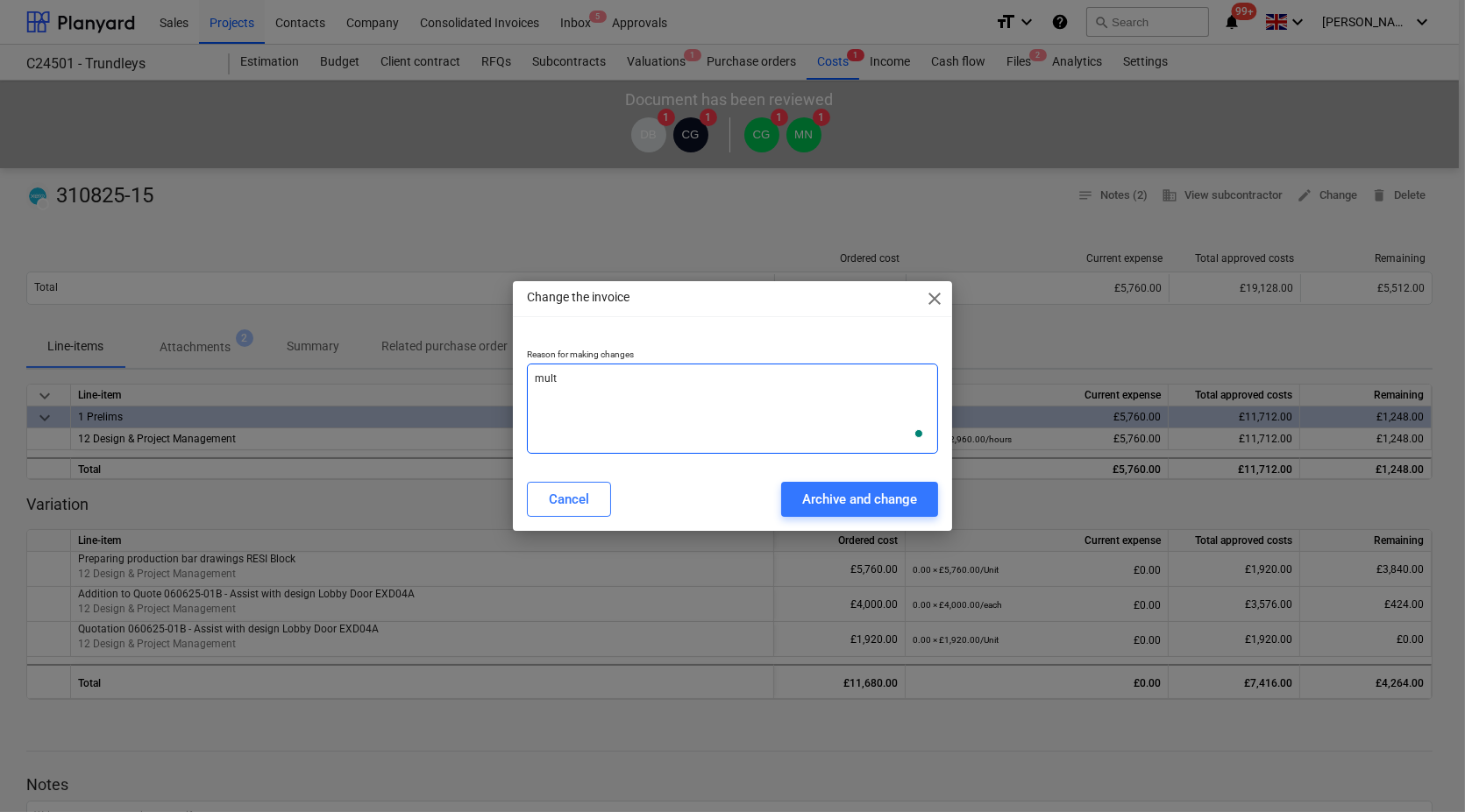
type textarea "multi"
type textarea "x"
type textarea "multip"
type textarea "x"
type textarea "multipl"
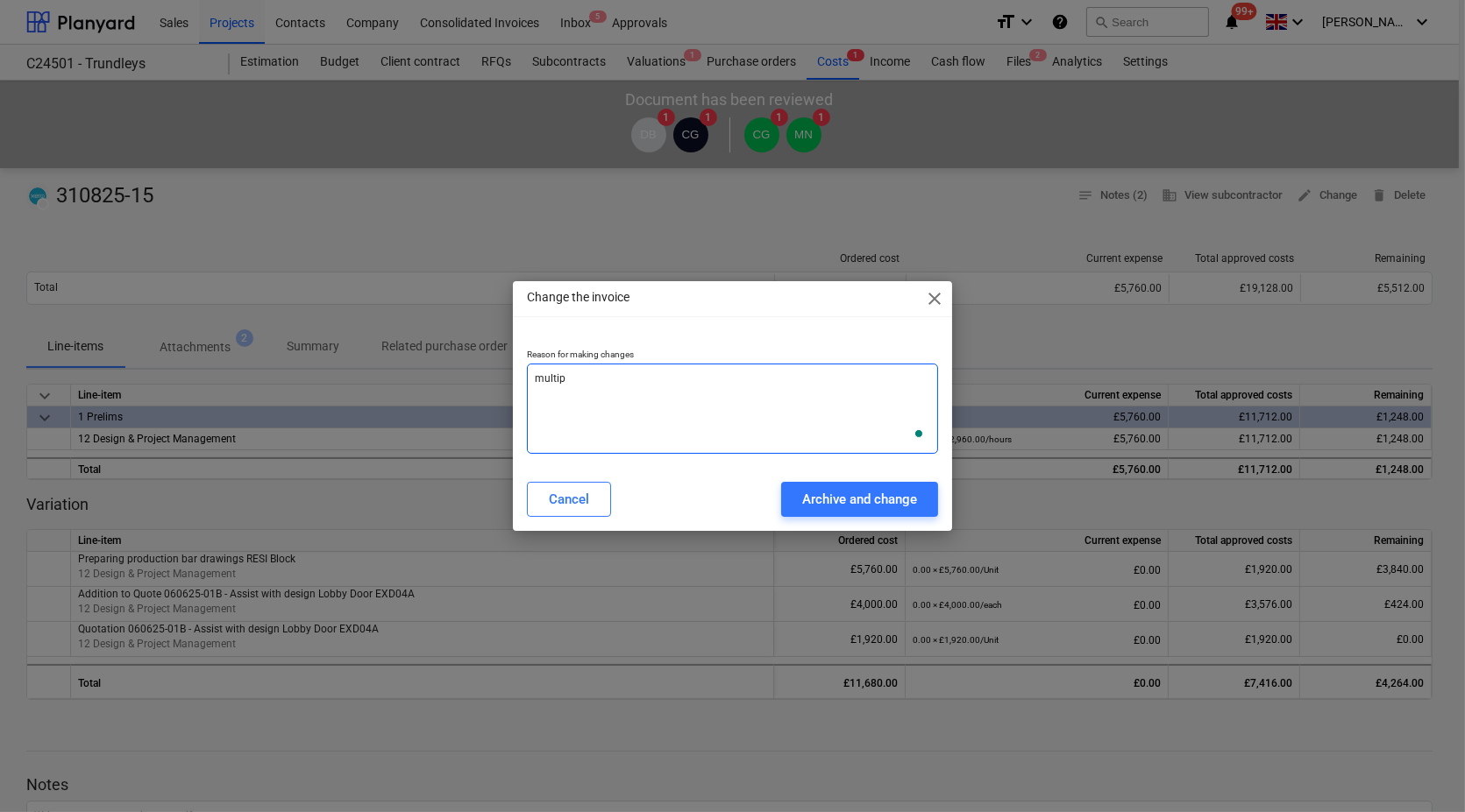
type textarea "x"
type textarea "multiple"
type textarea "x"
type textarea "multiple"
type textarea "x"
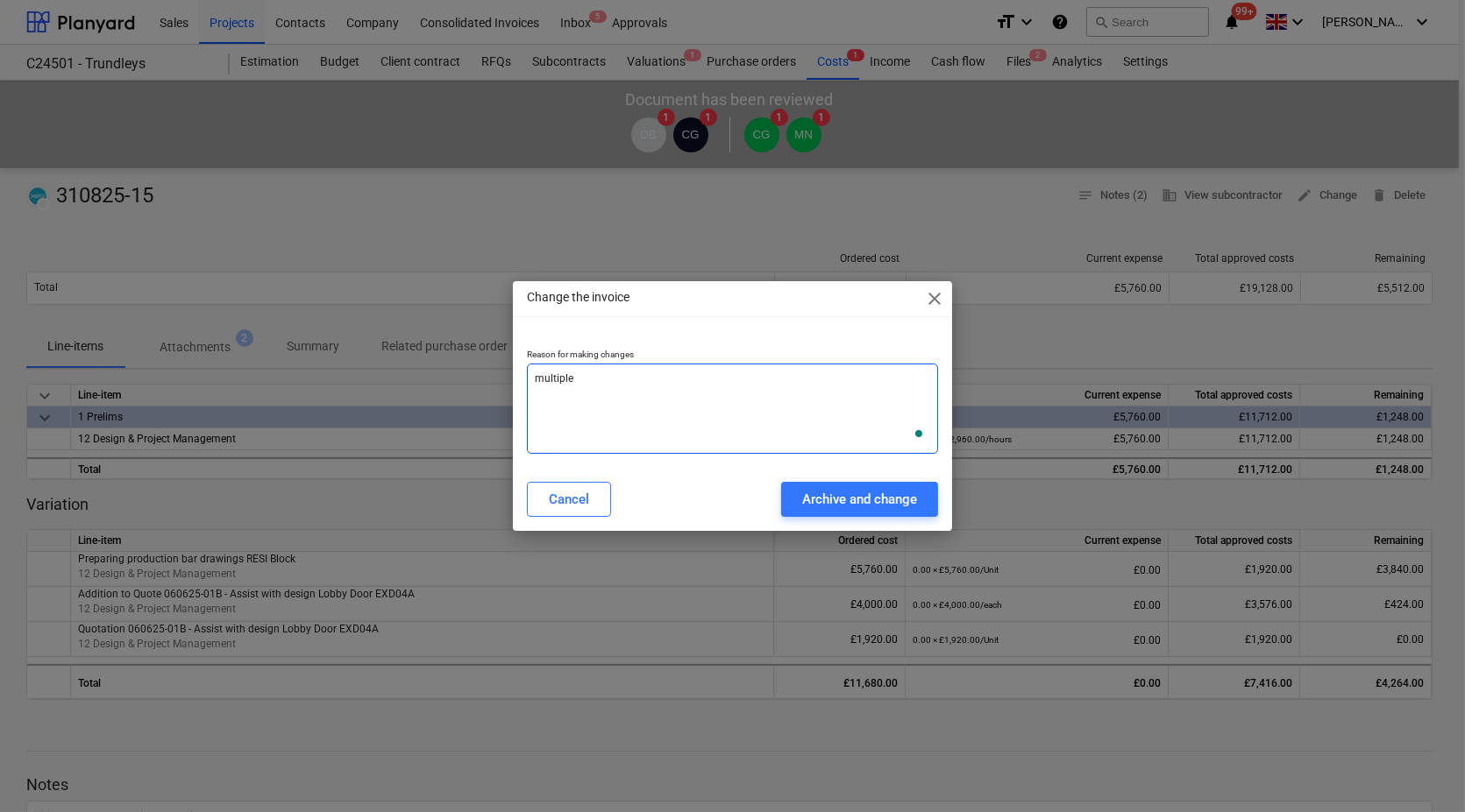
type textarea "multiple i"
type textarea "x"
type textarea "multiple in"
type textarea "x"
type textarea "multiple inv"
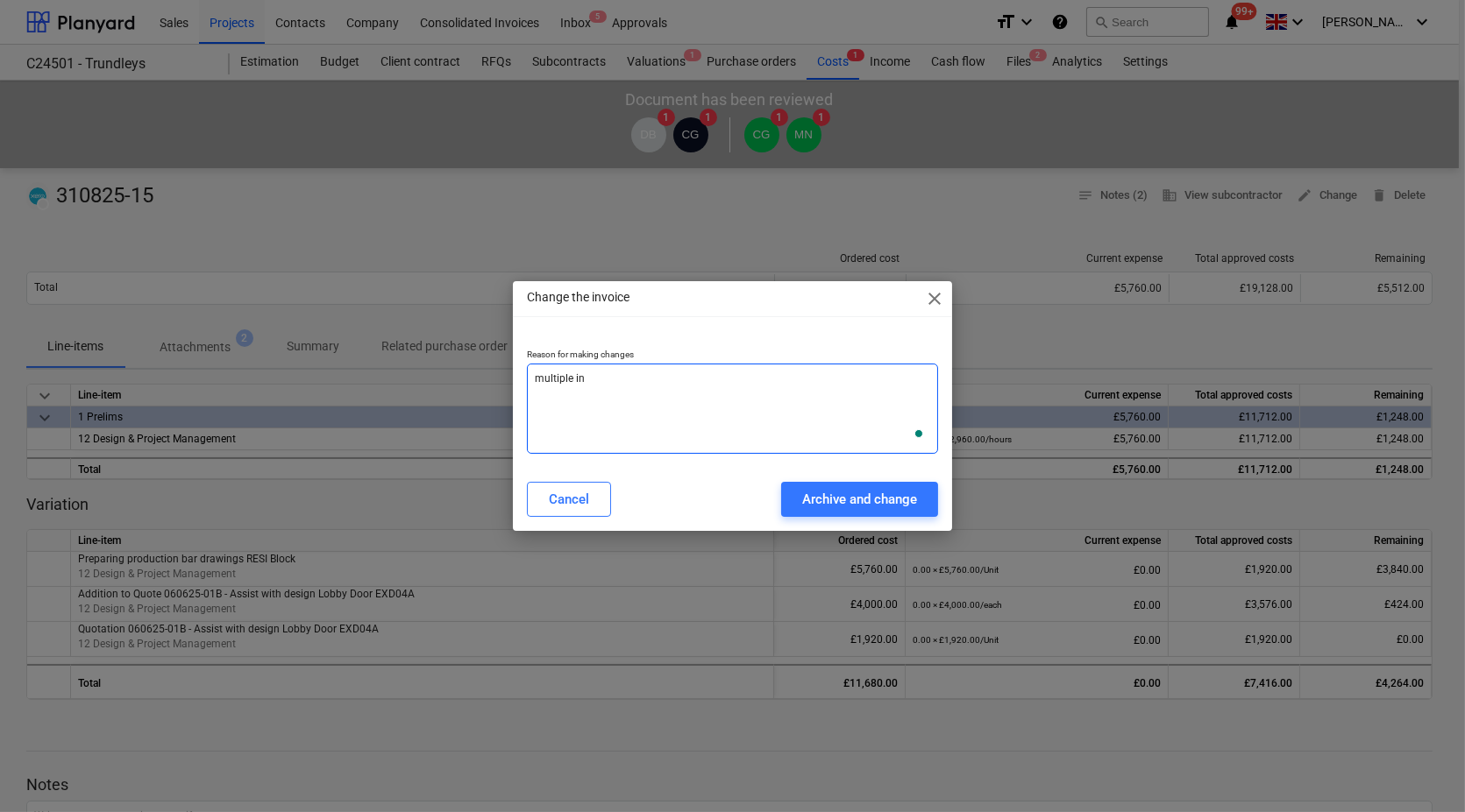
type textarea "x"
type textarea "multiple invo"
type textarea "x"
type textarea "multiple invoi"
type textarea "x"
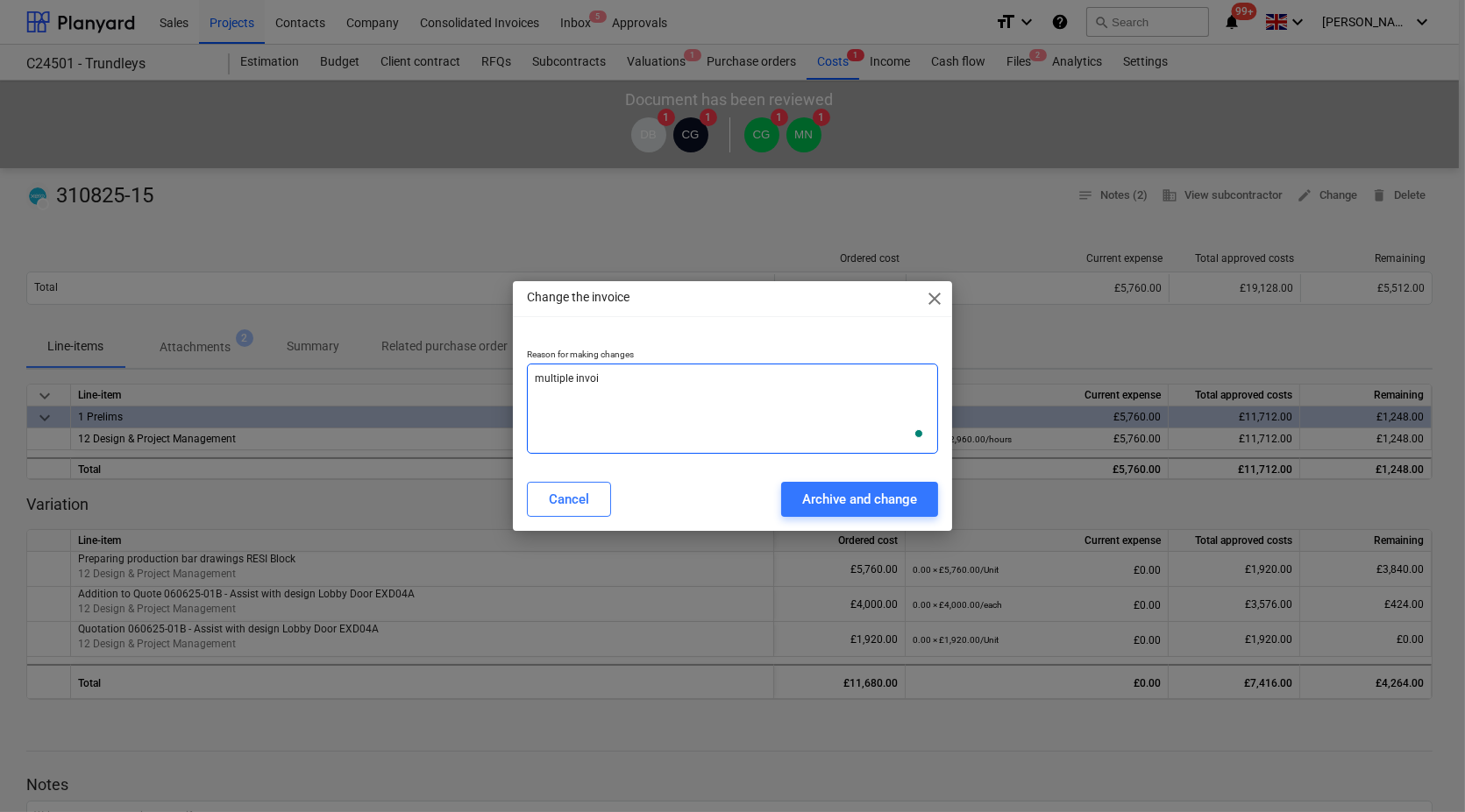
type textarea "multiple invoic"
type textarea "x"
type textarea "multiple invoice"
type textarea "x"
type textarea "multiple invoices"
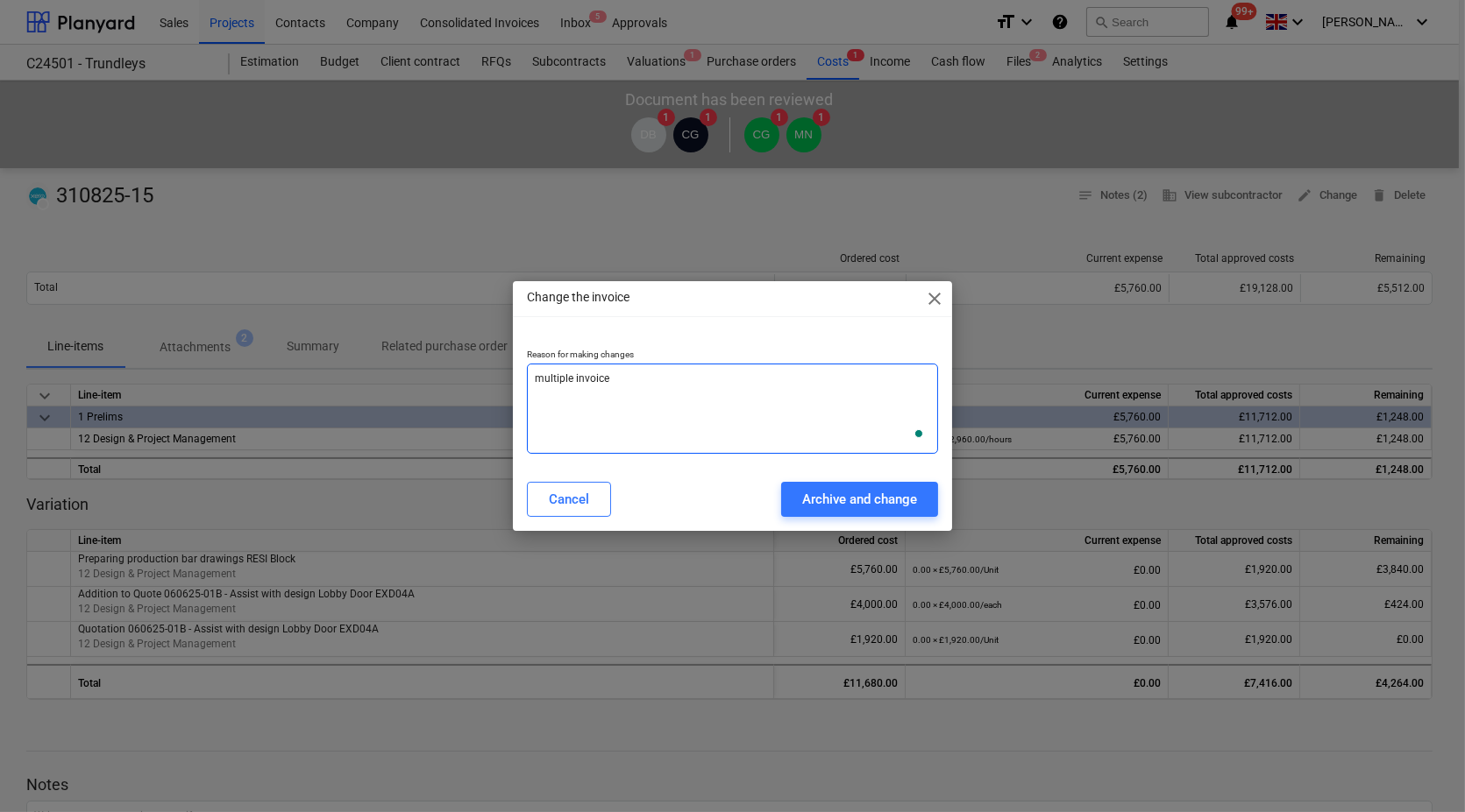
type textarea "x"
type textarea "multiple invoices"
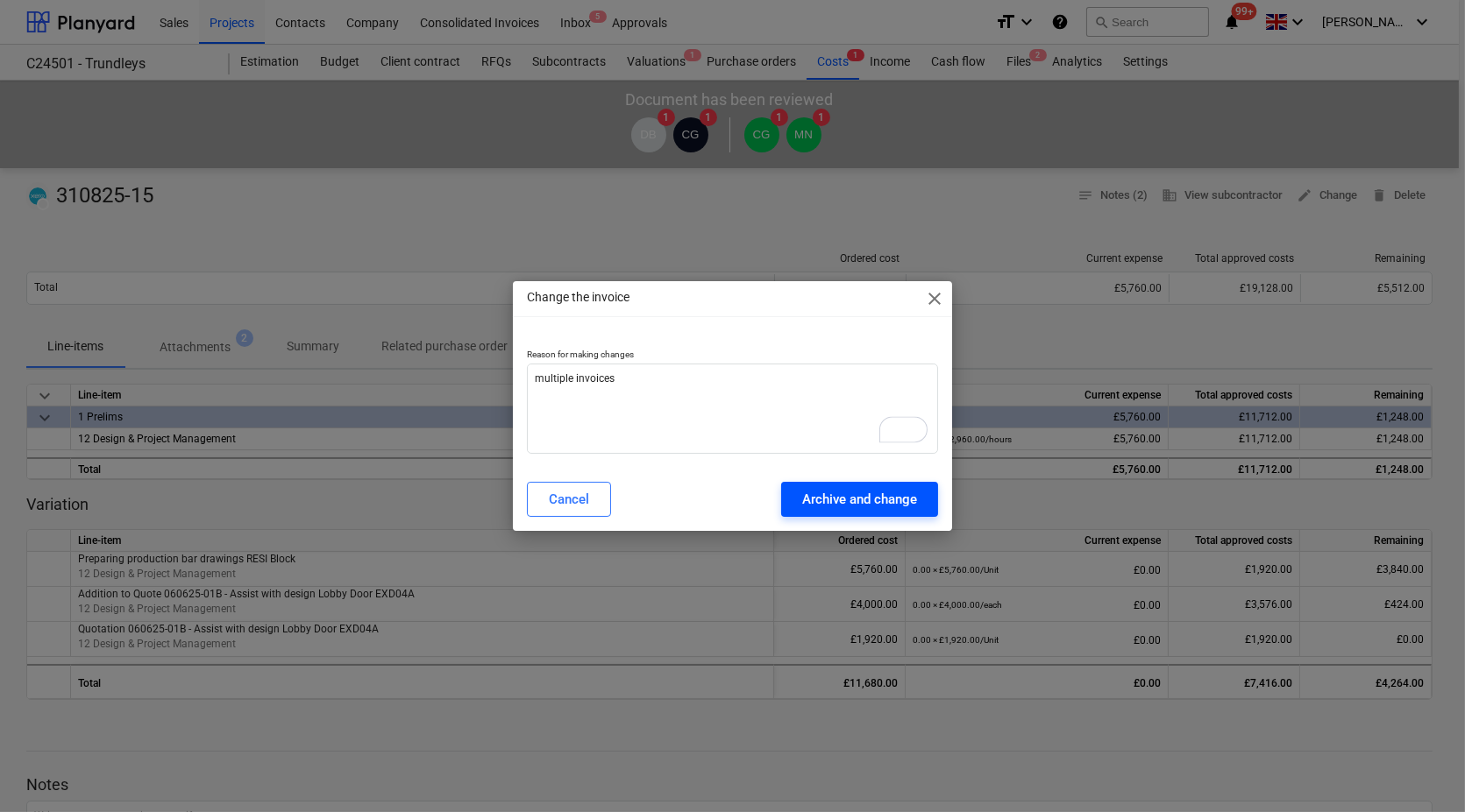
click at [837, 504] on div "Archive and change" at bounding box center [859, 499] width 115 height 23
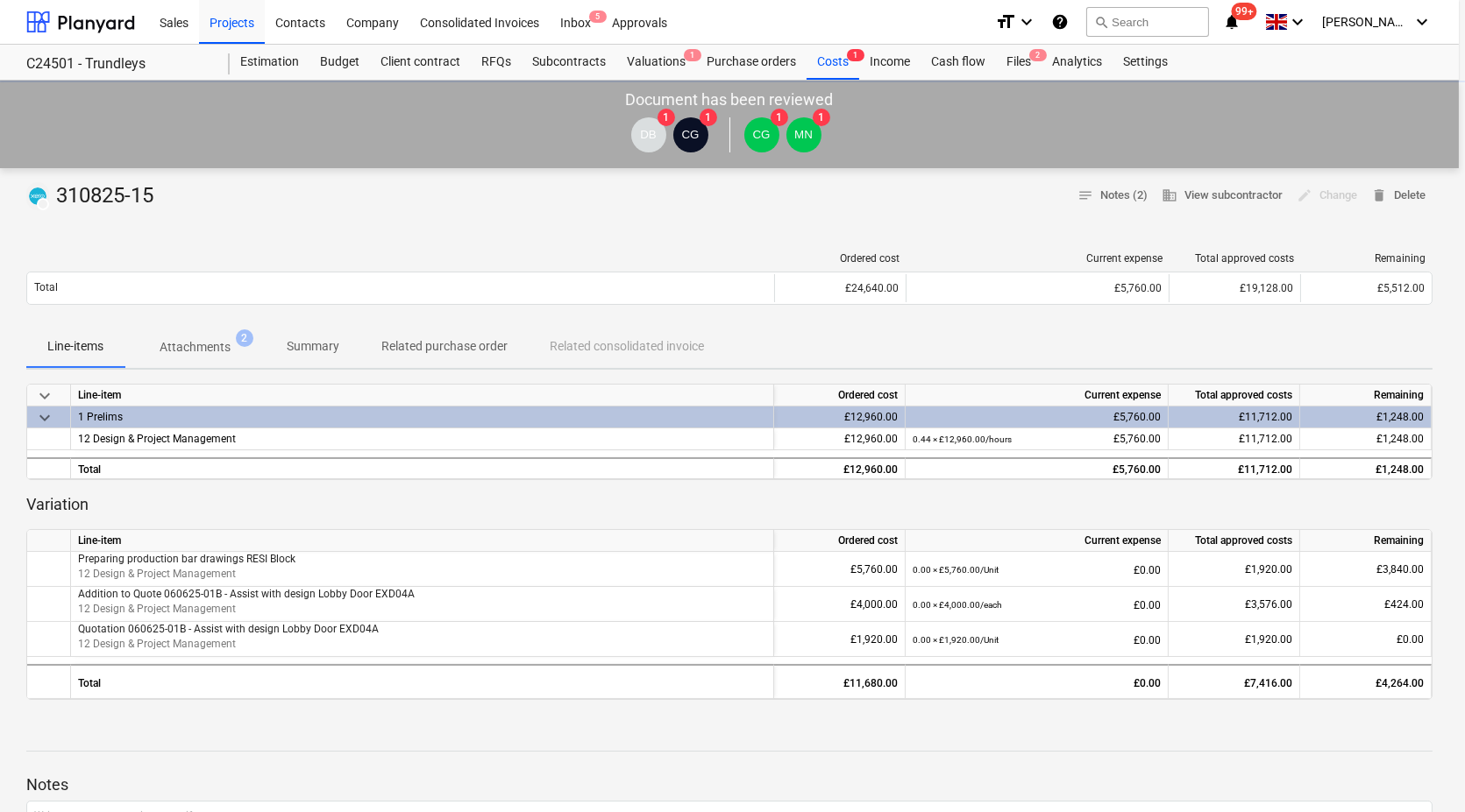
type textarea "x"
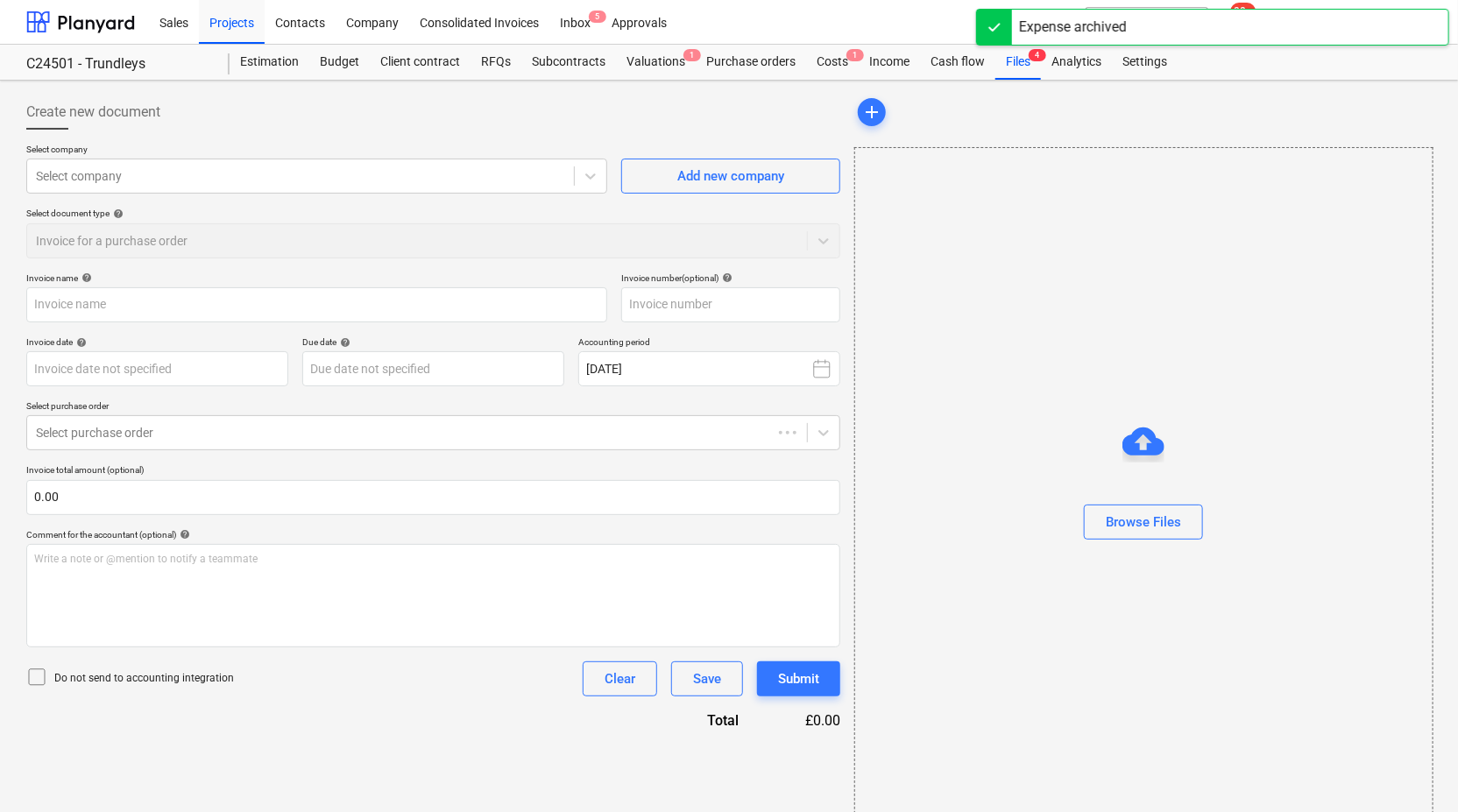
type input "310825-15"
type input "[DATE]"
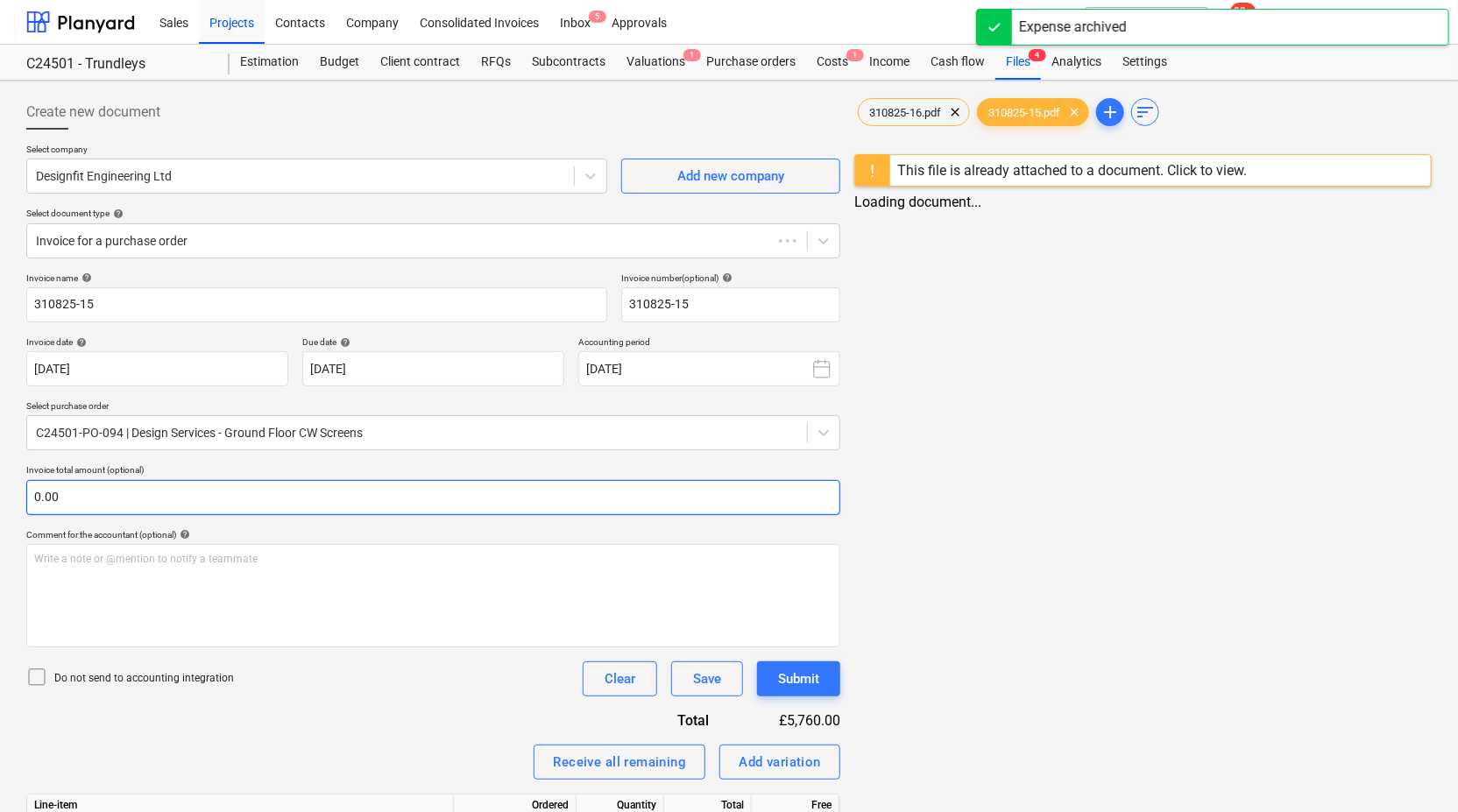
type input "310825-16"
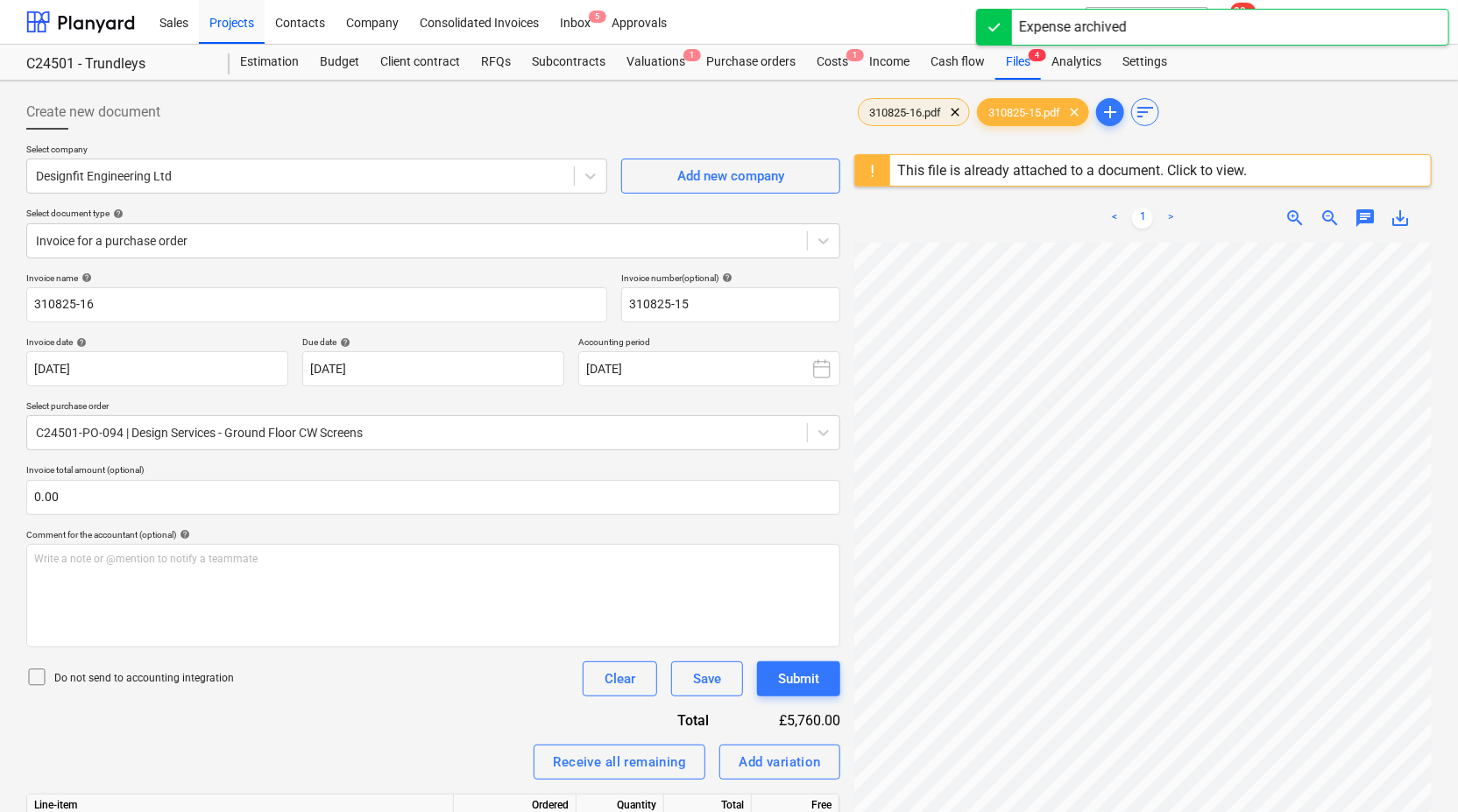
click at [926, 117] on span "310825-16.pdf" at bounding box center [905, 113] width 93 height 13
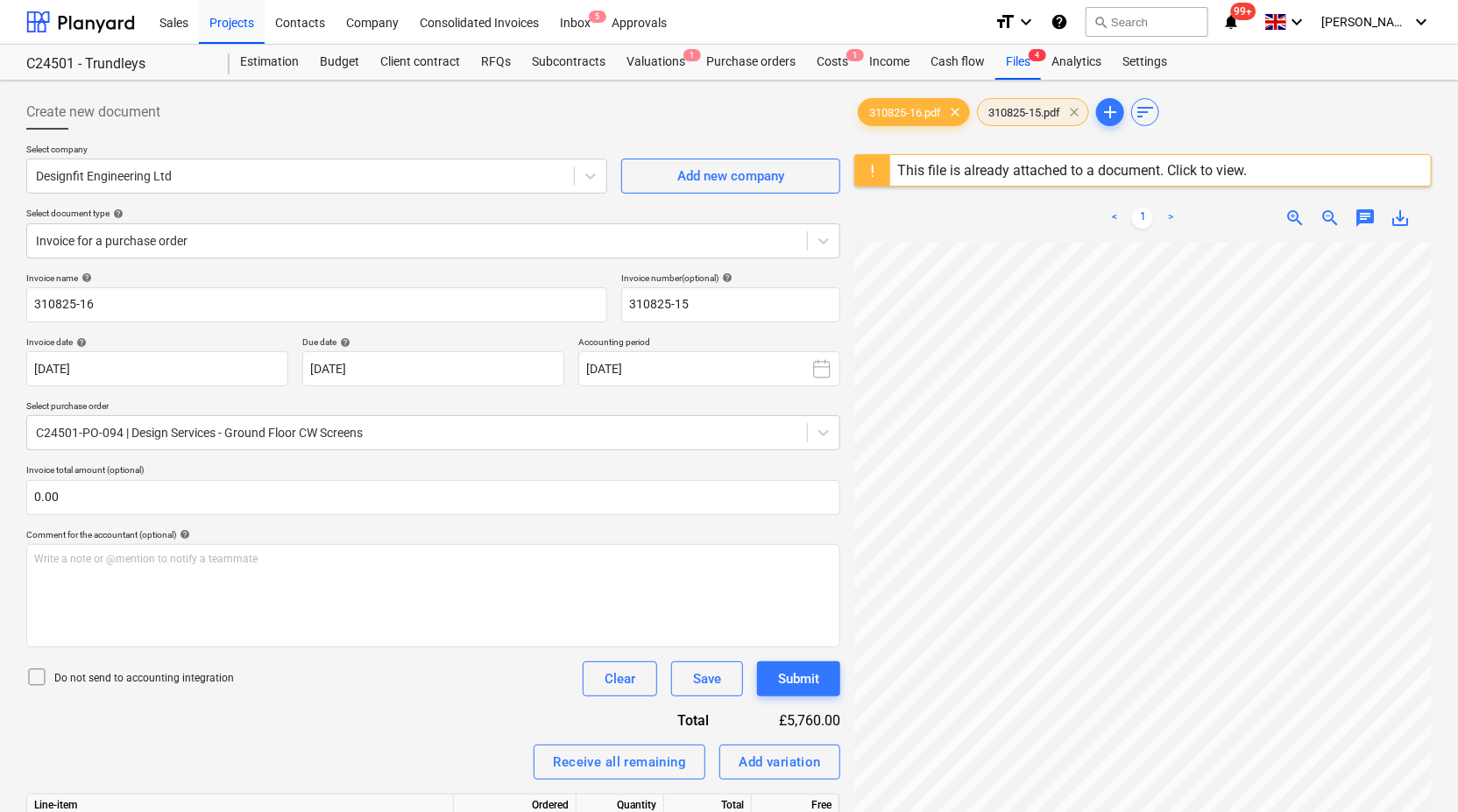
click at [1078, 109] on span "clear" at bounding box center [1074, 112] width 21 height 21
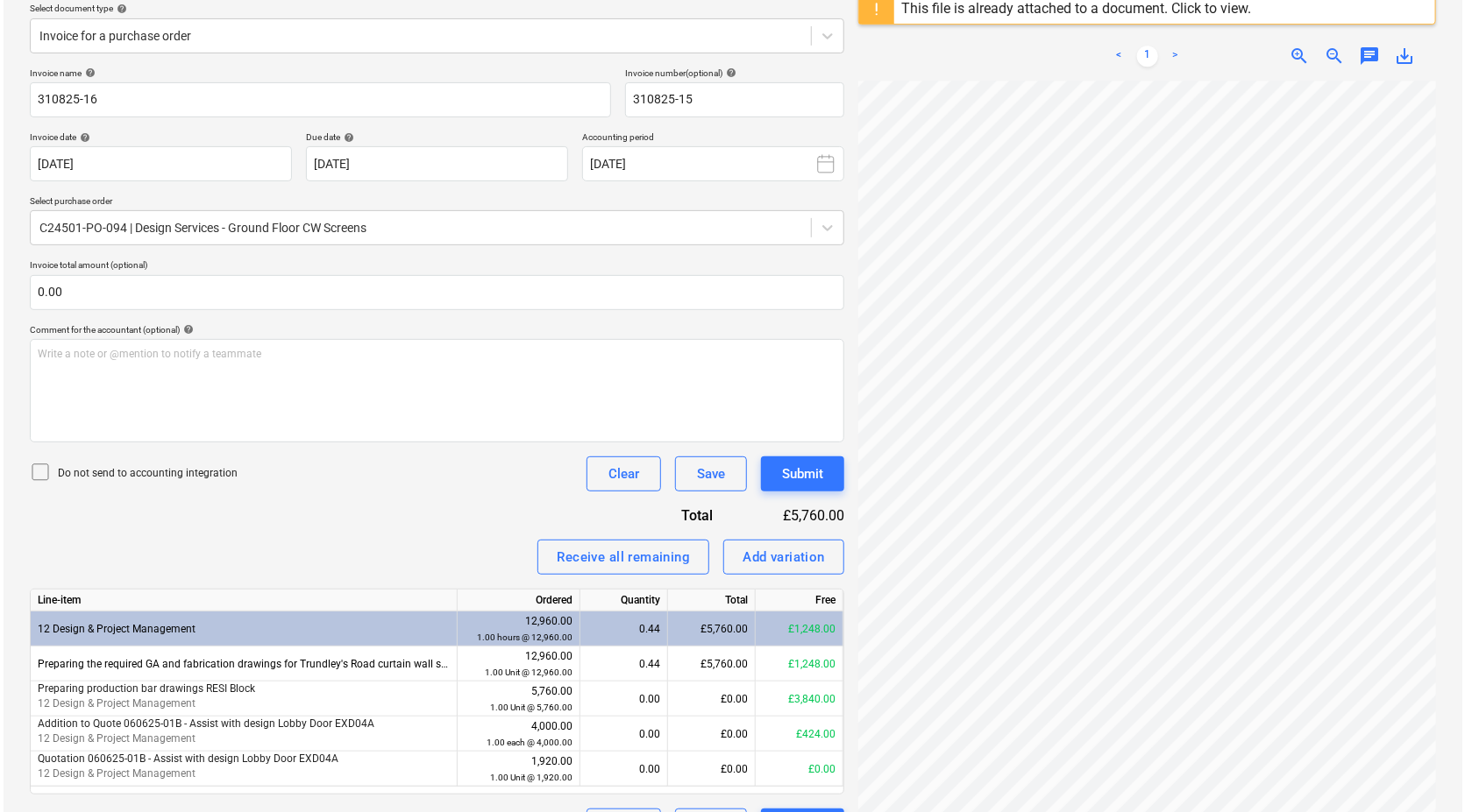
scroll to position [250, 0]
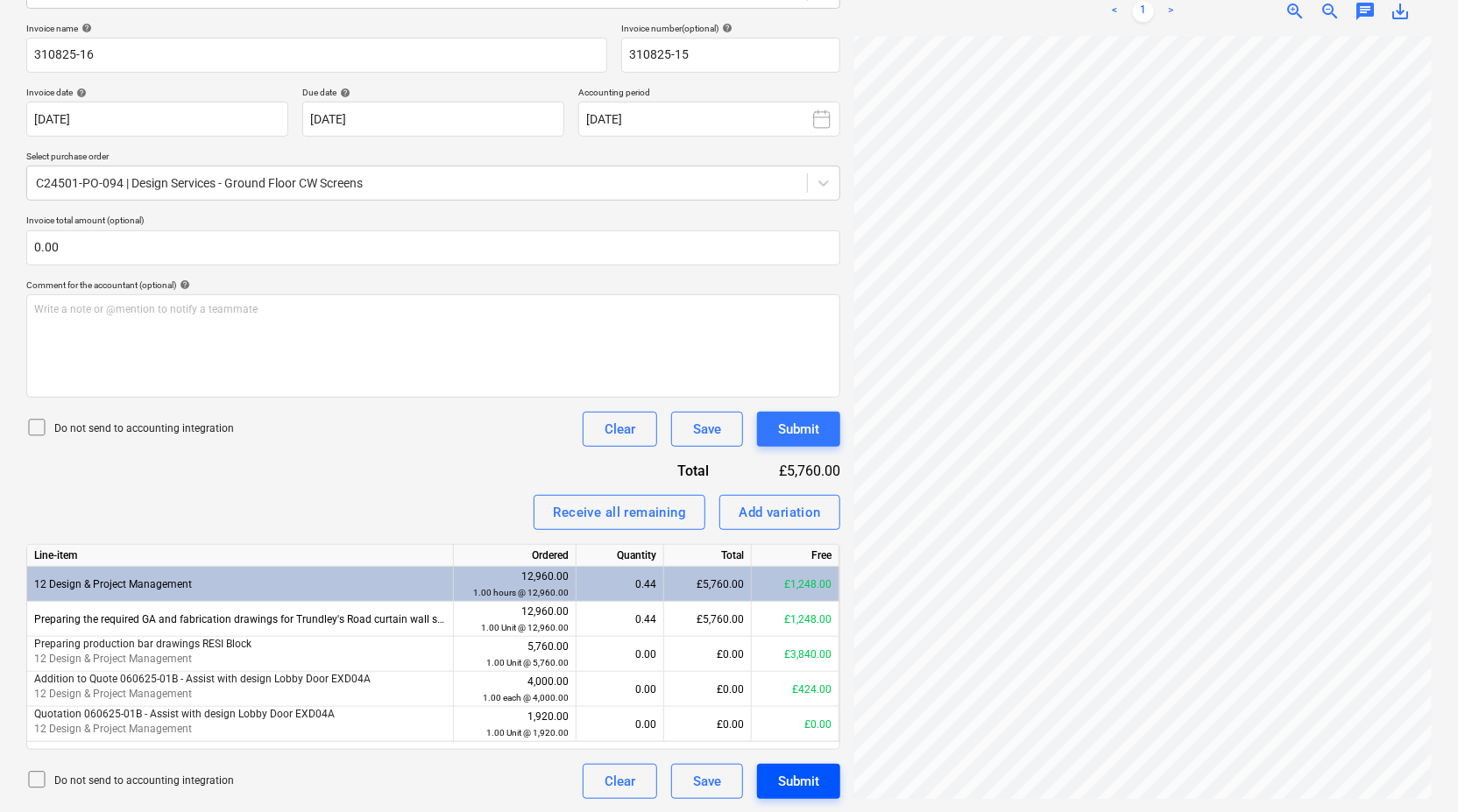
click at [800, 785] on div "Submit" at bounding box center [799, 781] width 41 height 23
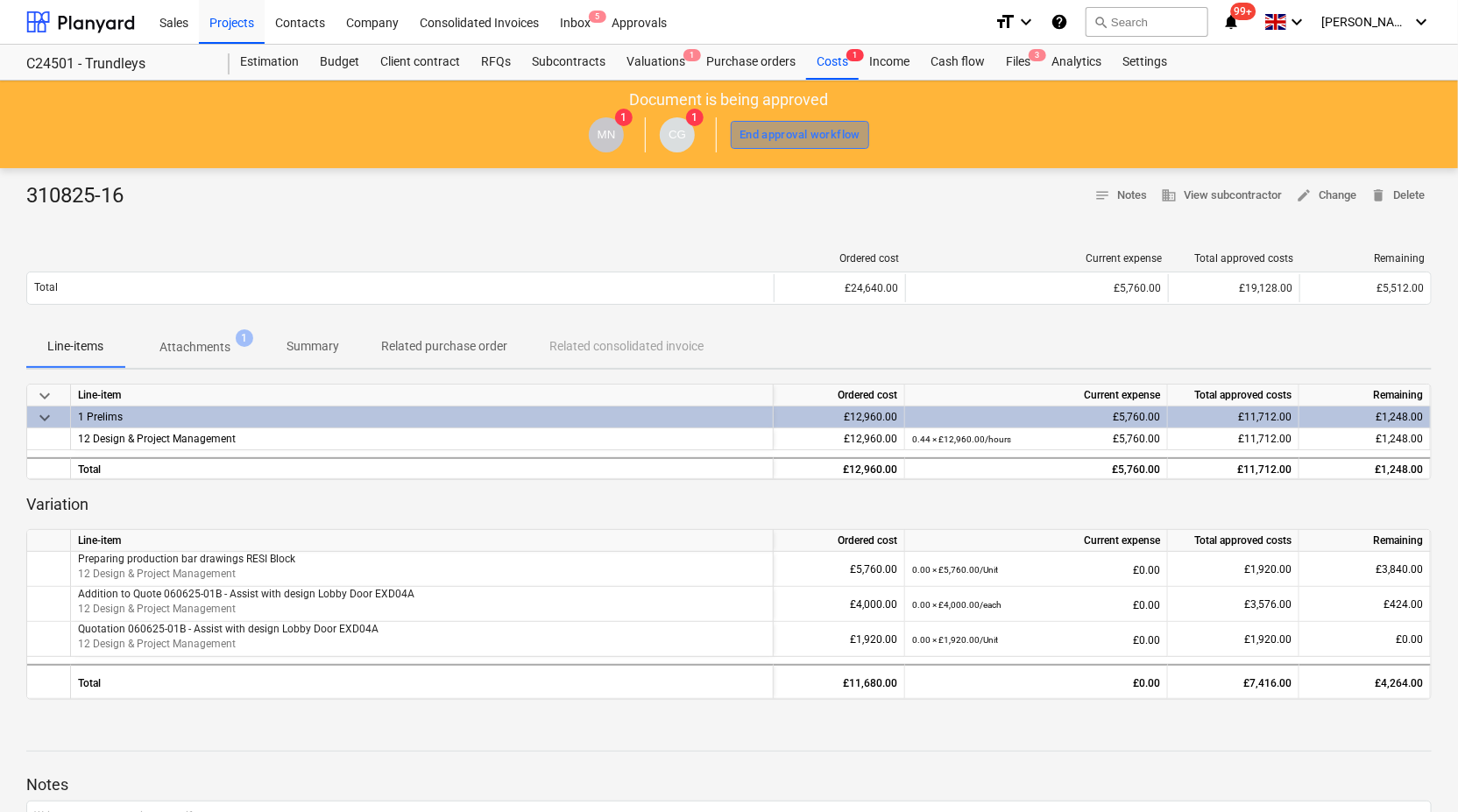
click at [820, 129] on div "End approval workflow" at bounding box center [800, 134] width 121 height 20
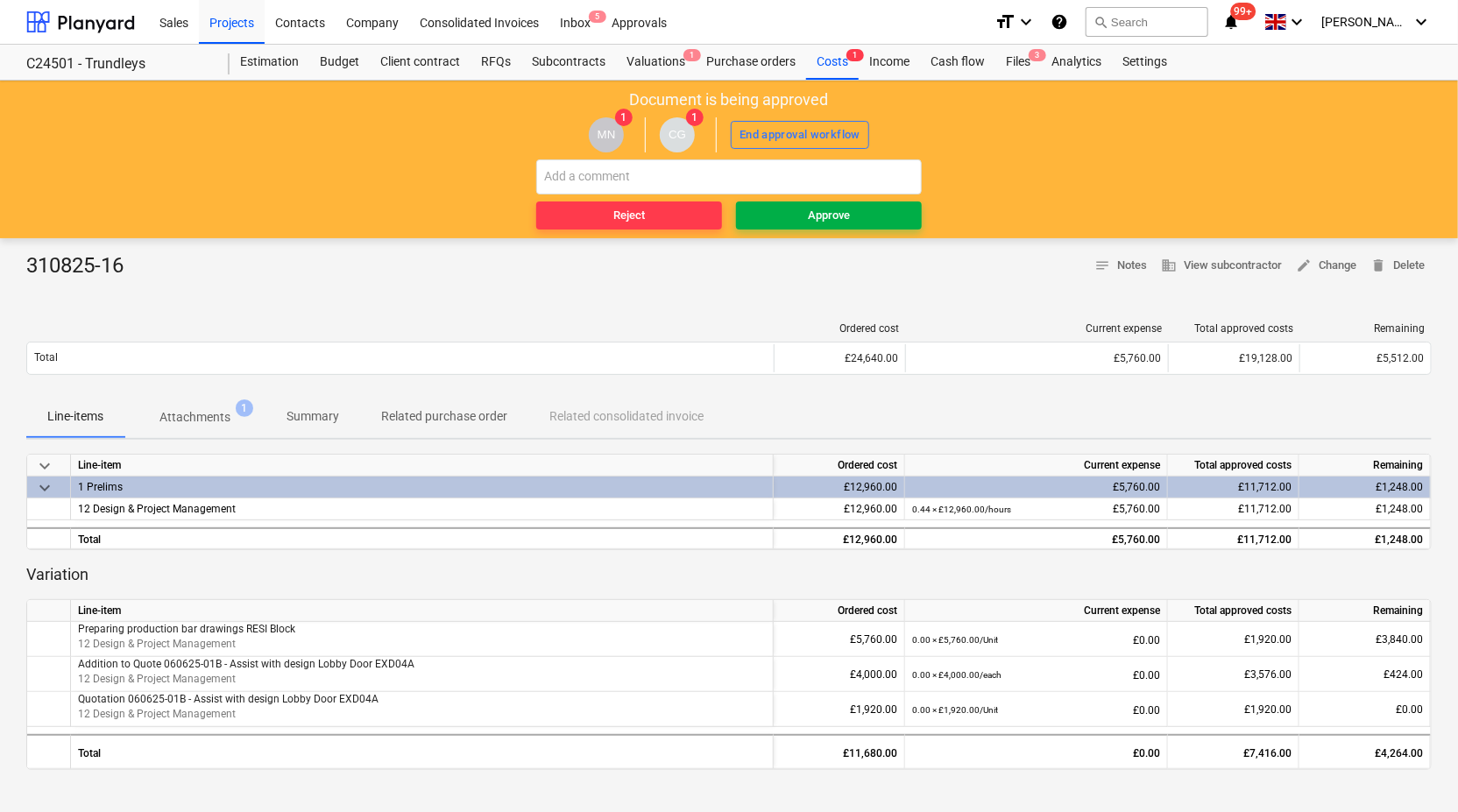
click at [821, 221] on div "Approve" at bounding box center [829, 215] width 42 height 20
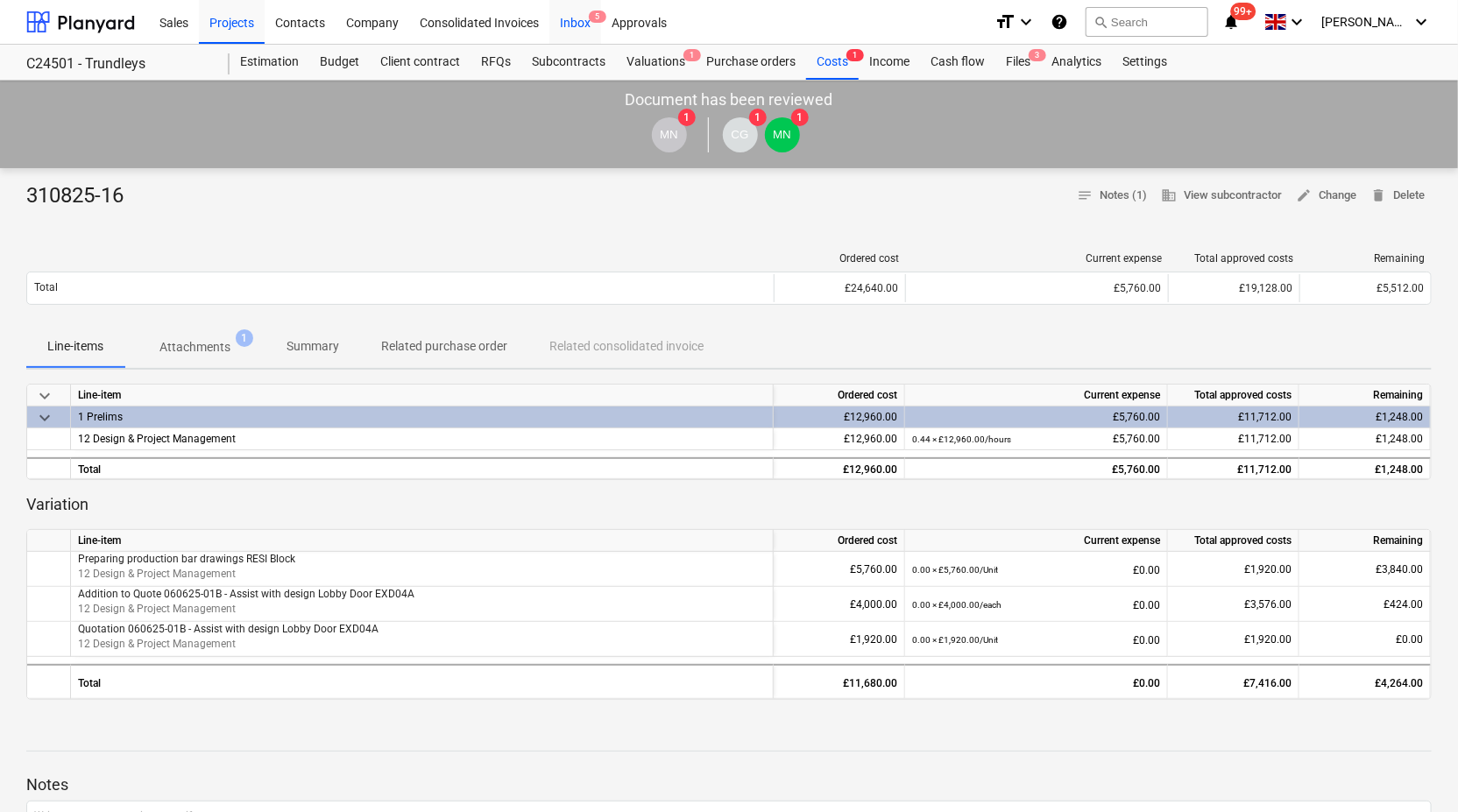
click at [564, 26] on div "Inbox 5" at bounding box center [575, 22] width 52 height 45
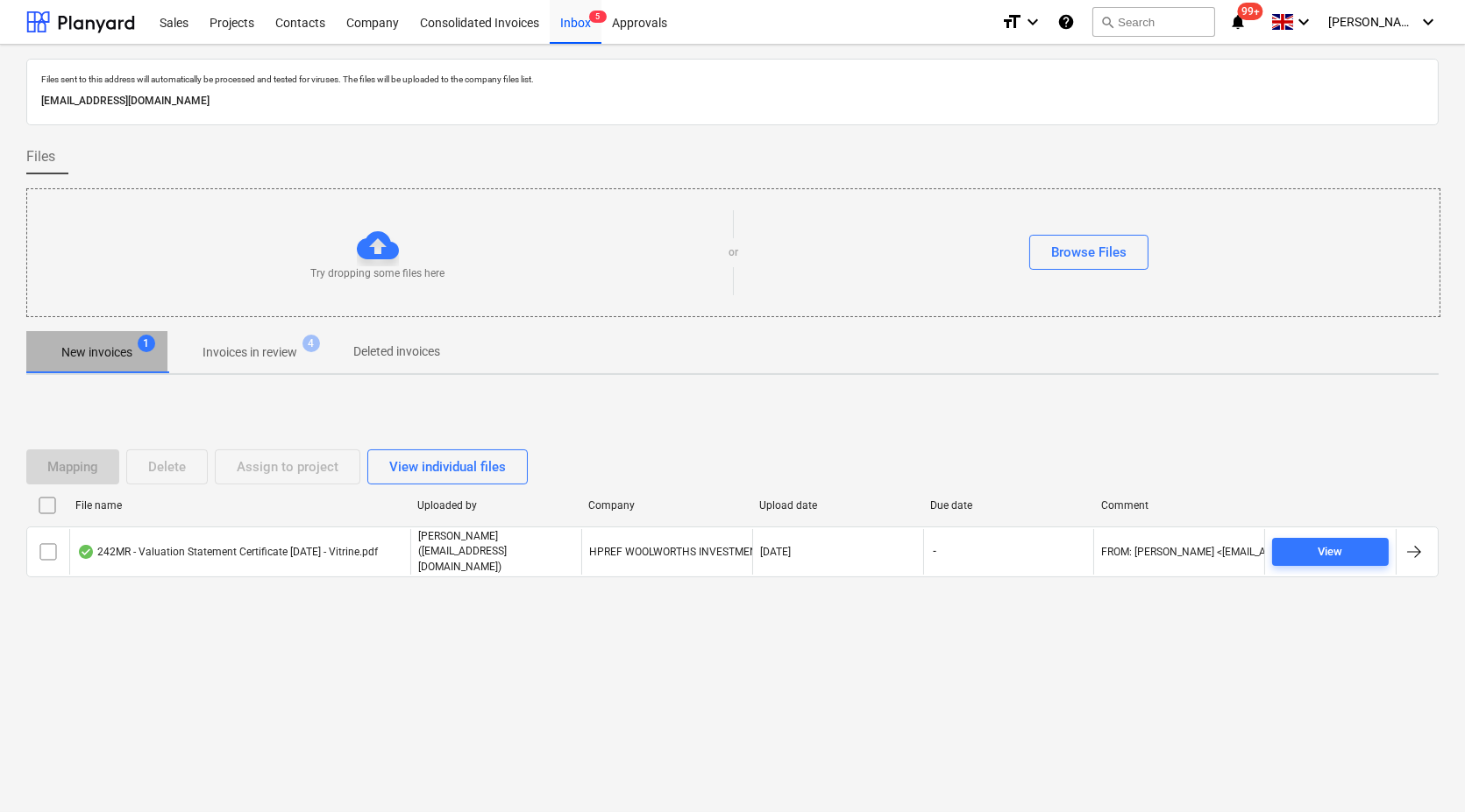
click at [115, 360] on p "New invoices" at bounding box center [97, 353] width 71 height 19
click at [270, 346] on p "Invoices in review" at bounding box center [250, 353] width 95 height 19
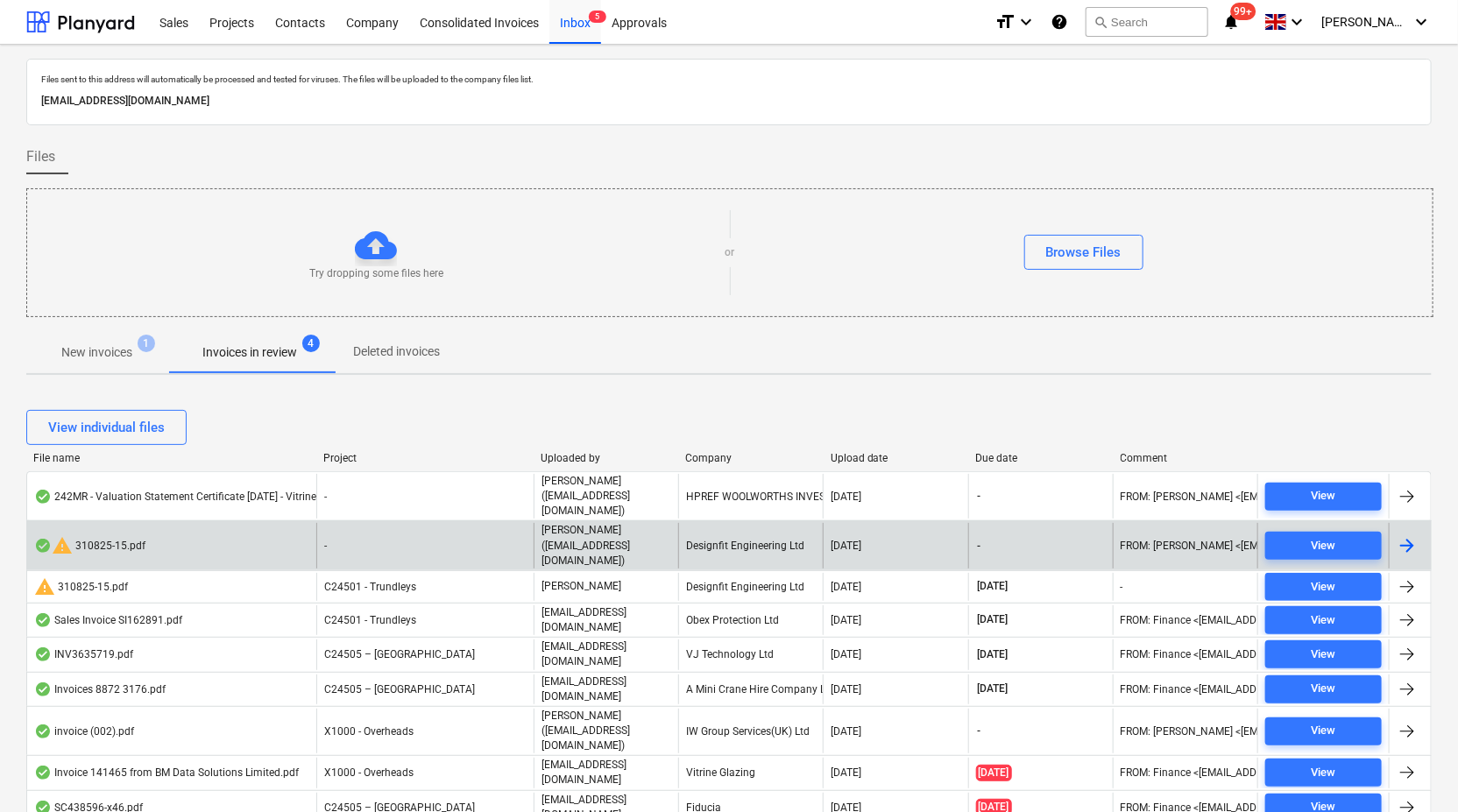
click at [729, 529] on div "Designfit Engineering Ltd" at bounding box center [750, 545] width 145 height 45
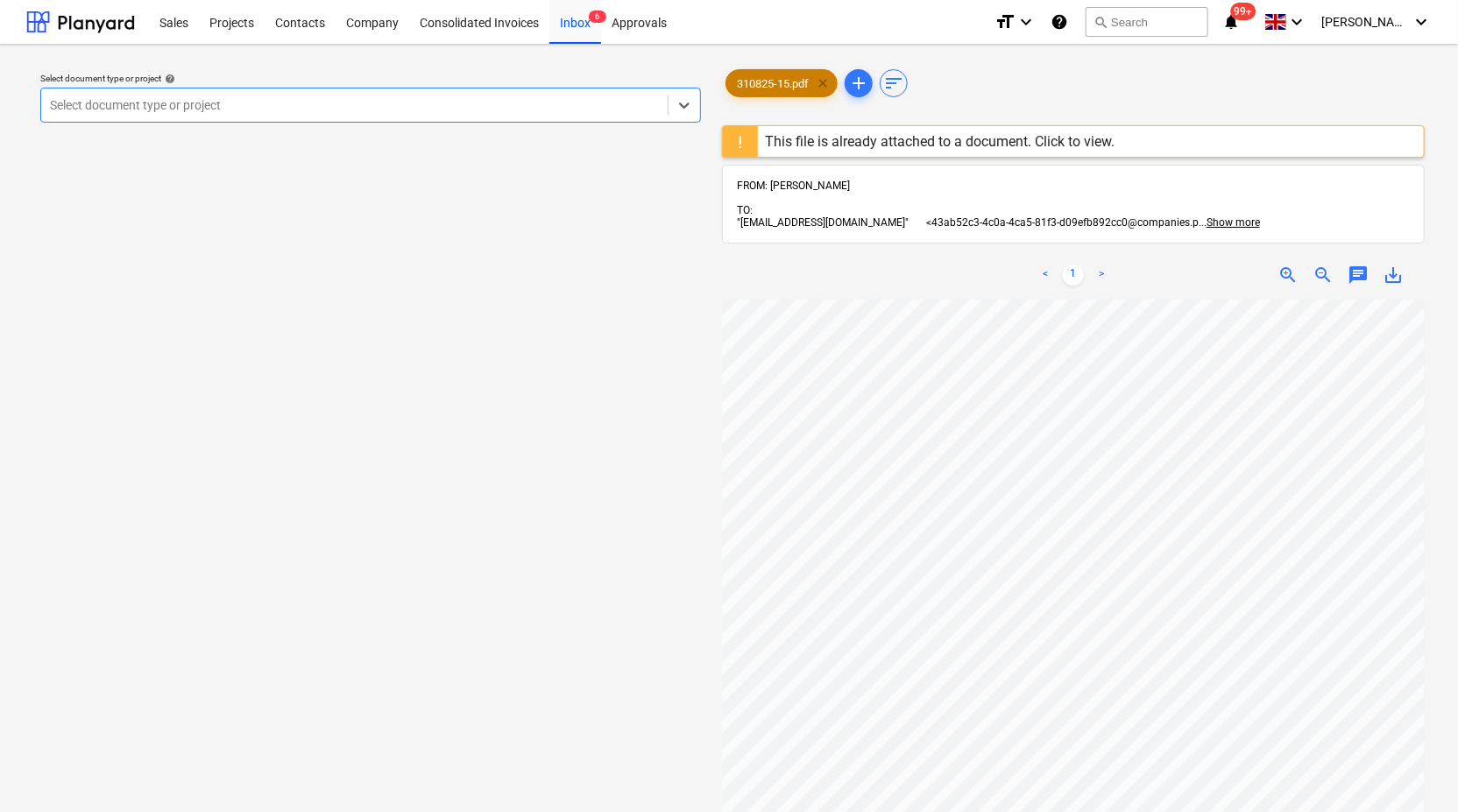
click at [828, 80] on span "clear" at bounding box center [822, 83] width 21 height 21
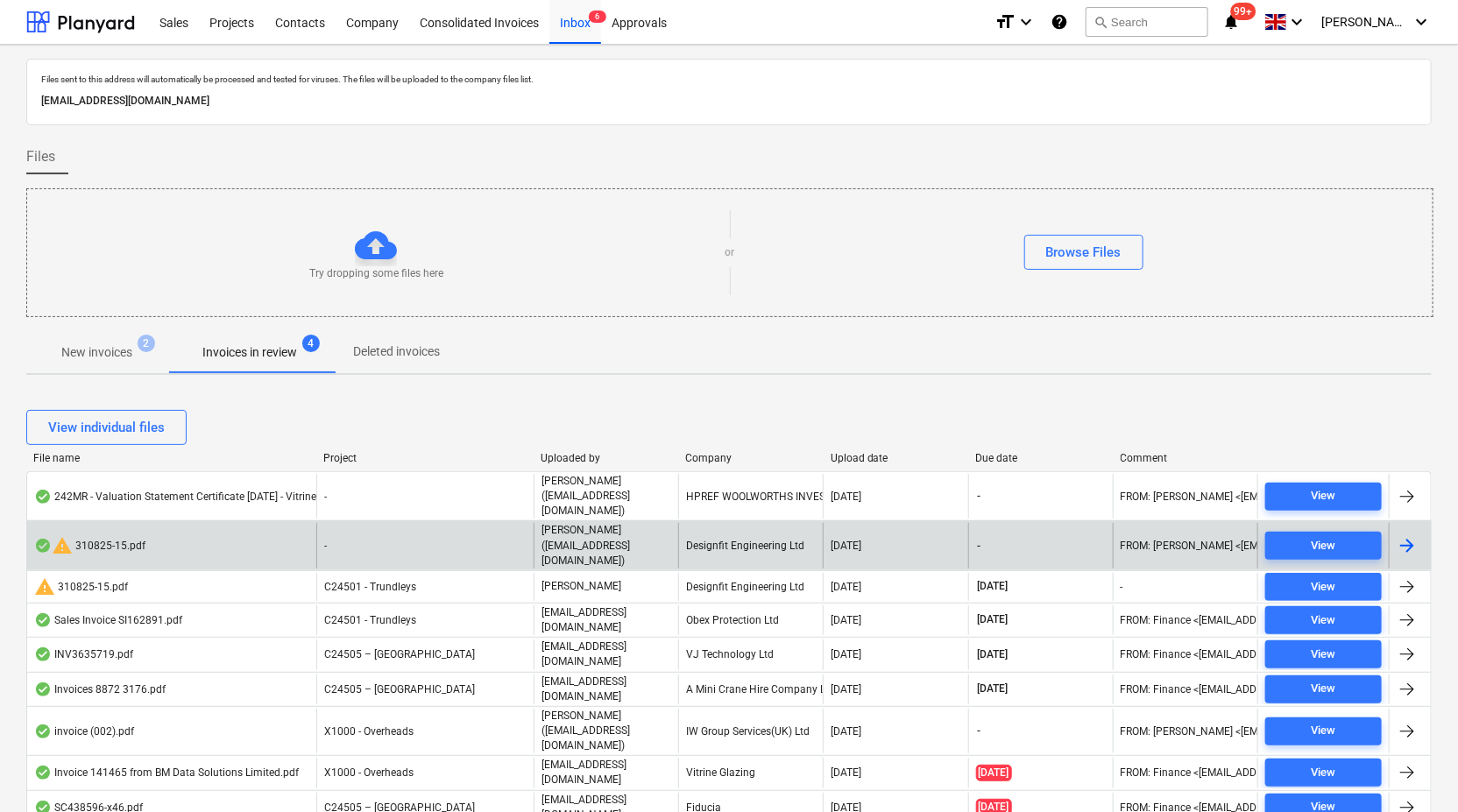
click at [116, 535] on div "warning 310825-15.pdf" at bounding box center [89, 545] width 112 height 21
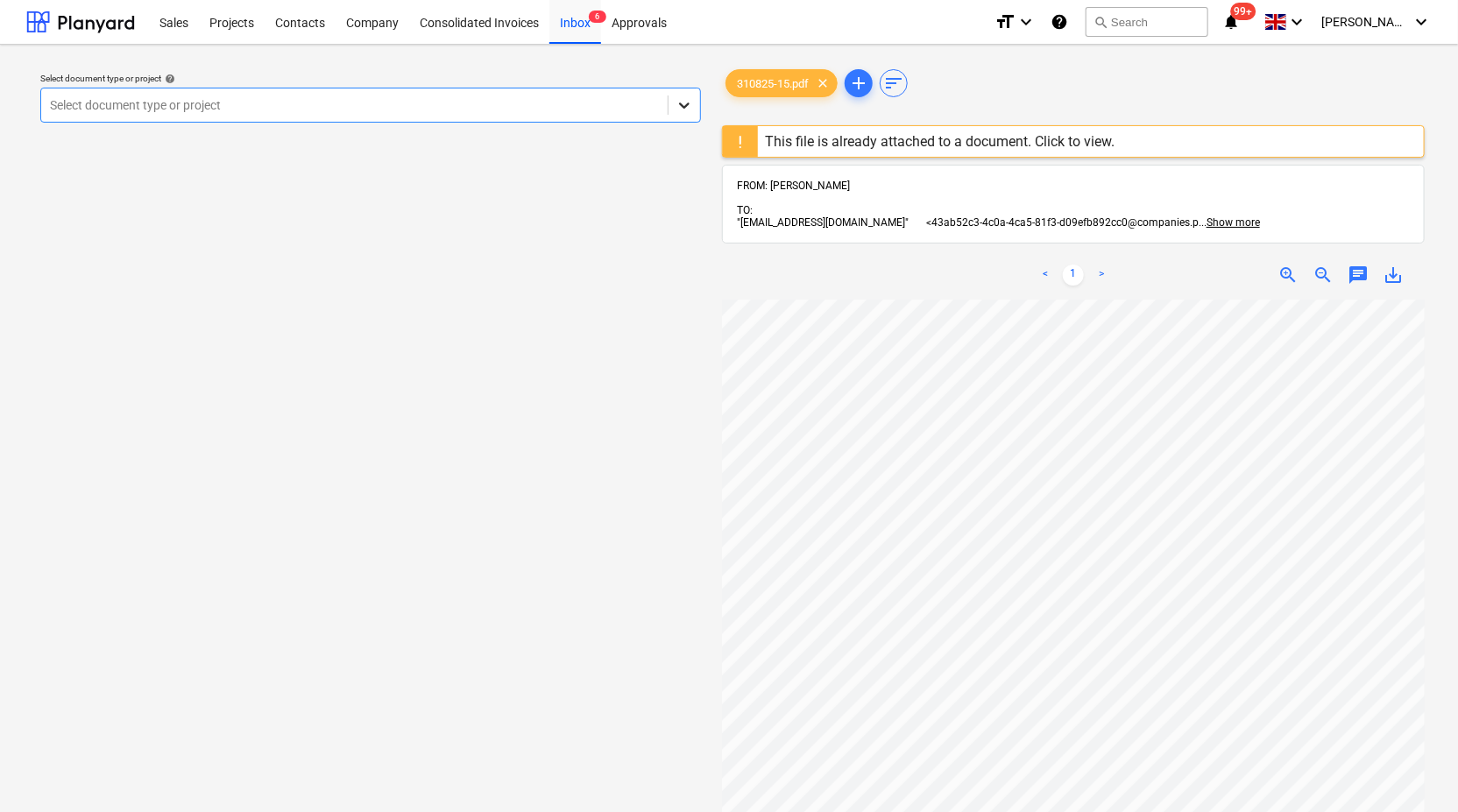
click at [681, 102] on icon at bounding box center [684, 105] width 18 height 18
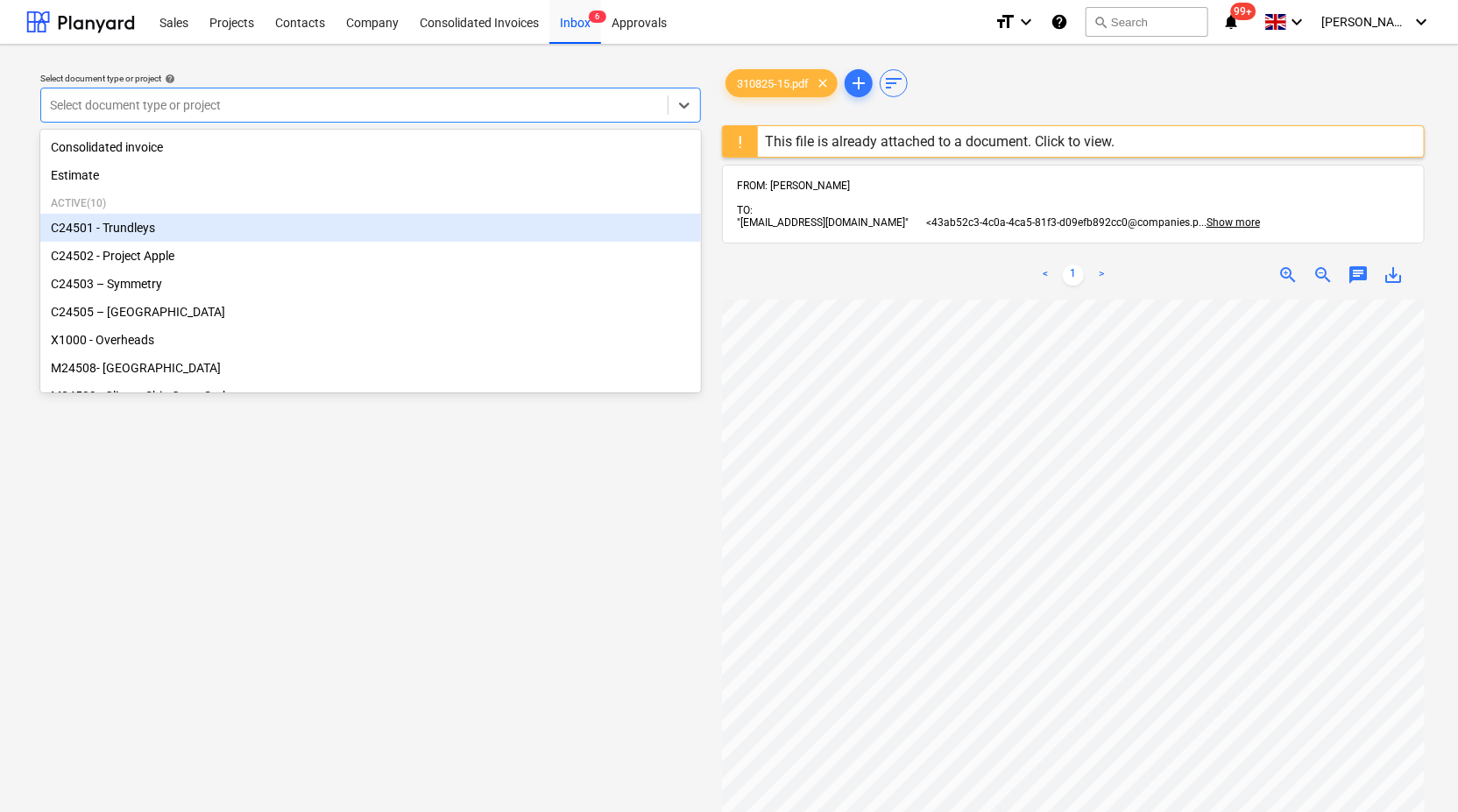
click at [559, 227] on div "C24501 - Trundleys" at bounding box center [371, 228] width 661 height 28
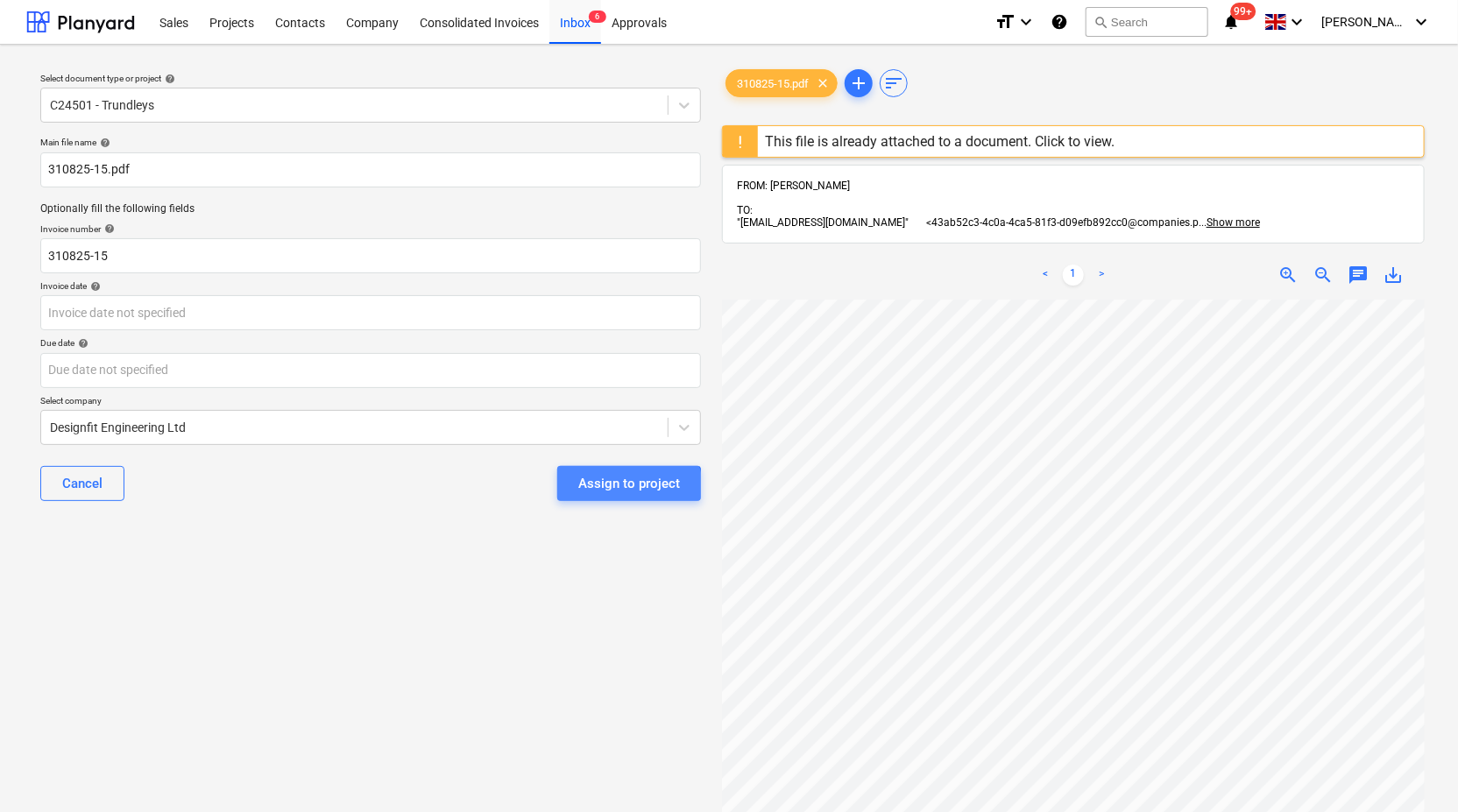
click at [629, 488] on div "Assign to project" at bounding box center [629, 483] width 101 height 23
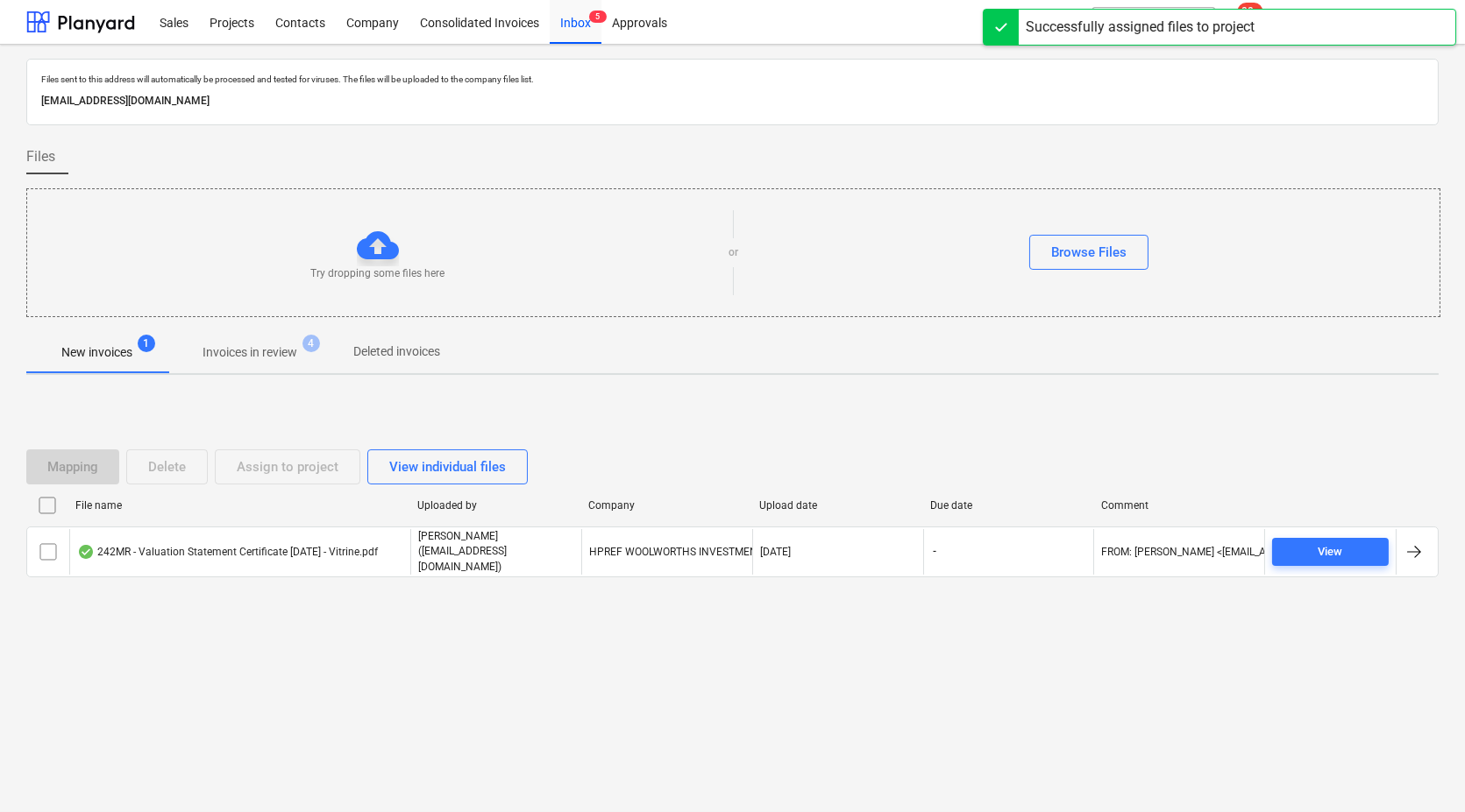
click at [224, 348] on p "Invoices in review" at bounding box center [250, 353] width 95 height 19
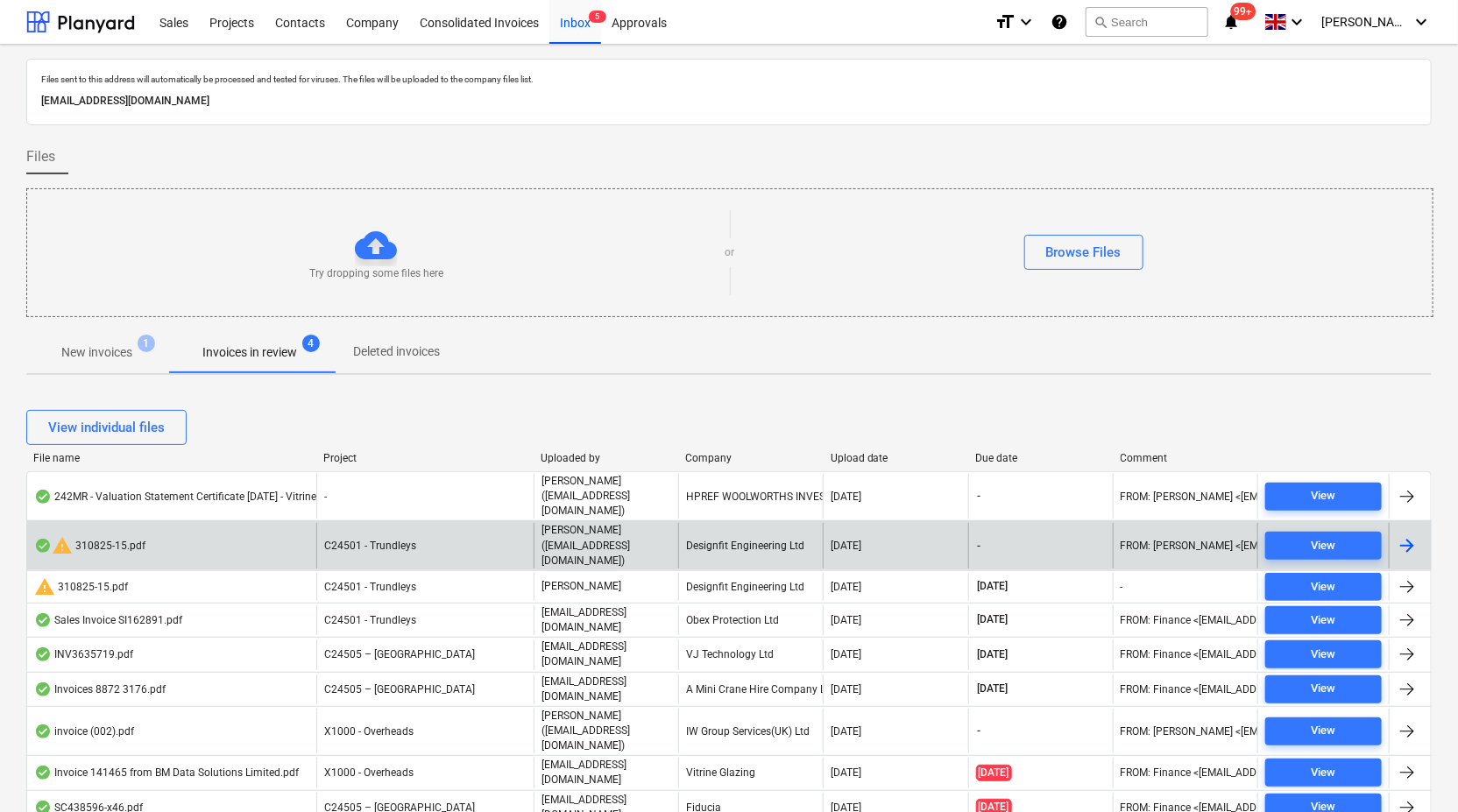
click at [810, 523] on div "Designfit Engineering Ltd" at bounding box center [750, 545] width 145 height 45
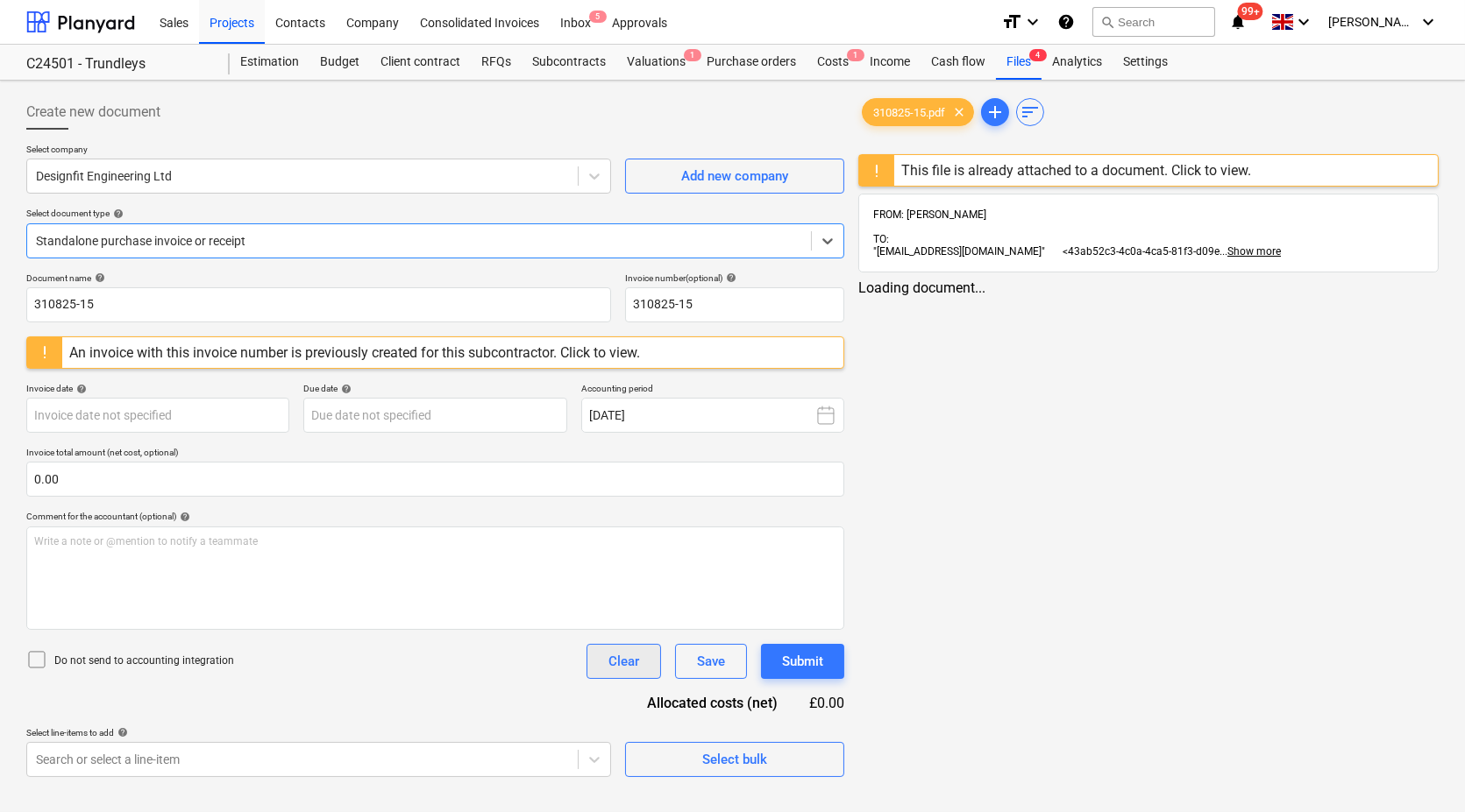
click at [623, 664] on div "Clear" at bounding box center [624, 662] width 31 height 23
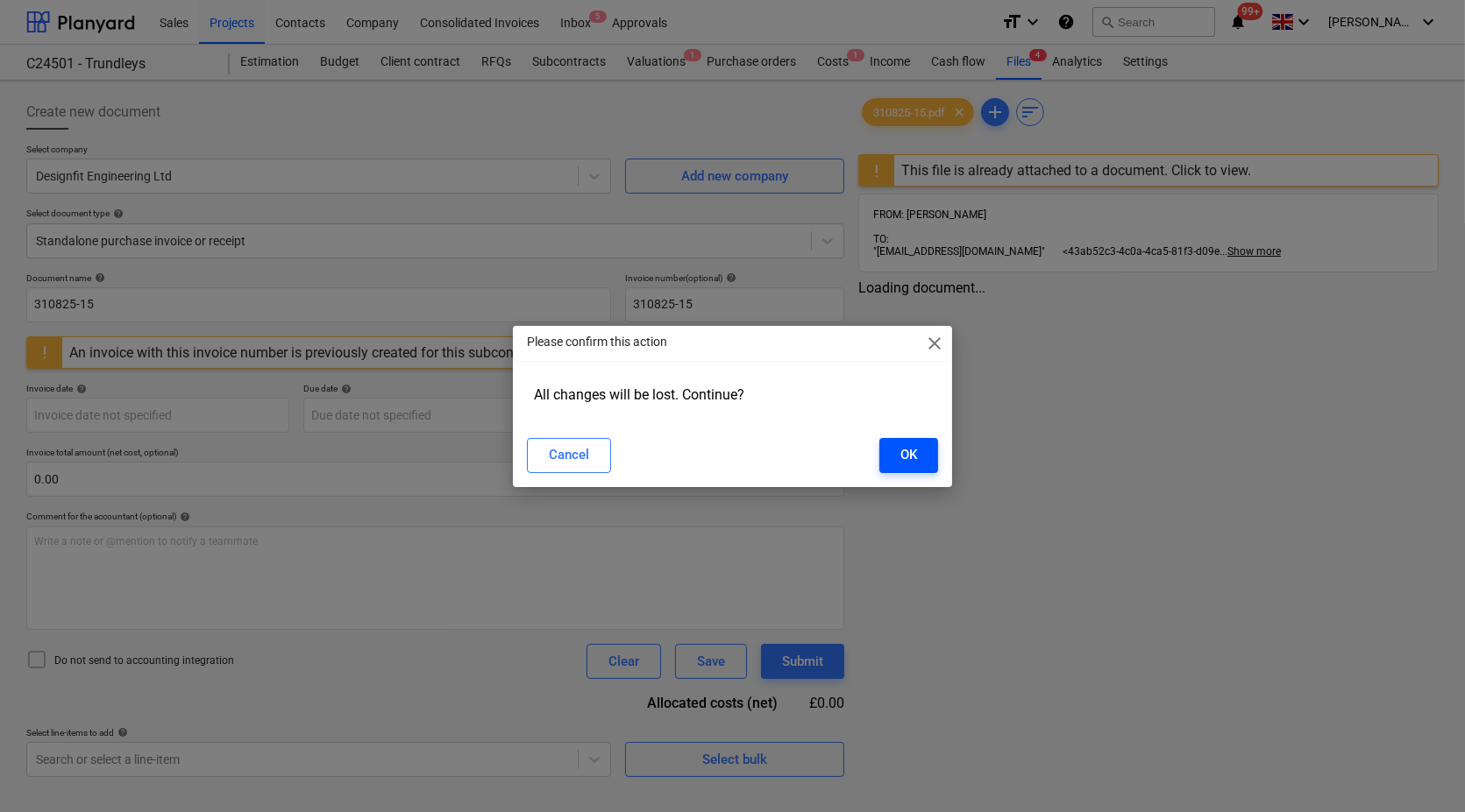
click at [924, 450] on button "OK" at bounding box center [908, 455] width 59 height 35
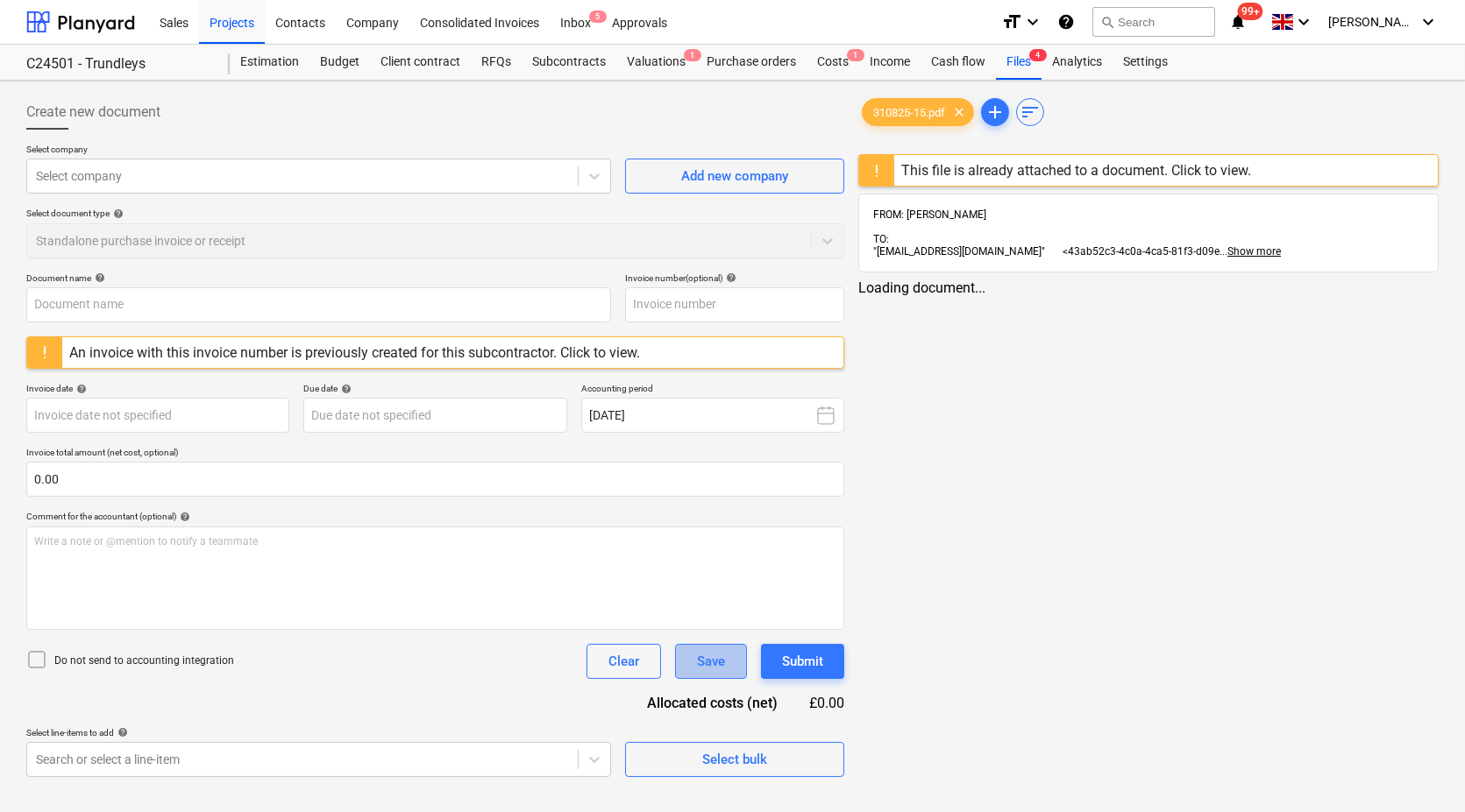
click at [714, 654] on div "Save" at bounding box center [711, 662] width 28 height 23
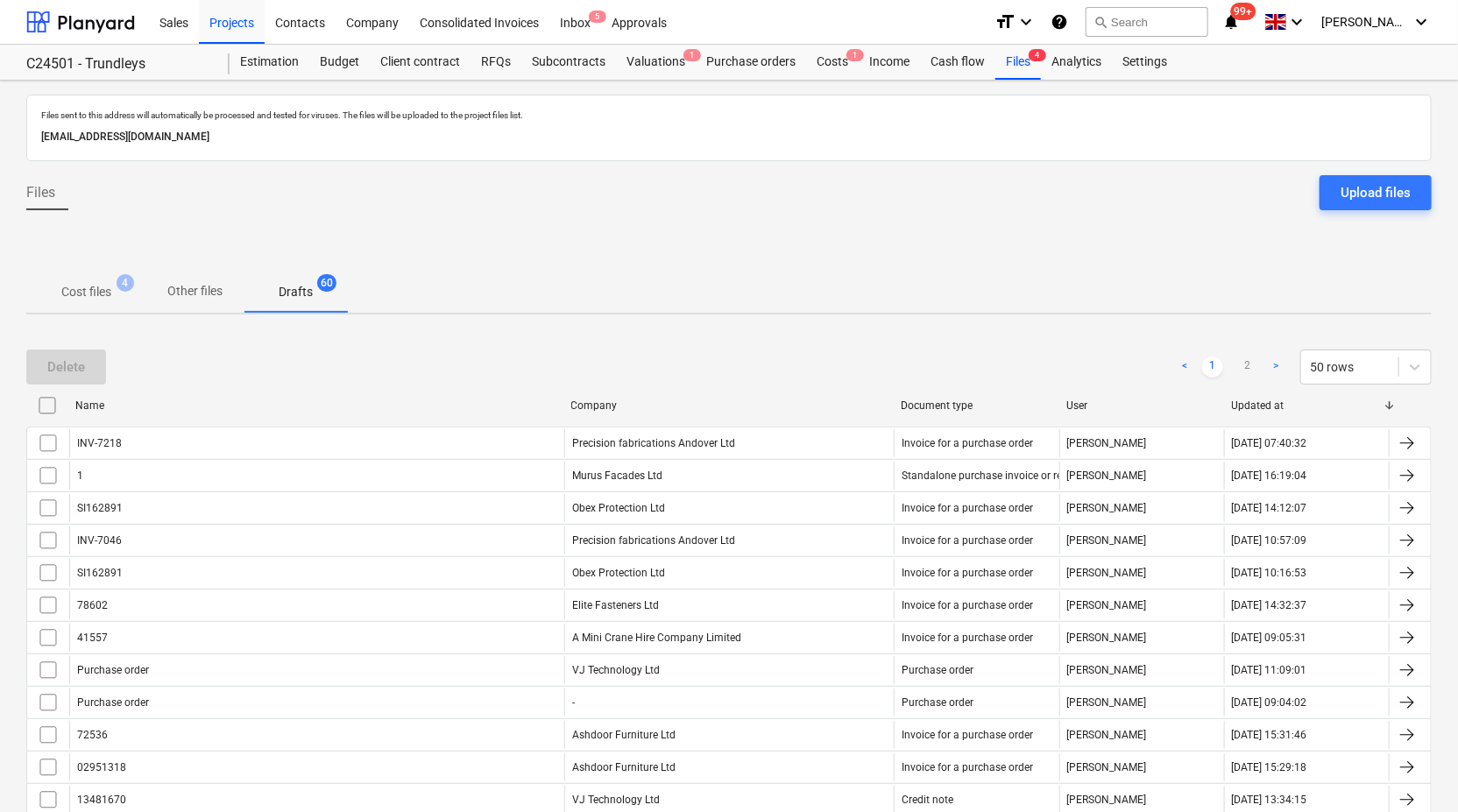
click at [112, 283] on span "Cost files 4" at bounding box center [85, 291] width 78 height 17
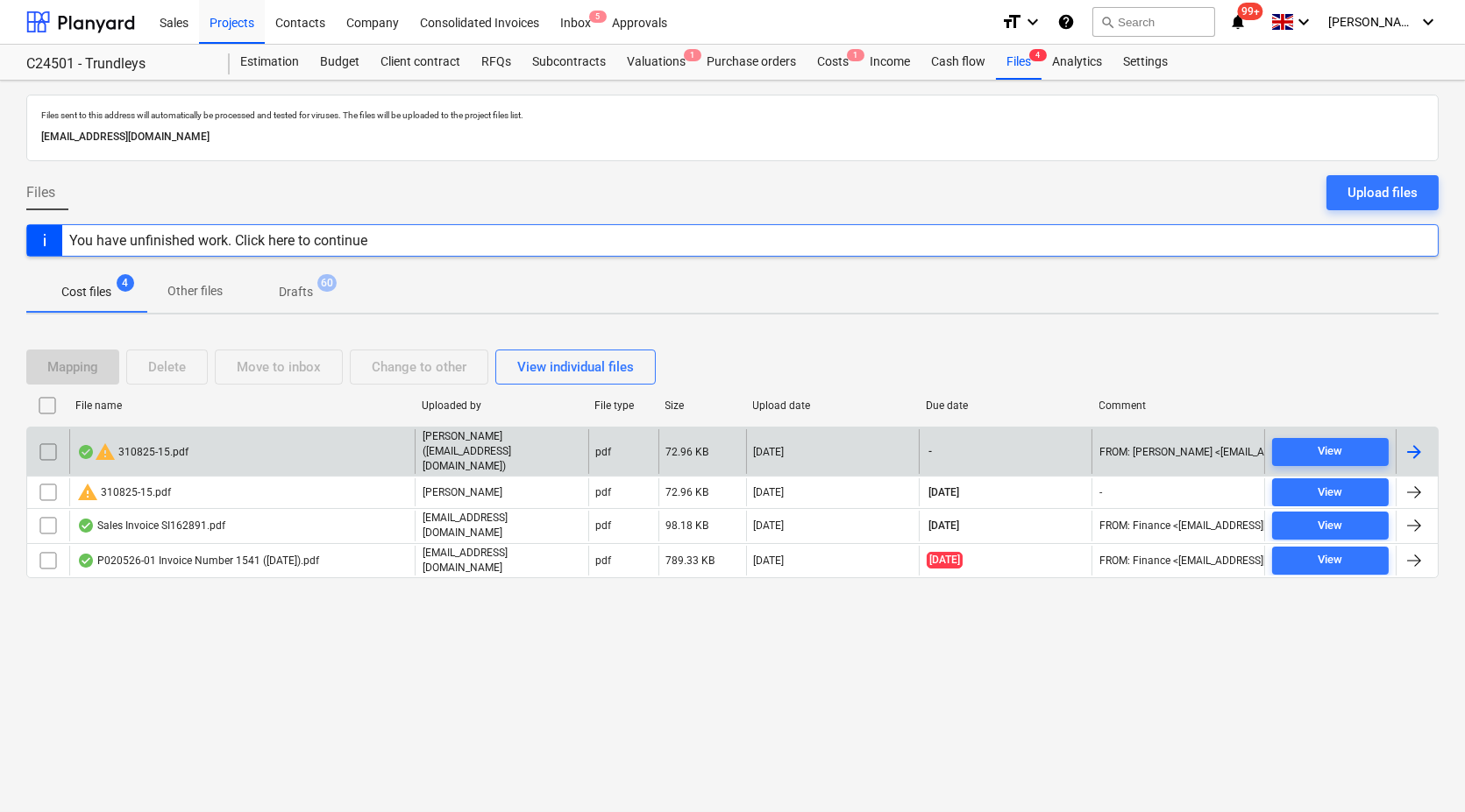
click at [39, 438] on input "checkbox" at bounding box center [48, 452] width 28 height 28
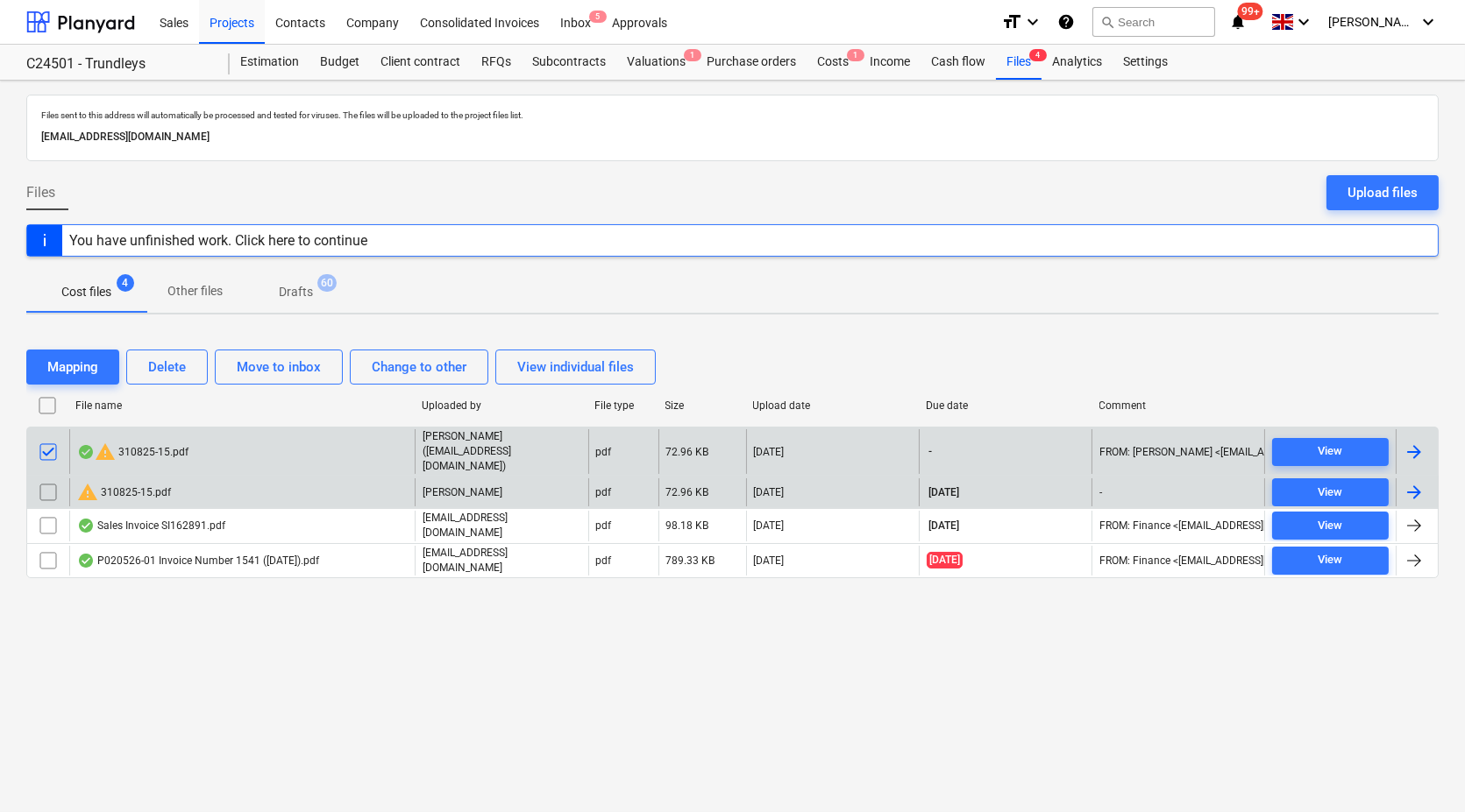
click at [54, 479] on input "checkbox" at bounding box center [48, 493] width 28 height 28
click at [166, 356] on div "Delete" at bounding box center [167, 367] width 38 height 23
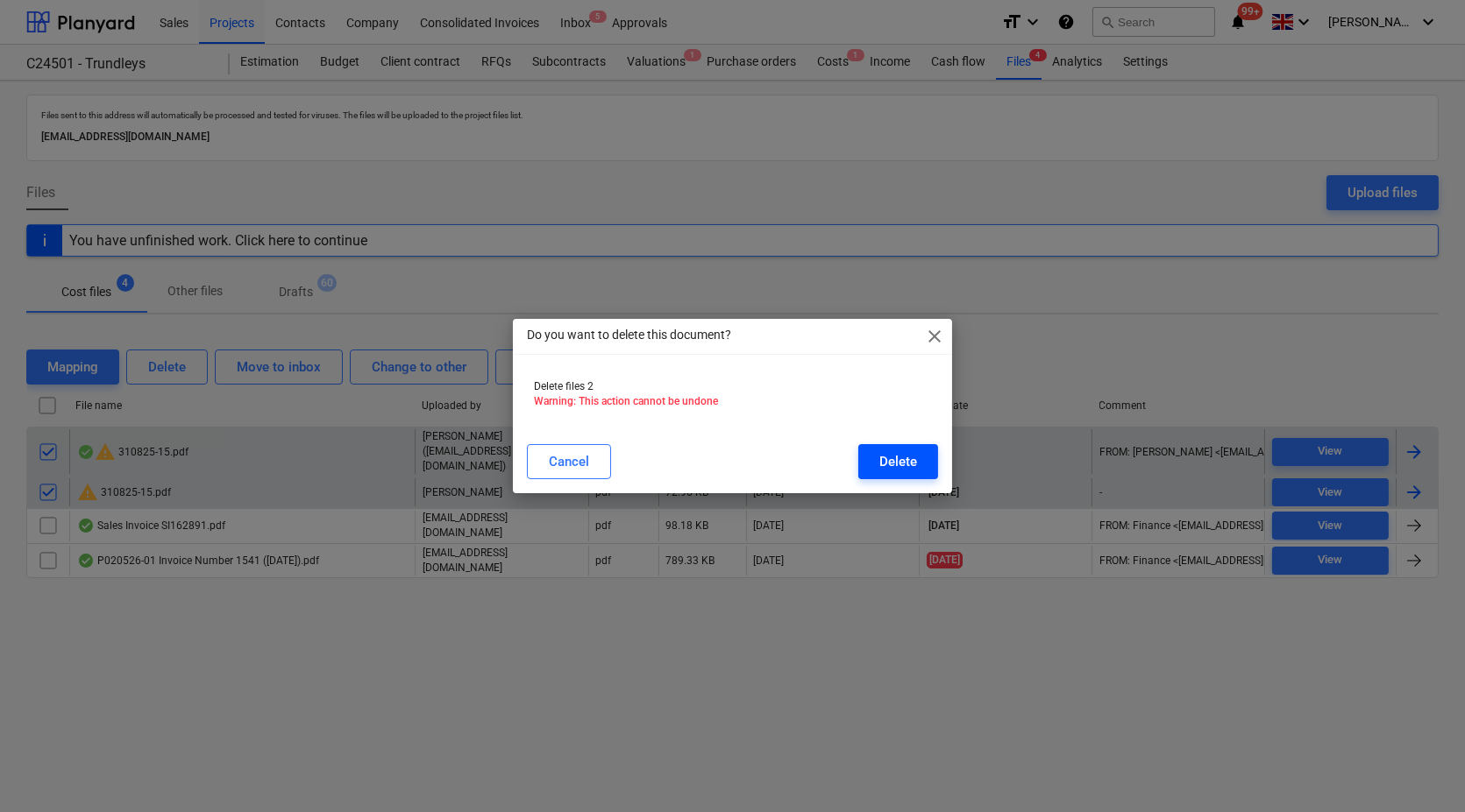
click at [908, 452] on div "Delete" at bounding box center [898, 462] width 38 height 23
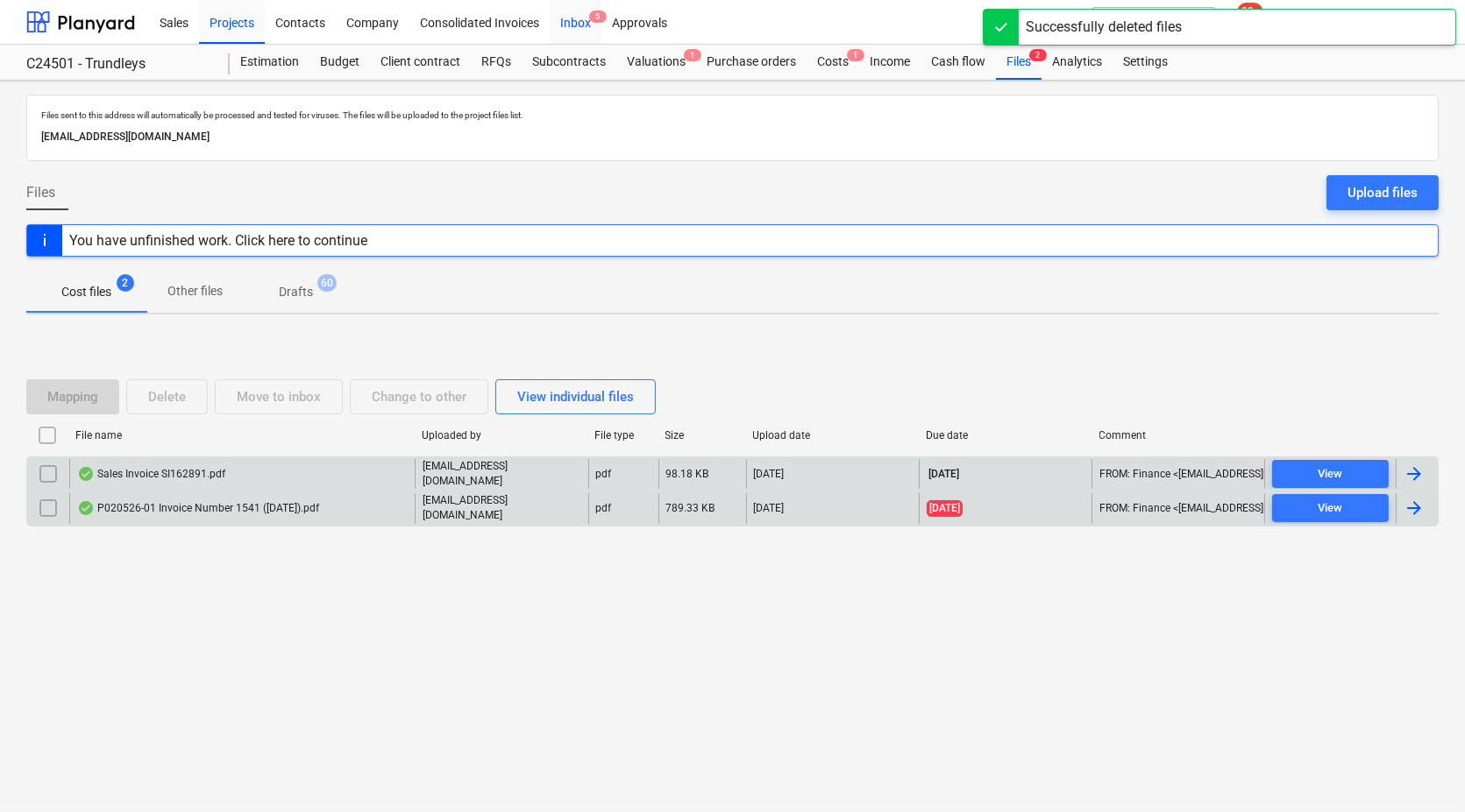
click at [588, 19] on div "Inbox 5" at bounding box center [575, 22] width 52 height 45
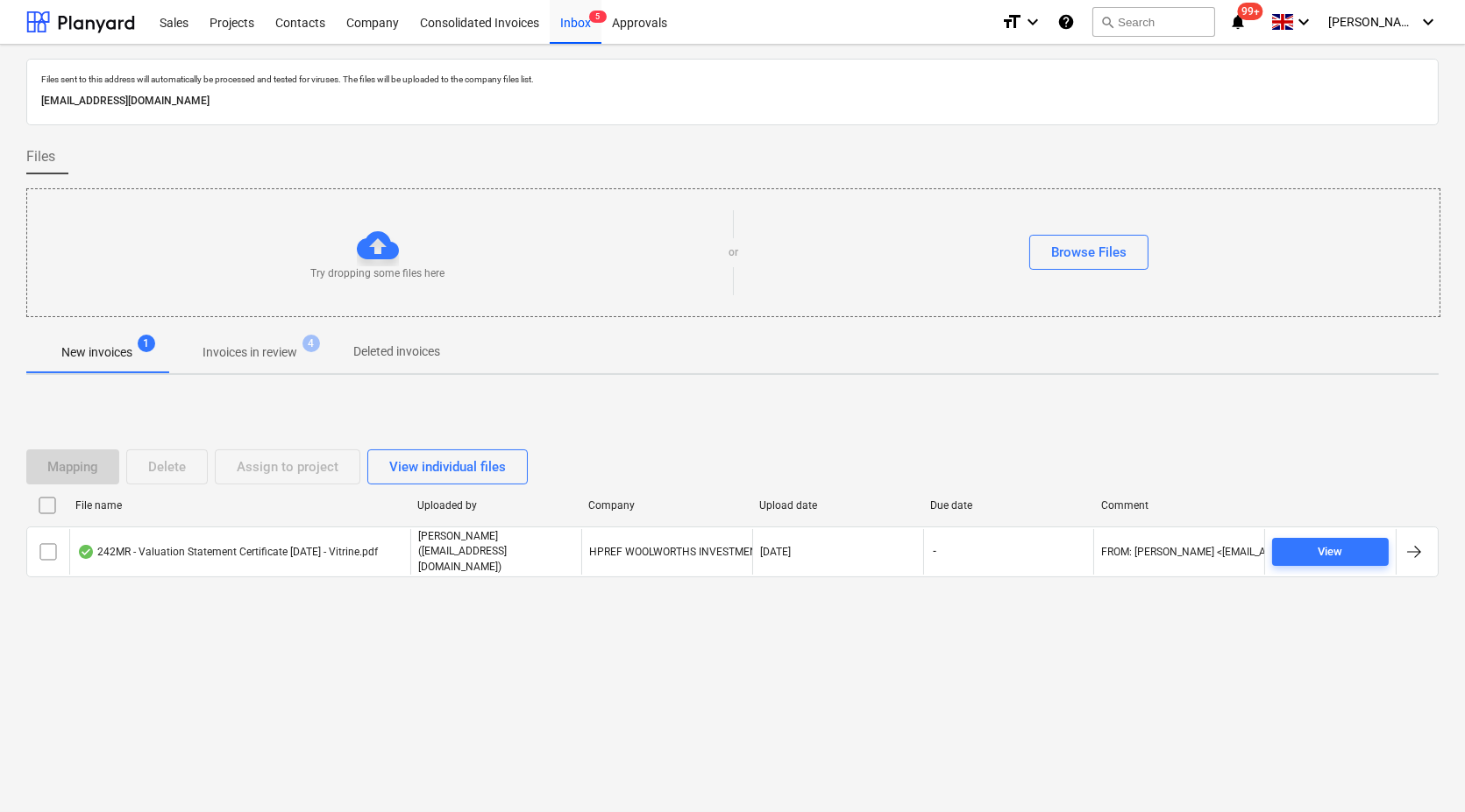
click at [249, 350] on p "Invoices in review" at bounding box center [250, 353] width 95 height 19
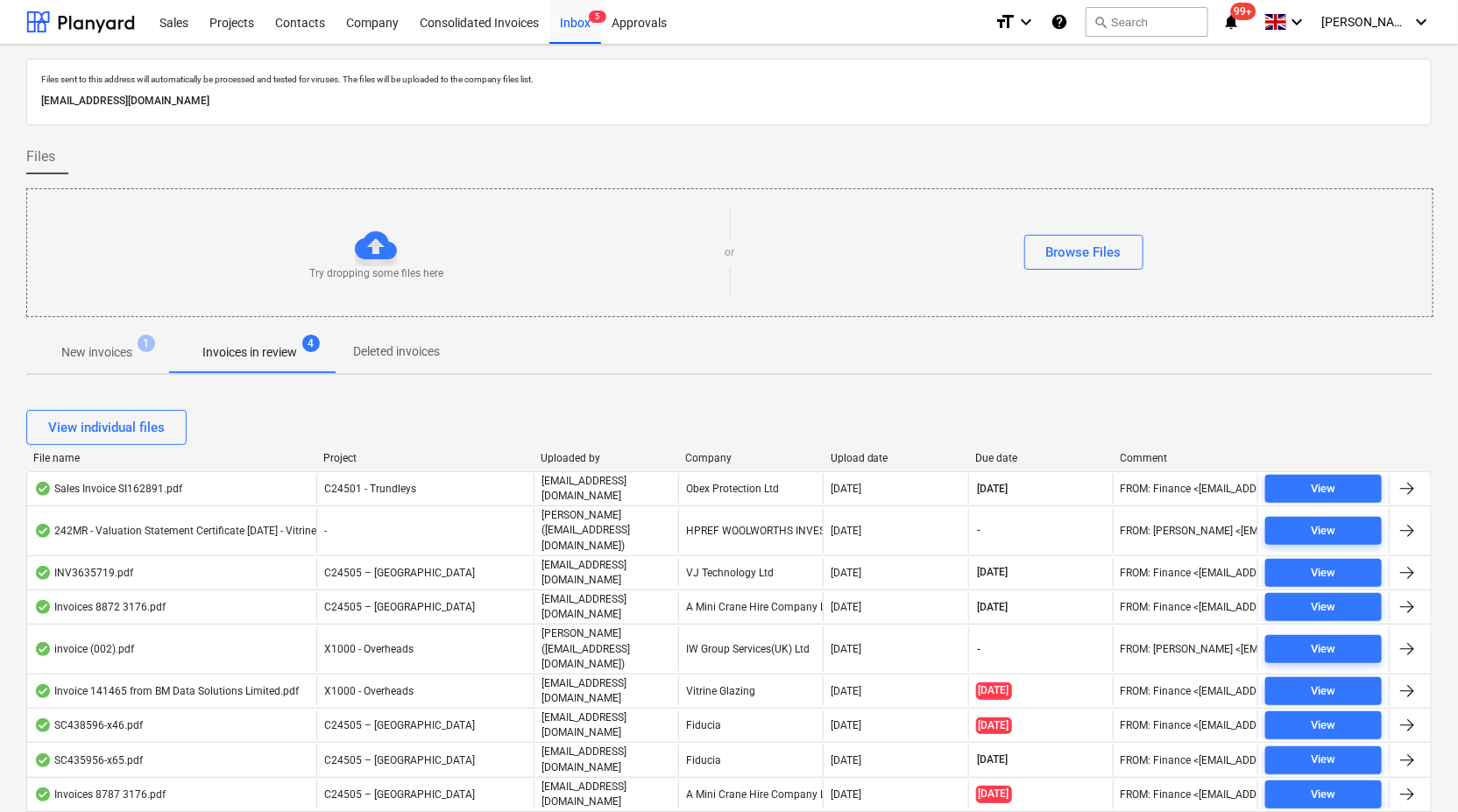
click at [723, 457] on div "Company" at bounding box center [750, 458] width 130 height 12
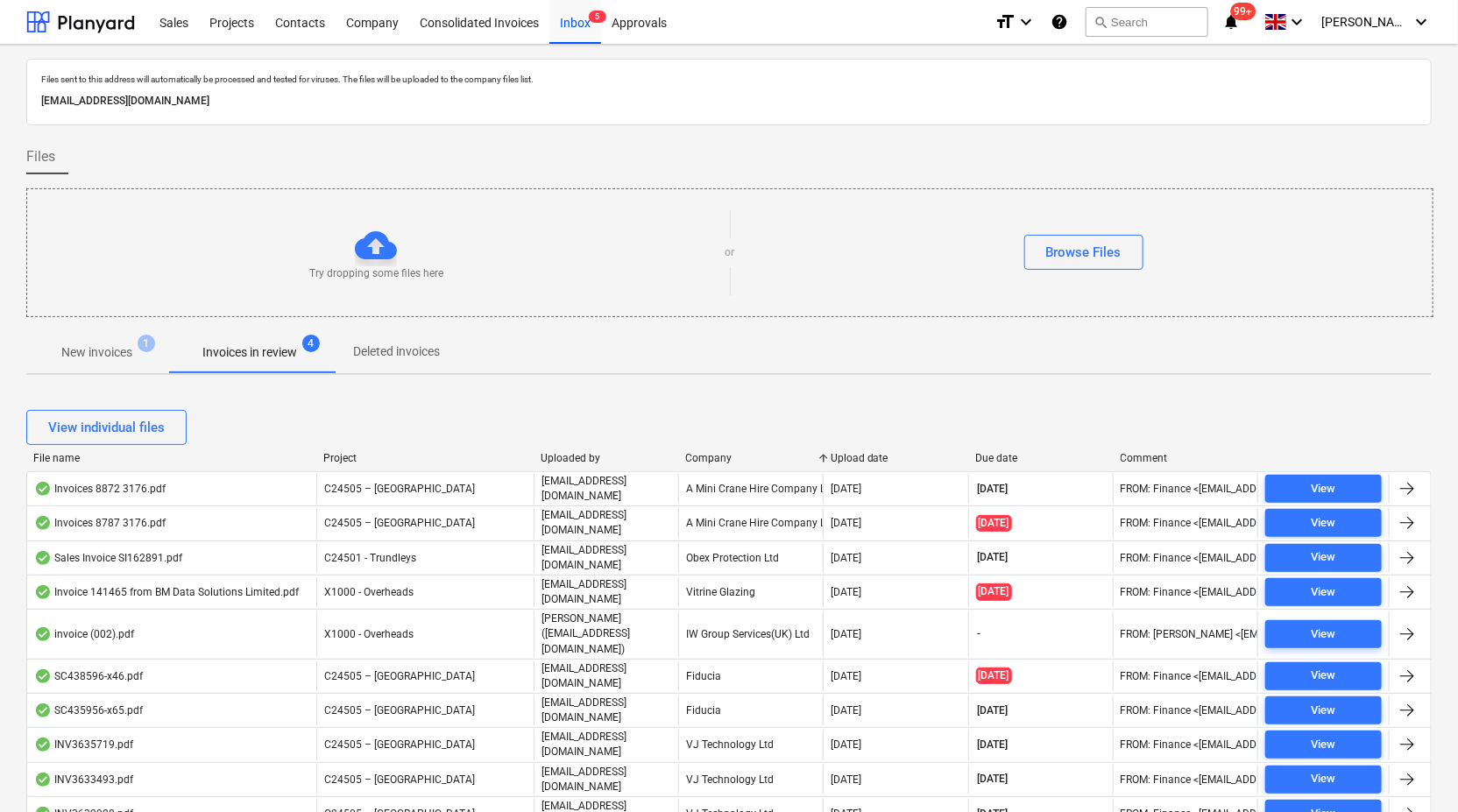
click at [107, 353] on p "New invoices" at bounding box center [97, 353] width 71 height 19
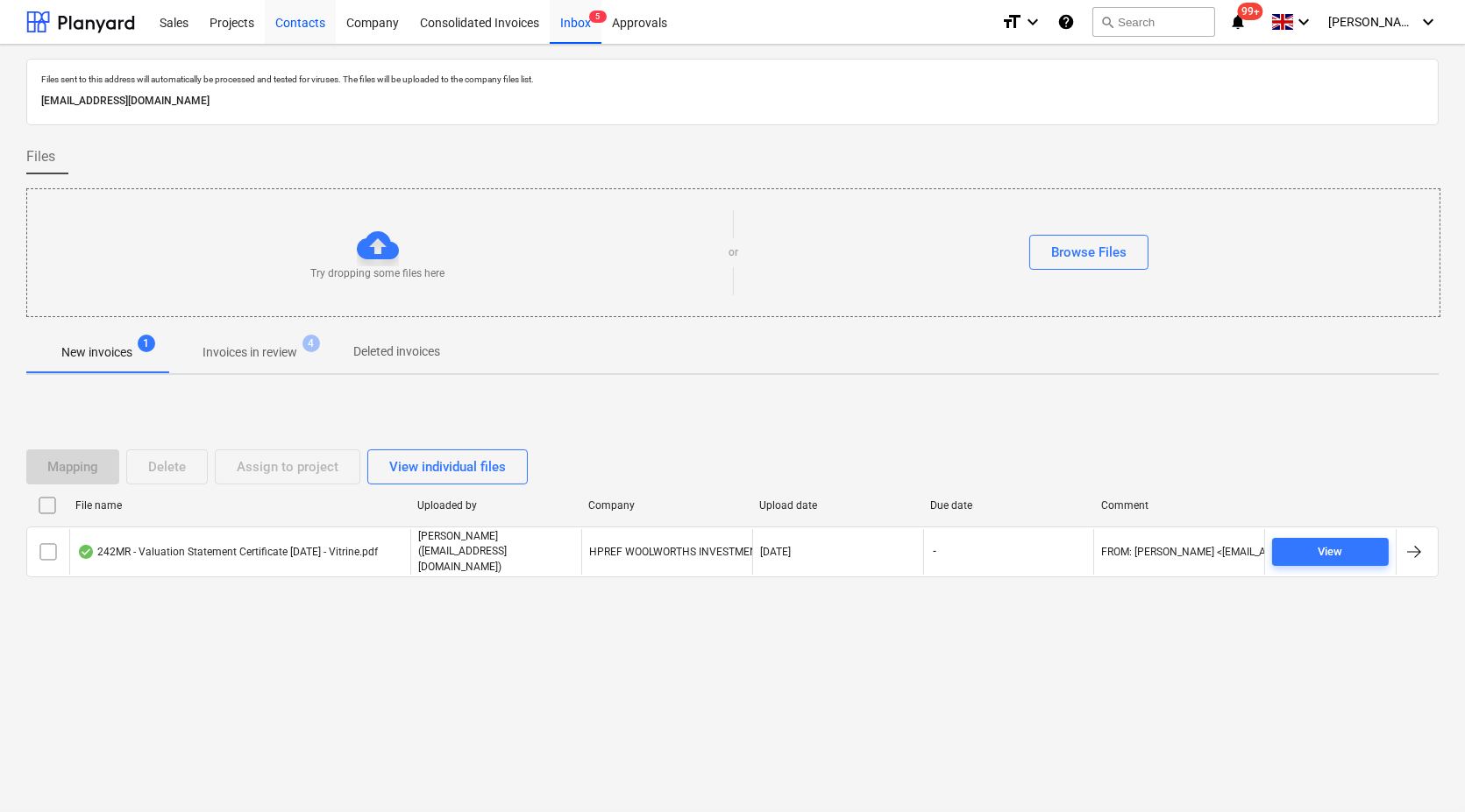
drag, startPoint x: 305, startPoint y: 15, endPoint x: 313, endPoint y: 31, distance: 17.9
click at [305, 15] on div "Contacts" at bounding box center [301, 22] width 71 height 45
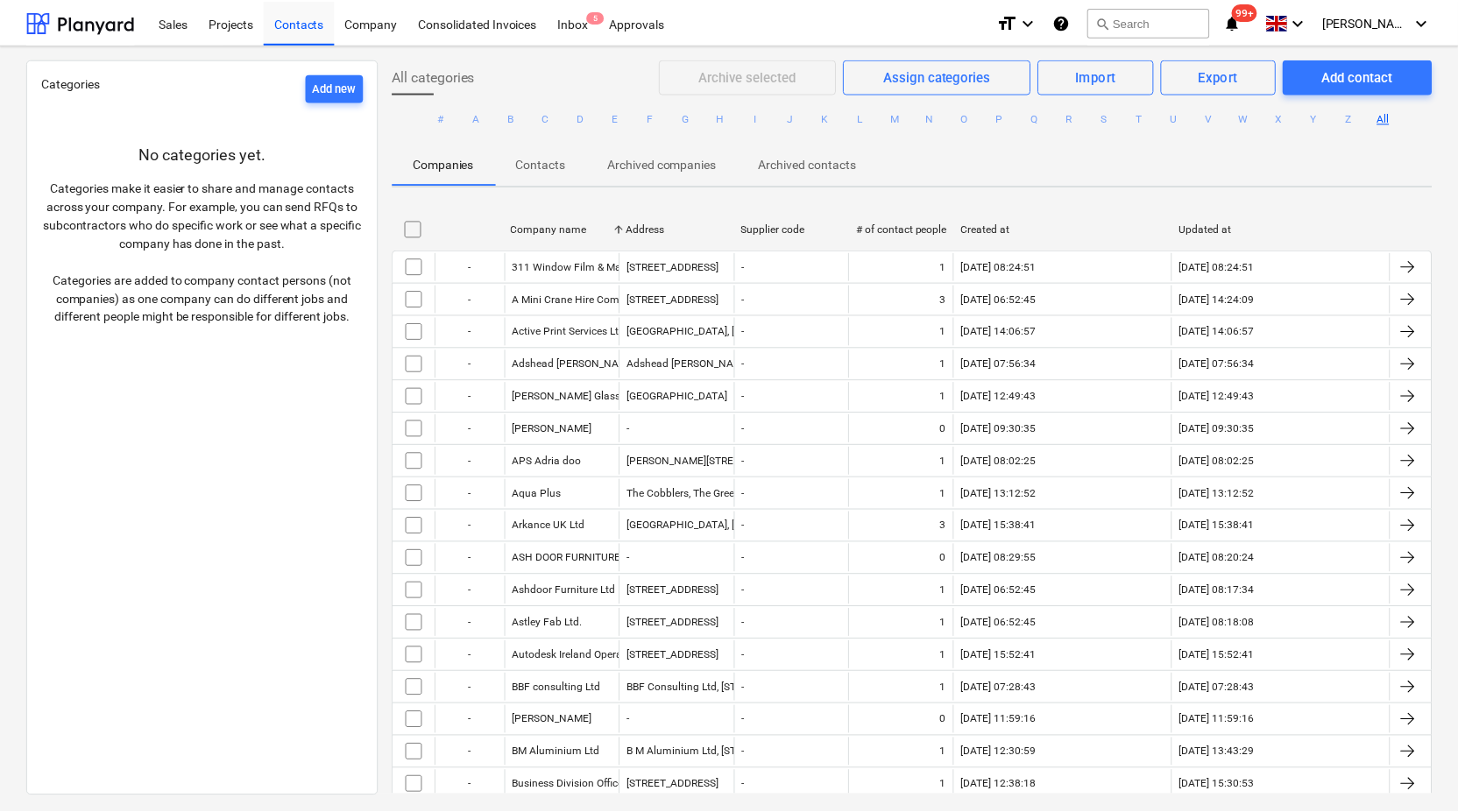
scroll to position [486, 0]
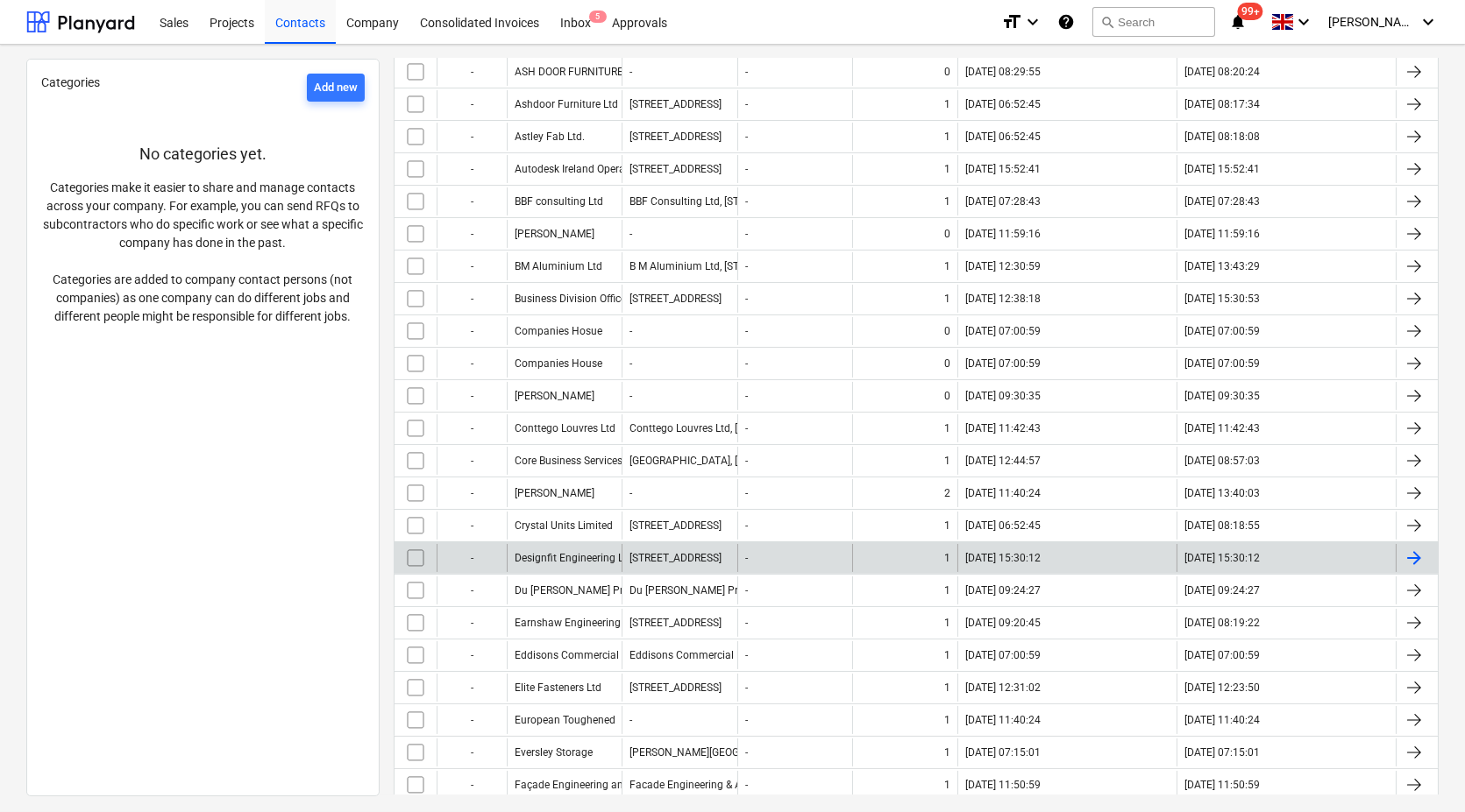
click at [596, 544] on div "Designfit Engineering Ltd" at bounding box center [563, 559] width 115 height 28
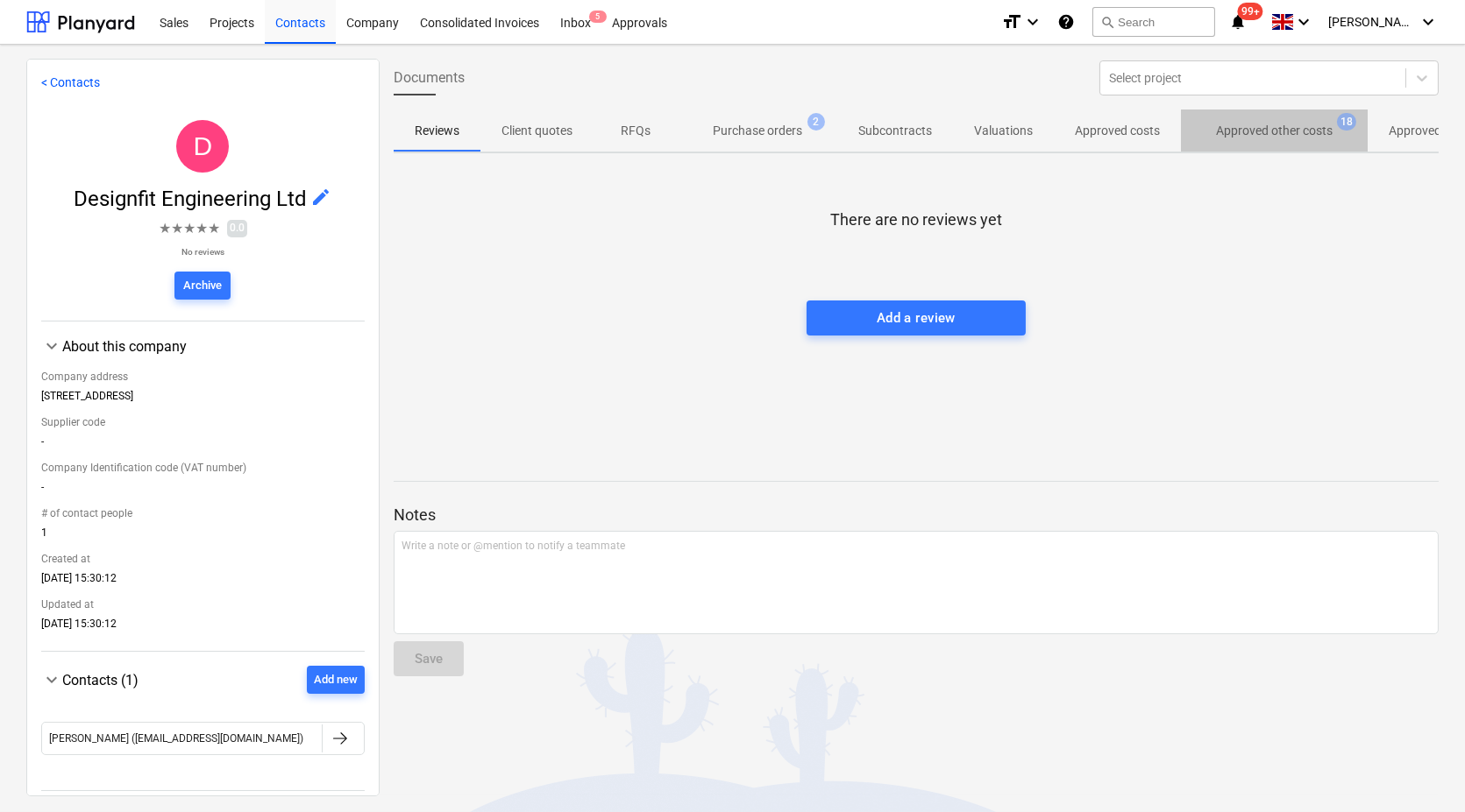
click at [1236, 139] on p "Approved other costs" at bounding box center [1274, 131] width 116 height 19
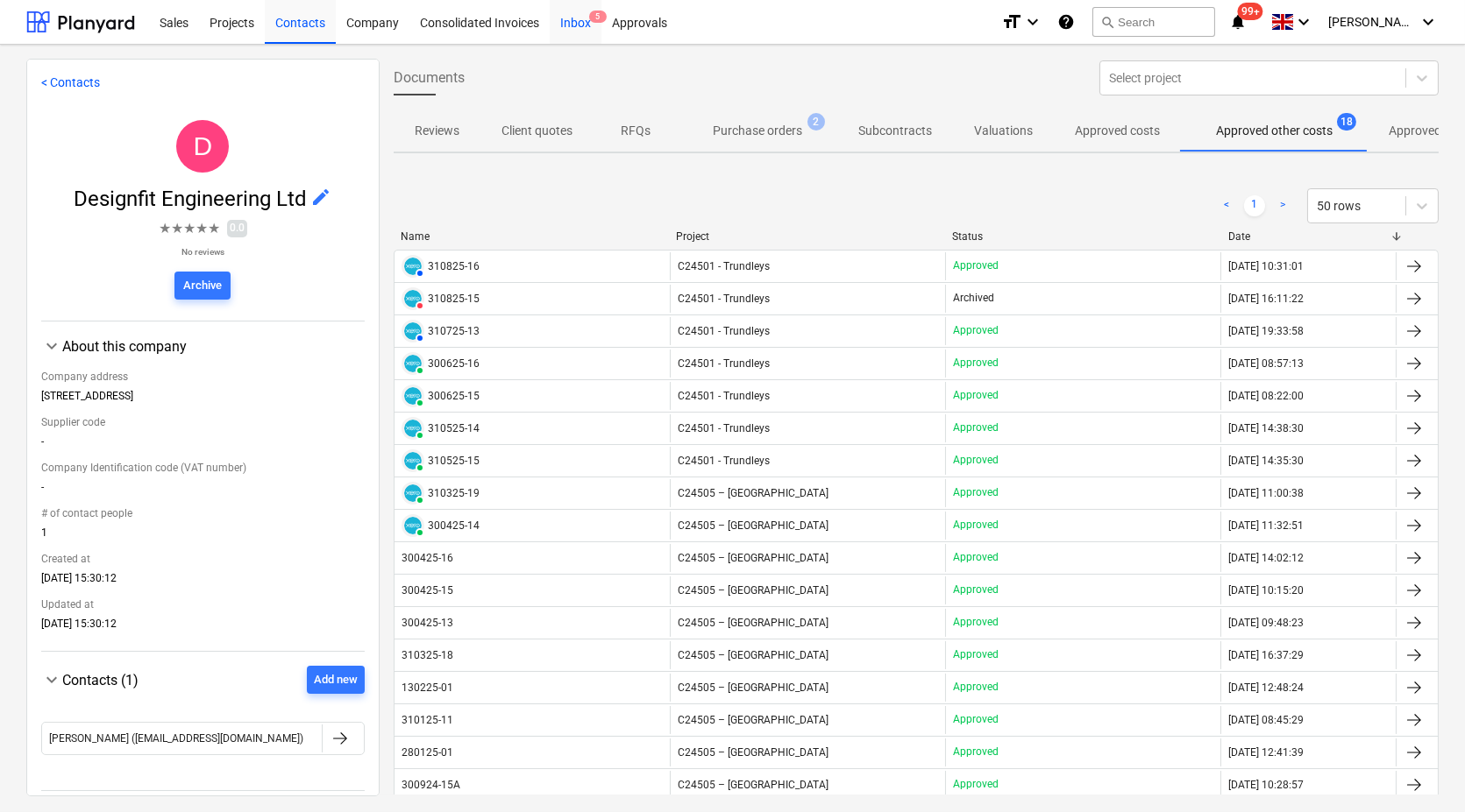
click at [581, 19] on div "Inbox 5" at bounding box center [575, 22] width 52 height 45
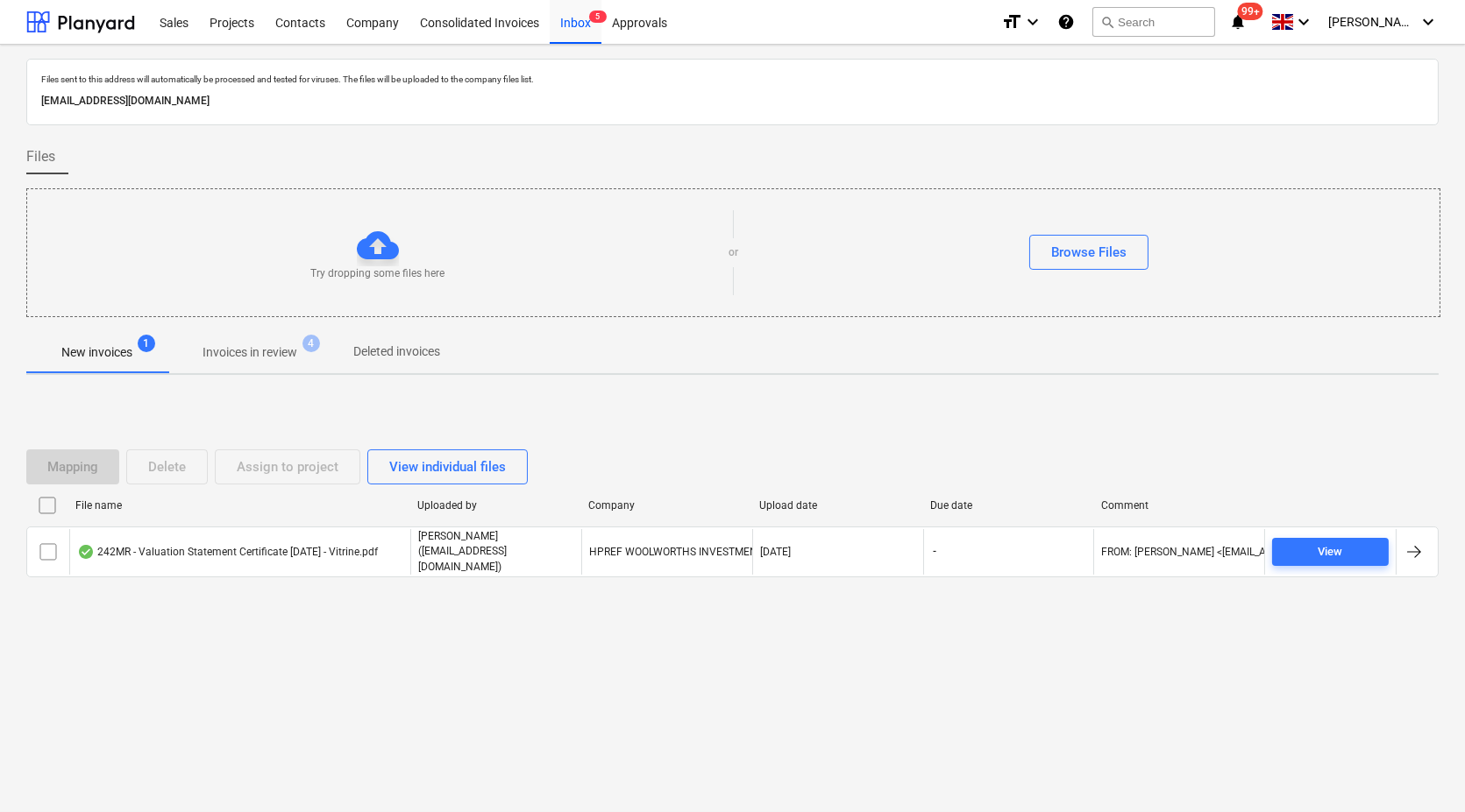
click at [266, 360] on p "Invoices in review" at bounding box center [250, 353] width 95 height 19
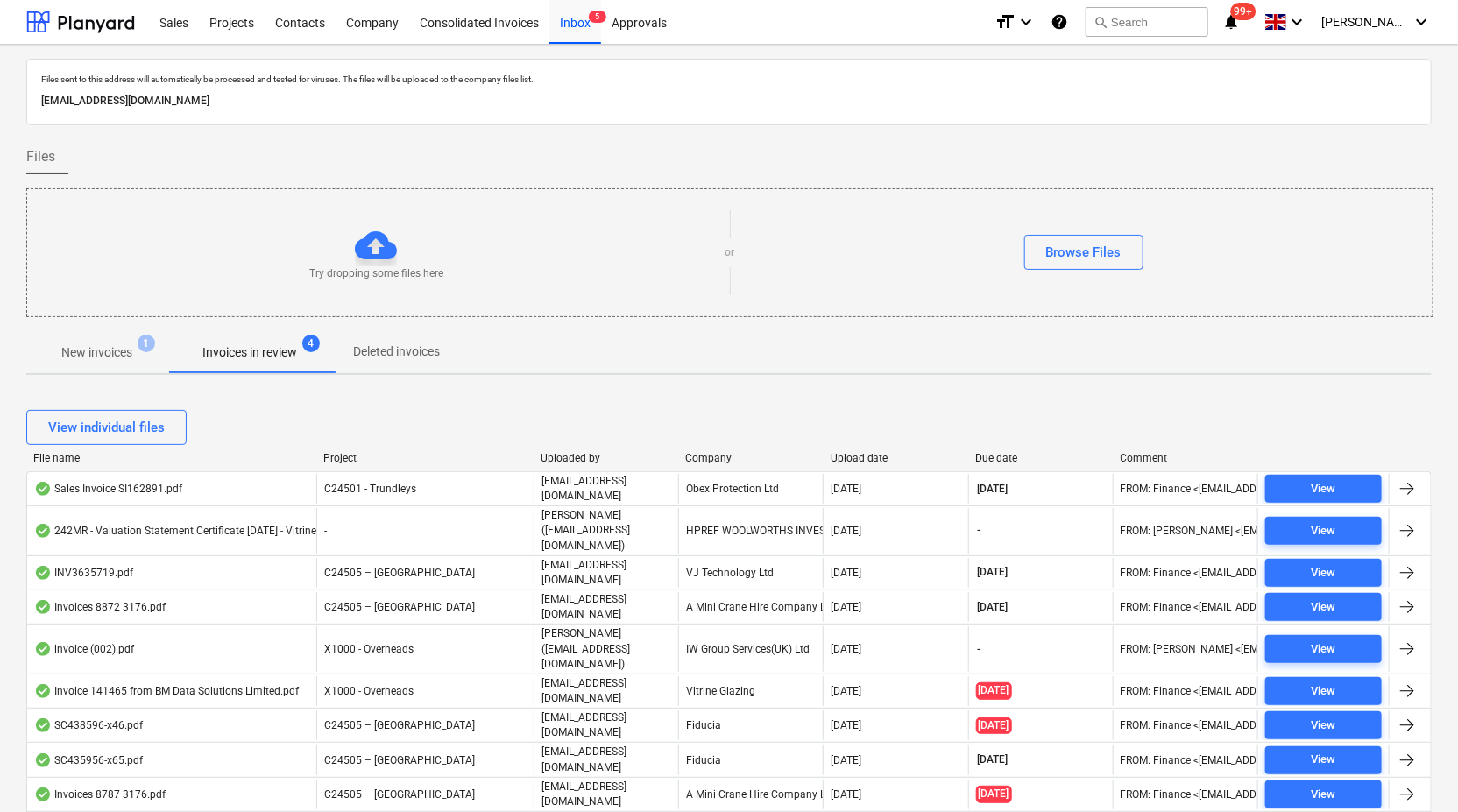
click at [125, 346] on p "New invoices" at bounding box center [97, 353] width 71 height 19
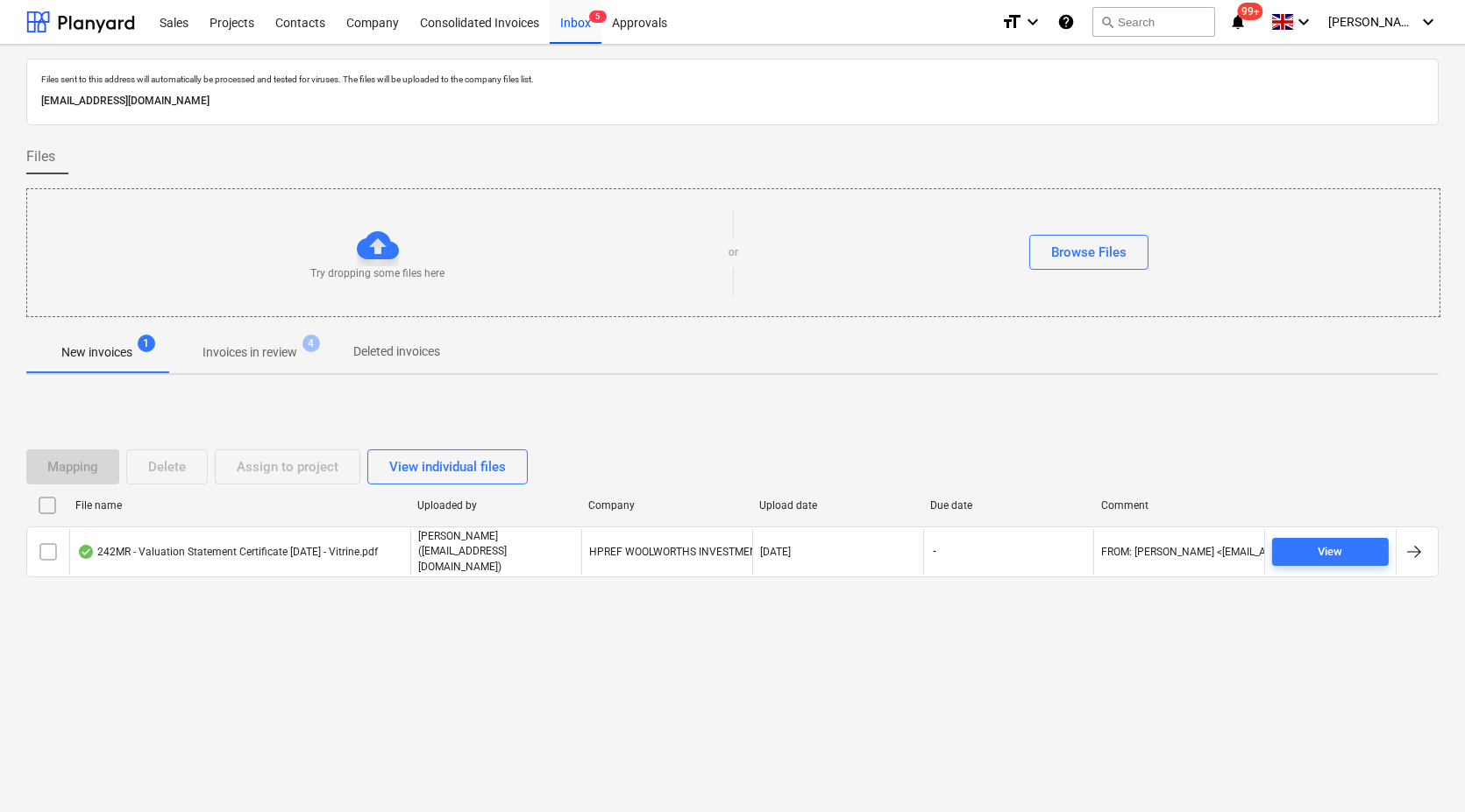
click at [247, 361] on span "Invoices in review 4" at bounding box center [249, 352] width 164 height 32
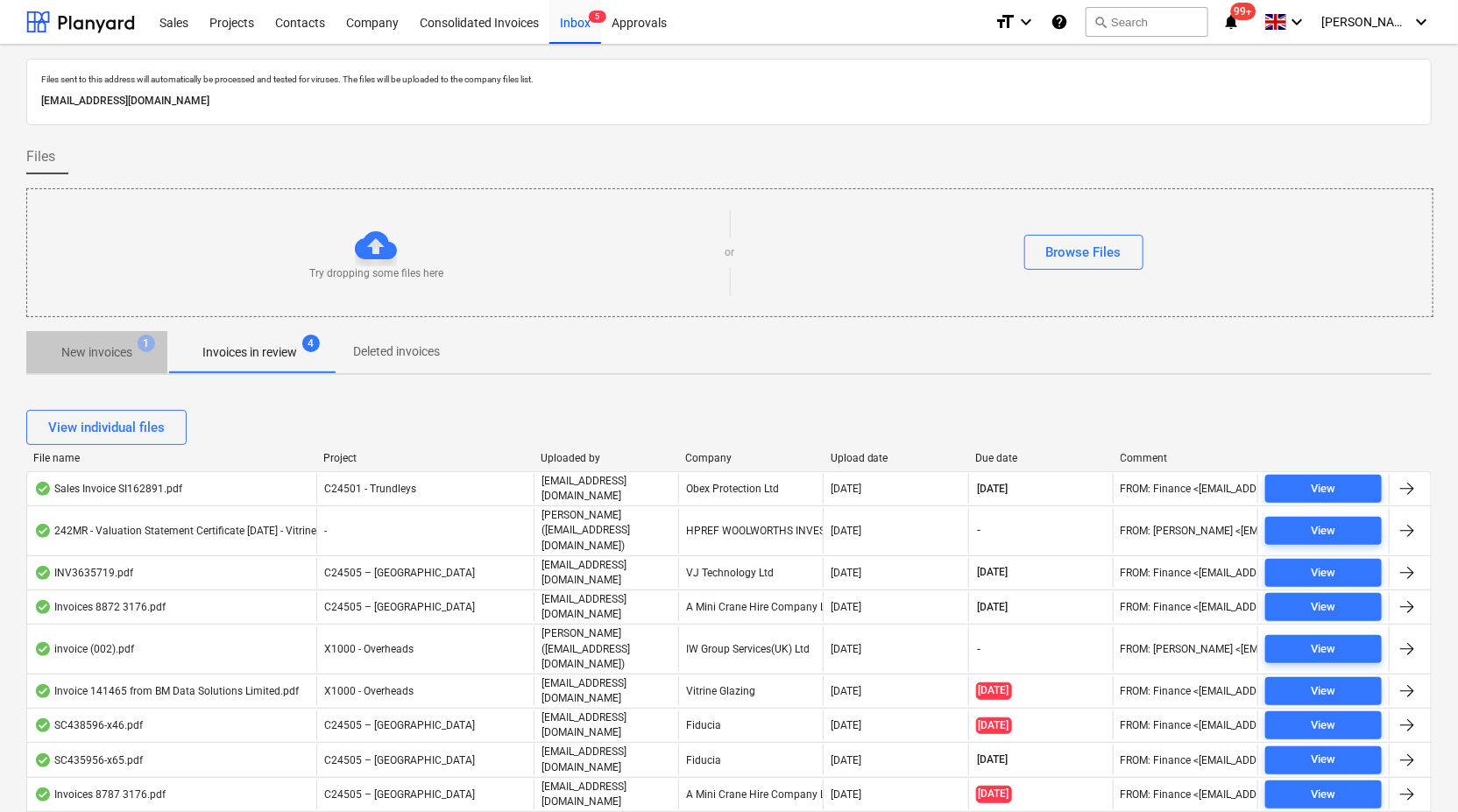
click at [117, 348] on p "New invoices" at bounding box center [97, 353] width 71 height 19
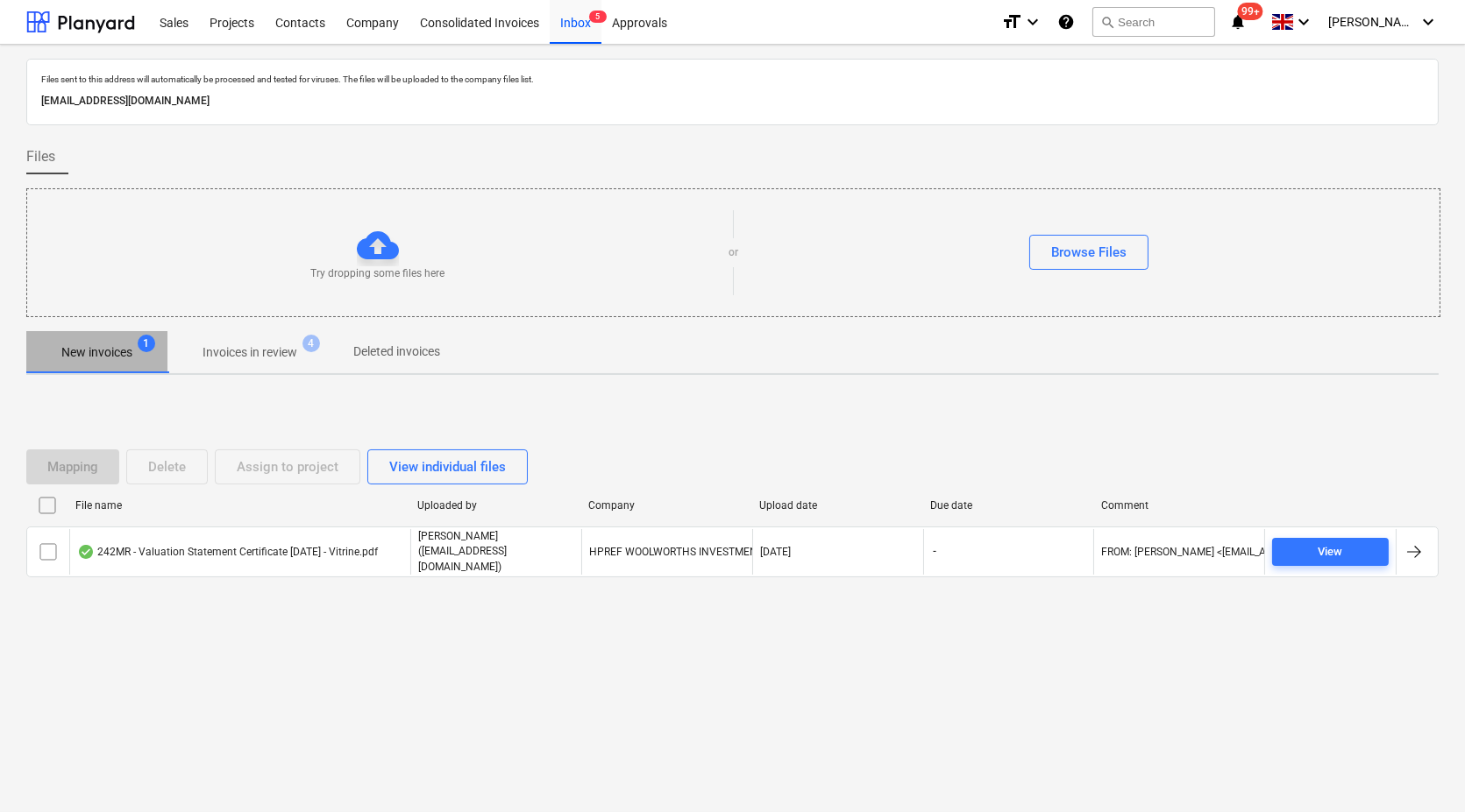
click at [117, 348] on p "New invoices" at bounding box center [97, 353] width 71 height 19
click at [254, 357] on p "Invoices in review" at bounding box center [250, 353] width 95 height 19
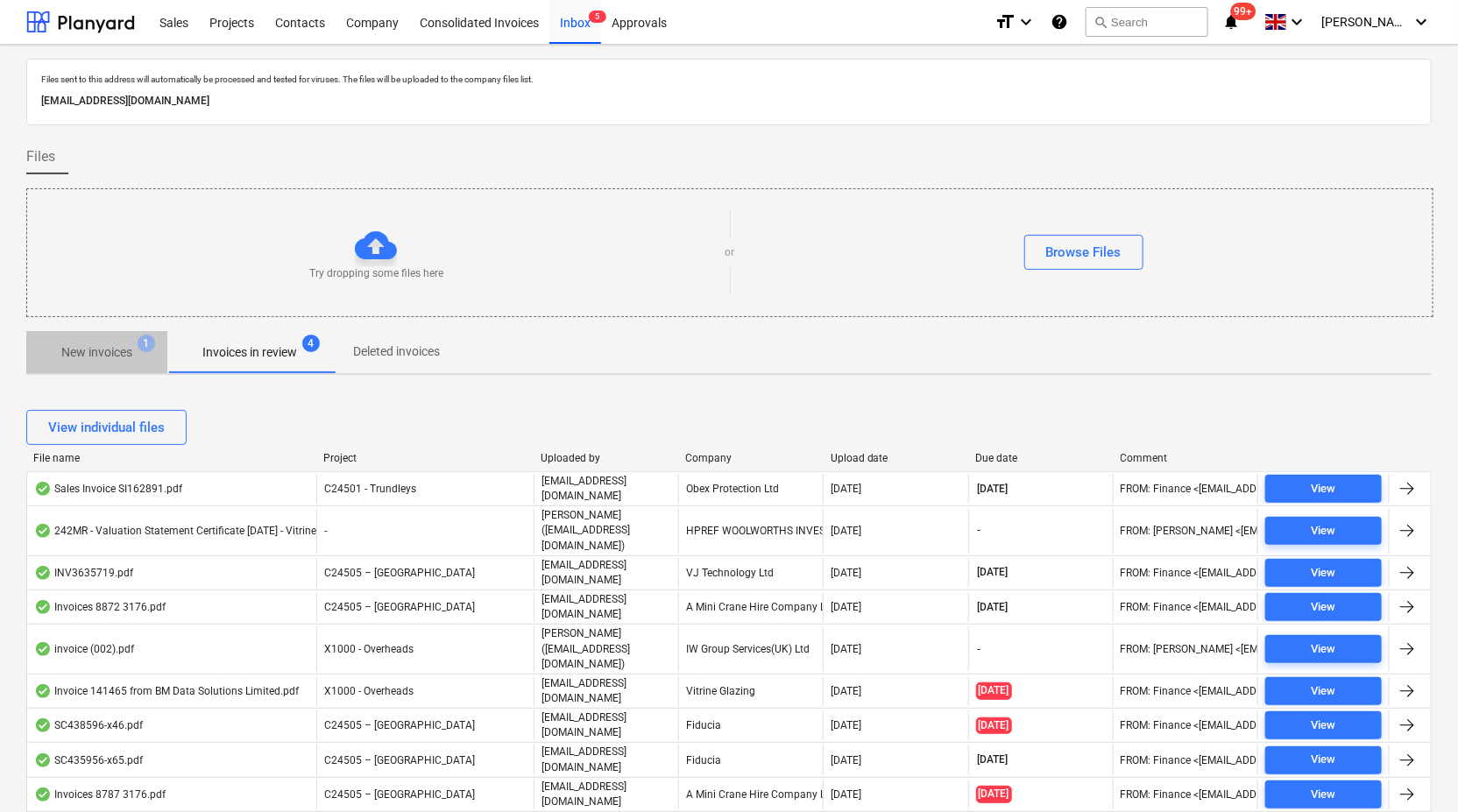
click at [88, 344] on p "New invoices" at bounding box center [97, 353] width 71 height 19
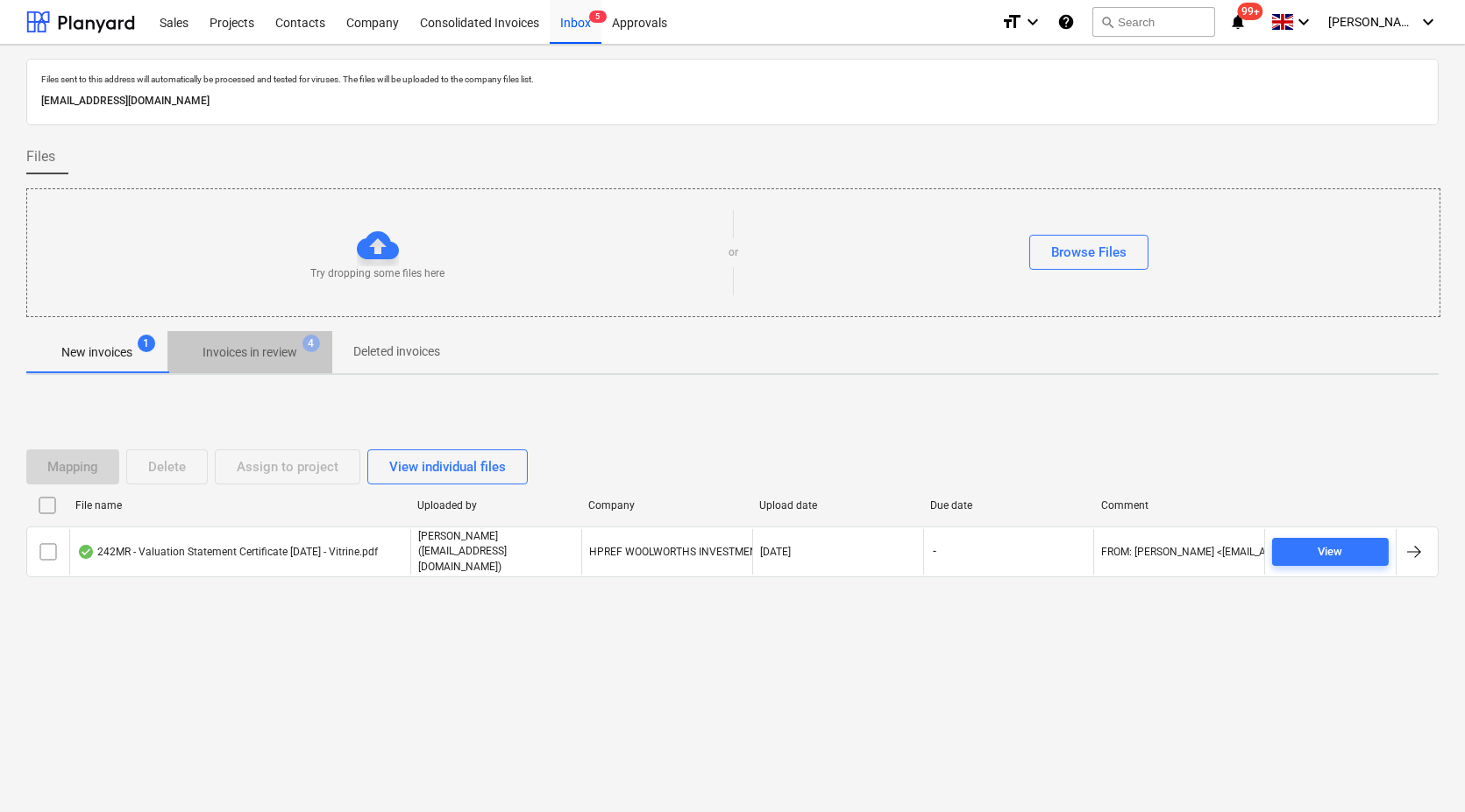
click at [254, 348] on p "Invoices in review" at bounding box center [250, 353] width 95 height 19
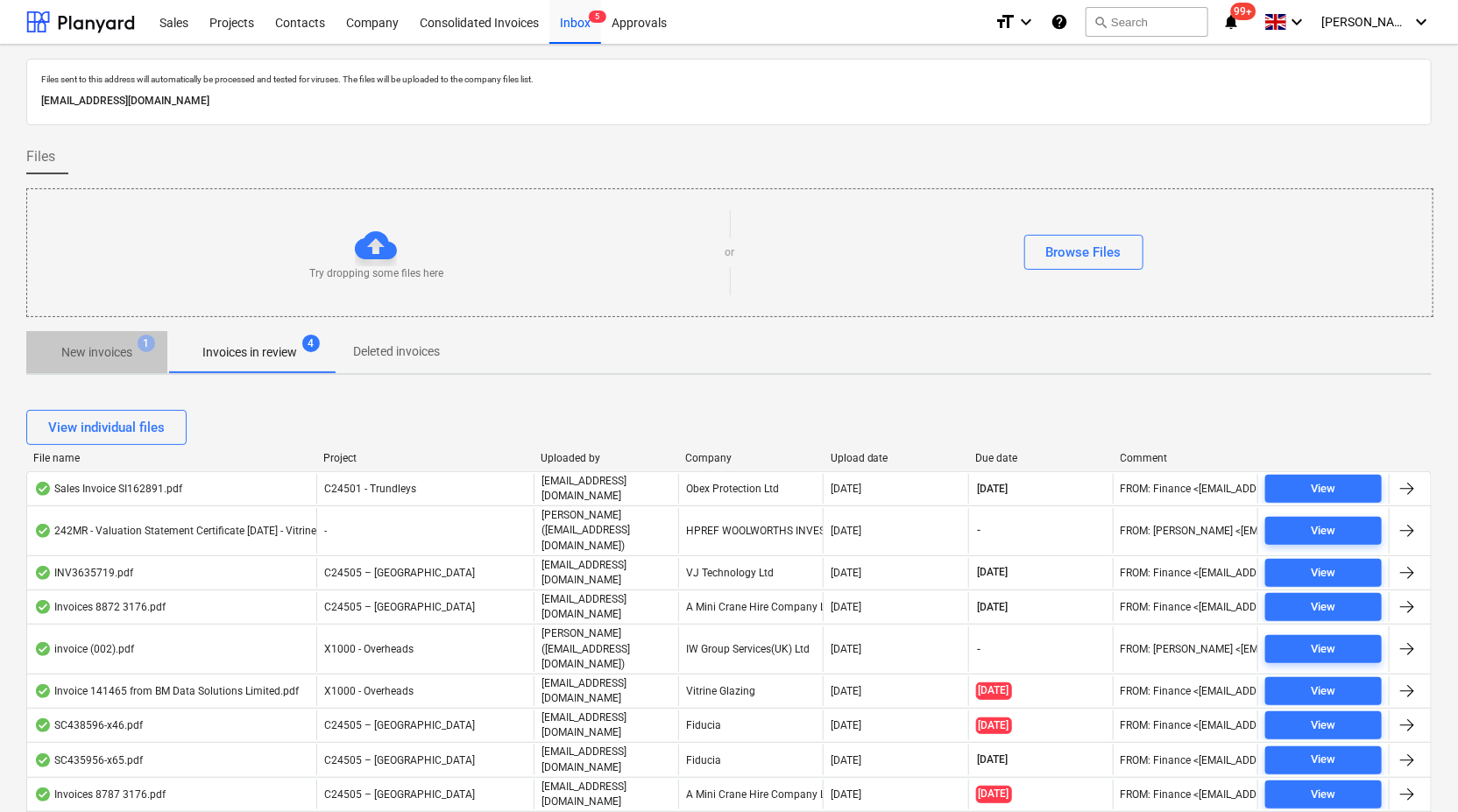
click at [126, 359] on p "New invoices" at bounding box center [97, 353] width 71 height 19
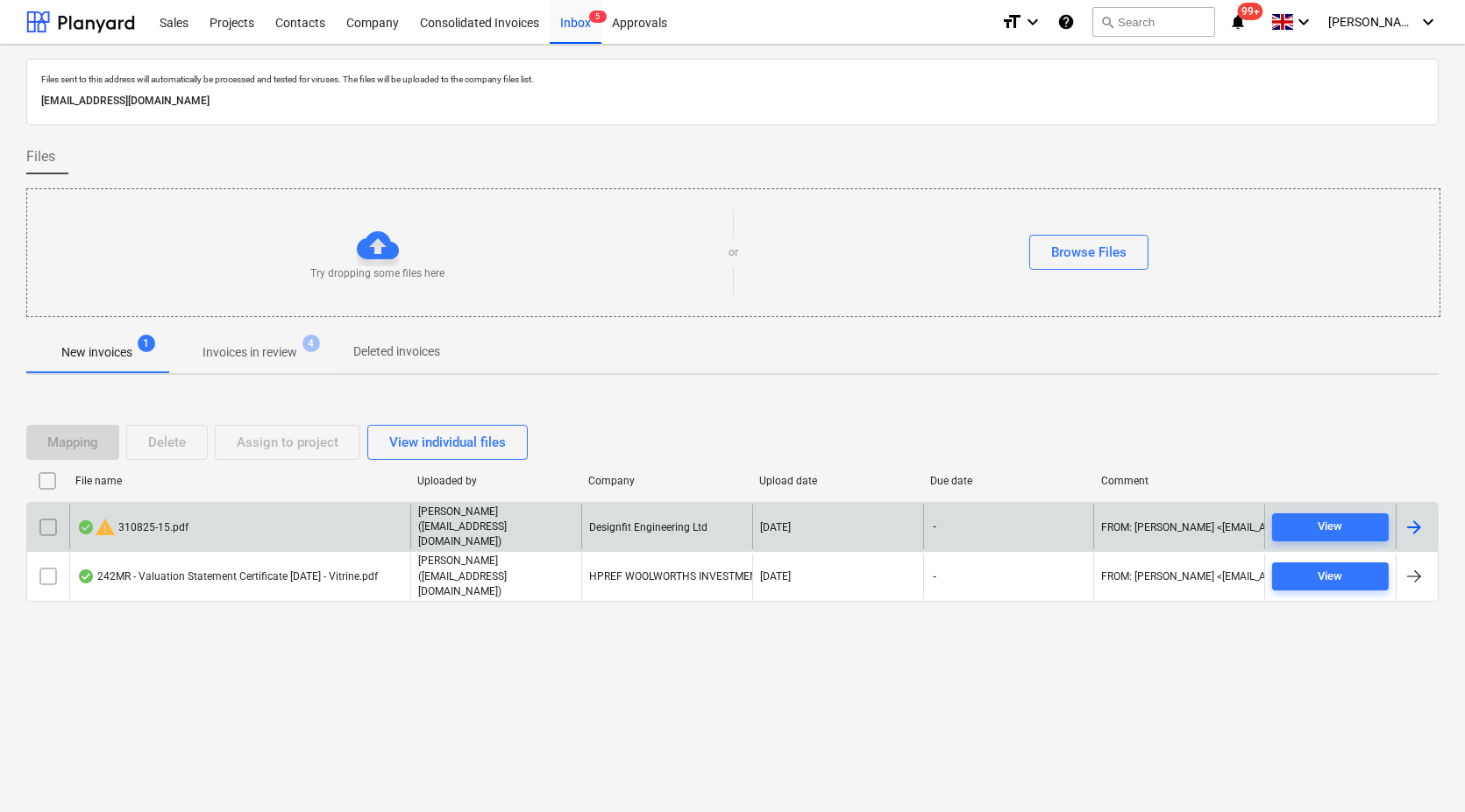
click at [334, 532] on div "warning 310825-15.pdf" at bounding box center [239, 528] width 341 height 45
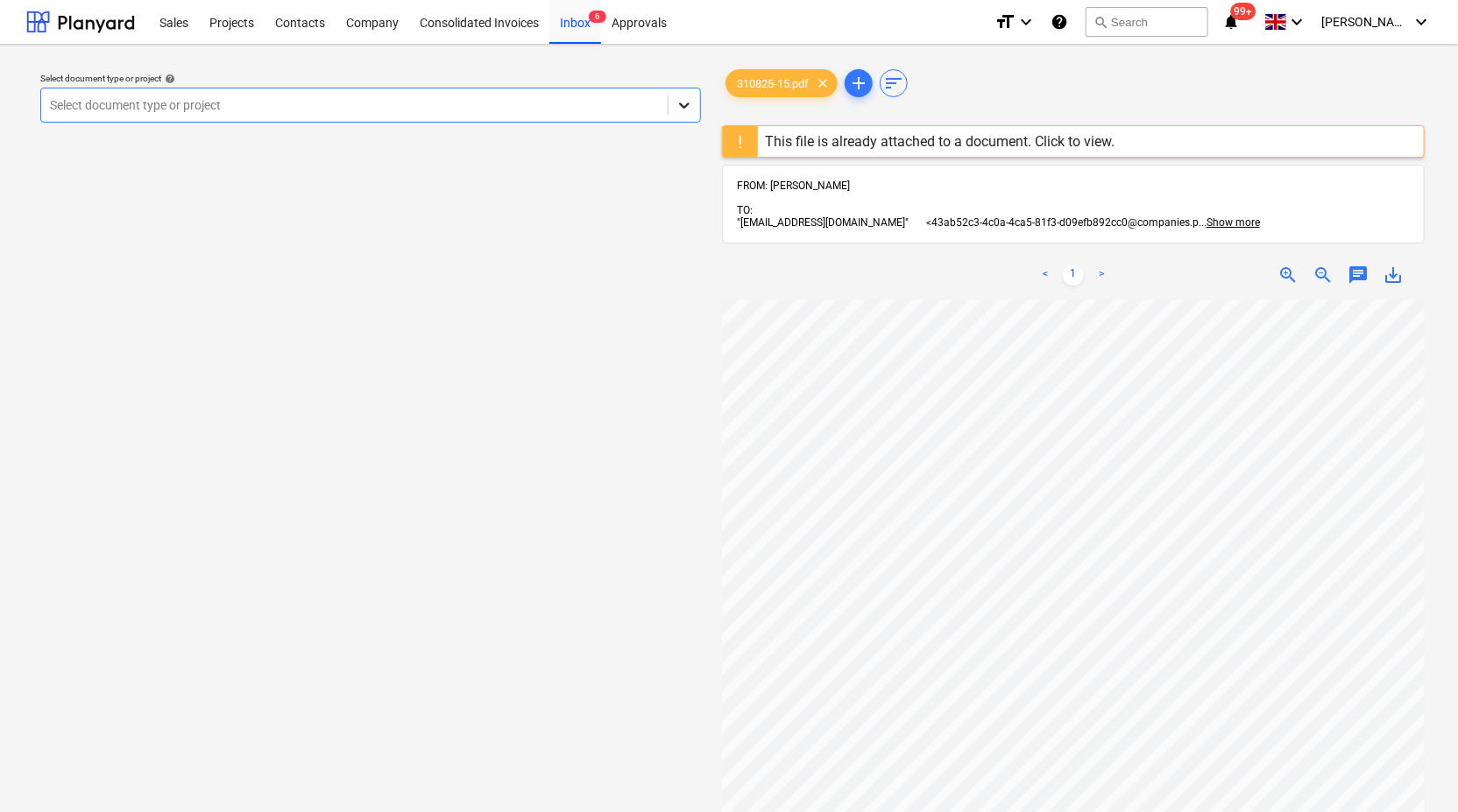
click at [691, 108] on icon at bounding box center [684, 105] width 18 height 18
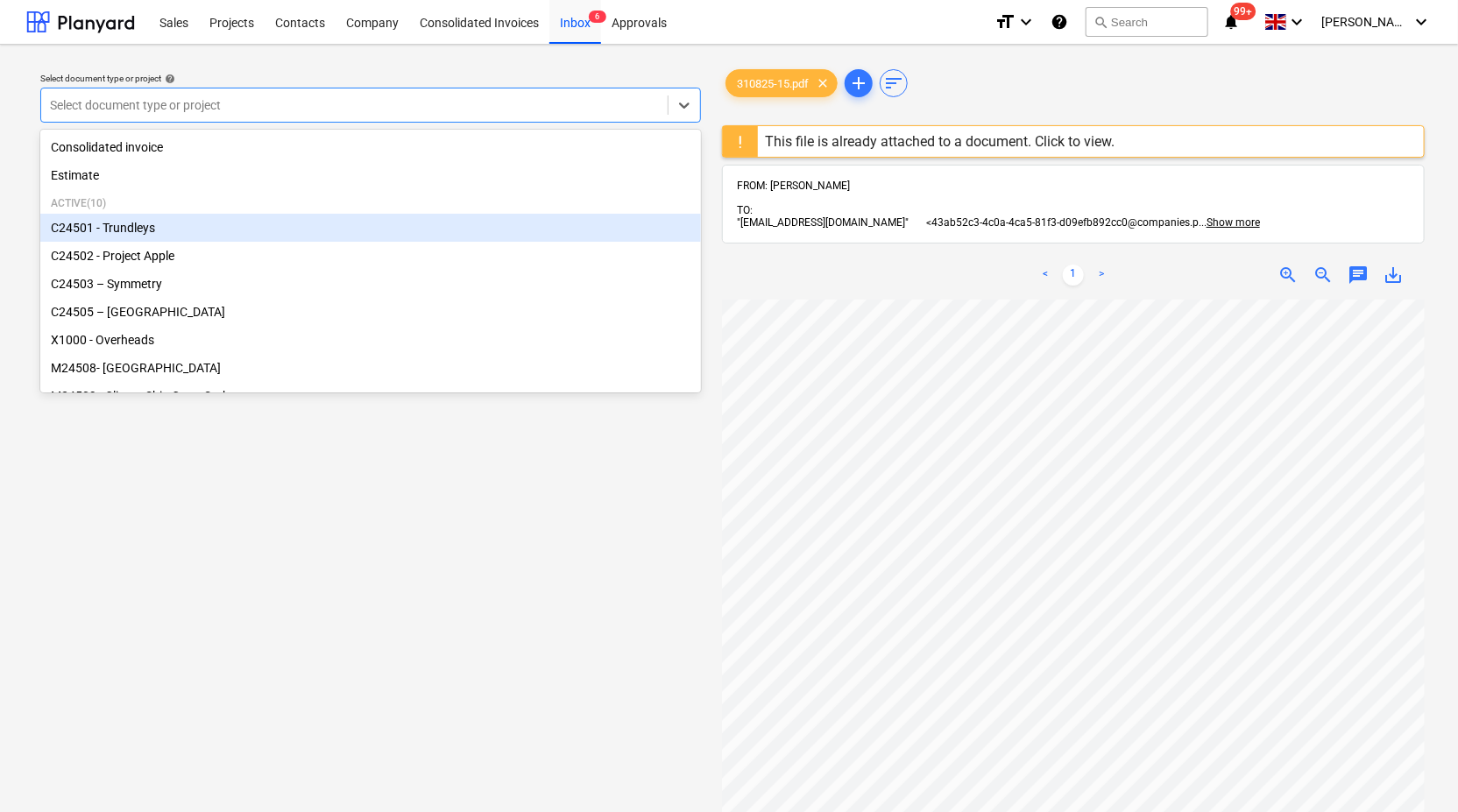
click at [556, 230] on div "C24501 - Trundleys" at bounding box center [371, 228] width 661 height 28
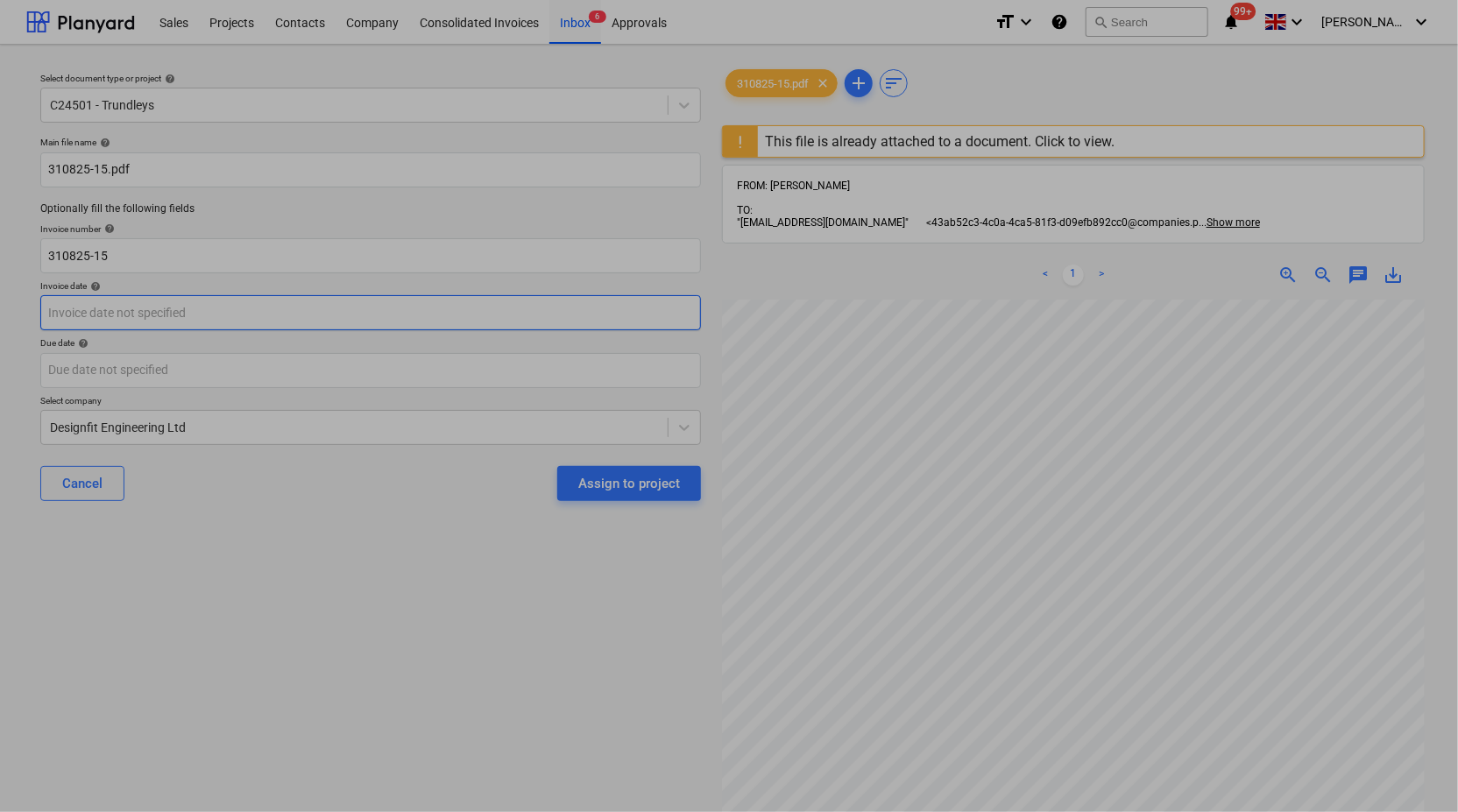
click at [528, 315] on body "Sales Projects Contacts Company Consolidated Invoices Inbox 6 Approvals format_…" at bounding box center [729, 406] width 1458 height 812
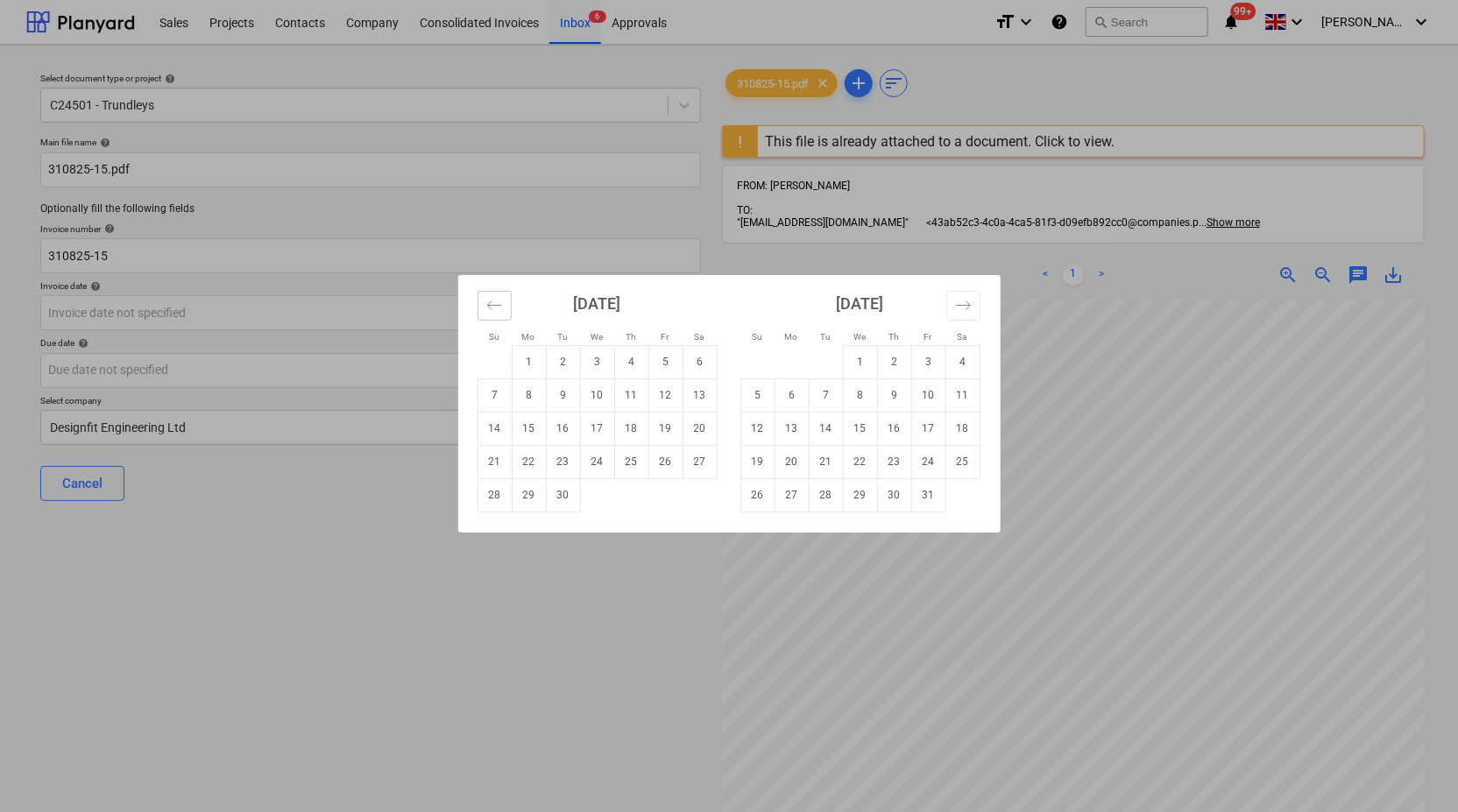
click at [500, 307] on icon "Move backward to switch to the previous month." at bounding box center [495, 305] width 17 height 17
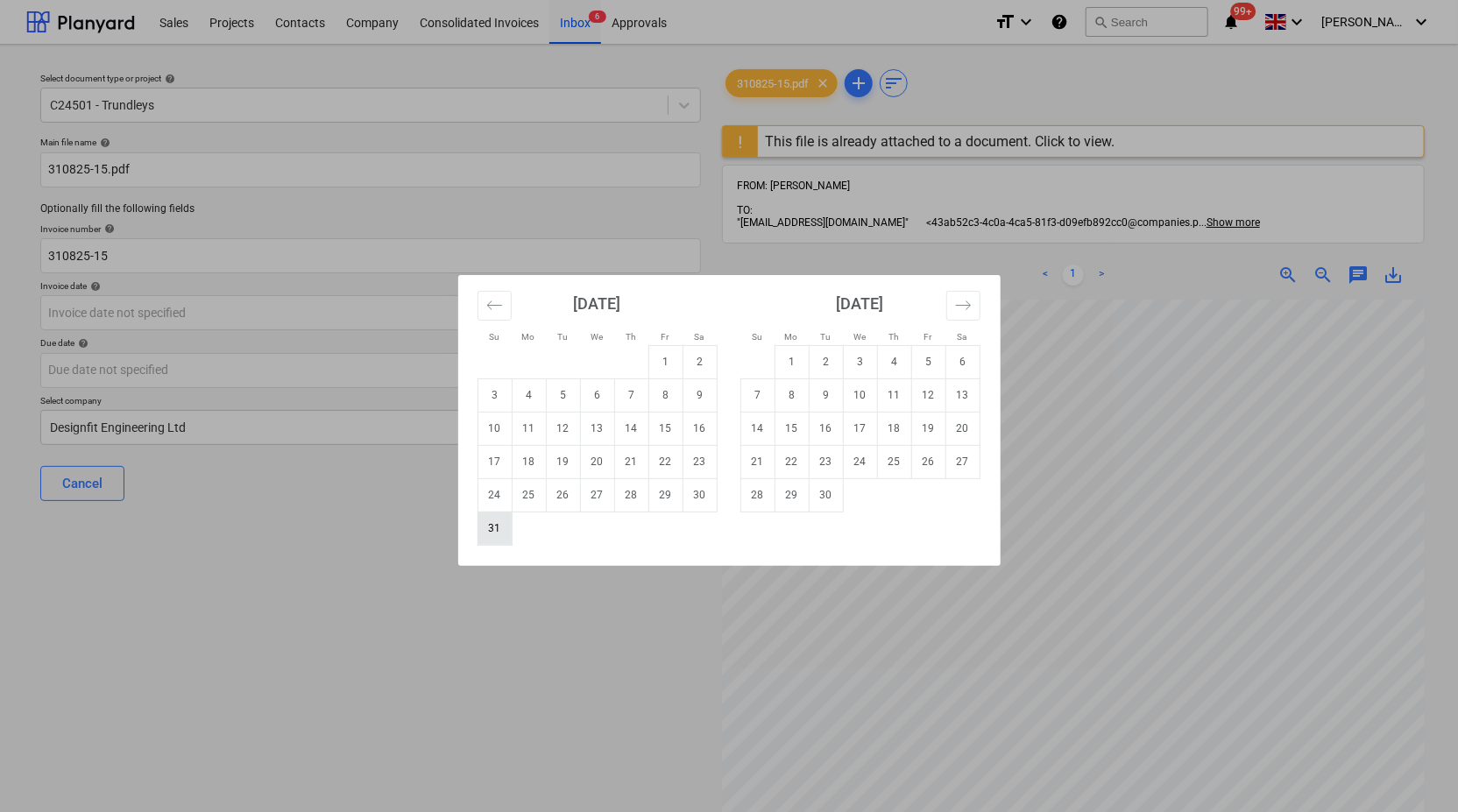
click at [505, 528] on td "31" at bounding box center [495, 528] width 34 height 33
type input "[DATE]"
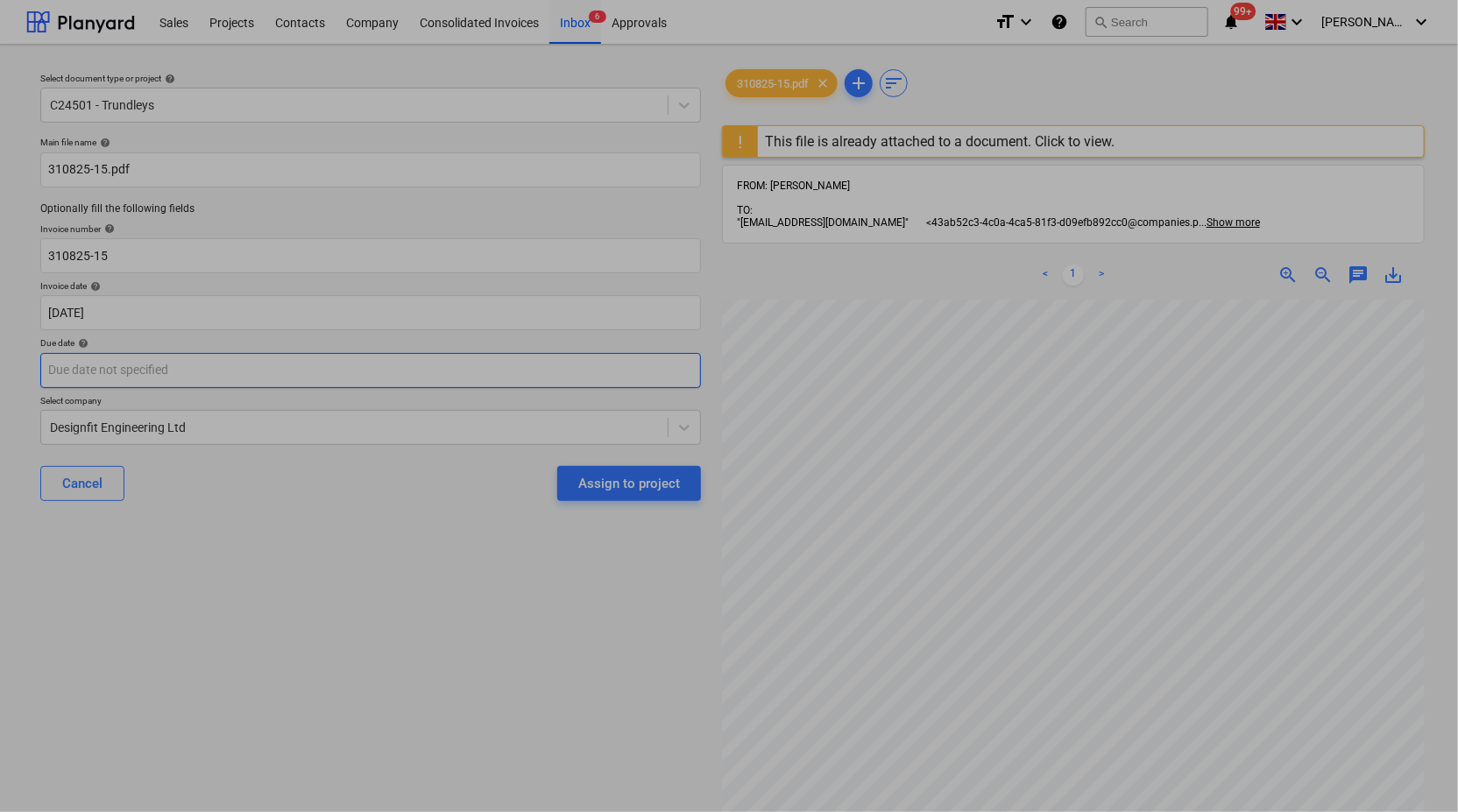
click at [579, 363] on body "Sales Projects Contacts Company Consolidated Invoices Inbox 6 Approvals format_…" at bounding box center [729, 406] width 1458 height 812
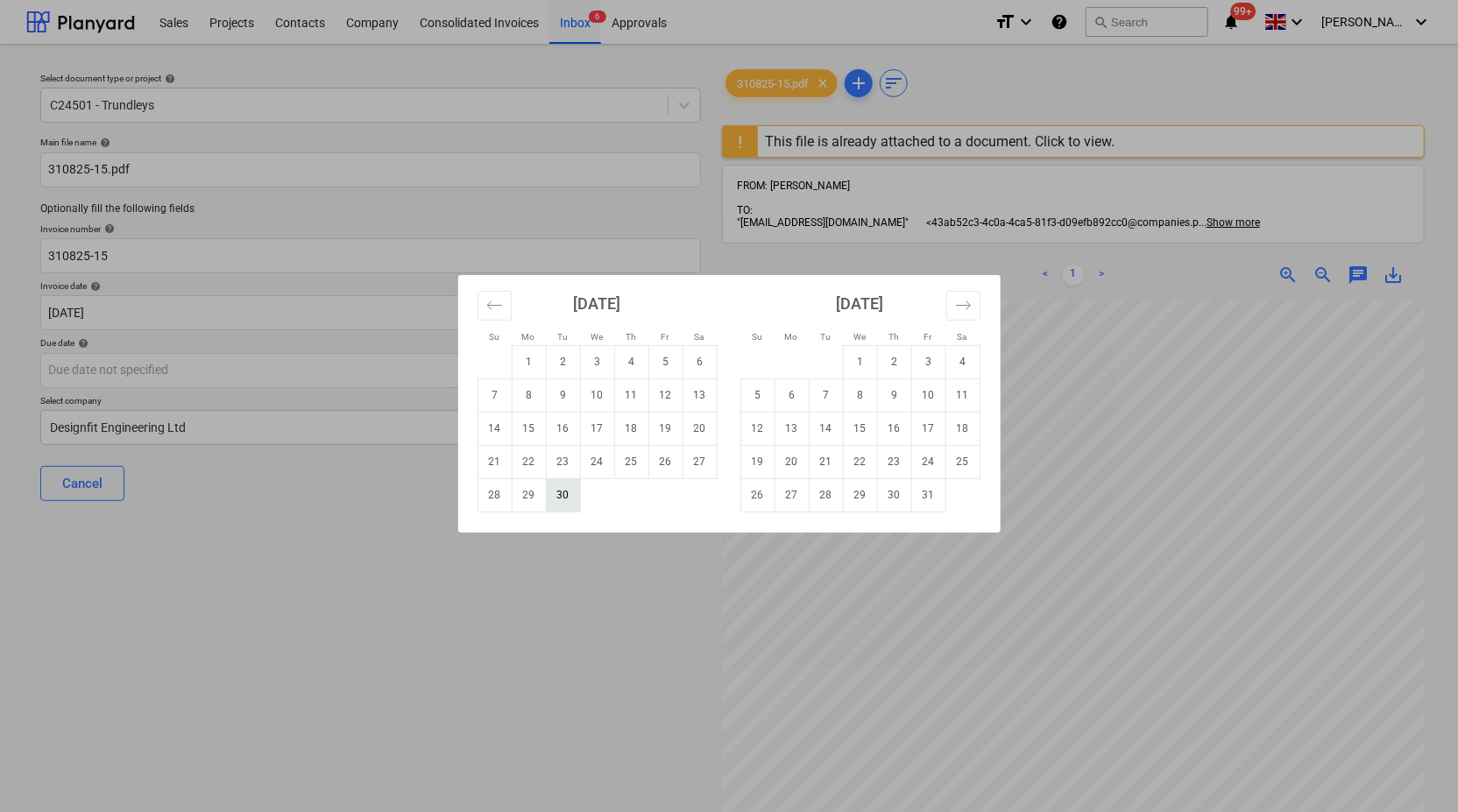
click at [568, 493] on td "30" at bounding box center [562, 495] width 34 height 33
type input "[DATE]"
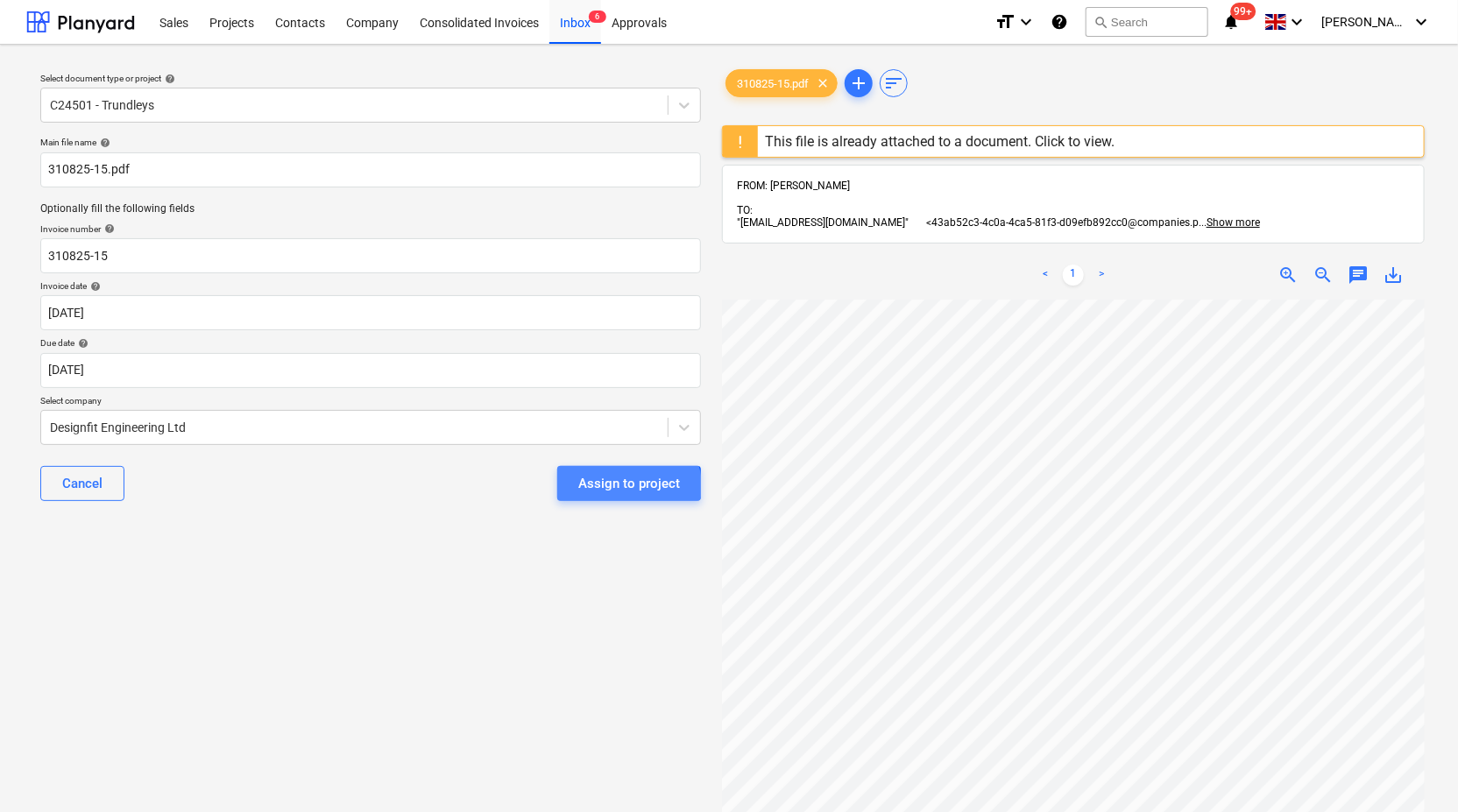
click at [629, 486] on div "Assign to project" at bounding box center [629, 483] width 101 height 23
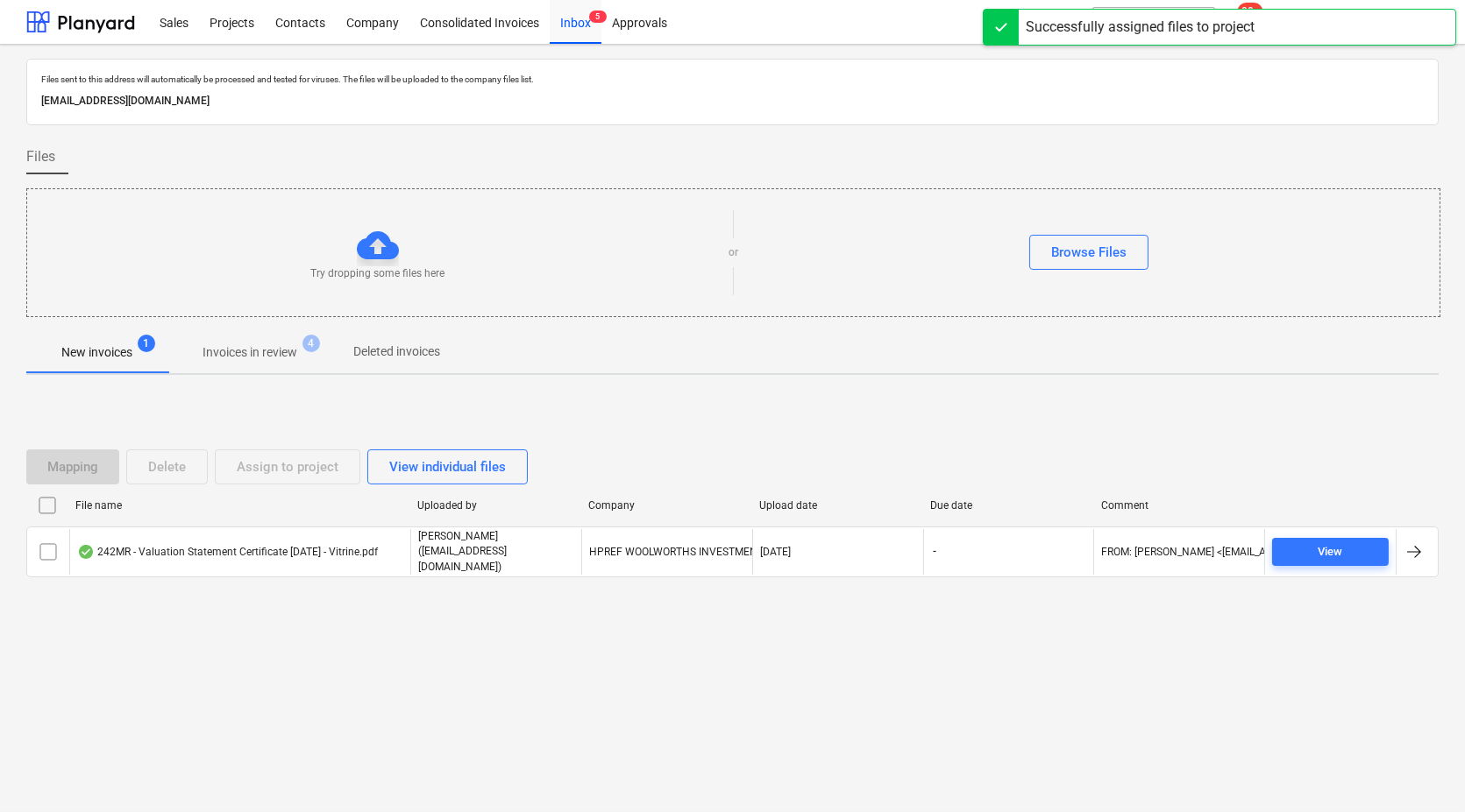
click at [260, 354] on p "Invoices in review" at bounding box center [250, 353] width 95 height 19
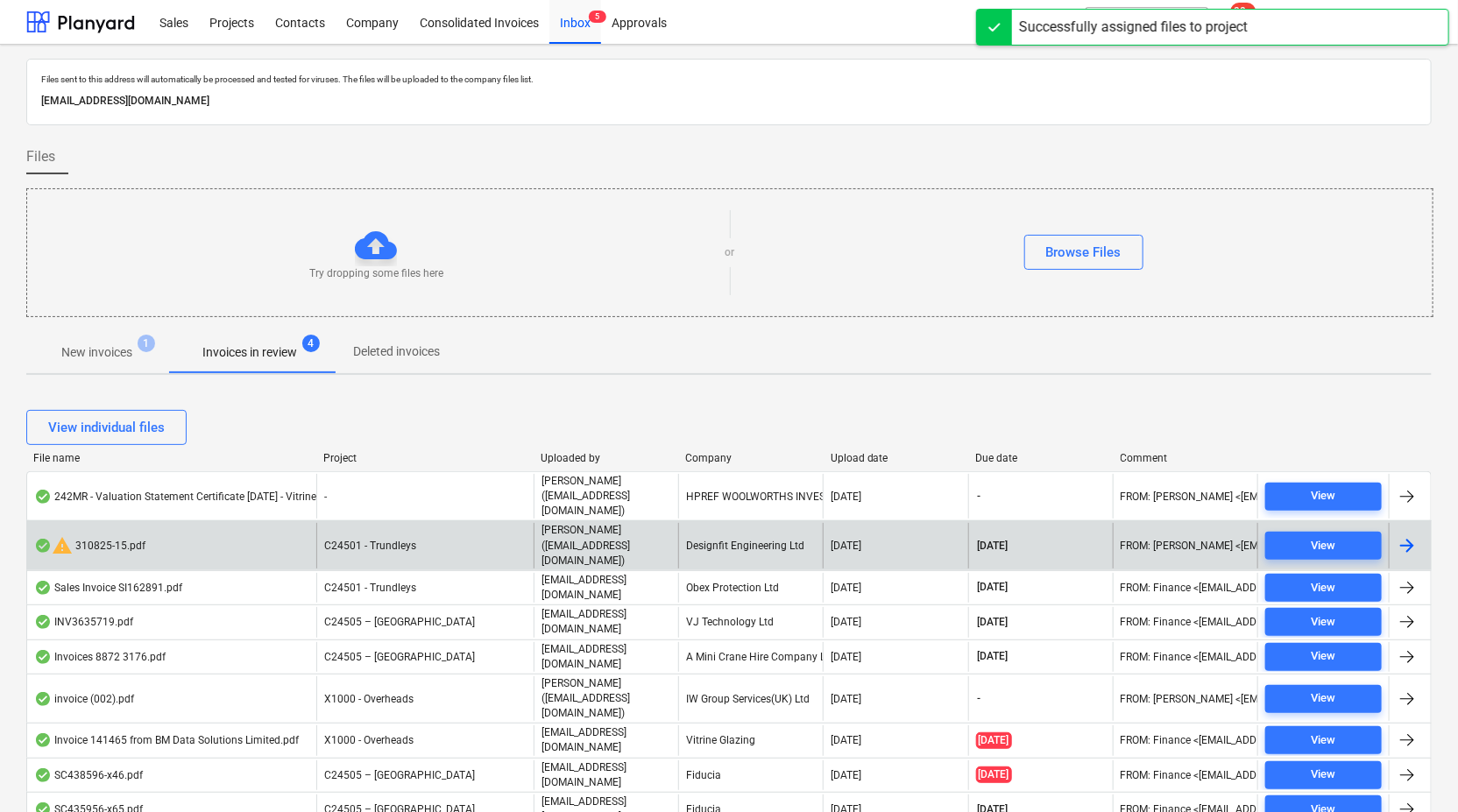
click at [726, 523] on div "Designfit Engineering Ltd" at bounding box center [750, 545] width 145 height 45
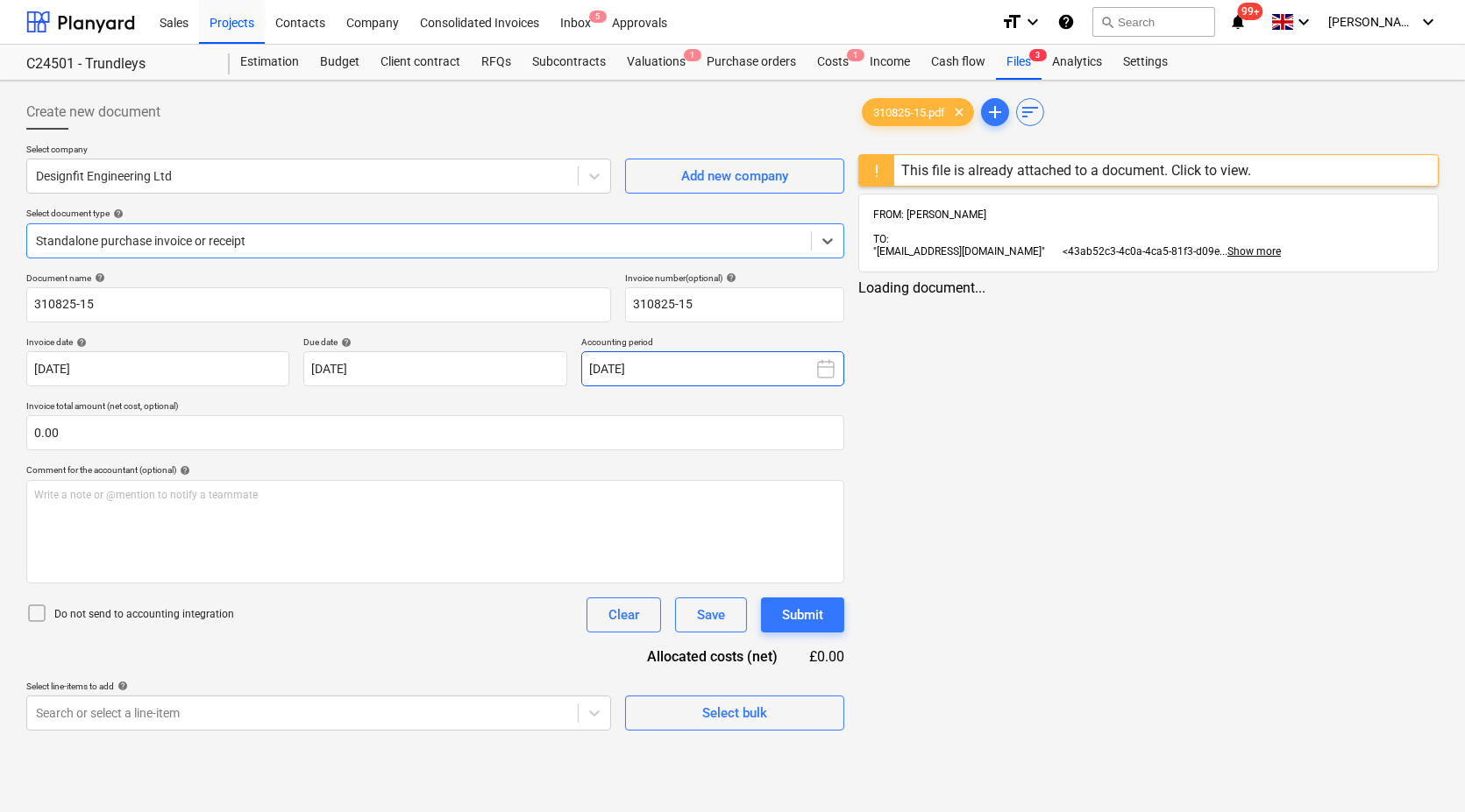
type input "[DATE]"
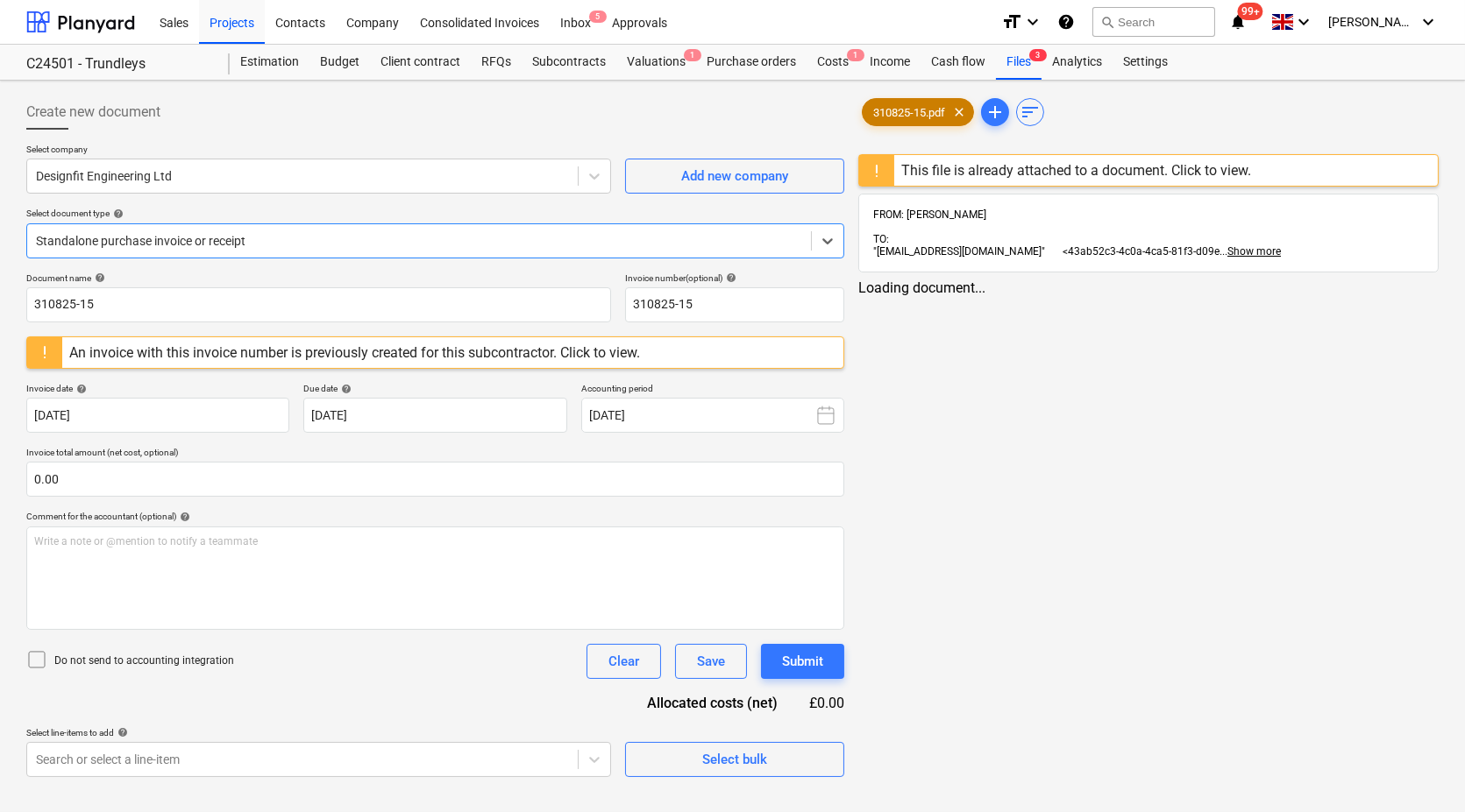
click at [910, 117] on span "310825-15.pdf" at bounding box center [908, 113] width 93 height 13
click at [831, 240] on icon at bounding box center [824, 240] width 18 height 18
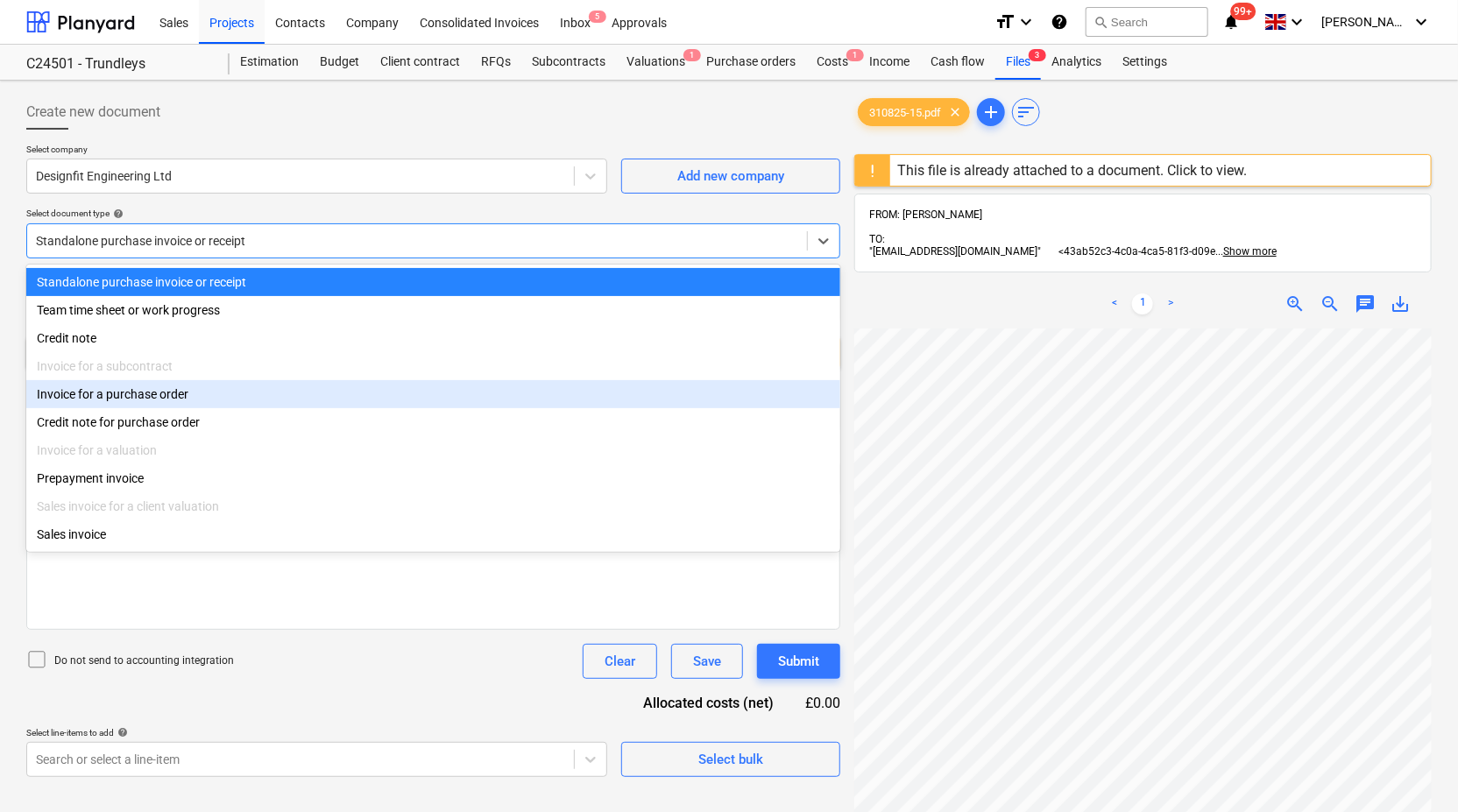
click at [670, 375] on div "Invoice for a subcontract" at bounding box center [433, 366] width 814 height 28
click at [653, 389] on div "Invoice for a purchase order" at bounding box center [433, 394] width 814 height 28
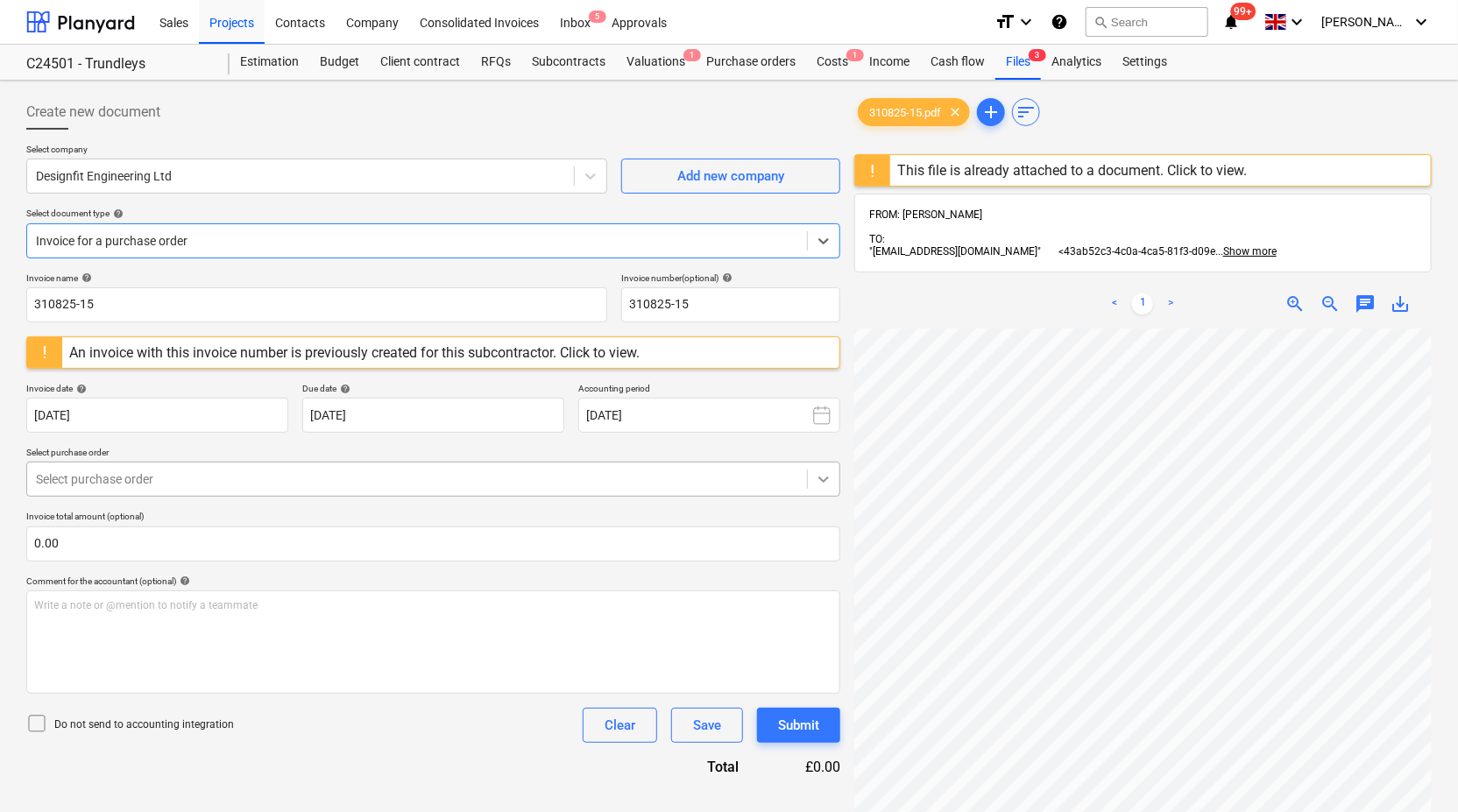
click at [823, 480] on icon at bounding box center [823, 481] width 10 height 7
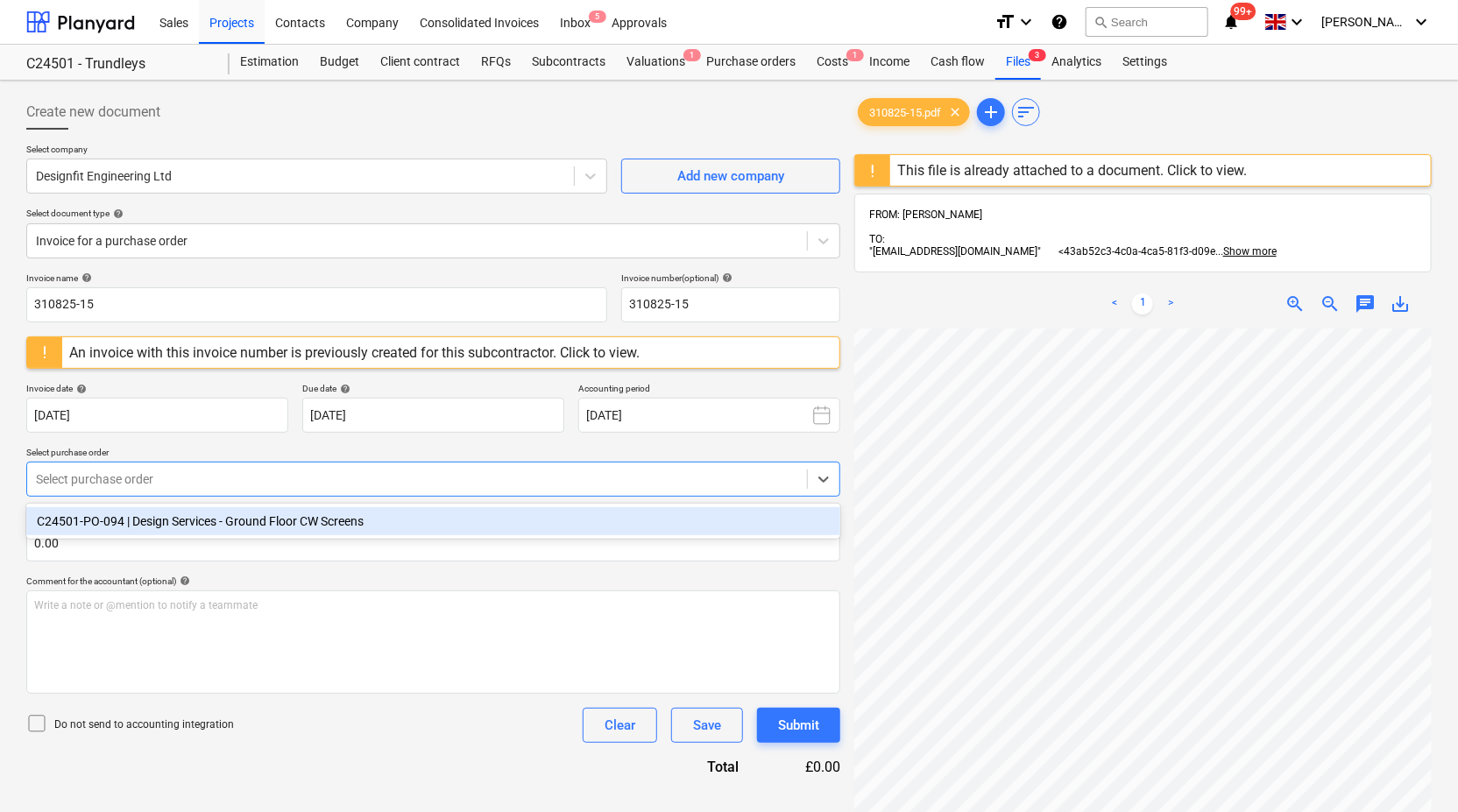
click at [603, 519] on div "C24501-PO-094 | Design Services - Ground Floor CW Screens" at bounding box center [433, 521] width 814 height 28
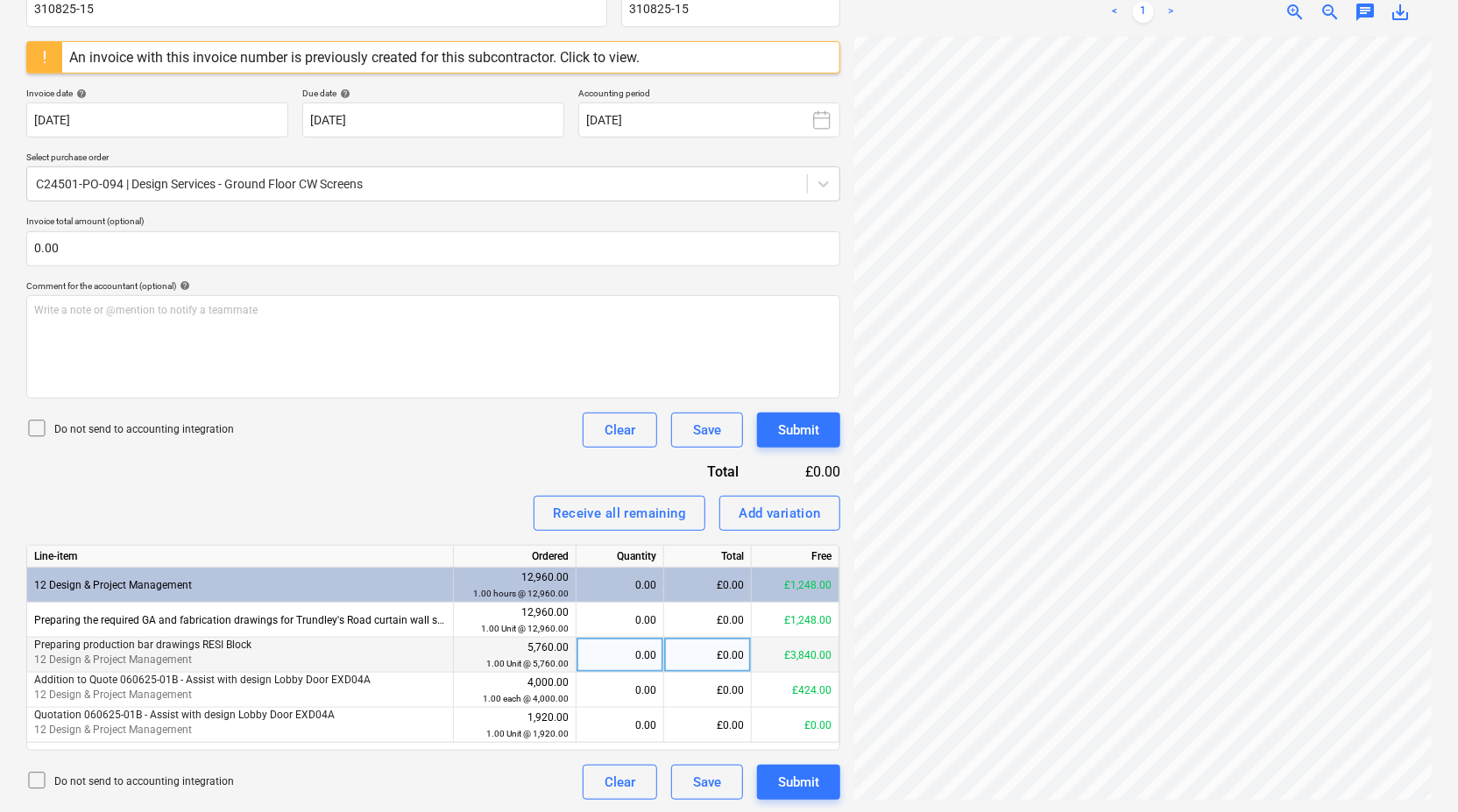
scroll to position [46, 0]
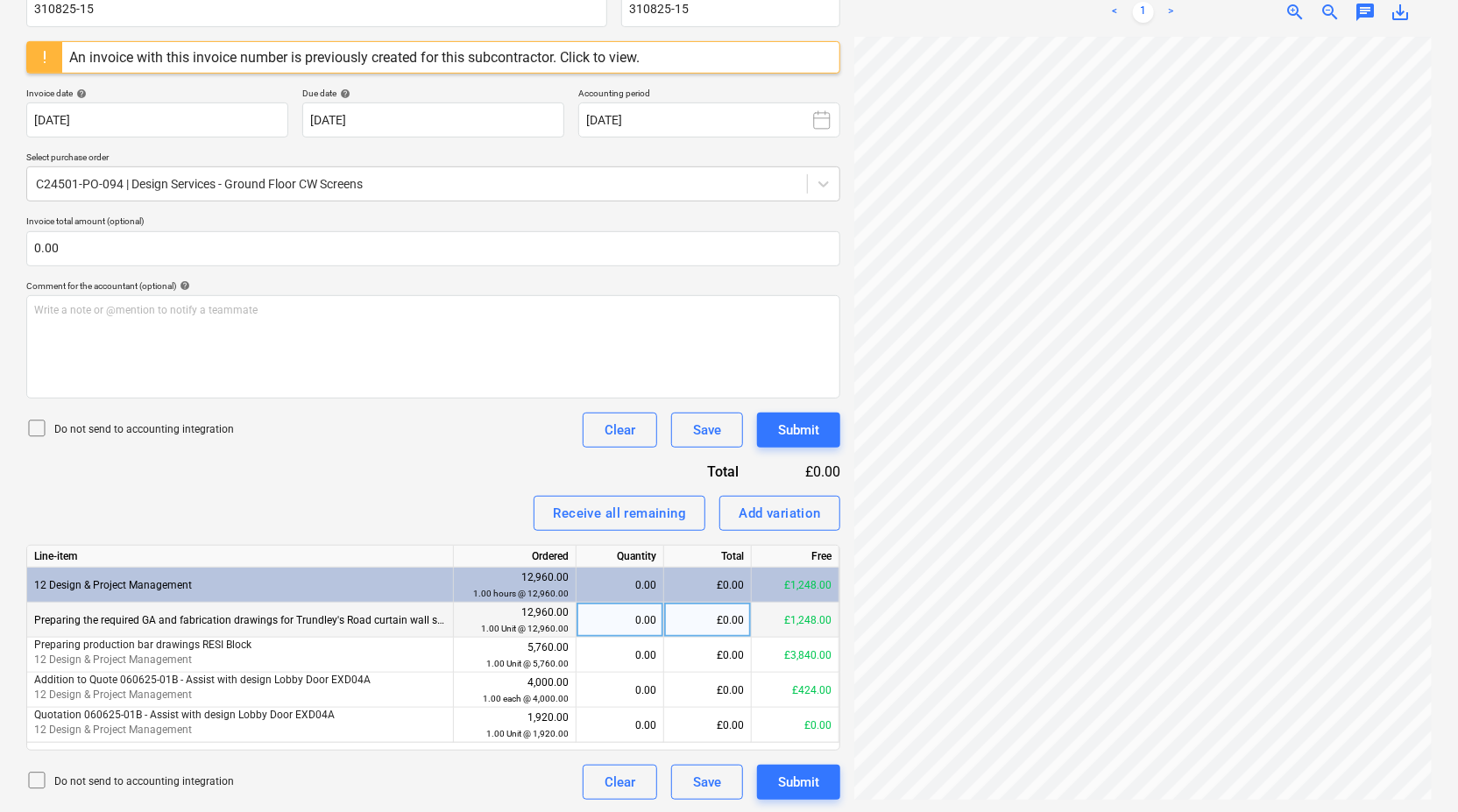
click at [693, 619] on div "£0.00" at bounding box center [707, 620] width 87 height 35
type input "144"
click at [775, 777] on button "Submit" at bounding box center [798, 782] width 84 height 35
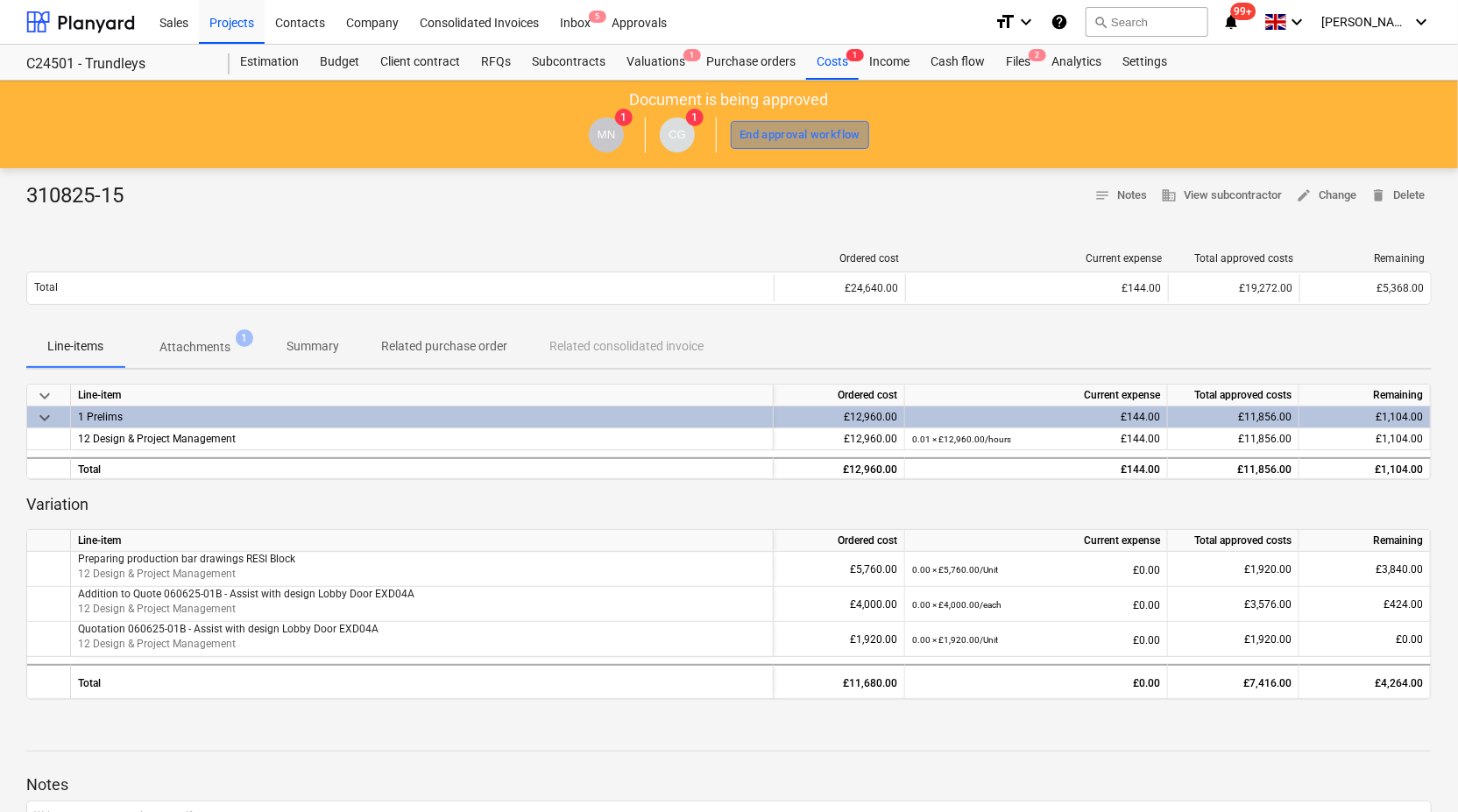
click at [779, 121] on button "End approval workflow" at bounding box center [799, 135] width 138 height 28
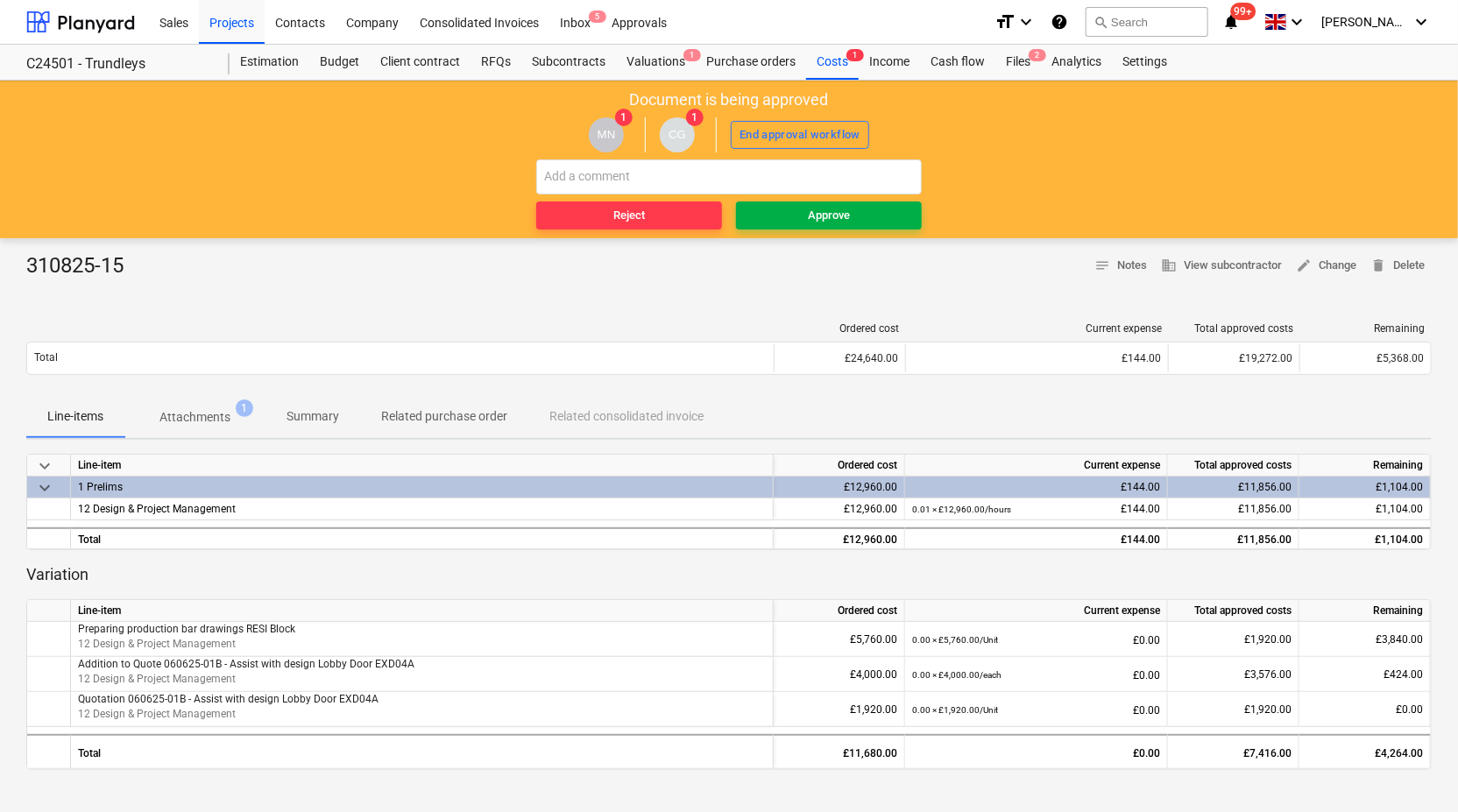
click at [800, 223] on span "Approve" at bounding box center [828, 215] width 172 height 20
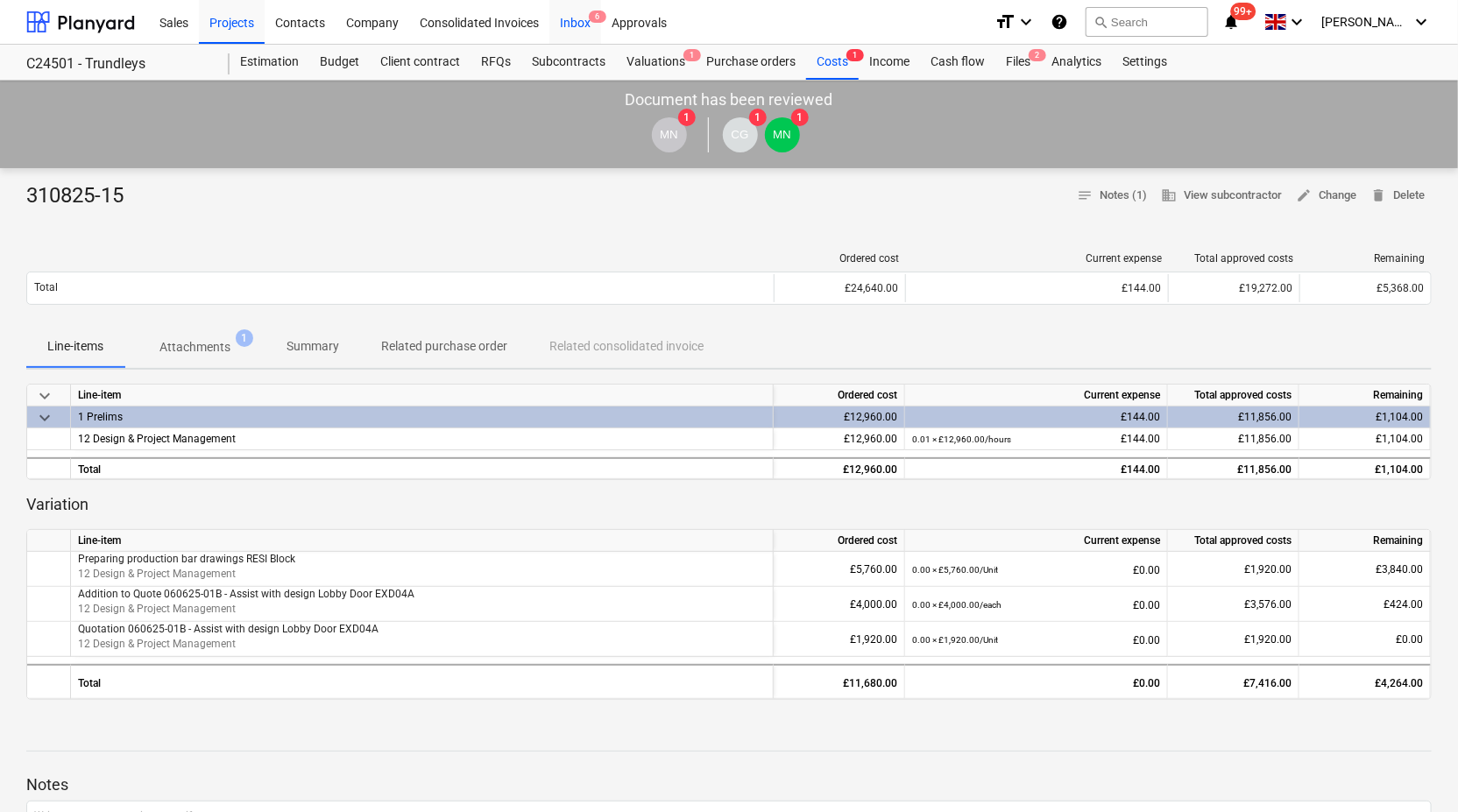
click at [583, 13] on div "Inbox 6" at bounding box center [575, 22] width 52 height 45
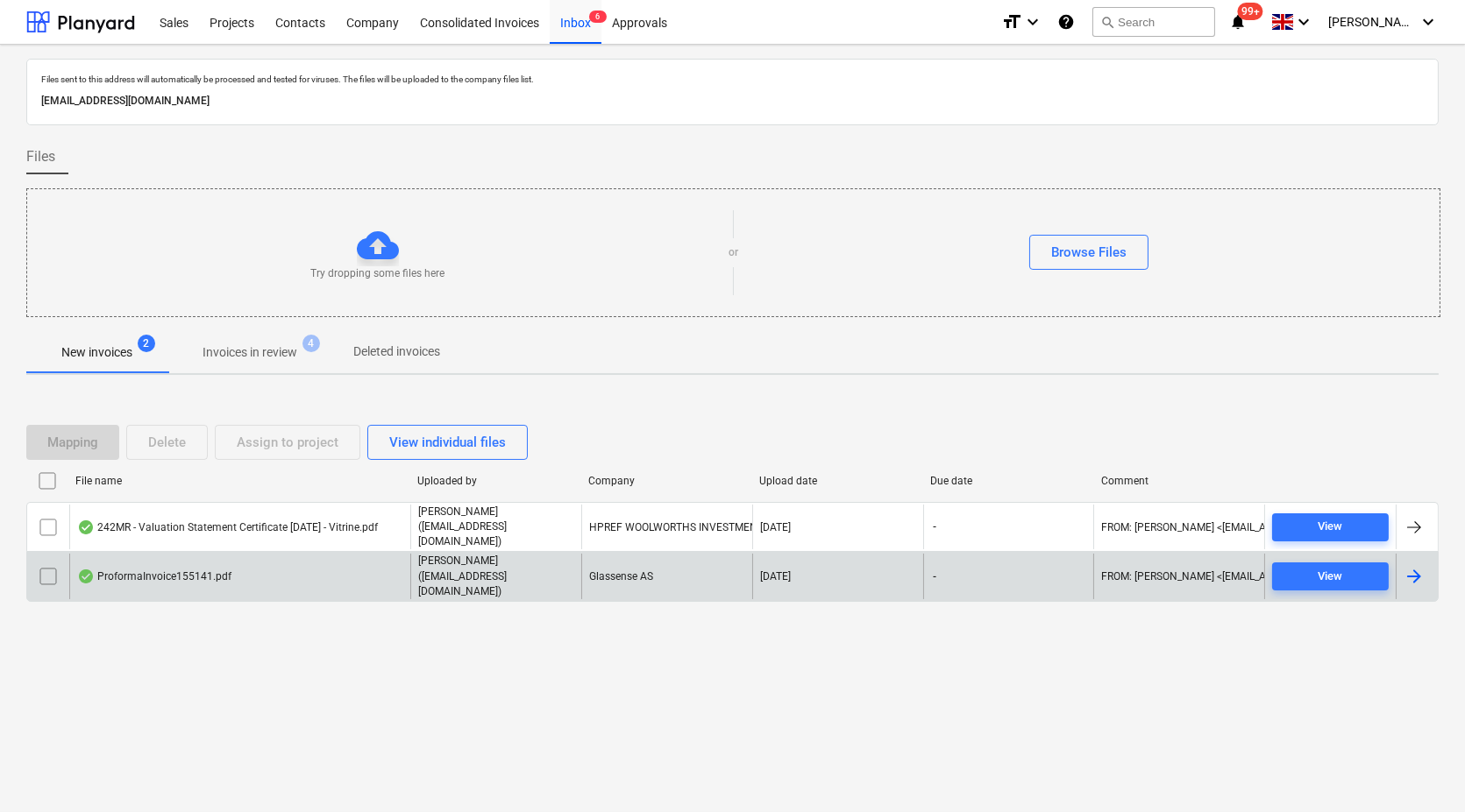
click at [139, 570] on div "ProformaInvoice155141.pdf" at bounding box center [154, 576] width 154 height 14
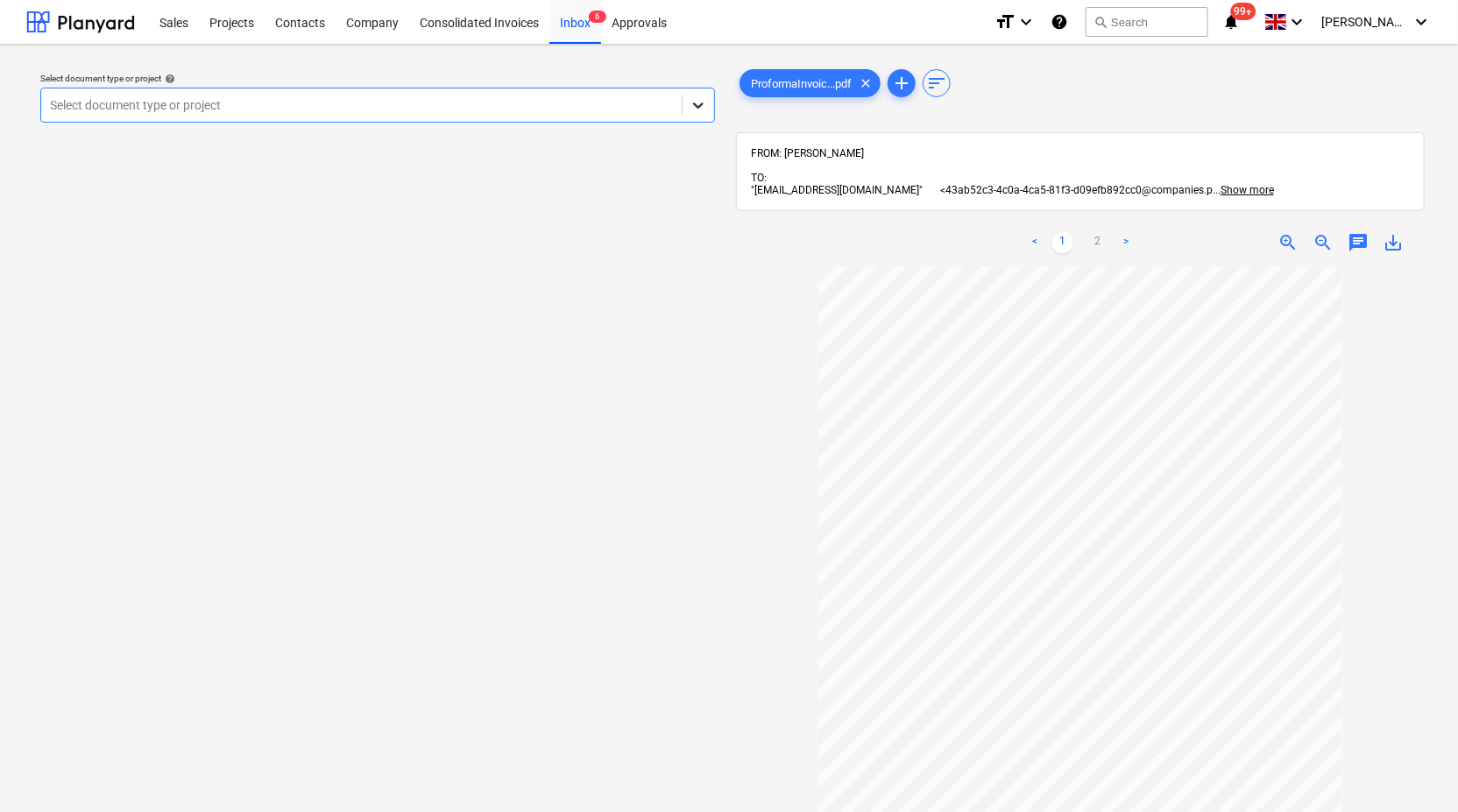
click at [702, 99] on icon at bounding box center [698, 105] width 18 height 18
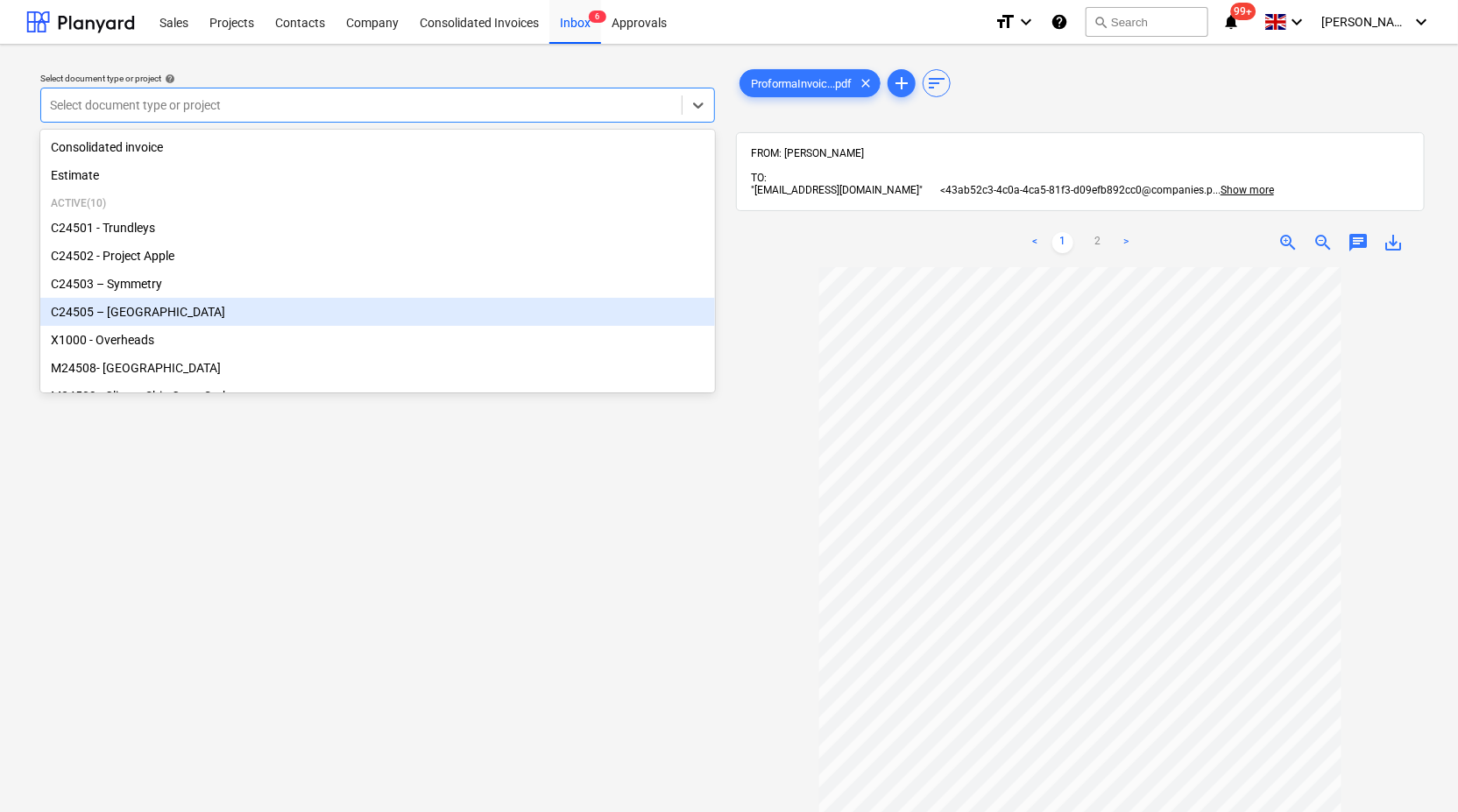
click at [503, 309] on div "C24505 – [GEOGRAPHIC_DATA]" at bounding box center [377, 312] width 675 height 28
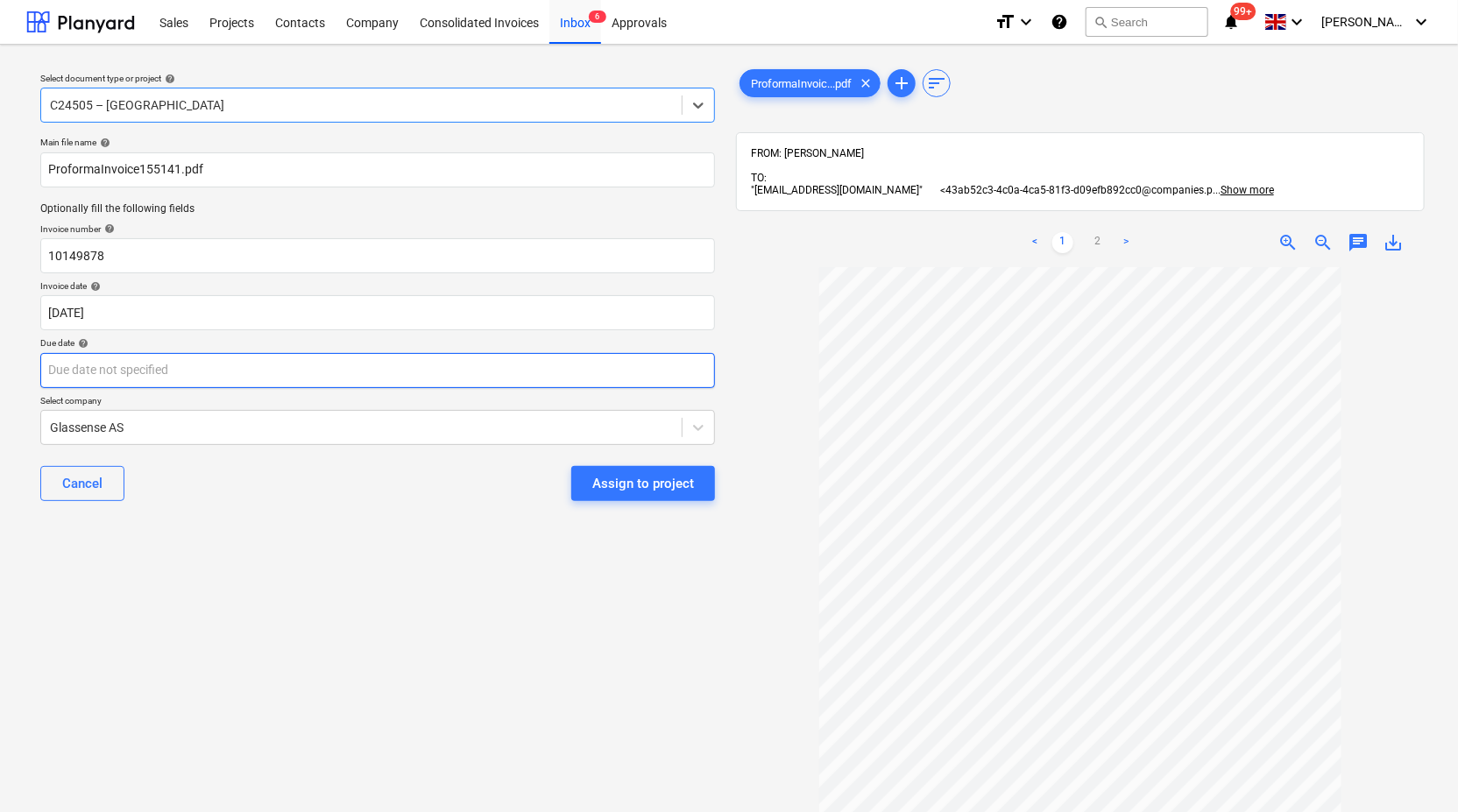
click at [622, 376] on body "Sales Projects Contacts Company Consolidated Invoices Inbox 6 Approvals format_…" at bounding box center [729, 406] width 1458 height 812
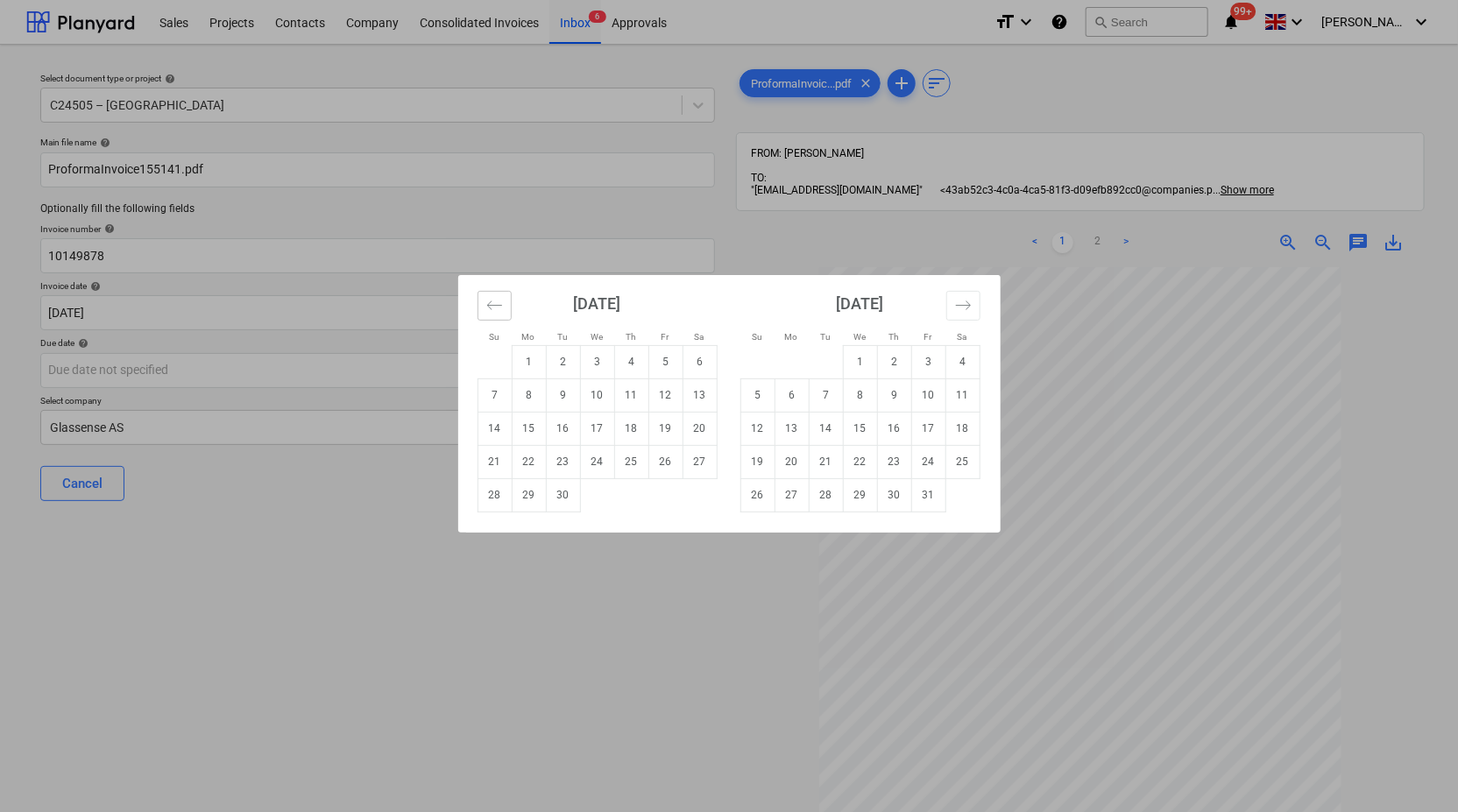
click at [496, 299] on icon "Move backward to switch to the previous month." at bounding box center [495, 305] width 17 height 17
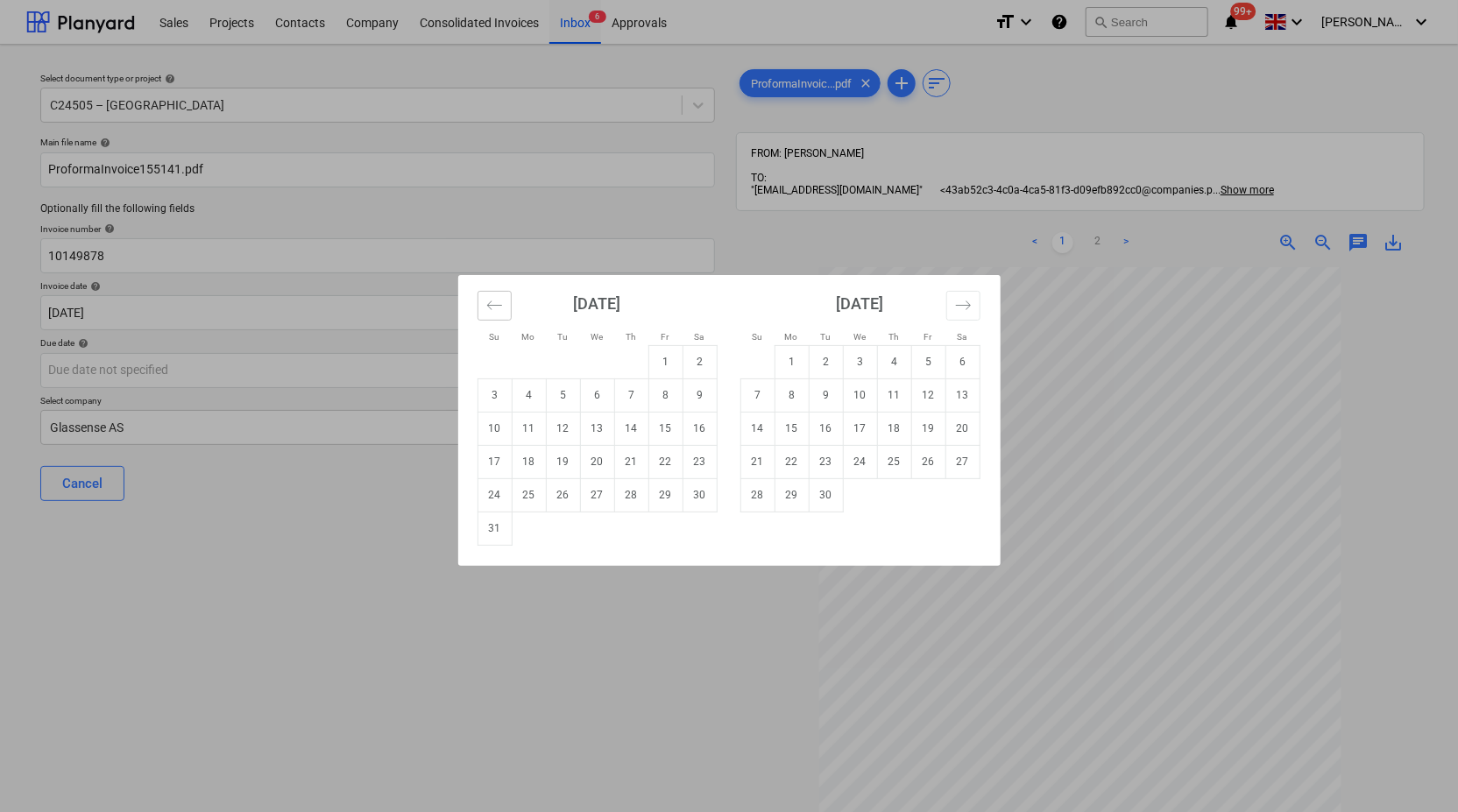
click at [496, 299] on icon "Move backward to switch to the previous month." at bounding box center [495, 305] width 17 height 17
click at [538, 394] on td "7" at bounding box center [529, 394] width 34 height 33
type input "07 Jul 2025"
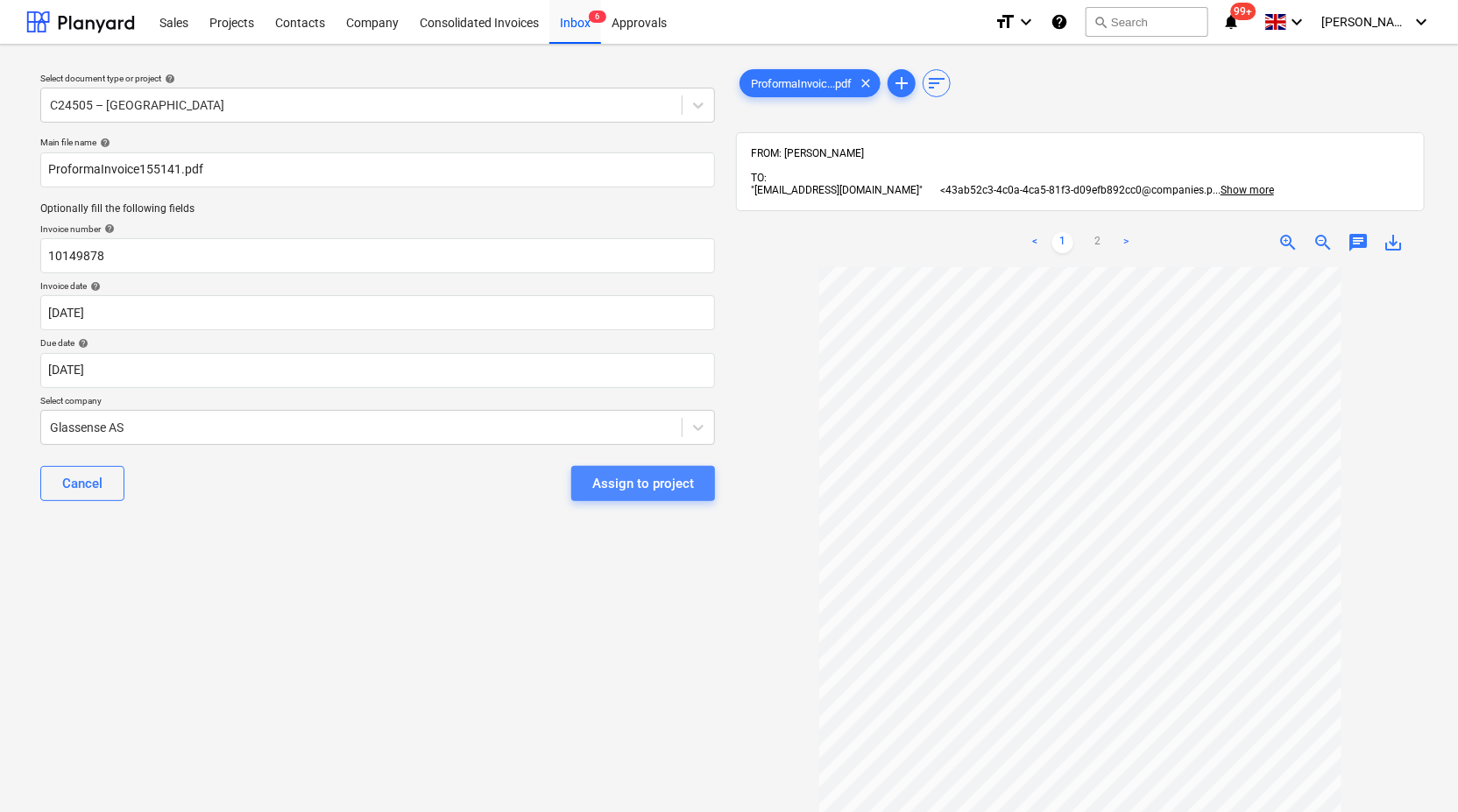
click at [665, 478] on div "Assign to project" at bounding box center [643, 483] width 101 height 23
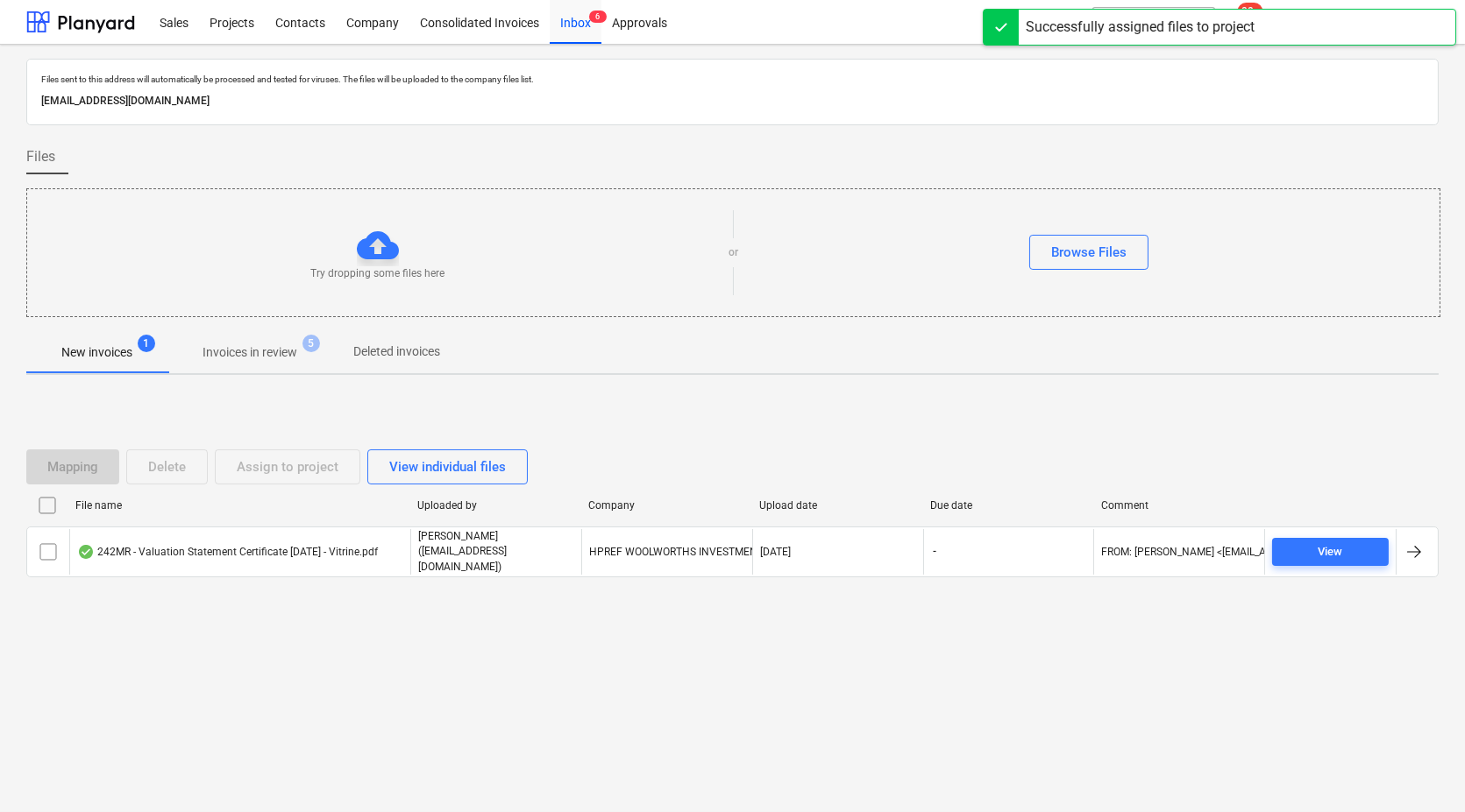
click at [244, 341] on span "Invoices in review 5" at bounding box center [249, 352] width 164 height 32
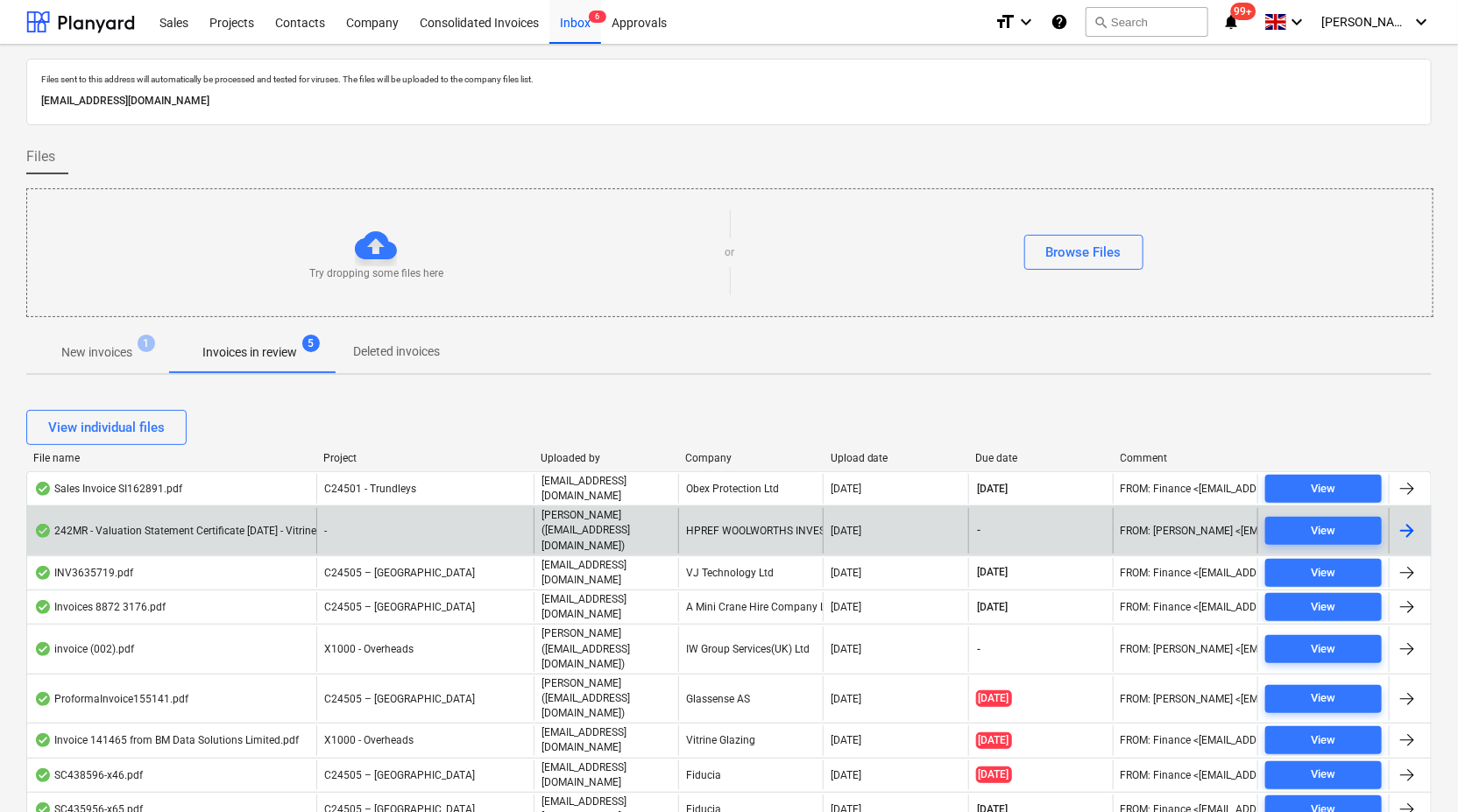
scroll to position [98, 0]
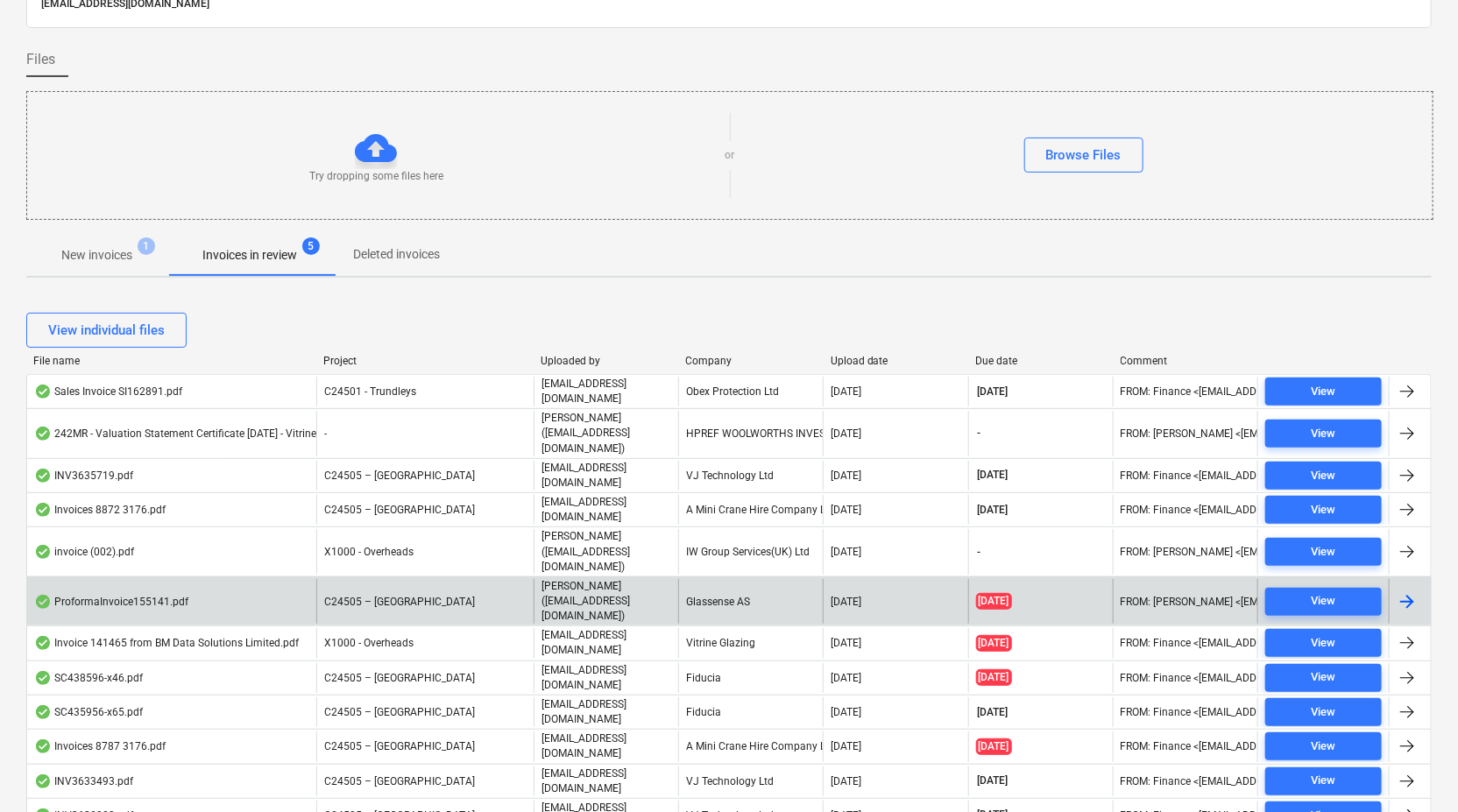
click at [532, 579] on div "C24505 – [GEOGRAPHIC_DATA]" at bounding box center [424, 602] width 217 height 45
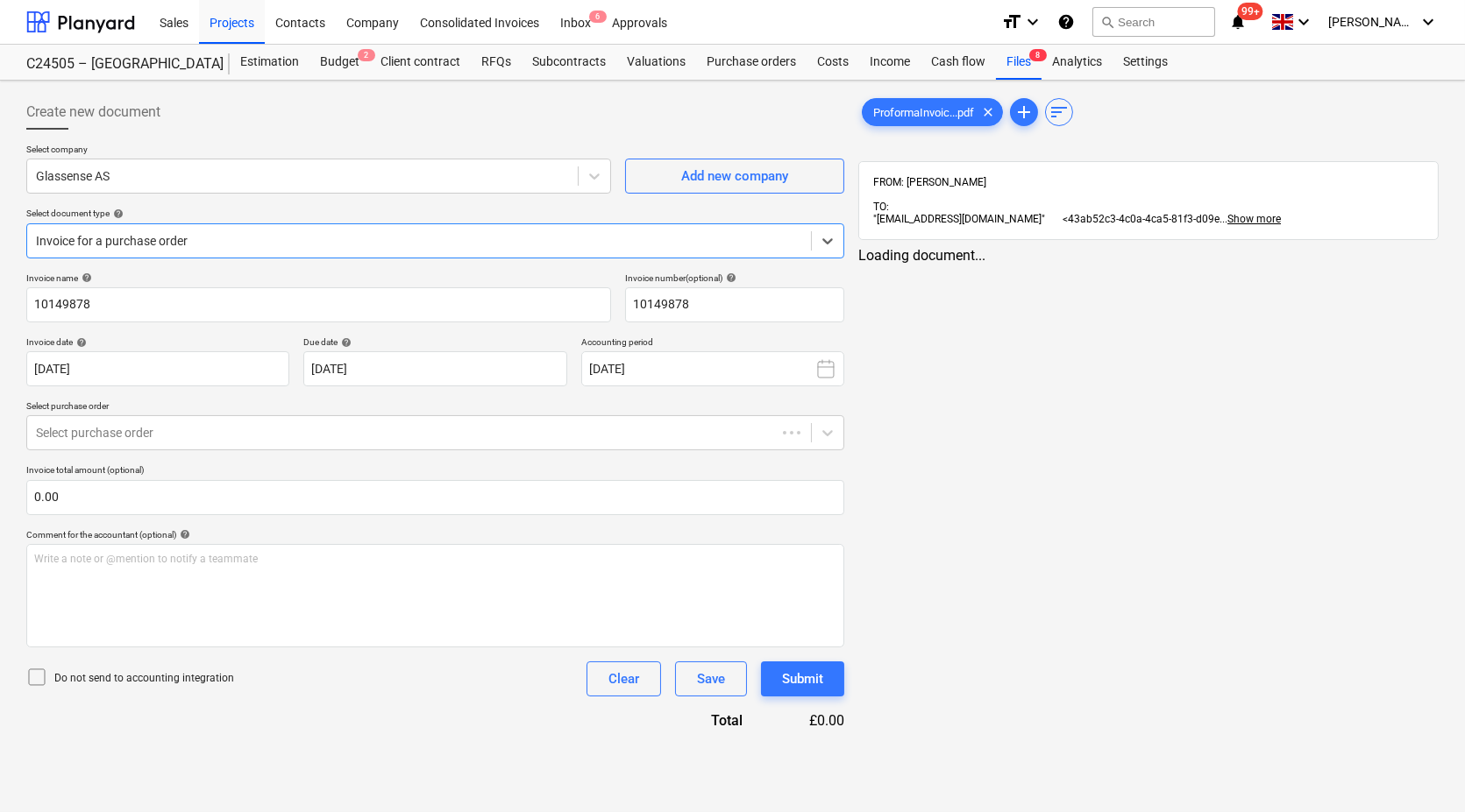
type input "07 Jul 2025"
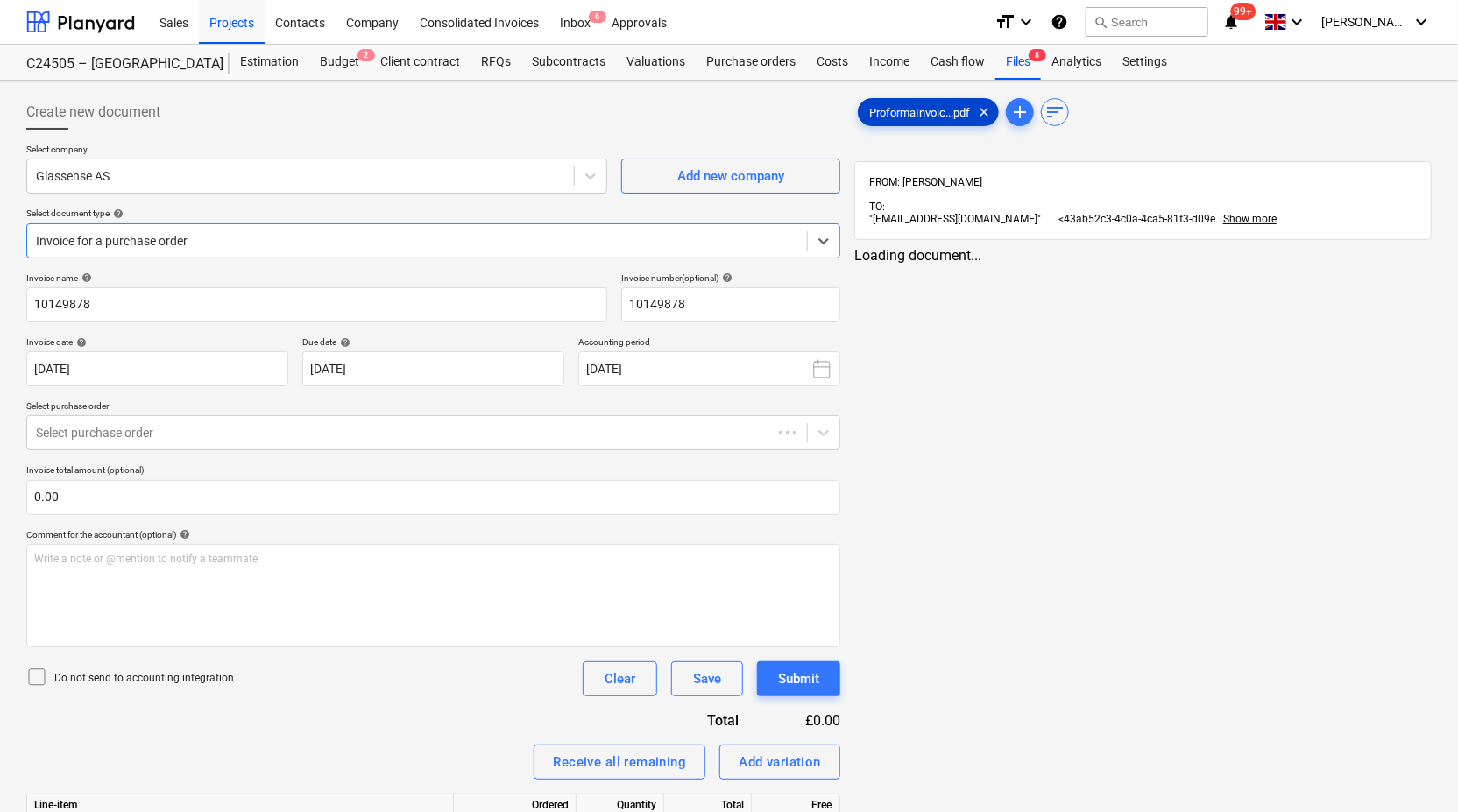
click at [930, 110] on span "ProformaInvoic...pdf" at bounding box center [920, 113] width 122 height 13
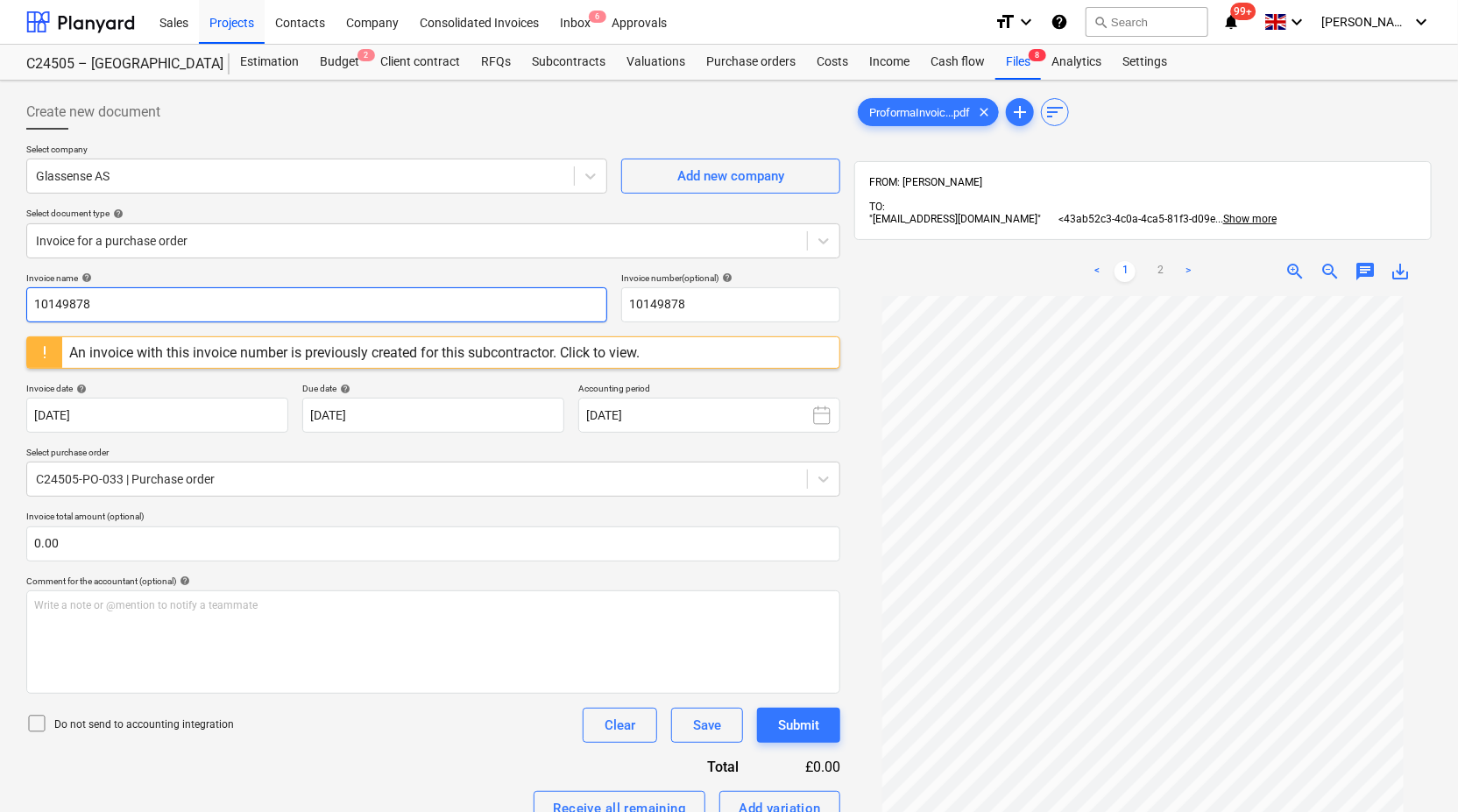
drag, startPoint x: 453, startPoint y: 307, endPoint x: 0, endPoint y: 307, distance: 453.0
click at [0, 307] on div "Create new document Select company Glassense AS Add new company Select document…" at bounding box center [729, 612] width 1458 height 1064
type input "155141"
drag, startPoint x: 664, startPoint y: 297, endPoint x: 593, endPoint y: 300, distance: 71.1
click at [593, 300] on div "Invoice name help 155141 Invoice number (optional) help 10149878" at bounding box center [433, 297] width 814 height 50
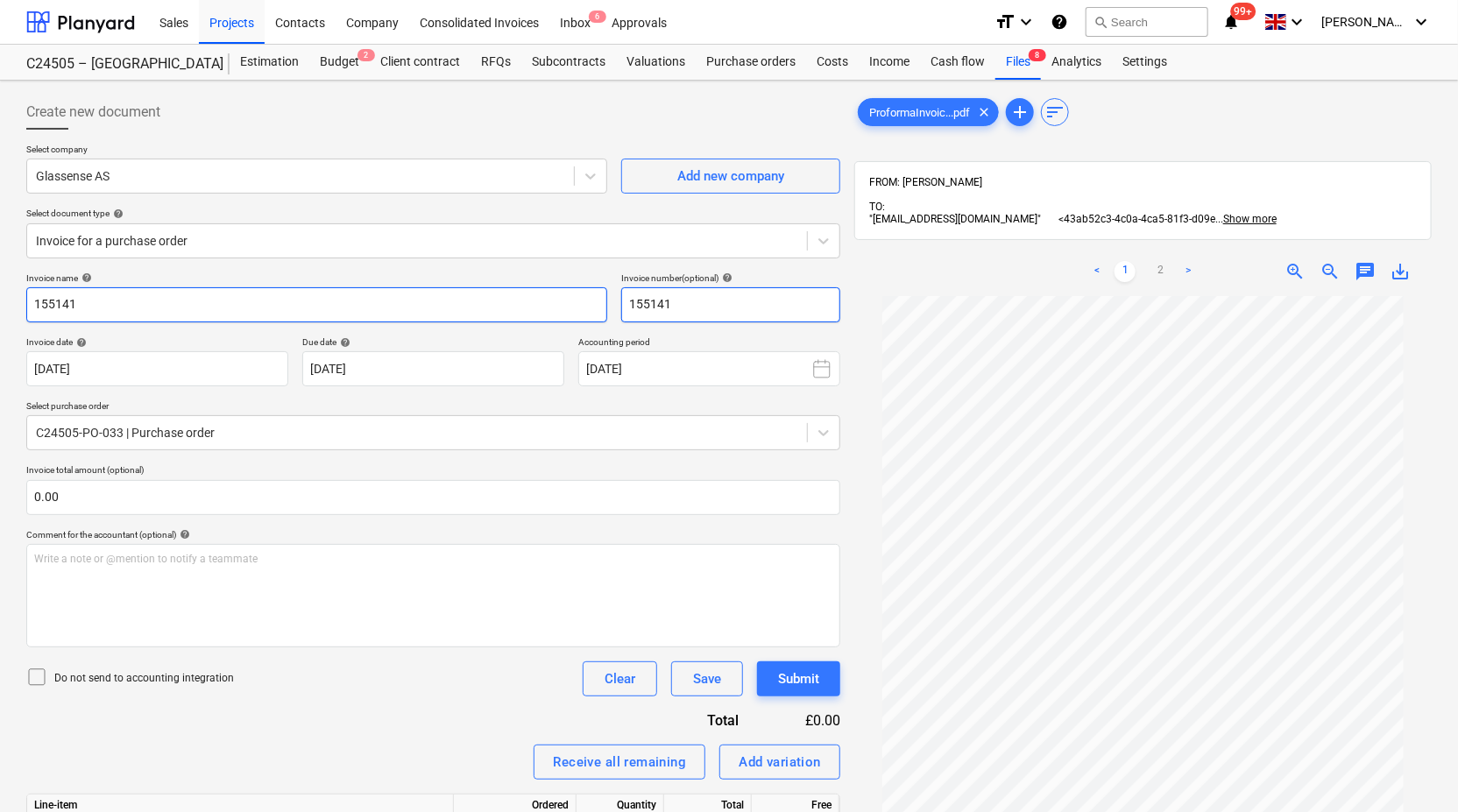
type input "155141"
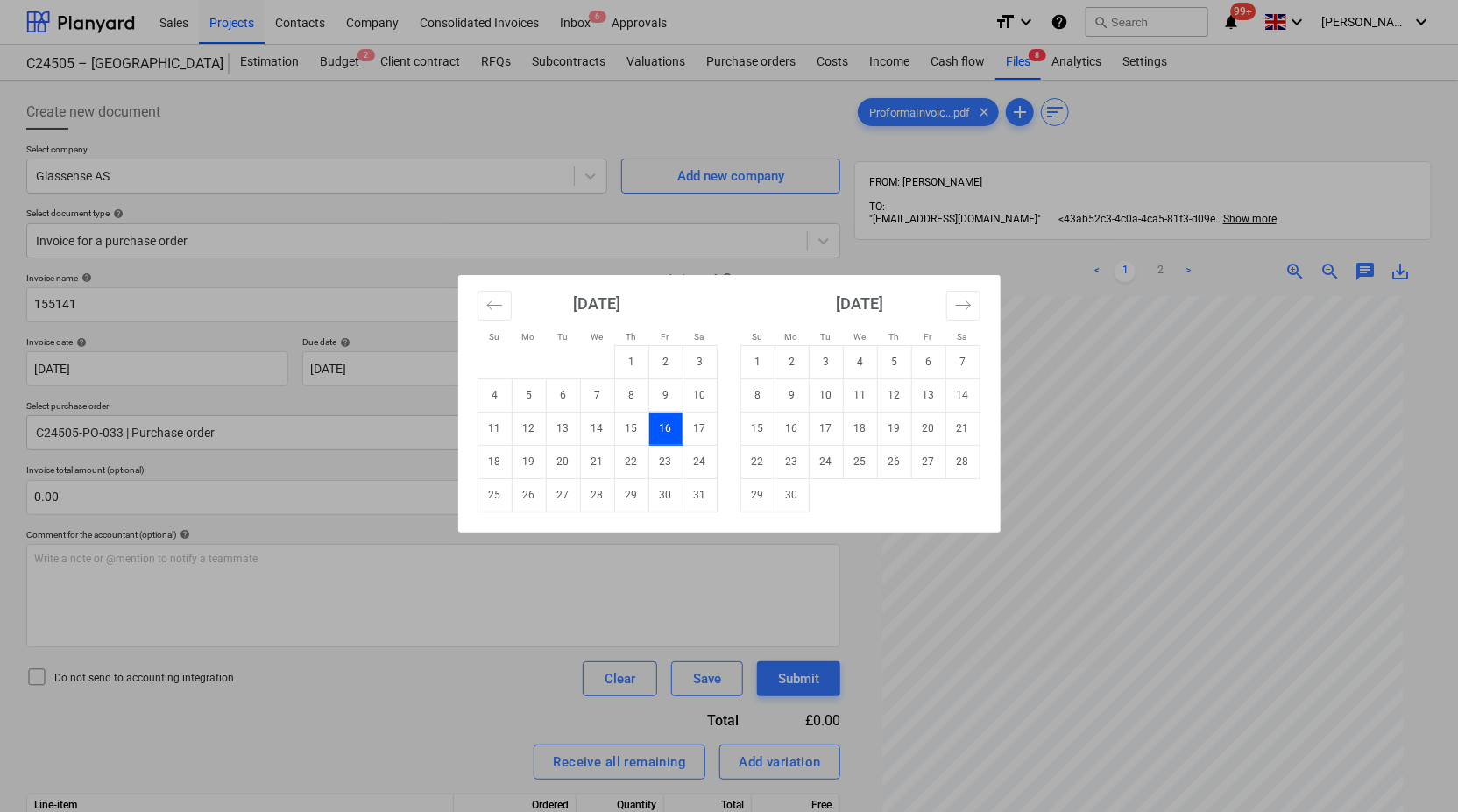
click at [672, 429] on td "16" at bounding box center [666, 428] width 34 height 33
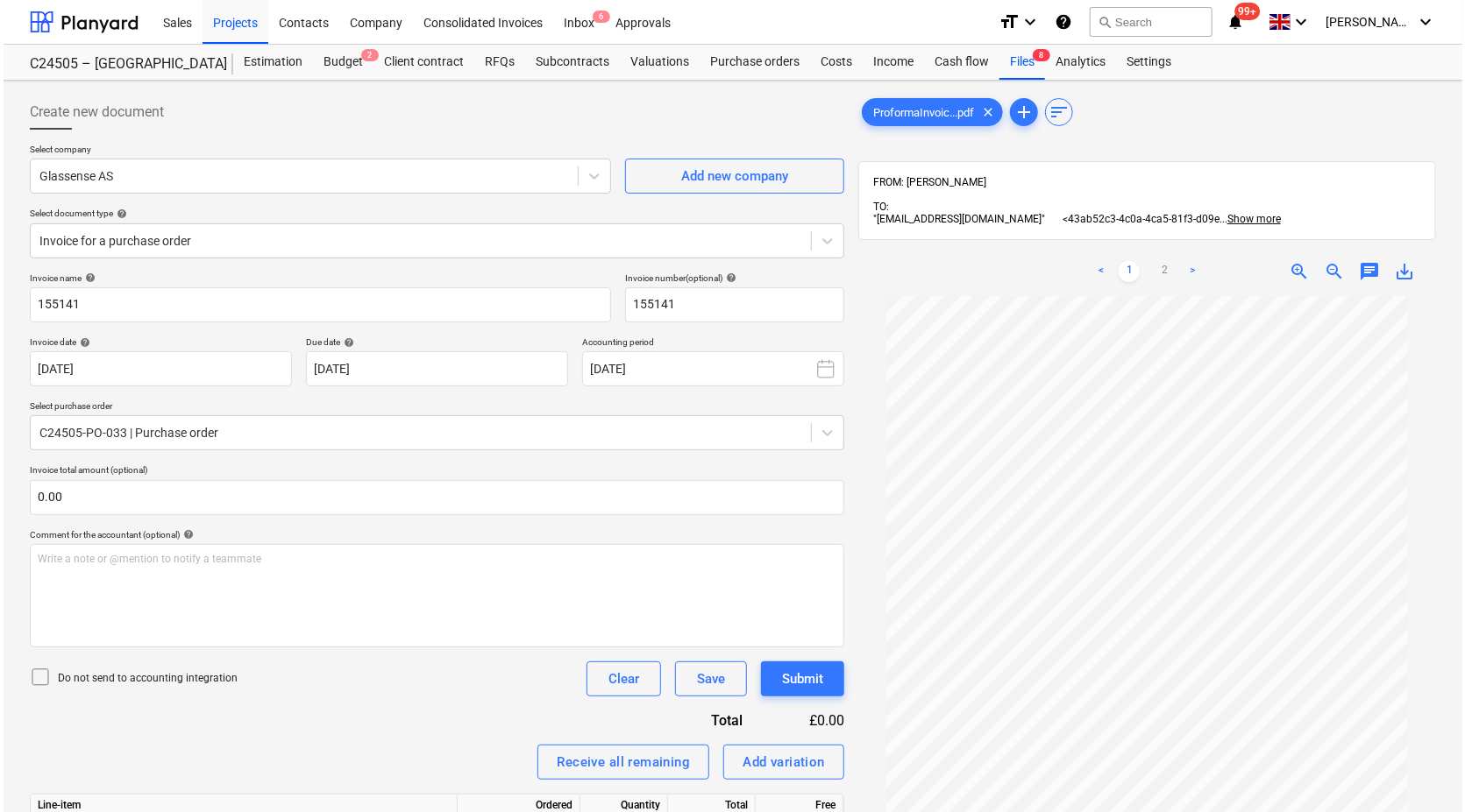
scroll to position [284, 0]
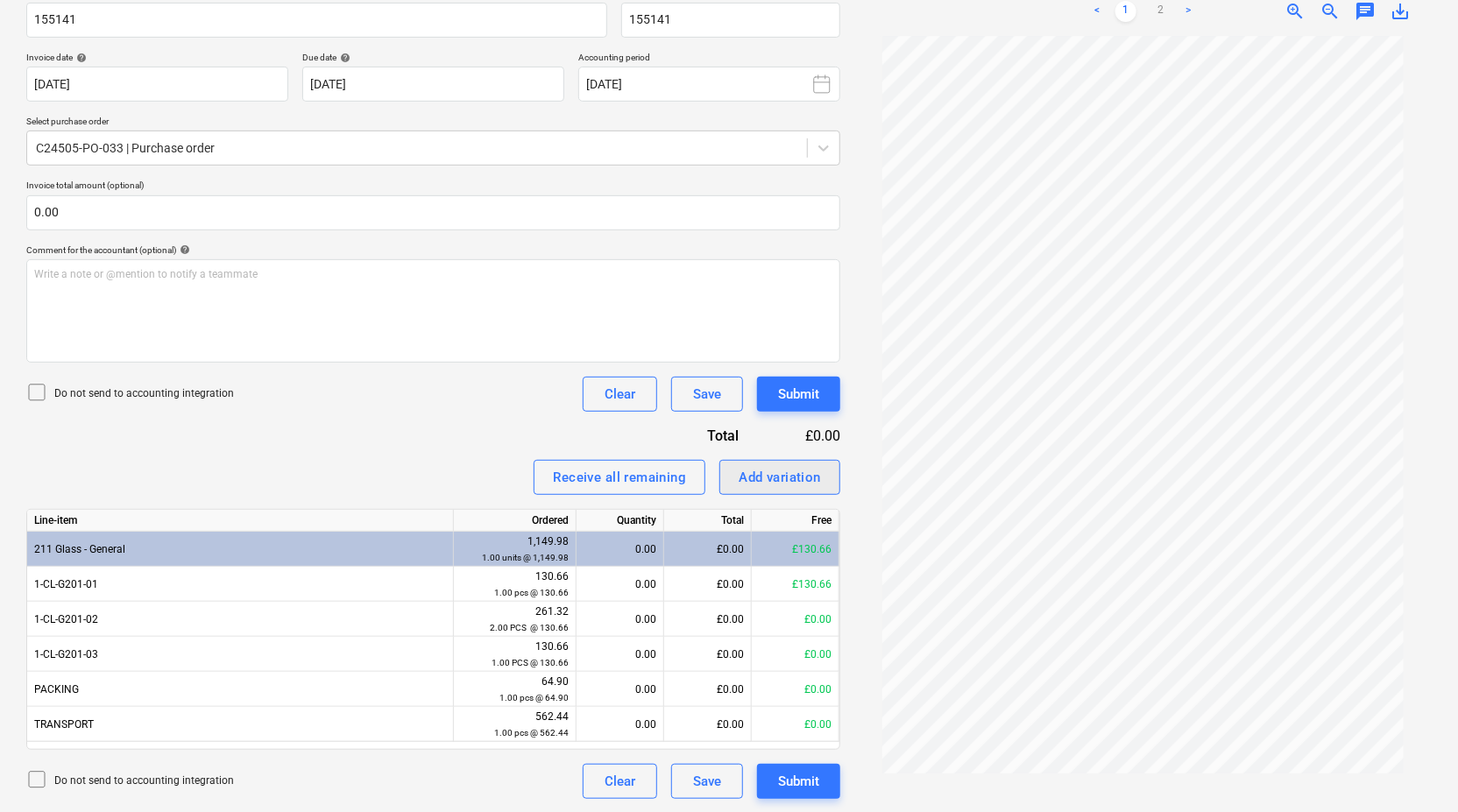
click at [782, 474] on div "Add variation" at bounding box center [780, 478] width 83 height 23
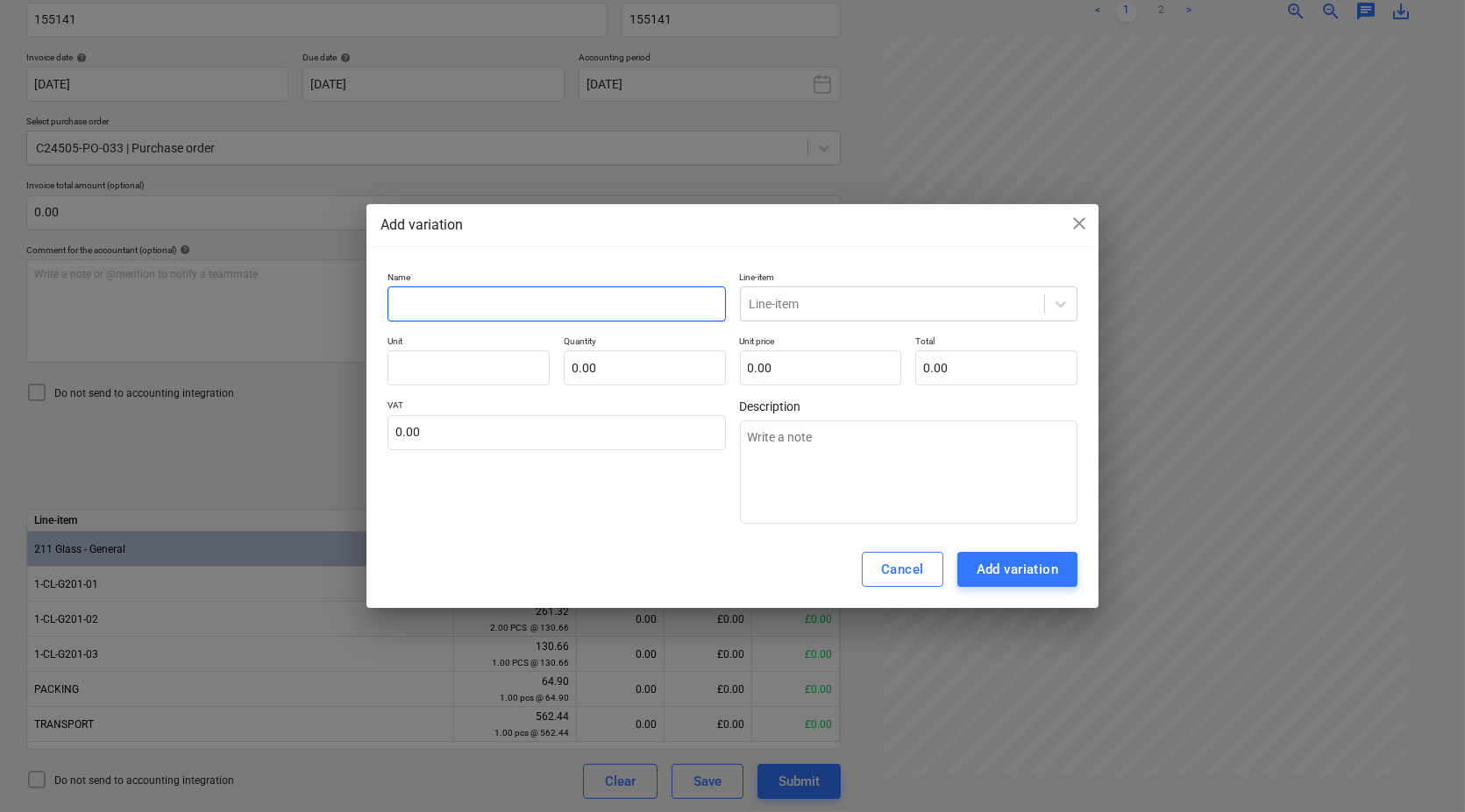
click at [535, 300] on input "text" at bounding box center [557, 303] width 338 height 35
paste input "Sched CW-G3 - Glass for CW (Clerestory)"
type input "Sched CW-G3 - Glass for CW (Clerestory)"
type textarea "x"
type input "Sched CW-G3 - Glass for CW (Clerestory)"
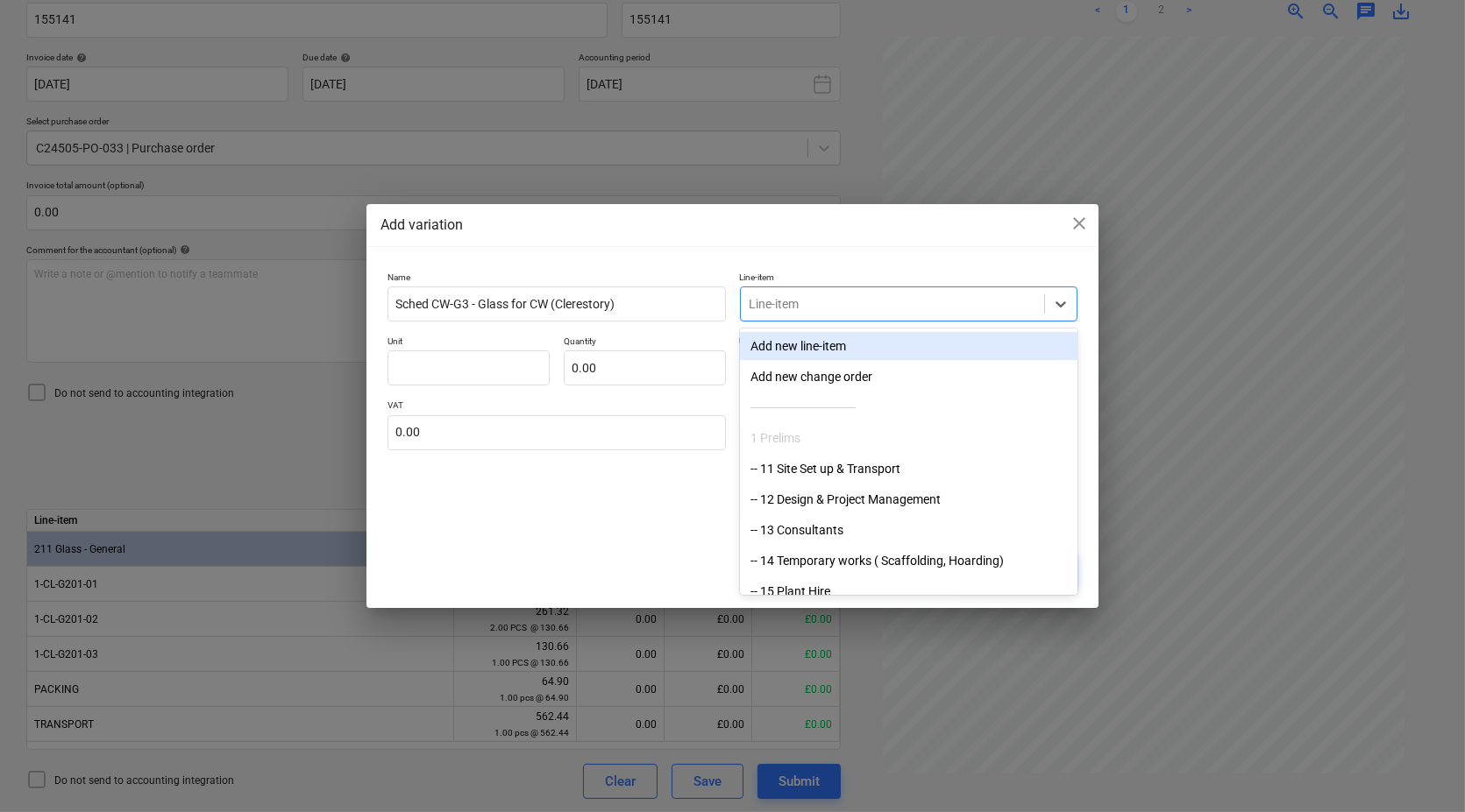
click at [791, 307] on div at bounding box center [892, 304] width 286 height 18
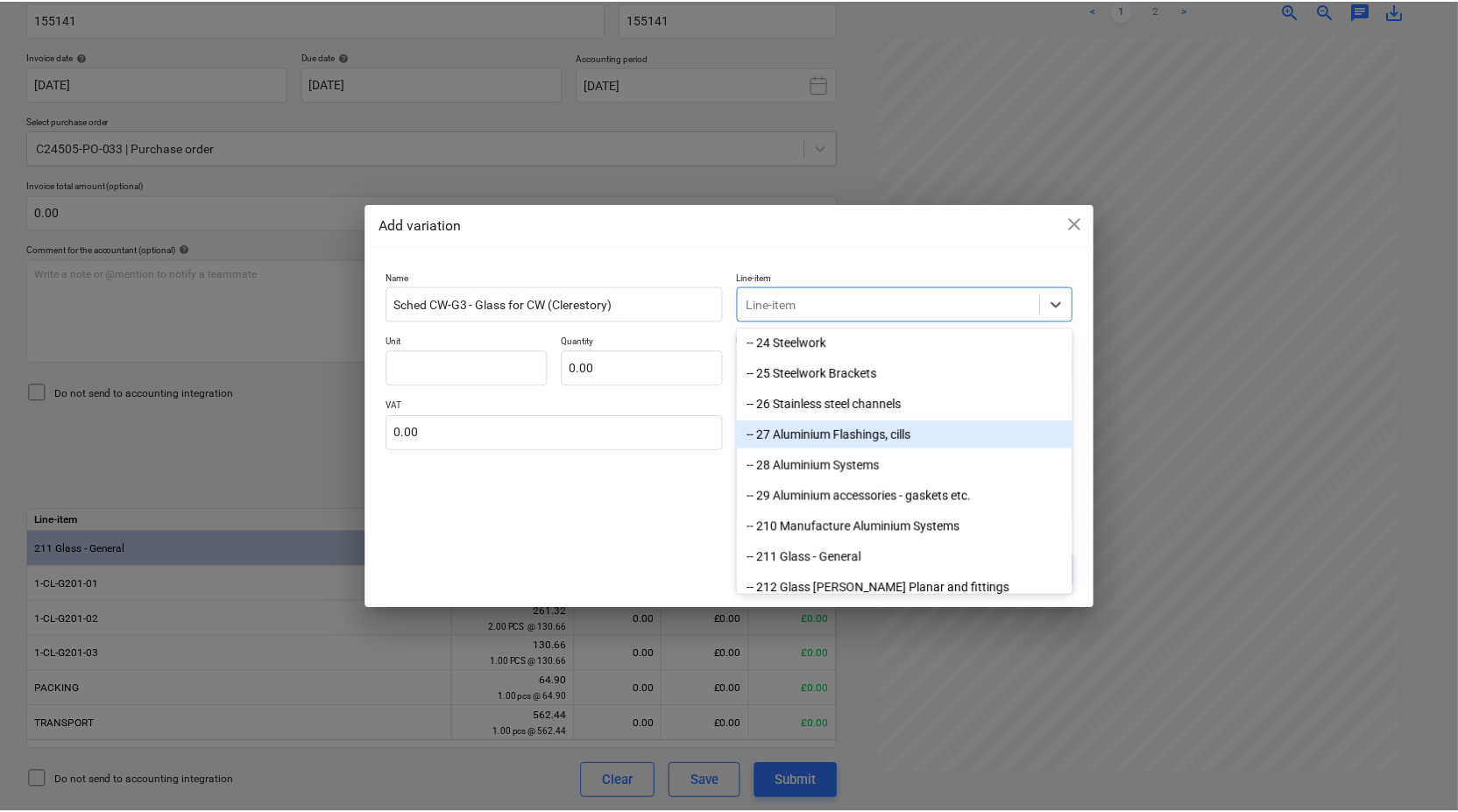
scroll to position [584, 0]
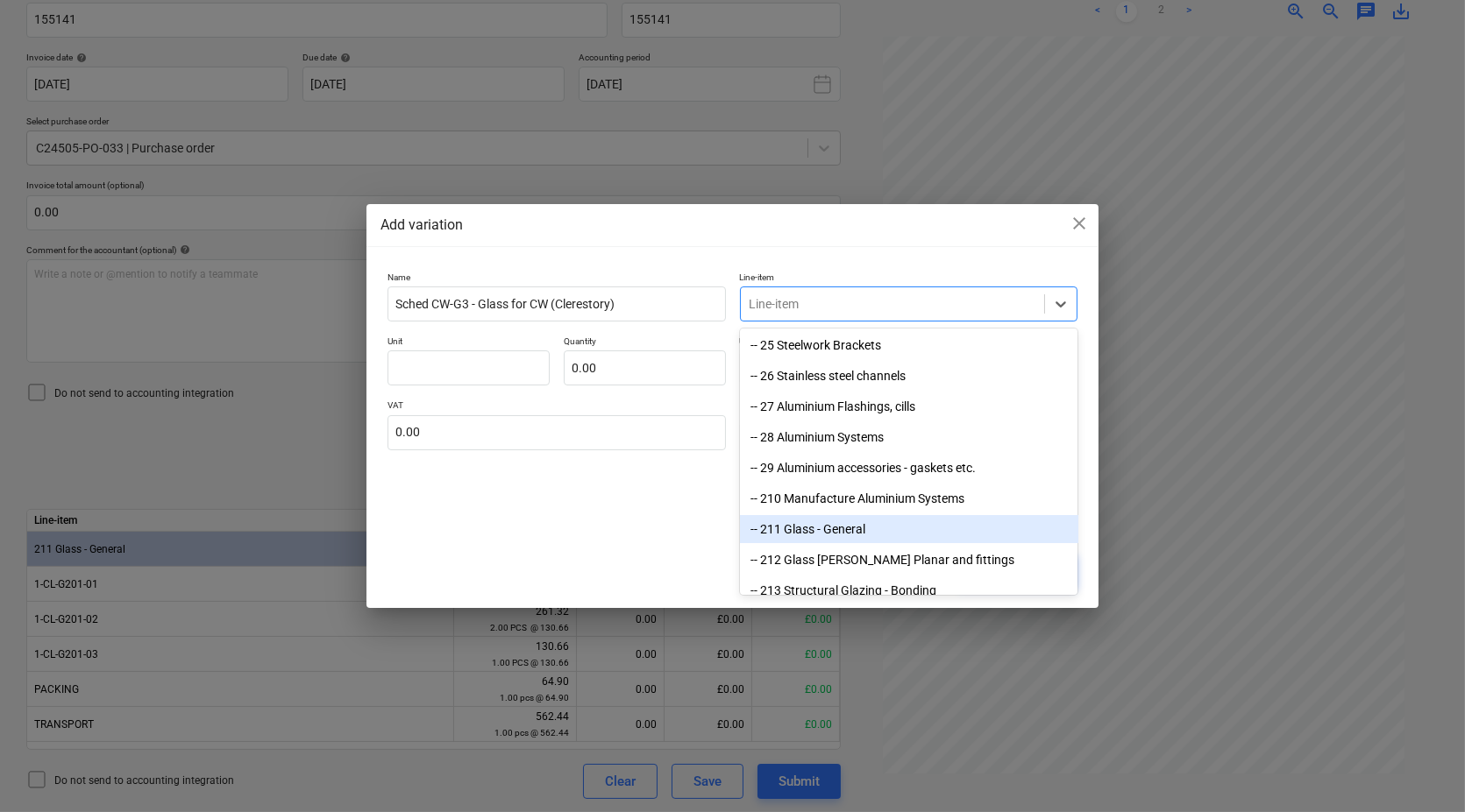
click at [820, 525] on div "-- 211 Glass - General" at bounding box center [909, 529] width 338 height 28
type textarea "x"
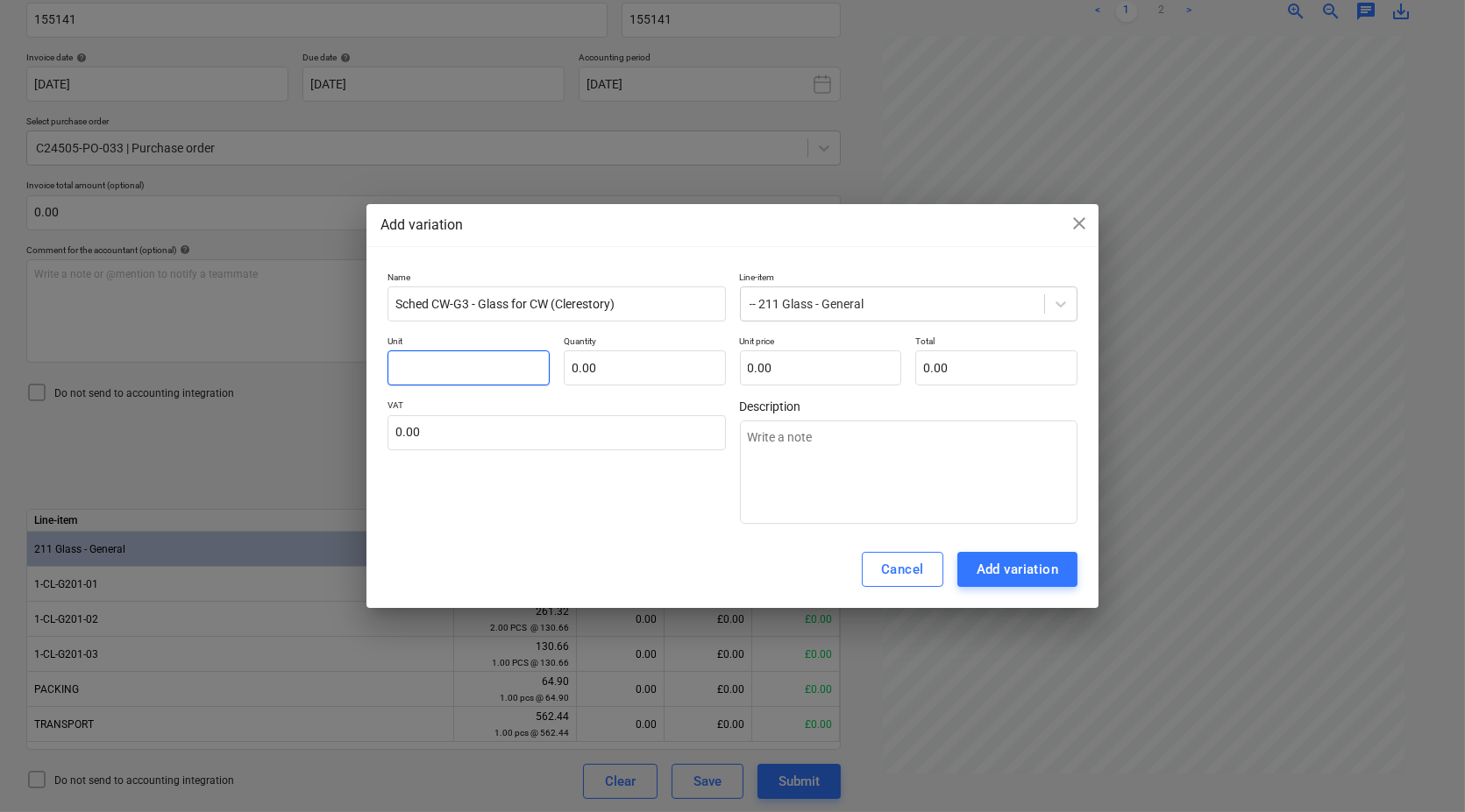
click at [498, 363] on input "text" at bounding box center [469, 367] width 162 height 35
type input "1"
type textarea "x"
type input "1"
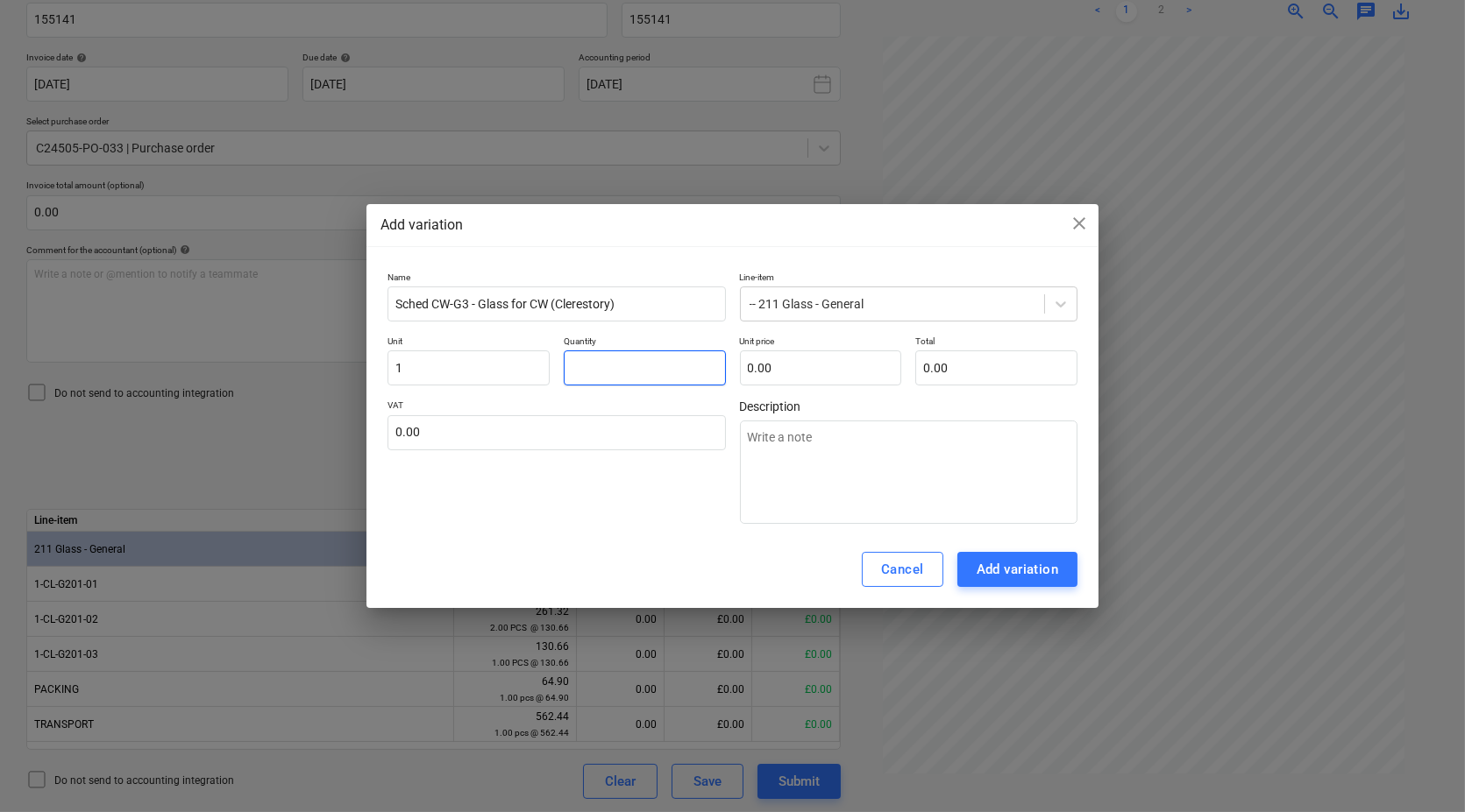
type textarea "x"
type input "1.00"
type input "1"
type textarea "x"
type input "1.00"
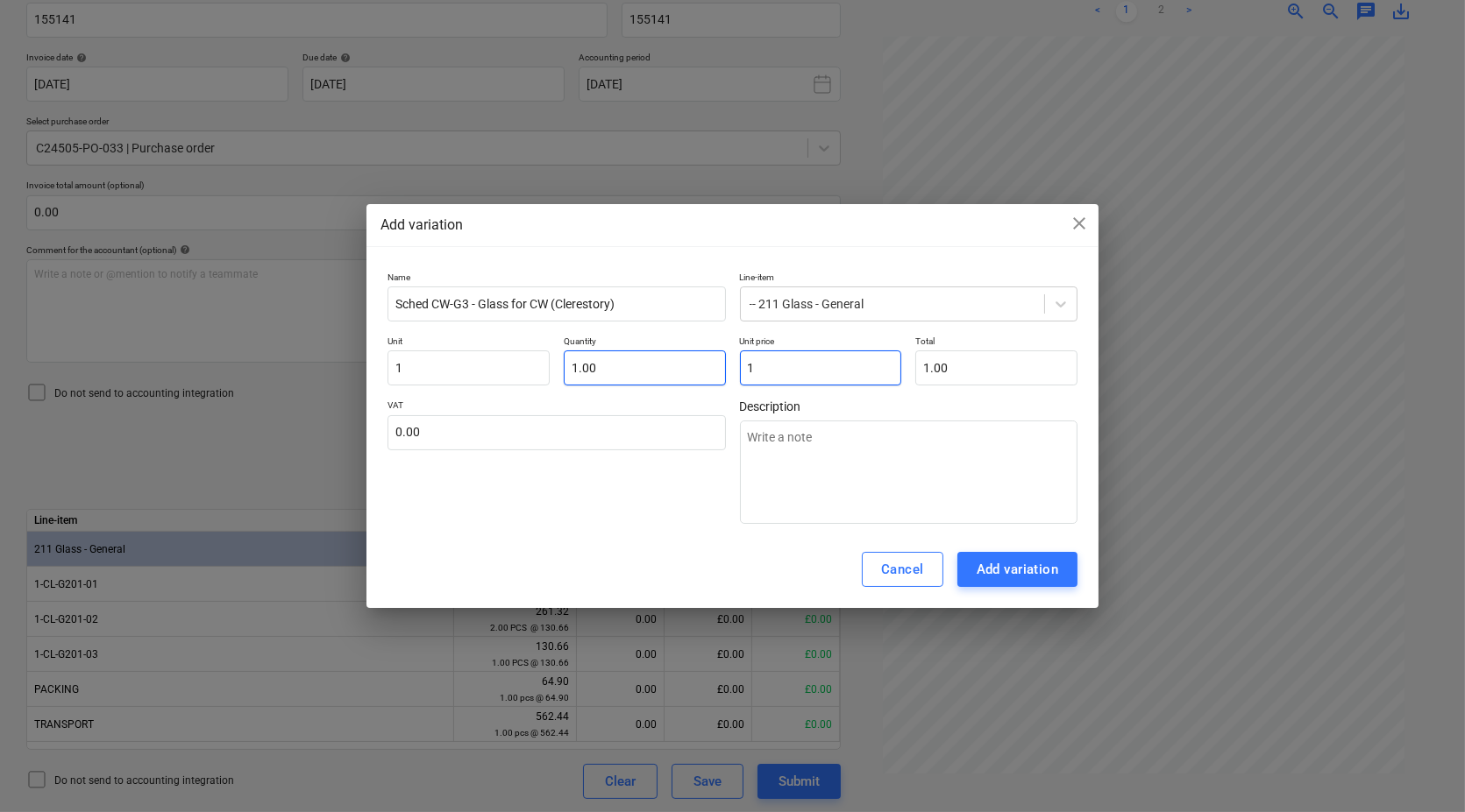
type input "11"
type textarea "x"
type input "11.00"
type input "119"
type textarea "x"
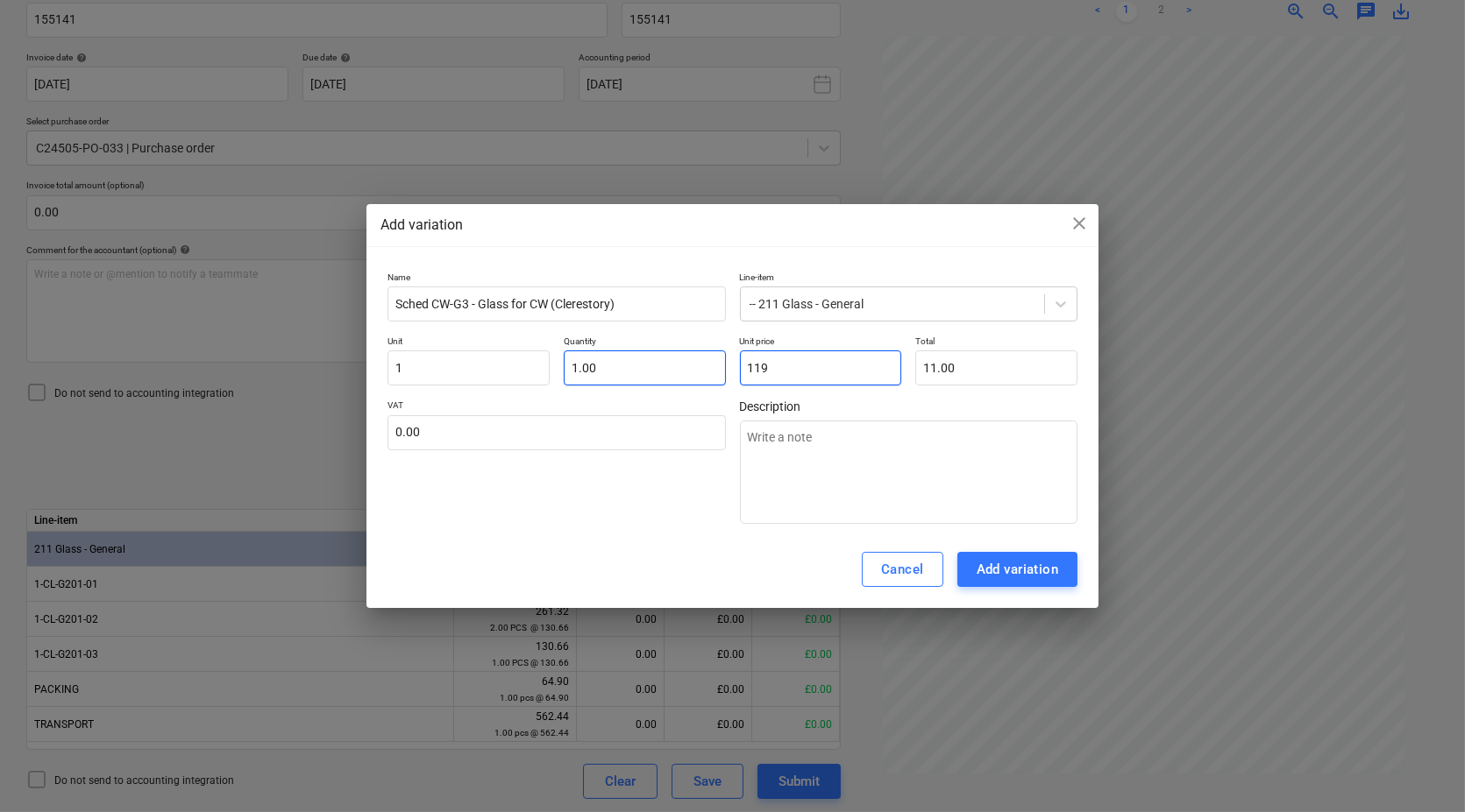
type input "119.00"
type input "1190"
type textarea "x"
type input "1,190.00"
type input "1190."
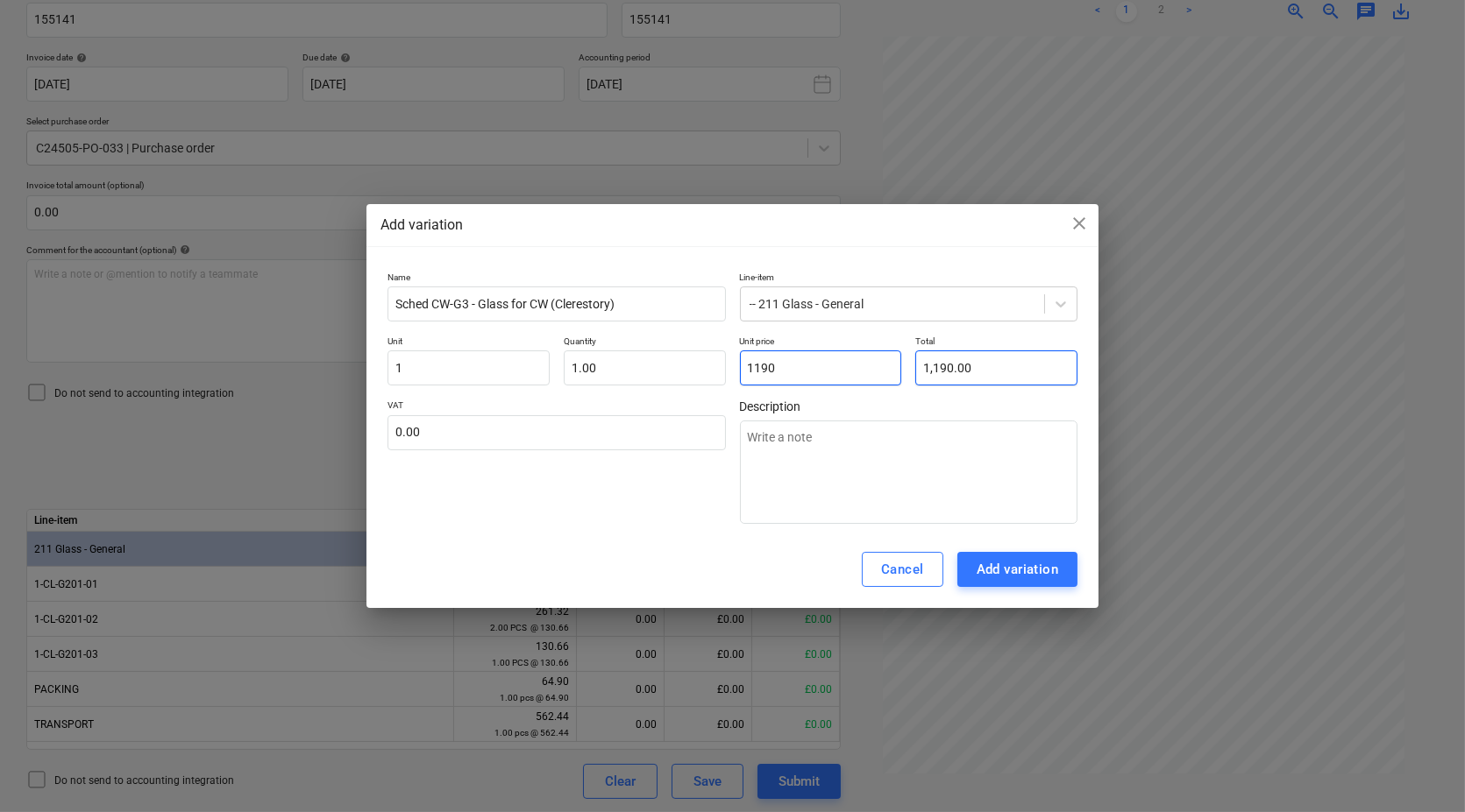
type textarea "x"
type input "1190.8"
type textarea "x"
type input "1,190.80"
type input "1190.85"
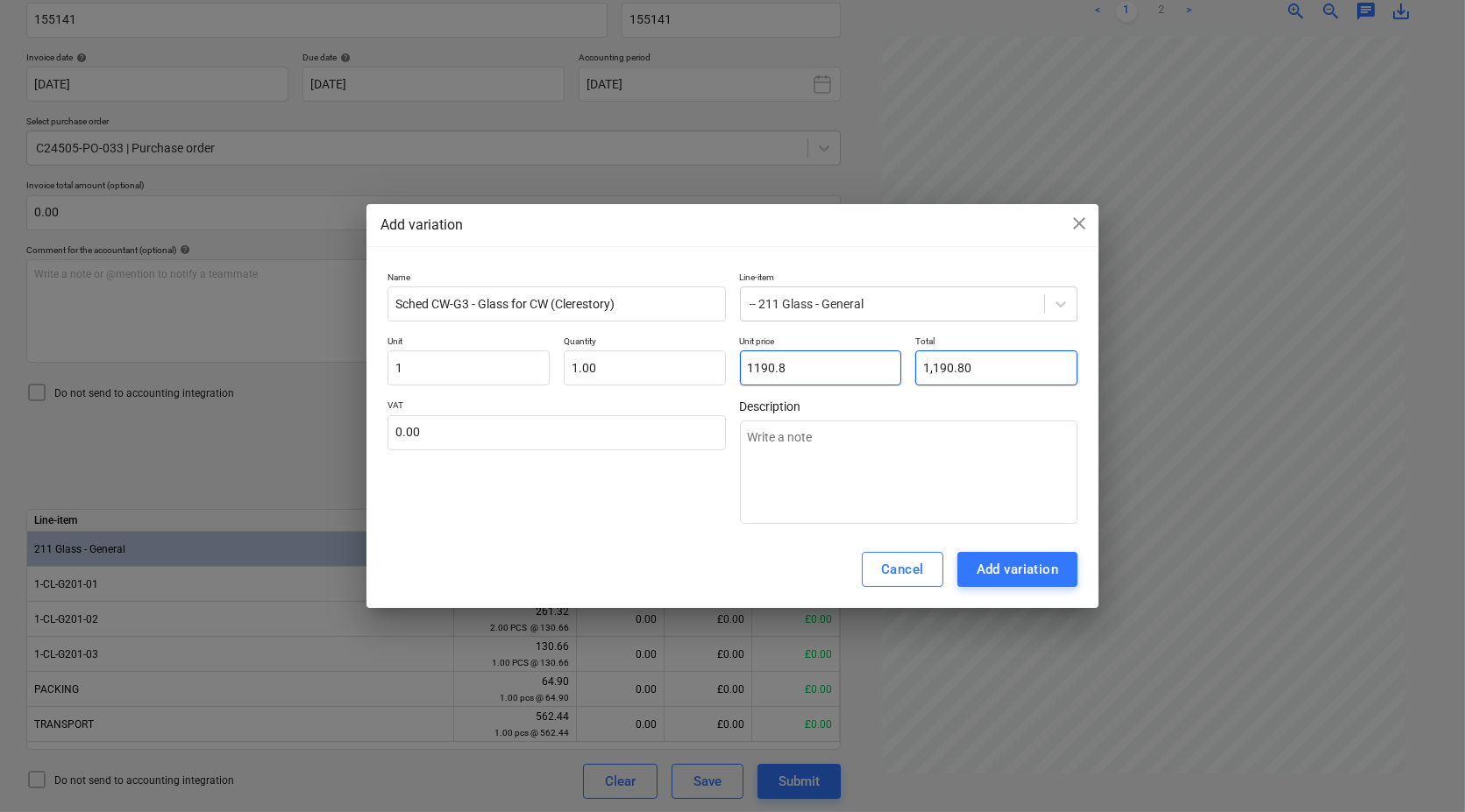
type textarea "x"
type input "1,190.85"
click at [1016, 569] on div "Add variation" at bounding box center [1018, 570] width 83 height 23
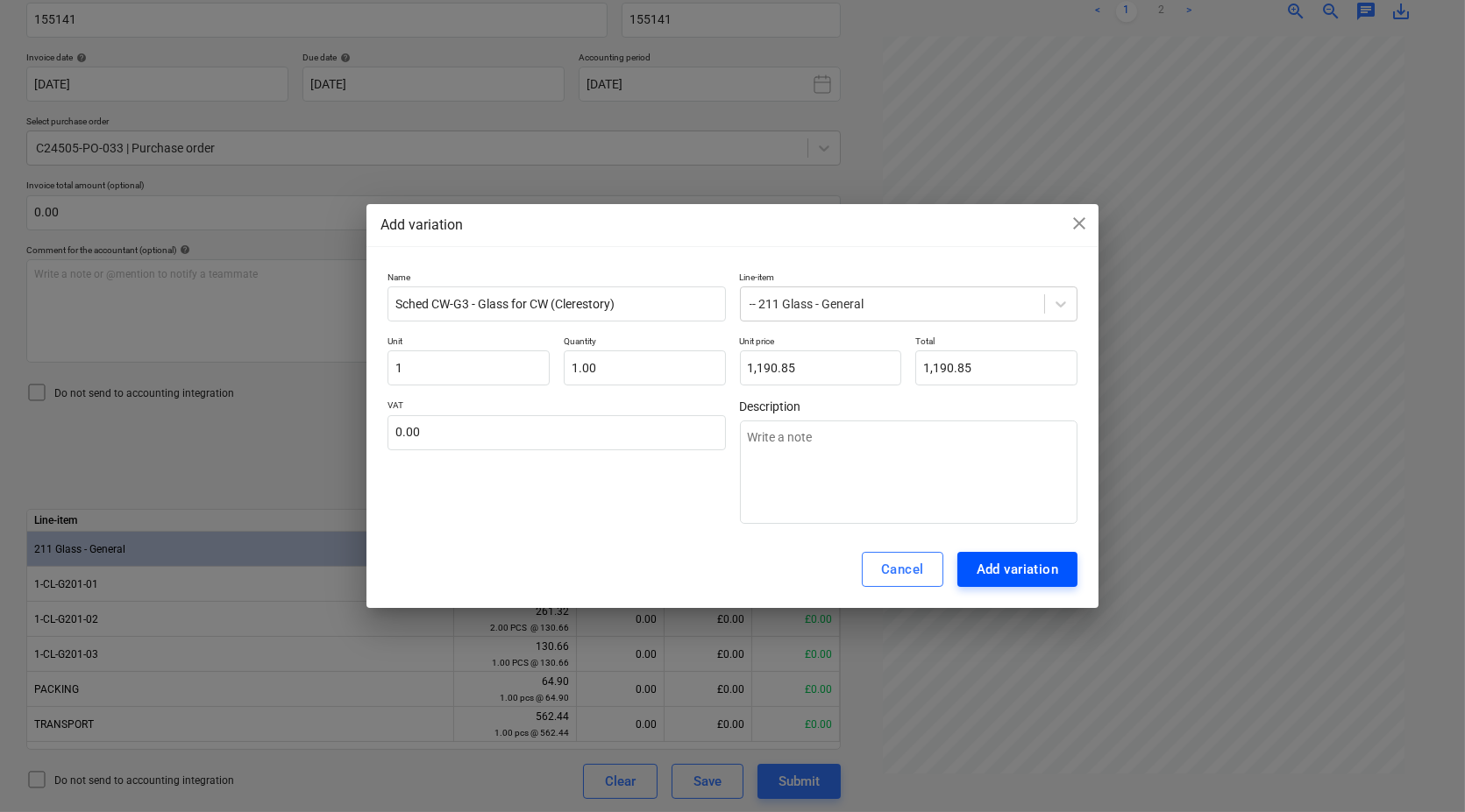
type textarea "x"
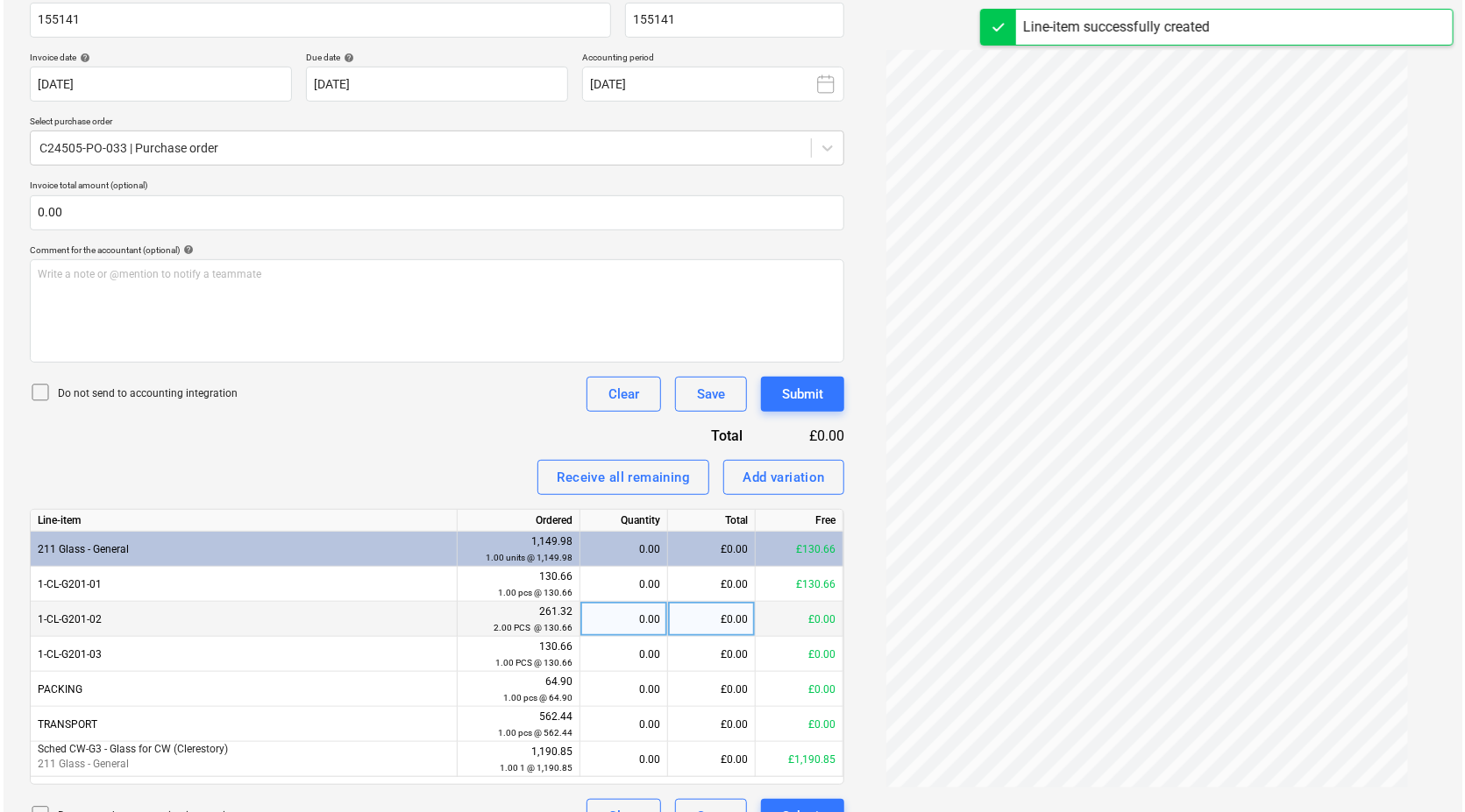
scroll to position [320, 0]
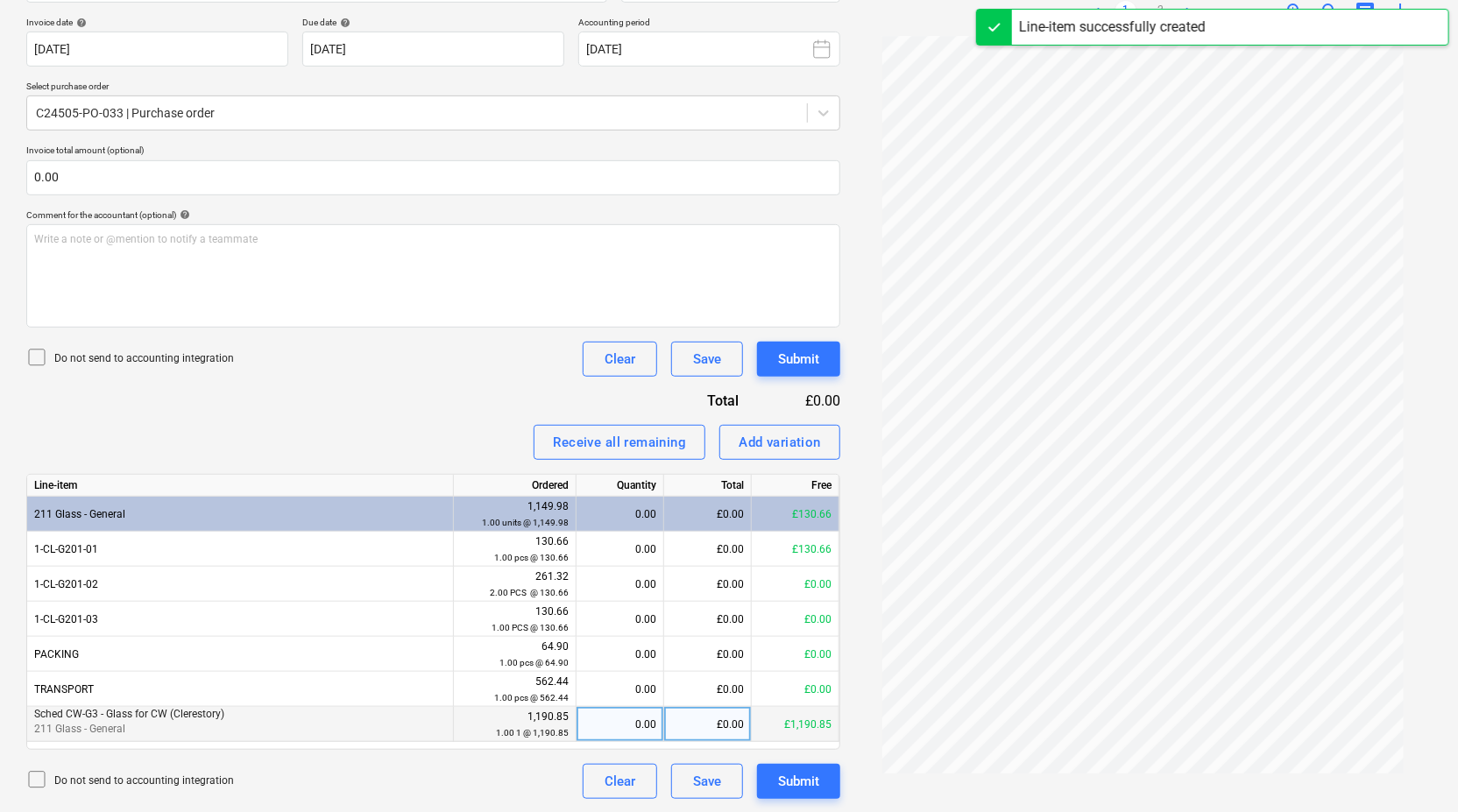
click at [640, 726] on div "0.00" at bounding box center [620, 724] width 72 height 35
type input "1"
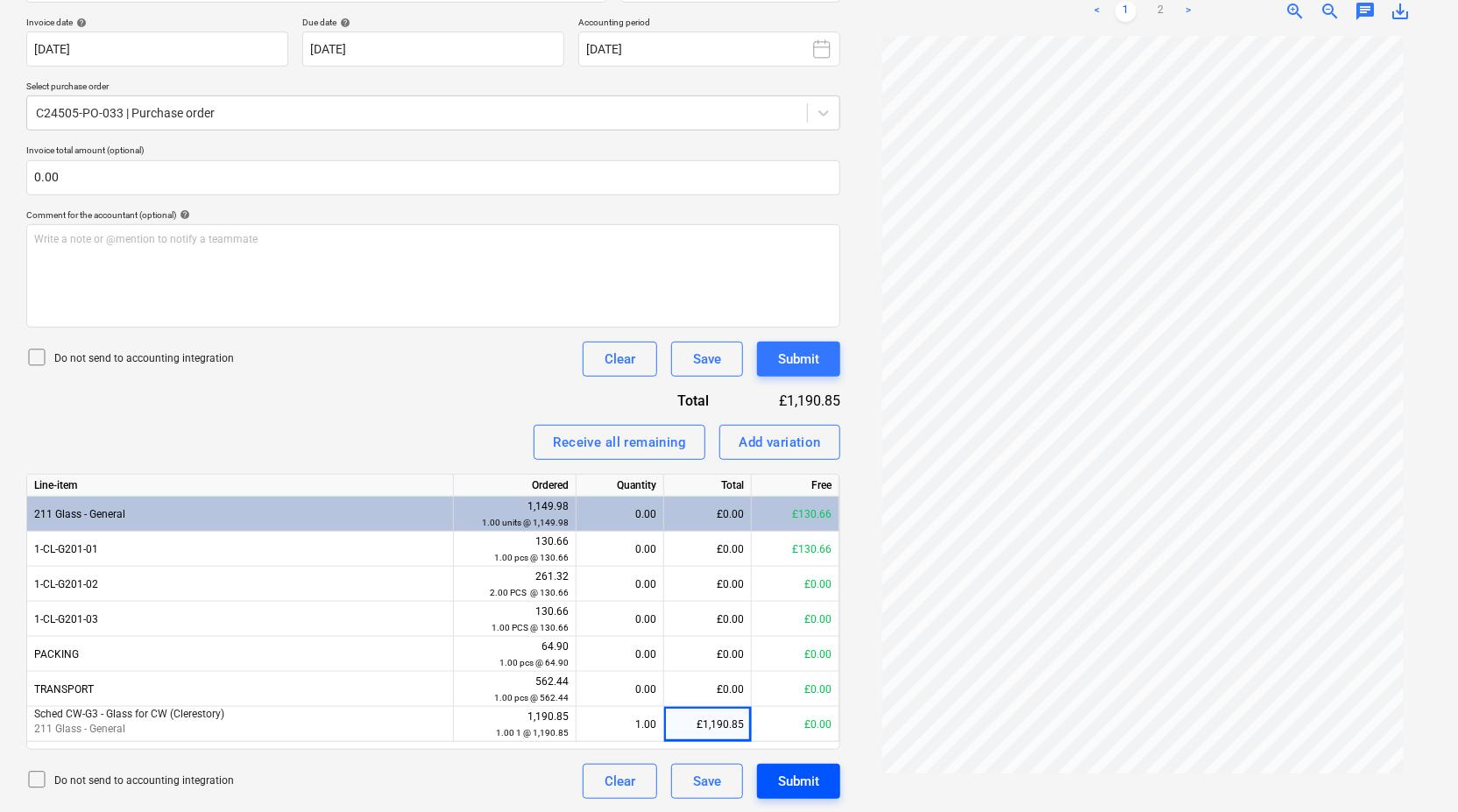
click at [789, 787] on div "Submit" at bounding box center [799, 781] width 41 height 23
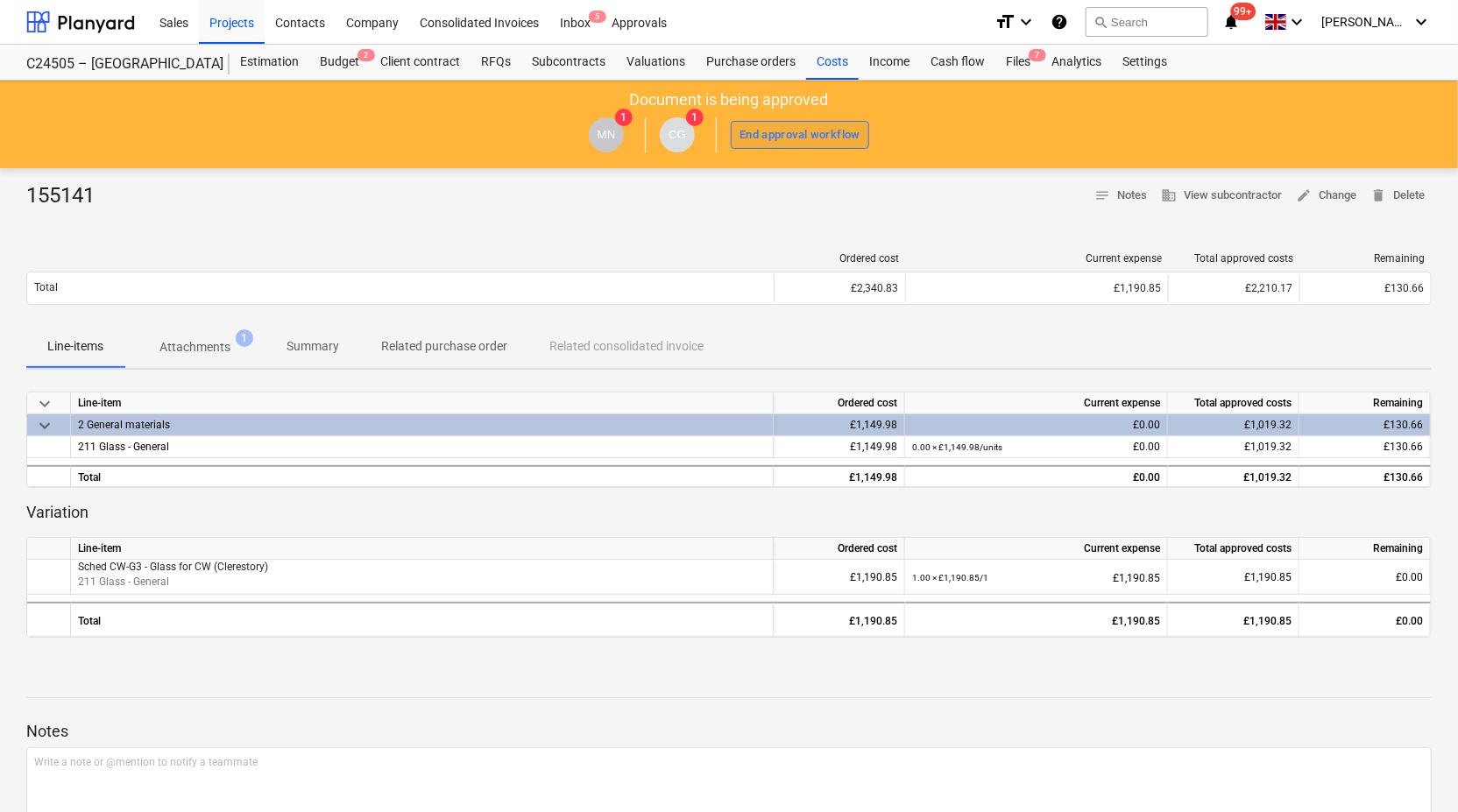
click at [823, 130] on div "End approval workflow" at bounding box center [800, 134] width 121 height 20
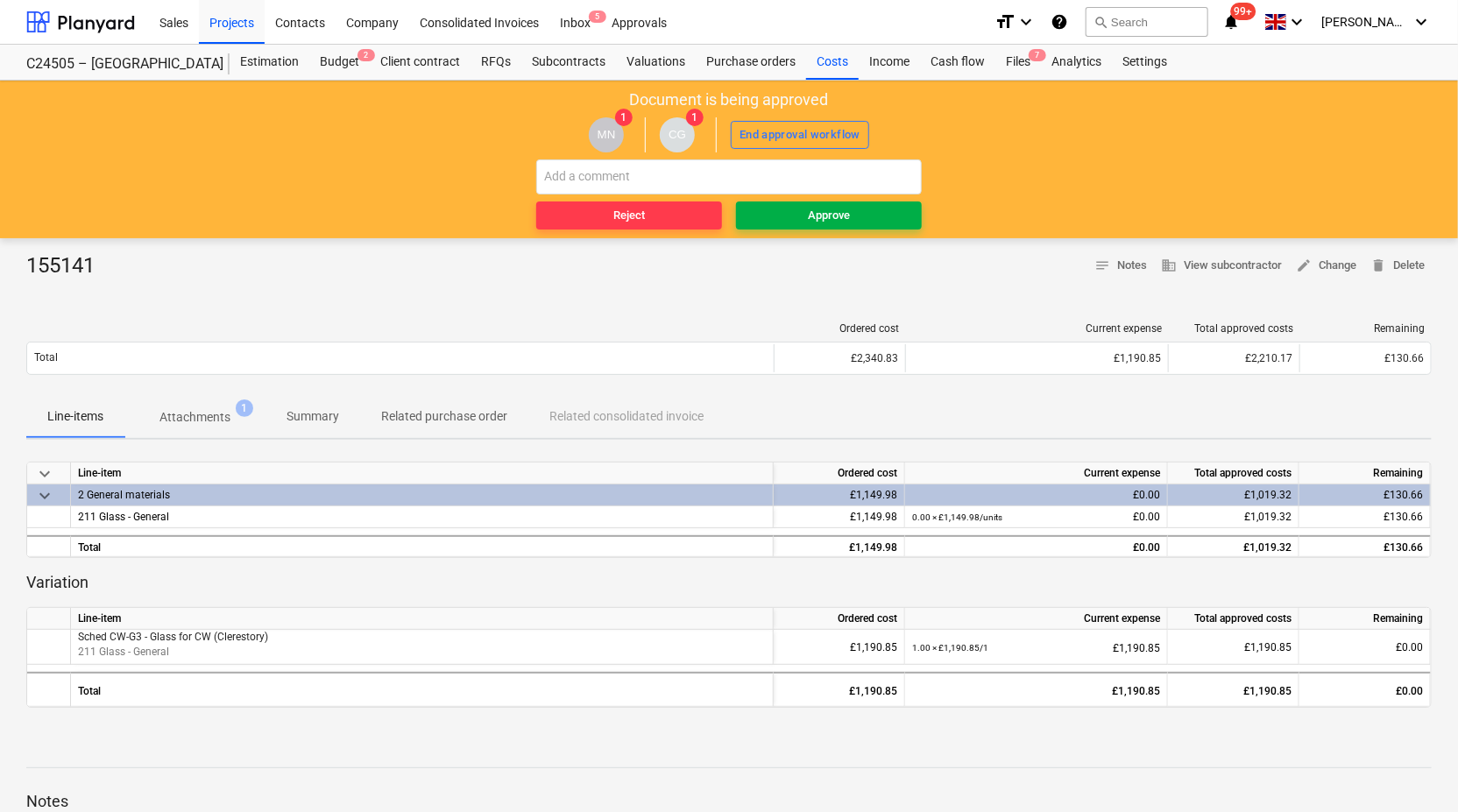
click at [808, 213] on div "Approve" at bounding box center [829, 215] width 42 height 20
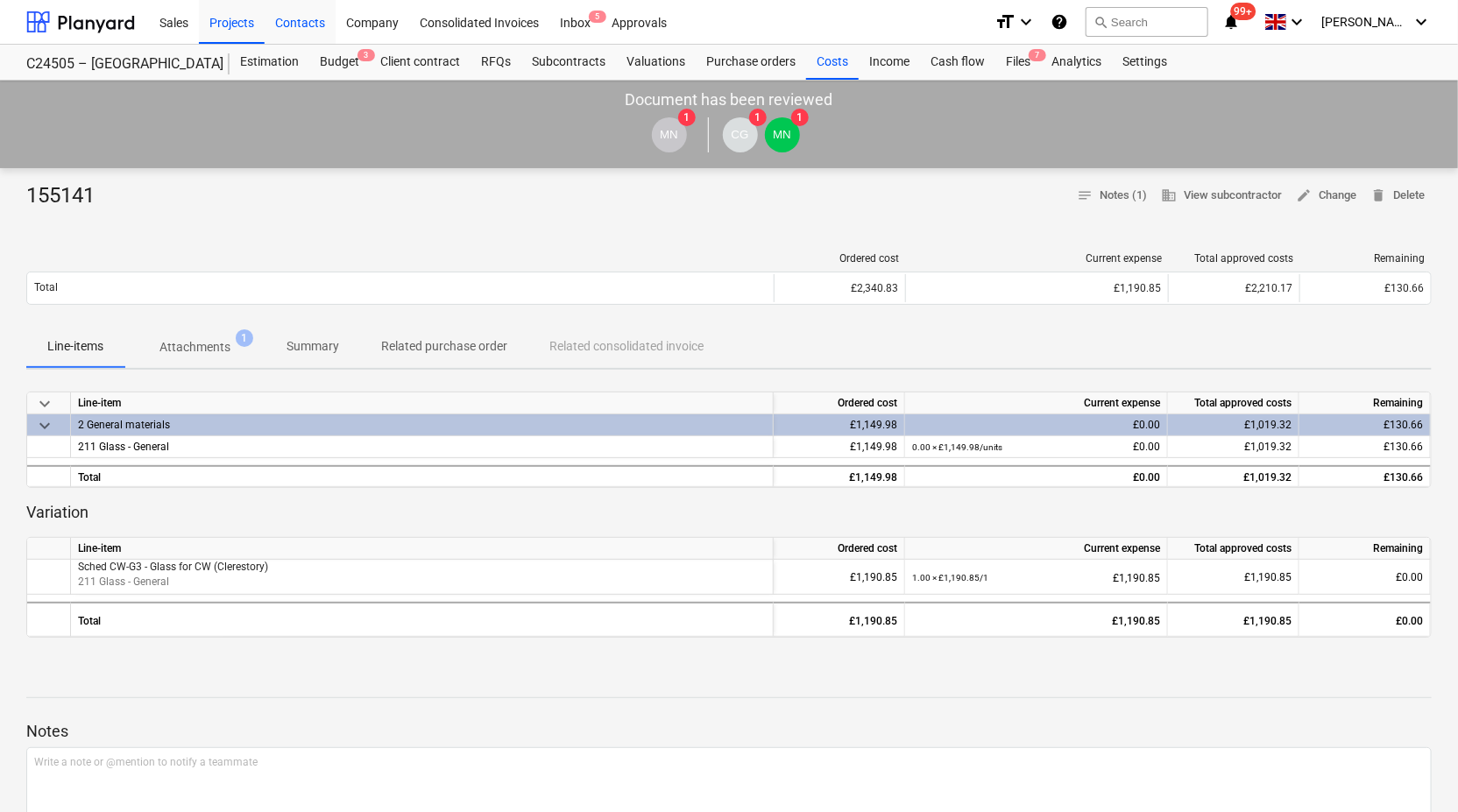
click at [306, 26] on div "Contacts" at bounding box center [300, 22] width 71 height 45
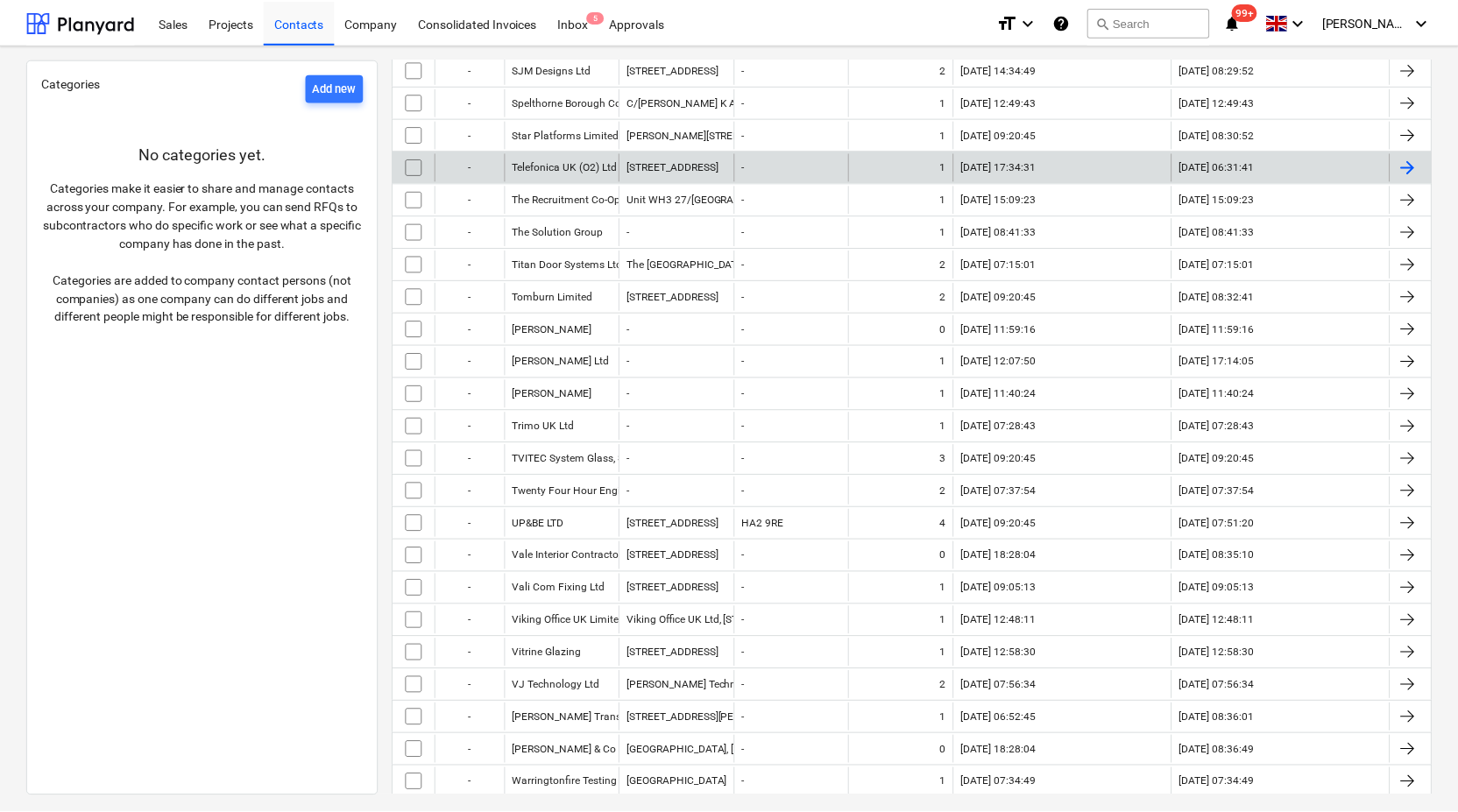
scroll to position [3212, 0]
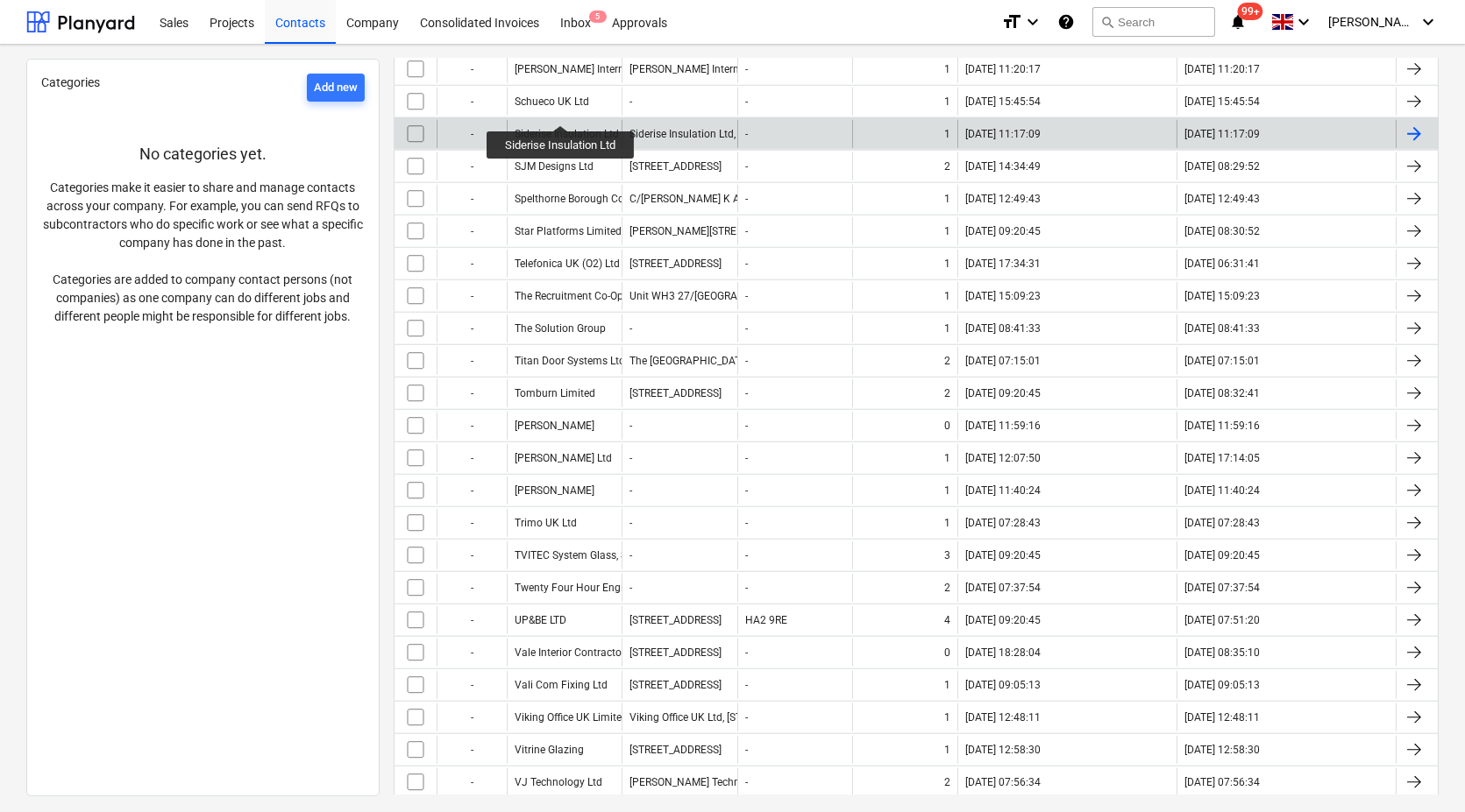
click at [561, 128] on div "Siderise Insulation Ltd" at bounding box center [566, 133] width 104 height 12
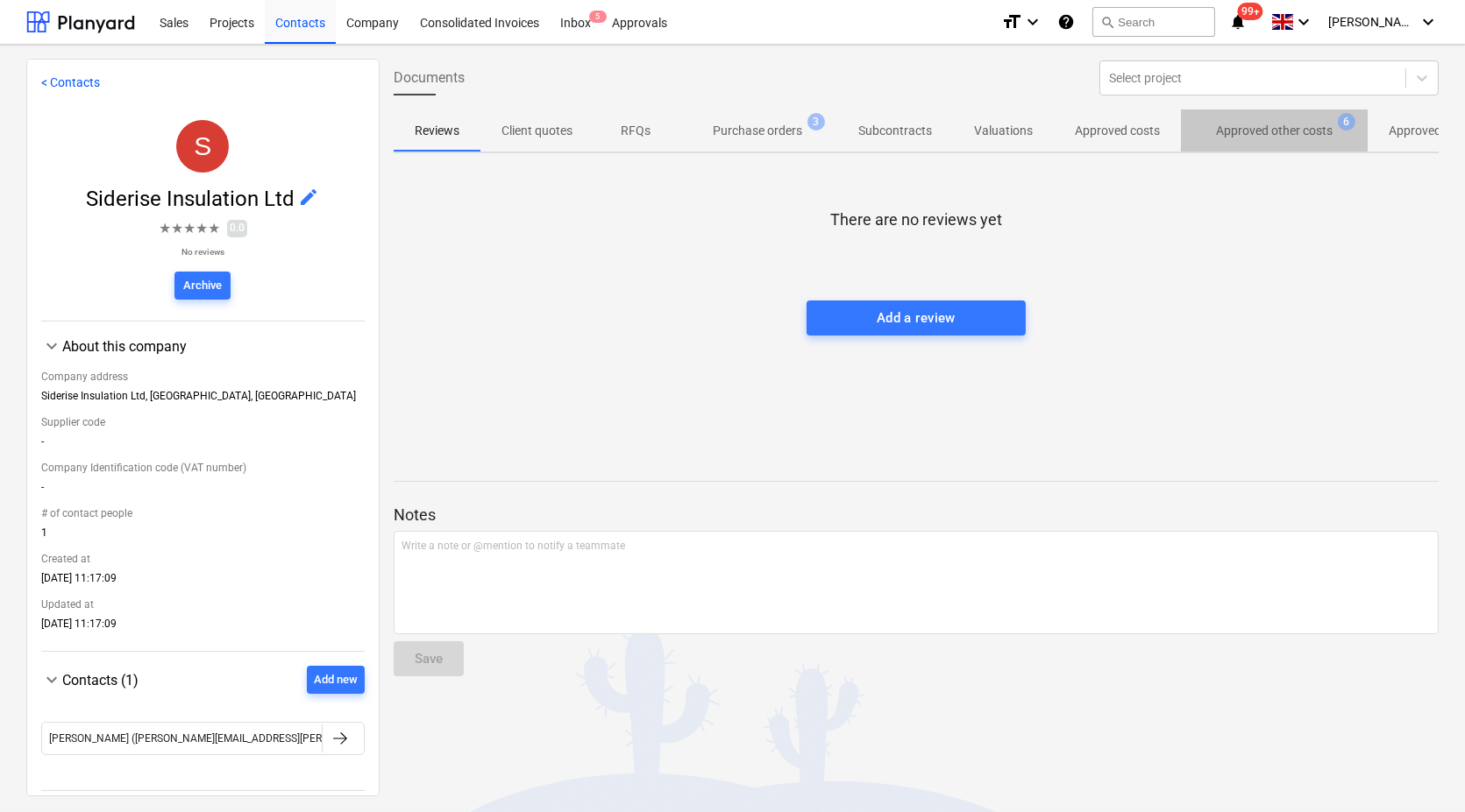
click at [1272, 126] on p "Approved other costs" at bounding box center [1274, 131] width 116 height 19
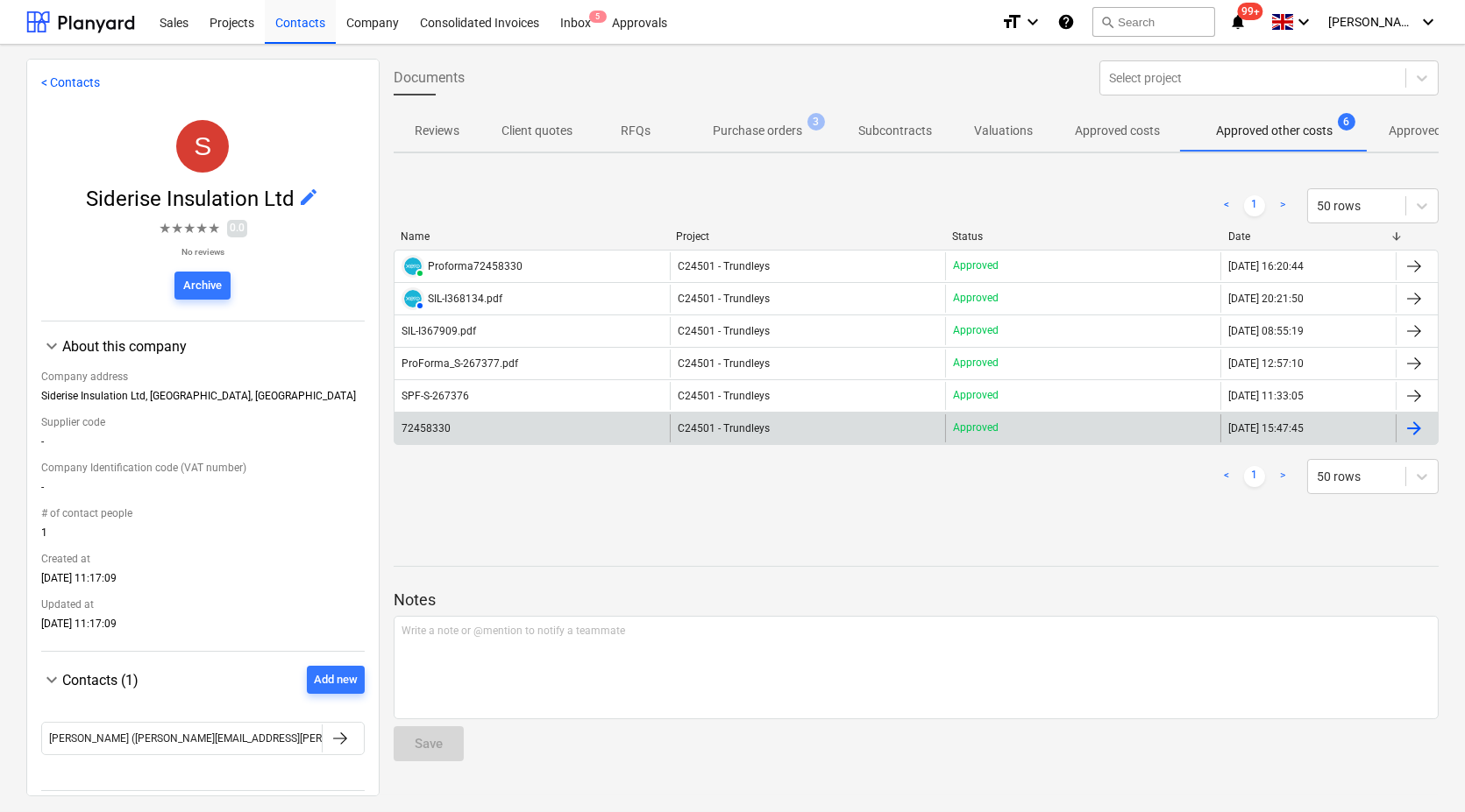
click at [426, 427] on div "72458330" at bounding box center [425, 428] width 49 height 12
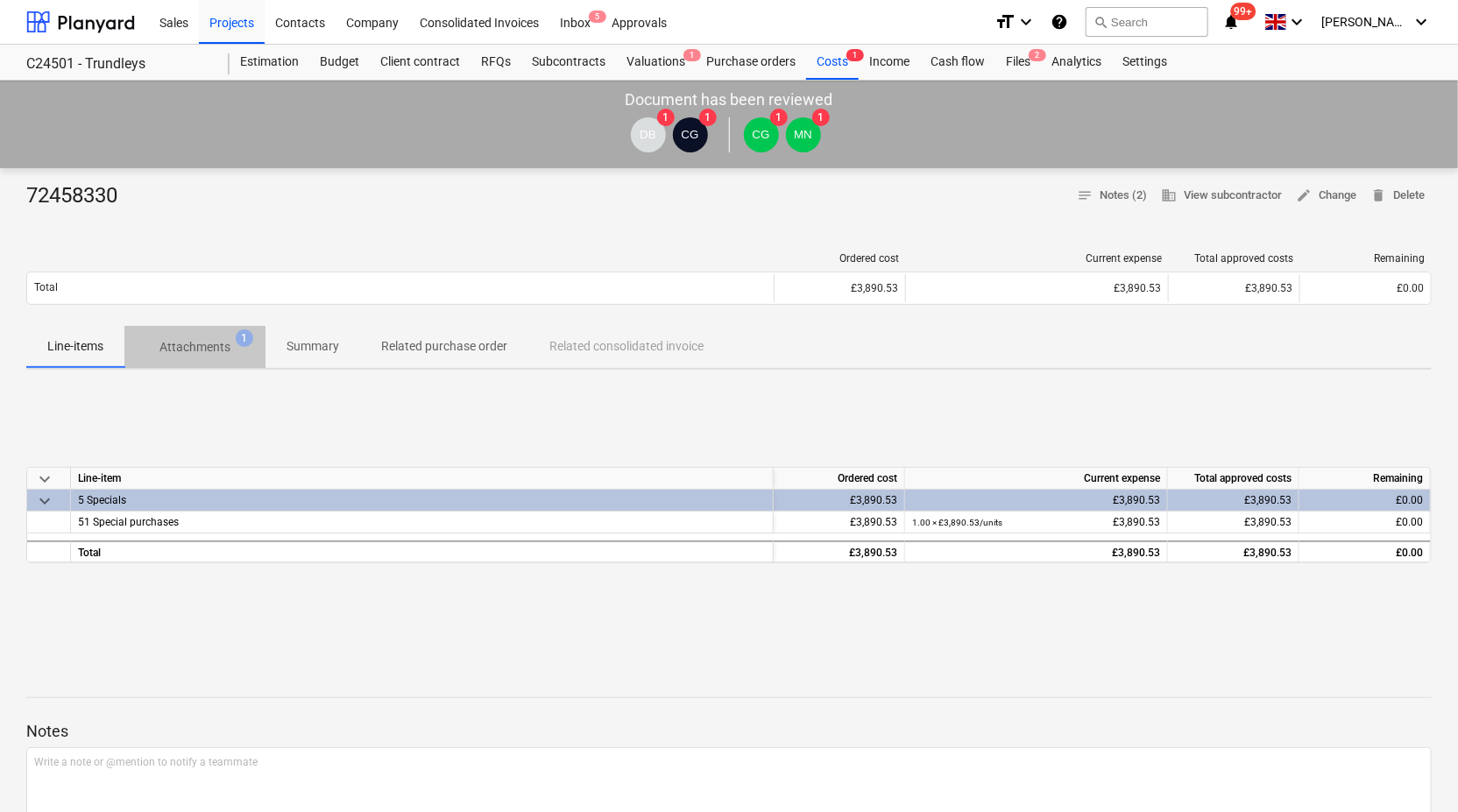
click at [207, 348] on p "Attachments" at bounding box center [195, 347] width 71 height 19
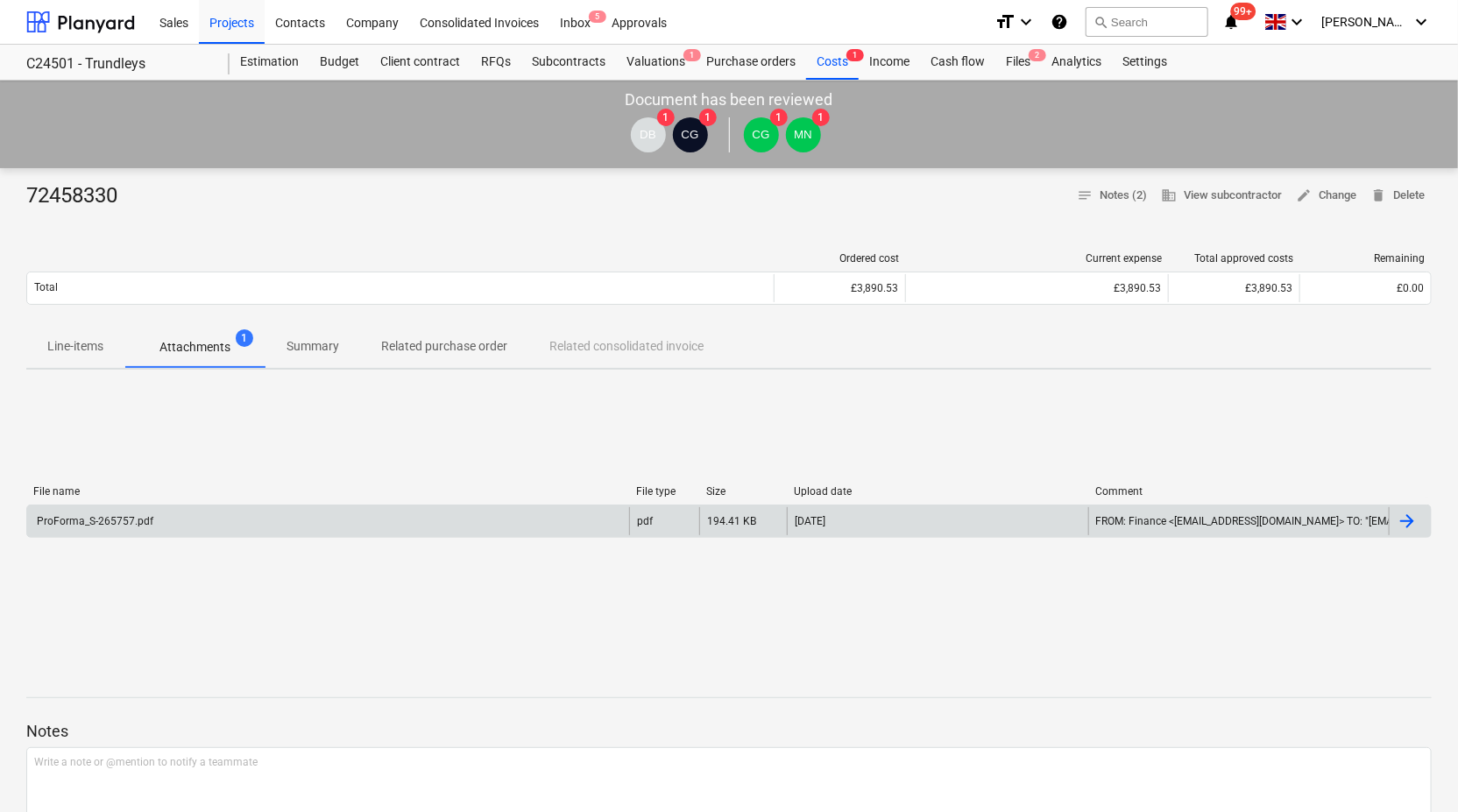
click at [127, 527] on div "ProForma_S-265757.pdf" at bounding box center [328, 521] width 602 height 28
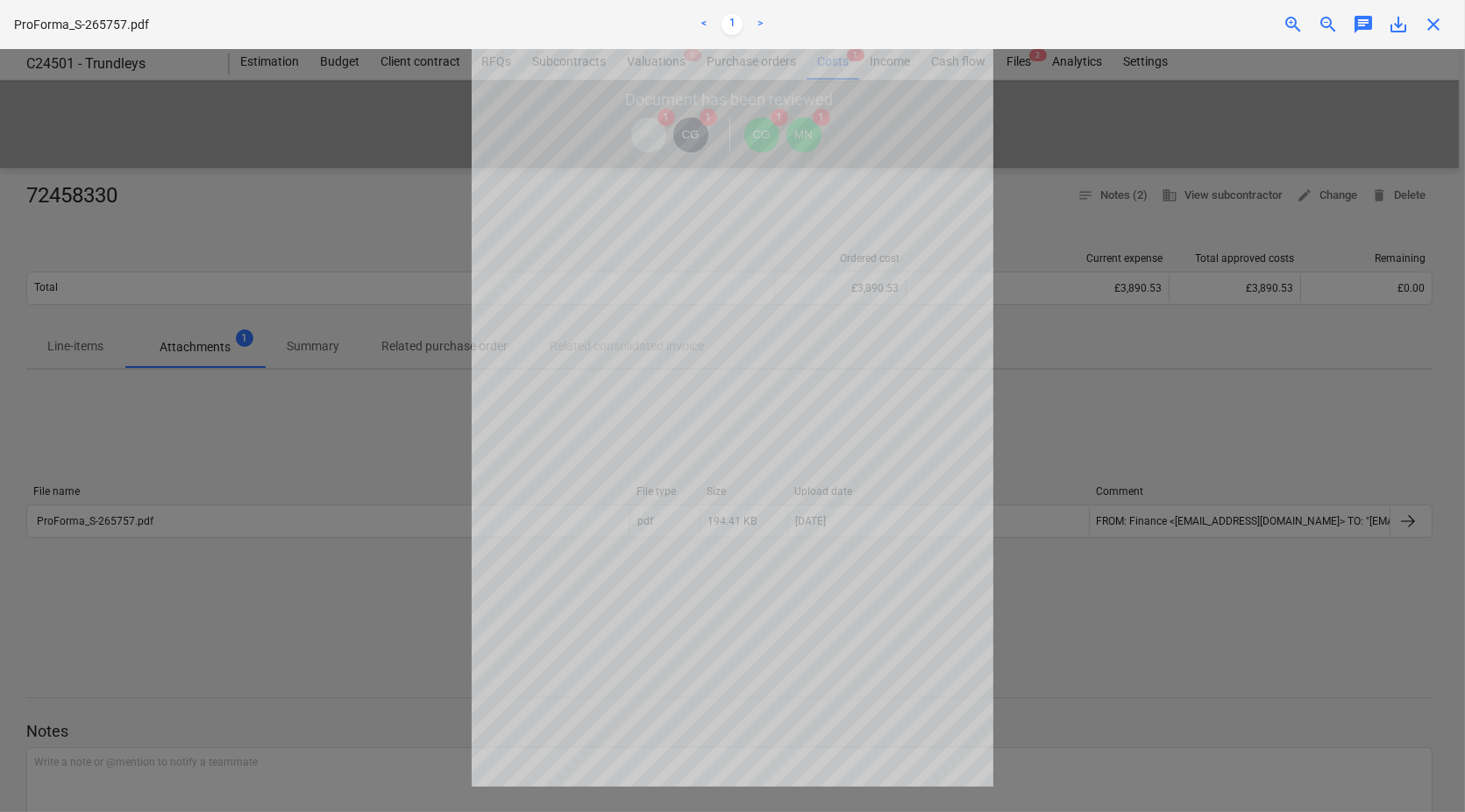
click at [1430, 23] on span "close" at bounding box center [1433, 24] width 21 height 21
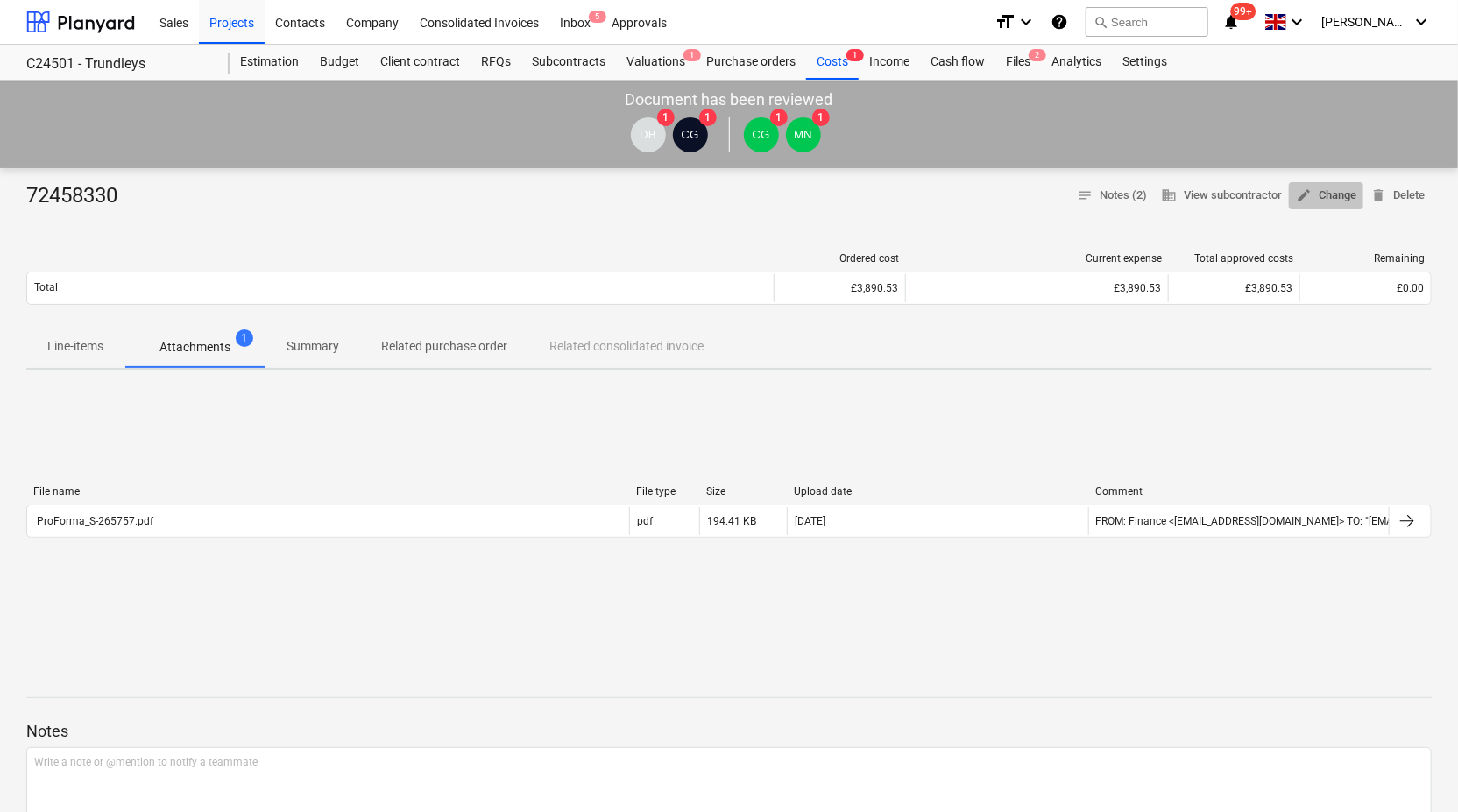
click at [1340, 191] on span "edit Change" at bounding box center [1326, 195] width 60 height 20
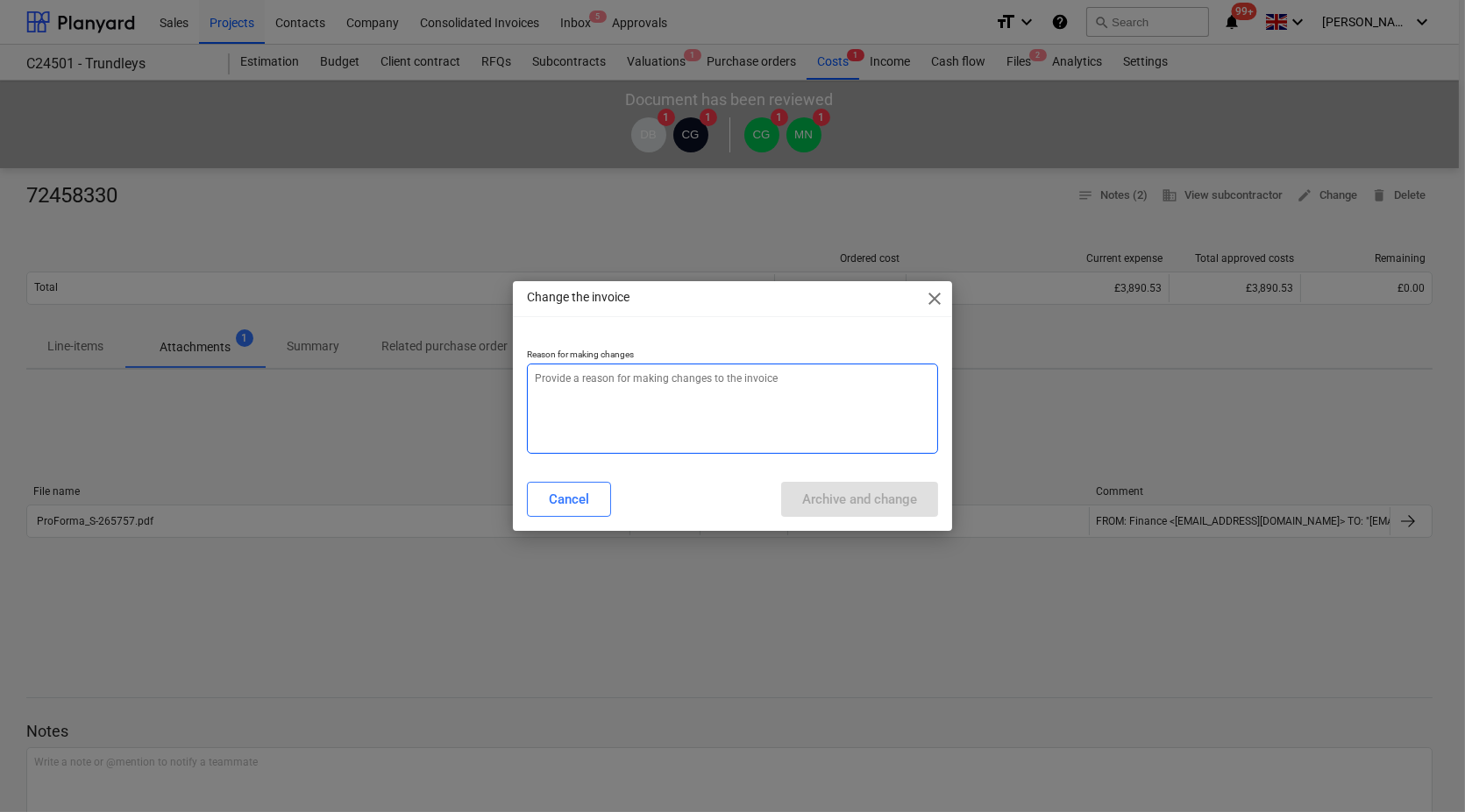
click at [624, 389] on textarea at bounding box center [732, 408] width 411 height 90
type textarea "x"
type textarea "C"
type textarea "x"
type textarea "Co"
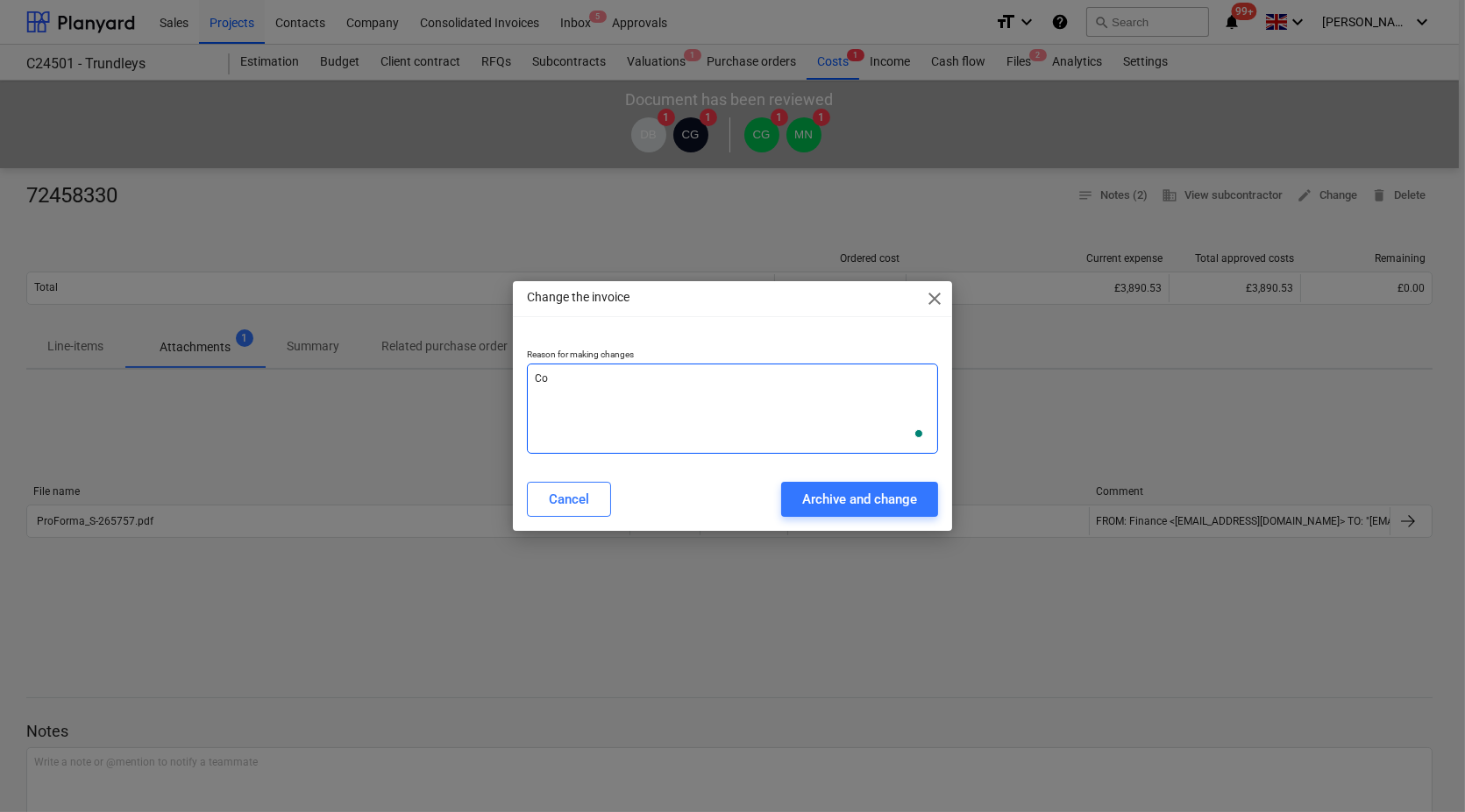
type textarea "x"
type textarea "Cor"
type textarea "x"
type textarea "Corr"
type textarea "x"
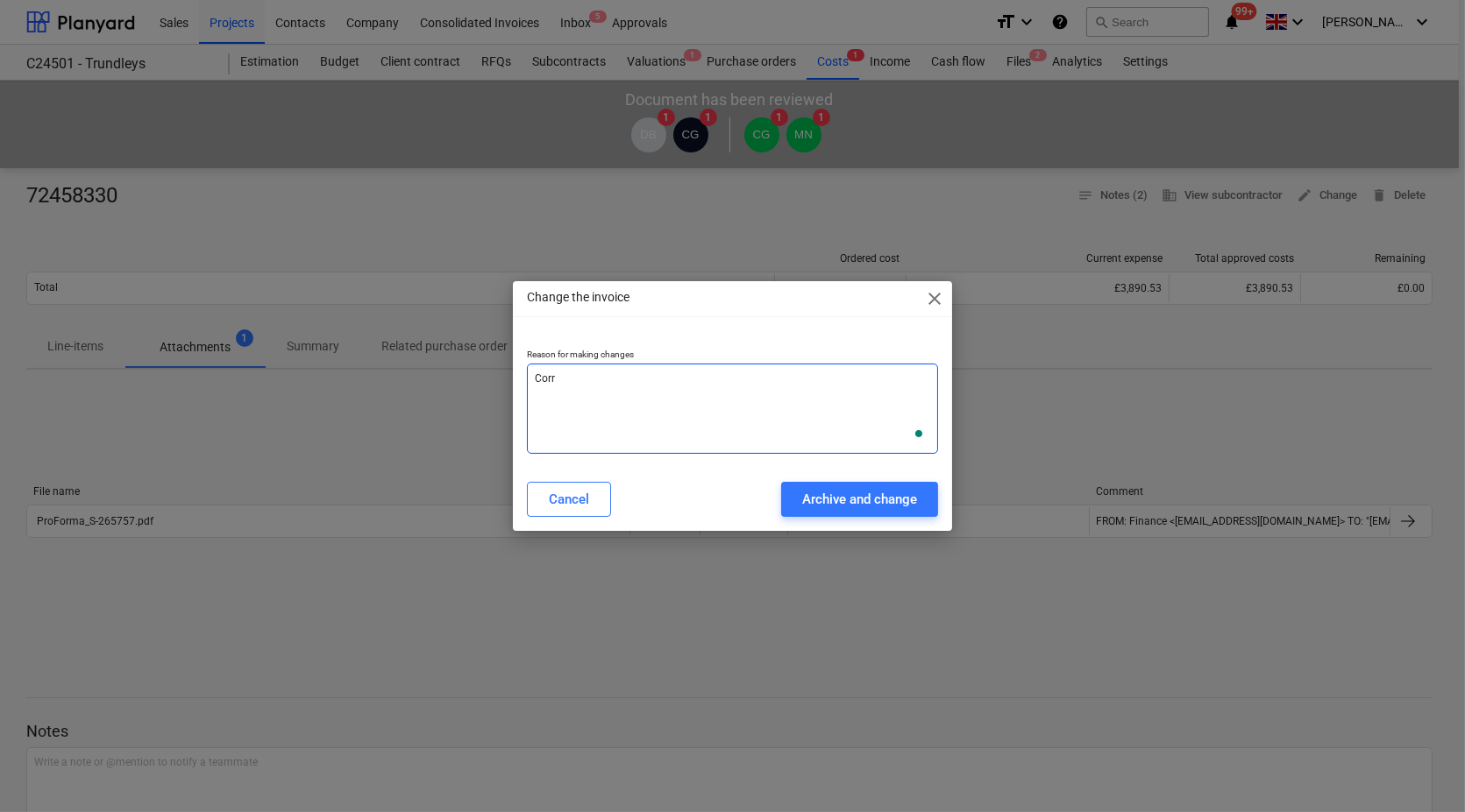
type textarea "Corre"
type textarea "x"
type textarea "Correc"
type textarea "x"
type textarea "Correct"
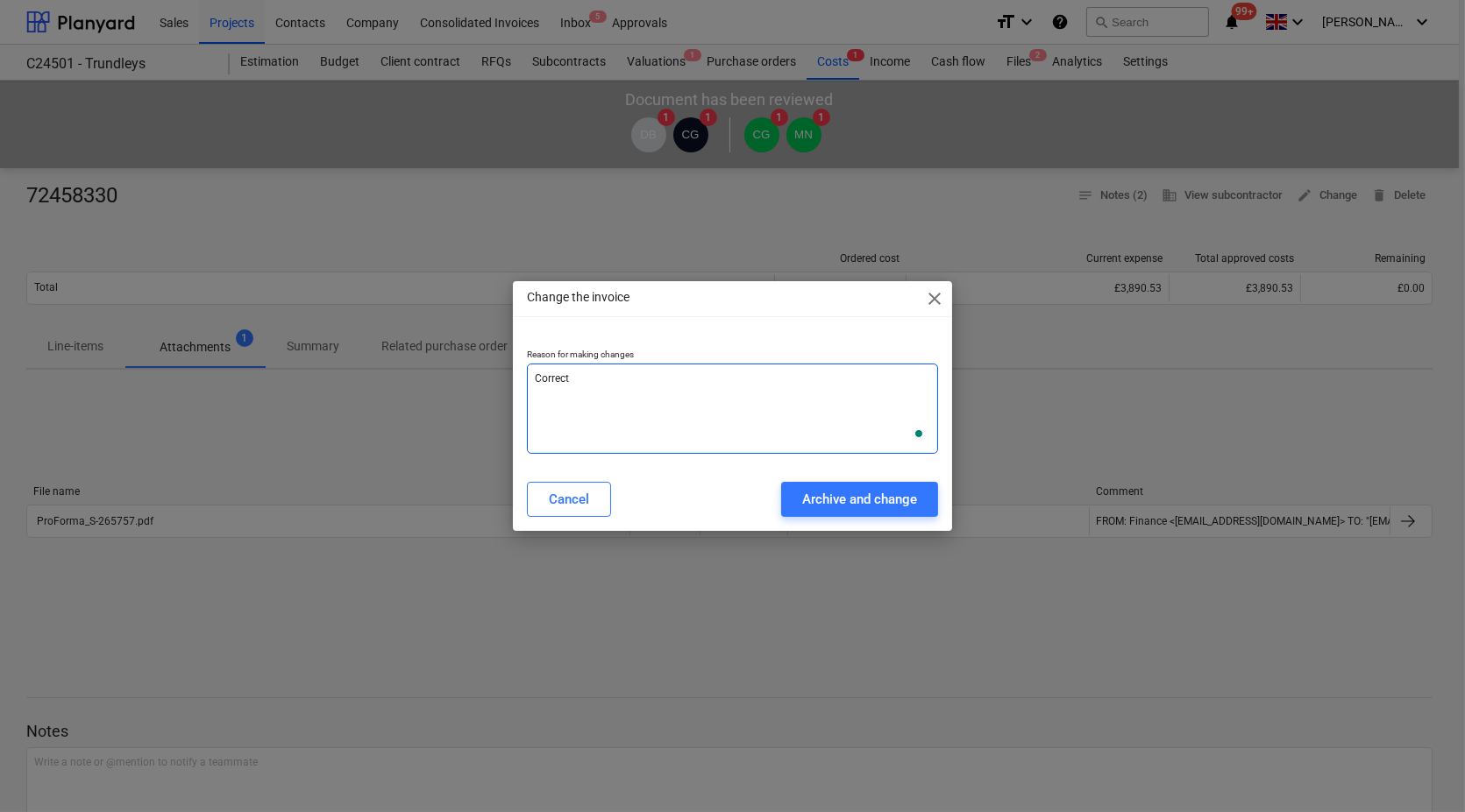
type textarea "x"
type textarea "Correct"
type textarea "x"
type textarea "Correct I"
type textarea "x"
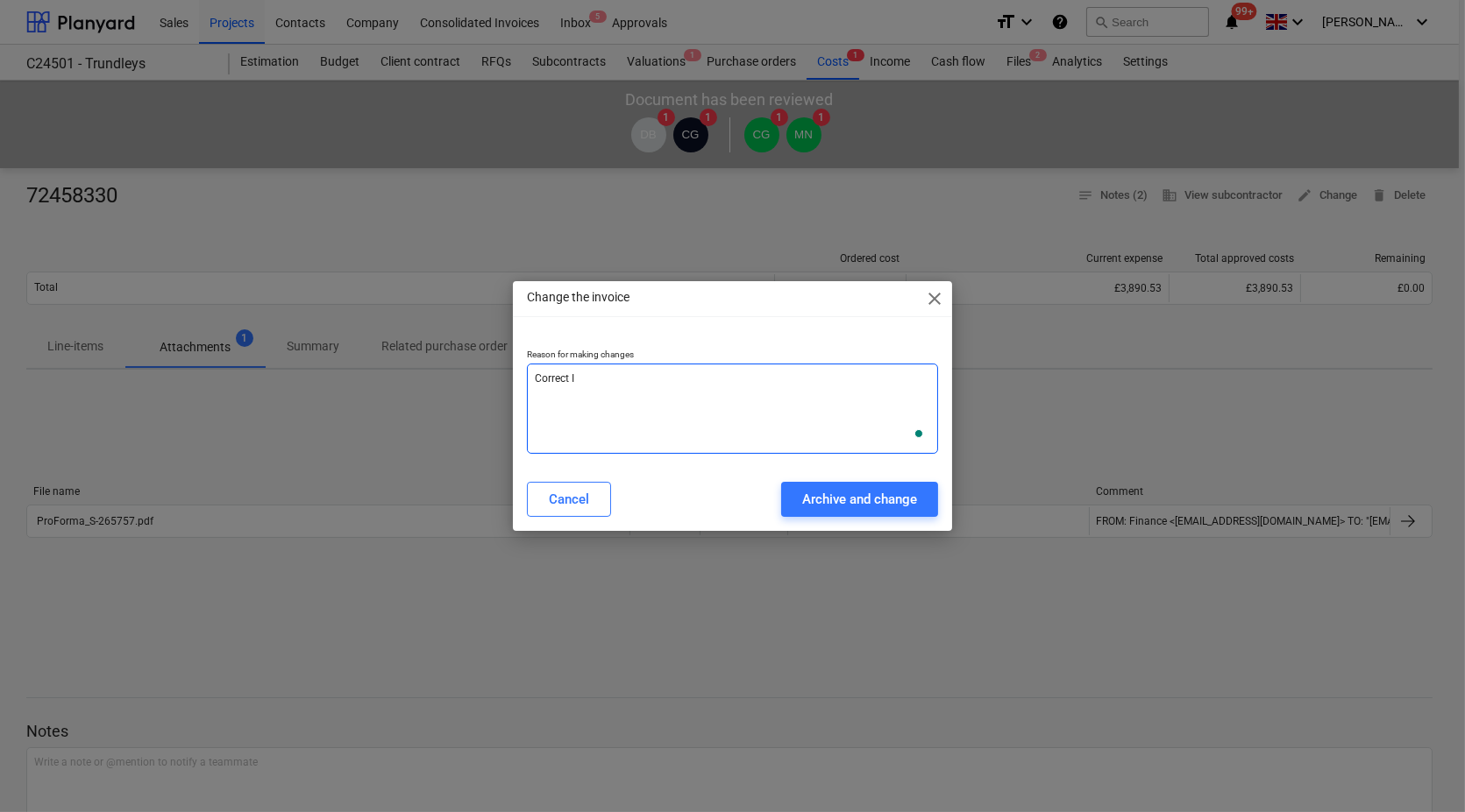
type textarea "Correct In"
type textarea "x"
type textarea "Correct Inv"
type textarea "x"
type textarea "Correct Inv"
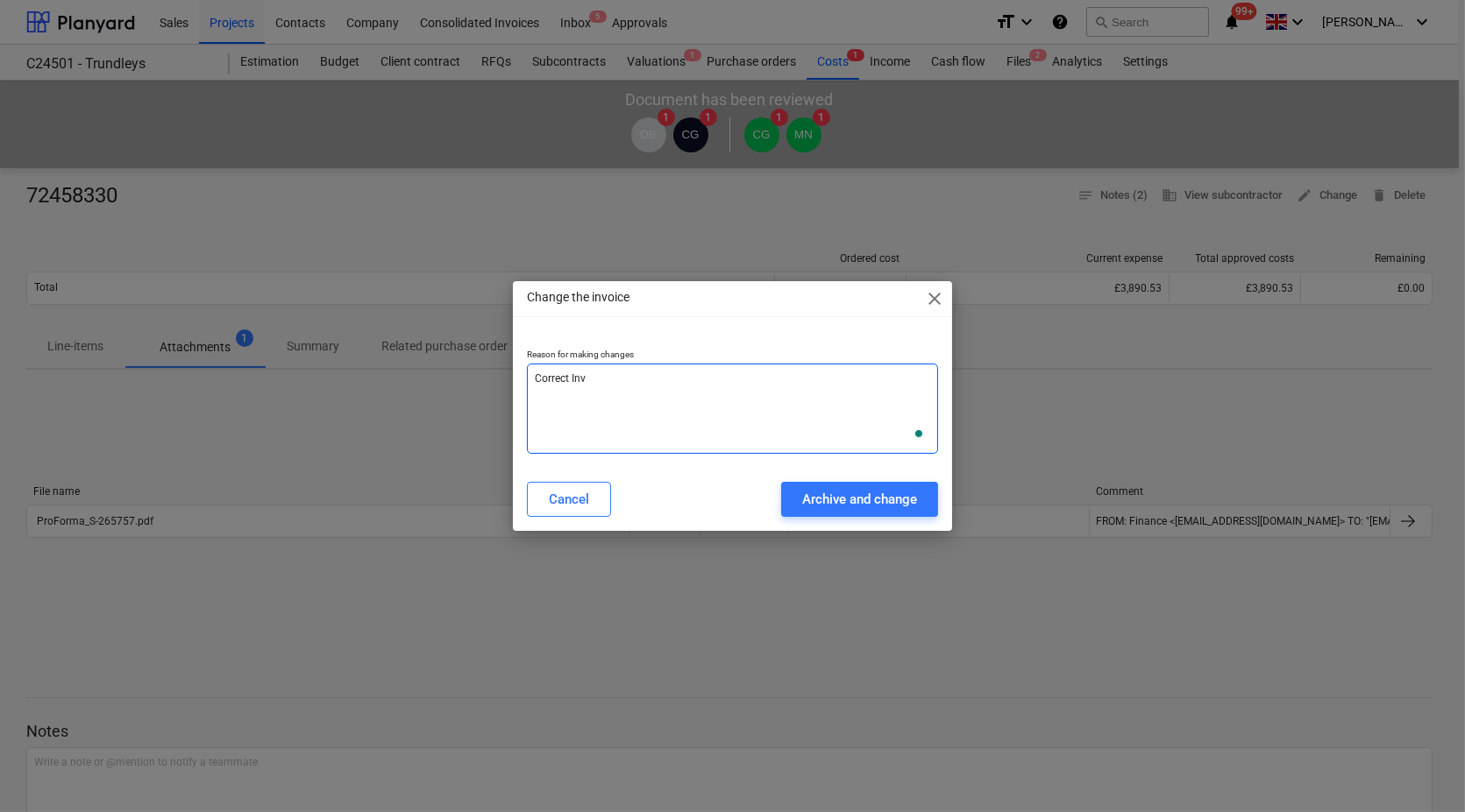
type textarea "x"
type textarea "Correct Inv n"
type textarea "x"
type textarea "Correct Inv no"
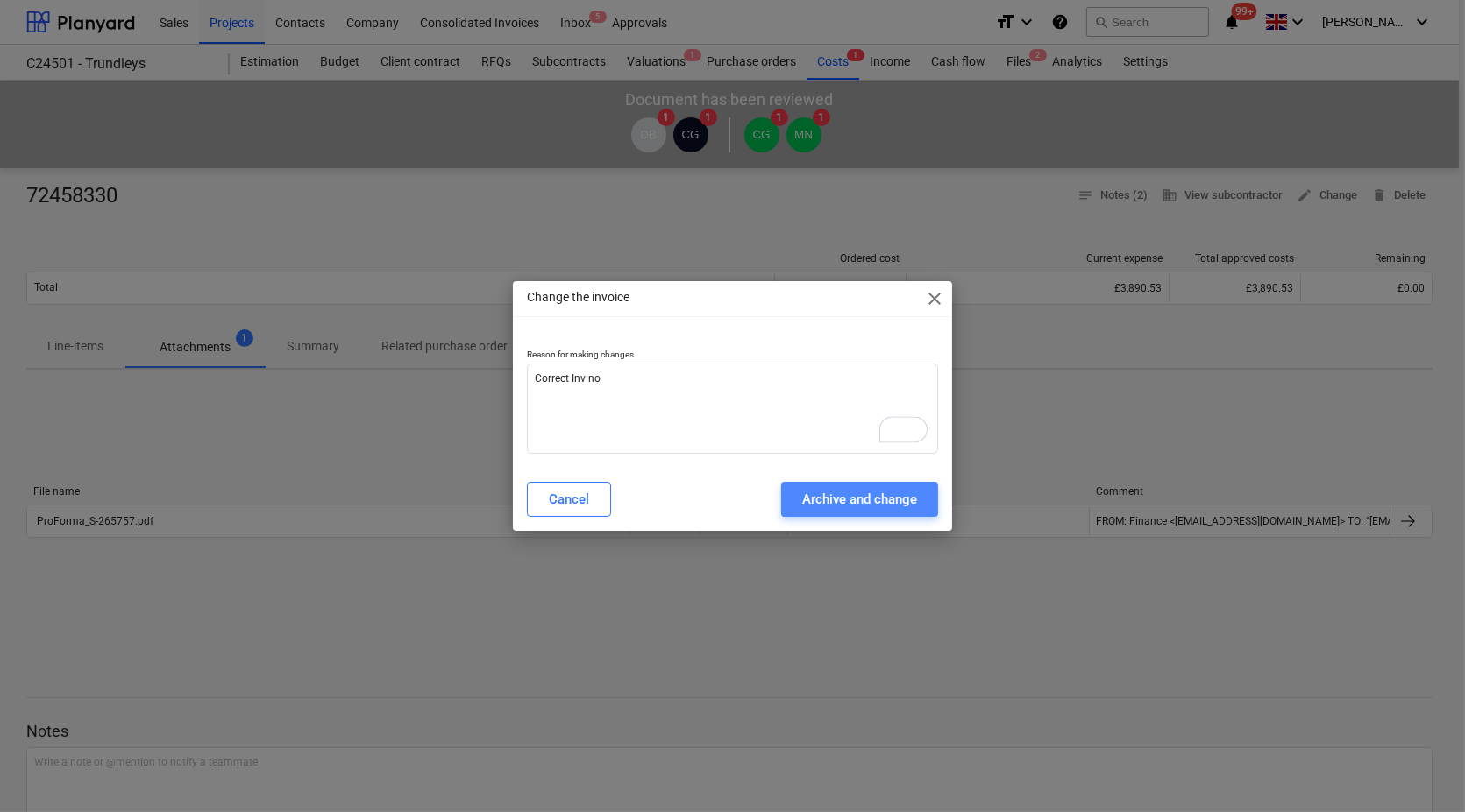
click at [837, 506] on div "Archive and change" at bounding box center [859, 499] width 115 height 23
type textarea "x"
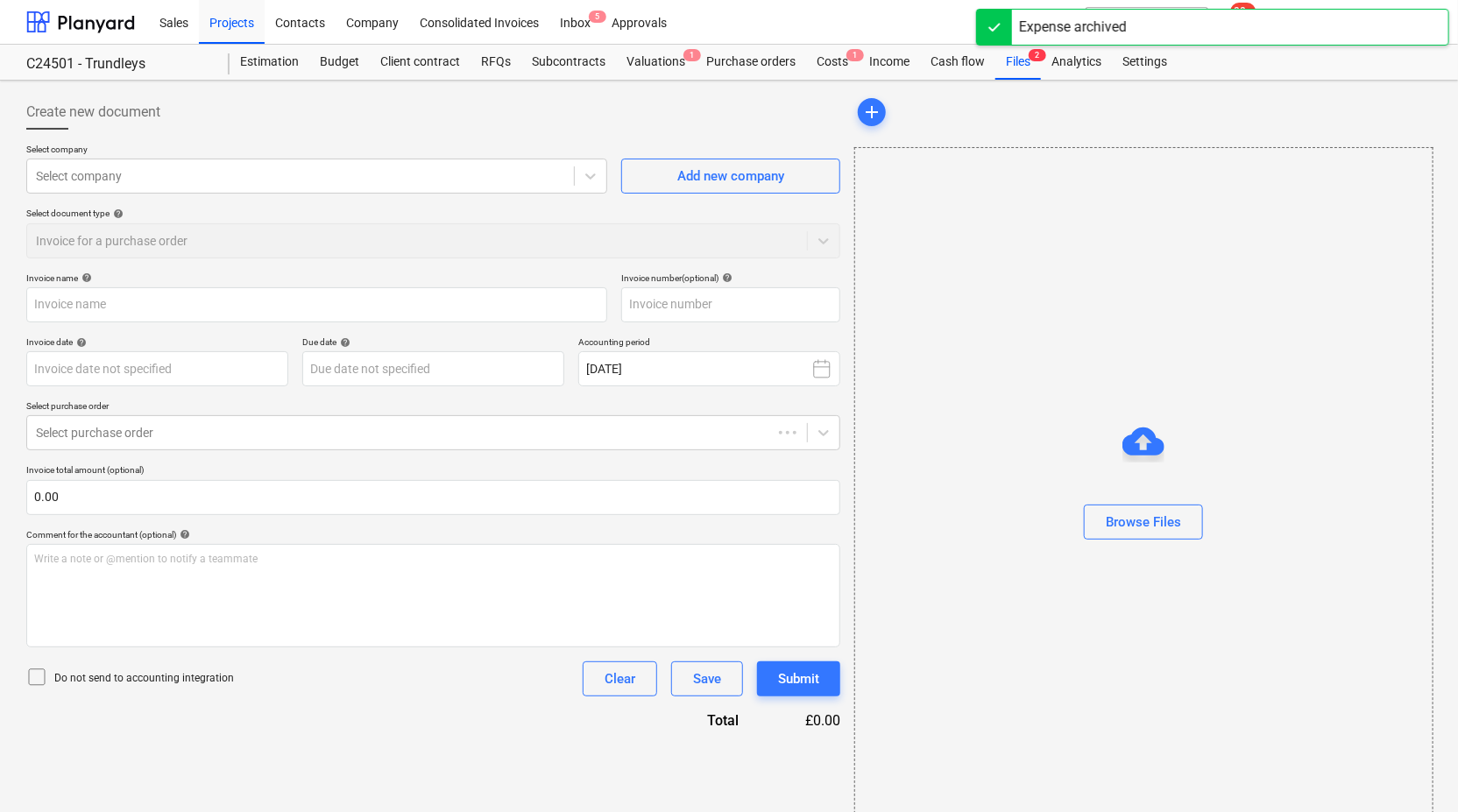
type input "72458330"
type input "20 Feb 2025"
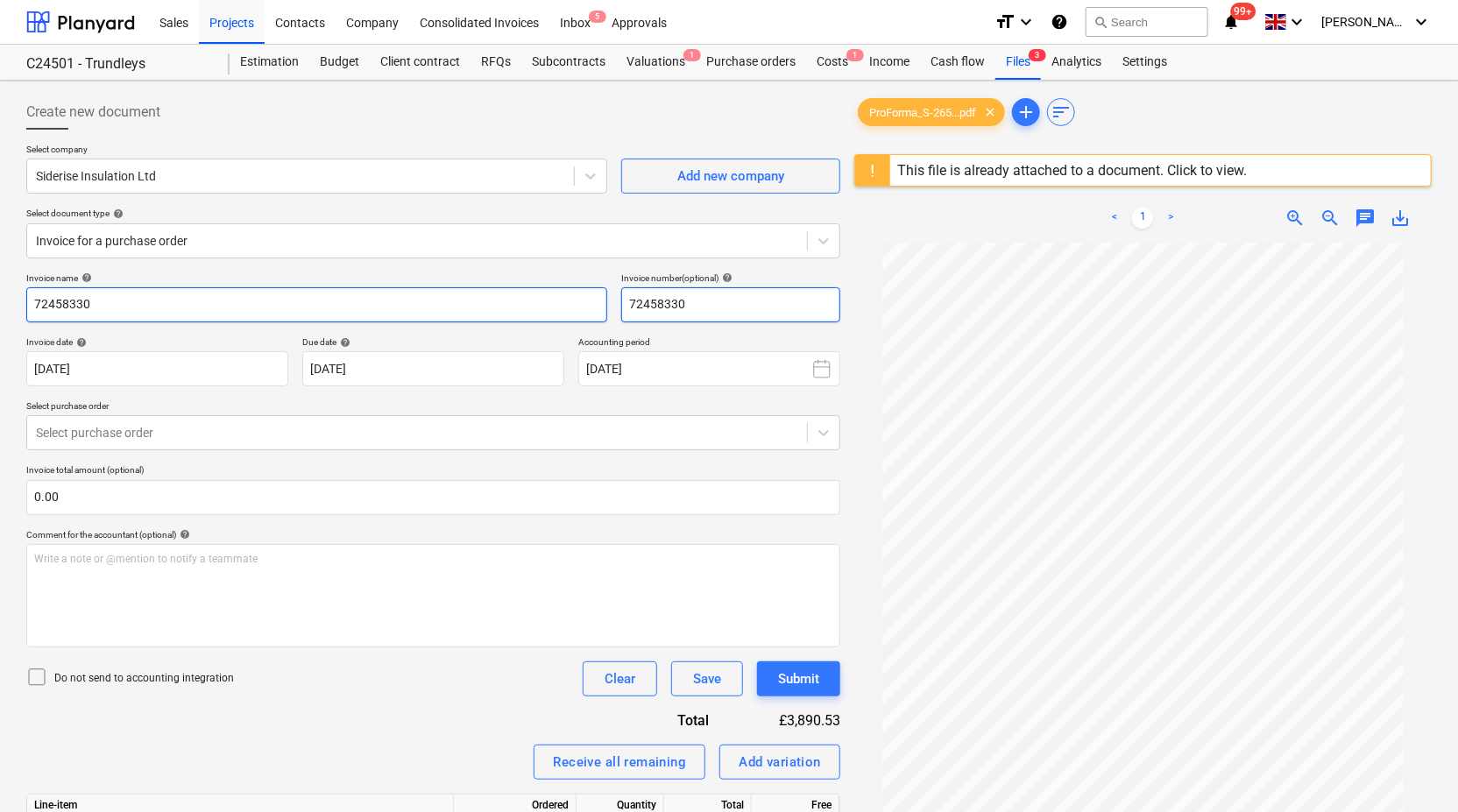
drag, startPoint x: 745, startPoint y: 303, endPoint x: 534, endPoint y: 316, distance: 211.4
click at [534, 316] on div "Invoice name help 72458330 Invoice number (optional) help 72458330" at bounding box center [433, 297] width 814 height 50
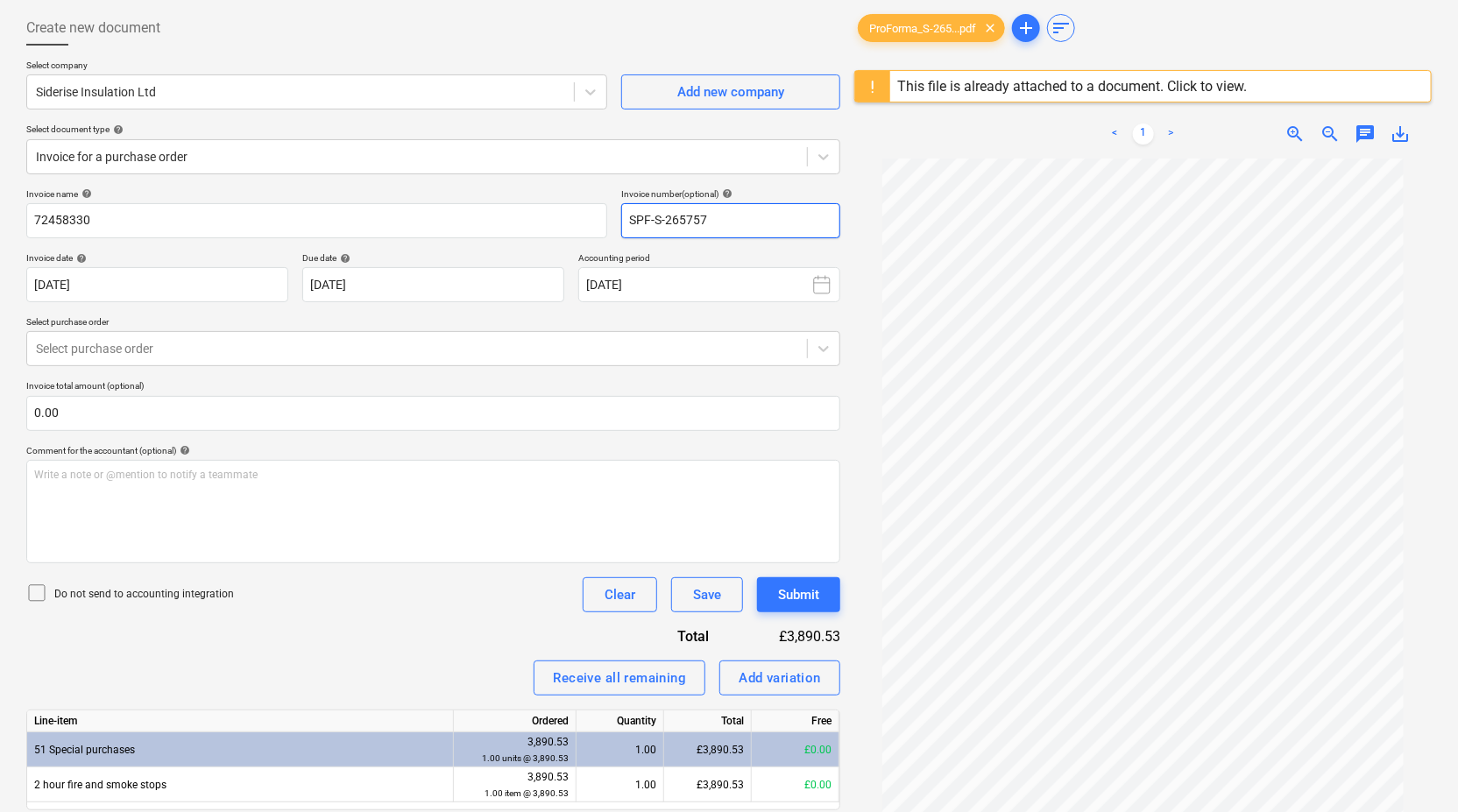
scroll to position [207, 0]
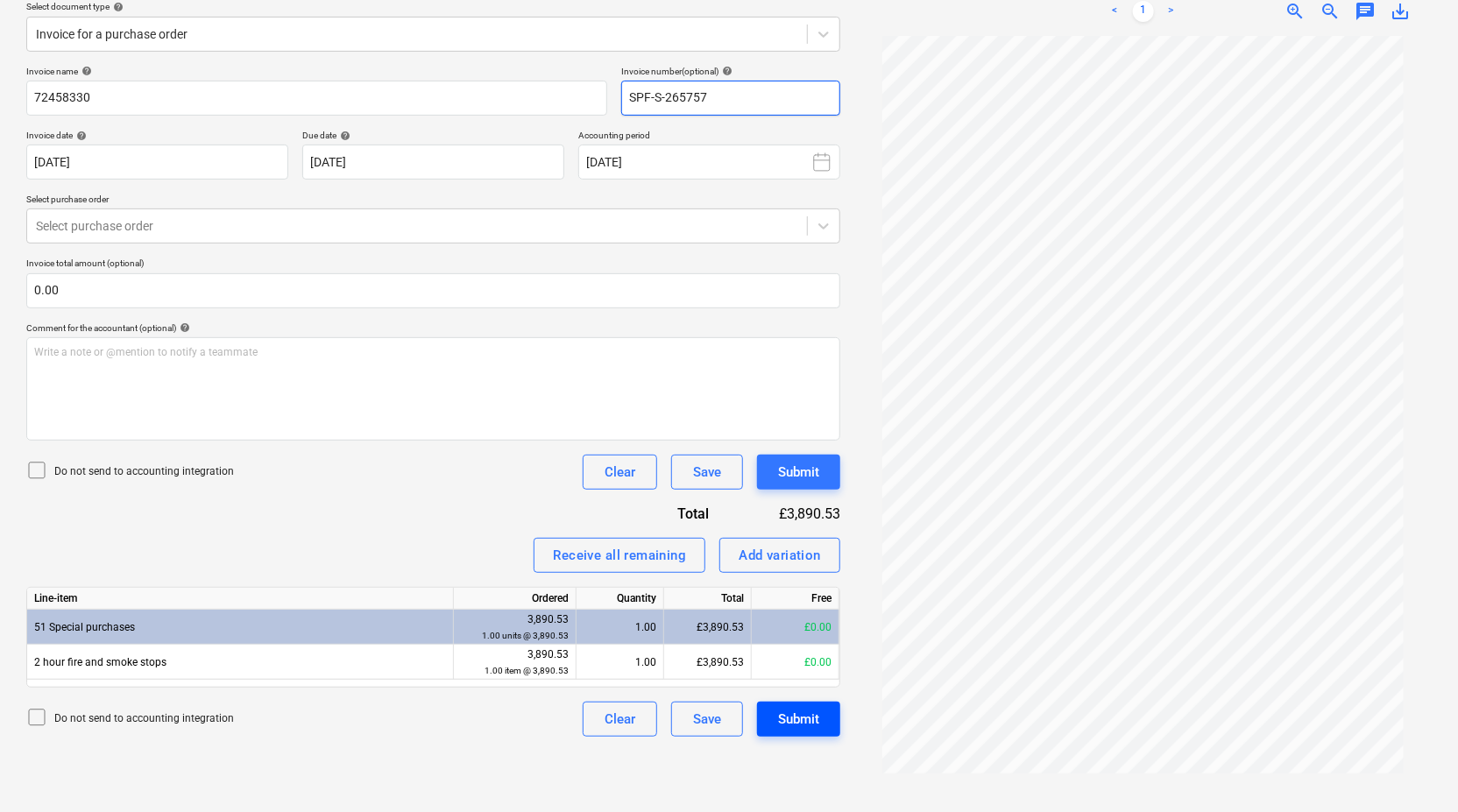
type input "SPF-S-265757"
click at [806, 725] on div "Submit" at bounding box center [799, 719] width 41 height 23
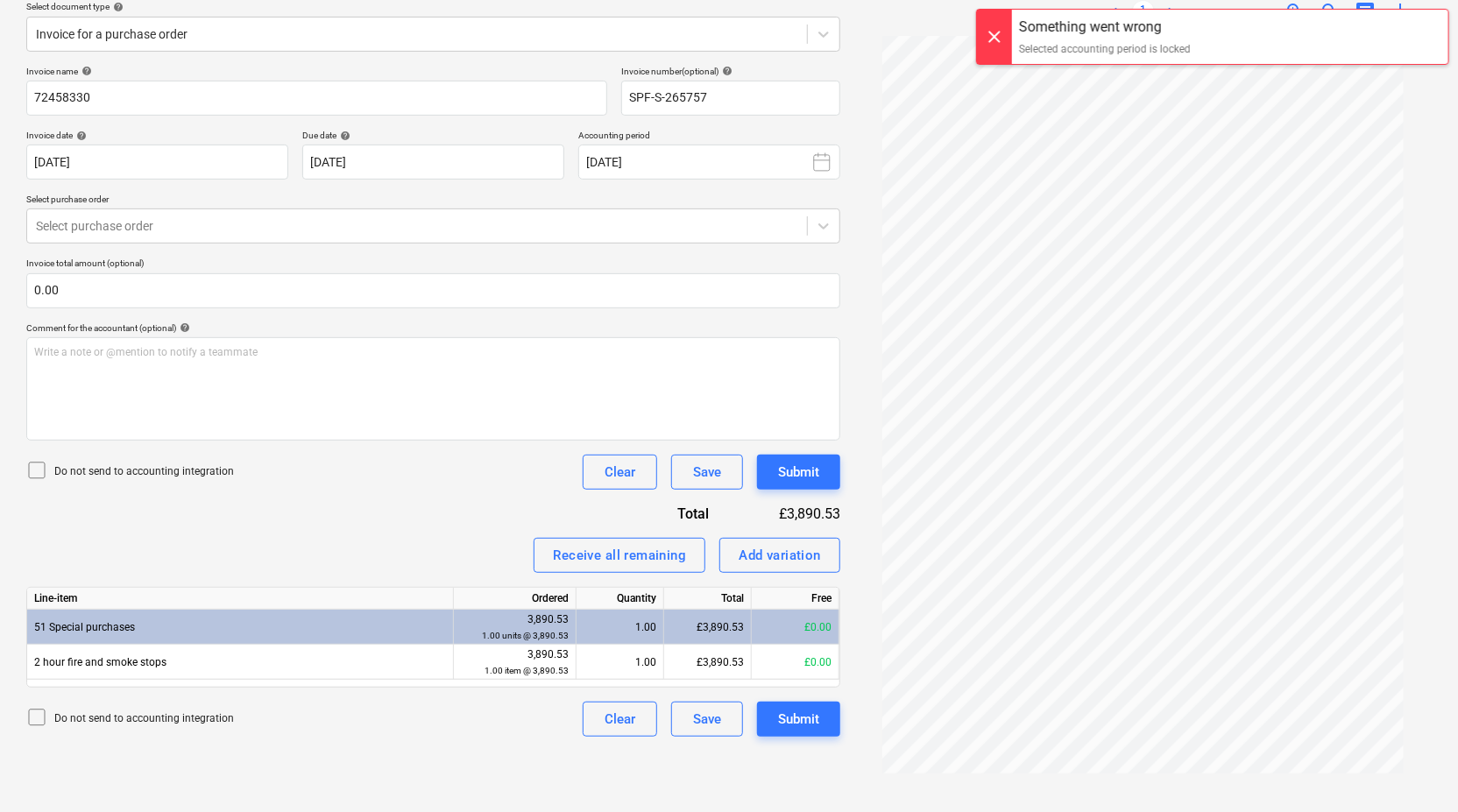
click at [996, 28] on div at bounding box center [994, 37] width 35 height 54
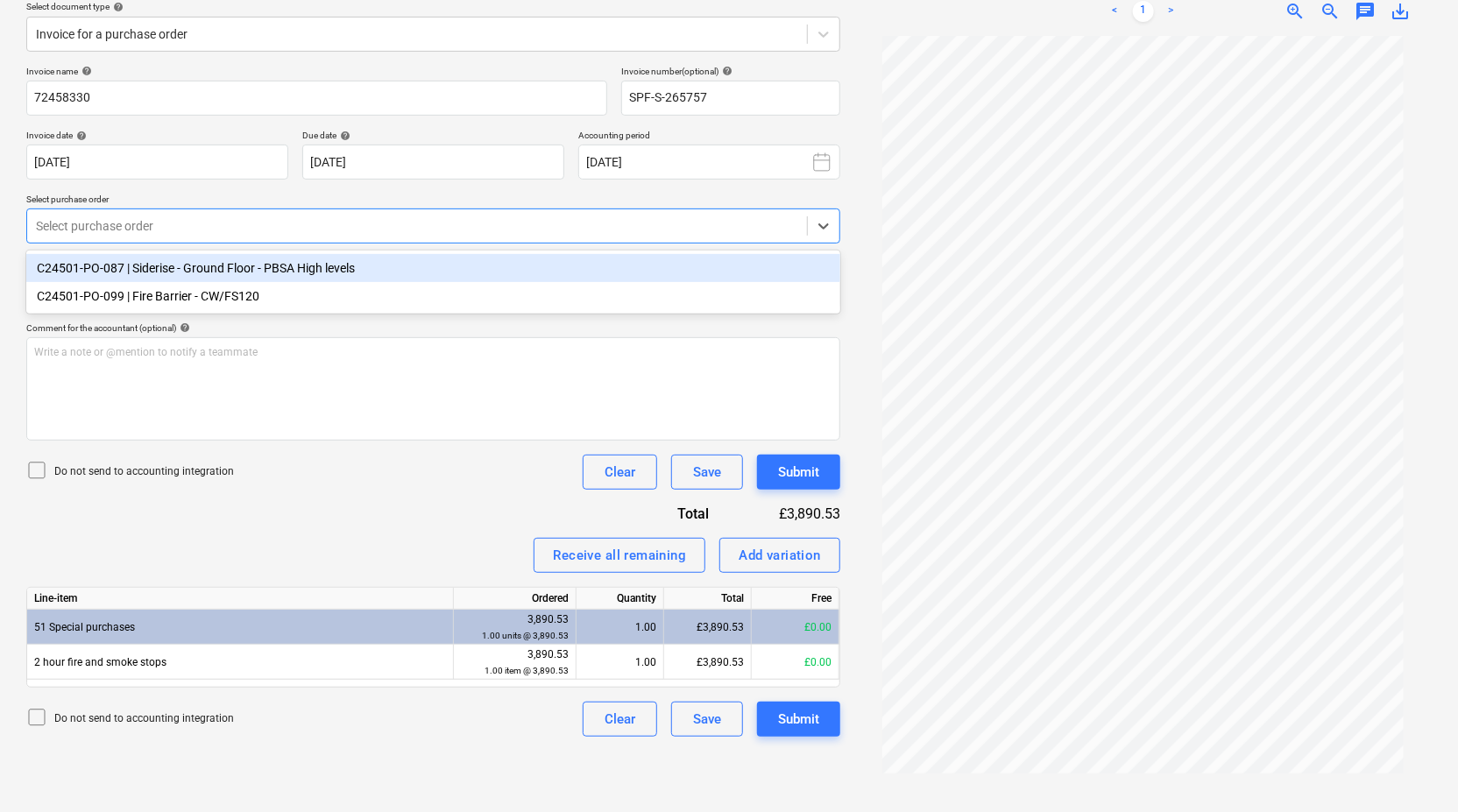
click at [713, 231] on div at bounding box center [417, 225] width 762 height 18
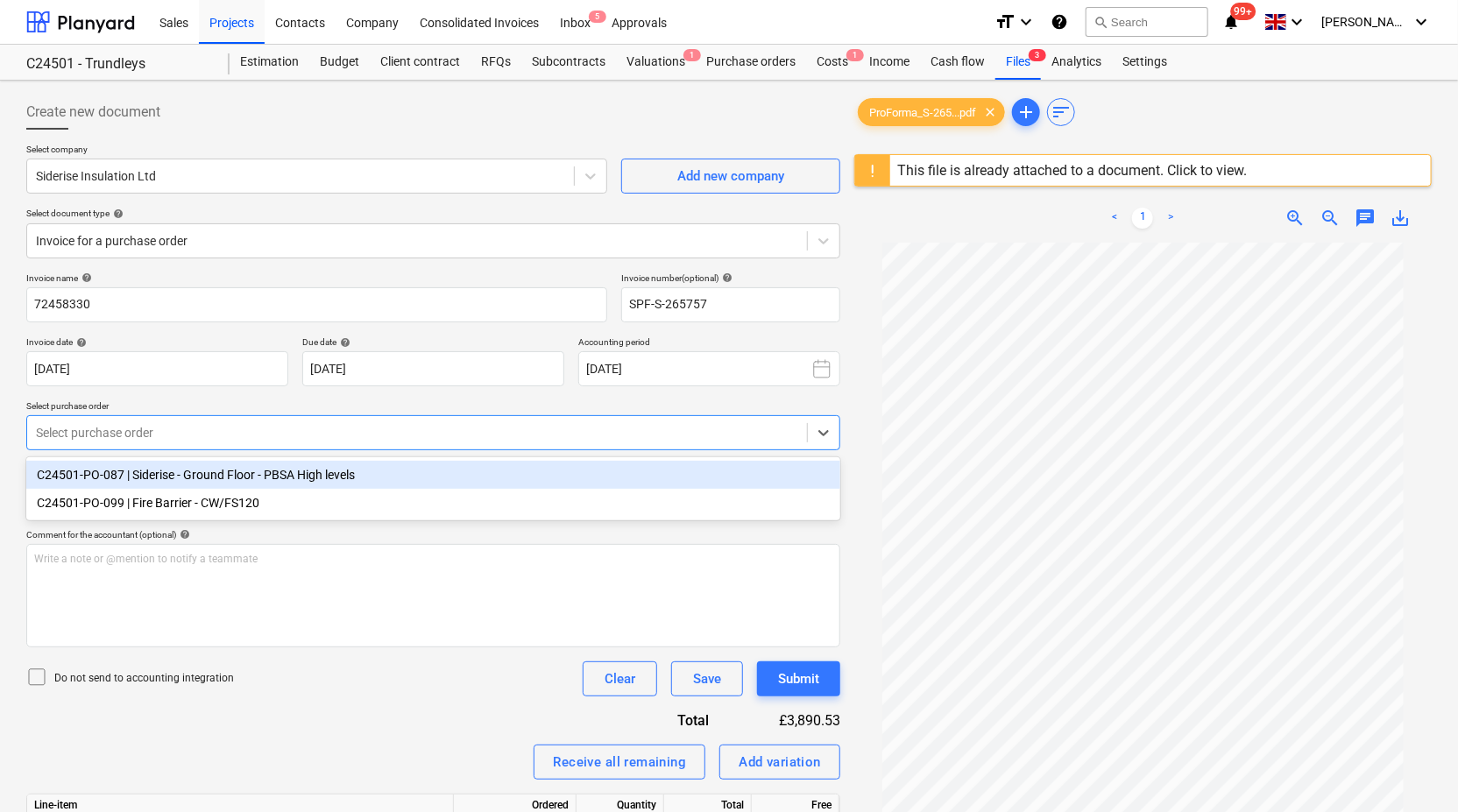
scroll to position [0, 0]
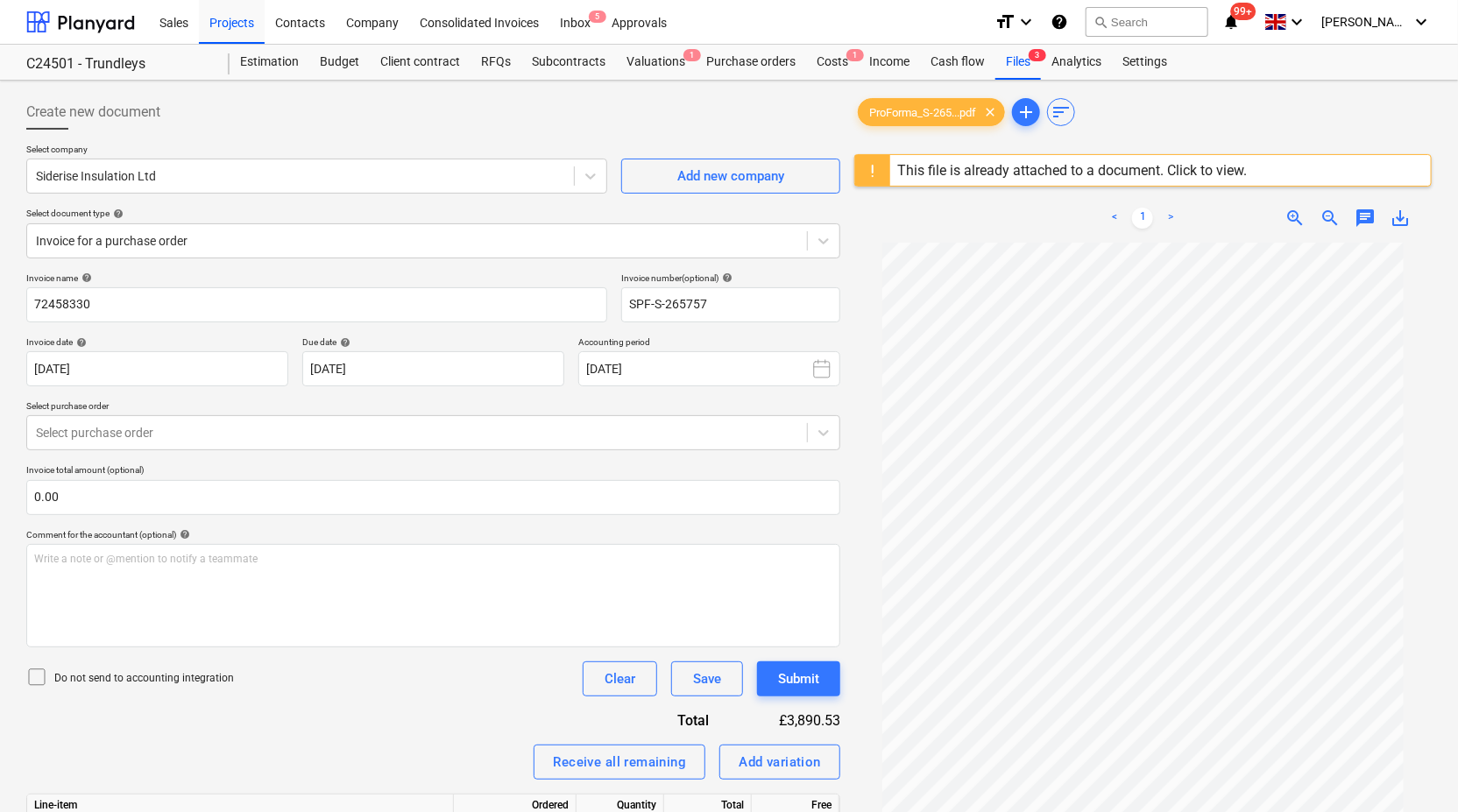
click at [862, 396] on div at bounding box center [1143, 624] width 577 height 763
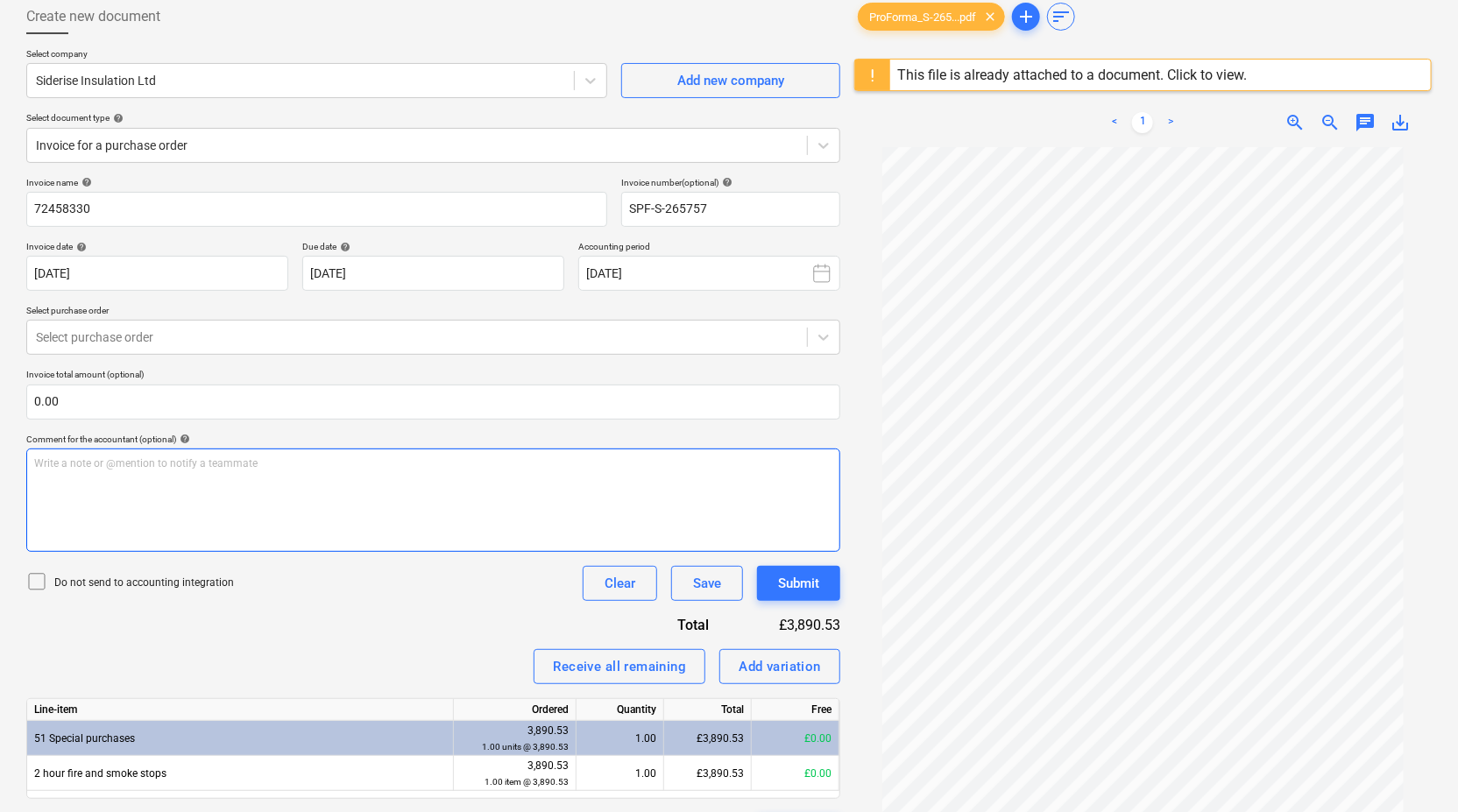
scroll to position [207, 0]
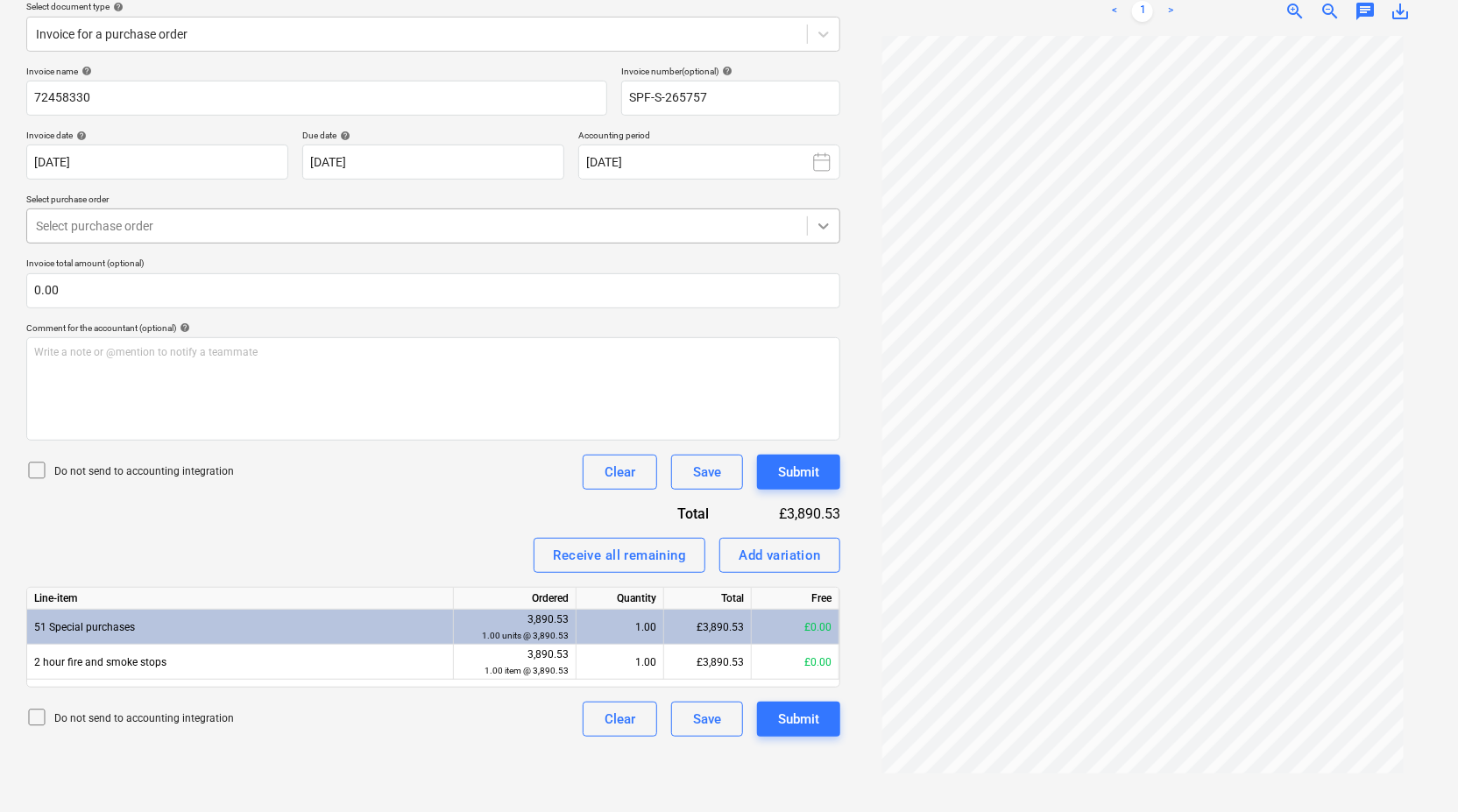
click at [821, 217] on icon at bounding box center [823, 225] width 18 height 18
click at [821, 221] on icon at bounding box center [823, 225] width 18 height 18
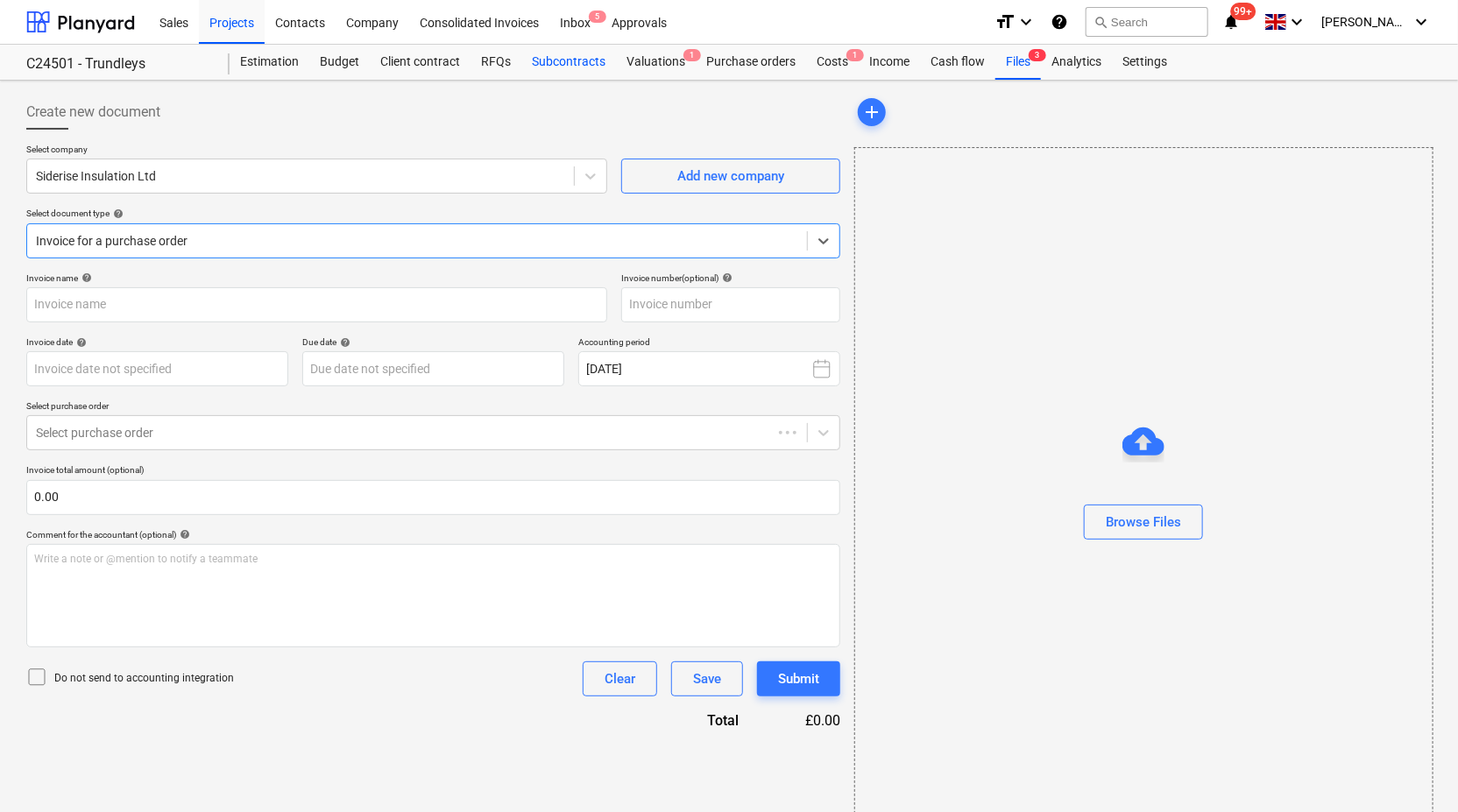
type input "72458330"
type input "[DATE]"
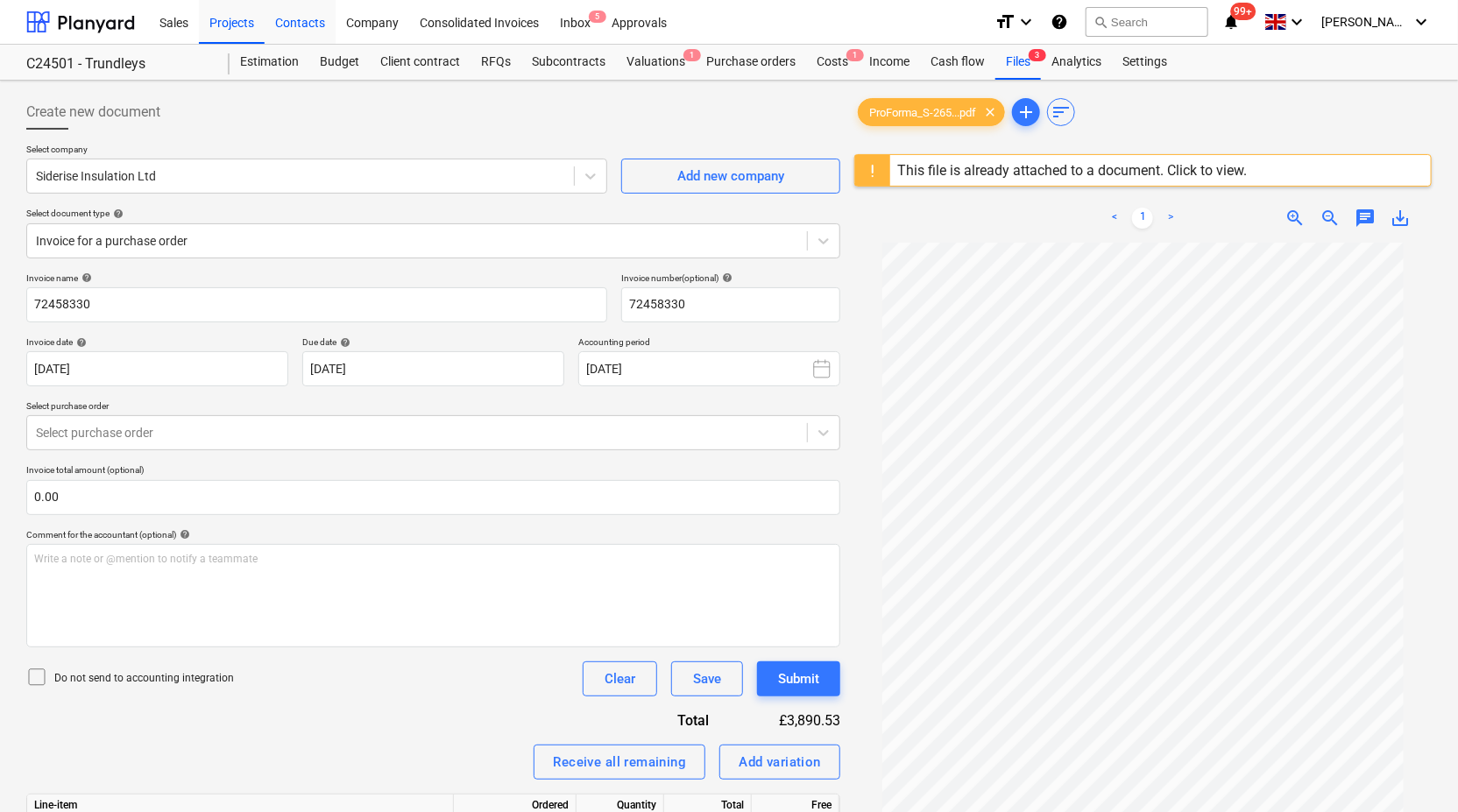
click at [313, 26] on div "Contacts" at bounding box center [300, 22] width 71 height 45
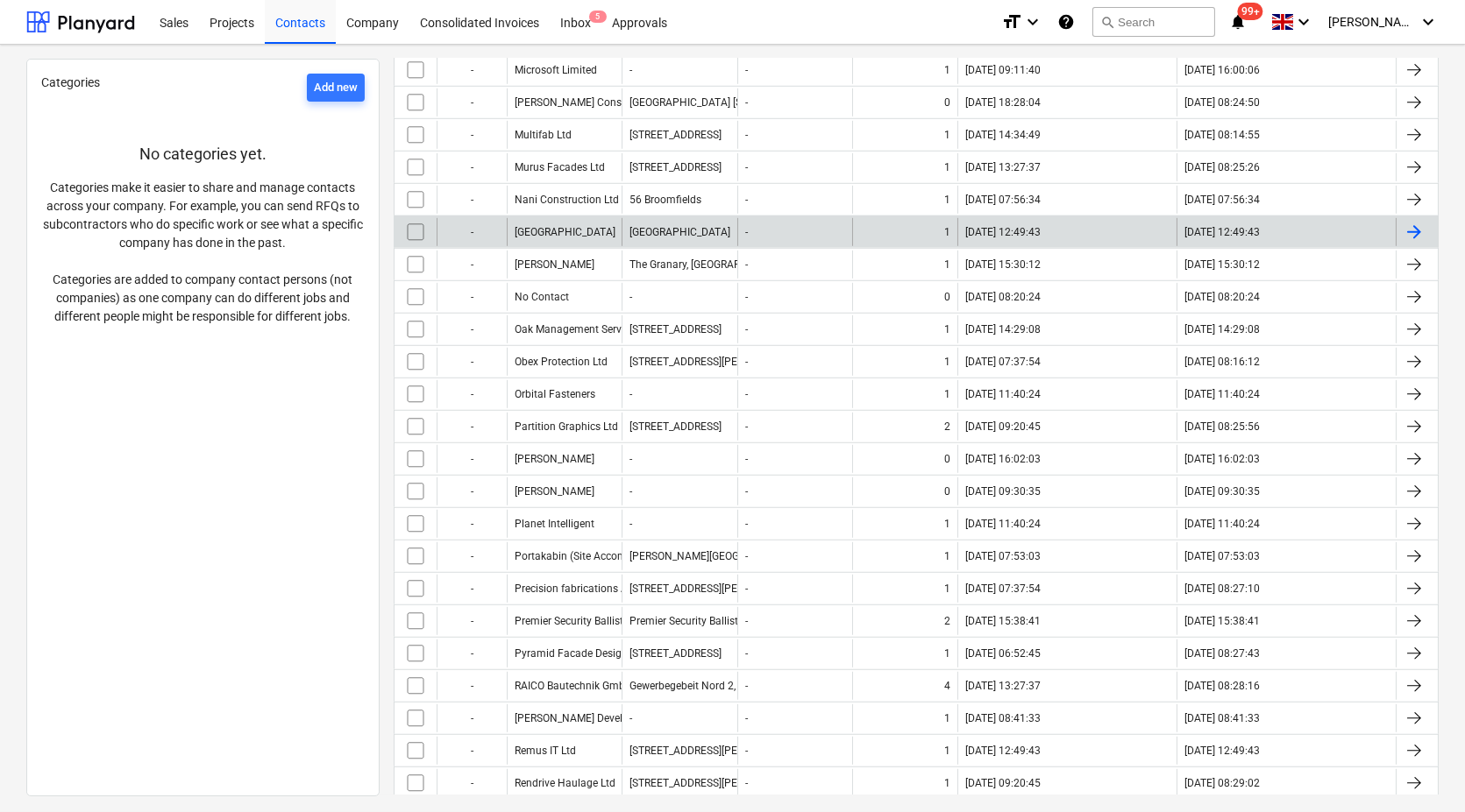
scroll to position [2920, 0]
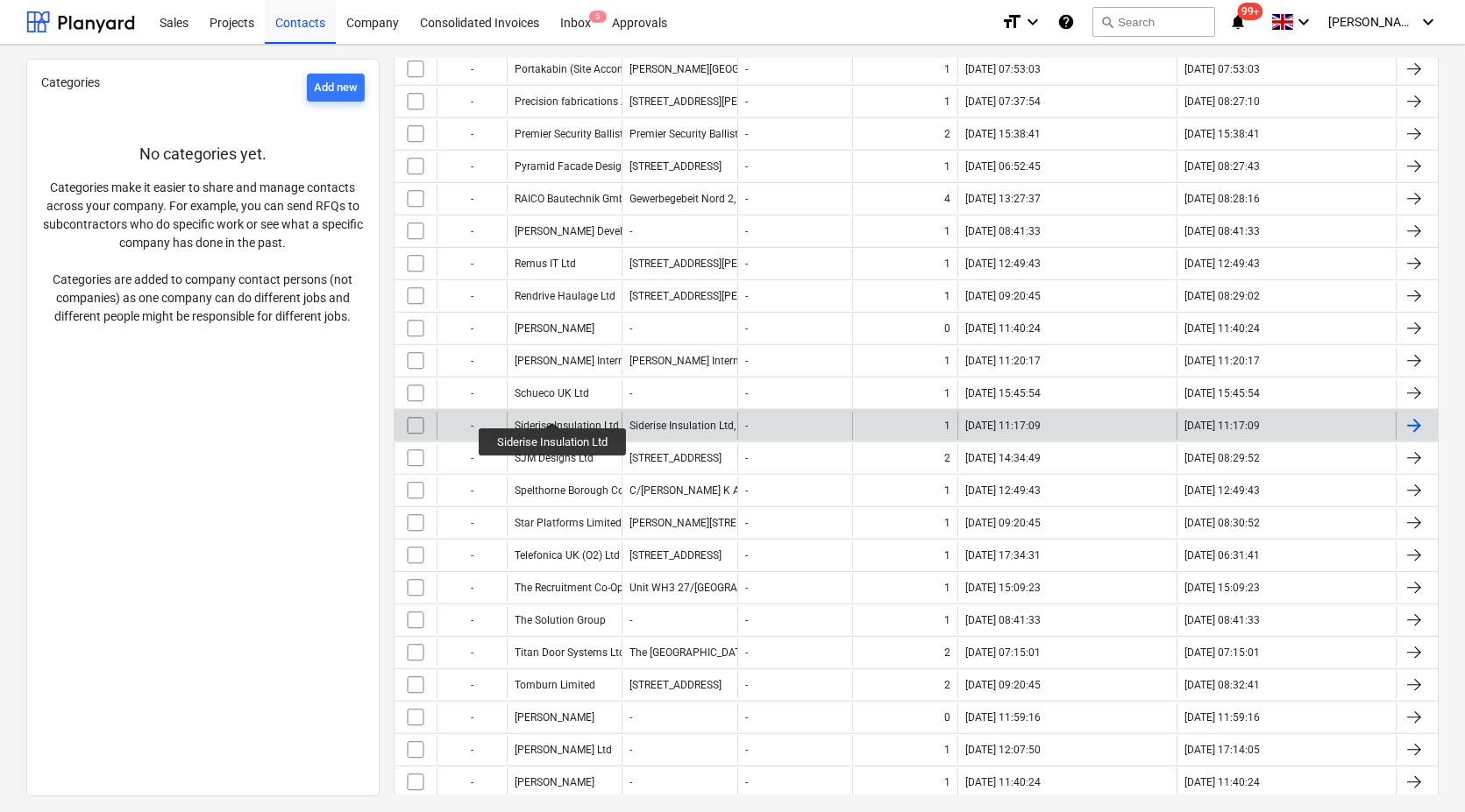
click at [553, 420] on div "Siderise Insulation Ltd" at bounding box center [566, 425] width 104 height 12
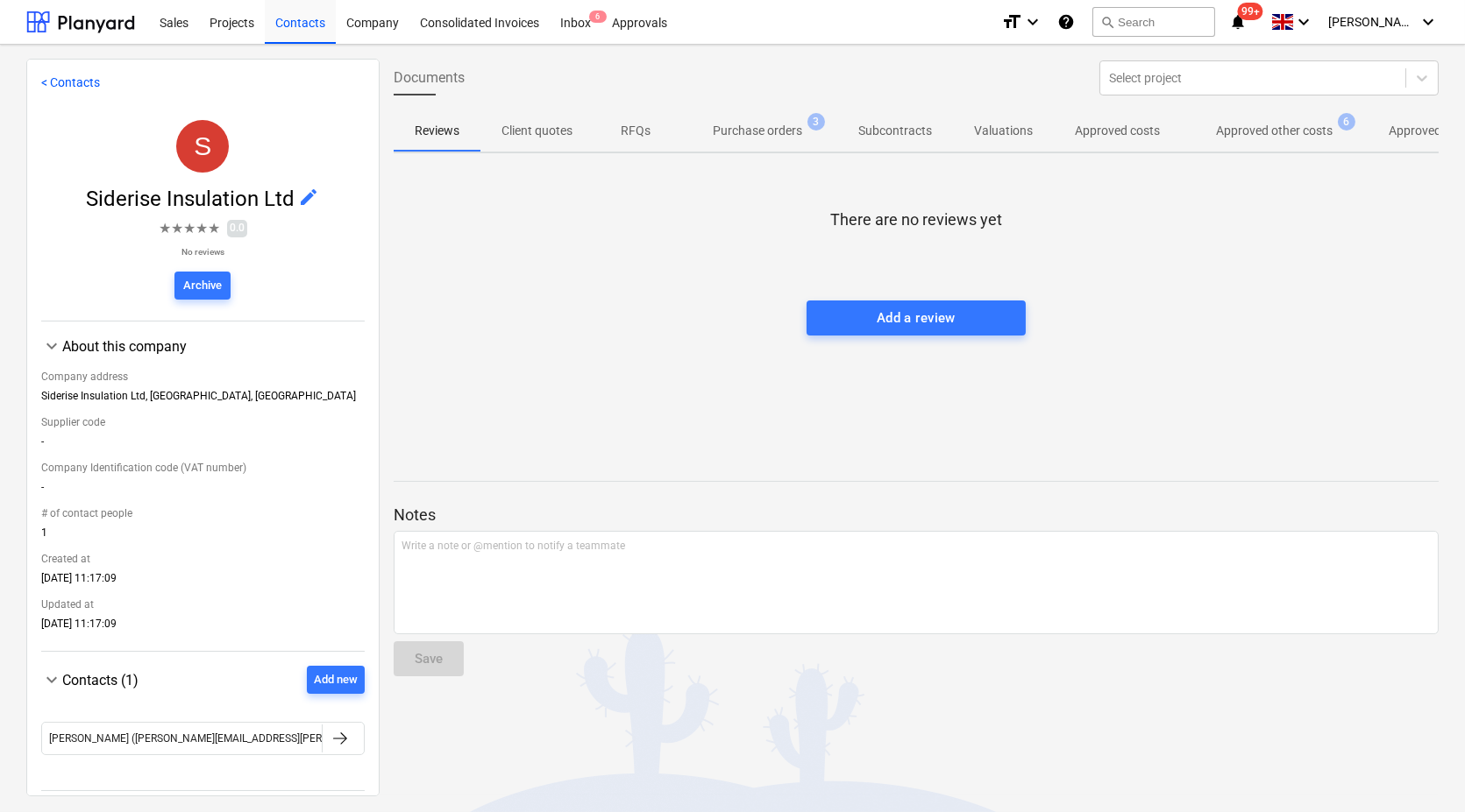
click at [763, 130] on p "Purchase orders" at bounding box center [757, 131] width 89 height 19
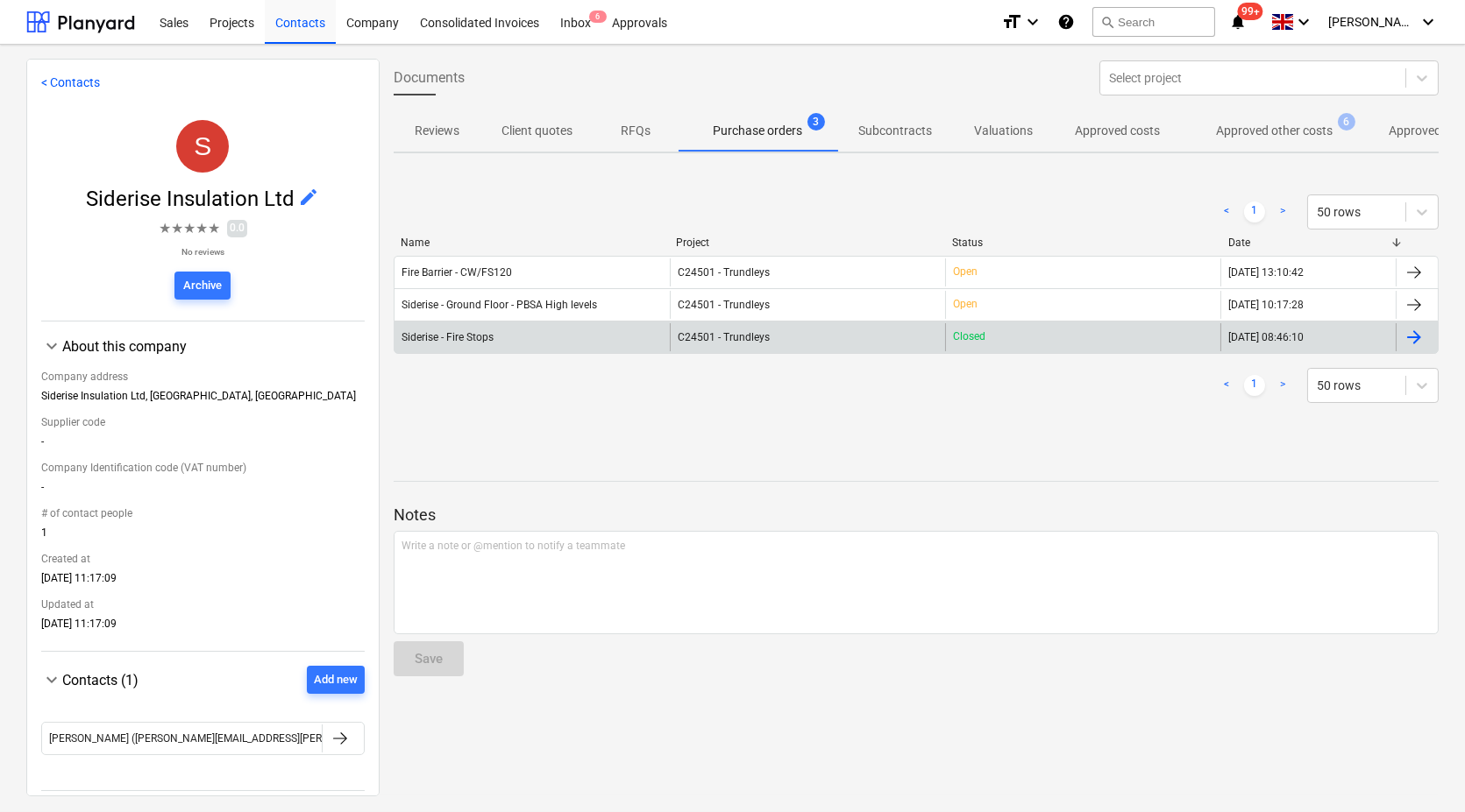
click at [546, 335] on div "Siderise - Fire Stops" at bounding box center [532, 337] width 275 height 28
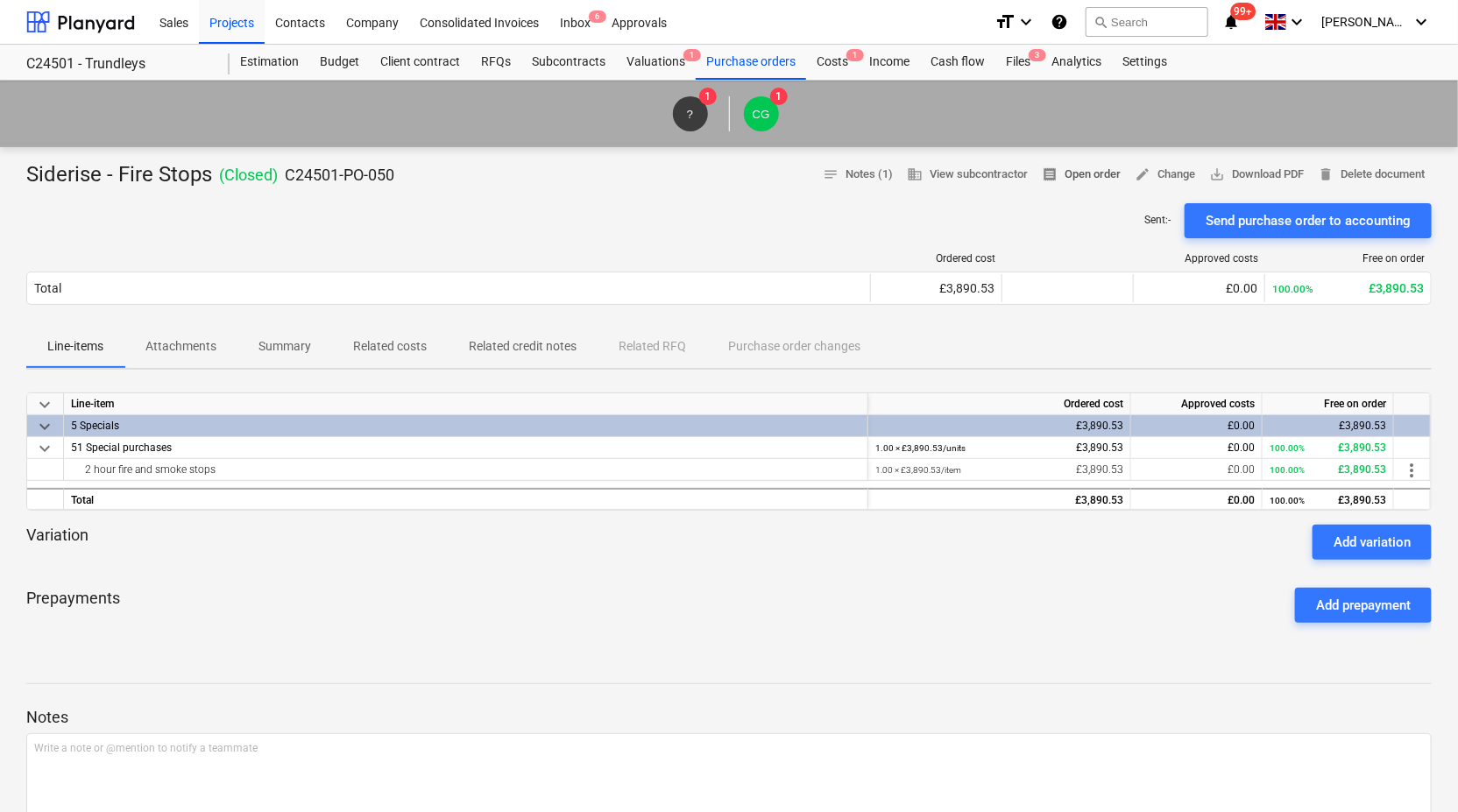
click at [1084, 176] on span "receipt Open order" at bounding box center [1082, 174] width 79 height 20
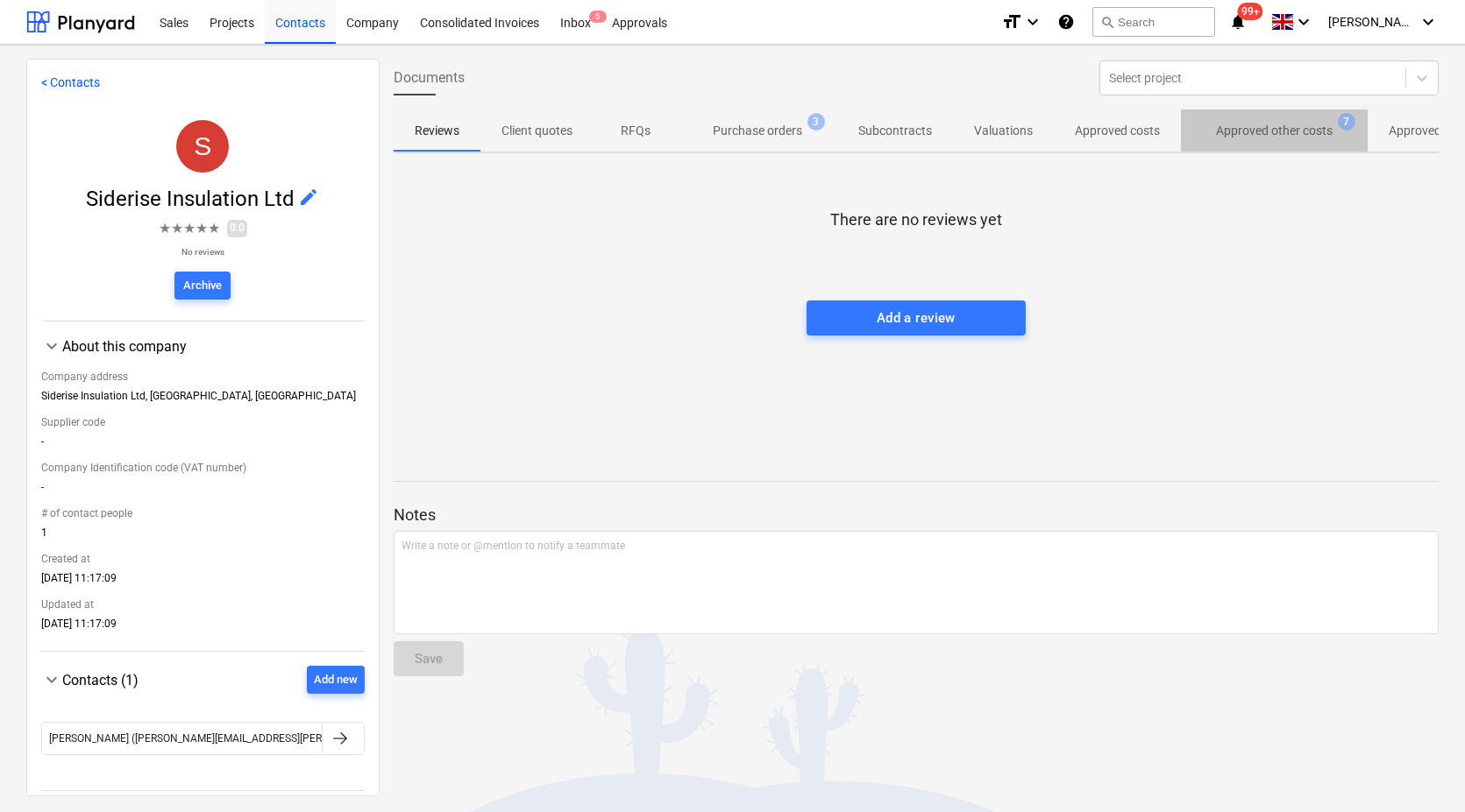
click at [1281, 133] on p "Approved other costs" at bounding box center [1274, 131] width 116 height 19
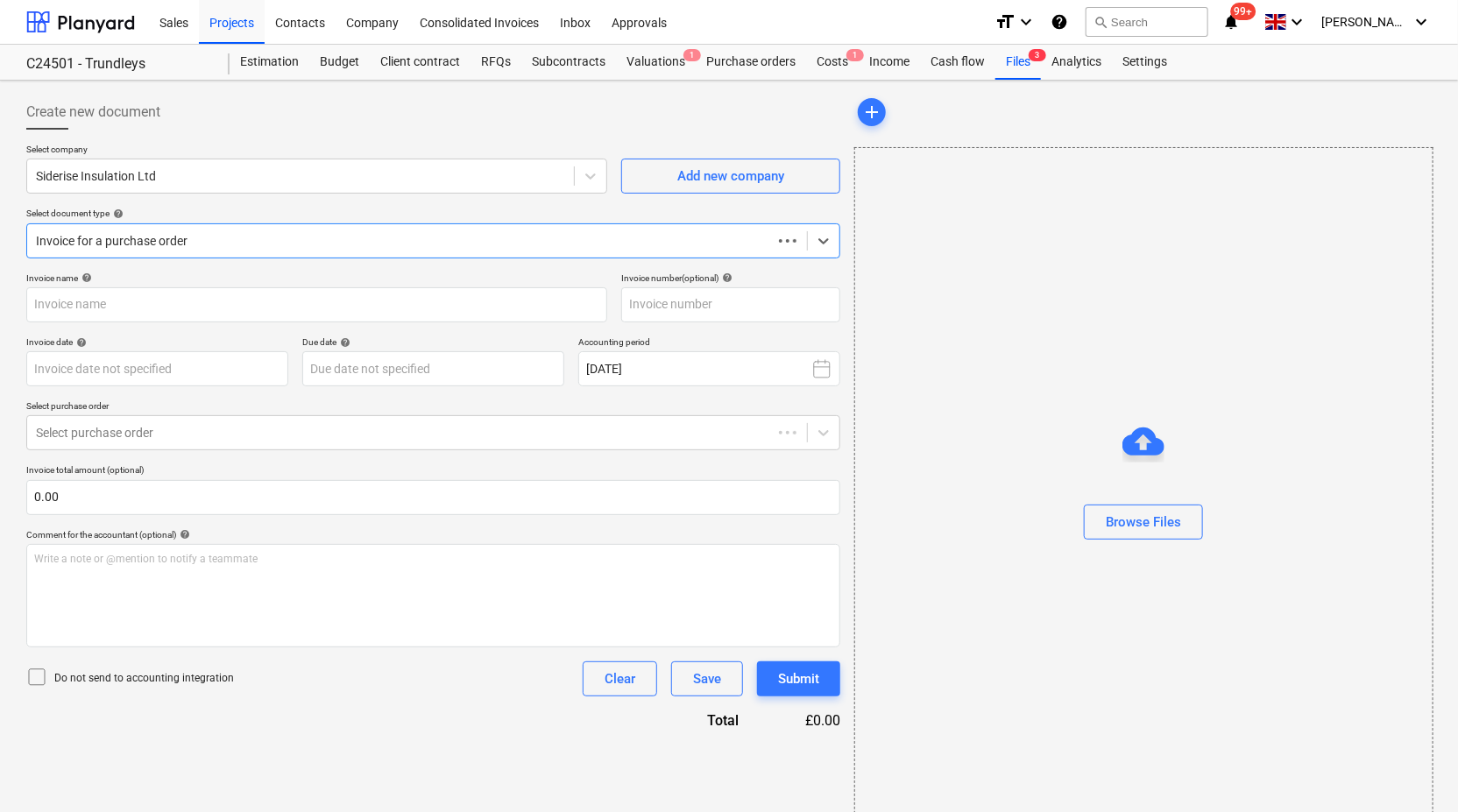
type input "72458330"
type input "[DATE]"
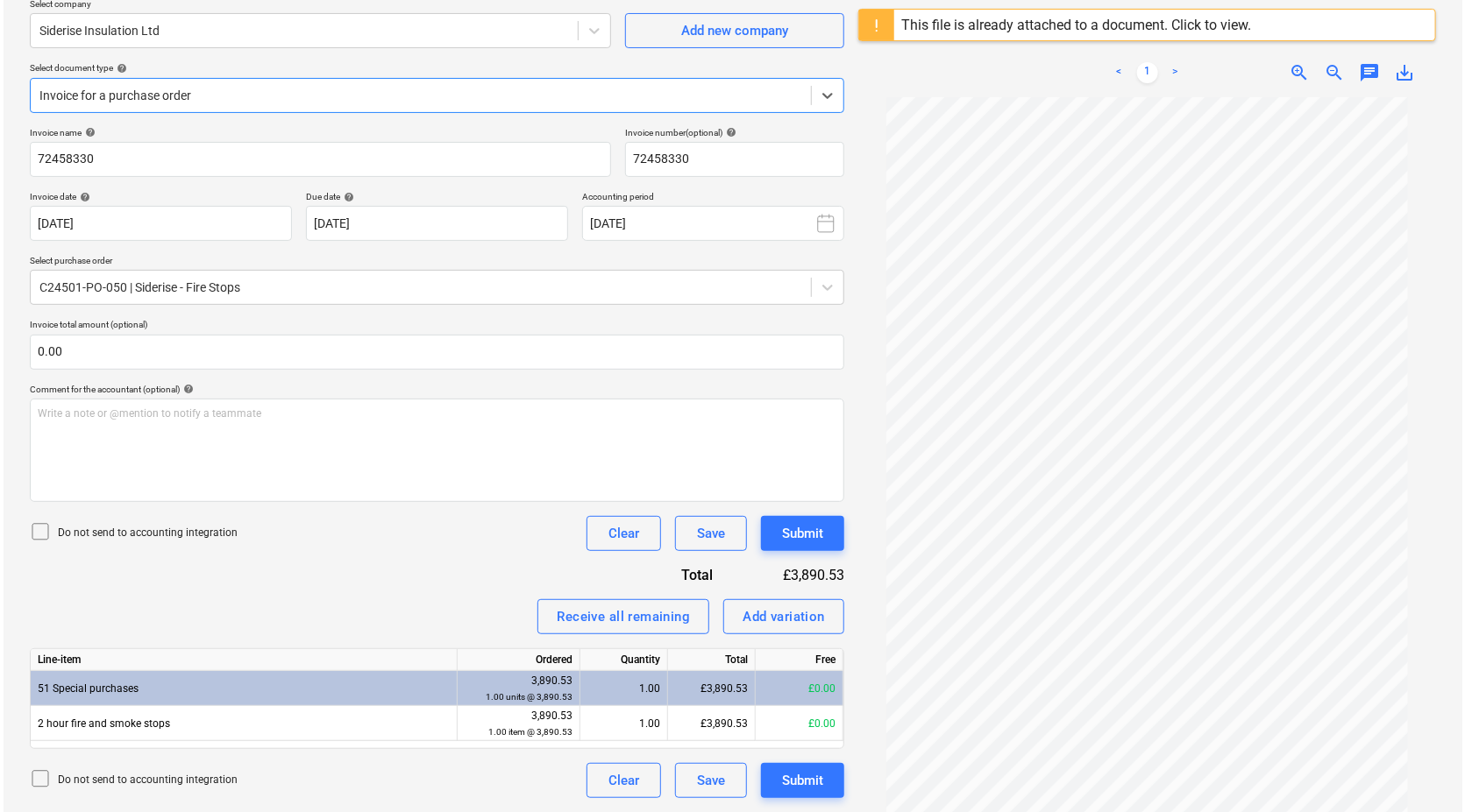
scroll to position [12, 0]
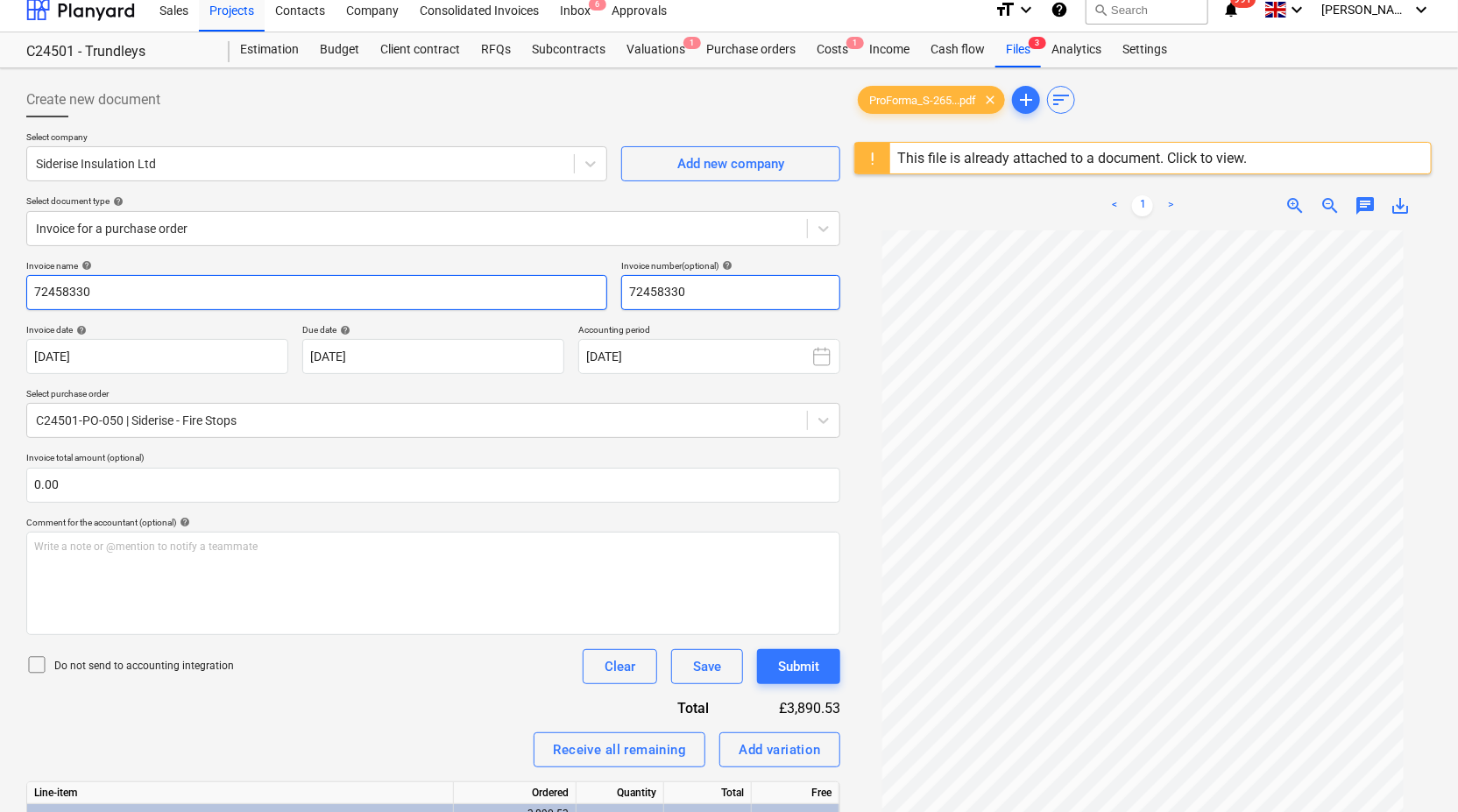
drag, startPoint x: 693, startPoint y: 296, endPoint x: 536, endPoint y: 296, distance: 157.0
click at [536, 296] on div "Invoice name help 72458330 Invoice number (optional) help 72458330" at bounding box center [433, 284] width 814 height 50
type input "SPF-S-265757"
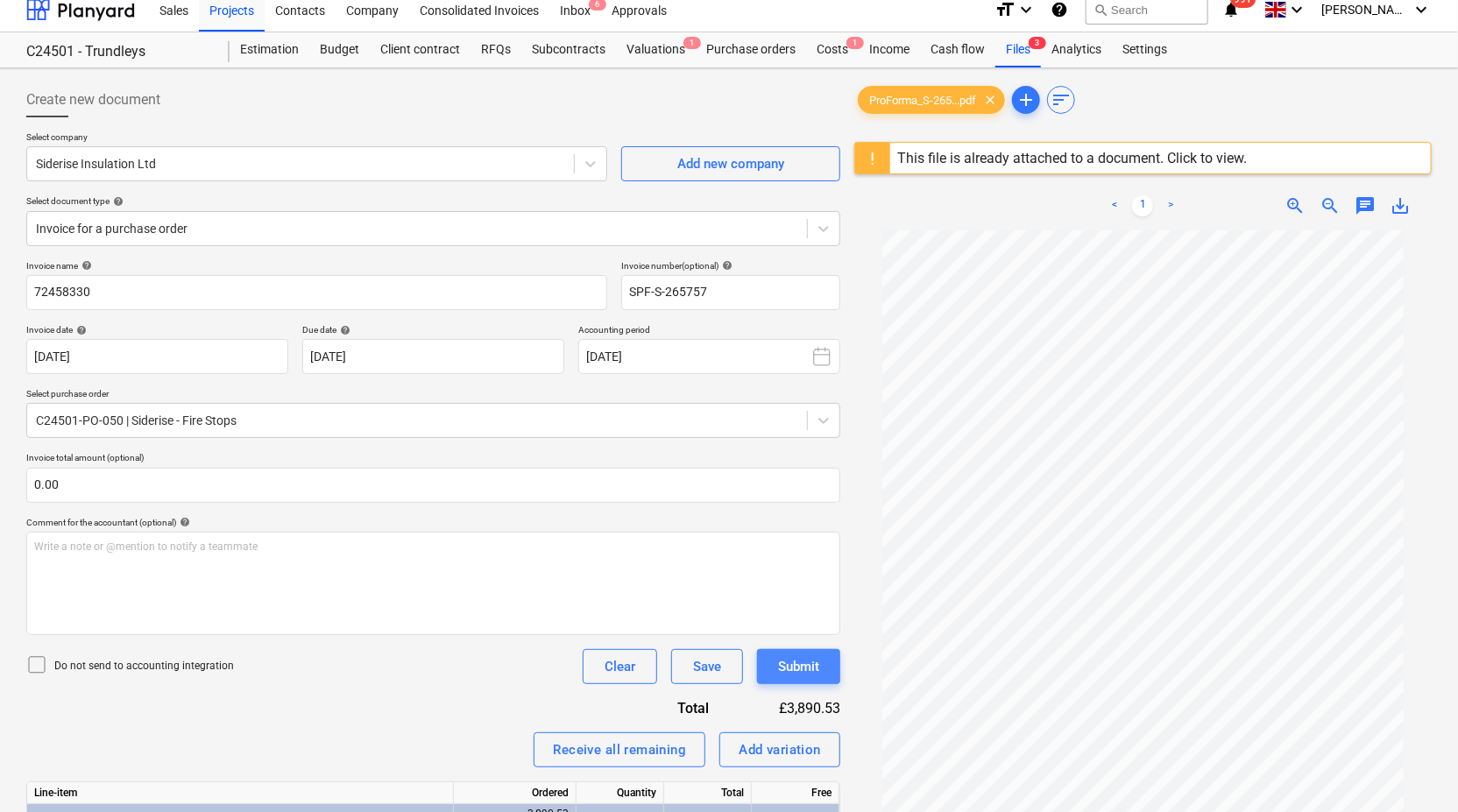
click at [810, 669] on div "Submit" at bounding box center [799, 666] width 41 height 23
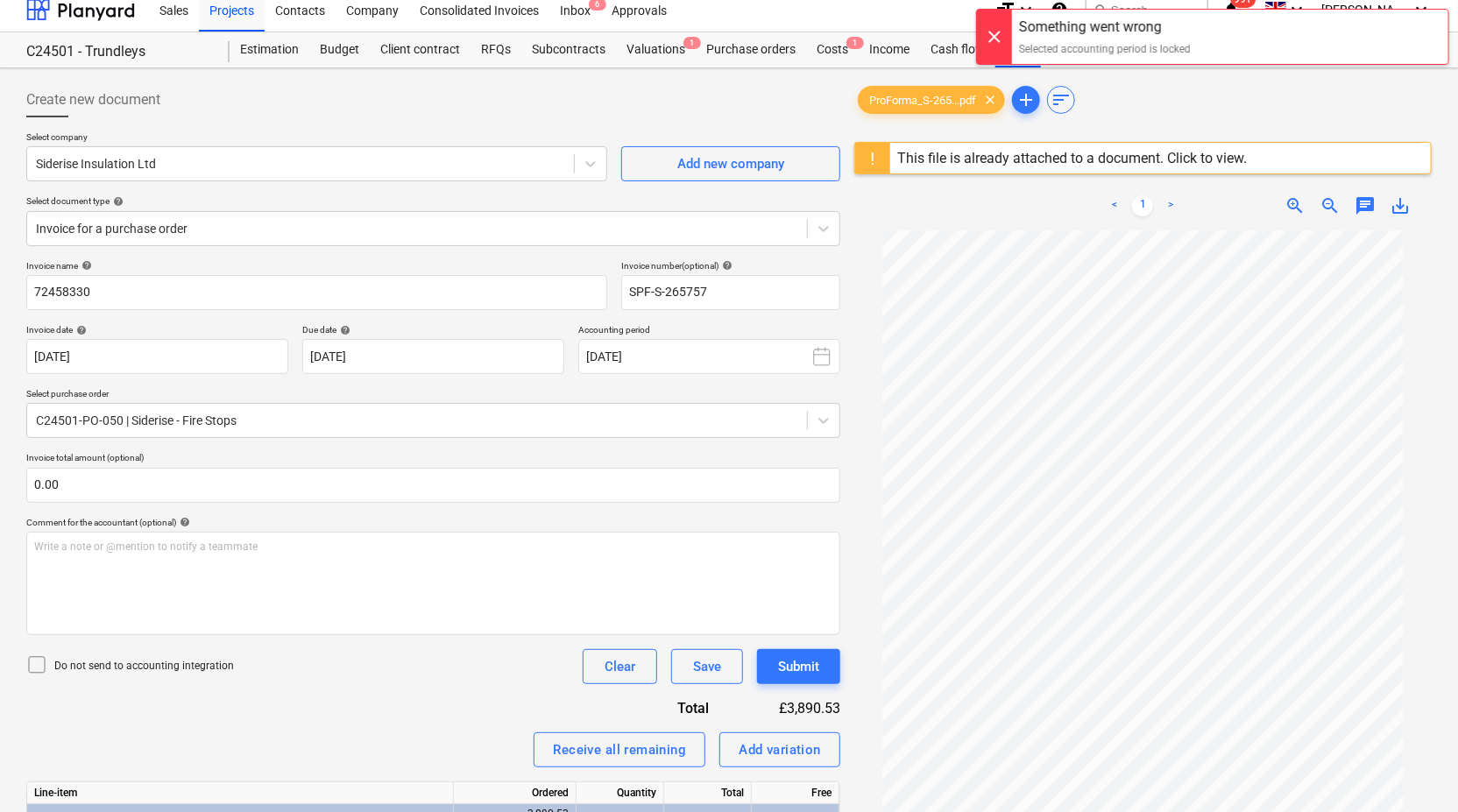
click at [1003, 32] on div at bounding box center [994, 37] width 35 height 54
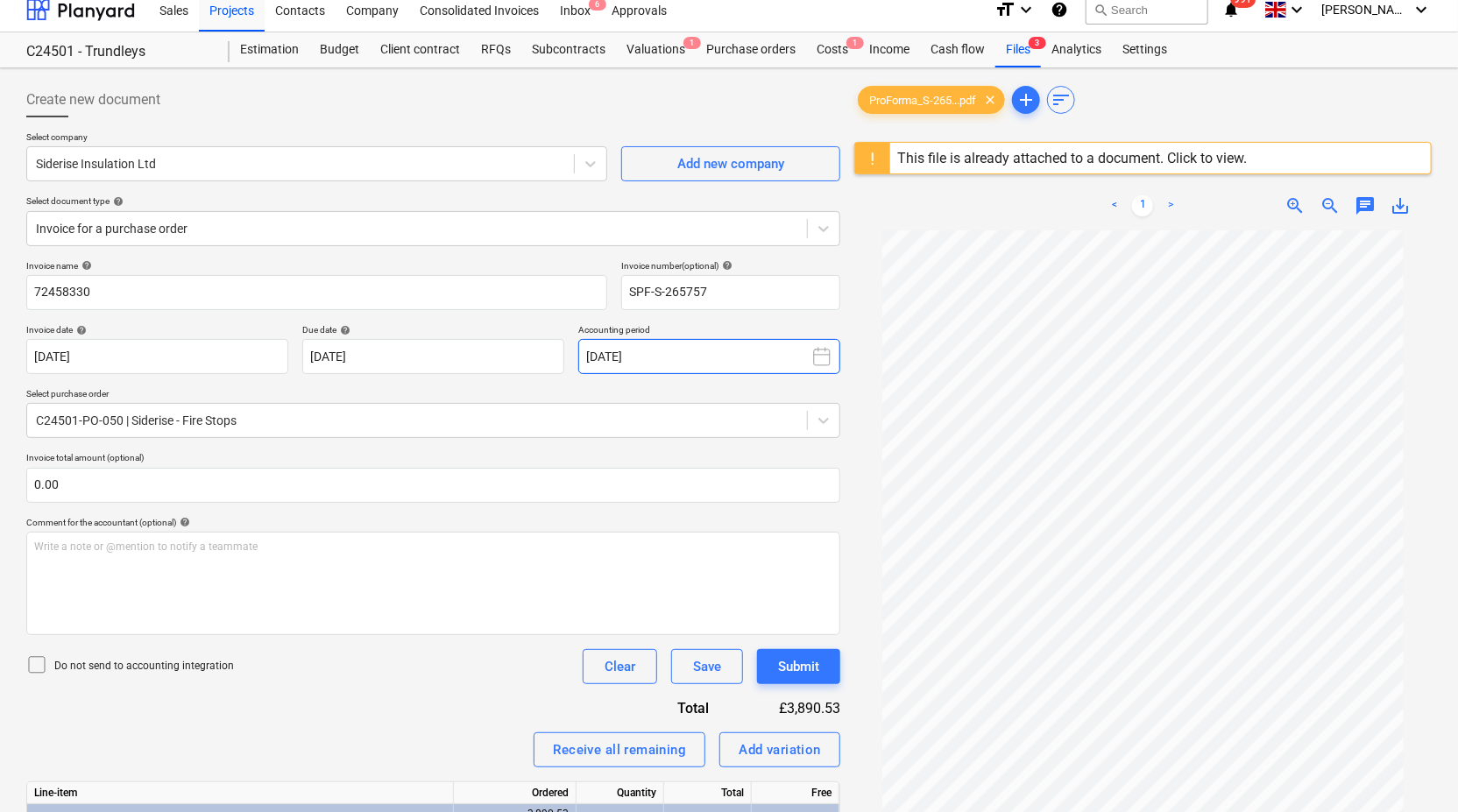
click at [824, 357] on icon at bounding box center [821, 357] width 21 height 21
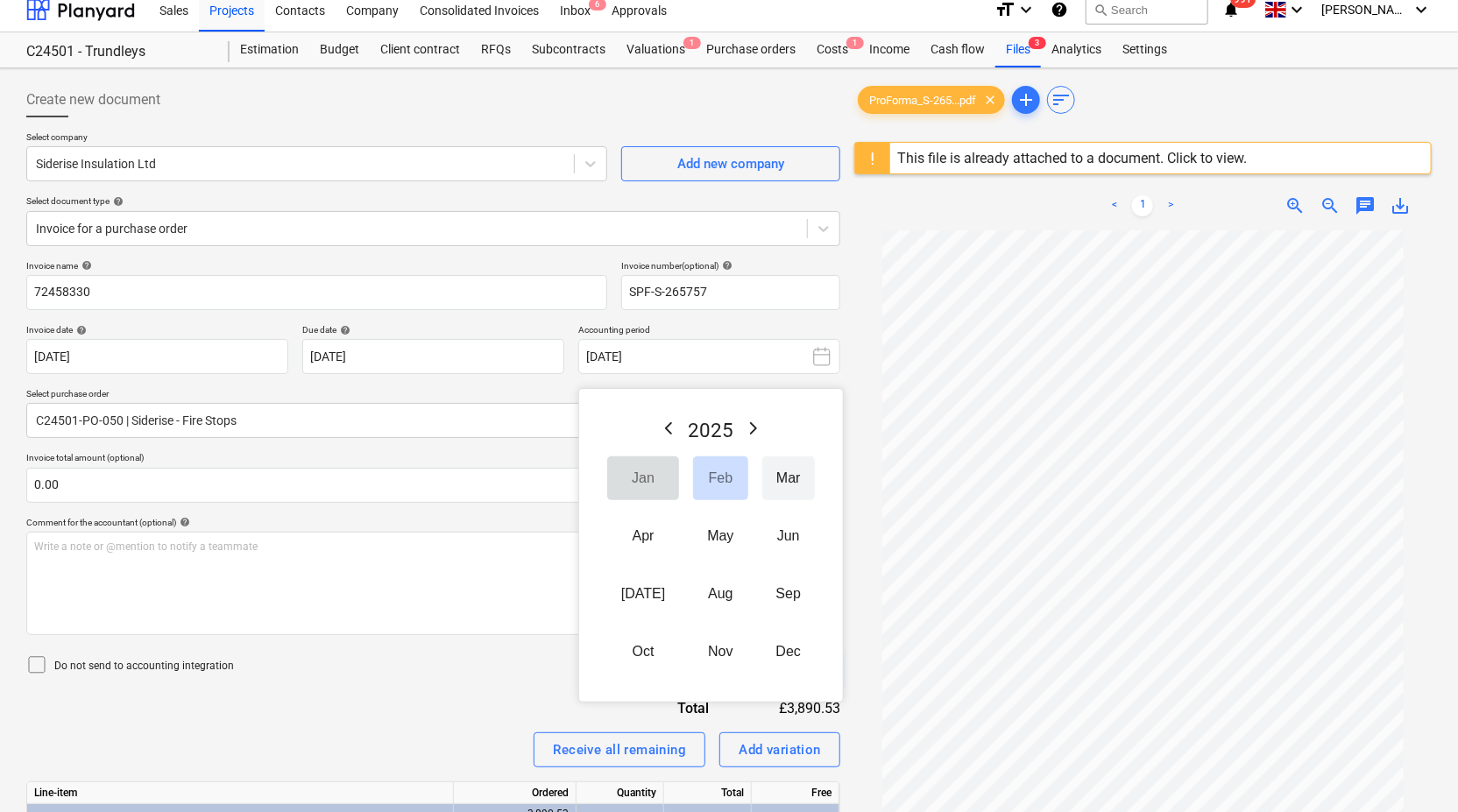
click at [768, 483] on button "Mar" at bounding box center [789, 478] width 53 height 44
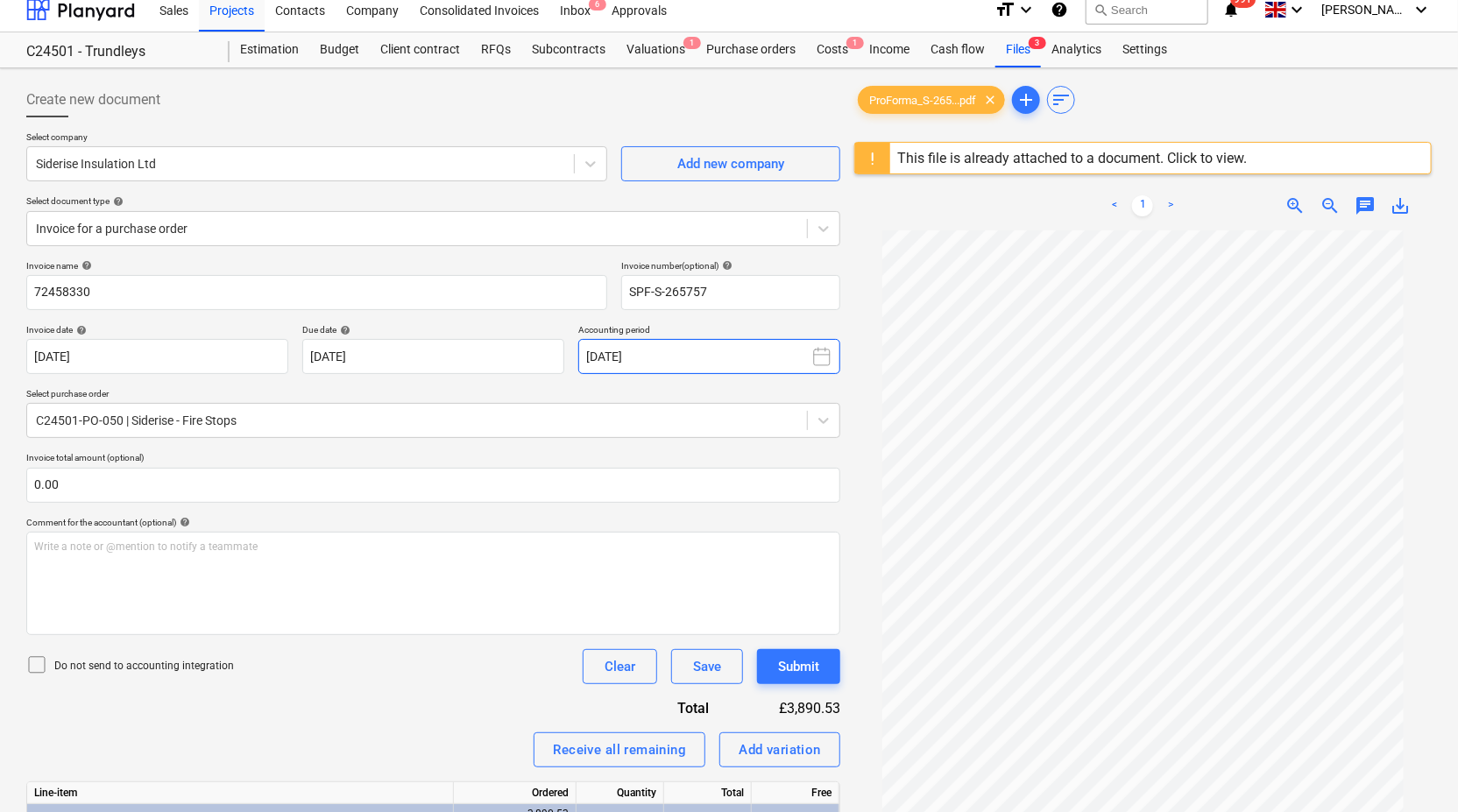
click at [836, 355] on button "[DATE]" at bounding box center [709, 356] width 262 height 35
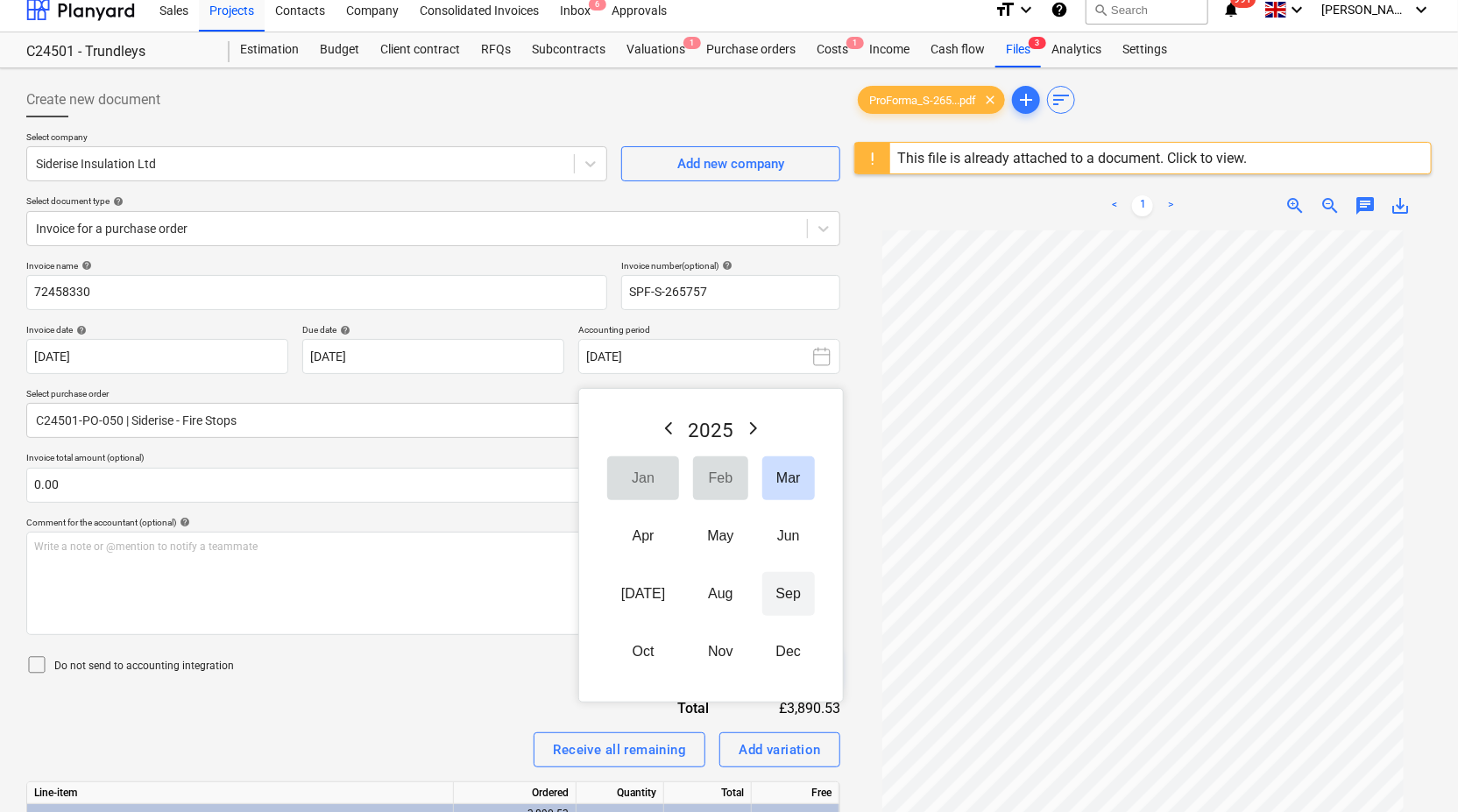
click at [771, 594] on button "Sep" at bounding box center [789, 593] width 53 height 44
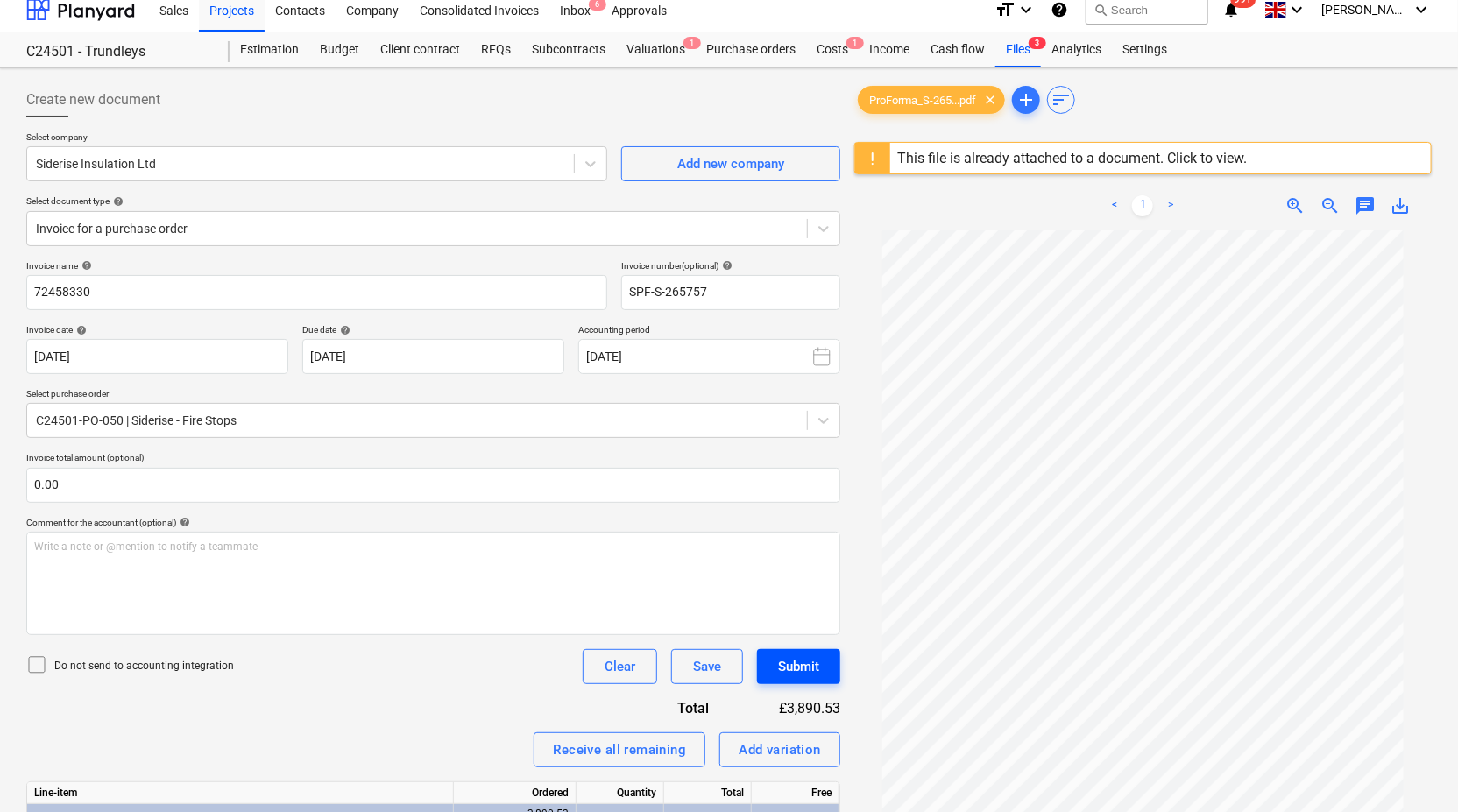
click at [791, 659] on div "Submit" at bounding box center [799, 666] width 41 height 23
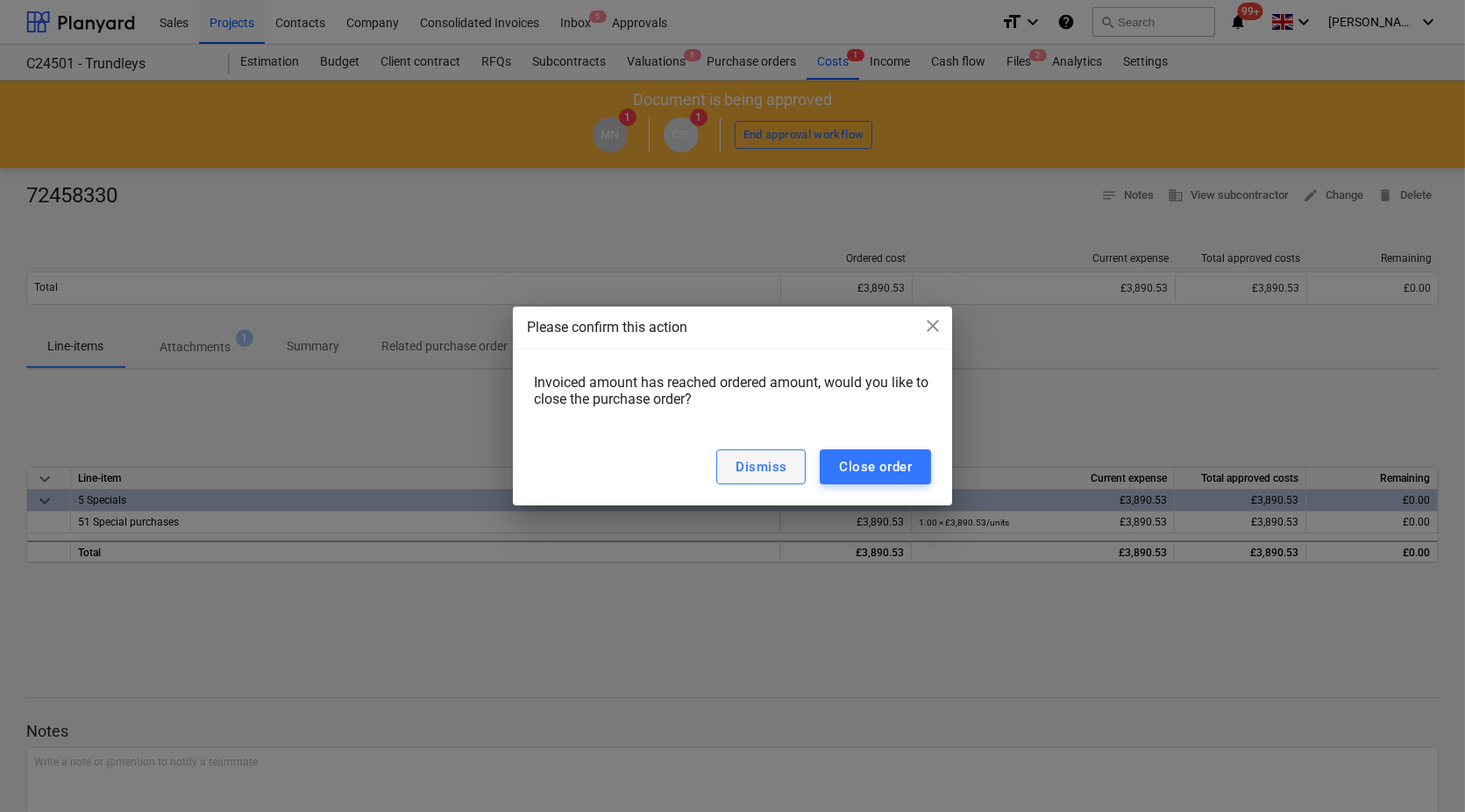
click at [783, 470] on div "Dismiss" at bounding box center [761, 467] width 51 height 23
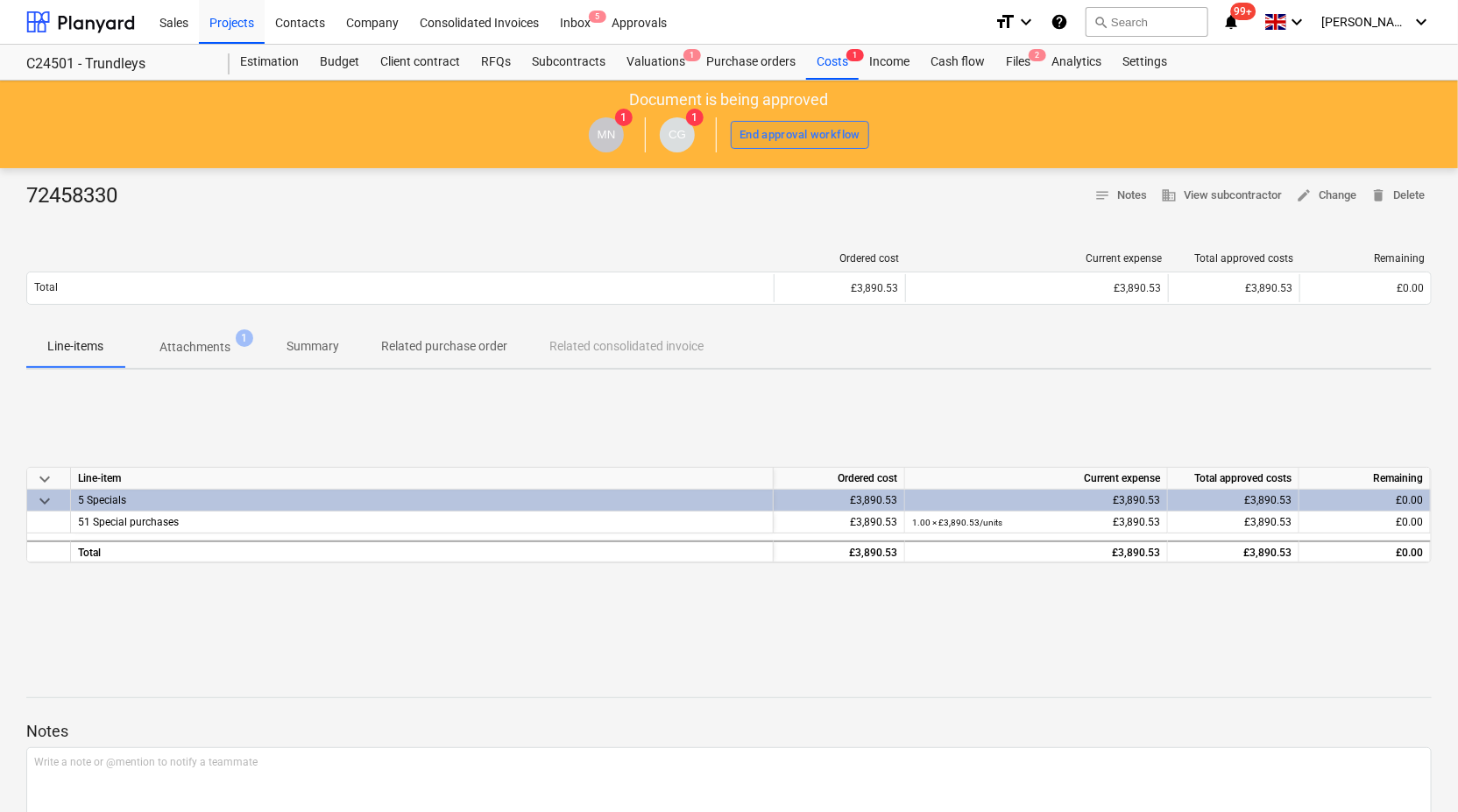
click at [793, 137] on div "End approval workflow" at bounding box center [800, 134] width 121 height 20
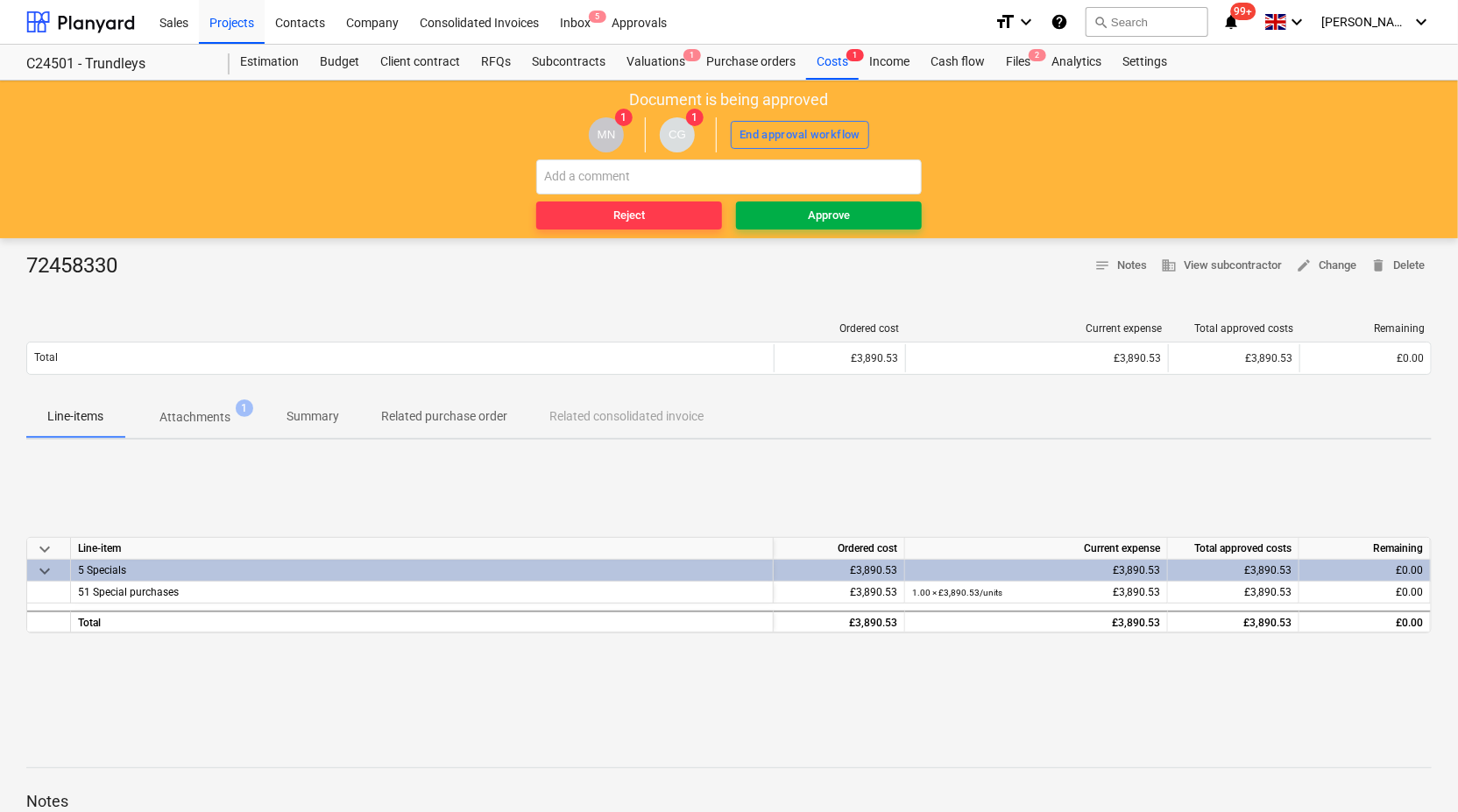
click at [816, 219] on div "Approve" at bounding box center [829, 215] width 42 height 20
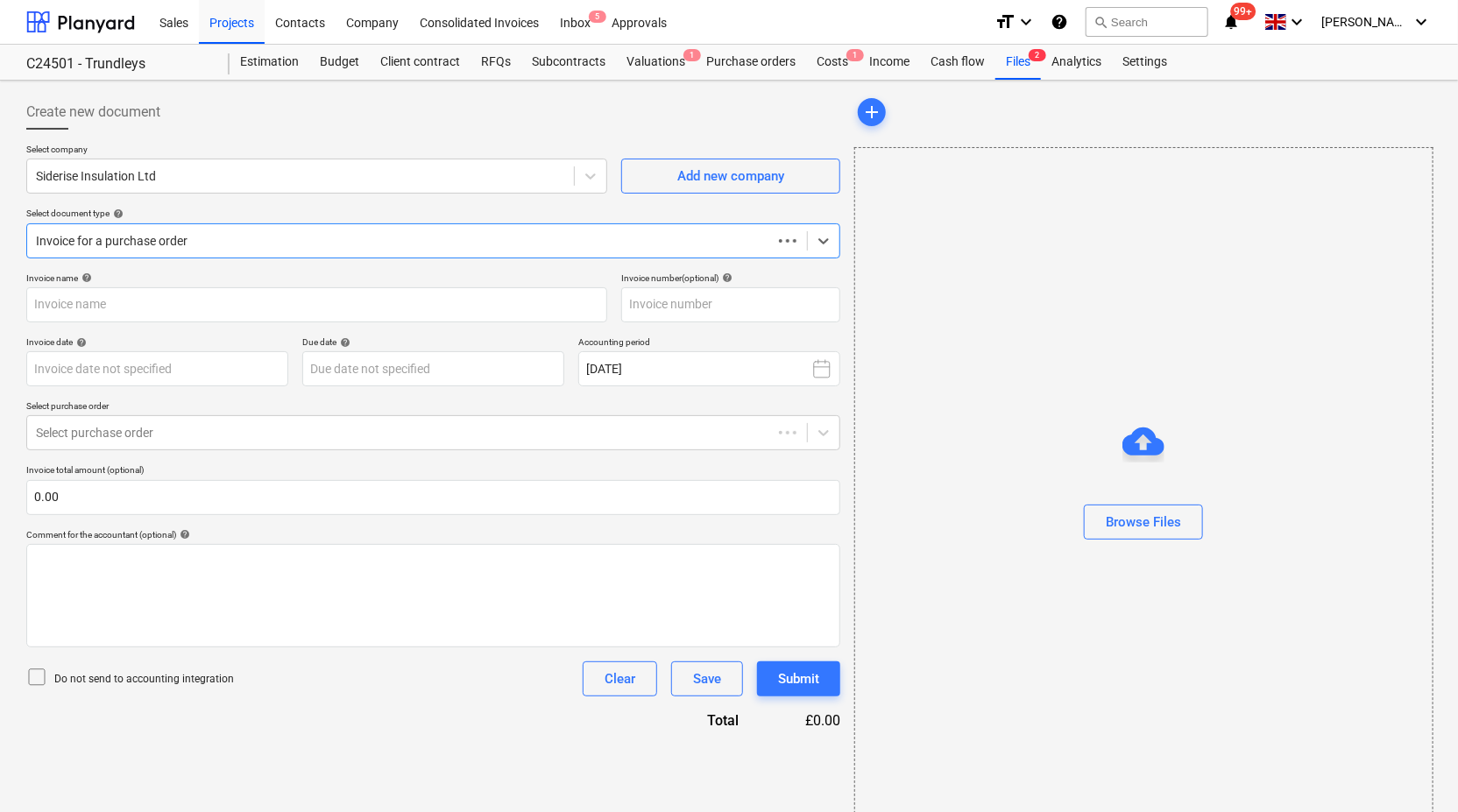
scroll to position [12, 0]
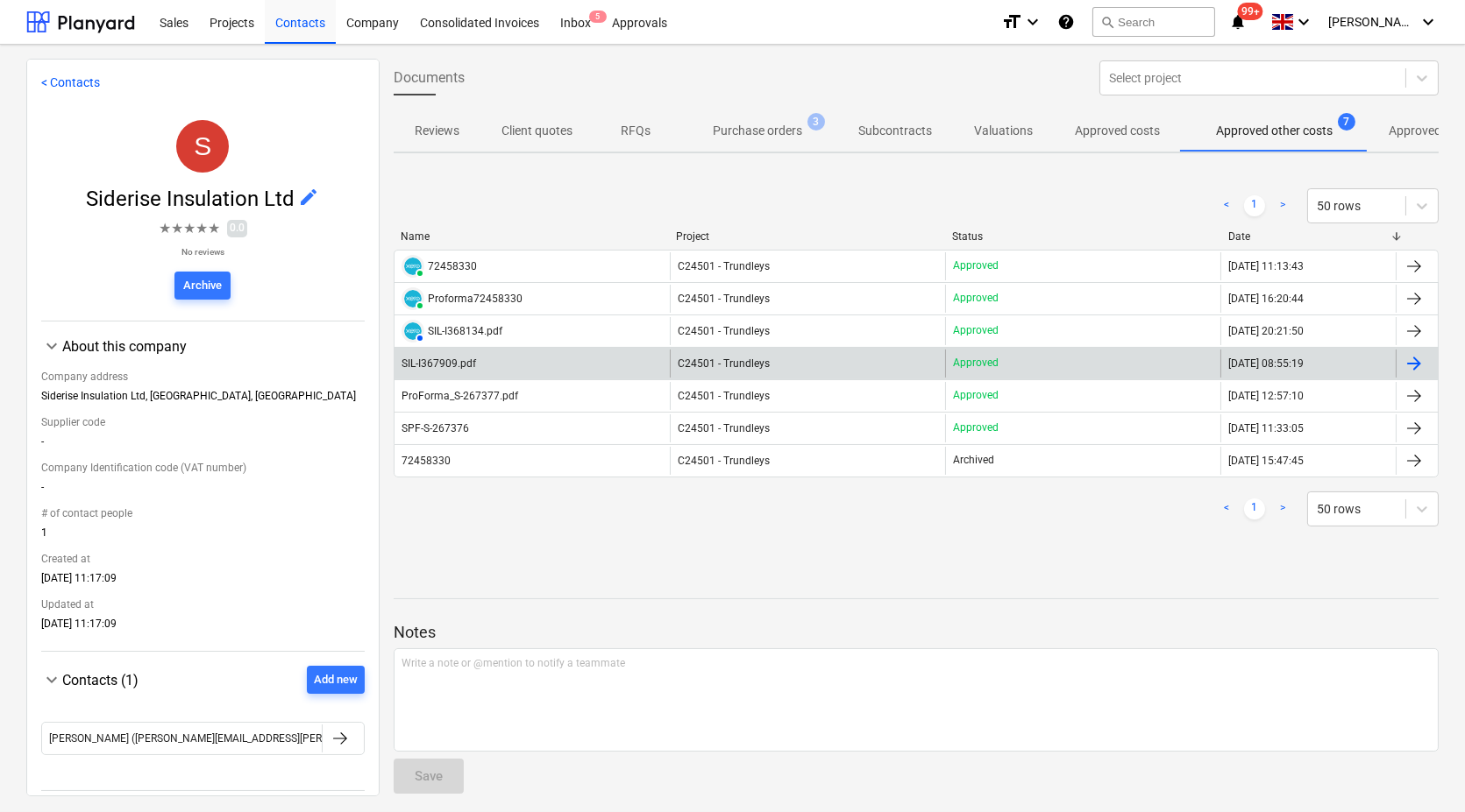
click at [473, 360] on div "SIL-I367909.pdf" at bounding box center [438, 363] width 74 height 12
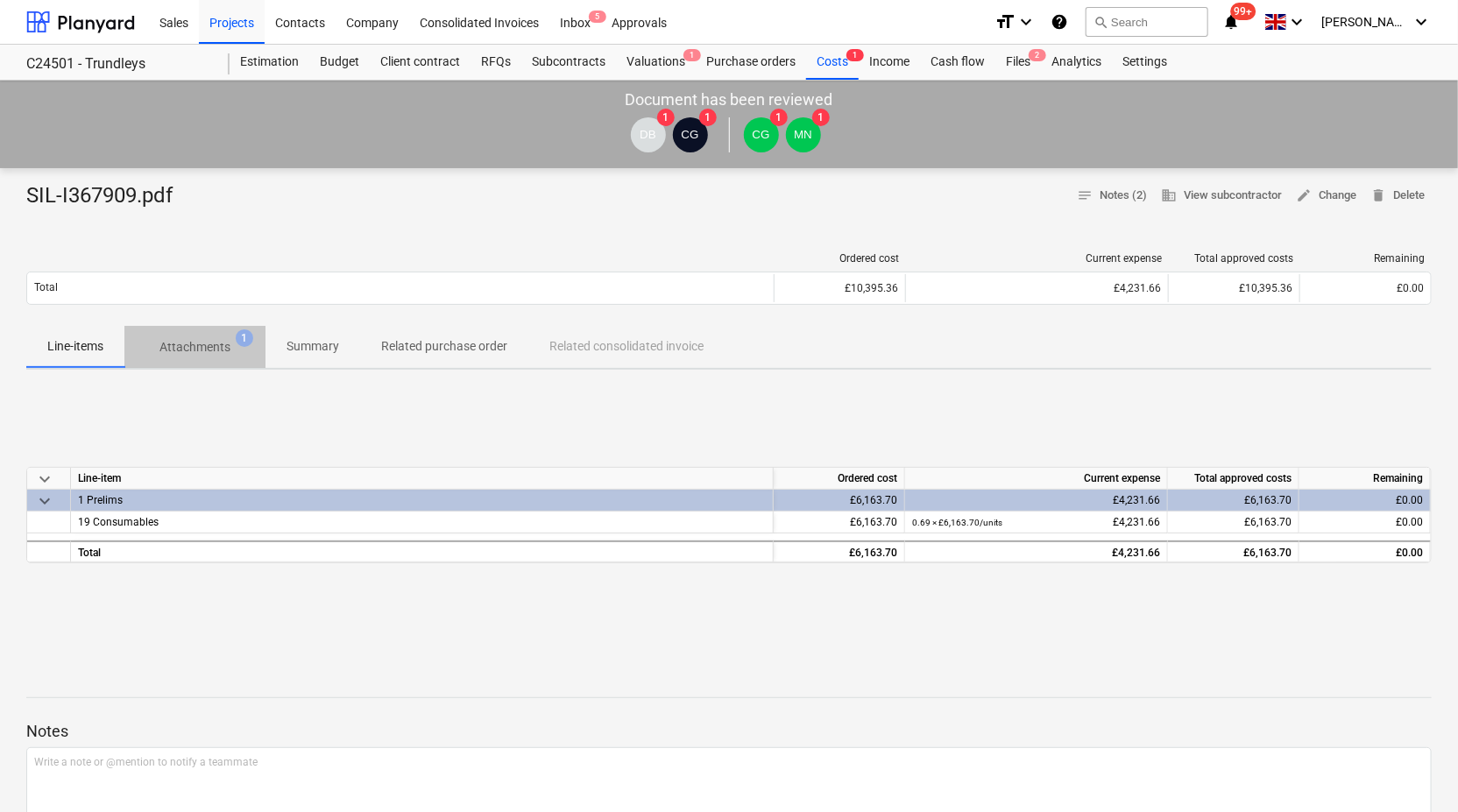
click at [215, 344] on p "Attachments" at bounding box center [195, 347] width 71 height 19
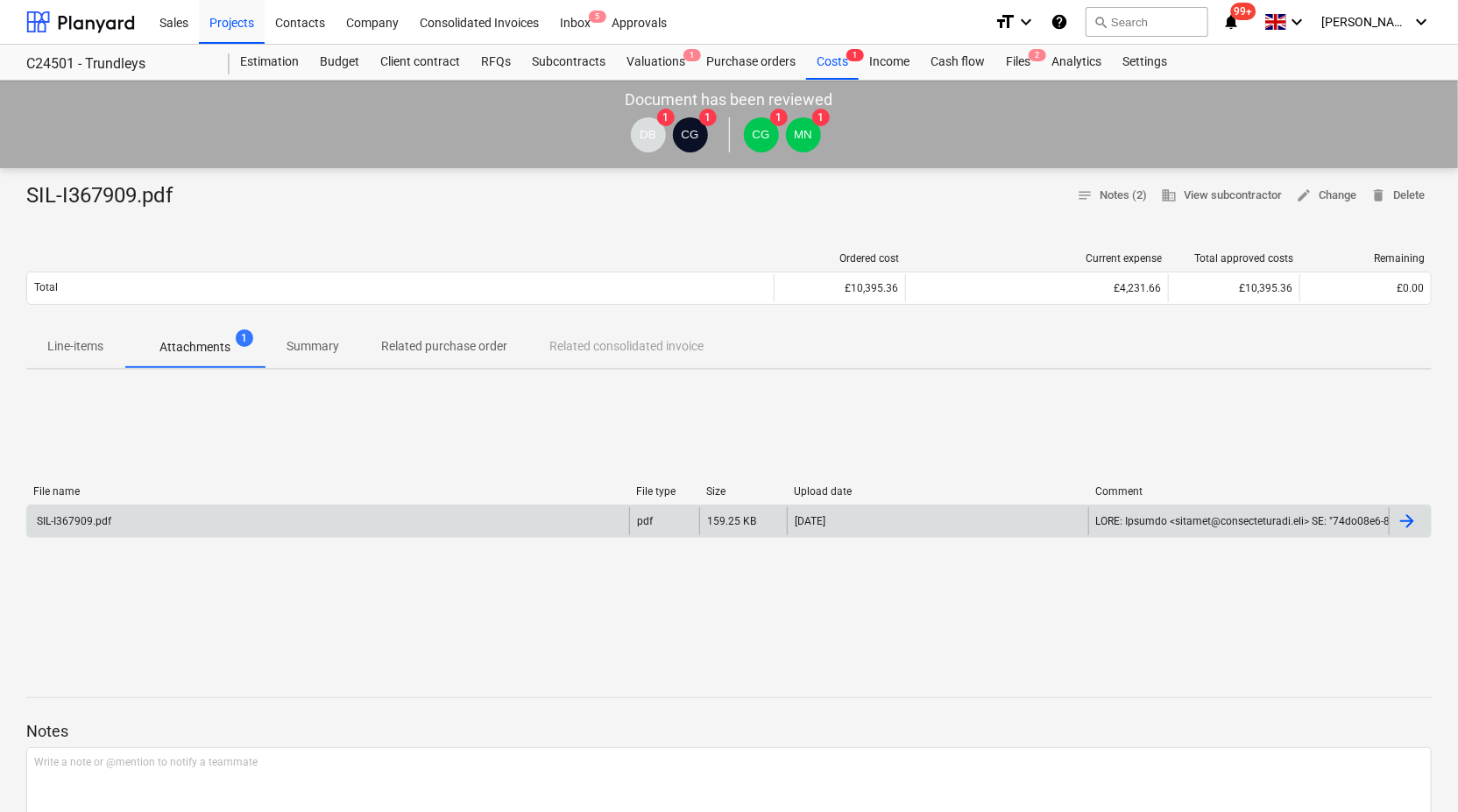
click at [75, 525] on div "SIL-I367909.pdf" at bounding box center [72, 521] width 77 height 12
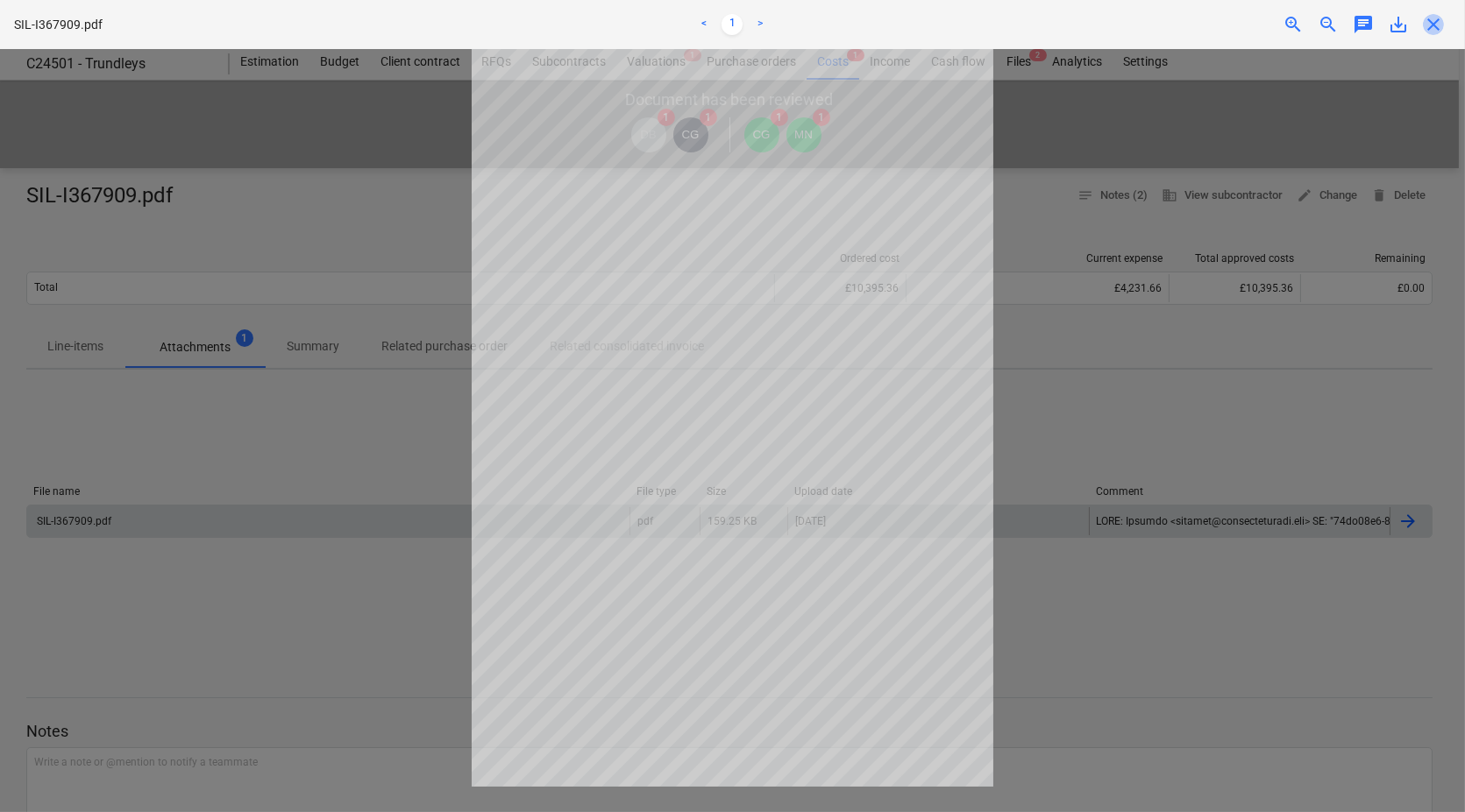
click at [1432, 25] on span "close" at bounding box center [1433, 24] width 21 height 21
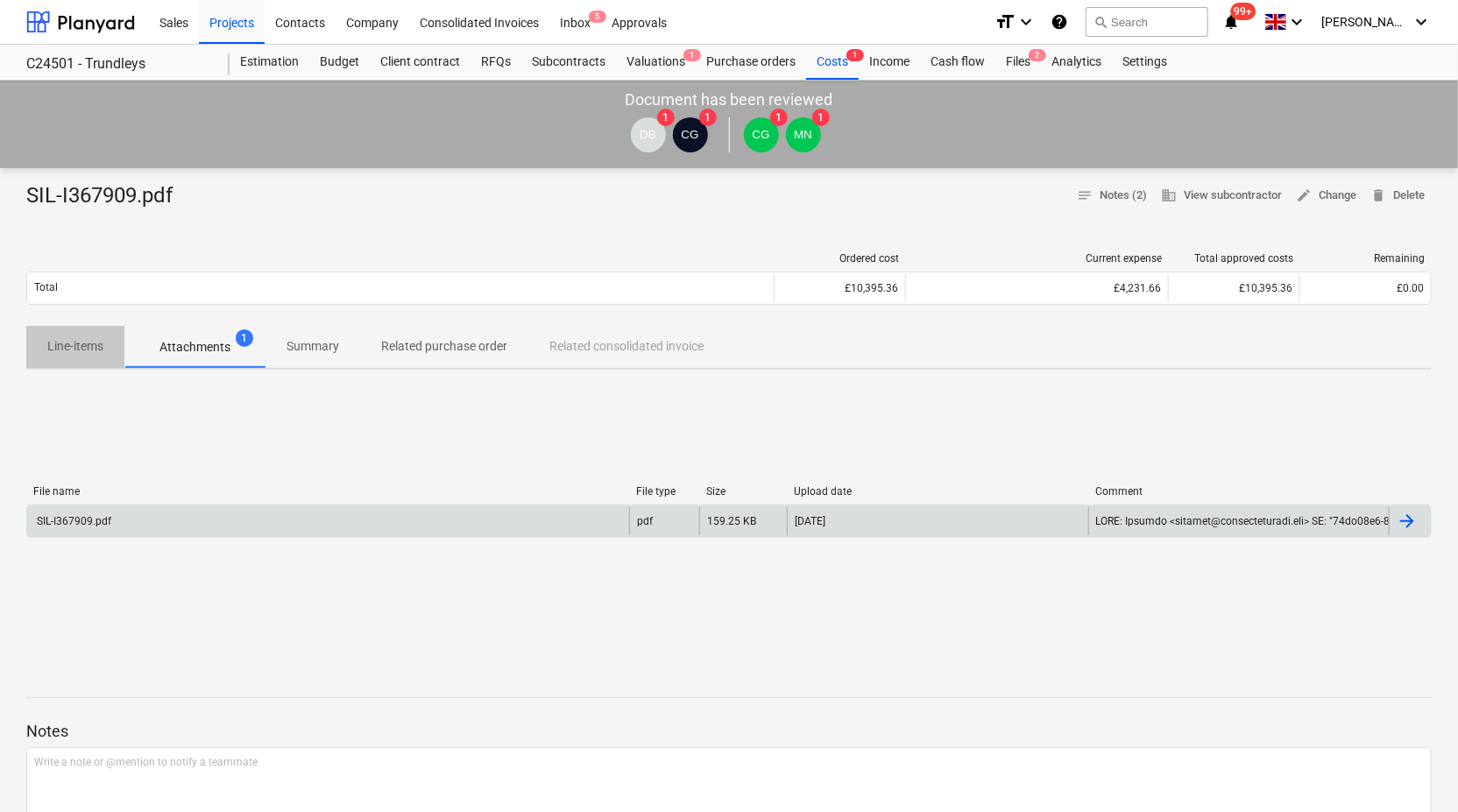
click at [77, 348] on p "Line-items" at bounding box center [75, 346] width 56 height 19
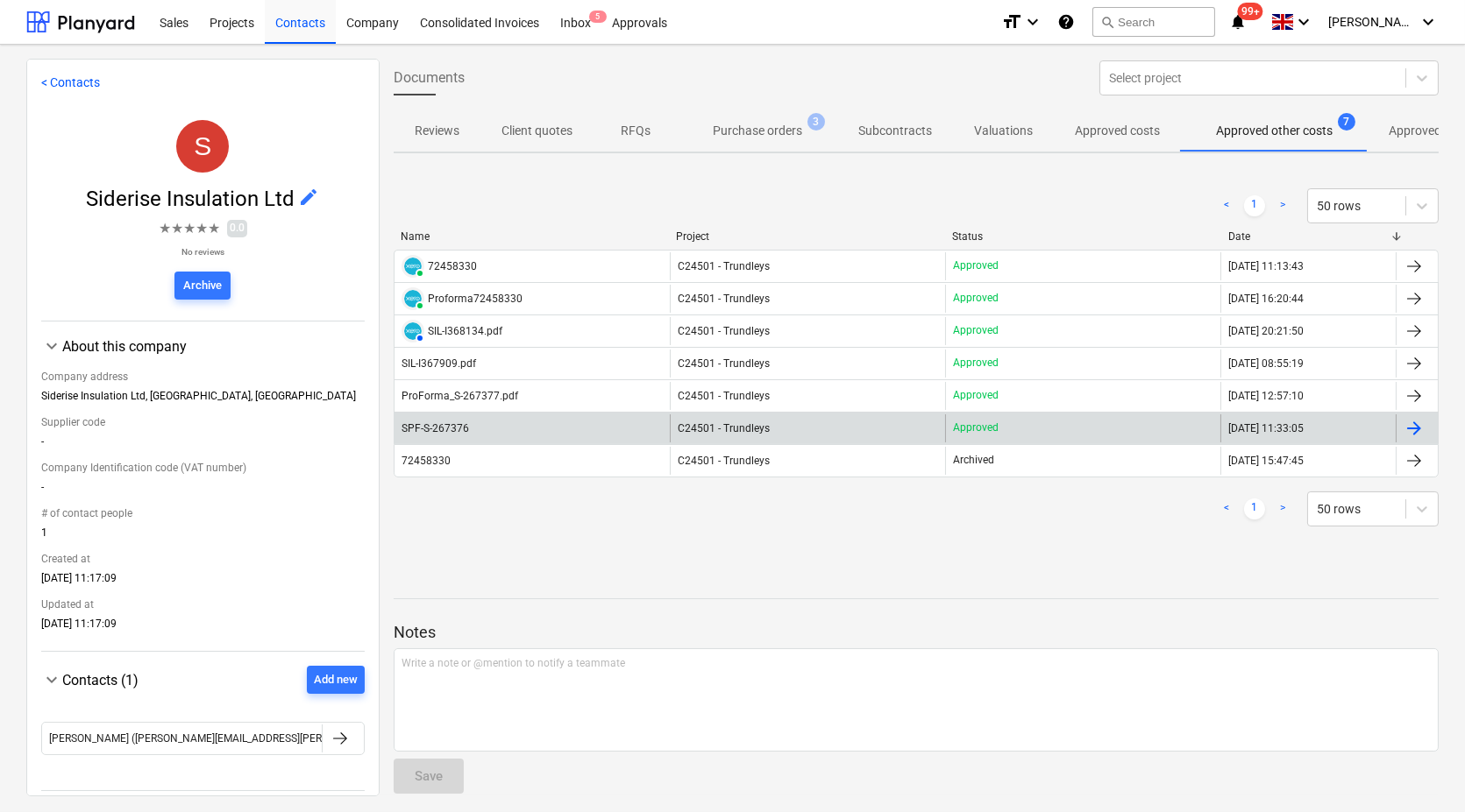
click at [518, 434] on div "SPF-S-267376" at bounding box center [532, 428] width 275 height 28
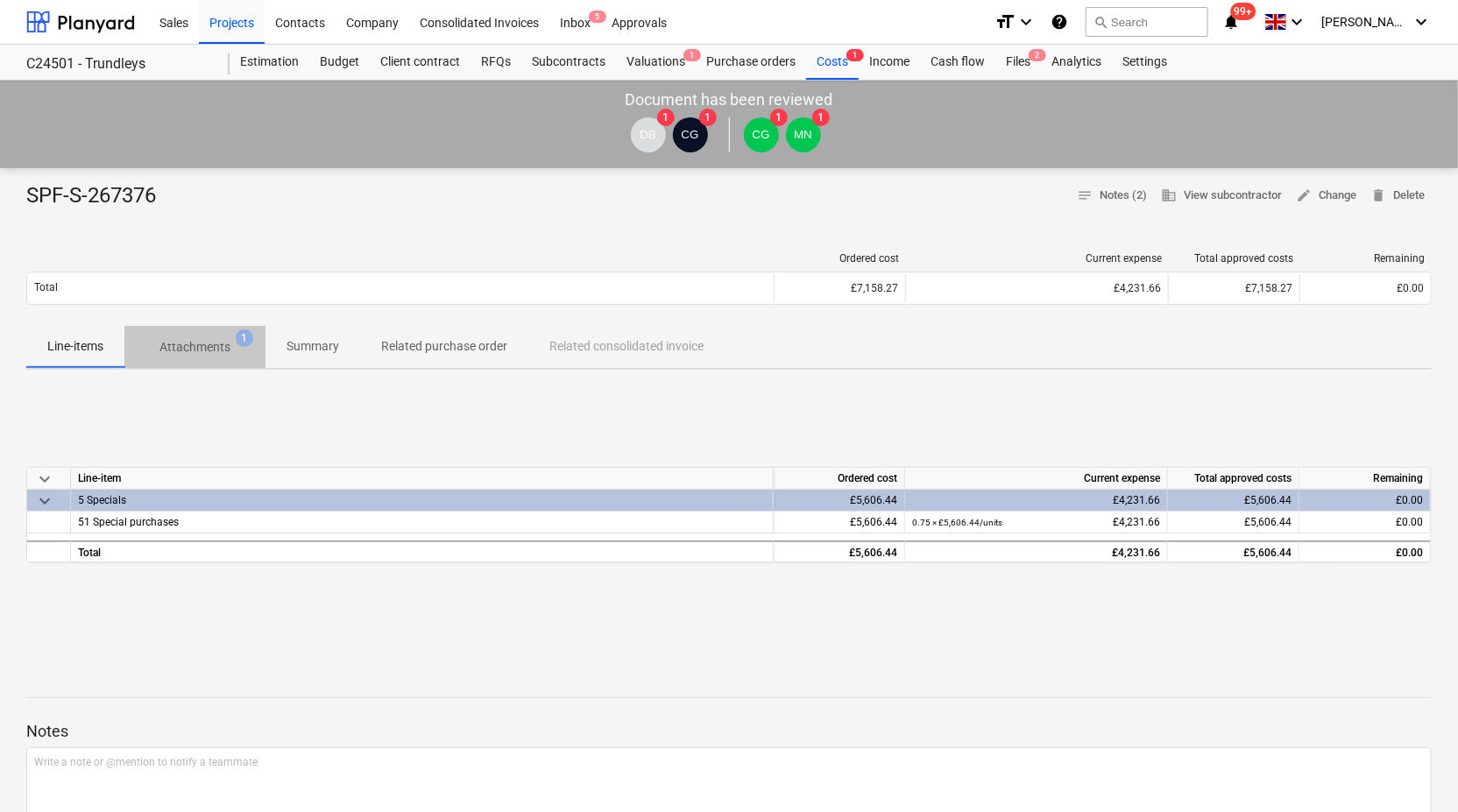
click at [176, 348] on p "Attachments" at bounding box center [195, 347] width 71 height 19
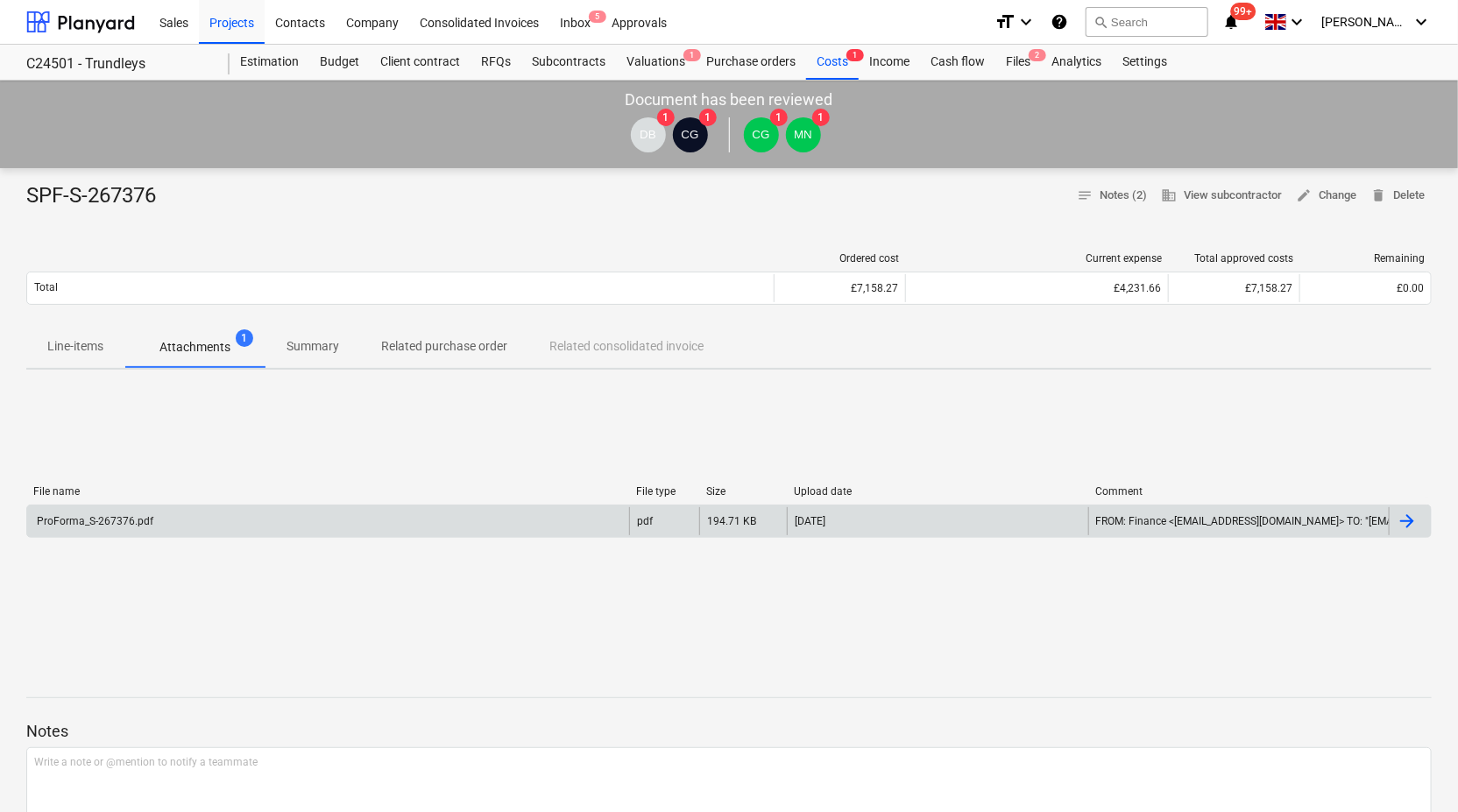
click at [161, 521] on div "ProForma_S-267376.pdf" at bounding box center [328, 521] width 602 height 28
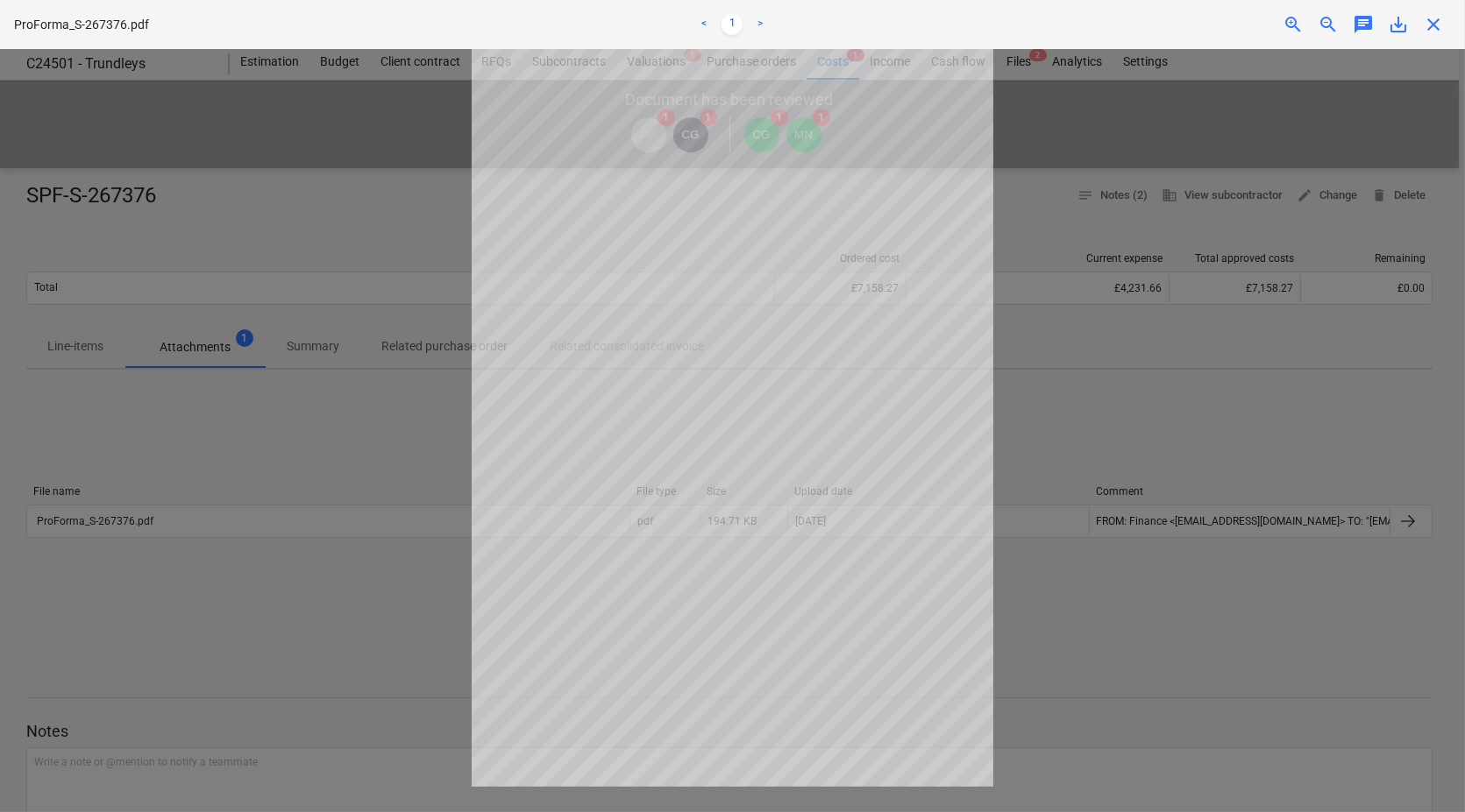
click at [1435, 26] on span "close" at bounding box center [1433, 24] width 21 height 21
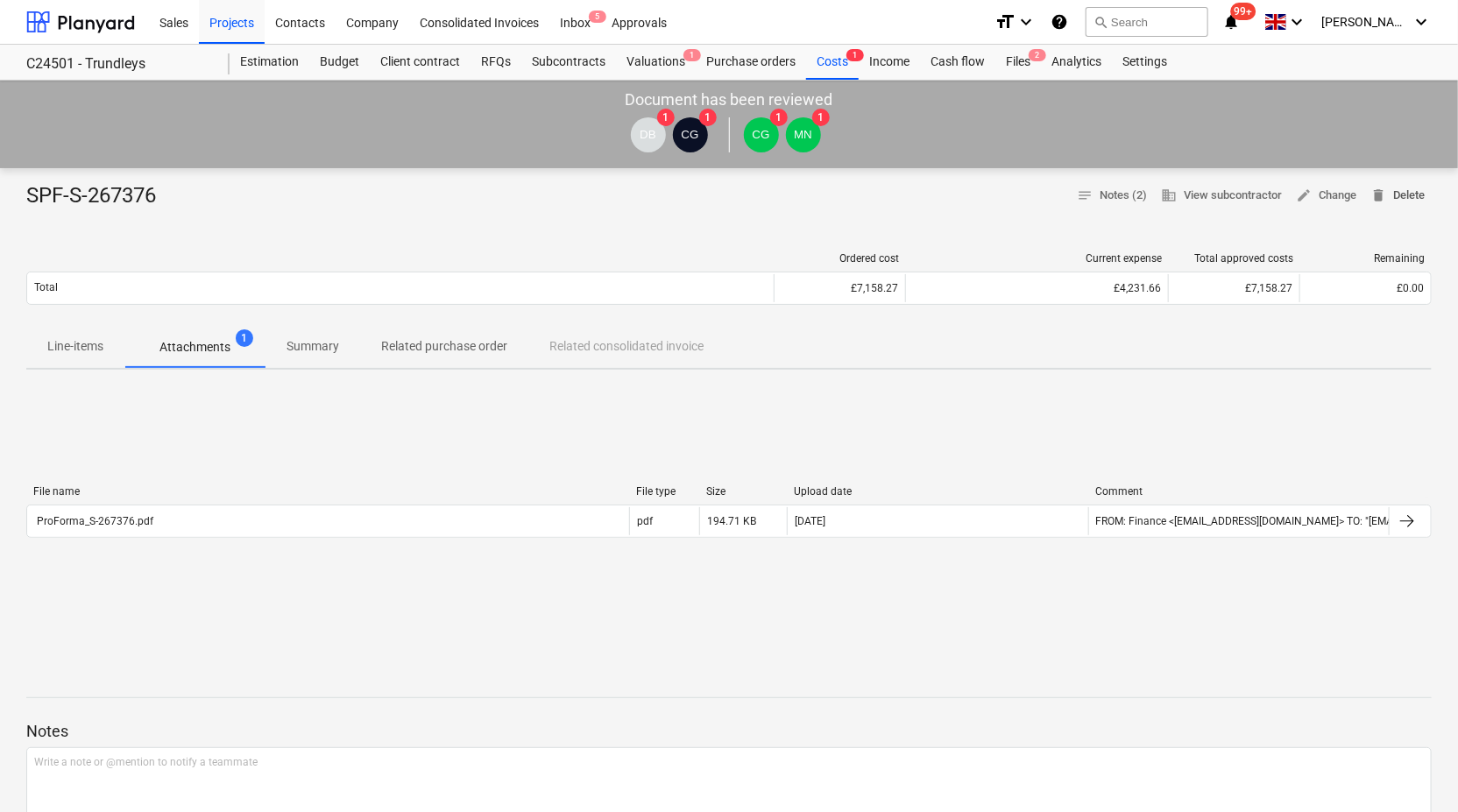
click at [1391, 192] on span "delete Delete" at bounding box center [1398, 195] width 54 height 20
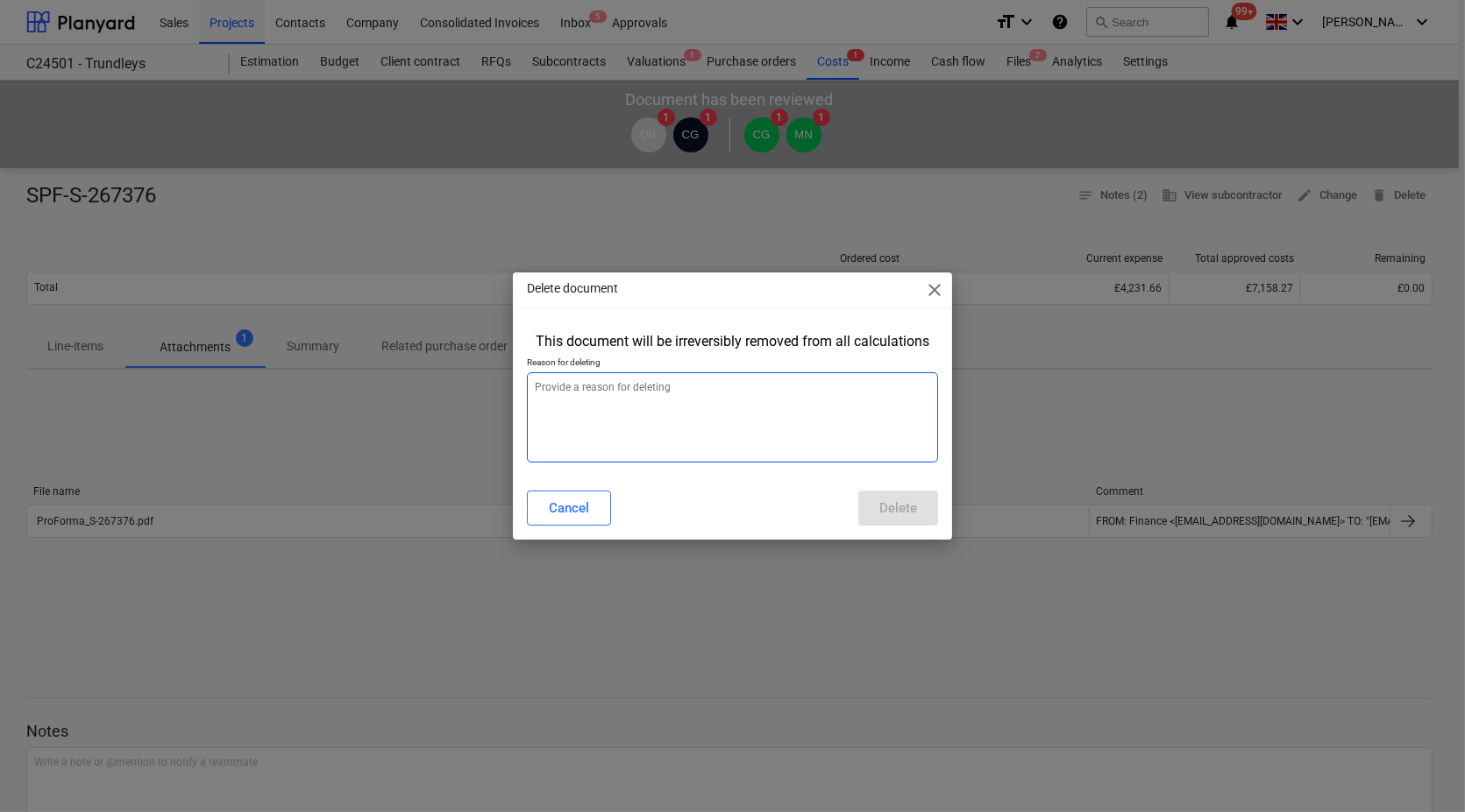
click at [733, 388] on textarea at bounding box center [732, 418] width 411 height 90
type textarea "x"
type textarea "I"
type textarea "x"
type textarea "In"
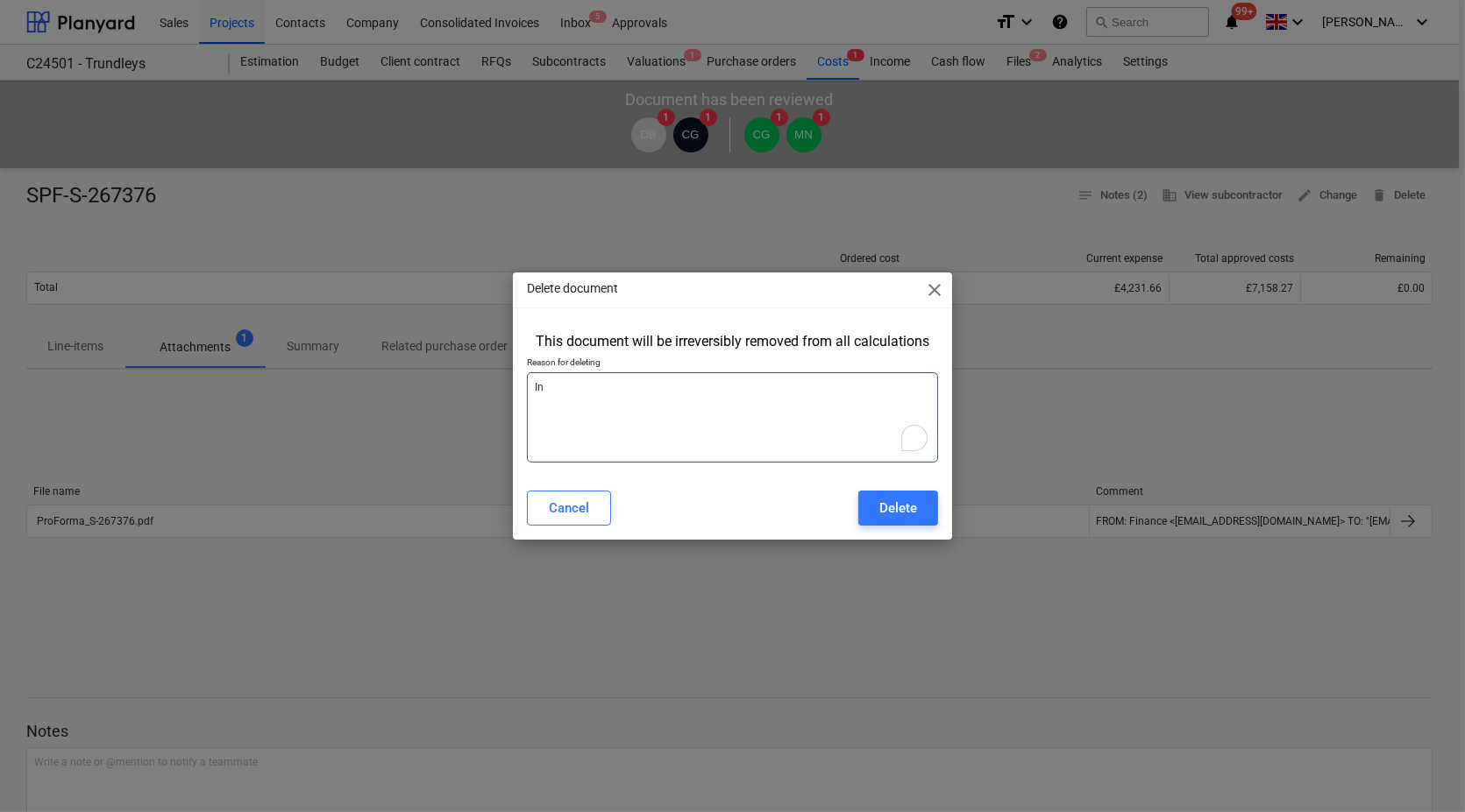
type textarea "x"
type textarea "Inv"
type textarea "x"
type textarea "Invo"
type textarea "x"
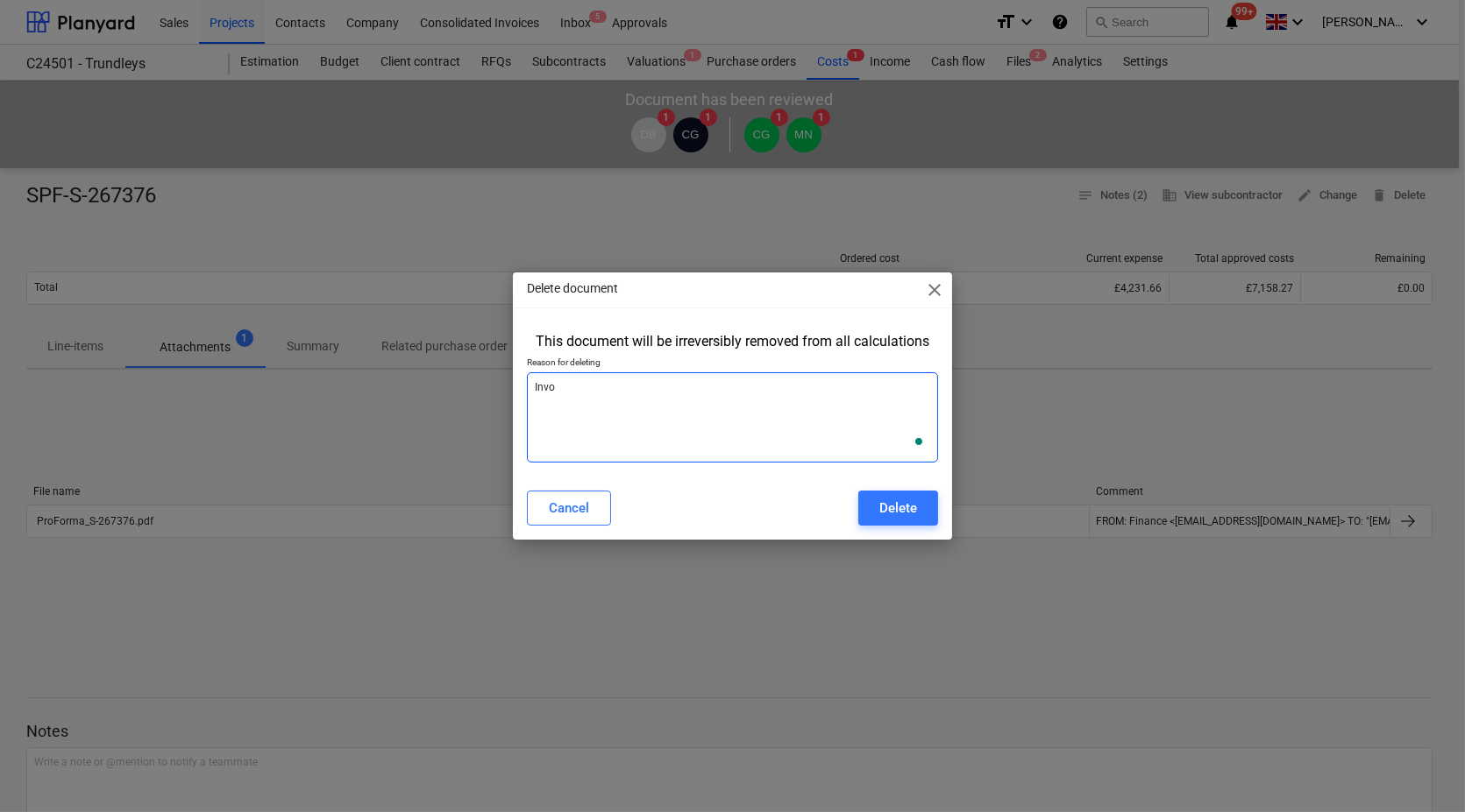
type textarea "Invoi"
type textarea "x"
type textarea "Invoic"
type textarea "x"
type textarea "Invoice"
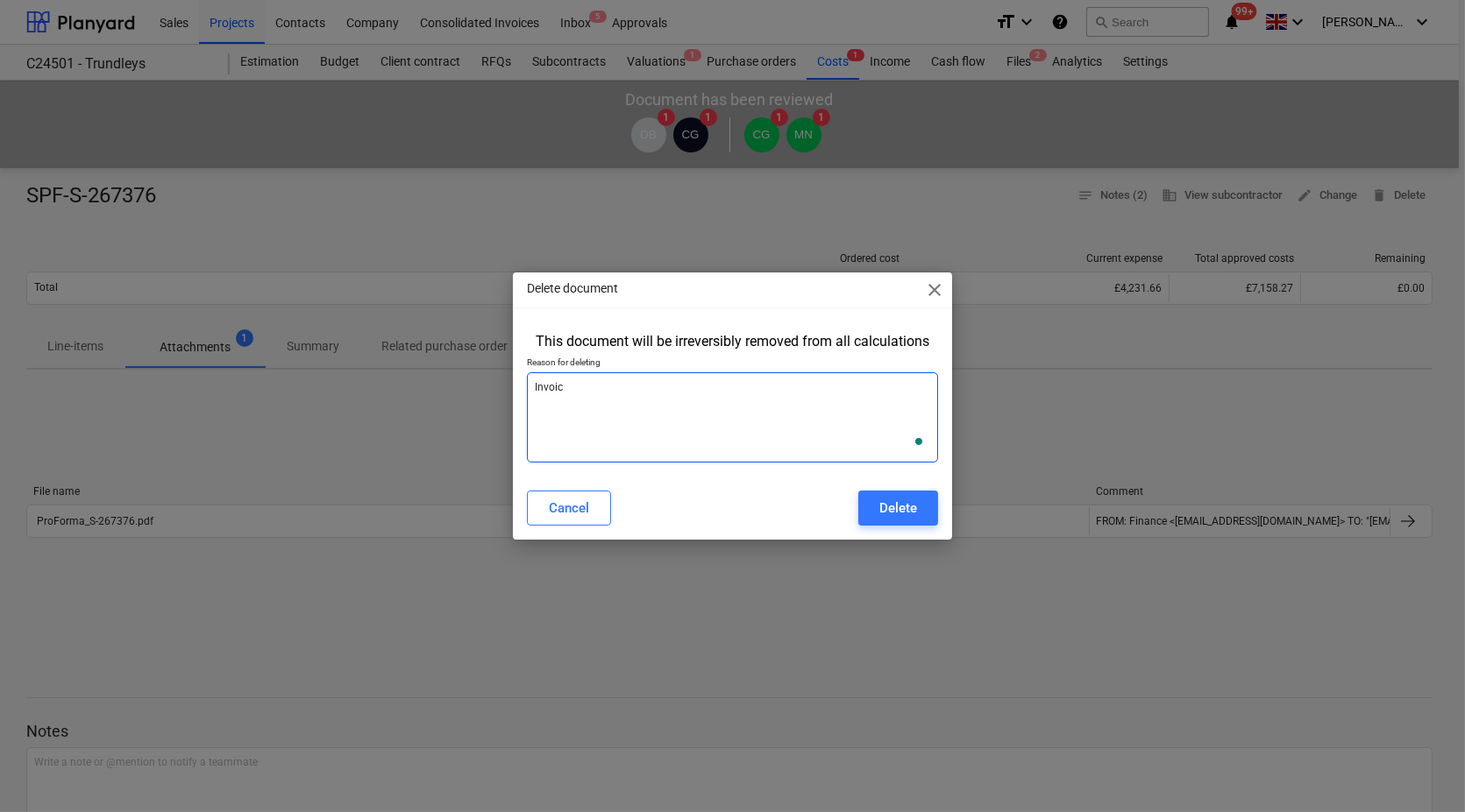
type textarea "x"
type textarea "Invoice"
type textarea "x"
type textarea "Invoice a"
type textarea "x"
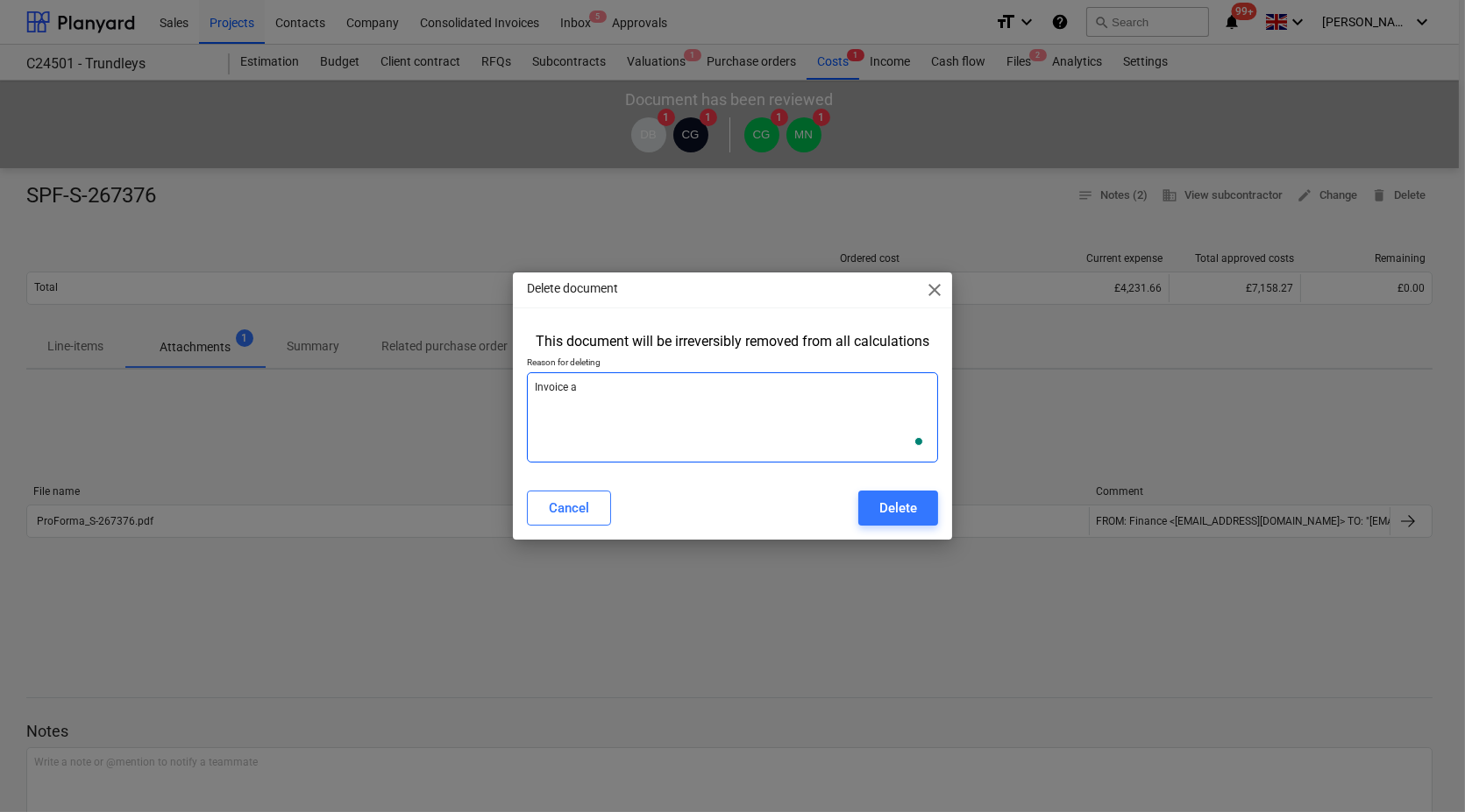
type textarea "Invoice al"
type textarea "x"
type textarea "Invoice als"
type textarea "x"
type textarea "Invoice also"
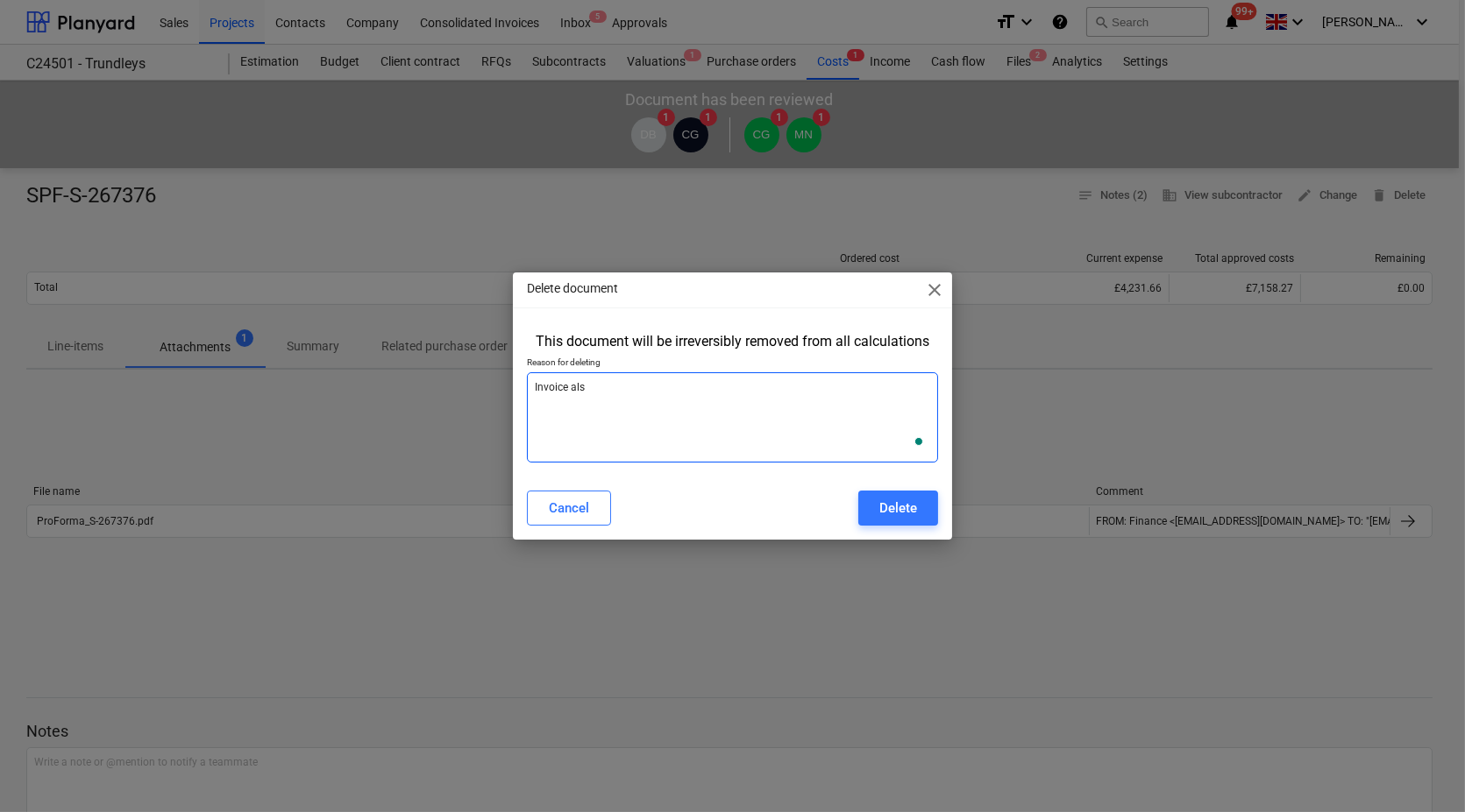
type textarea "x"
type textarea "Invoice also"
type textarea "x"
type textarea "Invoice also a"
type textarea "x"
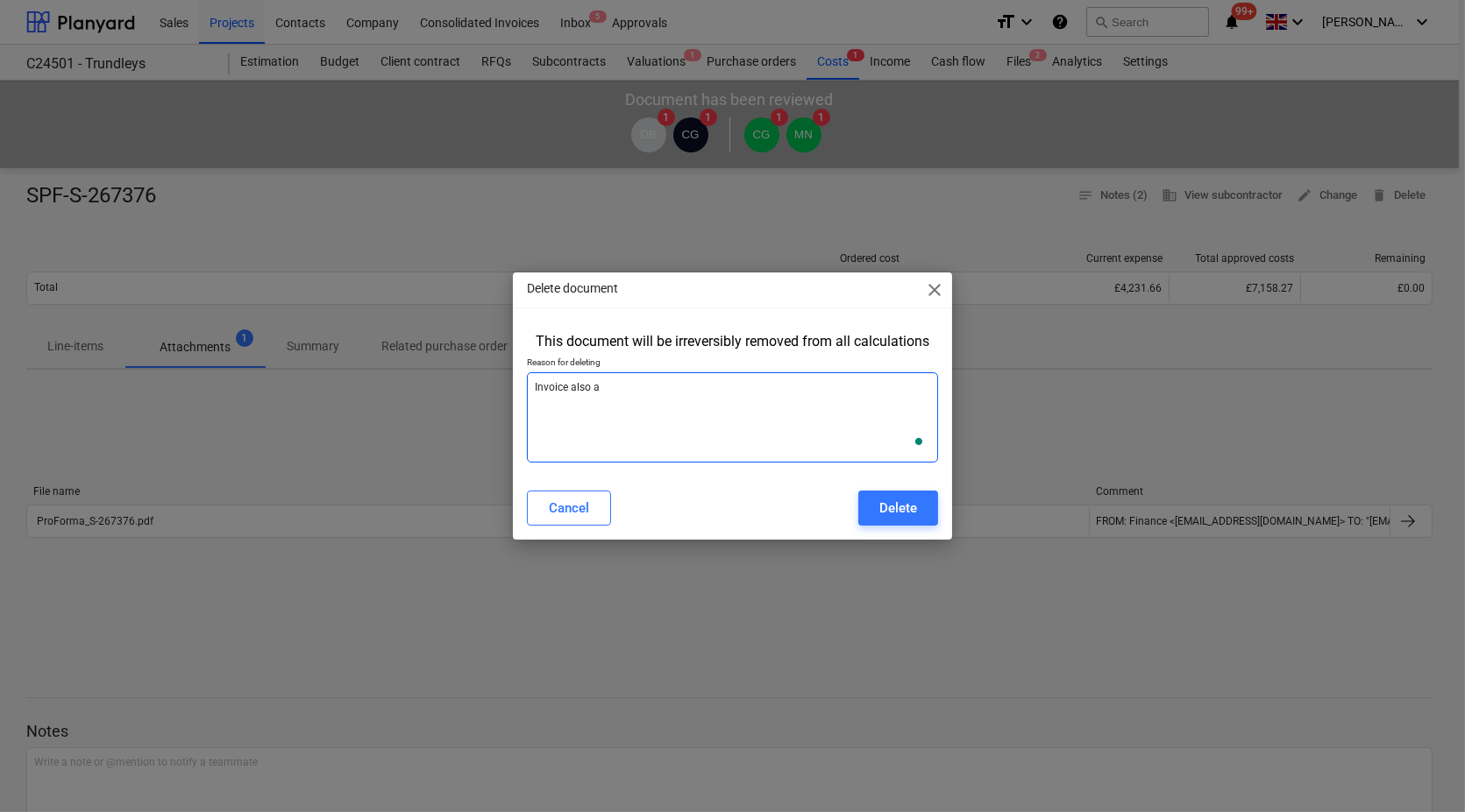
type textarea "Invoice also al"
type textarea "x"
type textarea "Invoice also all"
type textarea "x"
type textarea "Invoice also allo"
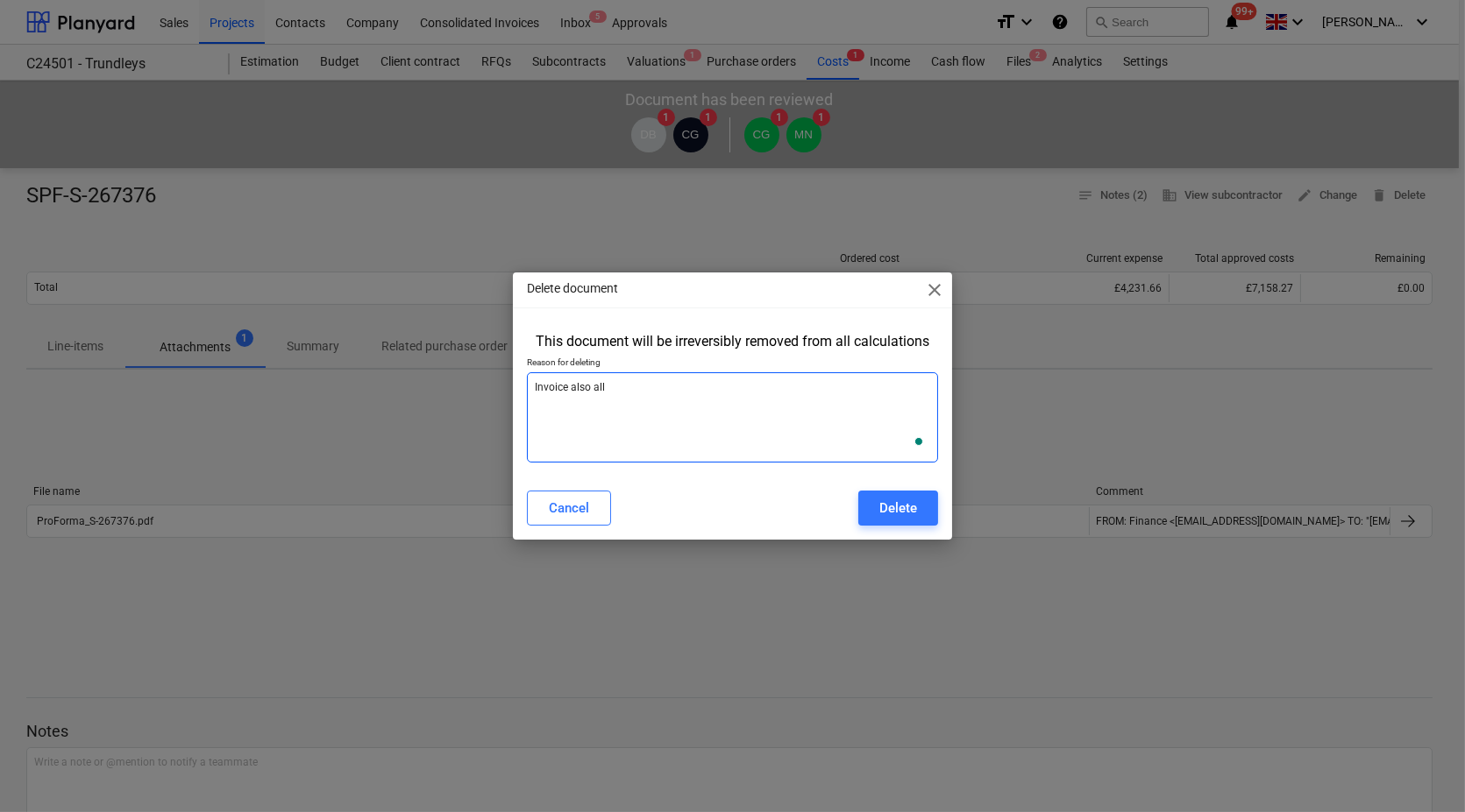
type textarea "x"
type textarea "Invoice also alloc"
type textarea "x"
type textarea "Invoice also alloca"
type textarea "x"
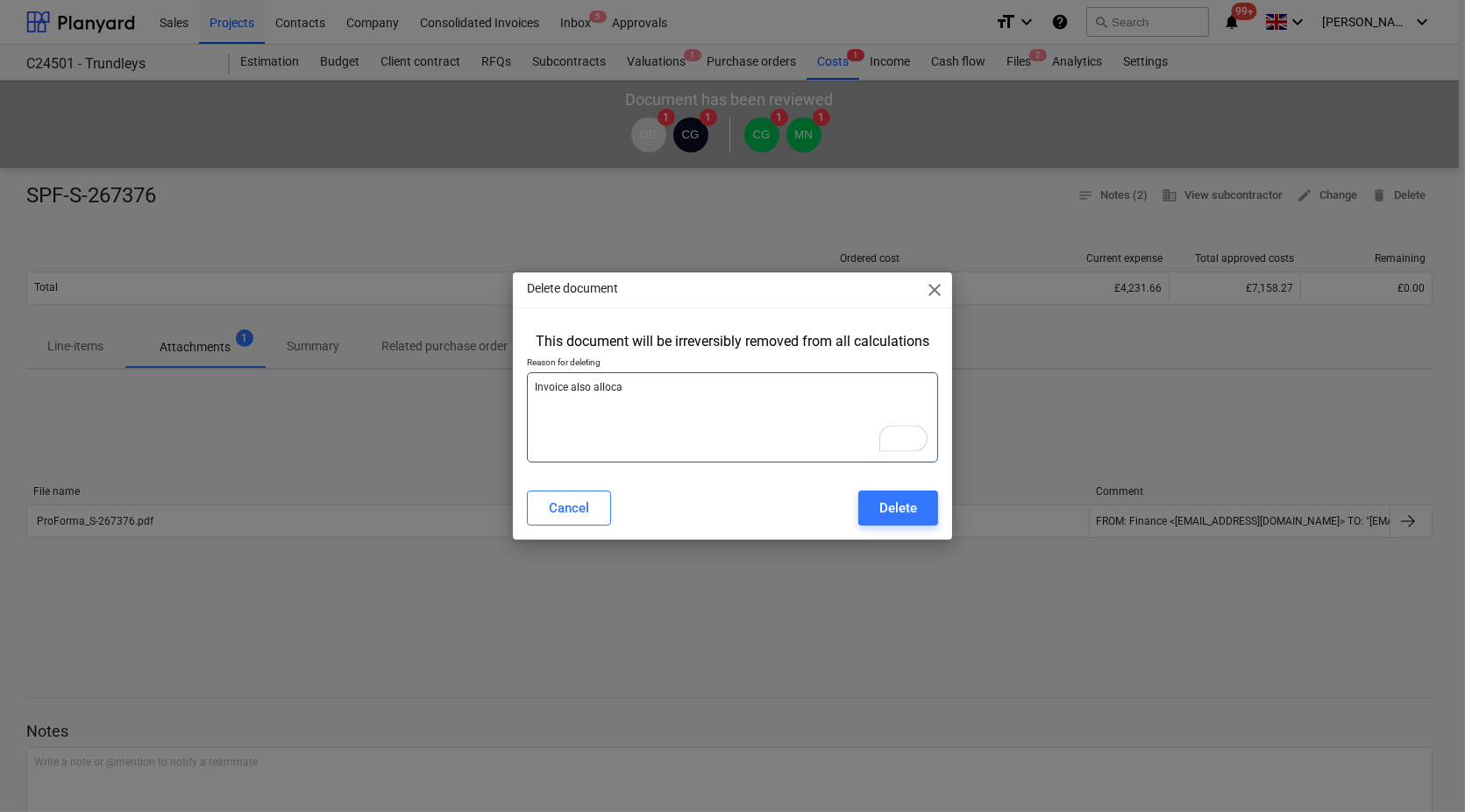
type textarea "Invoice also allocat"
type textarea "x"
type textarea "Invoice also allocate"
type textarea "x"
type textarea "Invoice also allocate"
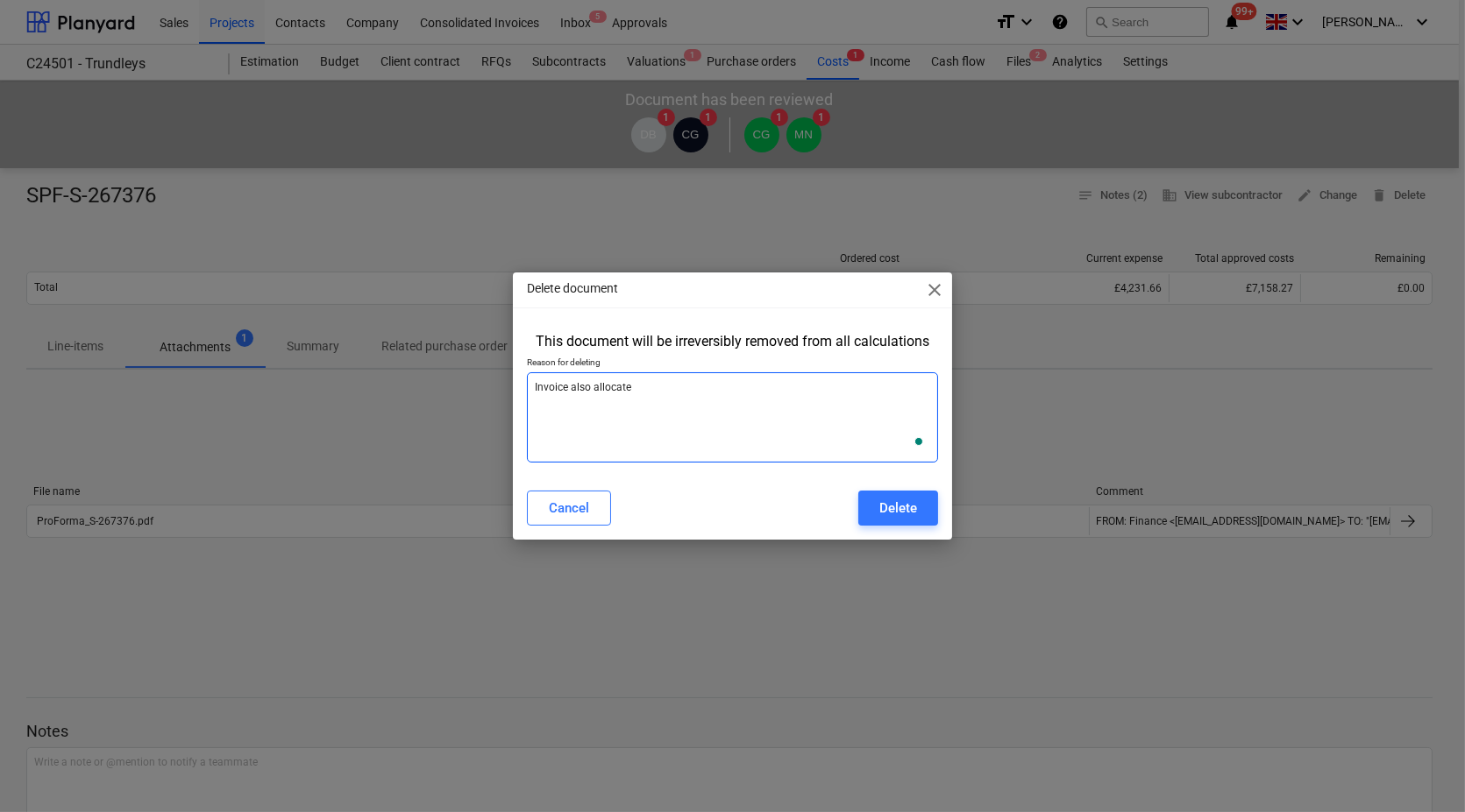
type textarea "x"
type textarea "Invoice also allocate -"
type textarea "x"
type textarea "Invoice also allocate -"
type textarea "x"
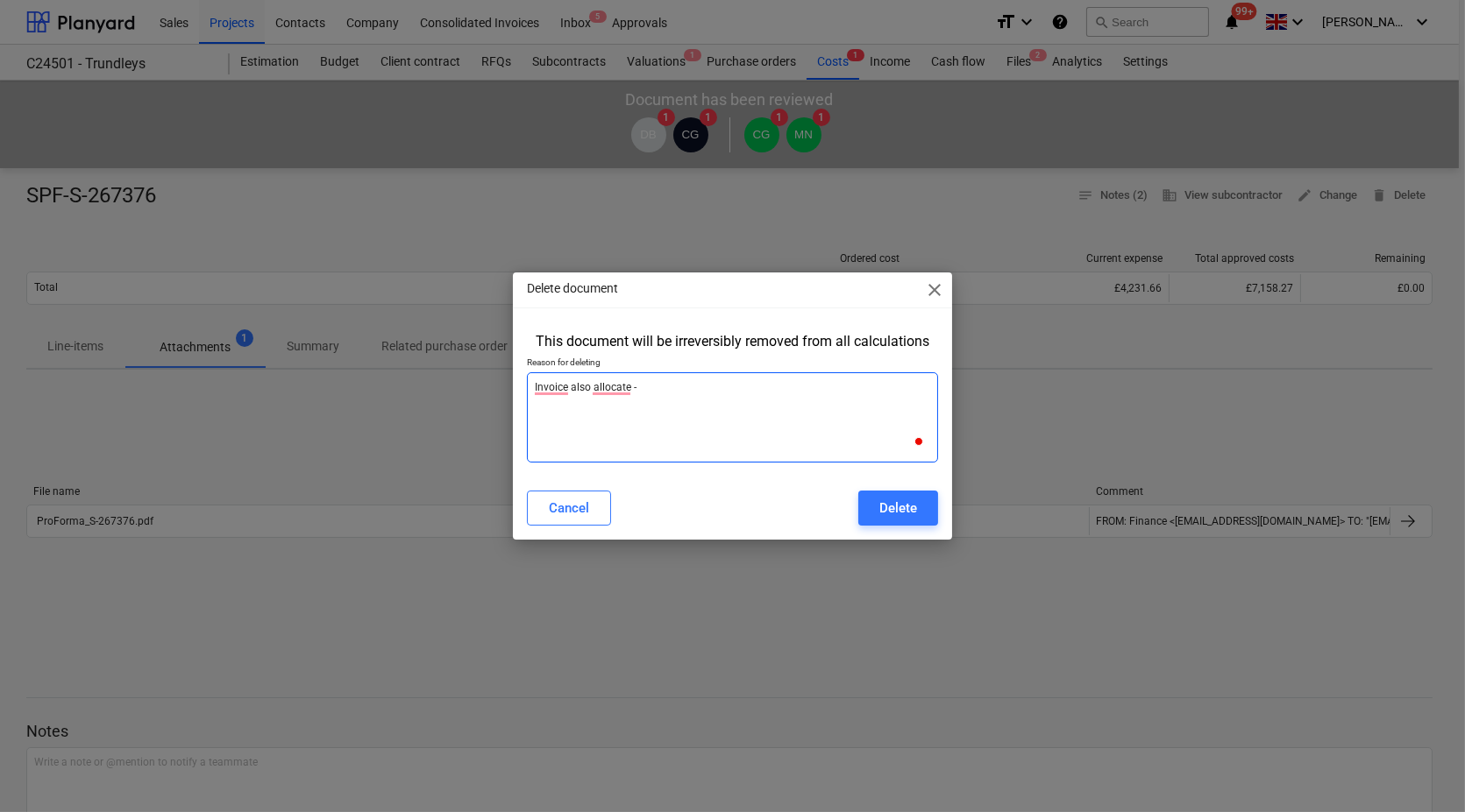
type textarea "Invoice also allocate - d"
type textarea "x"
type textarea "Invoice also allocate - de"
type textarea "x"
type textarea "Invoice also allocate - del"
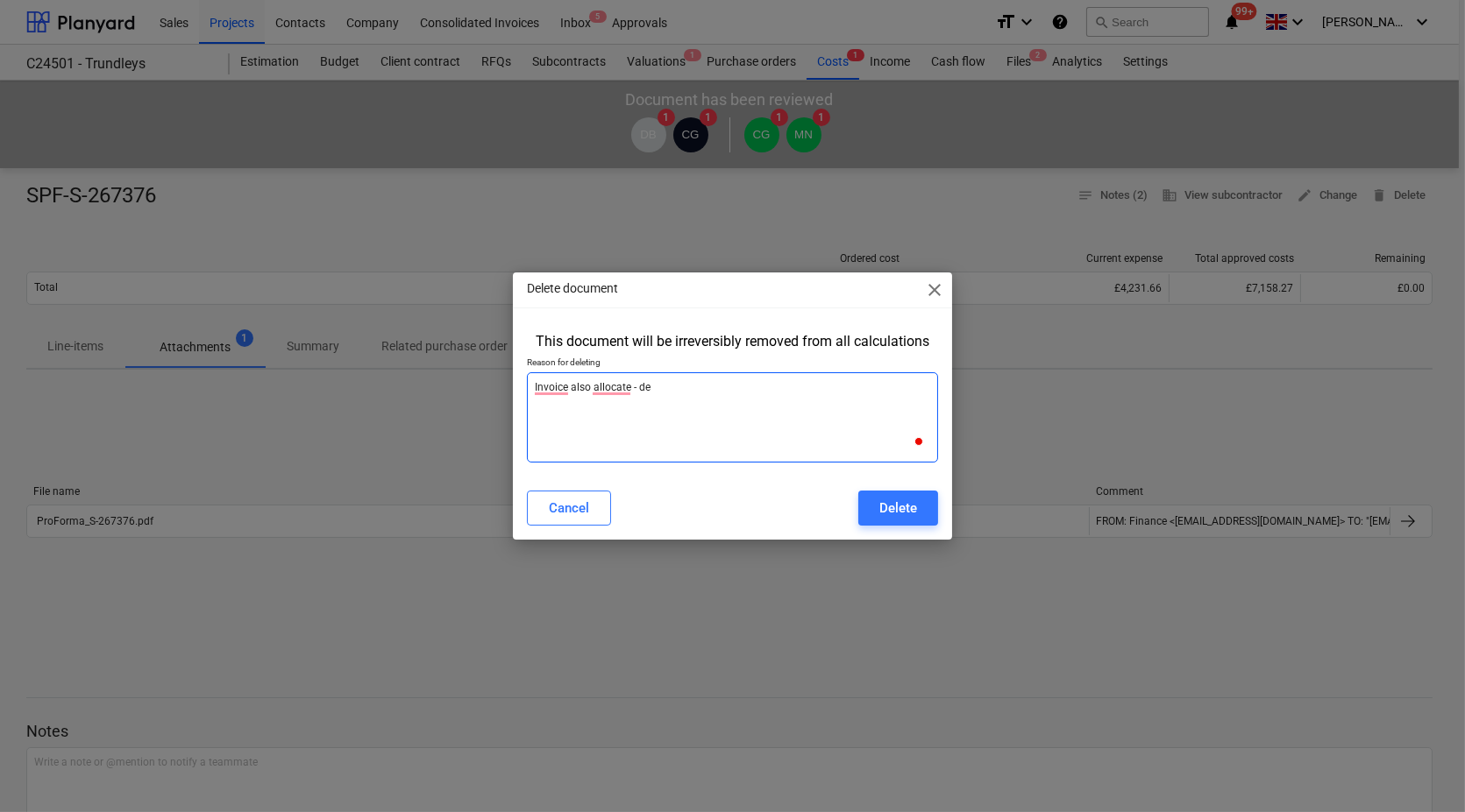
type textarea "x"
type textarea "Invoice also allocate - dele"
type textarea "x"
type textarea "Invoice also allocate - delet"
type textarea "x"
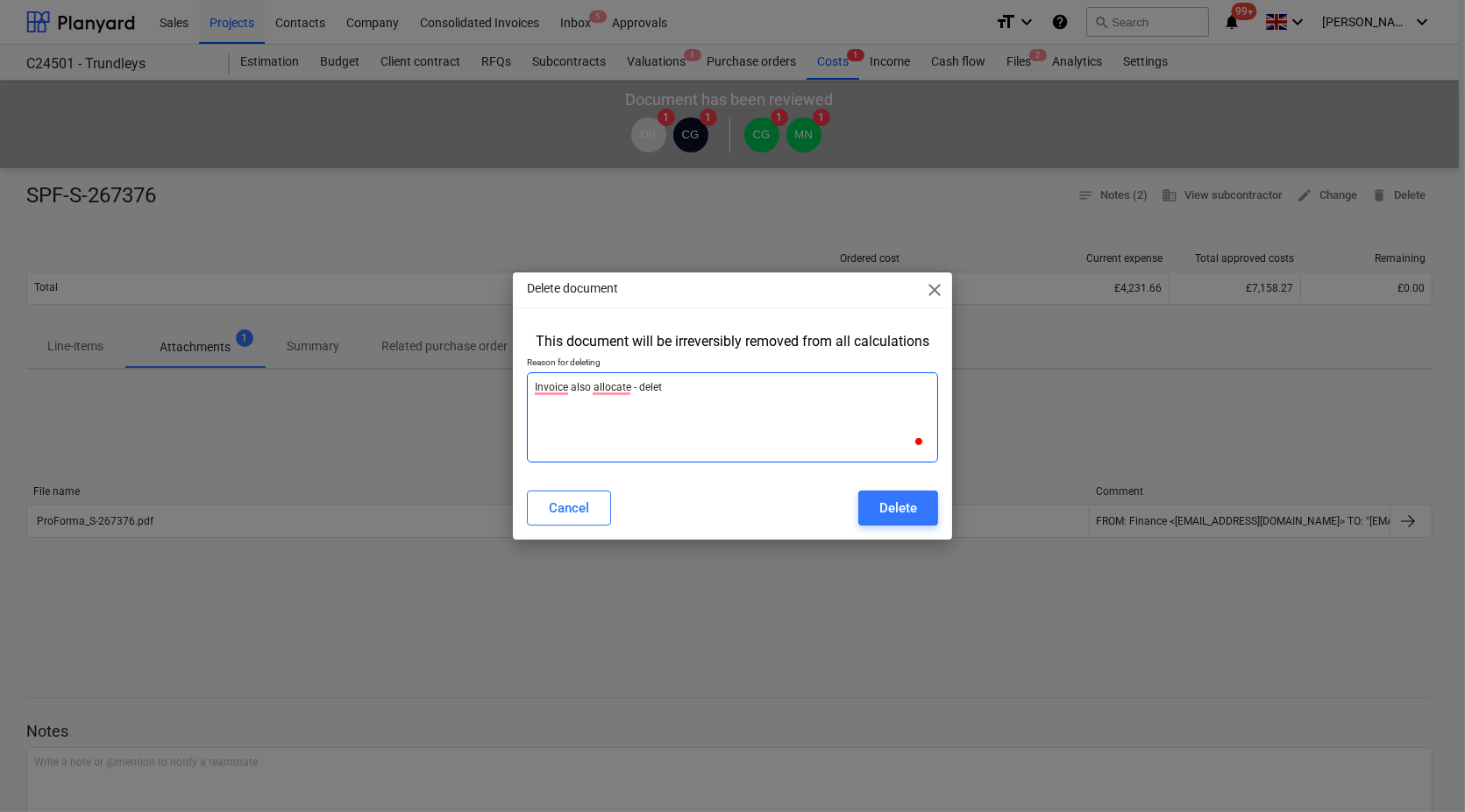
type textarea "Invoice also allocate - delet"
type textarea "x"
type textarea "Invoice also allocate - delet e"
type textarea "x"
type textarea "Invoice also allocate - delet ep"
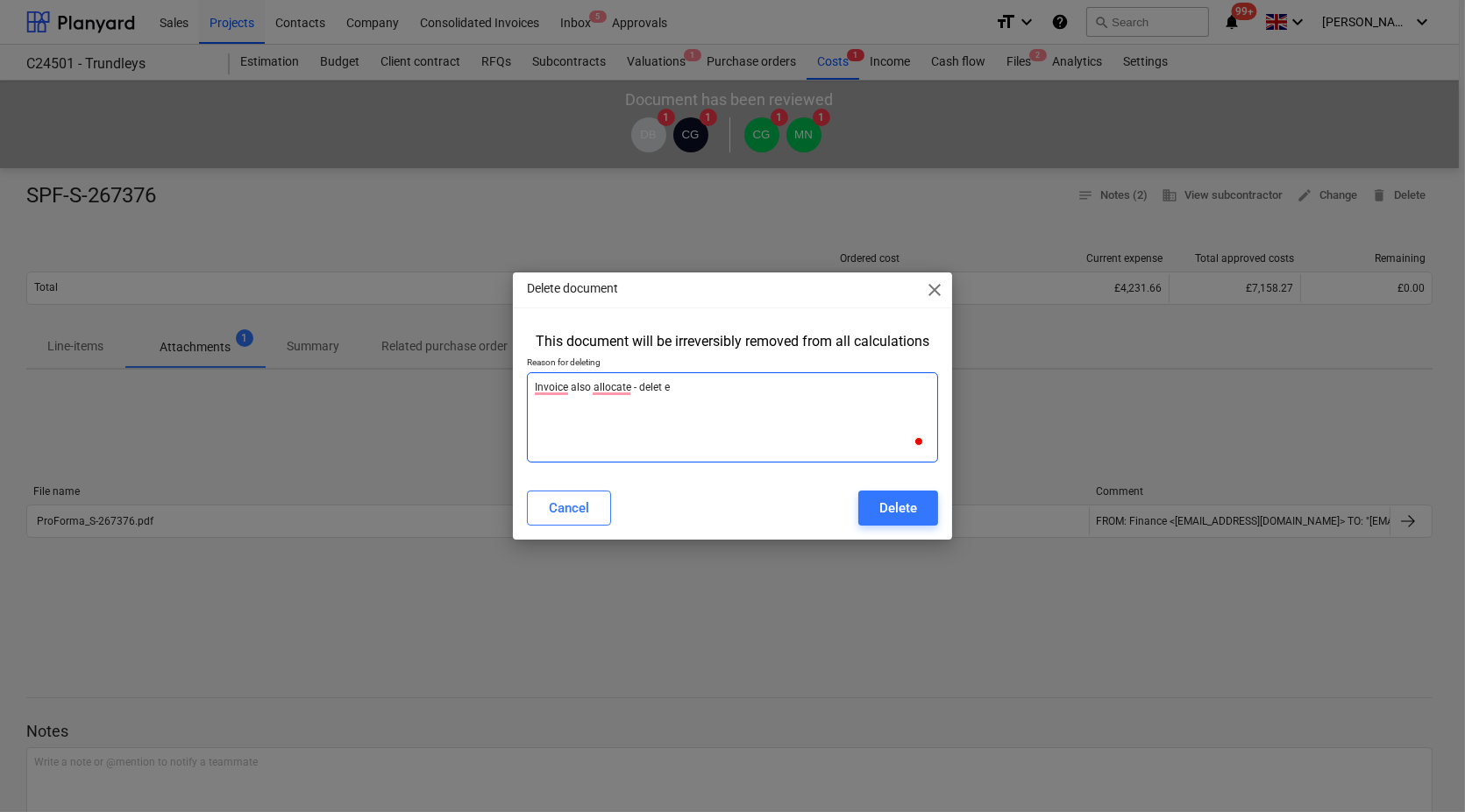
type textarea "x"
type textarea "Invoice also allocate - delet epr"
type textarea "x"
type textarea "Invoice also allocate - delet epro"
type textarea "x"
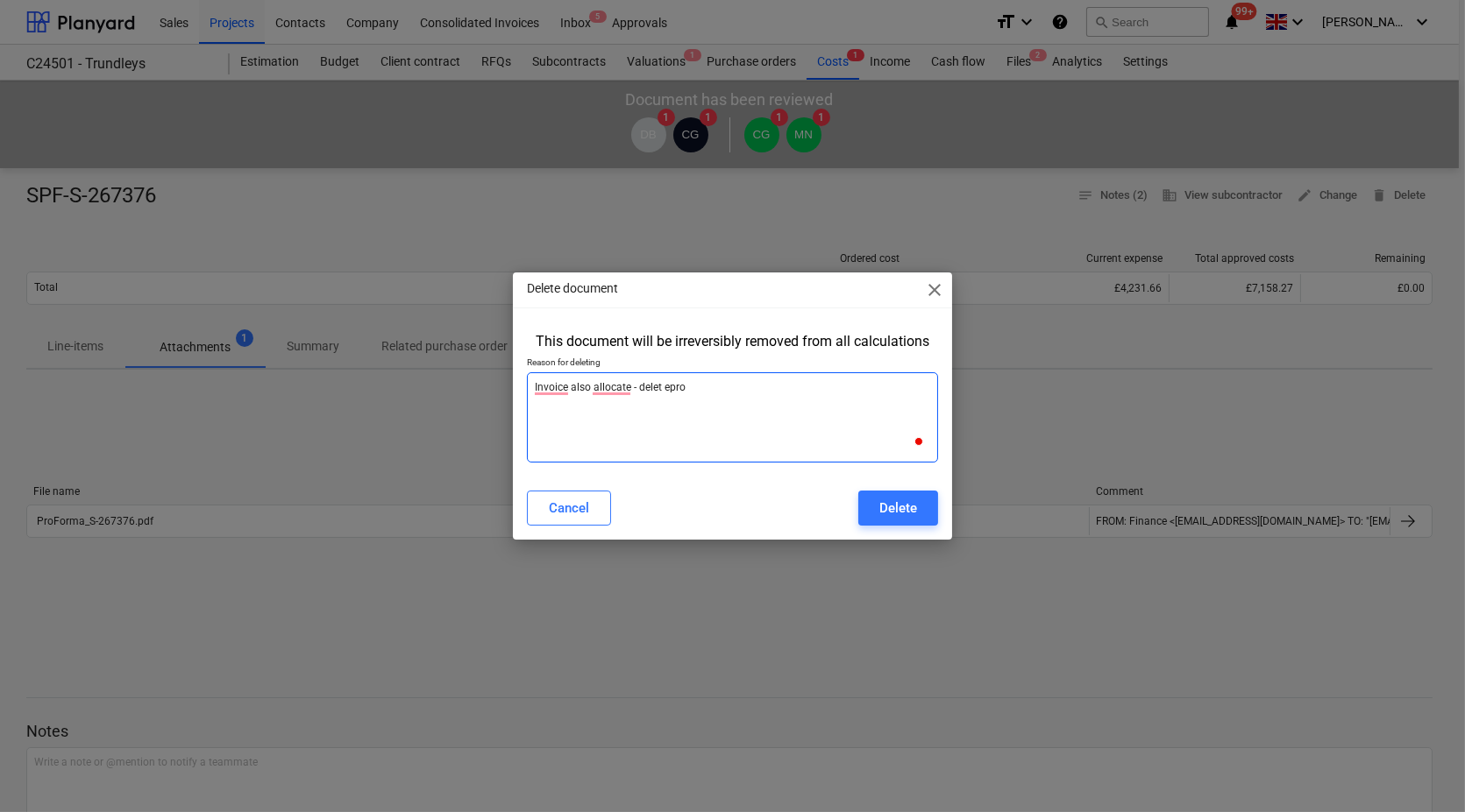
type textarea "Invoice also allocate - delet epro-"
type textarea "x"
type textarea "Invoice also allocate - delet epro-f"
type textarea "x"
type textarea "Invoice also allocate - delet epro-fo"
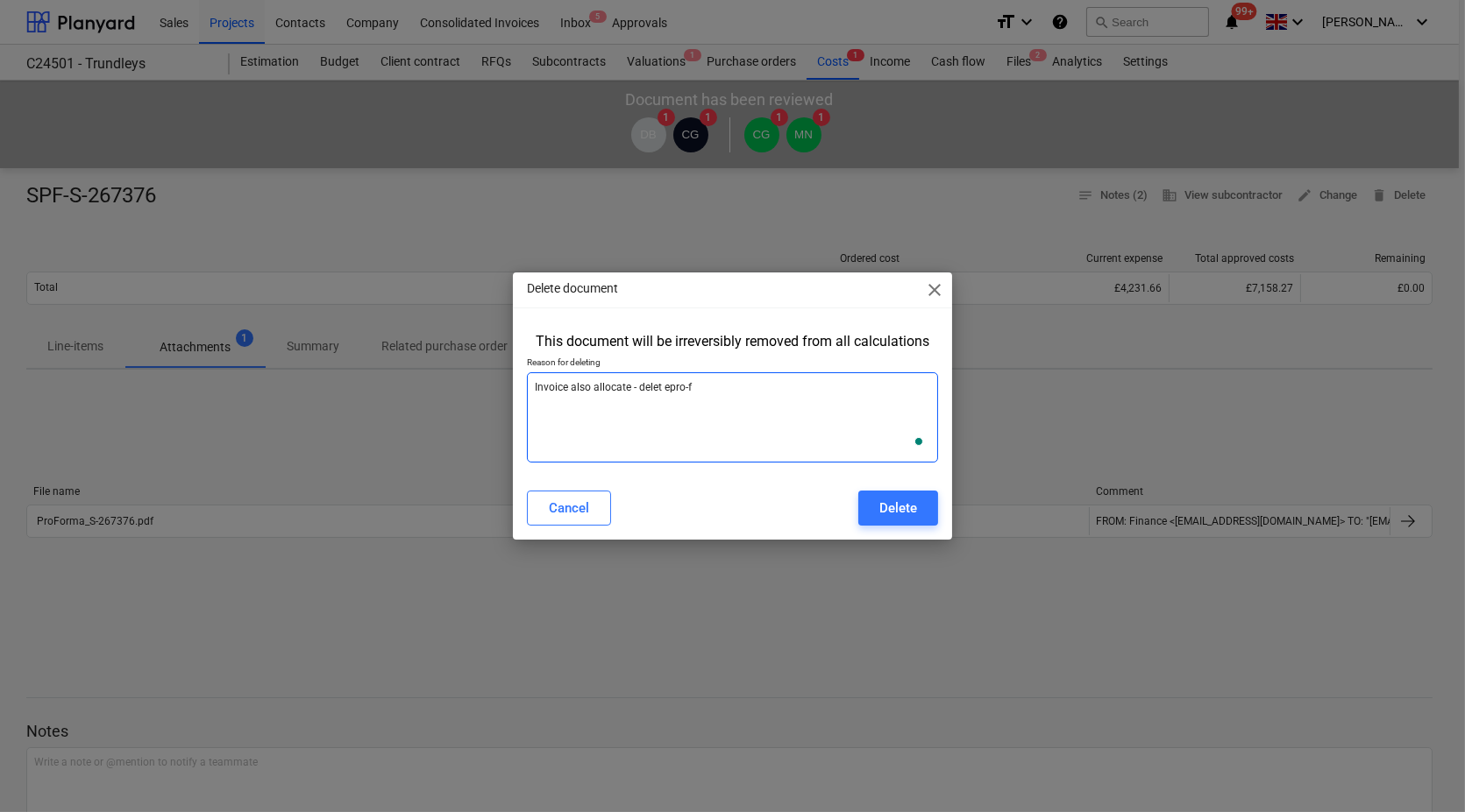
type textarea "x"
type textarea "Invoice also allocate - delet epro-for"
type textarea "x"
type textarea "Invoice also allocate - delet epro-form"
type textarea "x"
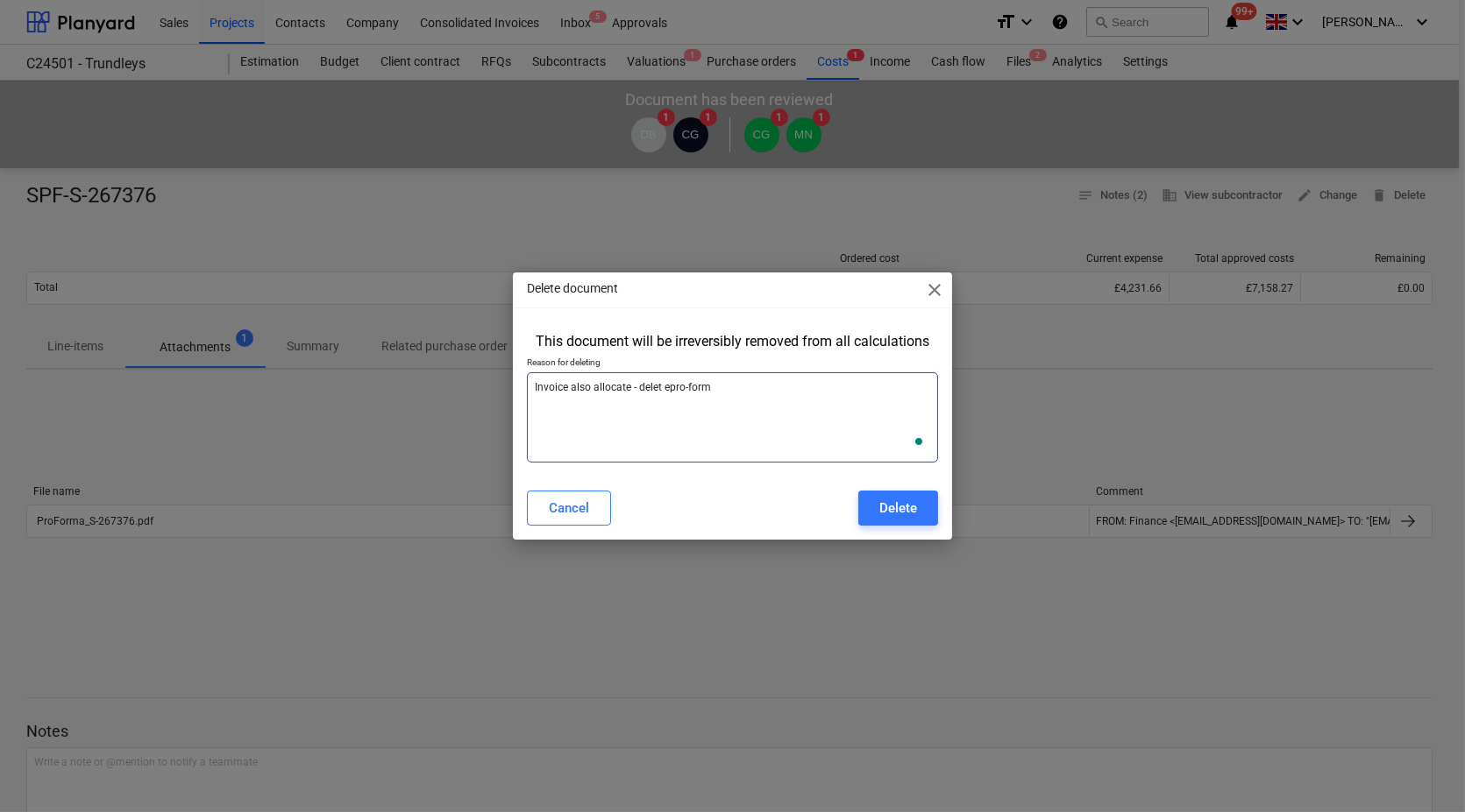
type textarea "Invoice also allocate - delet epro-forma"
type textarea "x"
click at [660, 388] on textarea "Invoice also allocate - delet epro-forma" at bounding box center [732, 418] width 411 height 90
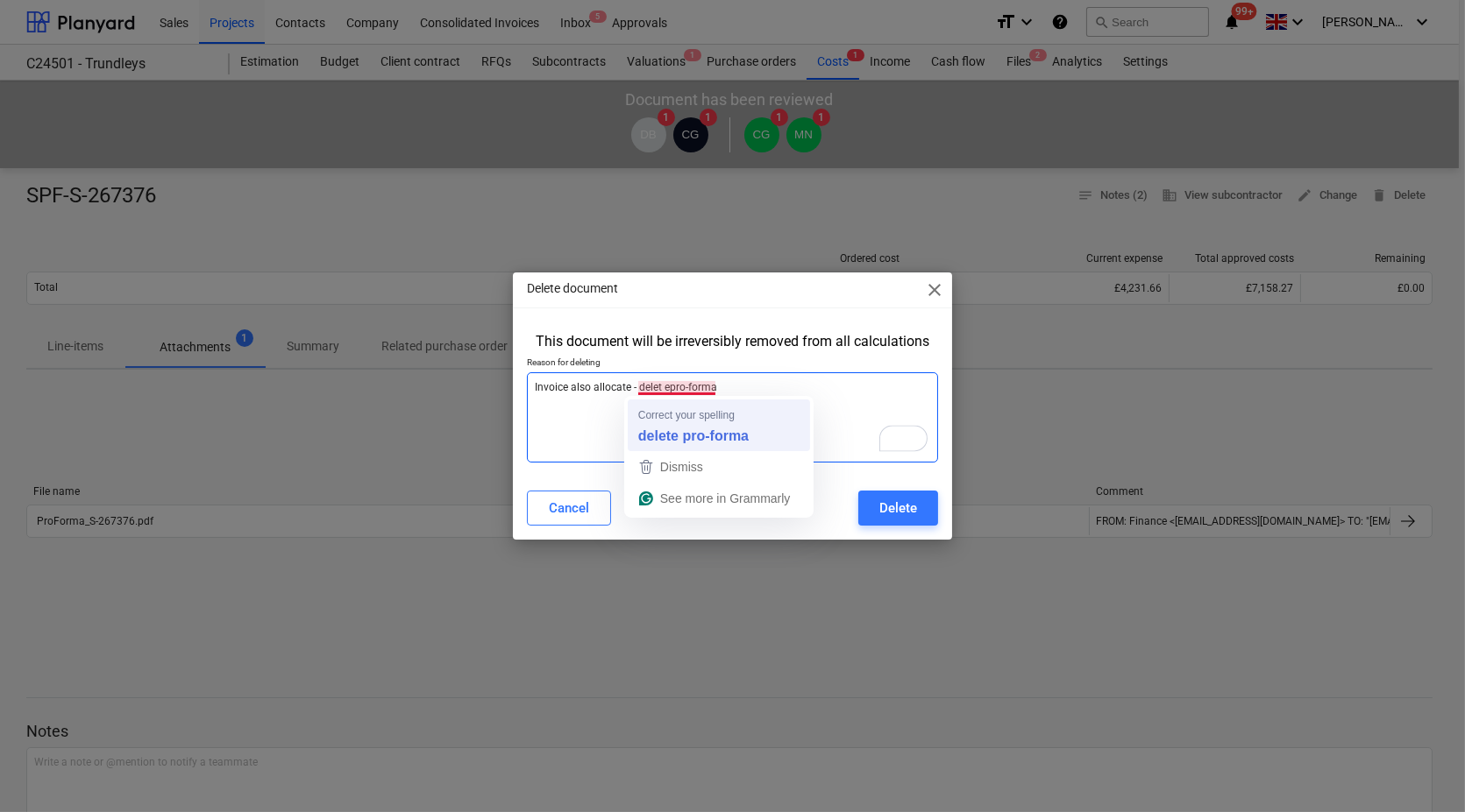
type textarea "Invoice also allocate - delete pro-forma"
type textarea "x"
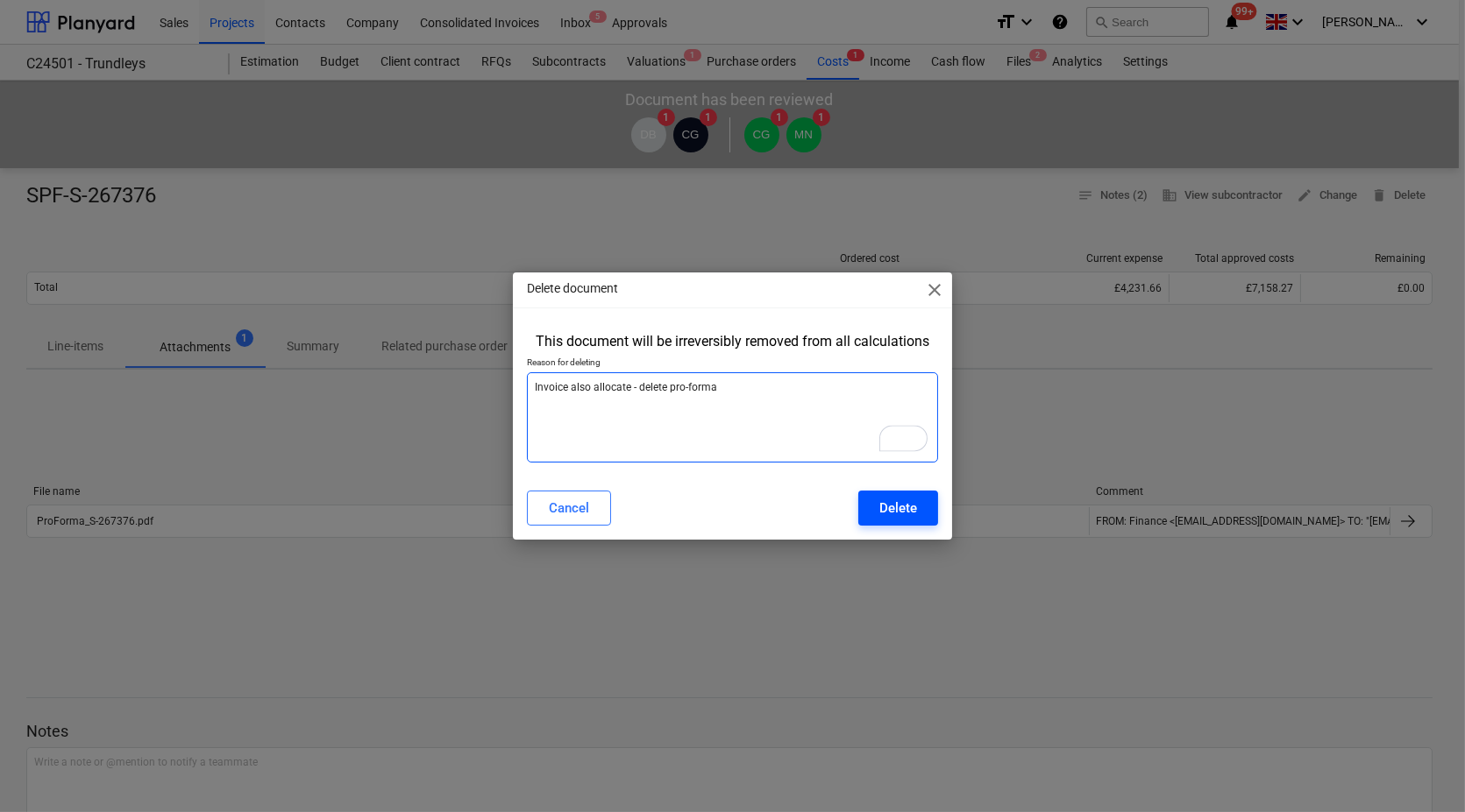
type textarea "Invoice also allocate - delete pro-forma"
click at [877, 506] on button "Delete" at bounding box center [898, 508] width 80 height 35
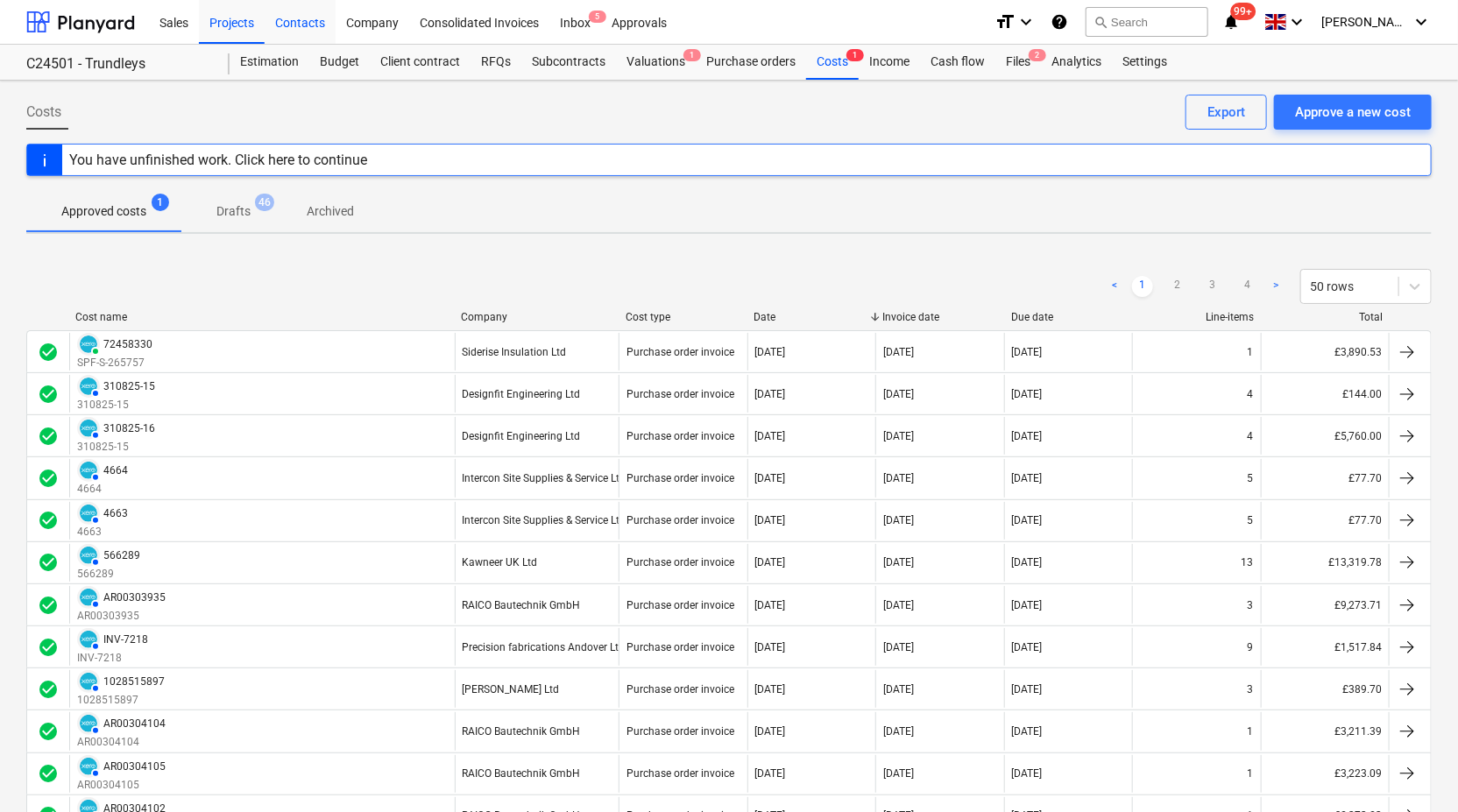
click at [289, 23] on div "Contacts" at bounding box center [300, 22] width 71 height 45
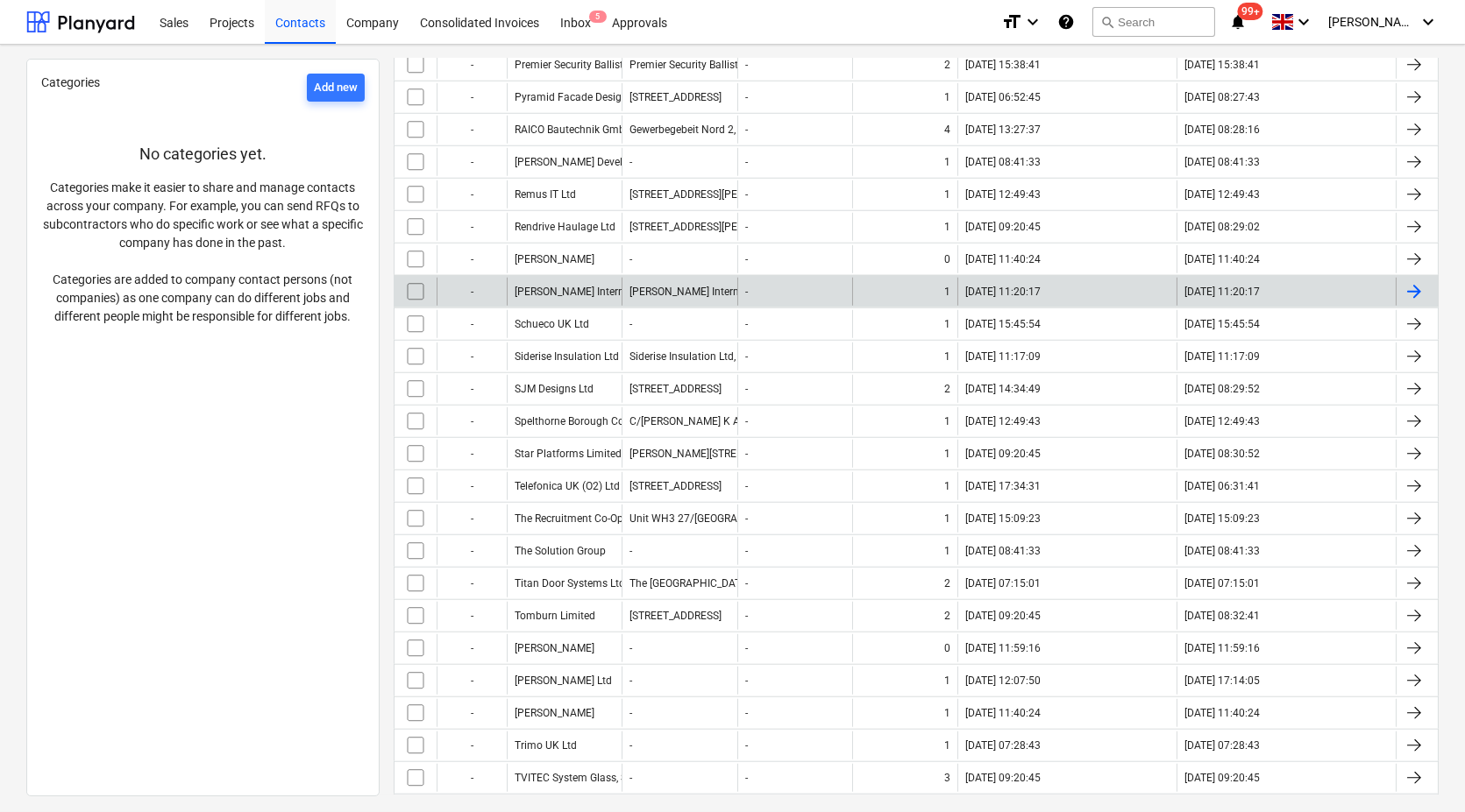
scroll to position [2920, 0]
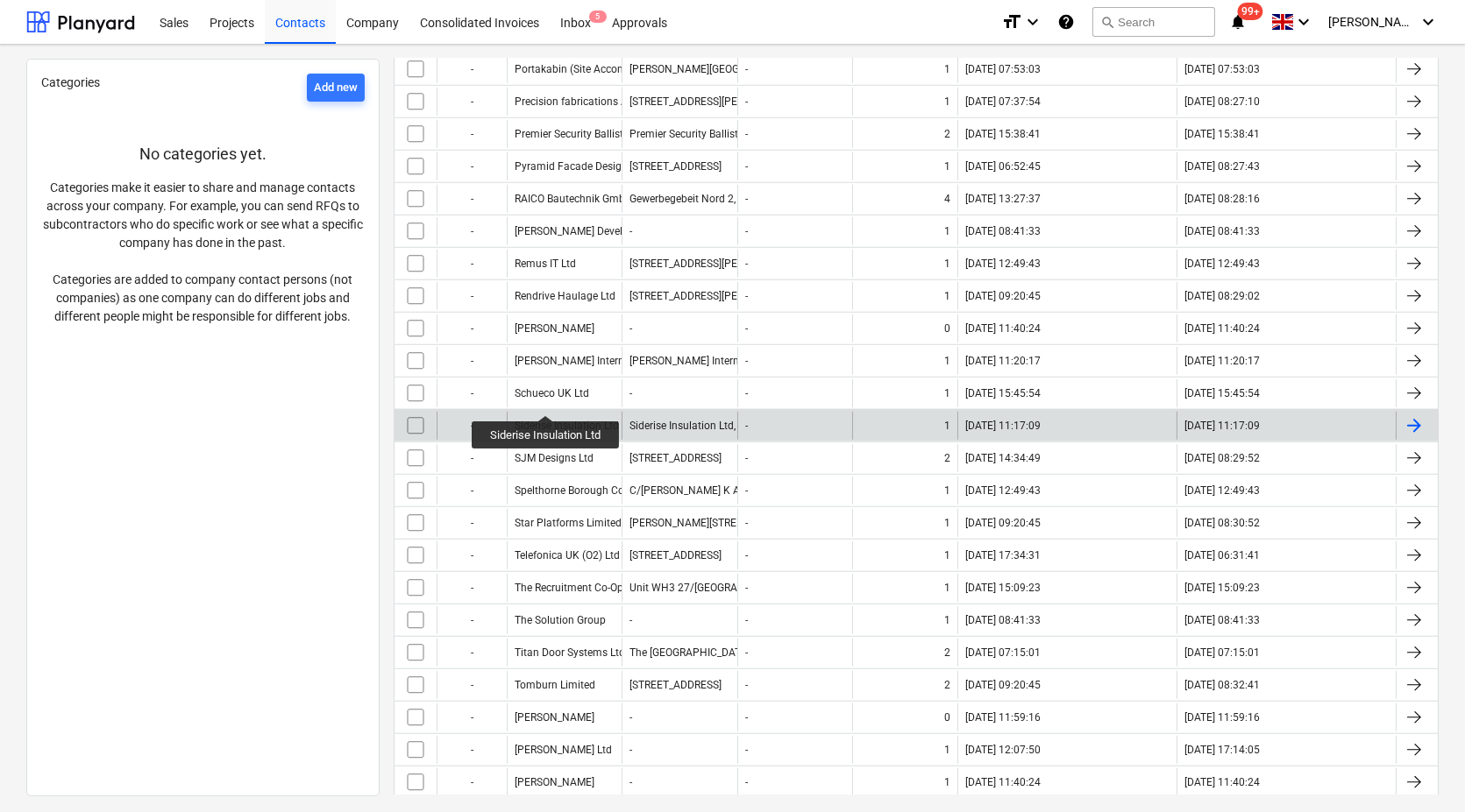
click at [546, 420] on div "Siderise Insulation Ltd" at bounding box center [566, 425] width 104 height 12
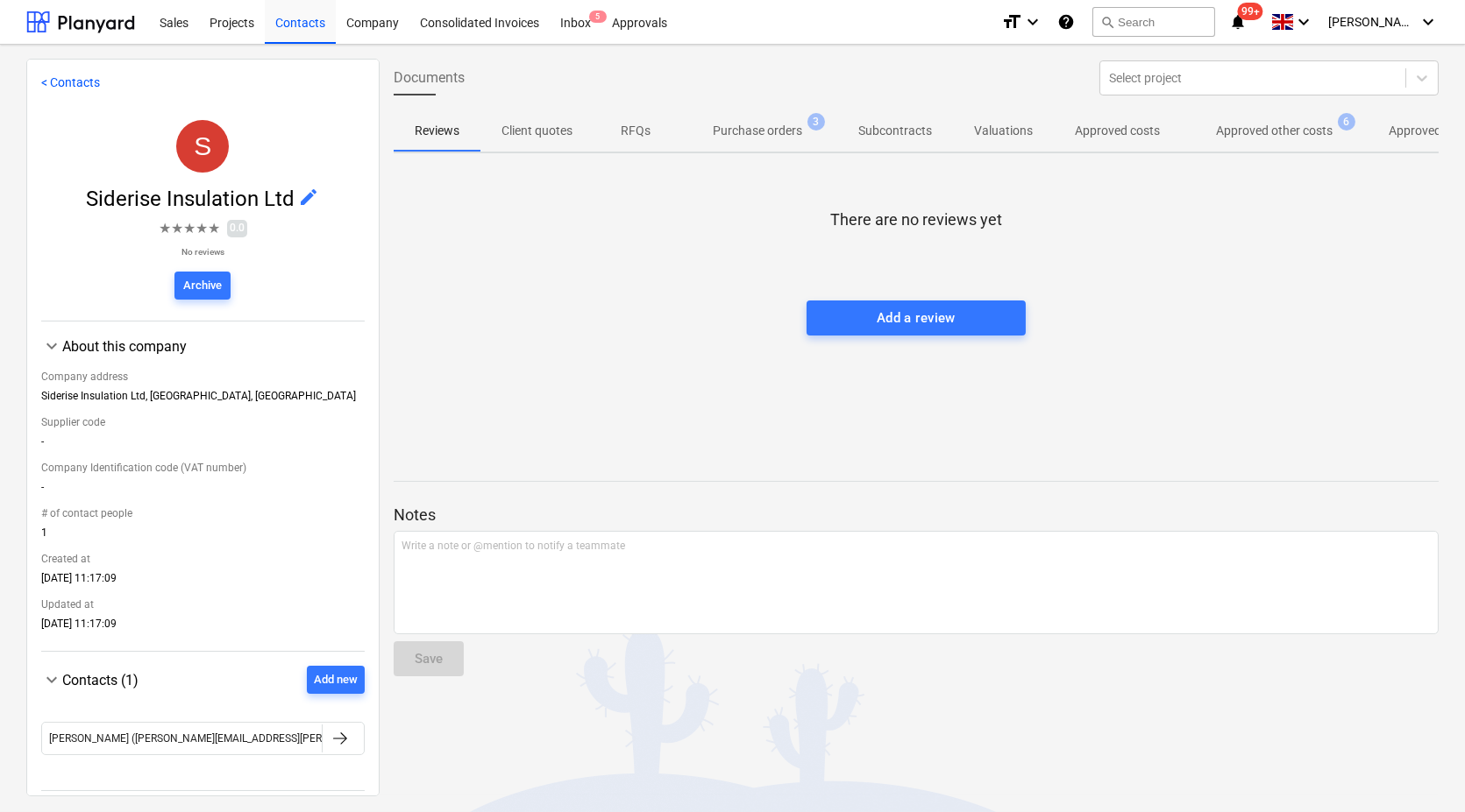
click at [1277, 125] on p "Approved other costs" at bounding box center [1274, 131] width 116 height 19
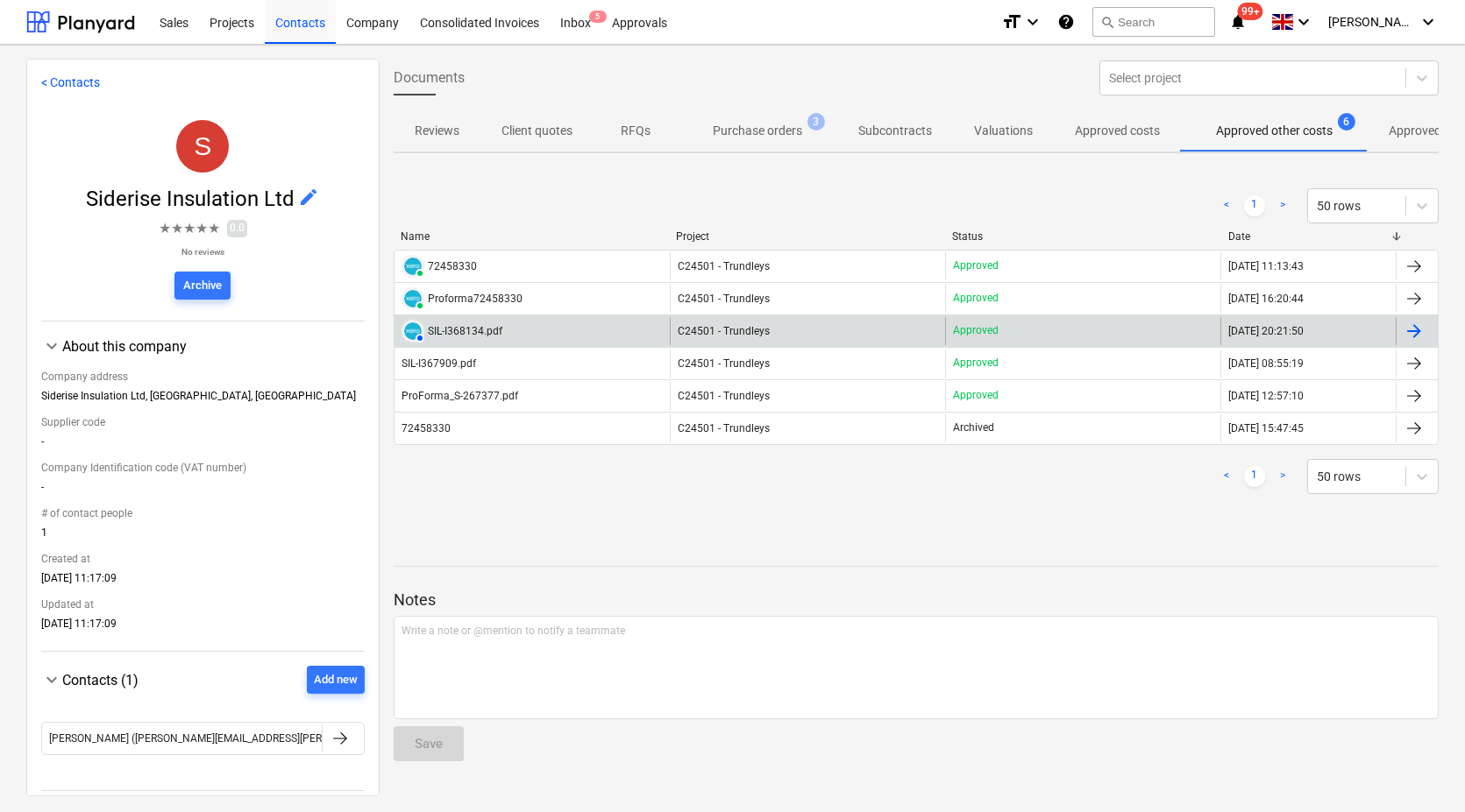
click at [455, 329] on div "SIL-I368134.pdf" at bounding box center [464, 330] width 74 height 12
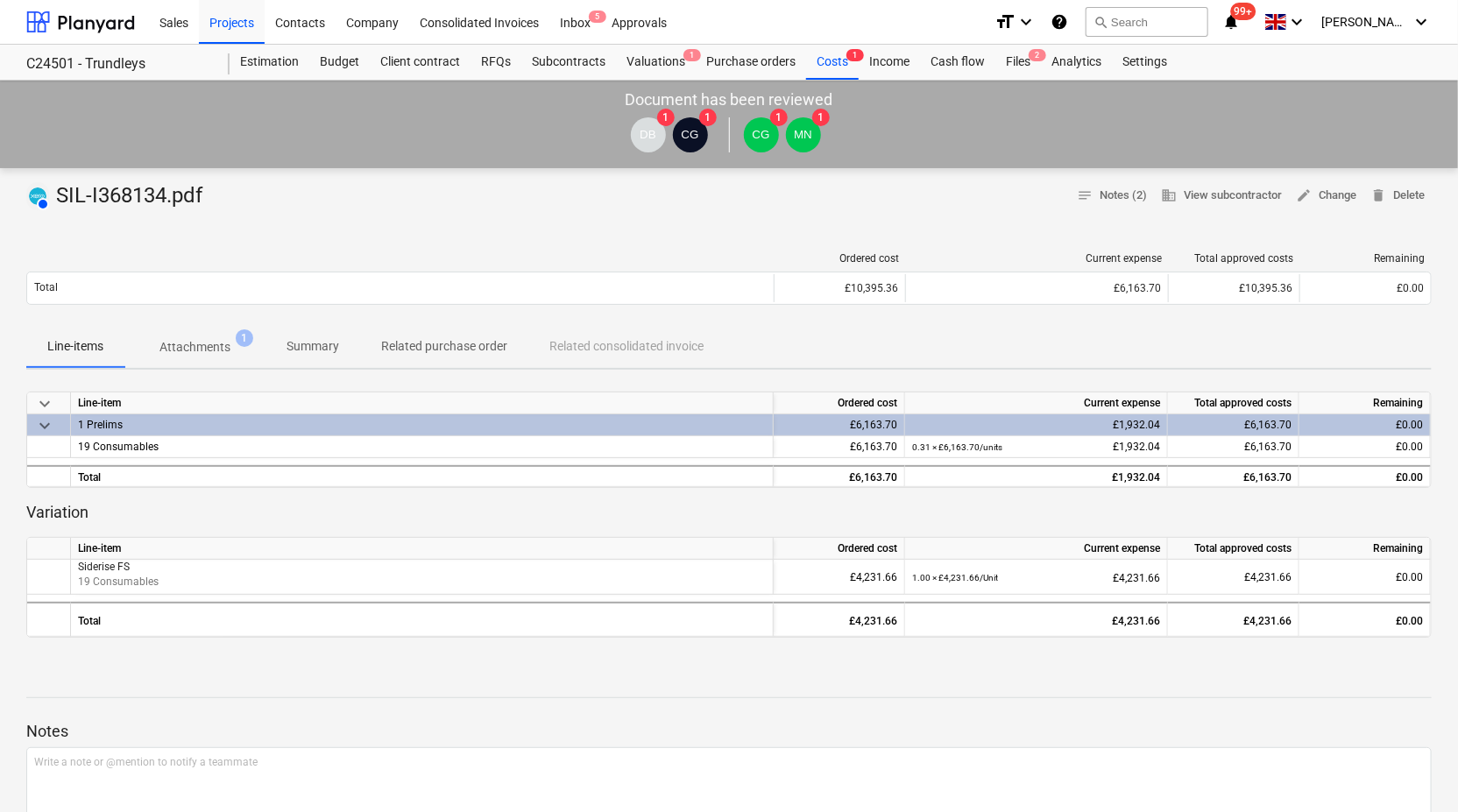
click at [212, 348] on p "Attachments" at bounding box center [195, 347] width 71 height 19
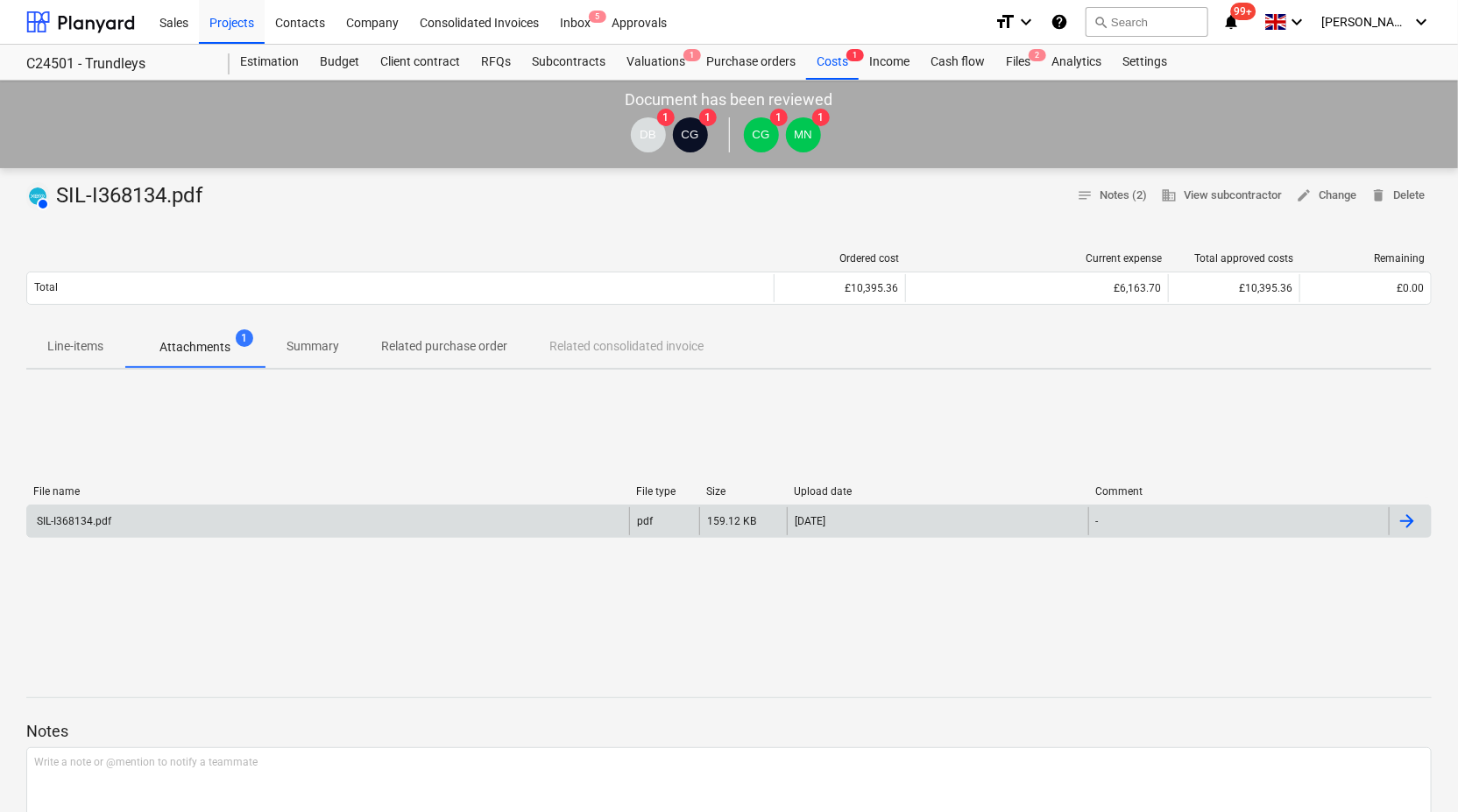
click at [80, 519] on div "SIL-I368134.pdf" at bounding box center [72, 521] width 77 height 12
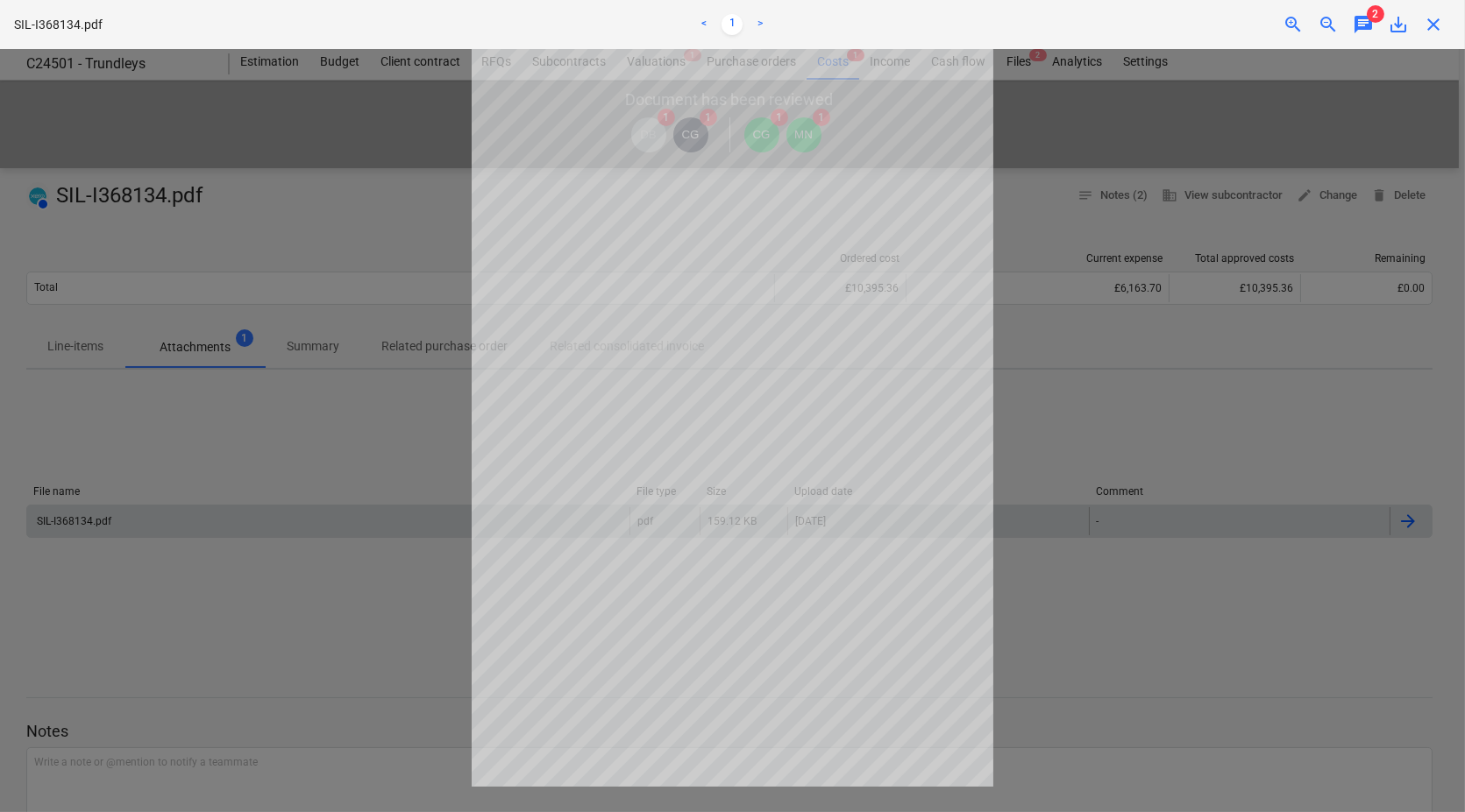
click at [1440, 20] on span "close" at bounding box center [1433, 24] width 21 height 21
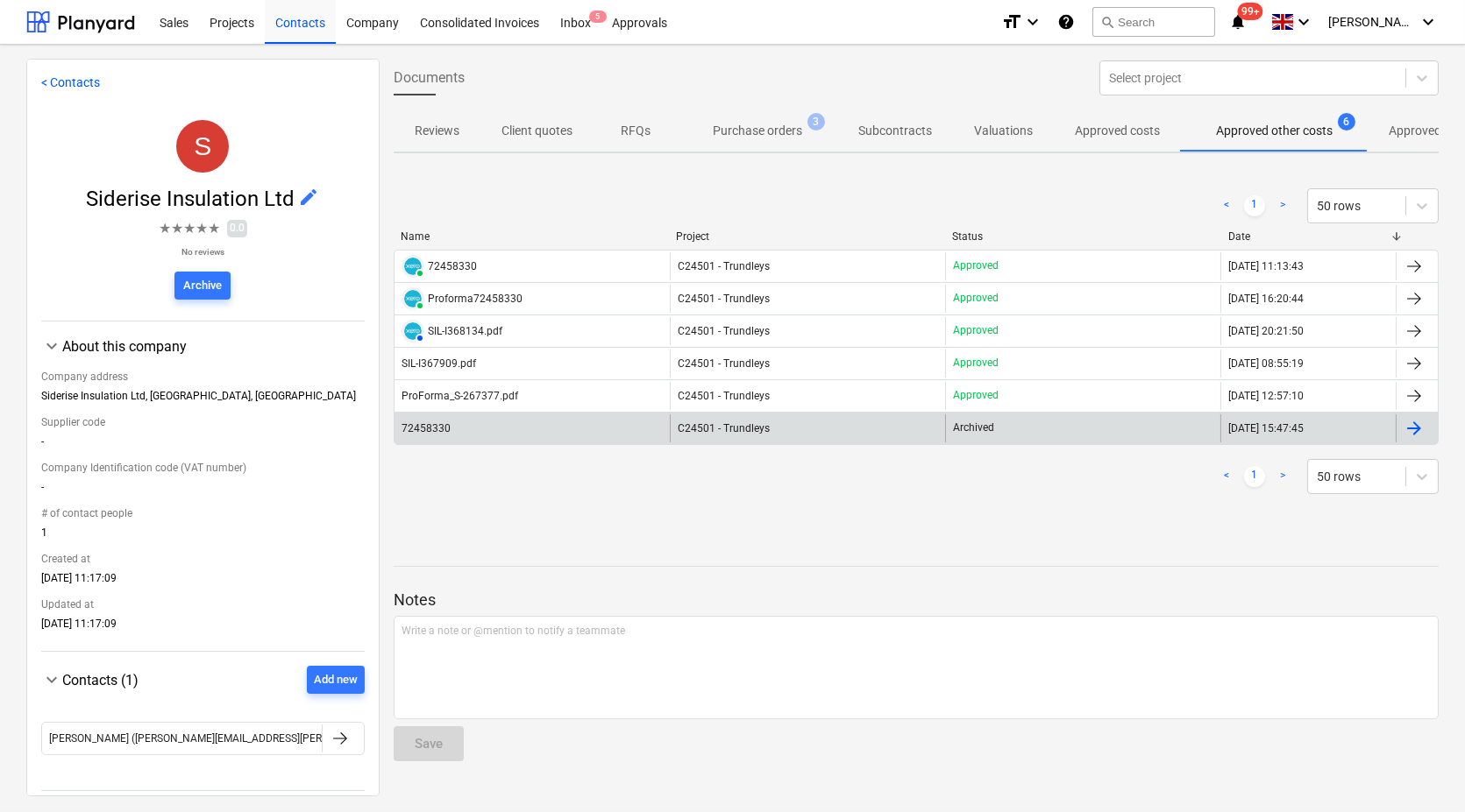
click at [451, 422] on div "72458330" at bounding box center [427, 428] width 53 height 12
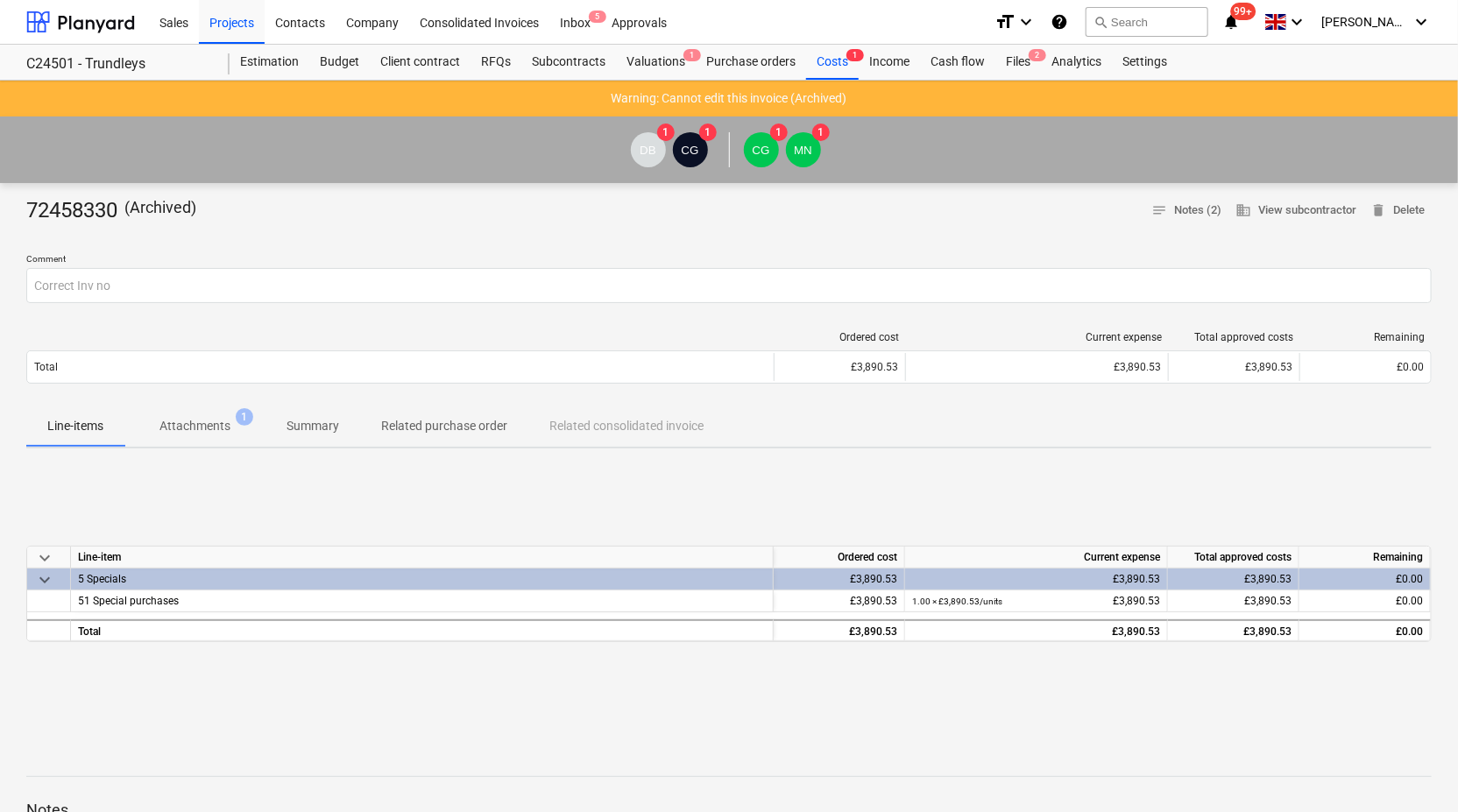
click at [223, 427] on p "Attachments" at bounding box center [195, 426] width 71 height 19
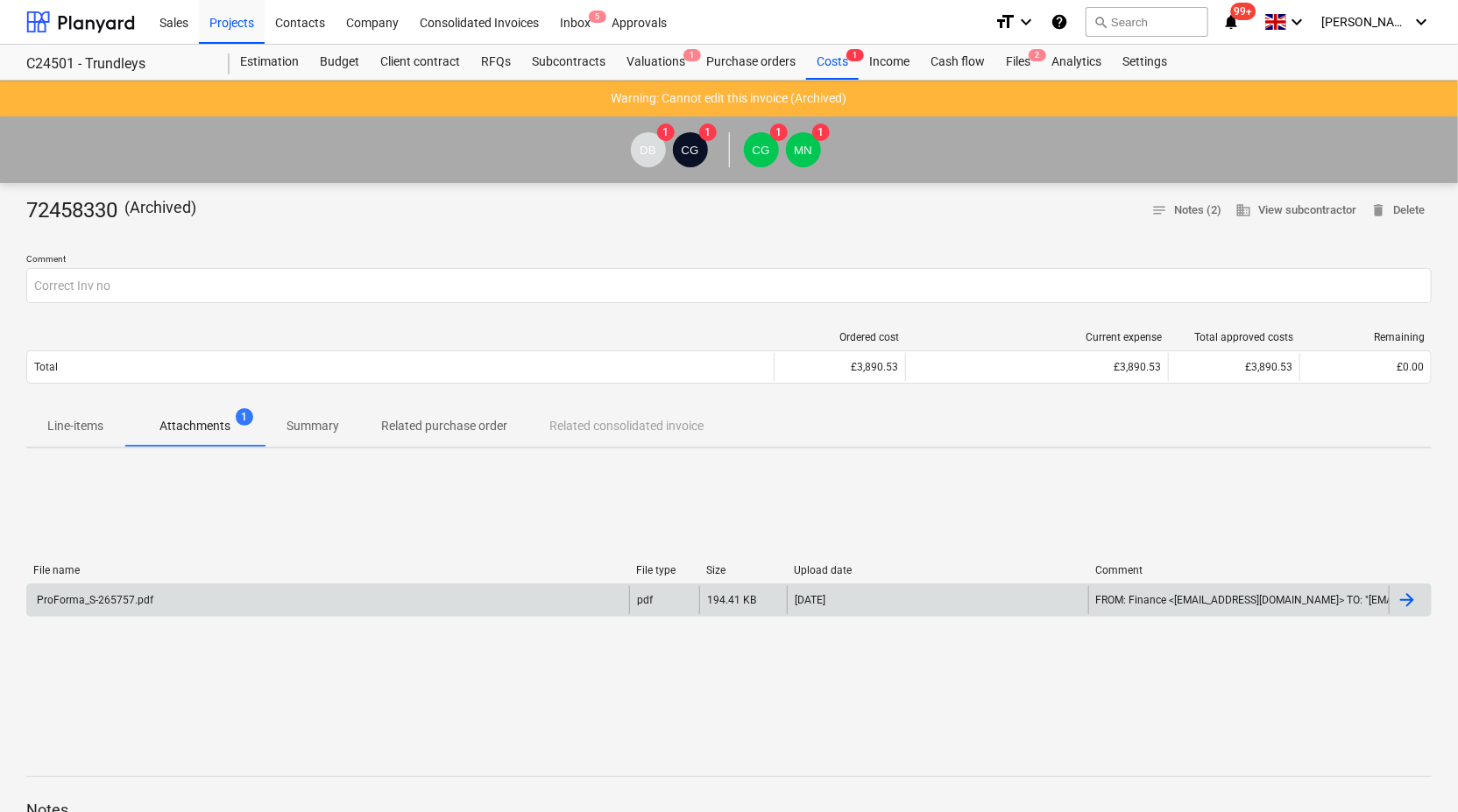
click at [128, 588] on div "ProForma_S-265757.pdf" at bounding box center [328, 600] width 602 height 28
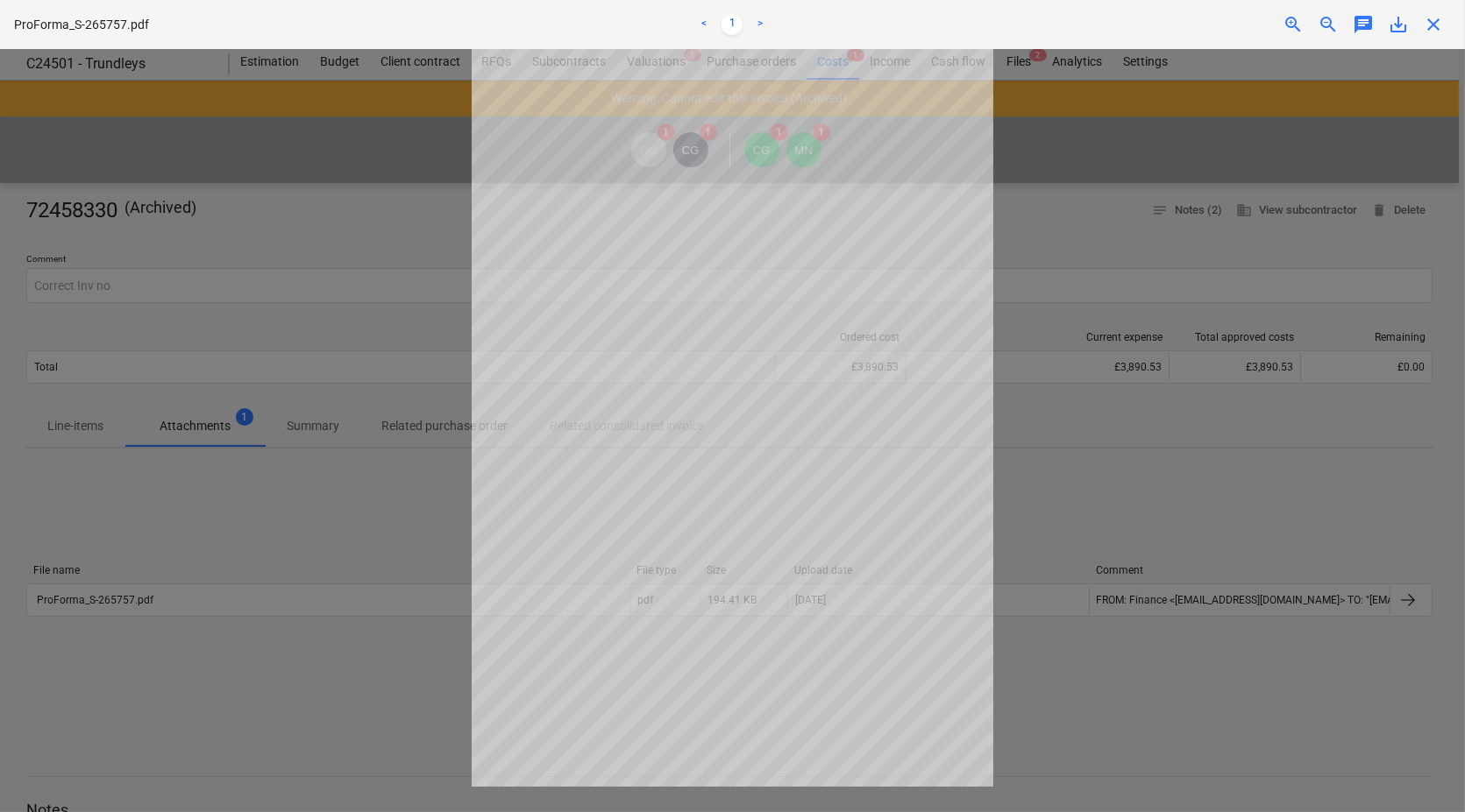
click at [1435, 29] on span "close" at bounding box center [1433, 24] width 21 height 21
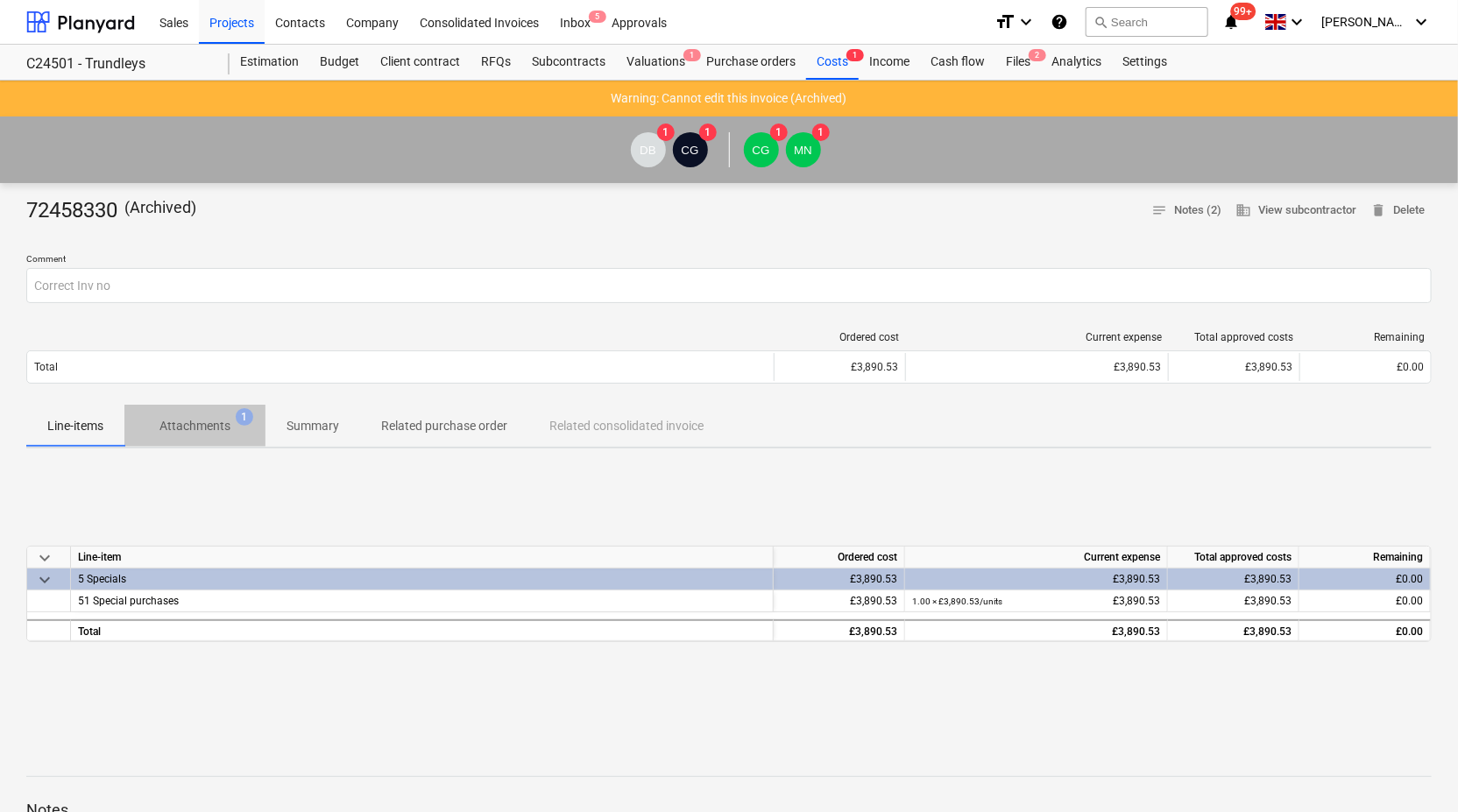
click at [194, 424] on p "Attachments" at bounding box center [195, 426] width 71 height 19
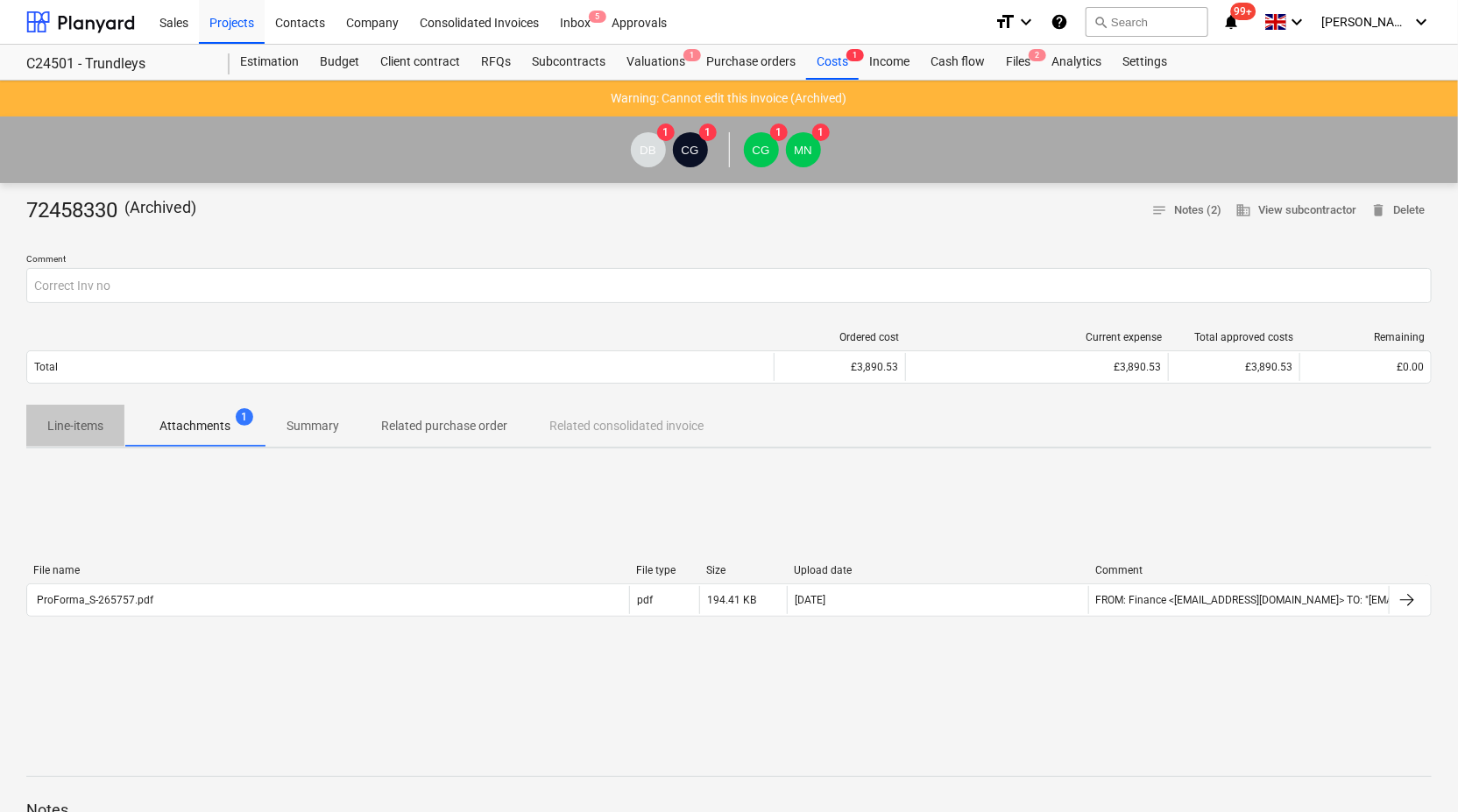
click at [65, 424] on p "Line-items" at bounding box center [75, 426] width 56 height 19
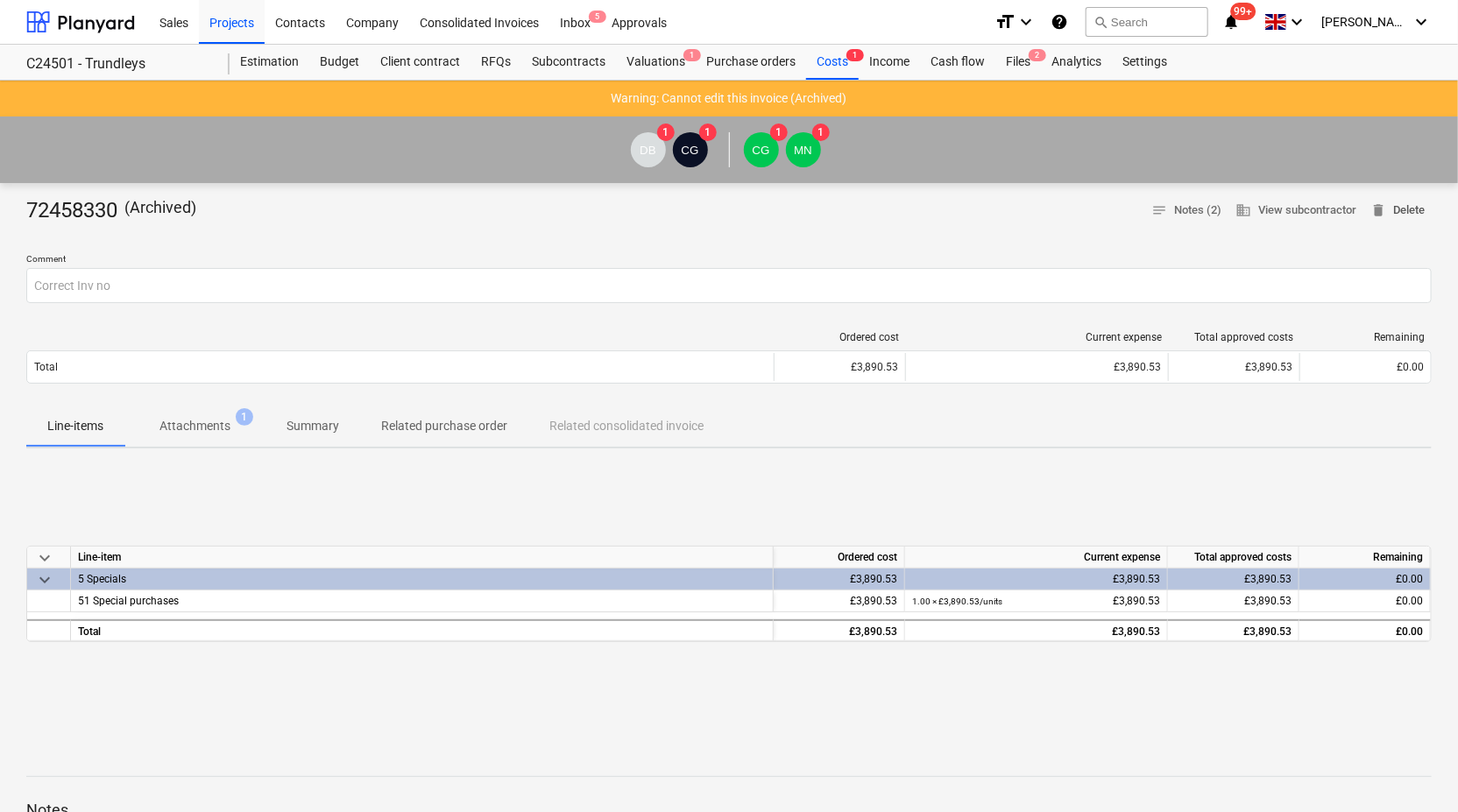
click at [1415, 207] on span "delete Delete" at bounding box center [1398, 210] width 54 height 20
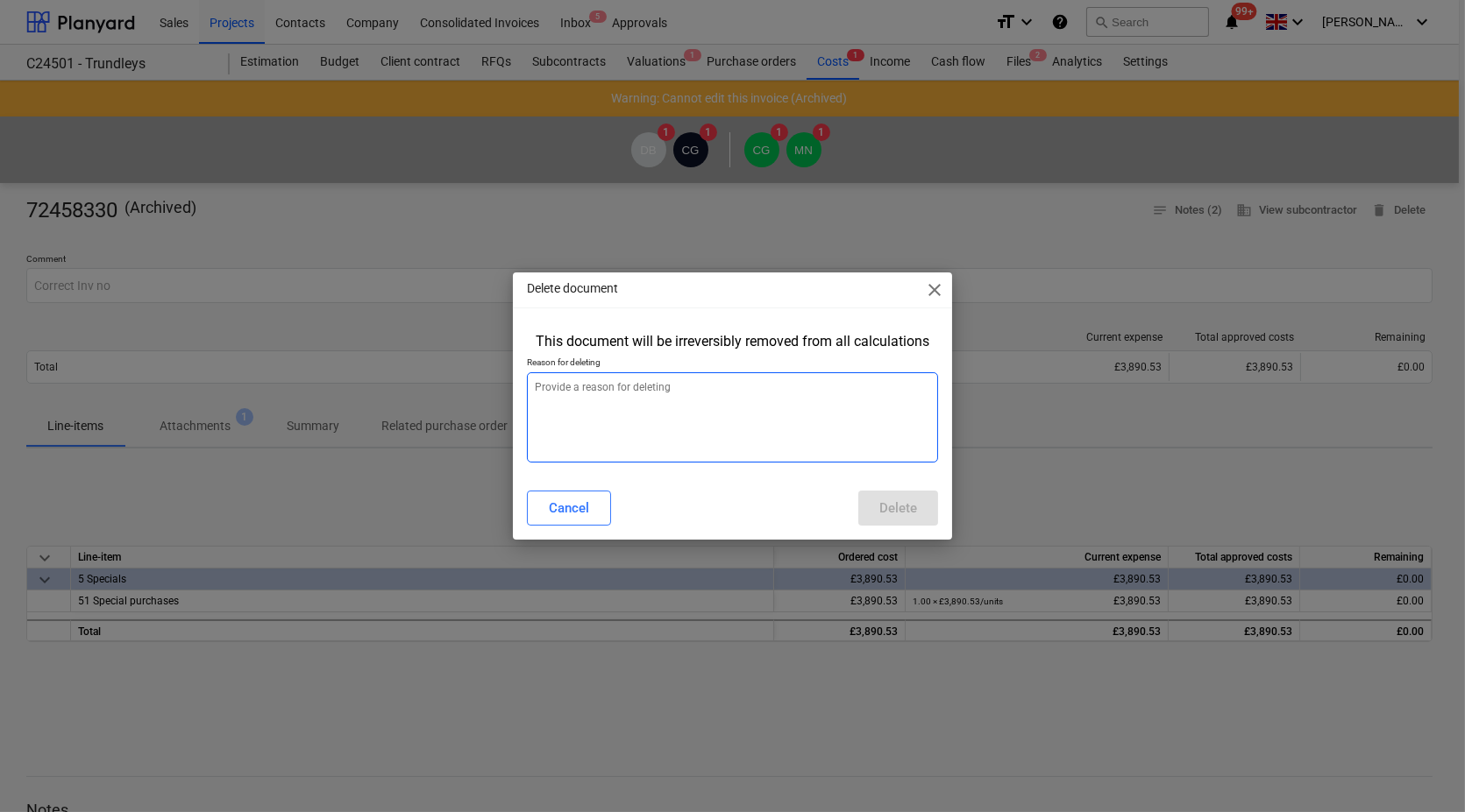
click at [630, 373] on textarea at bounding box center [732, 418] width 411 height 90
type textarea "x"
type textarea "P"
type textarea "x"
type textarea "Pr"
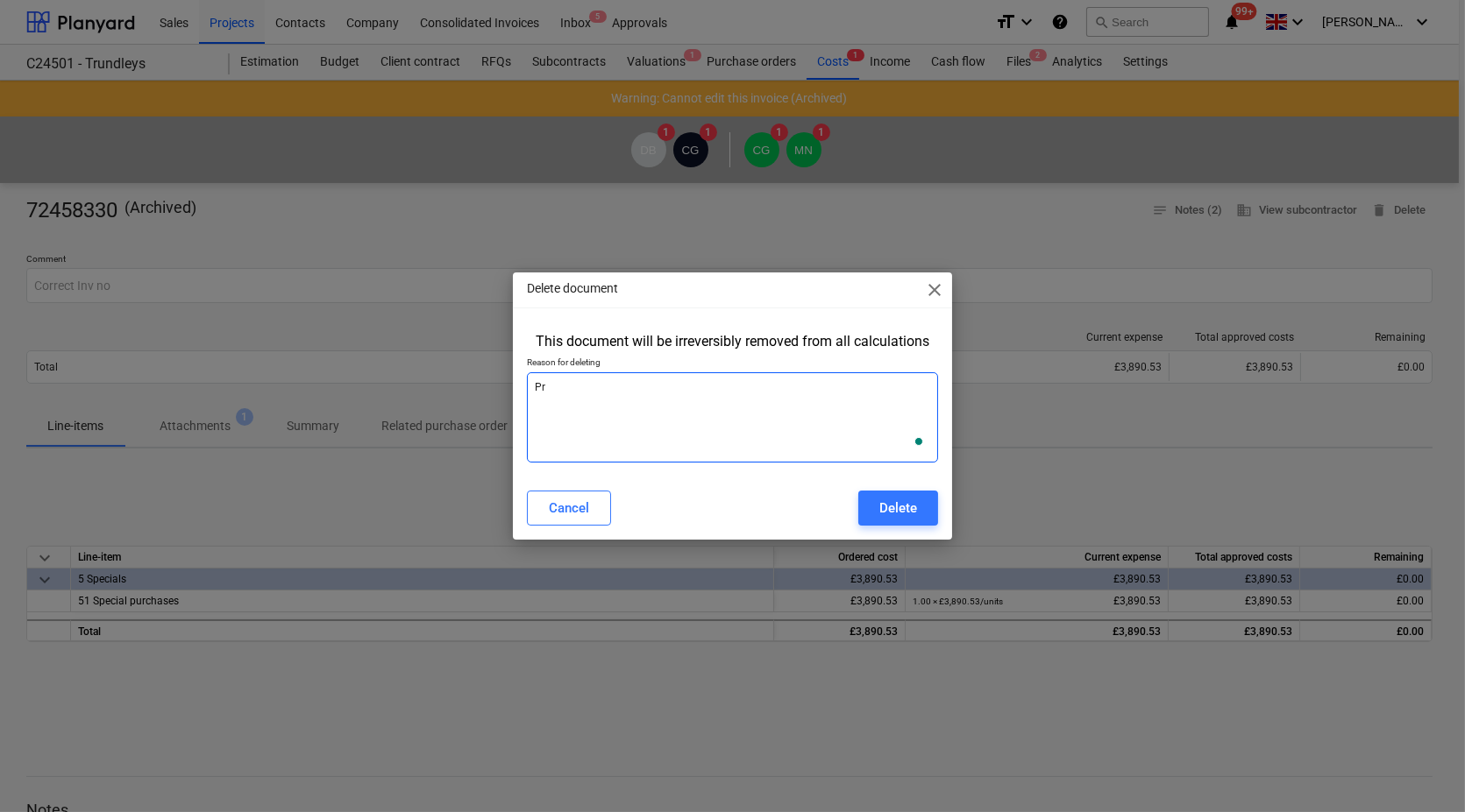
type textarea "x"
type textarea "Pro"
type textarea "x"
type textarea "Prof"
type textarea "x"
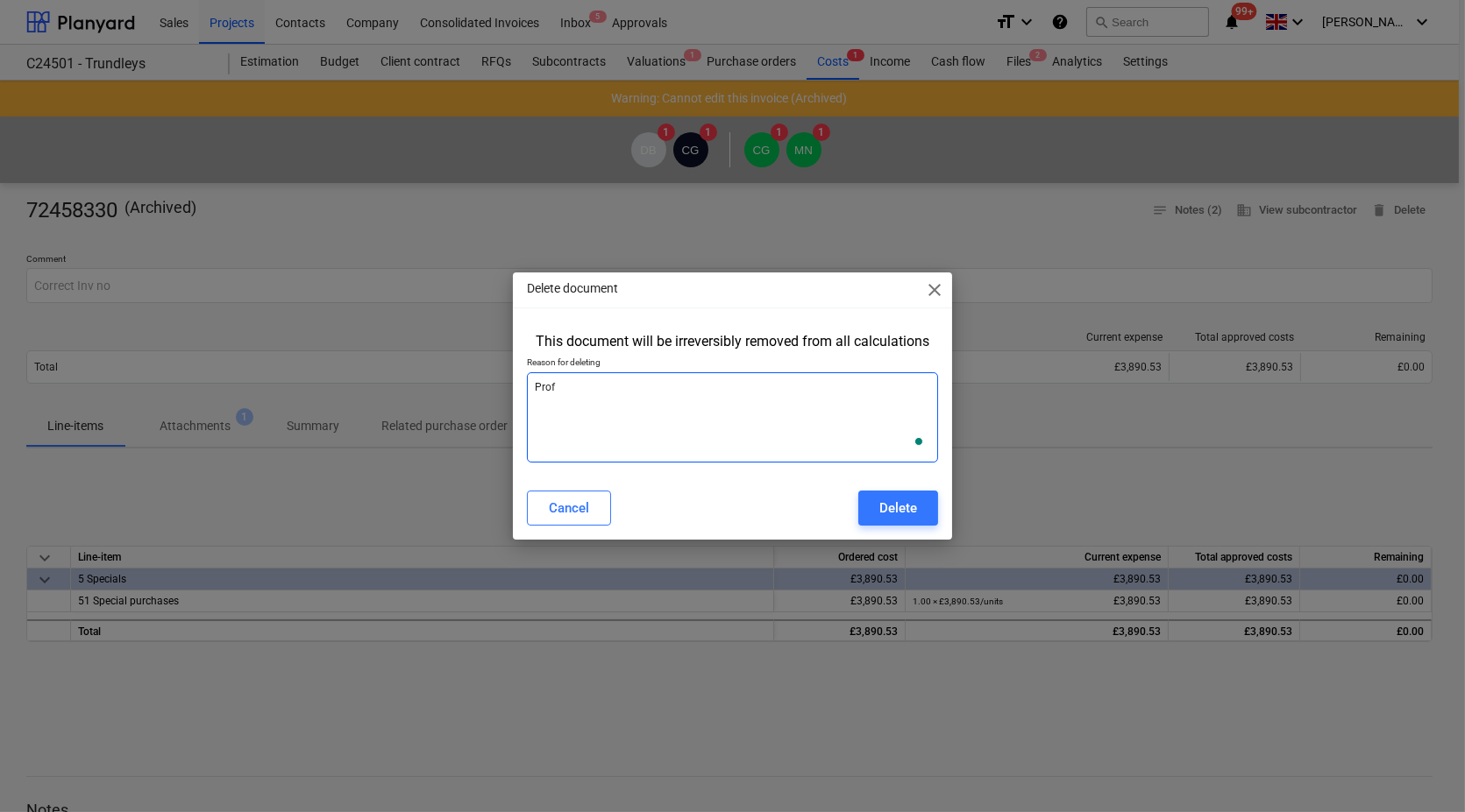
type textarea "Profo"
type textarea "x"
type textarea "Profor"
type textarea "x"
type textarea "Proform"
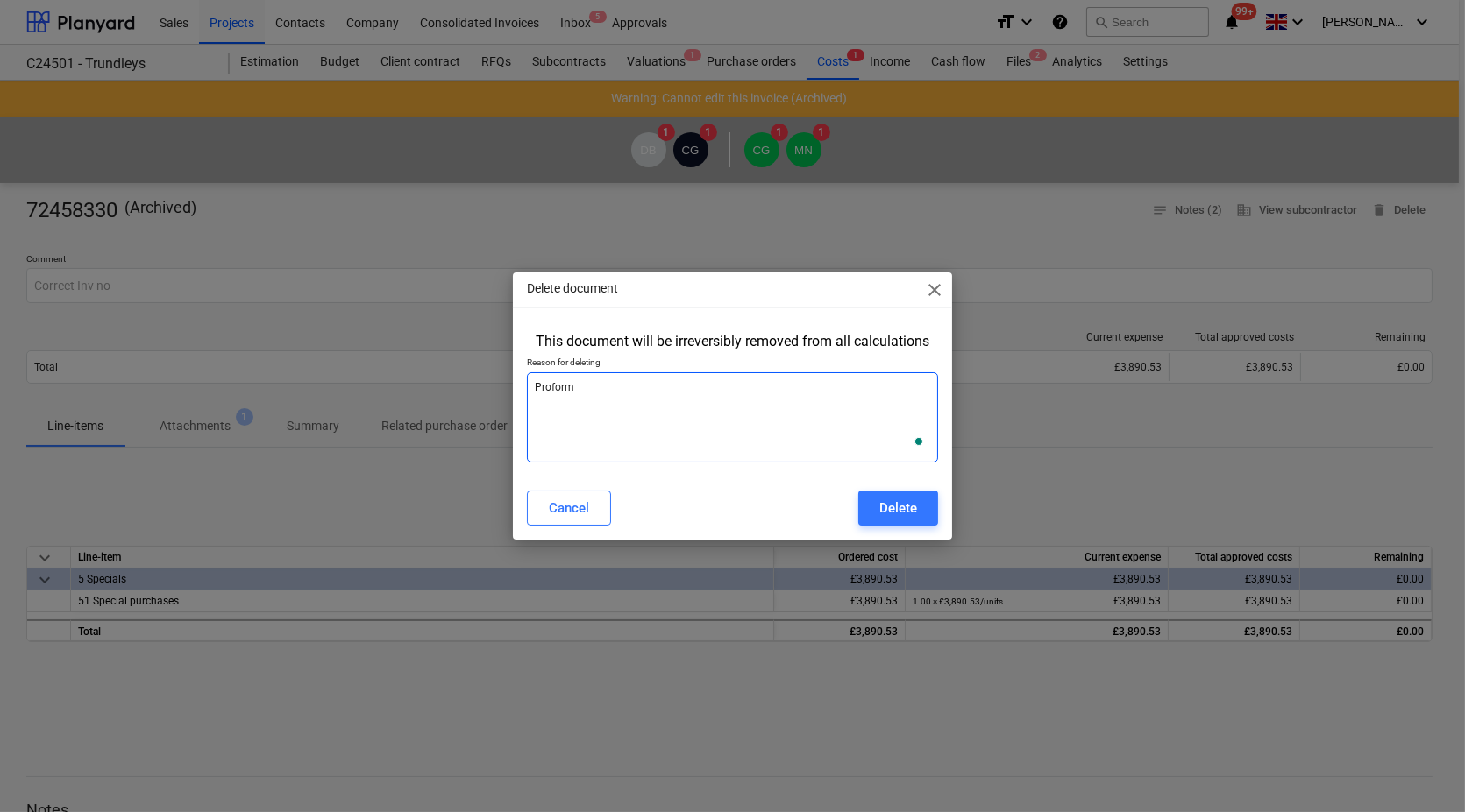
type textarea "x"
type textarea "Proforma"
type textarea "x"
type textarea "Proforma"
type textarea "x"
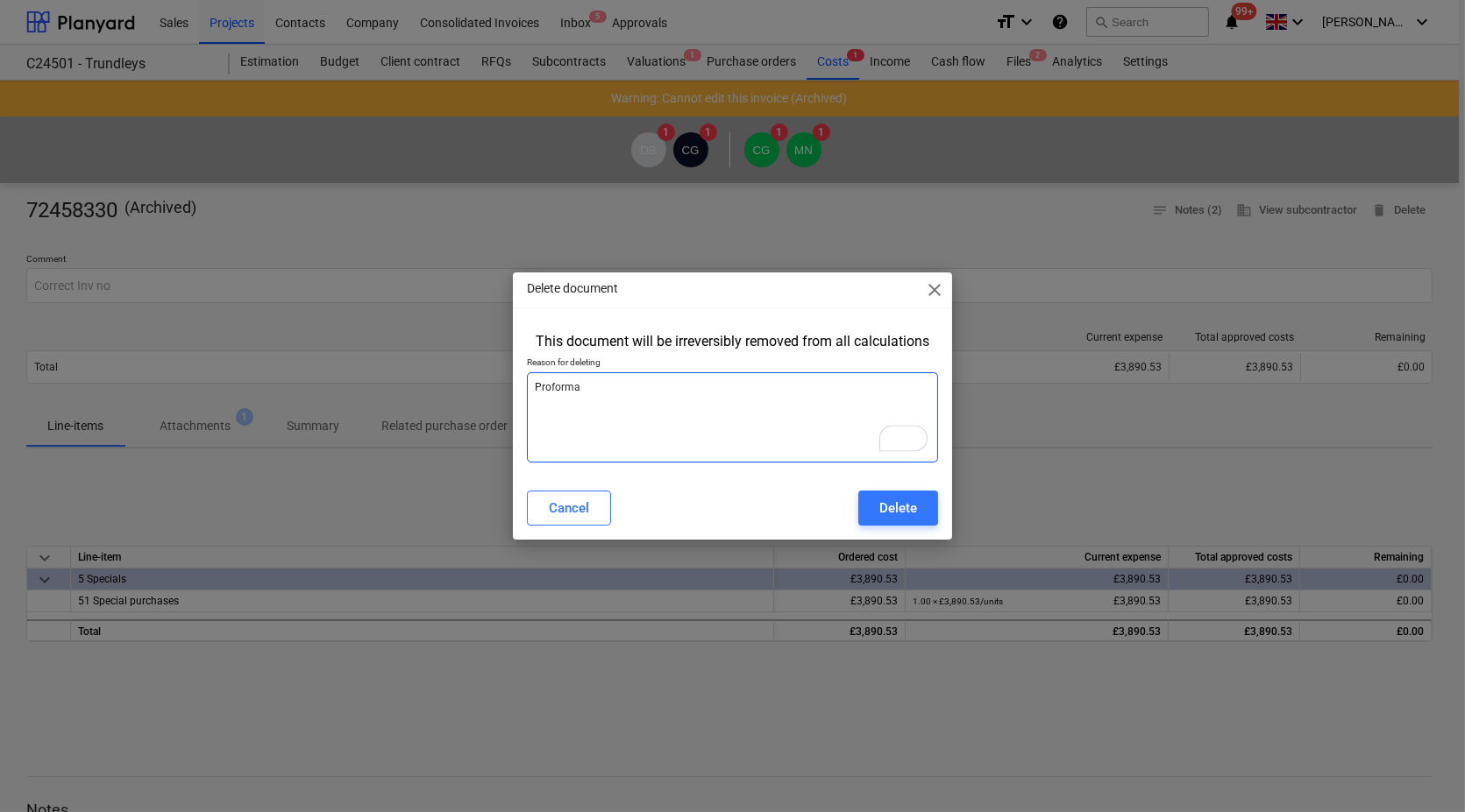
type textarea "Proforma e"
type textarea "x"
type textarea "Proforma en"
type textarea "x"
type textarea "Proforma end"
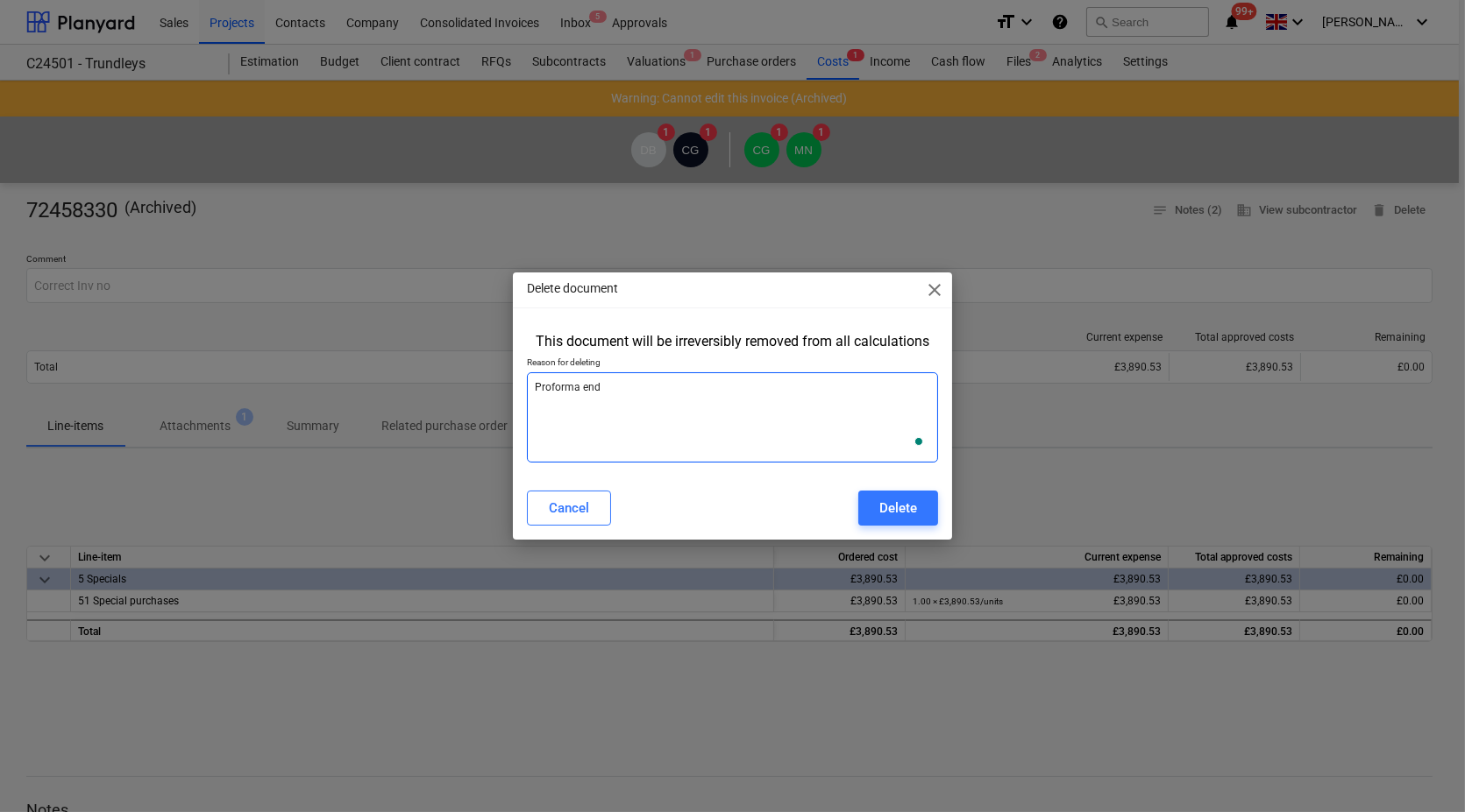
type textarea "x"
type textarea "Proforma endi"
type textarea "x"
type textarea "Proforma endin"
type textarea "x"
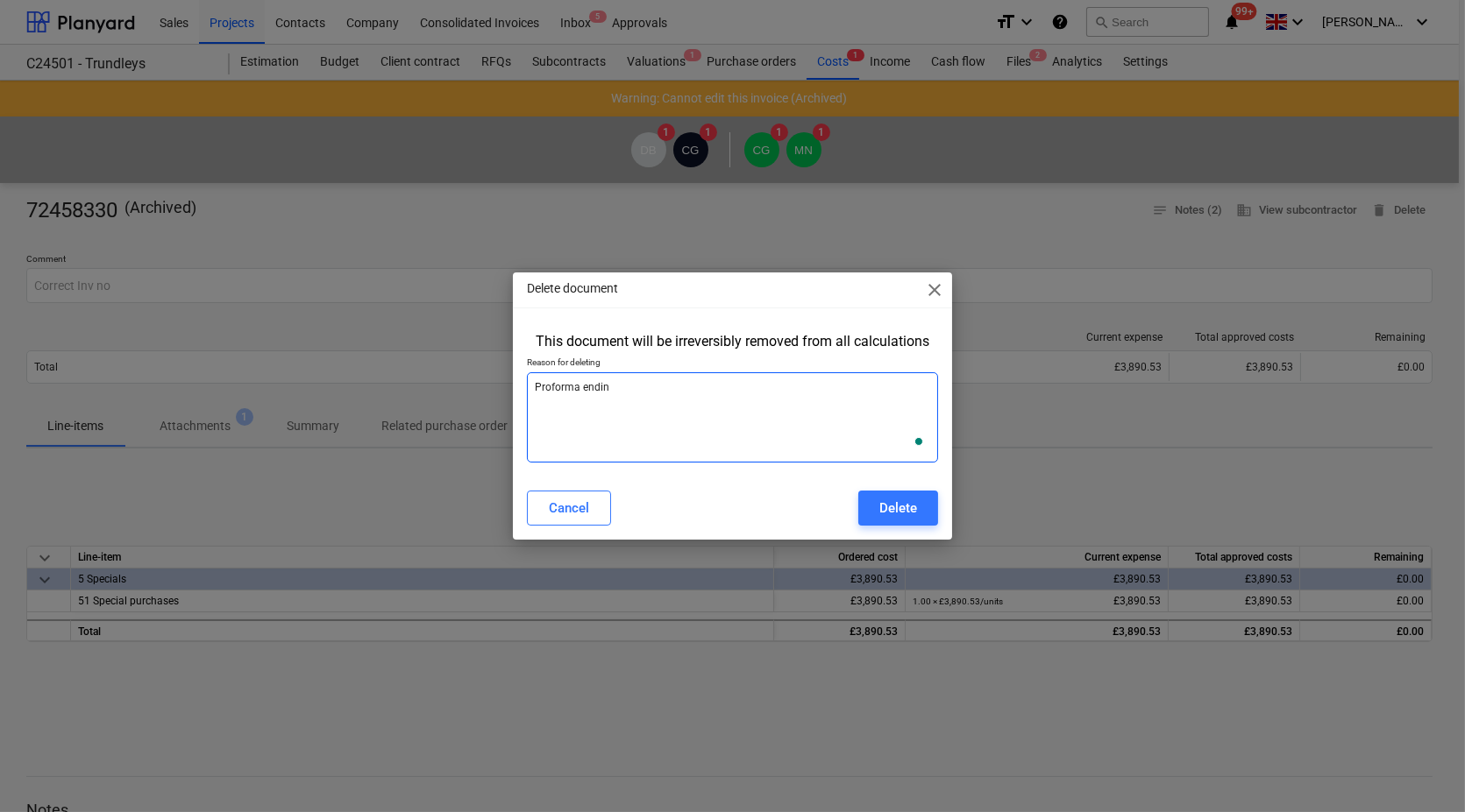
type textarea "Proforma ending"
type textarea "x"
type textarea "Proforma ending"
type textarea "x"
type textarea "Proforma ending 5"
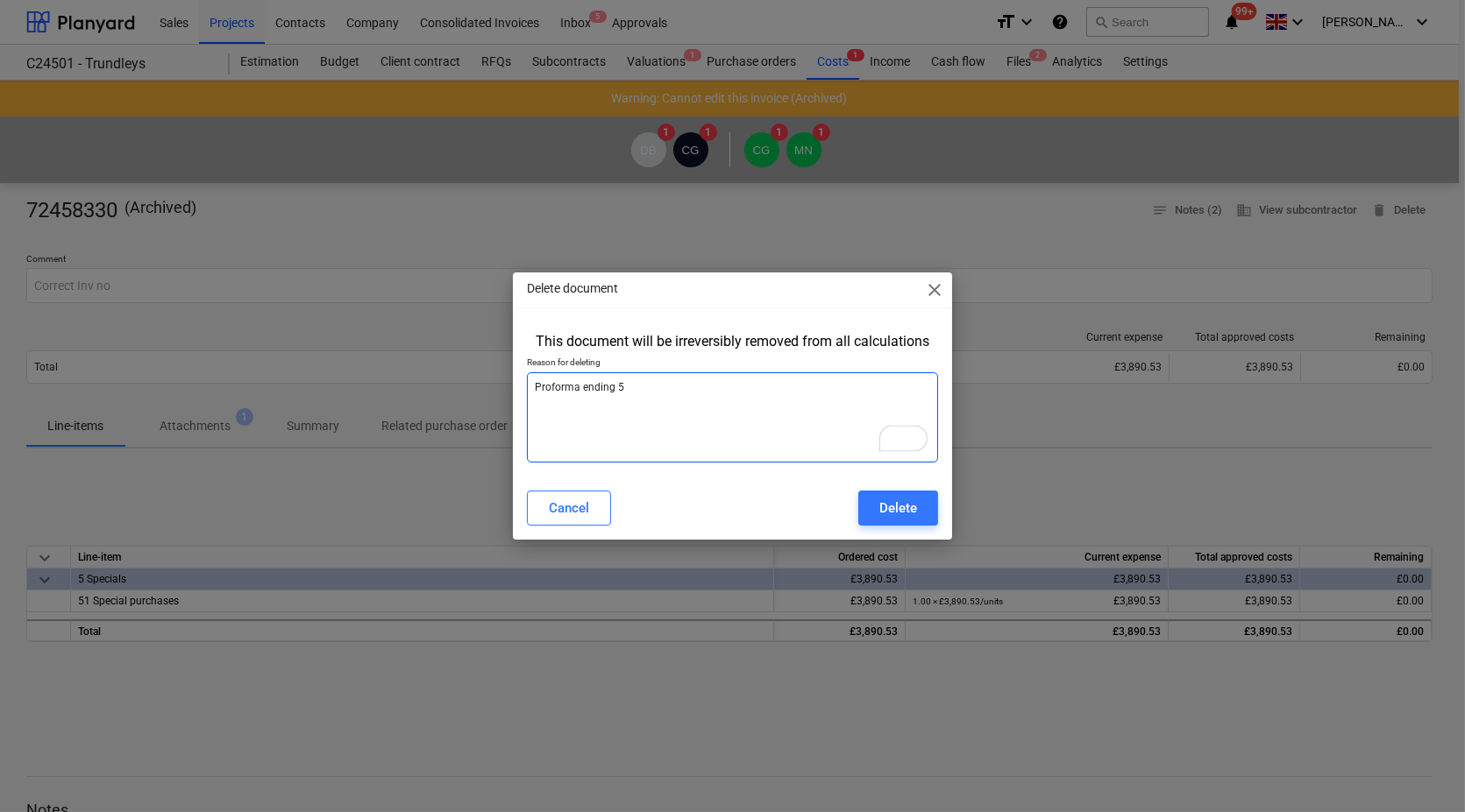
type textarea "x"
type textarea "Proforma ending 57"
type textarea "x"
type textarea "Proforma ending 575"
type textarea "x"
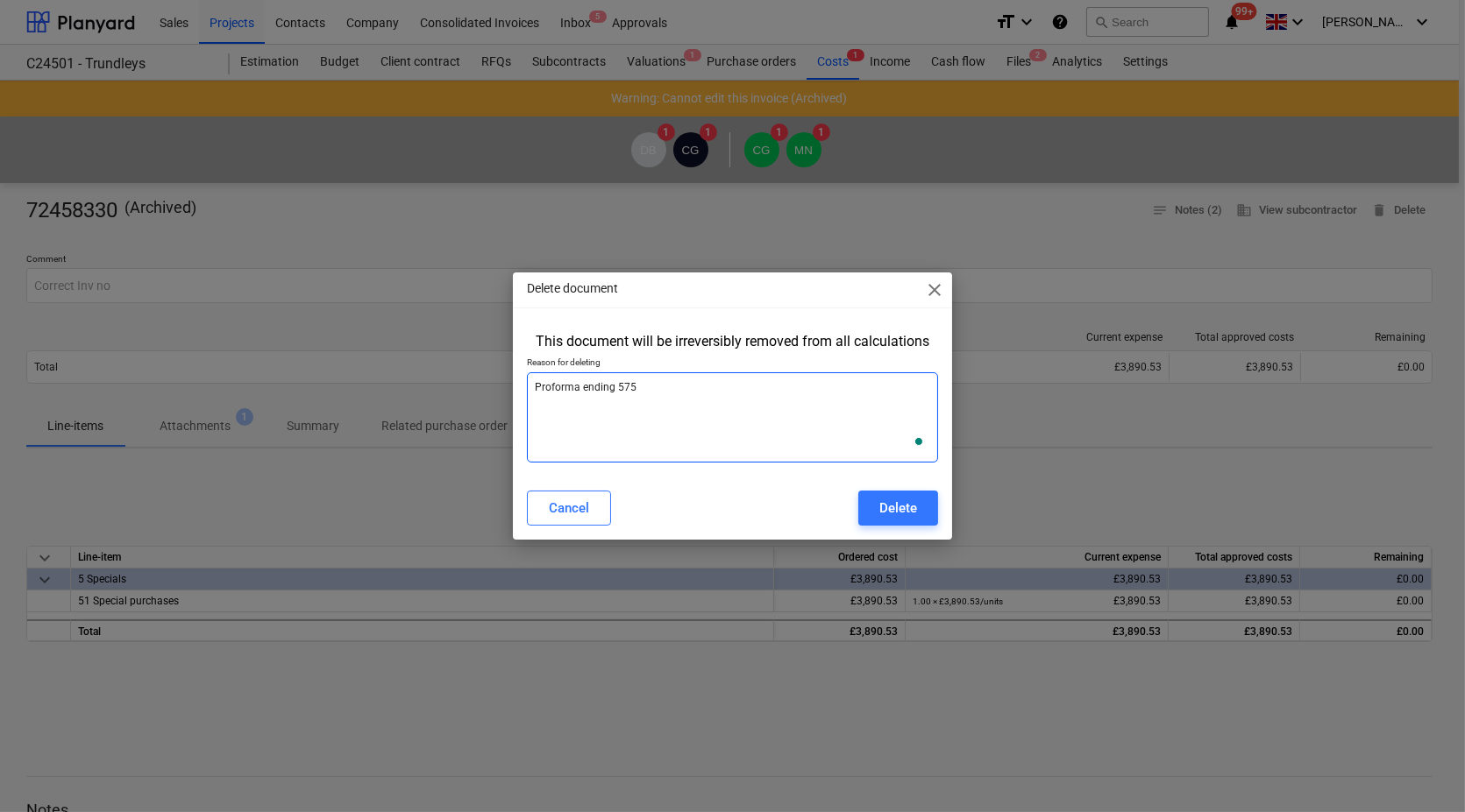
type textarea "Proforma ending 5757"
type textarea "x"
type textarea "Proforma ending 5757"
type textarea "x"
type textarea "Proforma ending 5757 w"
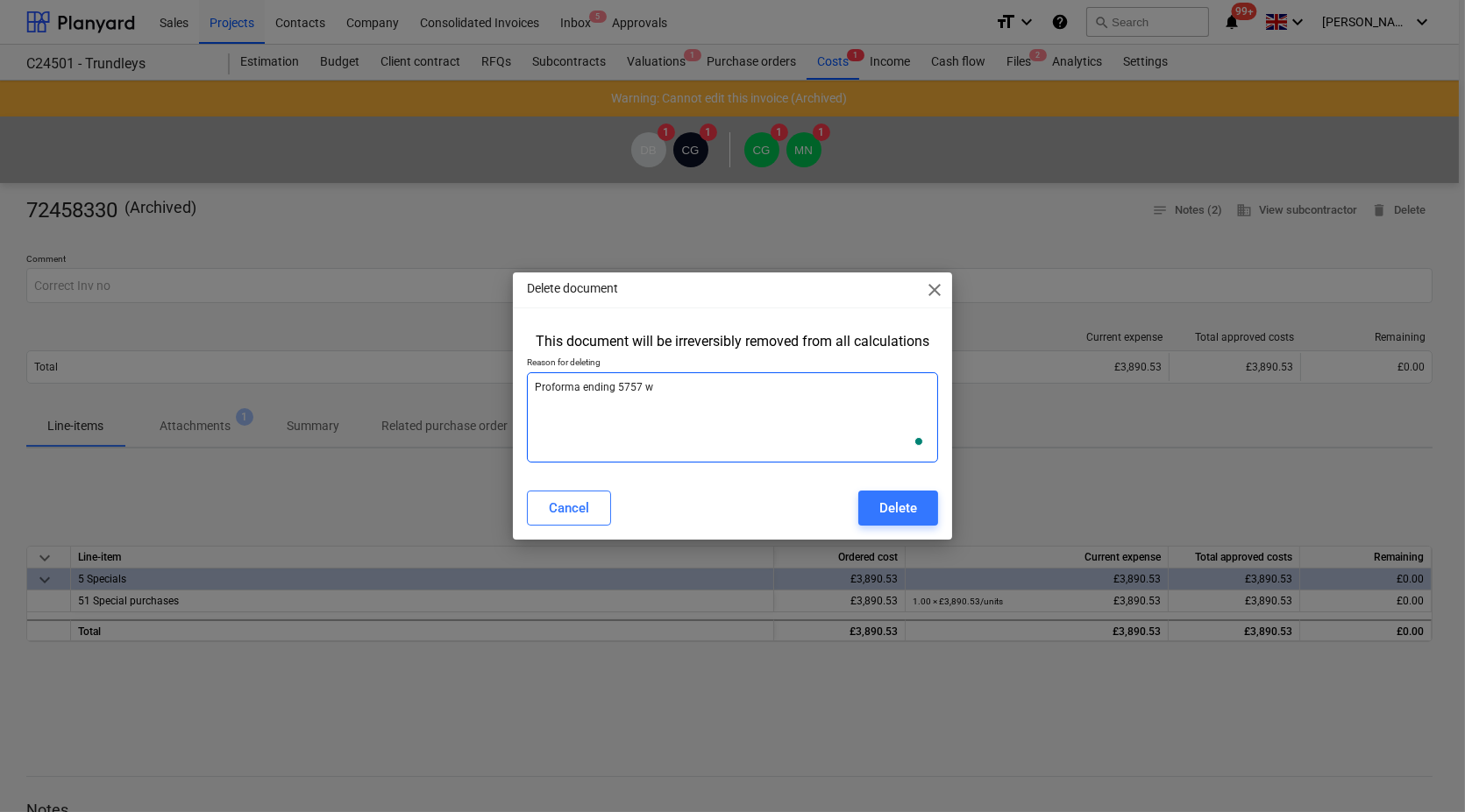
type textarea "x"
type textarea "Proforma ending 5757 wa"
type textarea "x"
type textarea "Proforma ending 5757 was"
type textarea "x"
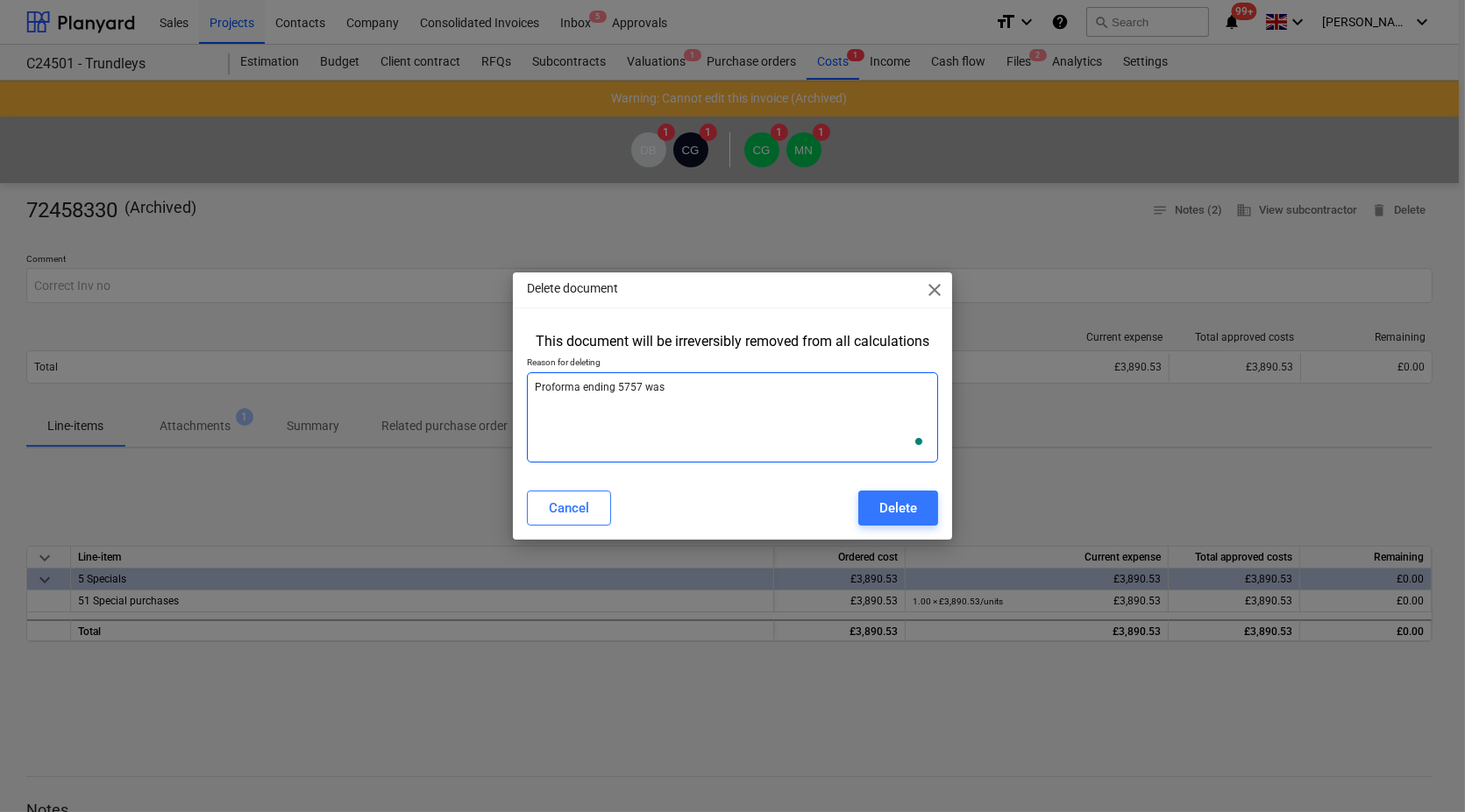
type textarea "Proforma ending 5757 was"
type textarea "x"
type textarea "Proforma ending 5757 was r"
type textarea "x"
type textarea "Proforma ending 5757 was re"
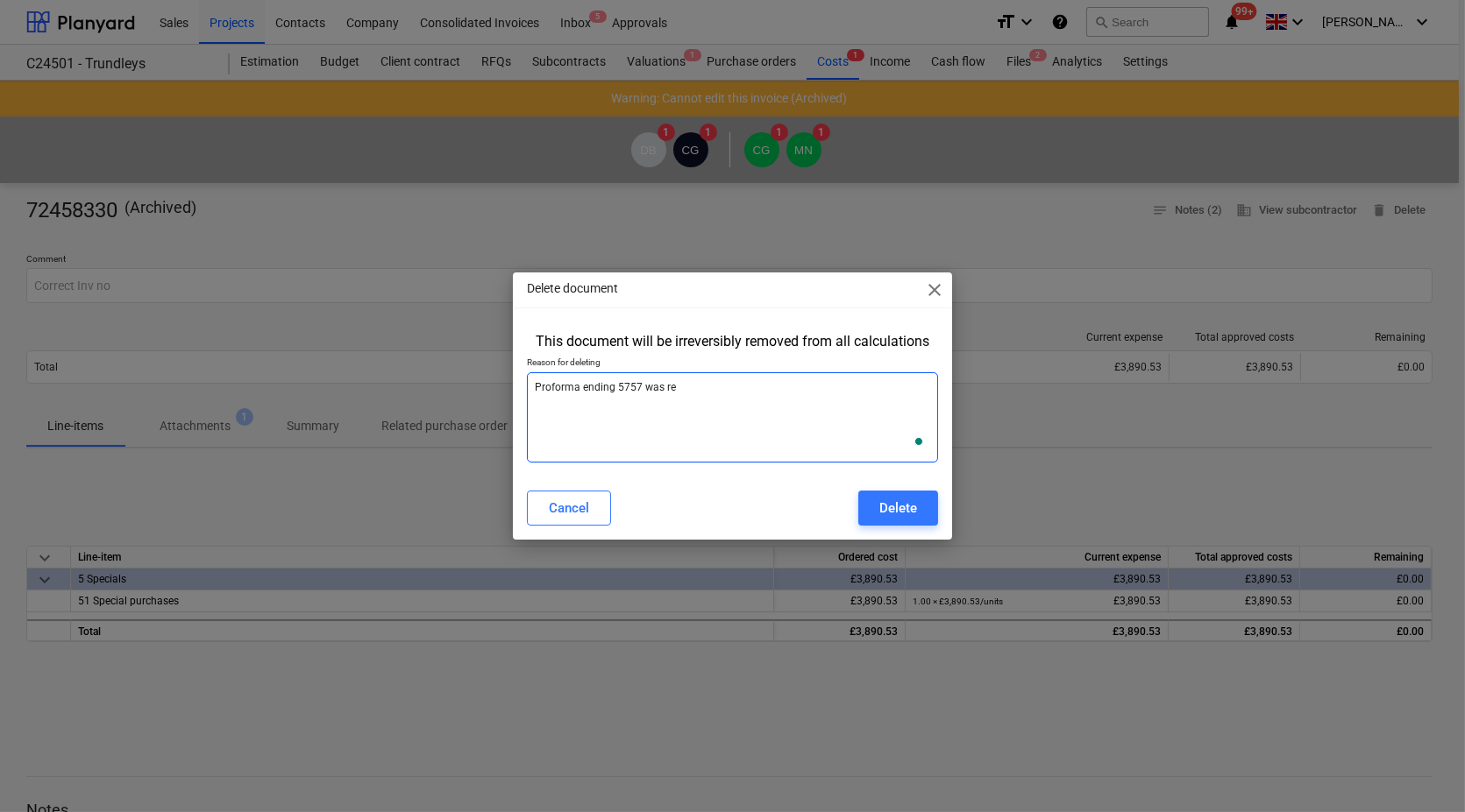
type textarea "x"
type textarea "Proforma ending 5757 was rep"
type textarea "x"
type textarea "Proforma ending 5757 was repl"
type textarea "x"
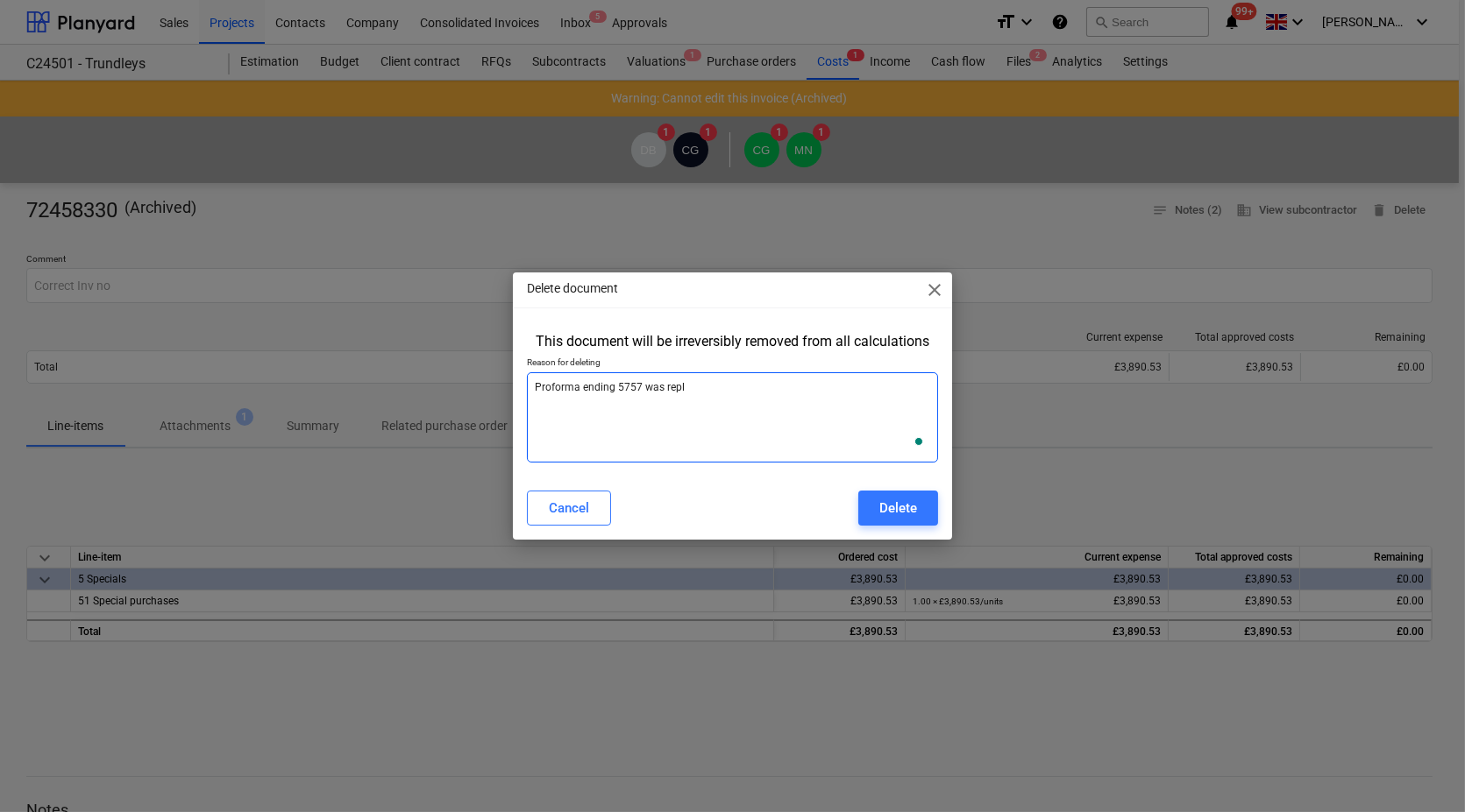
type textarea "Proforma ending 5757 was repla"
type textarea "x"
type textarea "Proforma ending 5757 was replac"
type textarea "x"
type textarea "Proforma ending 5757 was replace"
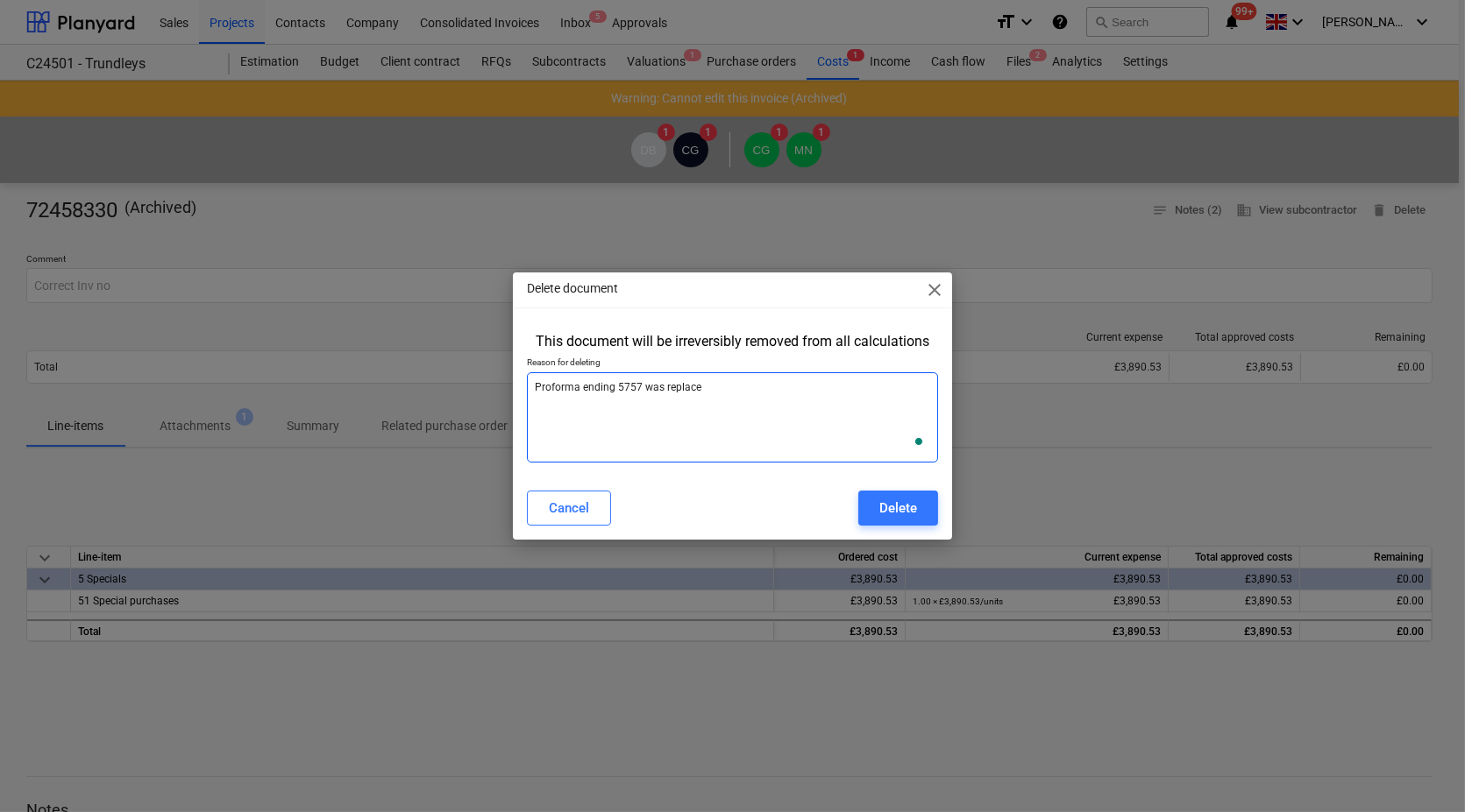
type textarea "x"
type textarea "Proforma ending 5757 was replace"
type textarea "x"
type textarea "Proforma ending 5757 was replace"
type textarea "x"
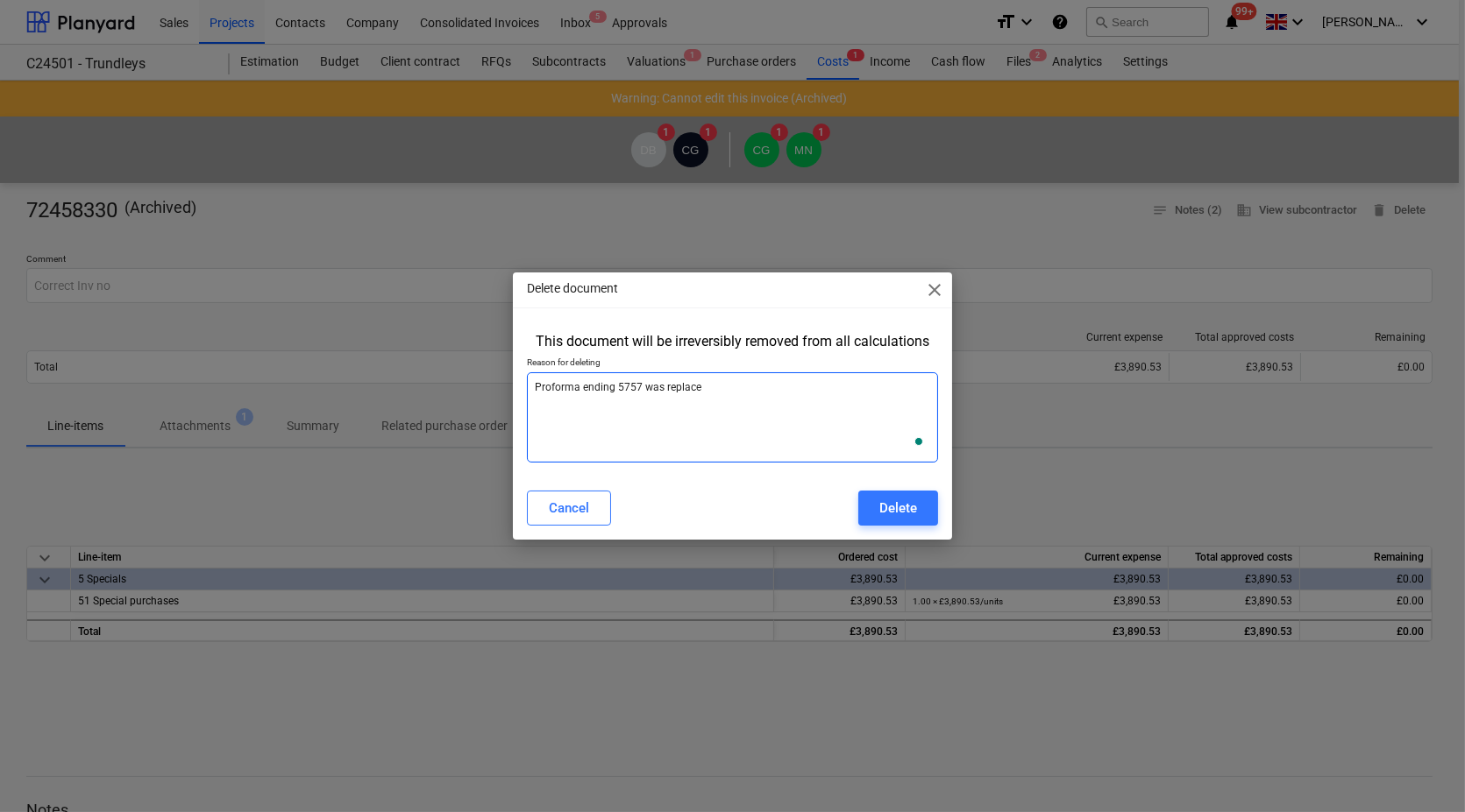
type textarea "Proforma ending 5757 was replaced"
type textarea "x"
type textarea "Proforma ending 5757 was replaced"
type textarea "x"
type textarea "Proforma ending 5757 was replaced w"
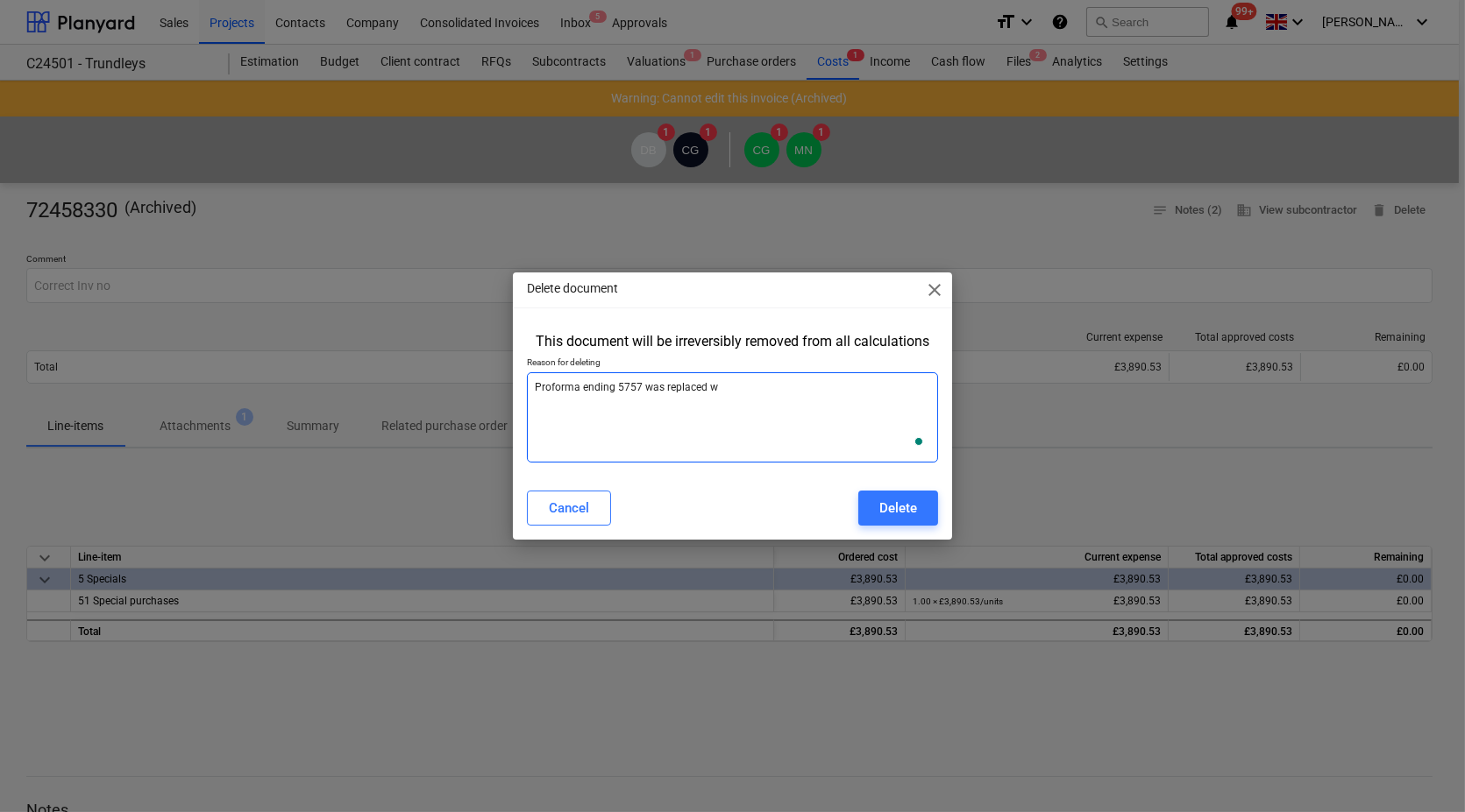
type textarea "x"
type textarea "Proforma ending 5757 was replaced wi"
type textarea "x"
type textarea "Proforma ending 5757 was replaced wit"
type textarea "x"
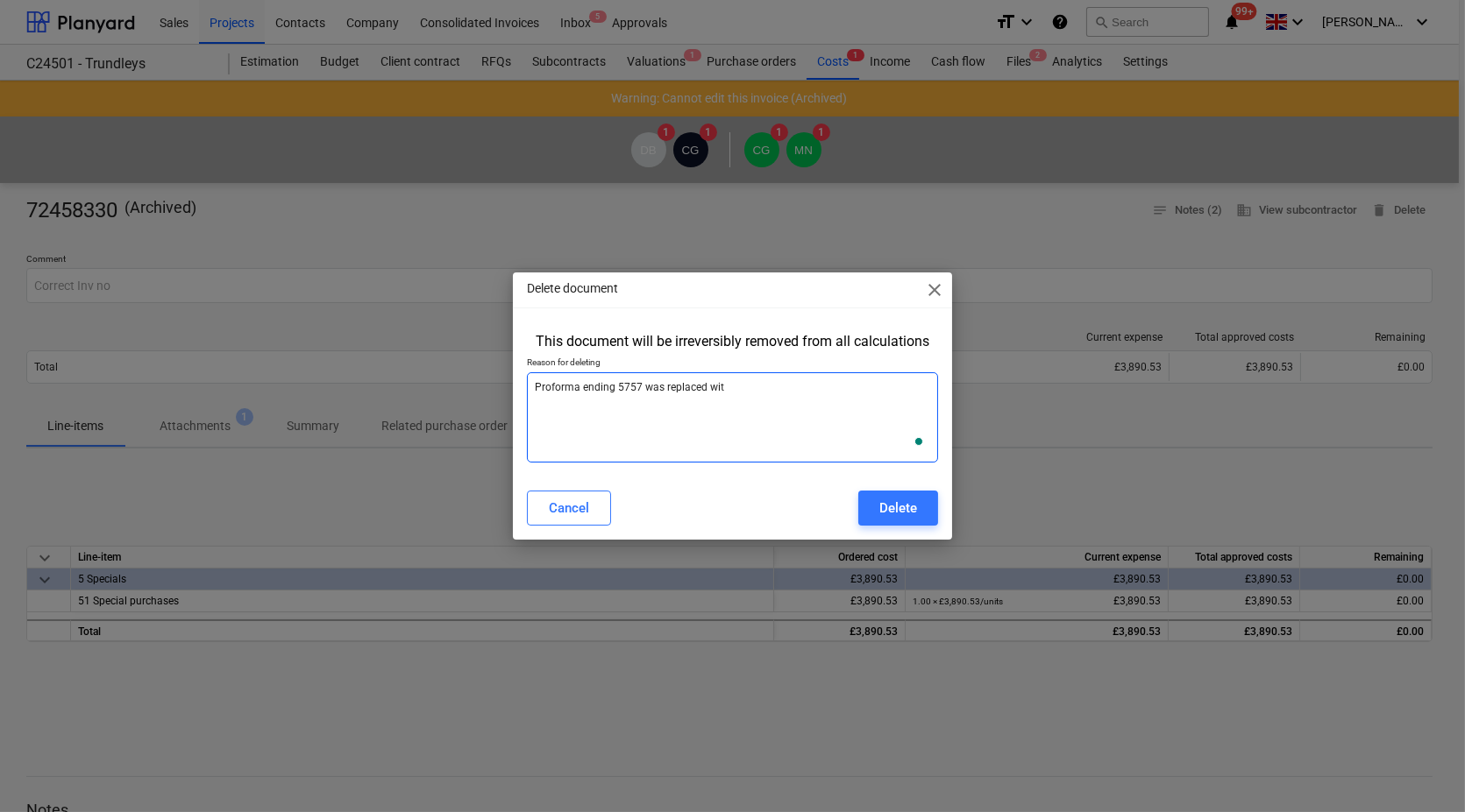
type textarea "Proforma ending 5757 was replaced with"
type textarea "x"
type textarea "Proforma ending 5757 was replaced with"
type textarea "x"
type textarea "Proforma ending 5757 was replaced with i"
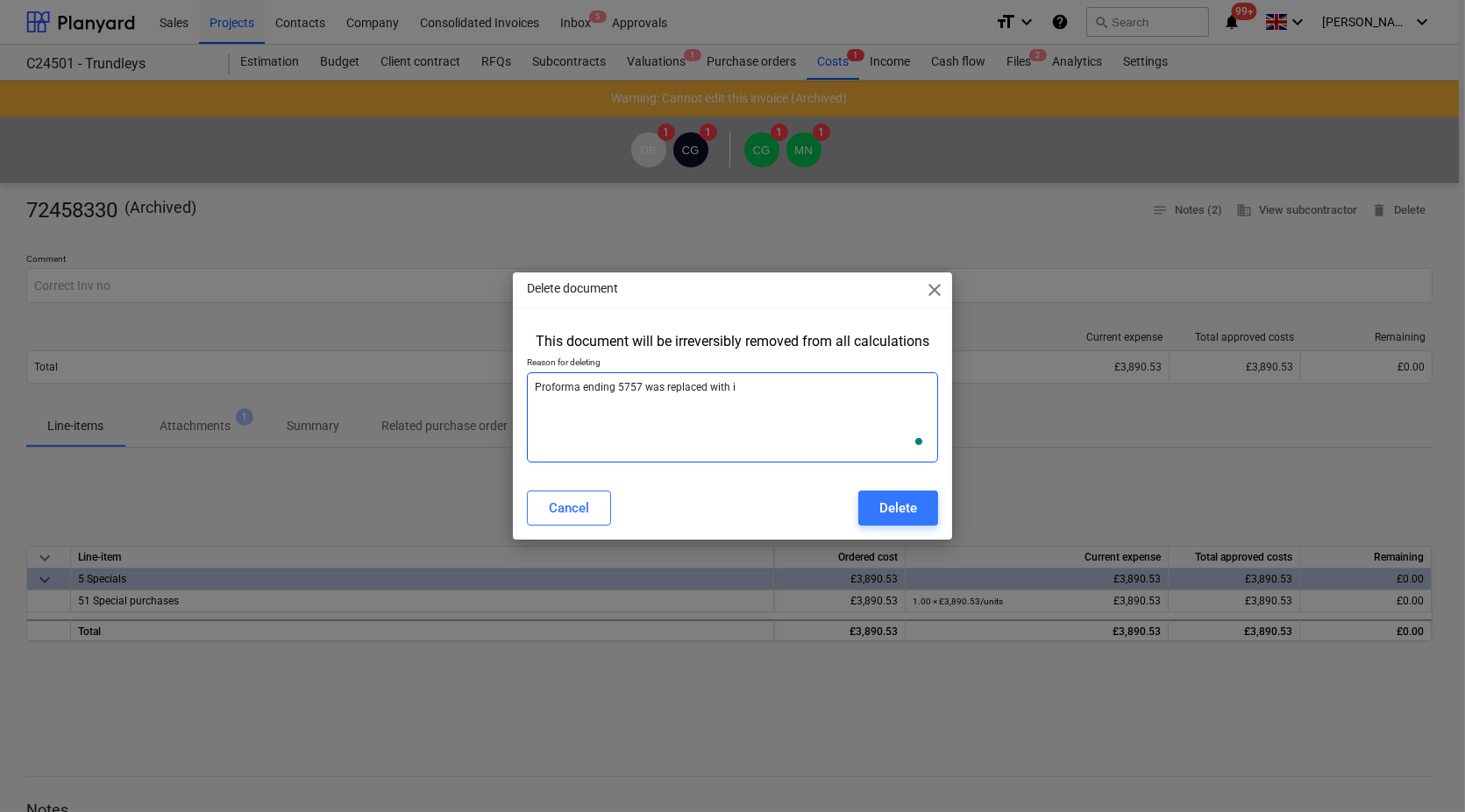
type textarea "x"
type textarea "Proforma ending 5757 was replaced with in"
type textarea "x"
type textarea "Proforma ending 5757 was replaced with inv"
type textarea "x"
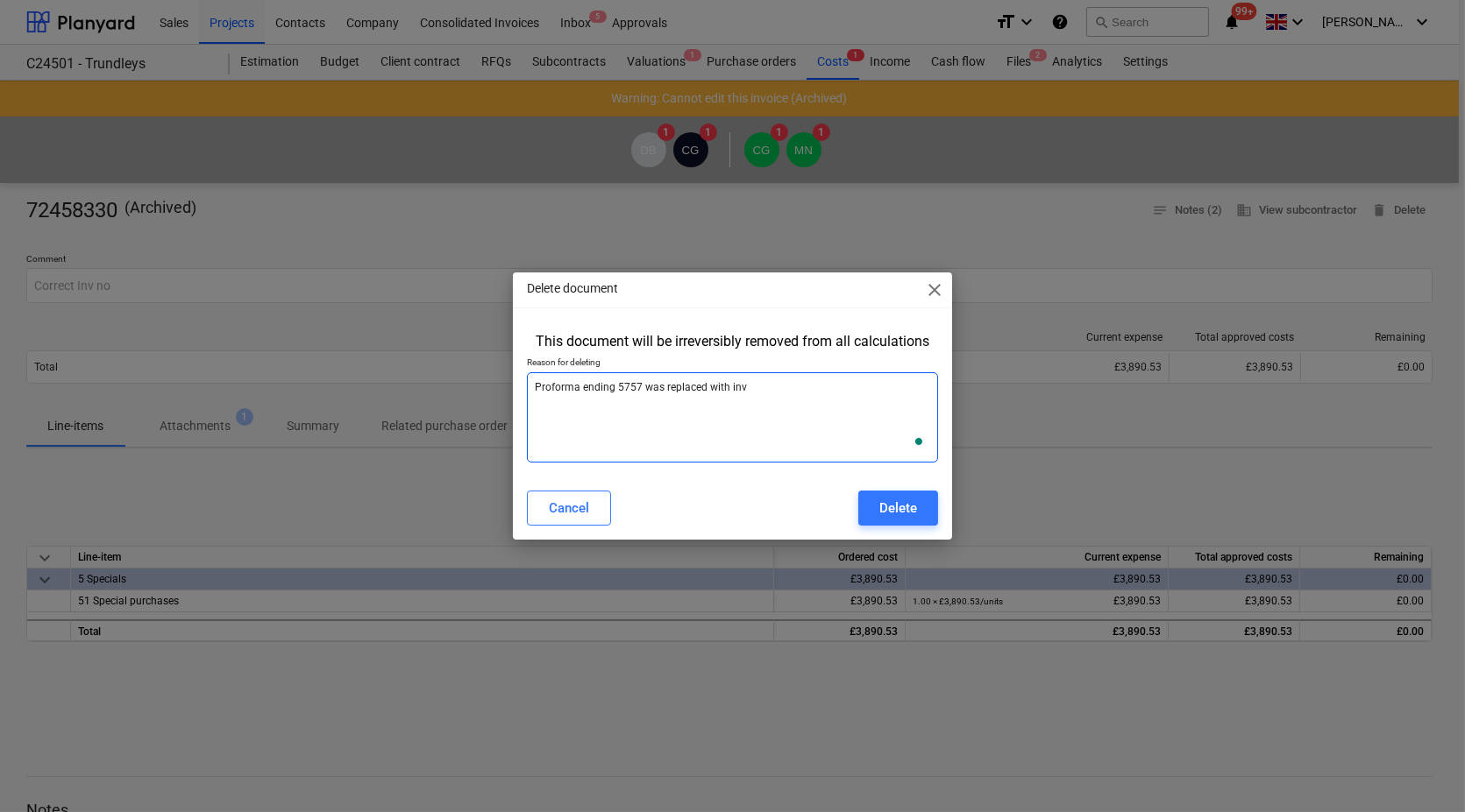
type textarea "Proforma ending 5757 was replaced with invo"
type textarea "x"
type textarea "Proforma ending 5757 was replaced with invoi"
type textarea "x"
type textarea "Proforma ending 5757 was replaced with invoic"
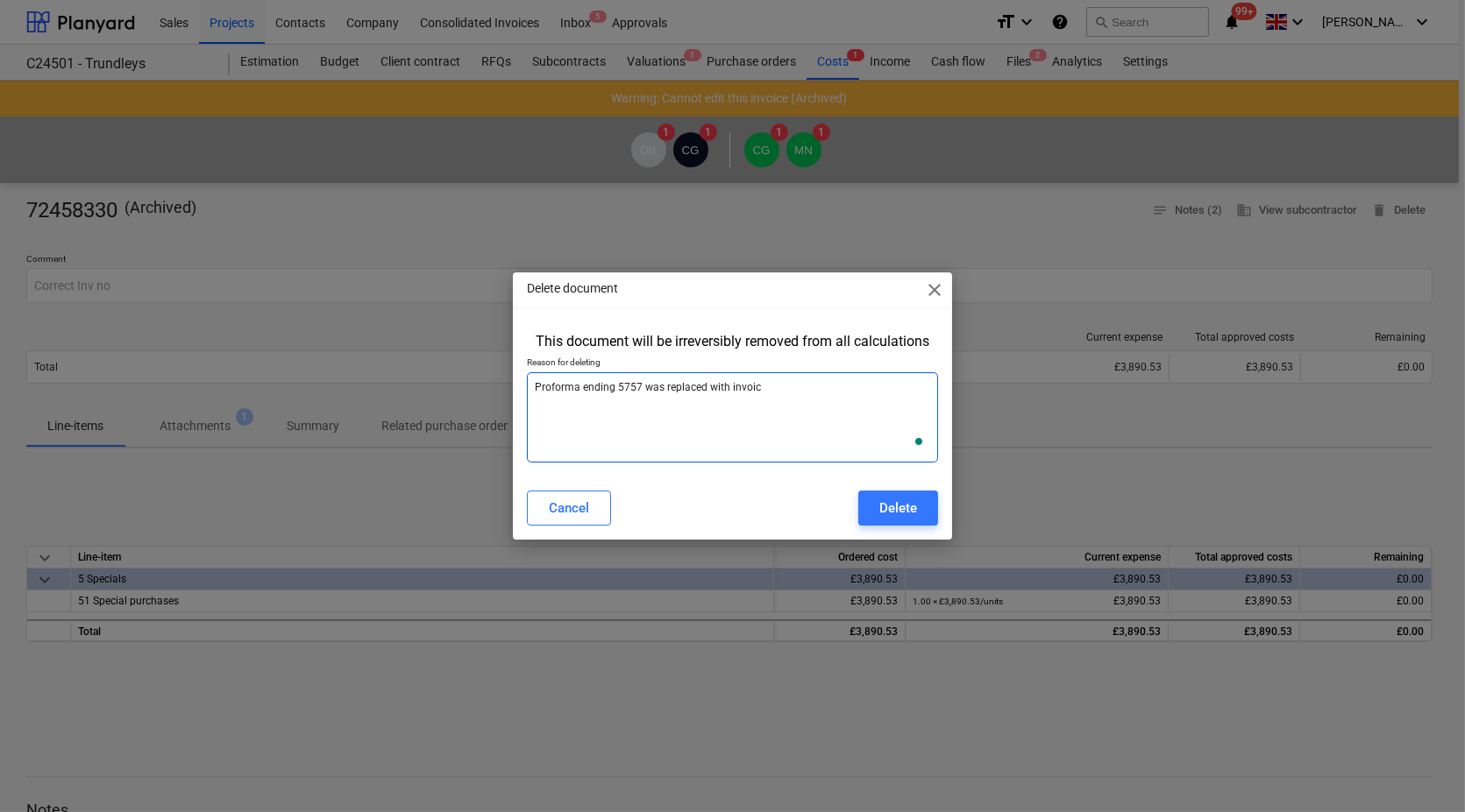
type textarea "x"
type textarea "Proforma ending 5757 was replaced with invoice"
type textarea "x"
type textarea "Proforma ending 5757 was replaced with invoice"
type textarea "x"
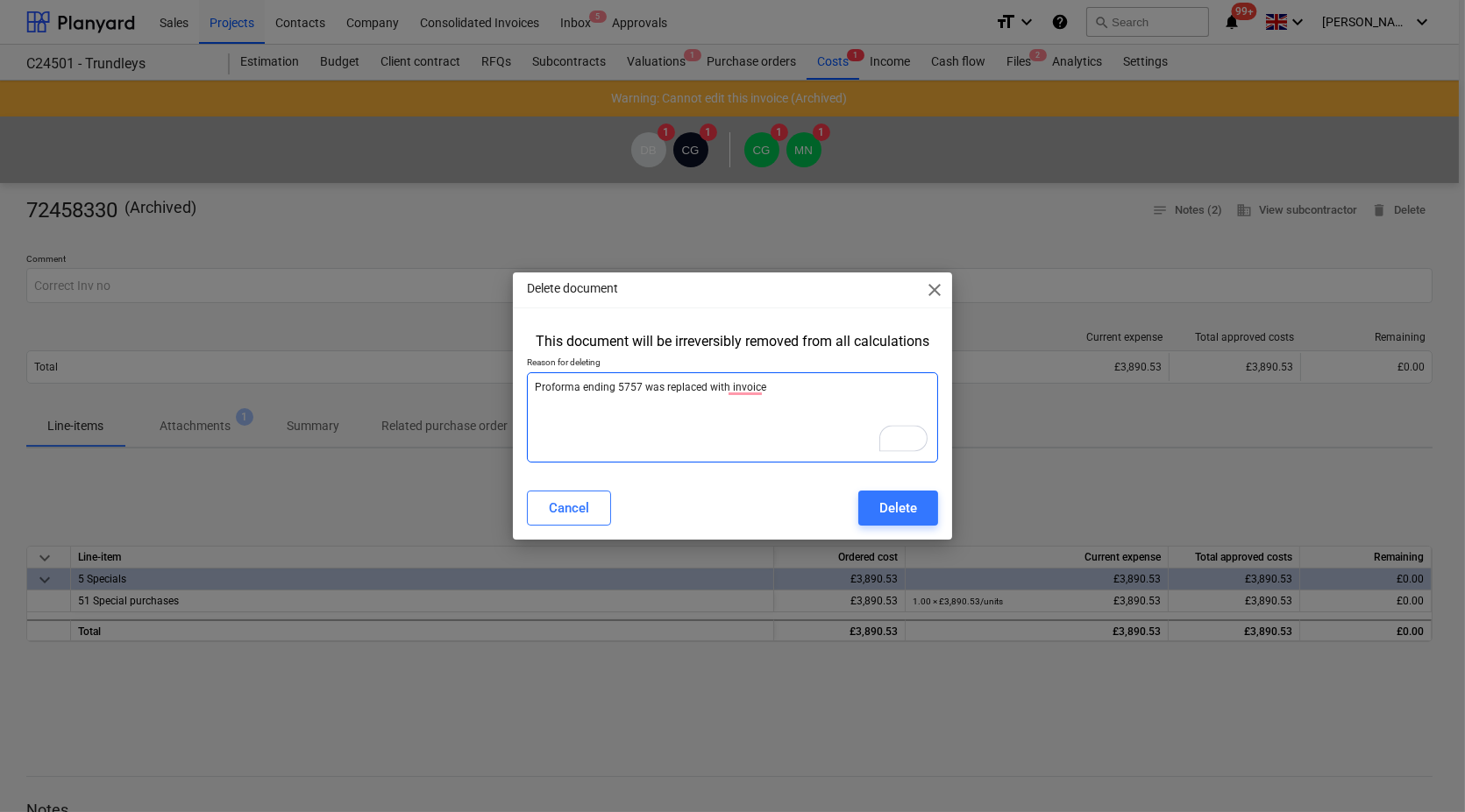
type textarea "Proforma ending 5757 was replaced with invoice £"
type textarea "x"
type textarea "Proforma ending 5757 was replaced with invoice £5"
type textarea "x"
type textarea "Proforma ending 5757 was replaced with invoice £50"
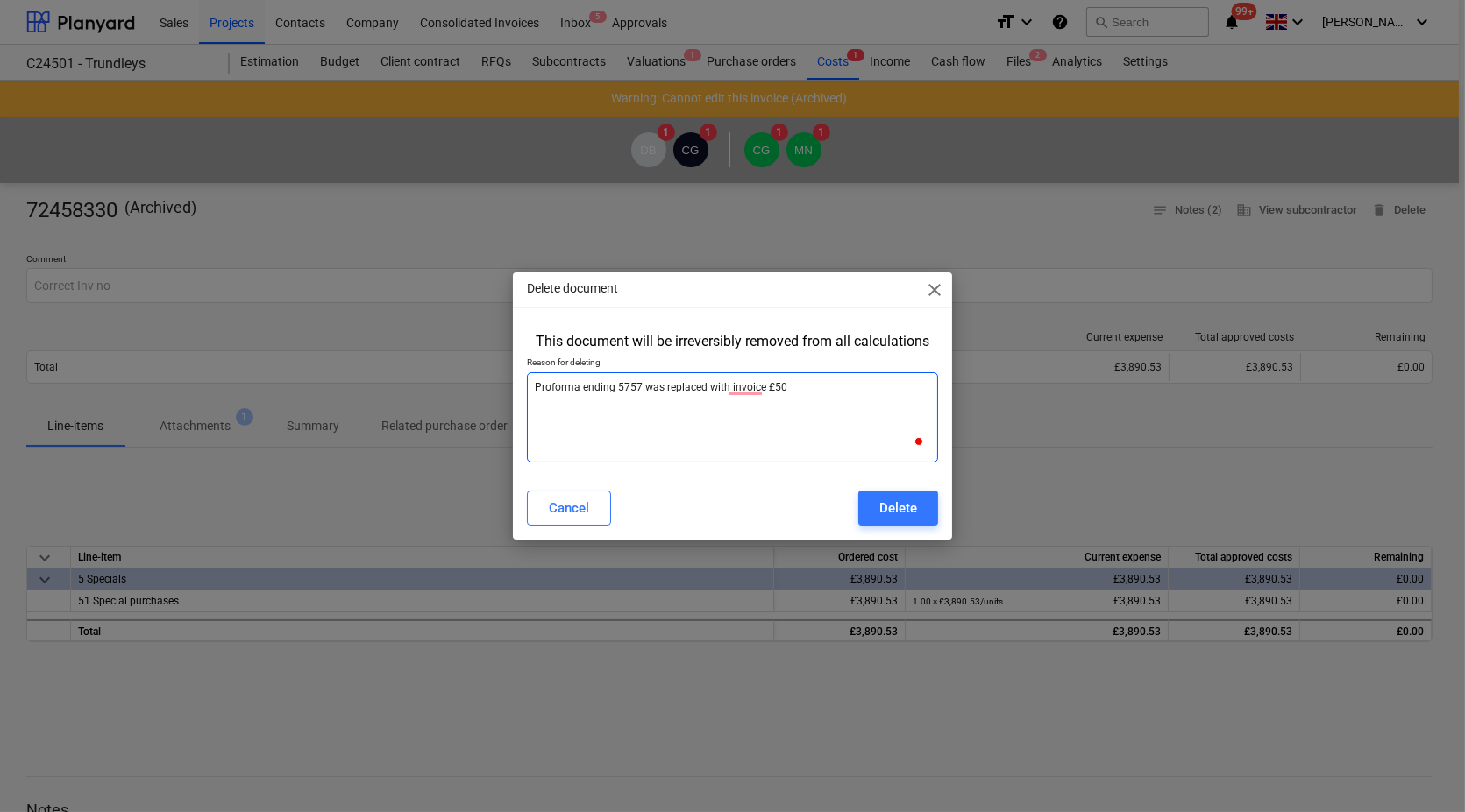
type textarea "x"
type textarea "Proforma ending 5757 was replaced with invoice £507"
type textarea "x"
type textarea "Proforma ending 5757 was replaced with invoice £5077"
click at [914, 508] on div "Delete" at bounding box center [898, 508] width 38 height 23
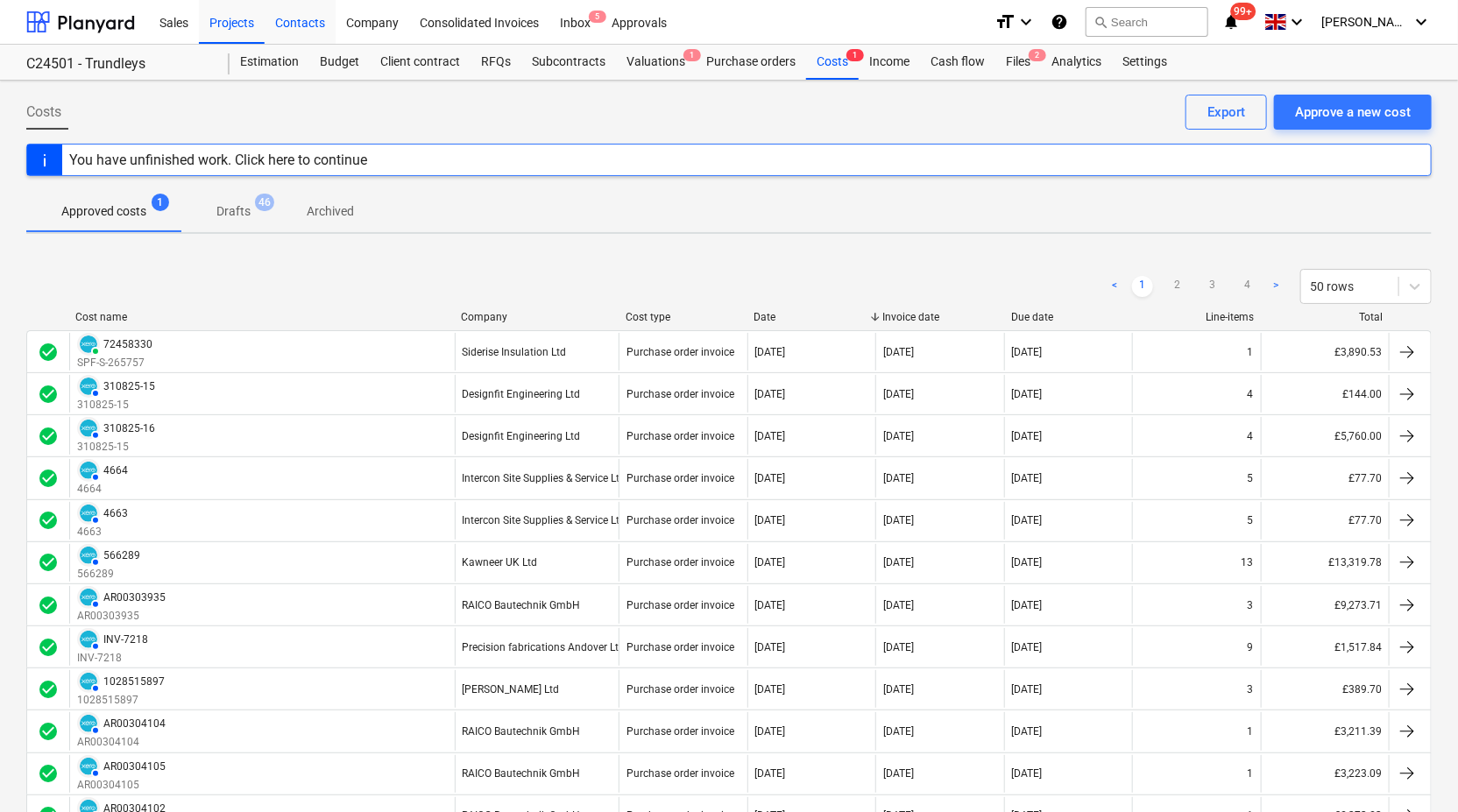
click at [312, 28] on div "Contacts" at bounding box center [300, 22] width 71 height 45
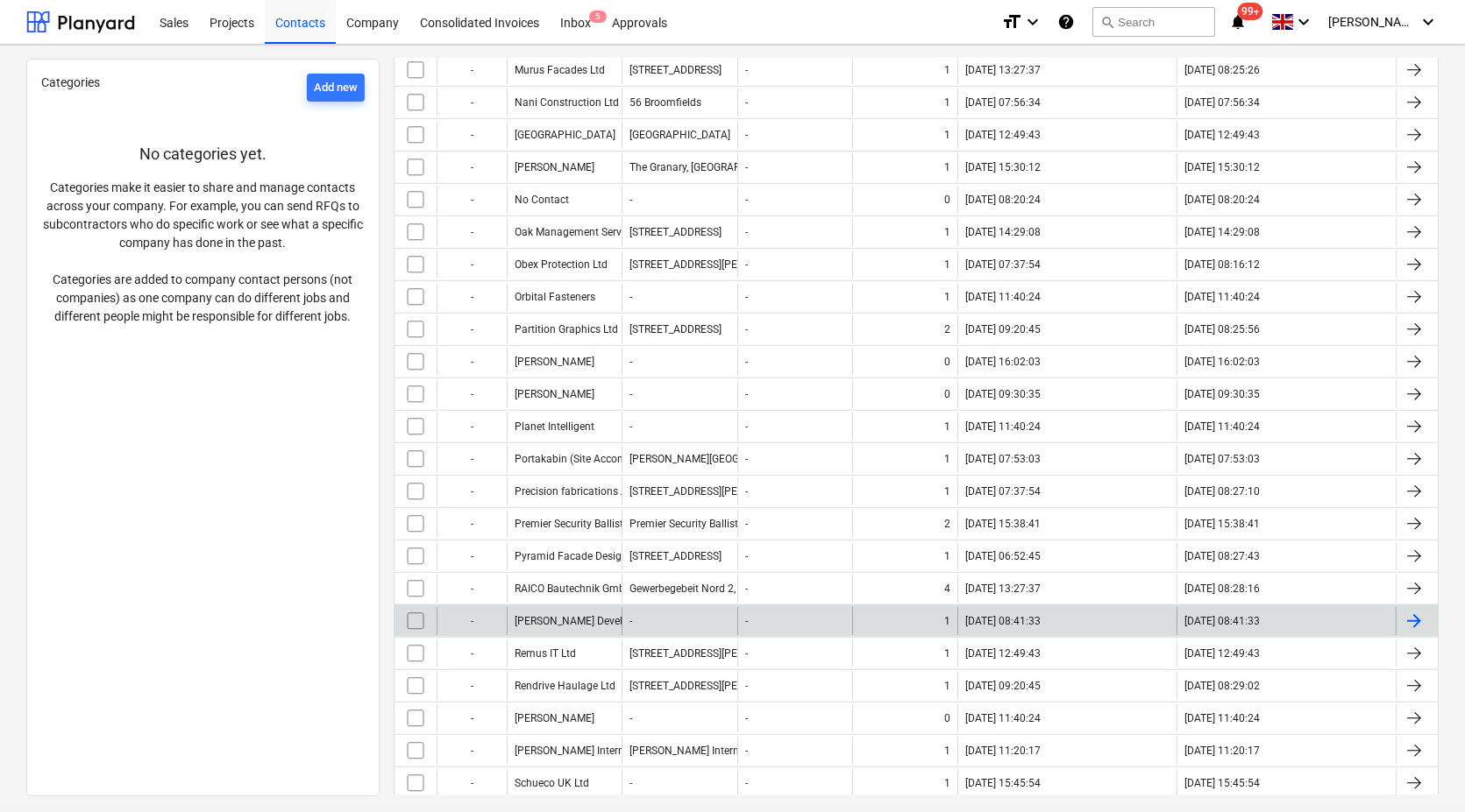
scroll to position [2920, 0]
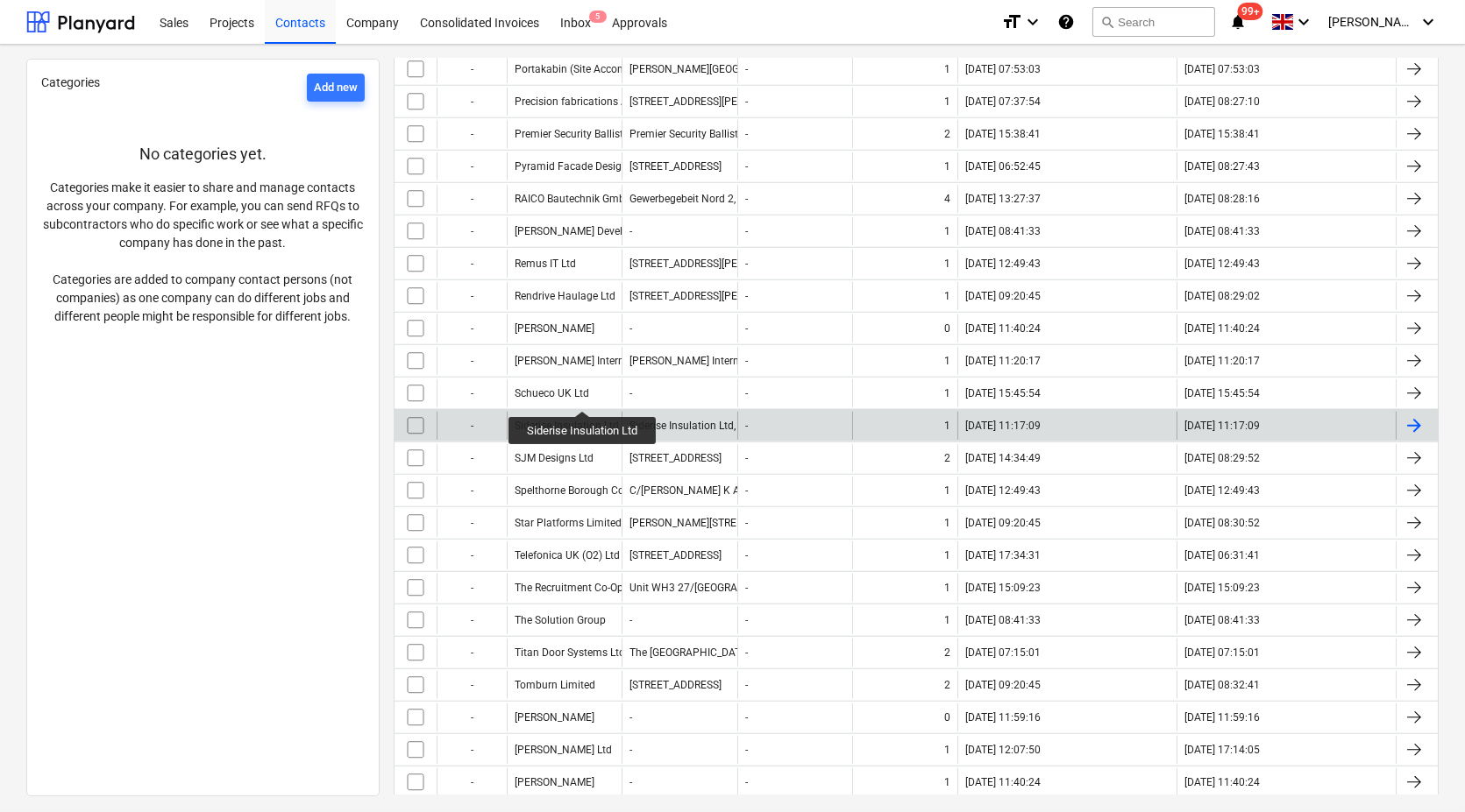
click at [583, 420] on div "Siderise Insulation Ltd" at bounding box center [566, 425] width 104 height 12
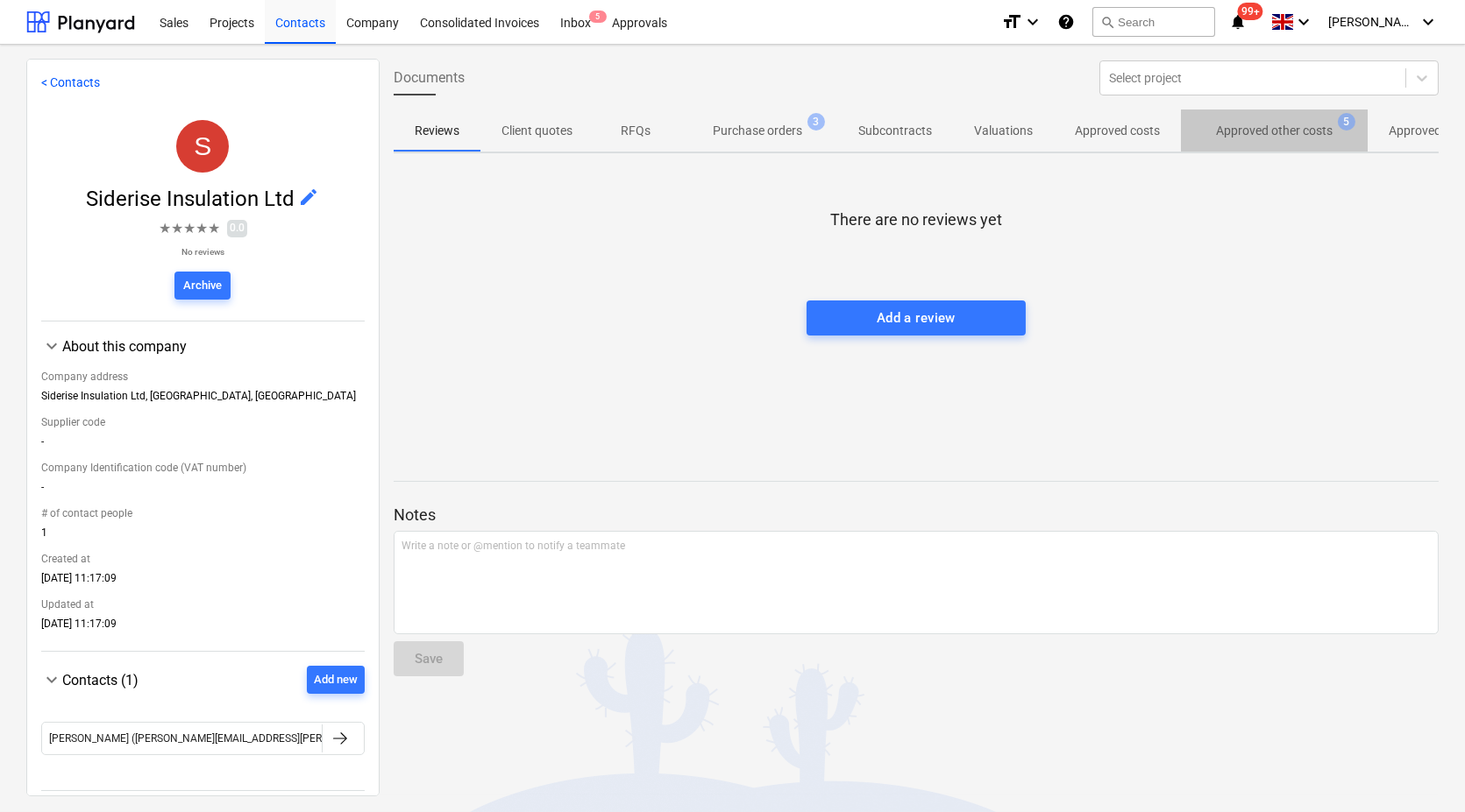
click at [1284, 125] on p "Approved other costs" at bounding box center [1274, 131] width 116 height 19
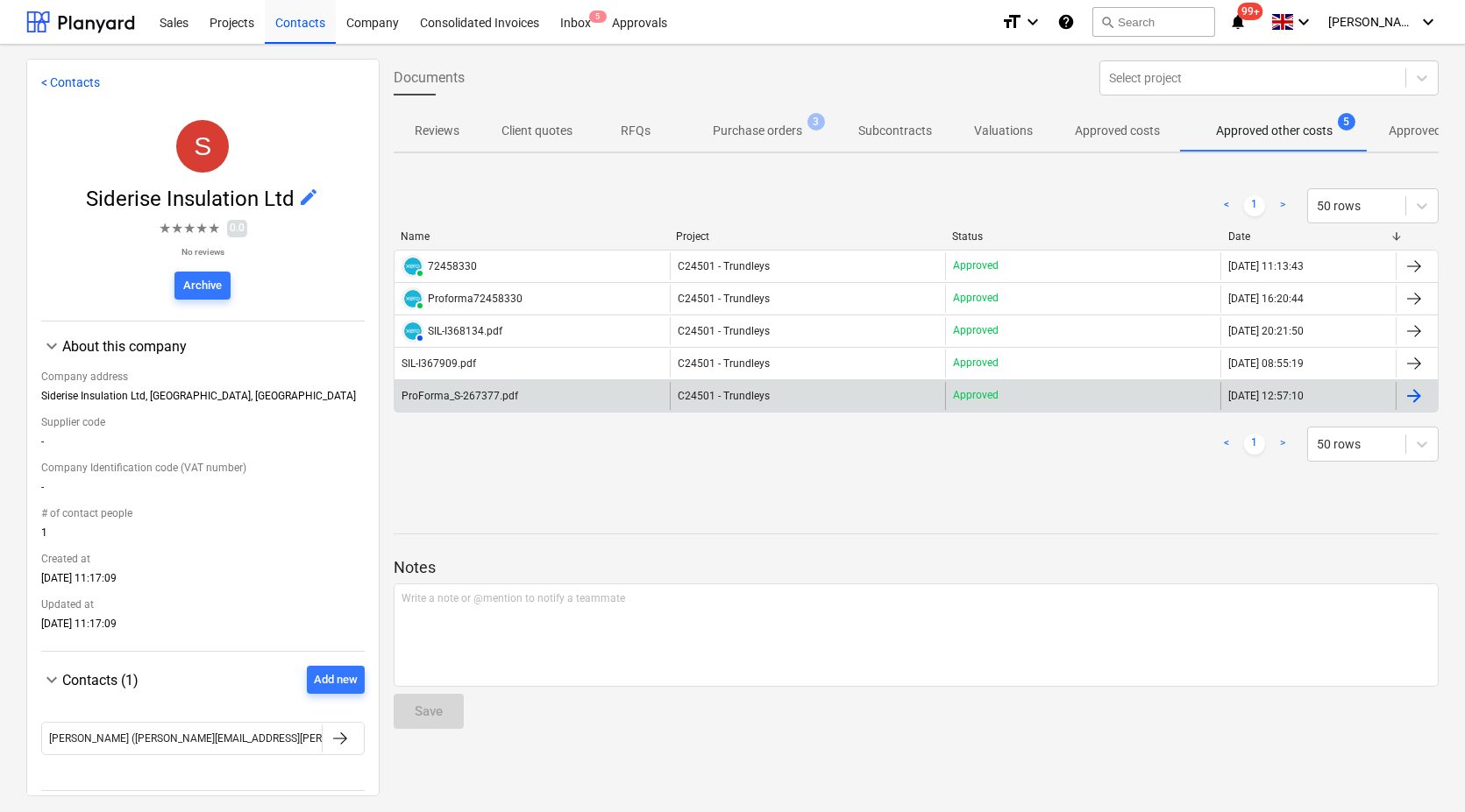
click at [472, 384] on div "ProForma_S-267377.pdf" at bounding box center [532, 396] width 275 height 28
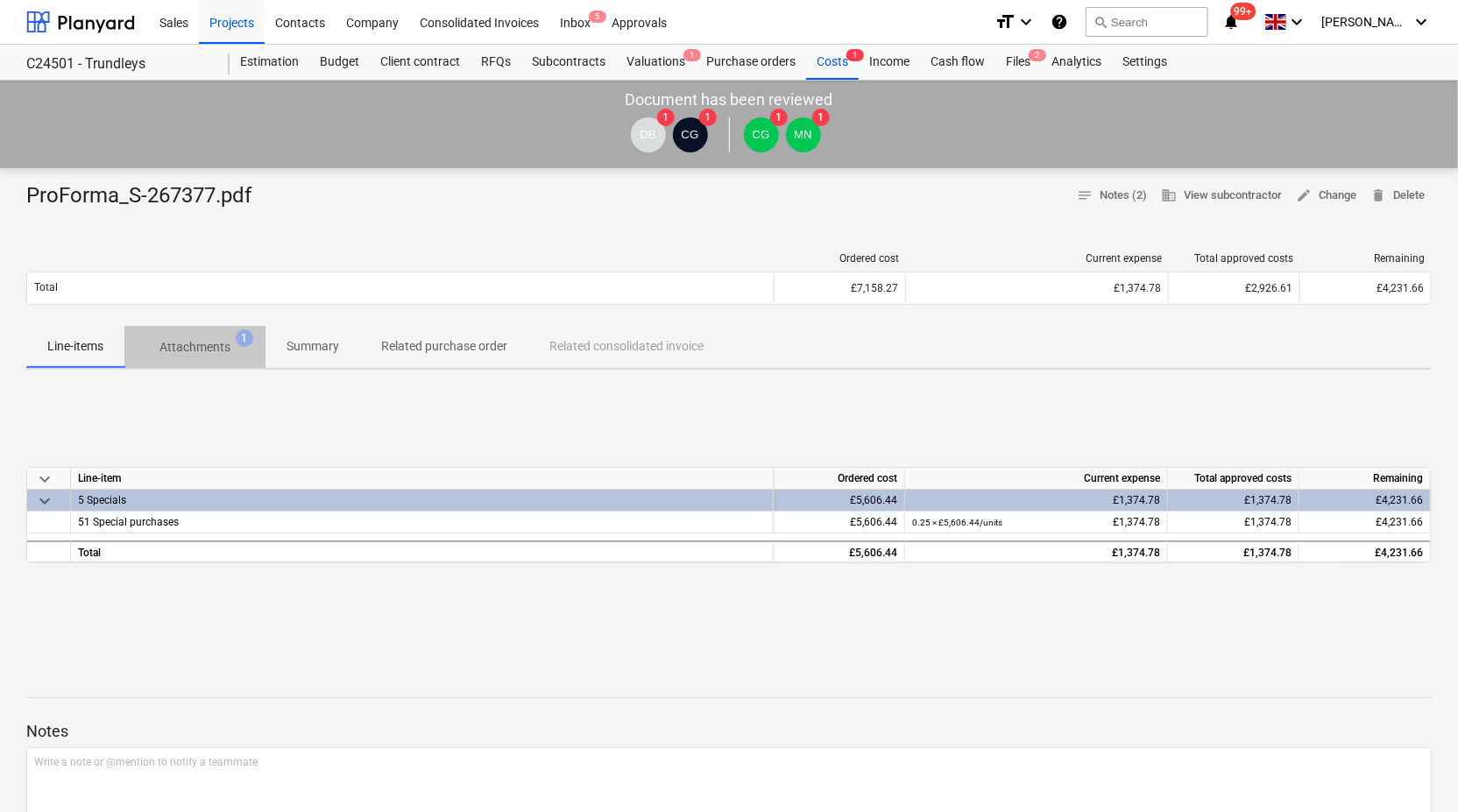
click at [206, 348] on p "Attachments" at bounding box center [195, 347] width 71 height 19
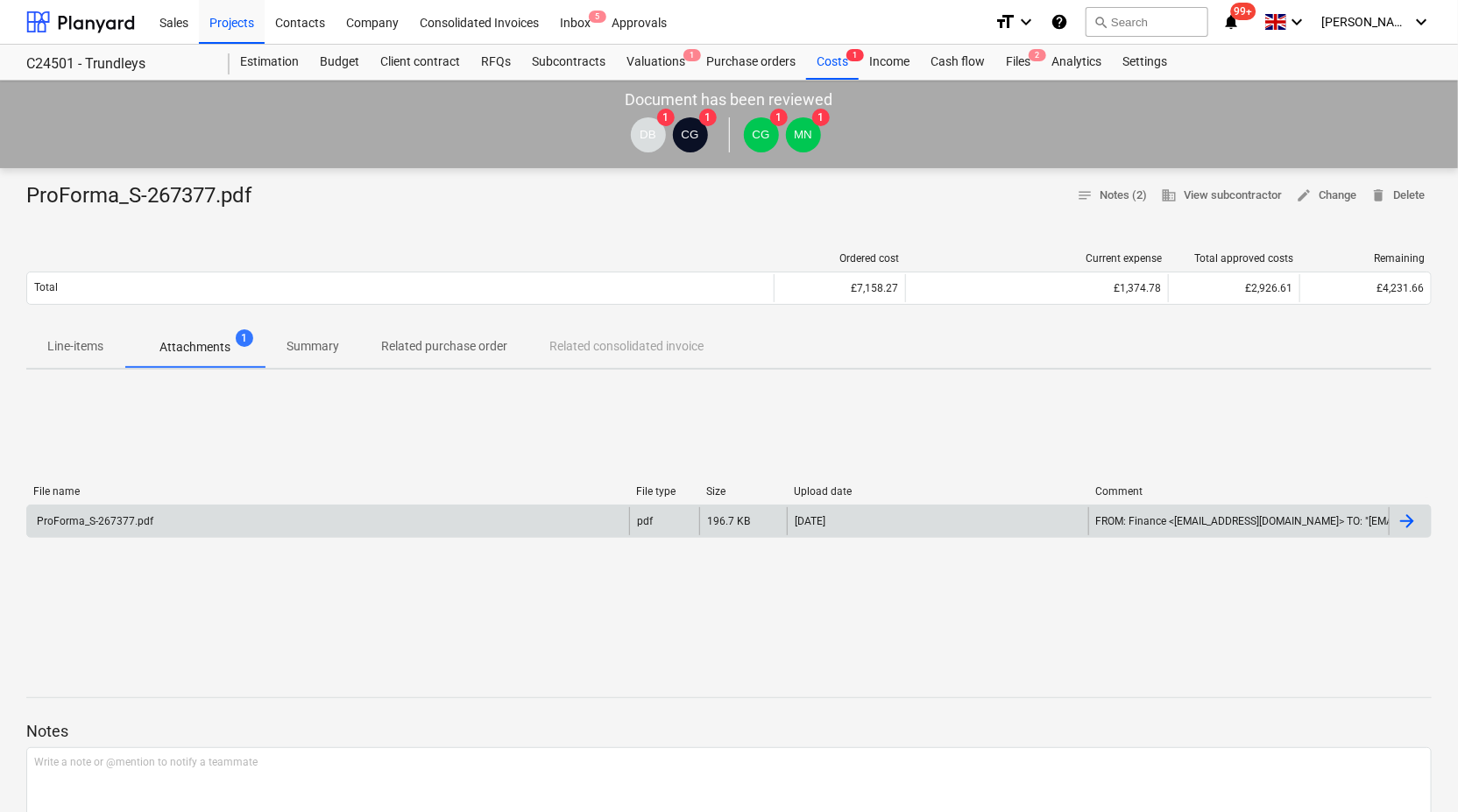
click at [145, 518] on div "ProForma_S-267377.pdf" at bounding box center [93, 521] width 119 height 12
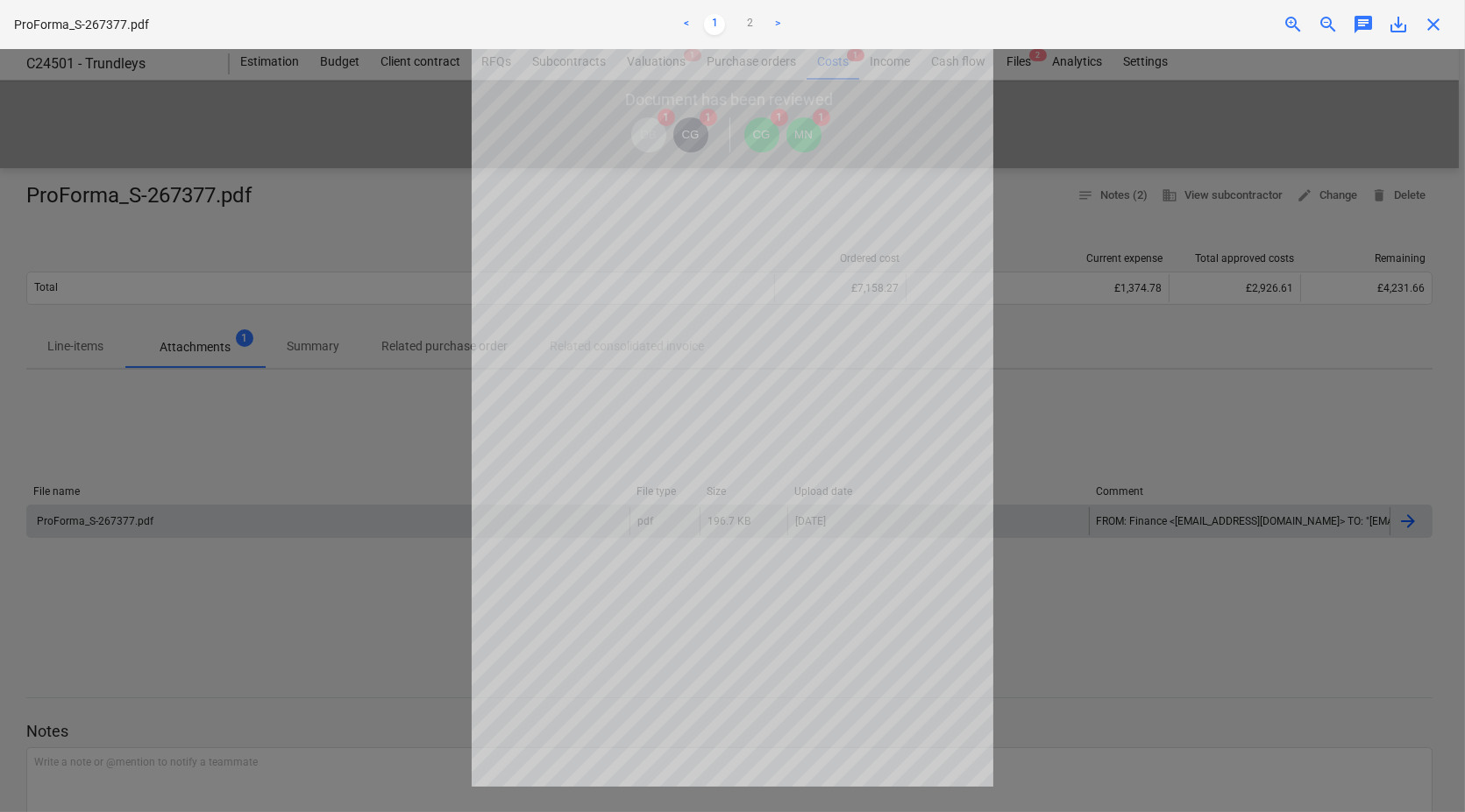
click at [777, 23] on link ">" at bounding box center [778, 24] width 21 height 21
click at [1435, 22] on span "close" at bounding box center [1433, 24] width 21 height 21
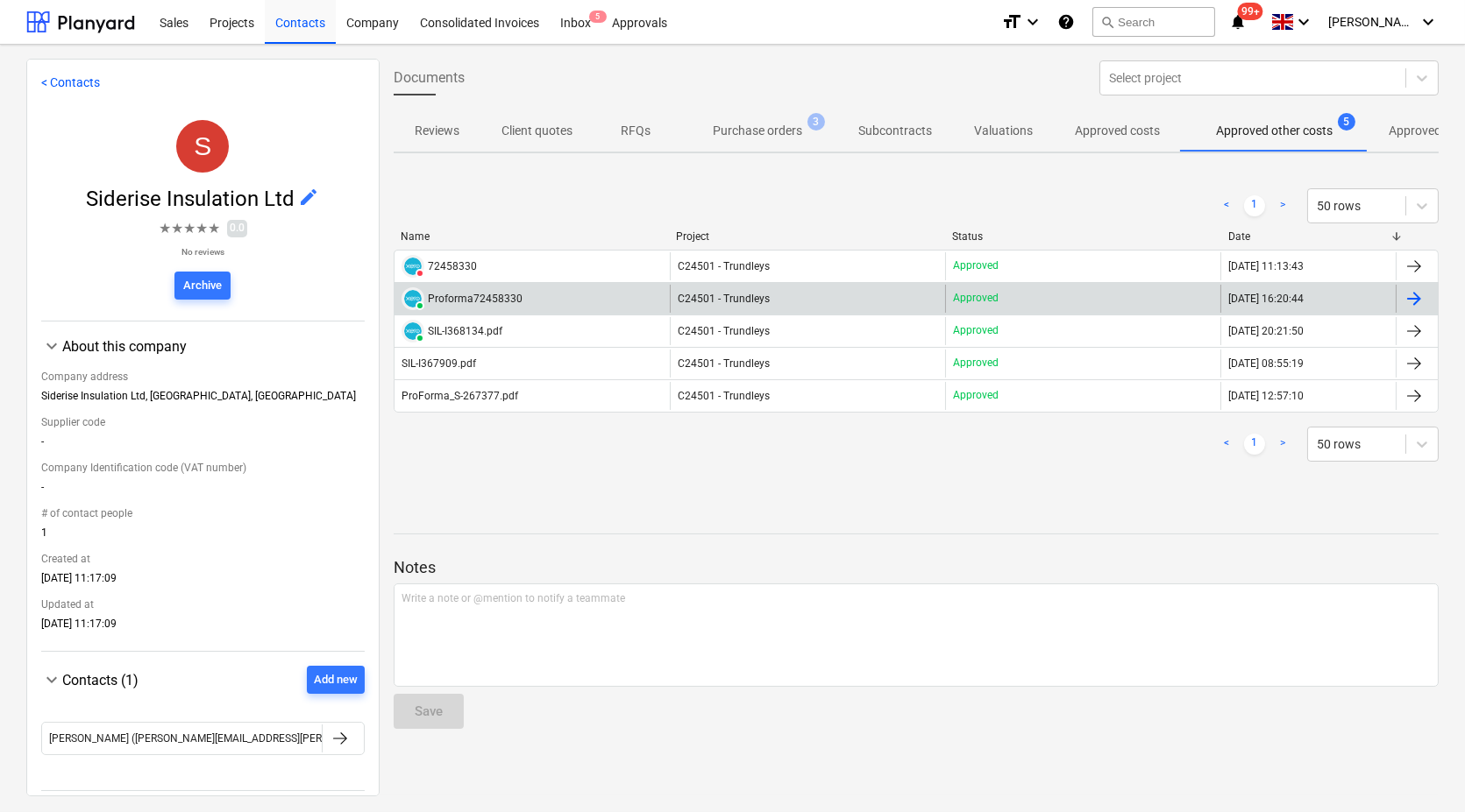
click at [480, 301] on div "Proforma72458330" at bounding box center [474, 299] width 95 height 12
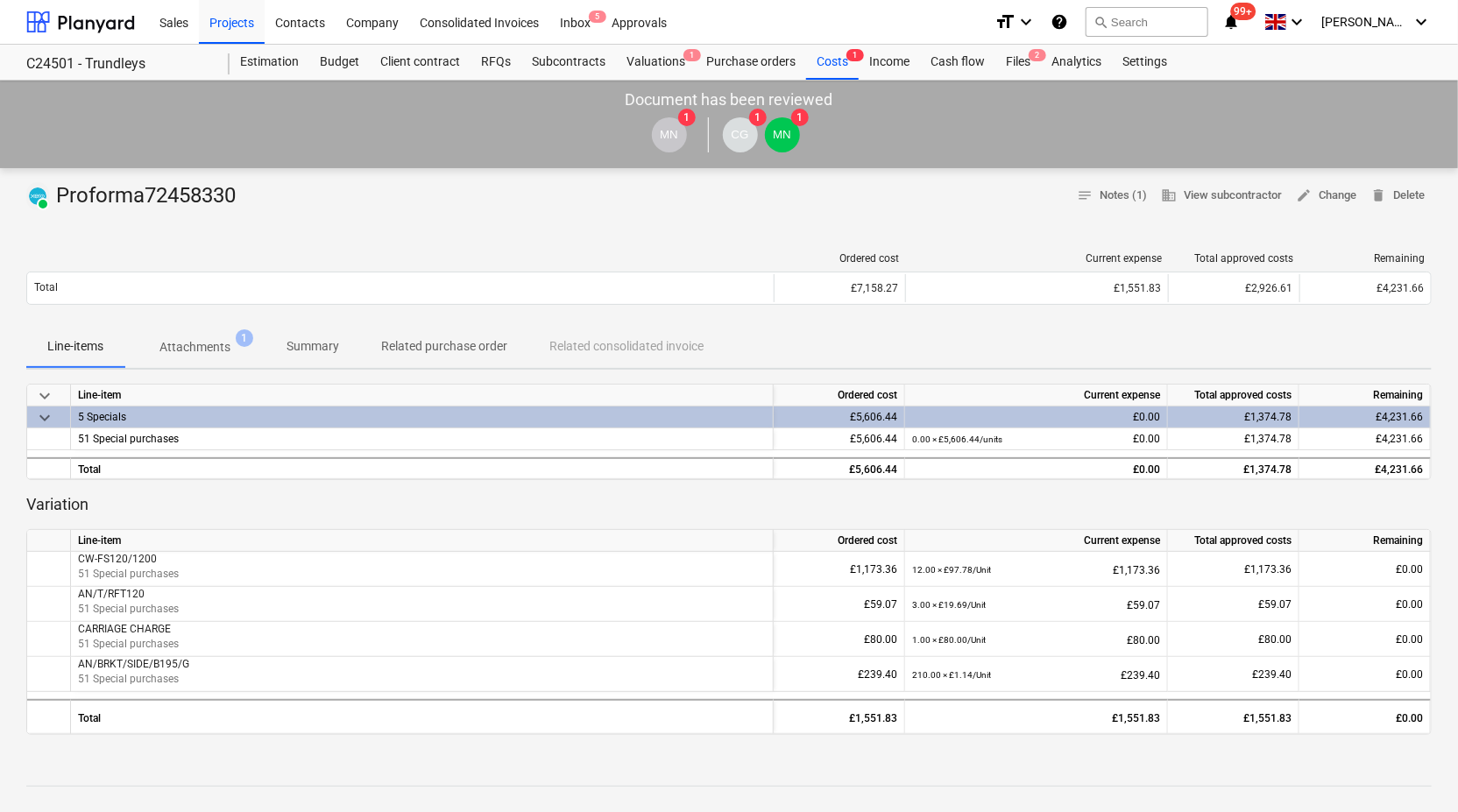
click at [189, 339] on p "Attachments" at bounding box center [195, 347] width 71 height 19
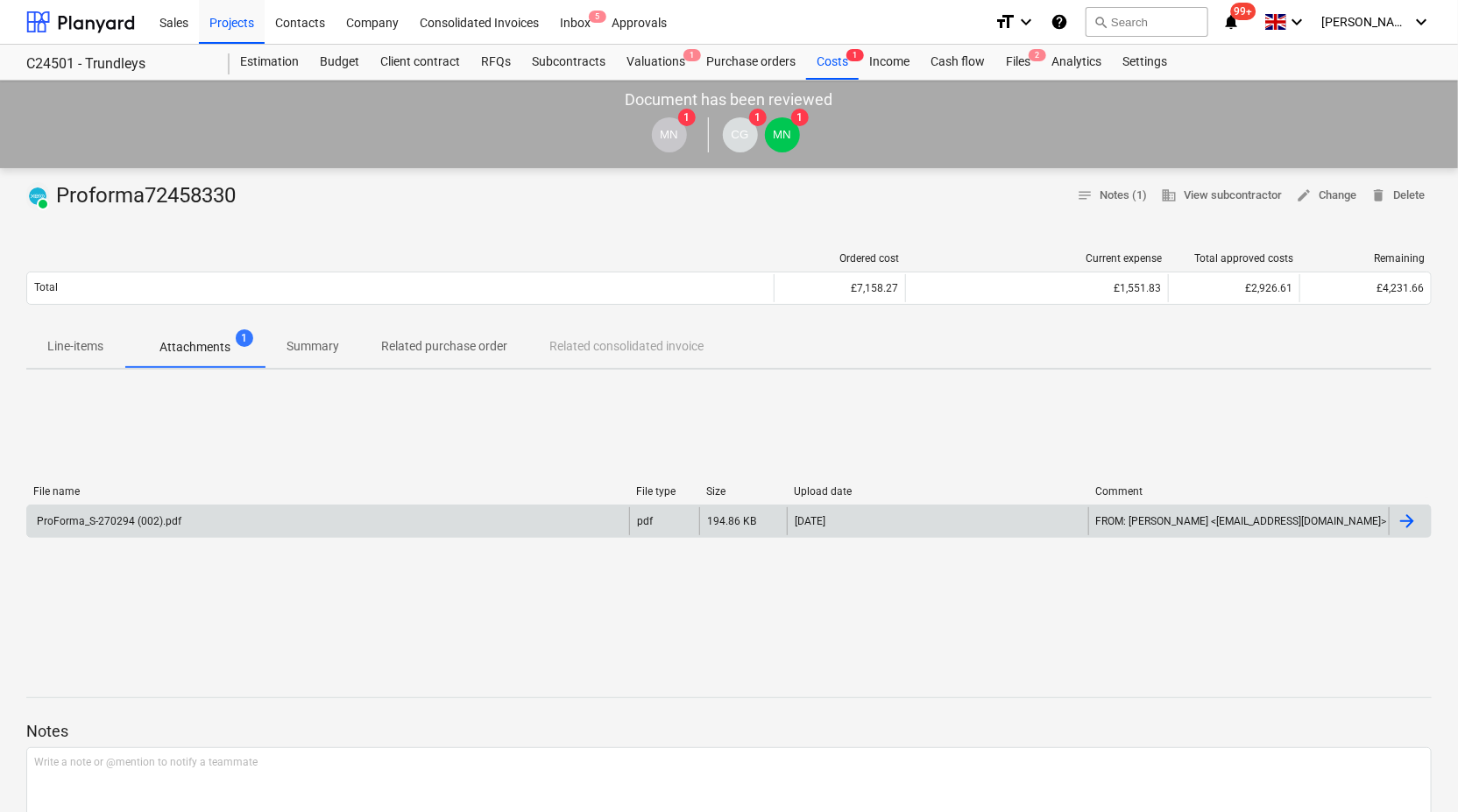
click at [152, 515] on div "ProForma_S-270294 (002).pdf" at bounding box center [107, 521] width 147 height 12
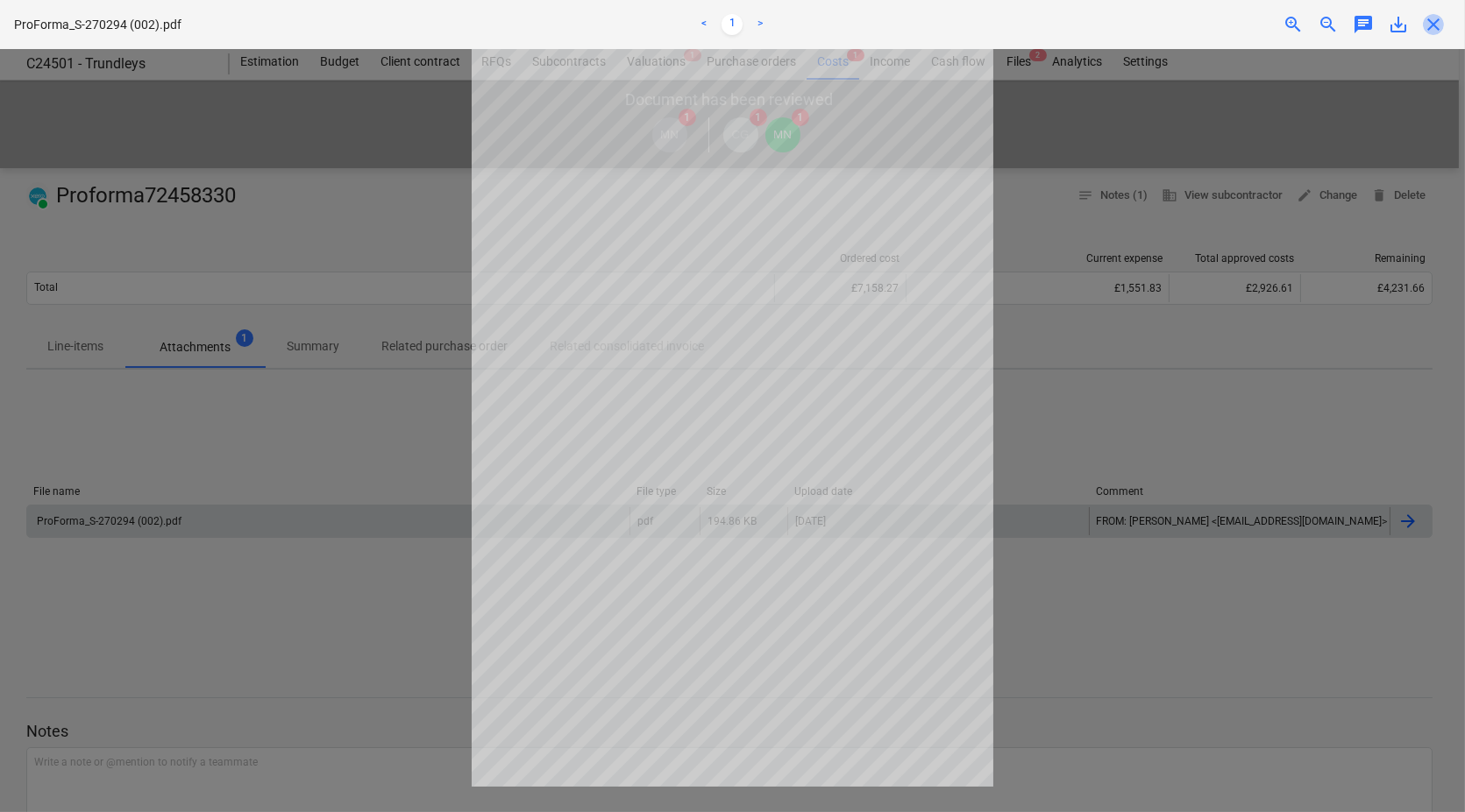
click at [1434, 26] on span "close" at bounding box center [1433, 24] width 21 height 21
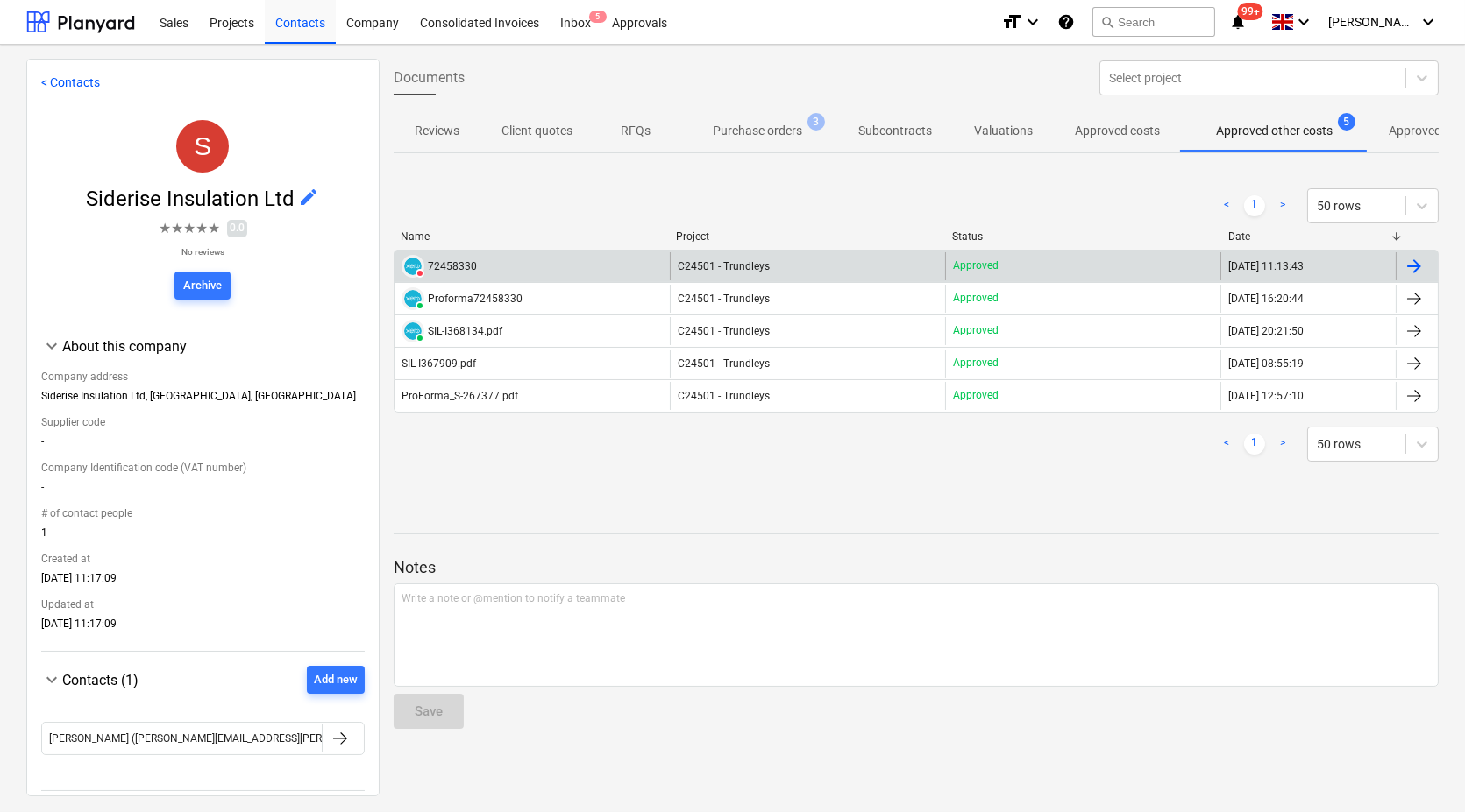
click at [491, 263] on div "VOIDED 72458330" at bounding box center [532, 267] width 275 height 28
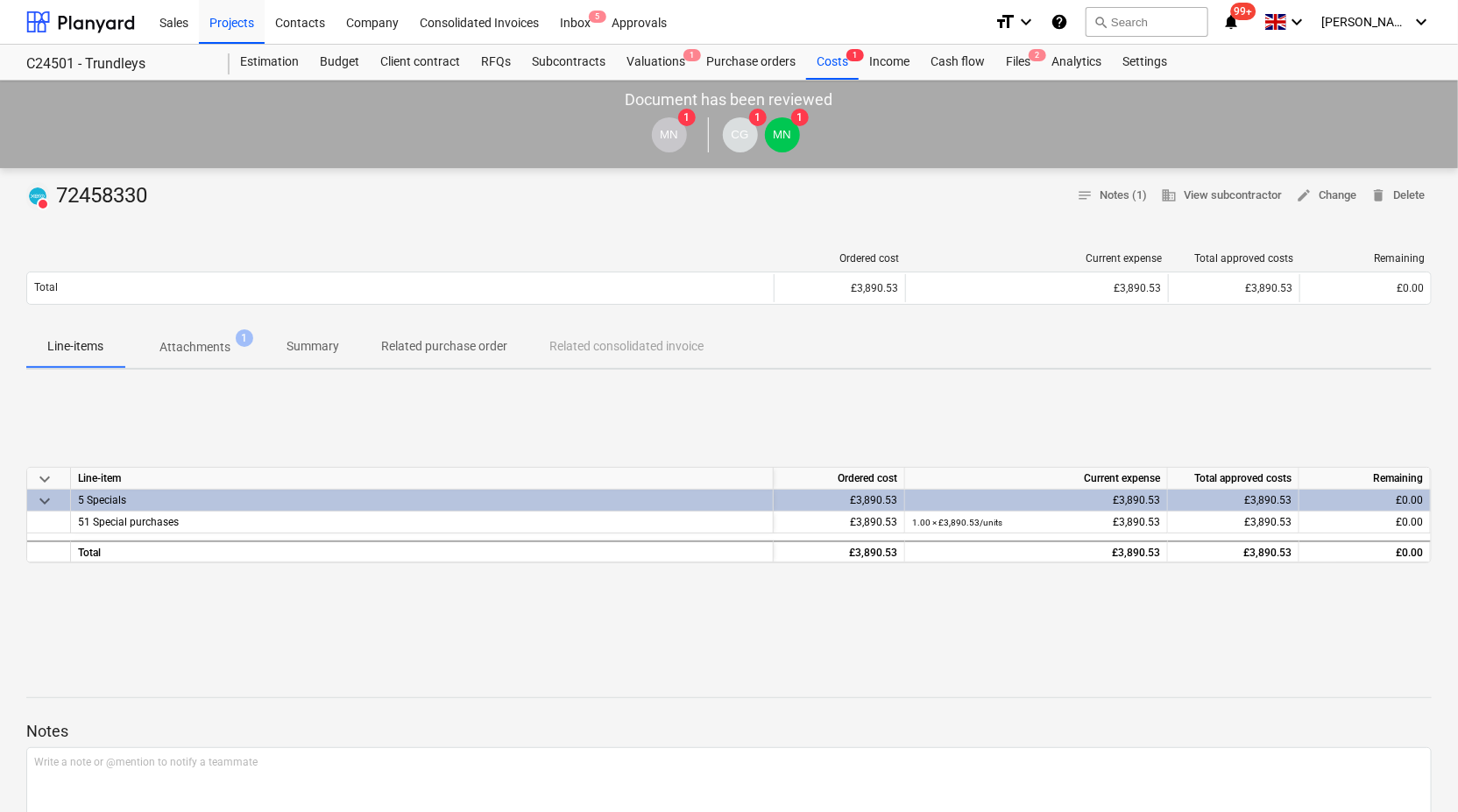
click at [197, 344] on p "Attachments" at bounding box center [195, 347] width 71 height 19
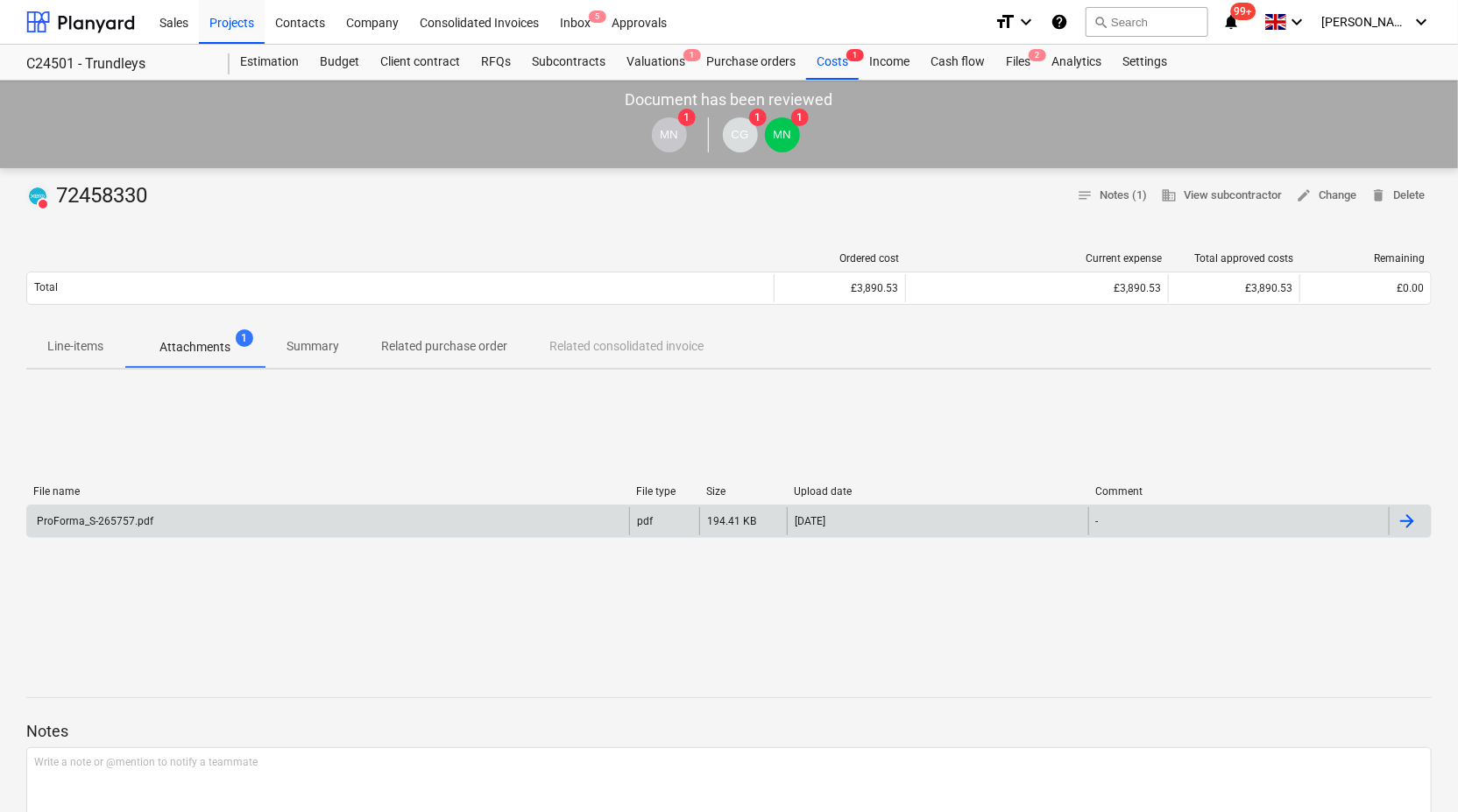
click at [105, 523] on div "ProForma_S-265757.pdf" at bounding box center [93, 521] width 119 height 12
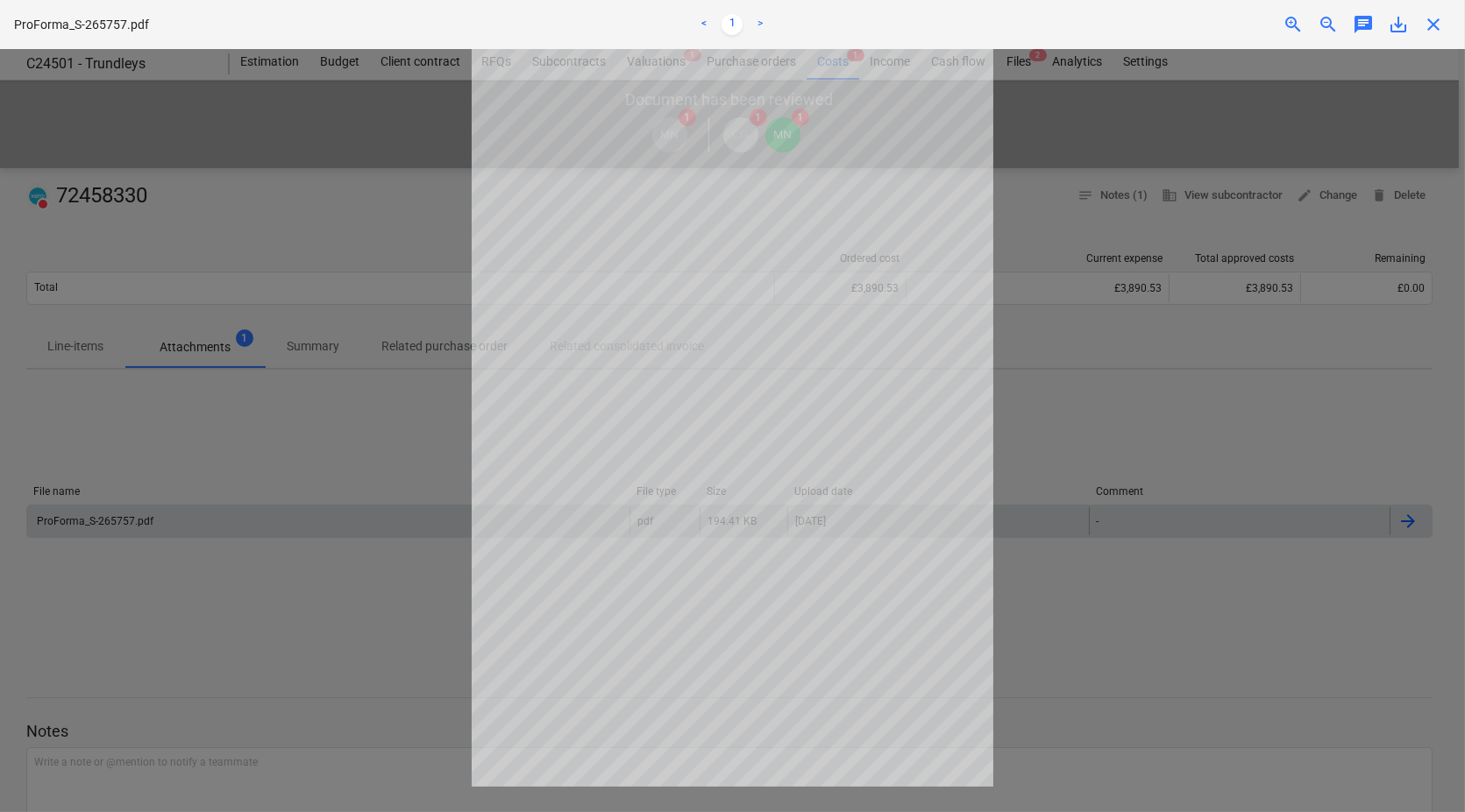
click at [1430, 25] on span "close" at bounding box center [1433, 24] width 21 height 21
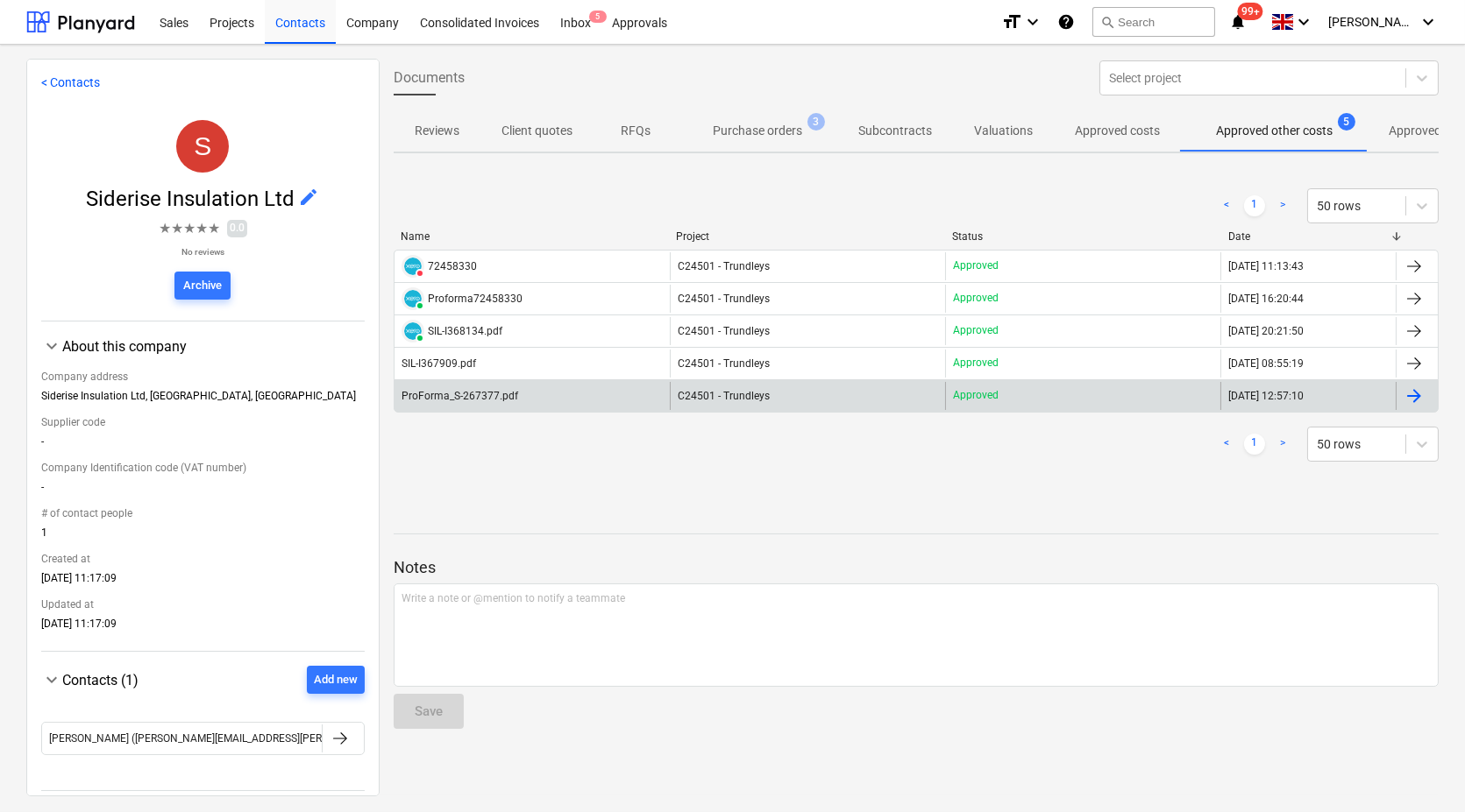
click at [497, 400] on div "ProForma_S-267377.pdf" at bounding box center [459, 395] width 116 height 12
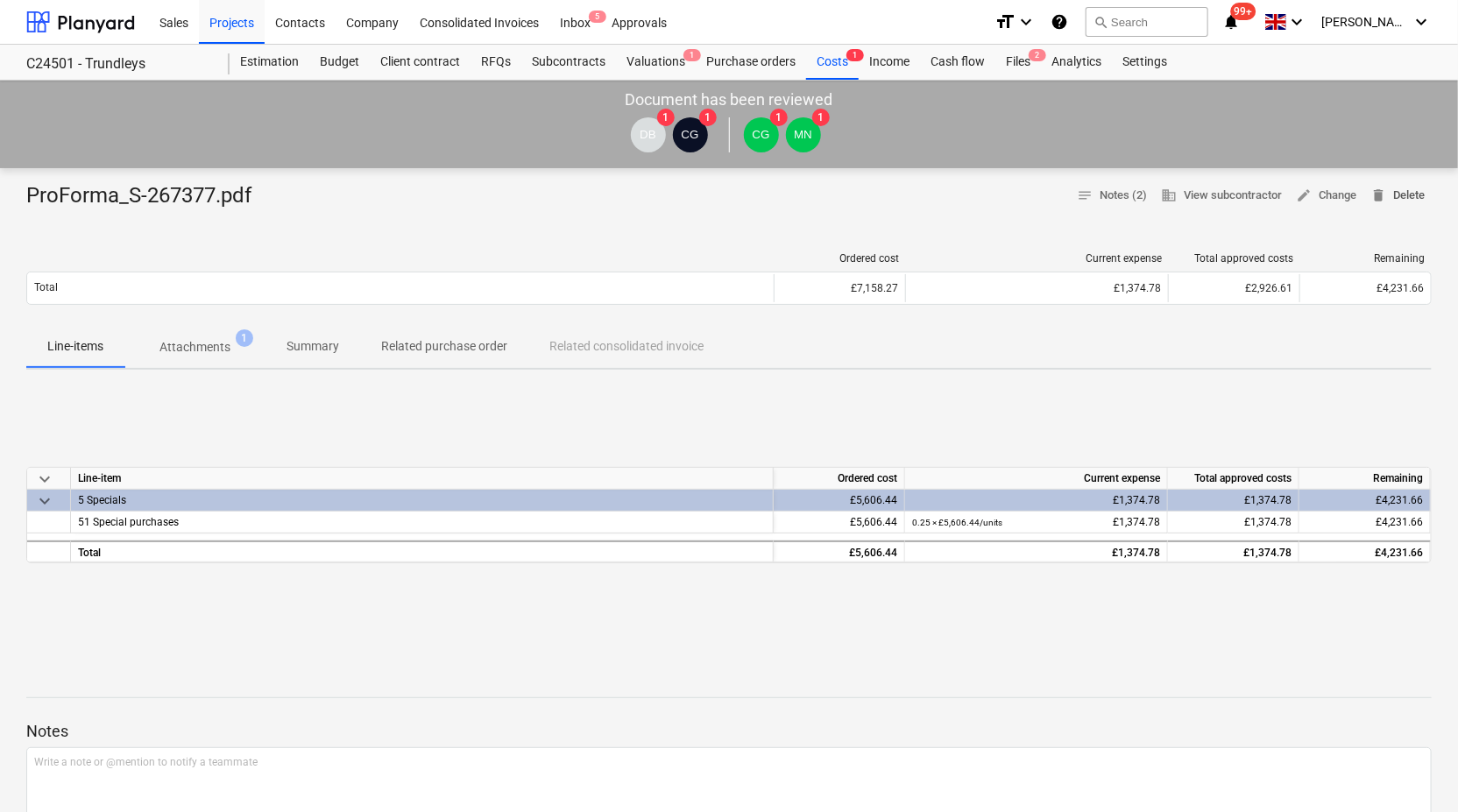
click at [1389, 194] on span "delete Delete" at bounding box center [1398, 195] width 54 height 20
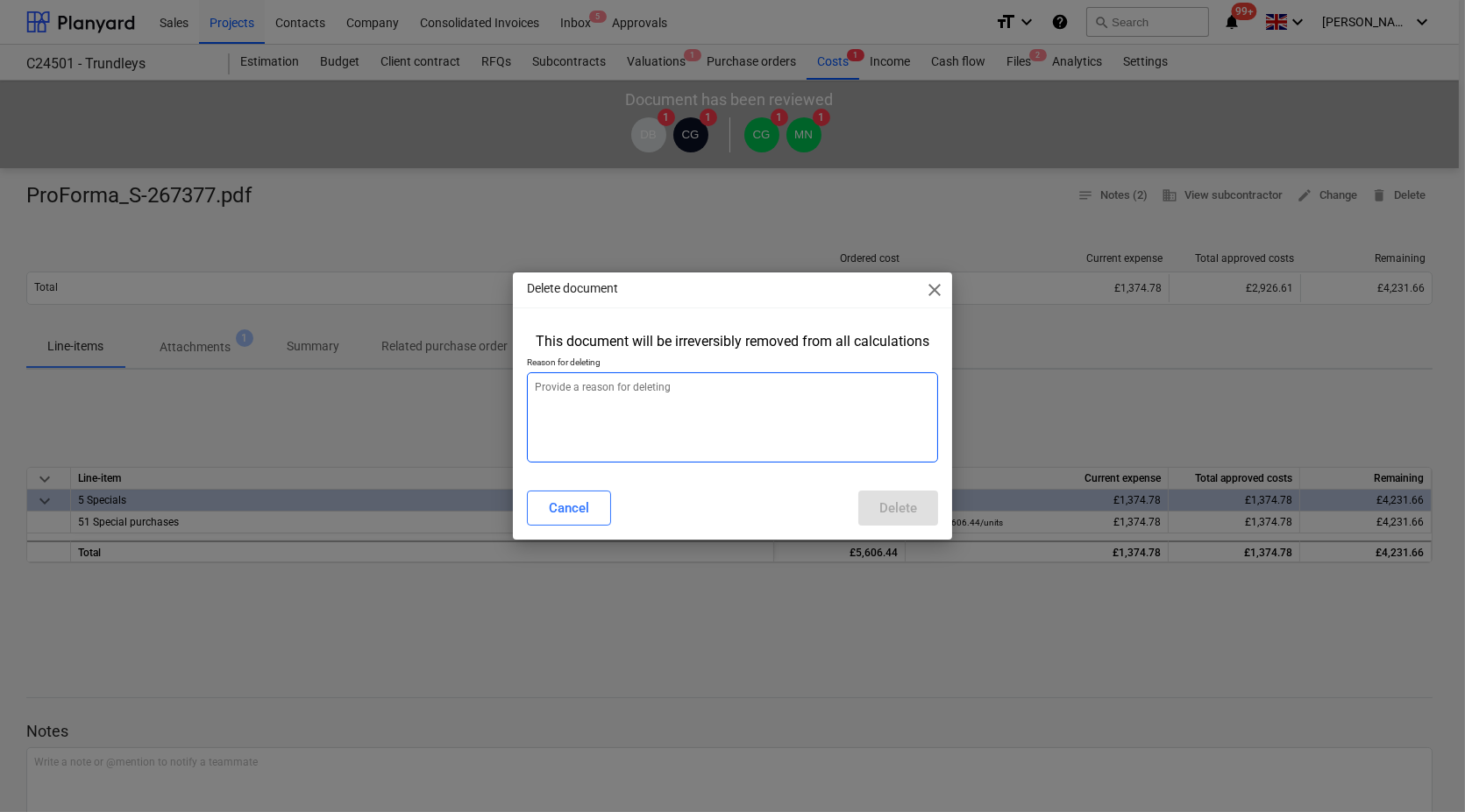
click at [547, 393] on textarea at bounding box center [732, 418] width 411 height 90
type textarea "x"
type textarea "P"
type textarea "x"
click at [905, 503] on div "Delete" at bounding box center [898, 508] width 38 height 23
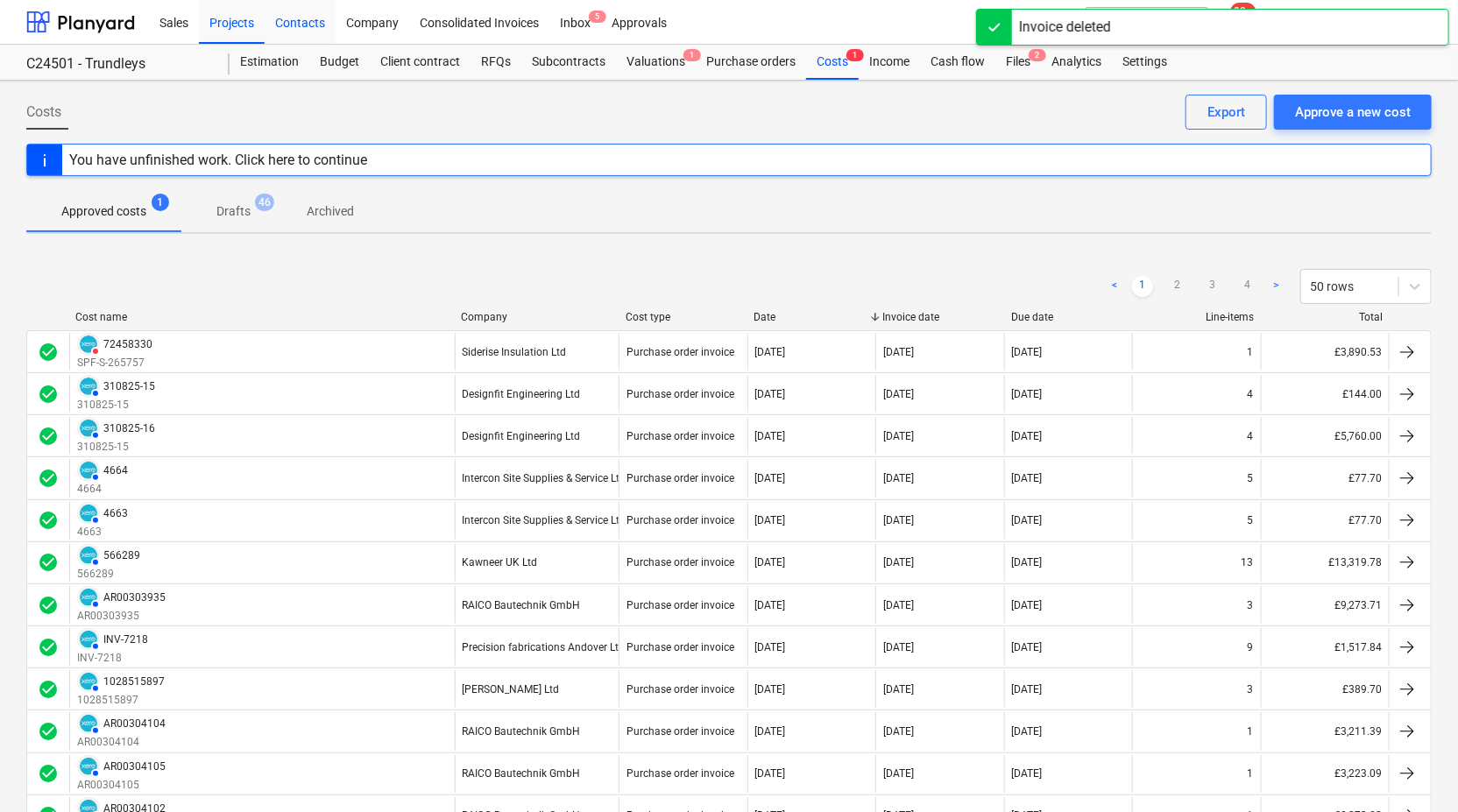
click at [294, 23] on div "Contacts" at bounding box center [300, 22] width 71 height 45
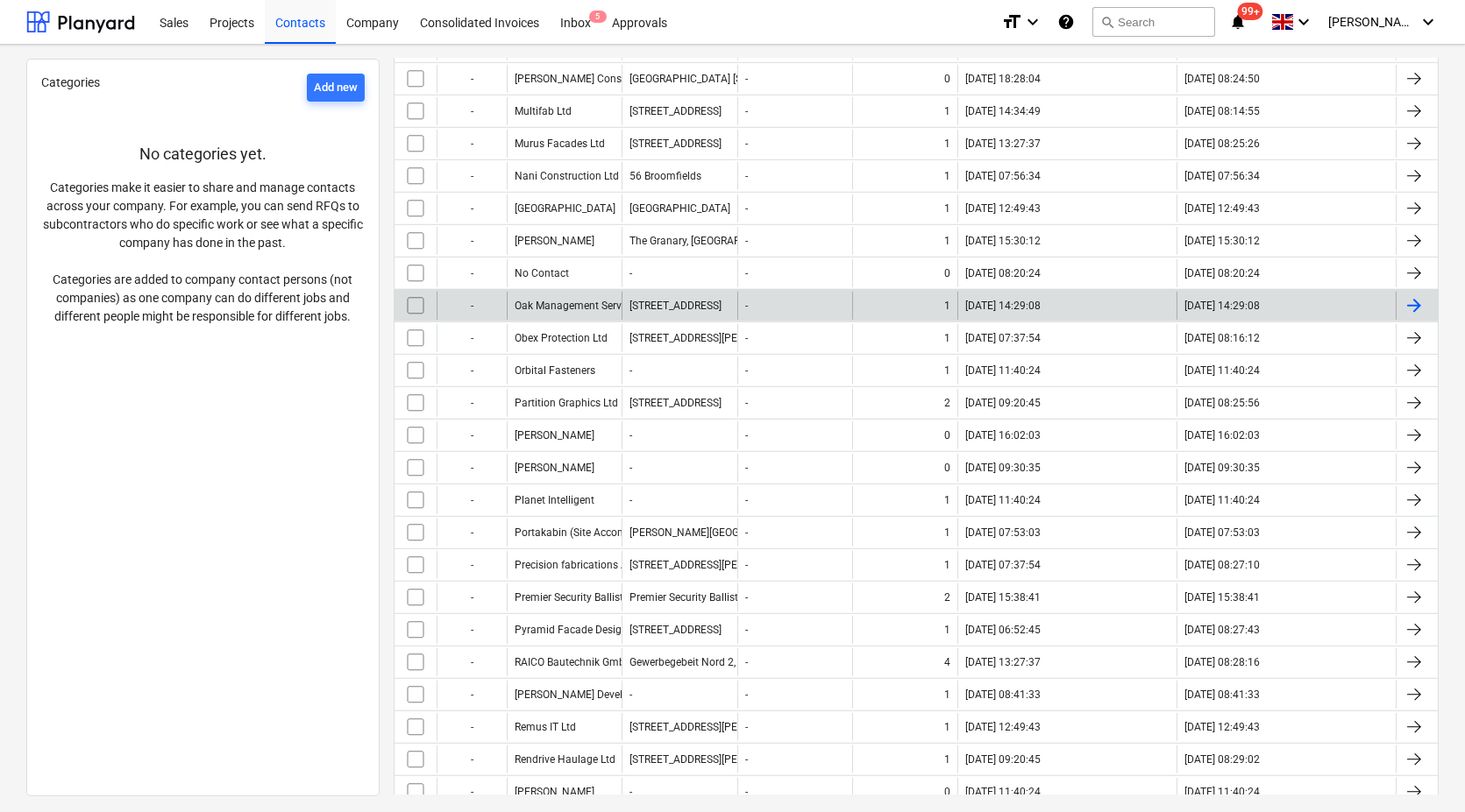
scroll to position [2628, 0]
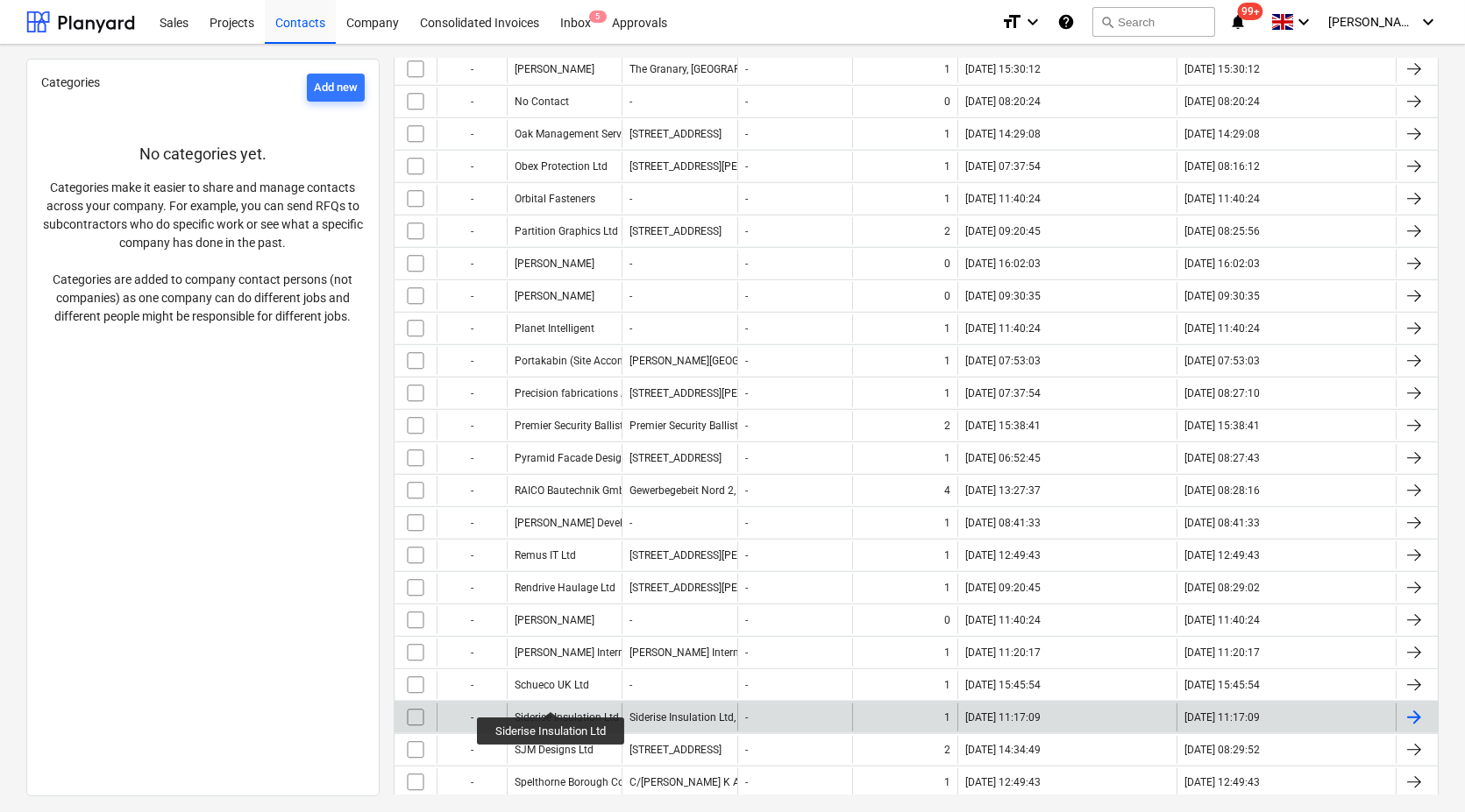
click at [551, 712] on div "Siderise Insulation Ltd" at bounding box center [566, 717] width 104 height 12
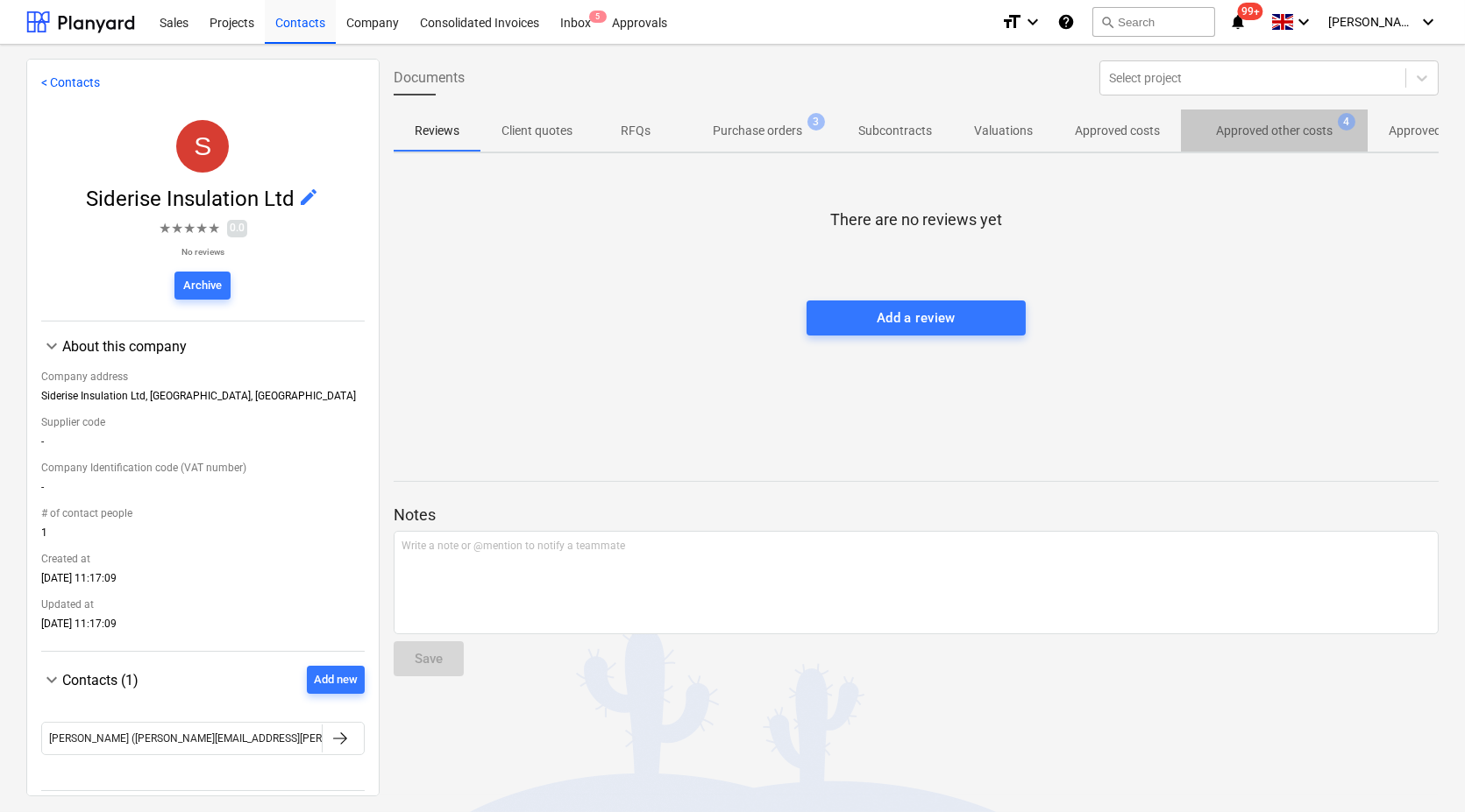
click at [1309, 129] on p "Approved other costs" at bounding box center [1274, 131] width 116 height 19
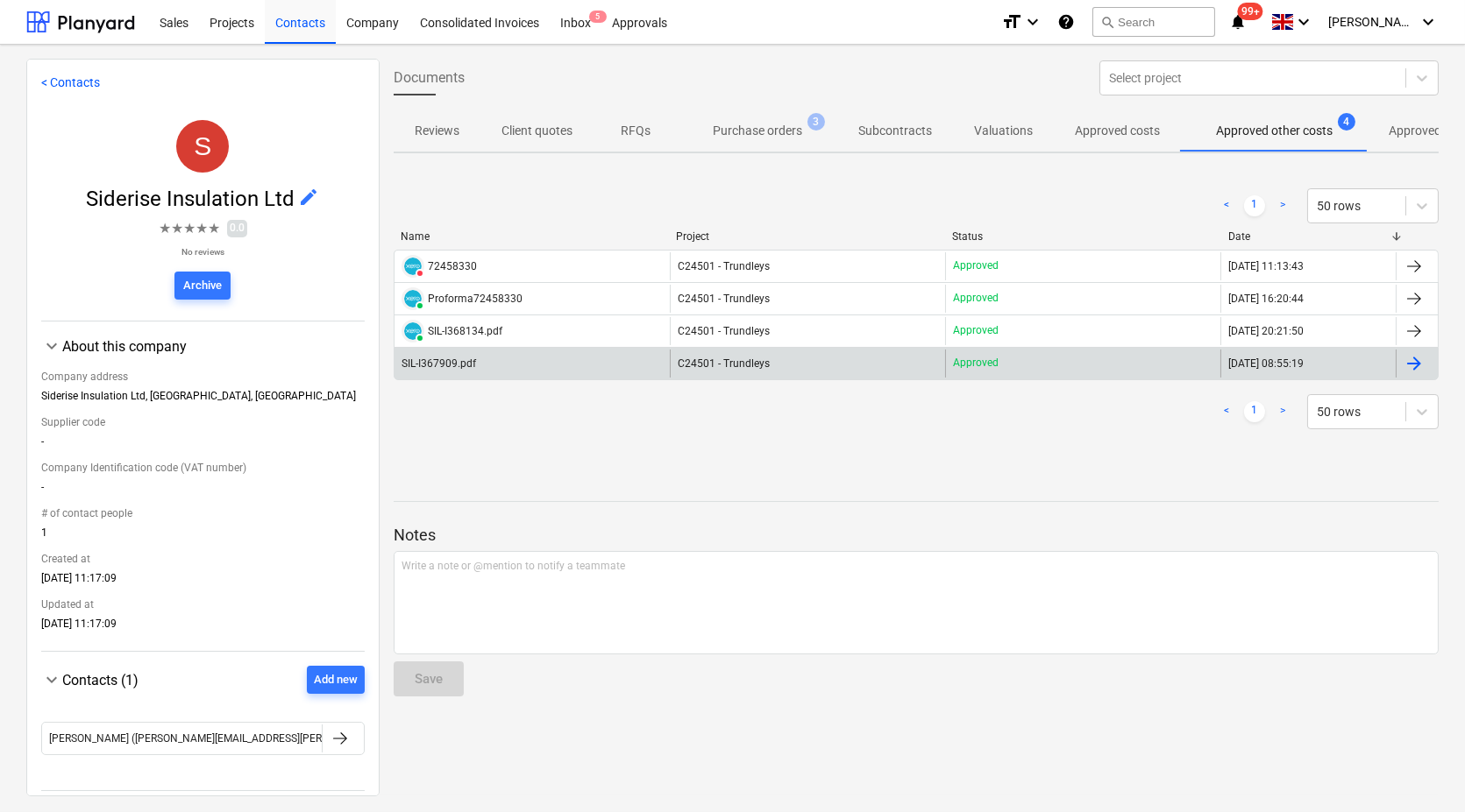
click at [528, 352] on div "SIL-I367909.pdf" at bounding box center [532, 363] width 275 height 28
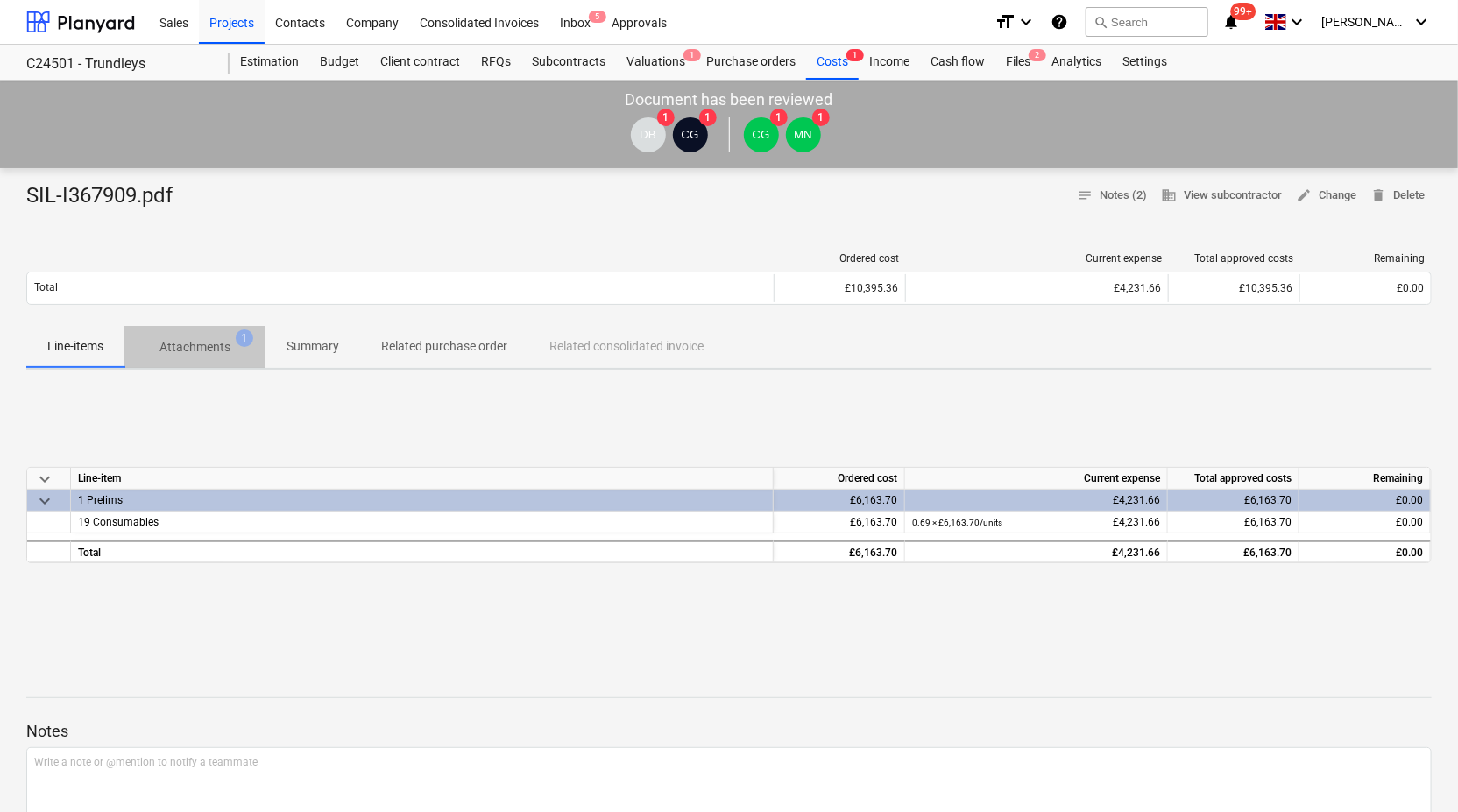
click at [232, 338] on span "Attachments 1" at bounding box center [194, 347] width 99 height 19
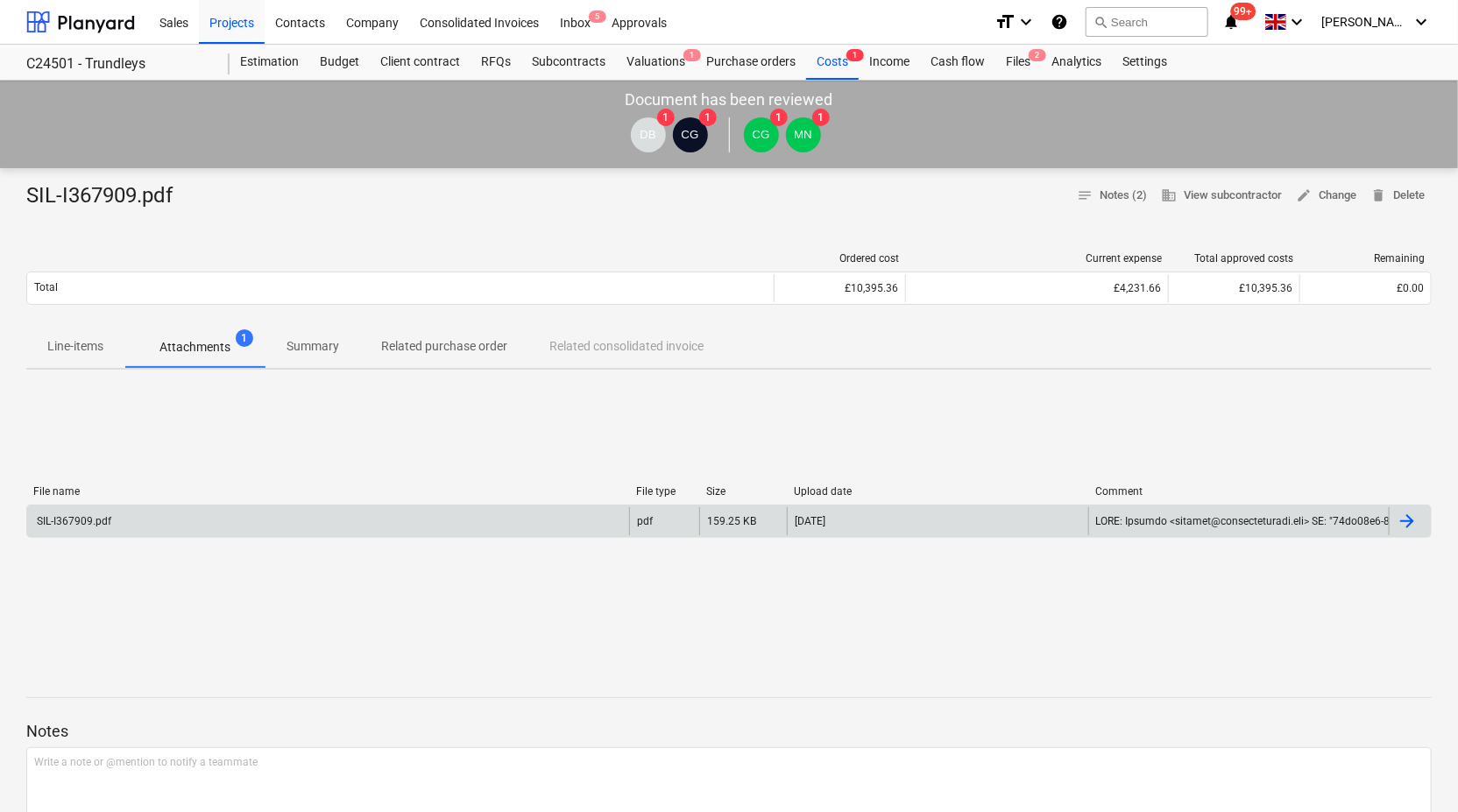
click at [134, 524] on div "SIL-I367909.pdf" at bounding box center [328, 521] width 602 height 28
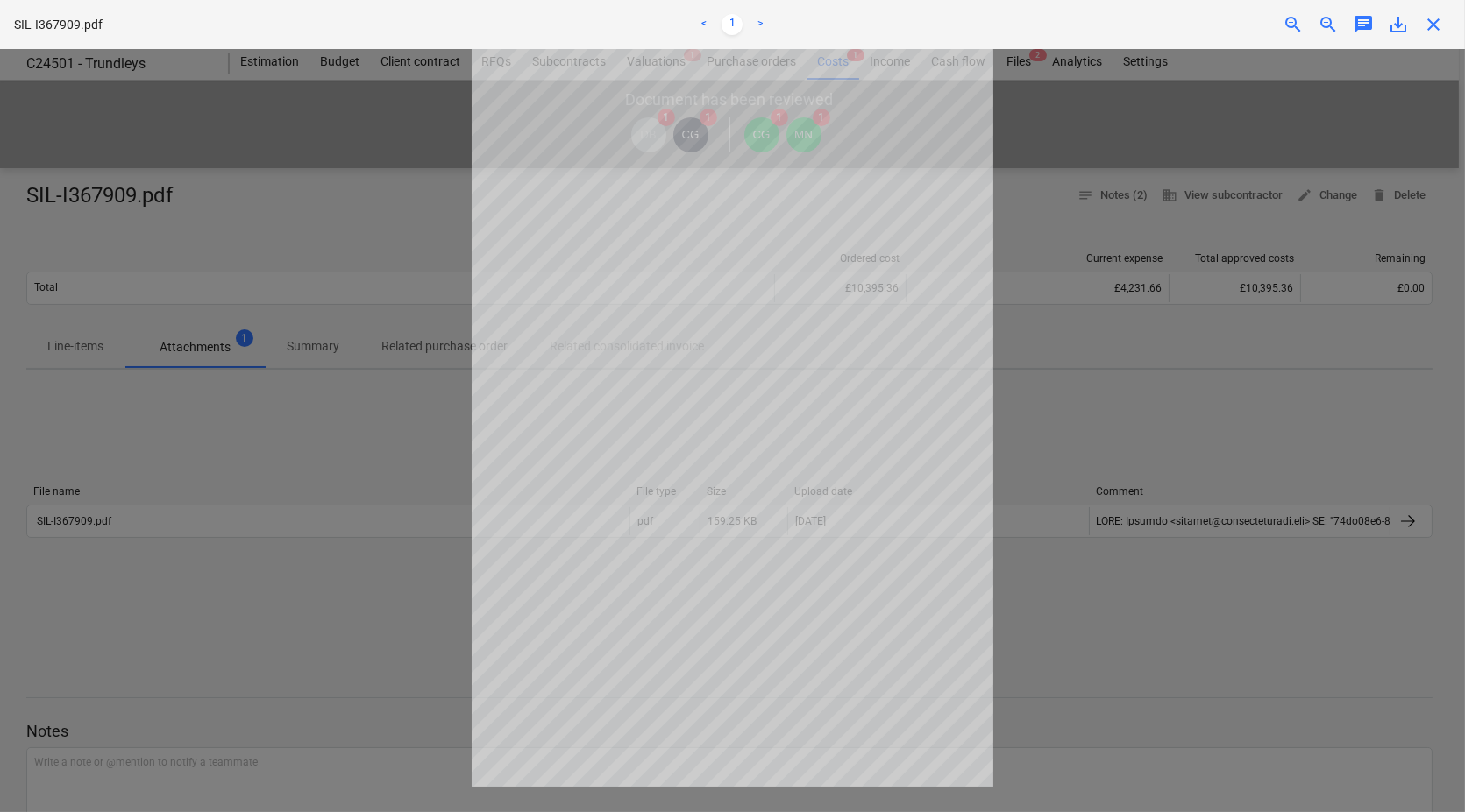
click at [1434, 31] on span "close" at bounding box center [1433, 24] width 21 height 21
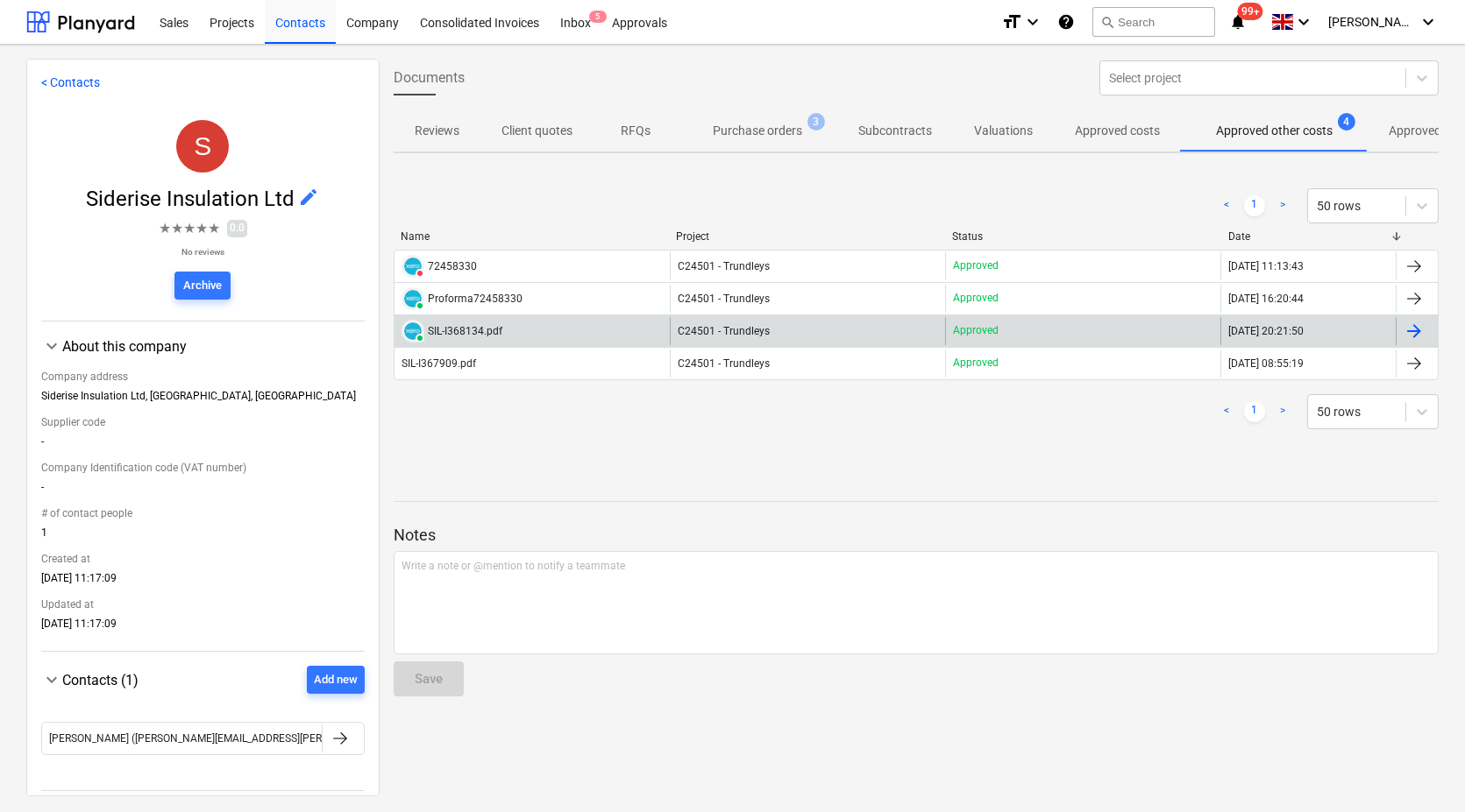
click at [510, 336] on div "PAID SIL-I368134.pdf" at bounding box center [532, 331] width 275 height 28
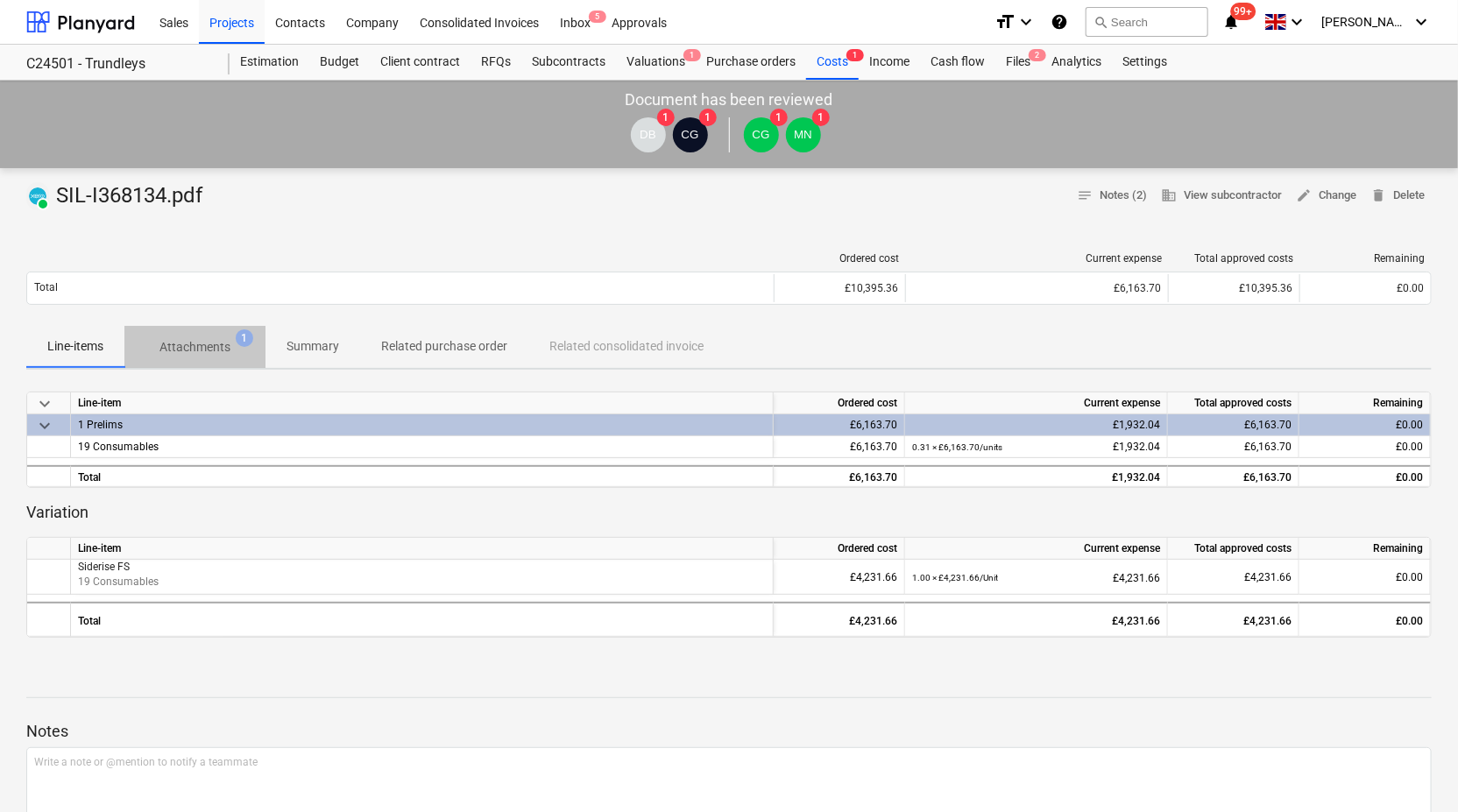
click at [192, 342] on p "Attachments" at bounding box center [195, 347] width 71 height 19
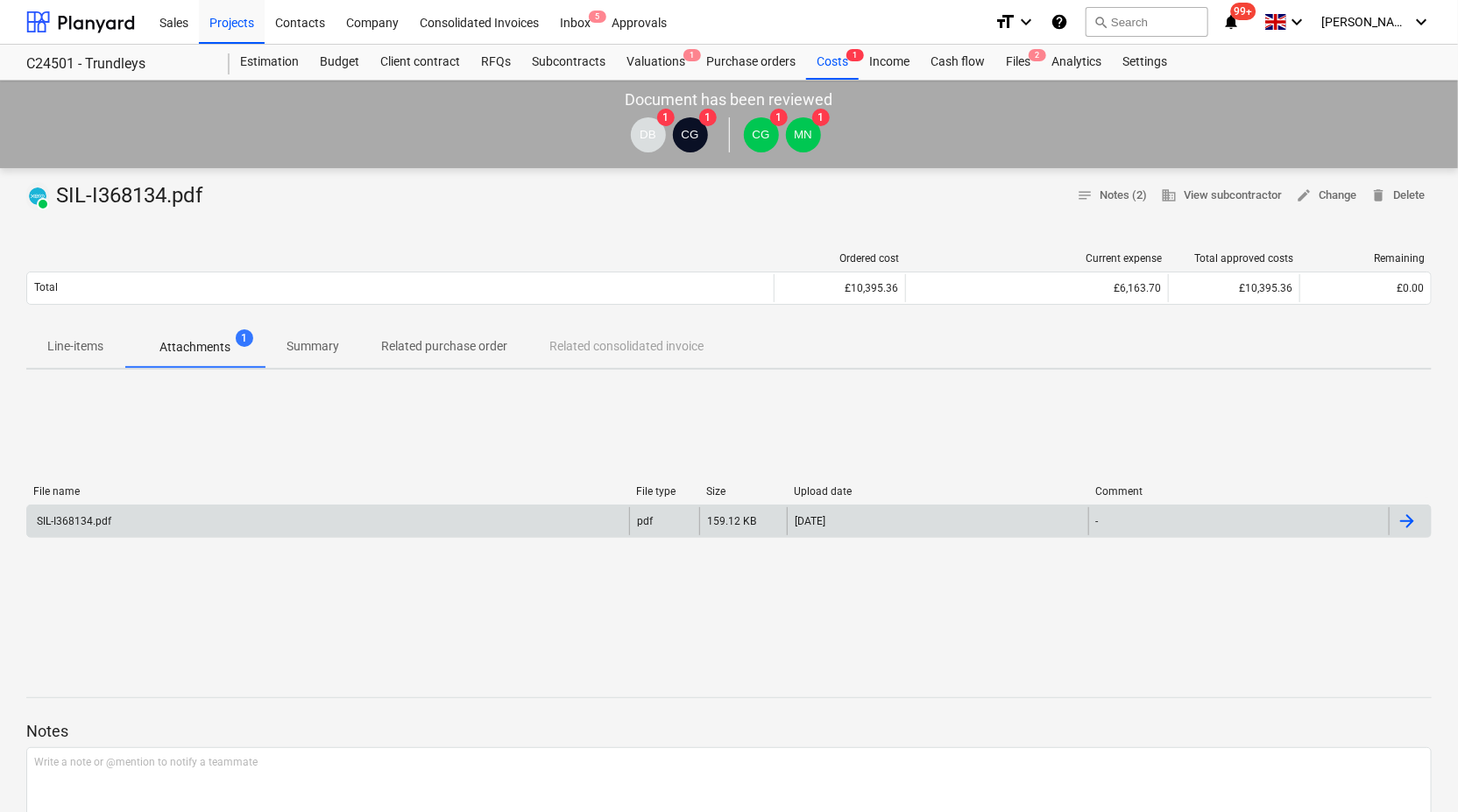
click at [96, 515] on div "SIL-I368134.pdf" at bounding box center [72, 521] width 77 height 12
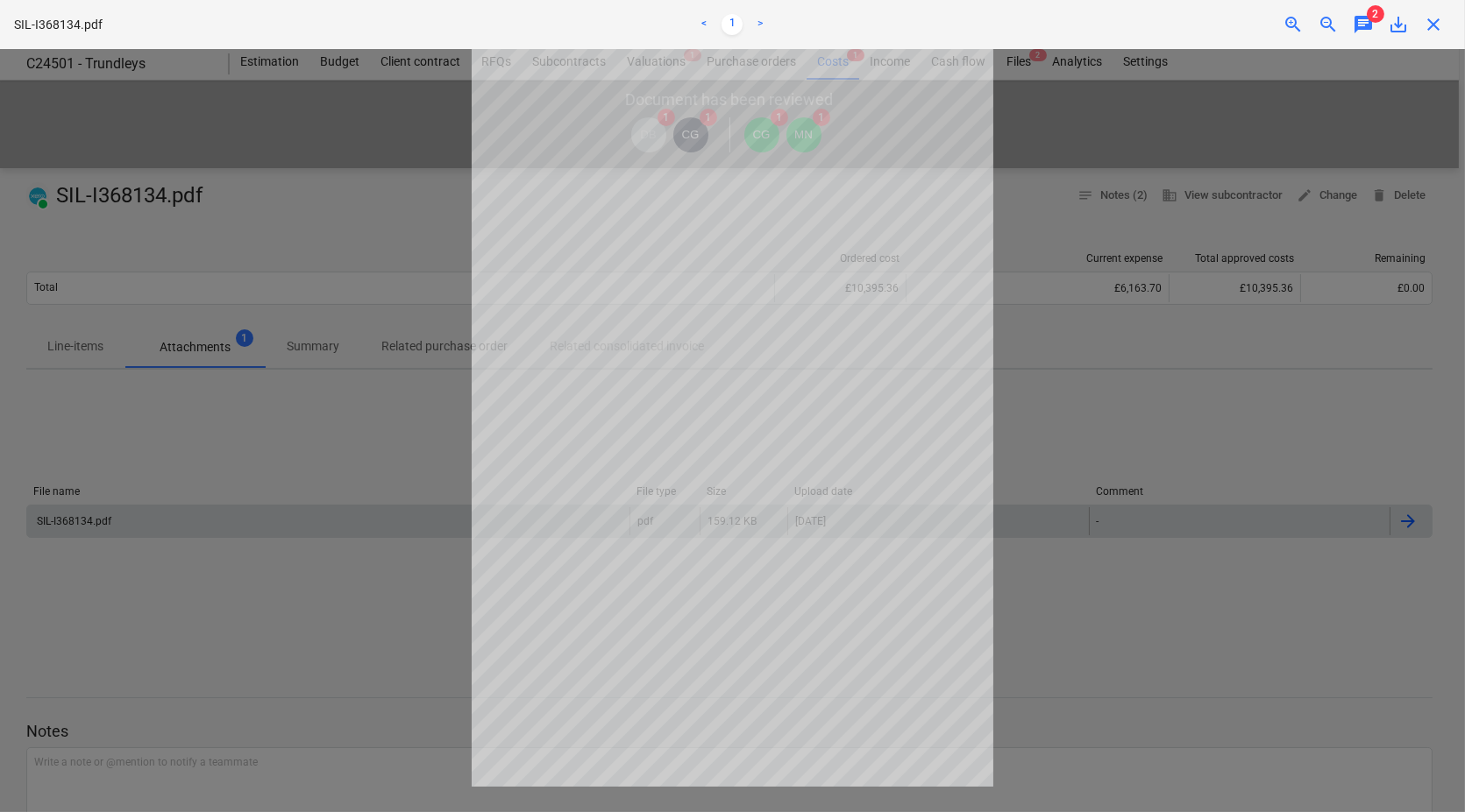
click at [1430, 23] on span "close" at bounding box center [1433, 24] width 21 height 21
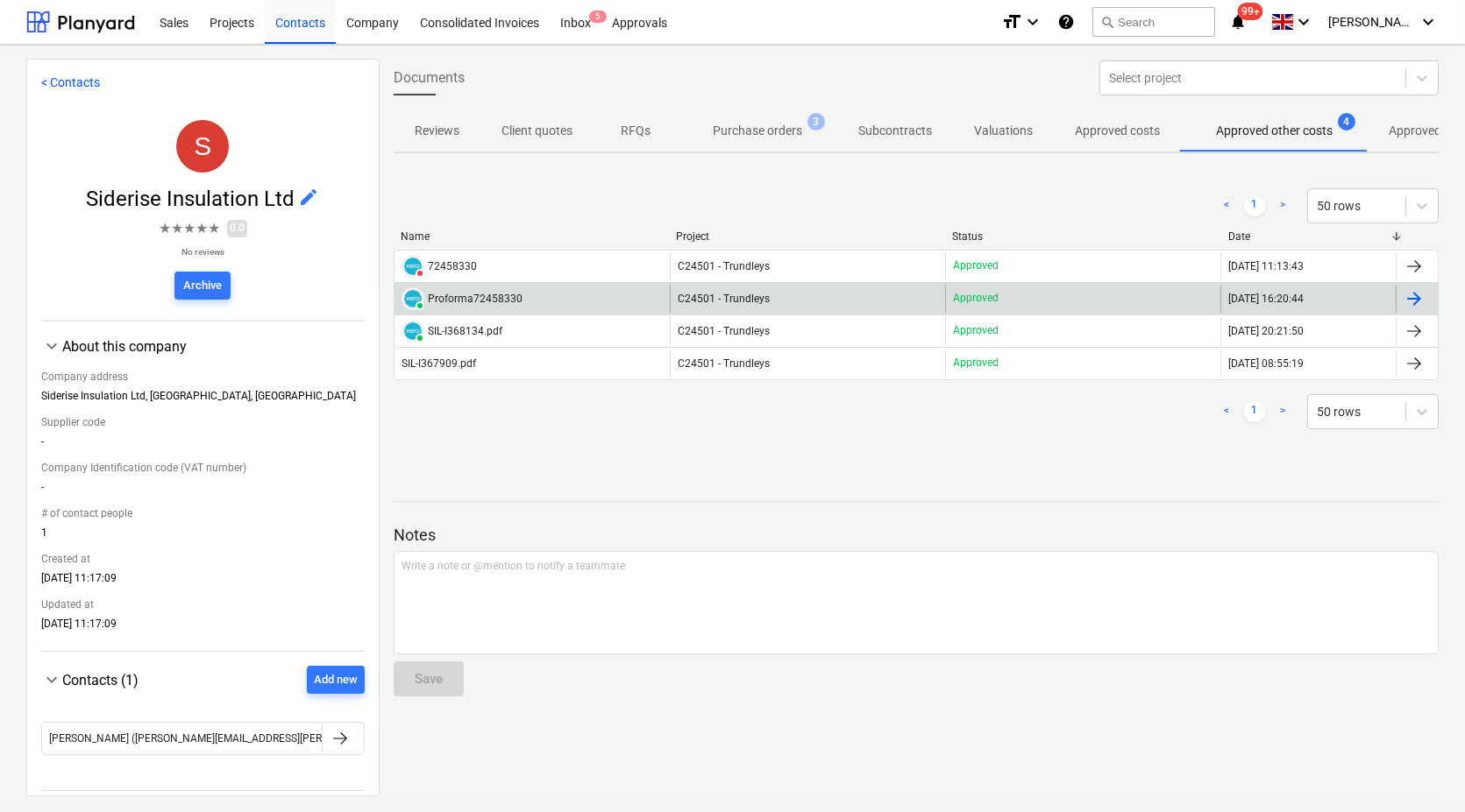
click at [525, 298] on div "PAID Proforma72458330" at bounding box center [532, 299] width 275 height 28
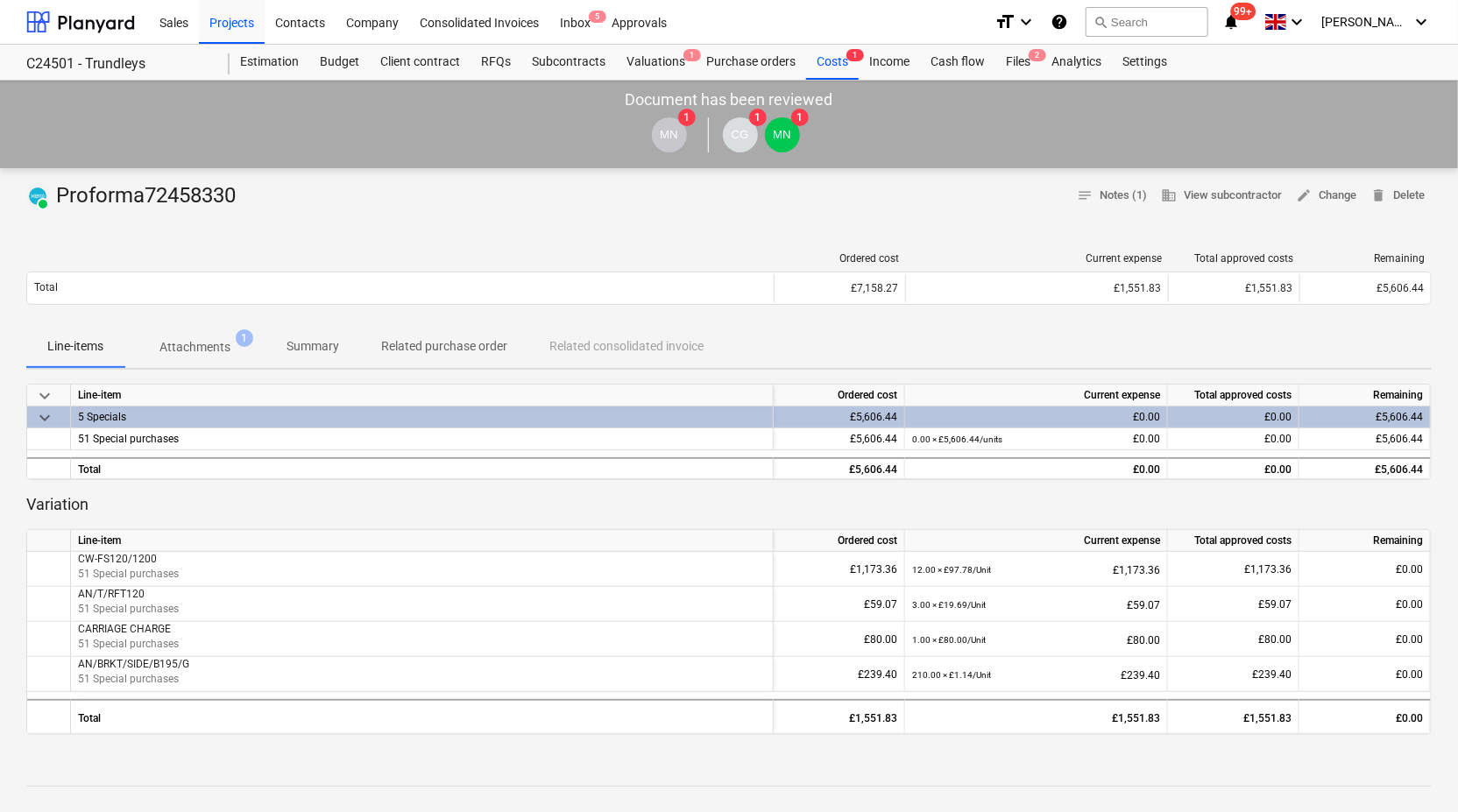
click at [202, 342] on p "Attachments" at bounding box center [195, 347] width 71 height 19
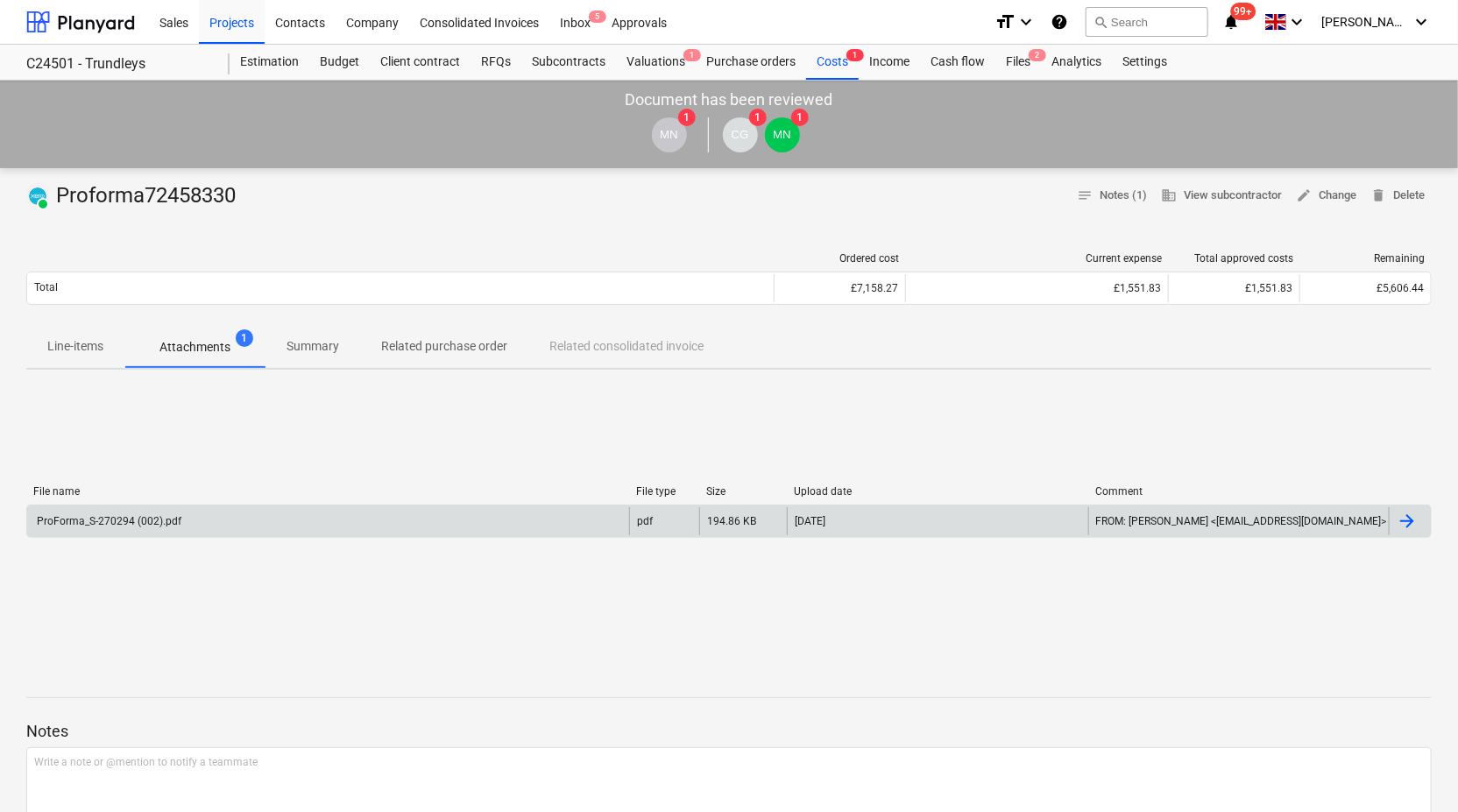
click at [123, 520] on div "ProForma_S-270294 (002).pdf" at bounding box center [107, 521] width 147 height 12
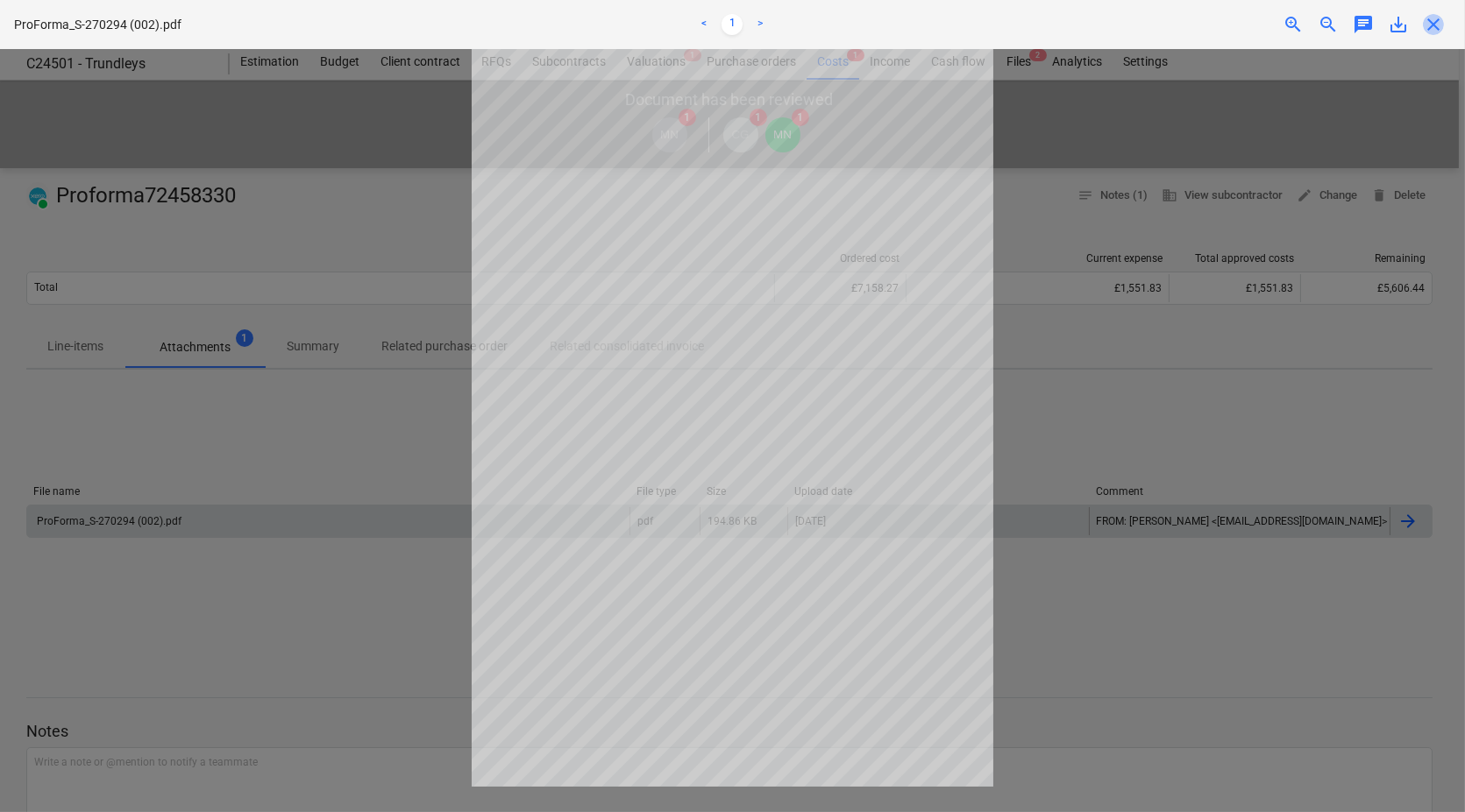
click at [1437, 28] on span "close" at bounding box center [1433, 24] width 21 height 21
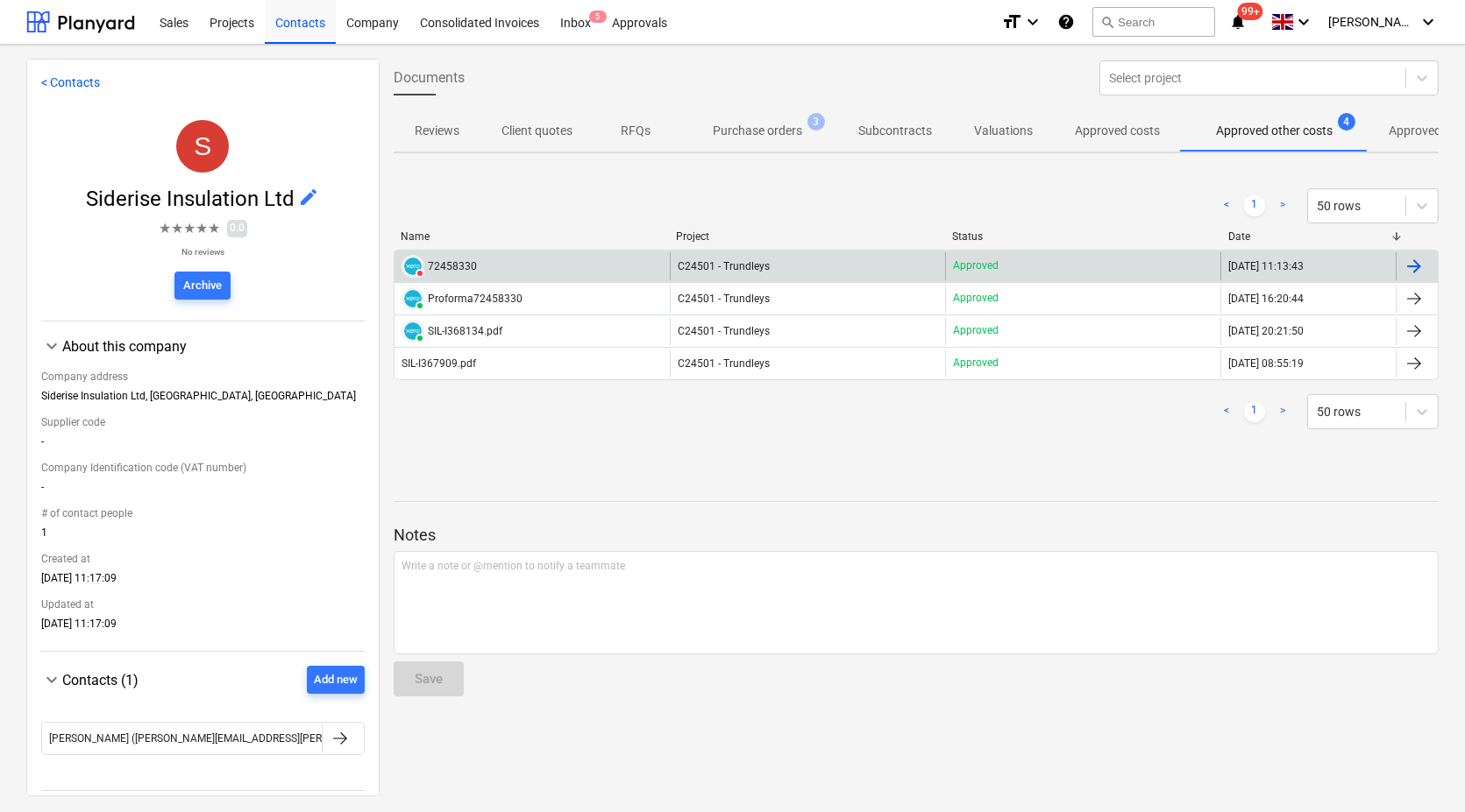
click at [490, 271] on div "VOIDED 72458330" at bounding box center [532, 267] width 275 height 28
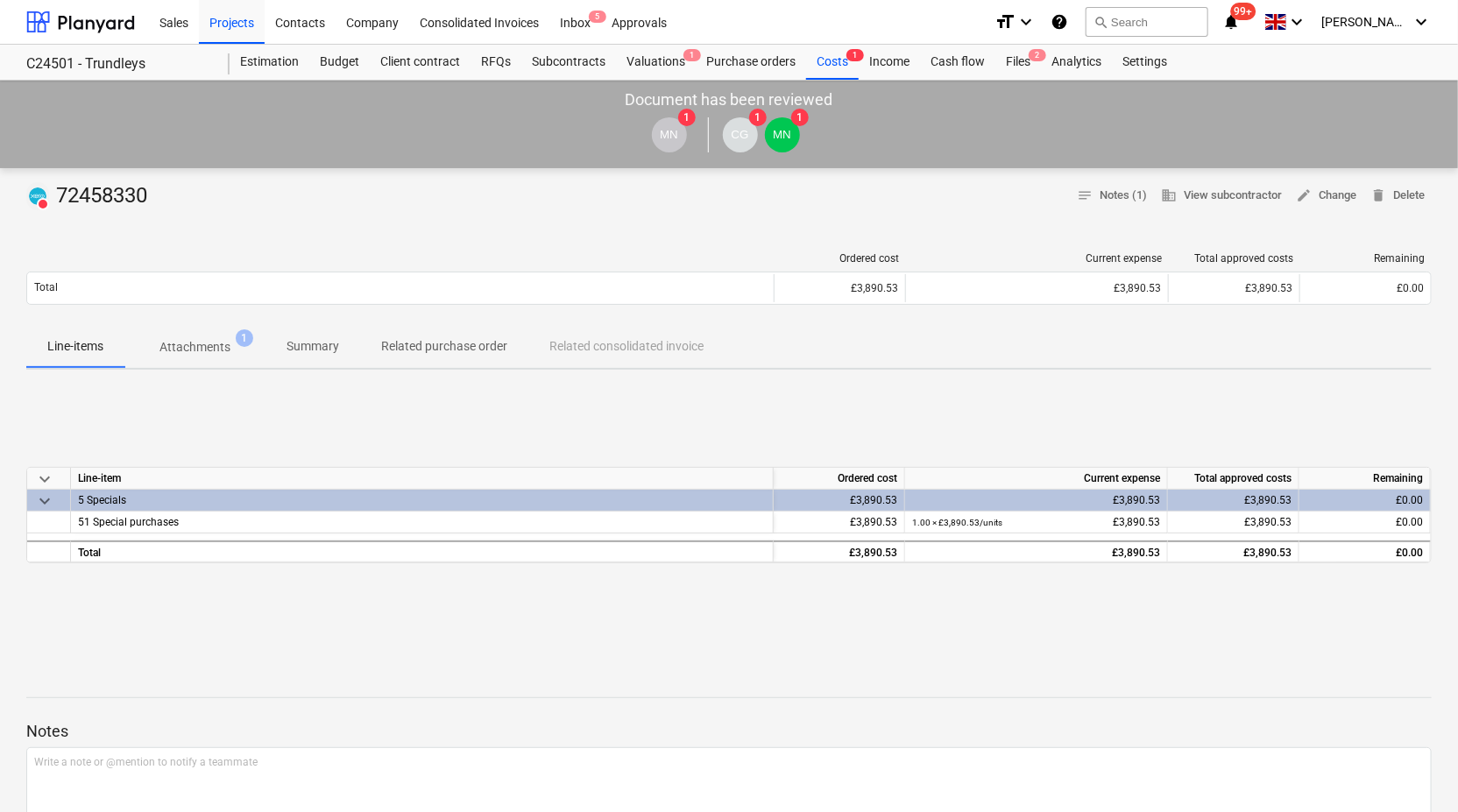
click at [204, 351] on p "Attachments" at bounding box center [195, 347] width 71 height 19
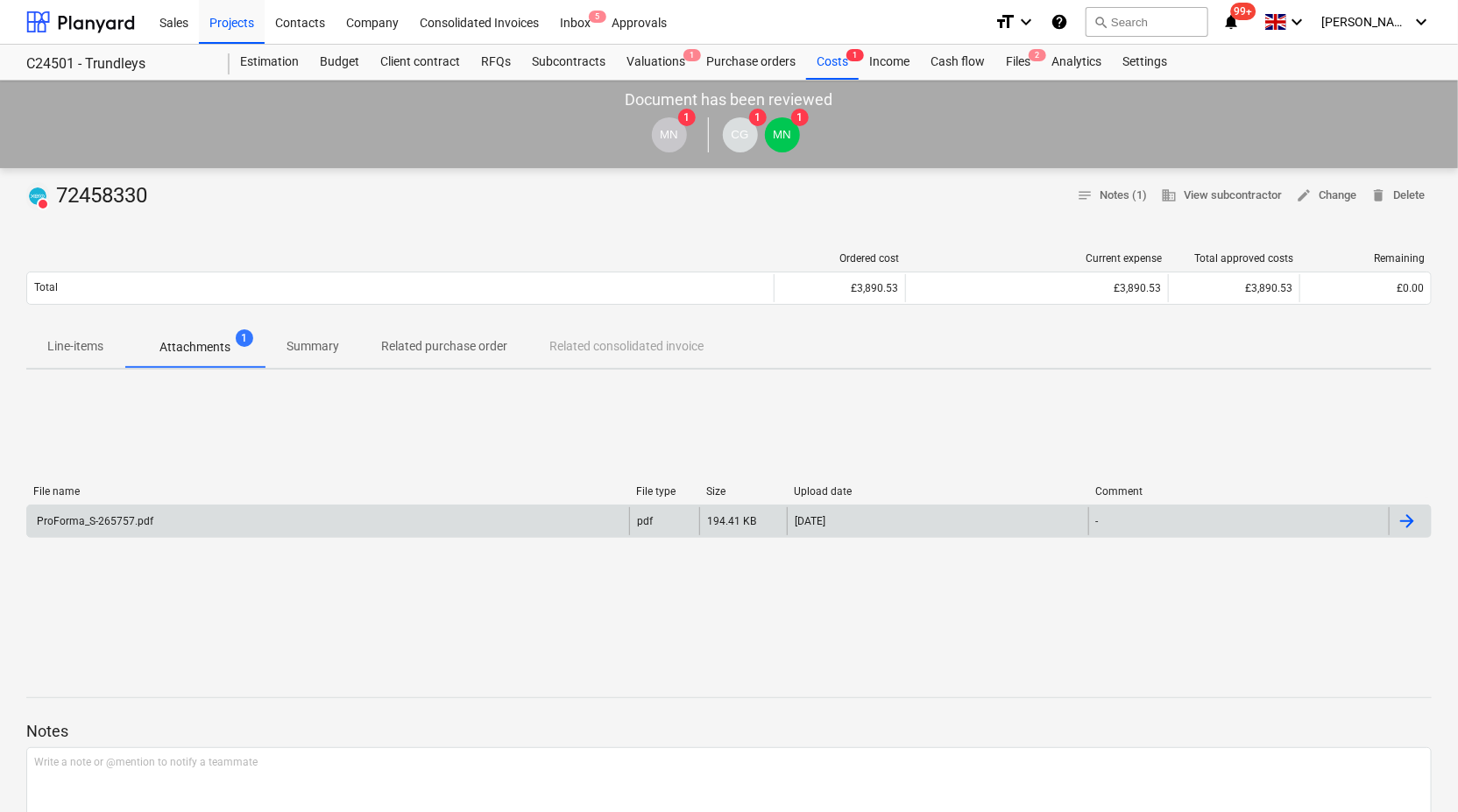
click at [151, 514] on div "ProForma_S-265757.pdf" at bounding box center [328, 521] width 602 height 28
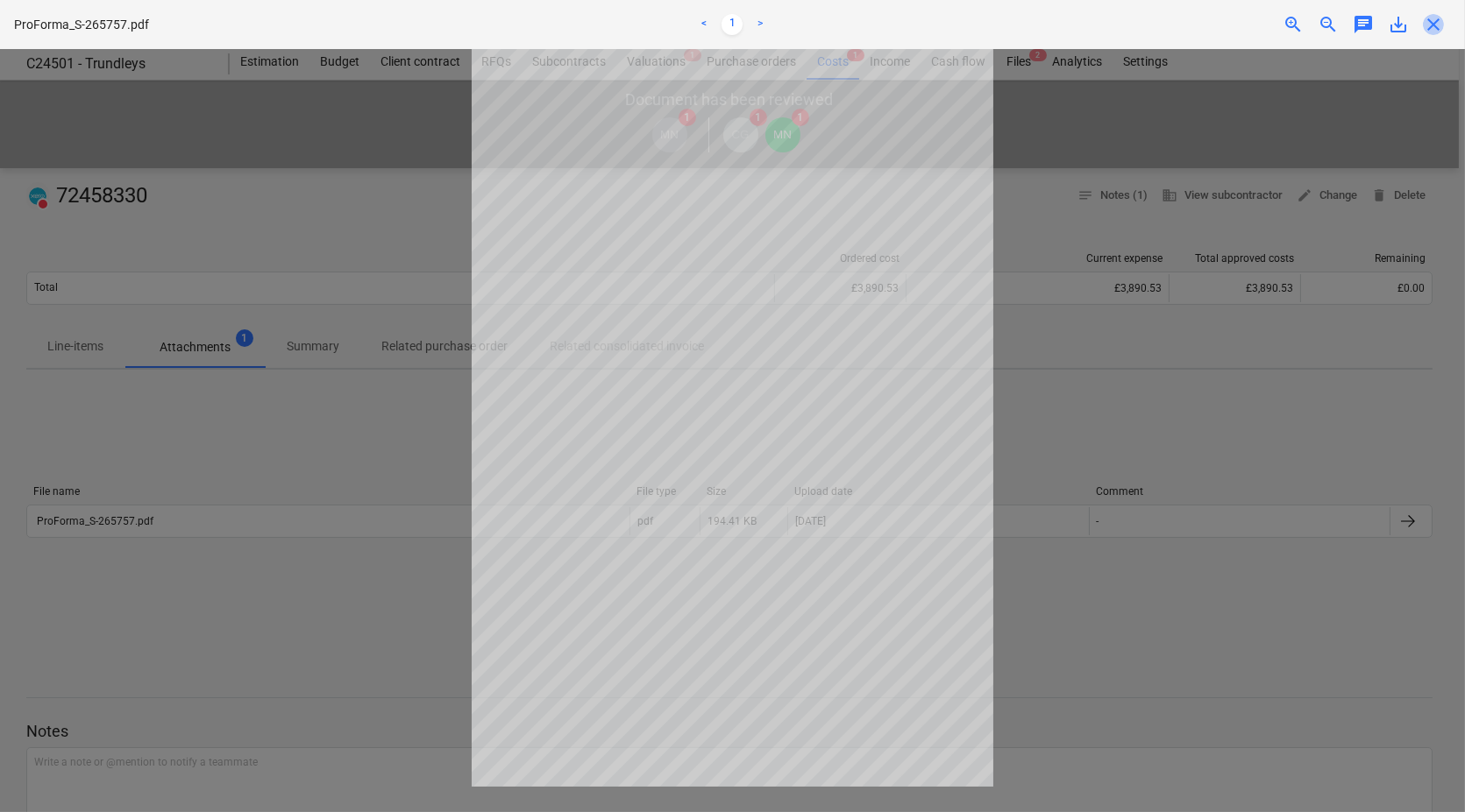
click at [1431, 27] on span "close" at bounding box center [1433, 24] width 21 height 21
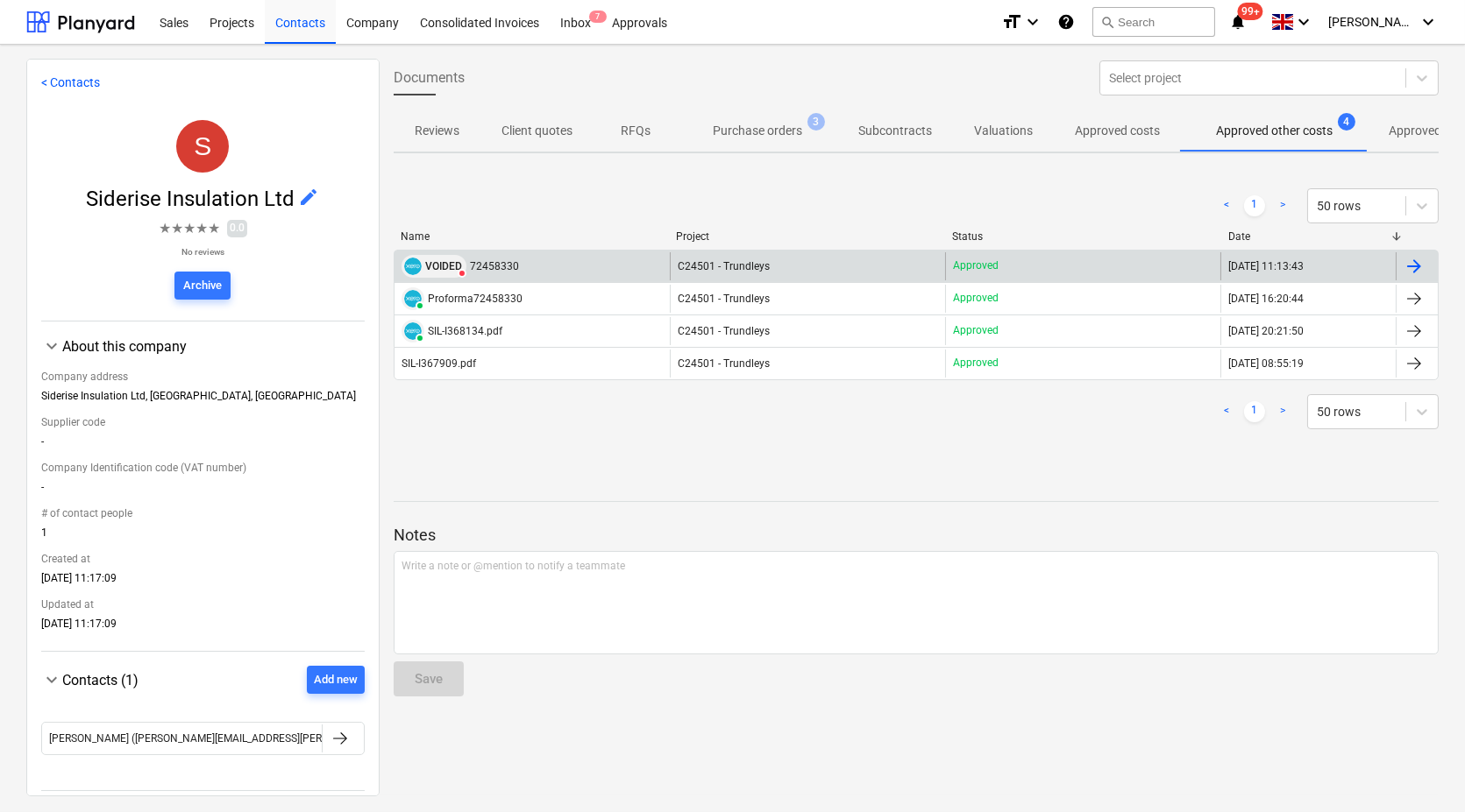
click at [440, 266] on span "VOIDED" at bounding box center [443, 266] width 37 height 10
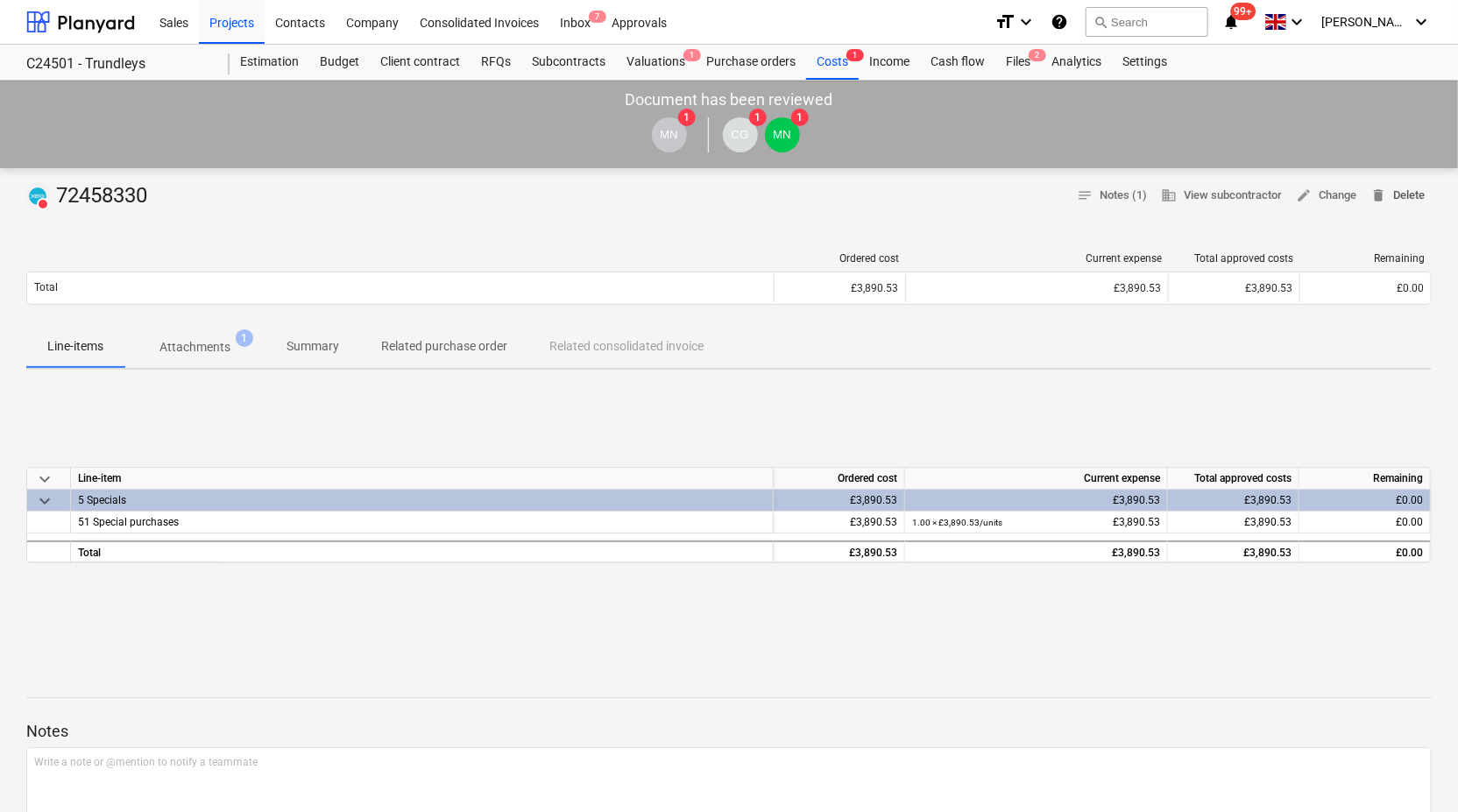
click at [1406, 195] on span "delete Delete" at bounding box center [1398, 195] width 54 height 20
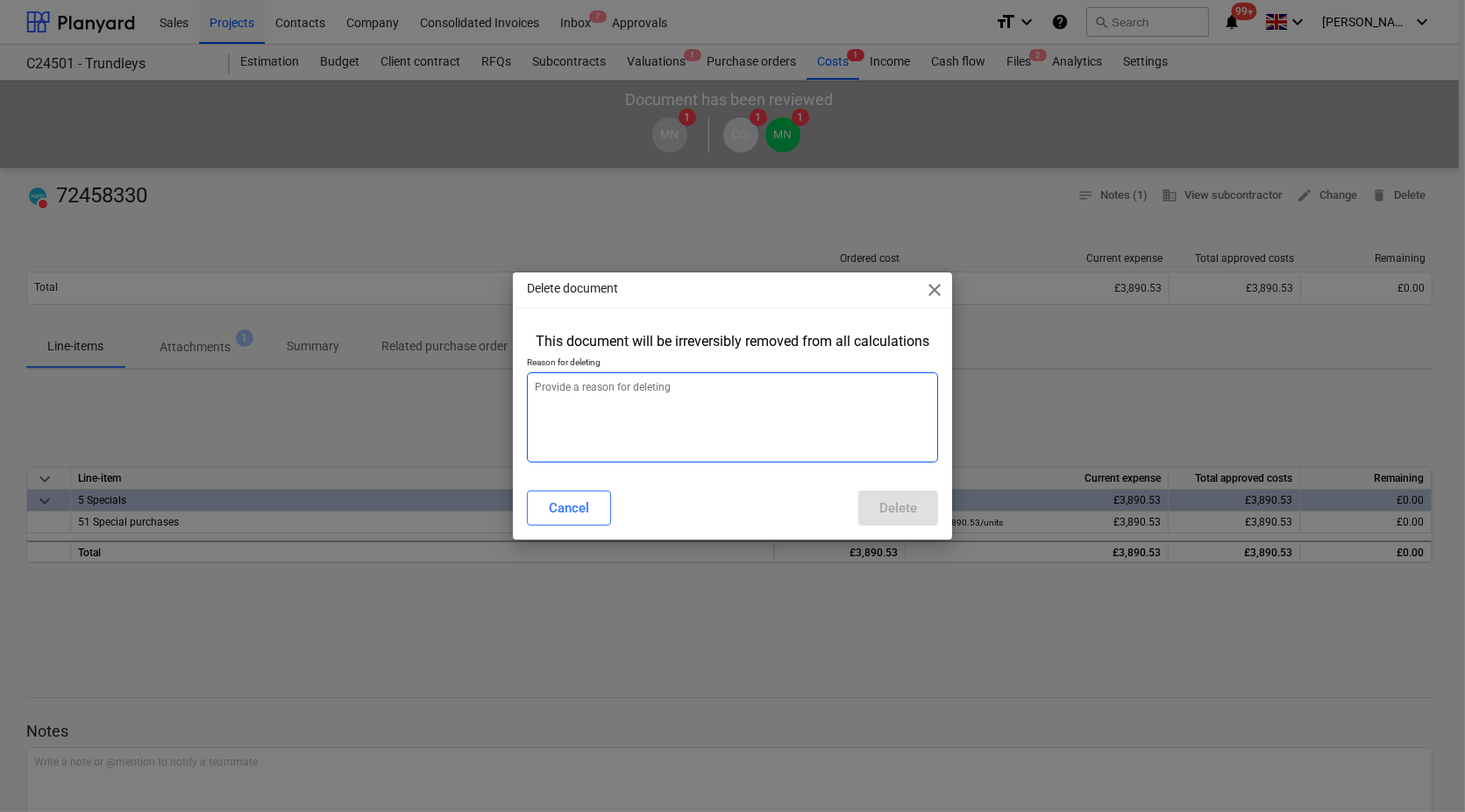
click at [588, 409] on textarea at bounding box center [732, 418] width 411 height 90
click at [908, 515] on div "Delete" at bounding box center [898, 508] width 38 height 23
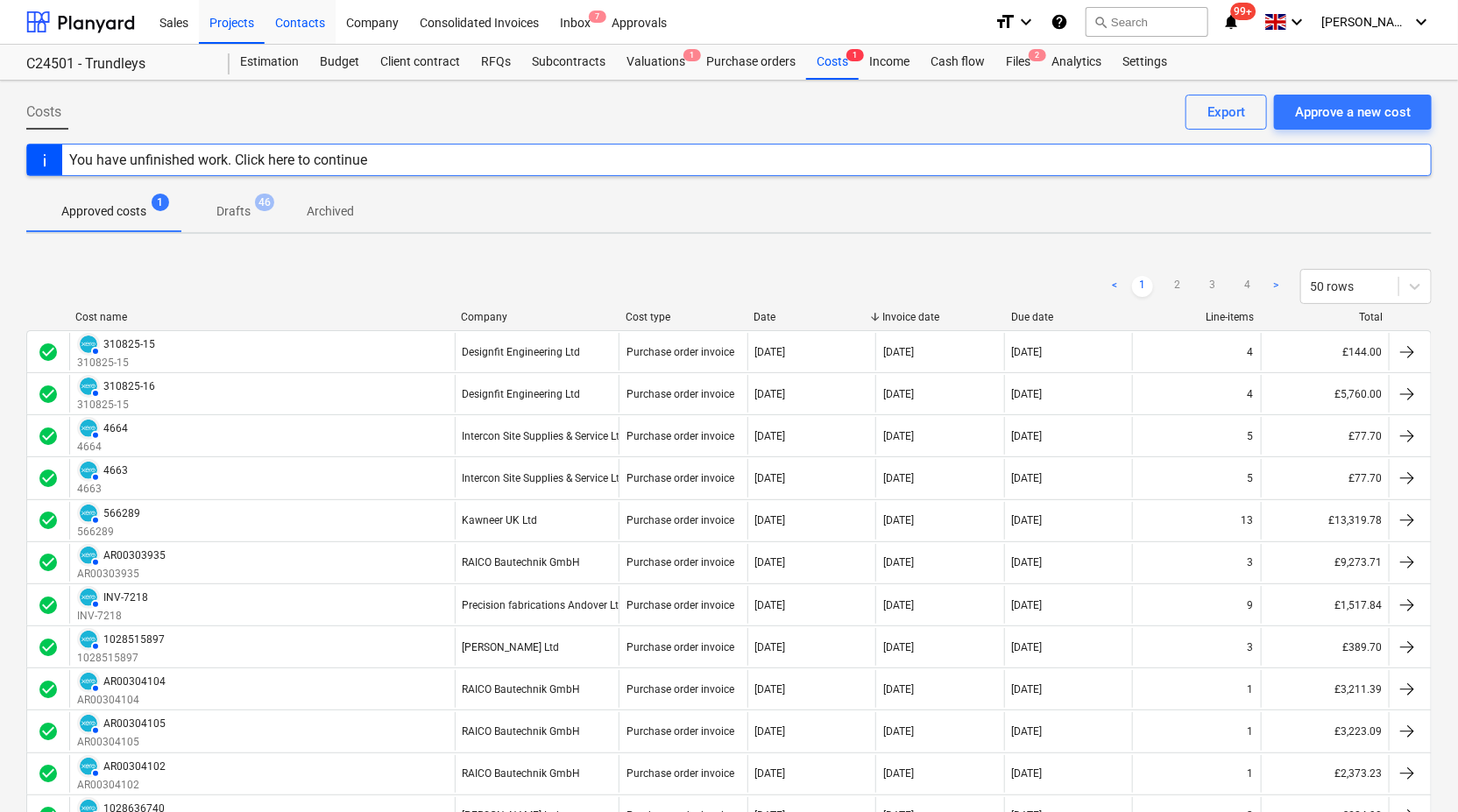
click at [313, 19] on div "Contacts" at bounding box center [300, 22] width 71 height 45
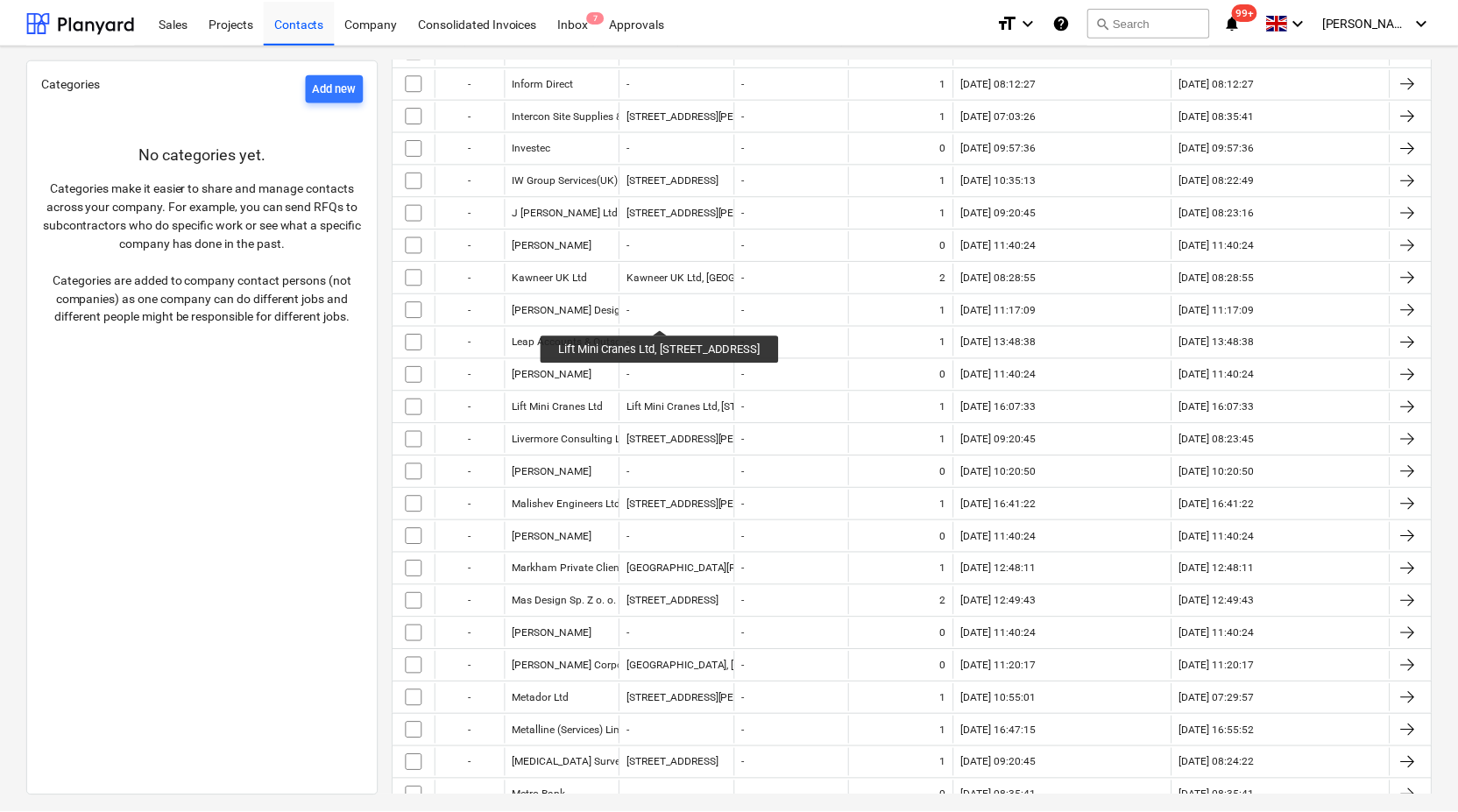
scroll to position [1753, 0]
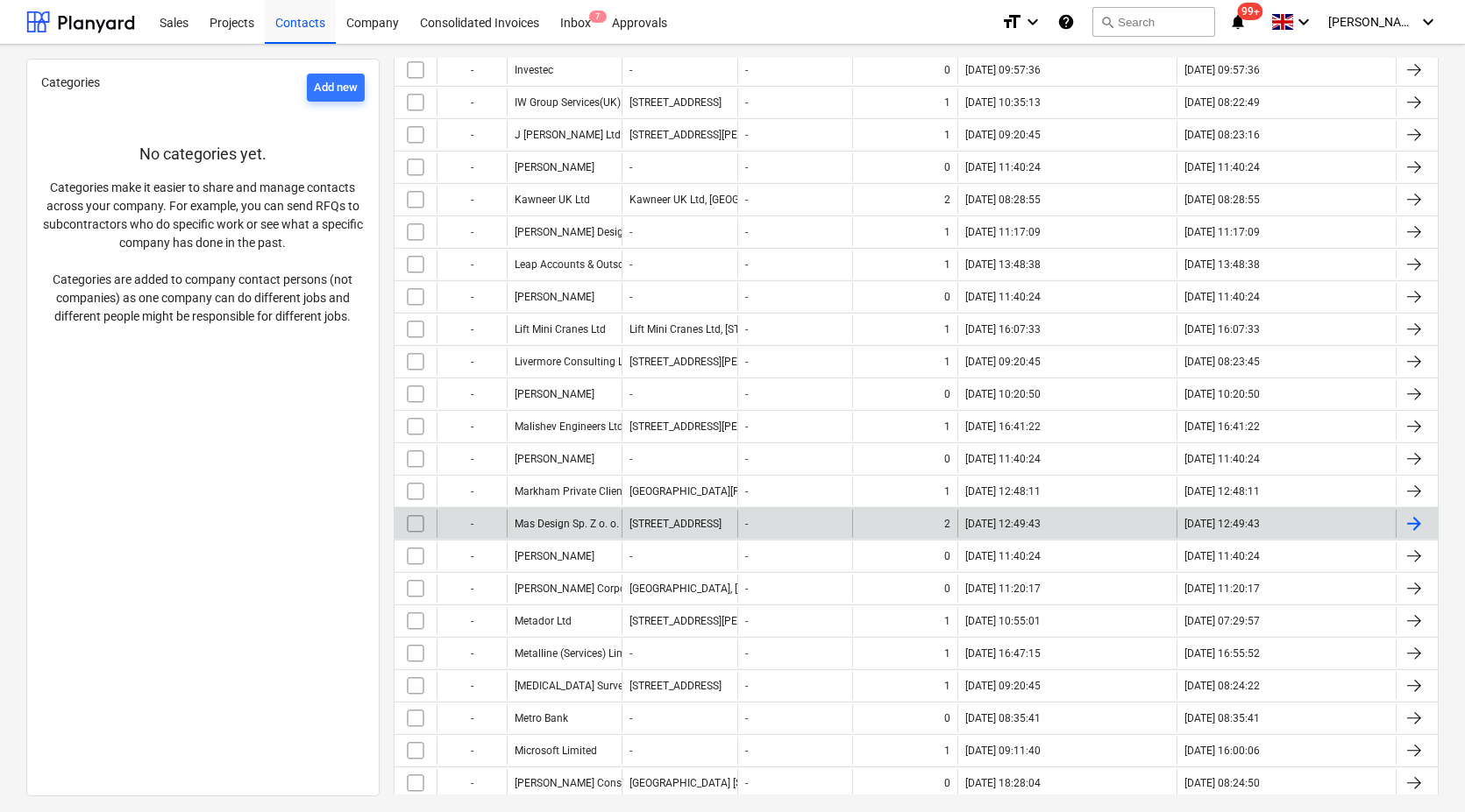
click at [566, 515] on div "Mas Design Sp. Z o. o." at bounding box center [563, 524] width 115 height 28
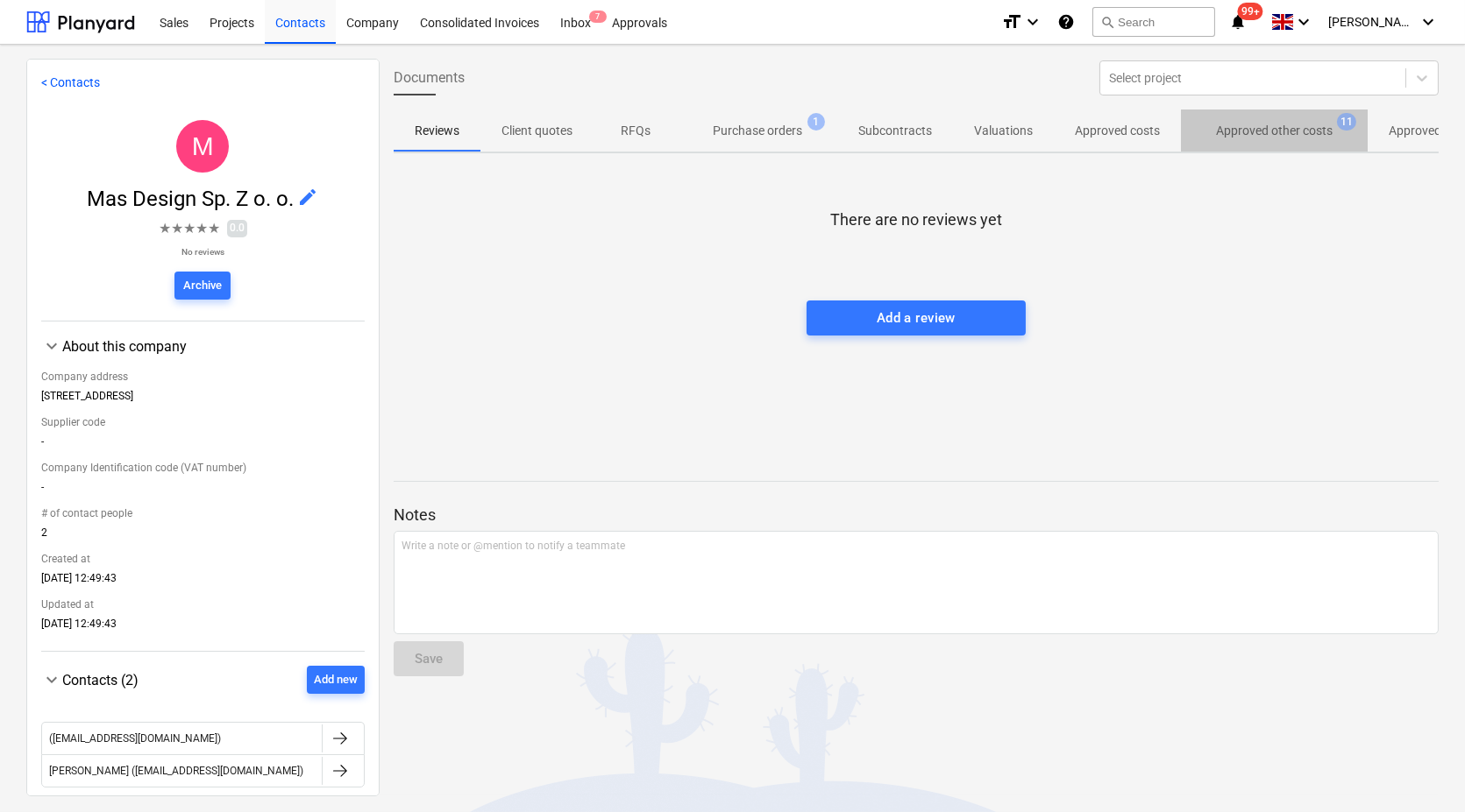
click at [1261, 129] on p "Approved other costs" at bounding box center [1274, 131] width 116 height 19
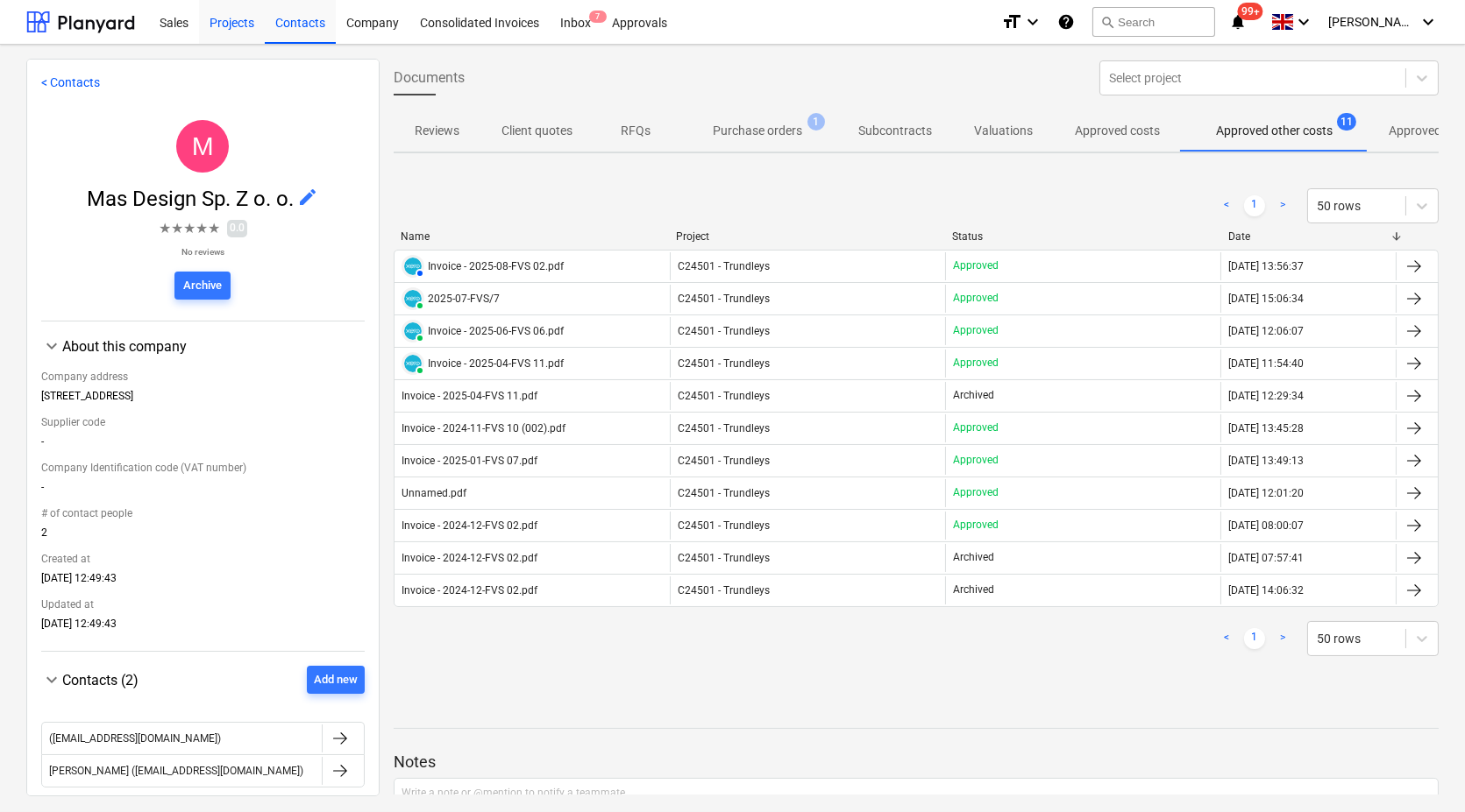
click at [232, 23] on div "Projects" at bounding box center [232, 22] width 66 height 45
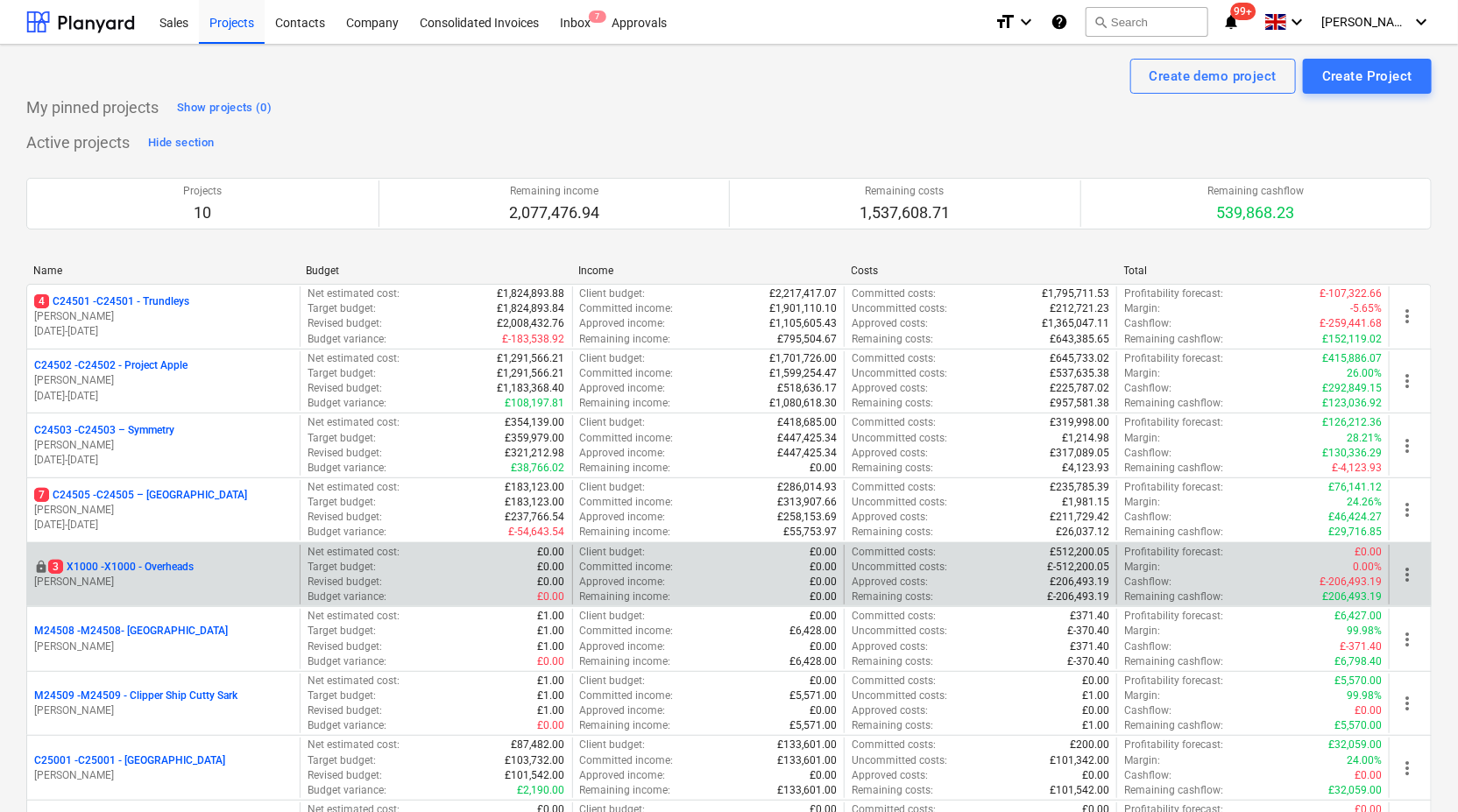
click at [127, 570] on p "3 X1000 - X1000 - Overheads" at bounding box center [120, 567] width 146 height 15
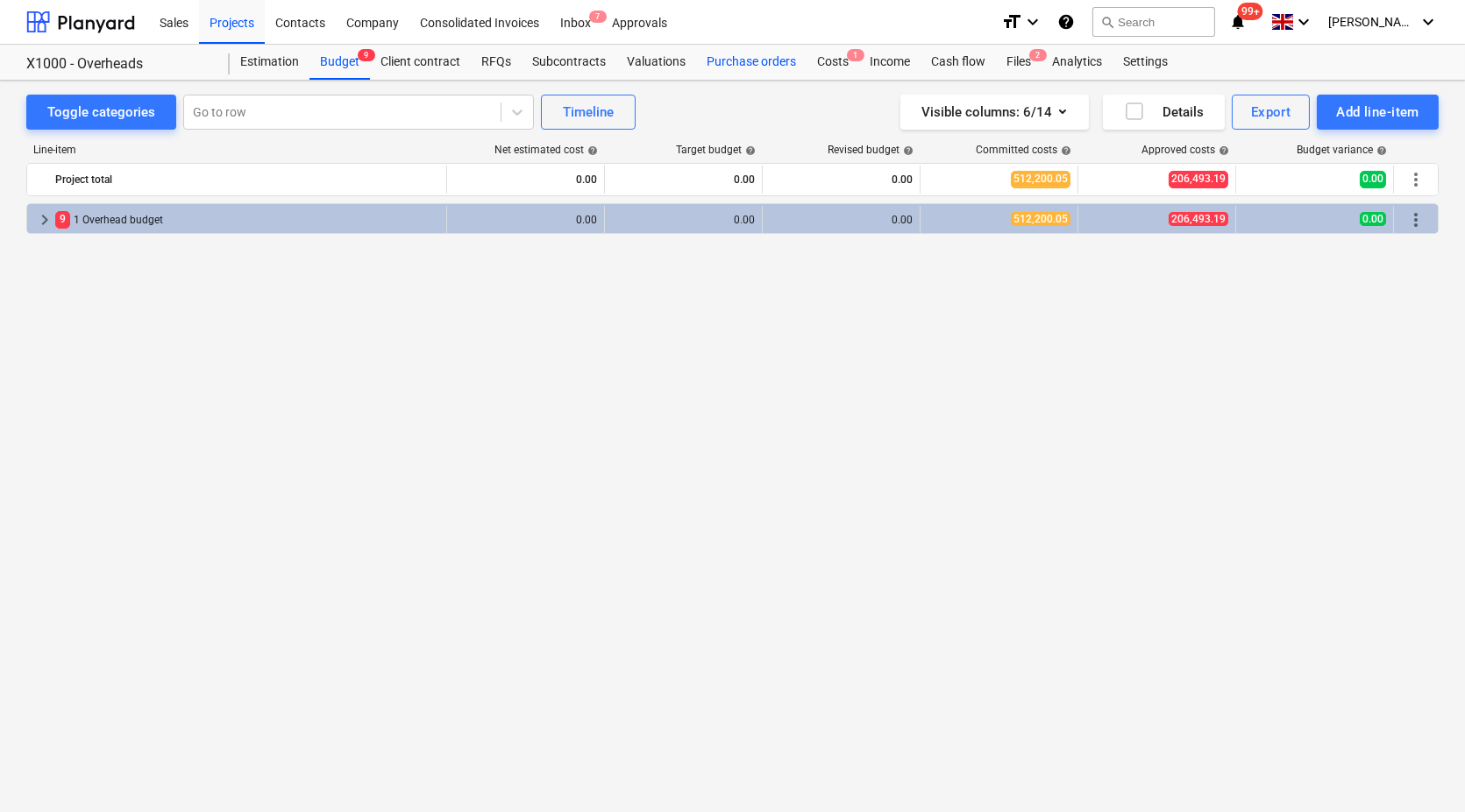
click at [746, 59] on div "Purchase orders" at bounding box center [751, 62] width 111 height 35
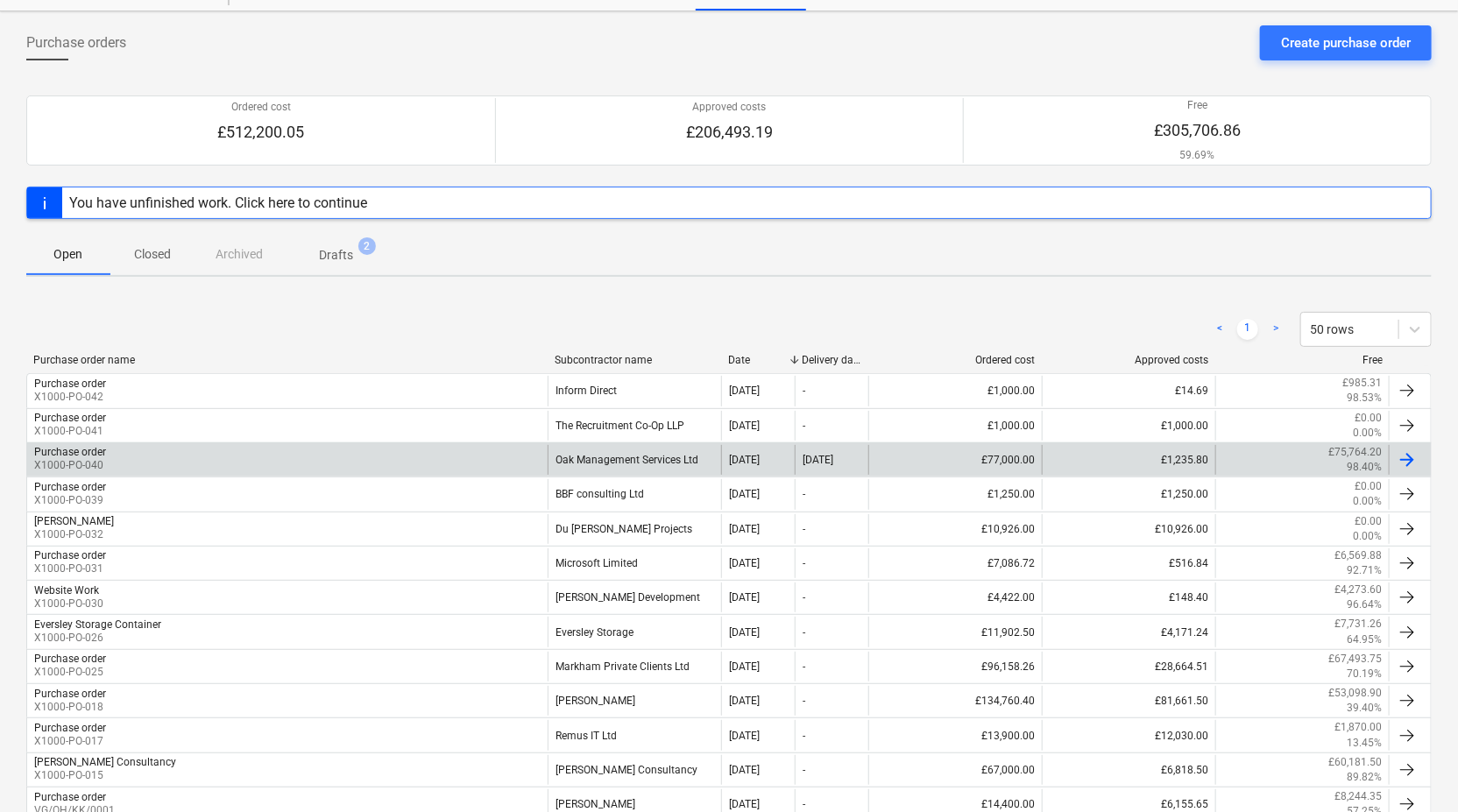
scroll to position [292, 0]
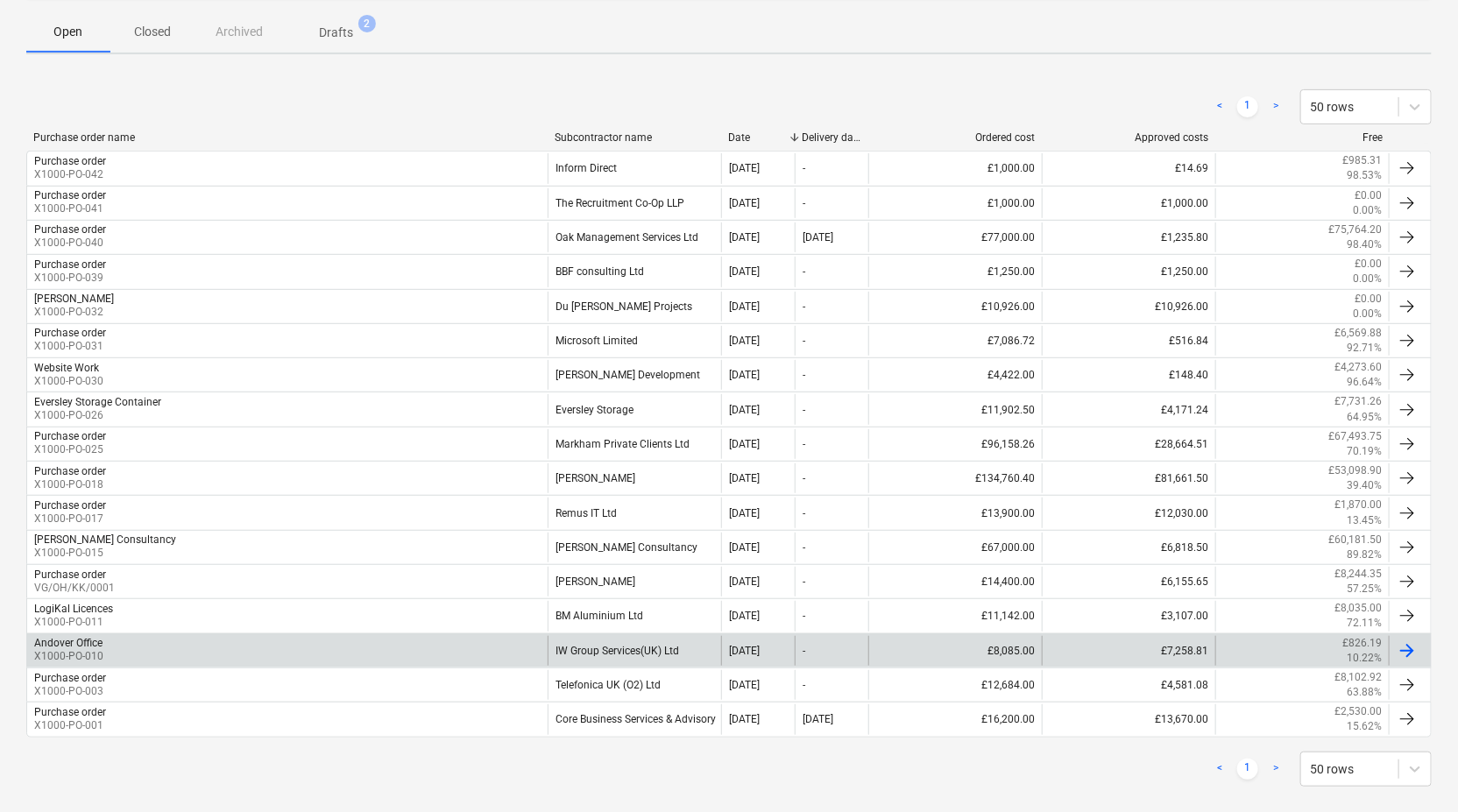
click at [587, 649] on div "IW Group Services(UK) Ltd" at bounding box center [634, 651] width 174 height 30
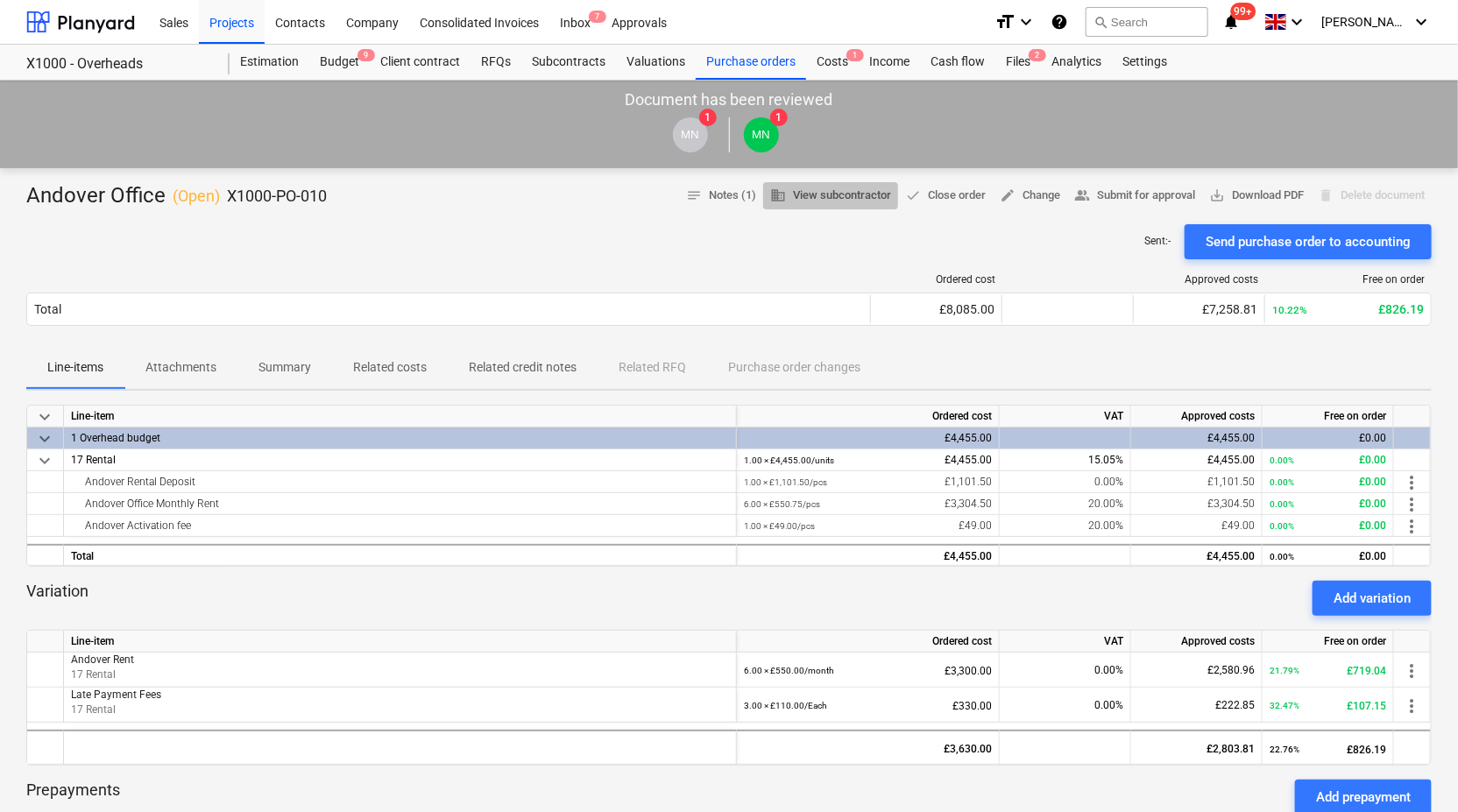
drag, startPoint x: 795, startPoint y: 184, endPoint x: 802, endPoint y: 191, distance: 9.9
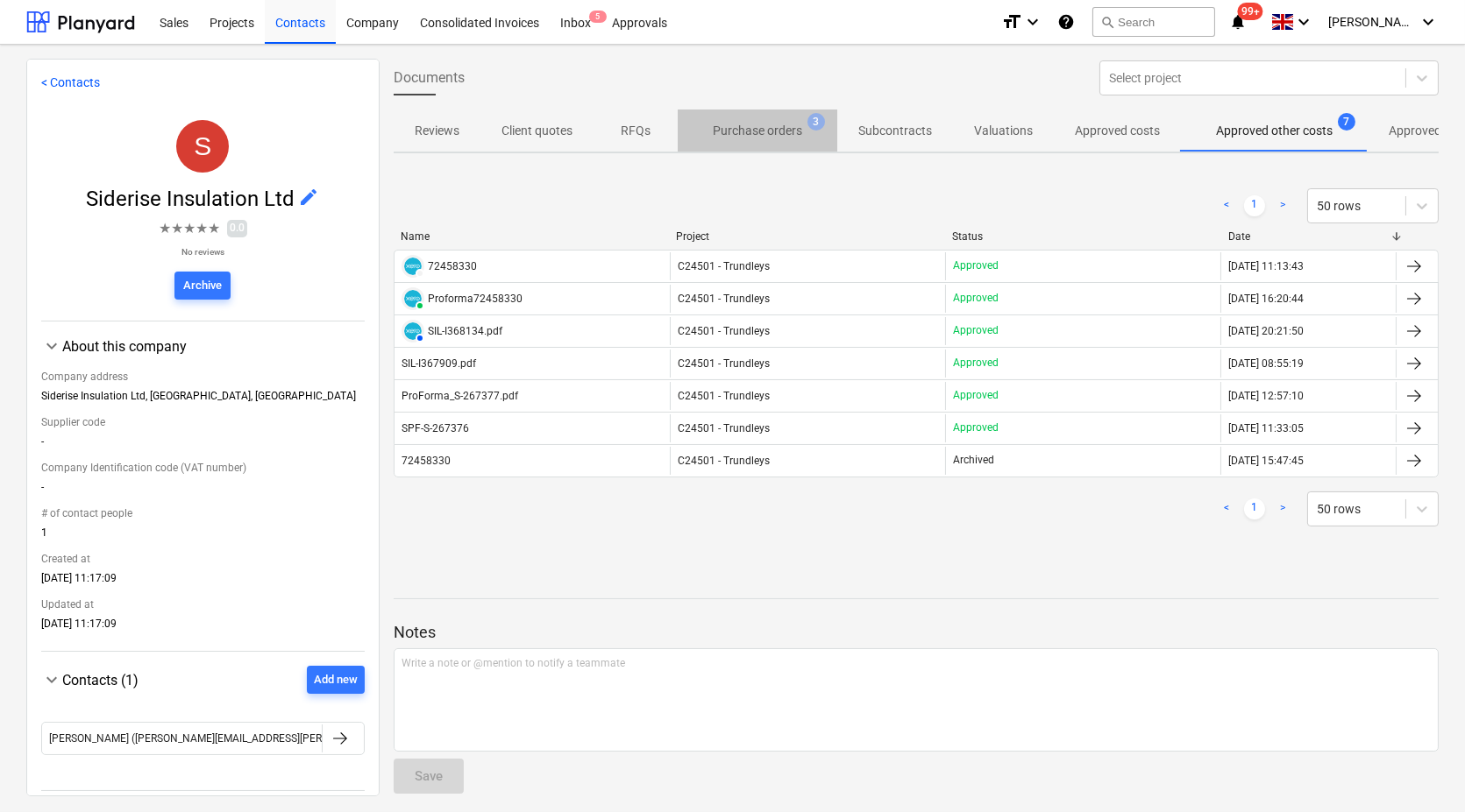
click at [756, 127] on p "Purchase orders" at bounding box center [757, 131] width 89 height 19
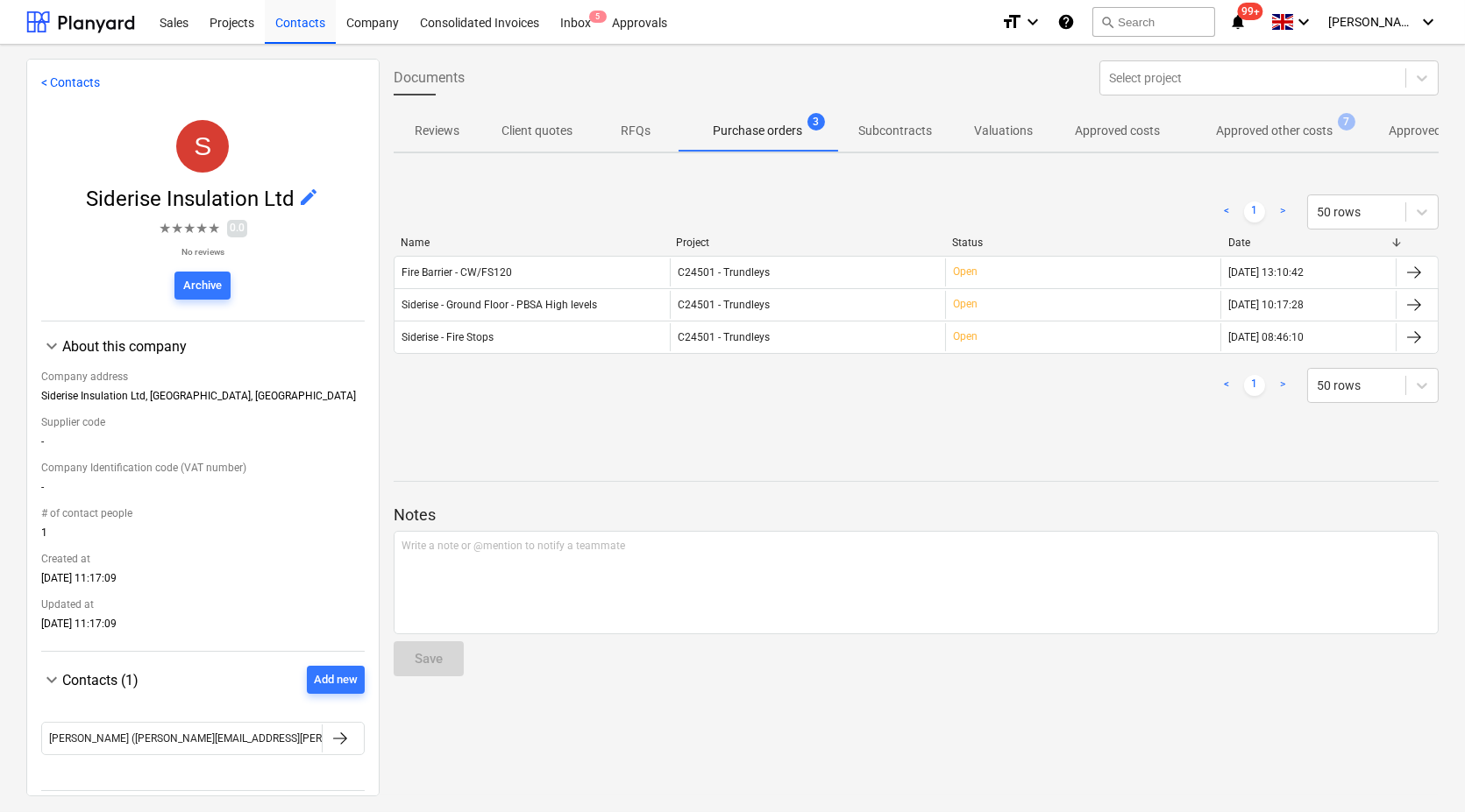
click at [1289, 131] on p "Approved other costs" at bounding box center [1274, 131] width 116 height 19
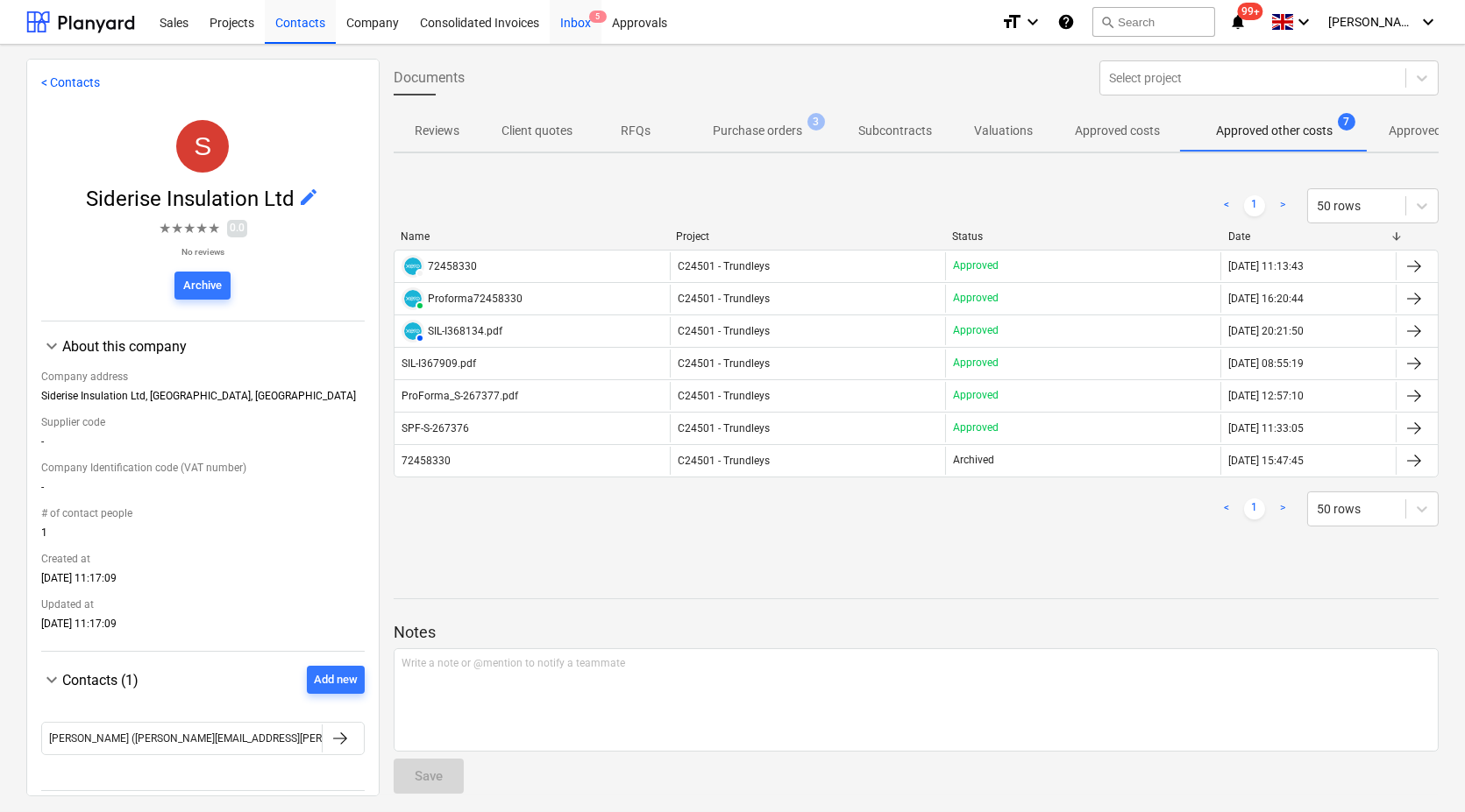
click at [576, 25] on div "Inbox 5" at bounding box center [575, 22] width 52 height 45
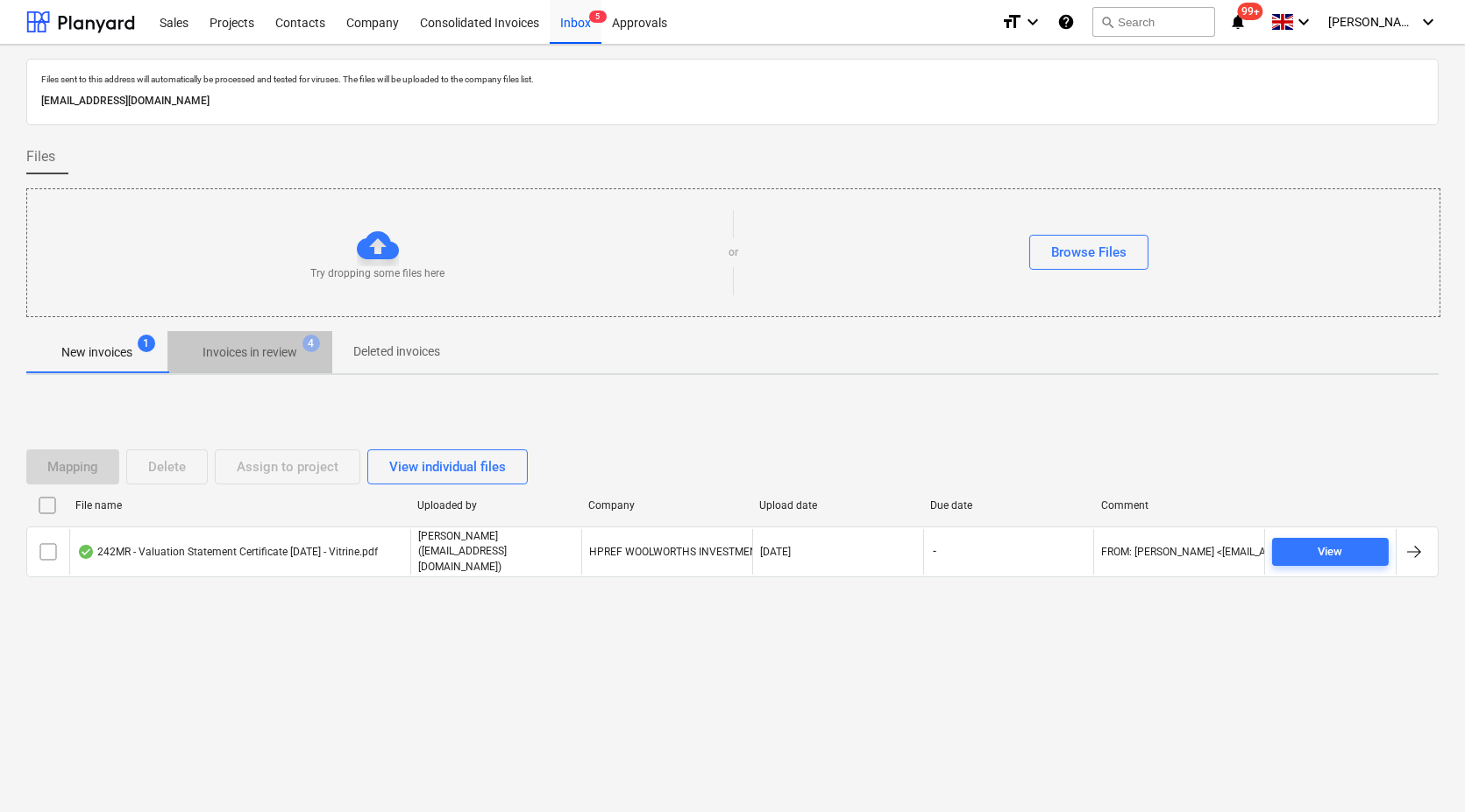
click at [230, 354] on p "Invoices in review" at bounding box center [250, 353] width 95 height 19
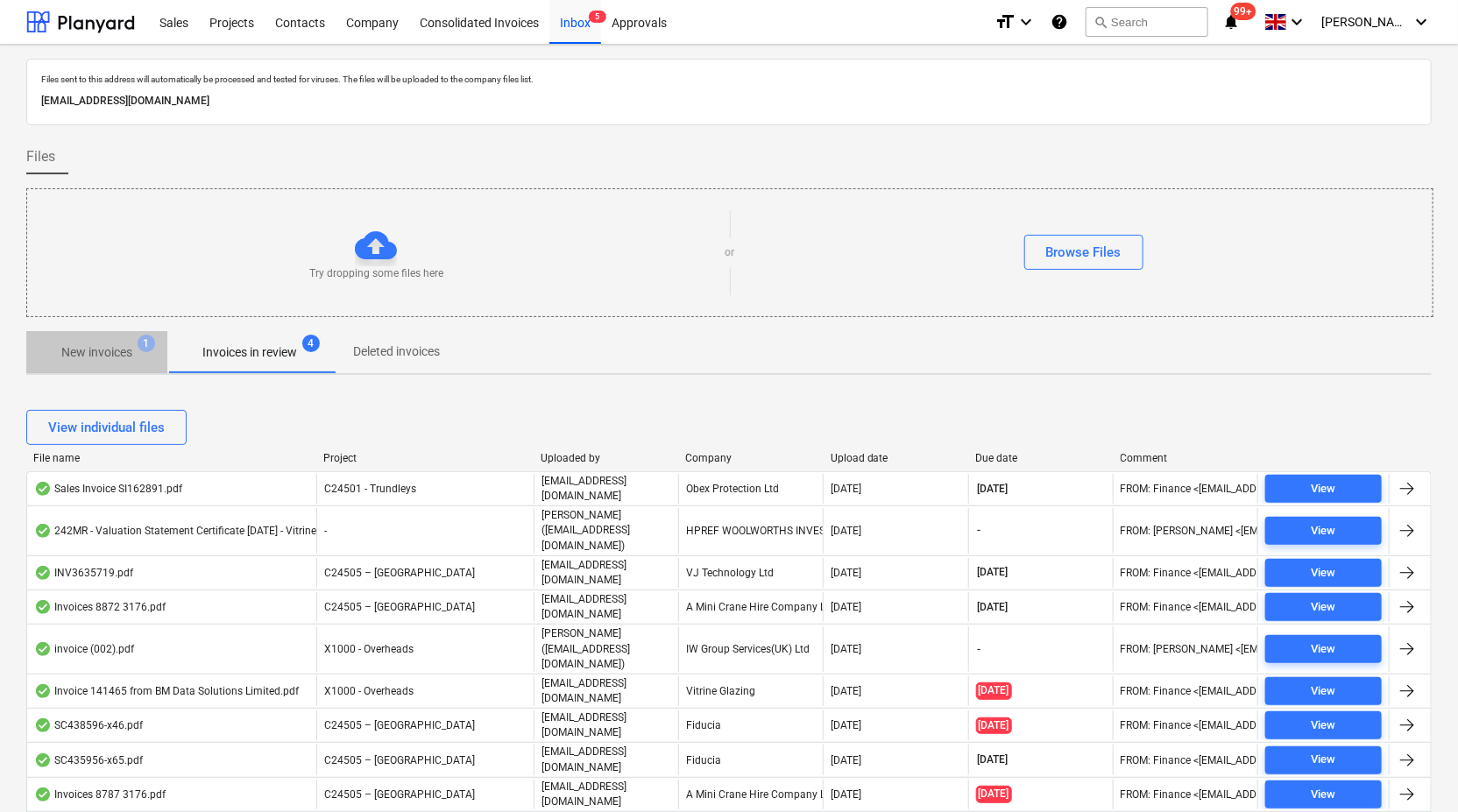
click at [88, 356] on p "New invoices" at bounding box center [97, 353] width 71 height 19
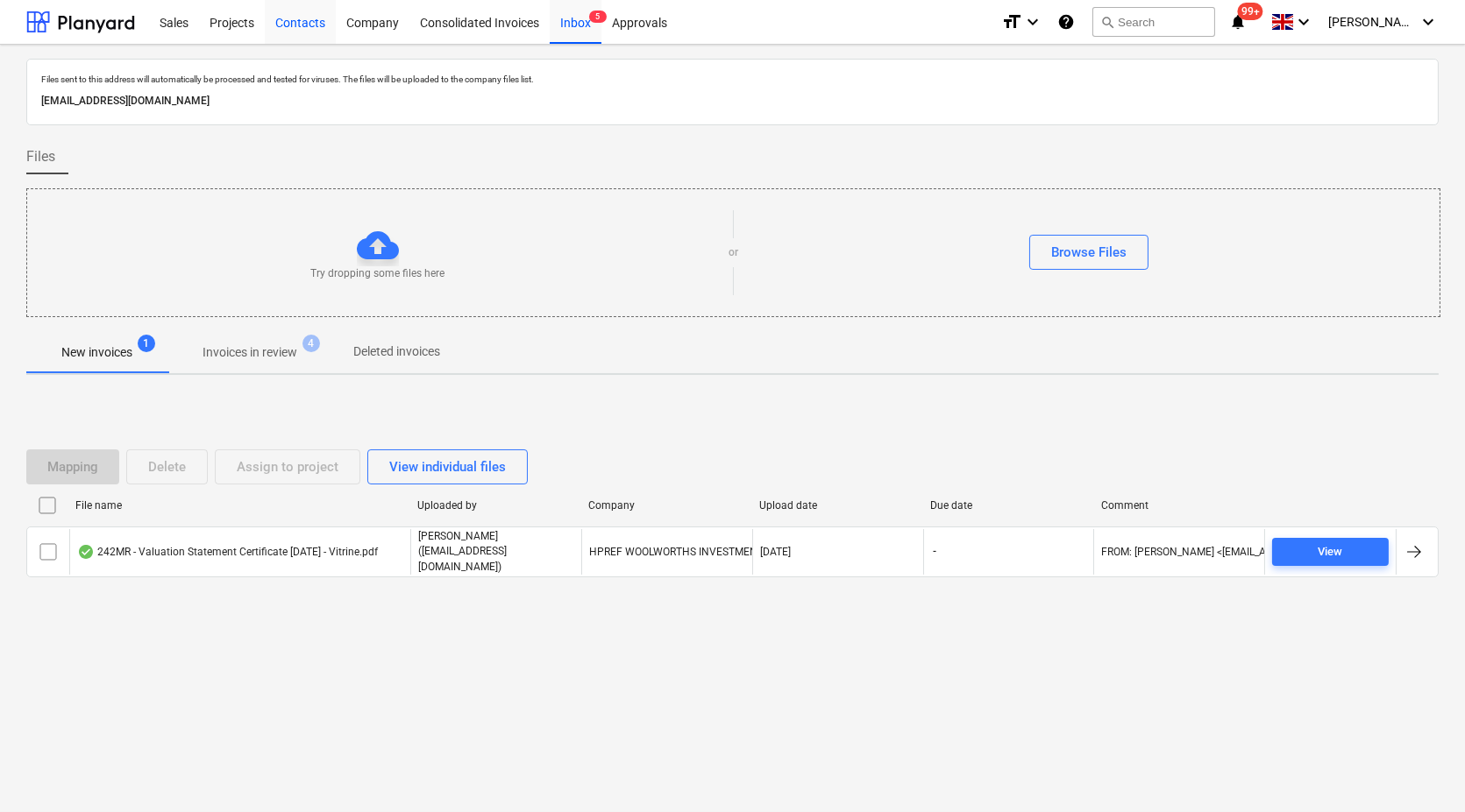
click at [293, 25] on div "Contacts" at bounding box center [301, 22] width 71 height 45
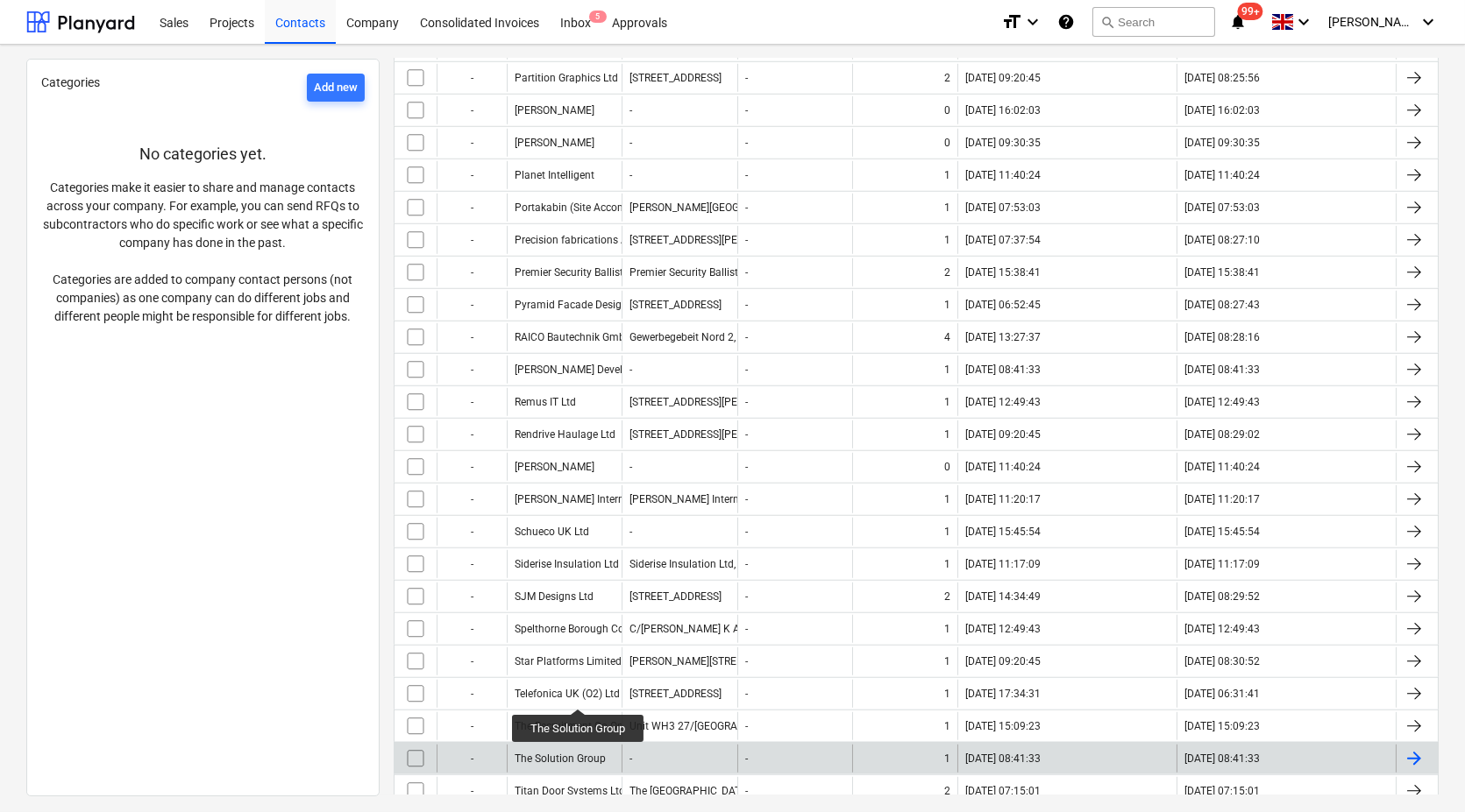
scroll to position [2823, 0]
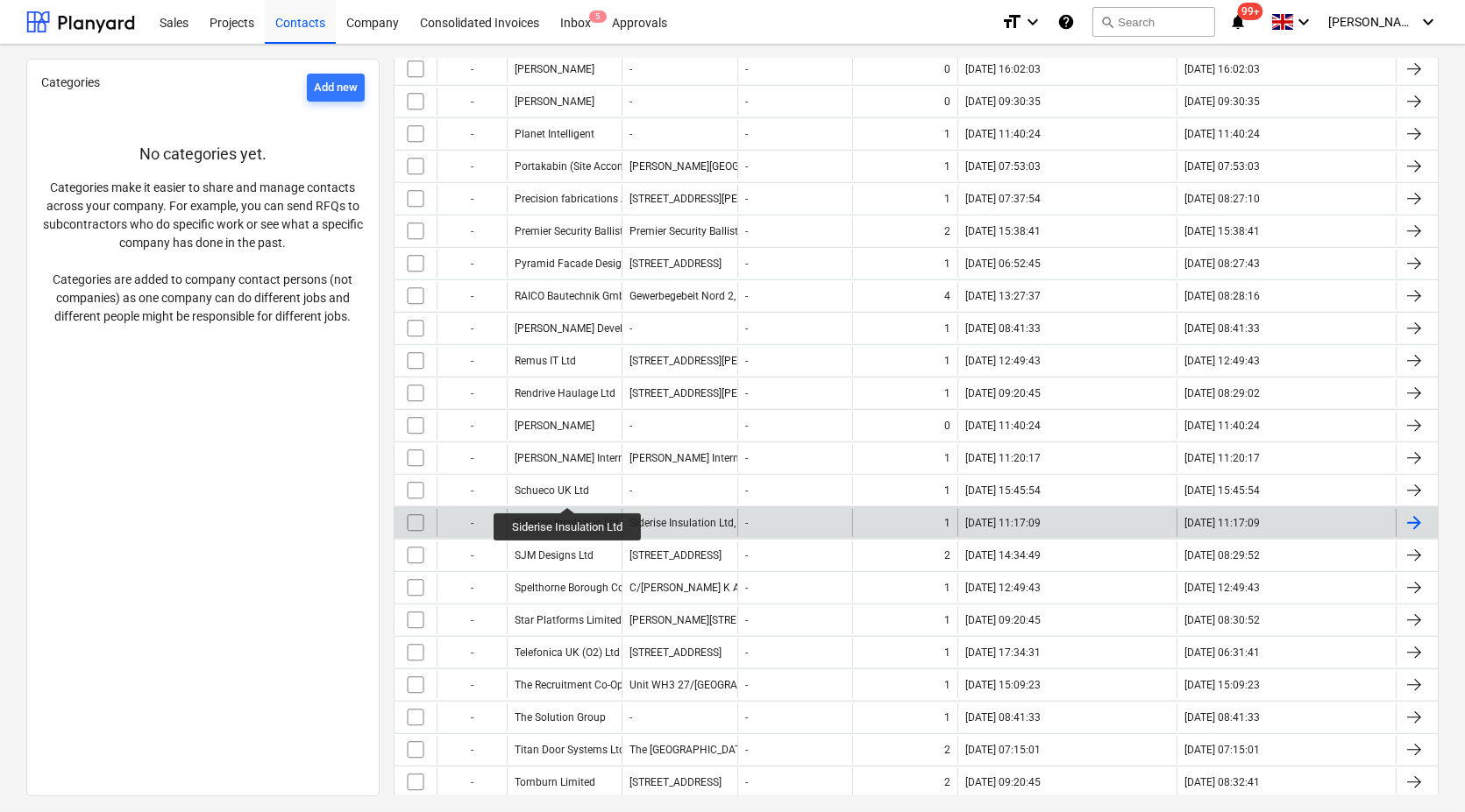
click at [568, 517] on div "Siderise Insulation Ltd" at bounding box center [566, 523] width 104 height 12
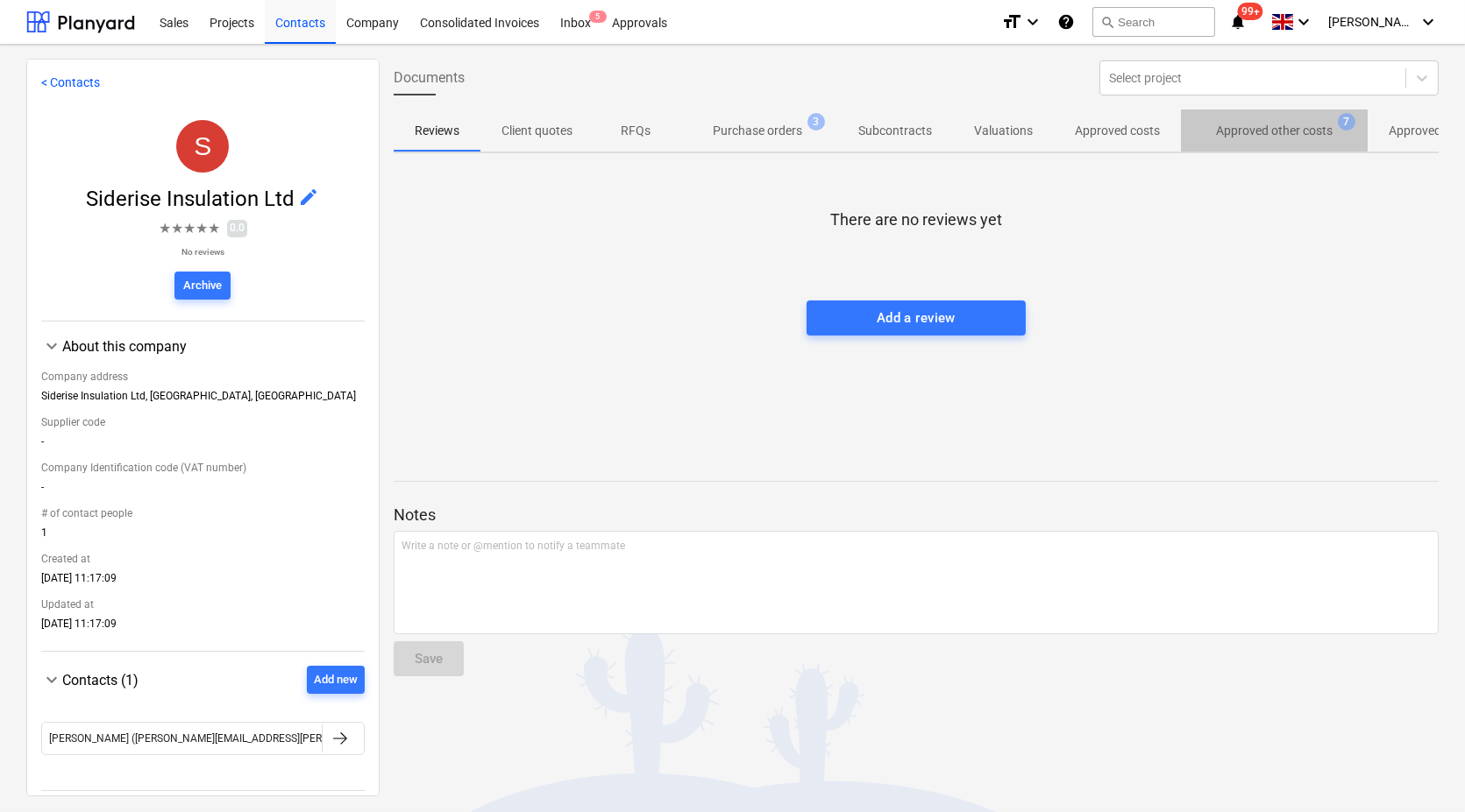
click at [1241, 122] on span "Approved other costs 7" at bounding box center [1274, 130] width 145 height 17
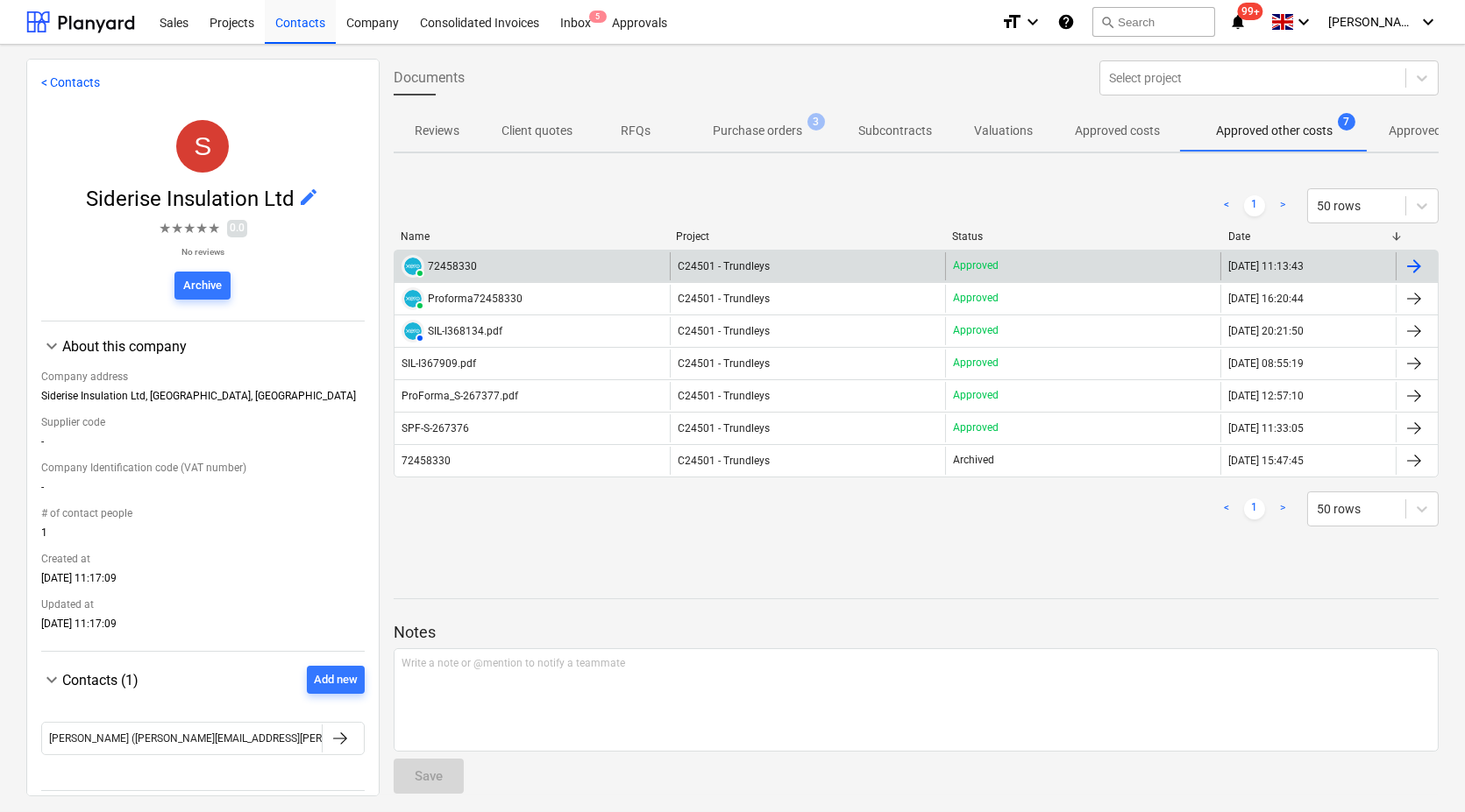
click at [498, 276] on div "PAID 72458330" at bounding box center [532, 267] width 275 height 28
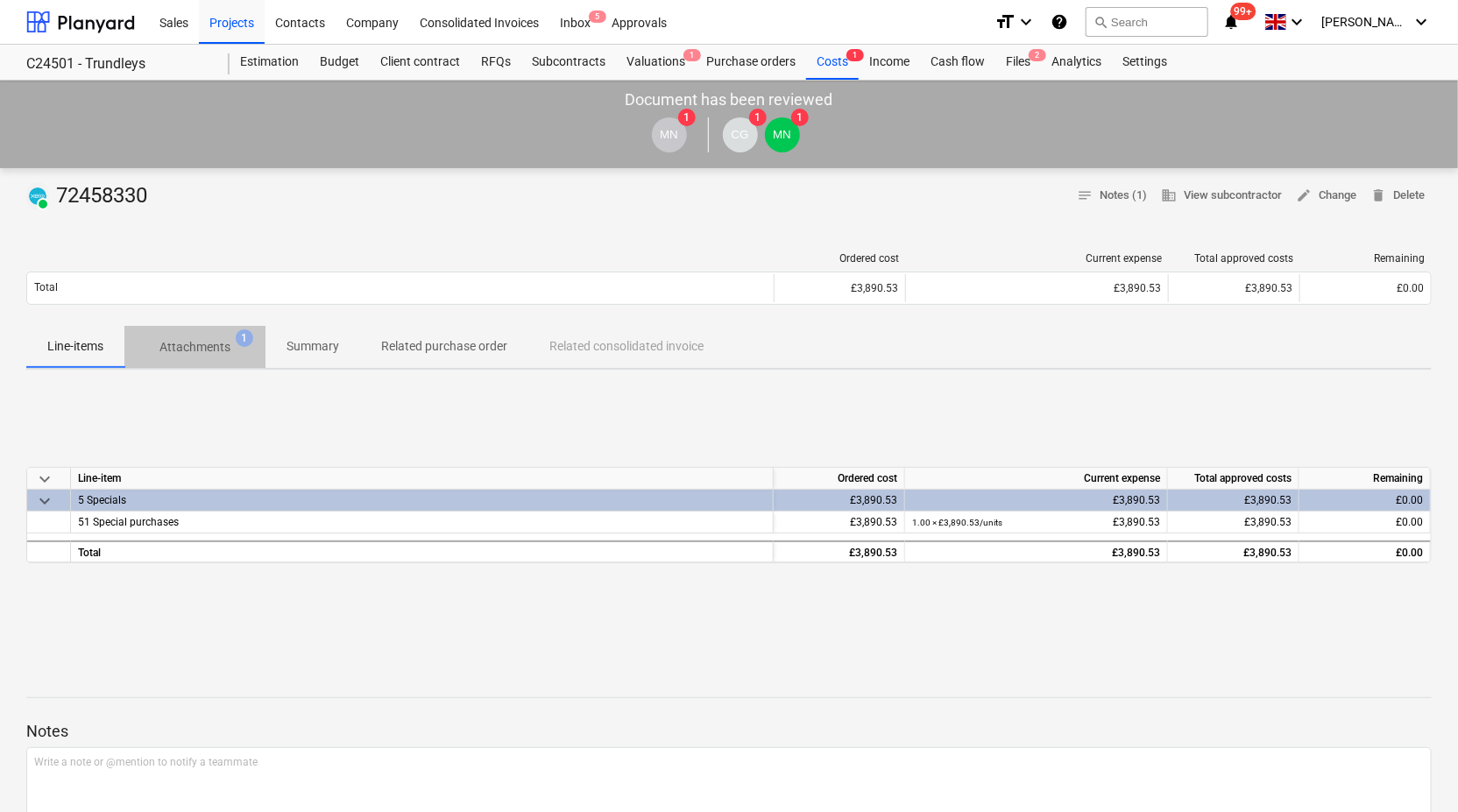
click at [203, 344] on p "Attachments" at bounding box center [195, 347] width 71 height 19
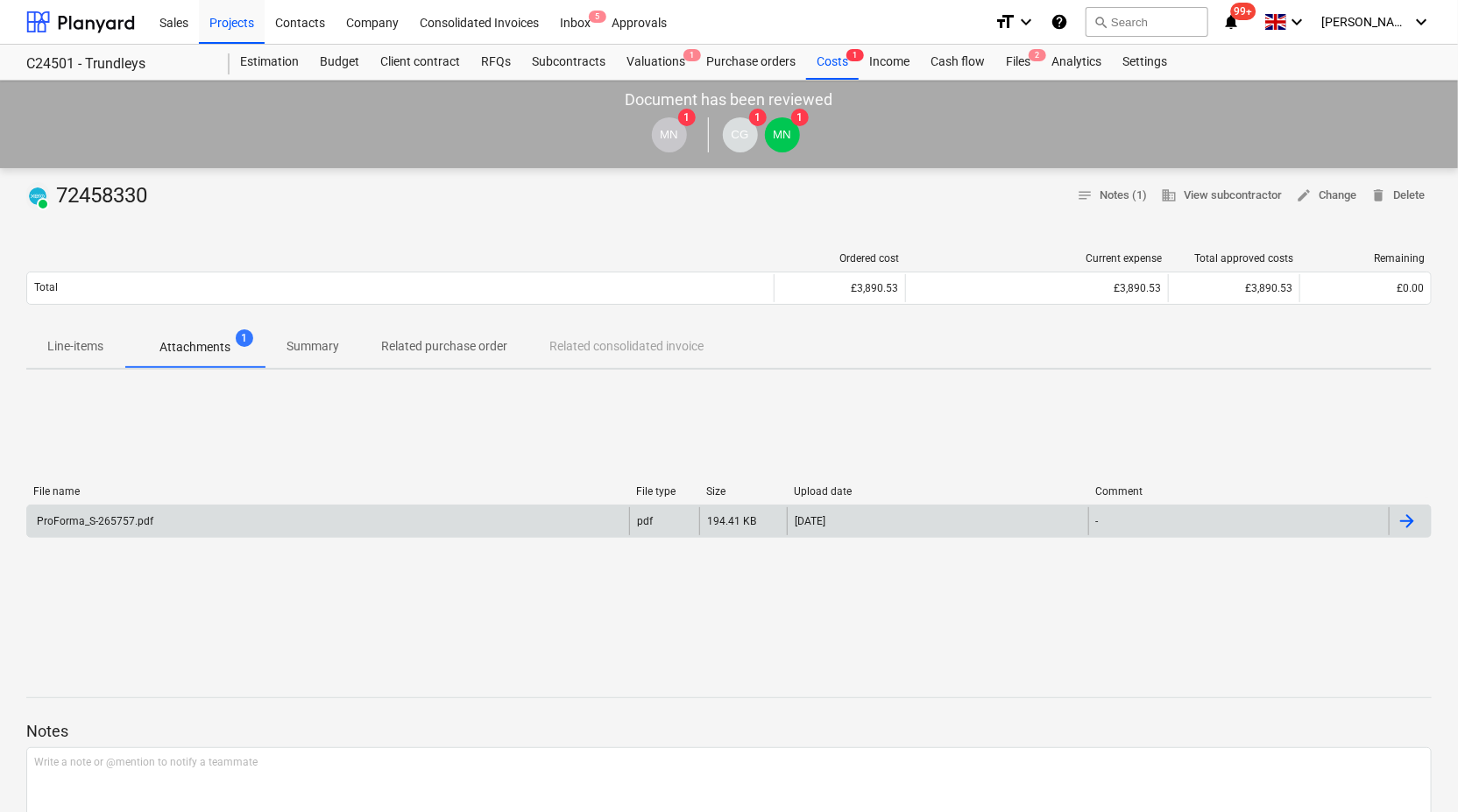
click at [165, 514] on div "ProForma_S-265757.pdf" at bounding box center [328, 521] width 602 height 28
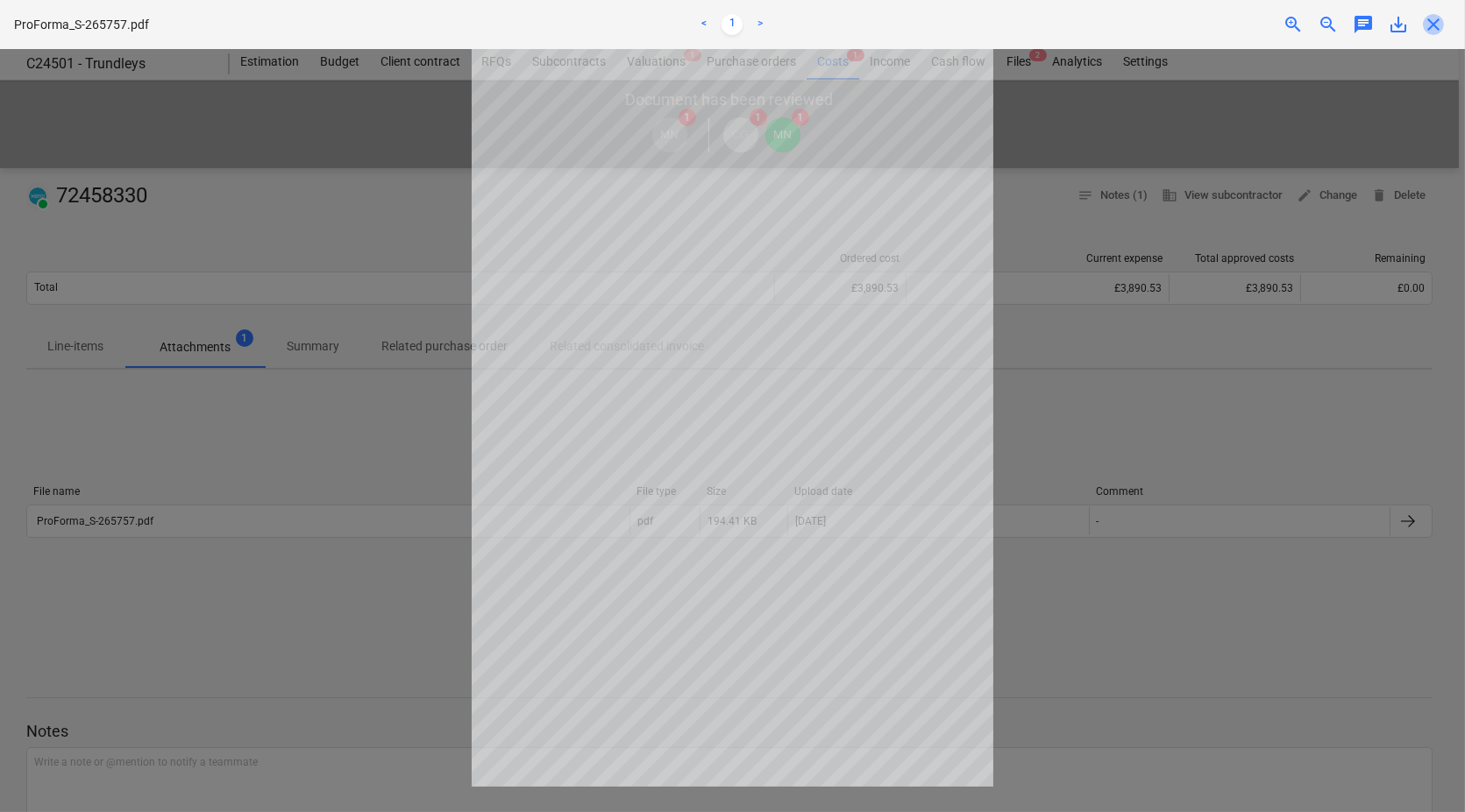
click at [1436, 22] on span "close" at bounding box center [1433, 24] width 21 height 21
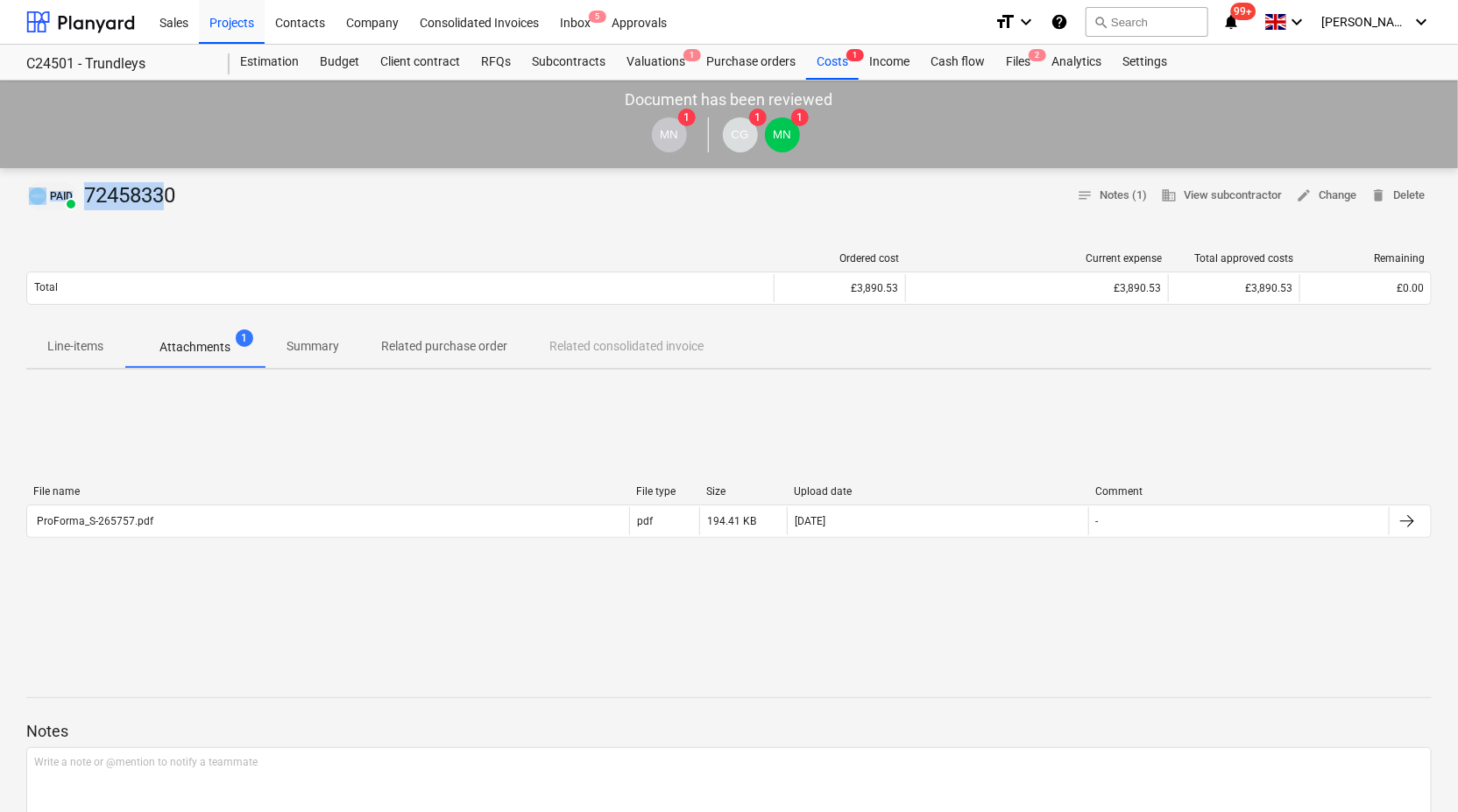
drag, startPoint x: 98, startPoint y: 191, endPoint x: 38, endPoint y: 194, distance: 60.1
click at [38, 194] on div "PAID 72458330" at bounding box center [104, 196] width 156 height 28
click at [89, 341] on p "Line-items" at bounding box center [75, 346] width 56 height 19
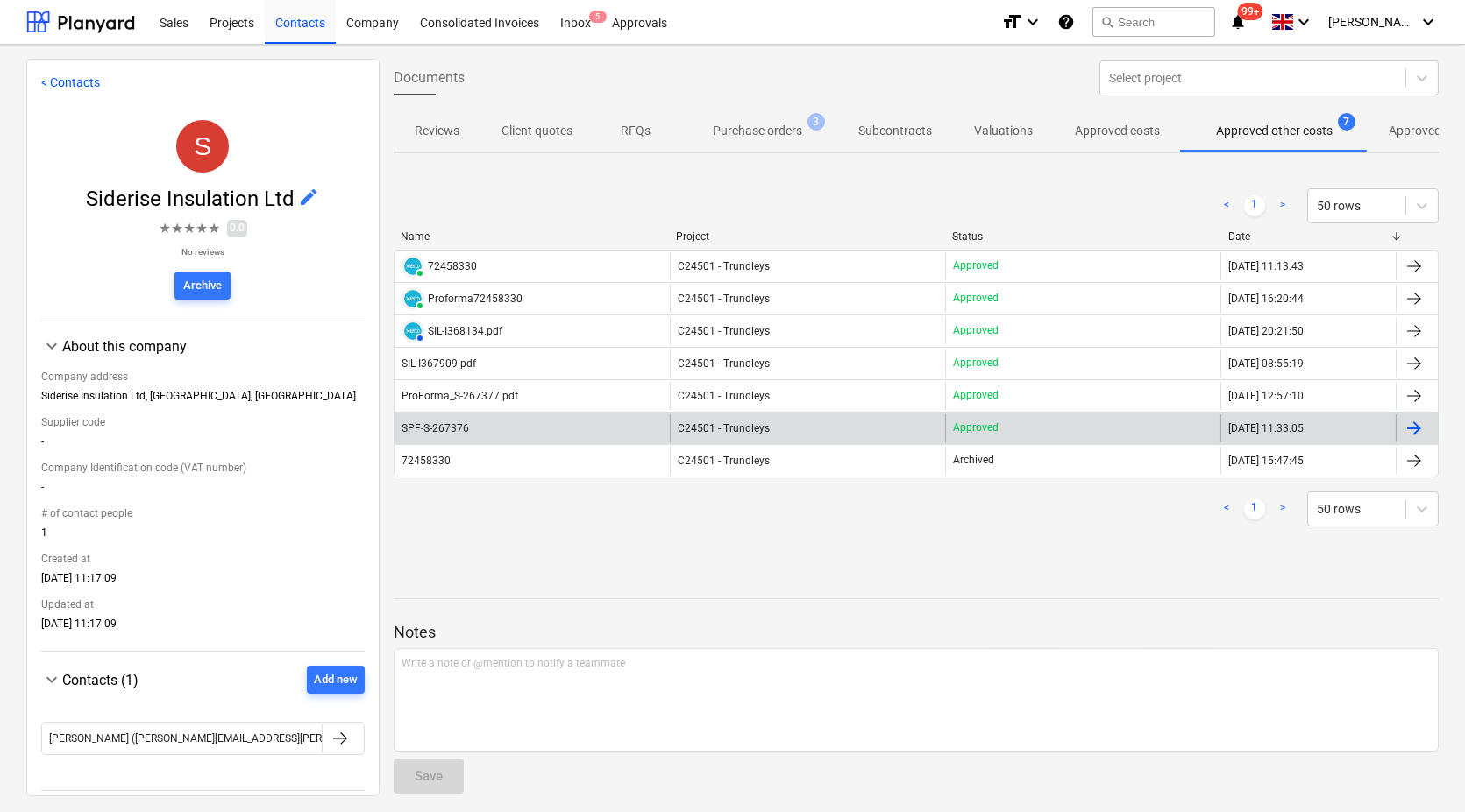
click at [464, 430] on div "SPF-S-267376" at bounding box center [435, 428] width 68 height 12
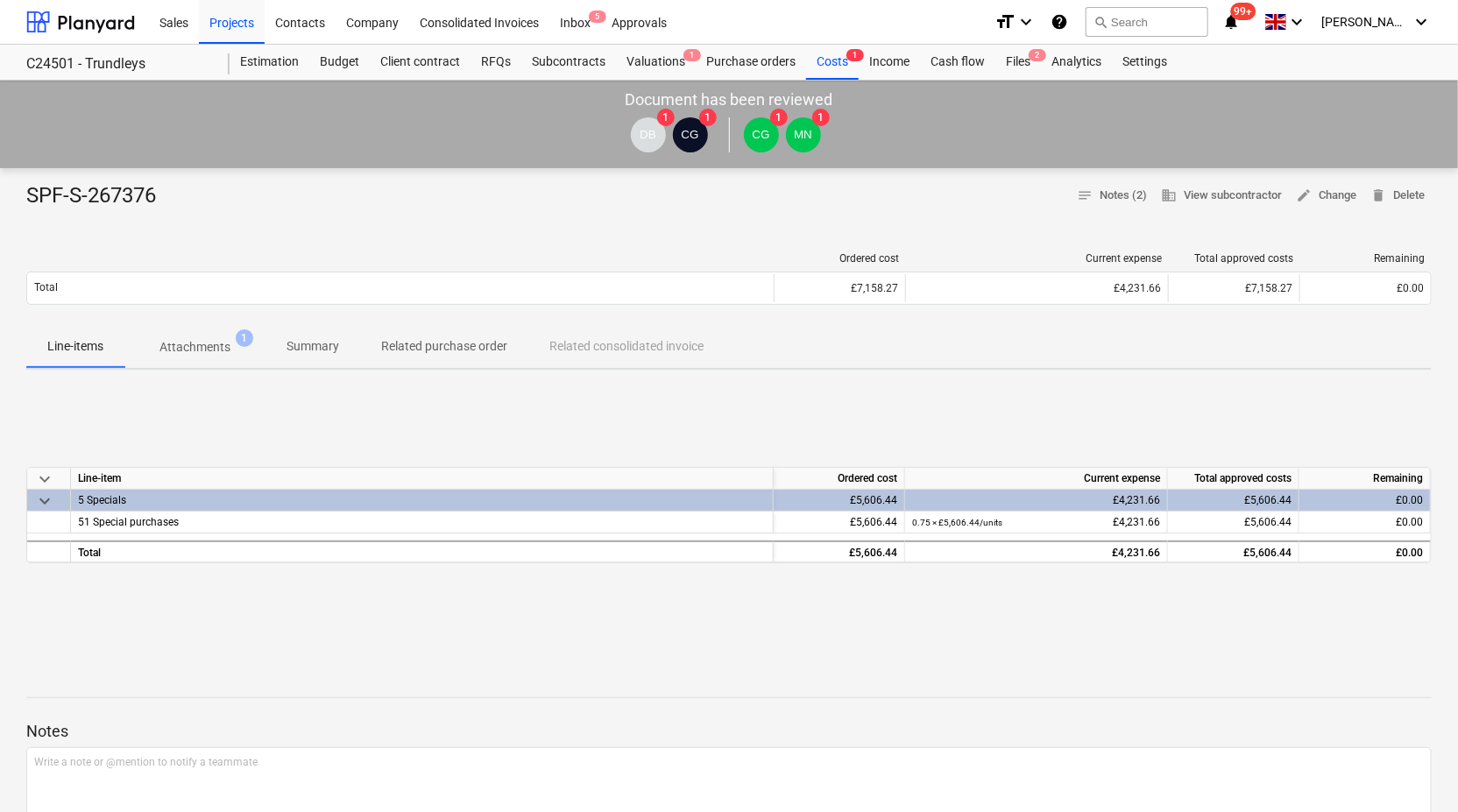
click at [193, 340] on p "Attachments" at bounding box center [195, 347] width 71 height 19
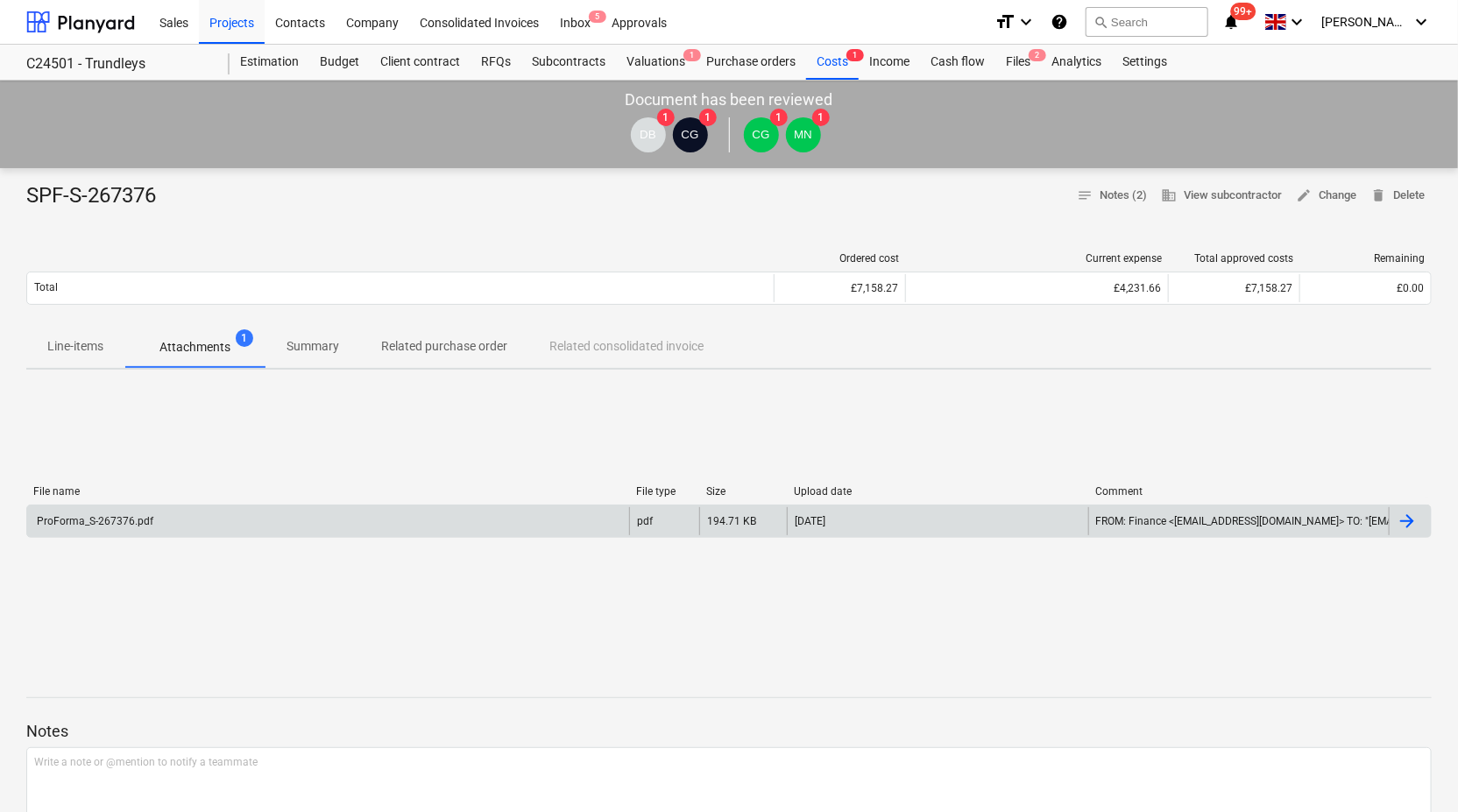
click at [305, 527] on div "ProForma_S-267376.pdf" at bounding box center [328, 521] width 602 height 28
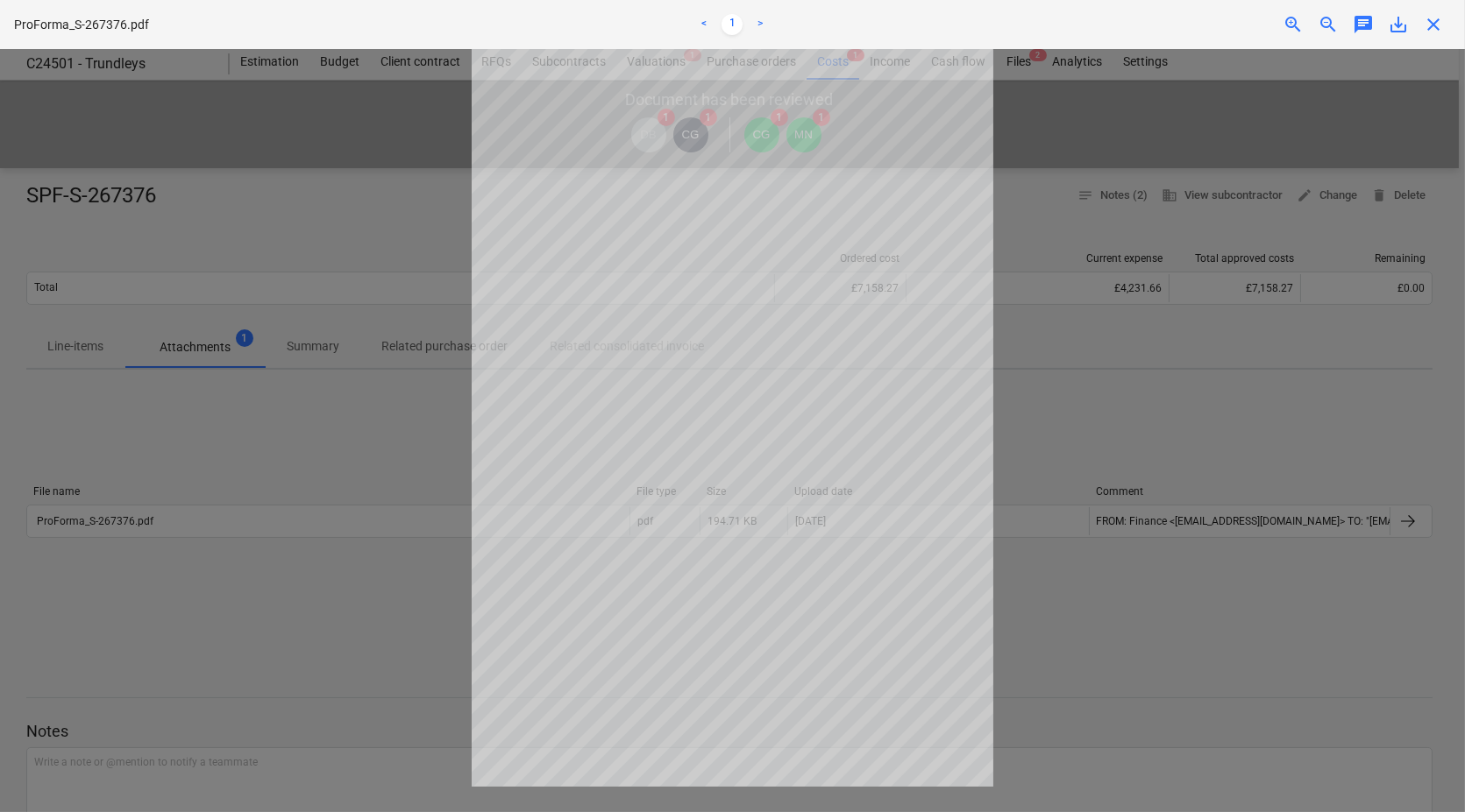
click at [1439, 9] on div "ProForma_S-267376.pdf < 1 > zoom_in zoom_out chat 0 save_alt close" at bounding box center [732, 24] width 1465 height 49
click at [1436, 20] on span "close" at bounding box center [1433, 24] width 21 height 21
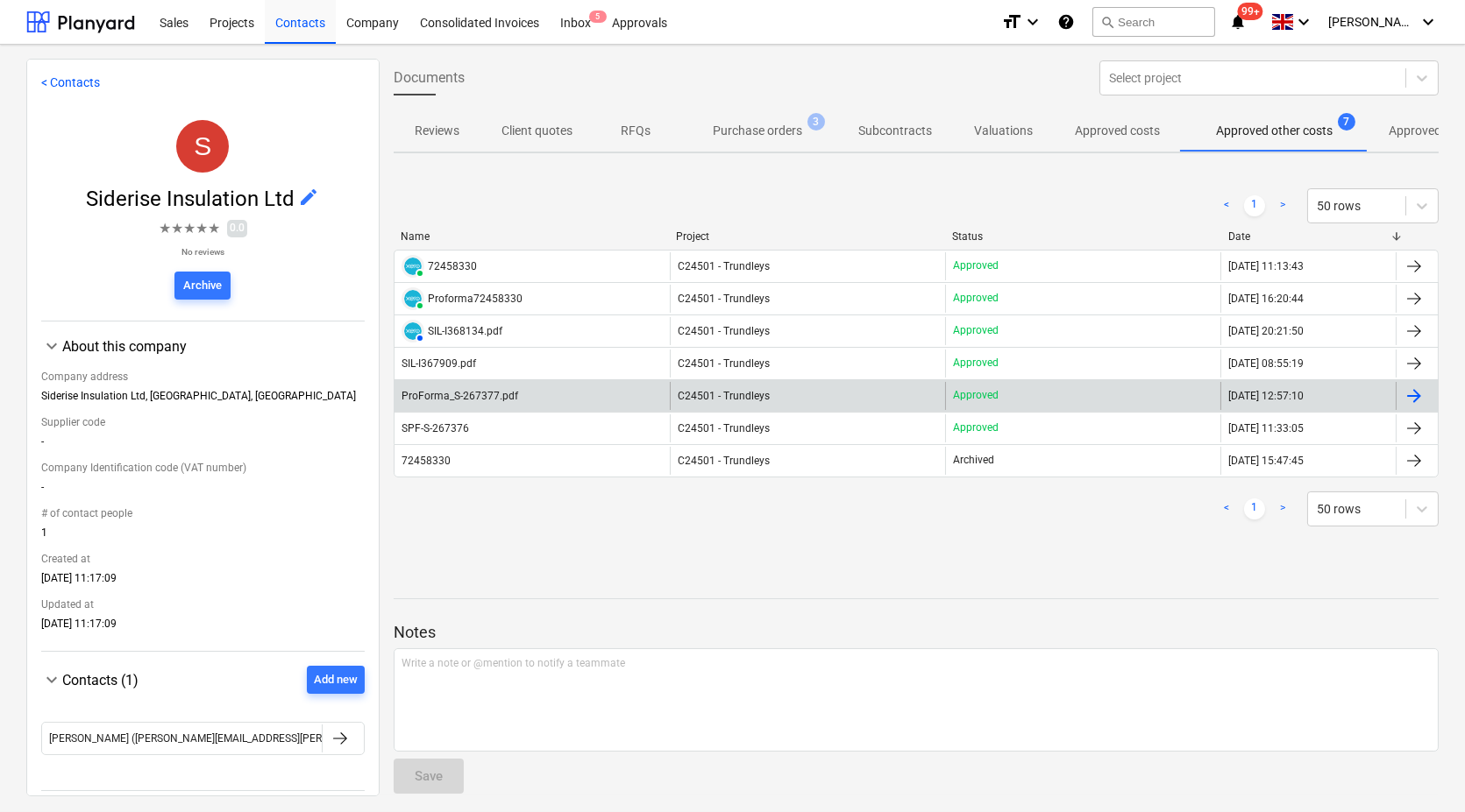
click at [455, 398] on div "ProForma_S-267377.pdf" at bounding box center [459, 395] width 116 height 12
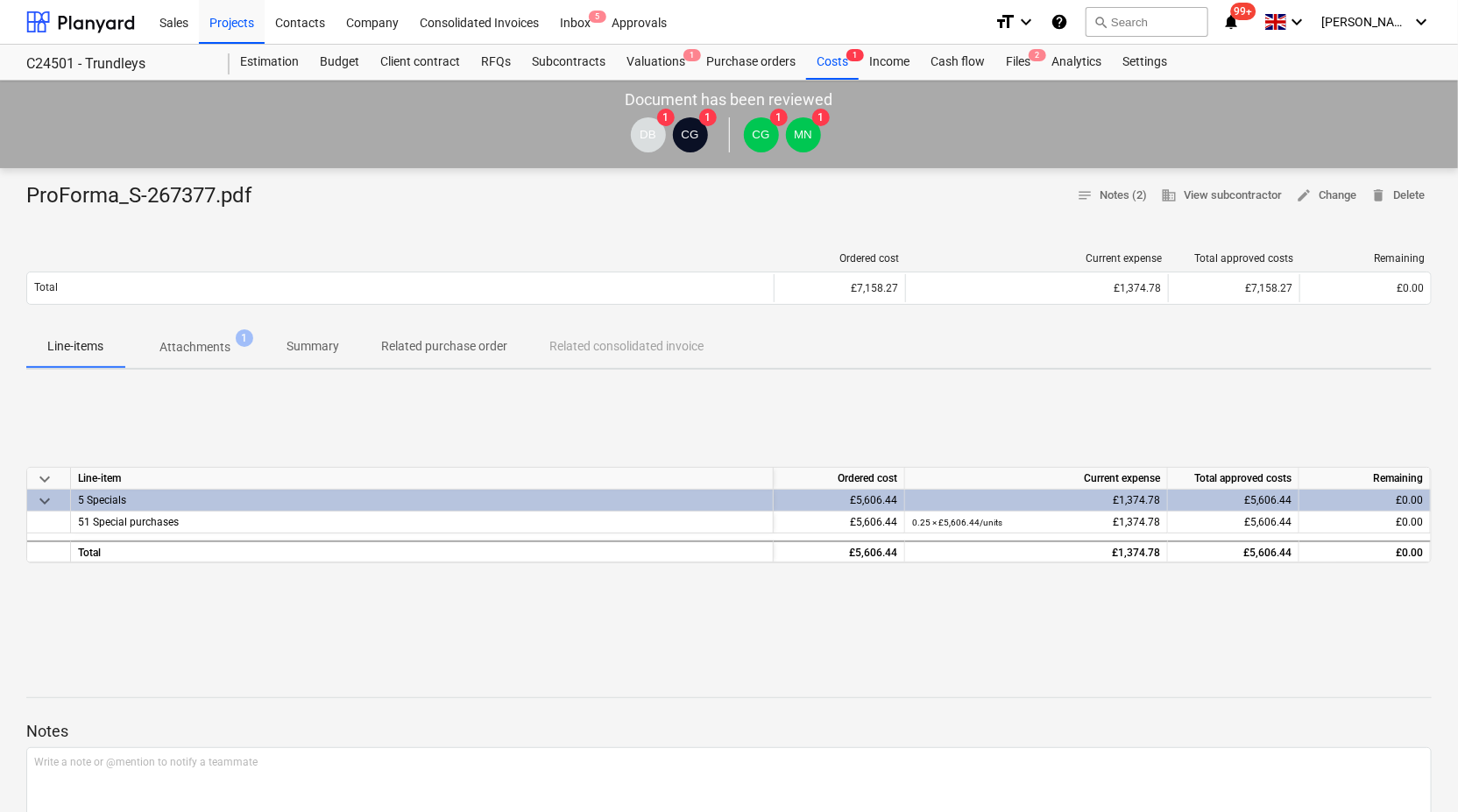
click at [183, 344] on p "Attachments" at bounding box center [195, 347] width 71 height 19
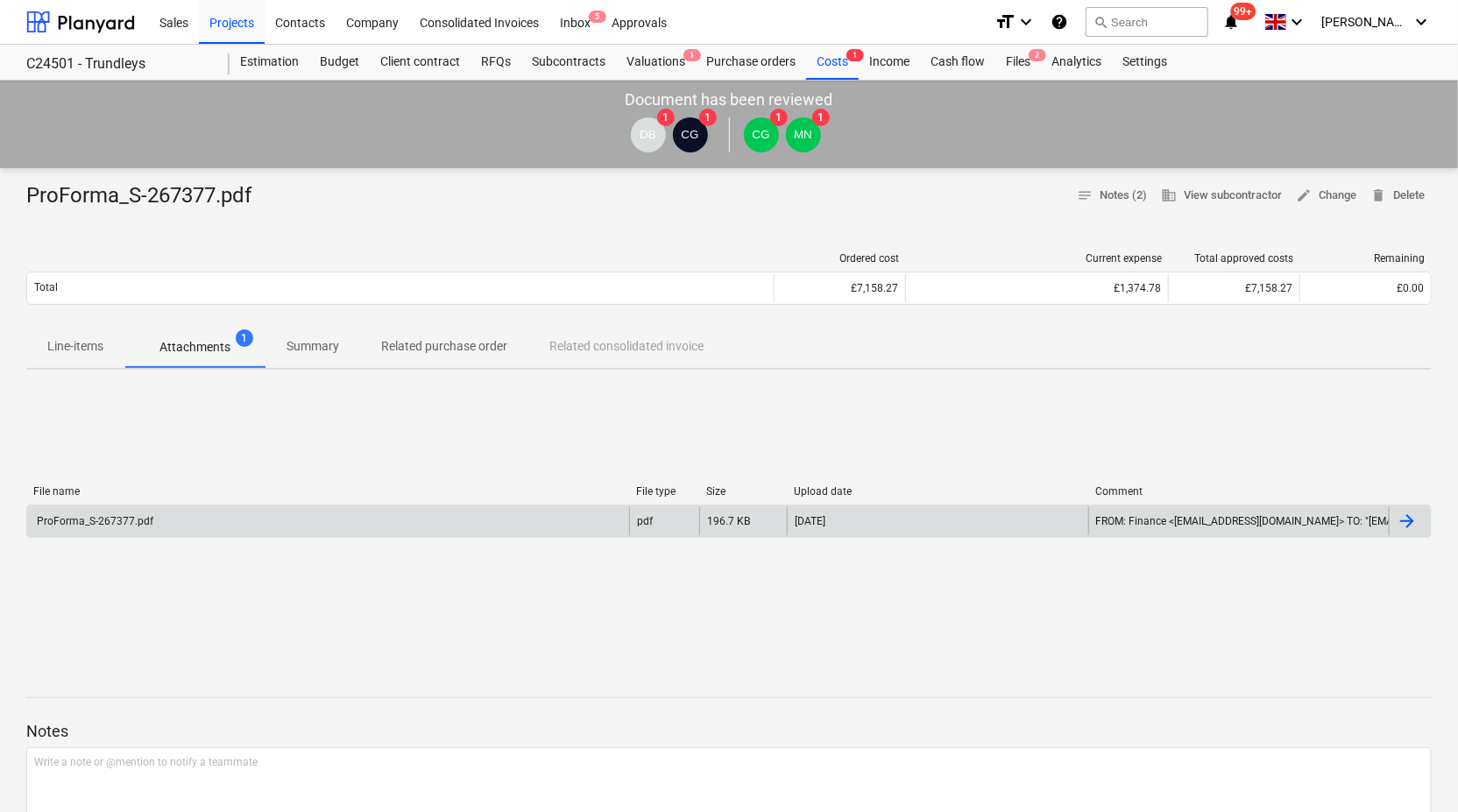
click at [131, 516] on div "ProForma_S-267377.pdf" at bounding box center [93, 521] width 119 height 12
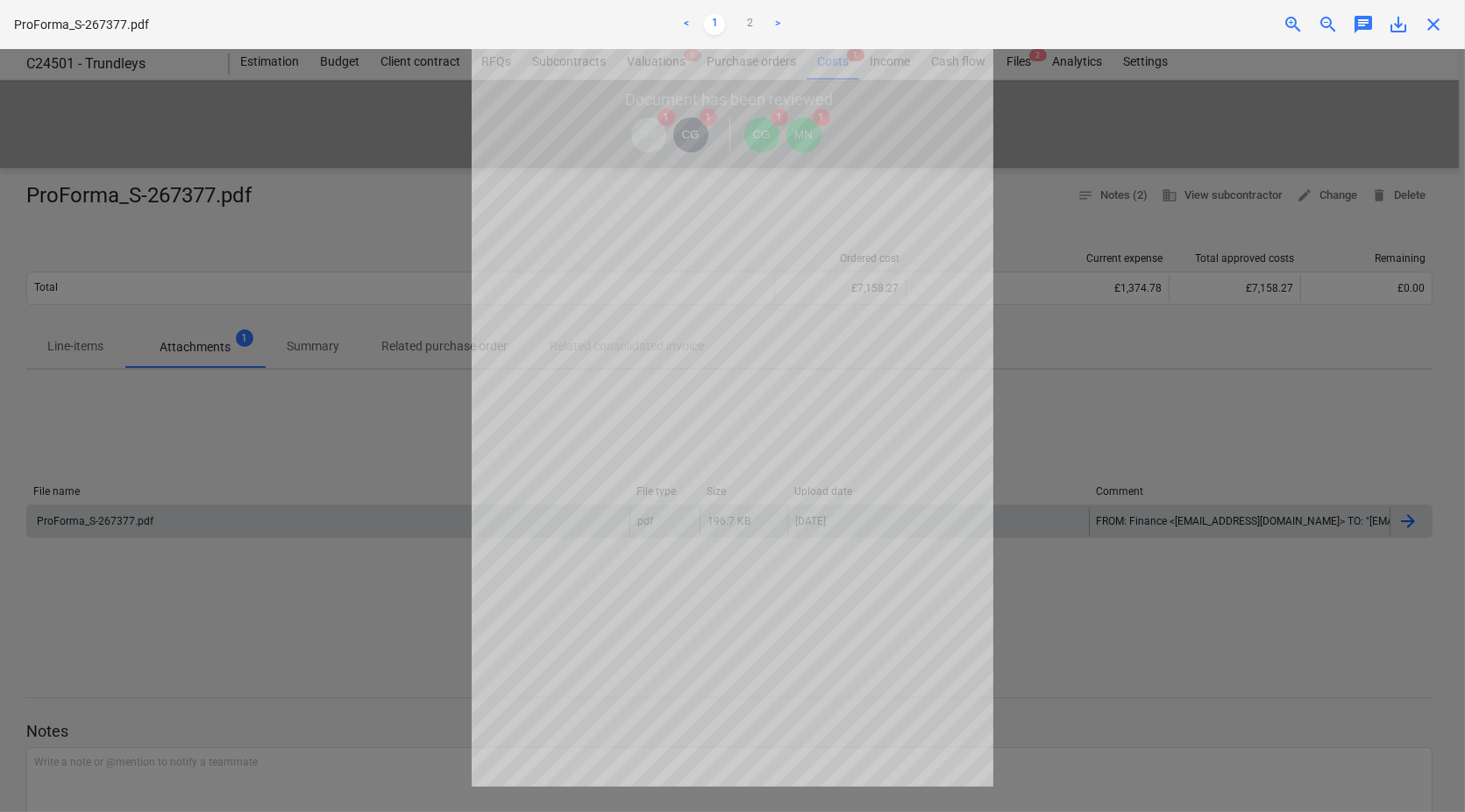
click at [773, 23] on link ">" at bounding box center [778, 24] width 21 height 21
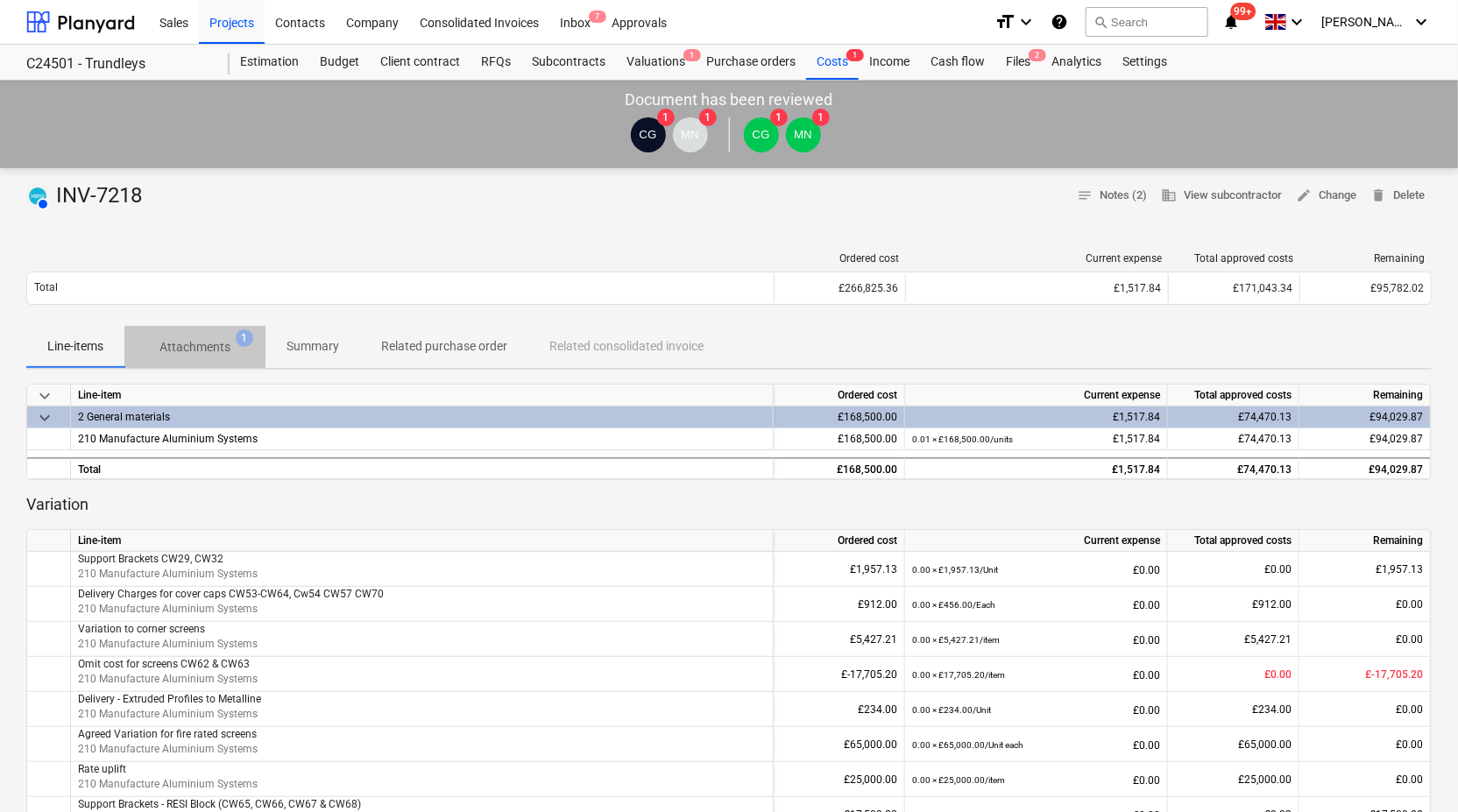
click at [192, 339] on p "Attachments" at bounding box center [195, 347] width 71 height 19
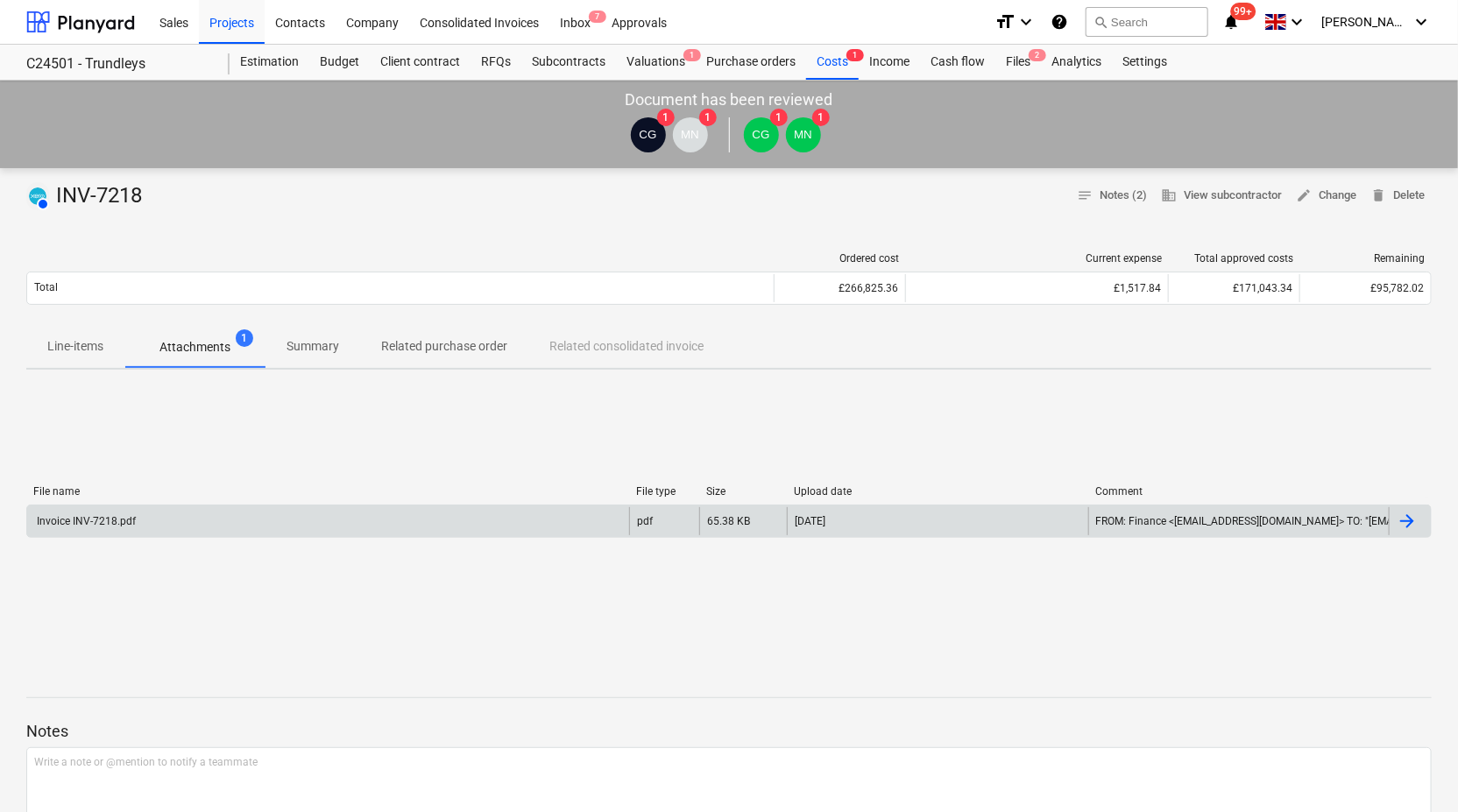
click at [89, 528] on div "Invoice INV-7218.pdf" at bounding box center [328, 521] width 602 height 28
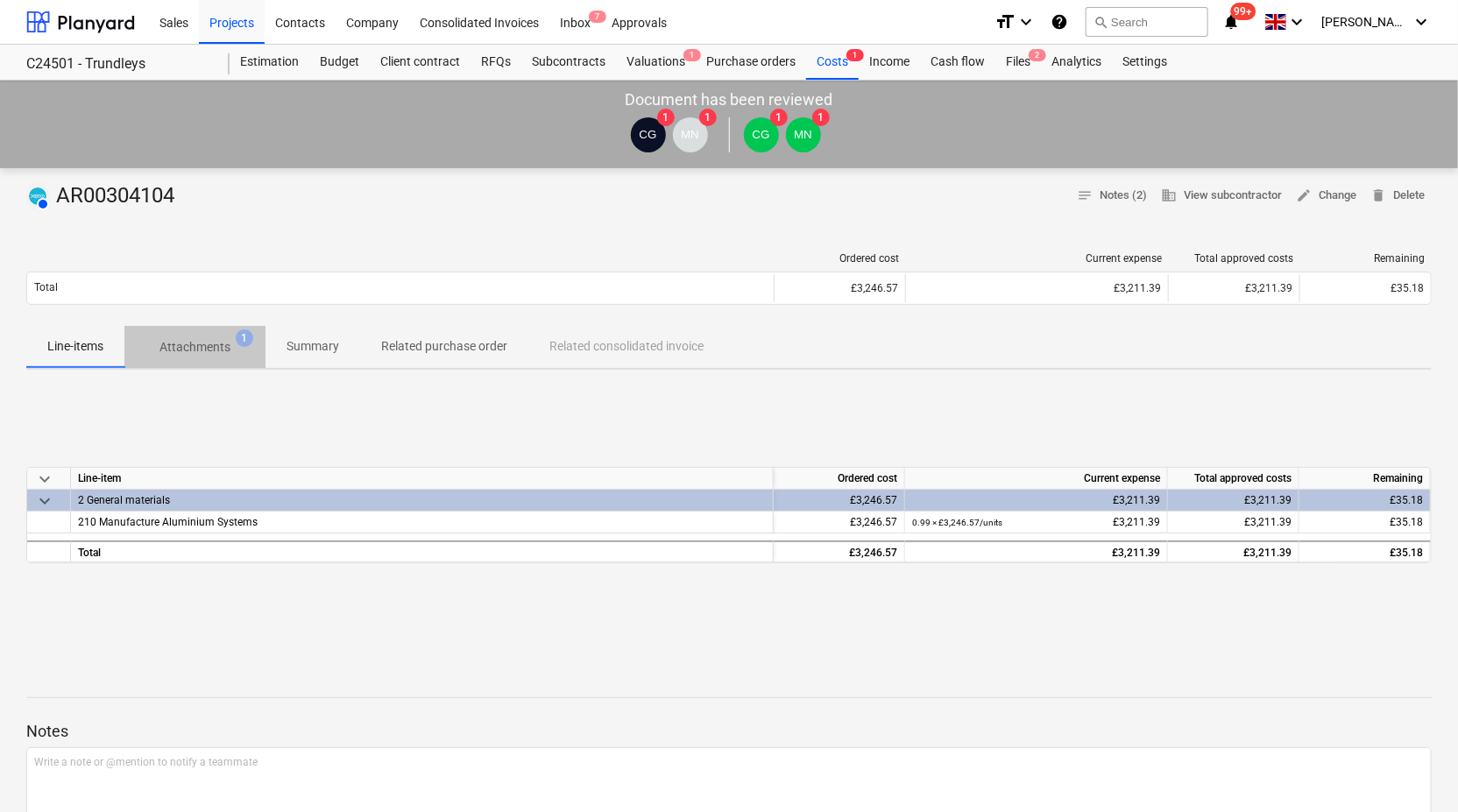
click at [205, 344] on p "Attachments" at bounding box center [195, 347] width 71 height 19
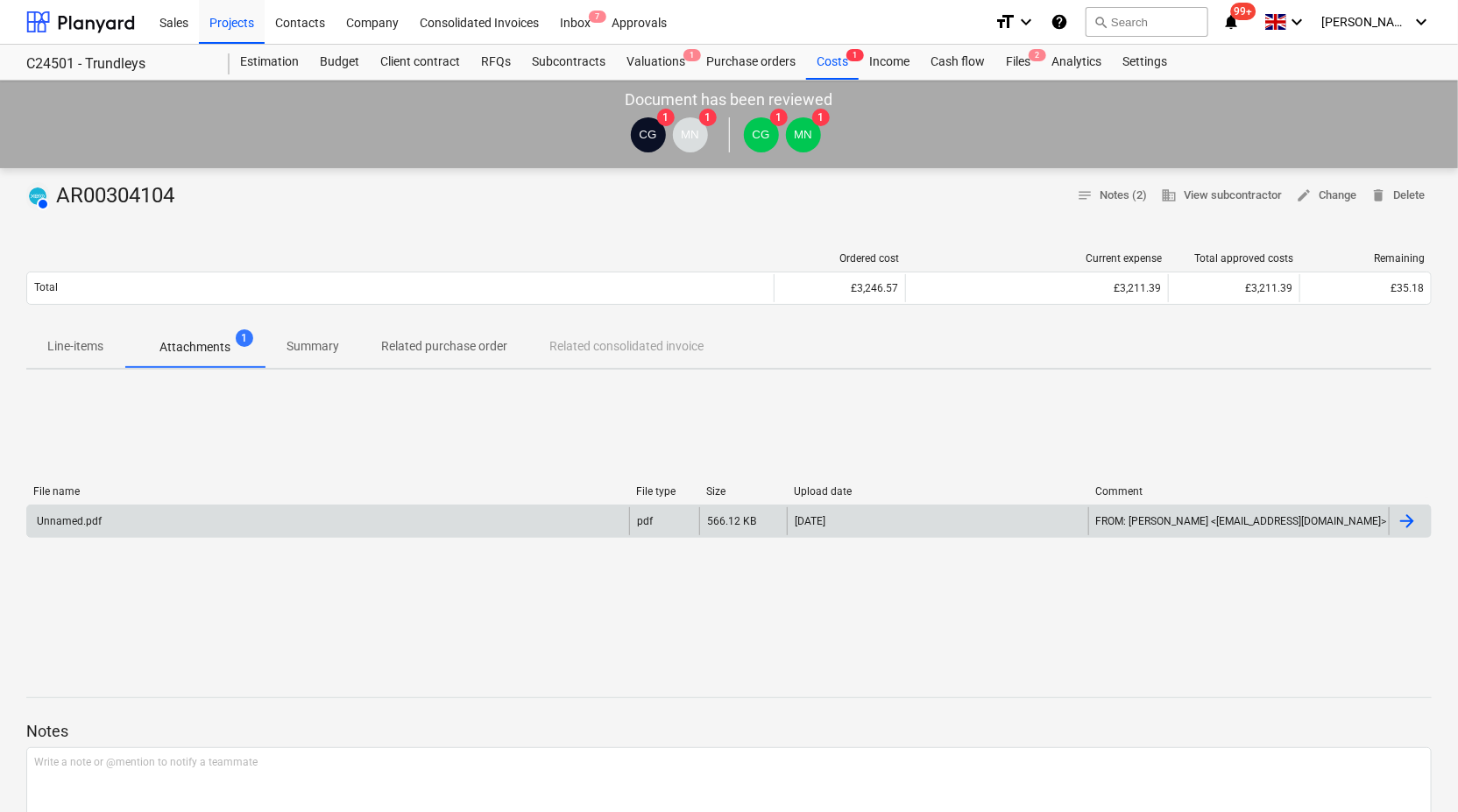
click at [113, 511] on div "Unnamed.pdf" at bounding box center [328, 521] width 602 height 28
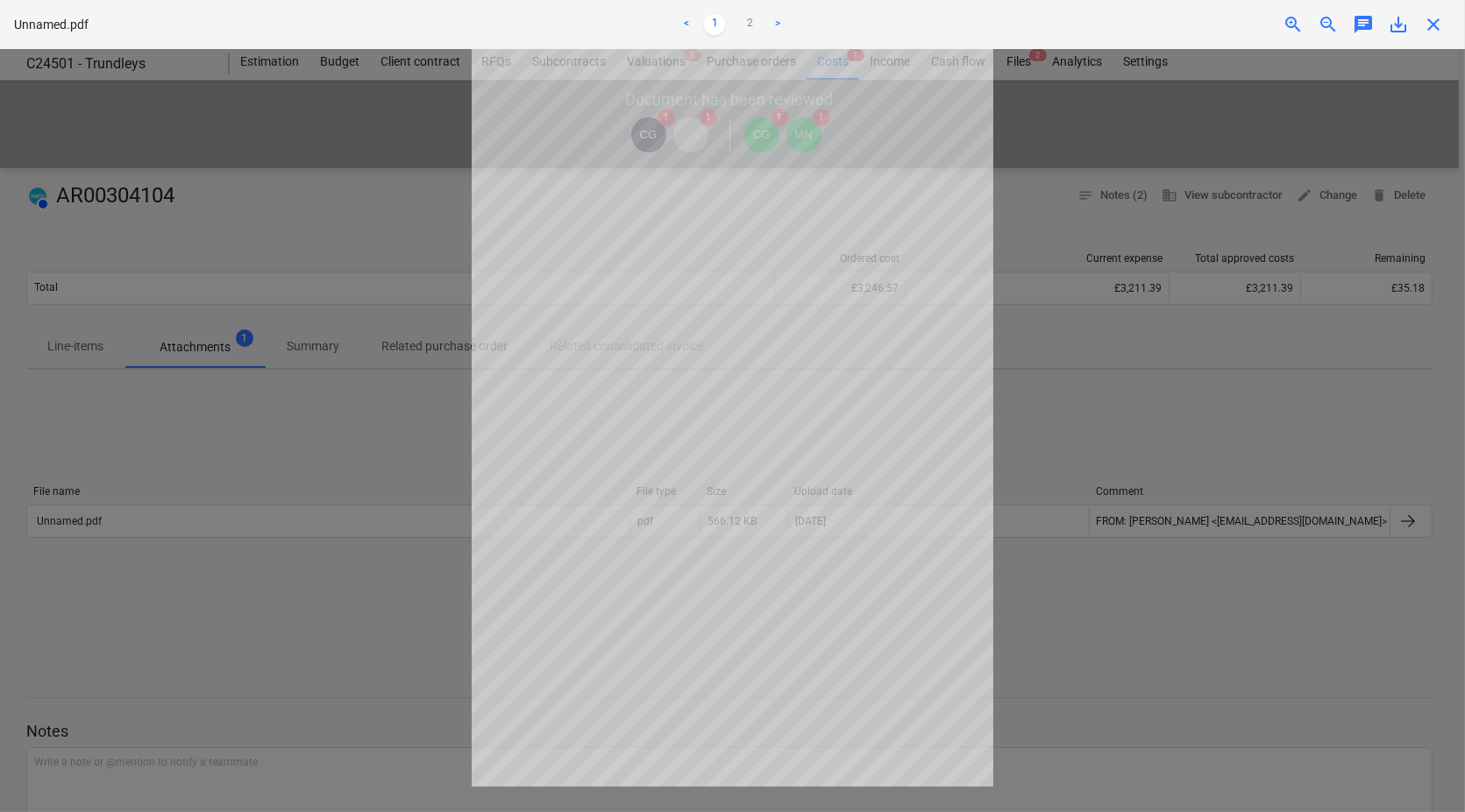
click at [776, 23] on link ">" at bounding box center [778, 24] width 21 height 21
